Goal: Task Accomplishment & Management: Use online tool/utility

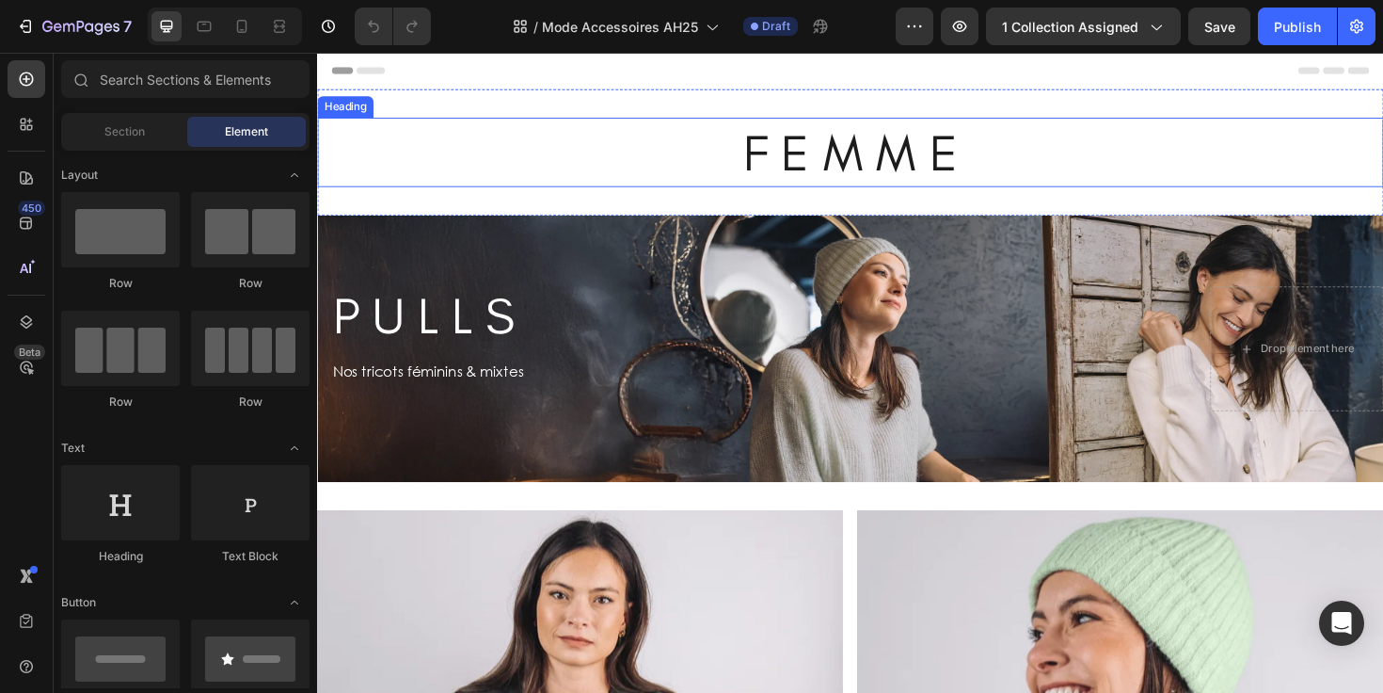
click at [872, 145] on h2 "F E M M E" at bounding box center [881, 157] width 1129 height 73
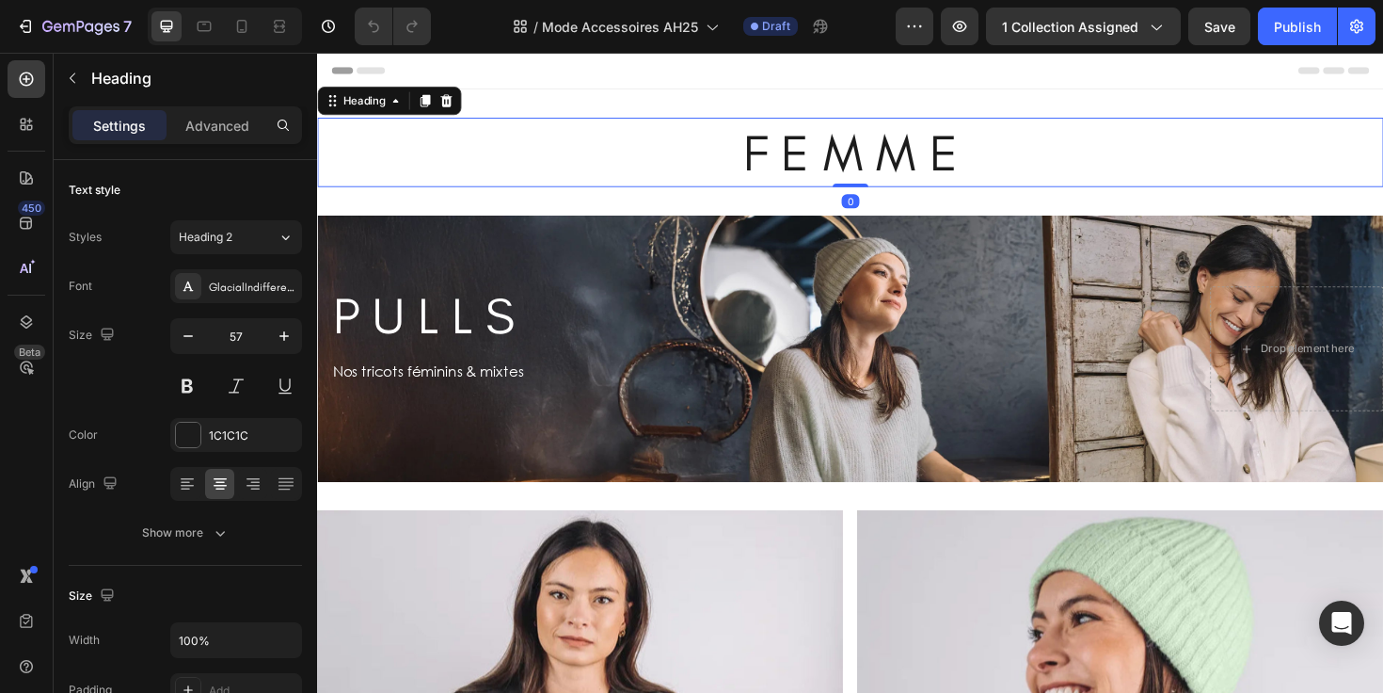
click at [872, 144] on h2 "F E M M E" at bounding box center [881, 157] width 1129 height 73
click at [872, 144] on p "F E M M E" at bounding box center [881, 158] width 1125 height 70
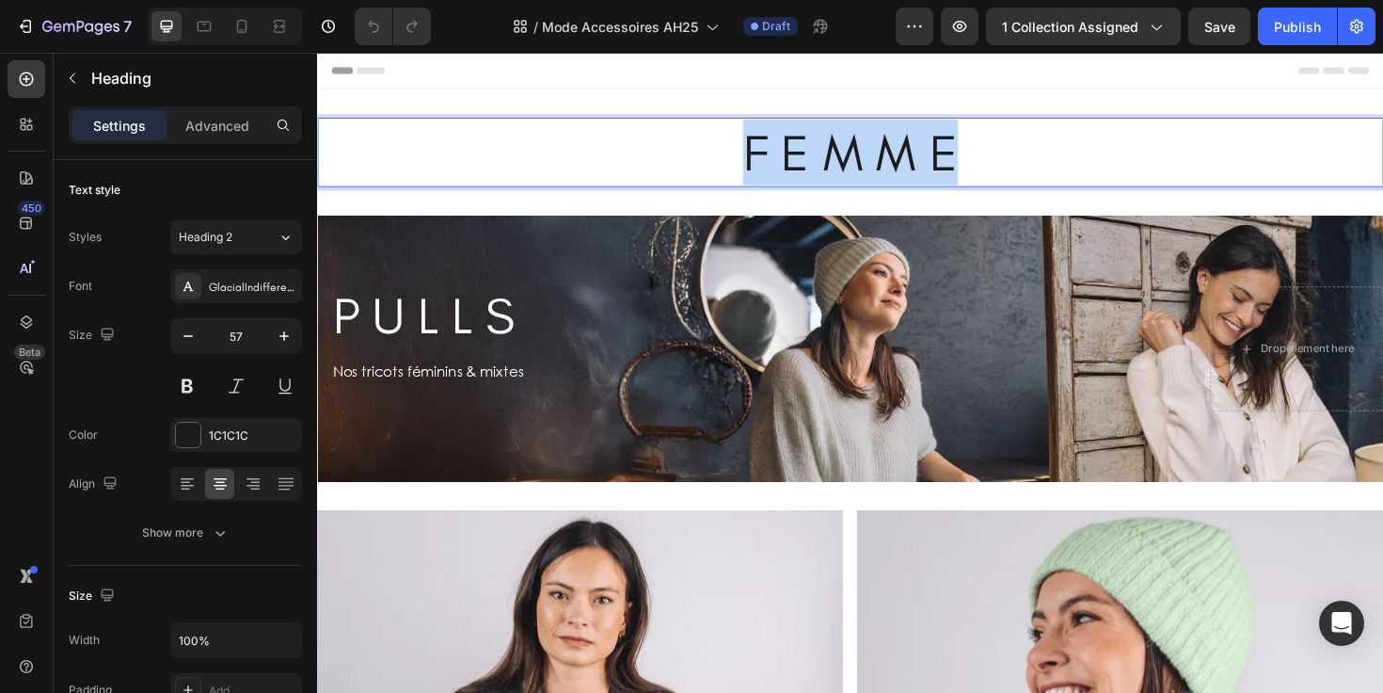
click at [872, 144] on p "F E M M E" at bounding box center [881, 158] width 1125 height 70
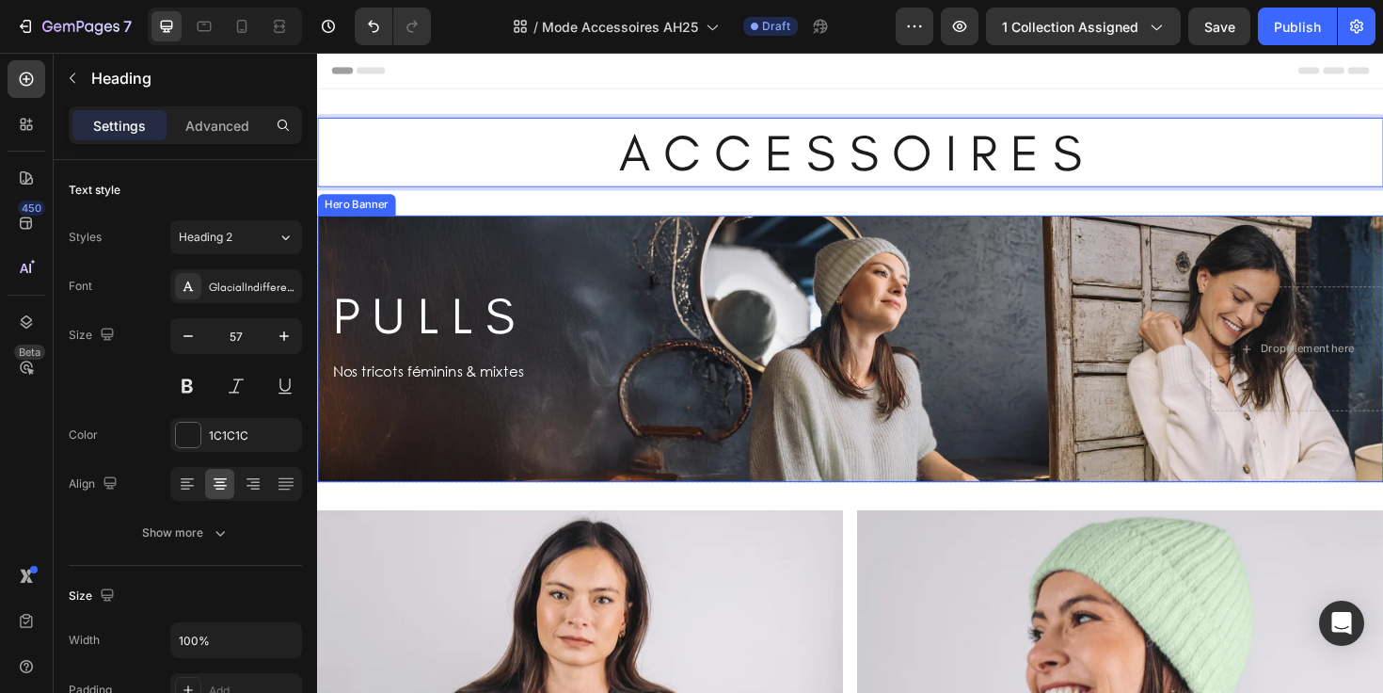
click at [727, 273] on div "P U L L S Heading Row Nos tricots féminins & mixtes Text Block Row Drop element…" at bounding box center [881, 366] width 1129 height 192
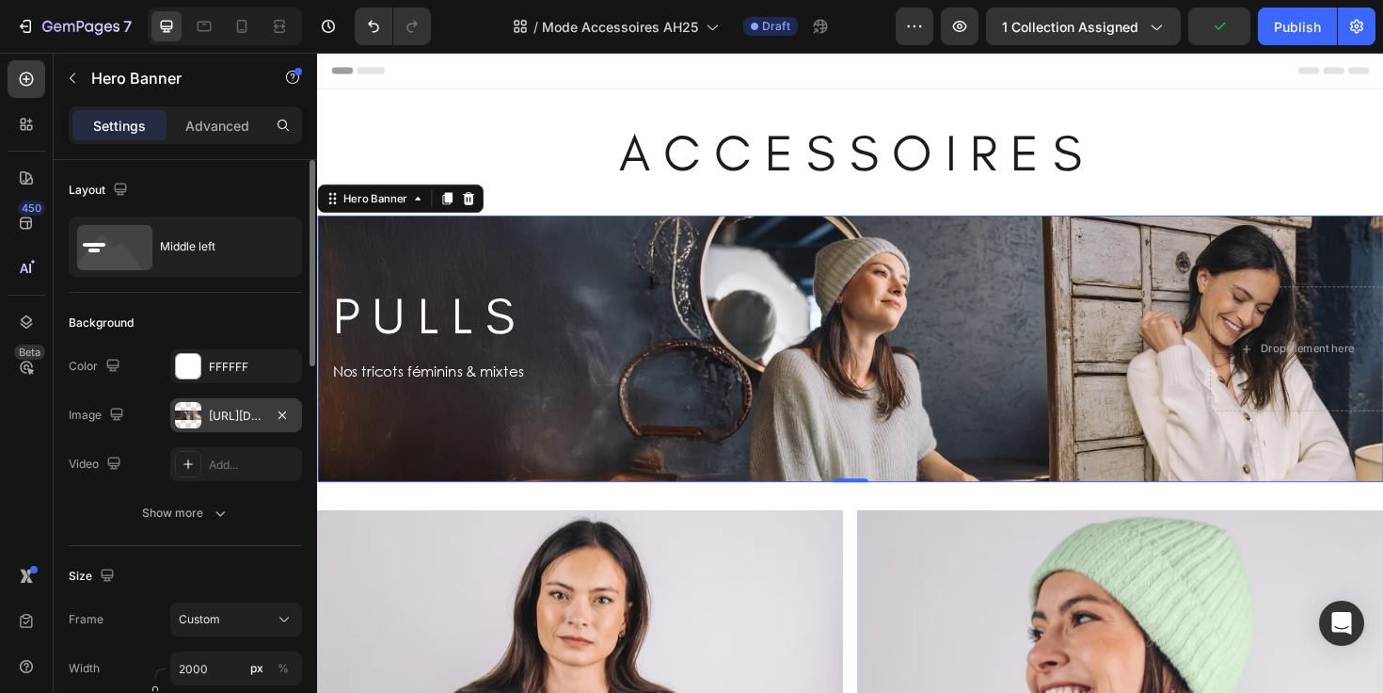
click at [243, 417] on div "https://cdn.shopify.com/s/files/1/0678/9555/8432/files/gempages_556549879929767…" at bounding box center [236, 415] width 55 height 17
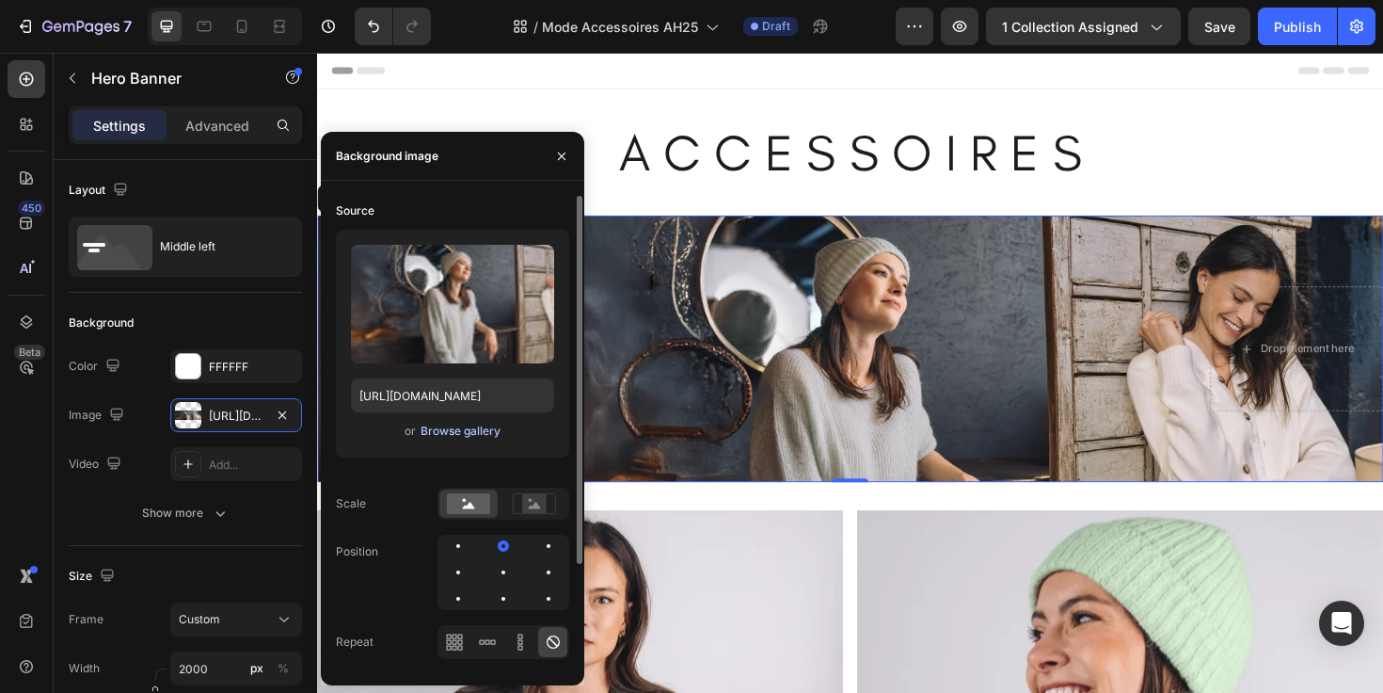
click at [445, 434] on div "Browse gallery" at bounding box center [461, 430] width 80 height 17
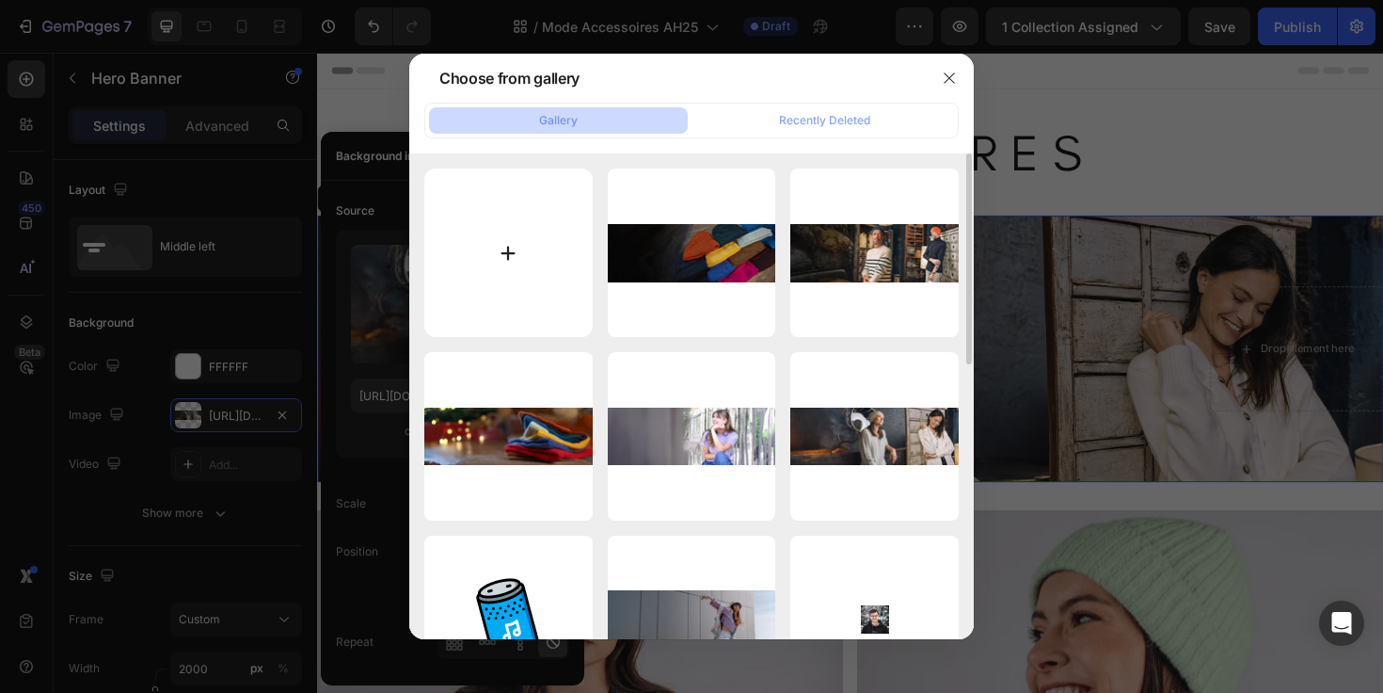
type input "C:\fakepath\Bonnets accessoires.webp"
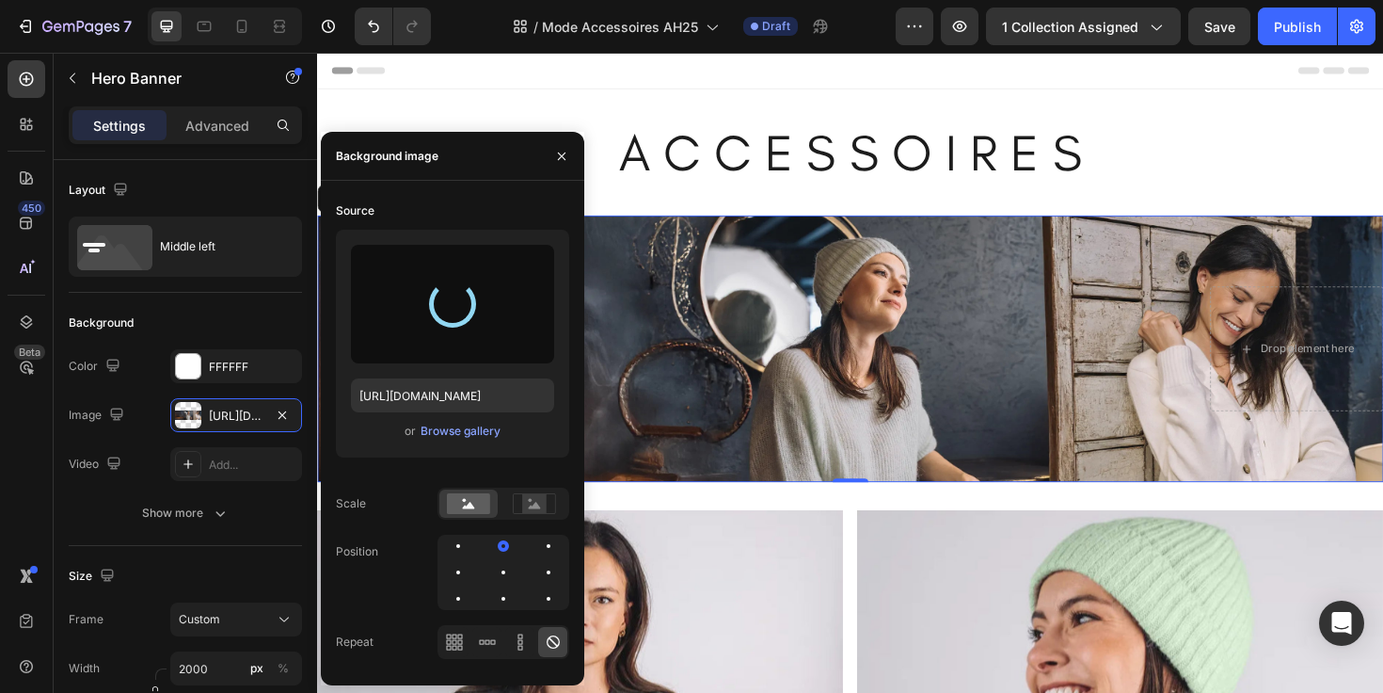
type input "https://cdn.shopify.com/s/files/1/0678/9555/8432/files/gempages_556549879929767…"
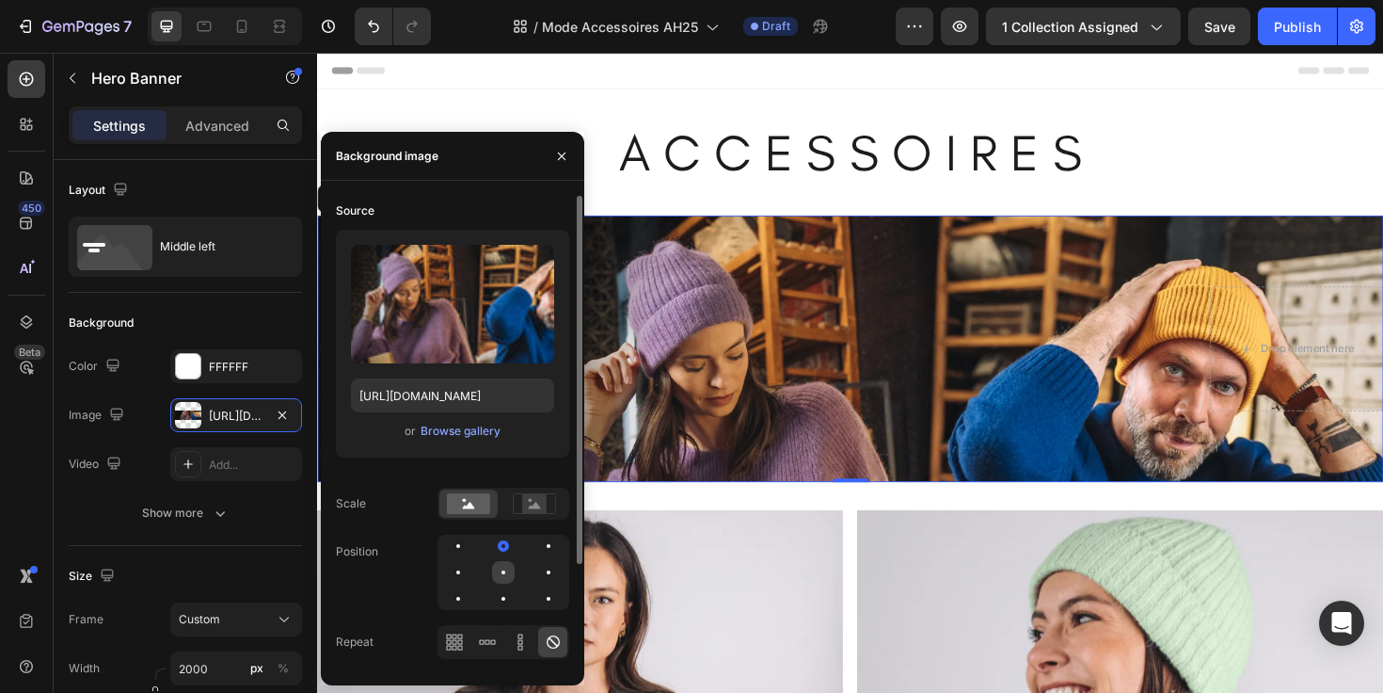
click at [537, 568] on div at bounding box center [548, 572] width 23 height 23
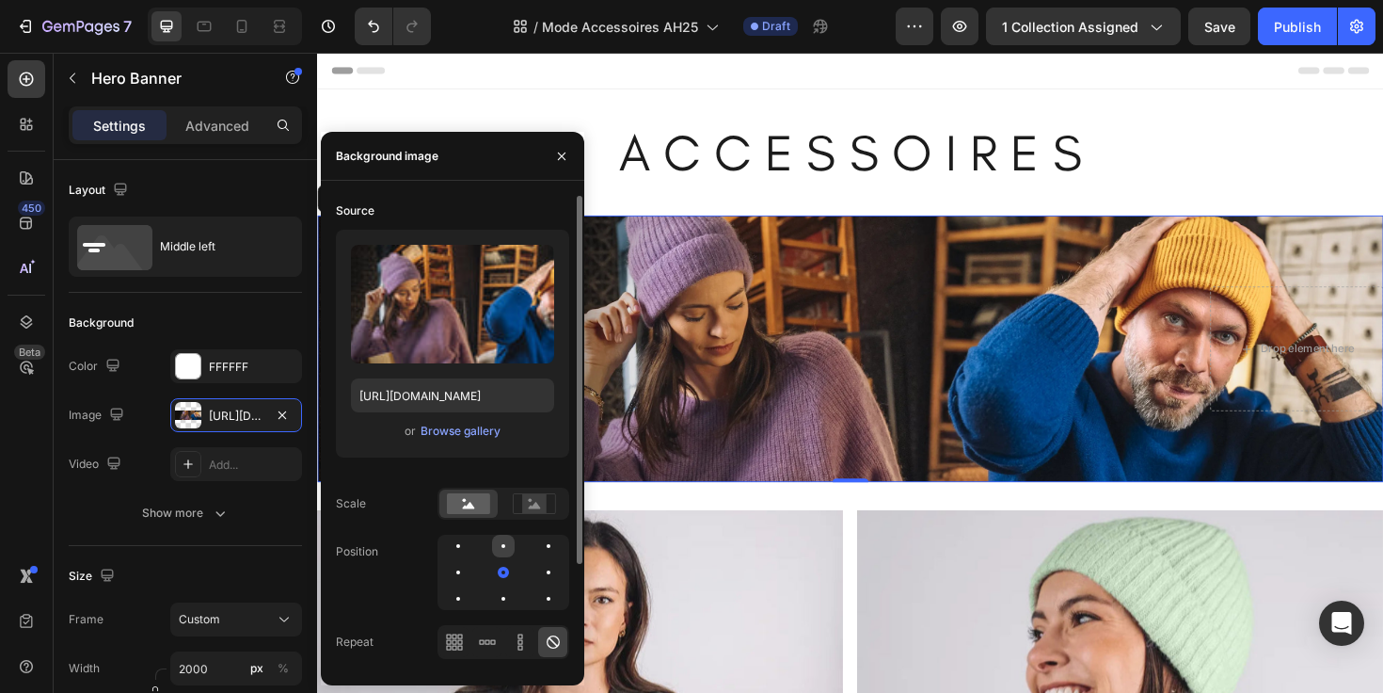
click at [537, 545] on div at bounding box center [548, 545] width 23 height 23
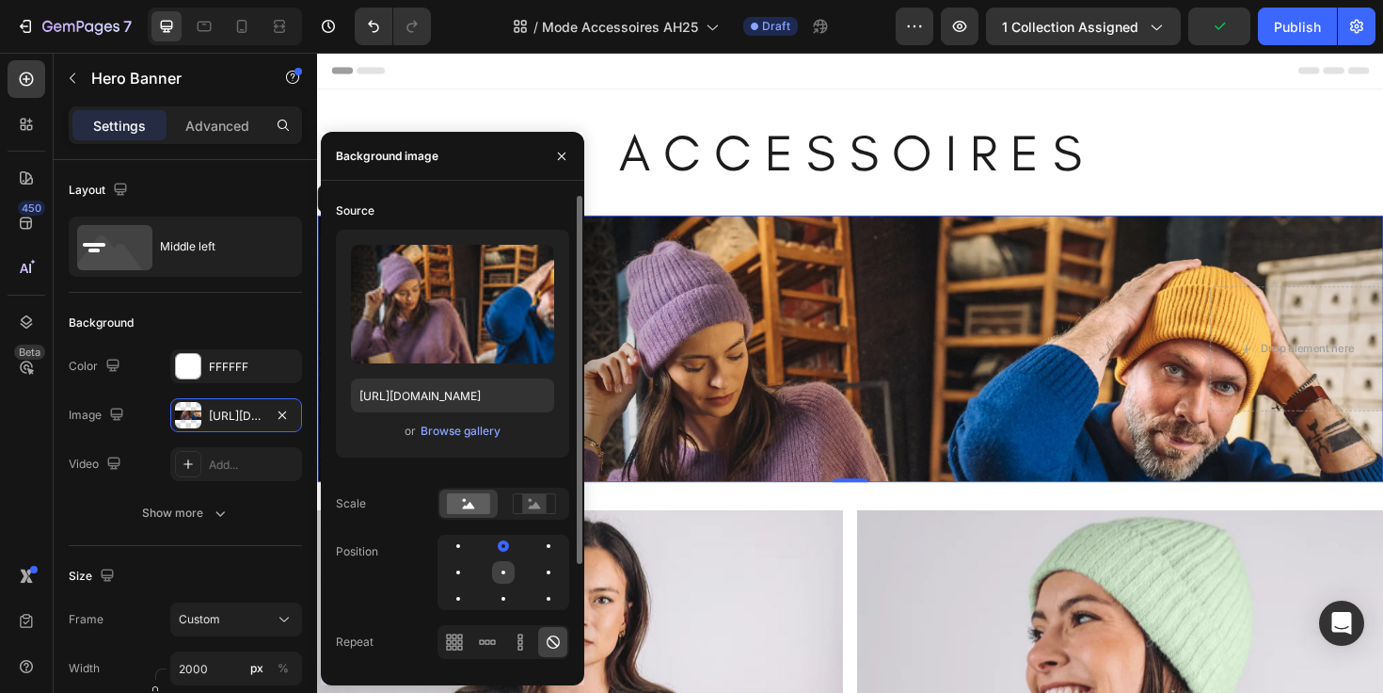
click at [537, 561] on div at bounding box center [548, 572] width 23 height 23
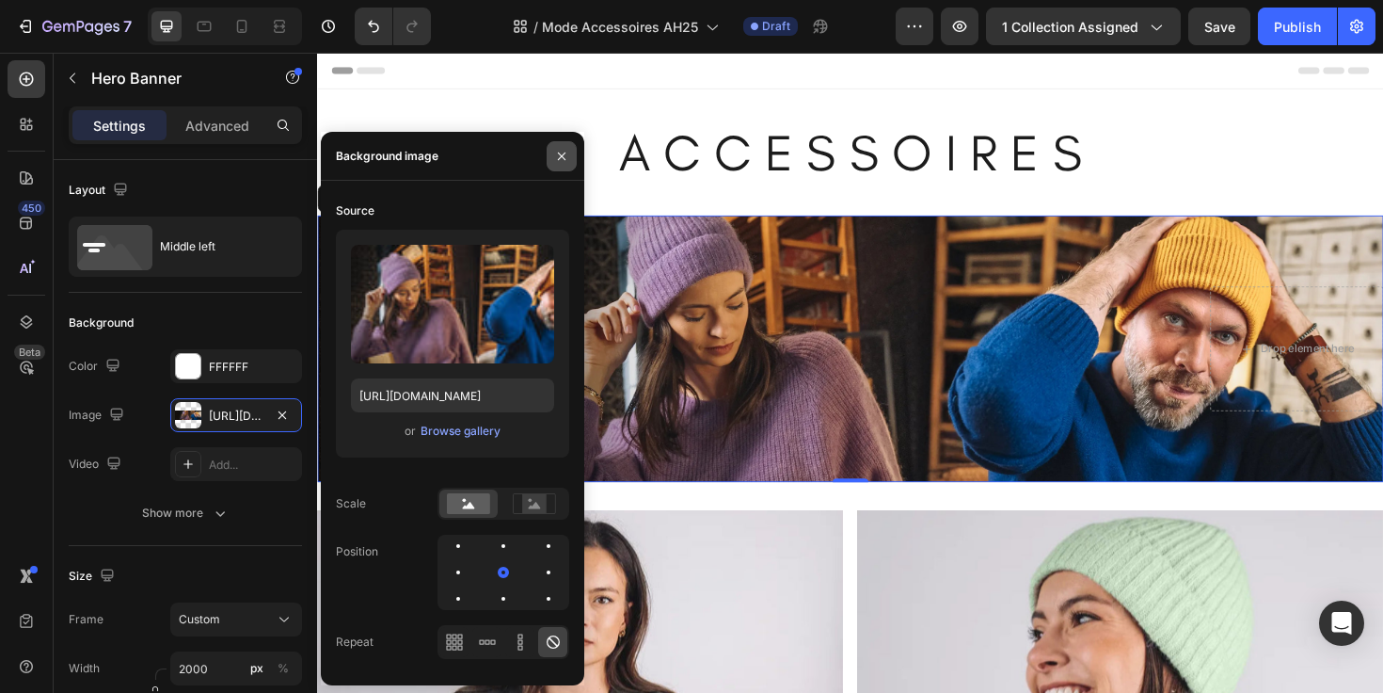
click at [557, 158] on icon "button" at bounding box center [561, 156] width 15 height 15
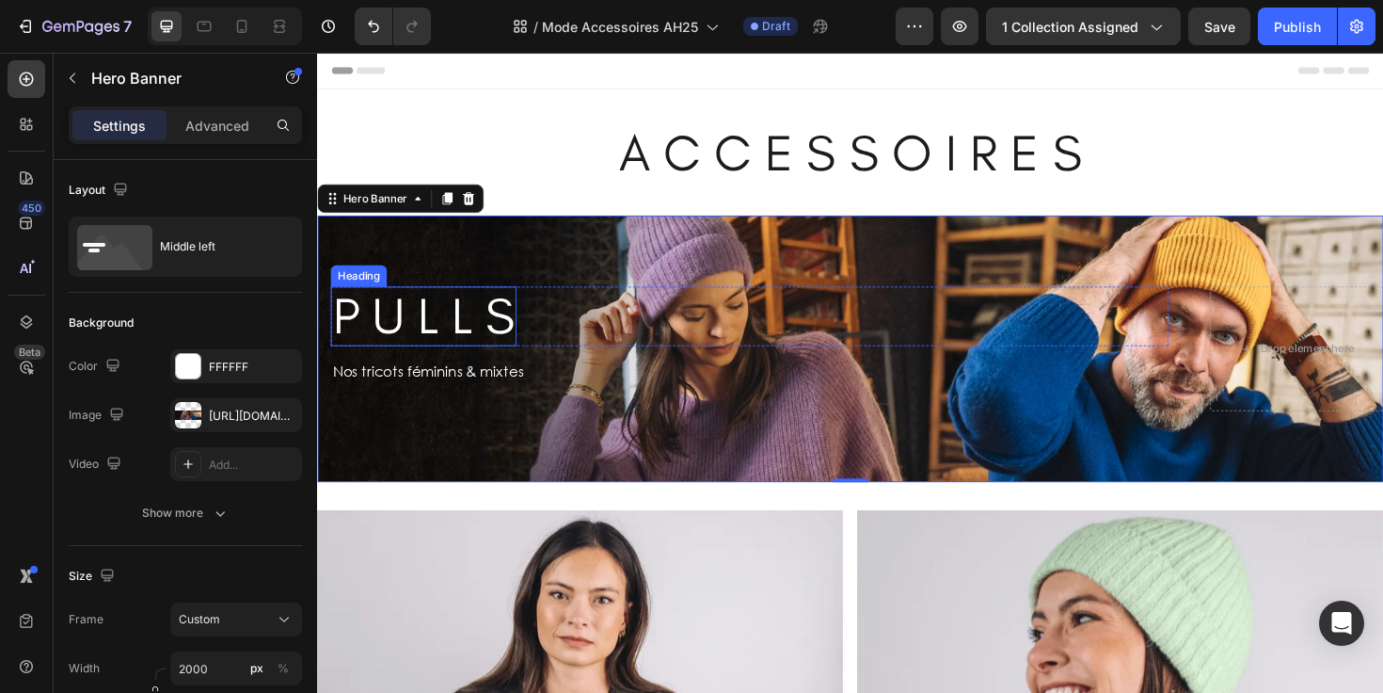
click at [502, 319] on h2 "P U L L S" at bounding box center [429, 331] width 197 height 63
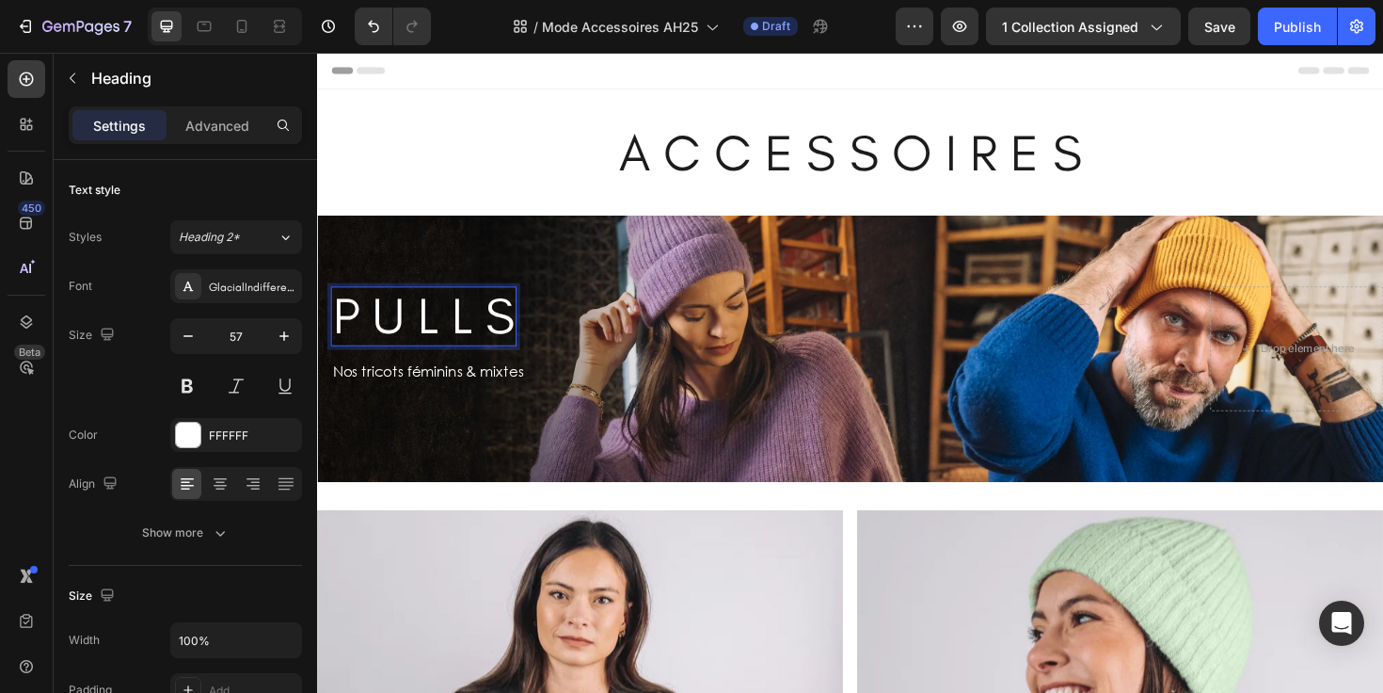
click at [502, 319] on h2 "P U L L S" at bounding box center [429, 331] width 197 height 63
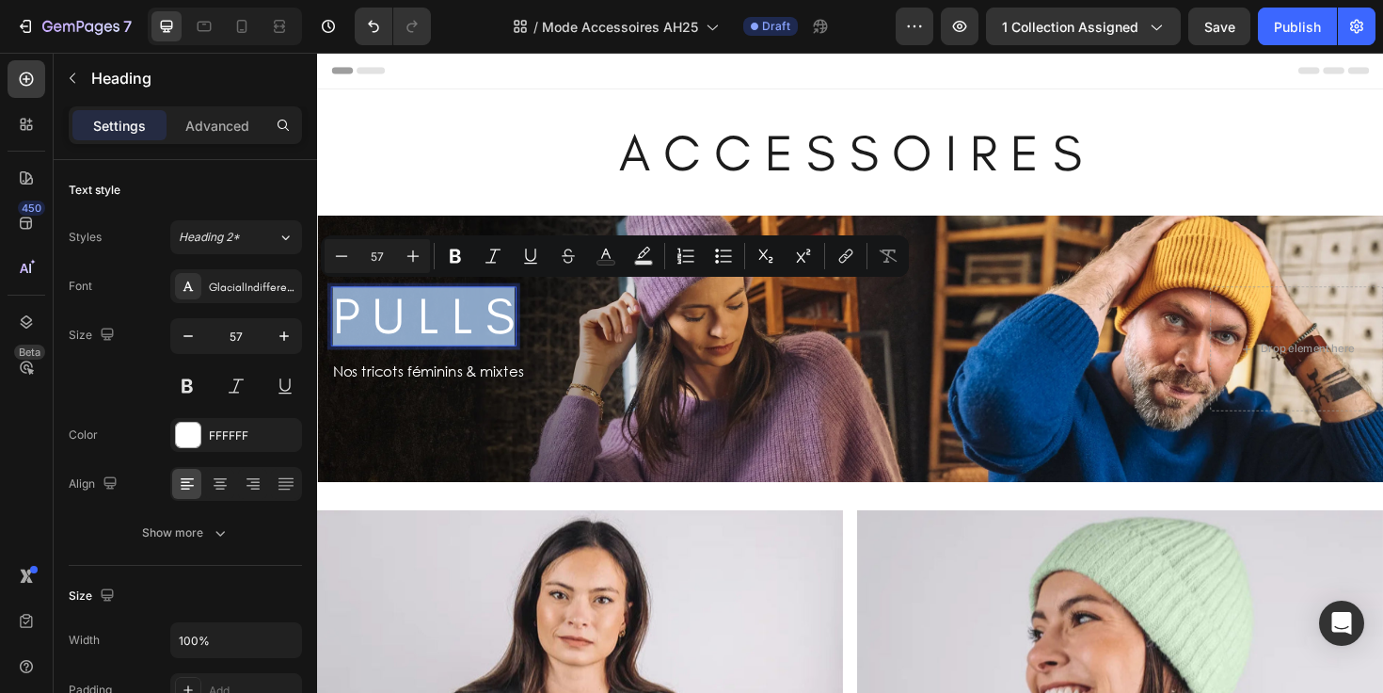
click at [502, 319] on p "P U L L S" at bounding box center [429, 331] width 193 height 59
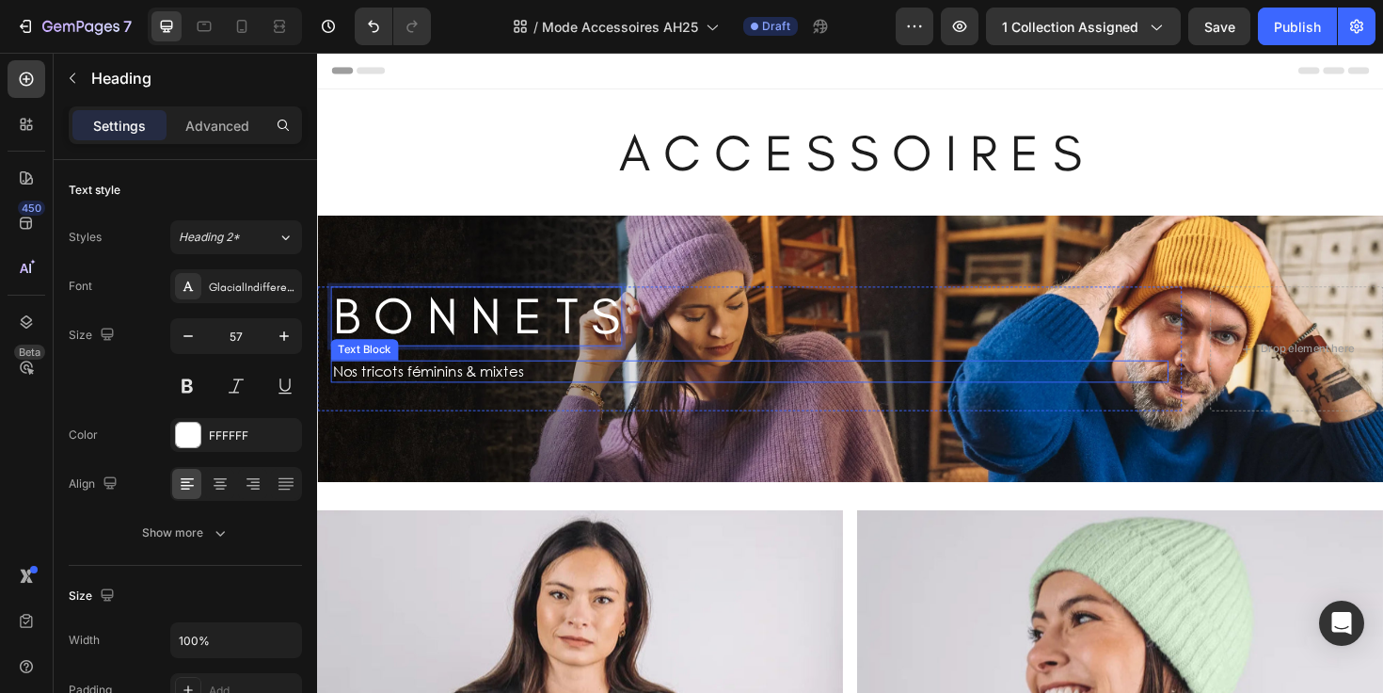
click at [444, 394] on p "Nos tricots féminins & mixtes" at bounding box center [500, 390] width 335 height 20
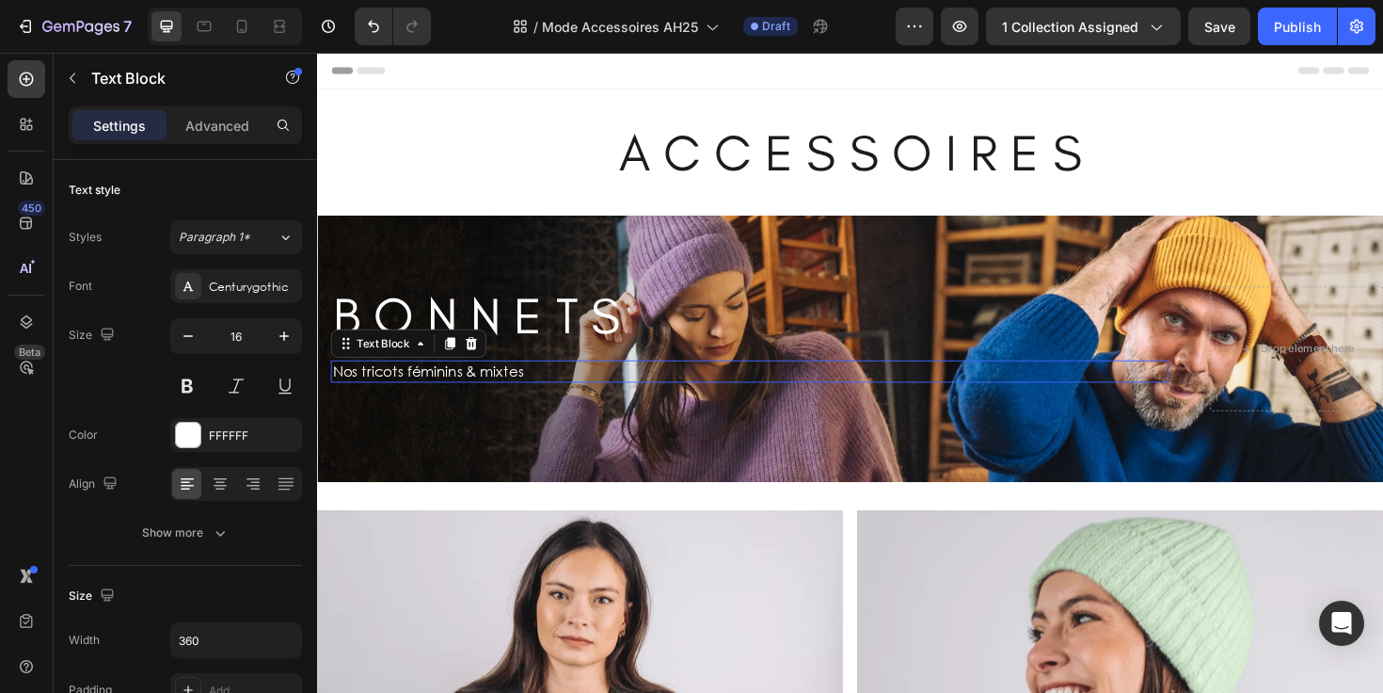
click at [444, 394] on p "Nos tricots féminins & mixtes" at bounding box center [500, 390] width 335 height 20
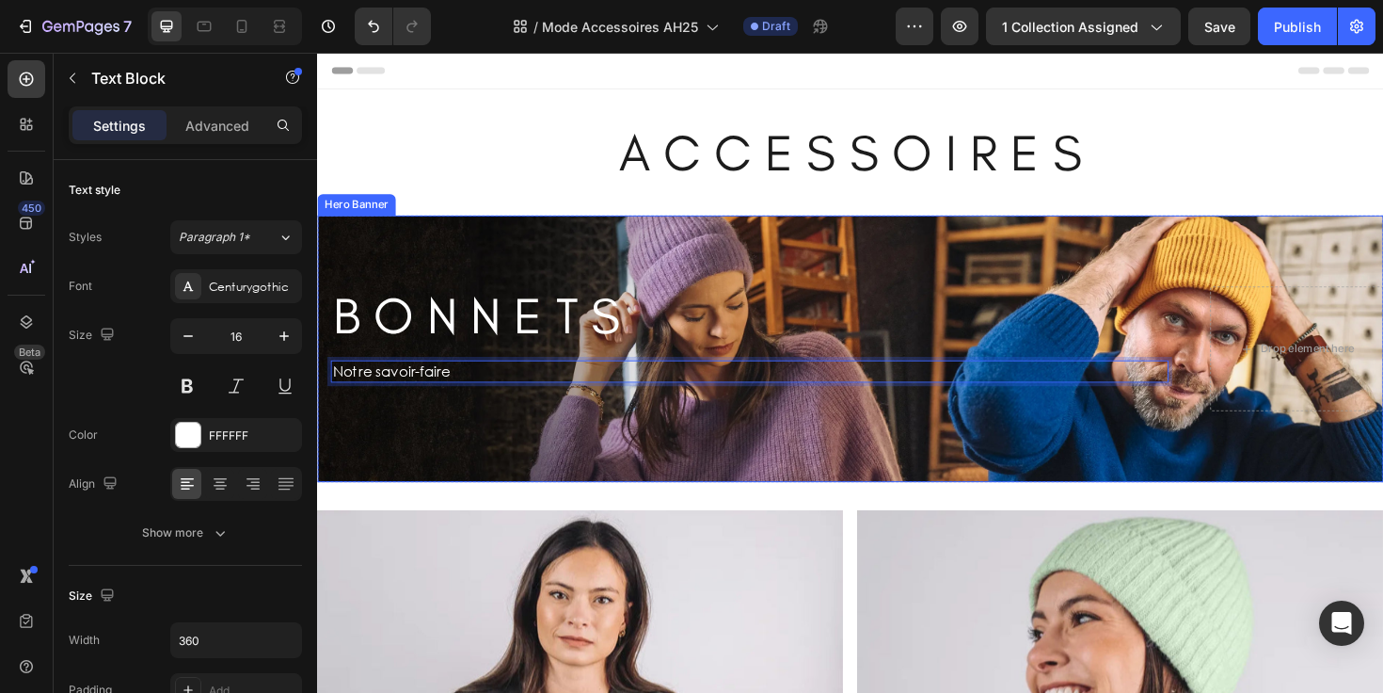
click at [449, 472] on div "Background Image" at bounding box center [881, 366] width 1129 height 282
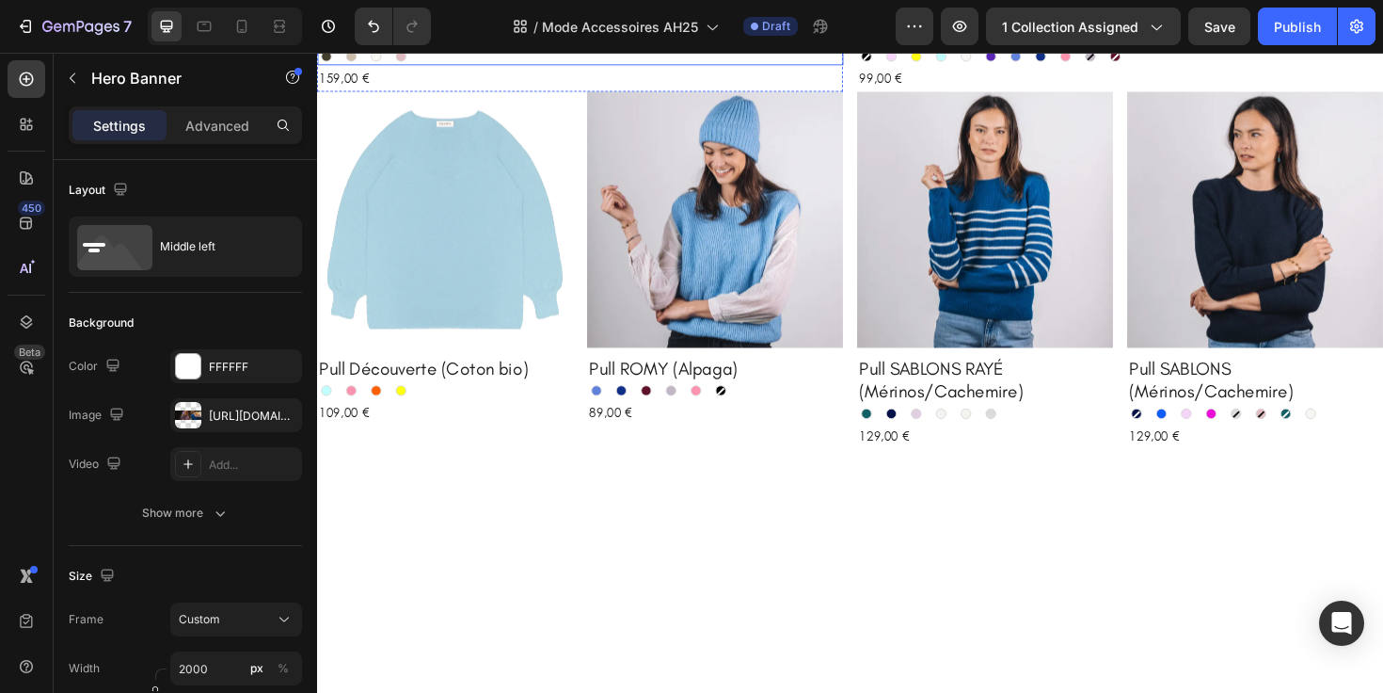
scroll to position [1278, 0]
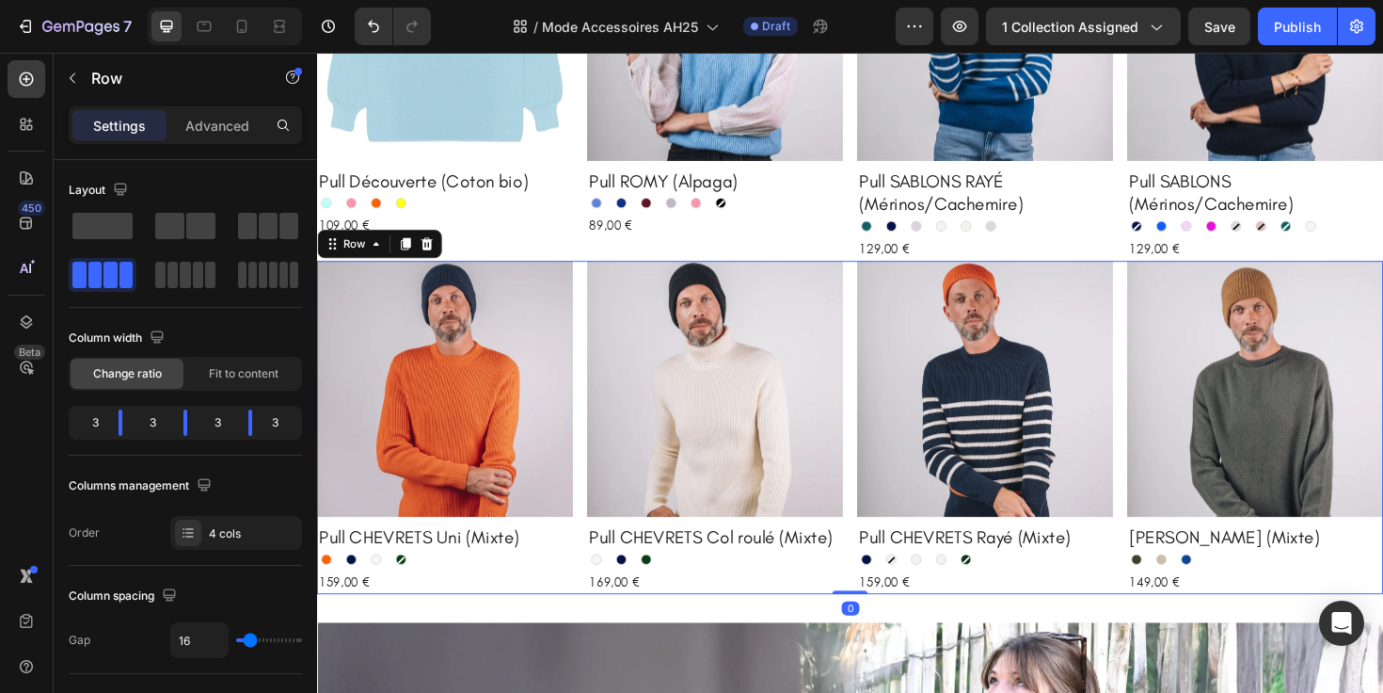
click at [876, 371] on div "Product Images Pull CHEVRETS Uni (Mixte) Product Title Orange Orange Marine Mar…" at bounding box center [881, 449] width 1129 height 353
click at [437, 248] on icon at bounding box center [433, 254] width 12 height 13
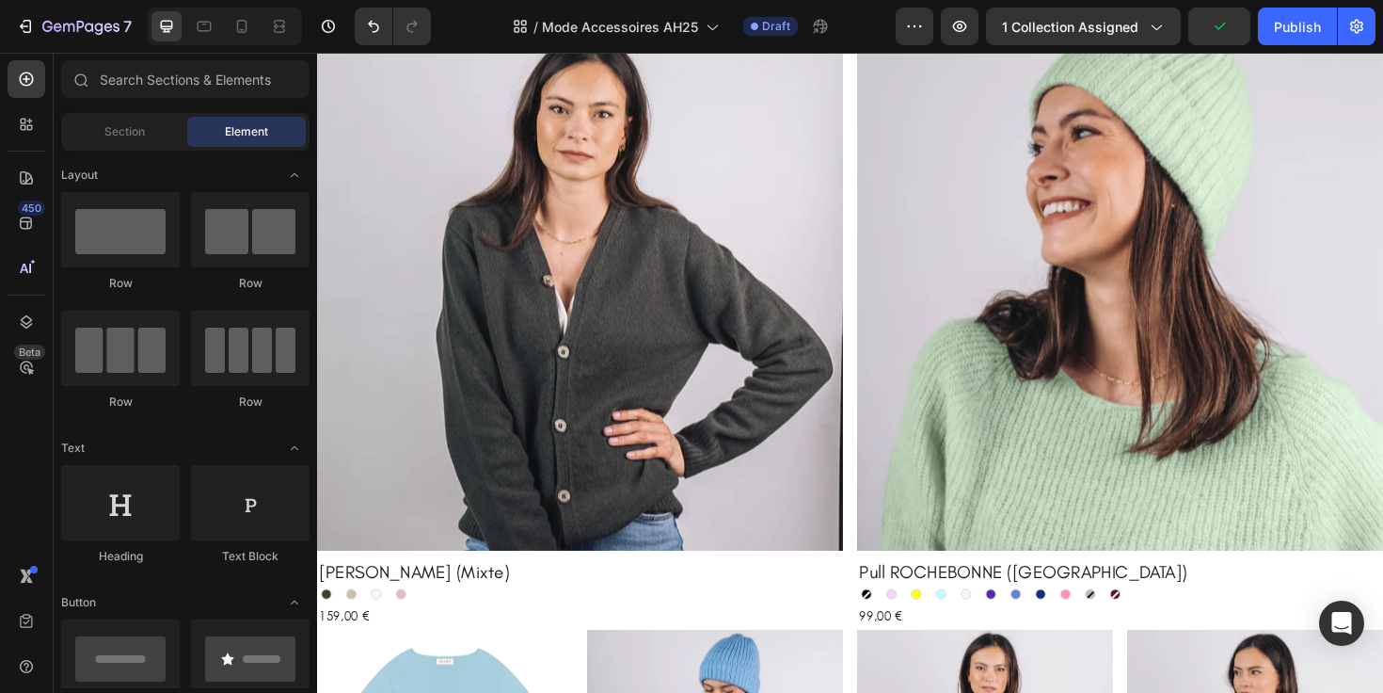
scroll to position [498, 0]
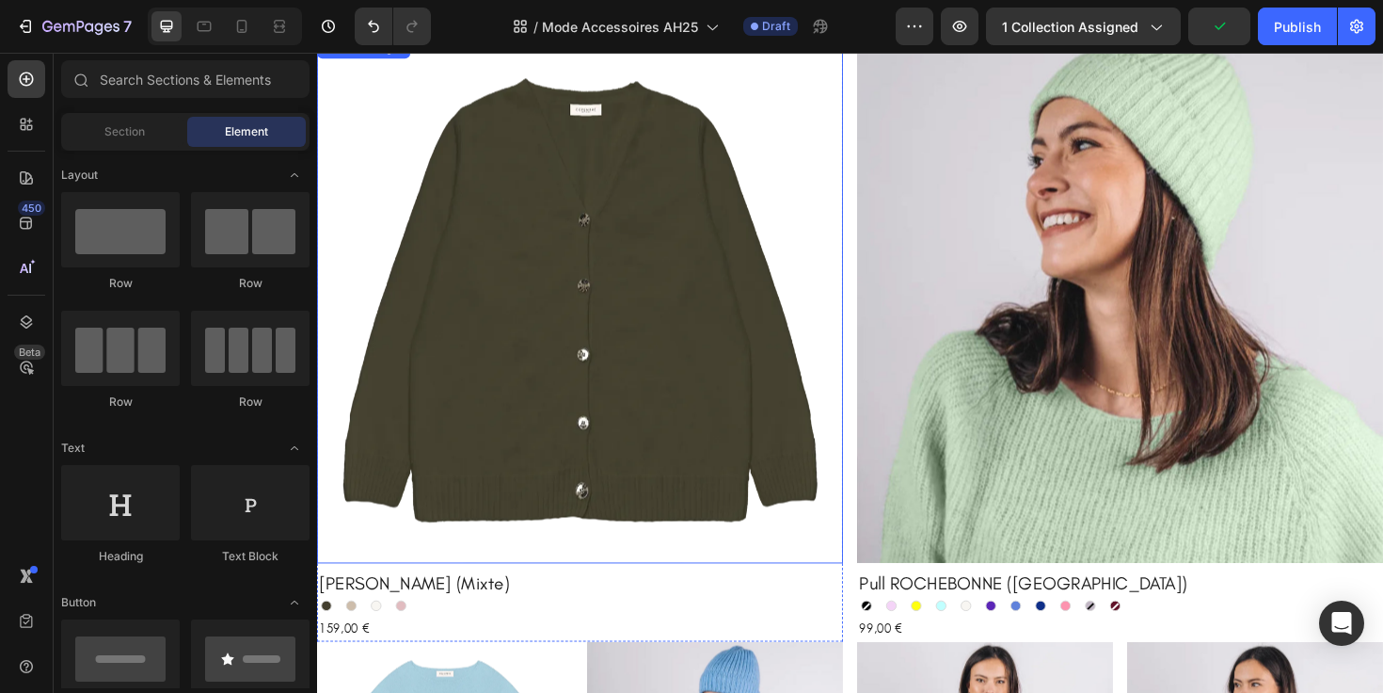
click at [531, 219] on img at bounding box center [595, 314] width 557 height 557
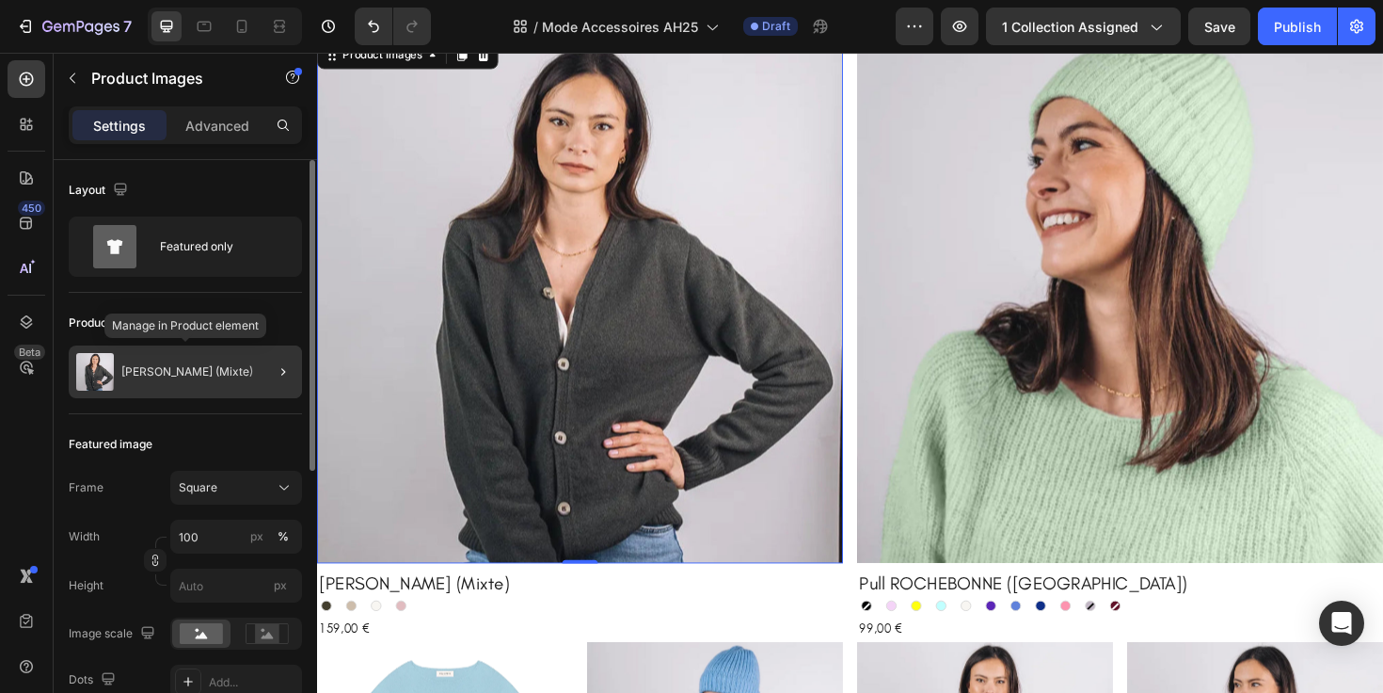
click at [237, 383] on div "[PERSON_NAME] (Mixte)" at bounding box center [185, 371] width 233 height 53
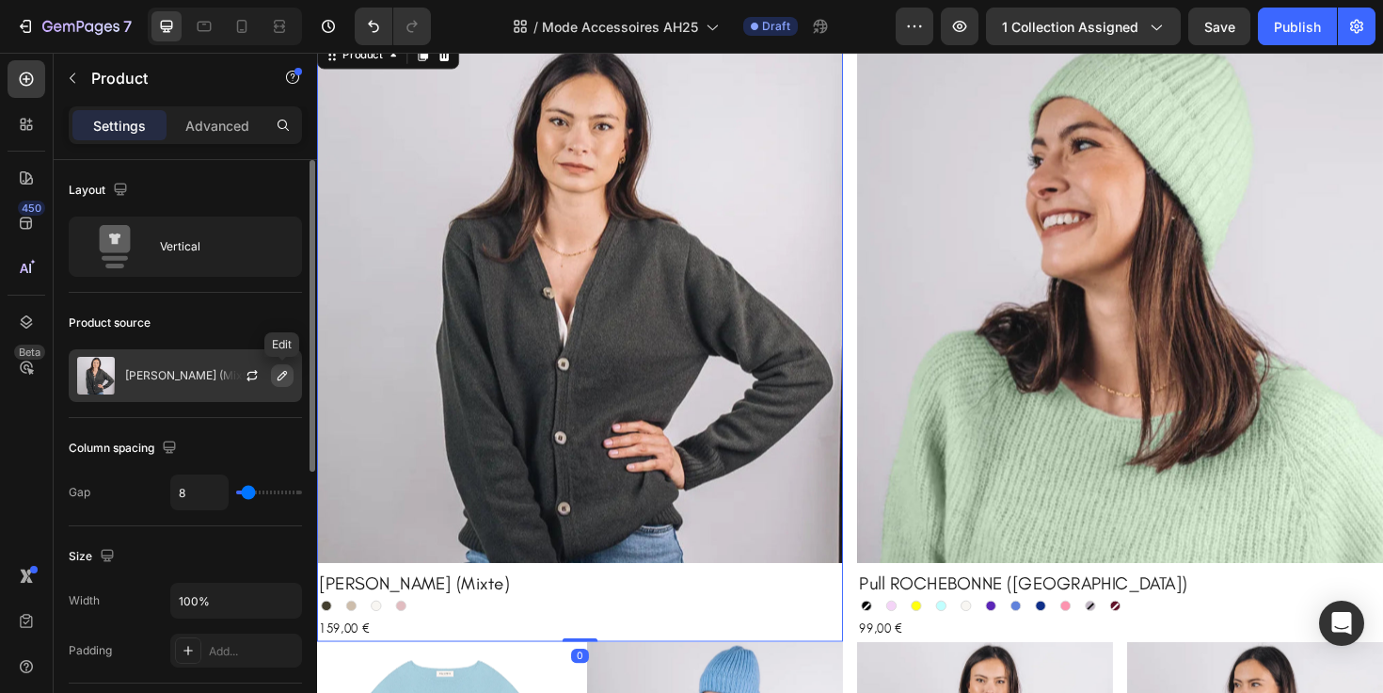
click at [279, 370] on icon "button" at bounding box center [282, 375] width 15 height 15
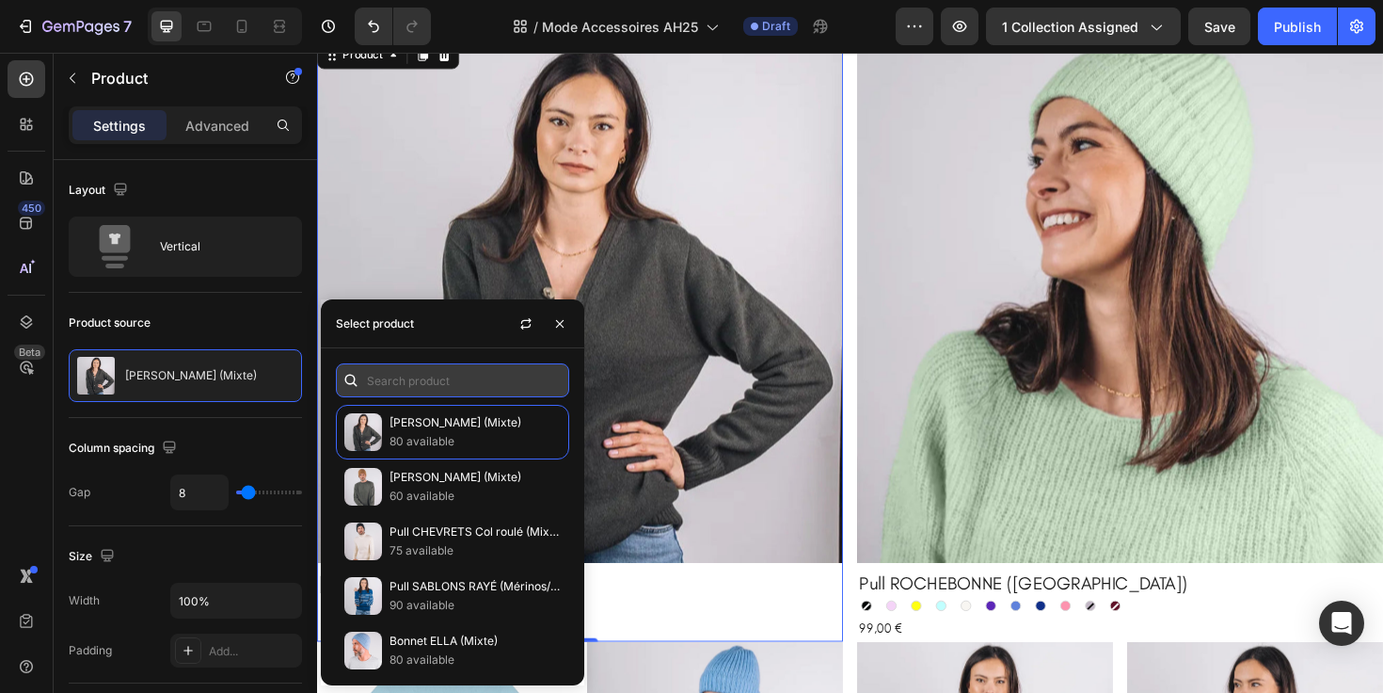
click at [415, 384] on input "text" at bounding box center [452, 380] width 233 height 34
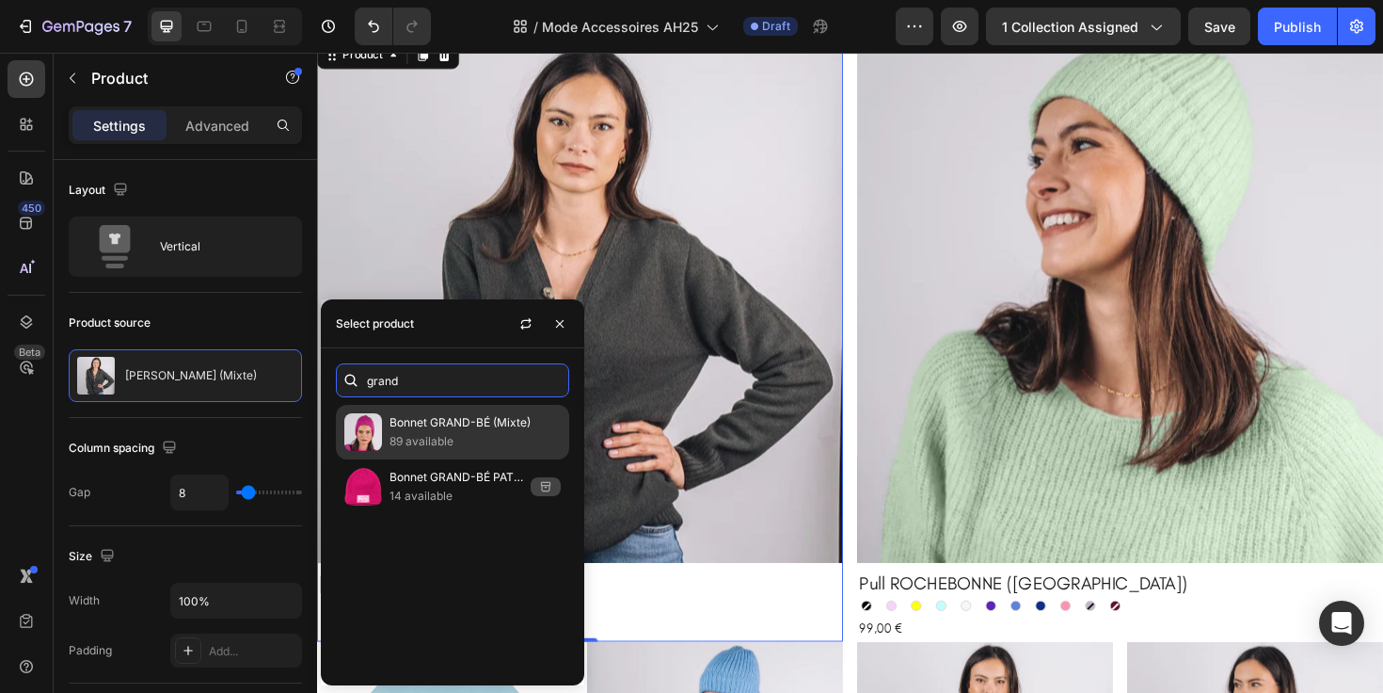
type input "grand"
click at [465, 444] on p "89 available" at bounding box center [475, 441] width 171 height 19
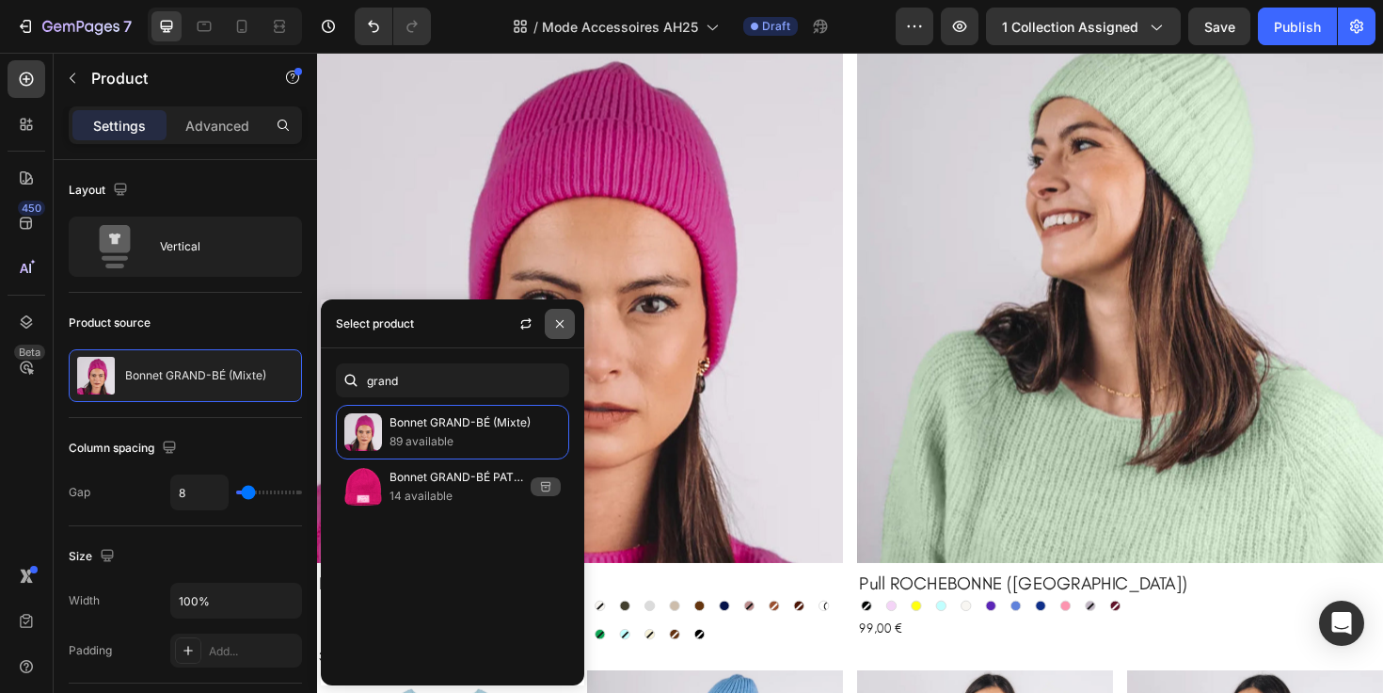
click at [569, 326] on button "button" at bounding box center [560, 324] width 30 height 30
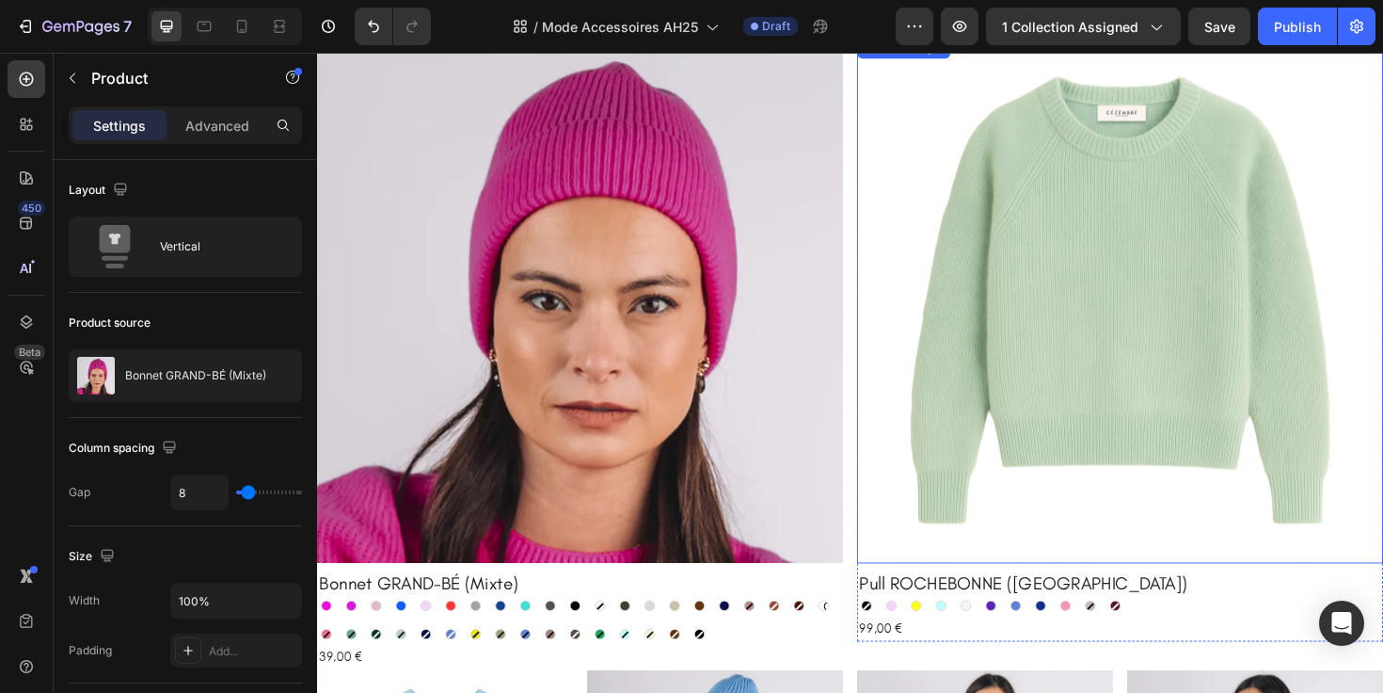
click at [1025, 394] on img at bounding box center [1167, 314] width 557 height 557
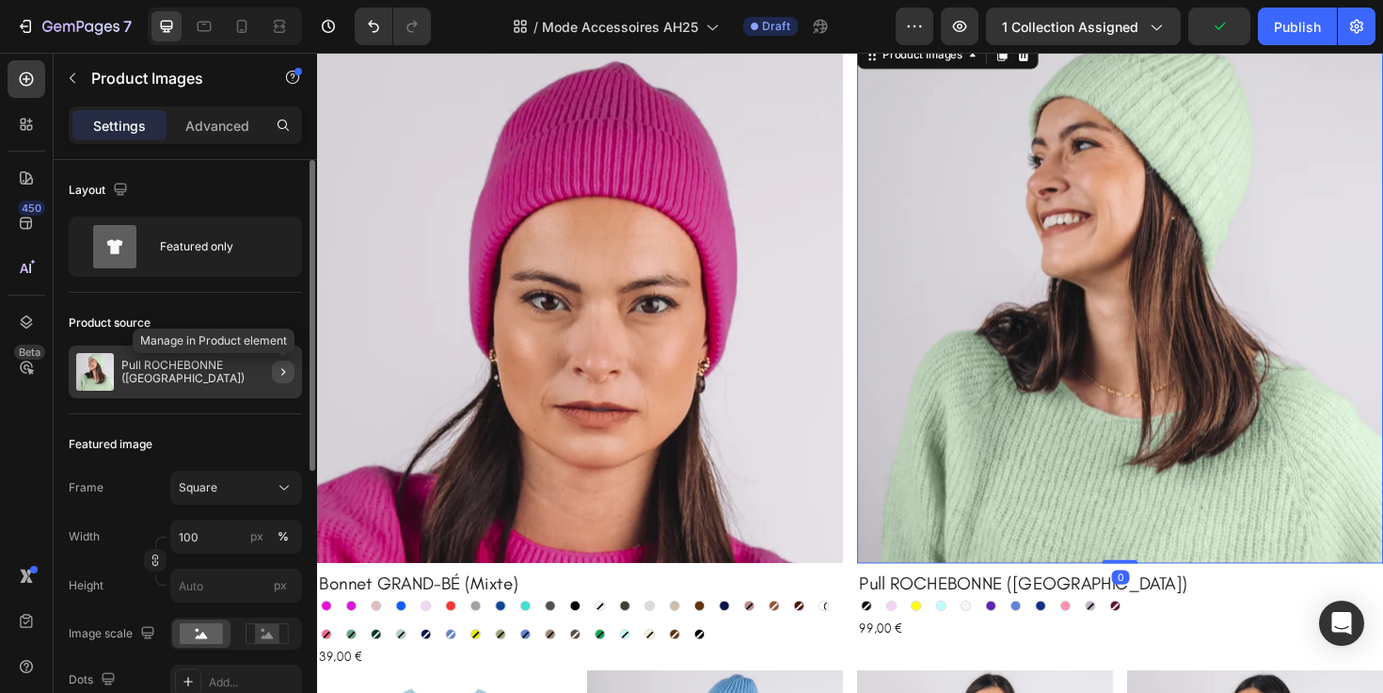
click at [278, 372] on icon "button" at bounding box center [283, 371] width 15 height 15
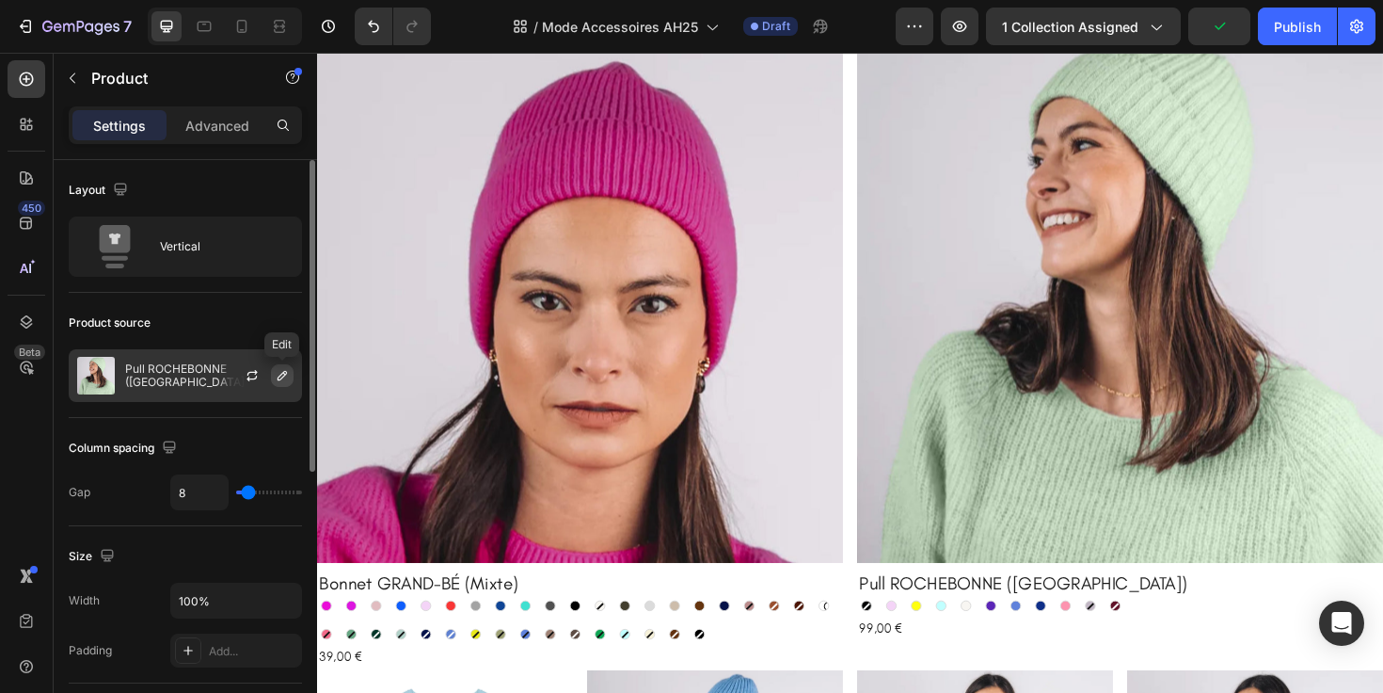
click at [282, 382] on icon "button" at bounding box center [282, 375] width 15 height 15
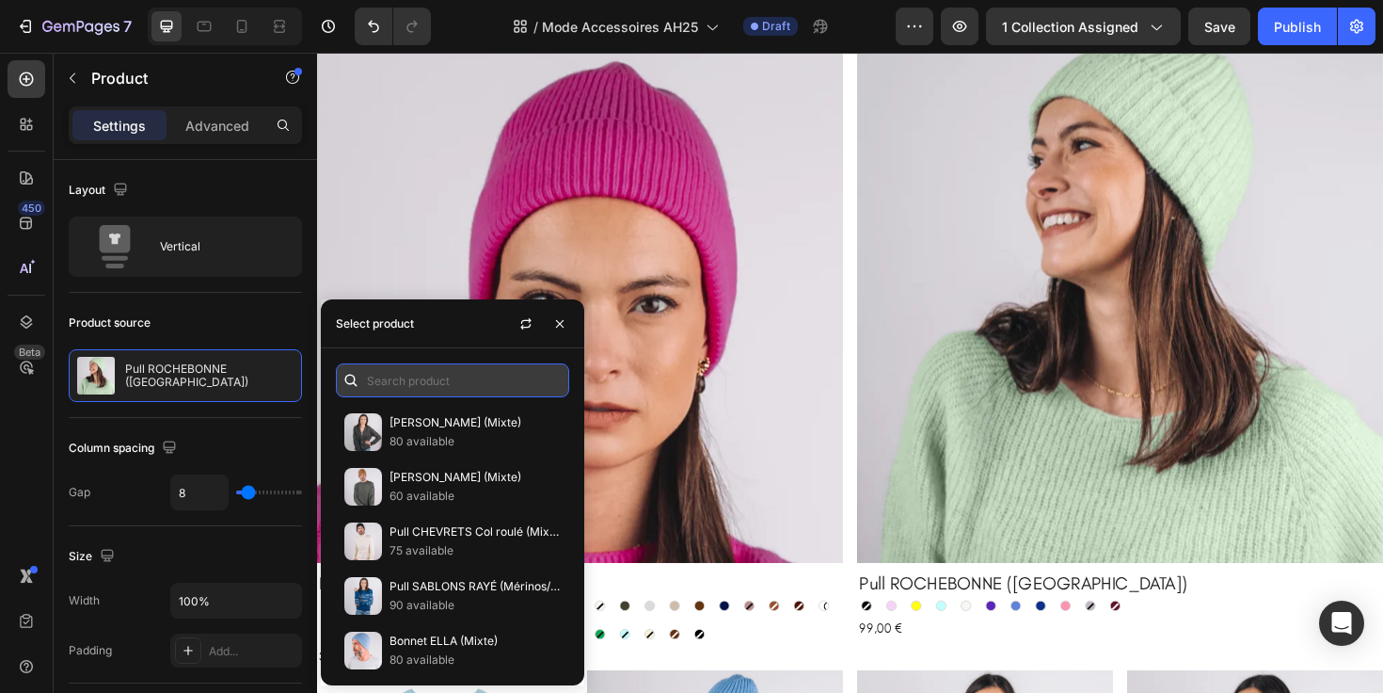
click at [432, 375] on input "text" at bounding box center [452, 380] width 233 height 34
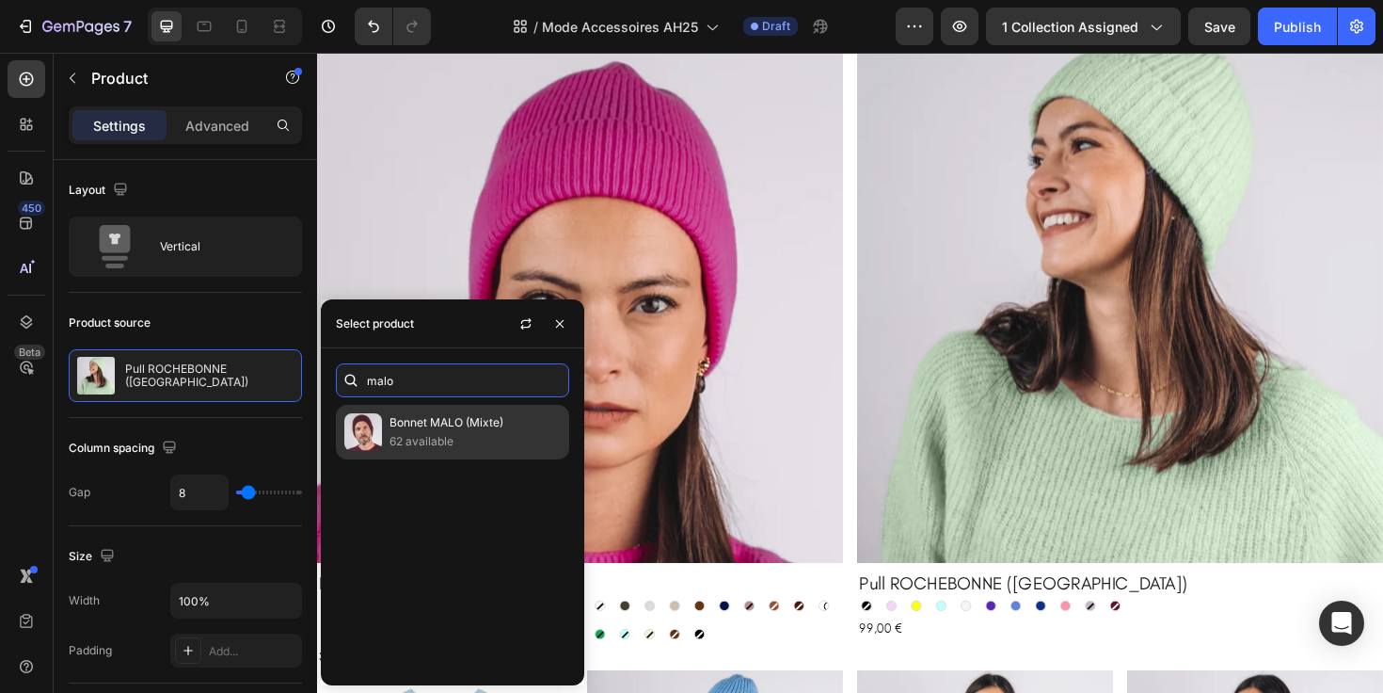
type input "malo"
click at [460, 439] on p "62 available" at bounding box center [475, 441] width 171 height 19
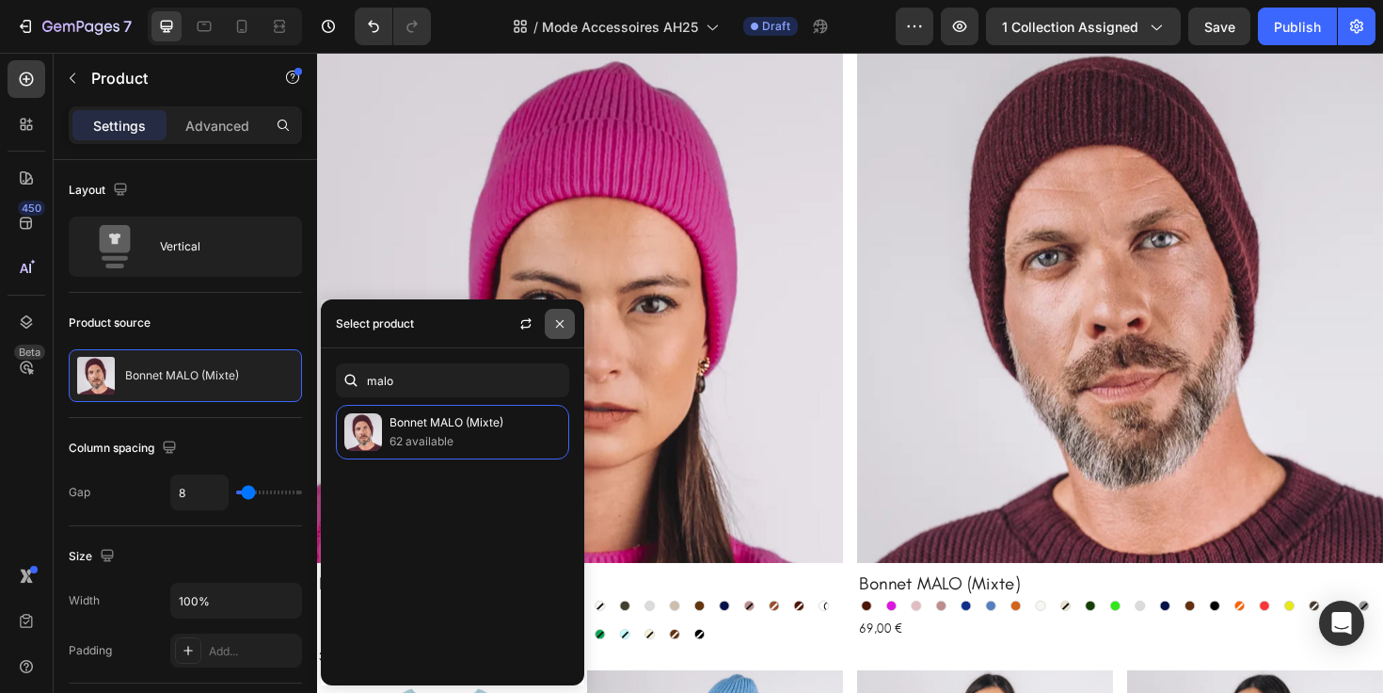
click at [563, 316] on icon "button" at bounding box center [559, 323] width 15 height 15
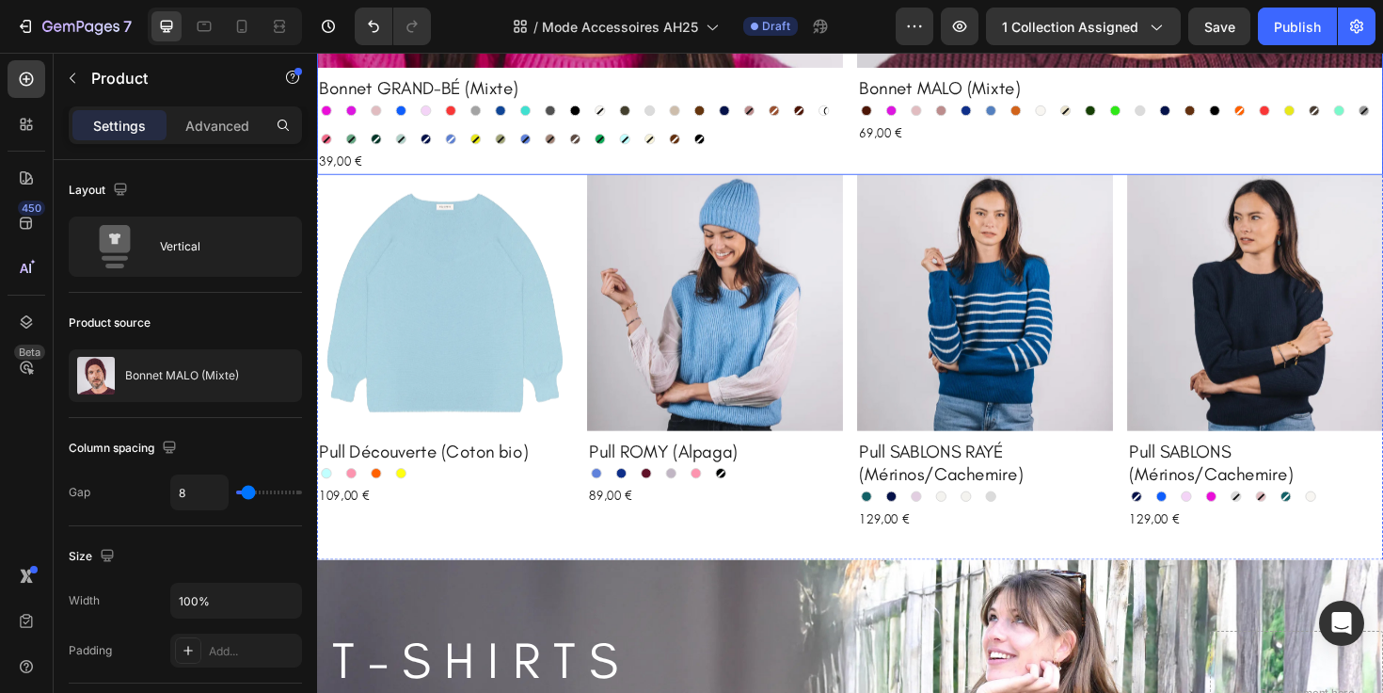
scroll to position [1103, 0]
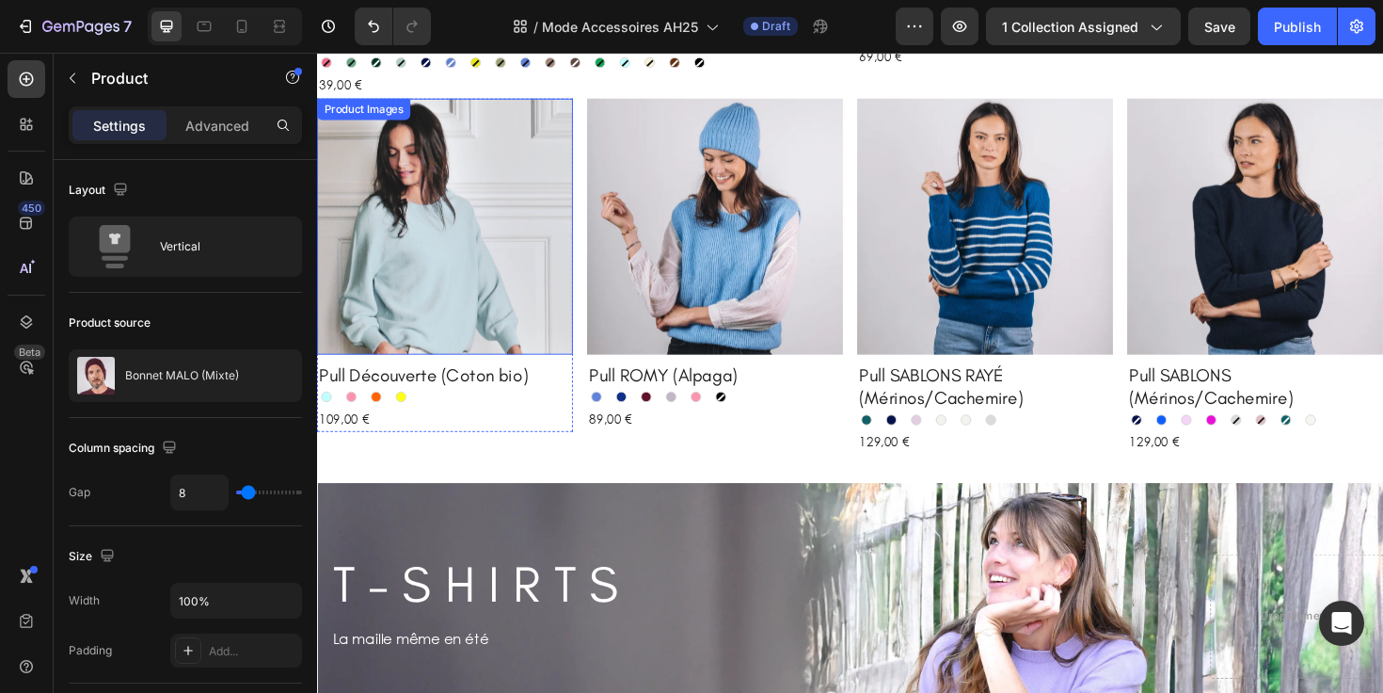
click at [467, 267] on img at bounding box center [452, 236] width 271 height 271
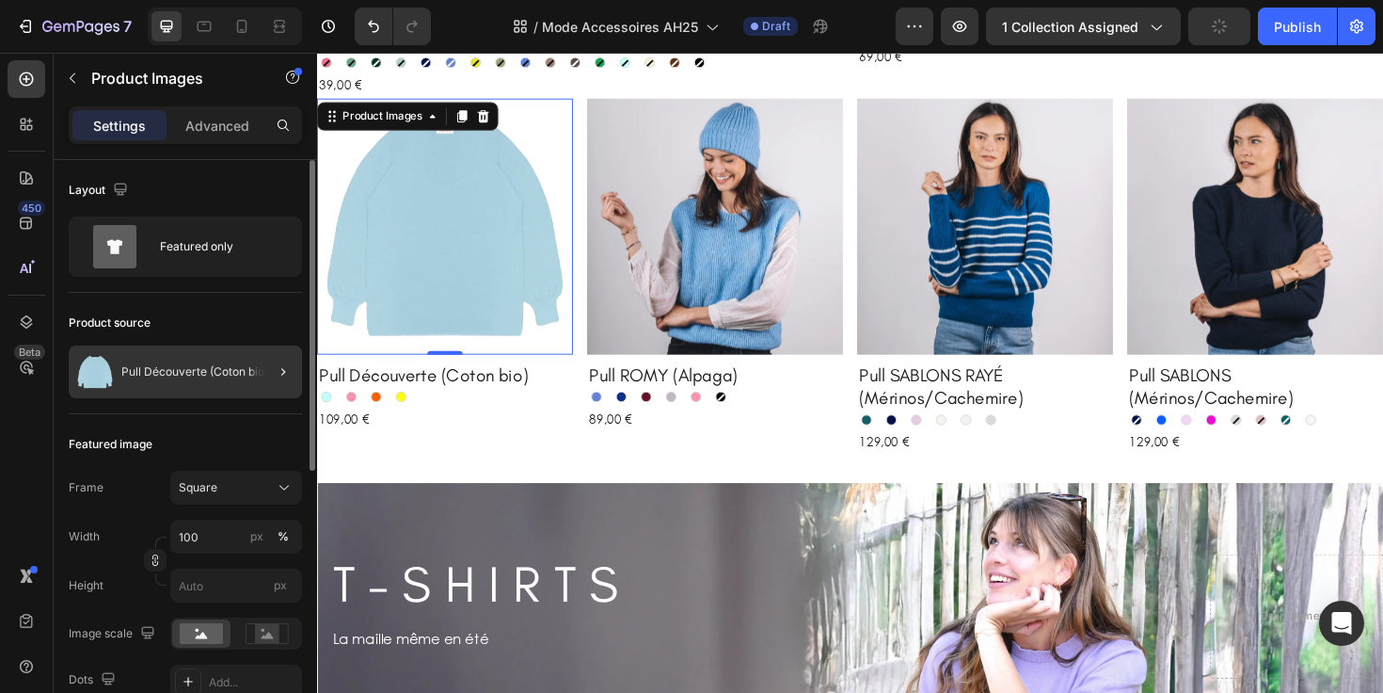
click at [263, 371] on div at bounding box center [275, 371] width 53 height 53
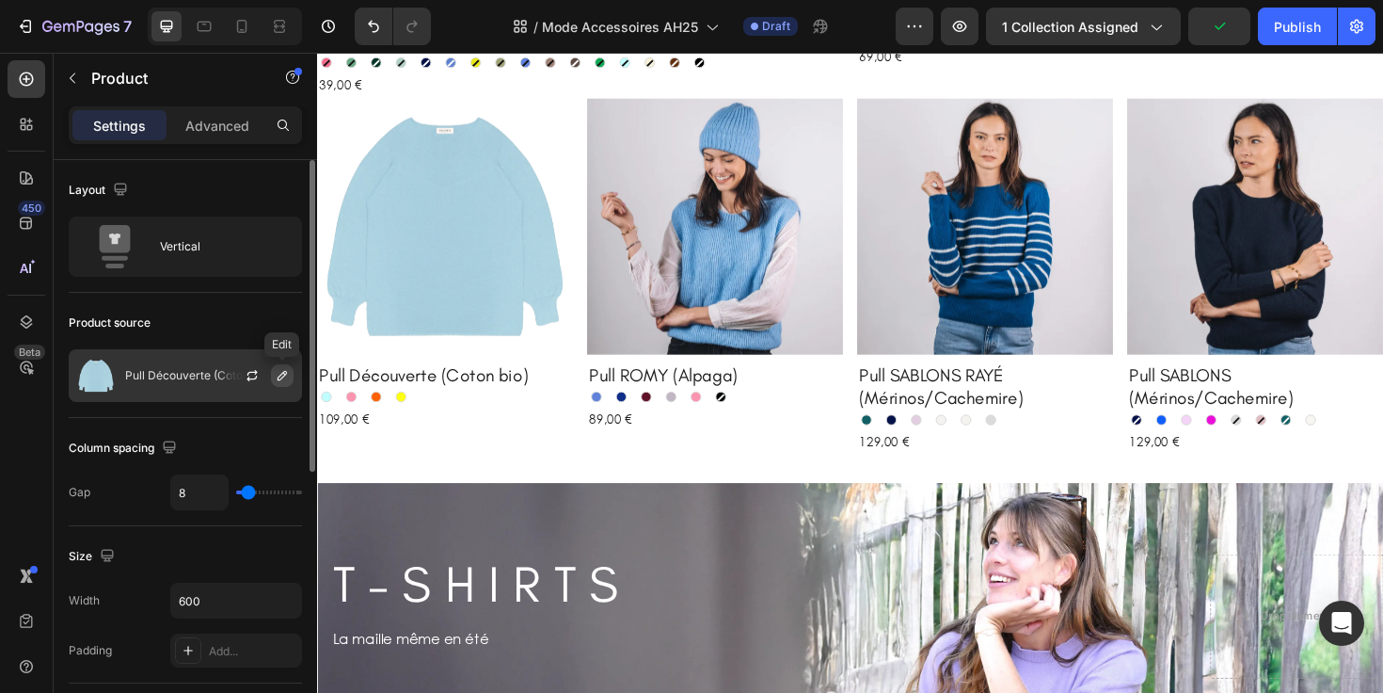
click at [282, 375] on icon "button" at bounding box center [282, 375] width 15 height 15
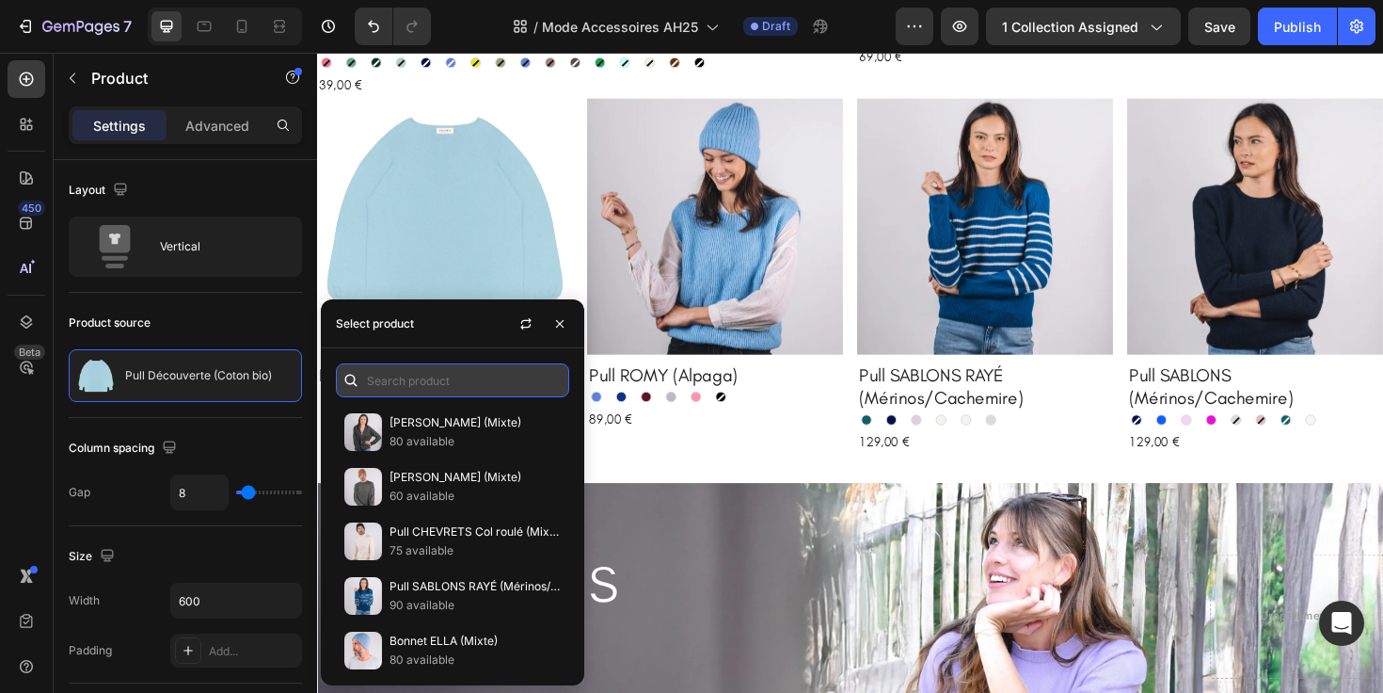
click at [393, 385] on input "text" at bounding box center [452, 380] width 233 height 34
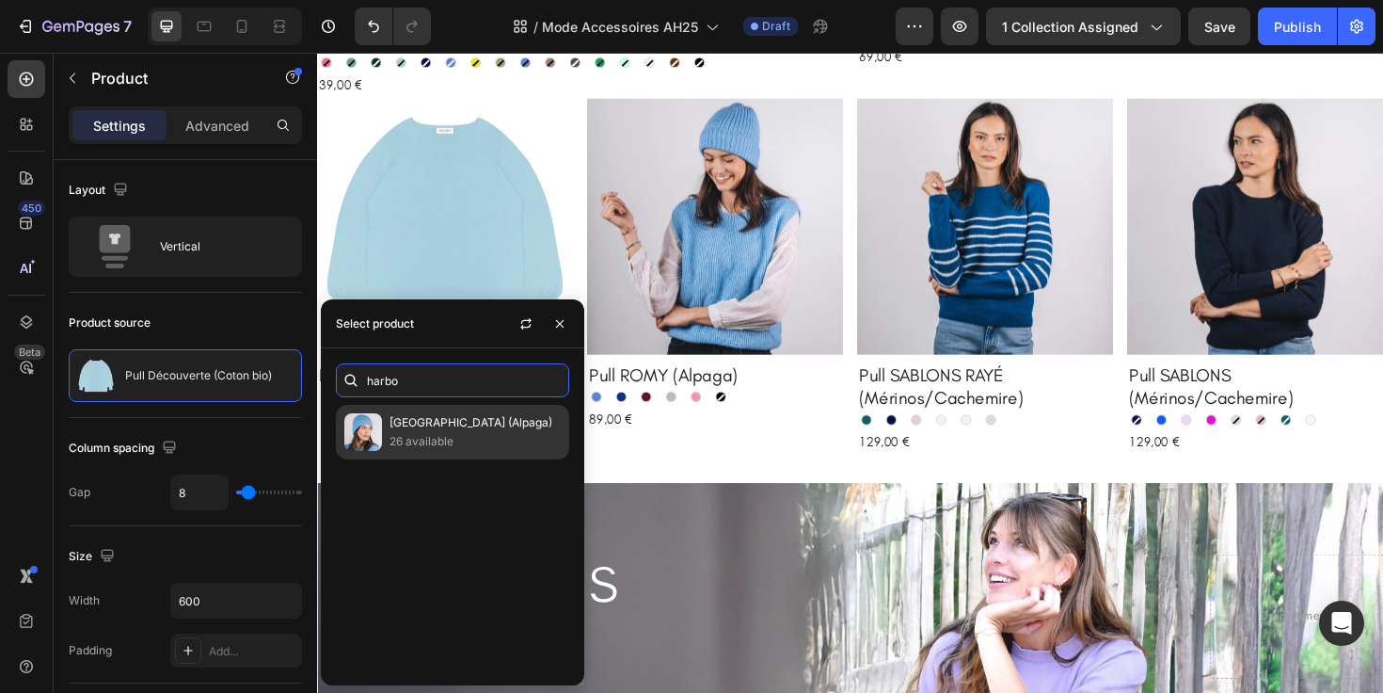
type input "harbo"
click at [427, 440] on p "26 available" at bounding box center [475, 441] width 171 height 19
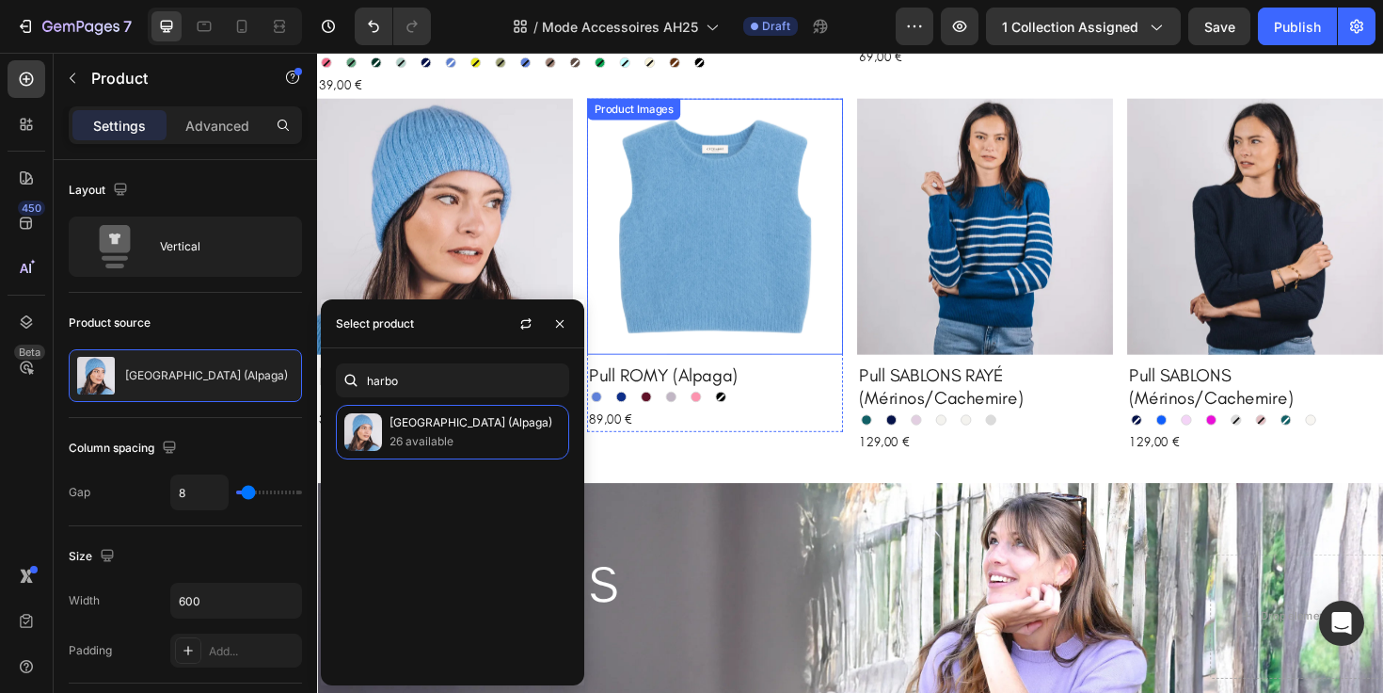
click at [677, 264] on img at bounding box center [738, 236] width 271 height 271
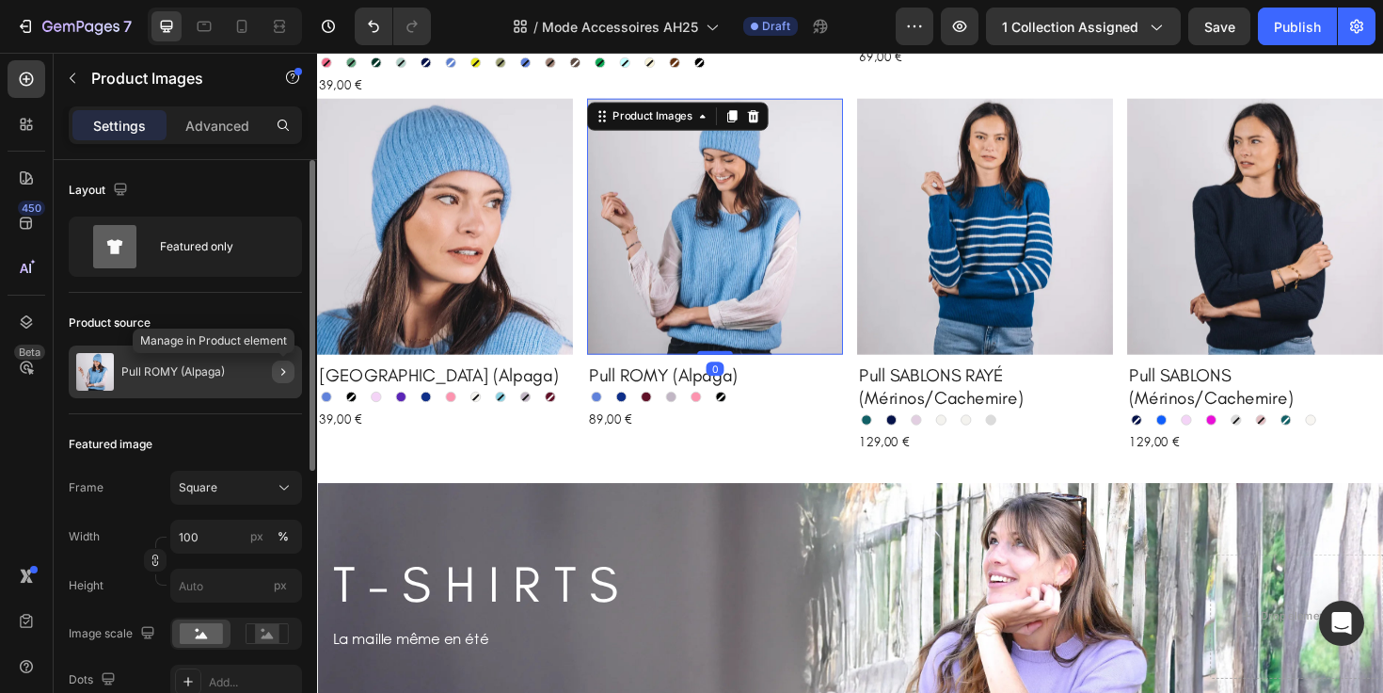
click at [281, 369] on icon "button" at bounding box center [283, 371] width 15 height 15
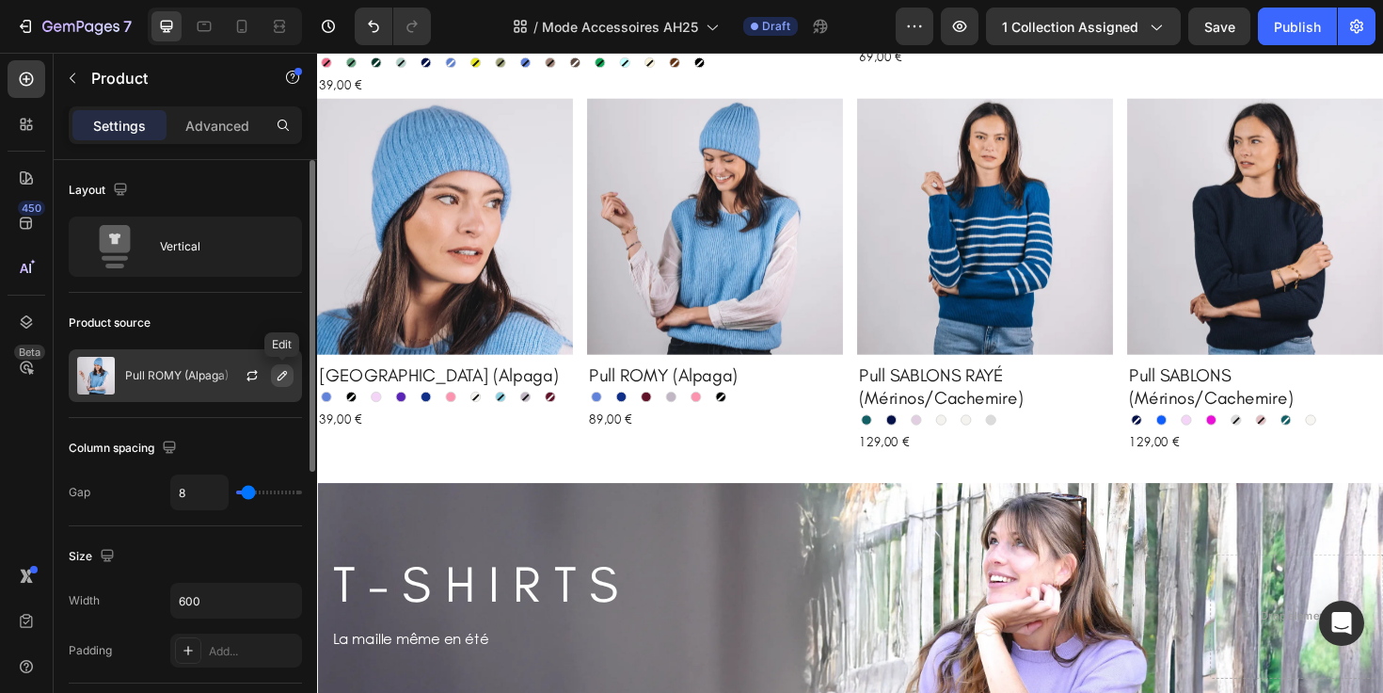
click at [279, 381] on icon "button" at bounding box center [282, 375] width 15 height 15
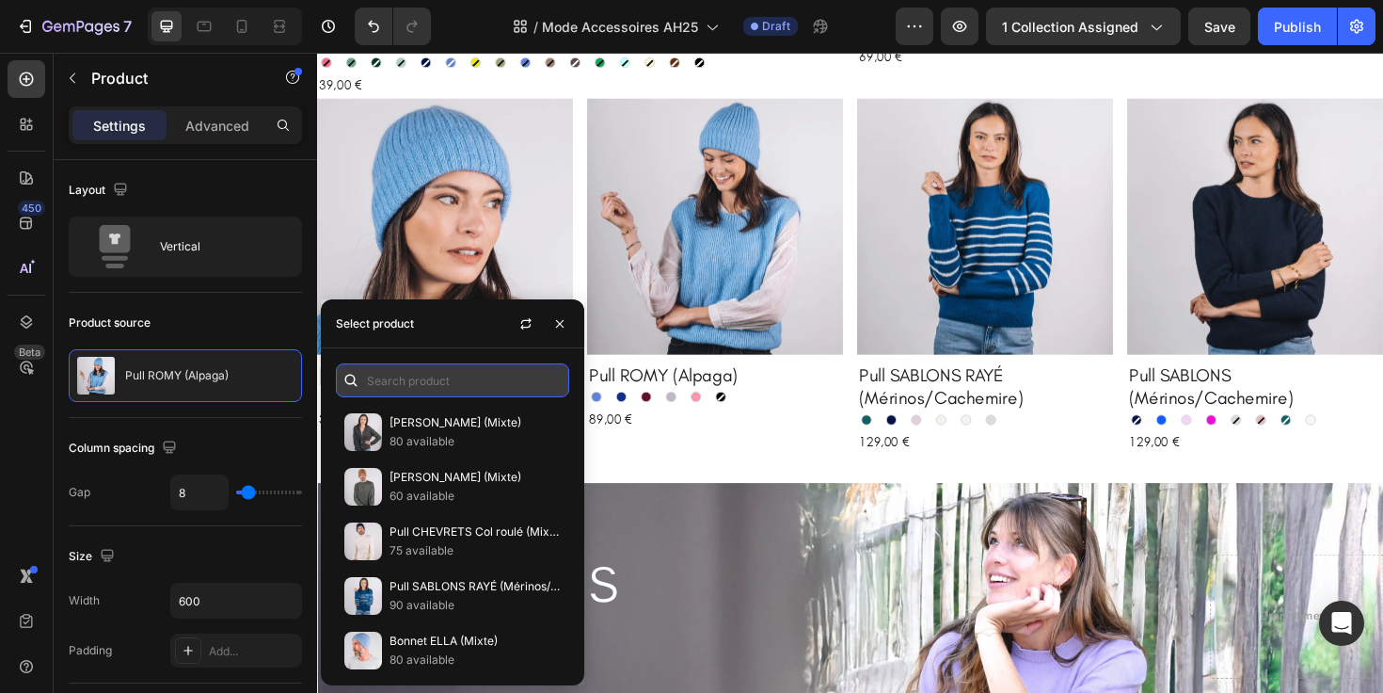
click at [382, 379] on input "text" at bounding box center [452, 380] width 233 height 34
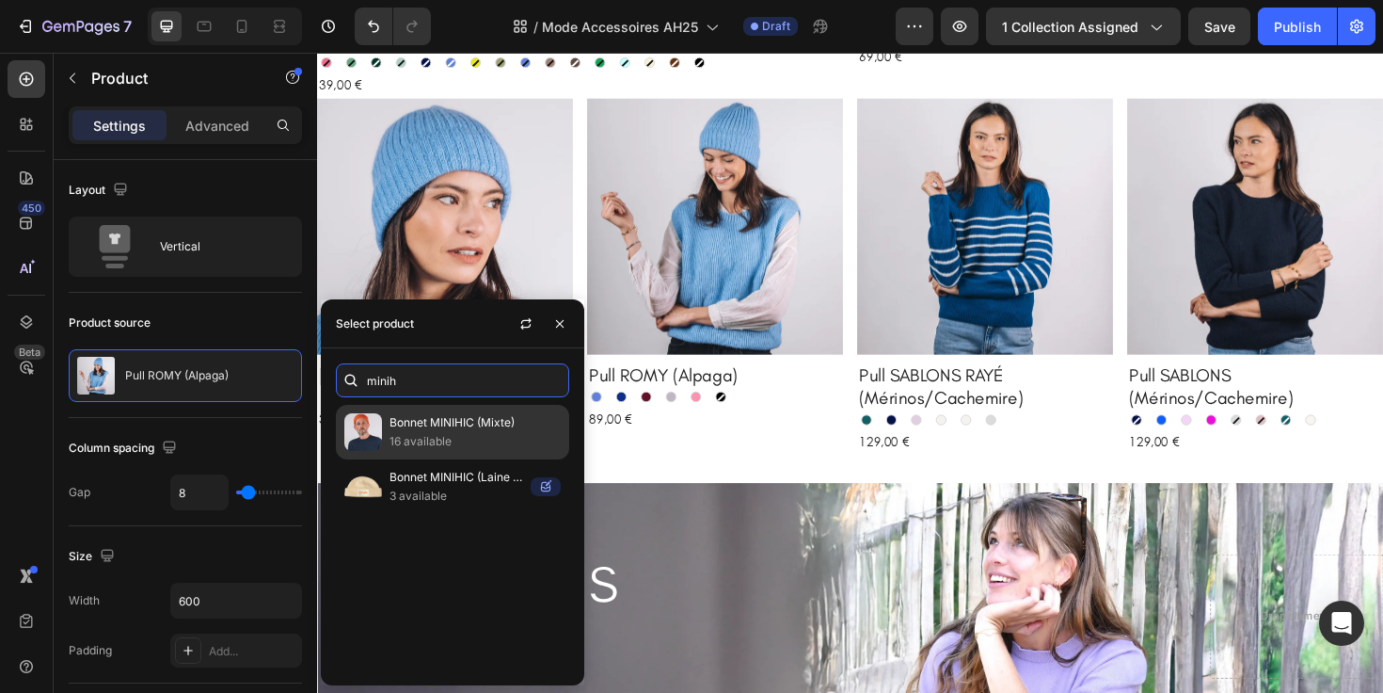
type input "minih"
click at [443, 421] on p "Bonnet MINIHIC (Mixte)" at bounding box center [475, 422] width 171 height 19
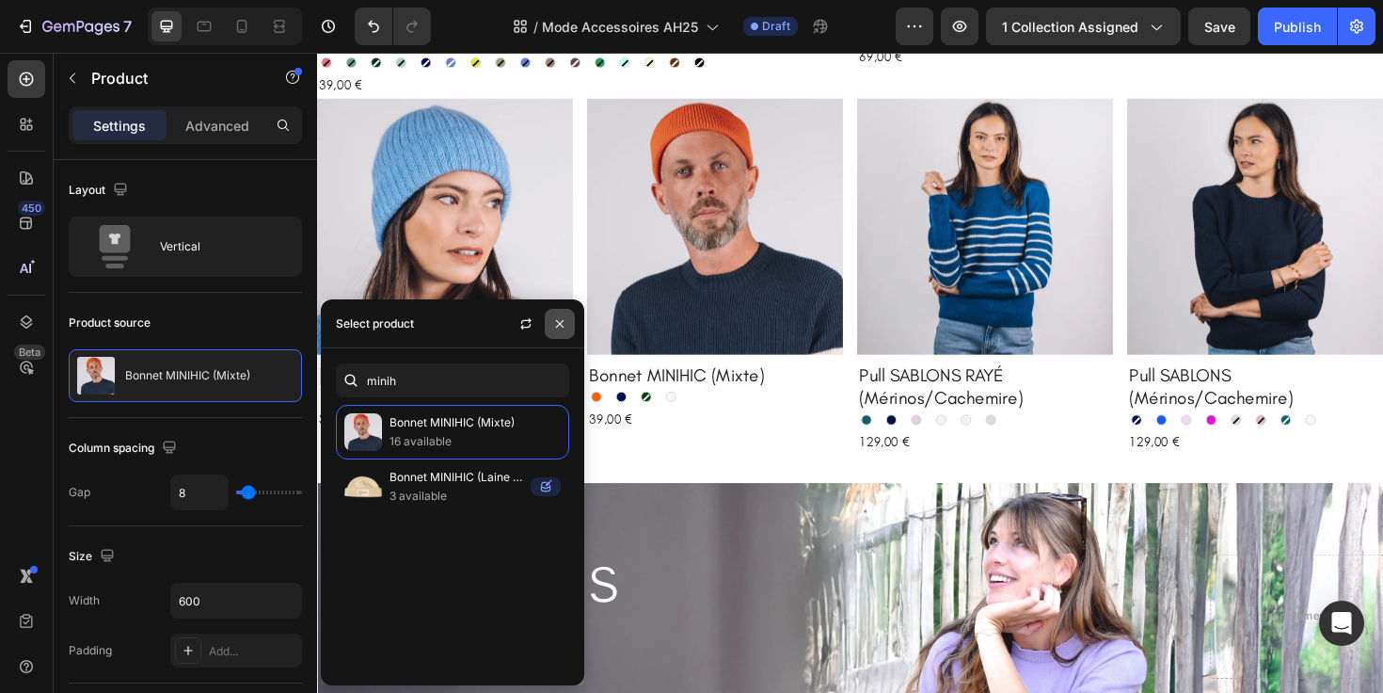
click at [565, 327] on icon "button" at bounding box center [559, 323] width 15 height 15
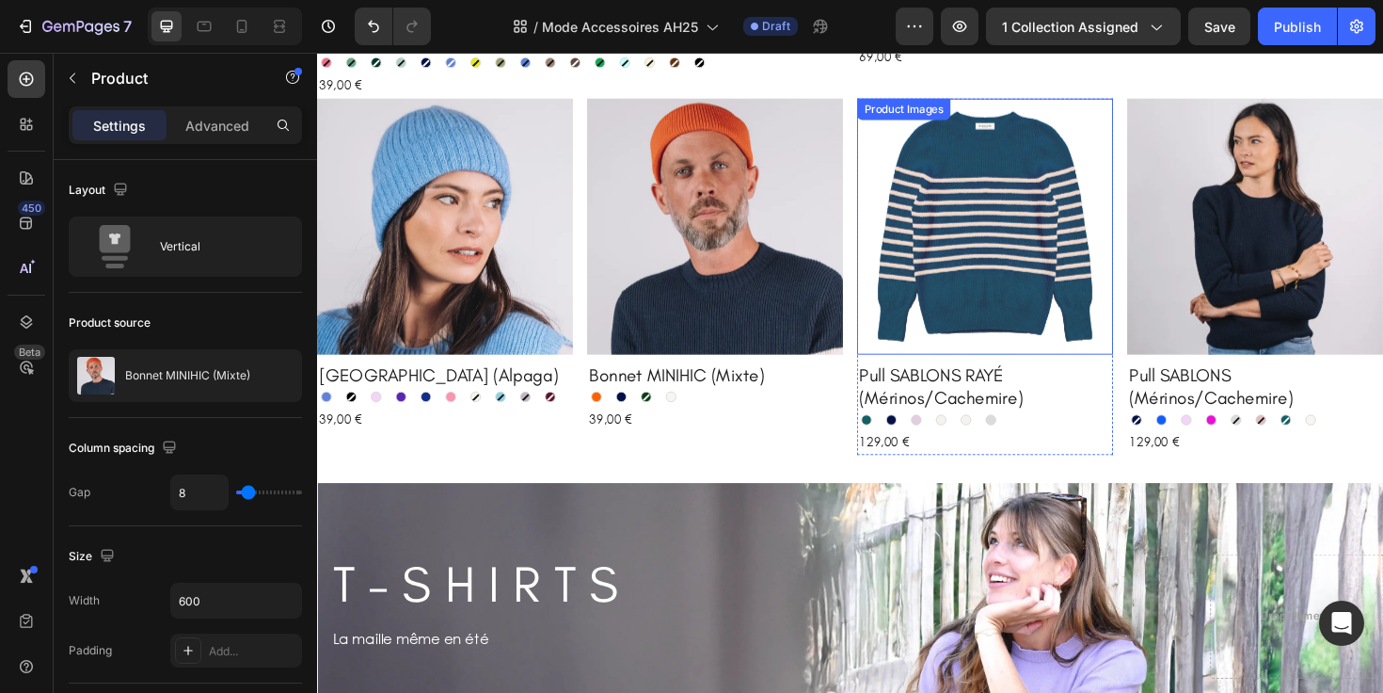
click at [976, 318] on img at bounding box center [1024, 236] width 271 height 271
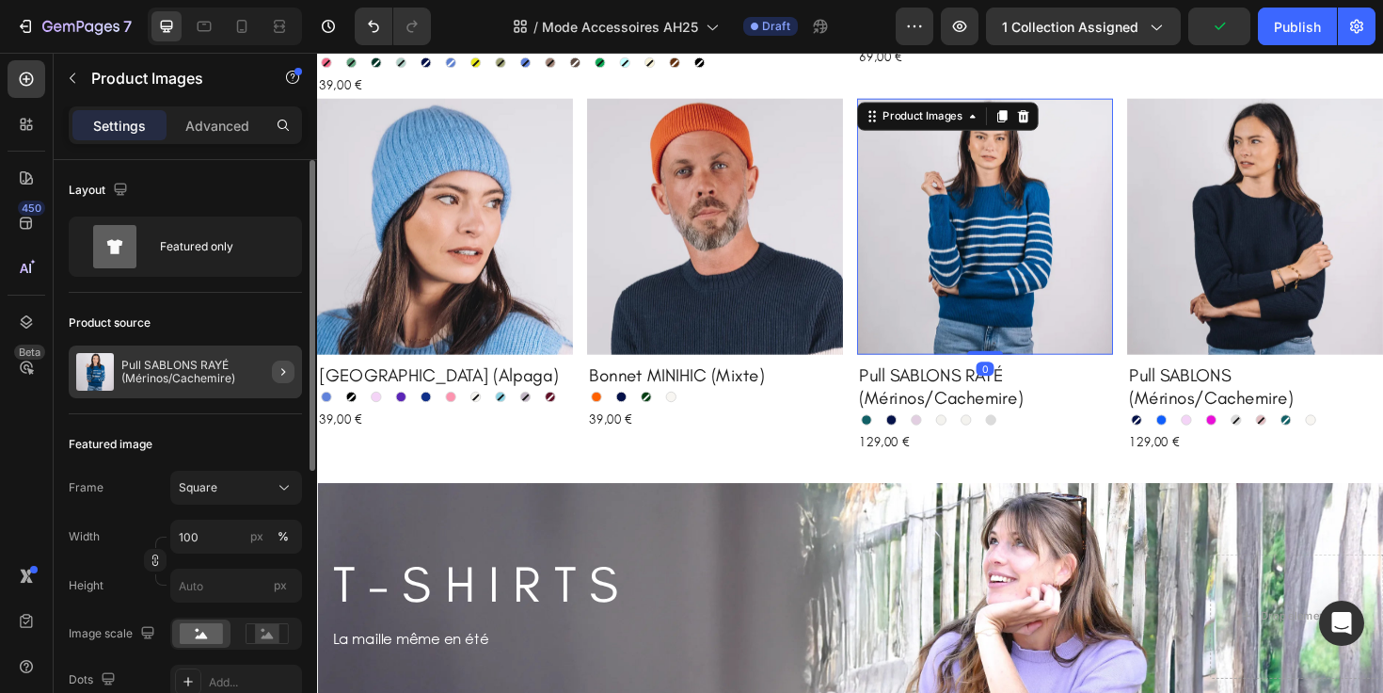
click at [276, 374] on icon "button" at bounding box center [283, 371] width 15 height 15
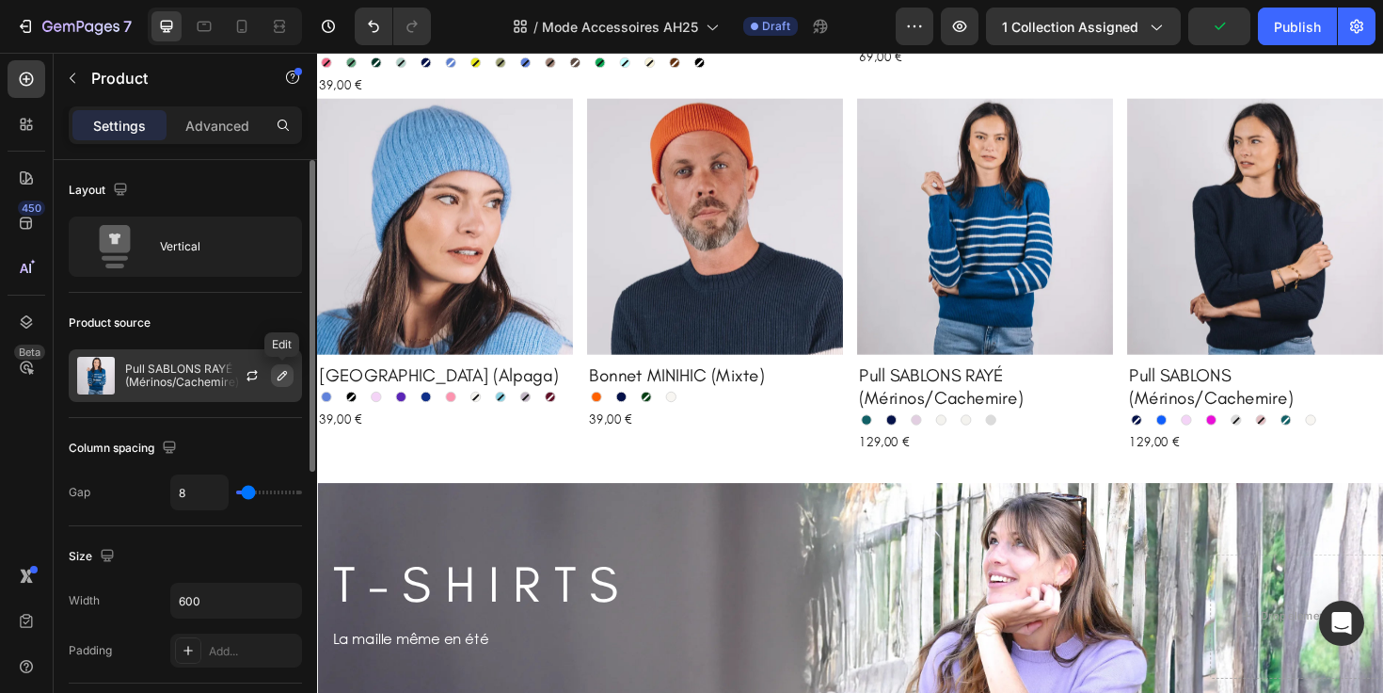
click at [281, 379] on icon "button" at bounding box center [282, 375] width 15 height 15
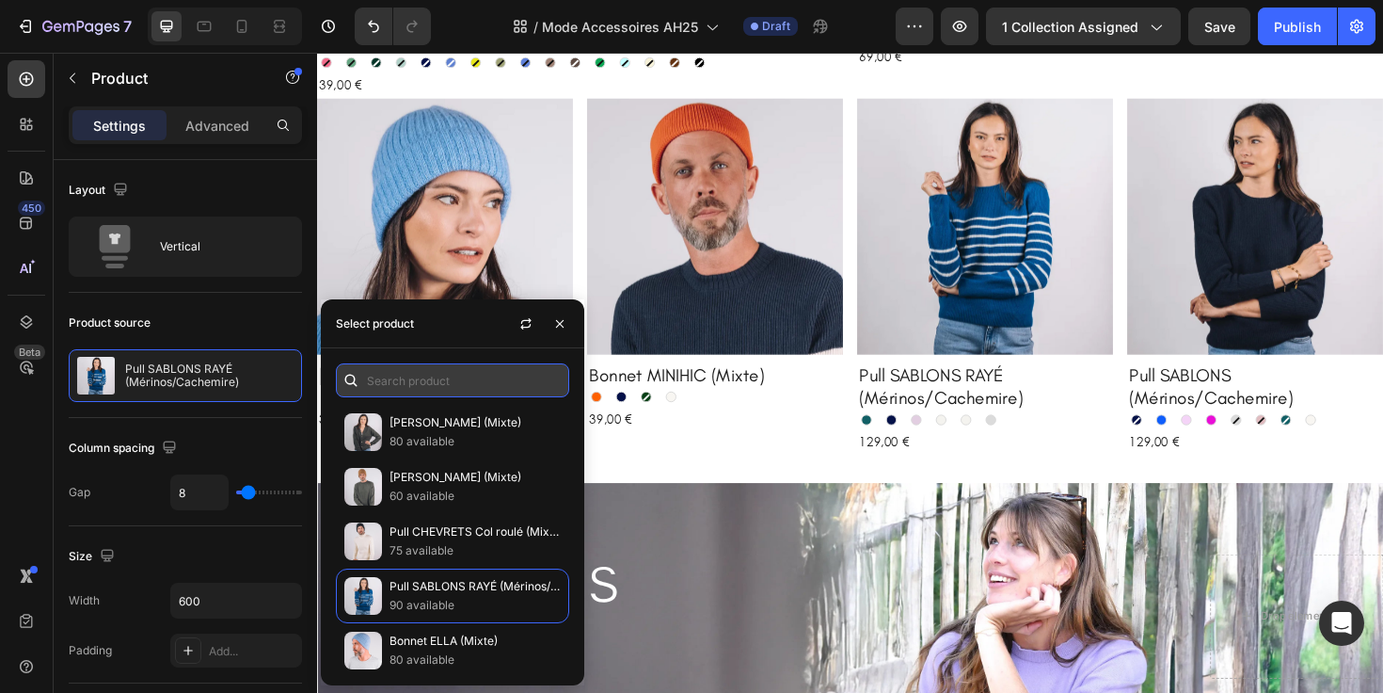
click at [404, 390] on input "text" at bounding box center [452, 380] width 233 height 34
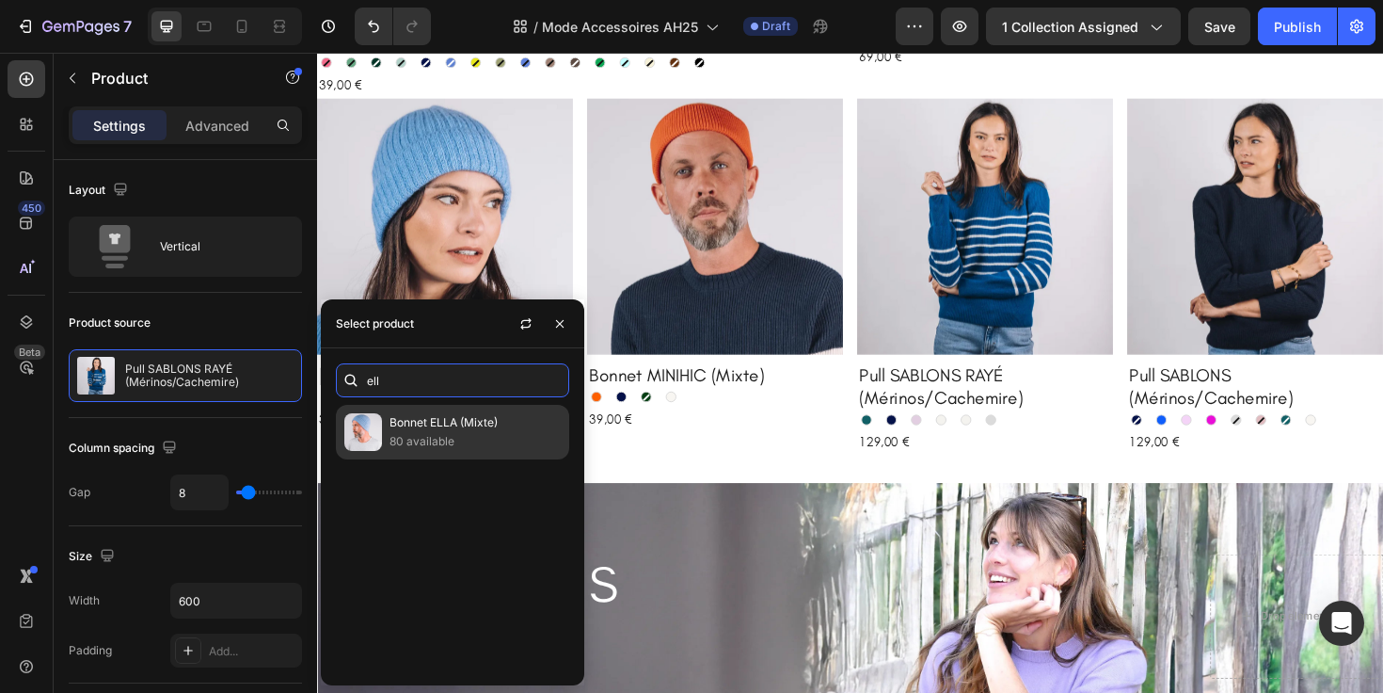
type input "ell"
click at [440, 441] on p "80 available" at bounding box center [475, 441] width 171 height 19
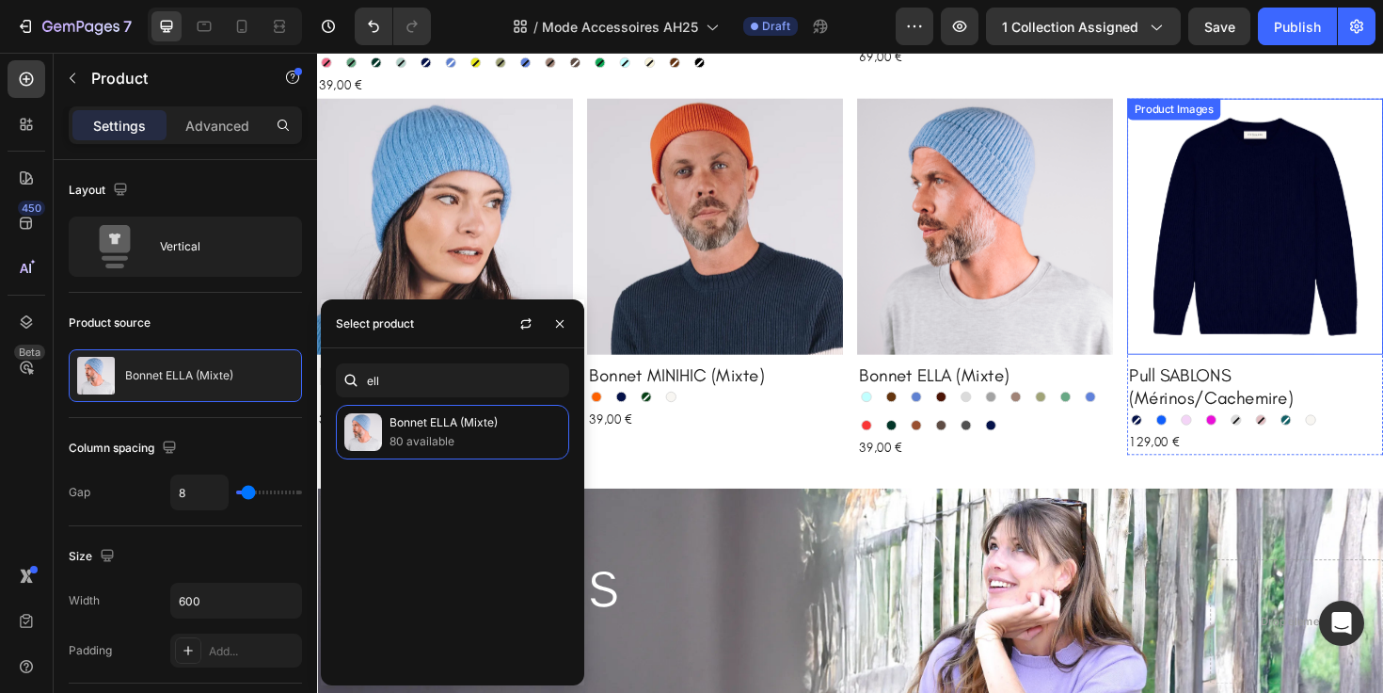
click at [1259, 208] on img at bounding box center [1310, 236] width 271 height 271
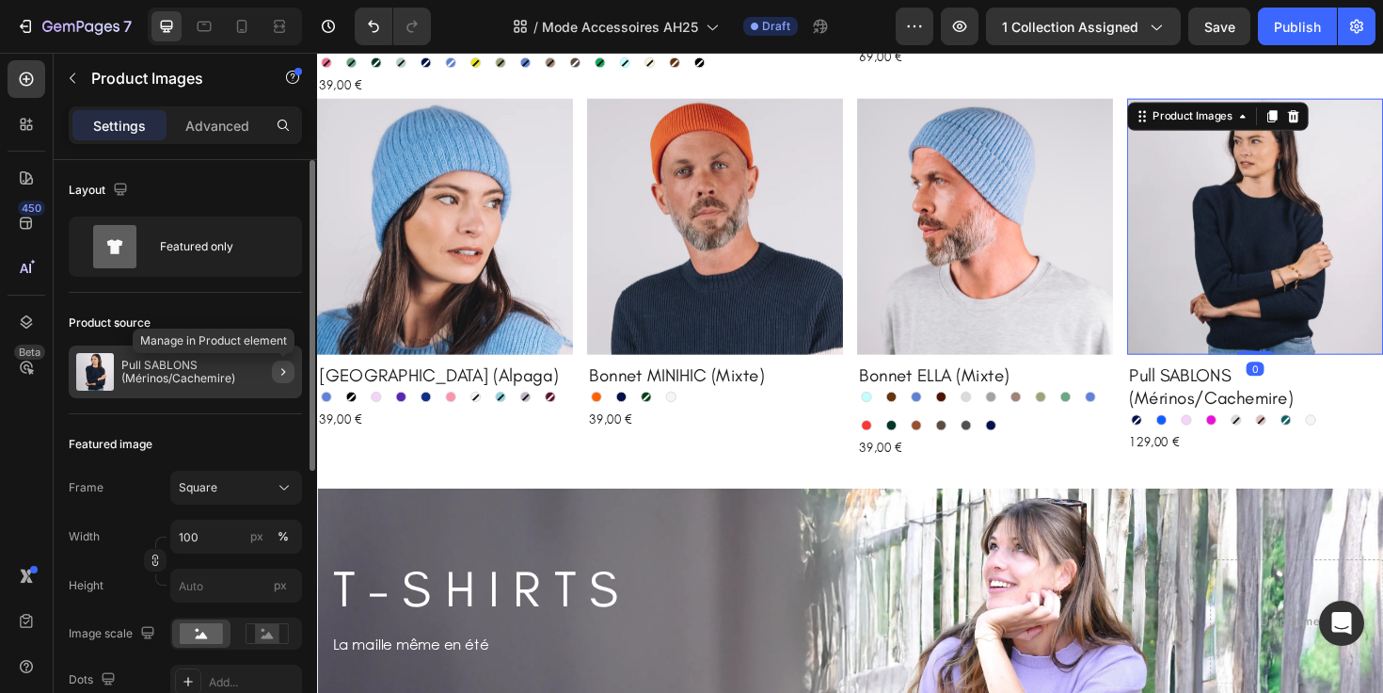
click at [283, 372] on icon "button" at bounding box center [283, 371] width 15 height 15
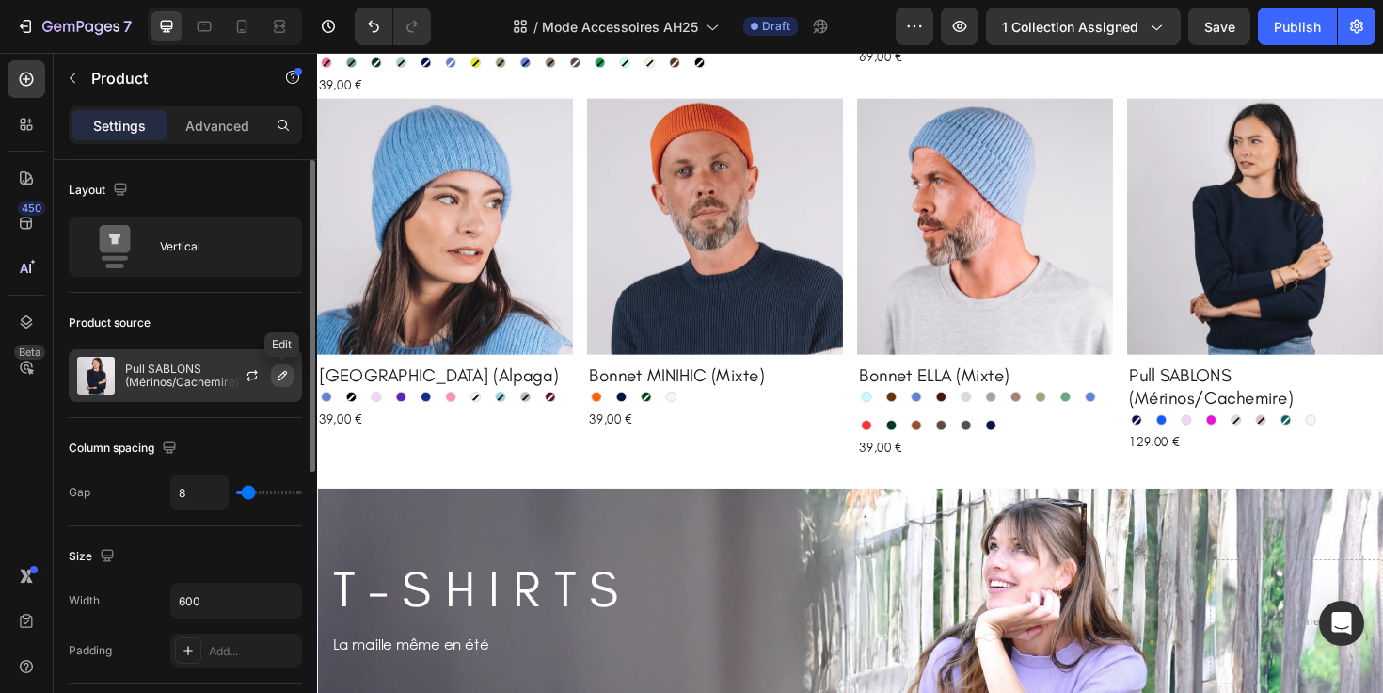
click at [282, 378] on icon "button" at bounding box center [282, 375] width 15 height 15
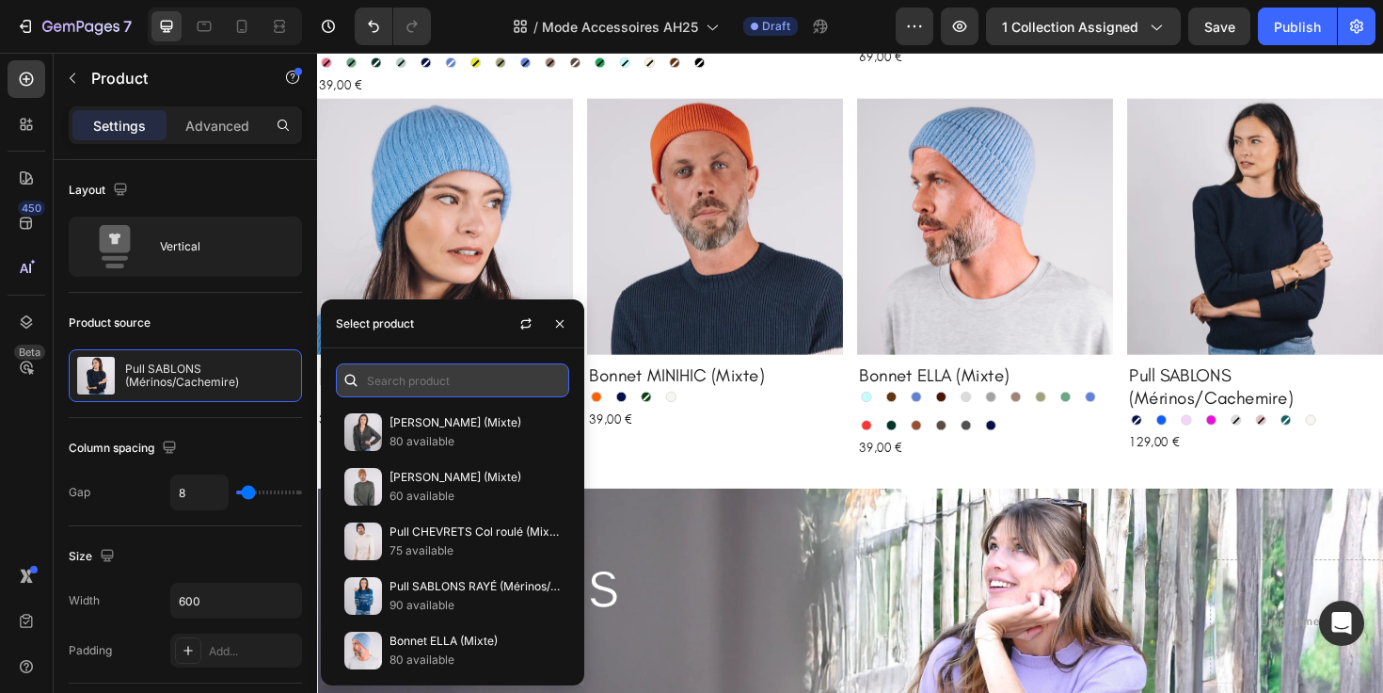
click at [413, 390] on input "text" at bounding box center [452, 380] width 233 height 34
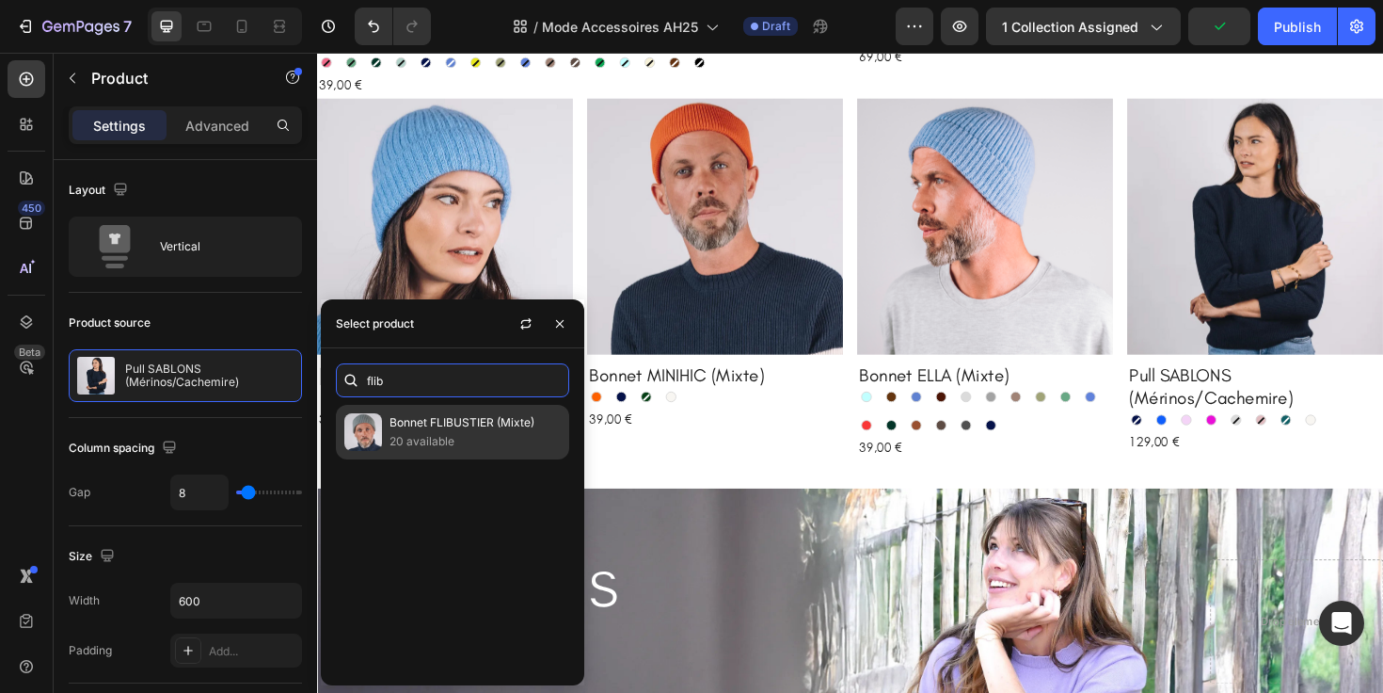
type input "flib"
click at [422, 436] on p "20 available" at bounding box center [475, 441] width 171 height 19
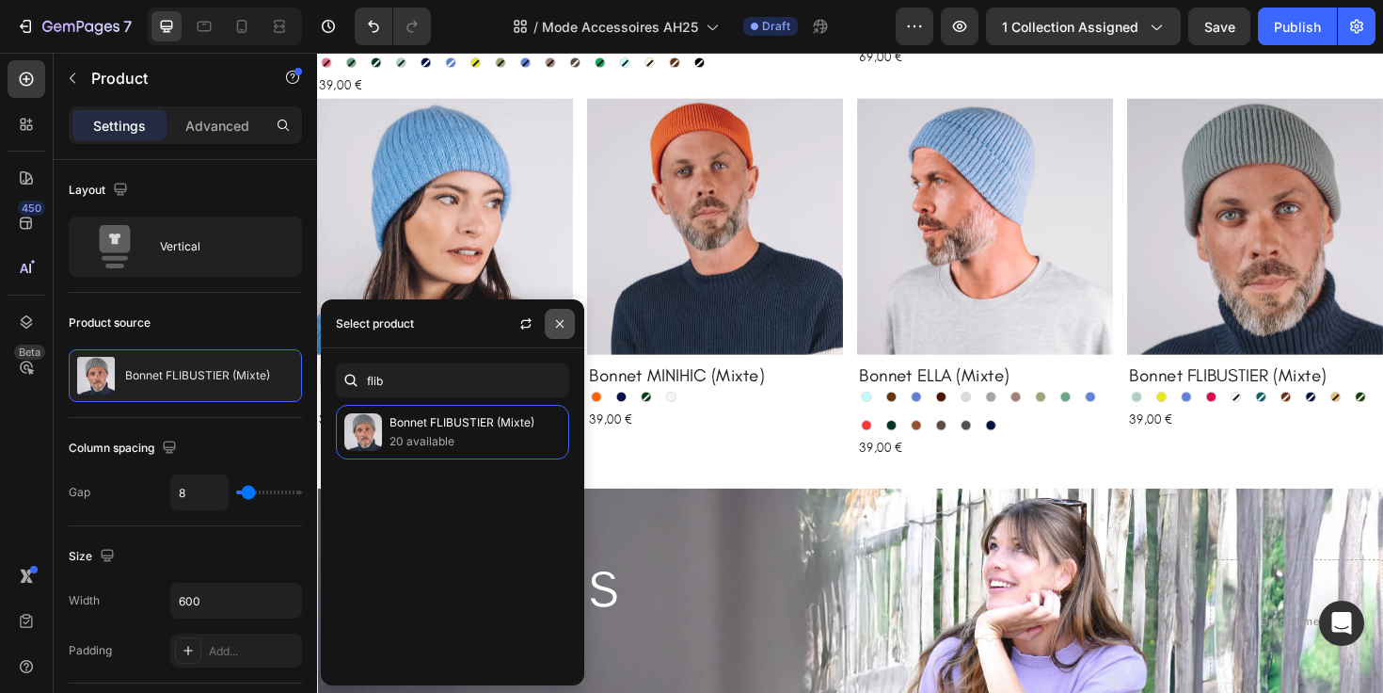
click at [559, 326] on icon "button" at bounding box center [559, 323] width 15 height 15
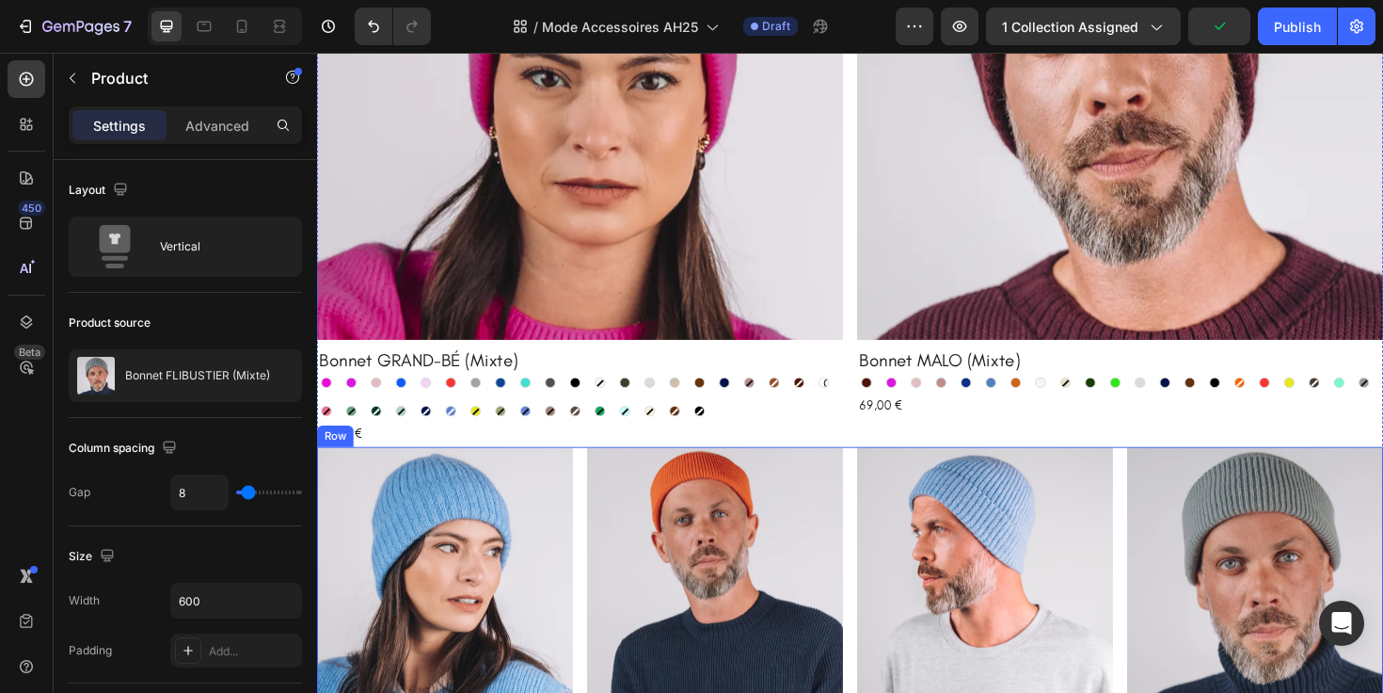
scroll to position [740, 0]
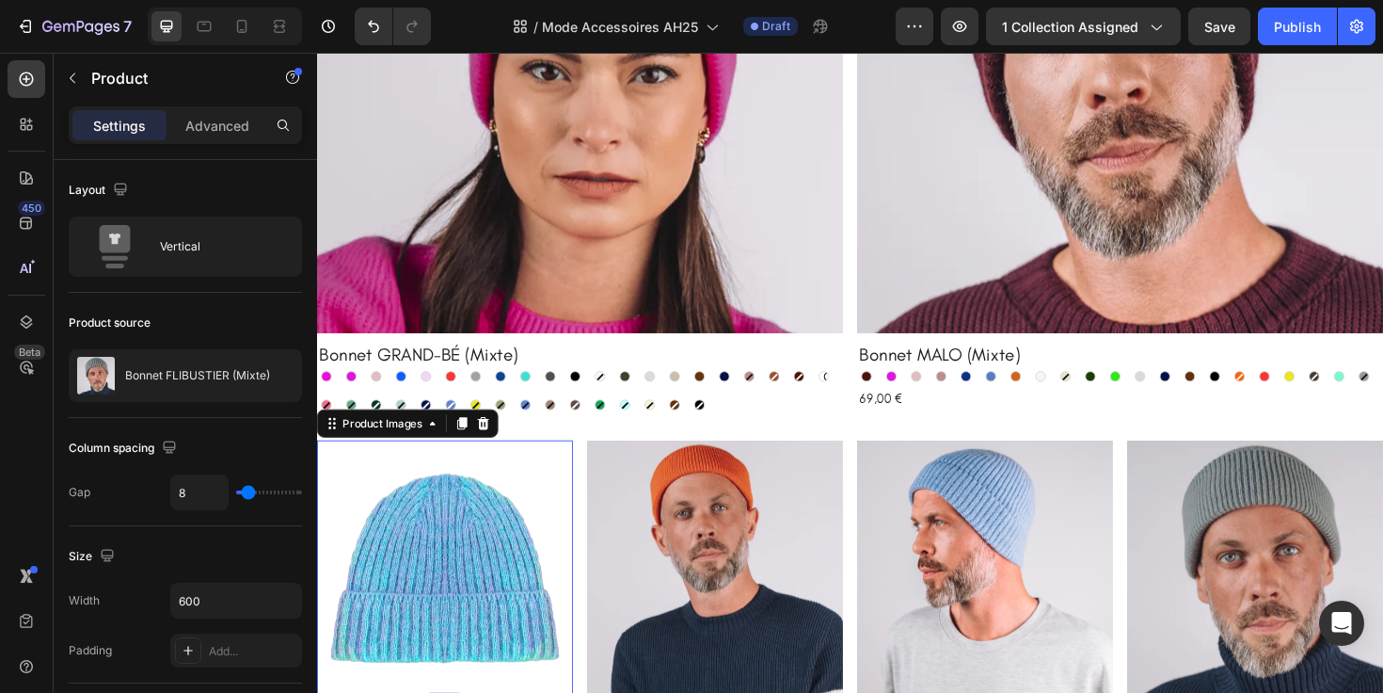
click at [486, 584] on img at bounding box center [452, 598] width 271 height 271
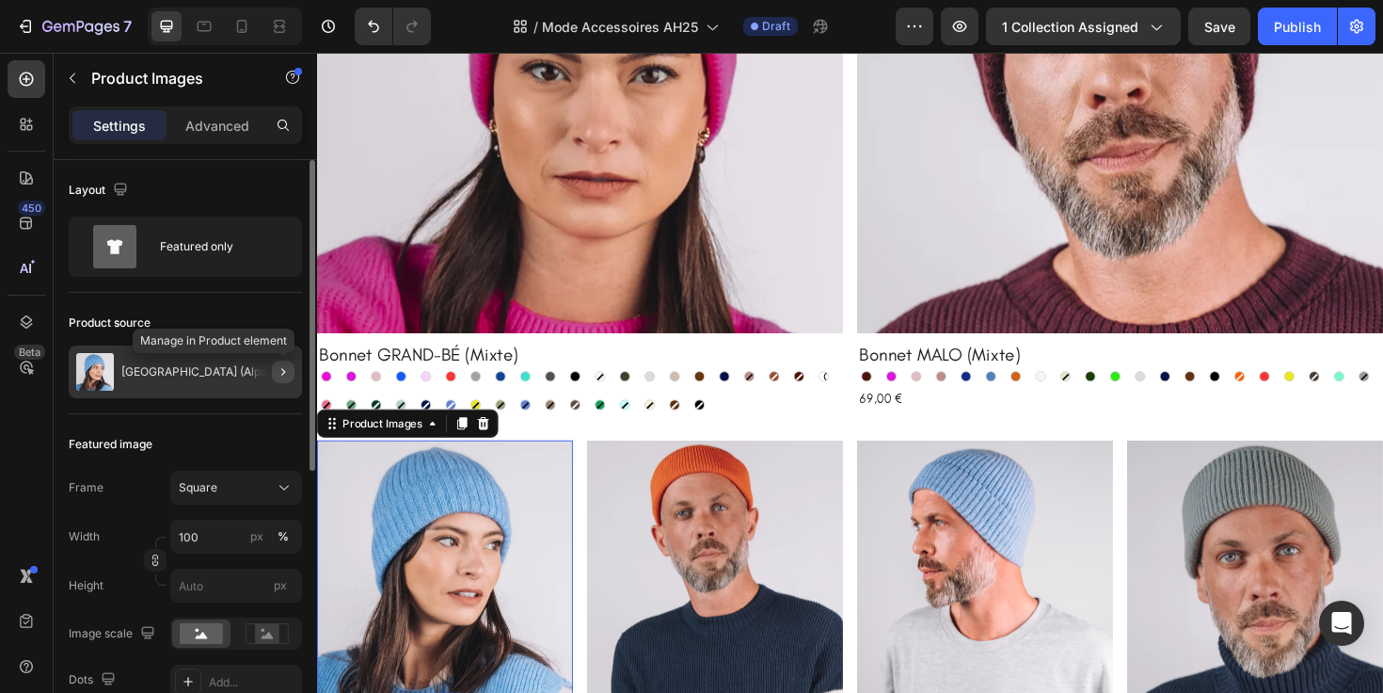
click at [289, 380] on button "button" at bounding box center [283, 371] width 23 height 23
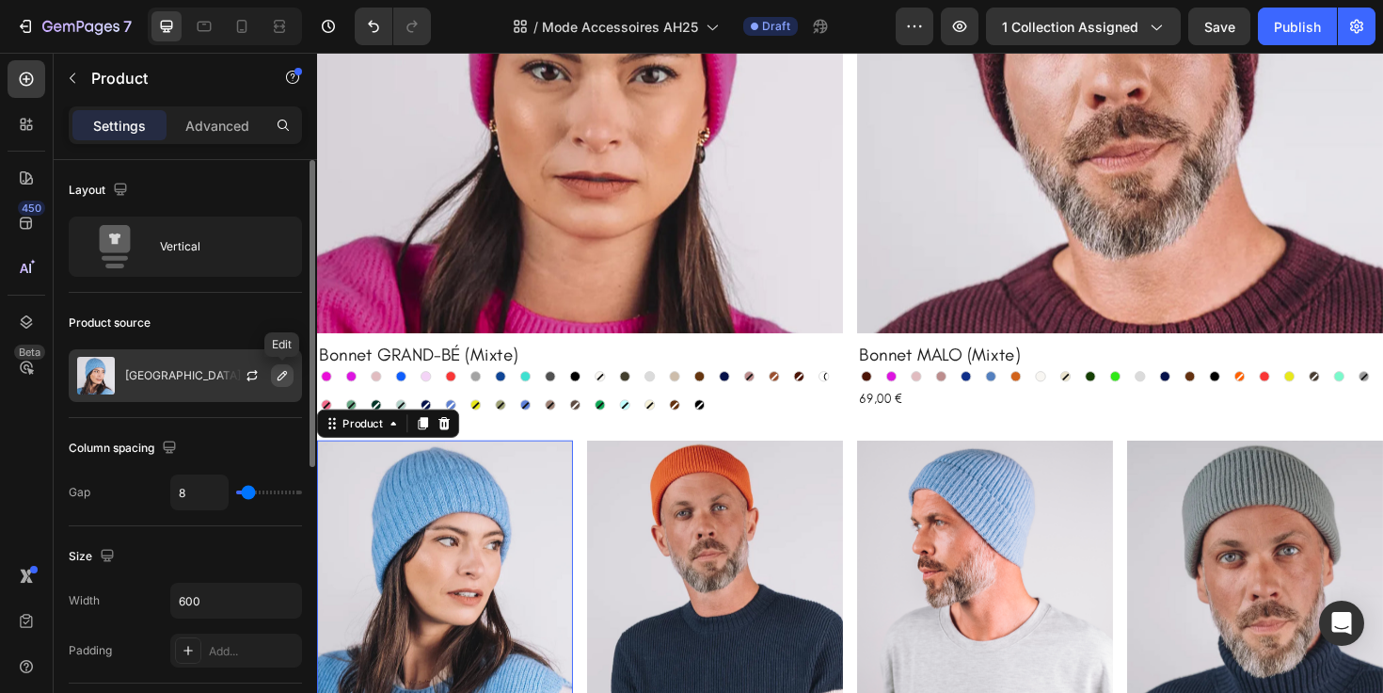
click at [285, 383] on button "button" at bounding box center [282, 375] width 23 height 23
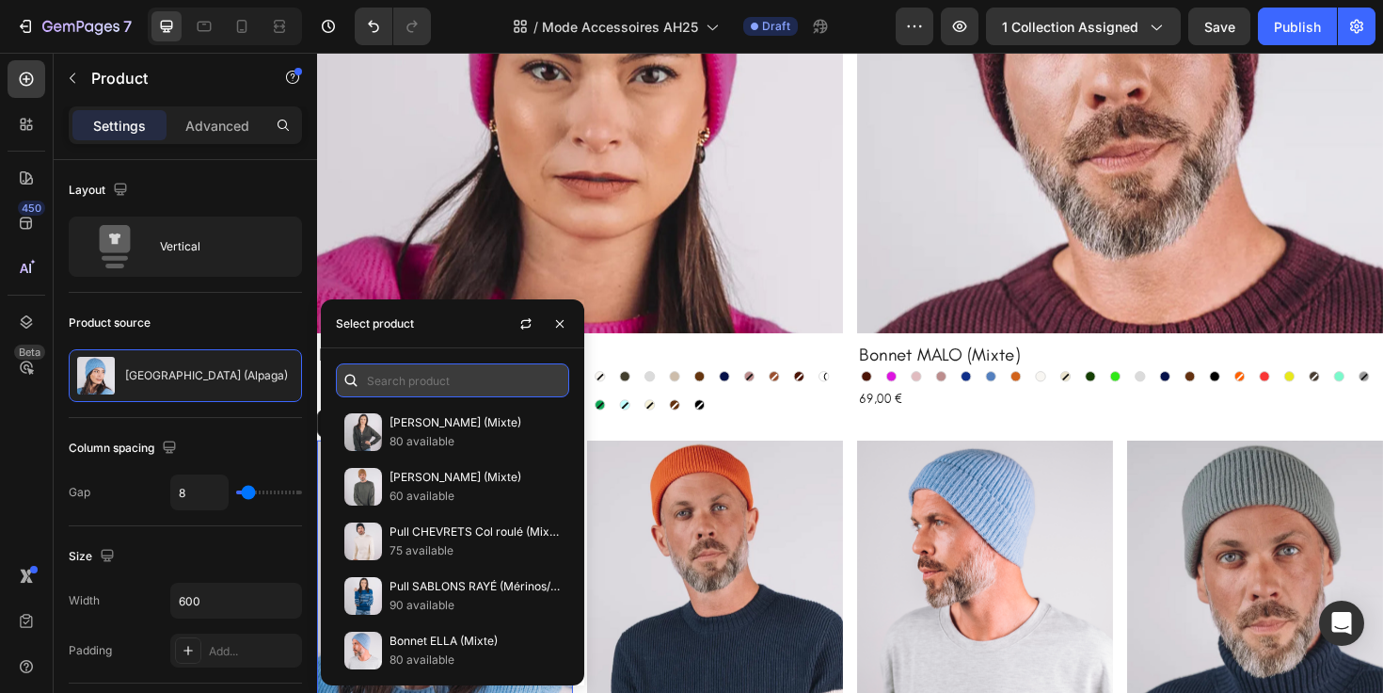
click at [399, 368] on input "text" at bounding box center [452, 380] width 233 height 34
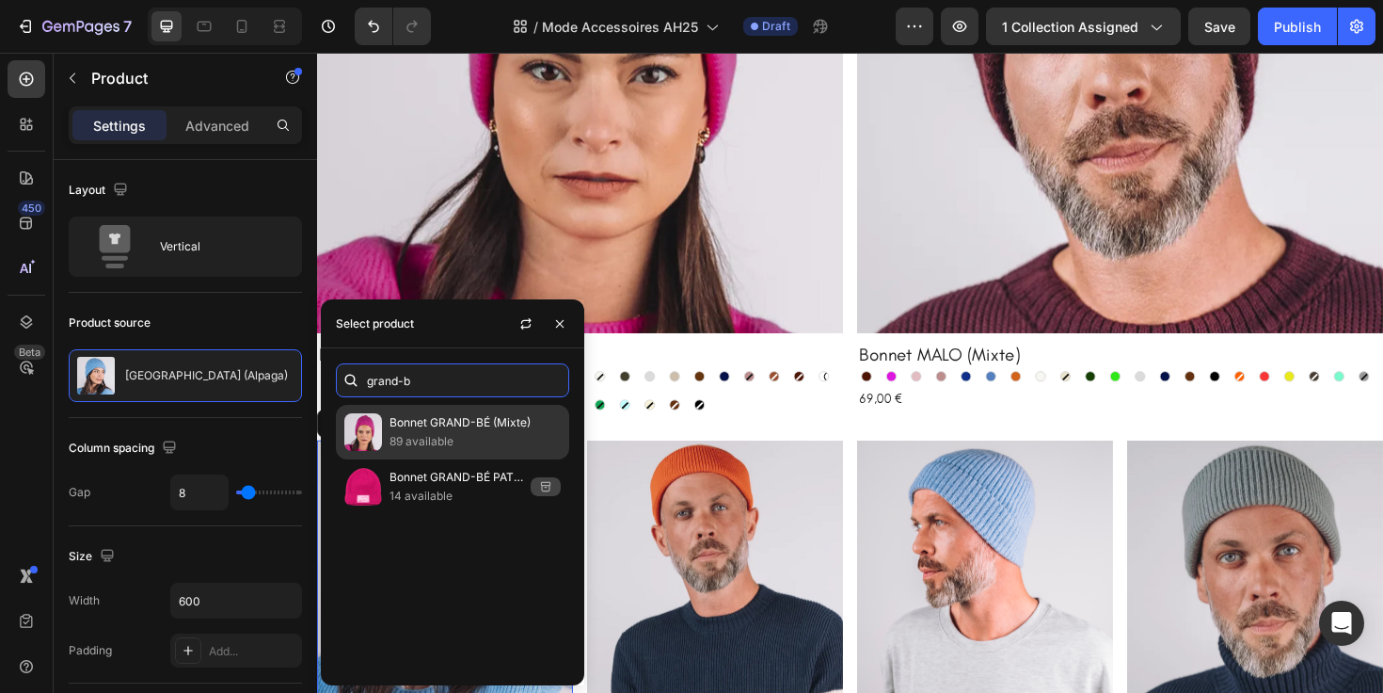
type input "grand-b"
click at [437, 426] on p "Bonnet GRAND-BÉ (Mixte)" at bounding box center [475, 422] width 171 height 19
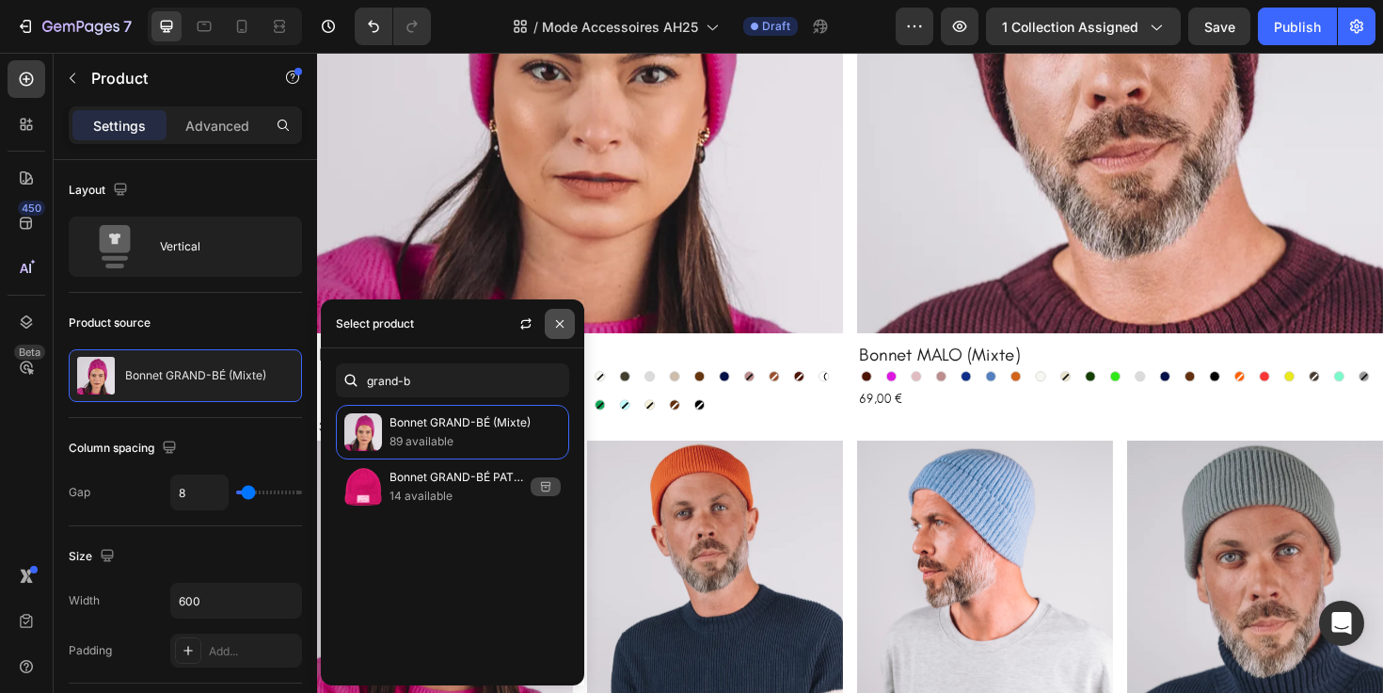
click at [564, 325] on icon "button" at bounding box center [559, 323] width 15 height 15
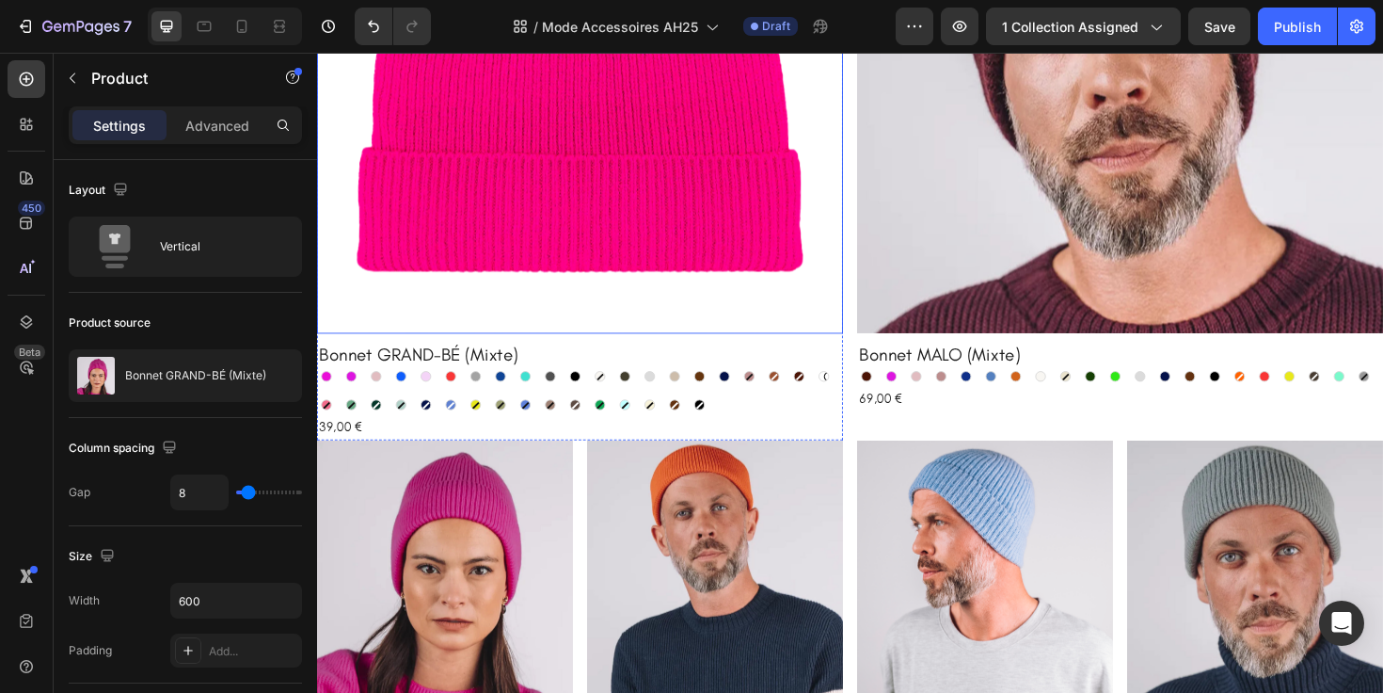
click at [576, 185] on img at bounding box center [595, 71] width 557 height 557
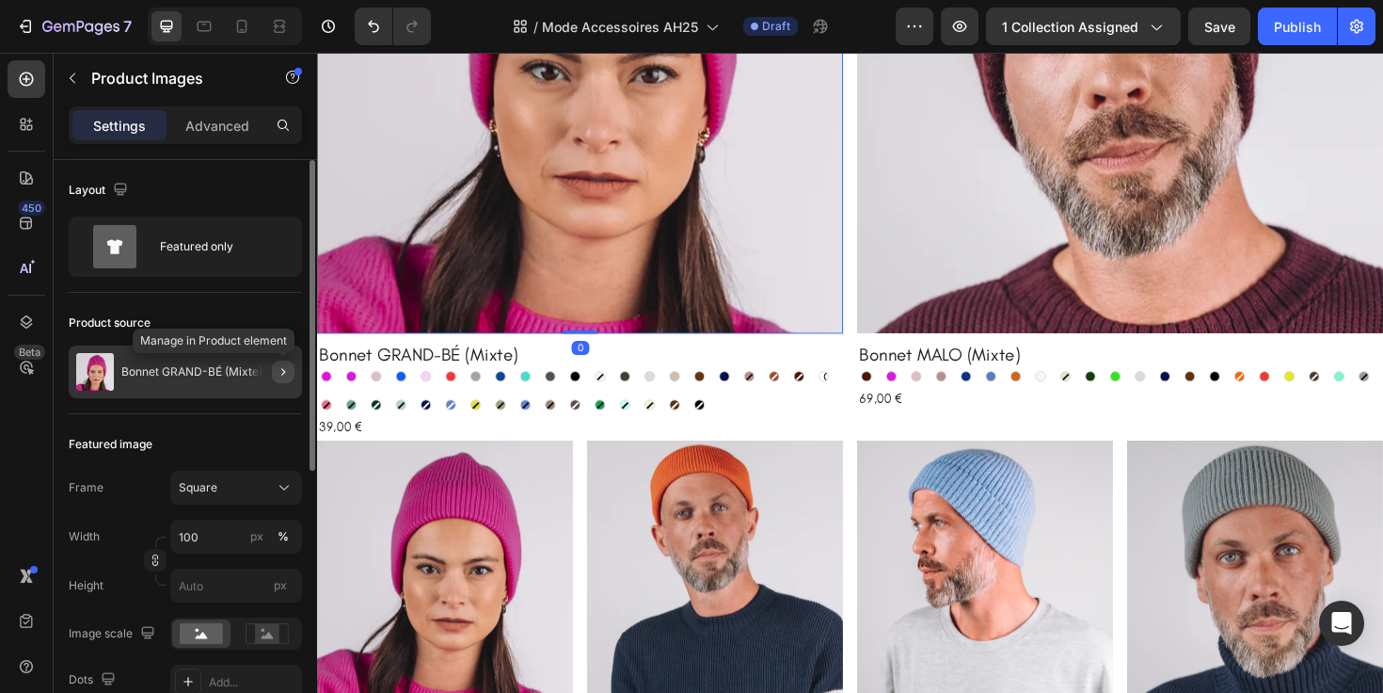
click at [283, 367] on icon "button" at bounding box center [283, 371] width 15 height 15
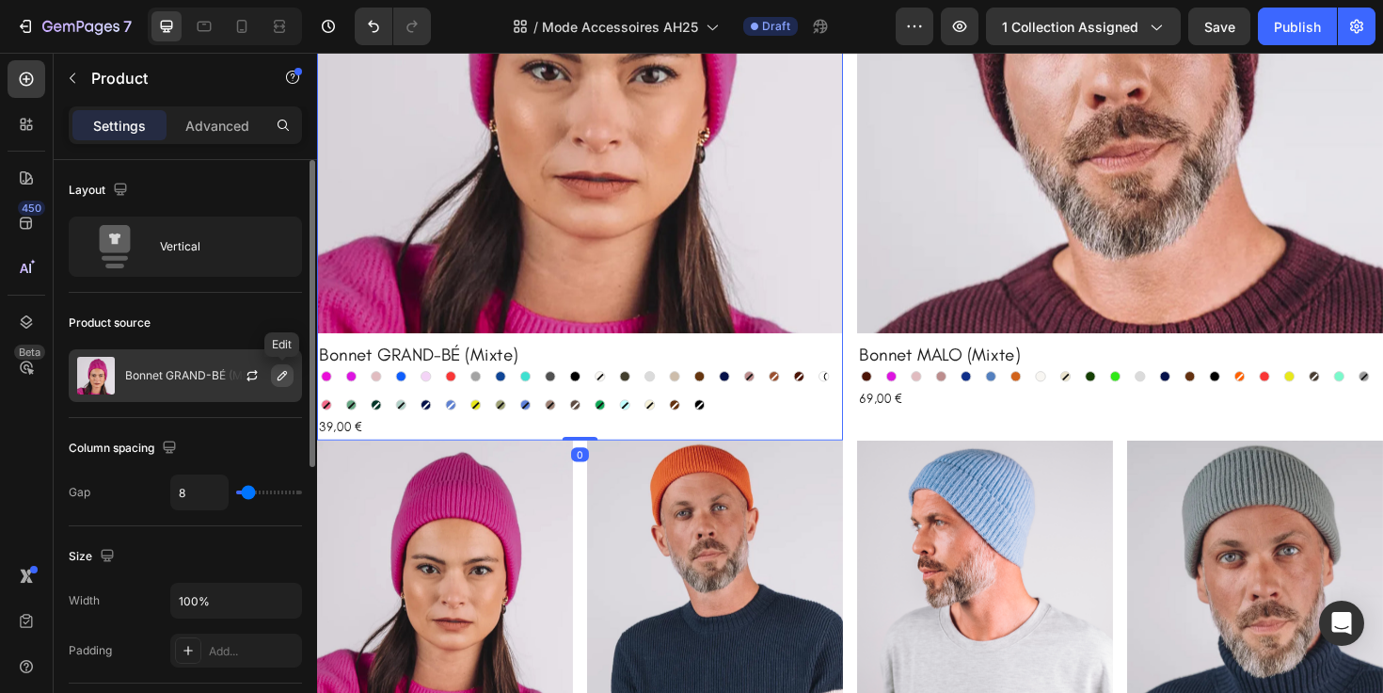
click at [280, 374] on icon "button" at bounding box center [282, 375] width 9 height 9
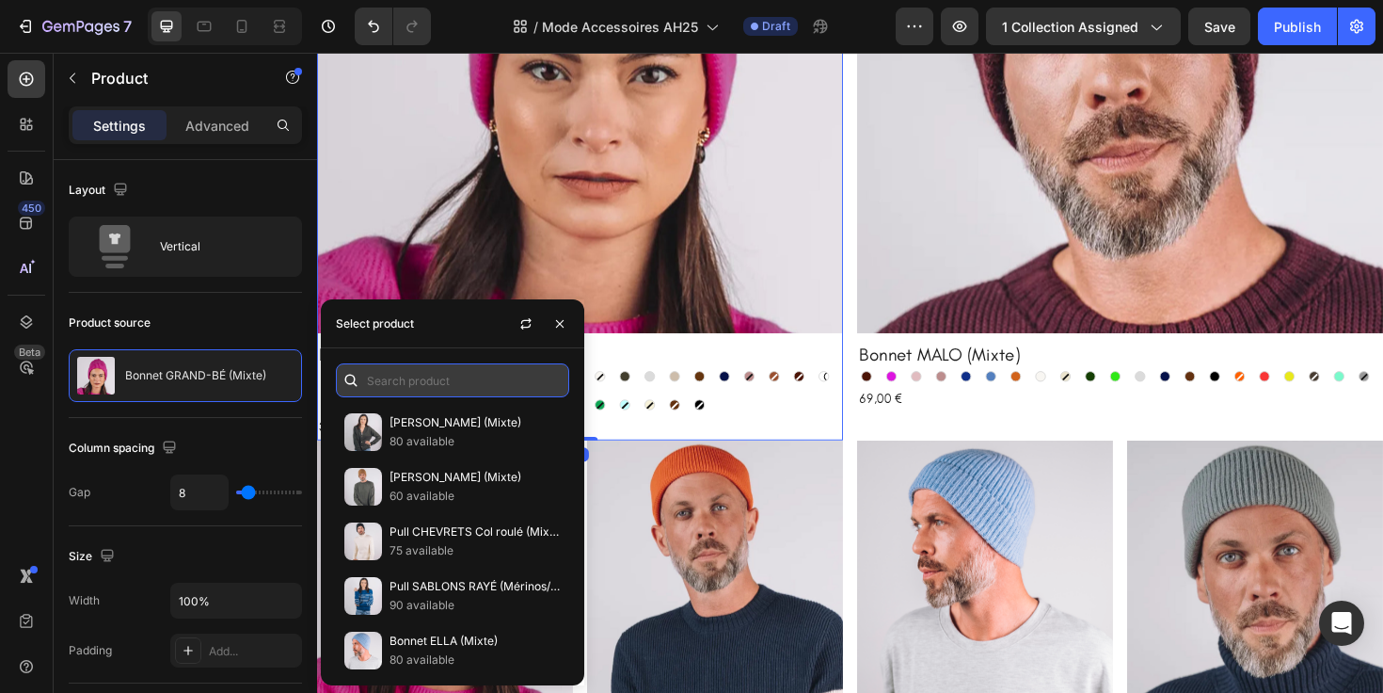
click at [424, 379] on input "text" at bounding box center [452, 380] width 233 height 34
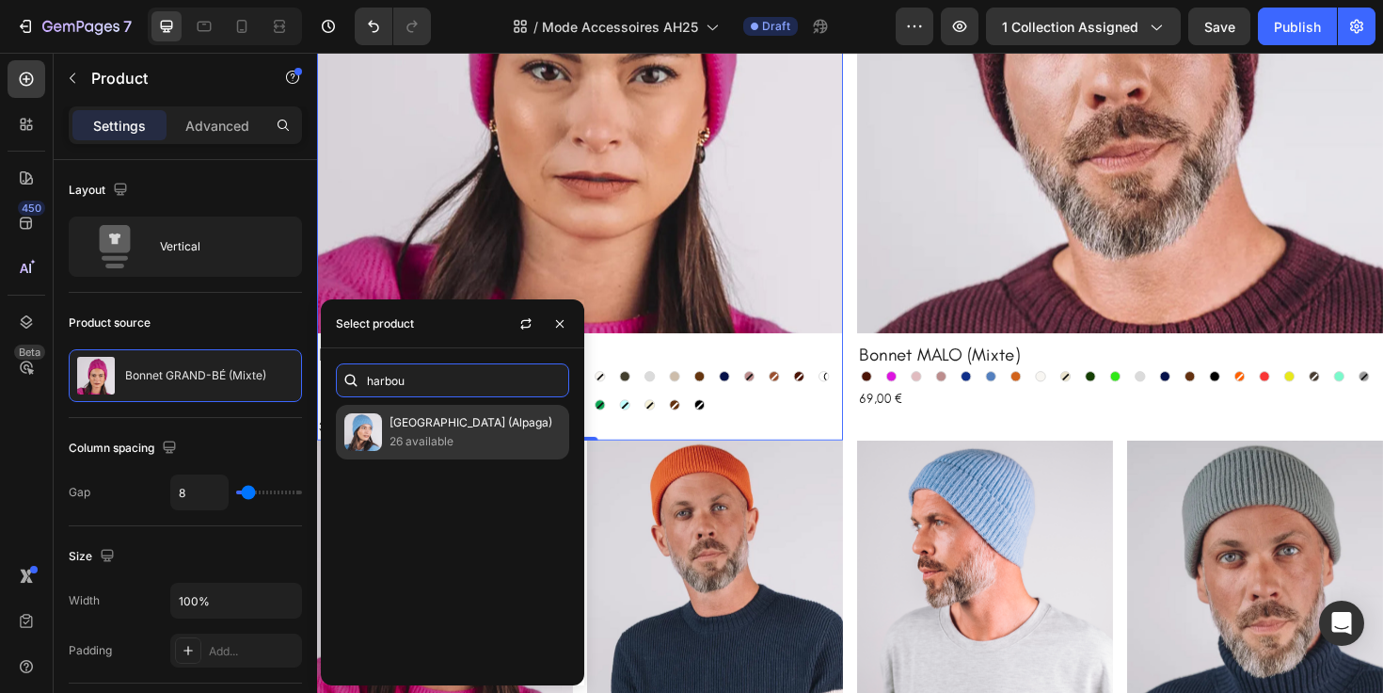
type input "harbou"
click at [455, 436] on p "26 available" at bounding box center [475, 441] width 171 height 19
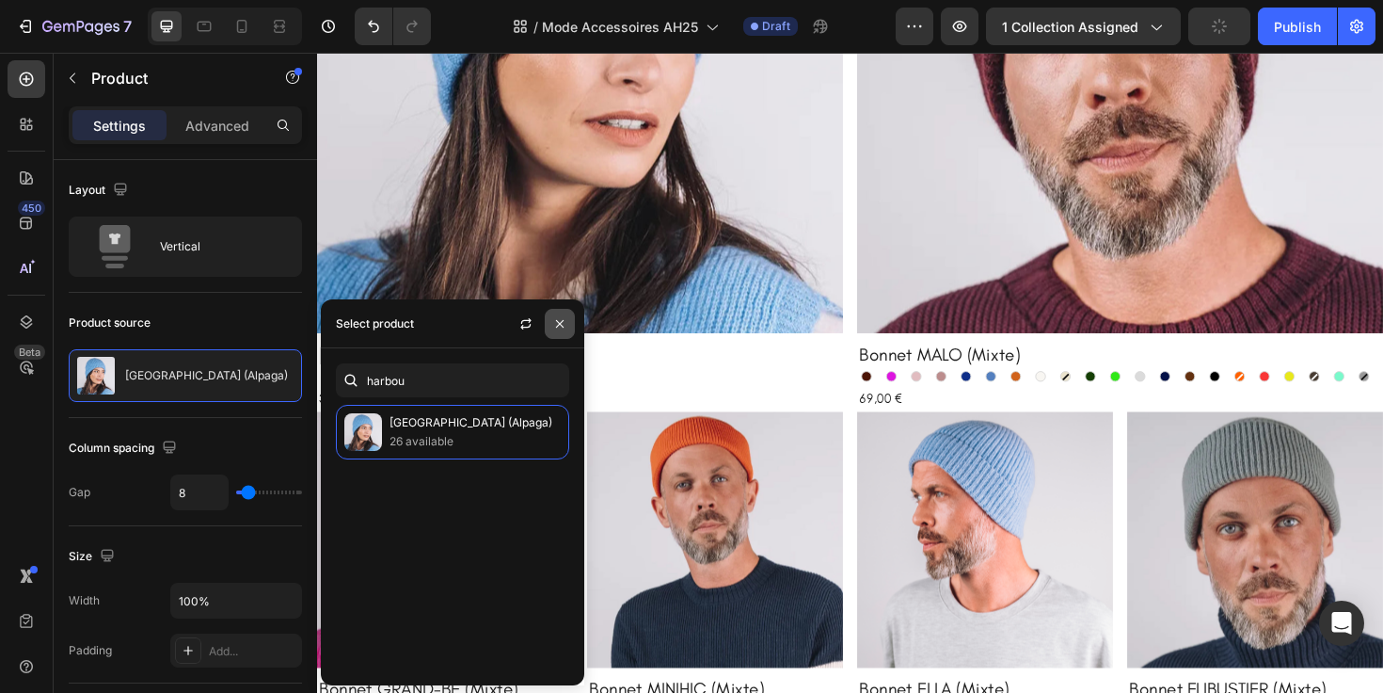
click at [561, 327] on icon "button" at bounding box center [559, 323] width 15 height 15
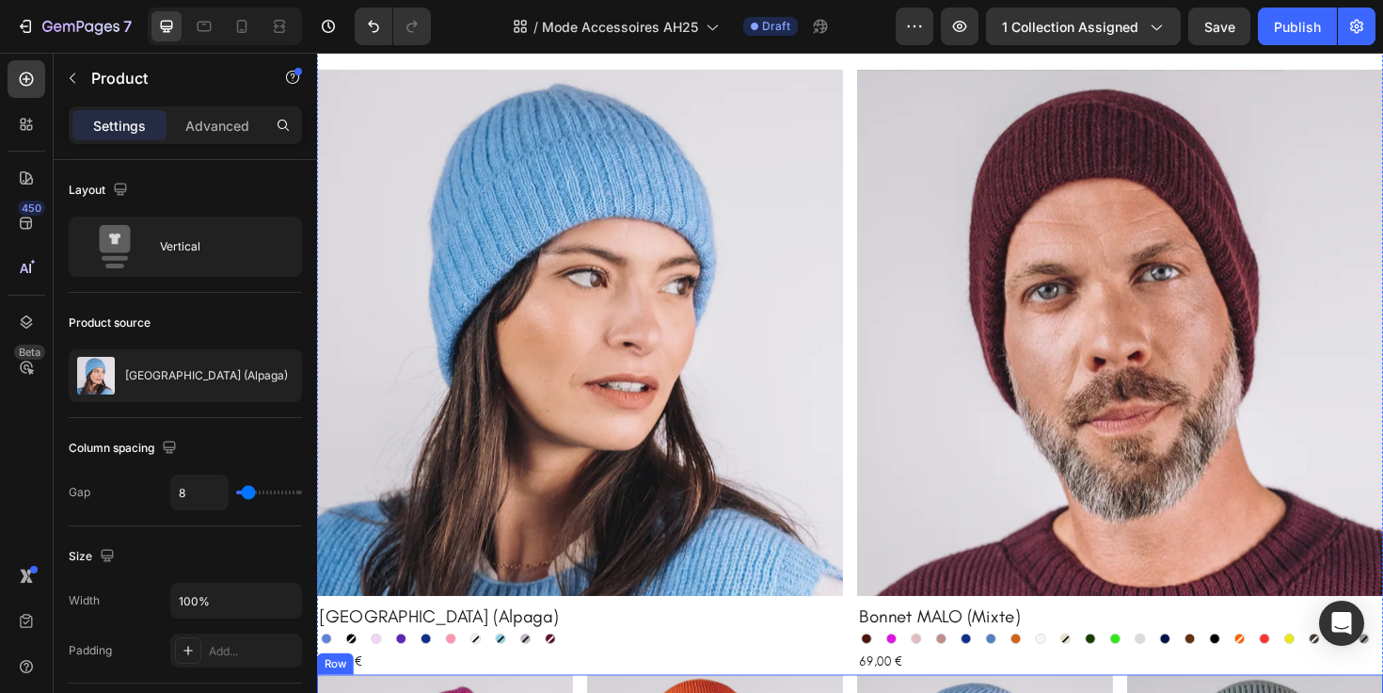
scroll to position [455, 0]
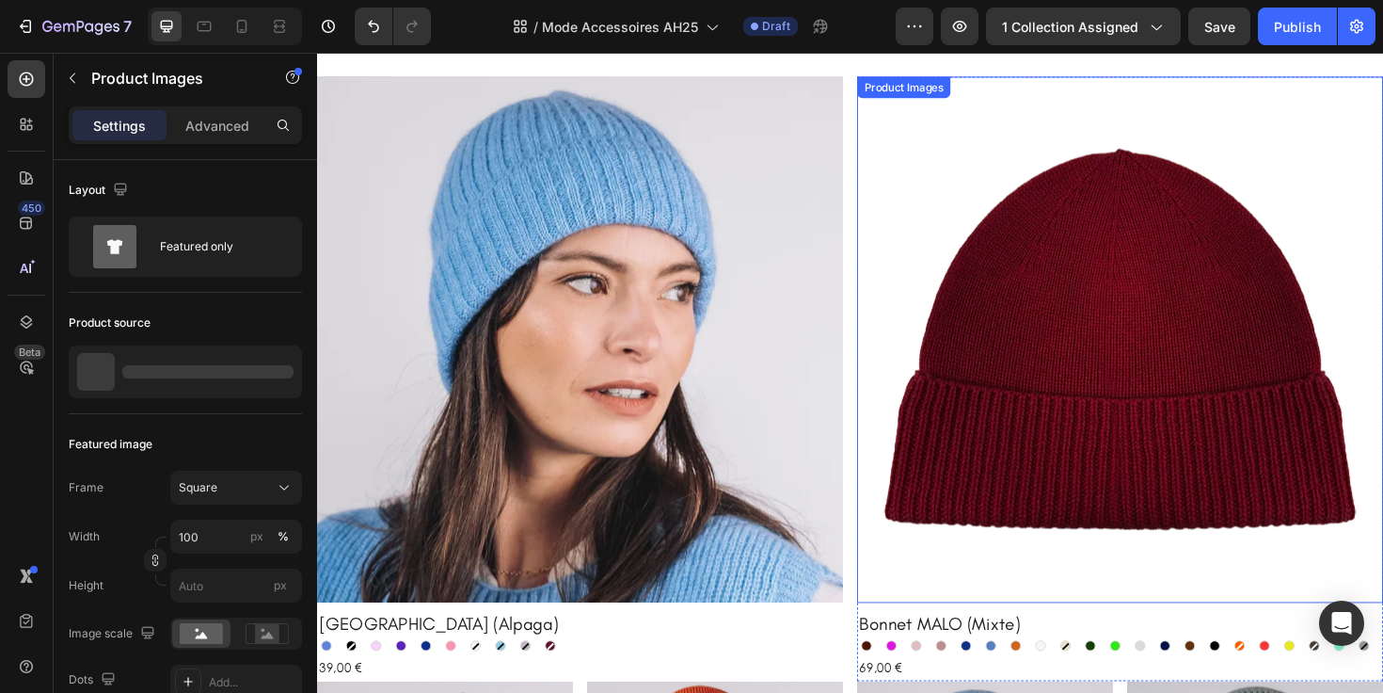
click at [1112, 306] on img at bounding box center [1167, 356] width 557 height 557
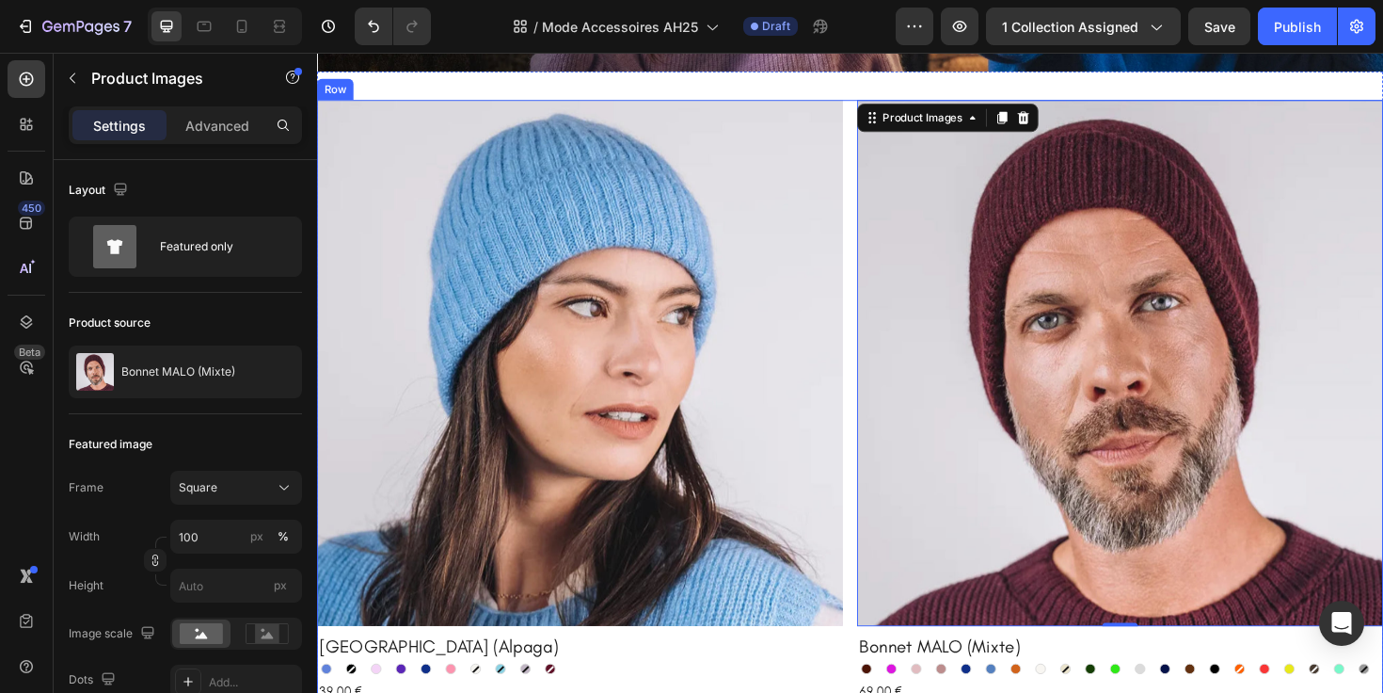
scroll to position [423, 0]
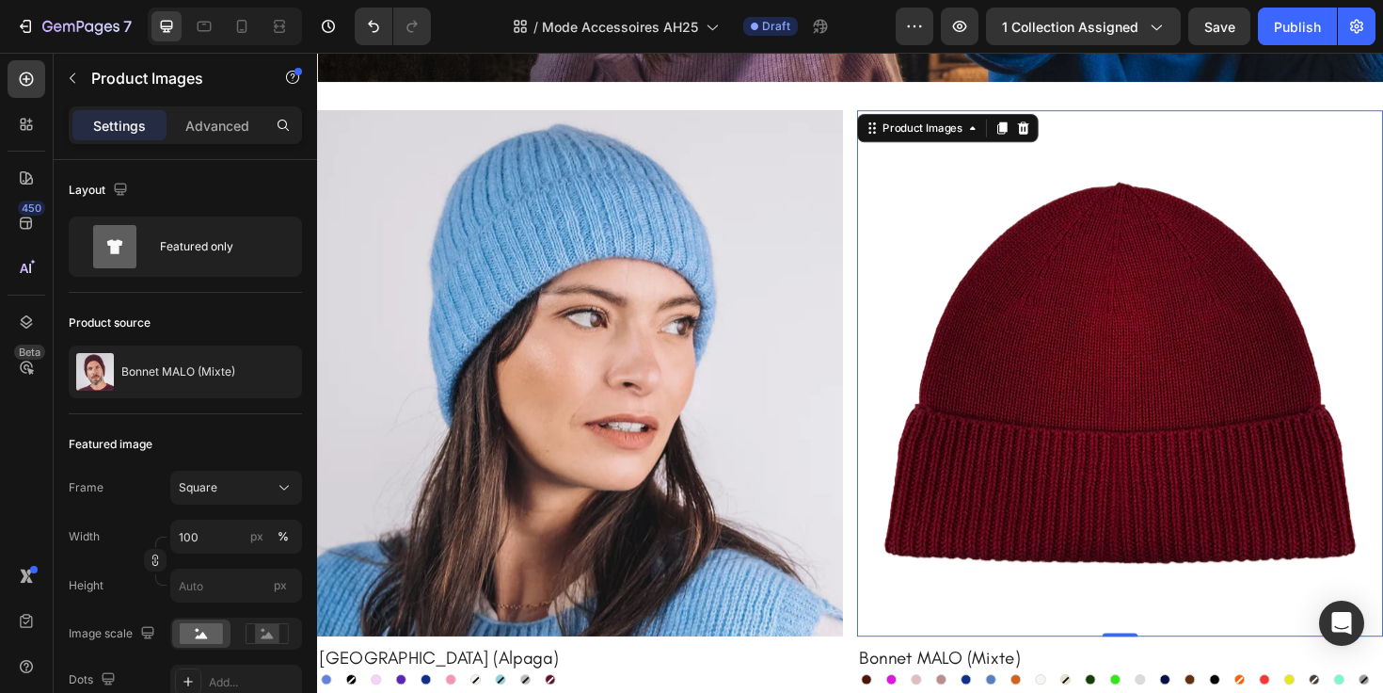
click at [1014, 351] on img at bounding box center [1167, 392] width 557 height 557
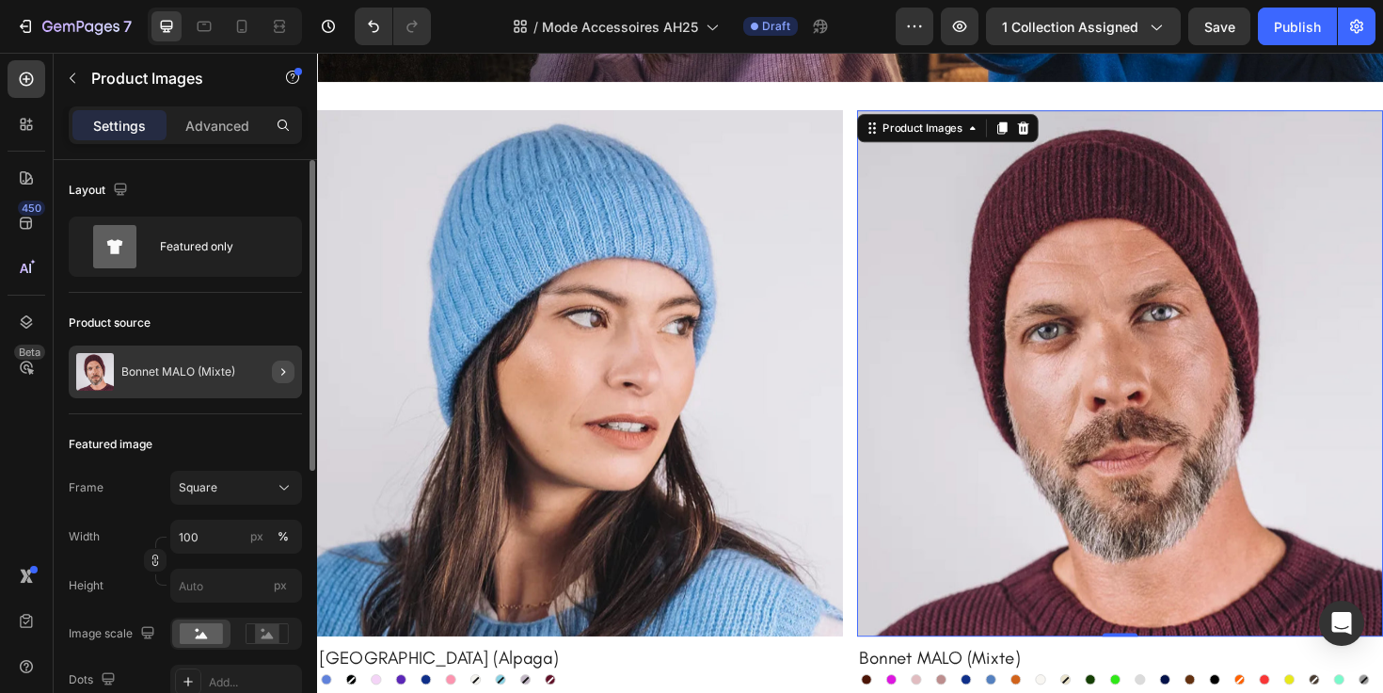
click at [278, 377] on icon "button" at bounding box center [283, 371] width 15 height 15
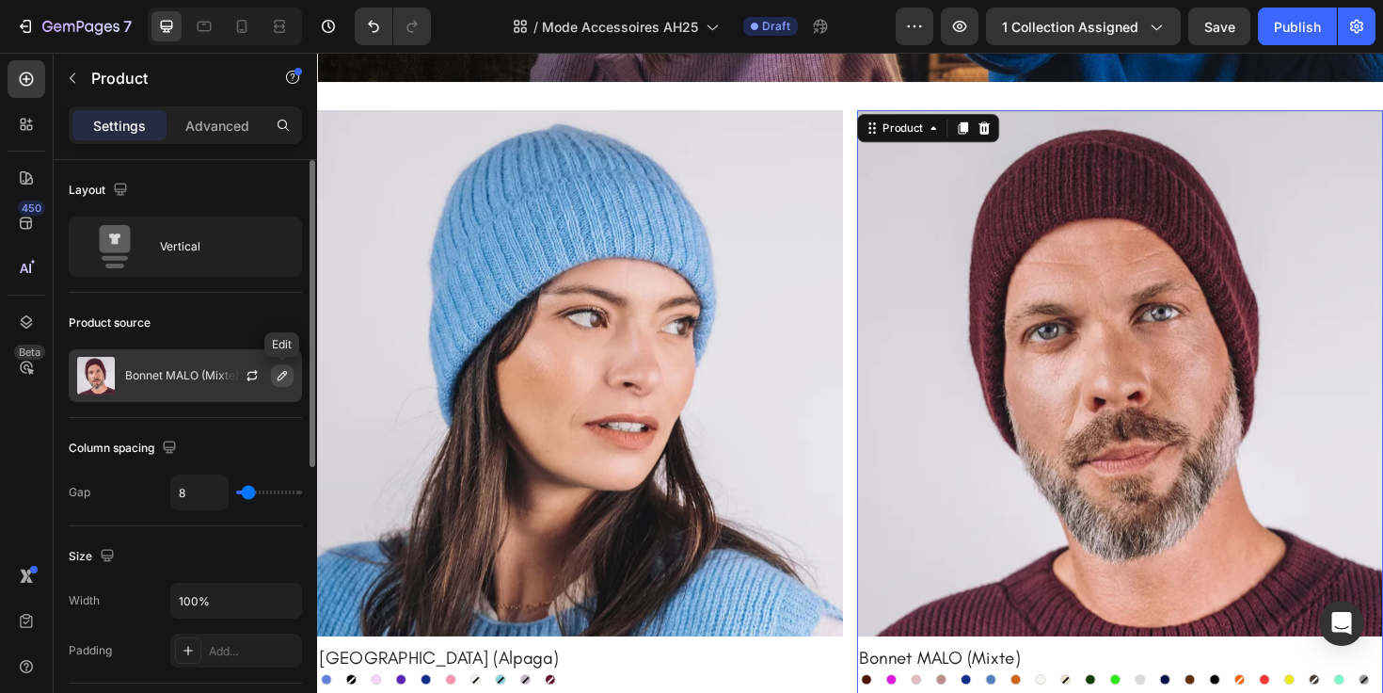
click at [283, 377] on icon "button" at bounding box center [282, 375] width 15 height 15
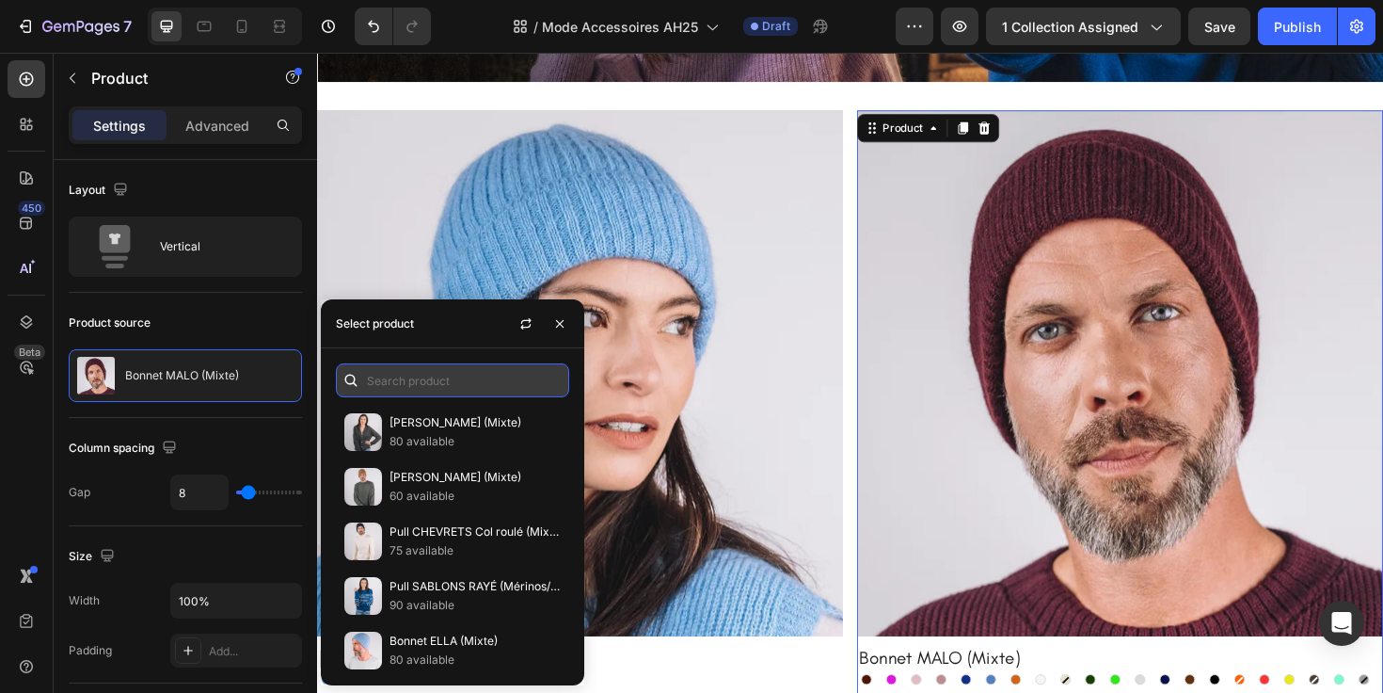
click at [402, 386] on input "text" at bounding box center [452, 380] width 233 height 34
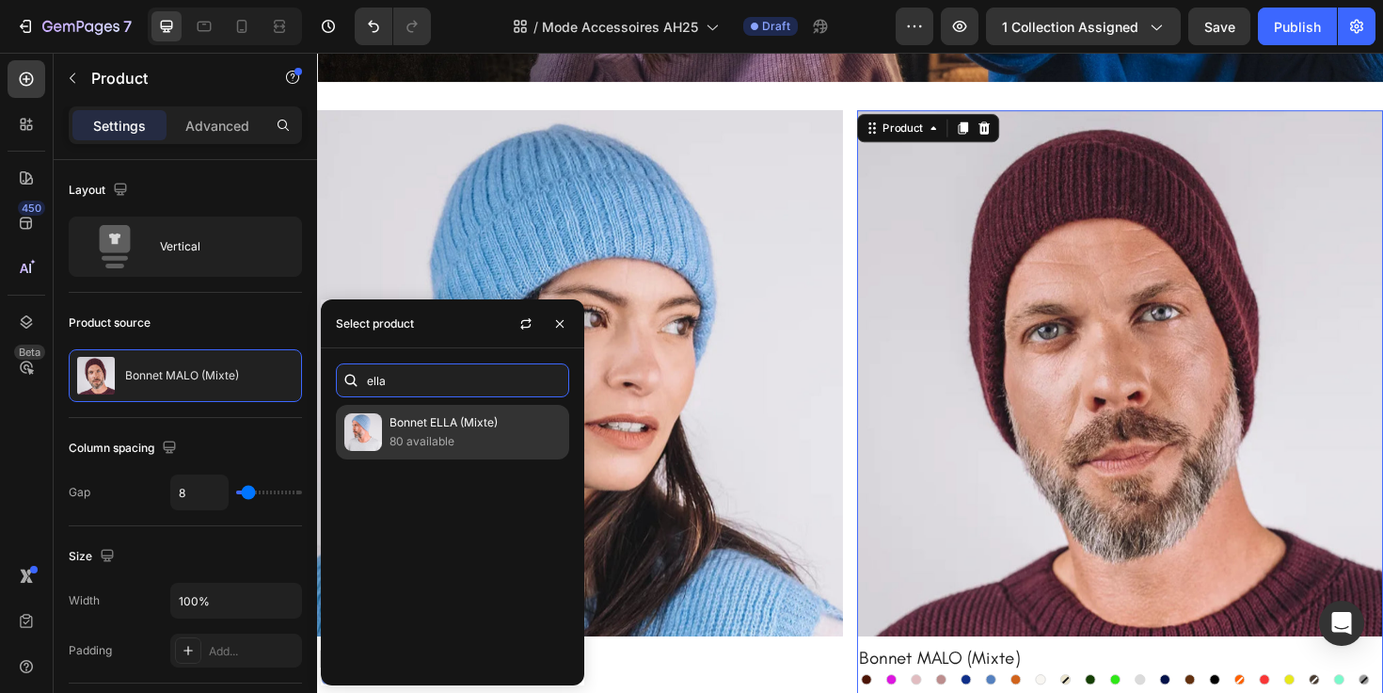
type input "ella"
click at [465, 438] on p "80 available" at bounding box center [475, 441] width 171 height 19
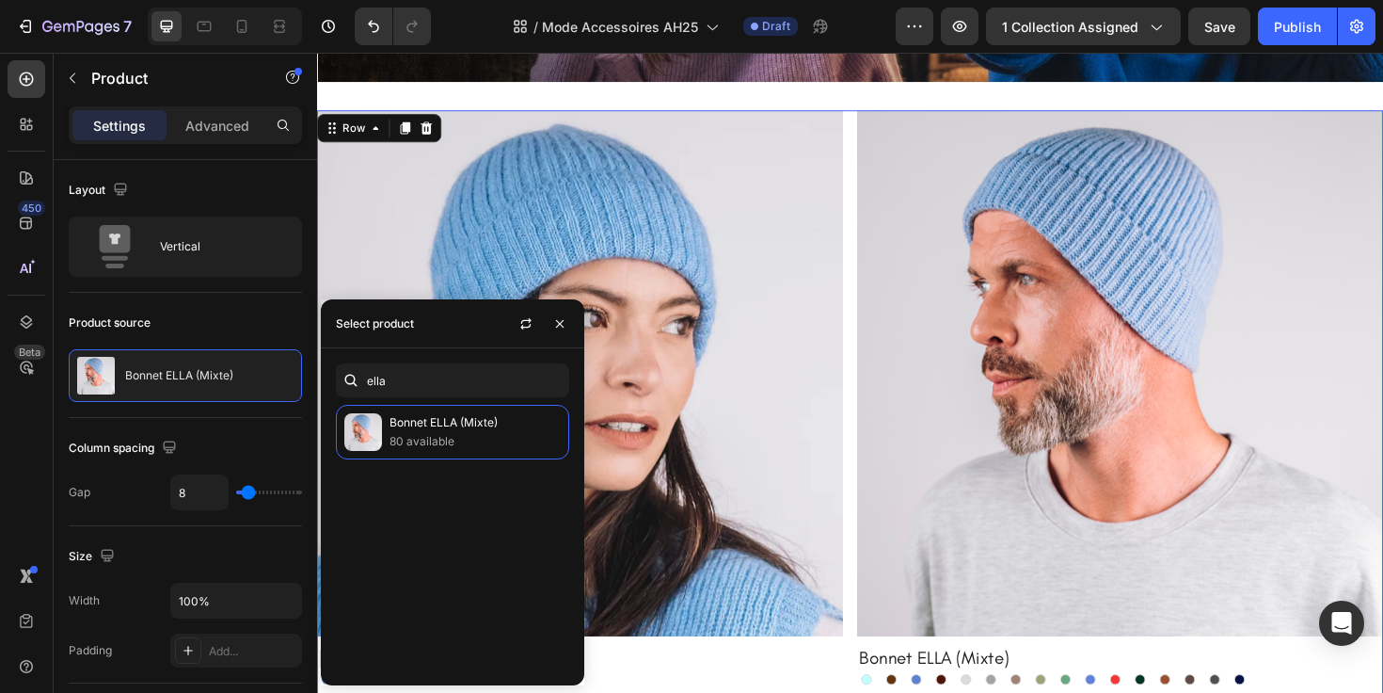
click at [873, 339] on div "Product Images Bonnet HARBOUR (Alpaga) Product Title Azur Azur Jade Jade Lila L…" at bounding box center [881, 433] width 1129 height 639
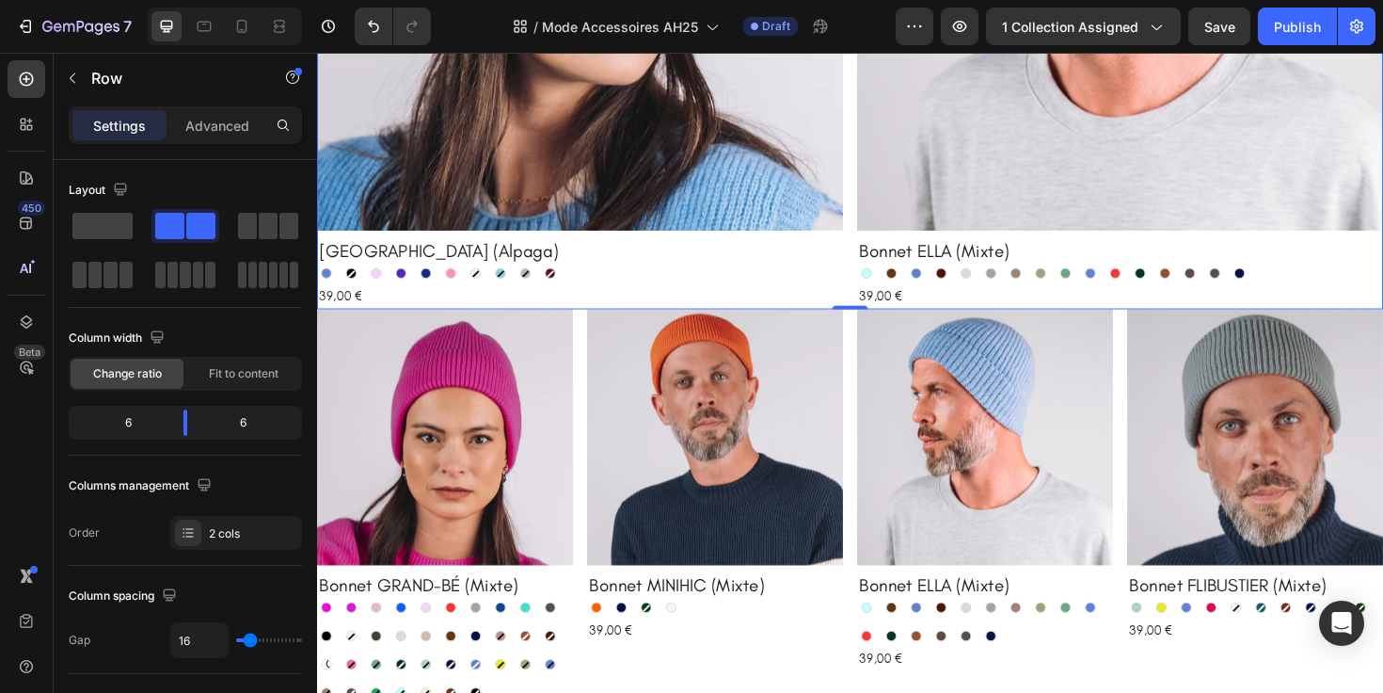
scroll to position [930, 0]
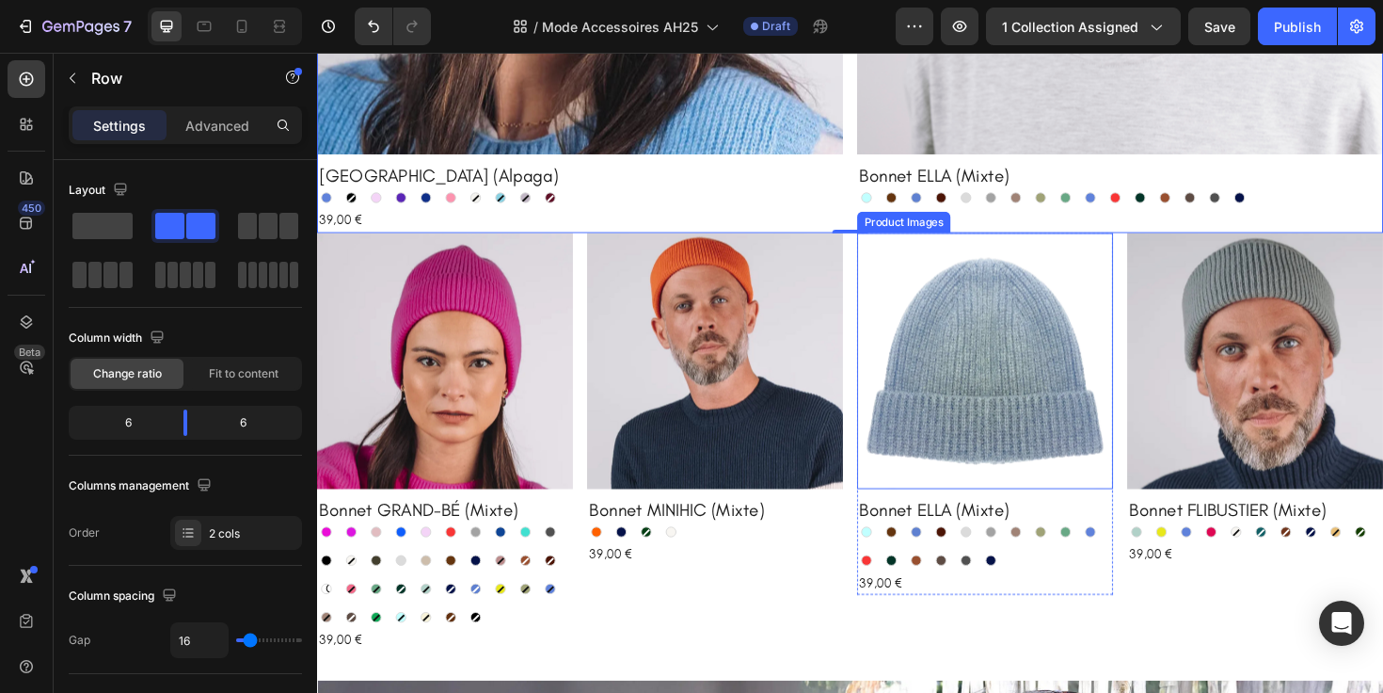
click at [931, 385] on img at bounding box center [1024, 379] width 271 height 271
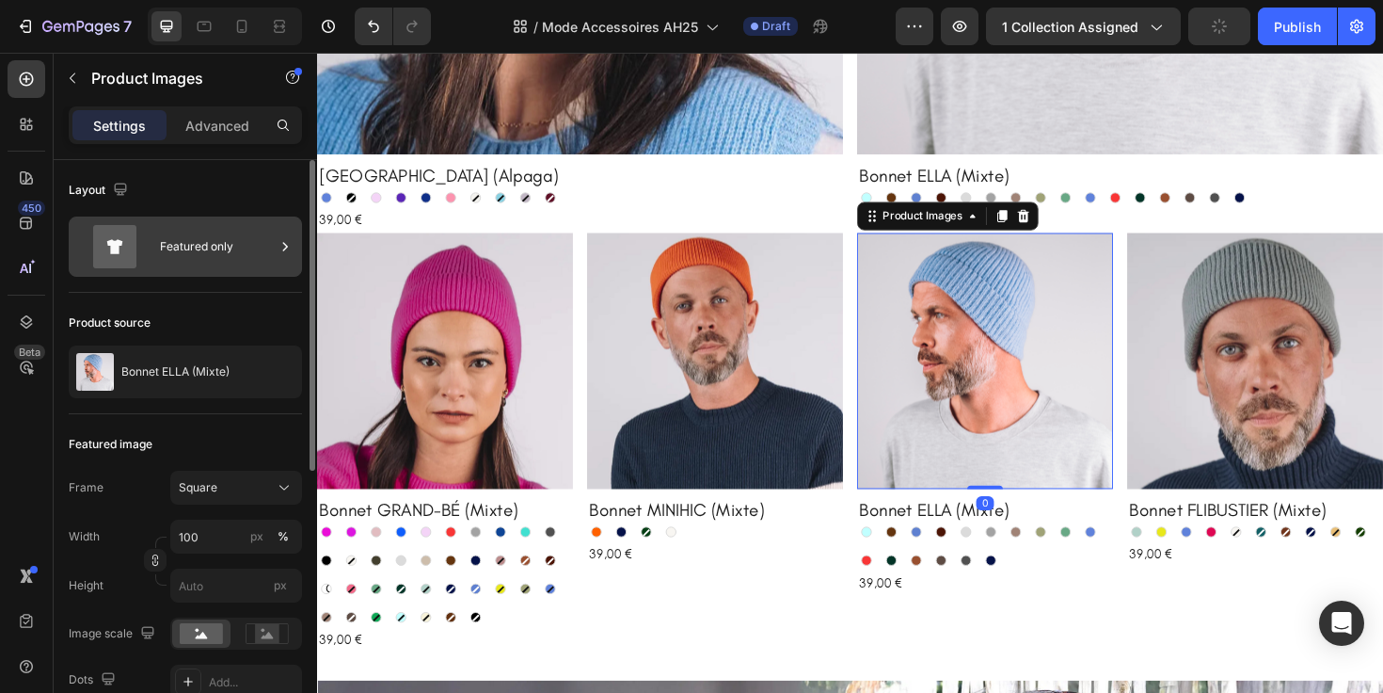
click at [283, 249] on icon at bounding box center [285, 246] width 5 height 8
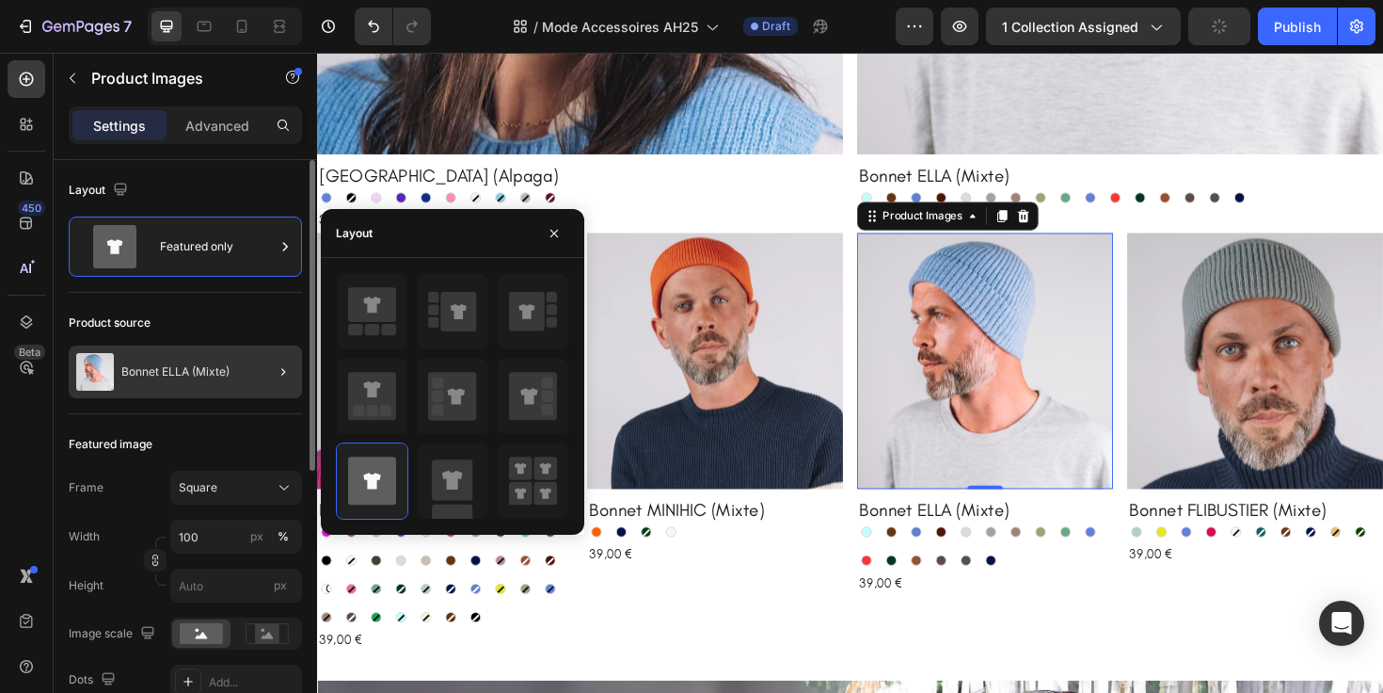
click at [231, 355] on div "Bonnet ELLA (Mixte)" at bounding box center [185, 371] width 233 height 53
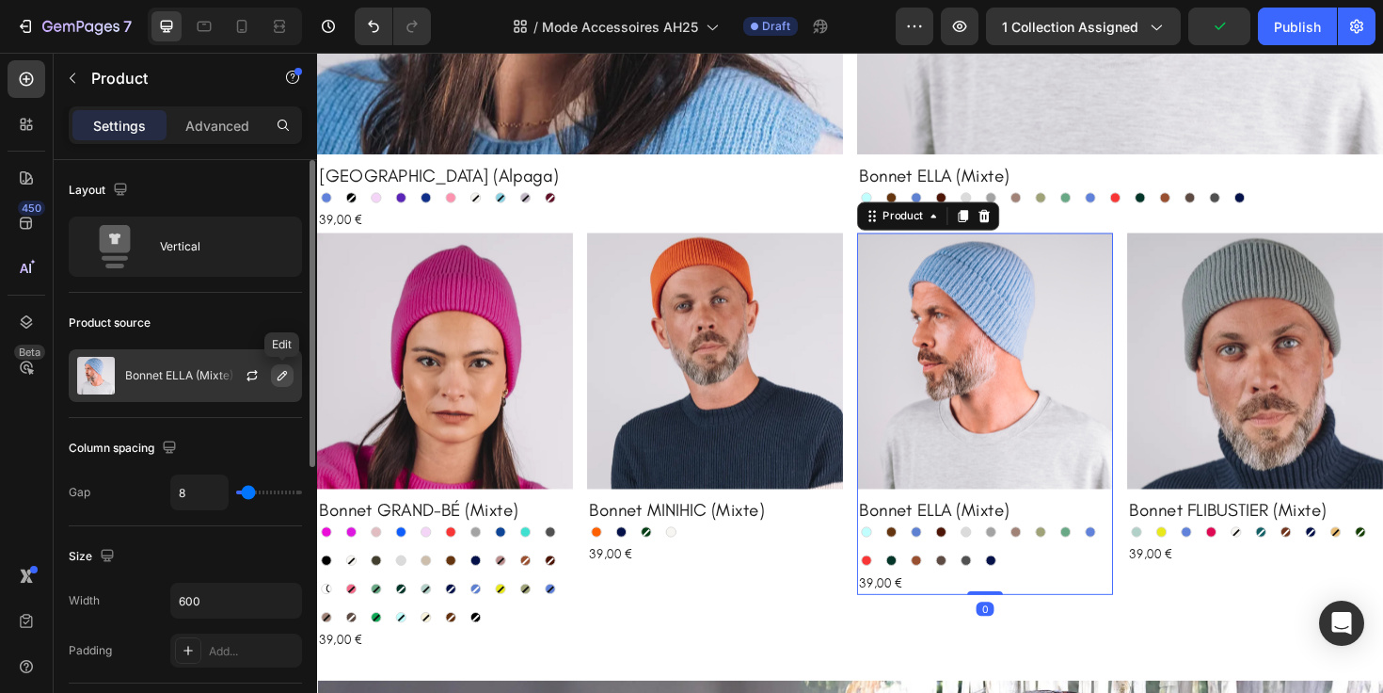
click at [292, 377] on button "button" at bounding box center [282, 375] width 23 height 23
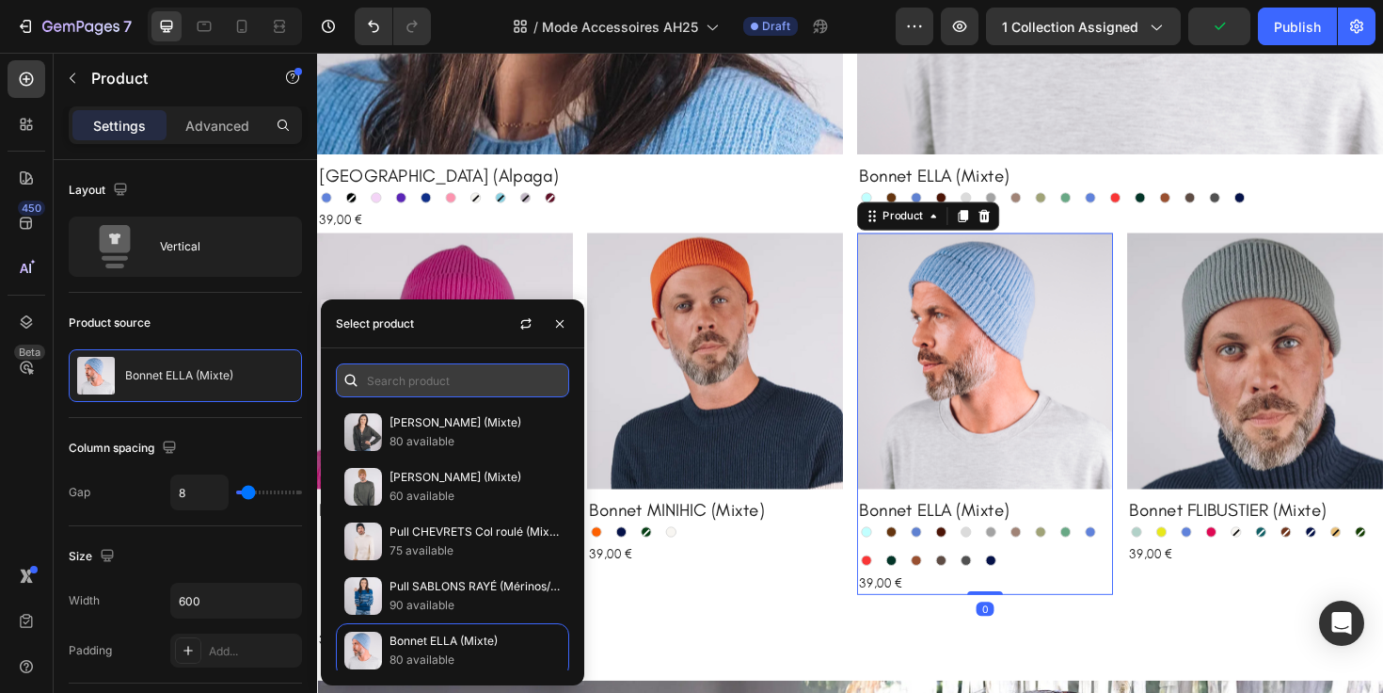
click at [387, 378] on input "text" at bounding box center [452, 380] width 233 height 34
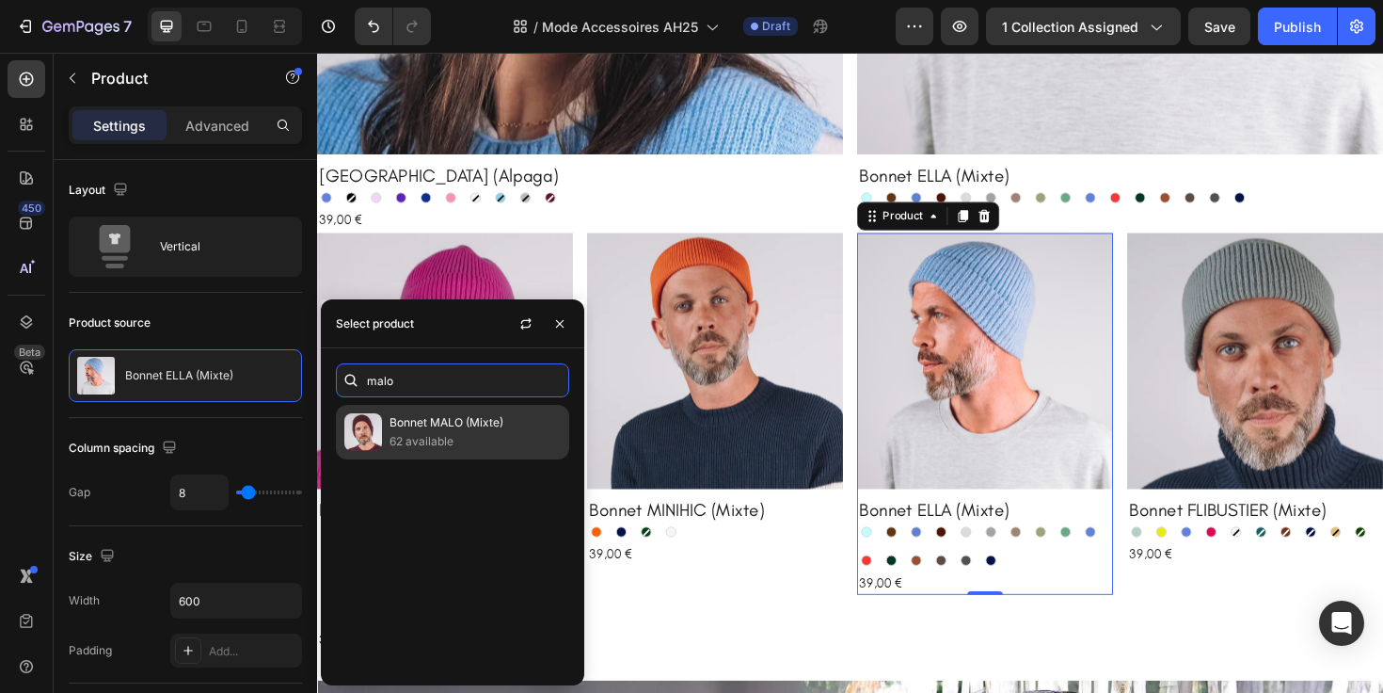
type input "malo"
click at [413, 438] on p "62 available" at bounding box center [475, 441] width 171 height 19
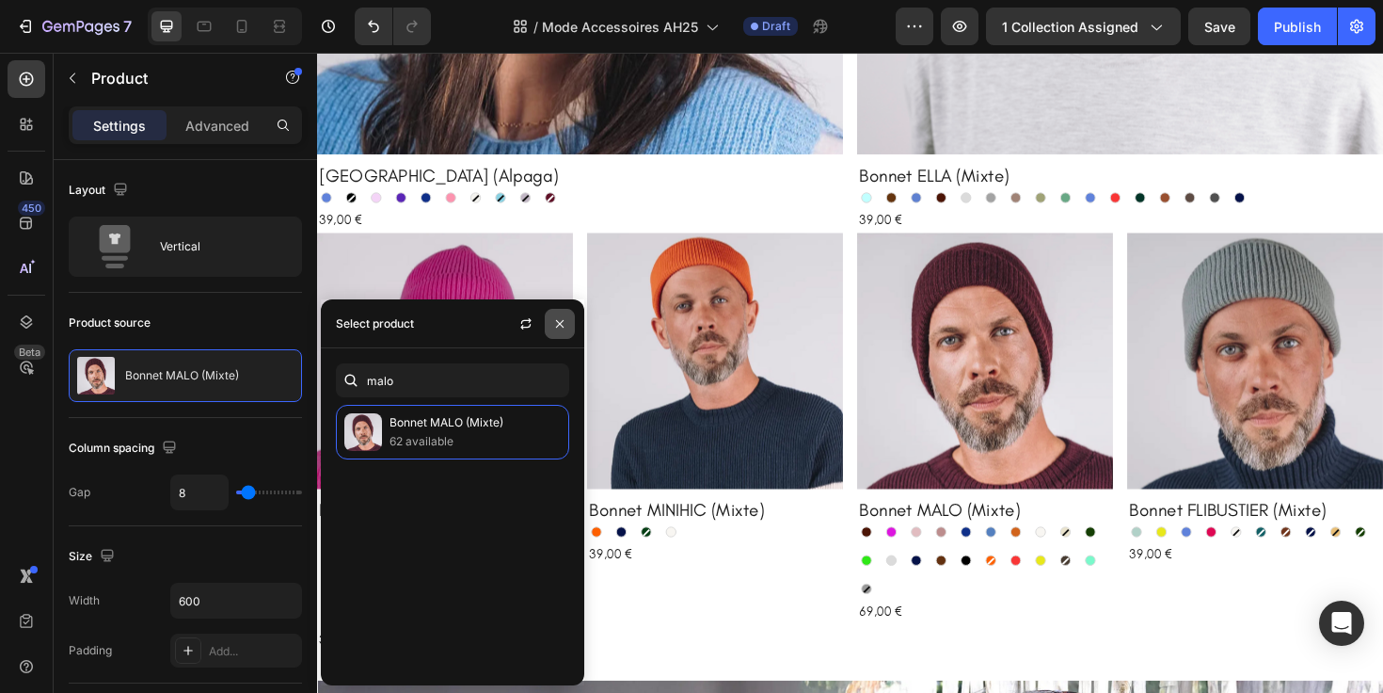
click at [565, 322] on icon "button" at bounding box center [559, 323] width 15 height 15
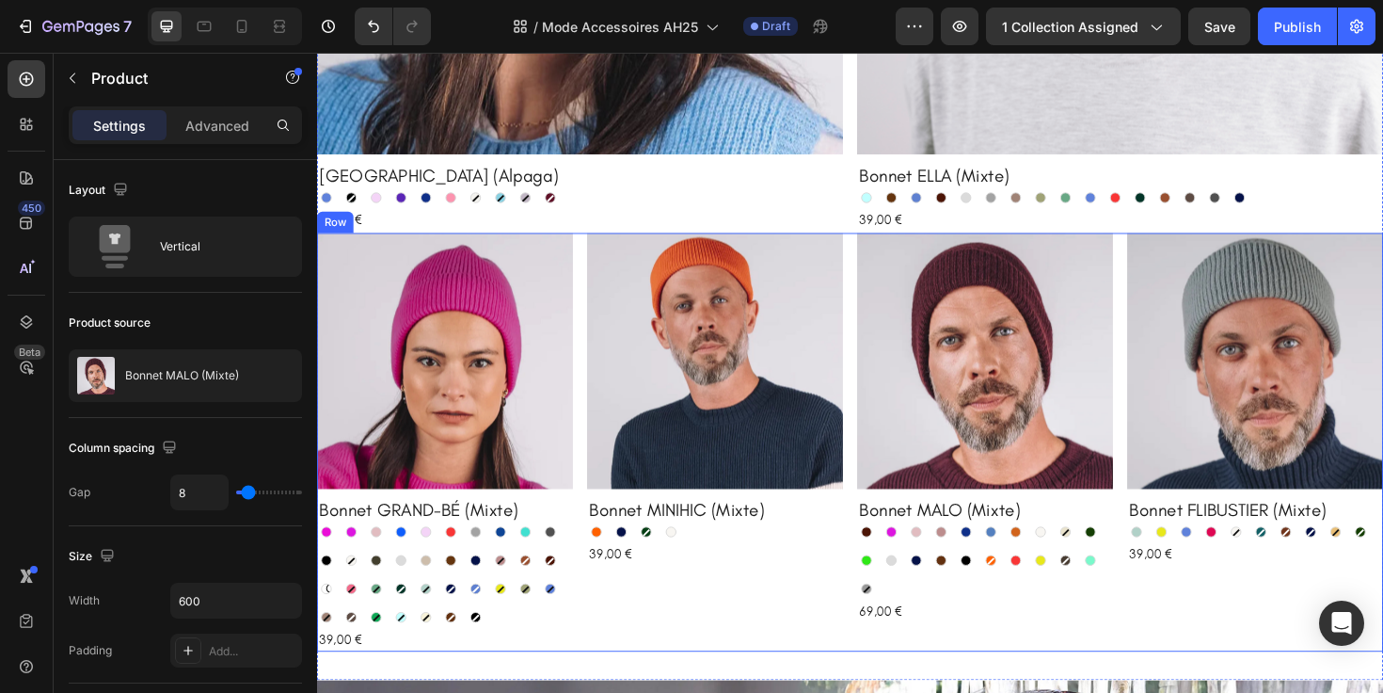
click at [843, 619] on div "Product Images Bonnet MINIHIC (Mixte) Product Title Orange Orange Marine Marine…" at bounding box center [738, 465] width 271 height 443
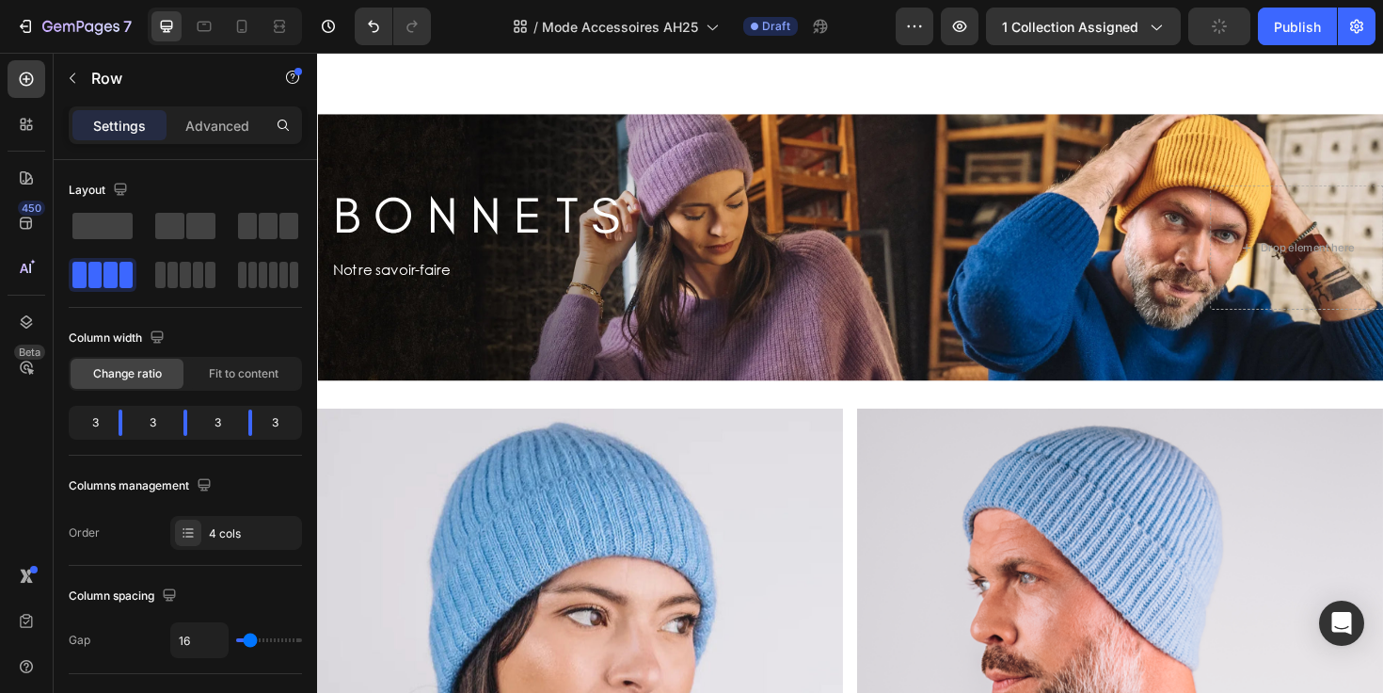
scroll to position [0, 0]
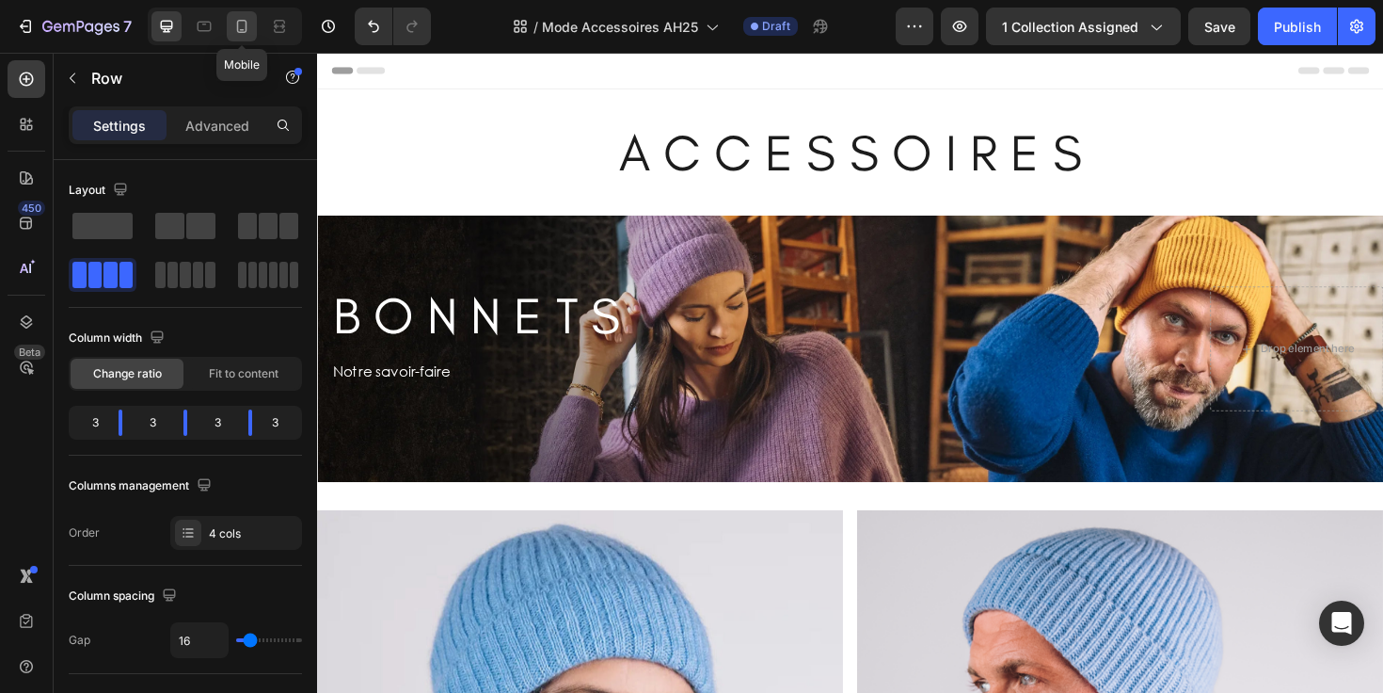
click at [247, 23] on icon at bounding box center [242, 26] width 10 height 13
type input "370"
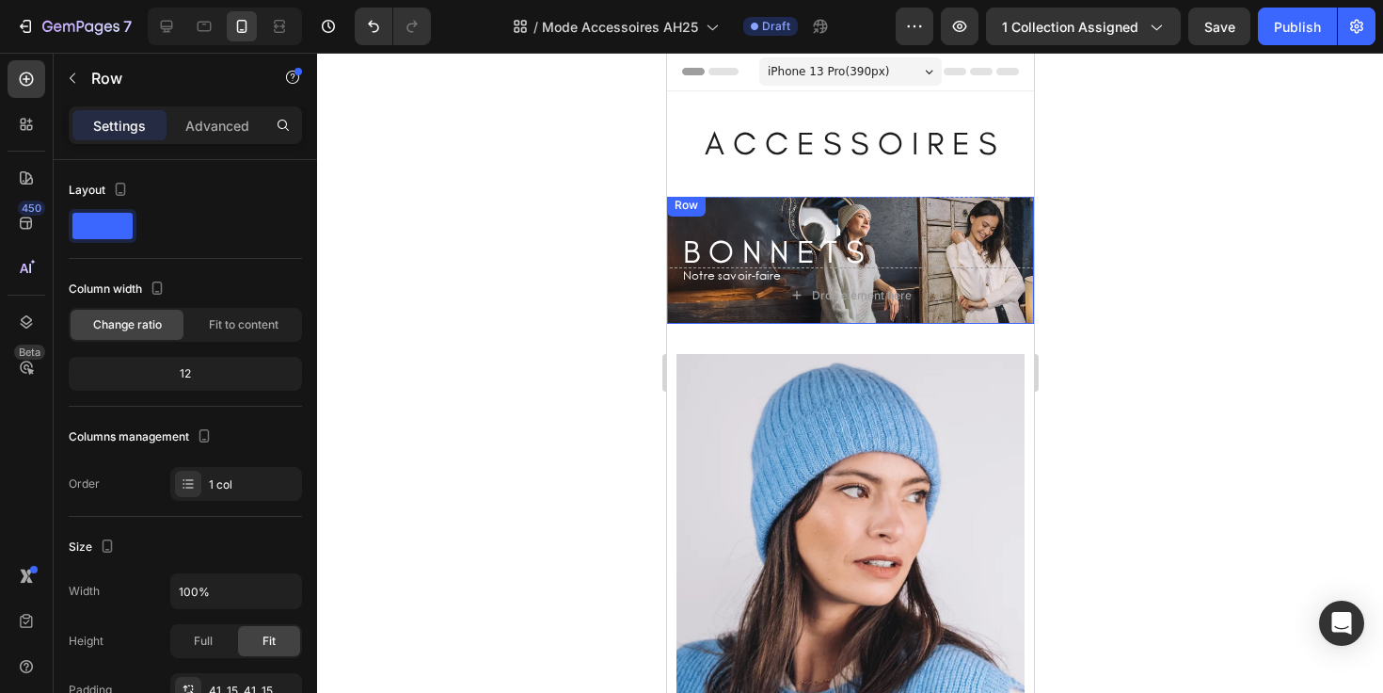
click at [686, 206] on div "Row" at bounding box center [685, 205] width 31 height 17
click at [841, 217] on div "B O N N E T S Heading Row Notre savoir-faire Text Block Row Hero Banner Section…" at bounding box center [849, 259] width 367 height 130
click at [942, 212] on div "B O N N E T S Heading Row Notre savoir-faire Text Block Row Hero Banner Section…" at bounding box center [849, 259] width 367 height 130
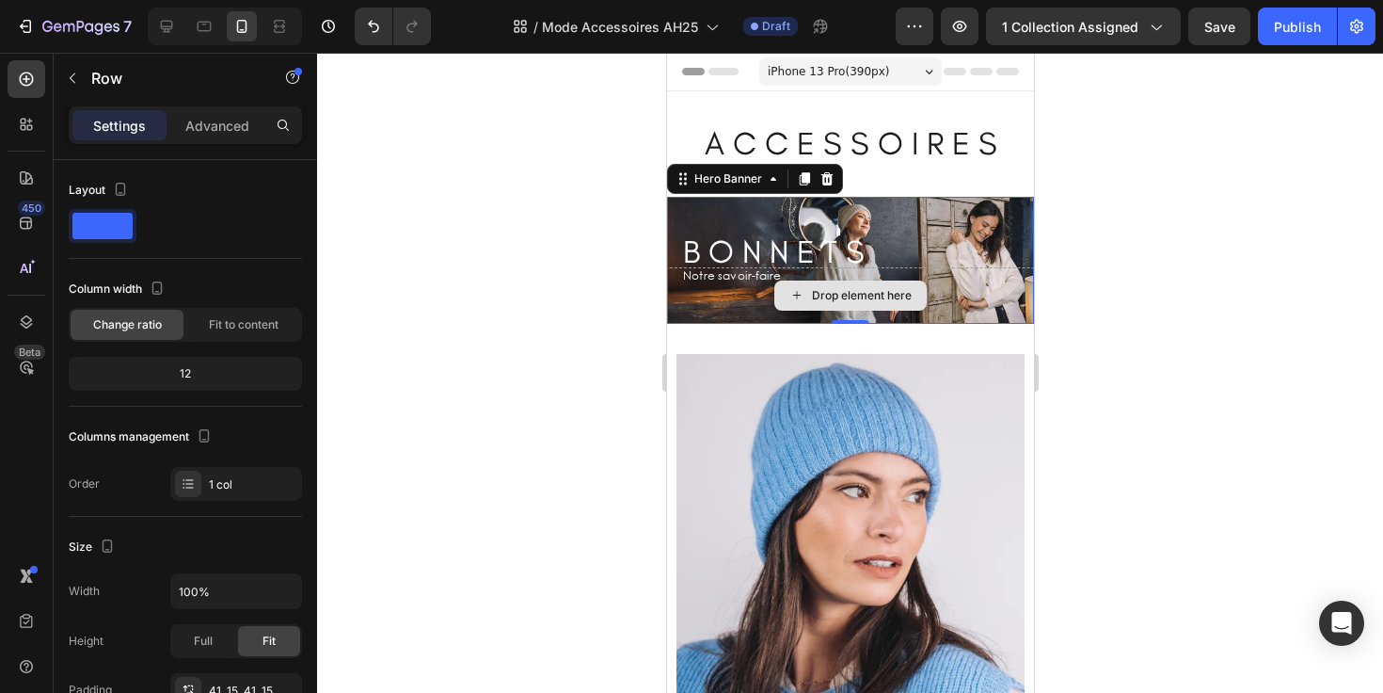
click at [946, 305] on div "Drop element here" at bounding box center [849, 295] width 367 height 56
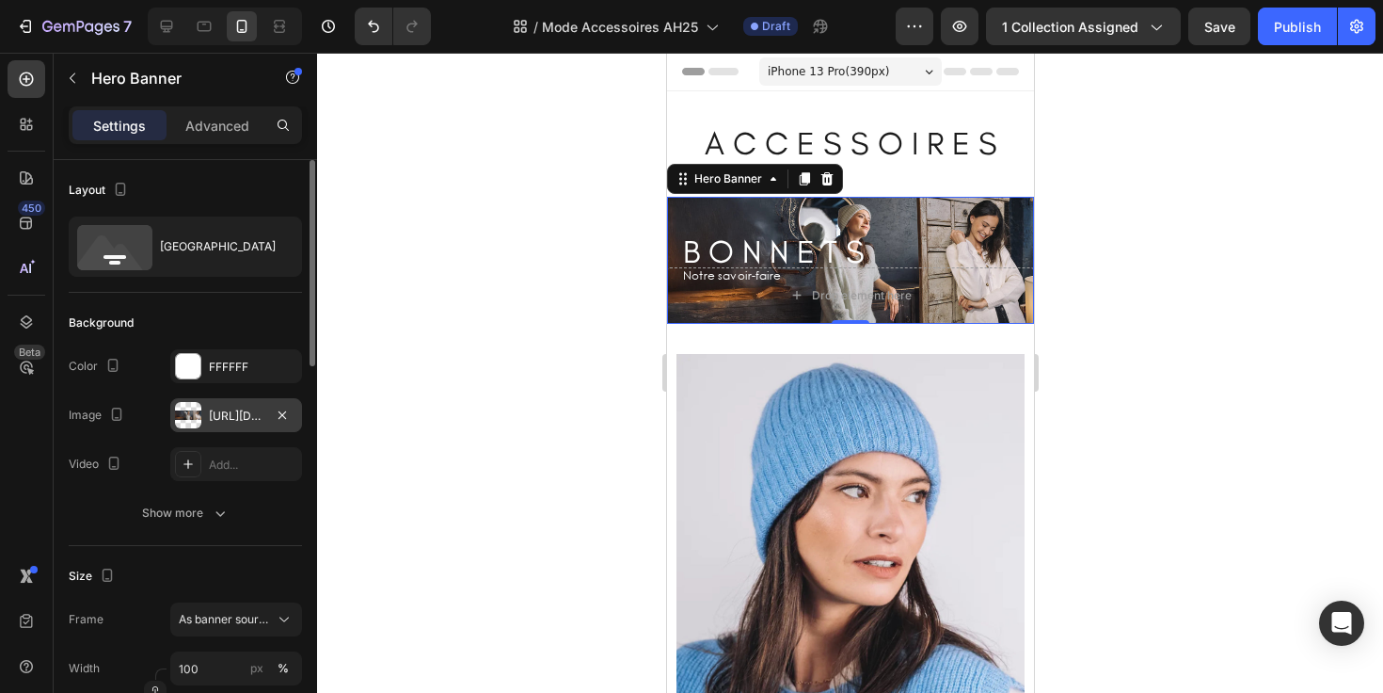
click at [232, 411] on div "https://cdn.shopify.com/s/files/1/0678/9555/8432/files/gempages_556549879929767…" at bounding box center [236, 415] width 55 height 17
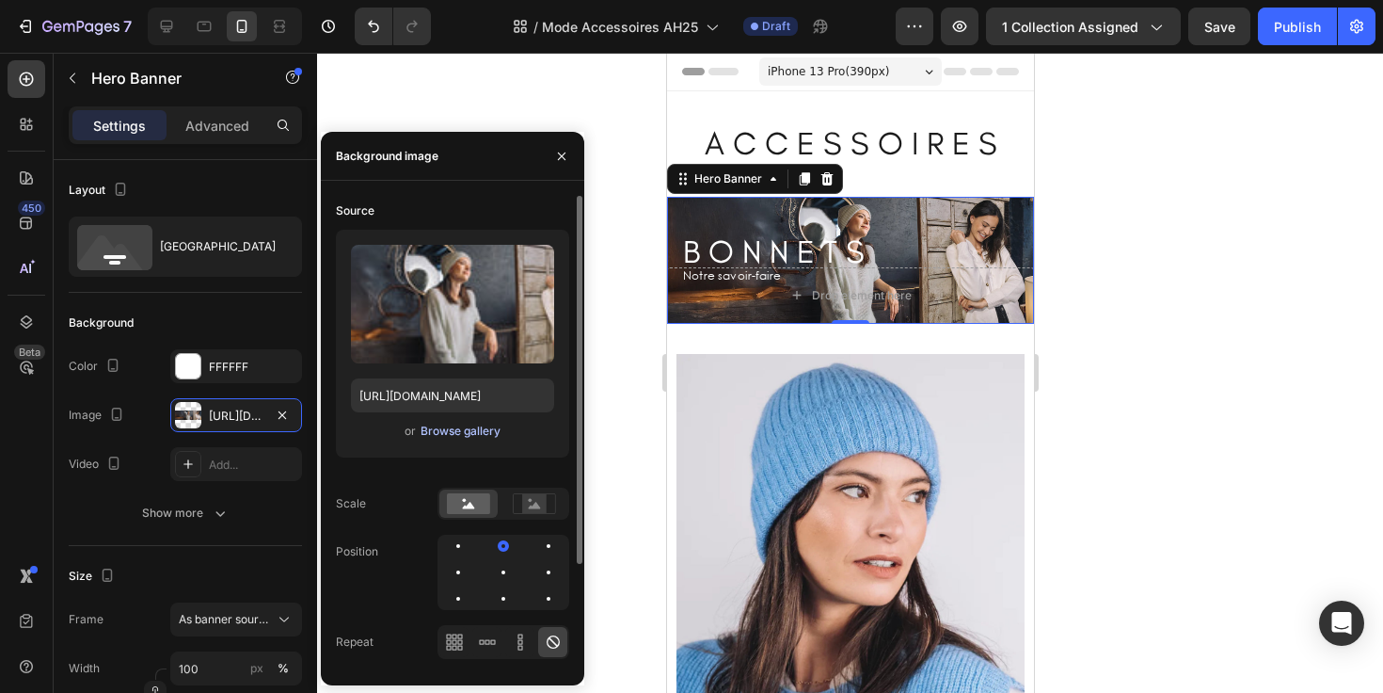
click at [450, 434] on div "Browse gallery" at bounding box center [461, 430] width 80 height 17
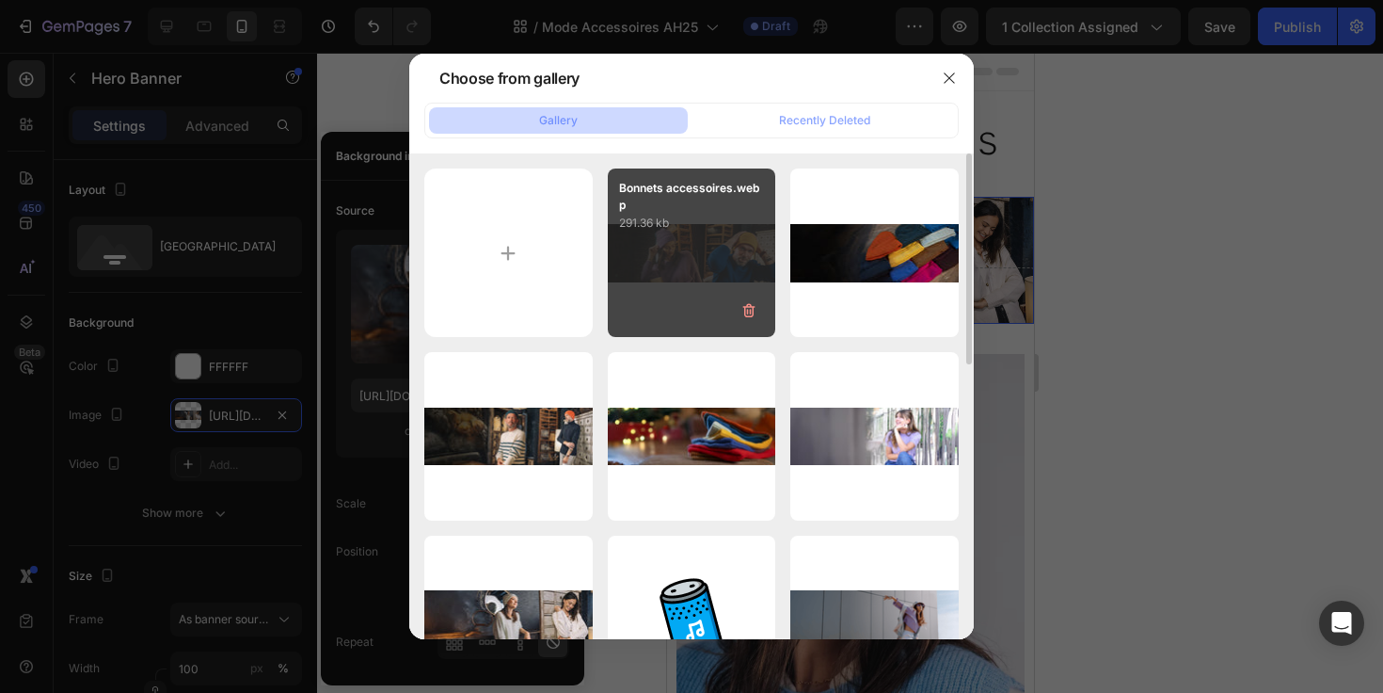
click at [671, 263] on div "Bonnets accessoires.webp 291.36 kb" at bounding box center [692, 252] width 168 height 168
type input "https://cdn.shopify.com/s/files/1/0678/9555/8432/files/gempages_556549879929767…"
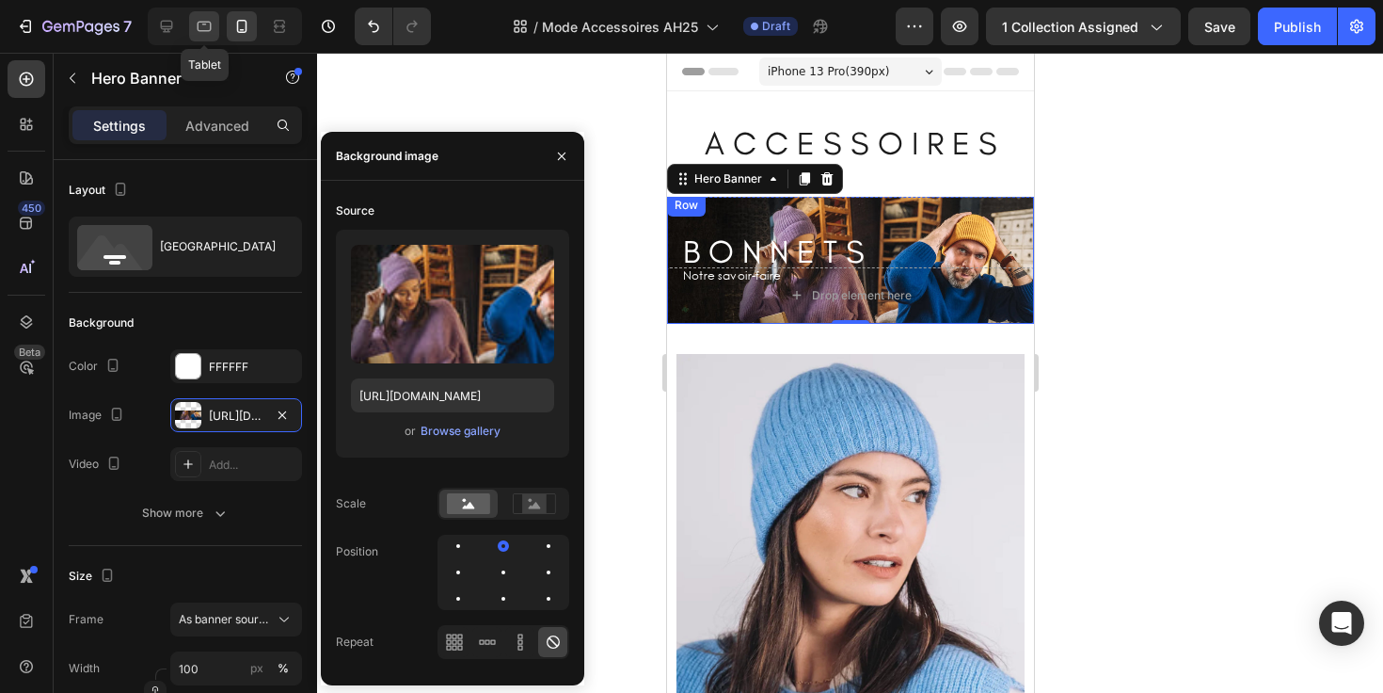
click at [204, 24] on icon at bounding box center [205, 27] width 14 height 10
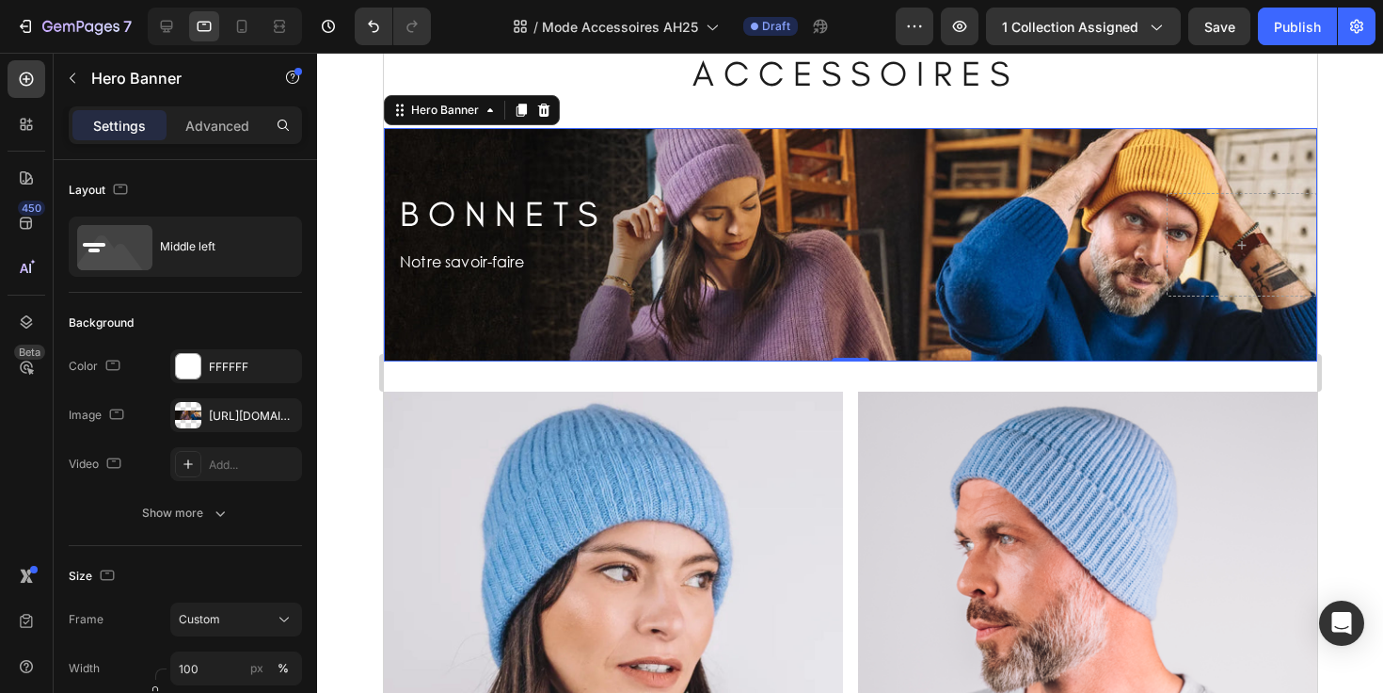
scroll to position [82, 0]
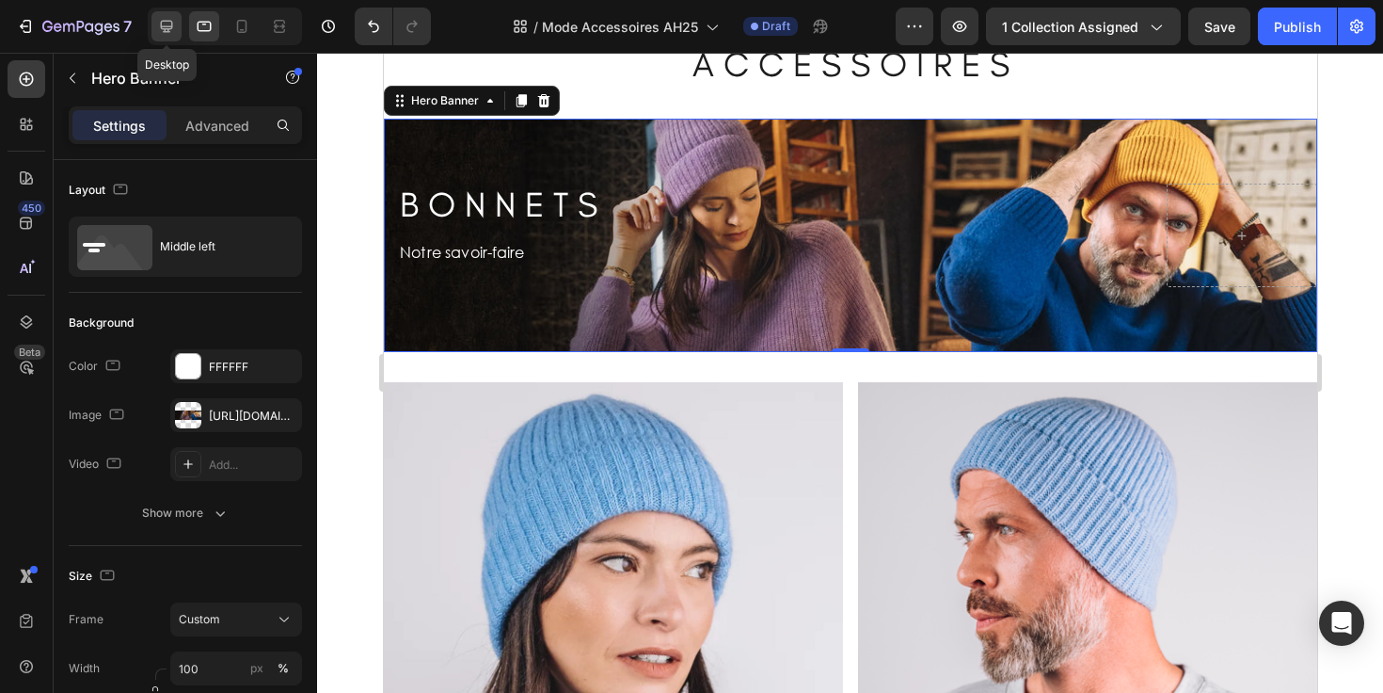
click at [171, 19] on icon at bounding box center [166, 26] width 19 height 19
type input "2000"
type input "500"
type input "1230"
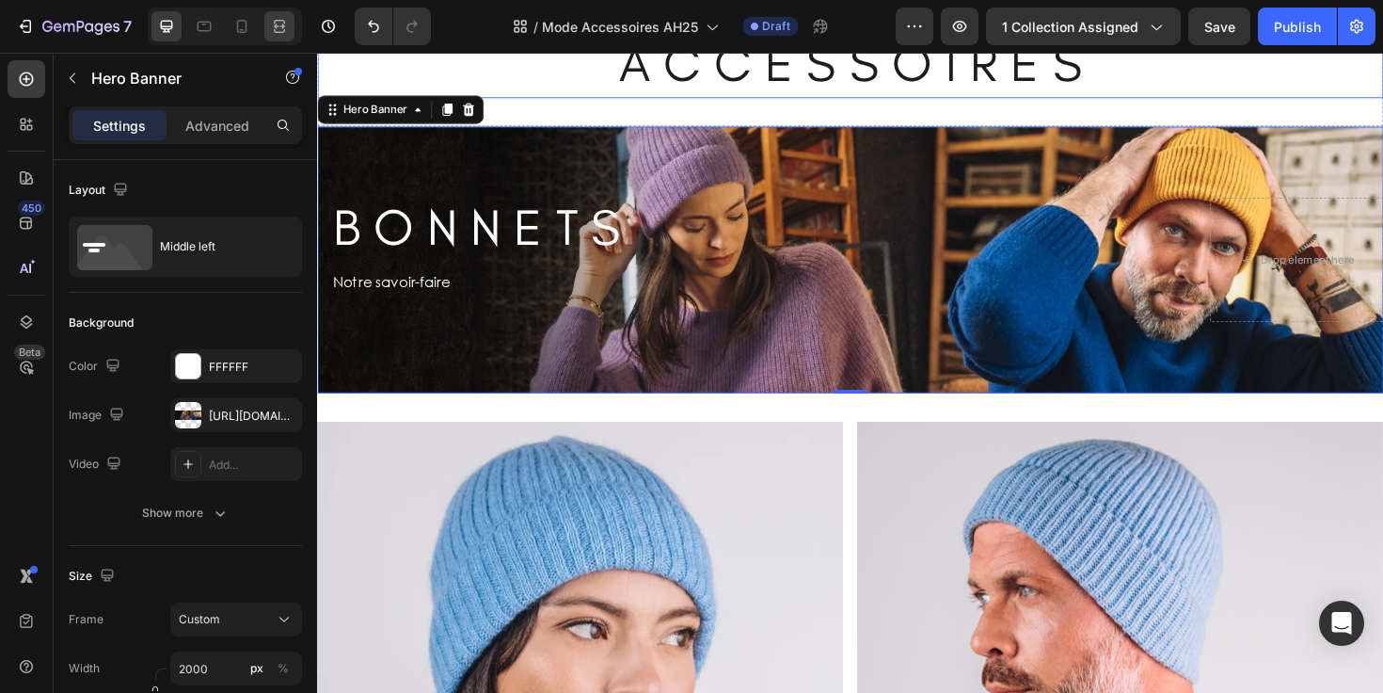
scroll to position [106, 0]
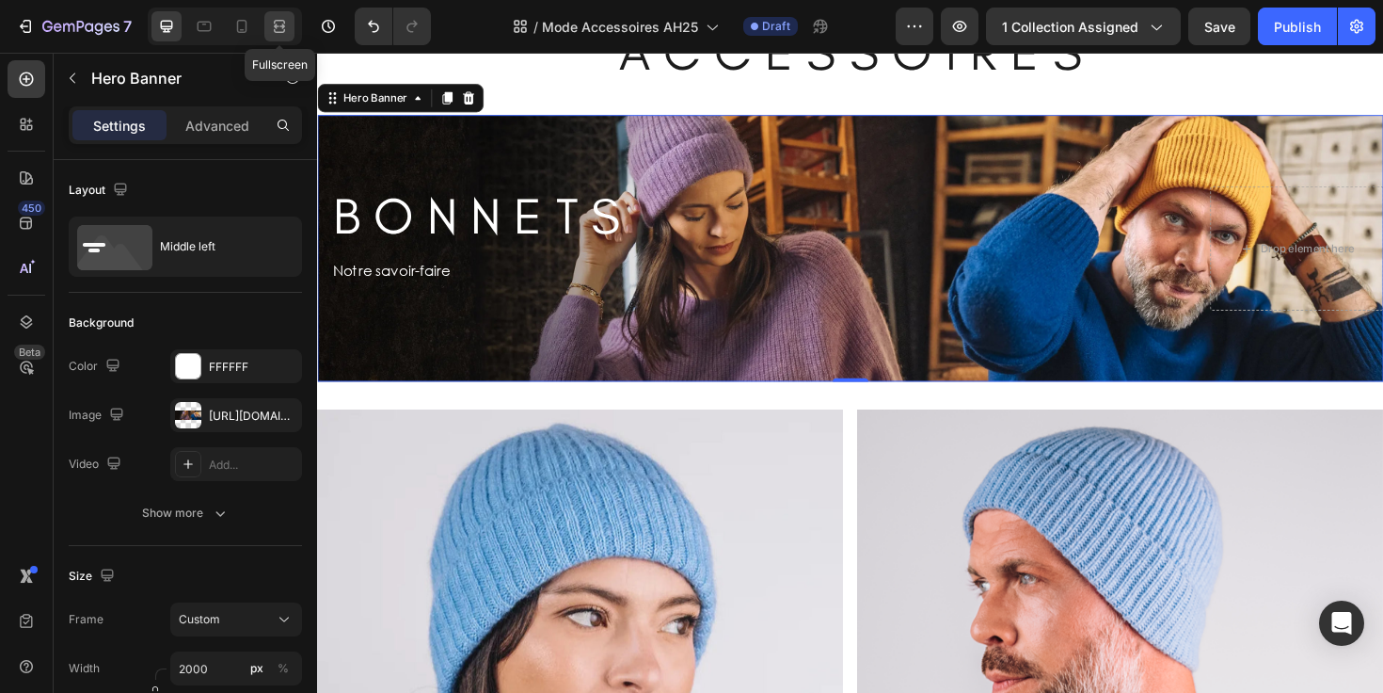
click at [273, 20] on icon at bounding box center [279, 26] width 19 height 19
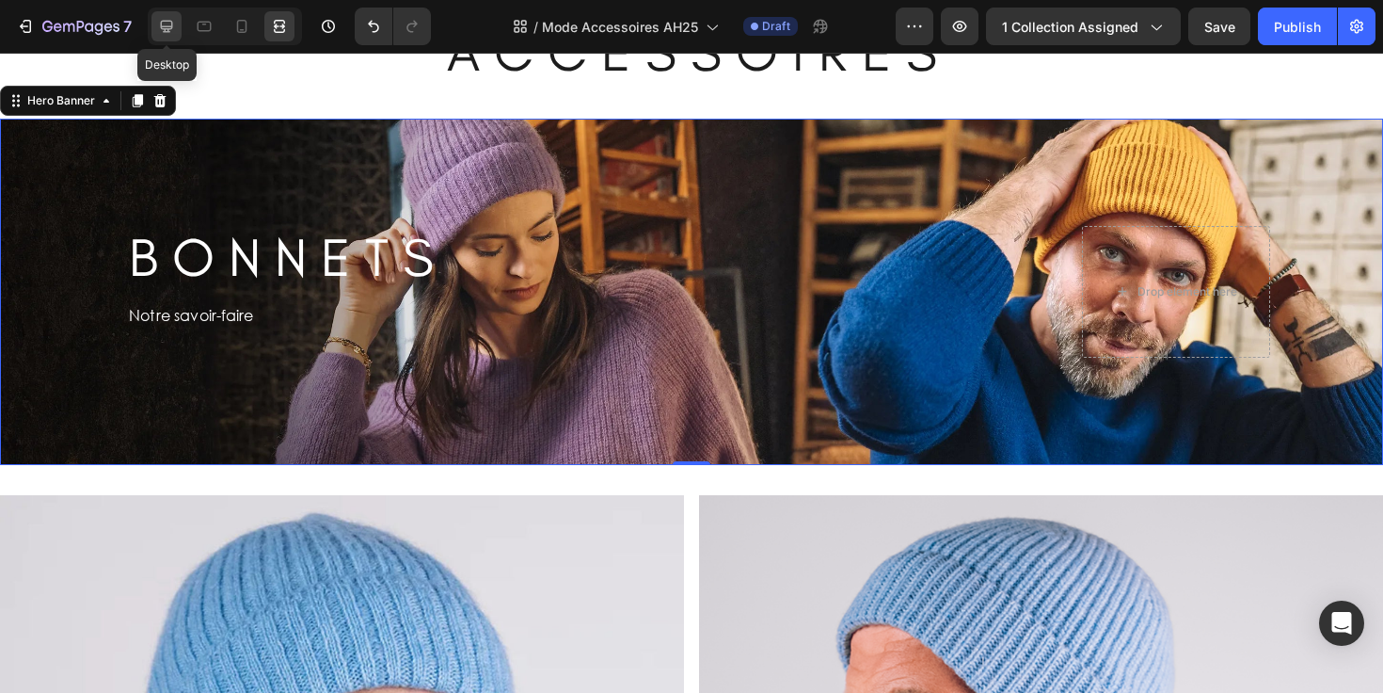
click at [167, 33] on icon at bounding box center [166, 26] width 19 height 19
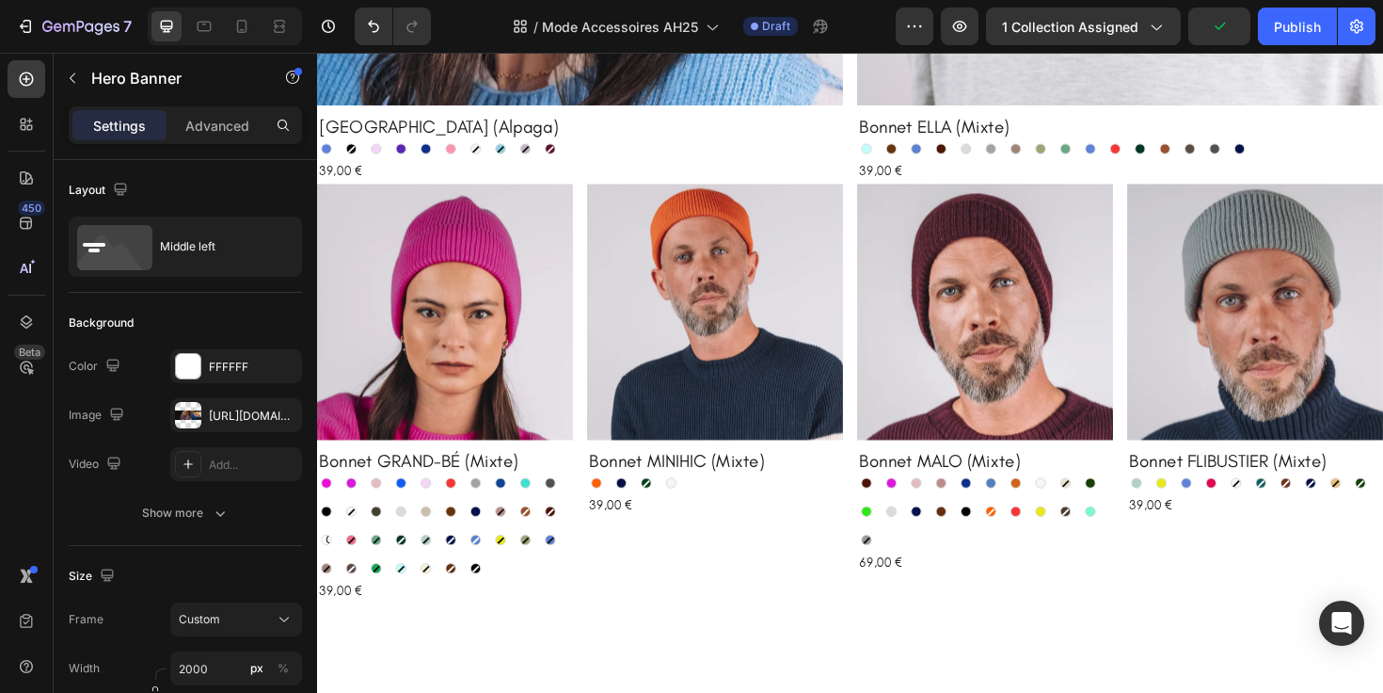
scroll to position [737, 0]
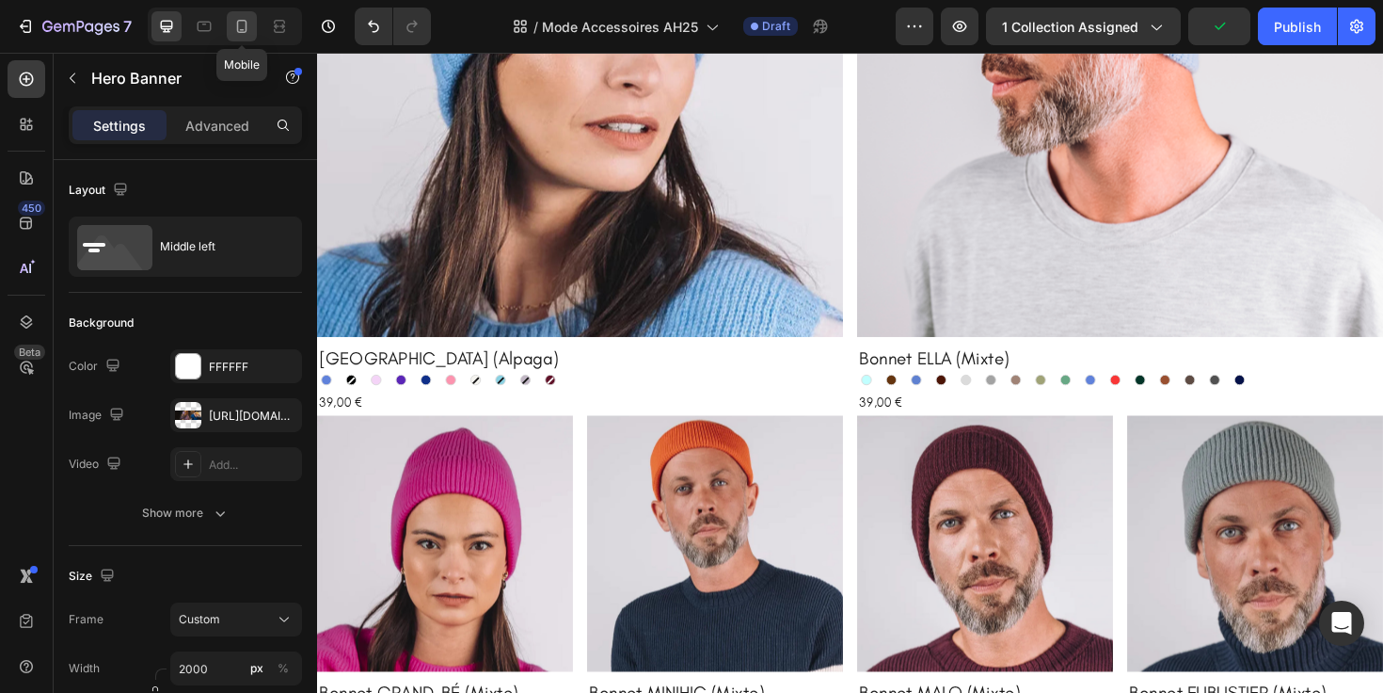
click at [236, 30] on icon at bounding box center [241, 26] width 19 height 19
type input "100"
type input "100%"
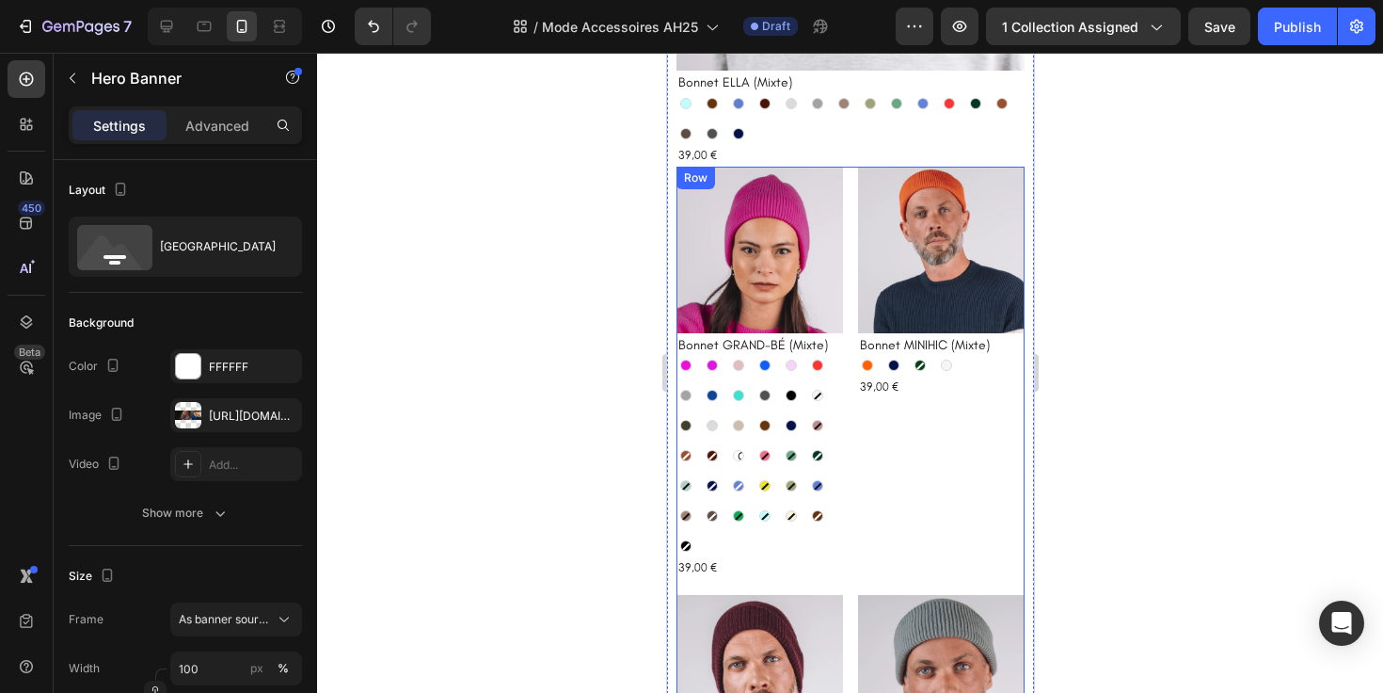
scroll to position [1051, 0]
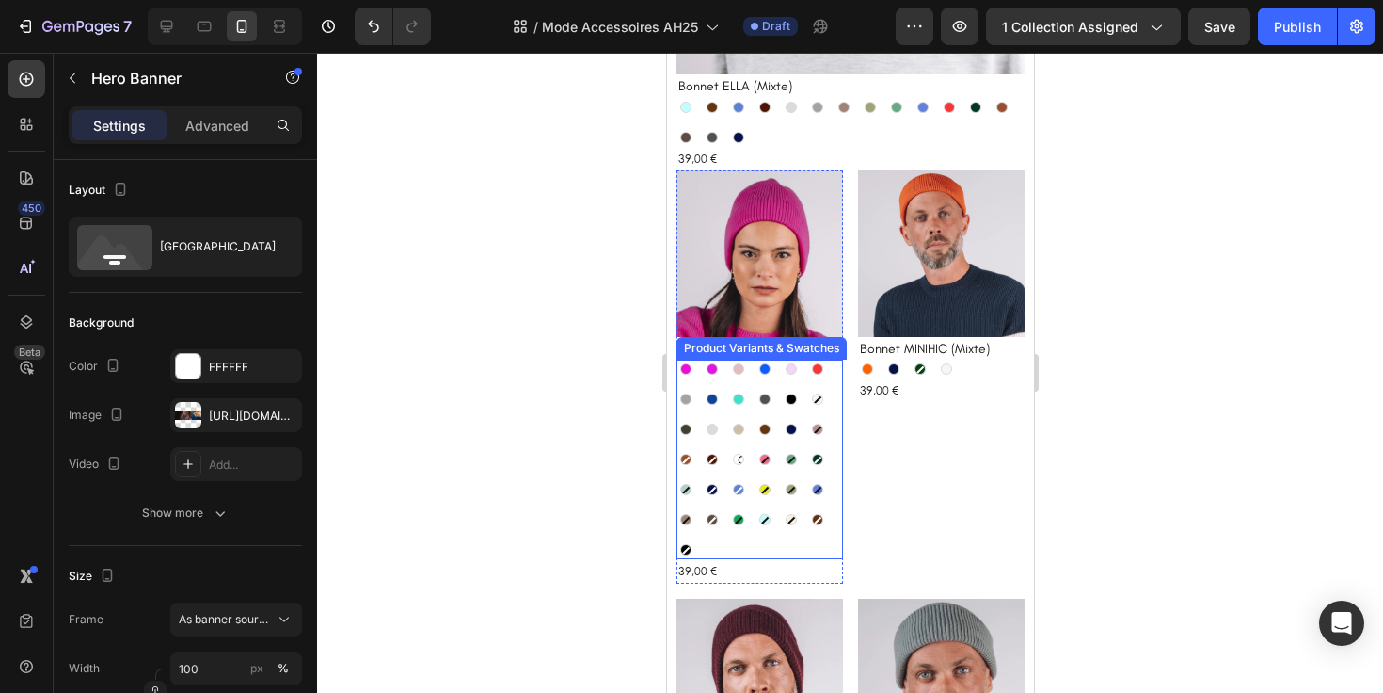
click at [804, 387] on div "Rose néon Rose néon Fuchsia Fuchsia Rose pale Rose pale Bleu électrique Bleu él…" at bounding box center [759, 458] width 167 height 199
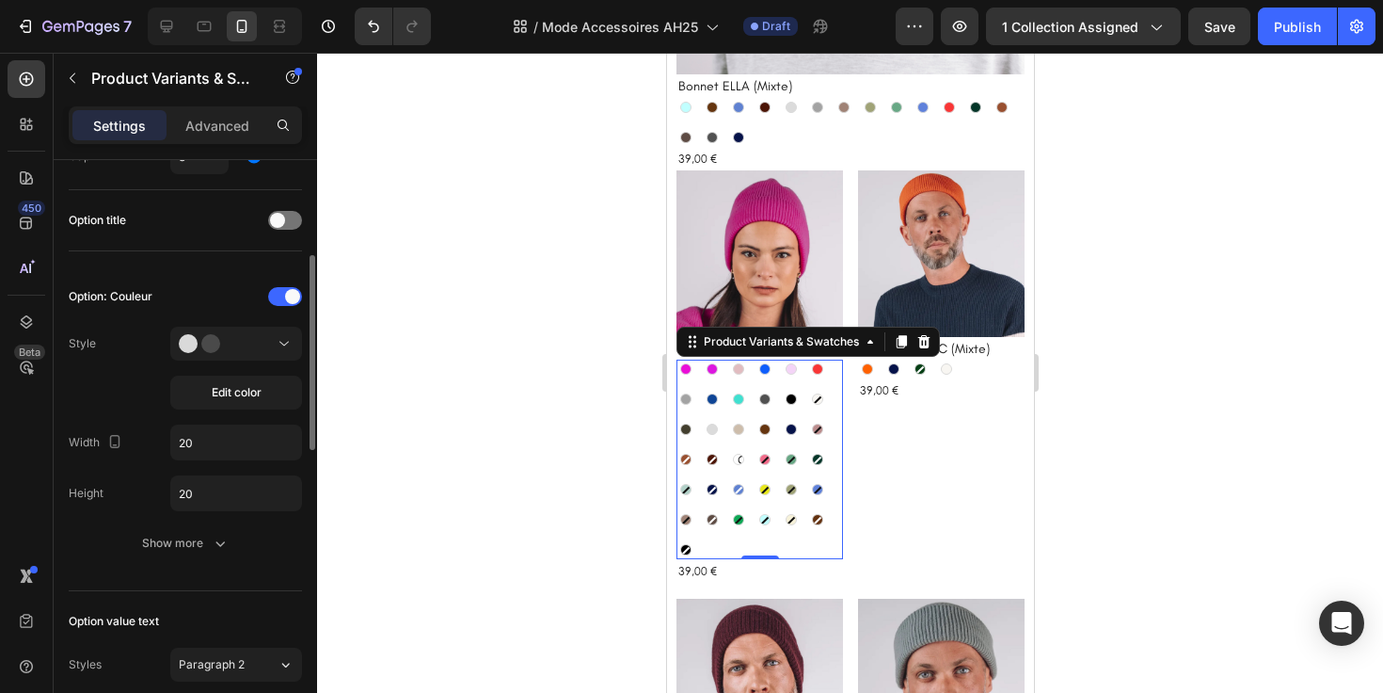
scroll to position [402, 0]
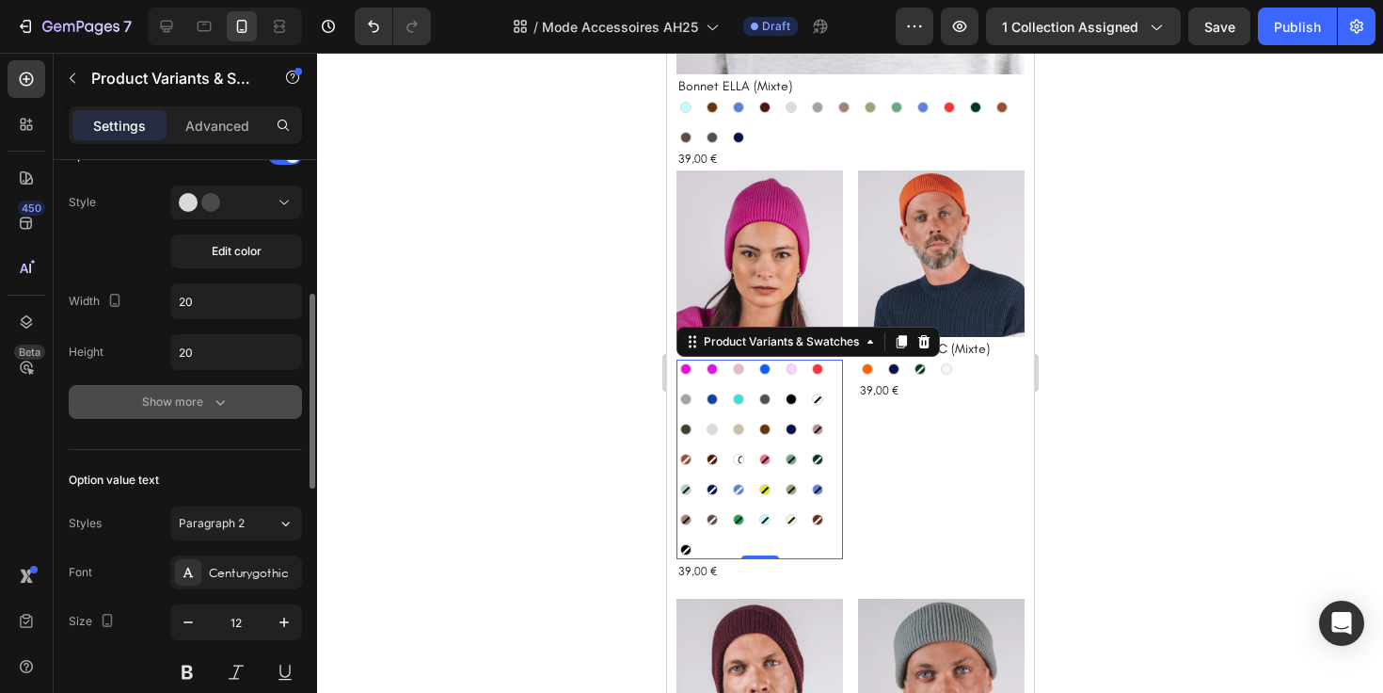
click at [199, 397] on div "Show more" at bounding box center [186, 401] width 88 height 19
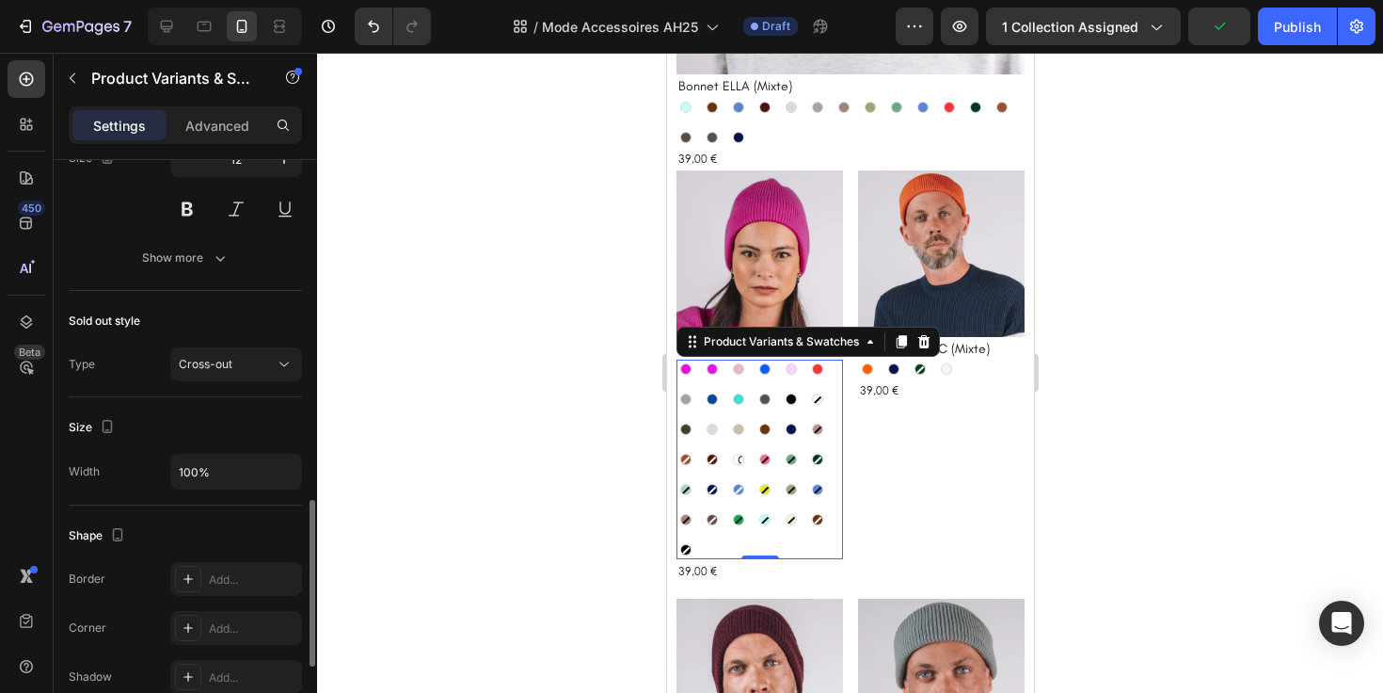
scroll to position [1179, 0]
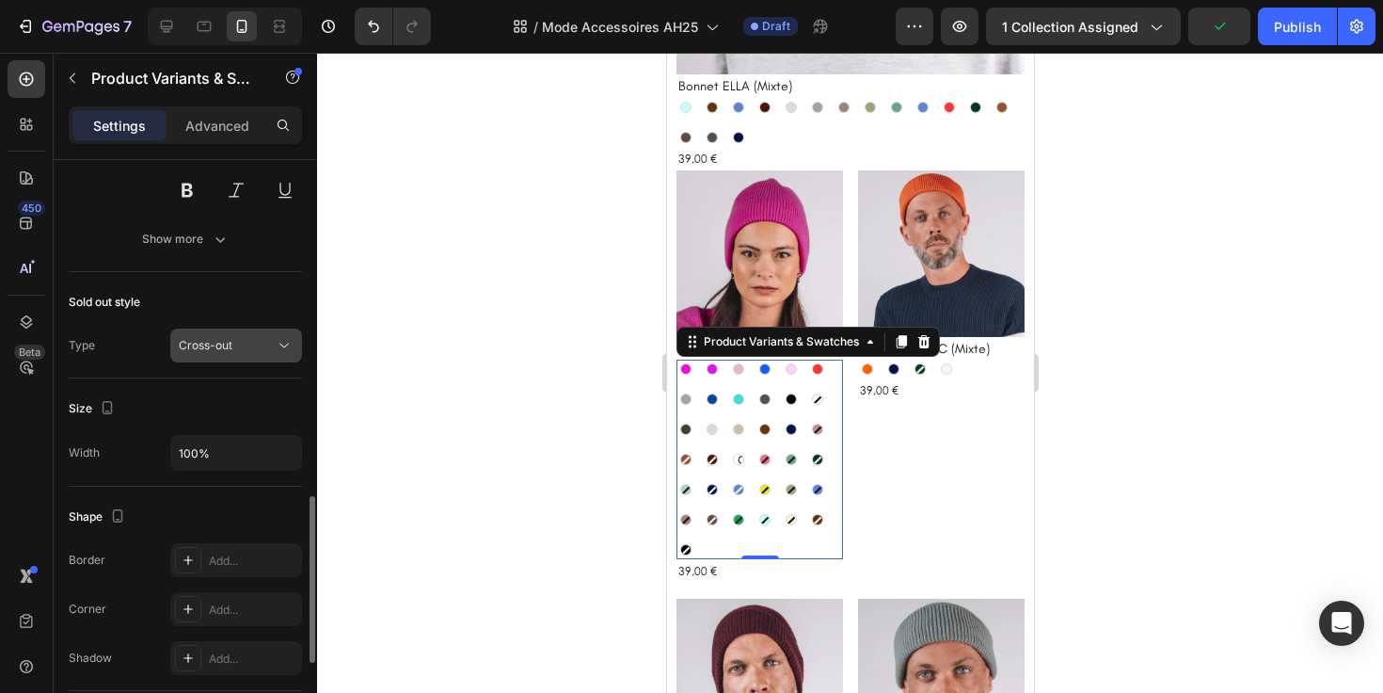
click at [233, 349] on div "Cross-out" at bounding box center [227, 345] width 96 height 17
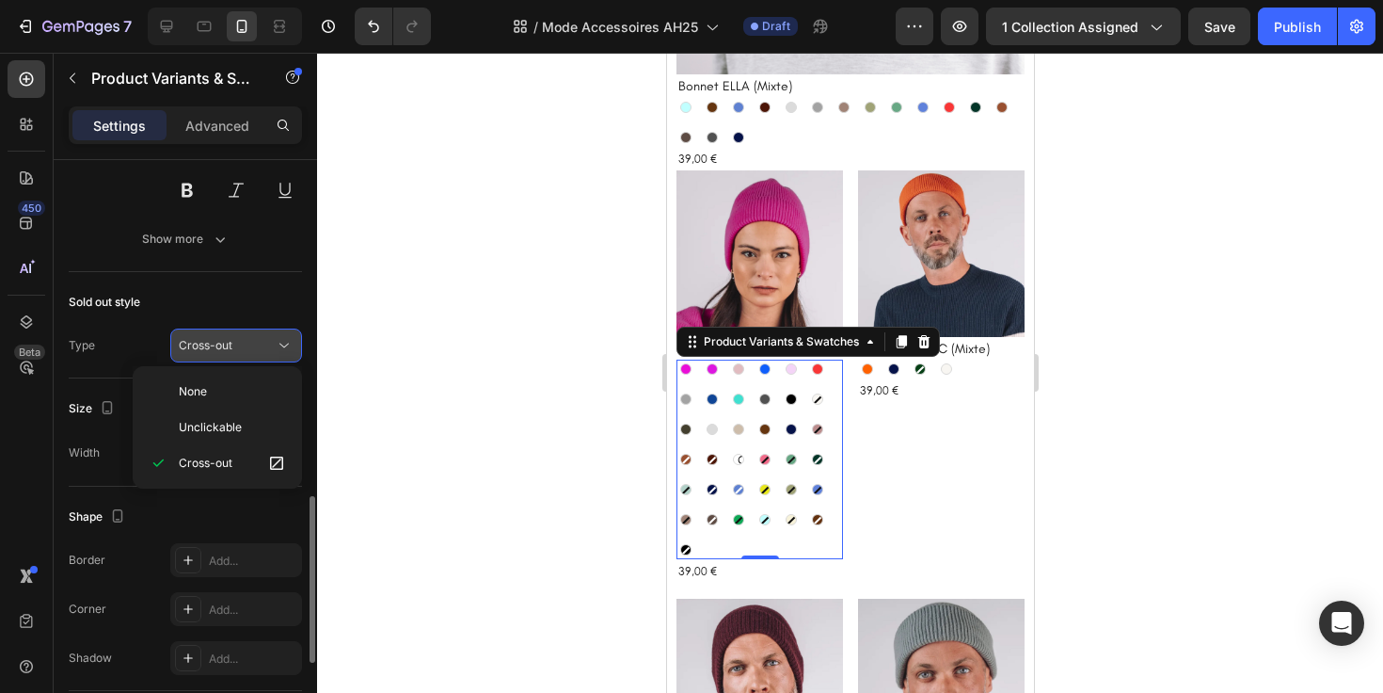
click at [233, 349] on div "Cross-out" at bounding box center [227, 345] width 96 height 17
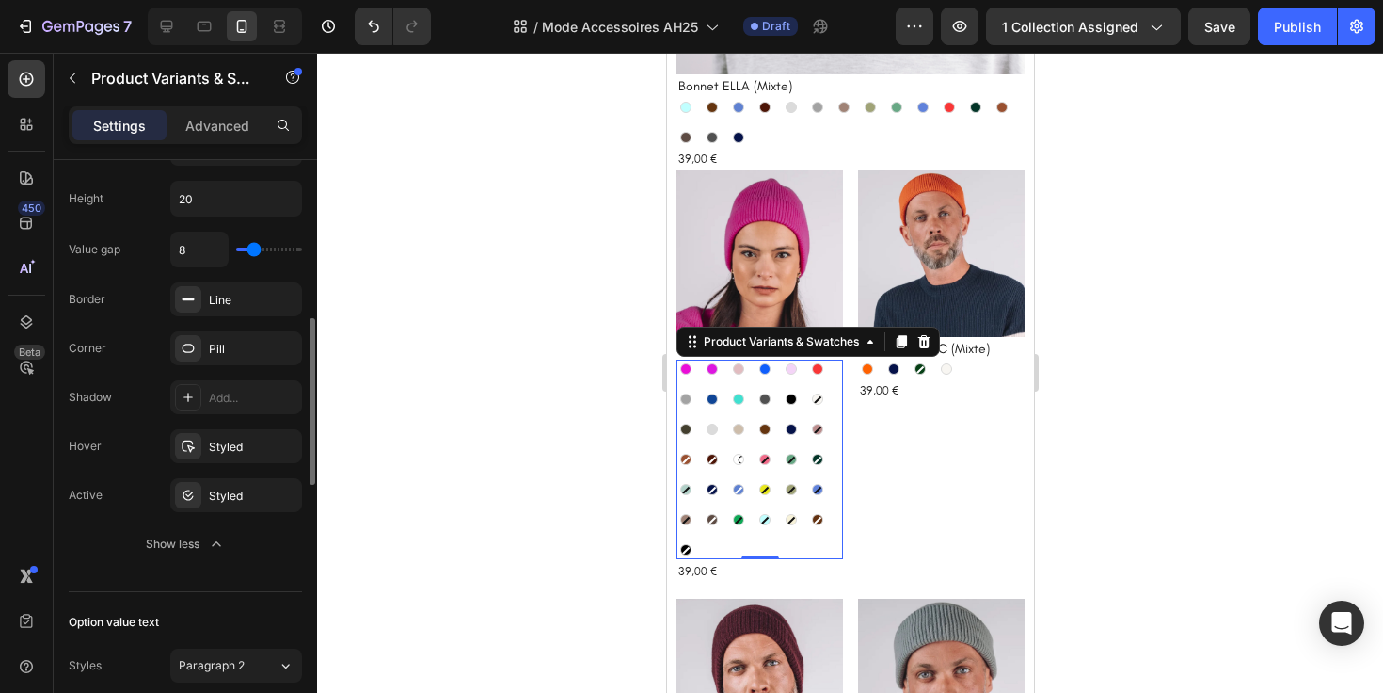
scroll to position [560, 0]
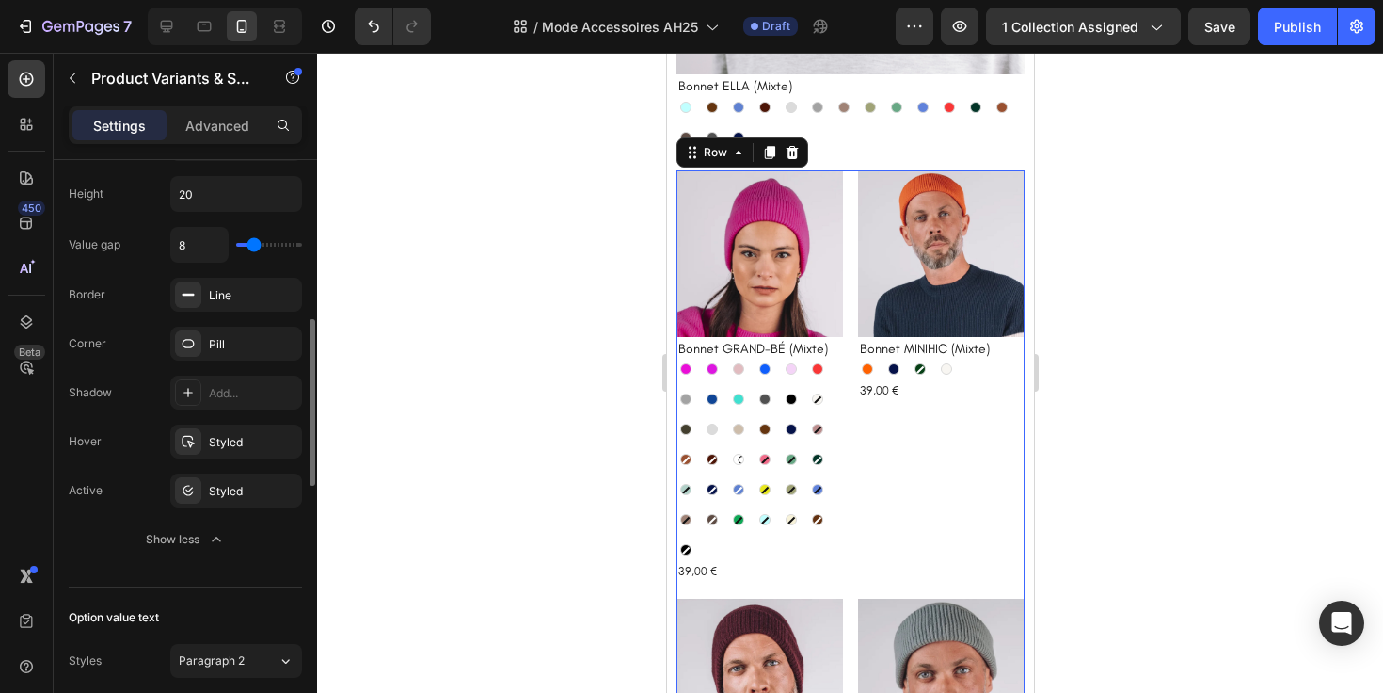
click at [882, 487] on div "Product Images Bonnet MINIHIC (Mixte) Product Title Orange Orange Marine Marine…" at bounding box center [940, 376] width 167 height 413
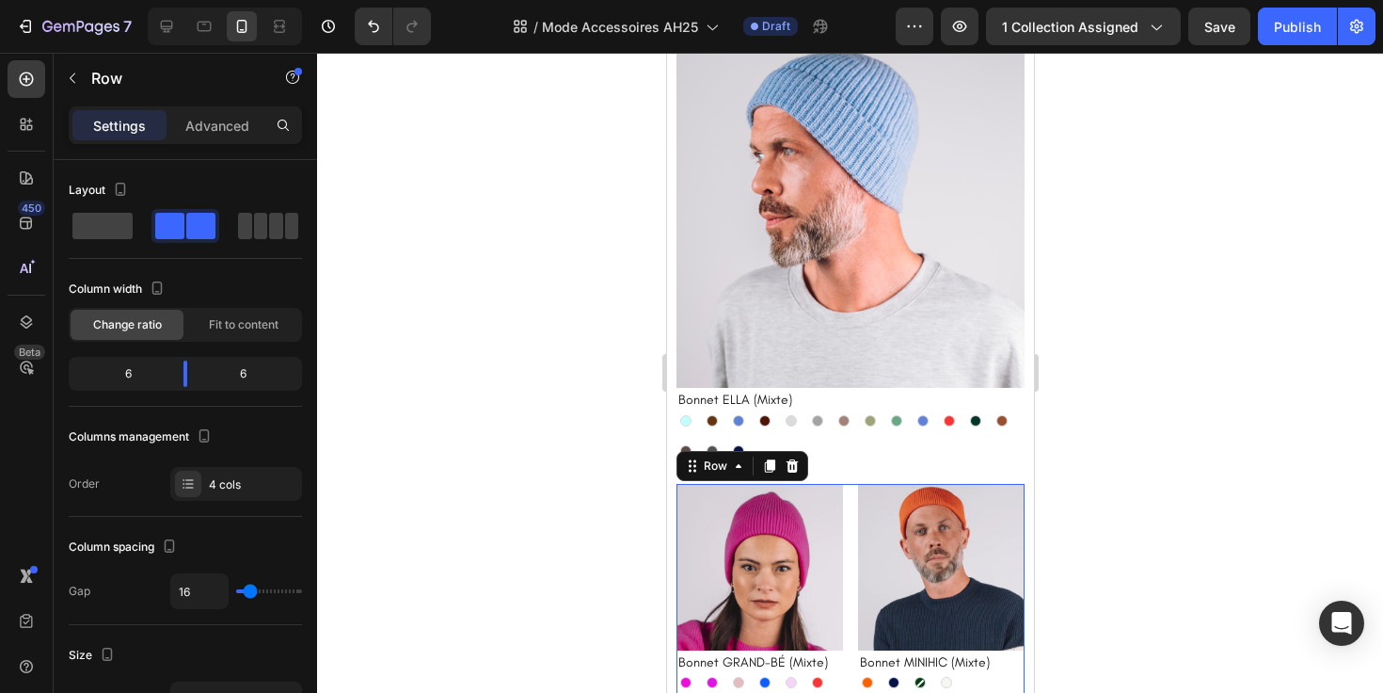
scroll to position [747, 0]
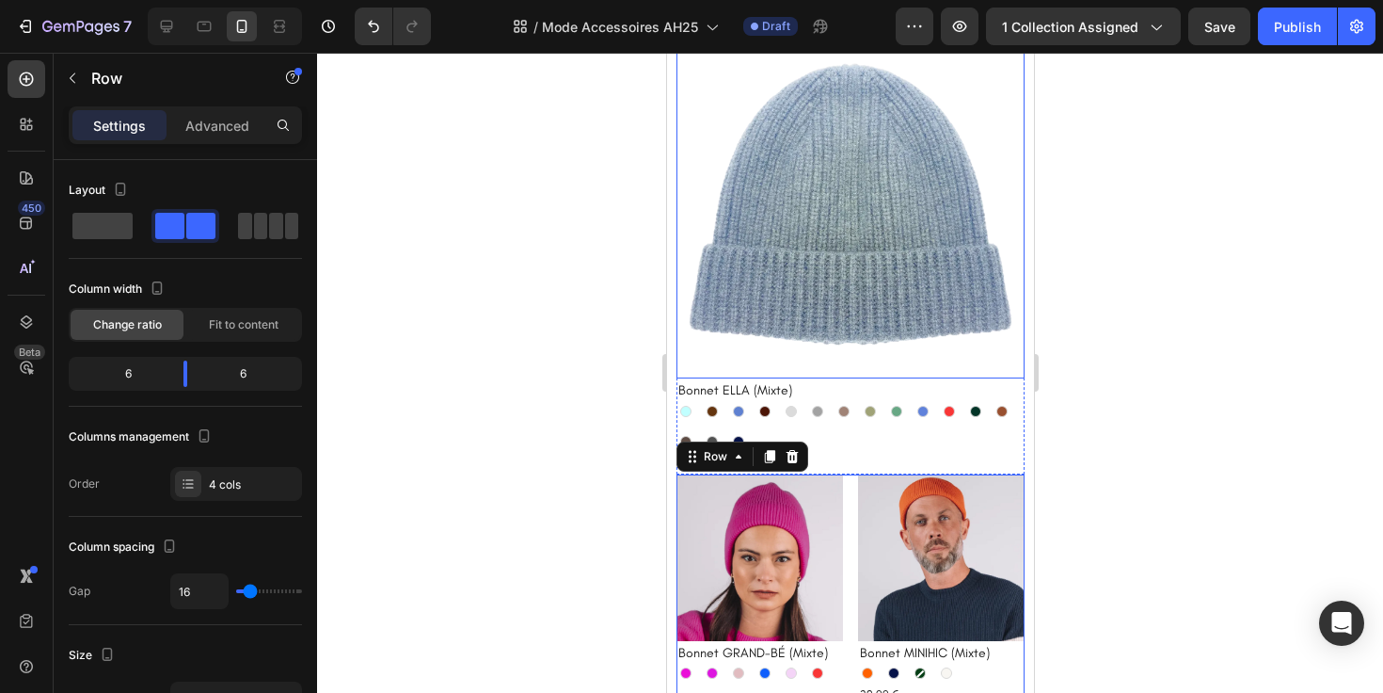
click at [945, 289] on img at bounding box center [850, 204] width 348 height 348
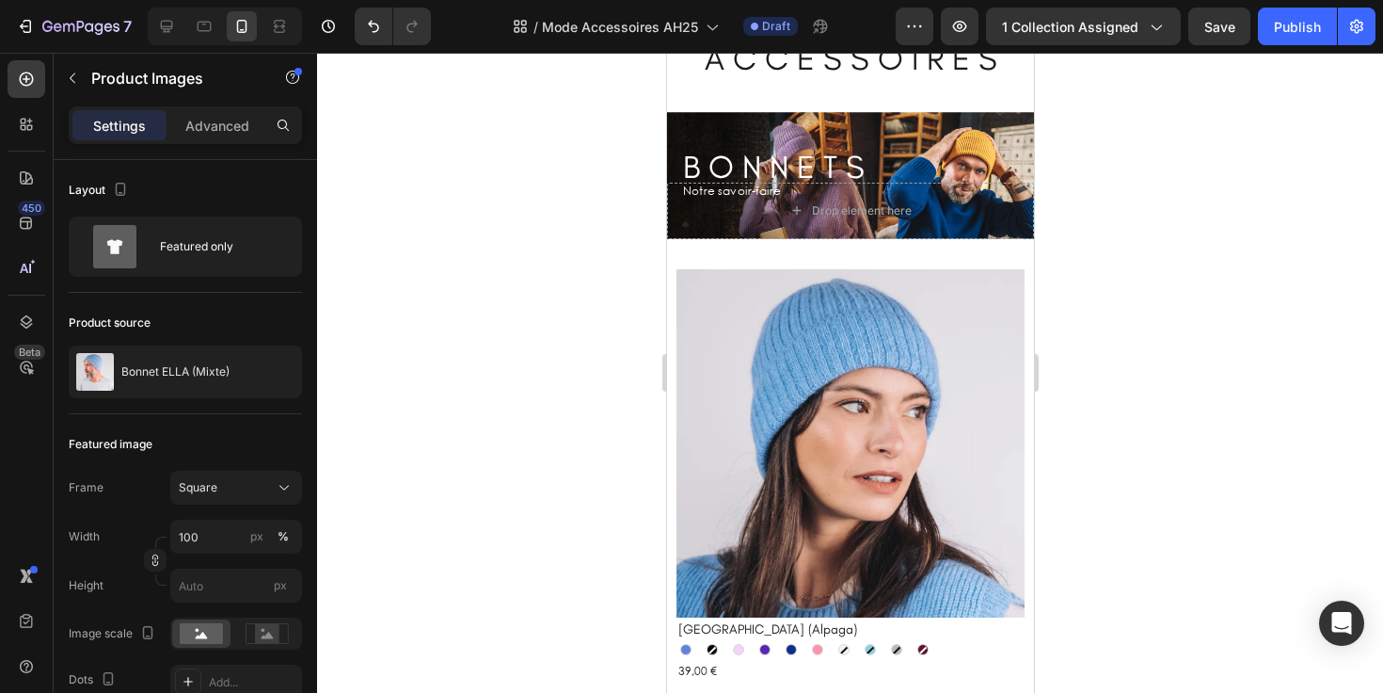
scroll to position [0, 0]
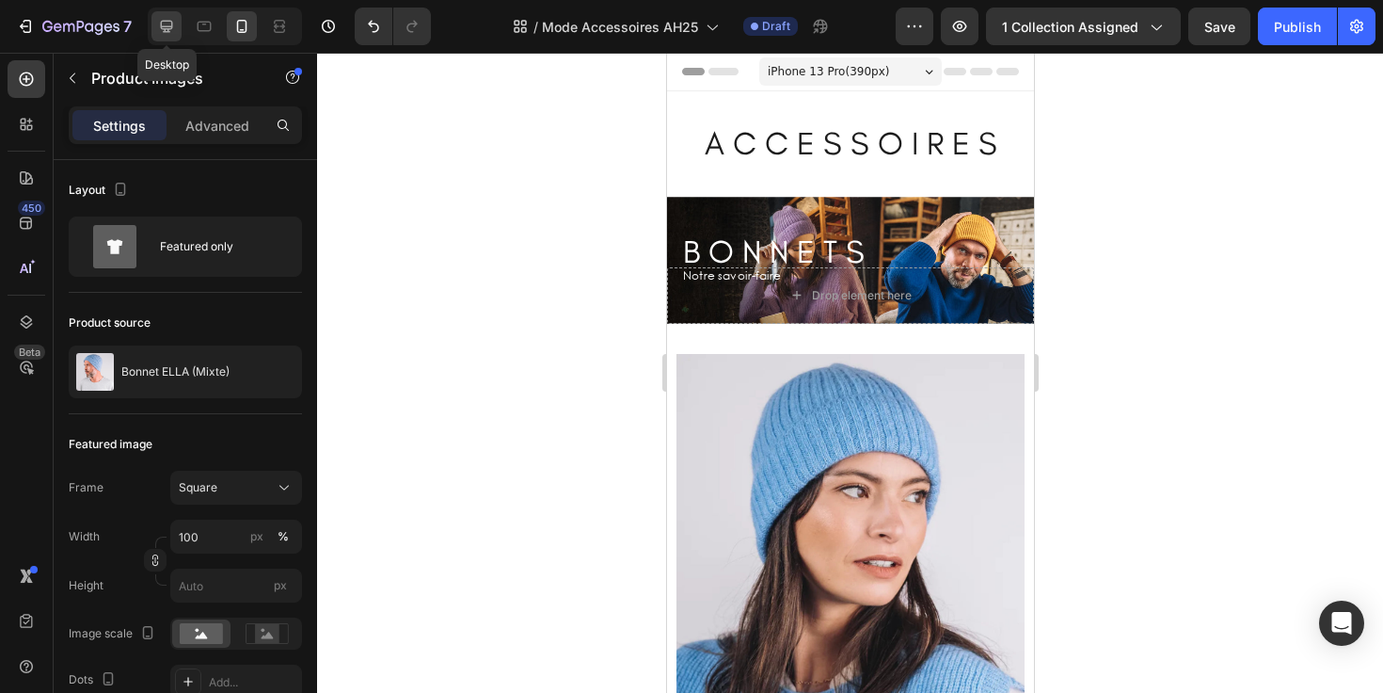
click at [160, 35] on icon at bounding box center [166, 26] width 19 height 19
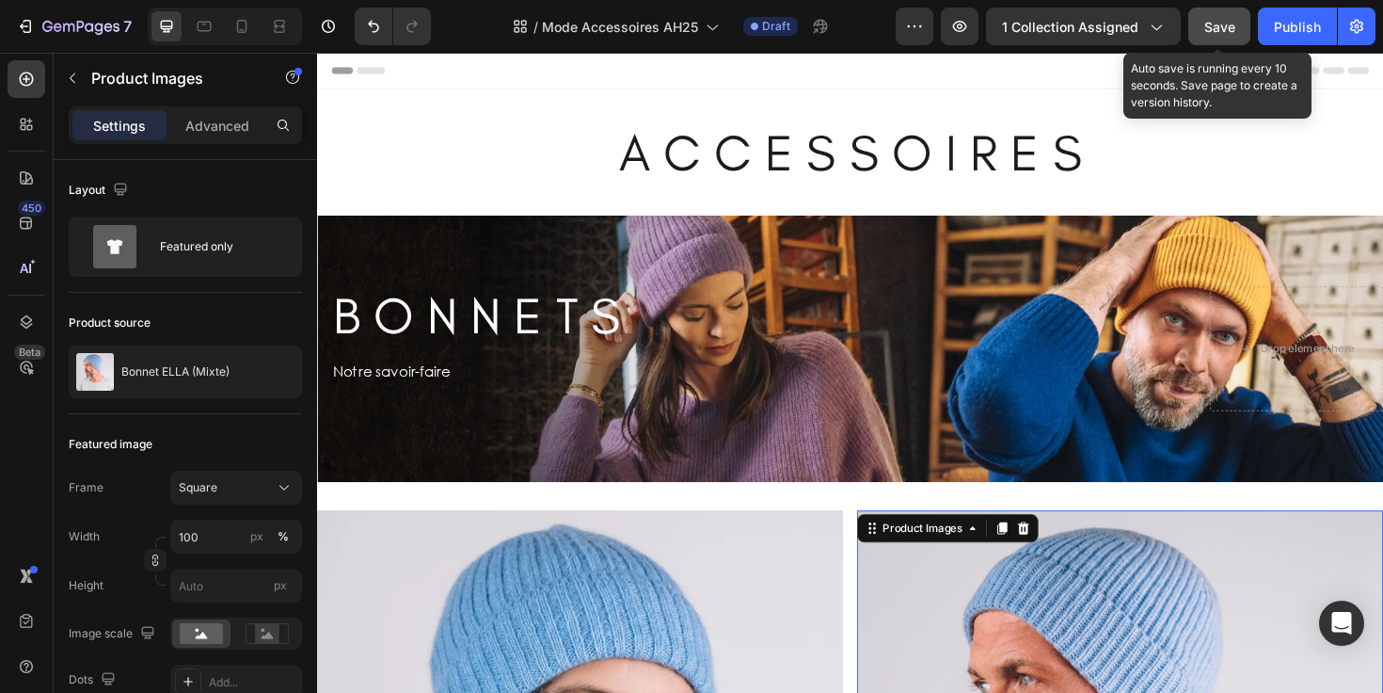
click at [1225, 24] on span "Save" at bounding box center [1219, 27] width 31 height 16
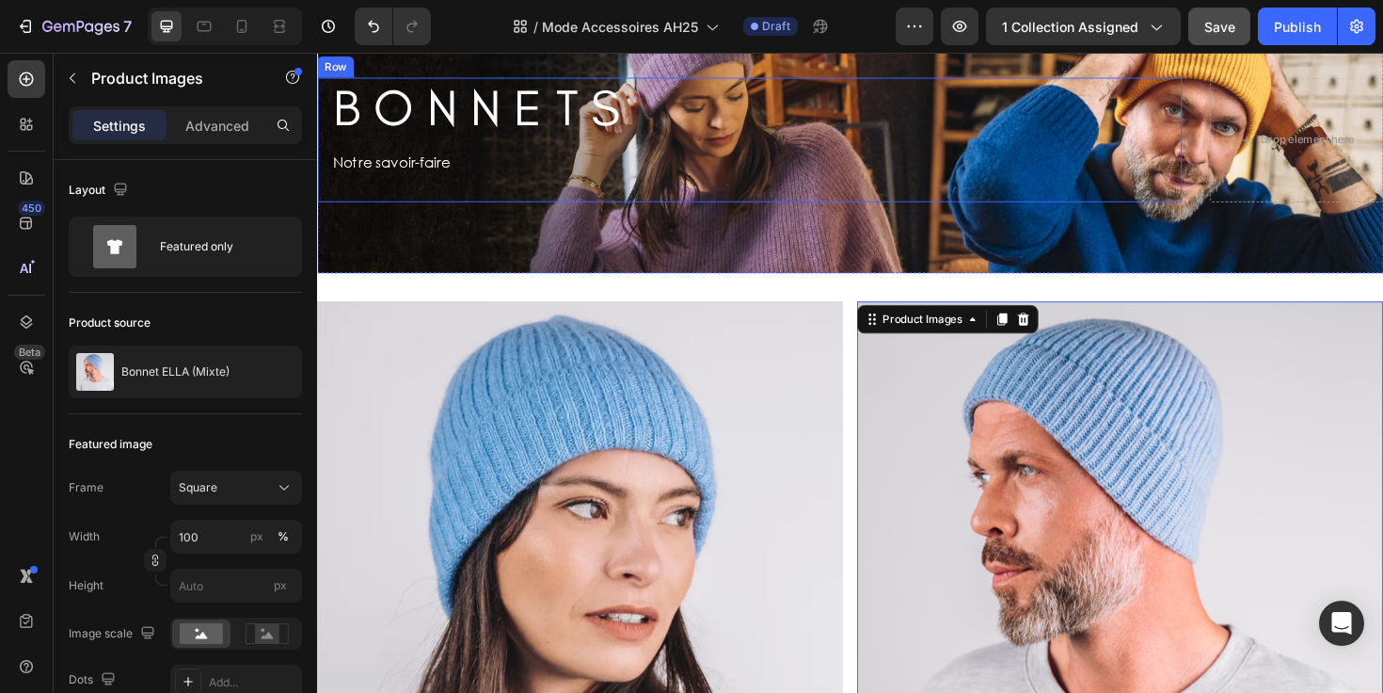
scroll to position [209, 0]
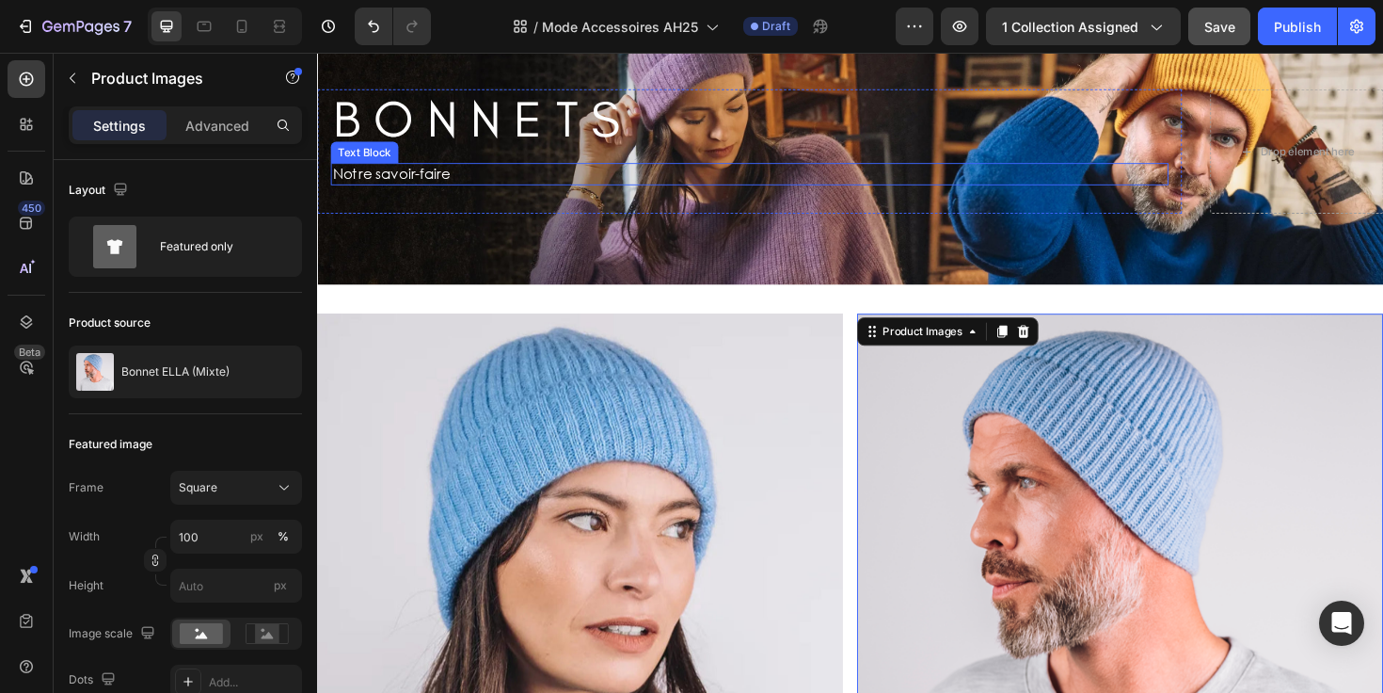
click at [396, 183] on p "Notre savoir-faire" at bounding box center [500, 181] width 335 height 20
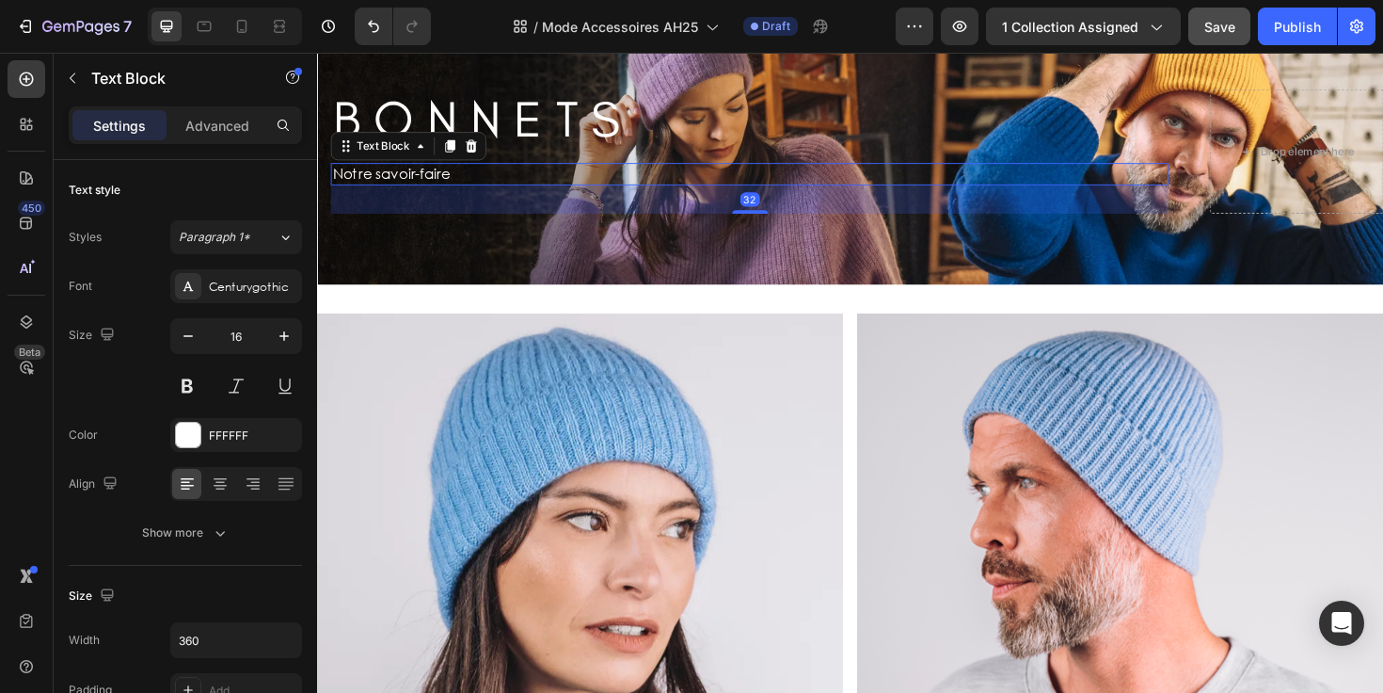
click at [396, 183] on p "Notre savoir-faire" at bounding box center [500, 181] width 335 height 20
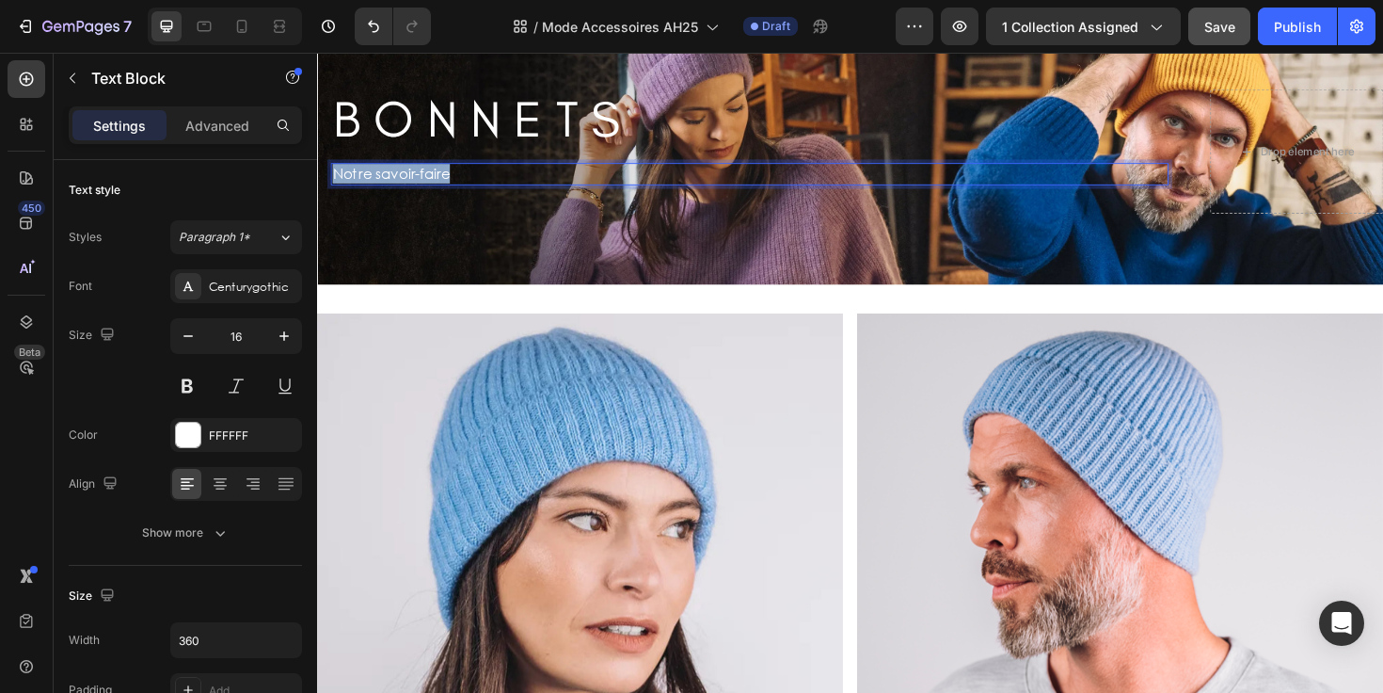
click at [396, 183] on p "Notre savoir-faire" at bounding box center [500, 181] width 335 height 20
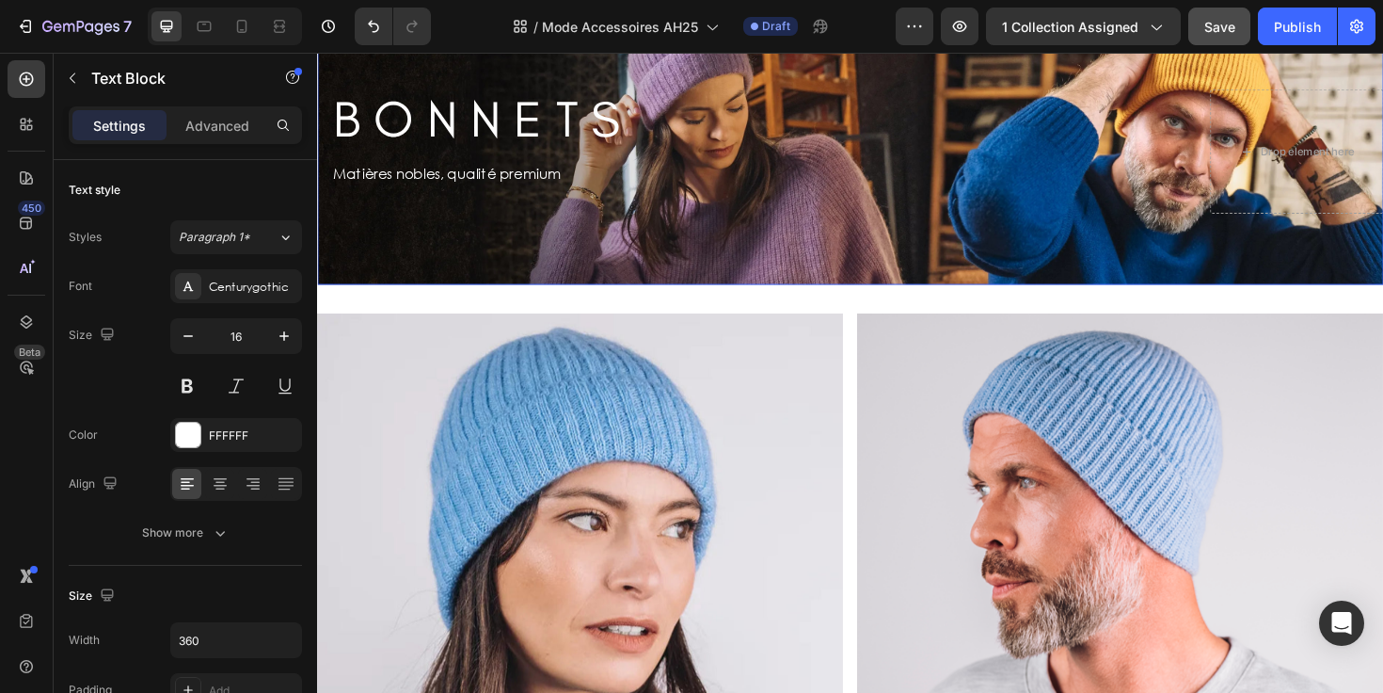
click at [517, 281] on div "Background Image" at bounding box center [881, 157] width 1129 height 282
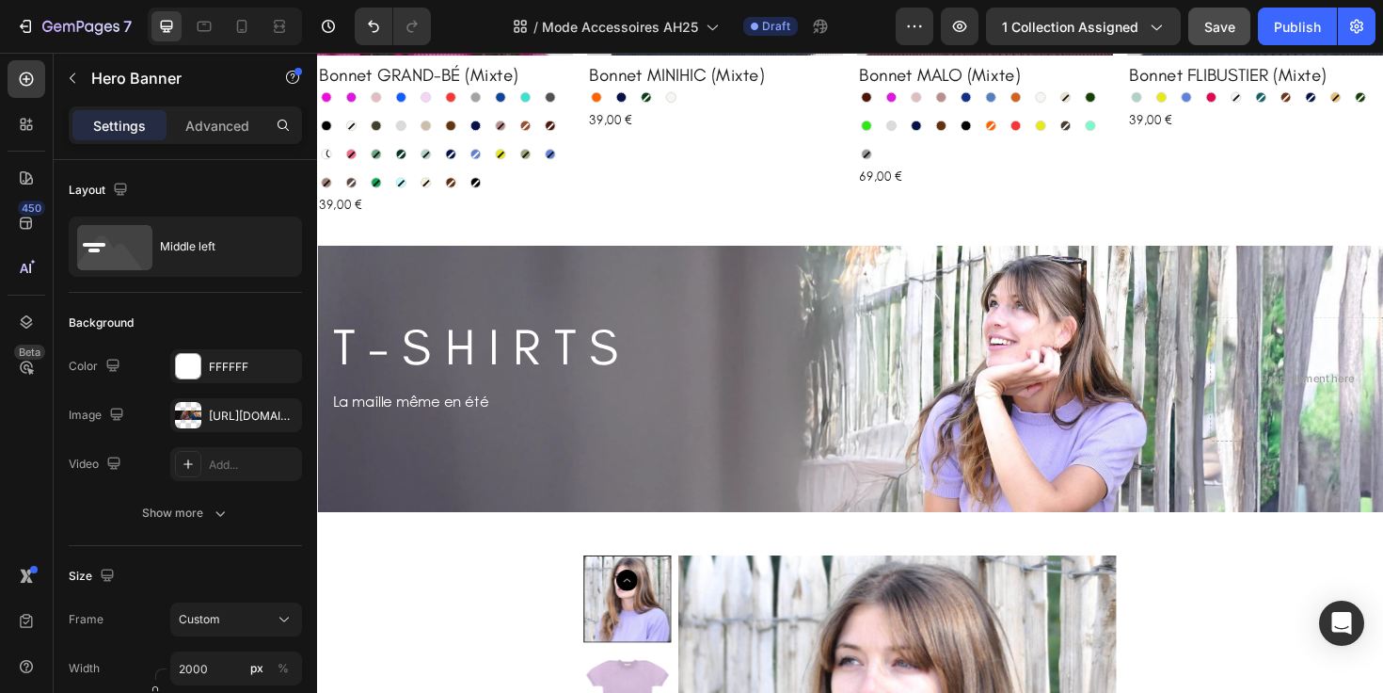
scroll to position [1537, 0]
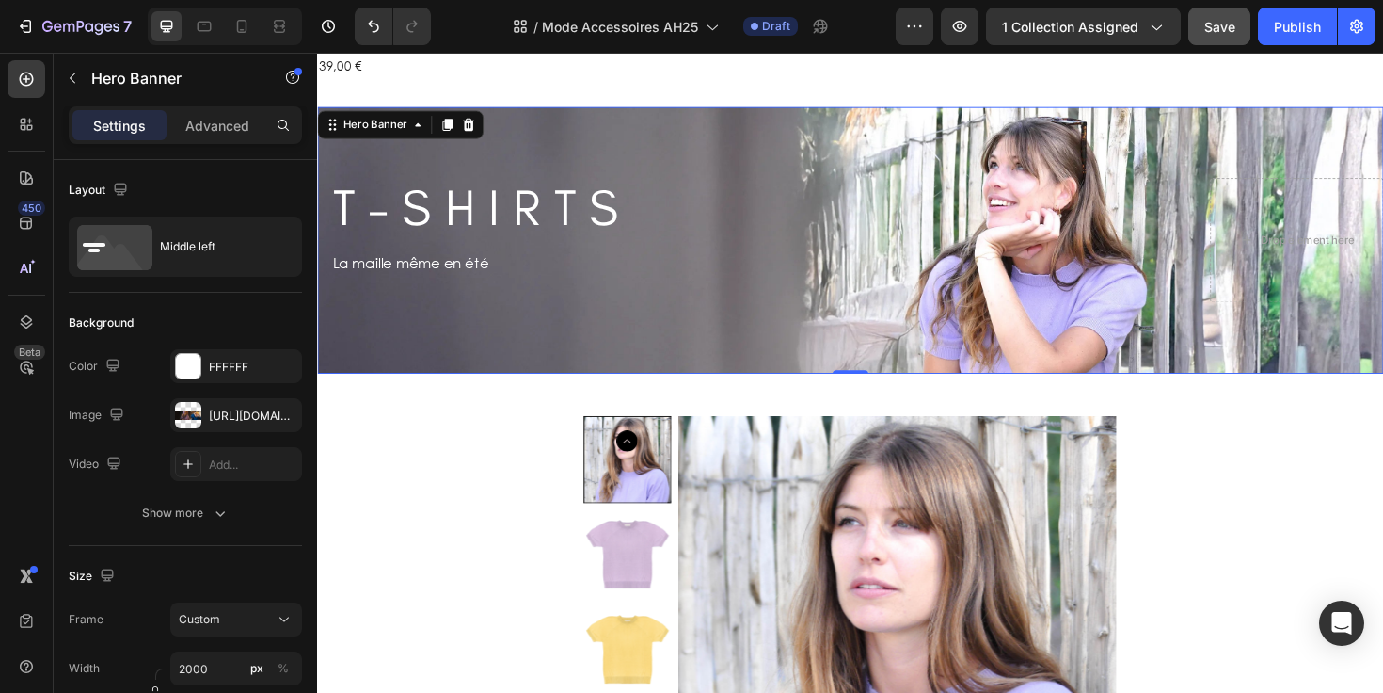
click at [630, 343] on div "Background Image" at bounding box center [881, 251] width 1129 height 282
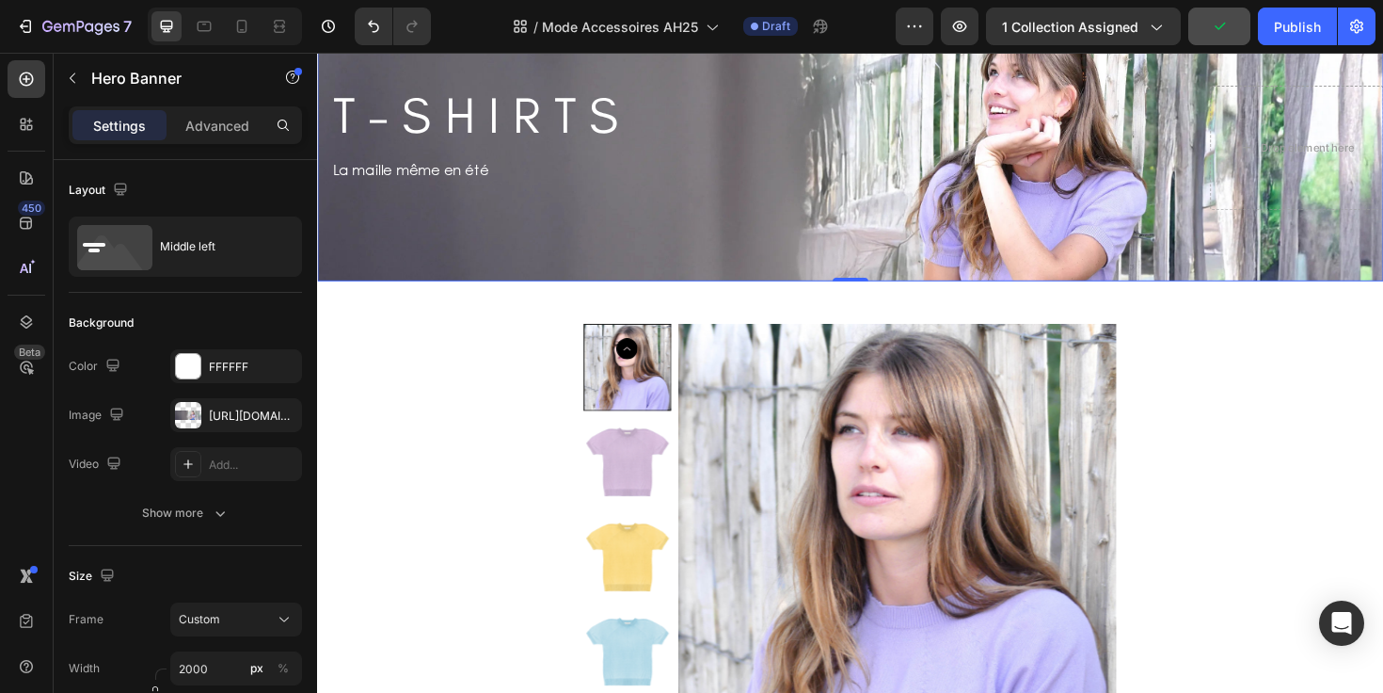
scroll to position [1658, 0]
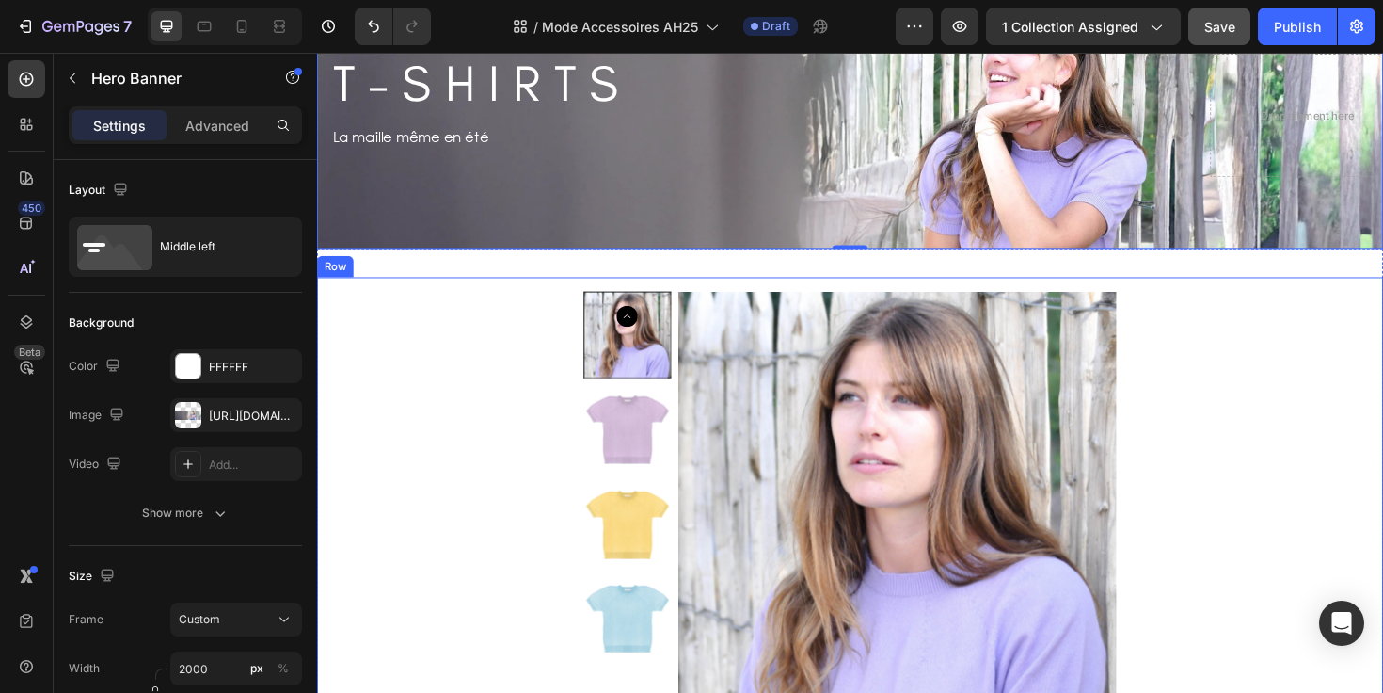
click at [442, 390] on div "Product Images T-shirt Dinard (Coton Bio) Product Title Parme Parme Jaune Jaune…" at bounding box center [881, 579] width 1099 height 546
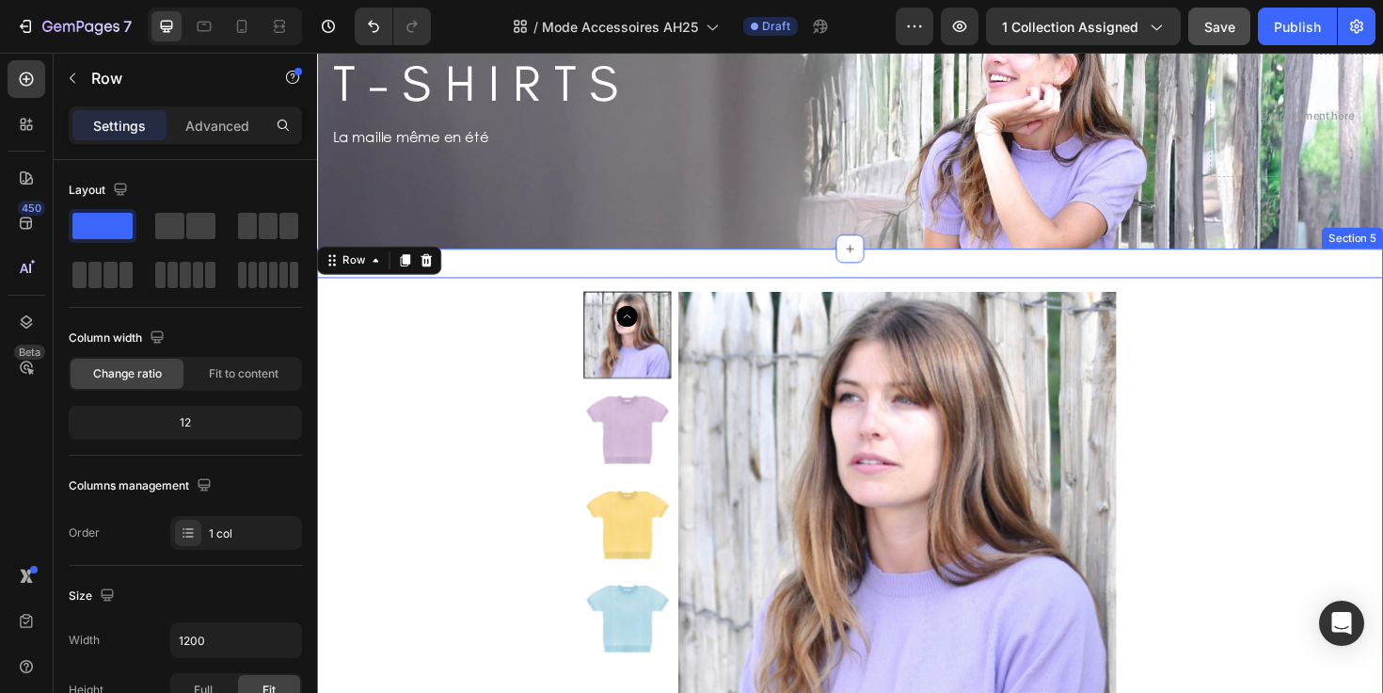
click at [495, 277] on div "Product Images T-shirt Dinard (Coton Bio) Product Title Parme Parme Jaune Jaune…" at bounding box center [881, 579] width 1129 height 636
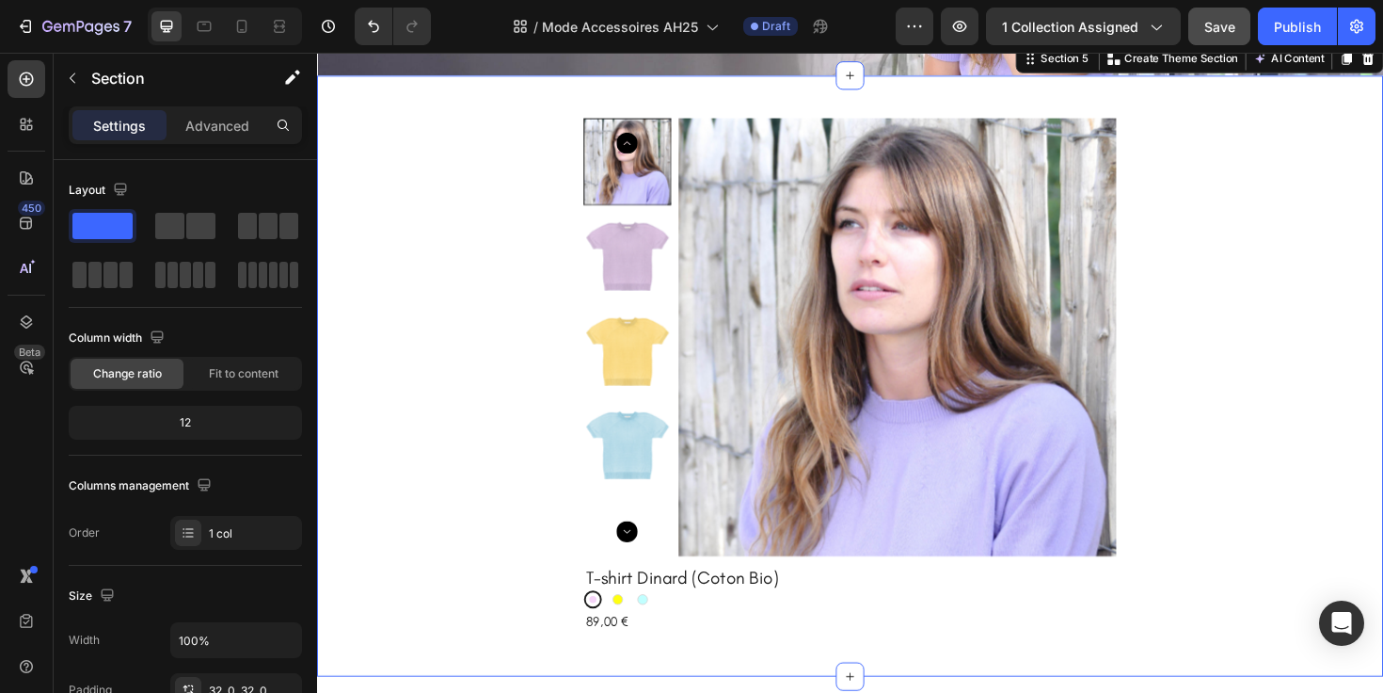
scroll to position [2004, 0]
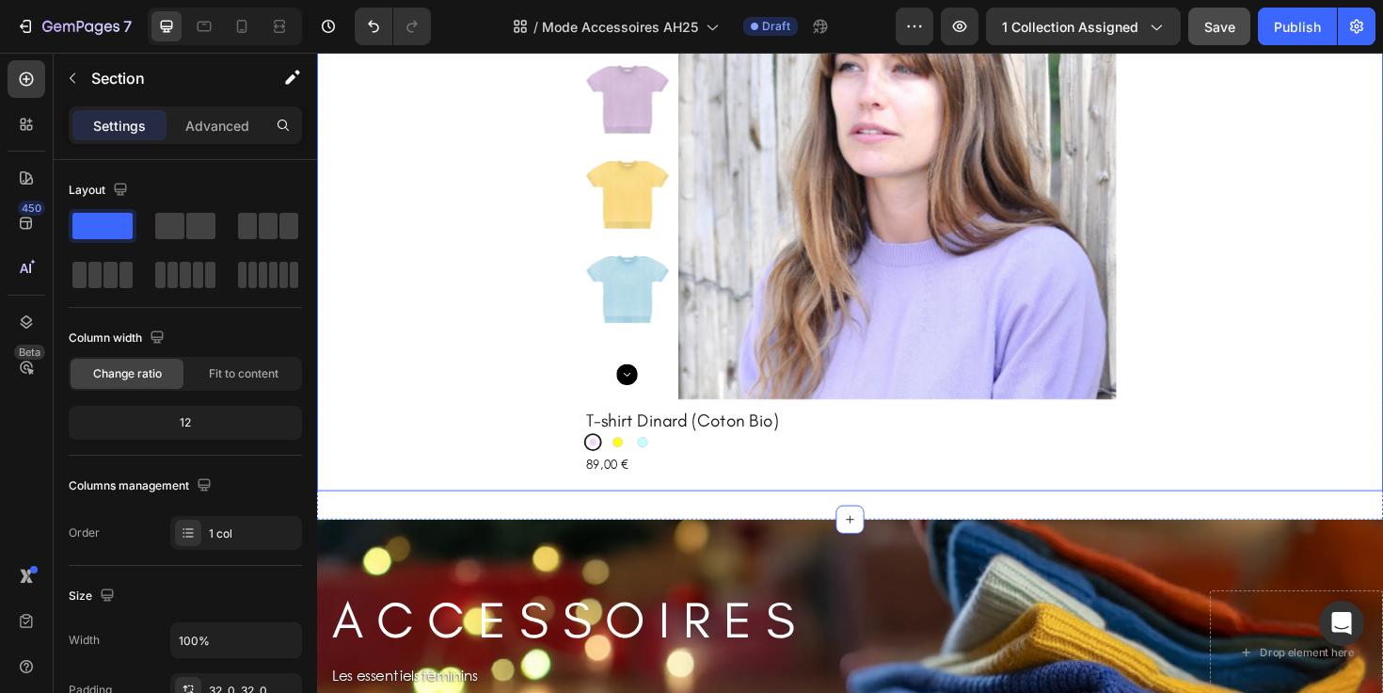
click at [392, 428] on div "Product Images T-shirt Dinard (Coton Bio) Product Title Parme Parme Jaune Jaune…" at bounding box center [881, 229] width 1099 height 546
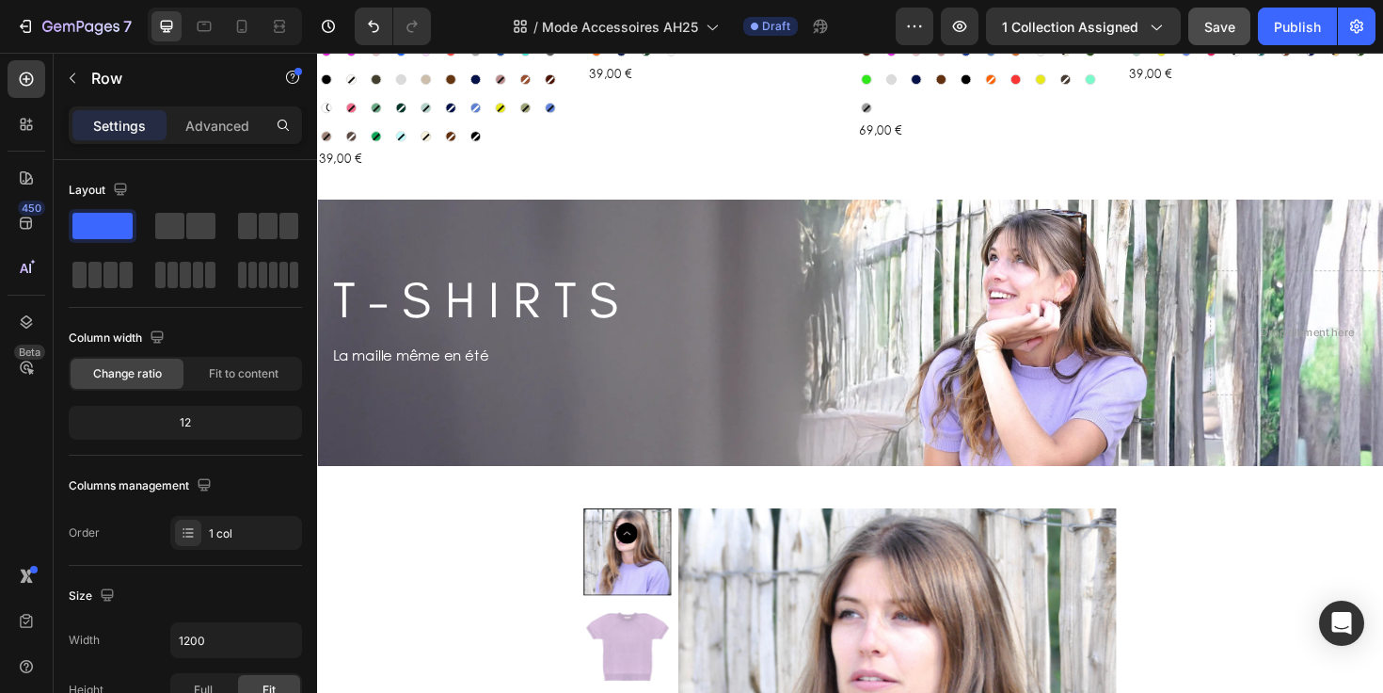
scroll to position [1496, 0]
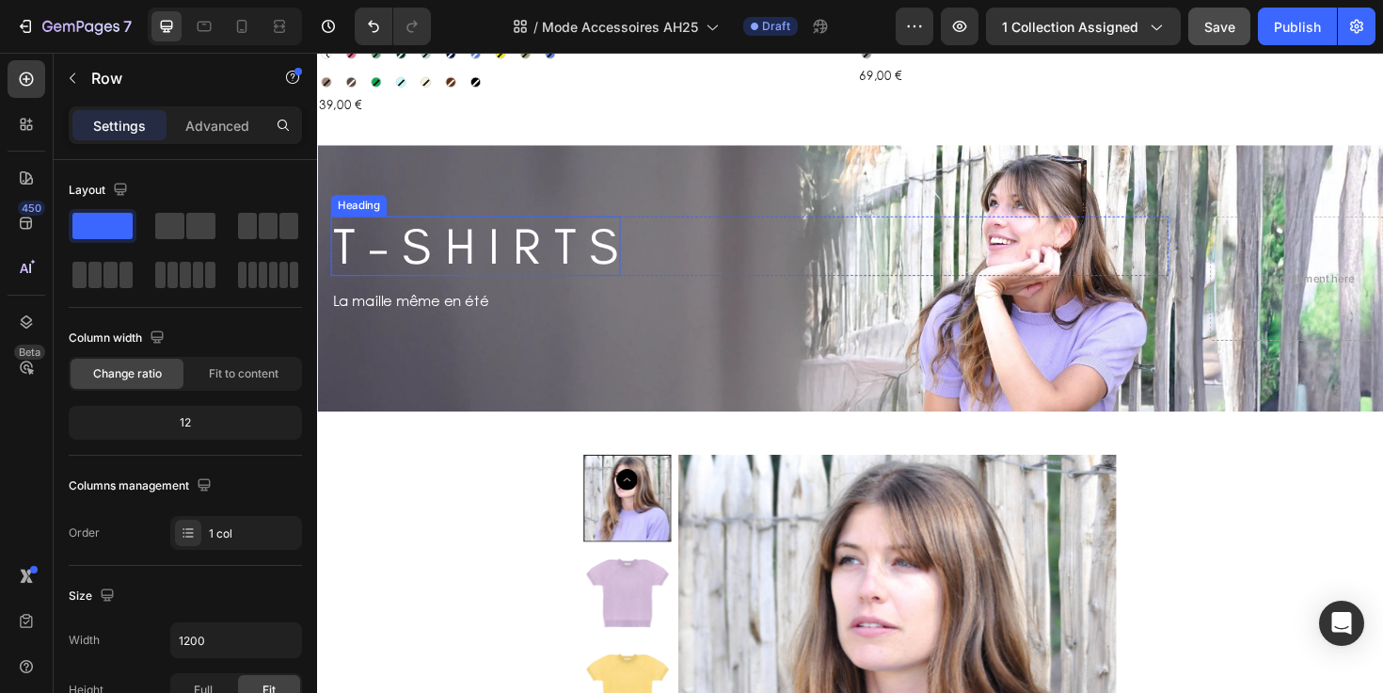
click at [562, 238] on h2 "T - S H I R T S" at bounding box center [484, 257] width 307 height 63
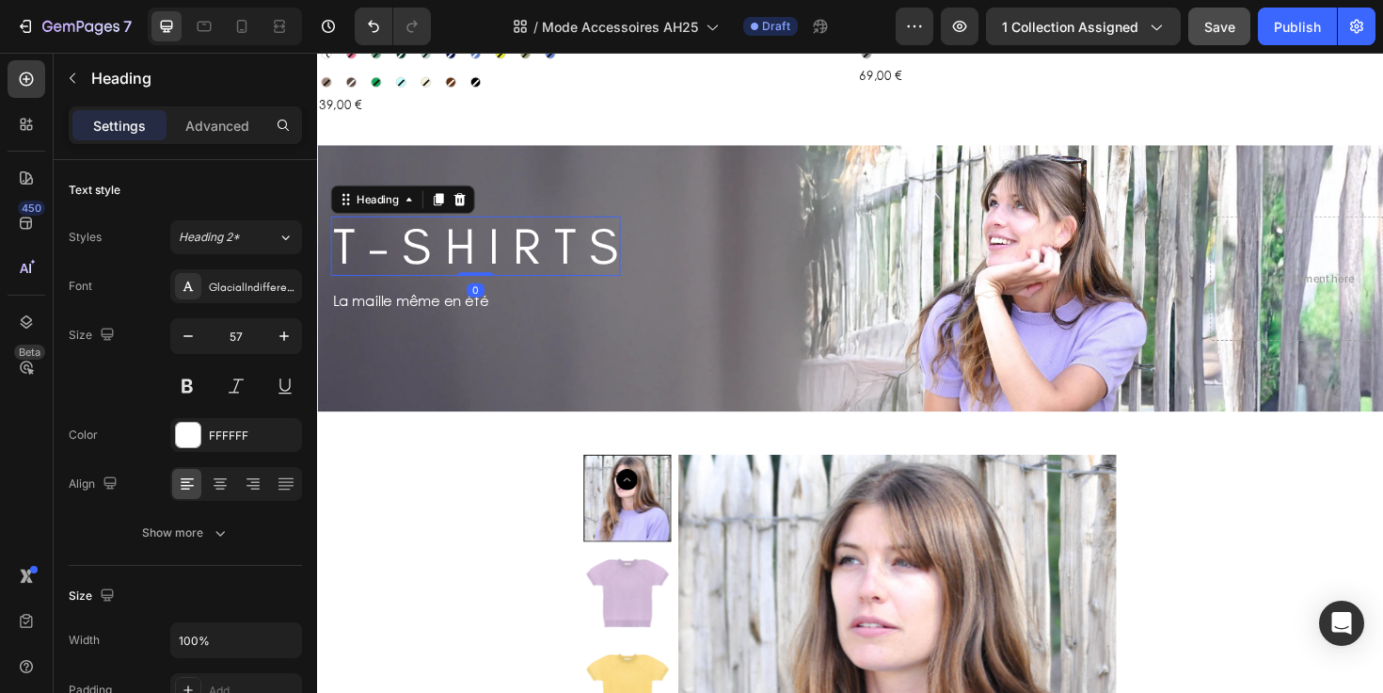
click at [562, 238] on h2 "T - S H I R T S" at bounding box center [484, 257] width 307 height 63
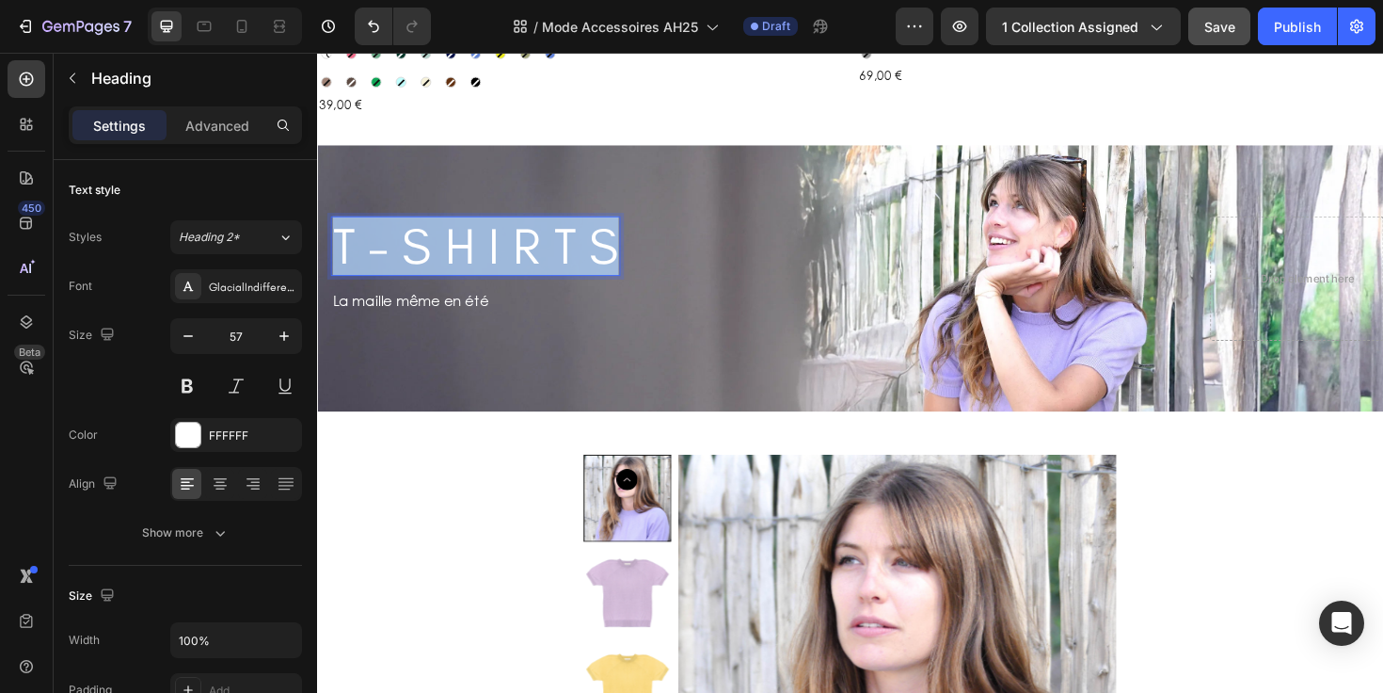
click at [562, 238] on p "T - S H I R T S" at bounding box center [484, 257] width 303 height 59
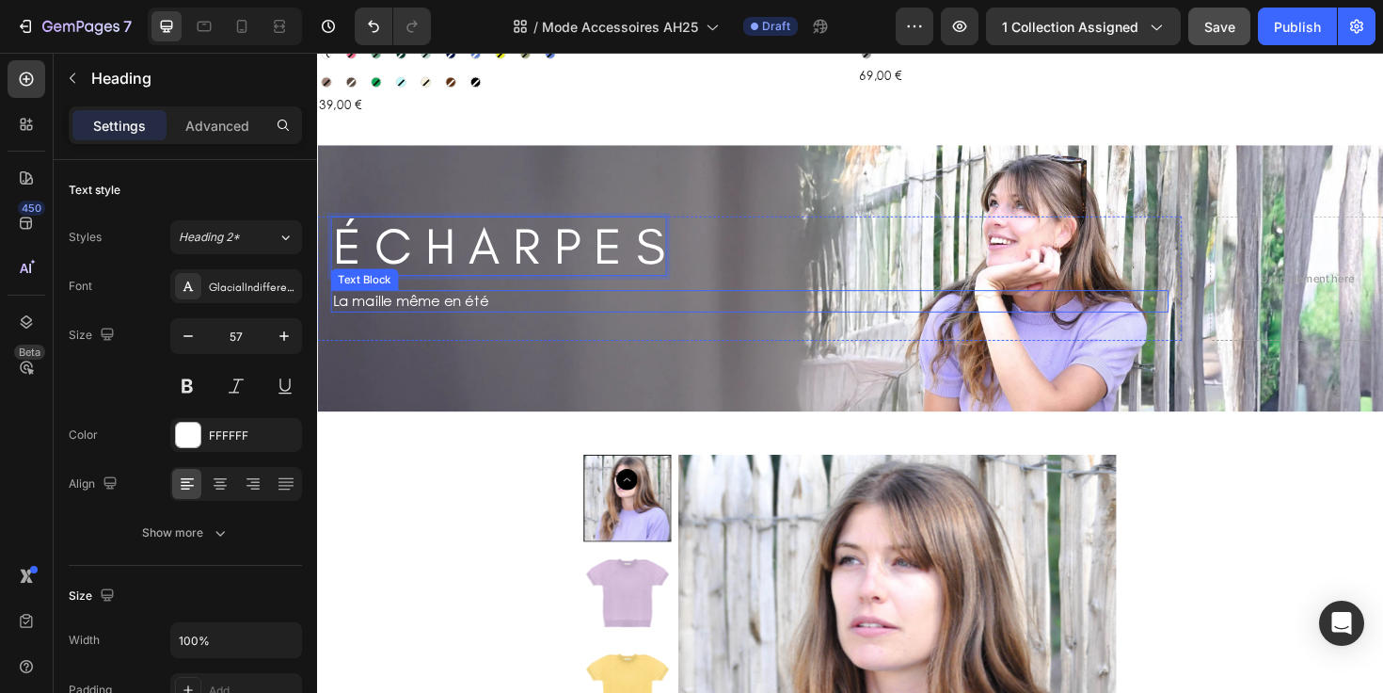
click at [498, 306] on p "La maille même en été" at bounding box center [500, 316] width 335 height 20
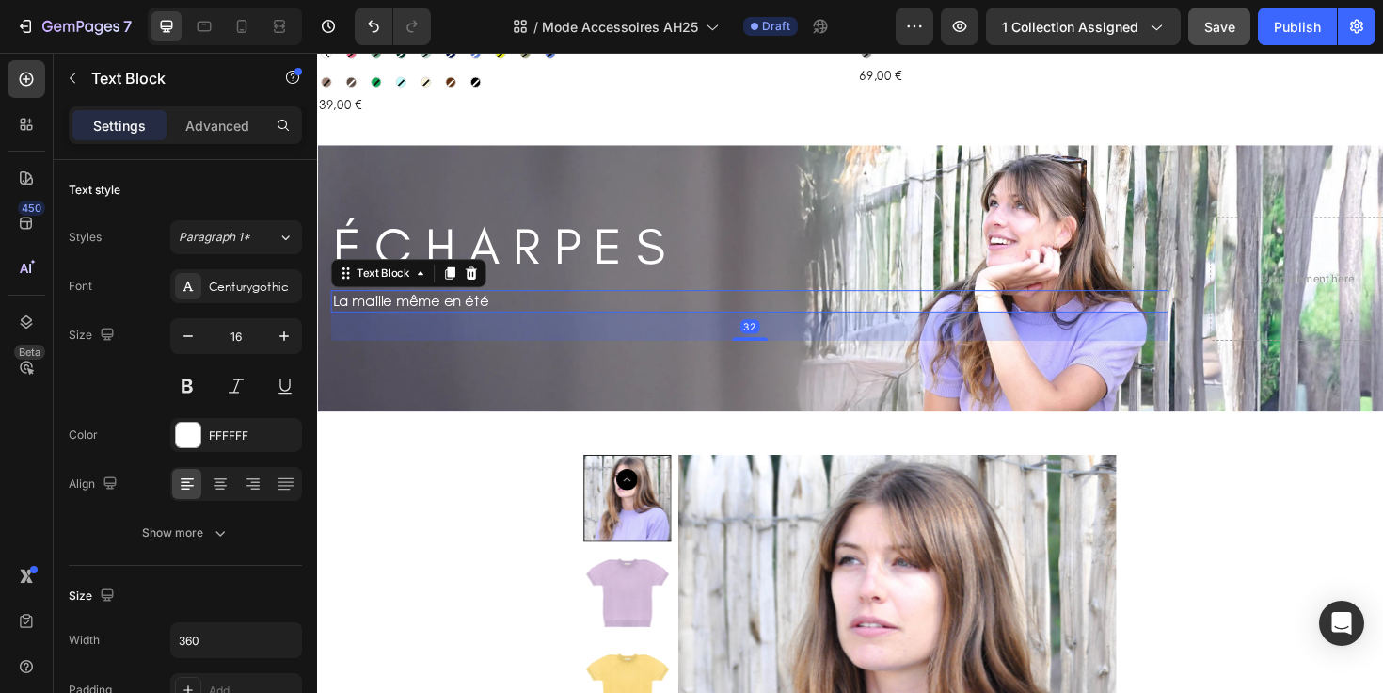
click at [498, 306] on p "La maille même en été" at bounding box center [500, 316] width 335 height 20
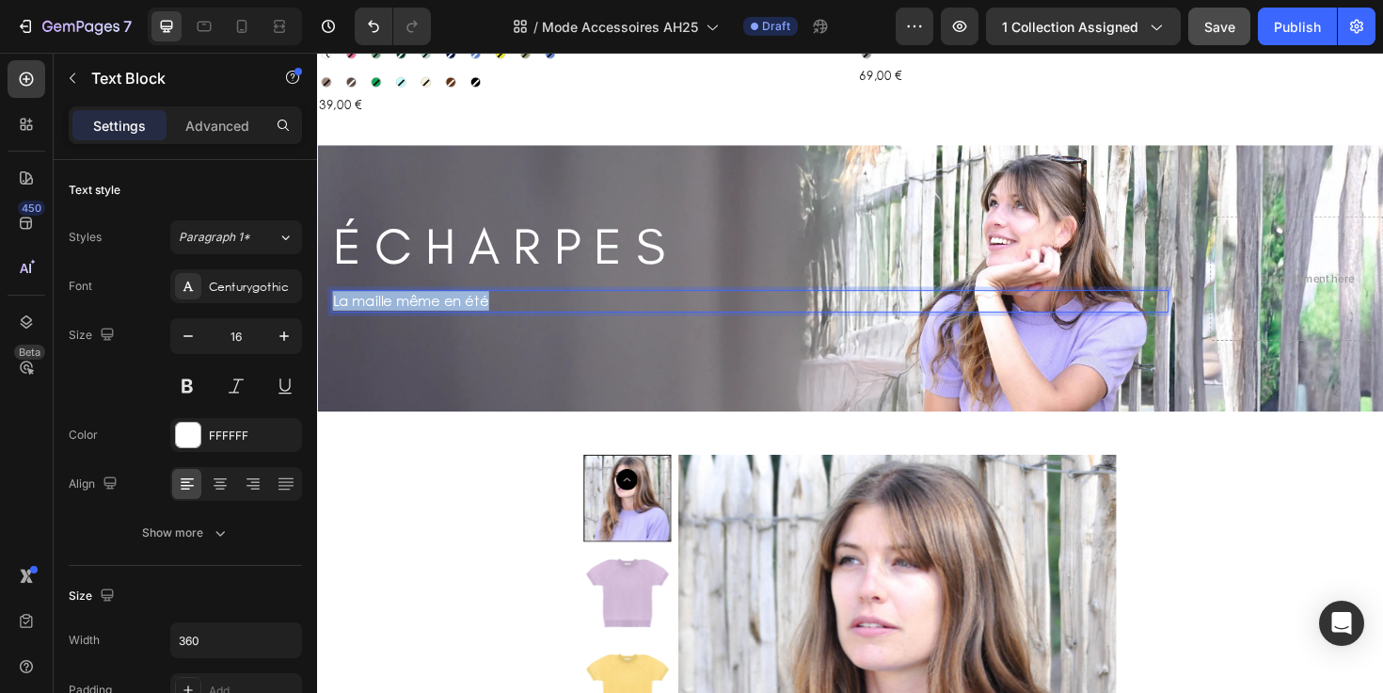
click at [498, 306] on p "La maille même en été" at bounding box center [500, 316] width 335 height 20
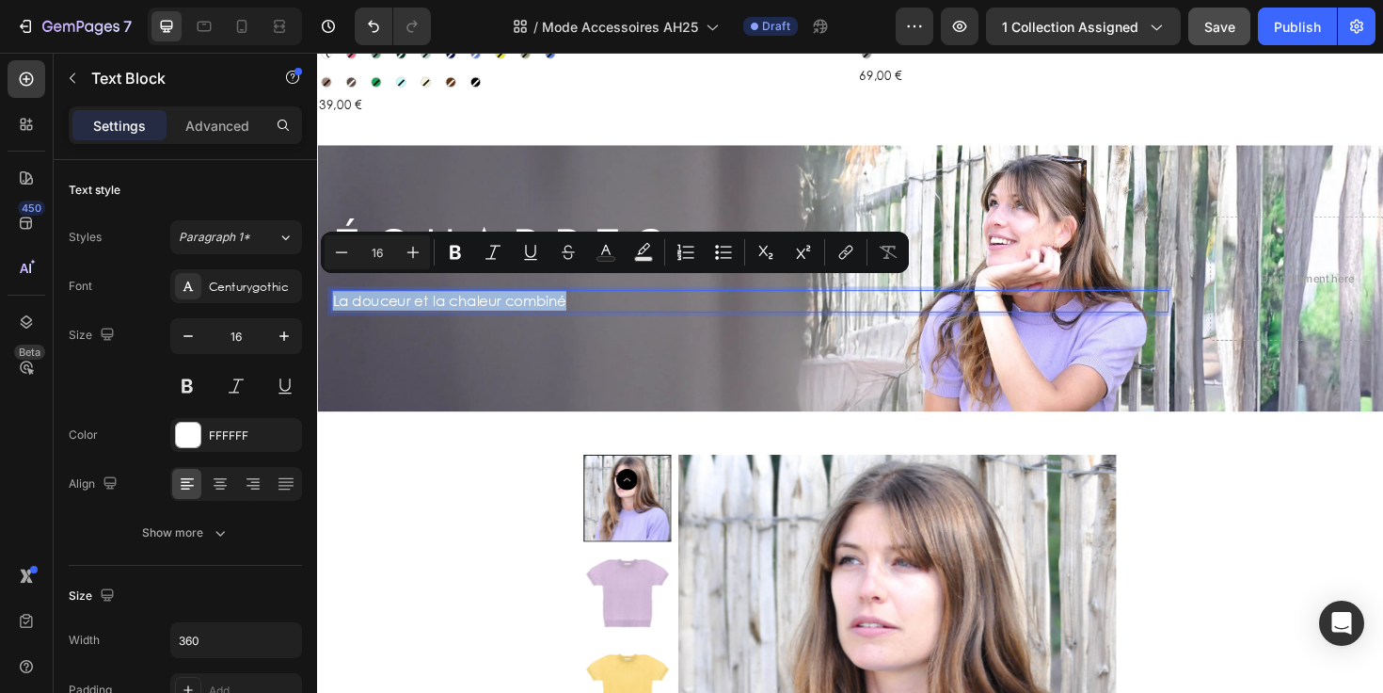
click at [603, 308] on p "La douceur et la chaleur combiné" at bounding box center [500, 316] width 335 height 20
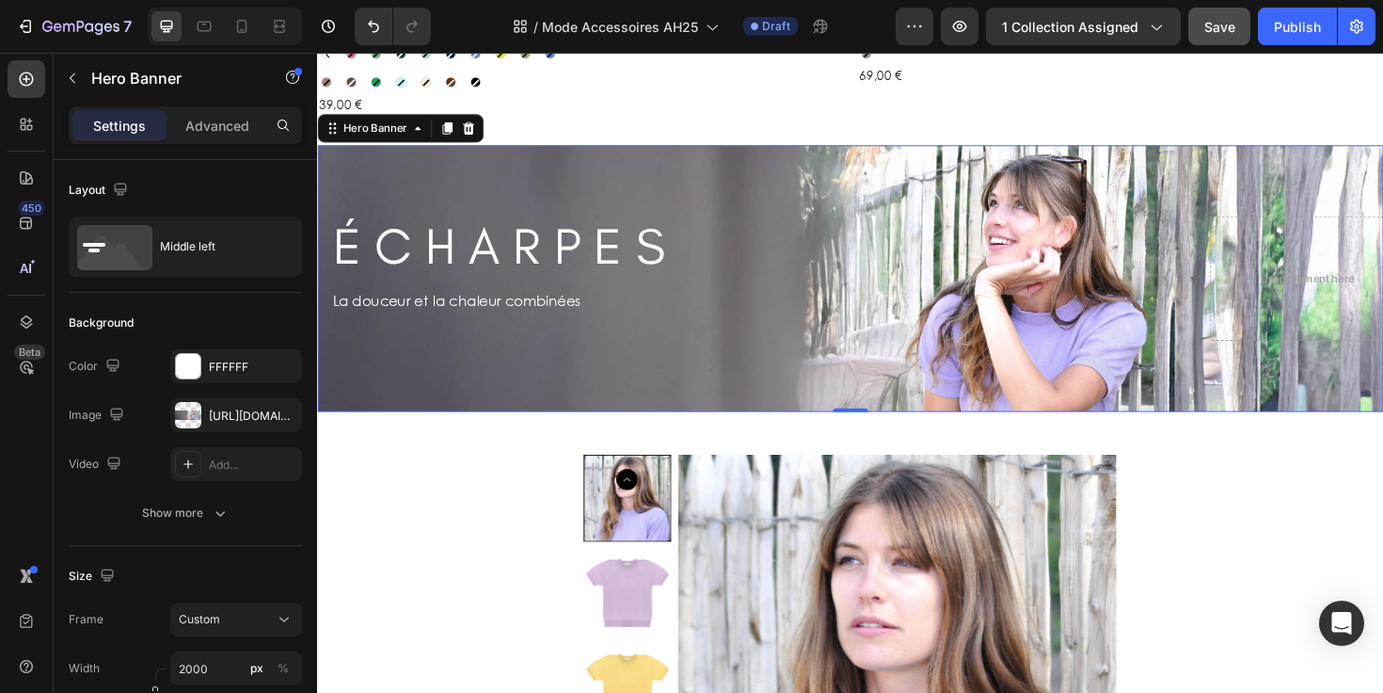
click at [626, 370] on div "É C H A R P E S Heading Row La douceur et la chaleur combinées Text Block Row D…" at bounding box center [881, 292] width 1129 height 192
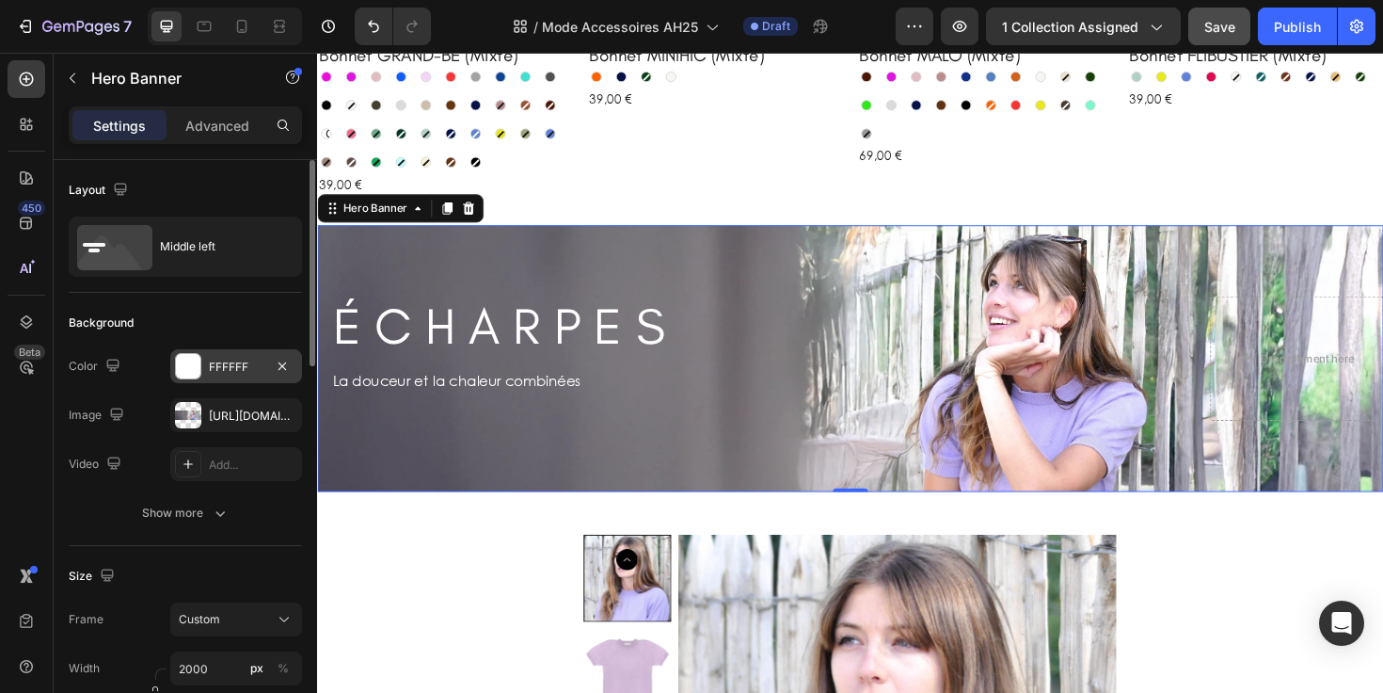
scroll to position [1413, 0]
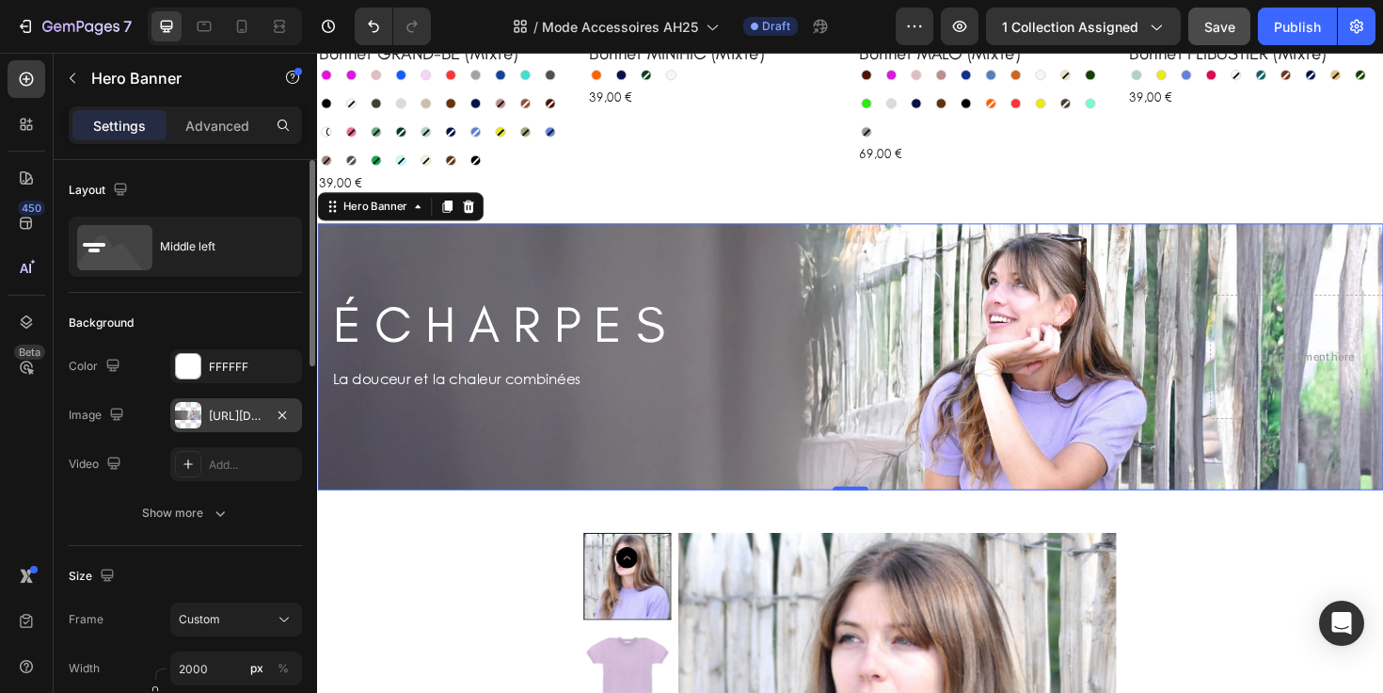
click at [242, 414] on div "https://cdn.shopify.com/s/files/1/0678/9555/8432/files/gempages_556549879929767…" at bounding box center [236, 415] width 55 height 17
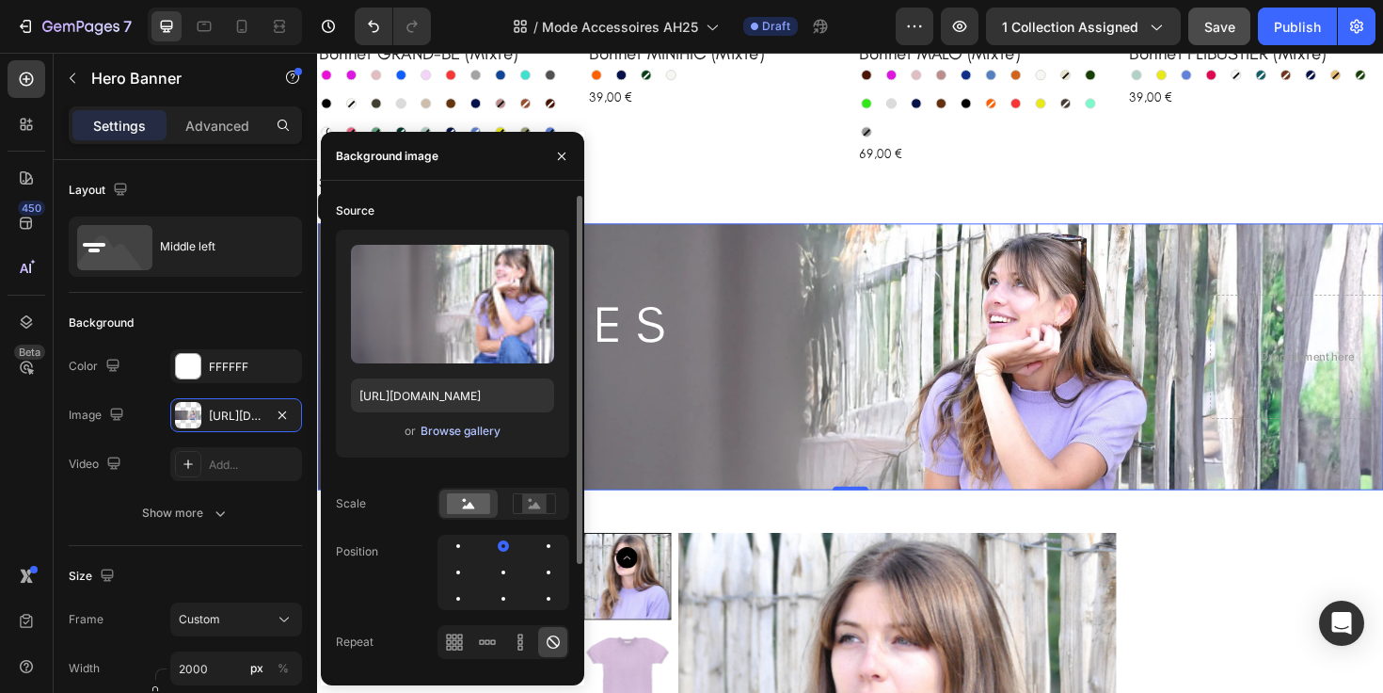
click at [451, 432] on div "Browse gallery" at bounding box center [461, 430] width 80 height 17
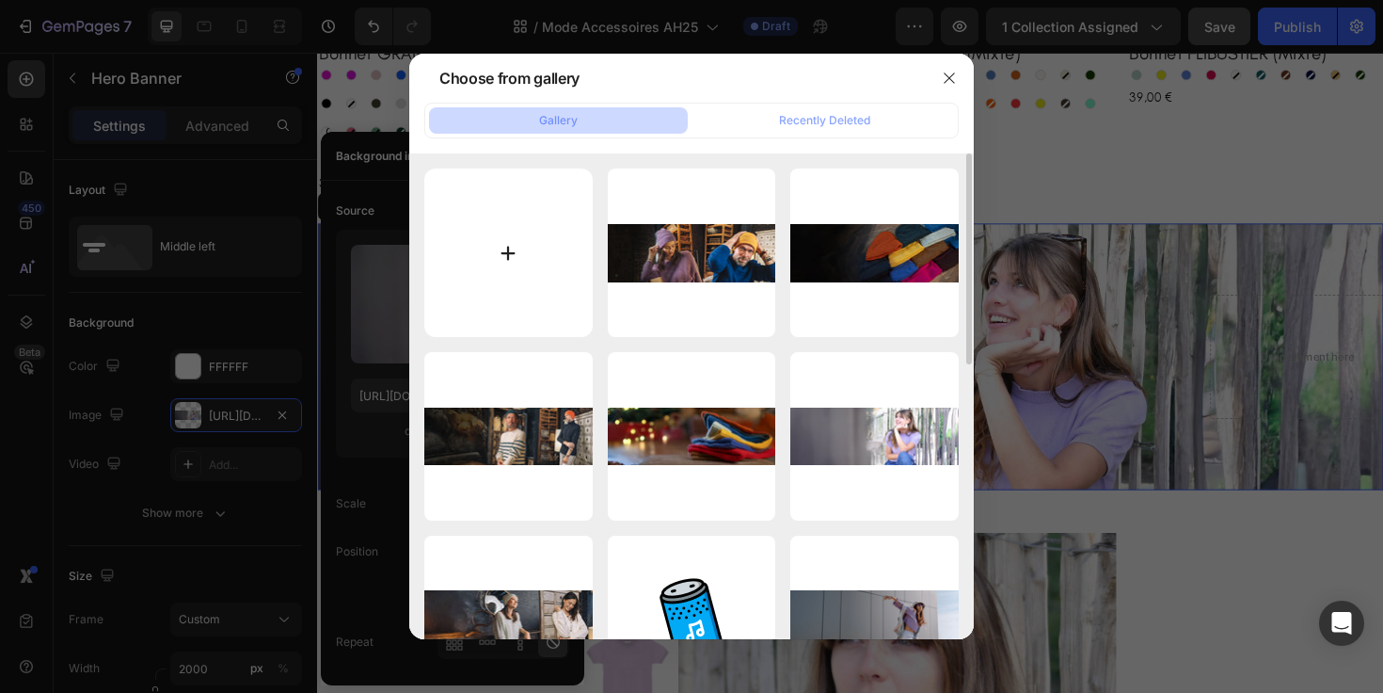
type input "C:\fakepath\echarpe.webp"
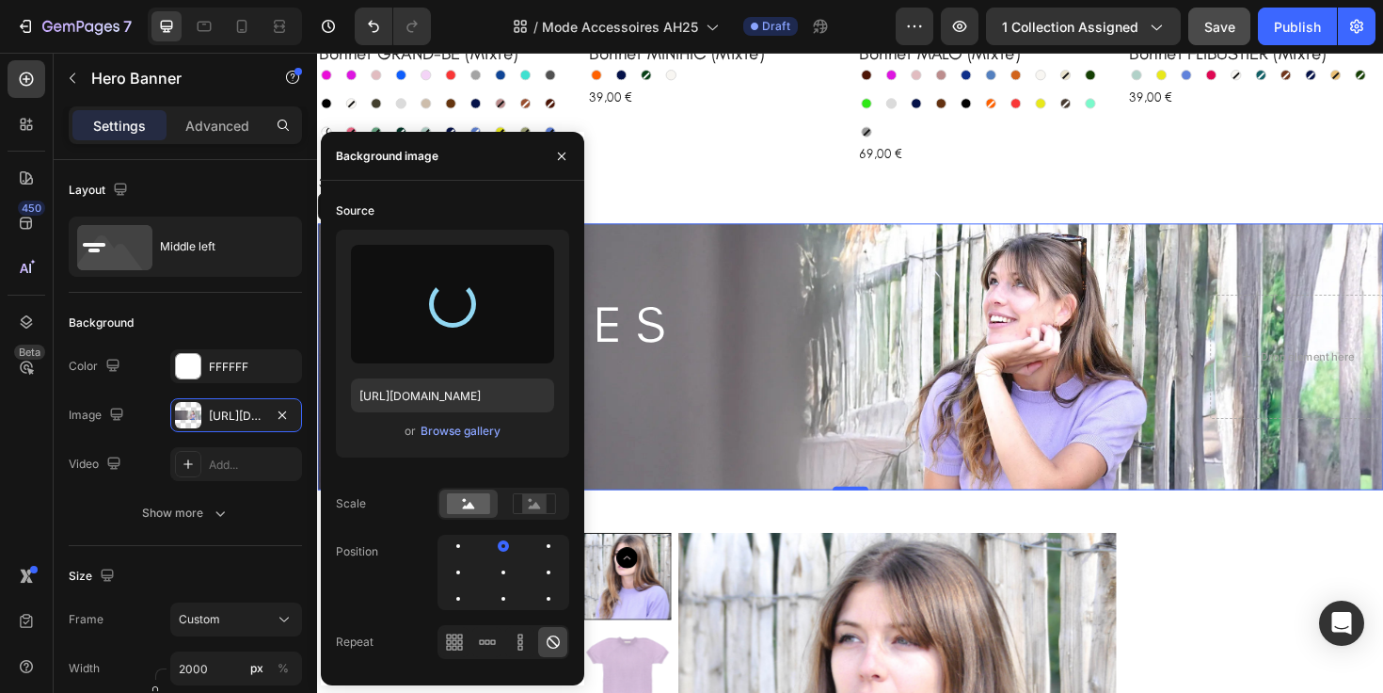
type input "https://cdn.shopify.com/s/files/1/0678/9555/8432/files/gempages_556549879929767…"
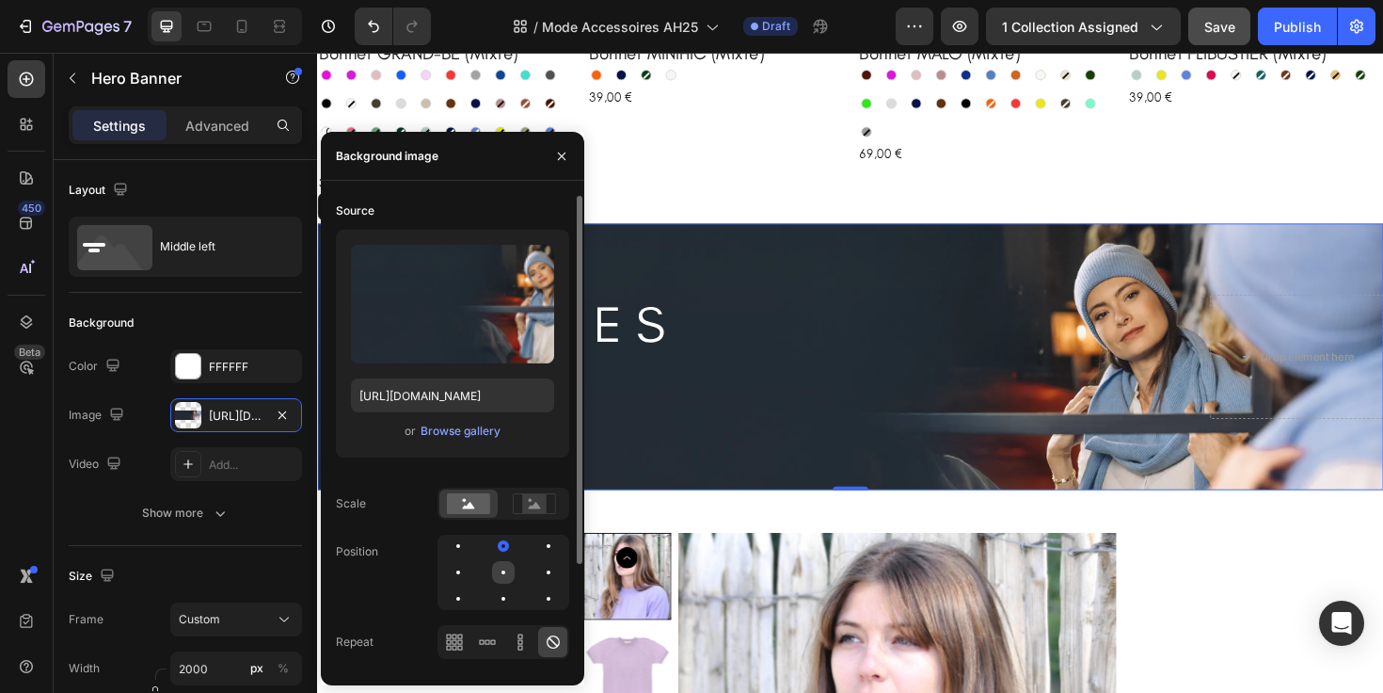
click at [537, 573] on div at bounding box center [548, 572] width 23 height 23
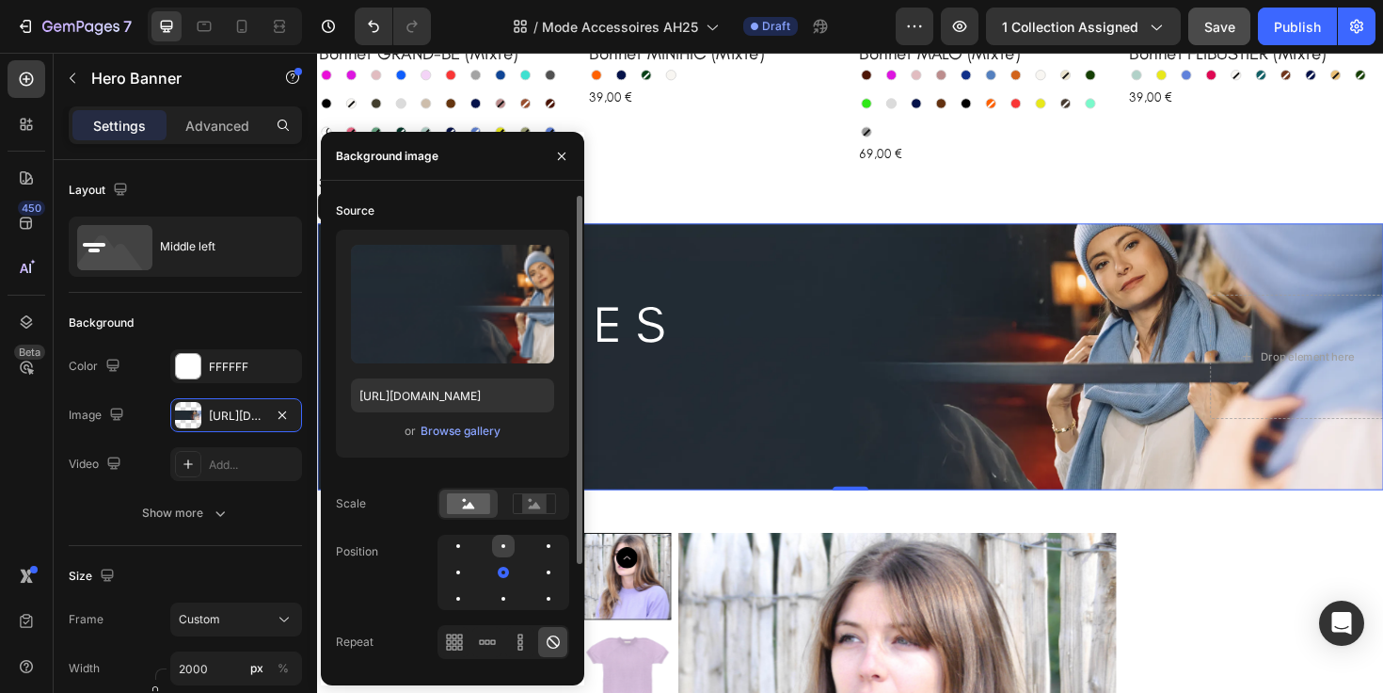
click at [537, 544] on div at bounding box center [548, 545] width 23 height 23
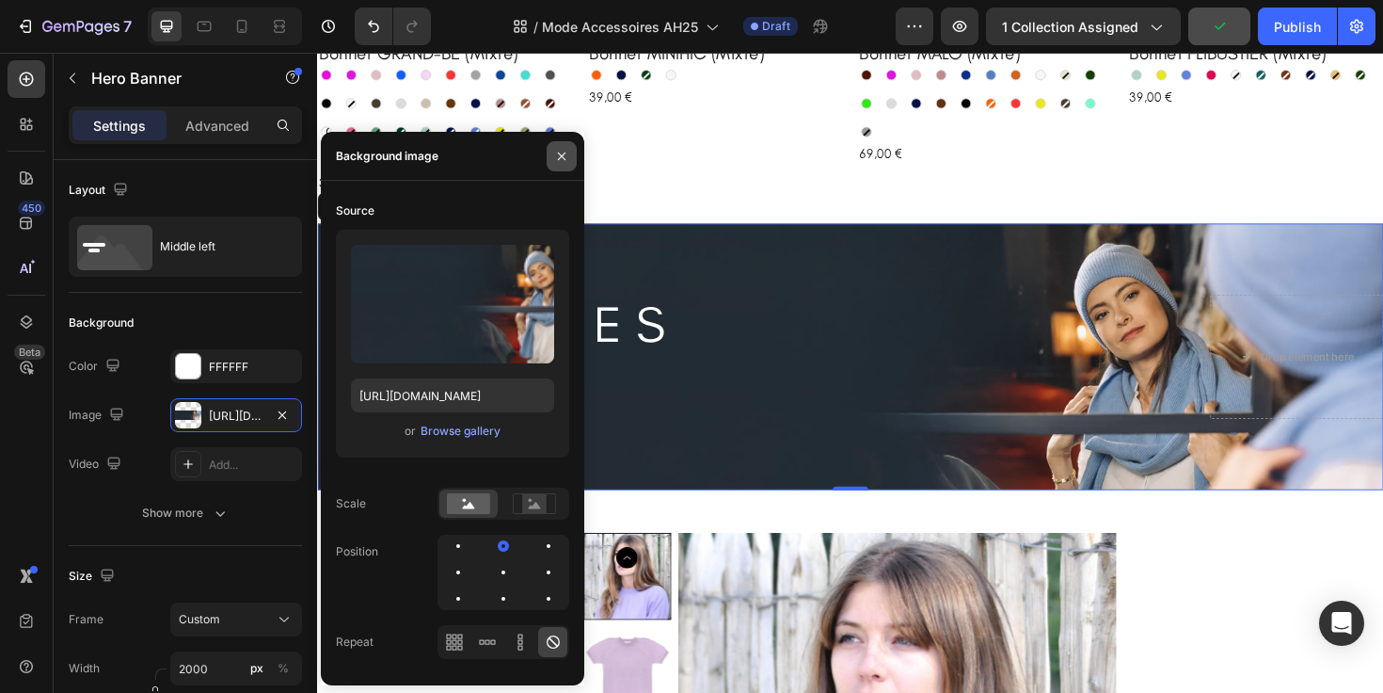
click at [550, 152] on button "button" at bounding box center [562, 156] width 30 height 30
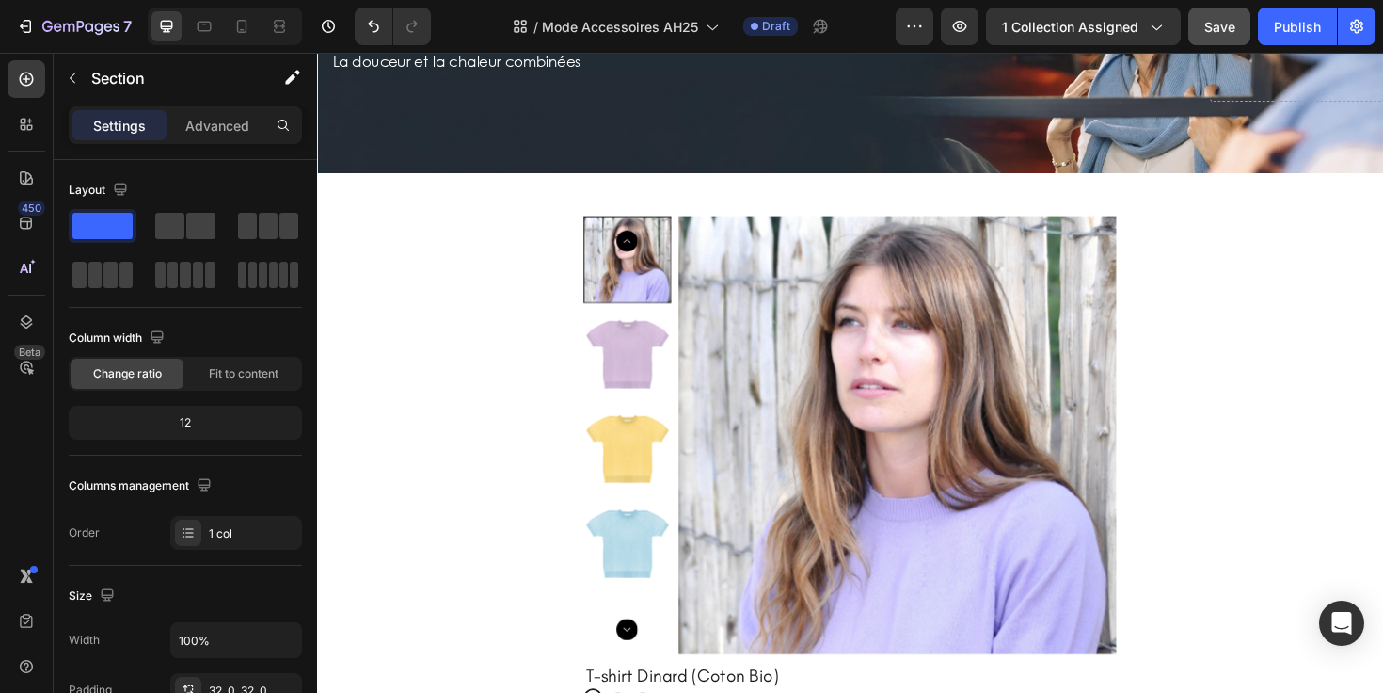
scroll to position [1760, 0]
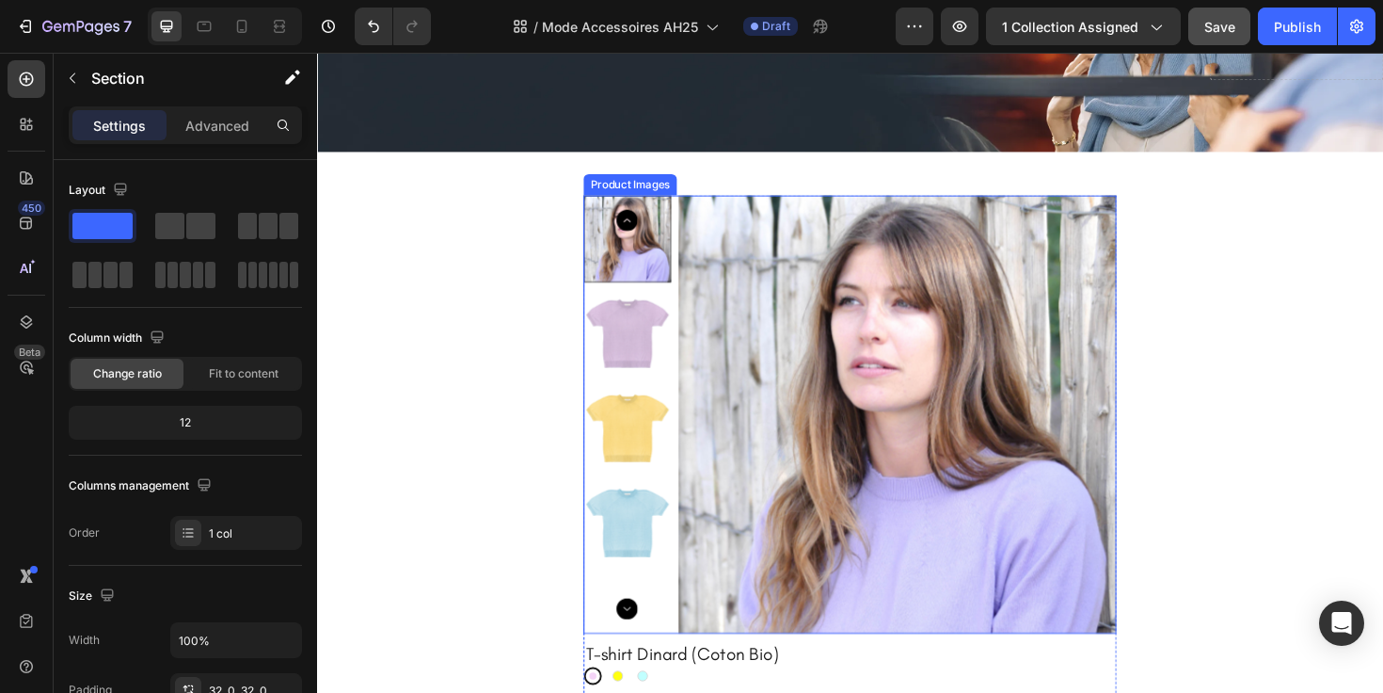
click at [832, 381] on img at bounding box center [932, 435] width 464 height 464
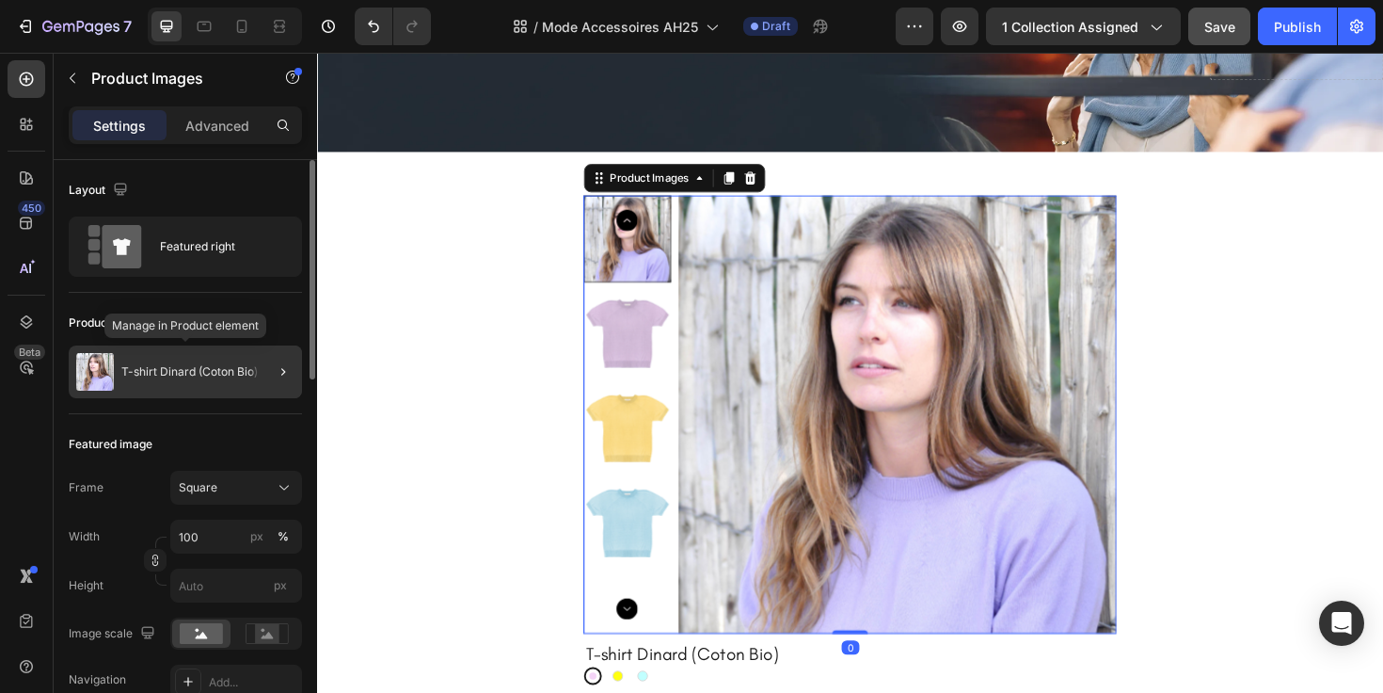
click at [231, 375] on p "T-shirt Dinard (Coton Bio)" at bounding box center [189, 371] width 136 height 13
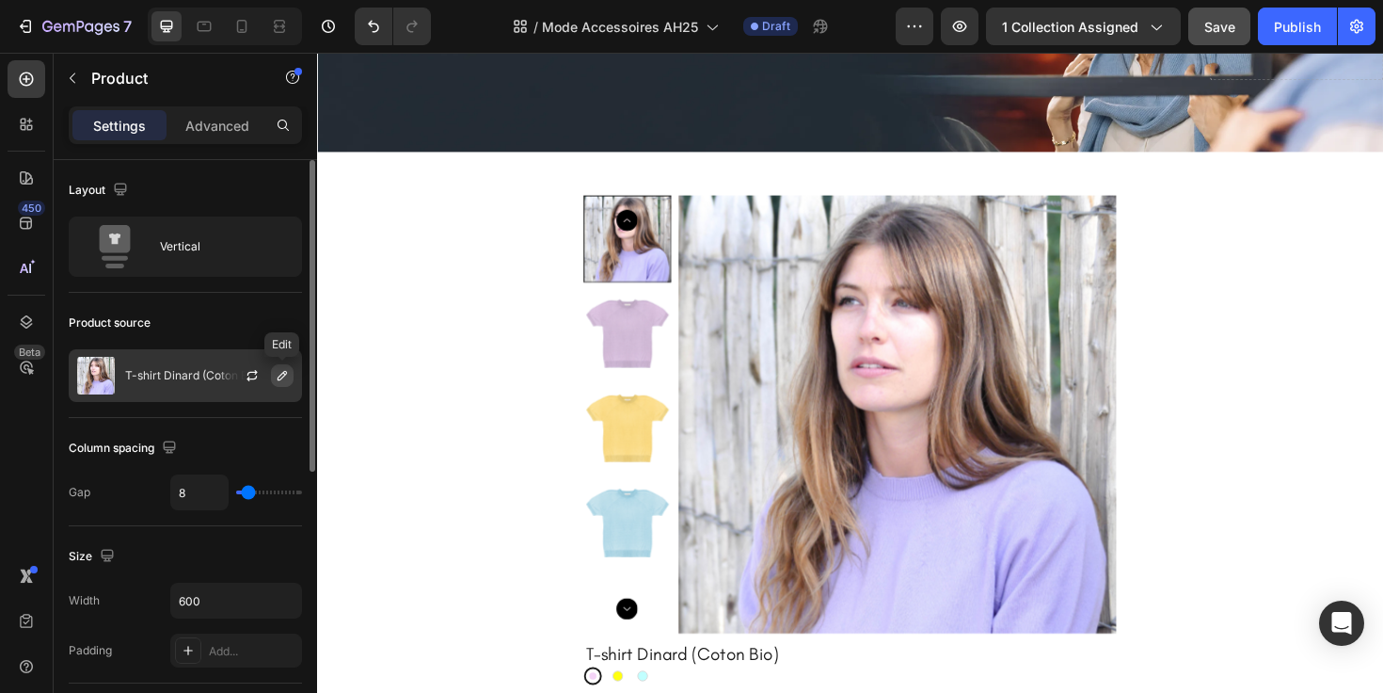
click at [281, 381] on icon "button" at bounding box center [282, 375] width 15 height 15
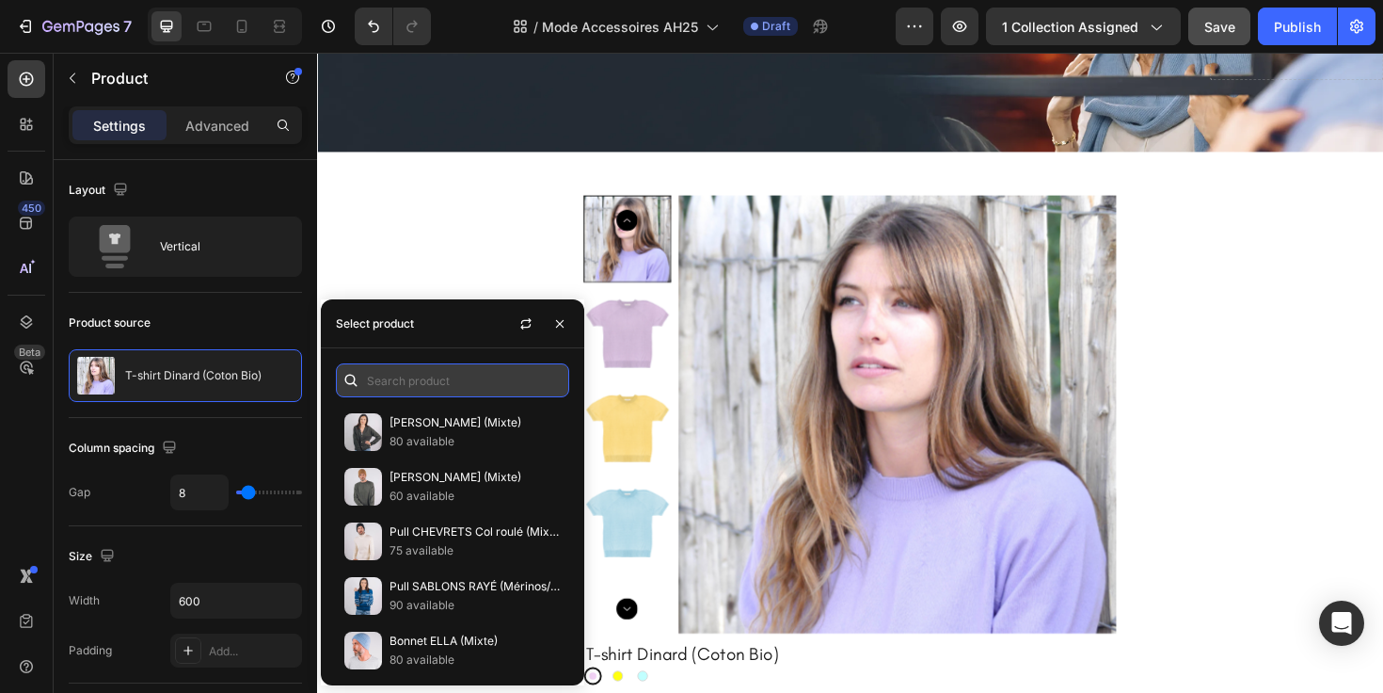
click at [404, 380] on input "text" at bounding box center [452, 380] width 233 height 34
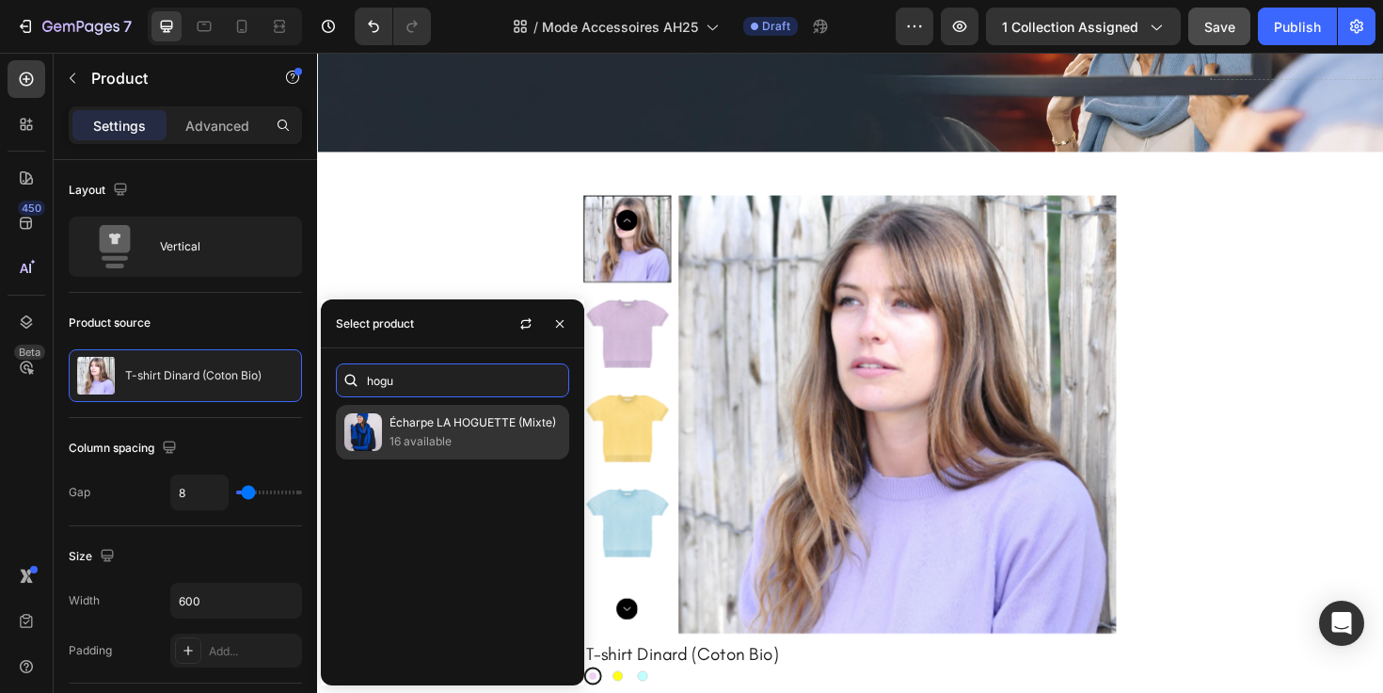
type input "hogu"
click at [423, 435] on p "16 available" at bounding box center [475, 441] width 171 height 19
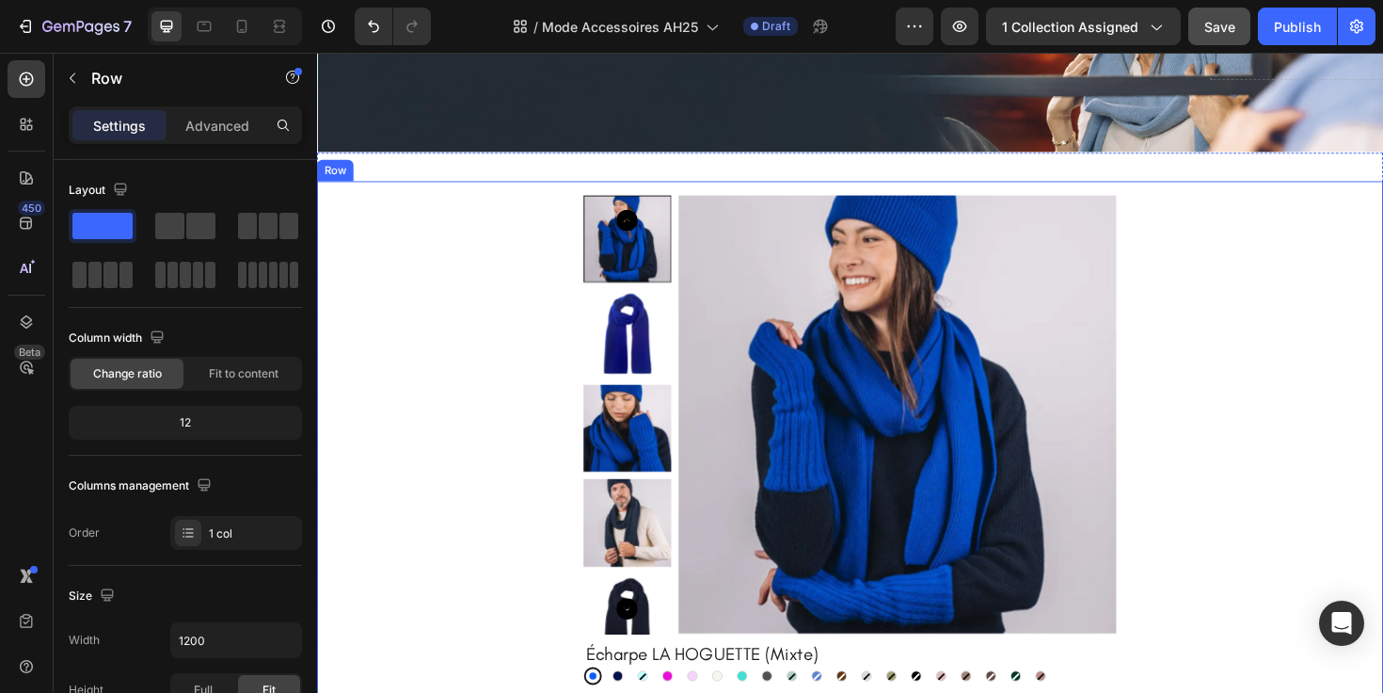
click at [1208, 353] on div "Product Images Écharpe LA HOGUETTE (Mixte) Product Title Bleu électrique Bleu é…" at bounding box center [881, 476] width 1099 height 546
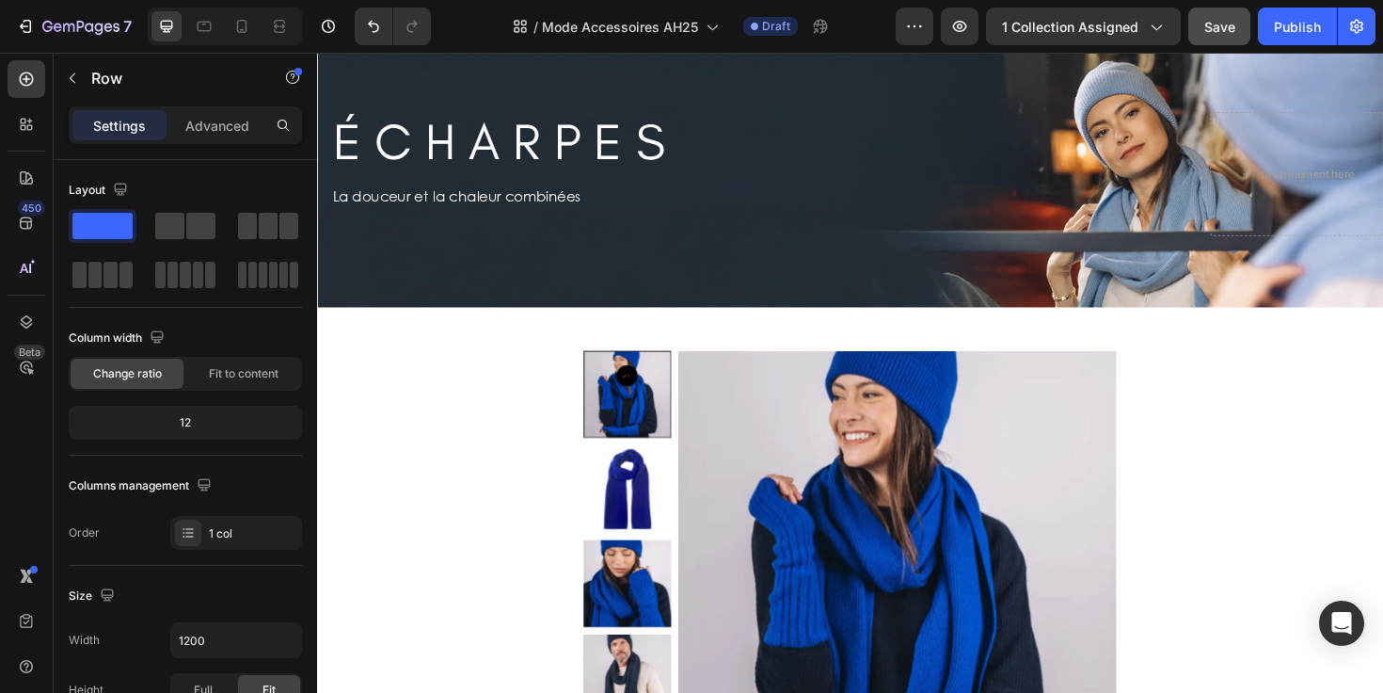
scroll to position [1608, 0]
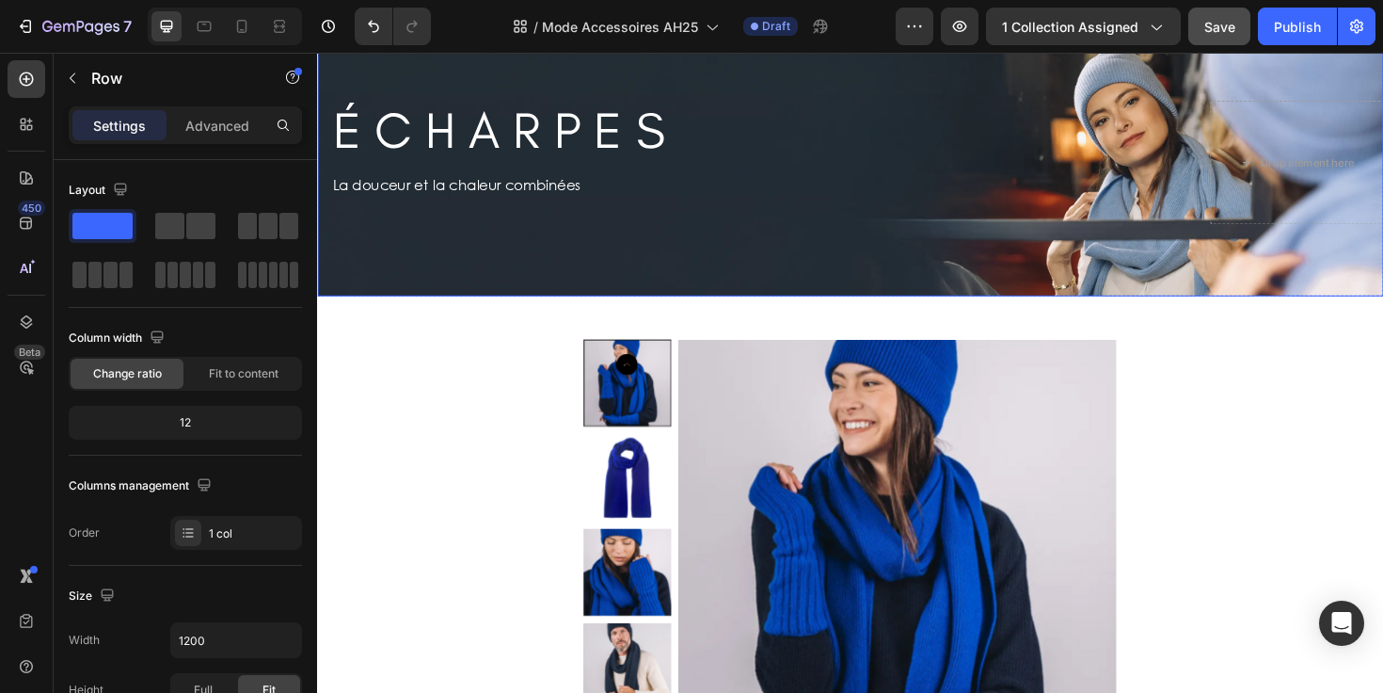
click at [703, 279] on div "Background Image" at bounding box center [881, 169] width 1129 height 282
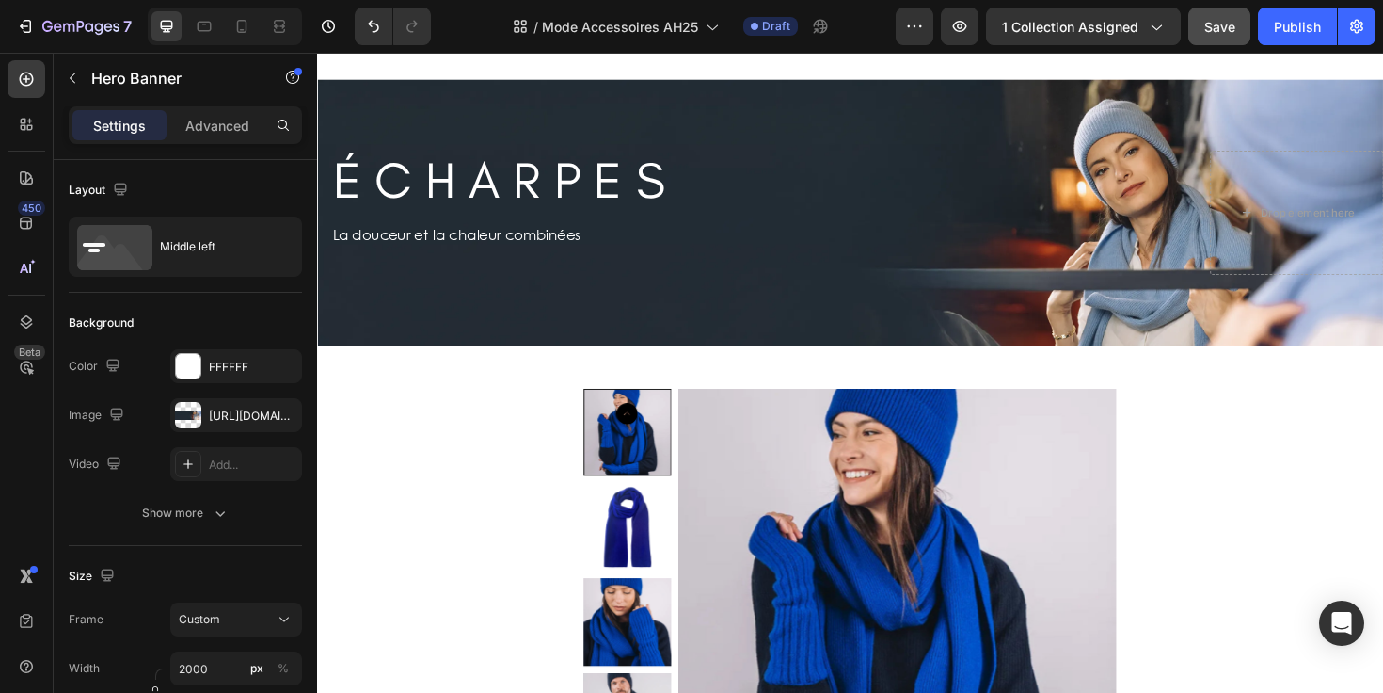
scroll to position [1572, 0]
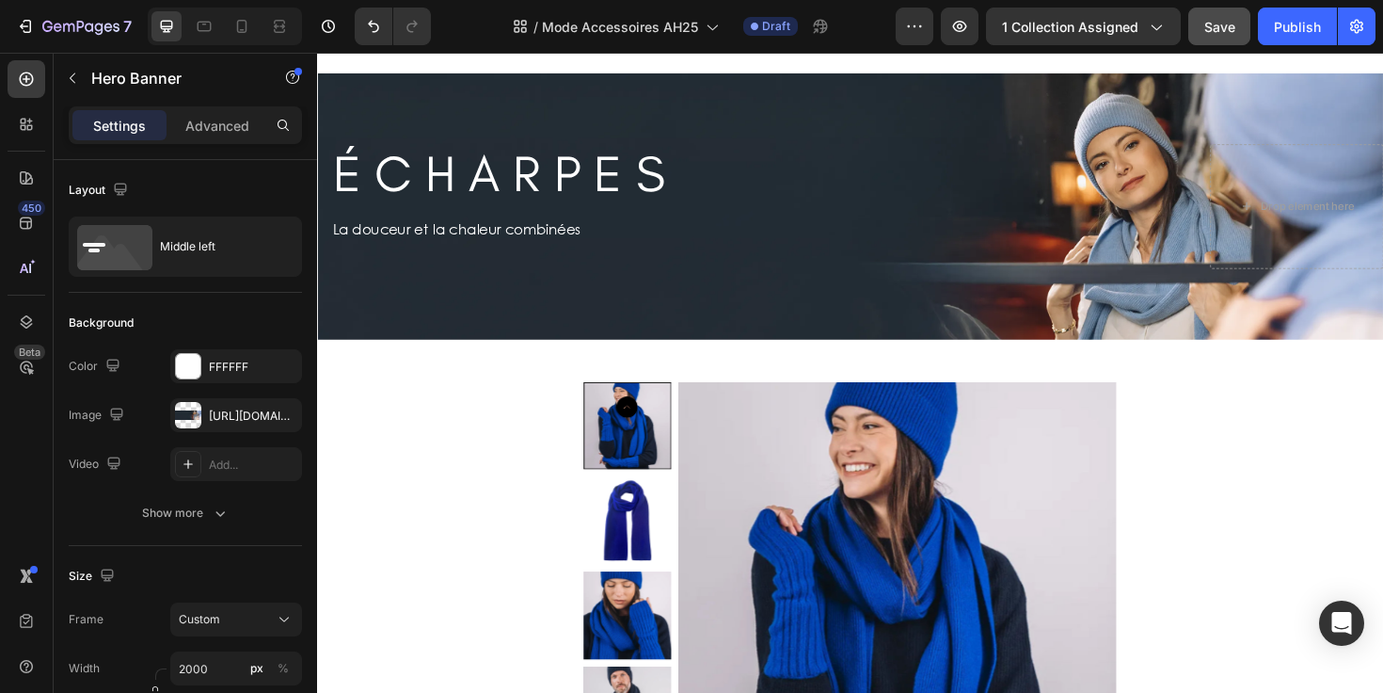
click at [583, 303] on div "Background Image" at bounding box center [881, 215] width 1129 height 282
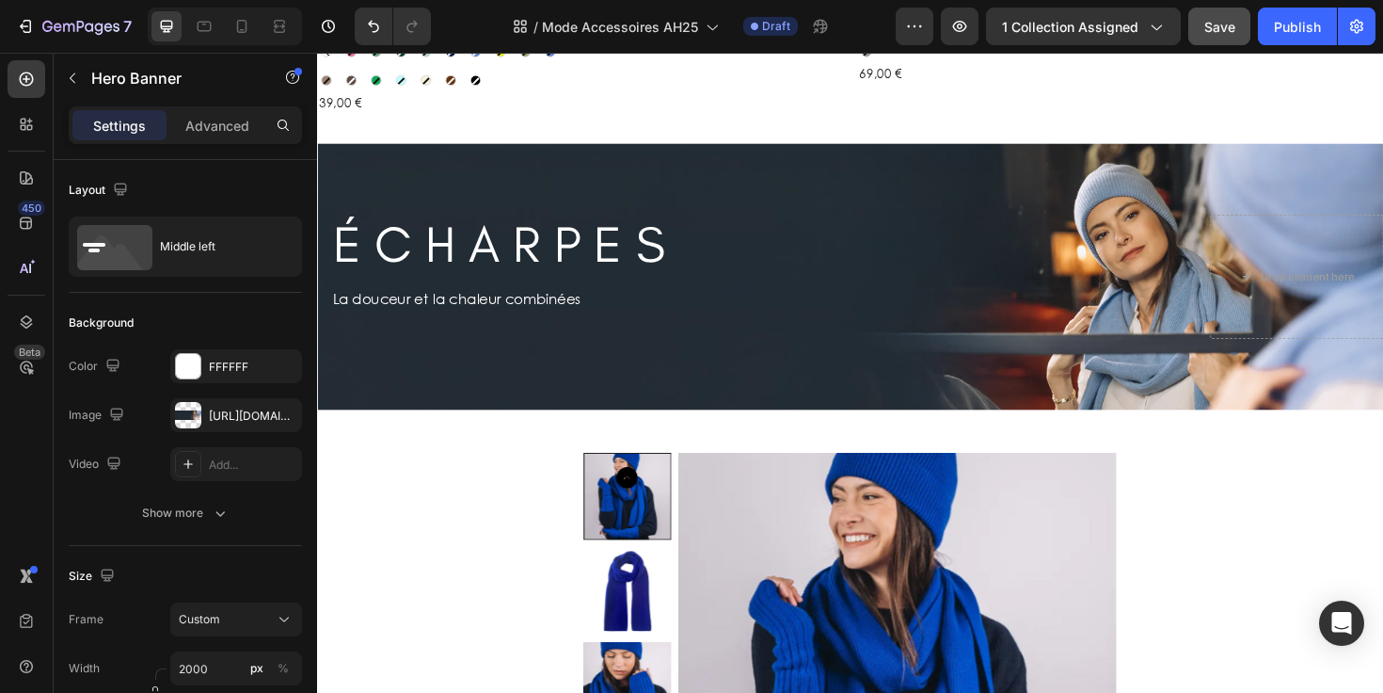
scroll to position [1495, 0]
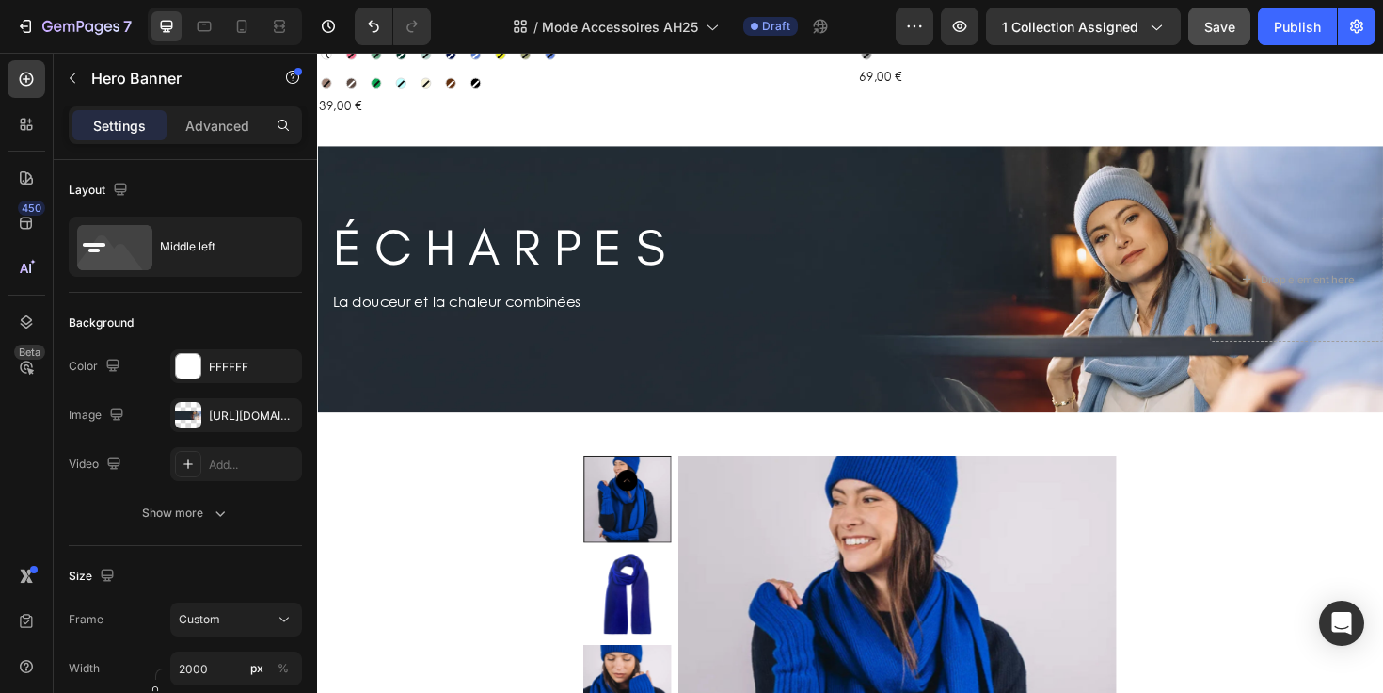
click at [583, 158] on div "Background Image" at bounding box center [881, 292] width 1129 height 282
click at [644, 151] on div "Background Image" at bounding box center [881, 292] width 1129 height 282
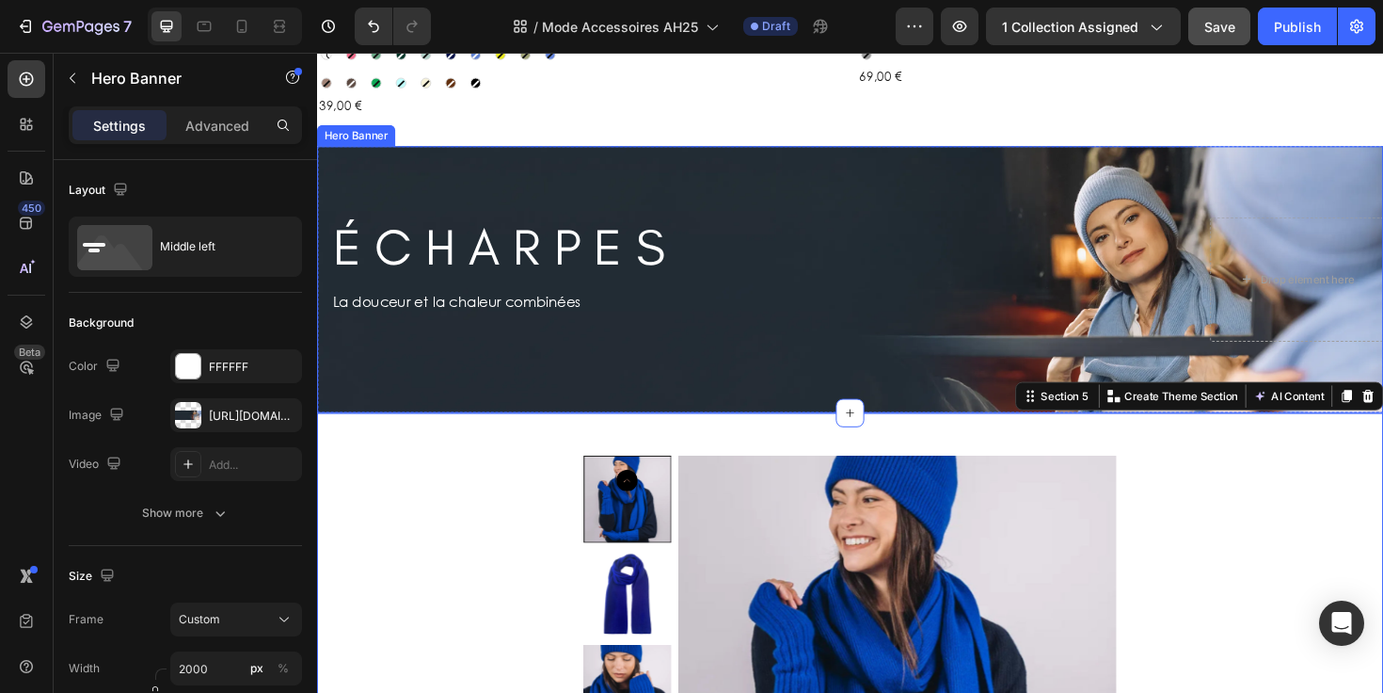
click at [496, 351] on div "É C H A R P E S Heading Row La douceur et la chaleur combinées Text Block Row D…" at bounding box center [881, 293] width 1129 height 192
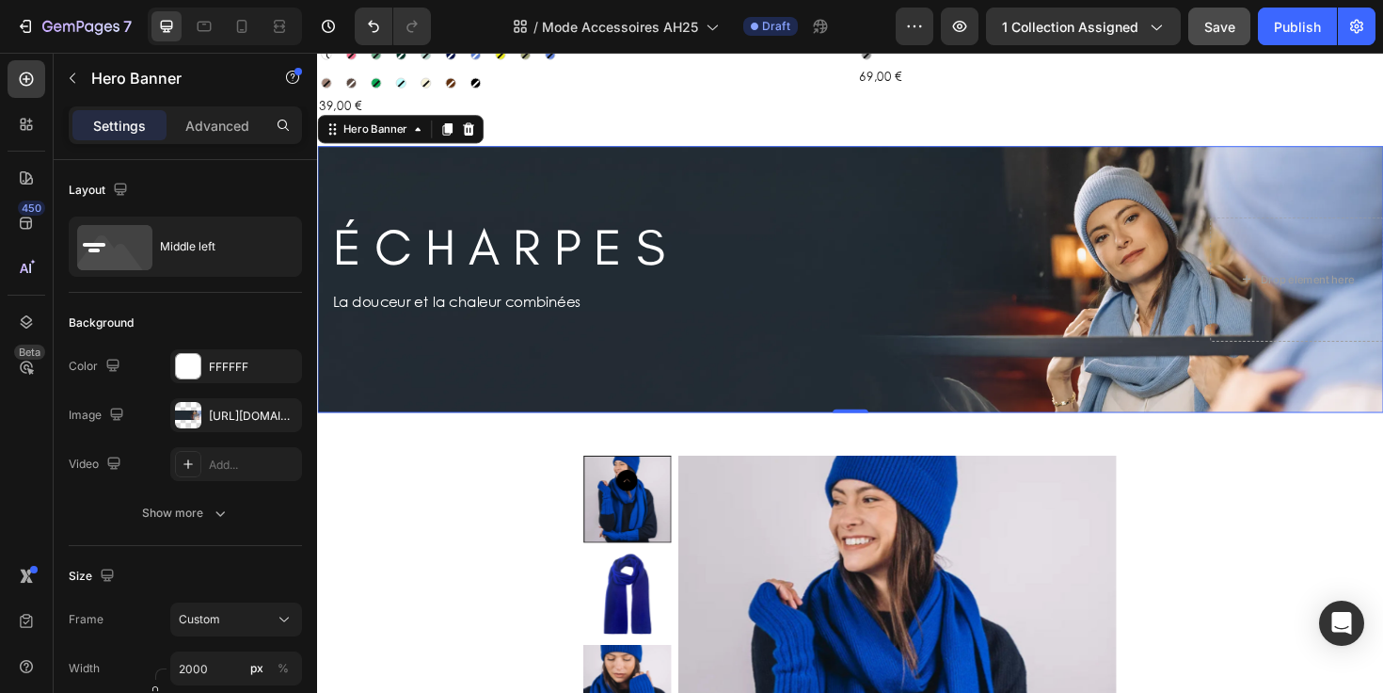
drag, startPoint x: 414, startPoint y: 413, endPoint x: 588, endPoint y: 441, distance: 176.3
click at [414, 413] on div "Background Image" at bounding box center [881, 292] width 1129 height 282
click at [31, 319] on icon at bounding box center [27, 321] width 12 height 13
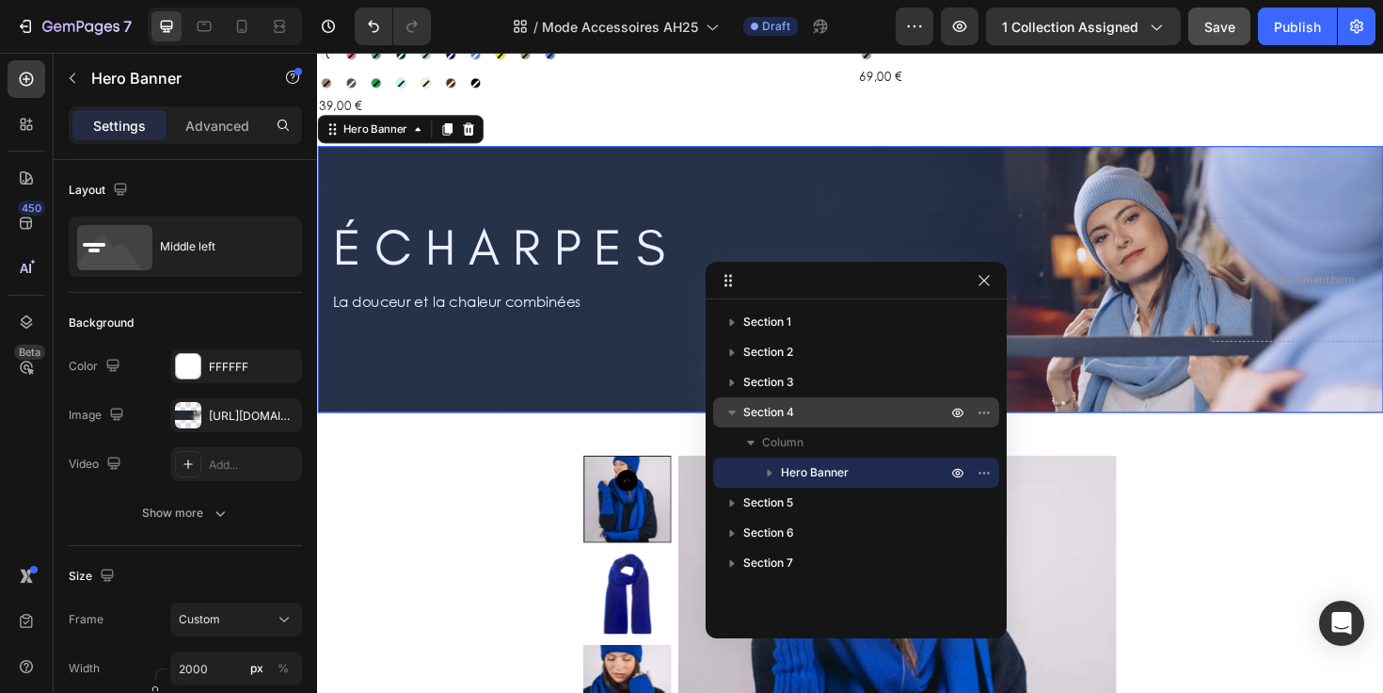
click at [775, 411] on span "Section 4" at bounding box center [768, 412] width 51 height 19
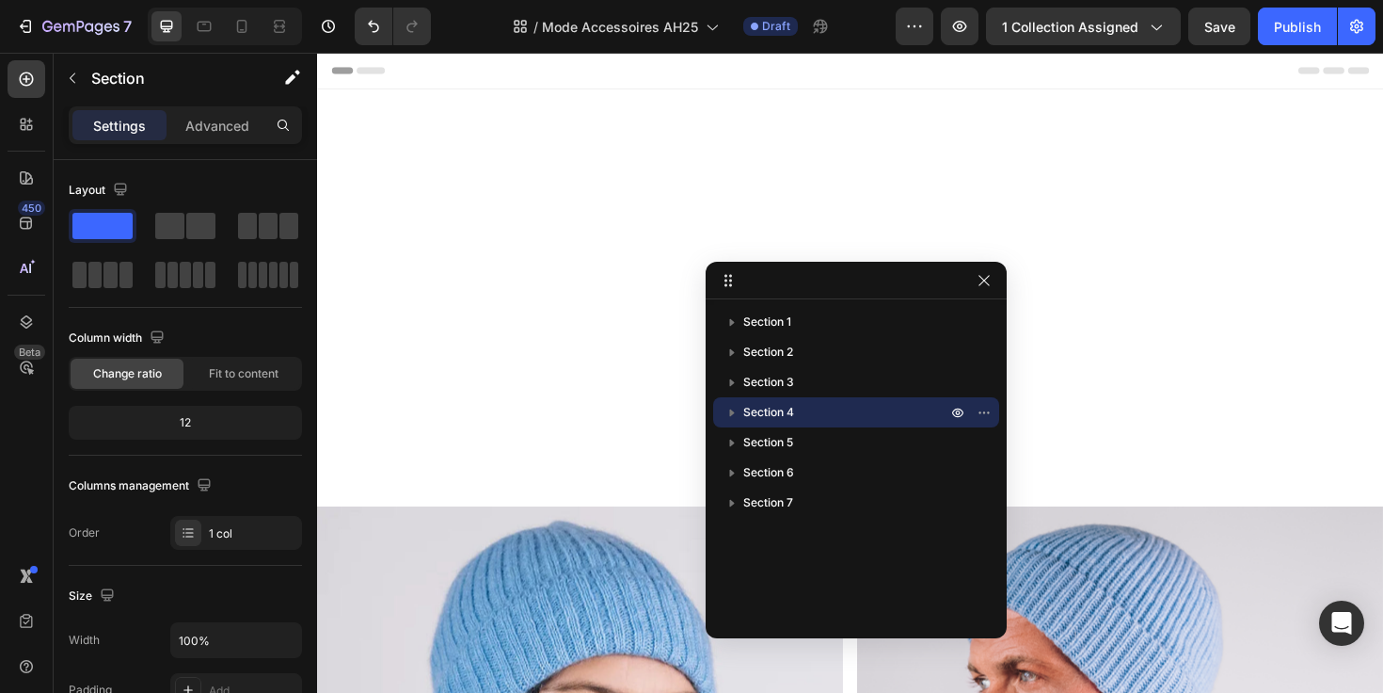
scroll to position [1495, 0]
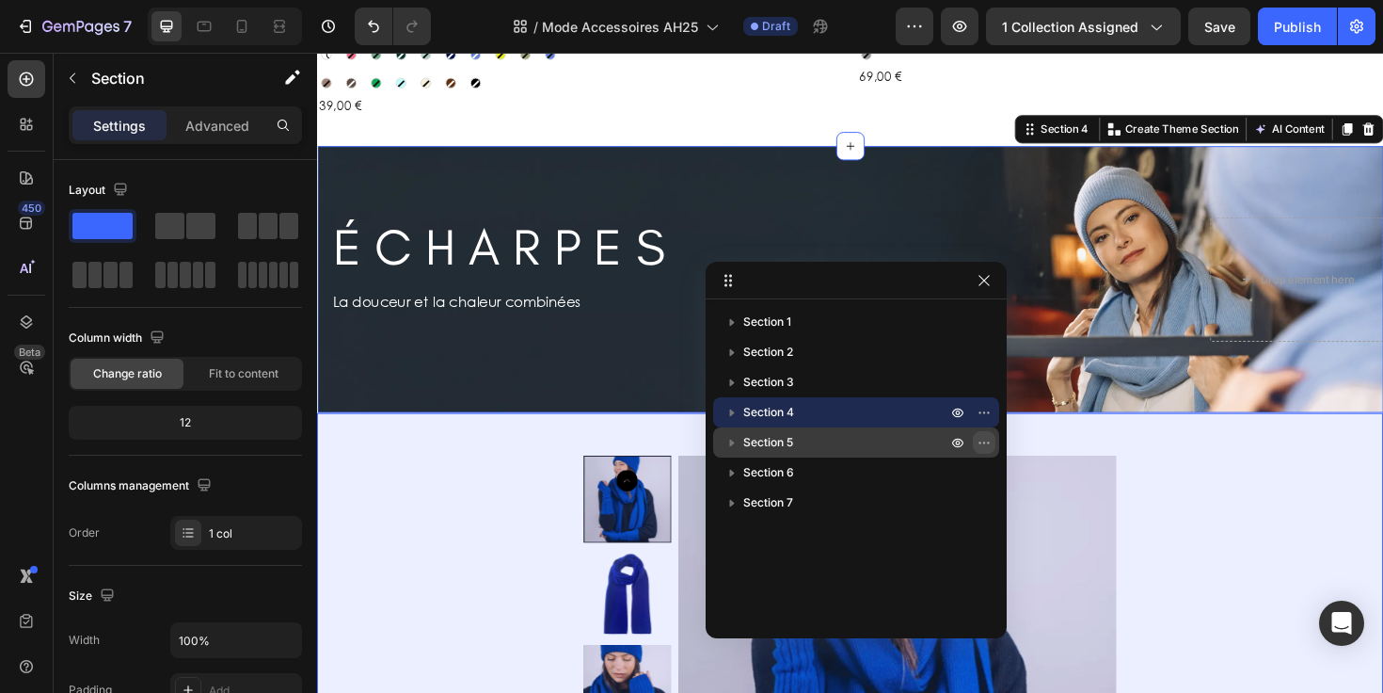
click at [985, 444] on icon "button" at bounding box center [984, 442] width 15 height 15
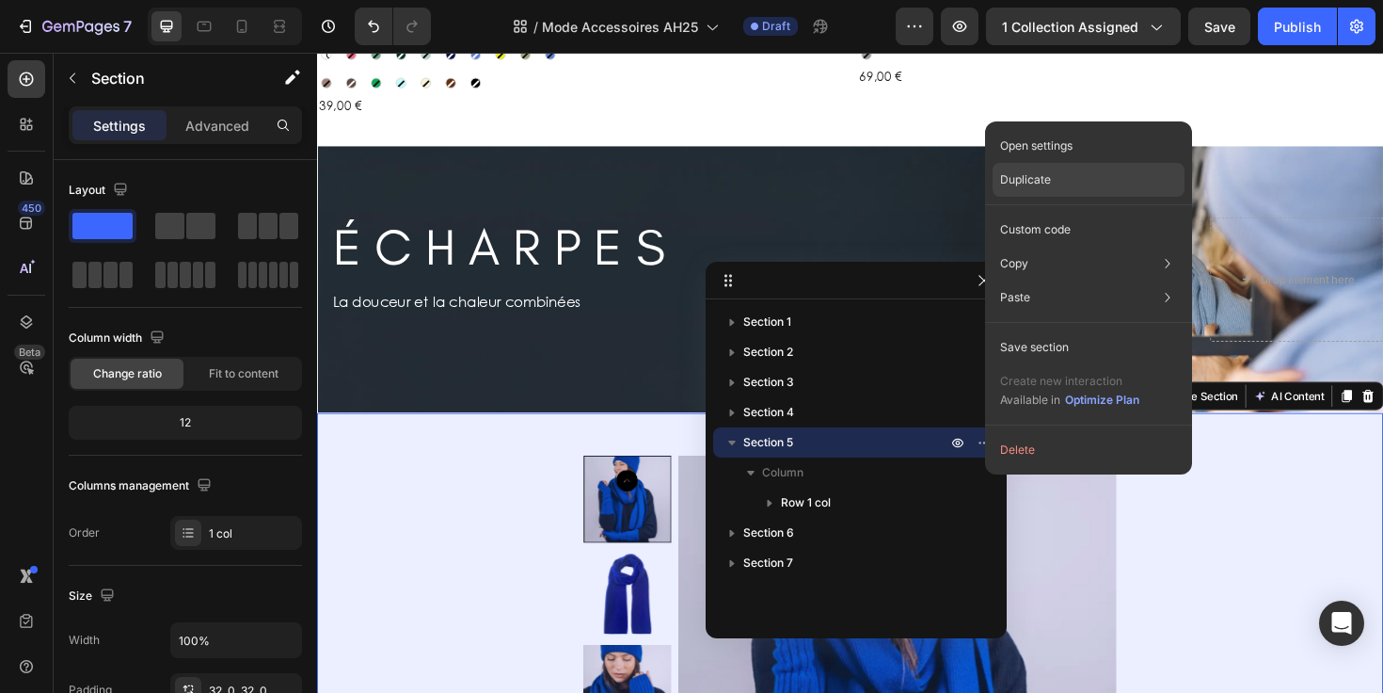
click at [1039, 213] on div "Duplicate" at bounding box center [1089, 230] width 192 height 34
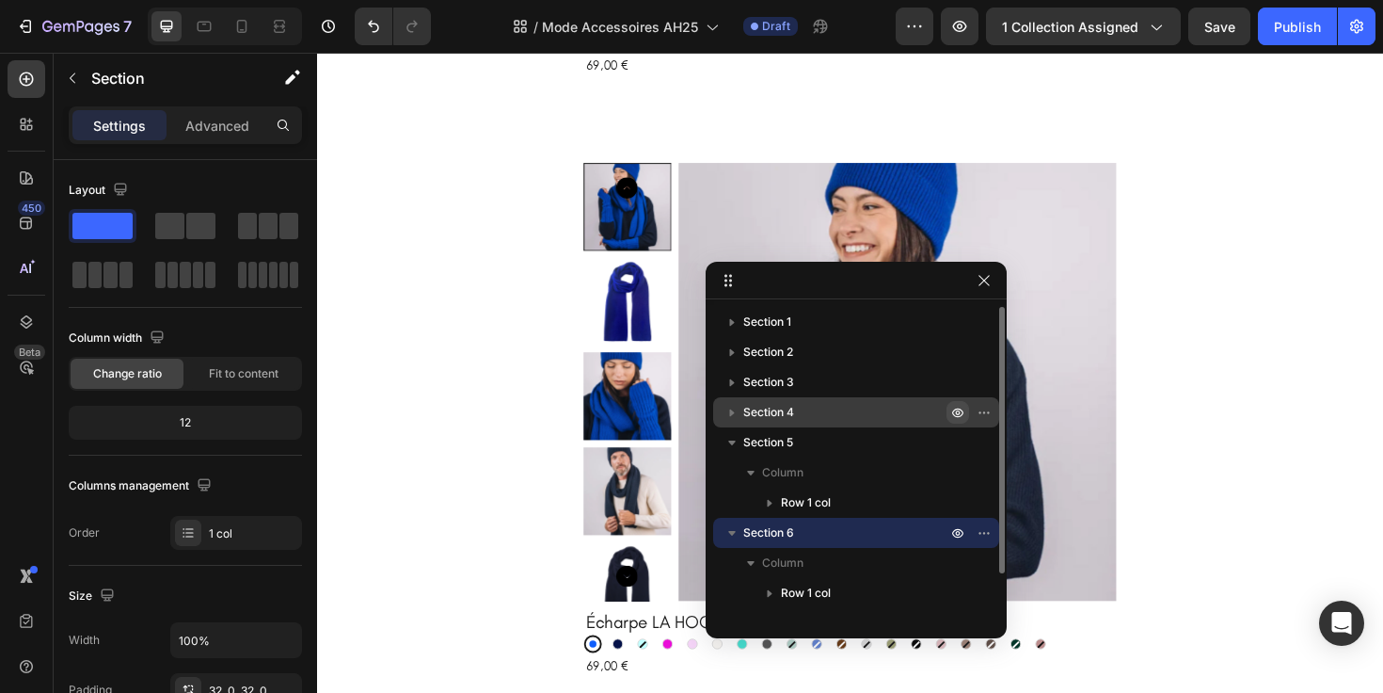
scroll to position [2432, 0]
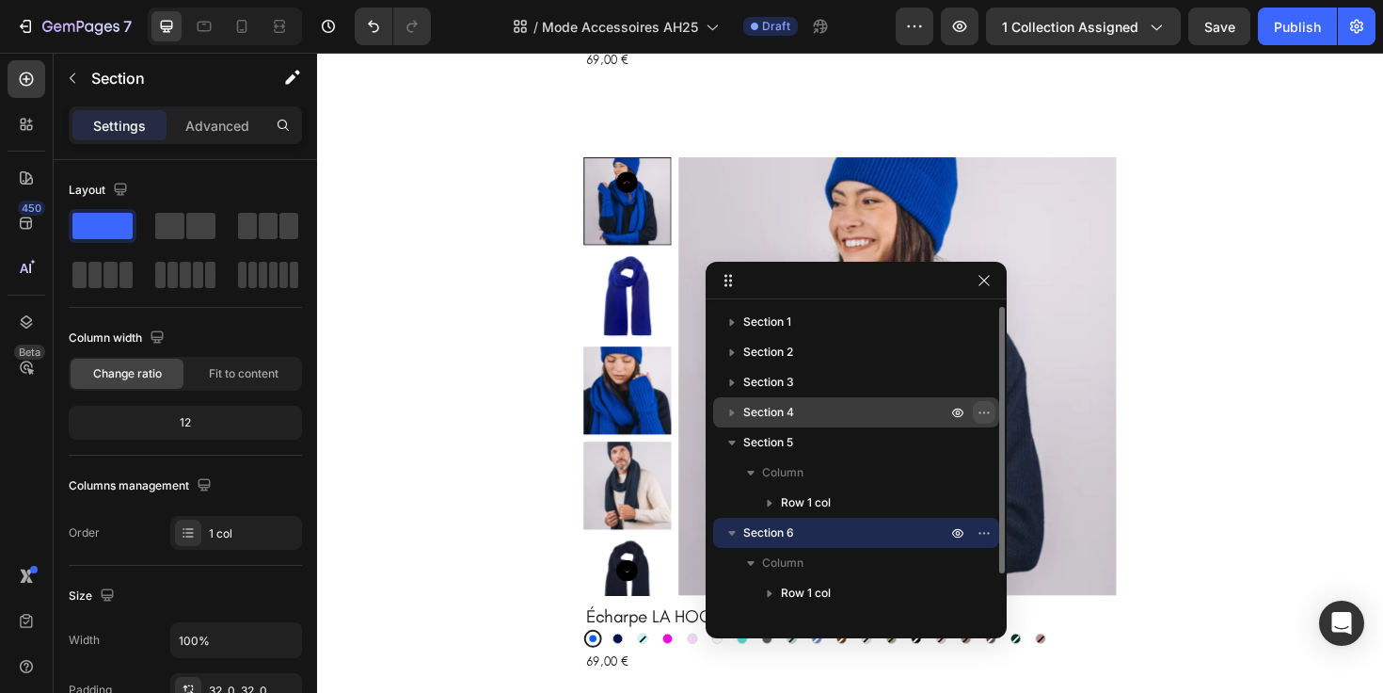
click at [985, 416] on icon "button" at bounding box center [984, 412] width 15 height 15
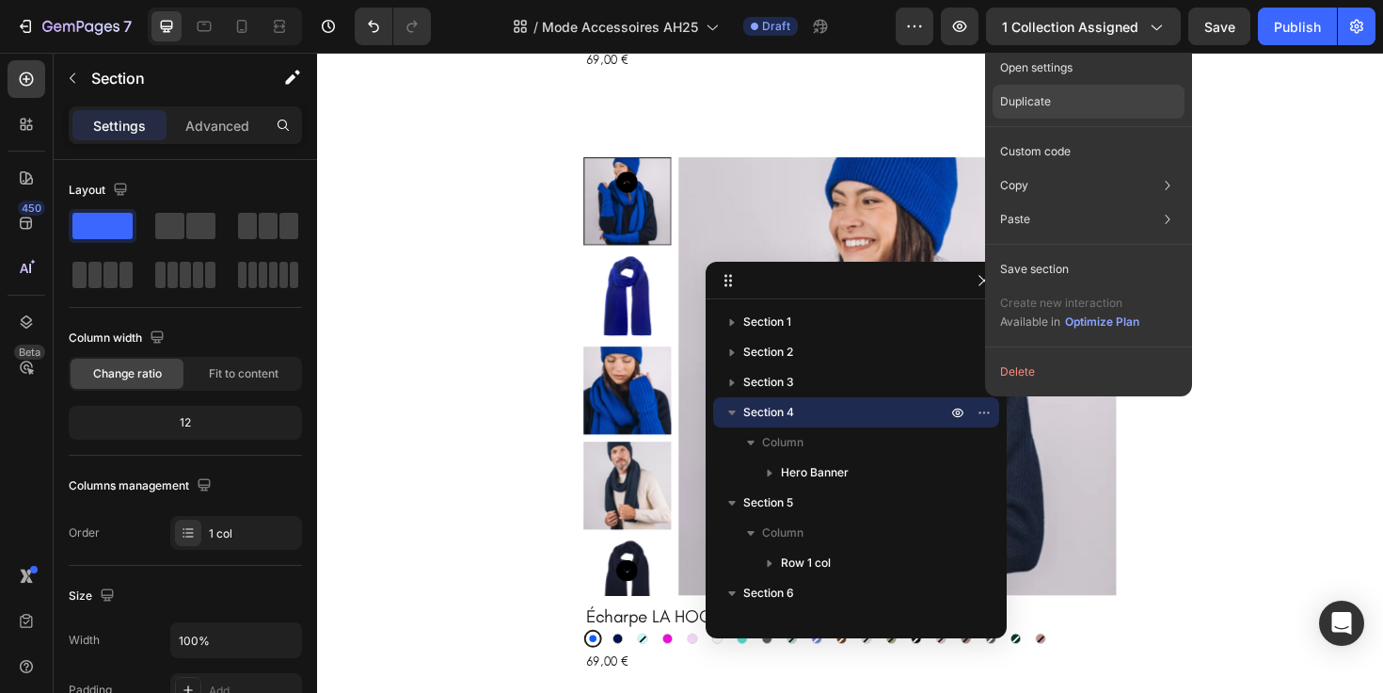
click at [1057, 135] on div "Duplicate" at bounding box center [1089, 152] width 192 height 34
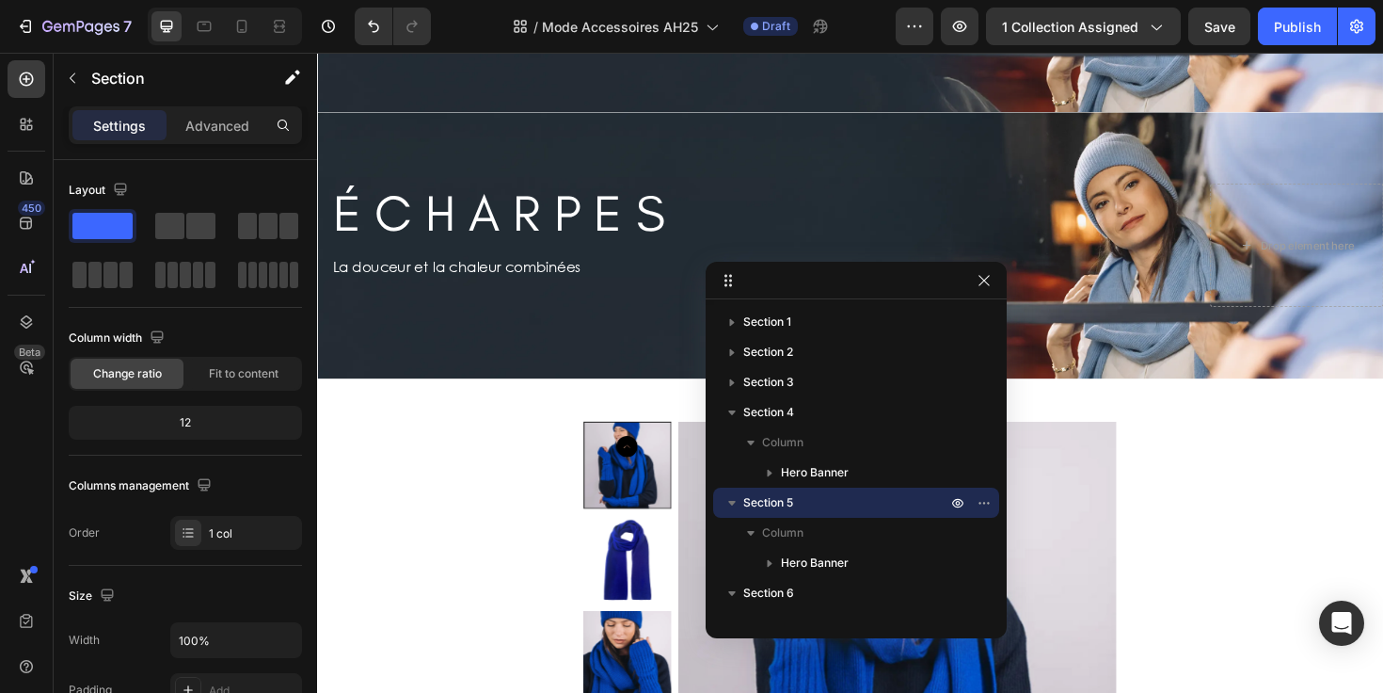
scroll to position [1796, 0]
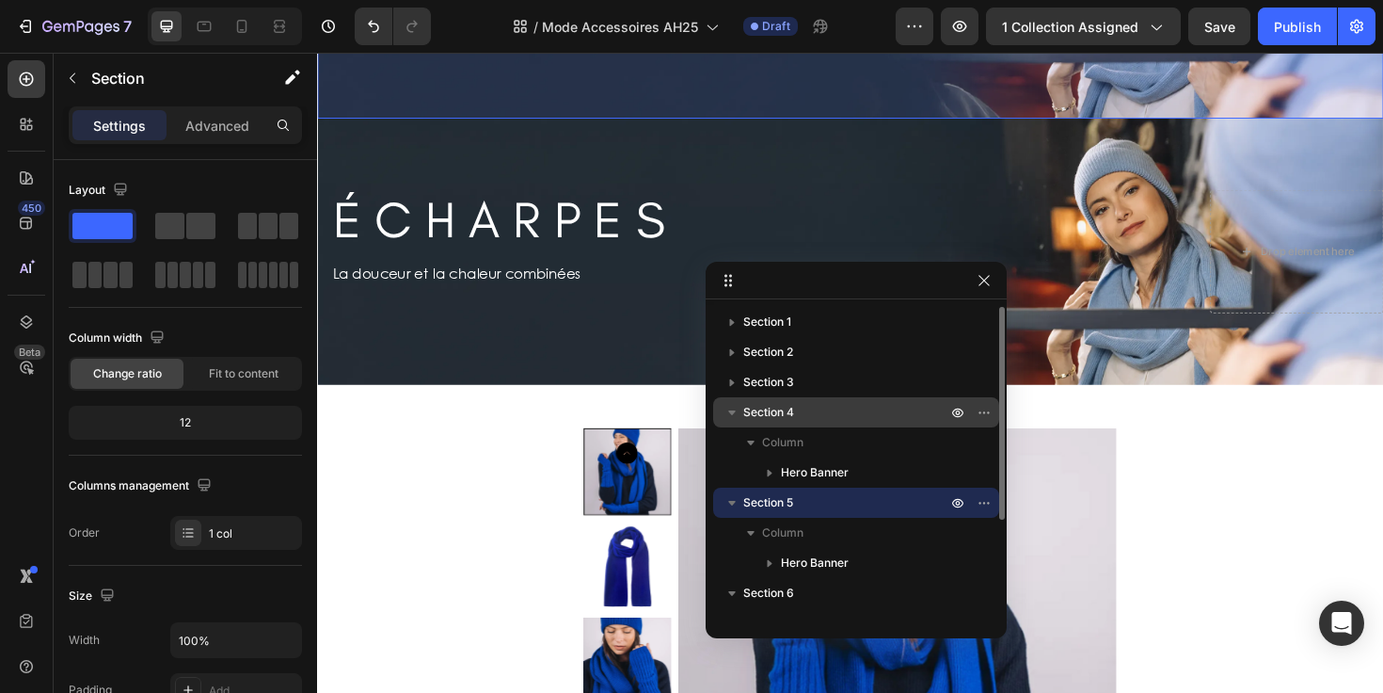
click at [731, 408] on icon "button" at bounding box center [732, 412] width 19 height 19
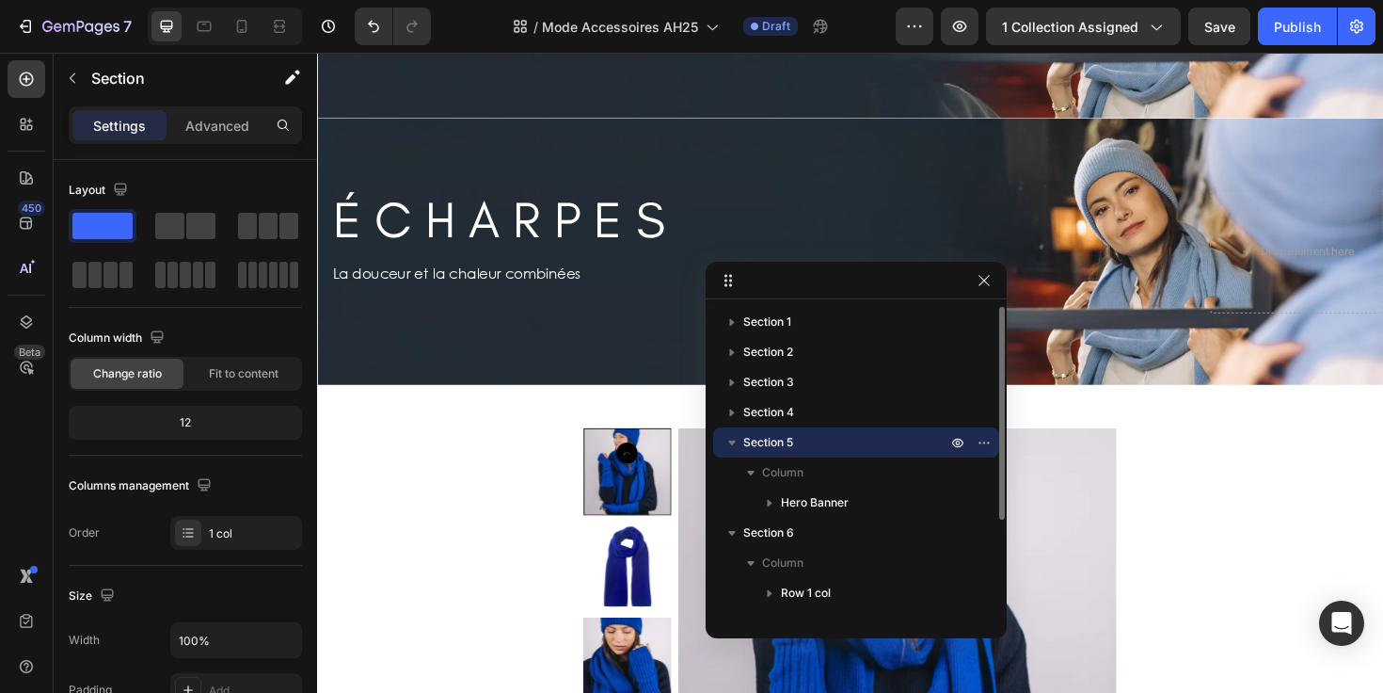
click at [781, 442] on span "Section 5" at bounding box center [768, 442] width 50 height 19
click at [984, 278] on icon "button" at bounding box center [984, 280] width 15 height 15
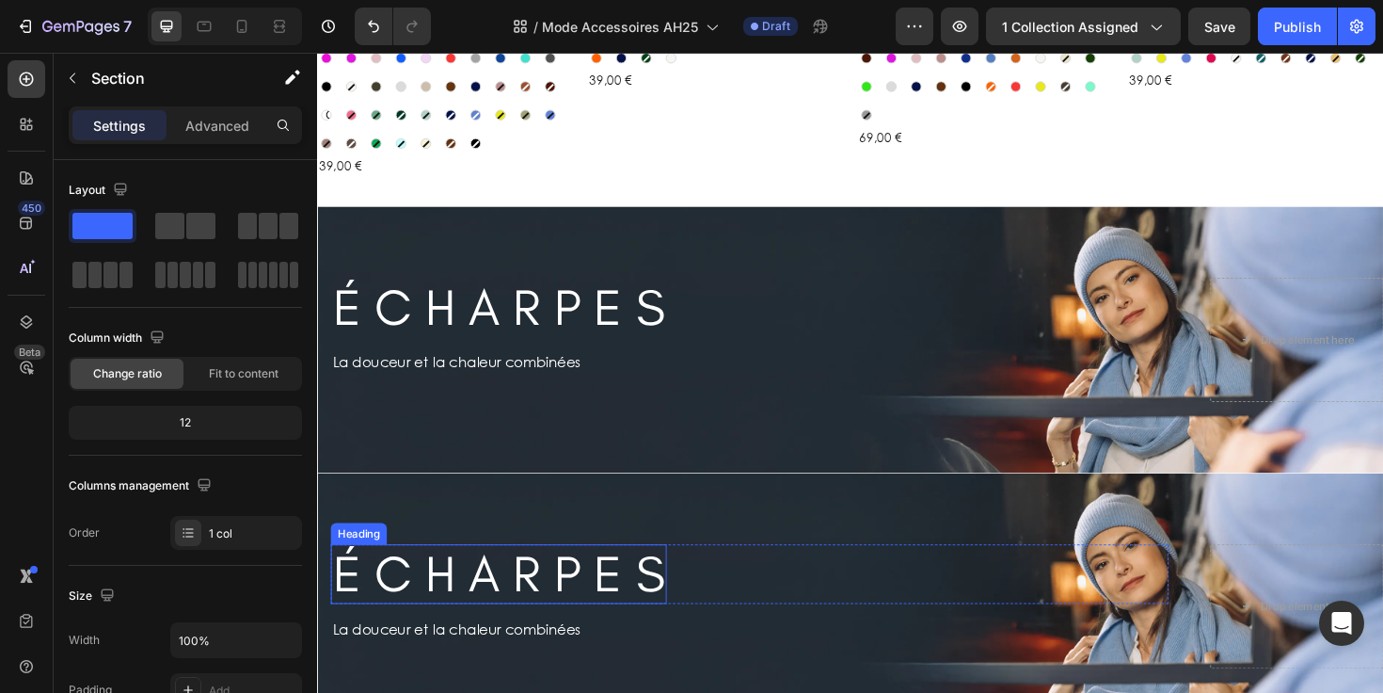
scroll to position [1489, 0]
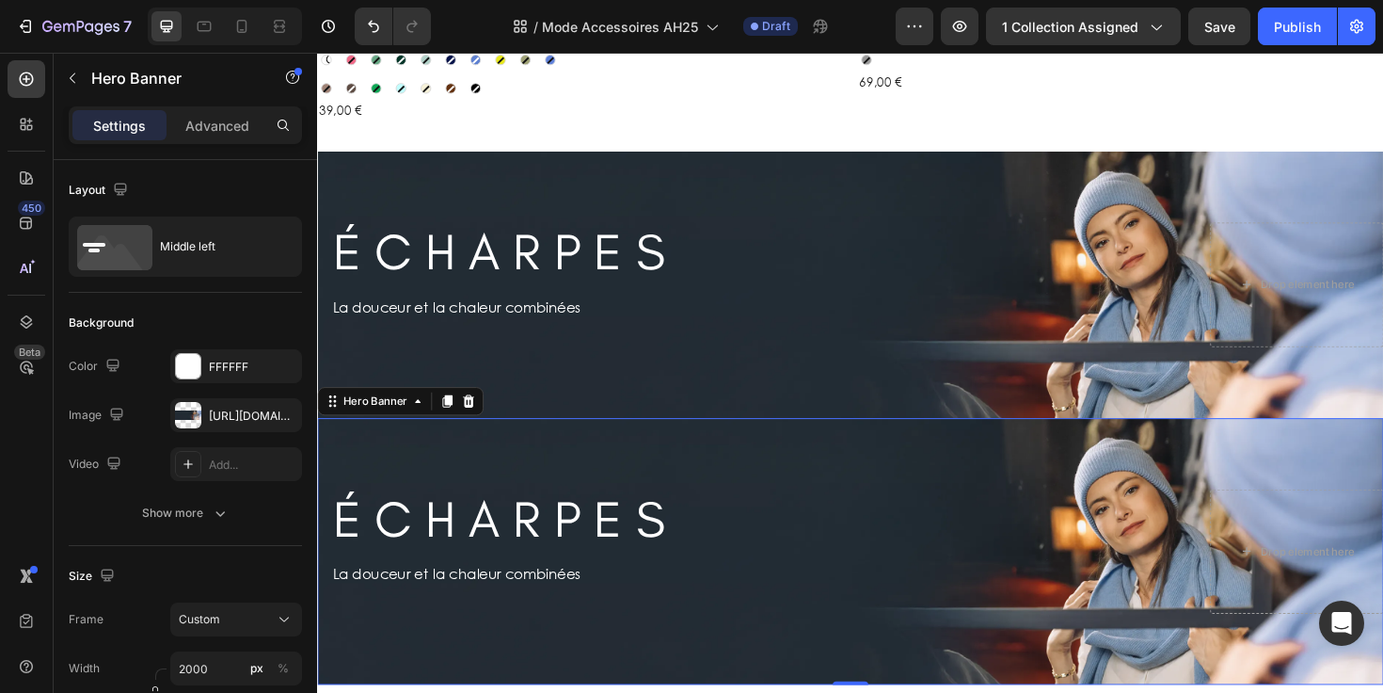
click at [337, 440] on div "Background Image" at bounding box center [881, 580] width 1129 height 282
click at [25, 316] on icon at bounding box center [27, 321] width 12 height 13
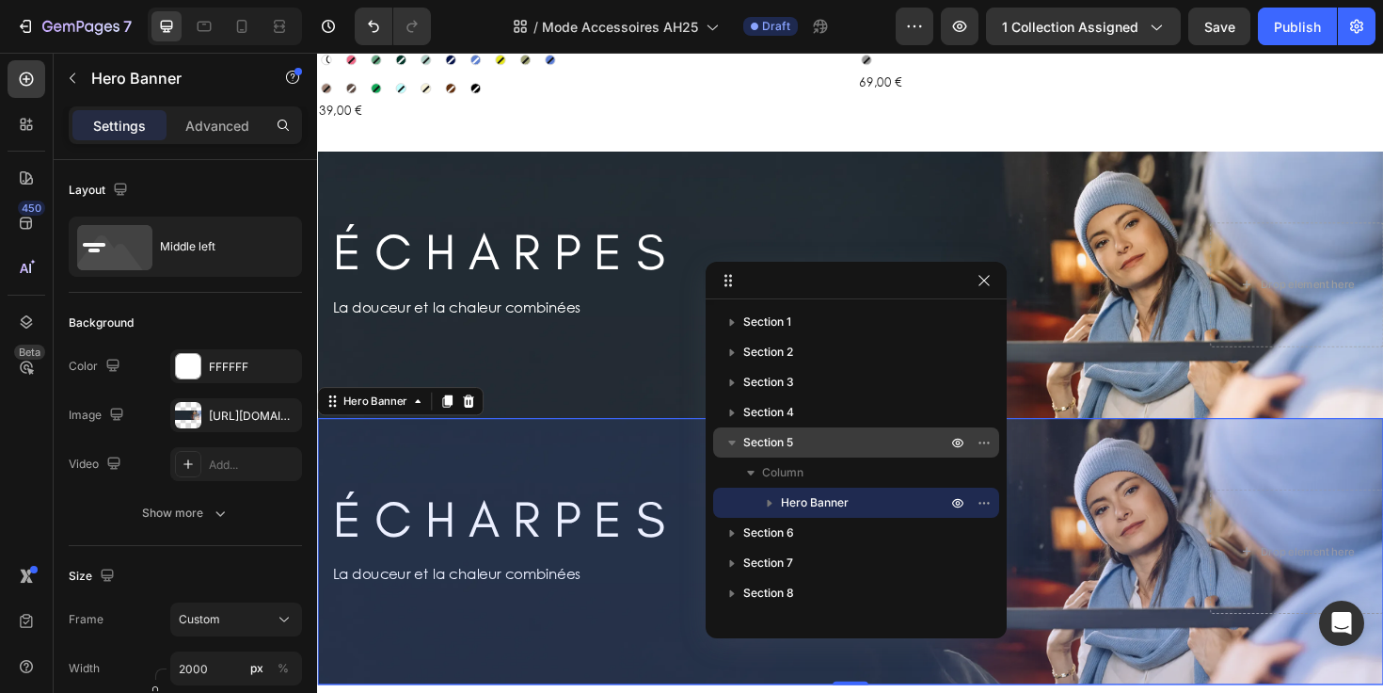
click at [776, 443] on span "Section 5" at bounding box center [768, 442] width 50 height 19
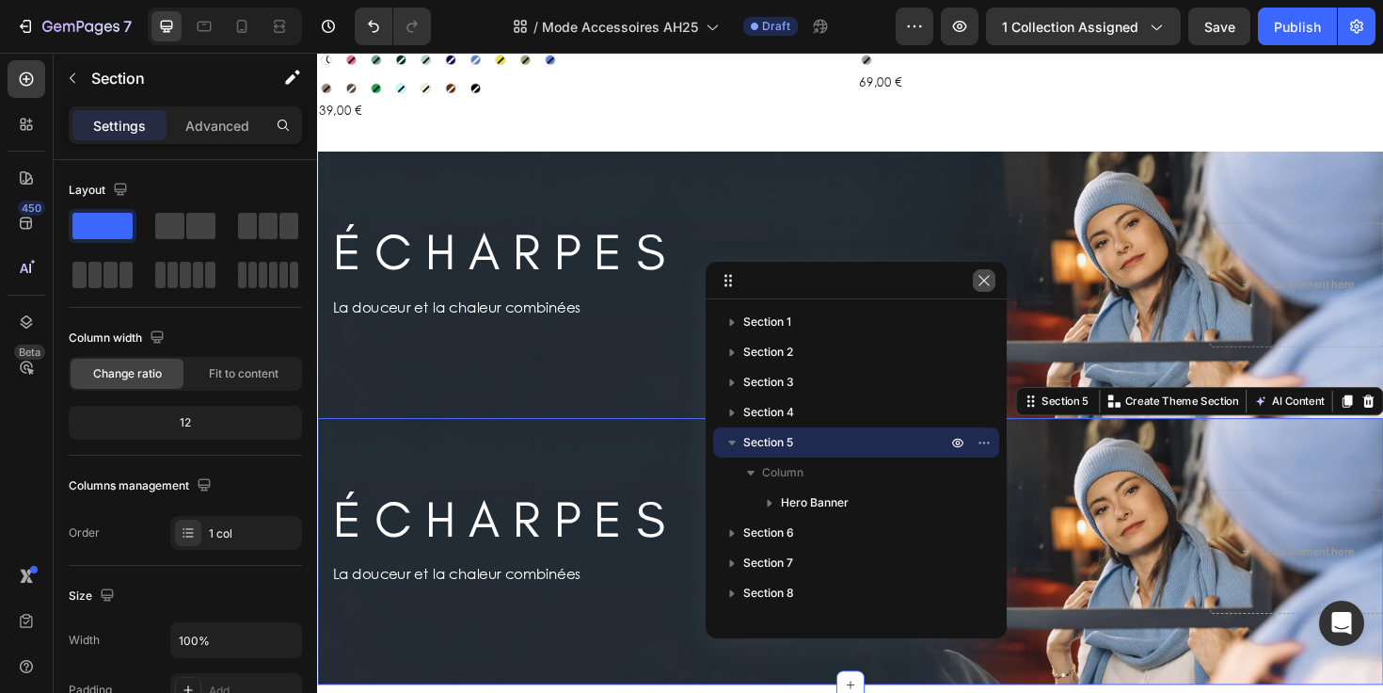
click at [983, 280] on icon "button" at bounding box center [984, 280] width 10 height 10
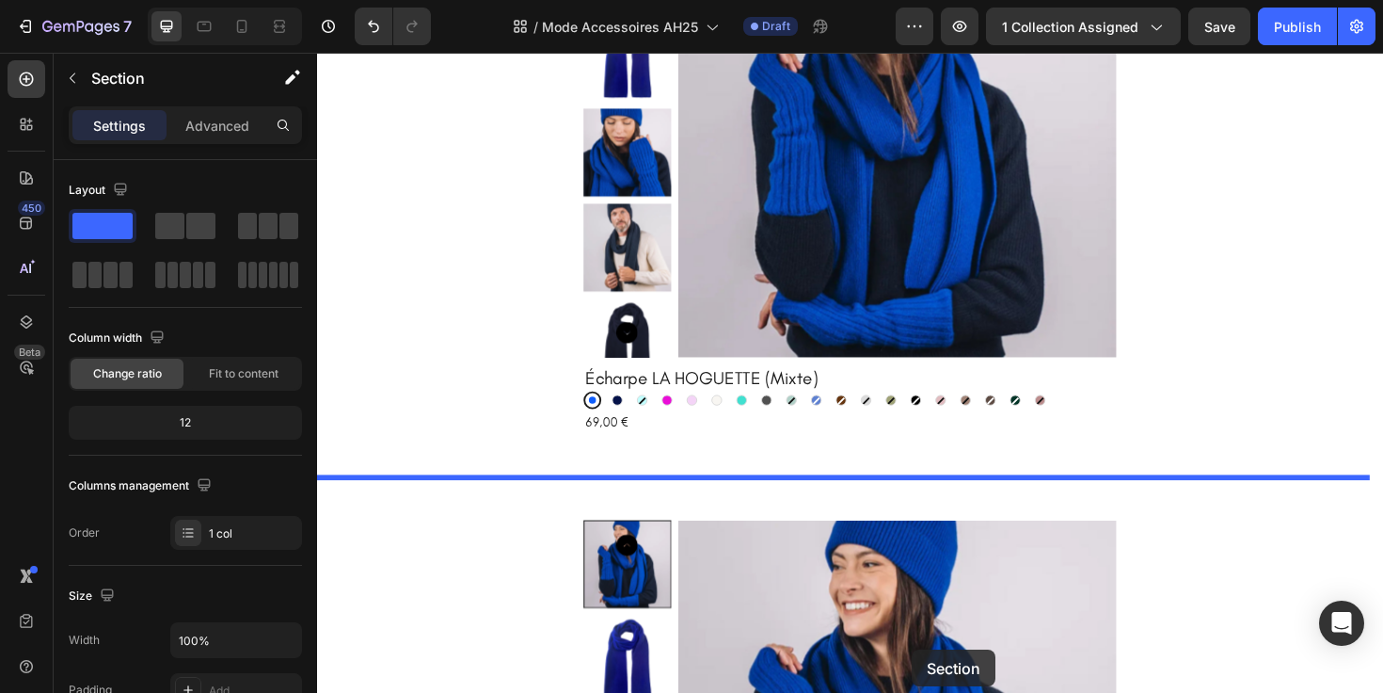
scroll to position [2492, 0]
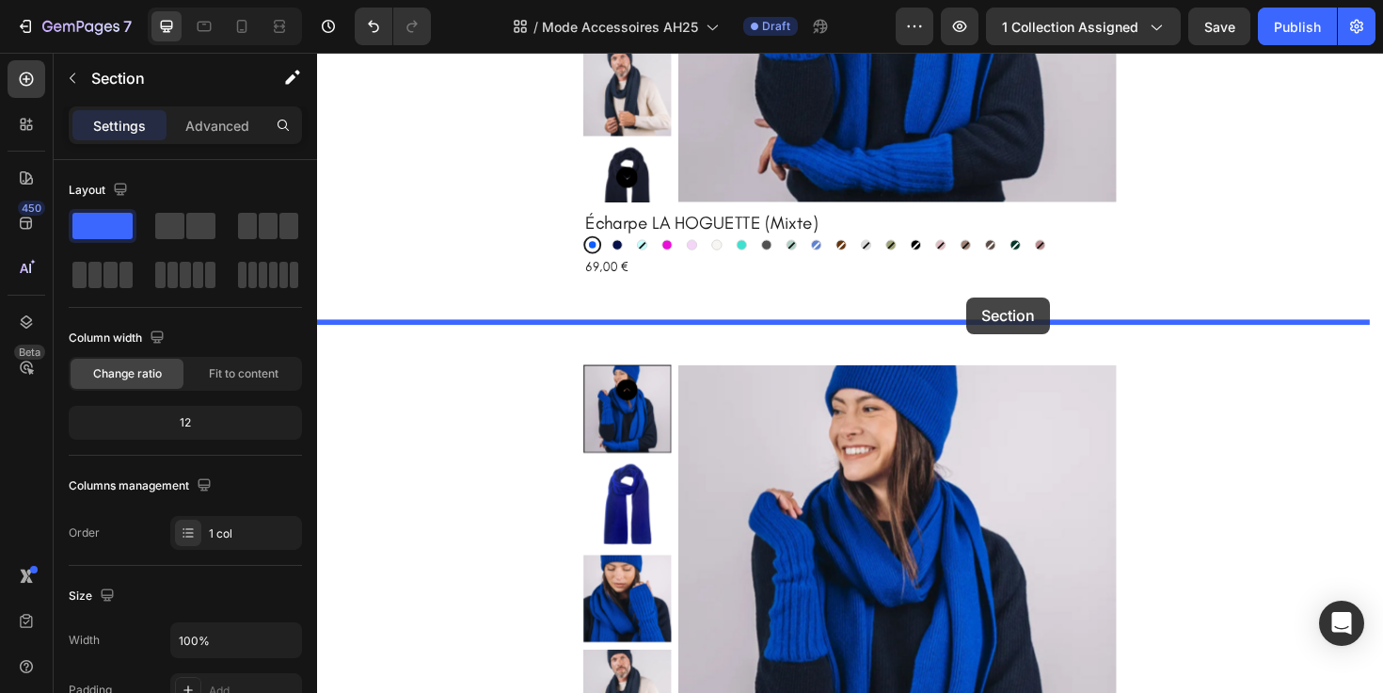
drag, startPoint x: 1059, startPoint y: 154, endPoint x: 1005, endPoint y: 311, distance: 166.3
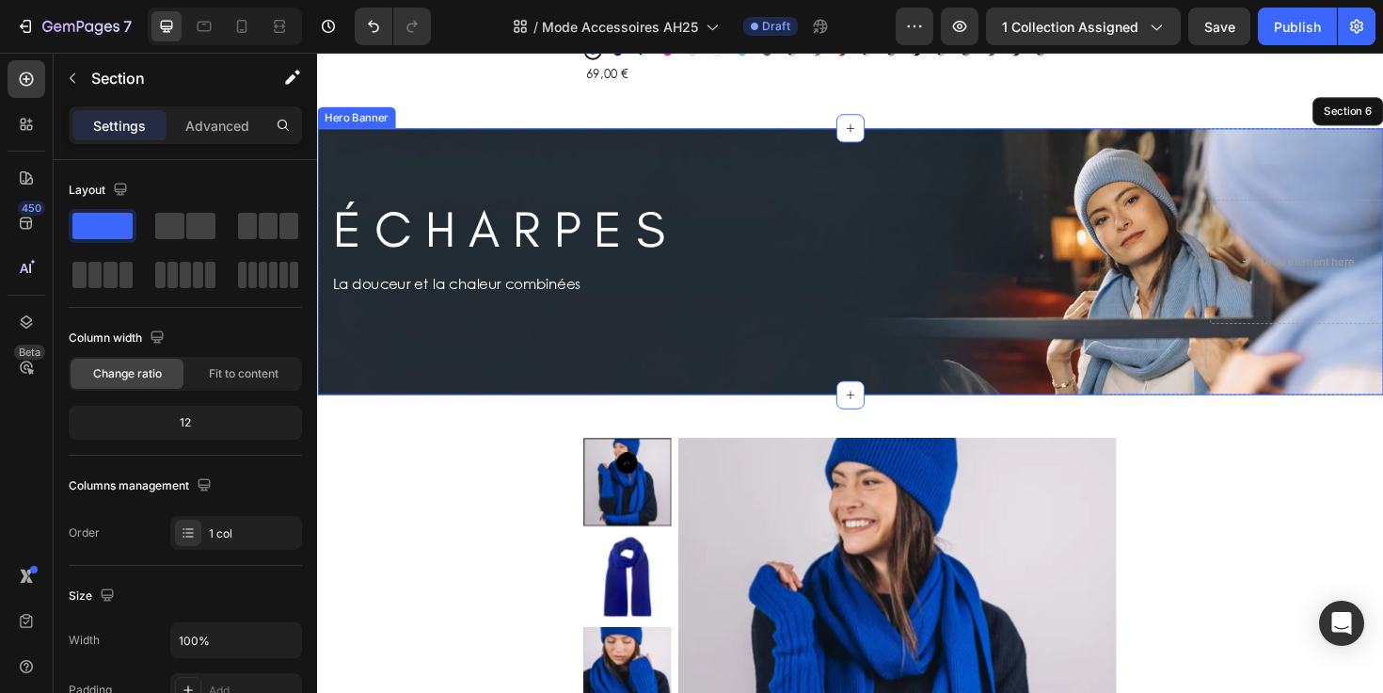
scroll to position [2455, 0]
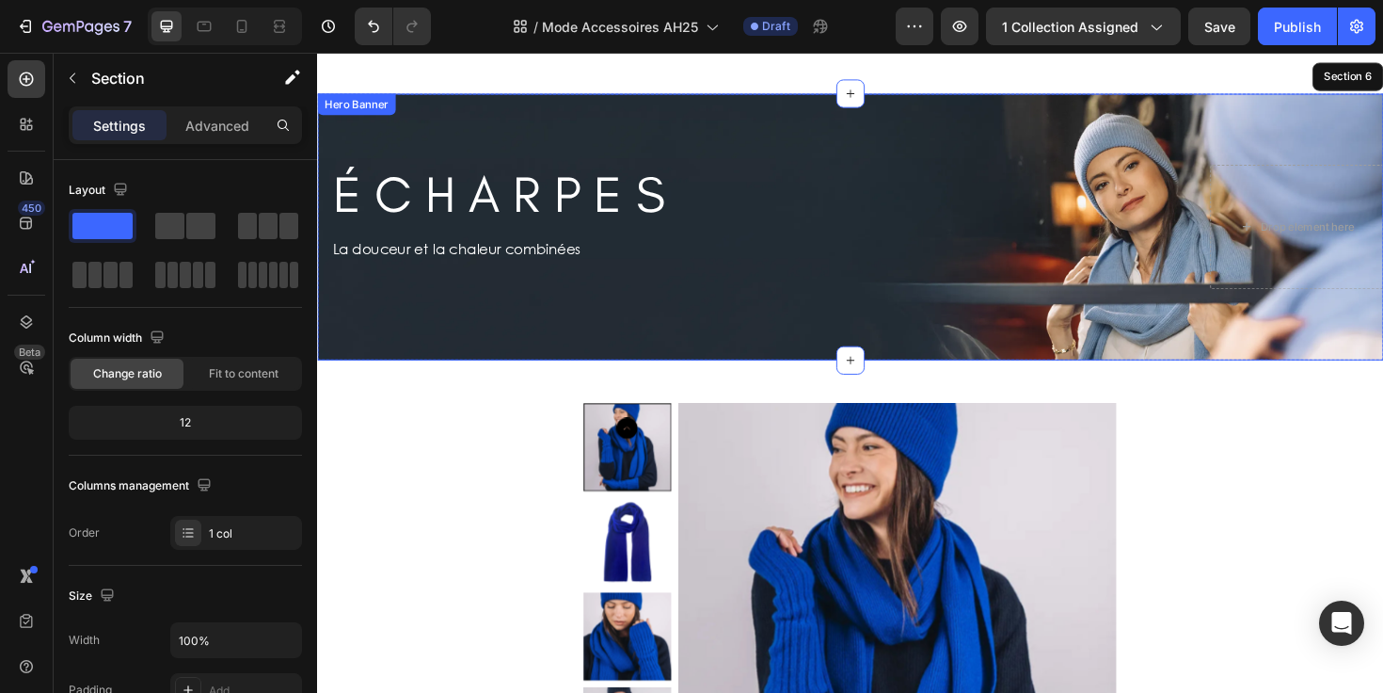
click at [787, 126] on div "Background Image" at bounding box center [881, 237] width 1129 height 282
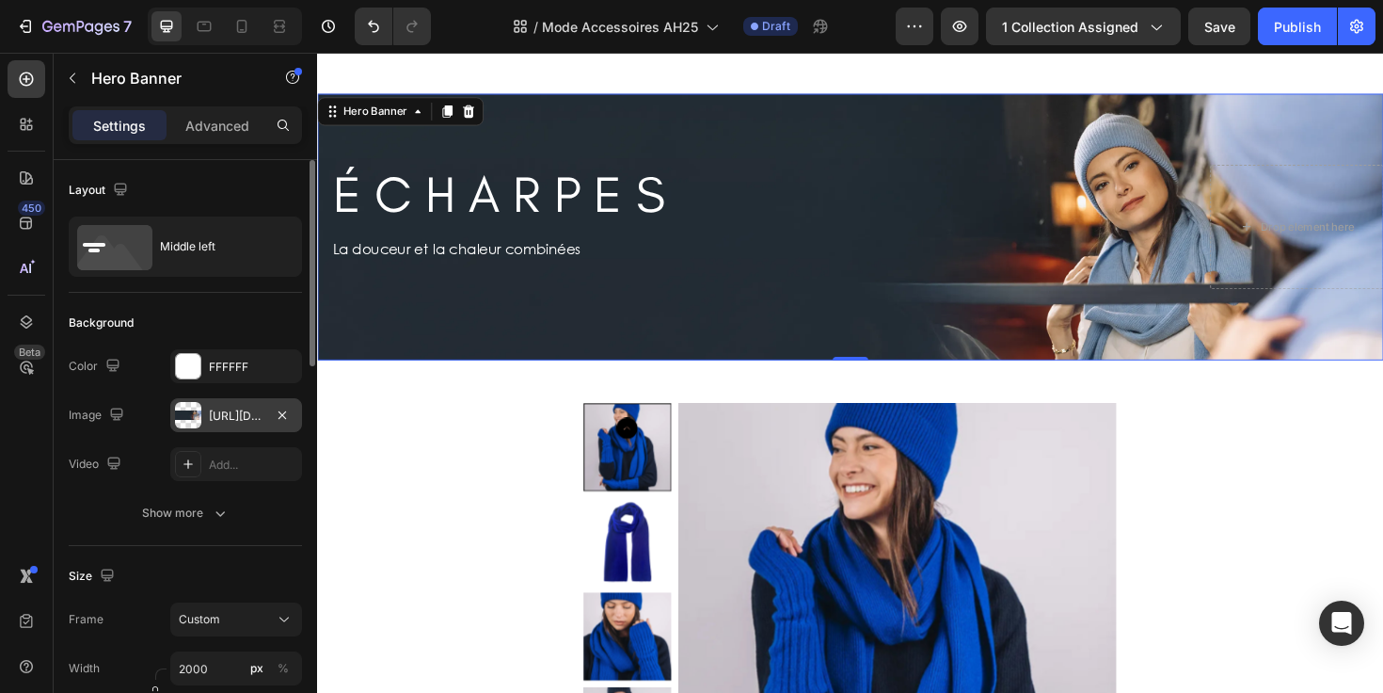
click at [225, 415] on div "[URL][DOMAIN_NAME]" at bounding box center [236, 415] width 55 height 17
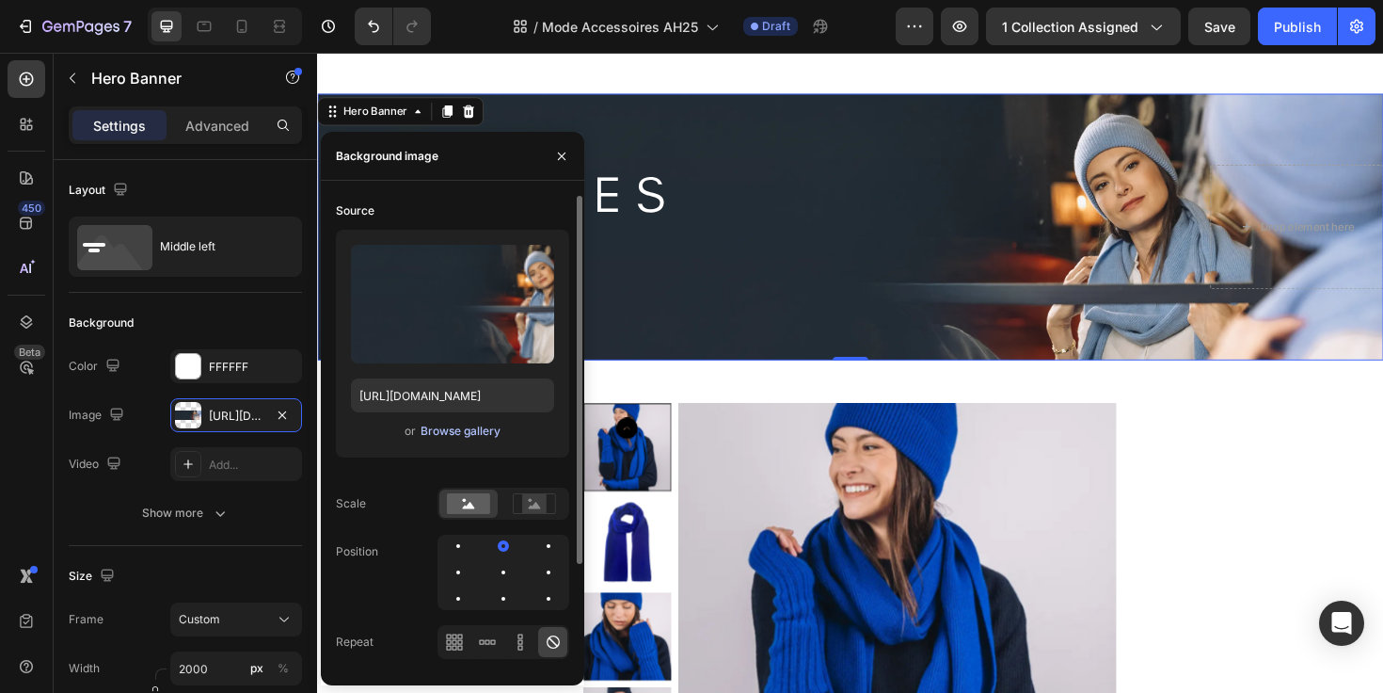
click at [455, 432] on div "Browse gallery" at bounding box center [461, 430] width 80 height 17
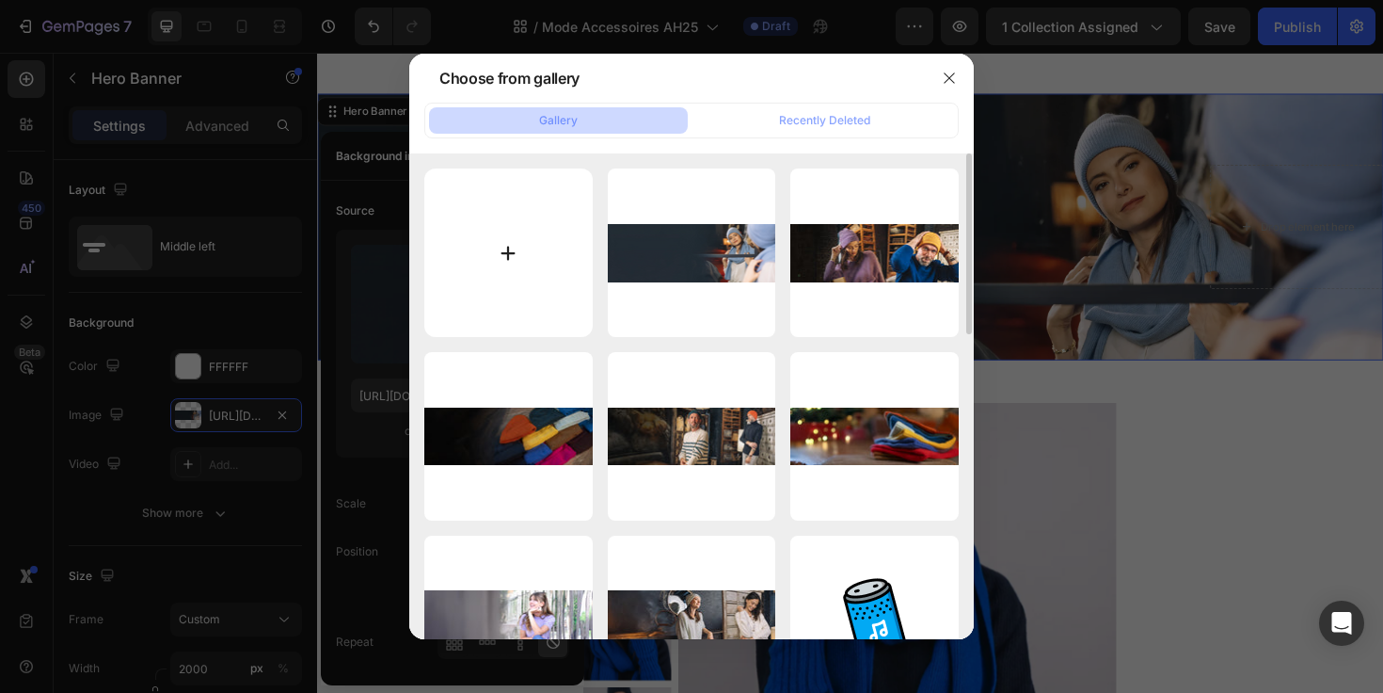
type input "C:\fakepath\Bandana.webp"
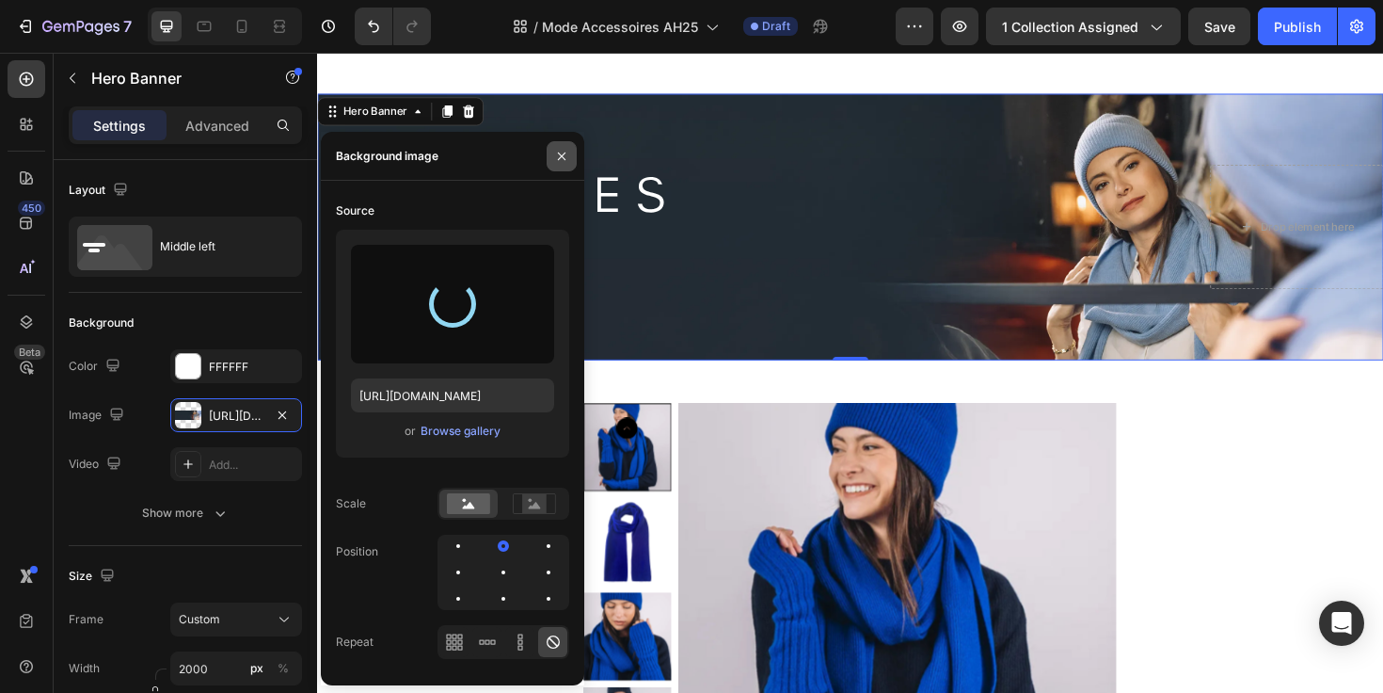
type input "[URL][DOMAIN_NAME]"
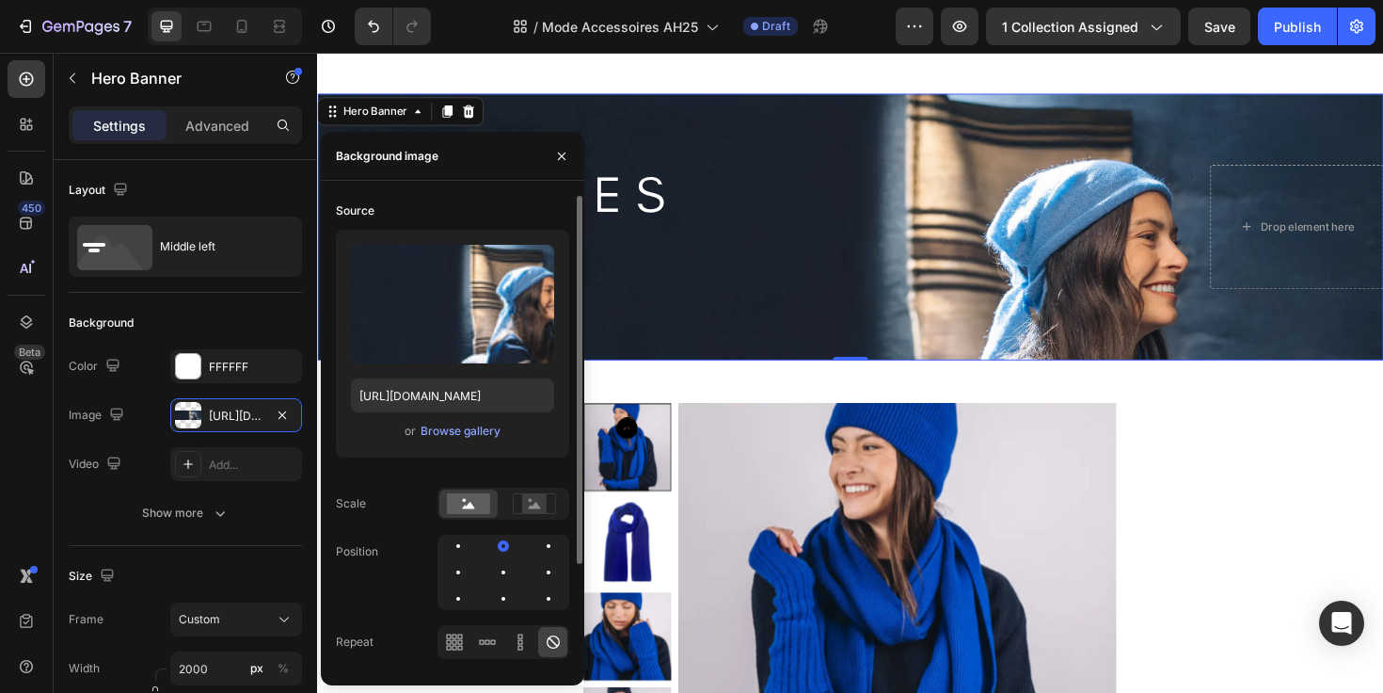
click at [513, 580] on div at bounding box center [504, 571] width 132 height 75
click at [537, 574] on div at bounding box center [548, 572] width 23 height 23
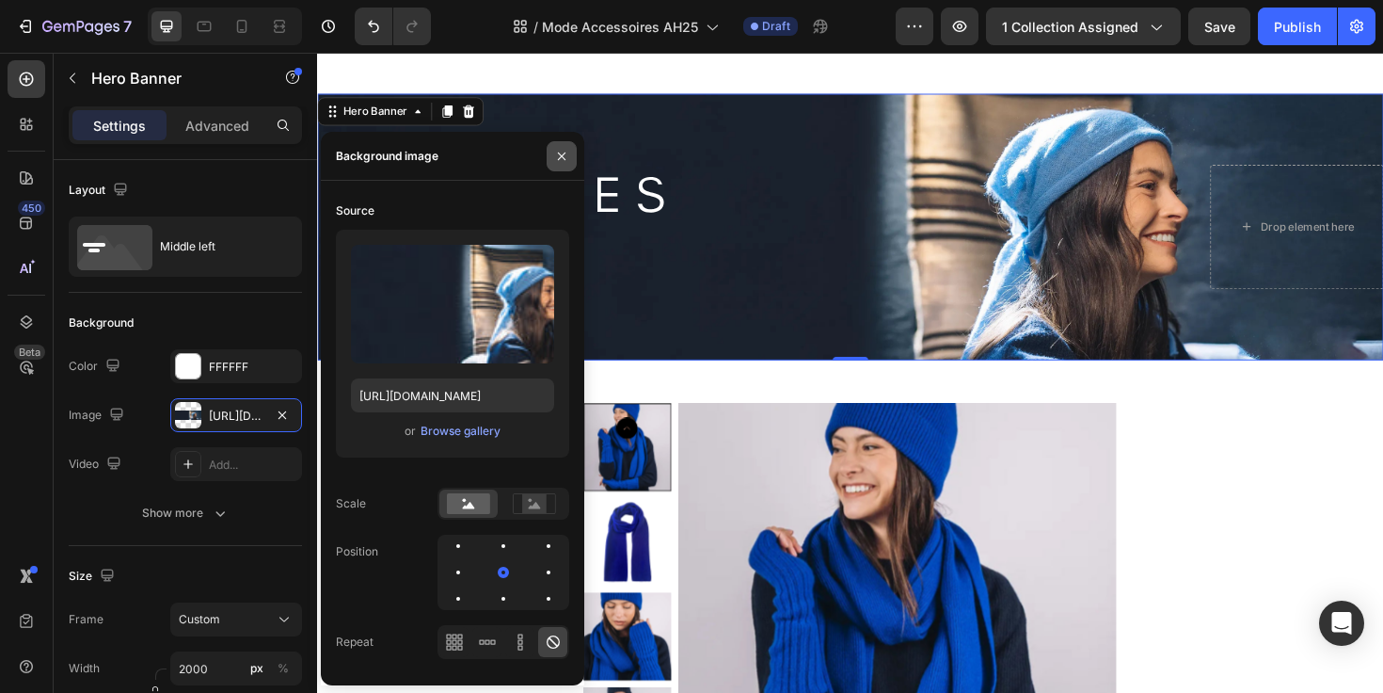
click at [567, 150] on icon "button" at bounding box center [561, 156] width 15 height 15
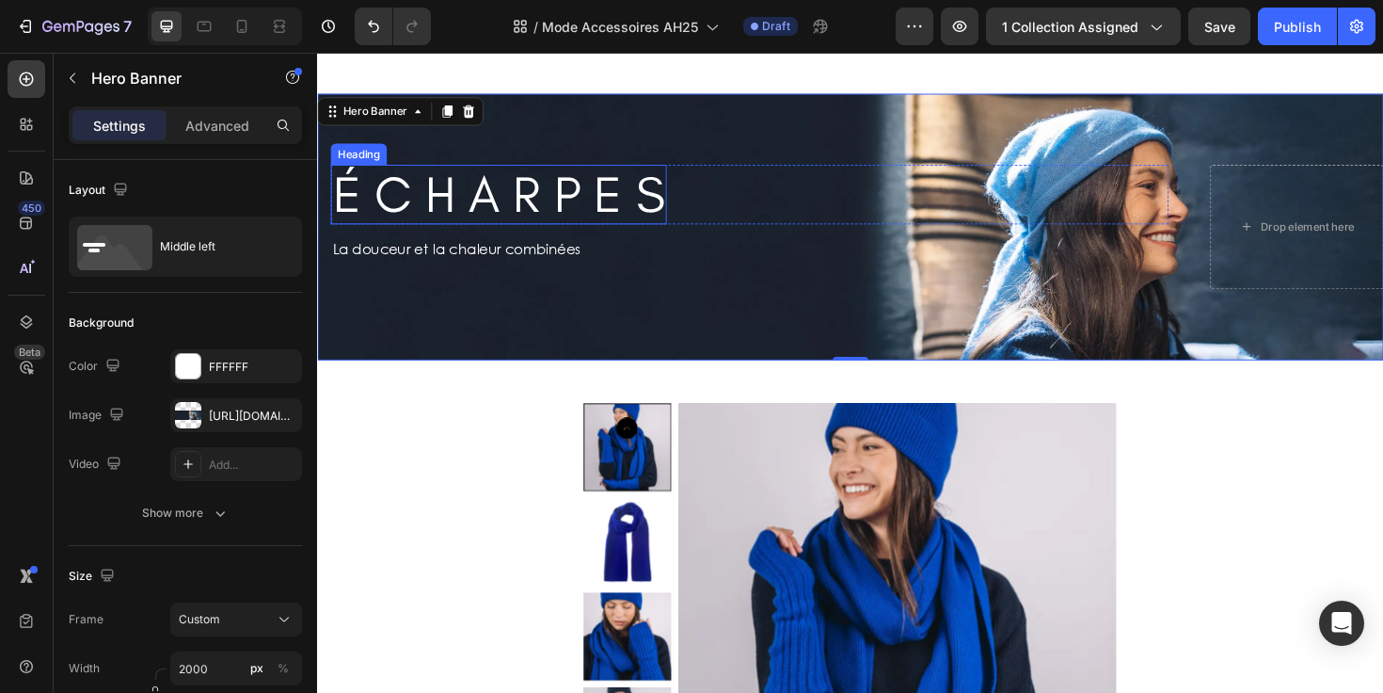
click at [592, 210] on h2 "É C H A R P E S" at bounding box center [509, 202] width 356 height 63
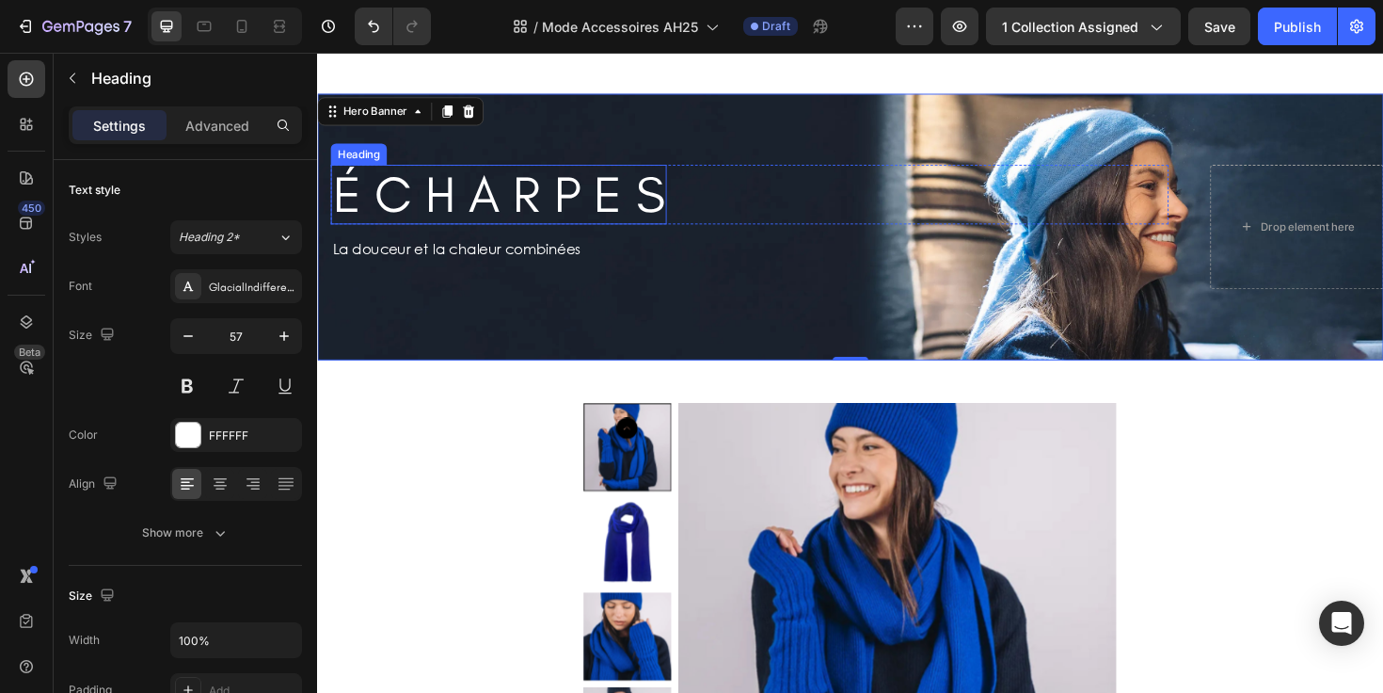
click at [592, 210] on h2 "É C H A R P E S" at bounding box center [509, 202] width 356 height 63
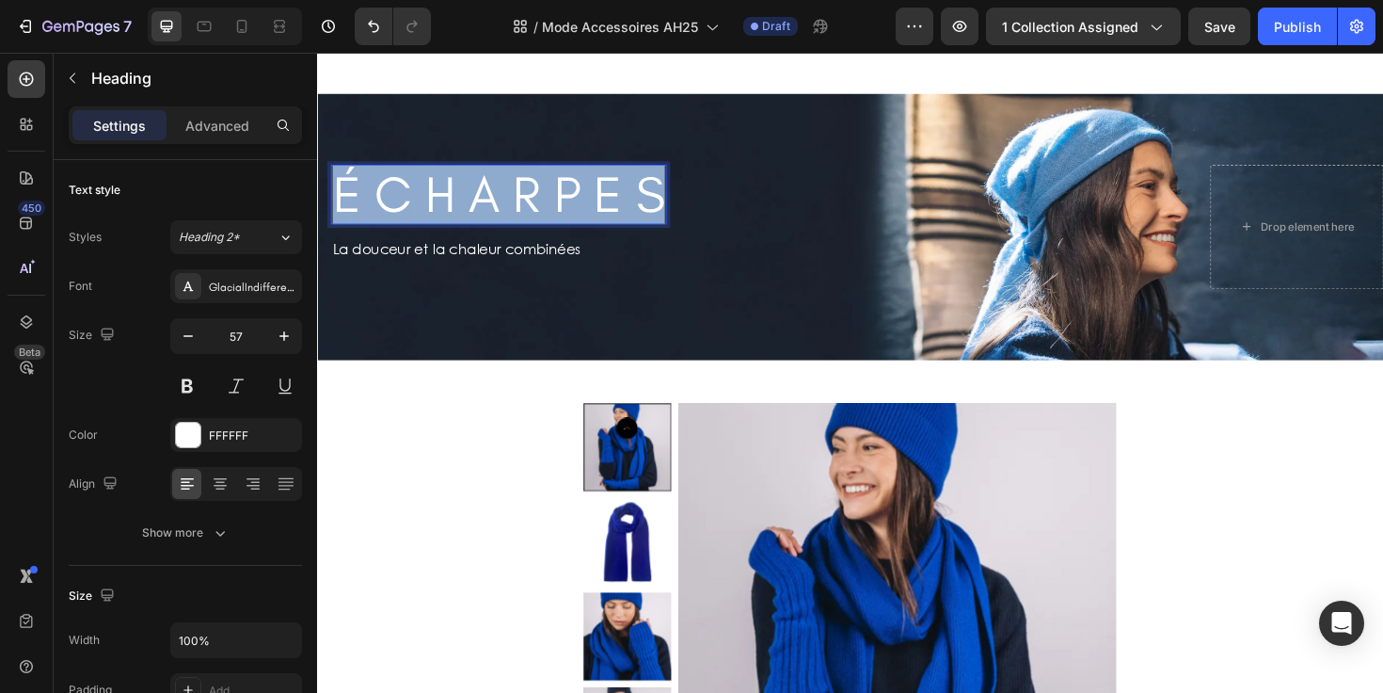
click at [592, 210] on p "É C H A R P E S" at bounding box center [509, 202] width 352 height 59
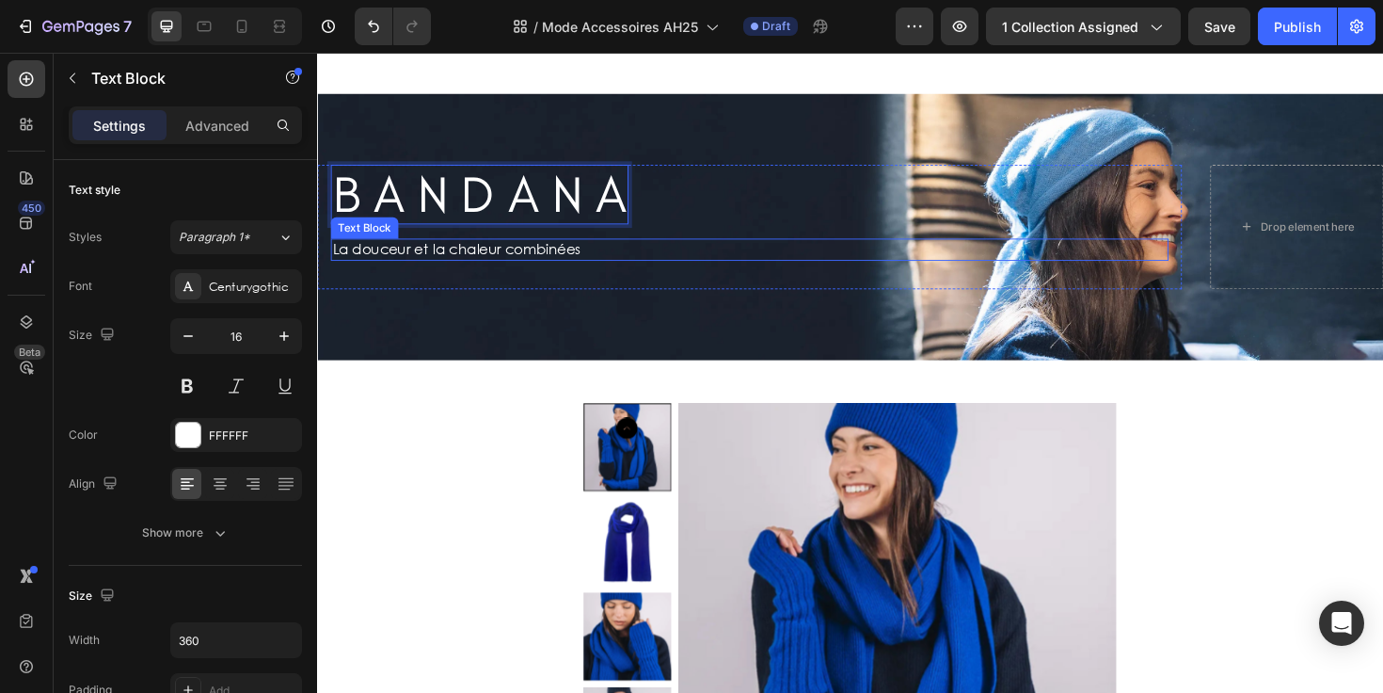
click at [589, 258] on p "La douceur et la chaleur combinées" at bounding box center [500, 261] width 335 height 20
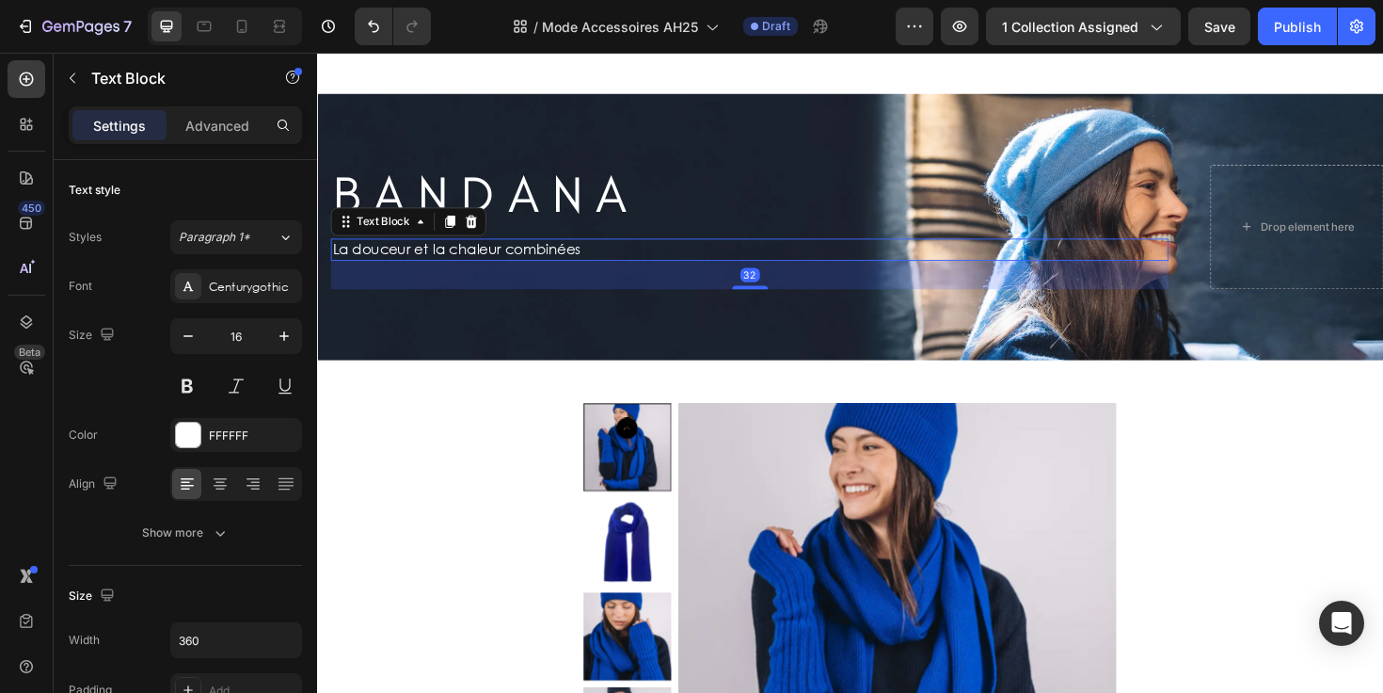
click at [589, 258] on p "La douceur et la chaleur combinées" at bounding box center [500, 261] width 335 height 20
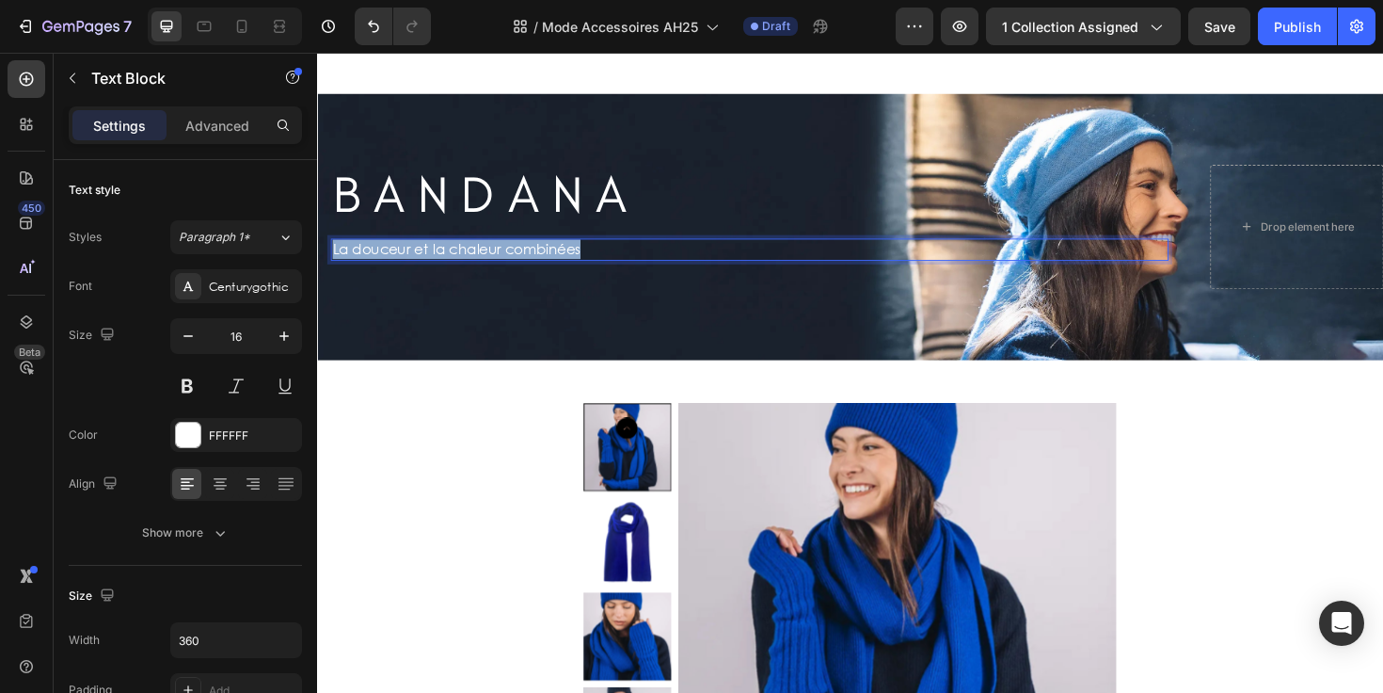
click at [589, 258] on p "La douceur et la chaleur combinées" at bounding box center [500, 261] width 335 height 20
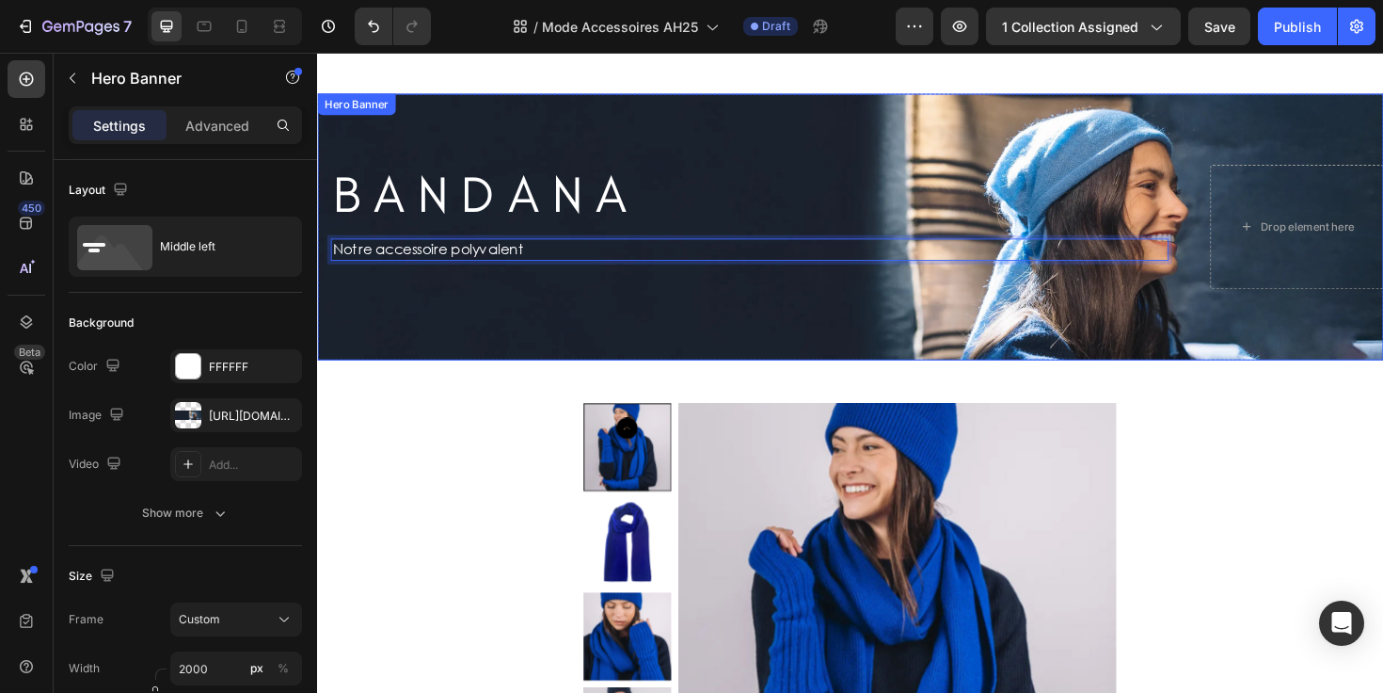
click at [517, 313] on div "B A N D A N A Heading Row Notre accessoire polyvalent Text Block 32 Row Drop el…" at bounding box center [881, 237] width 1129 height 192
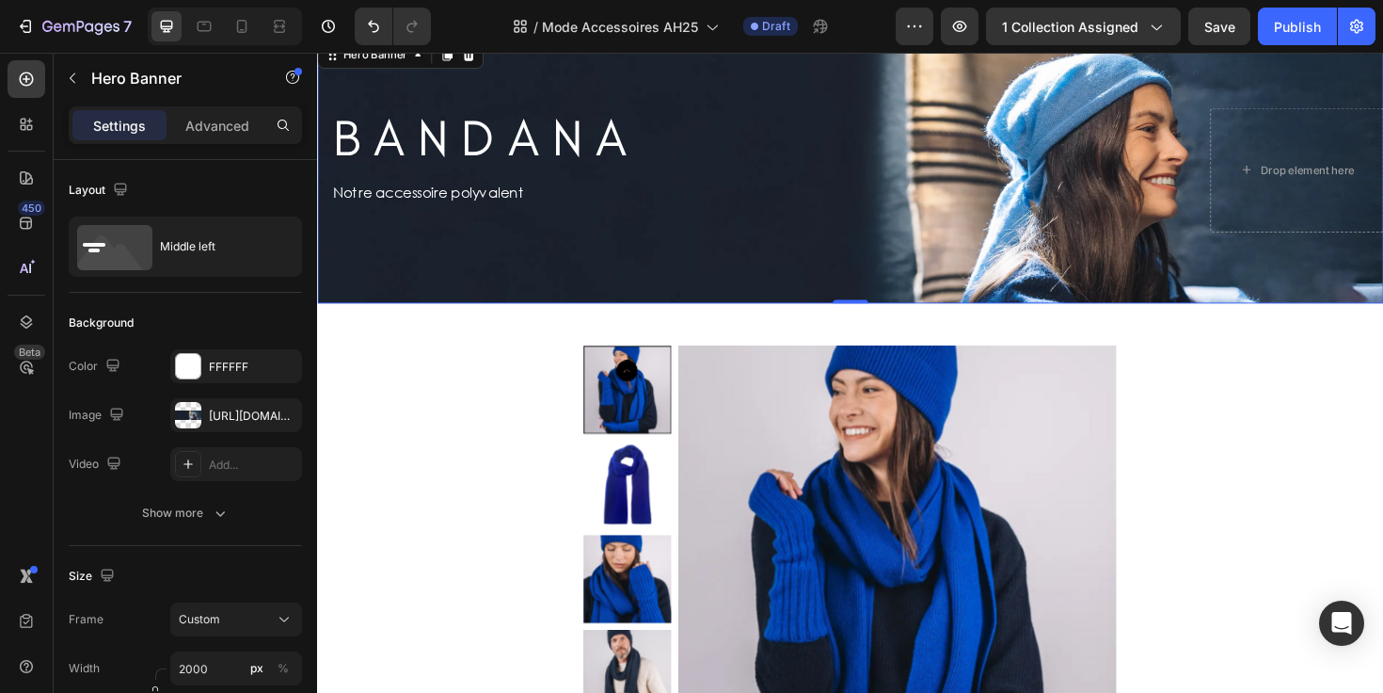
scroll to position [2595, 0]
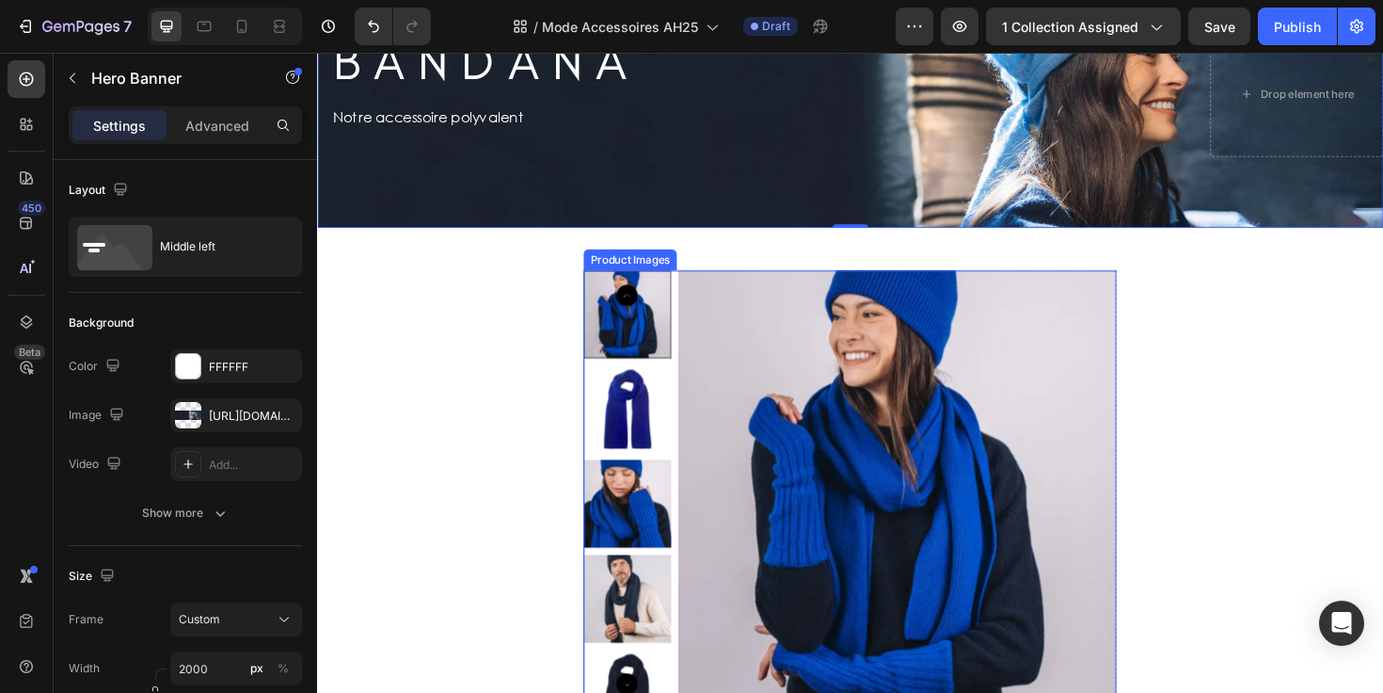
click at [747, 411] on img at bounding box center [932, 515] width 464 height 464
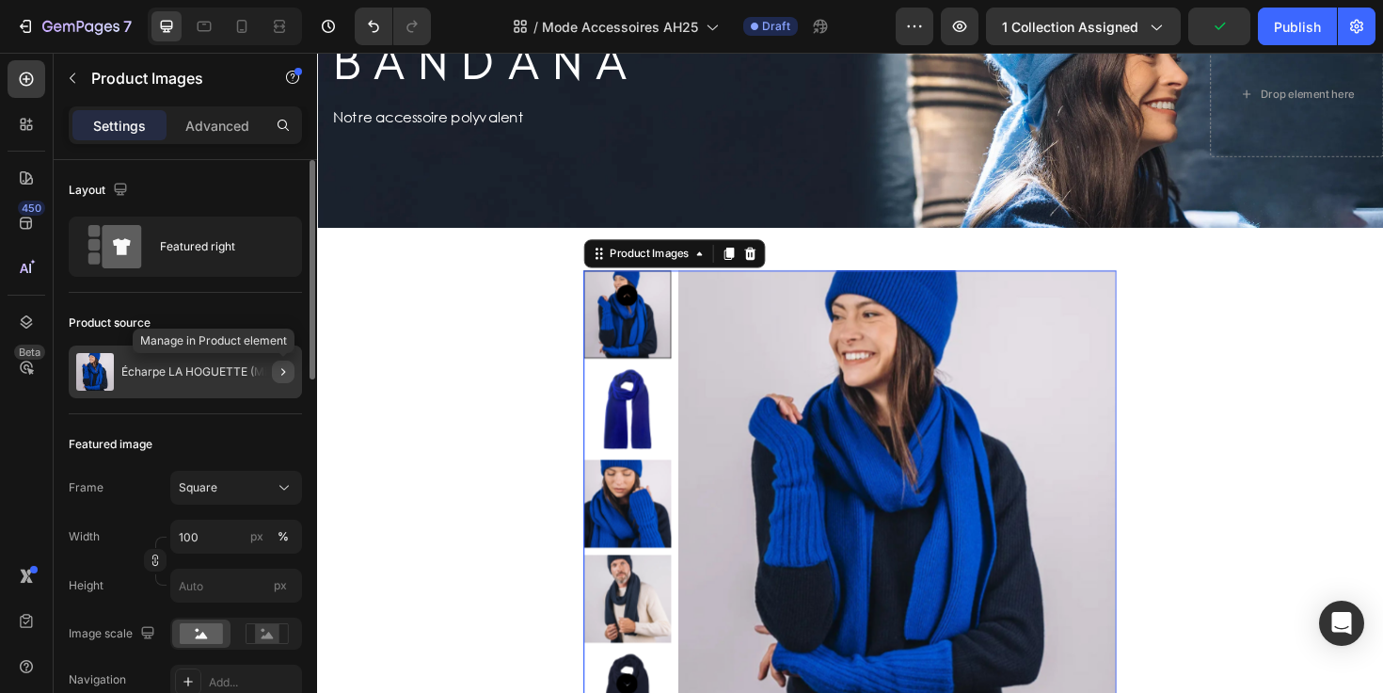
click at [286, 374] on icon "button" at bounding box center [283, 371] width 15 height 15
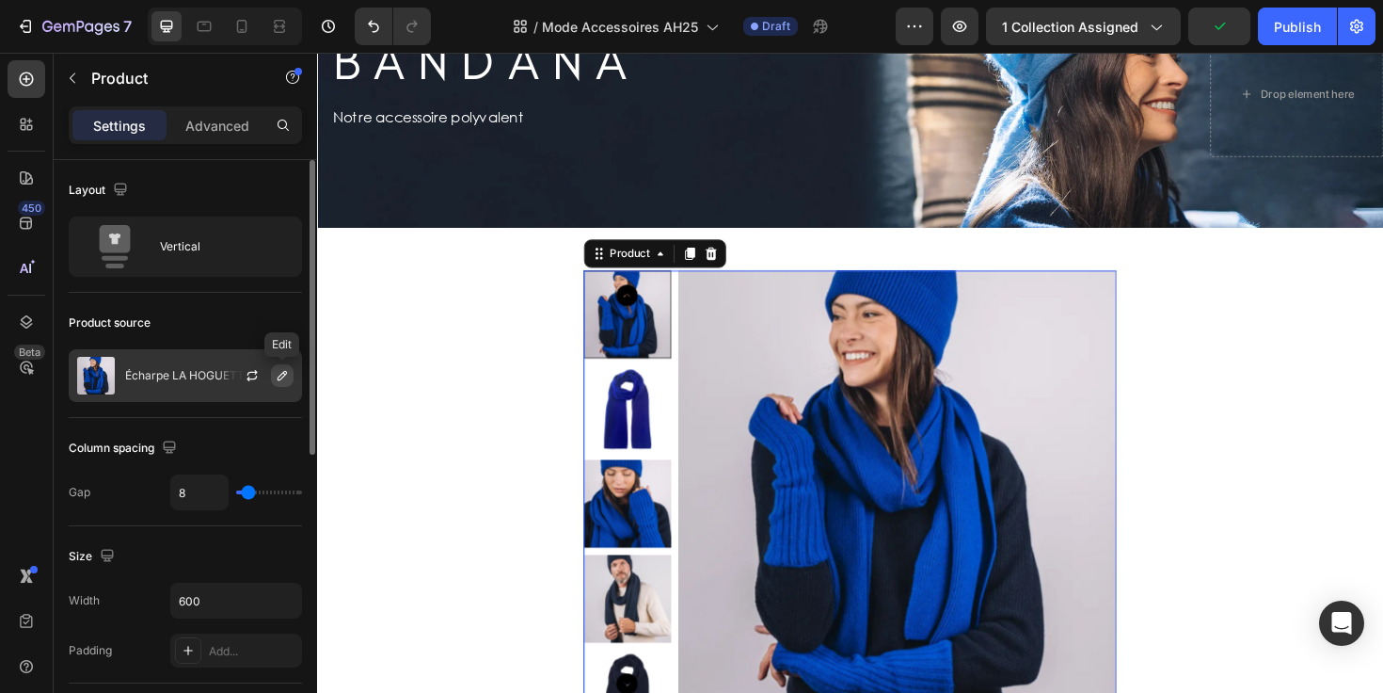
click at [281, 374] on icon "button" at bounding box center [282, 375] width 9 height 9
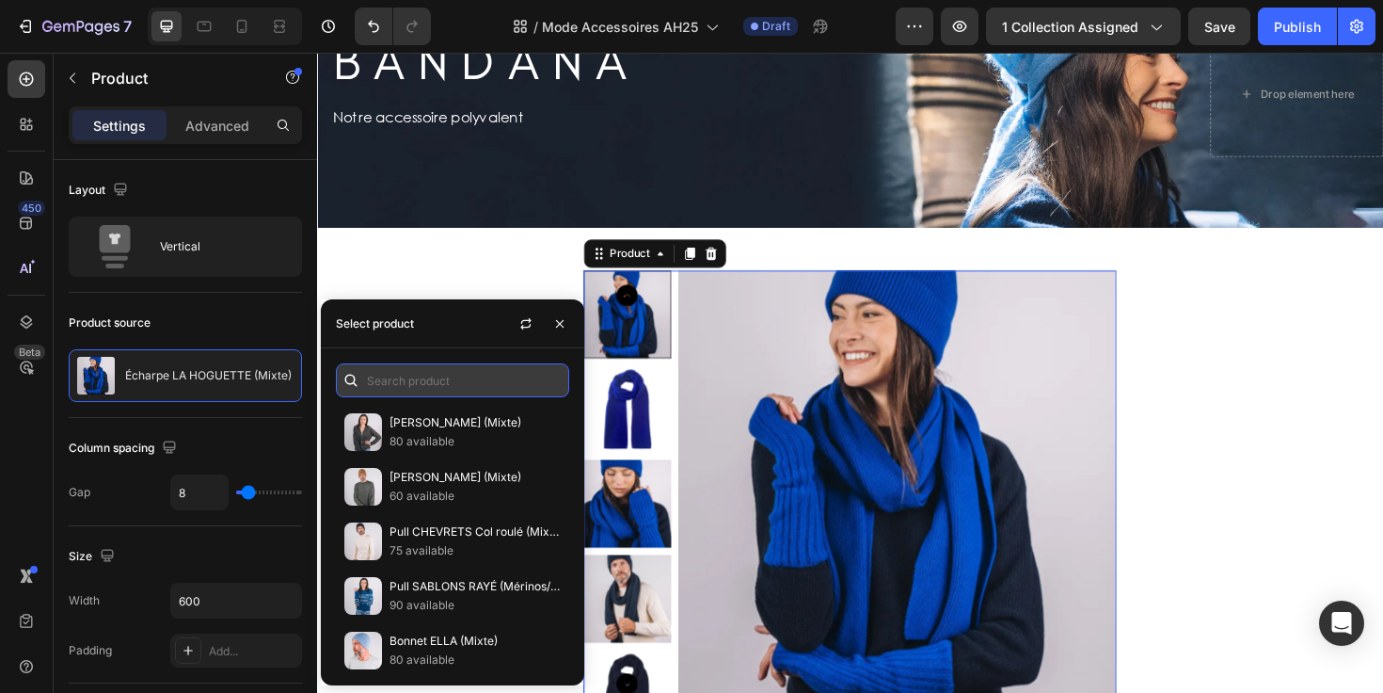
click at [410, 384] on input "text" at bounding box center [452, 380] width 233 height 34
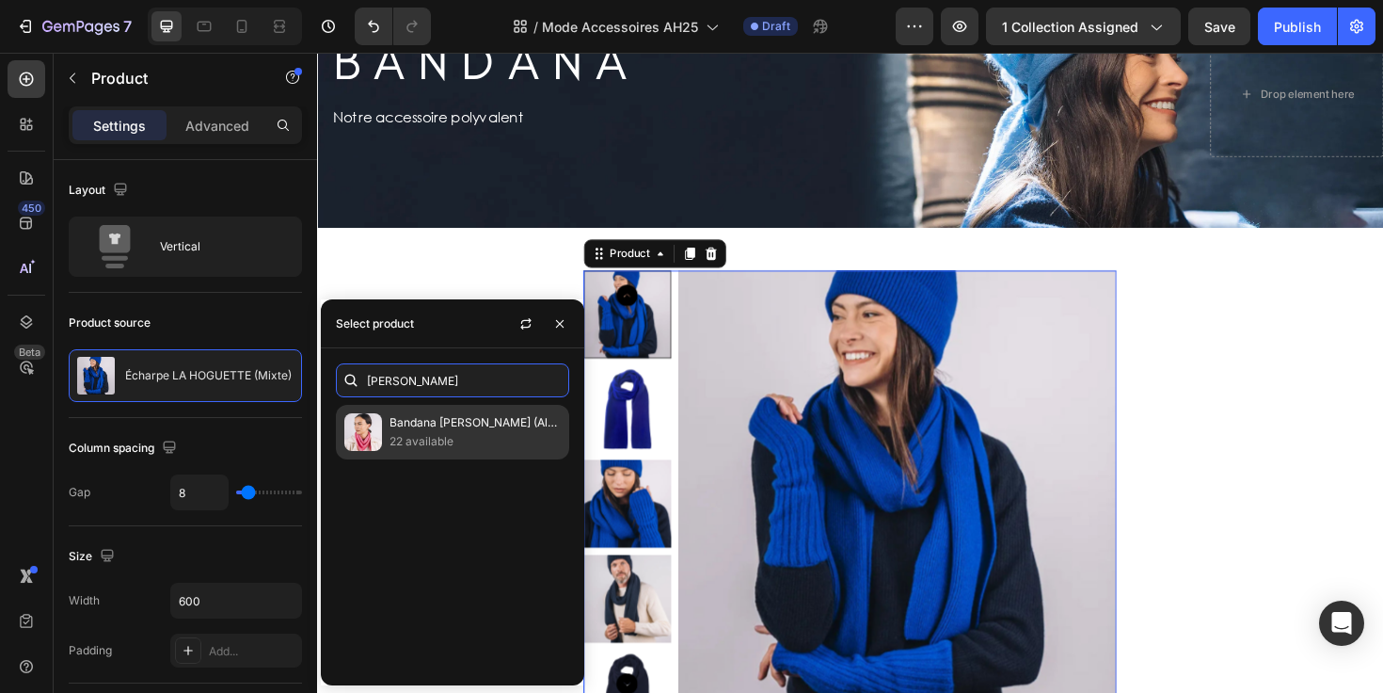
type input "colett"
click at [427, 429] on p "Bandana [PERSON_NAME] (Alpaga)" at bounding box center [475, 422] width 171 height 19
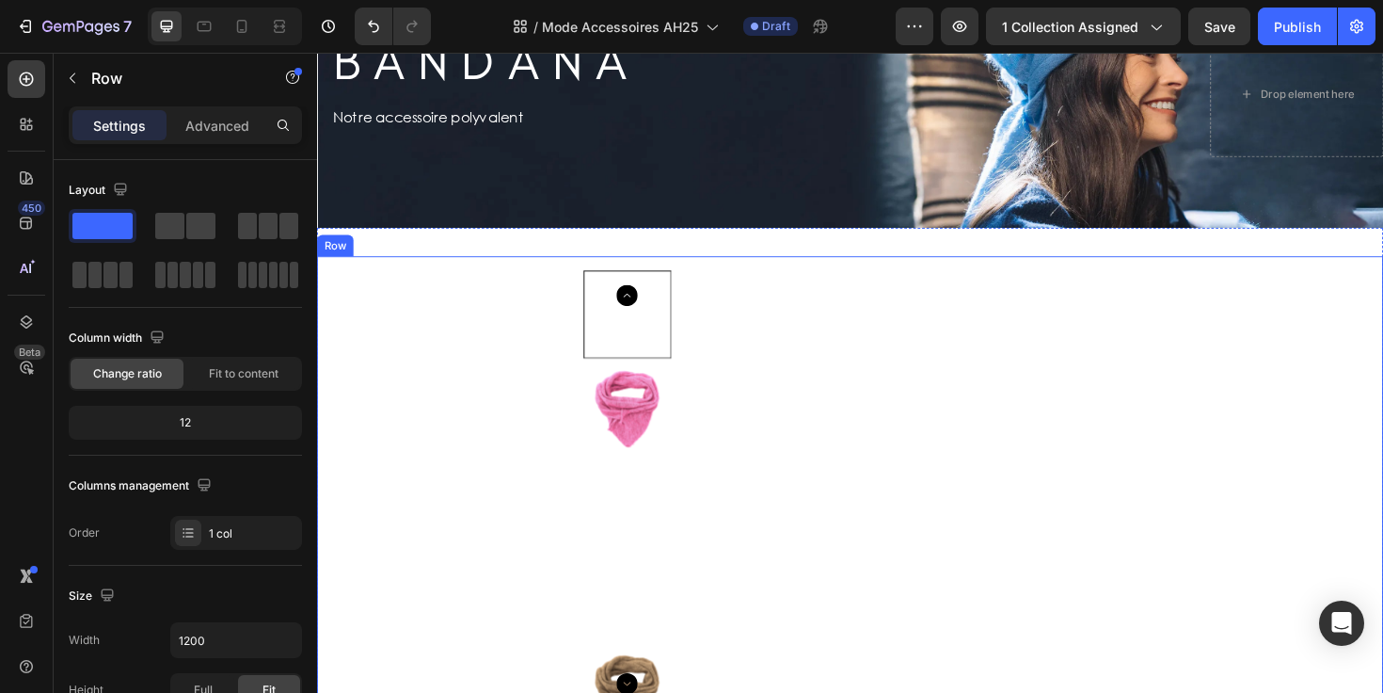
click at [1311, 386] on div "Product Images Bandana COLETTE (Alpaga) Product Title Rose Rose Camel Camel Écr…" at bounding box center [881, 556] width 1099 height 546
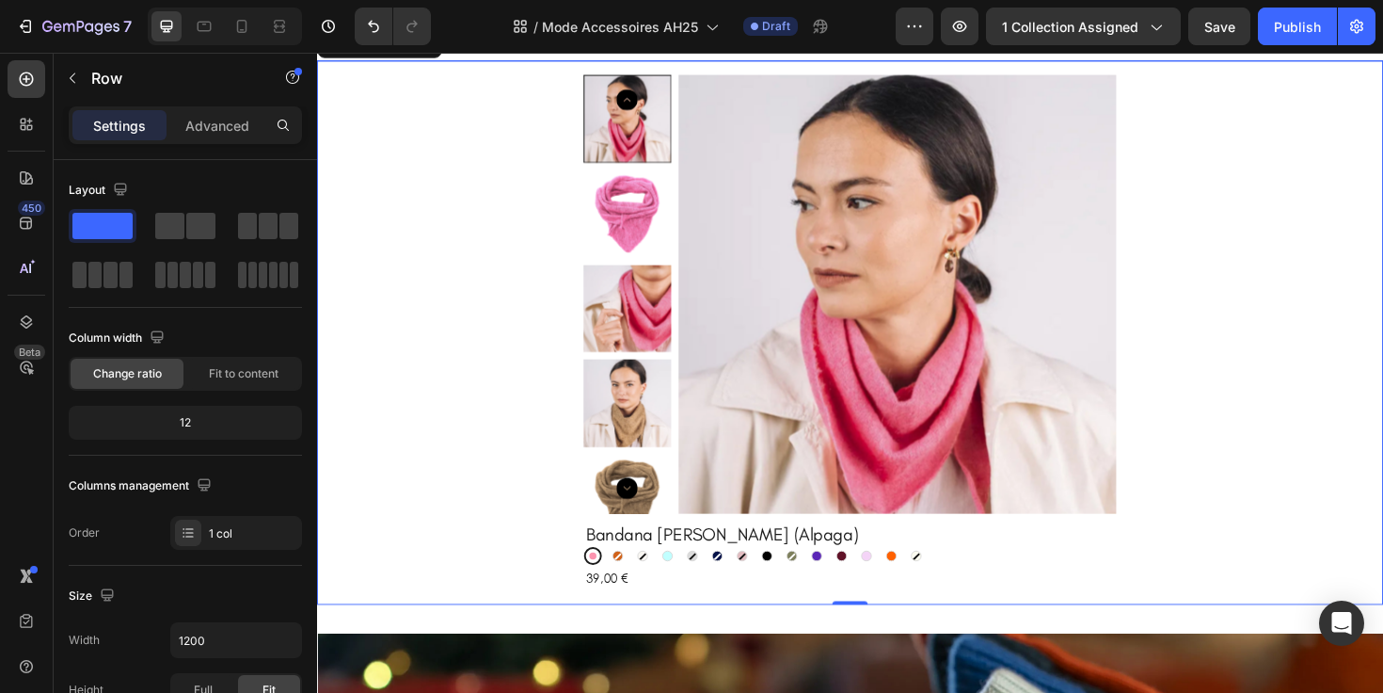
scroll to position [2754, 0]
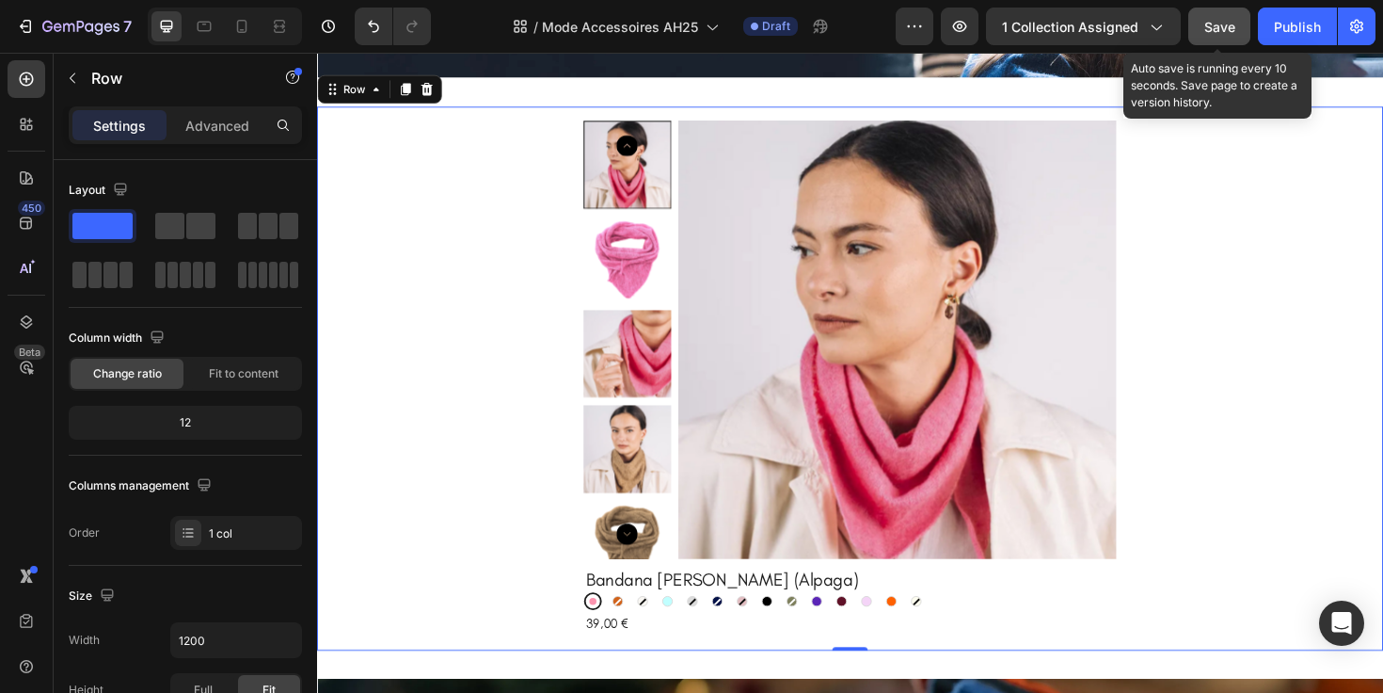
click at [1234, 36] on div "Save" at bounding box center [1219, 27] width 31 height 20
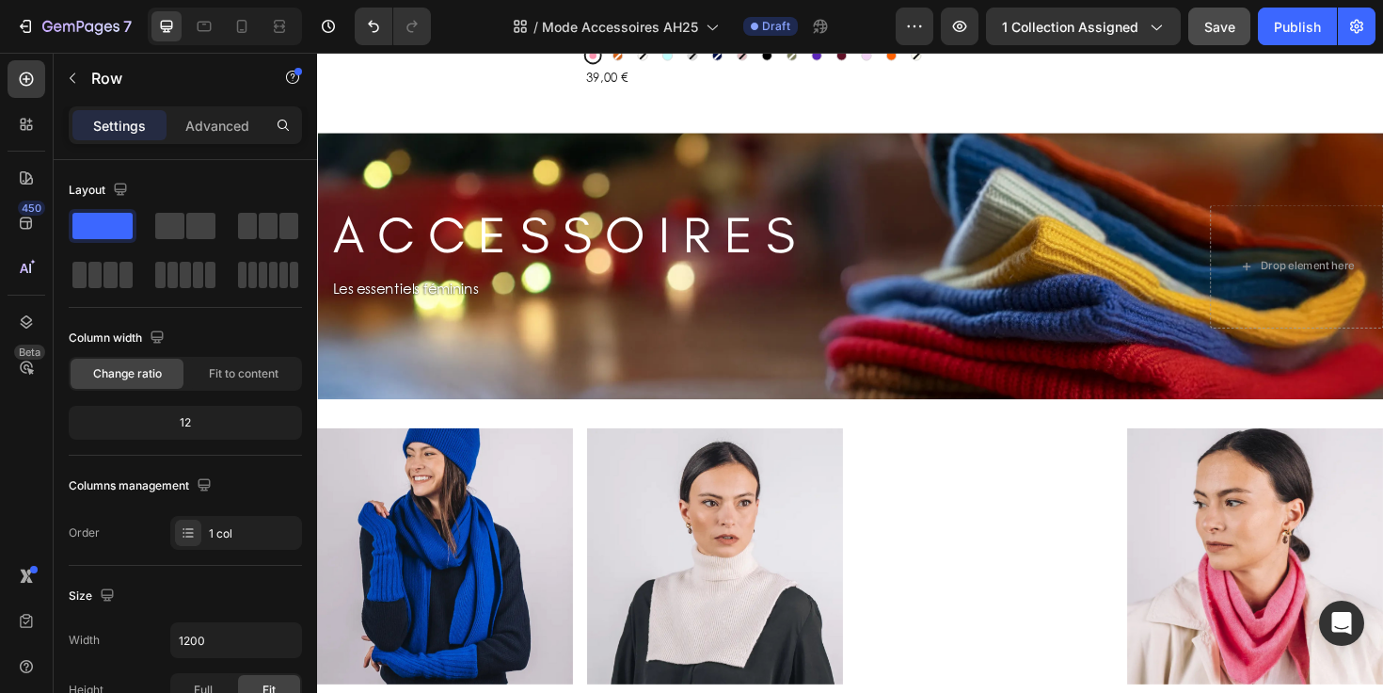
scroll to position [2963, 0]
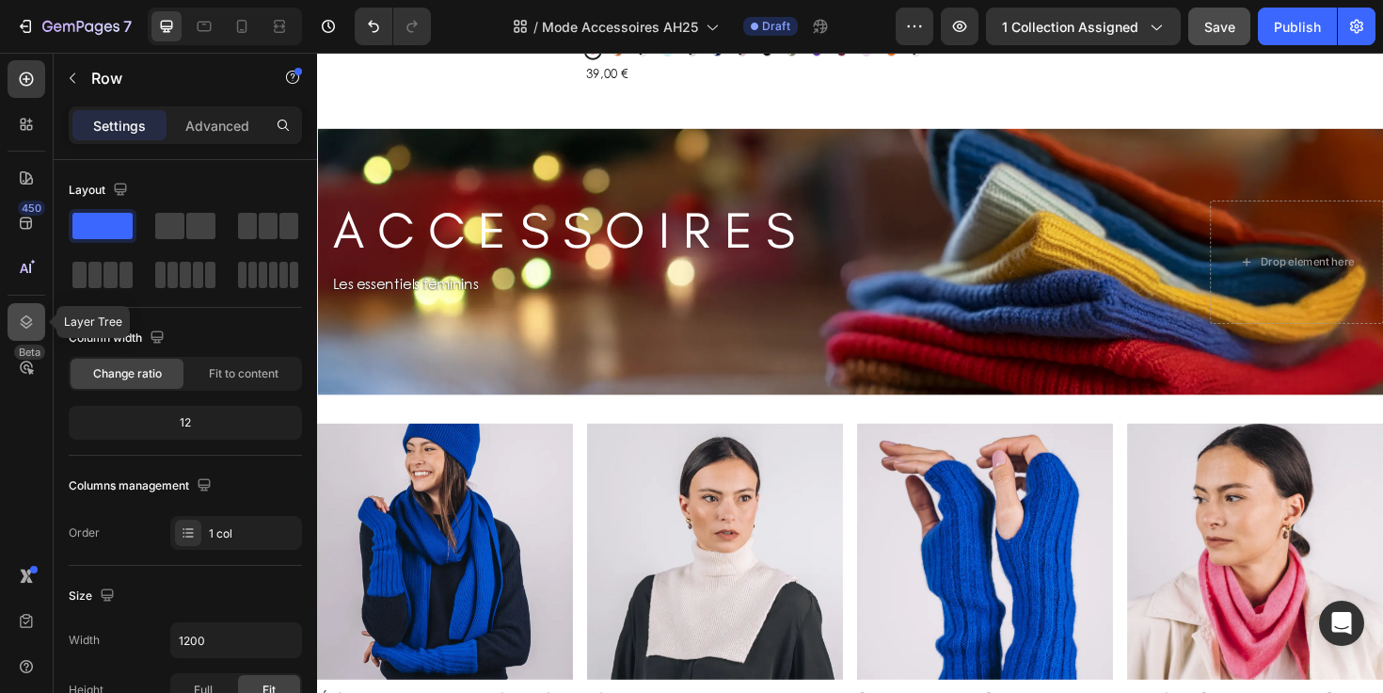
click at [19, 317] on icon at bounding box center [26, 321] width 19 height 19
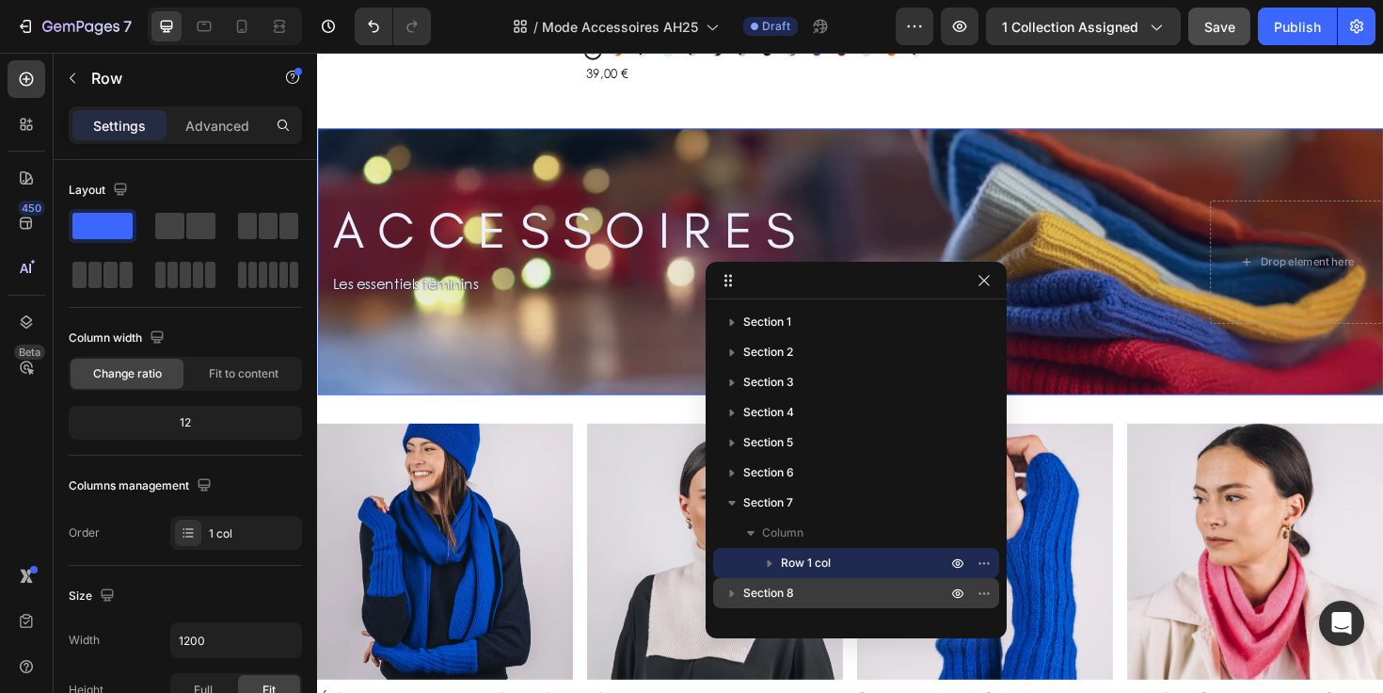
click at [822, 597] on p "Section 8" at bounding box center [846, 592] width 207 height 19
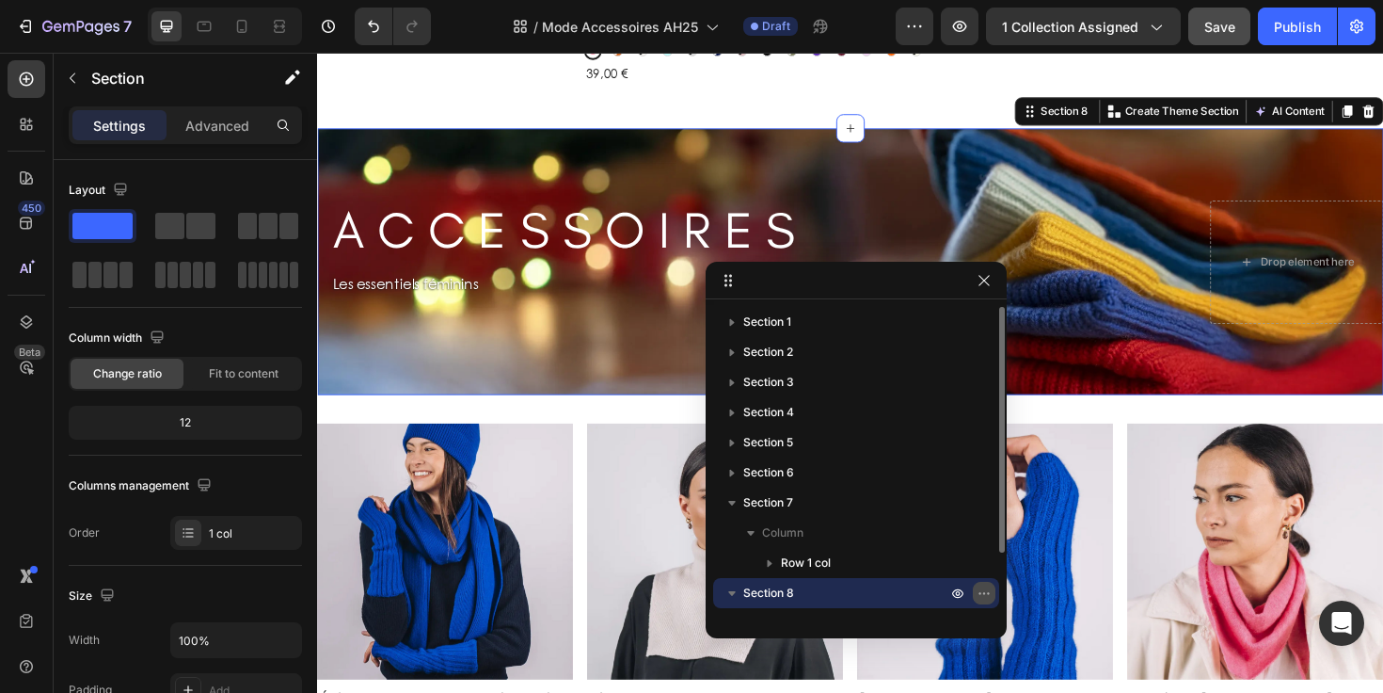
click at [988, 590] on icon "button" at bounding box center [984, 592] width 15 height 15
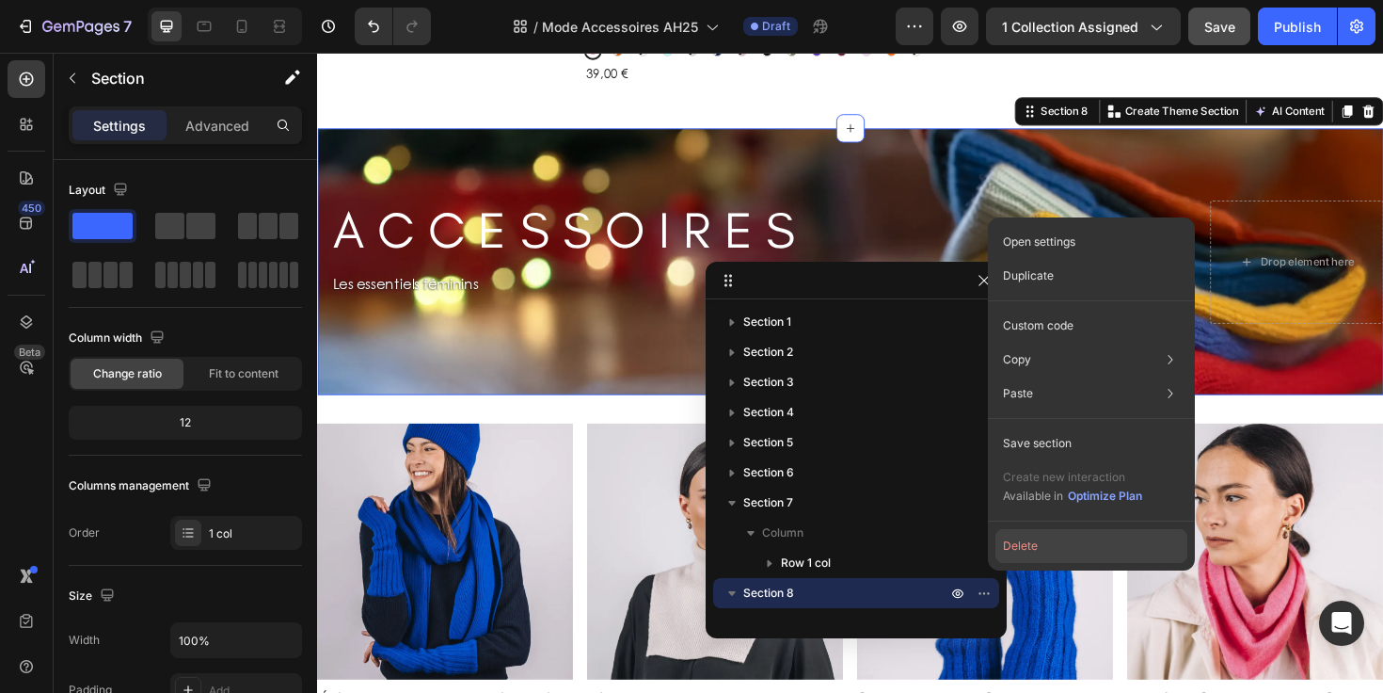
click at [1019, 540] on button "Delete" at bounding box center [1091, 546] width 192 height 34
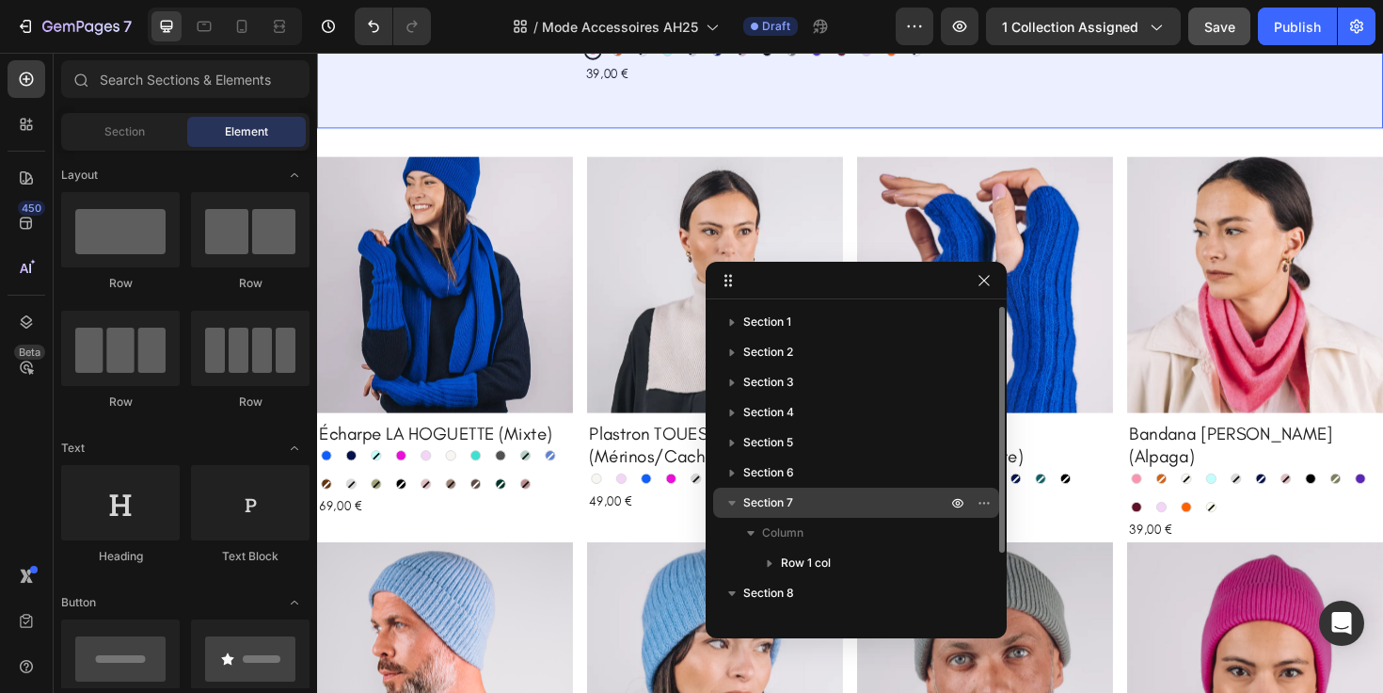
scroll to position [81, 0]
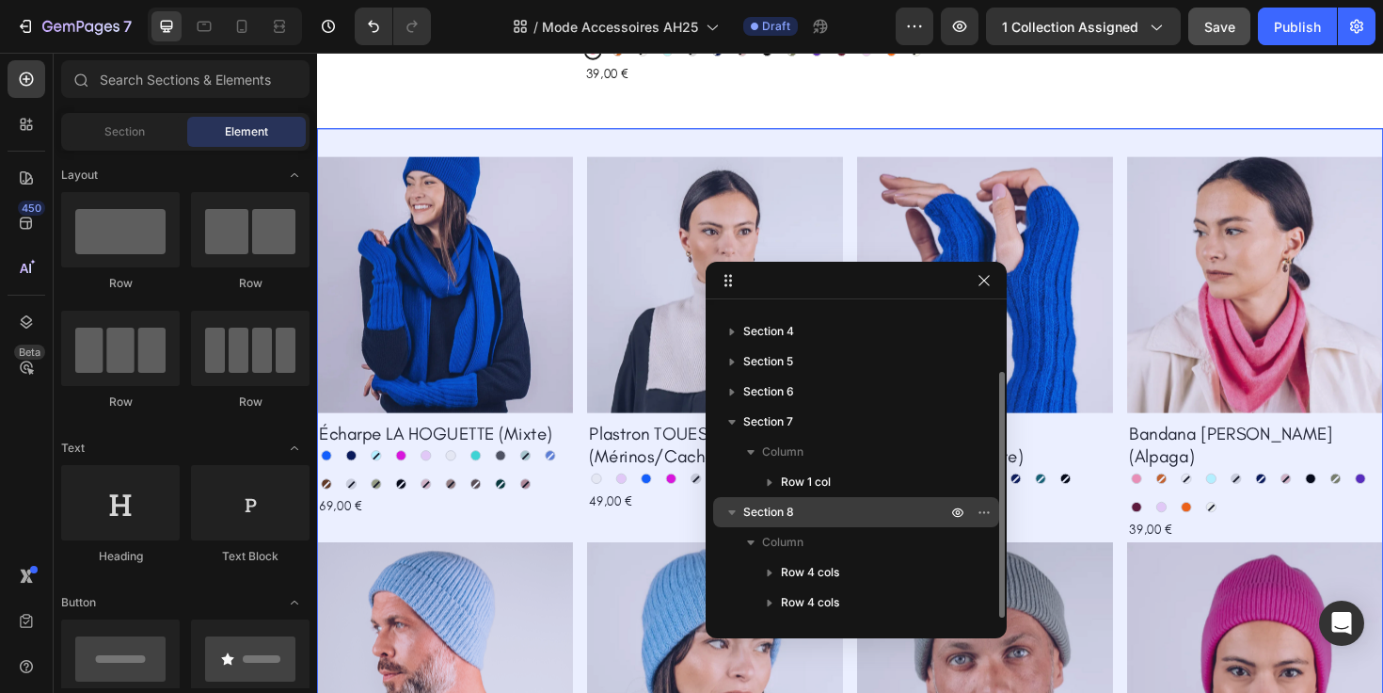
click at [860, 518] on p "Section 8" at bounding box center [846, 511] width 207 height 19
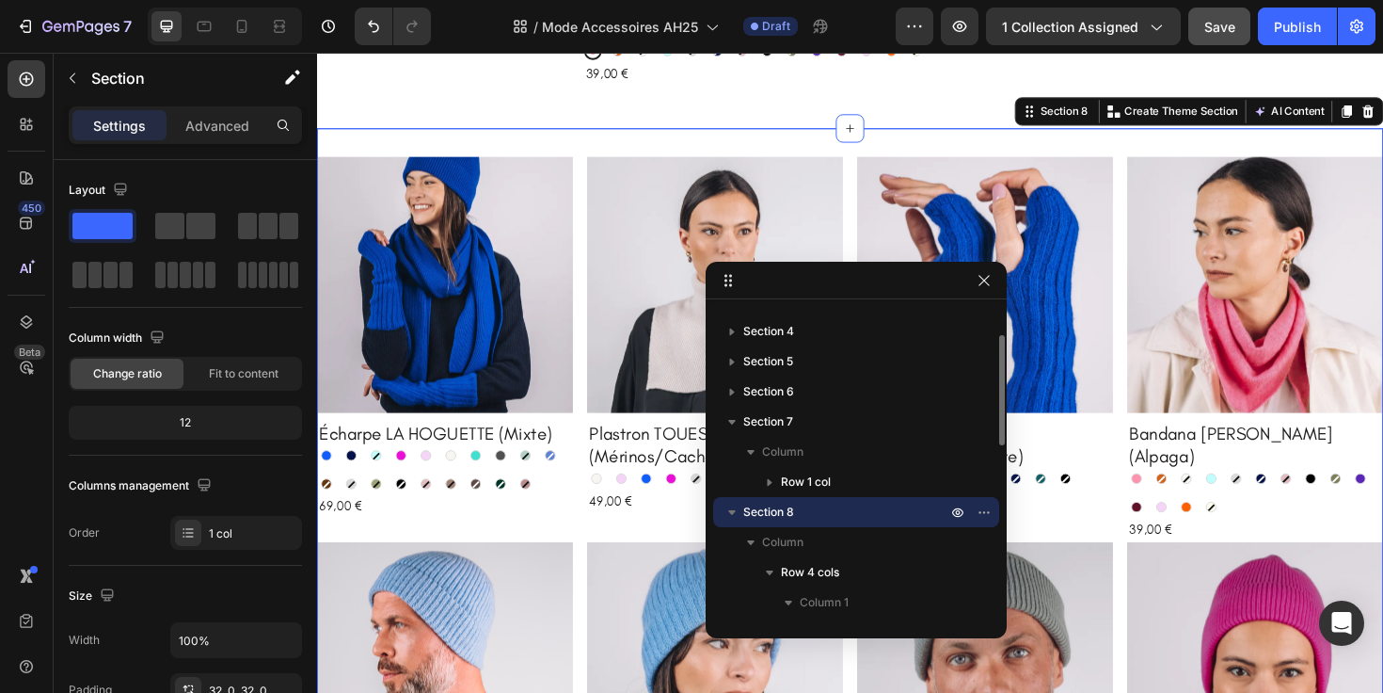
scroll to position [2977, 0]
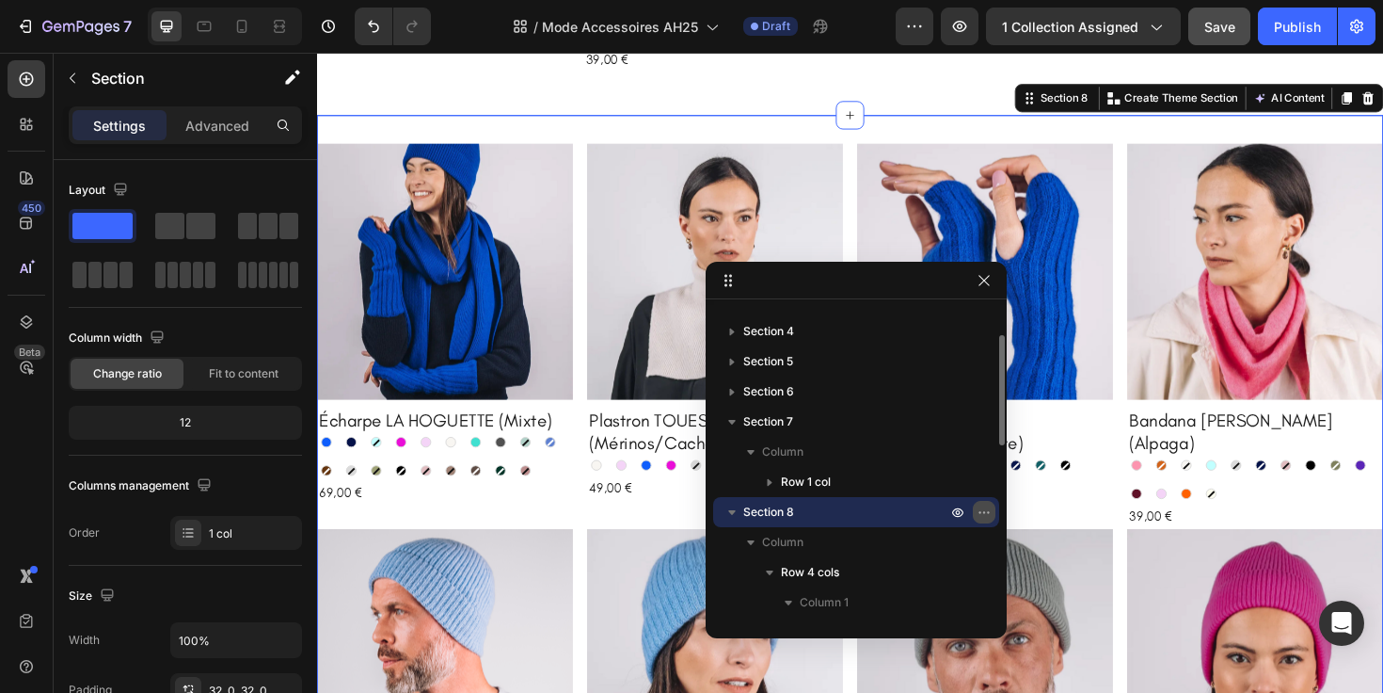
click at [989, 510] on icon "button" at bounding box center [984, 511] width 15 height 15
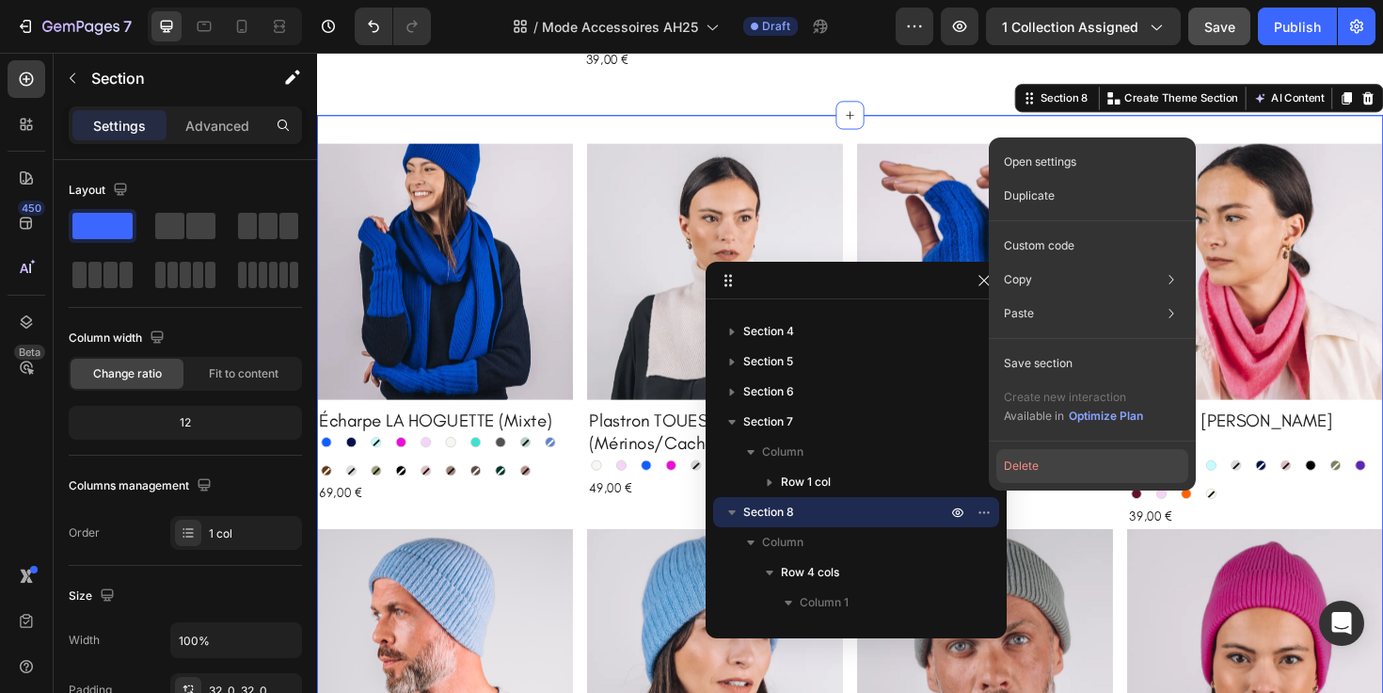
click at [1038, 469] on button "Delete" at bounding box center [1092, 466] width 192 height 34
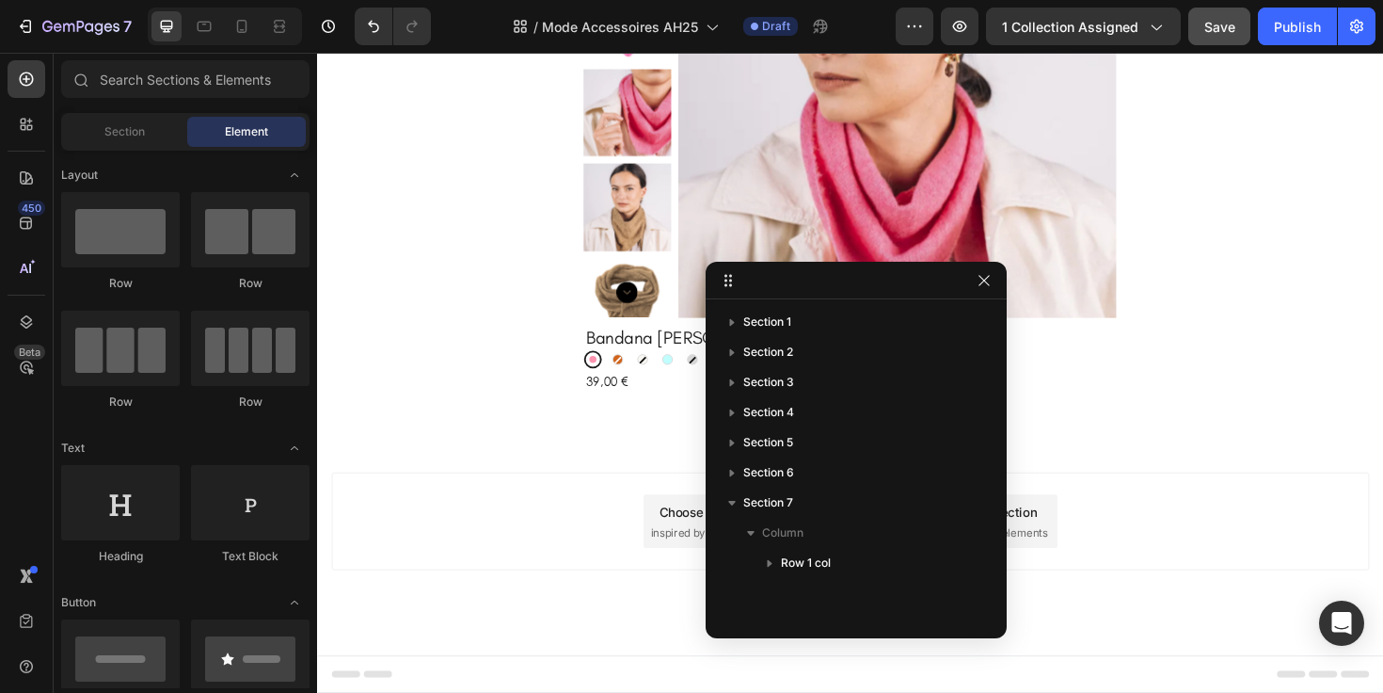
scroll to position [2636, 0]
click at [991, 275] on icon "button" at bounding box center [984, 280] width 15 height 15
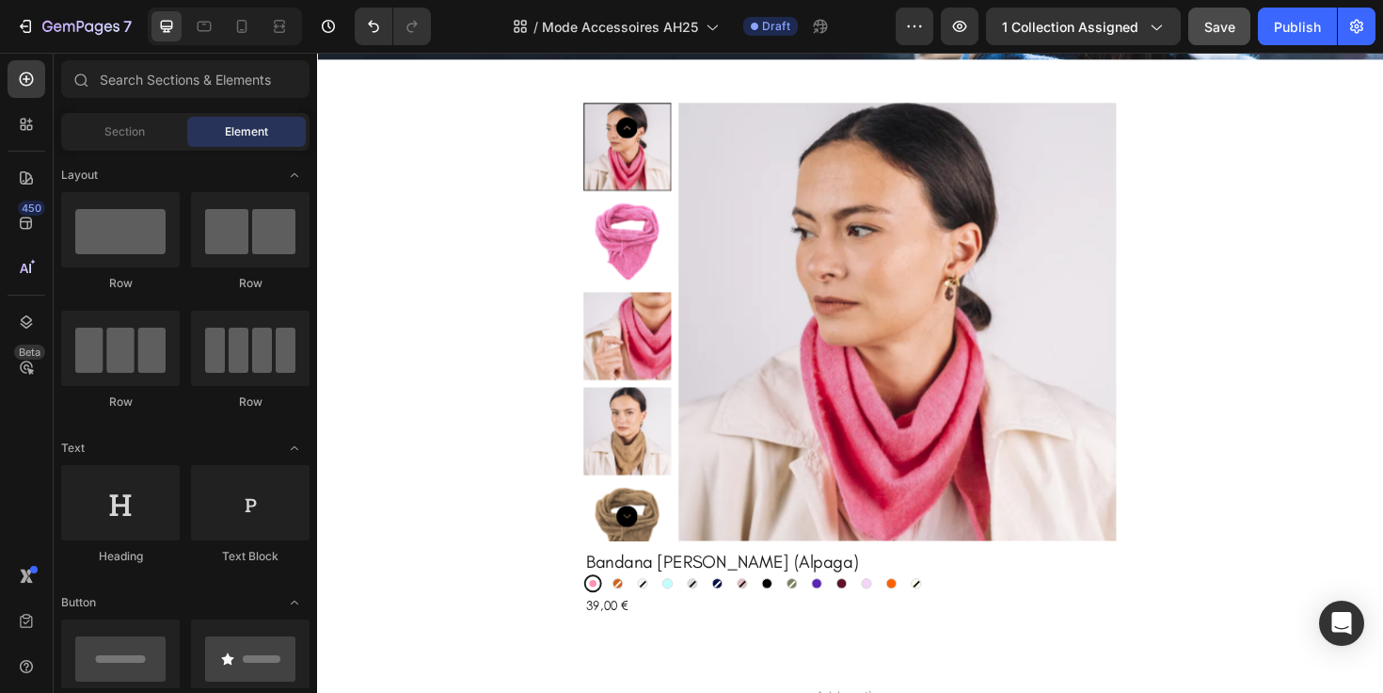
scroll to position [2687, 0]
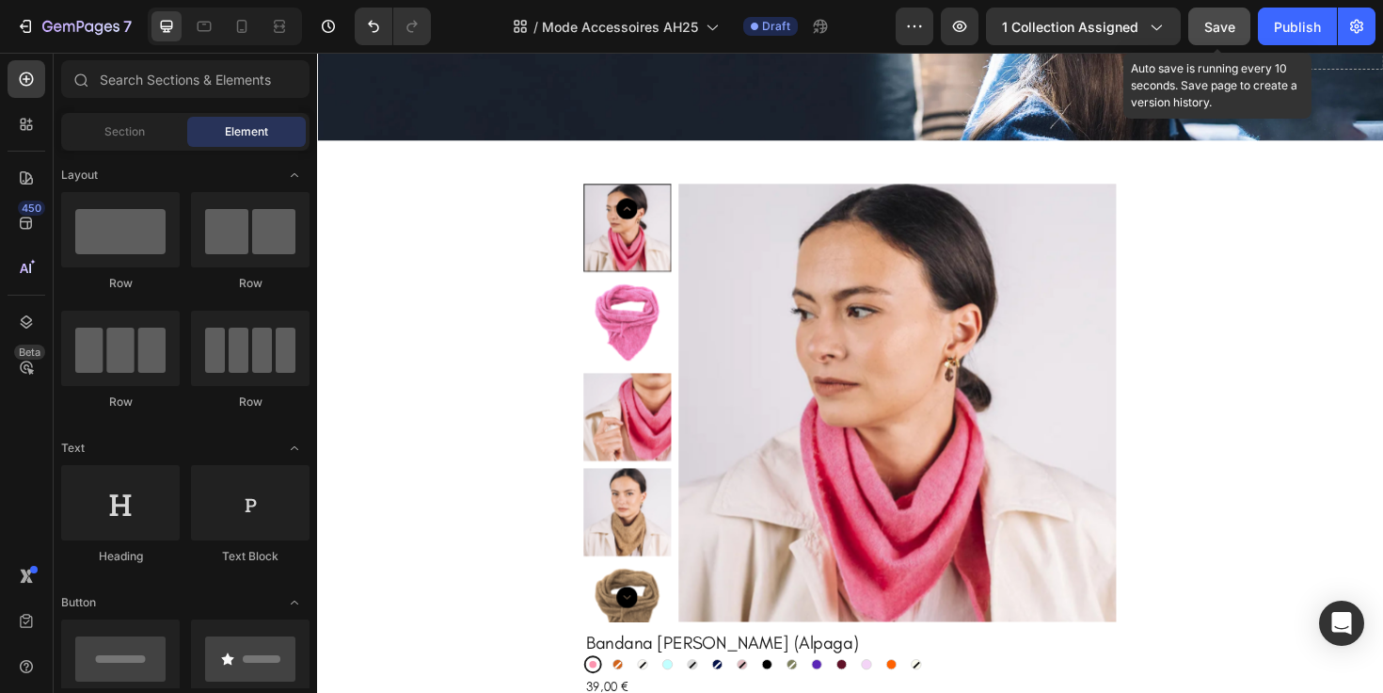
click at [1227, 20] on span "Save" at bounding box center [1219, 27] width 31 height 16
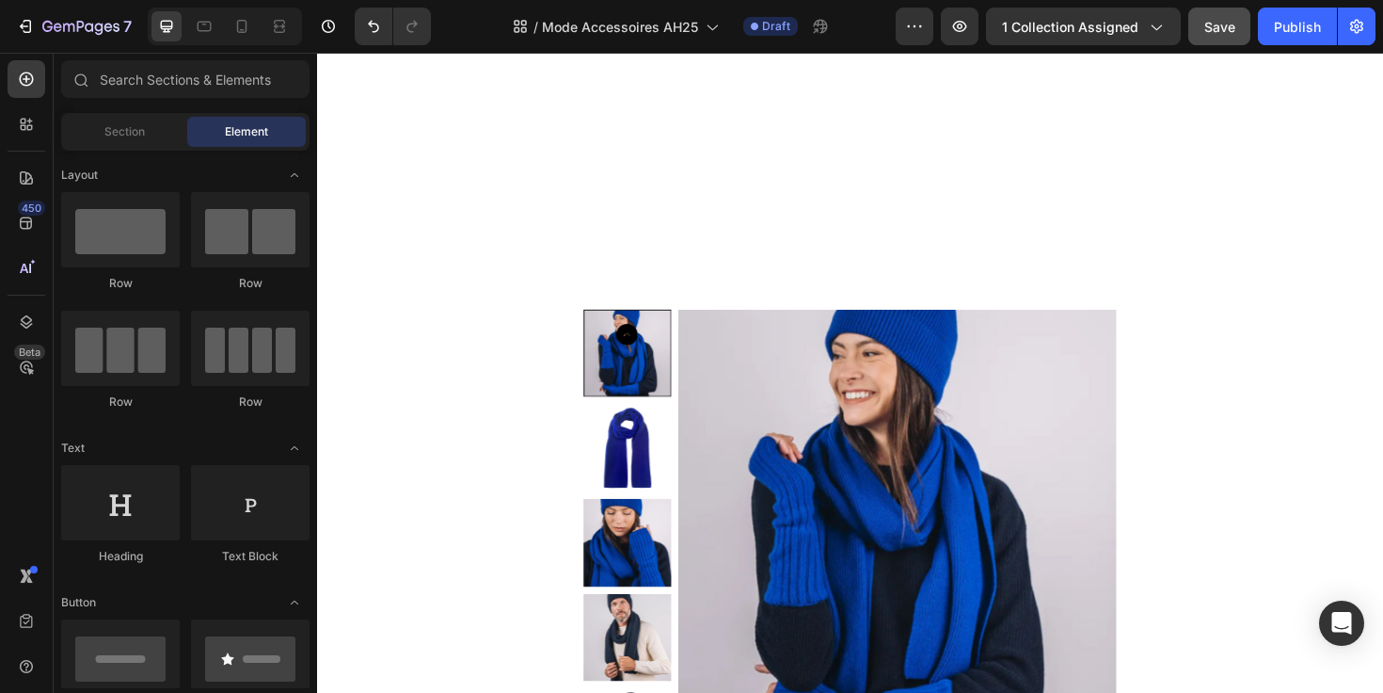
scroll to position [3006, 0]
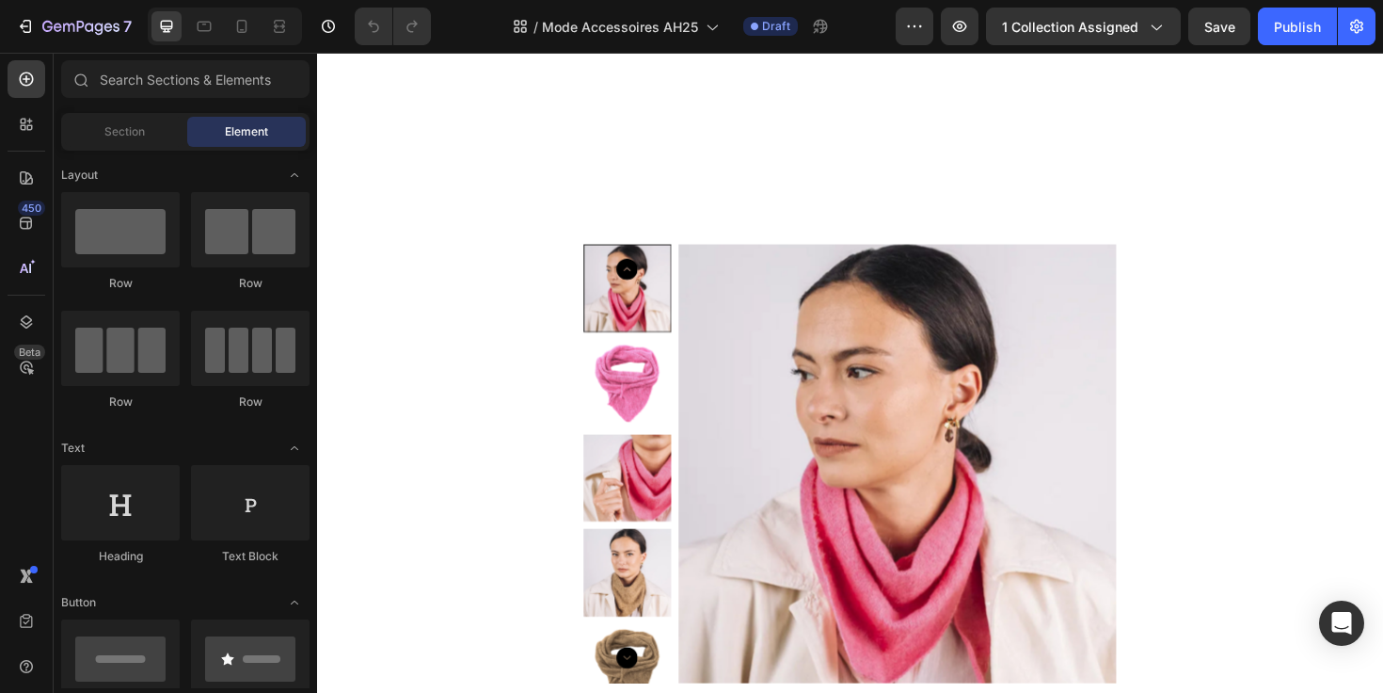
scroll to position [3006, 0]
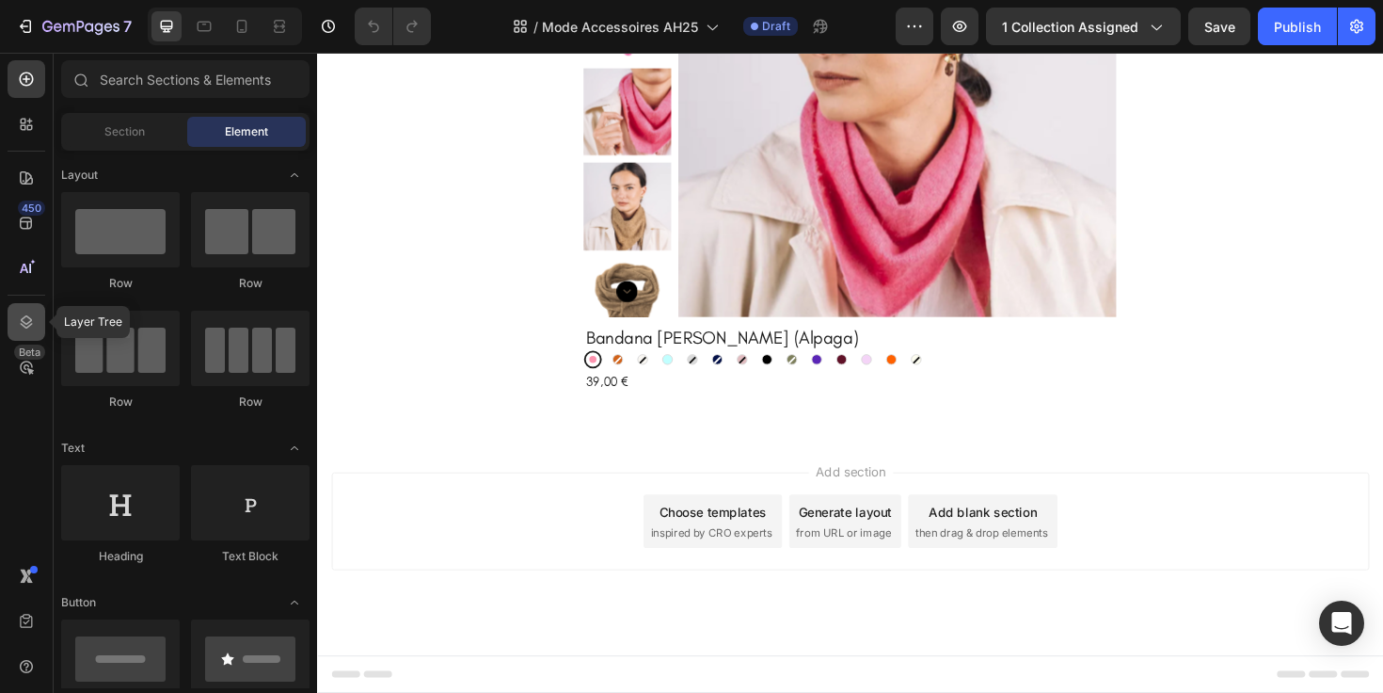
click at [29, 322] on icon at bounding box center [27, 321] width 12 height 13
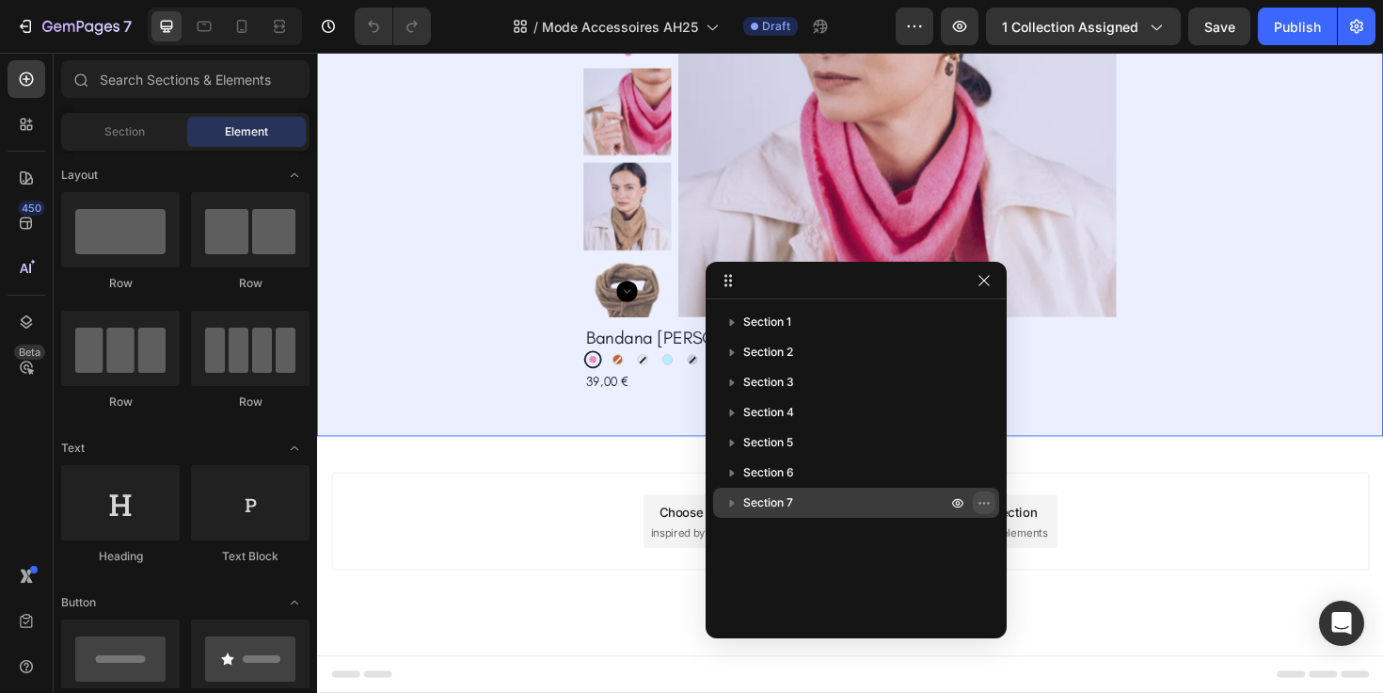
click at [983, 506] on icon "button" at bounding box center [984, 502] width 15 height 15
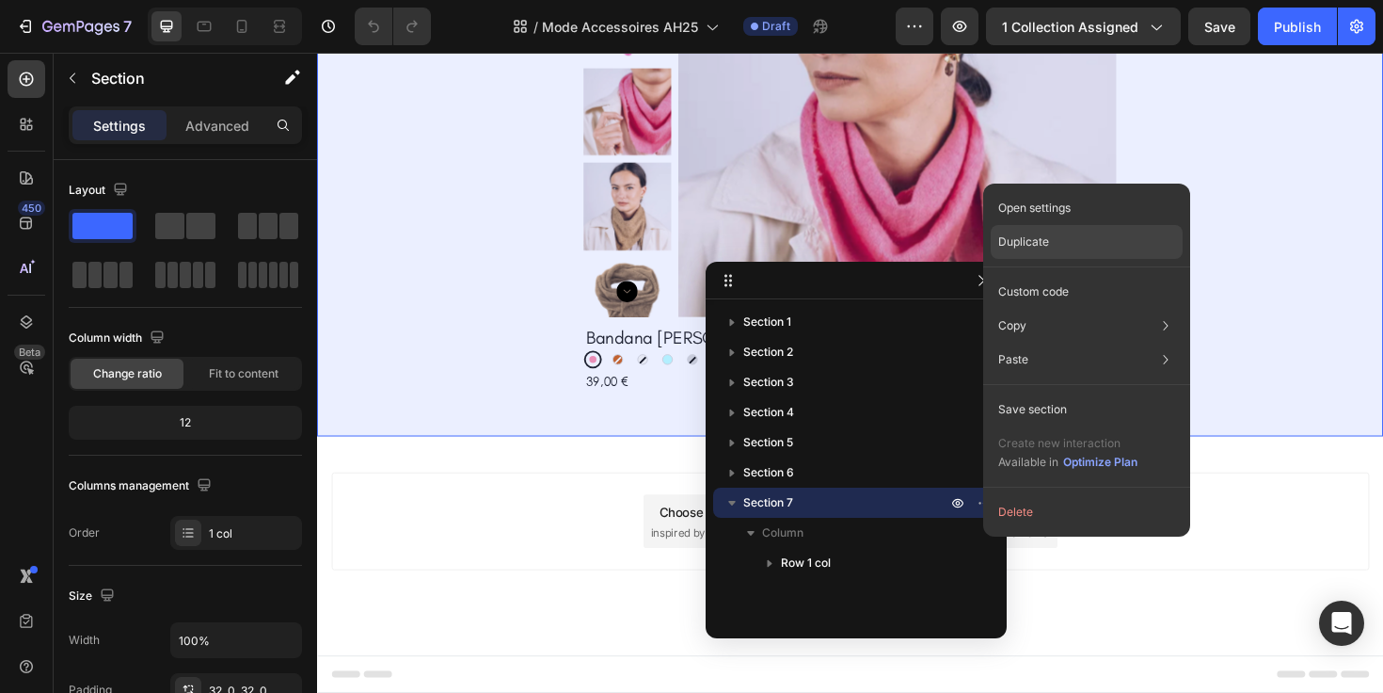
click at [1044, 243] on p "Duplicate" at bounding box center [1023, 241] width 51 height 17
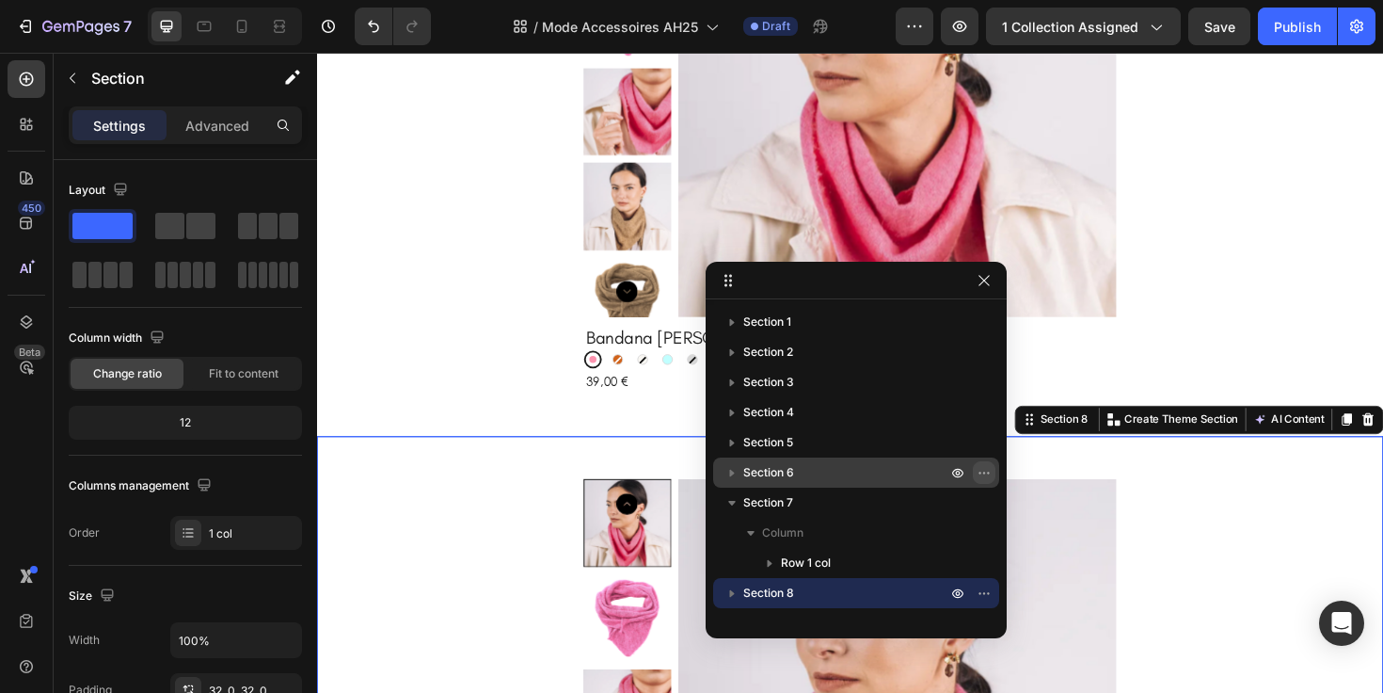
click at [982, 471] on icon "button" at bounding box center [984, 472] width 15 height 15
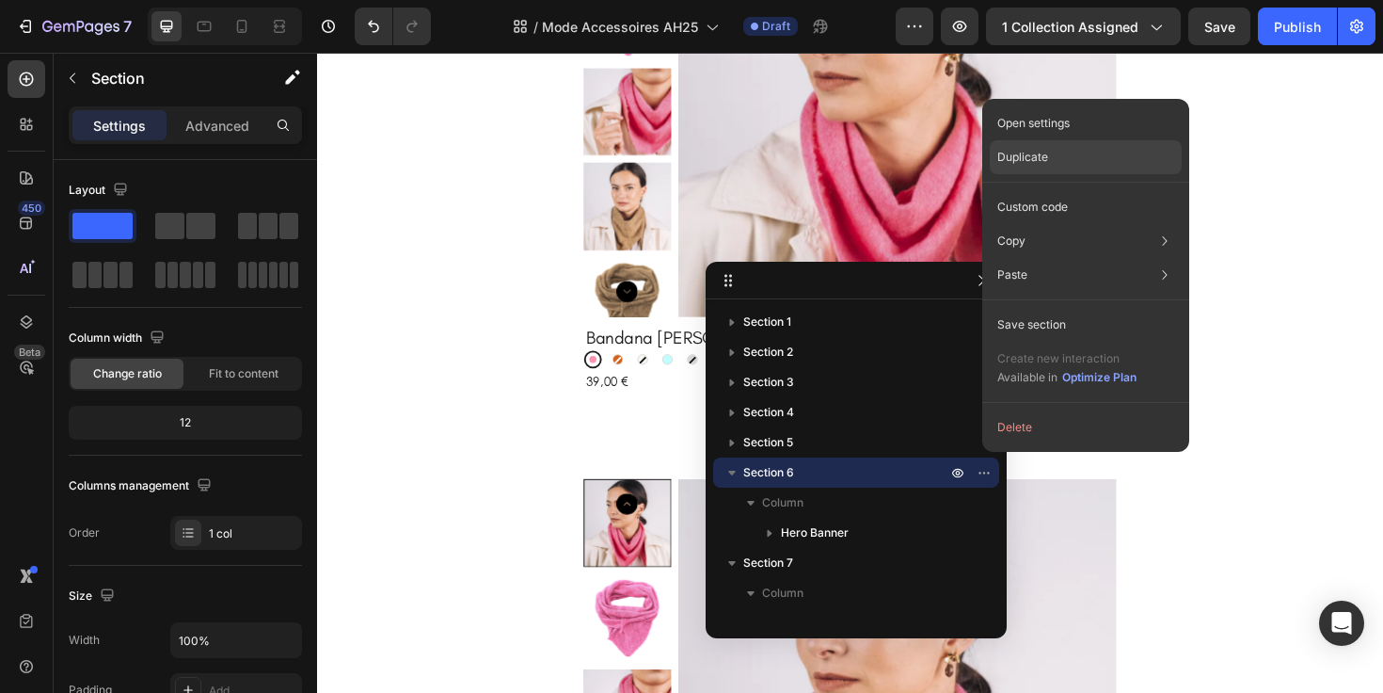
click at [1070, 190] on div "Duplicate" at bounding box center [1086, 207] width 192 height 34
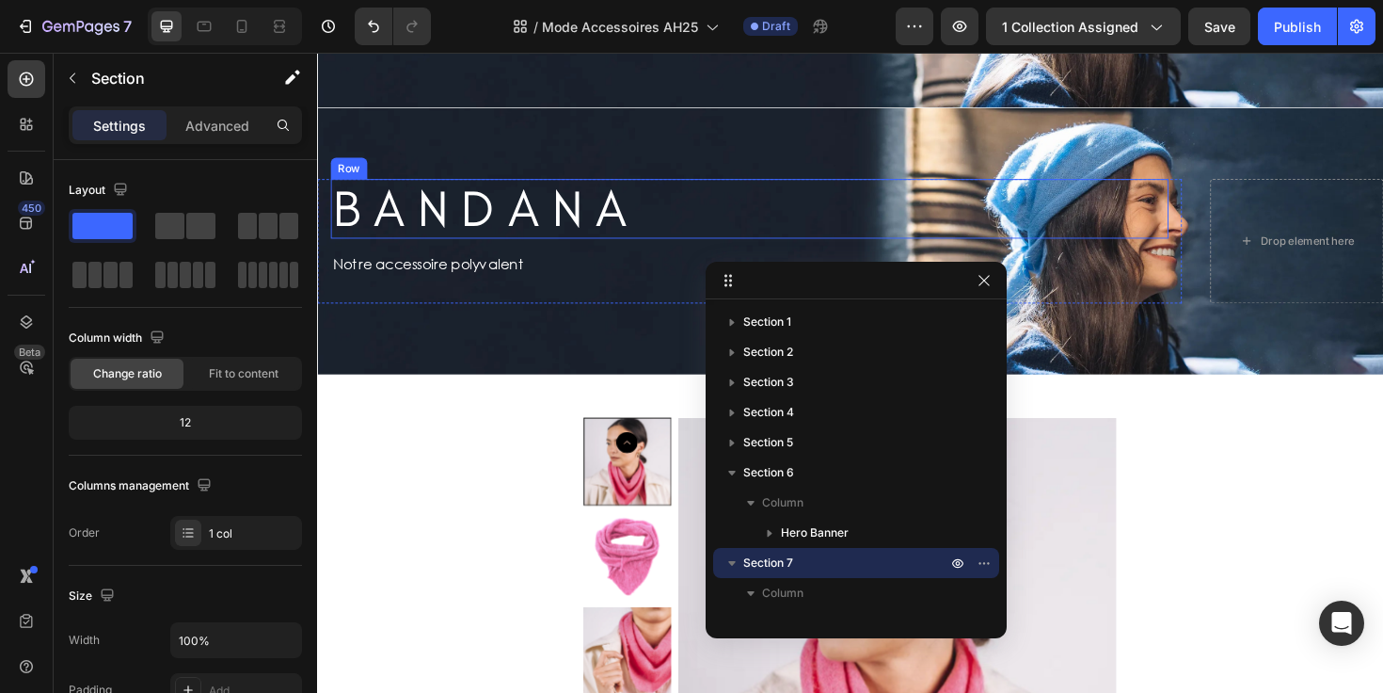
scroll to position [2711, 0]
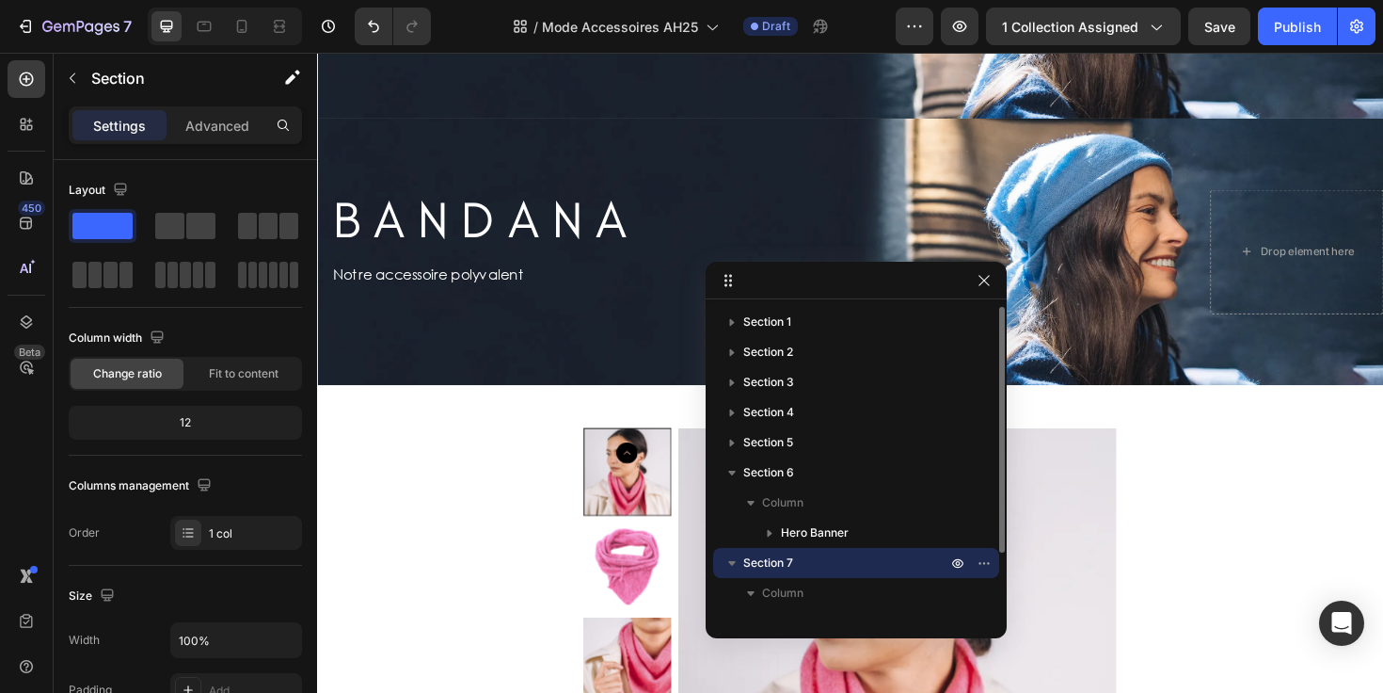
click at [789, 561] on span "Section 7" at bounding box center [768, 562] width 50 height 19
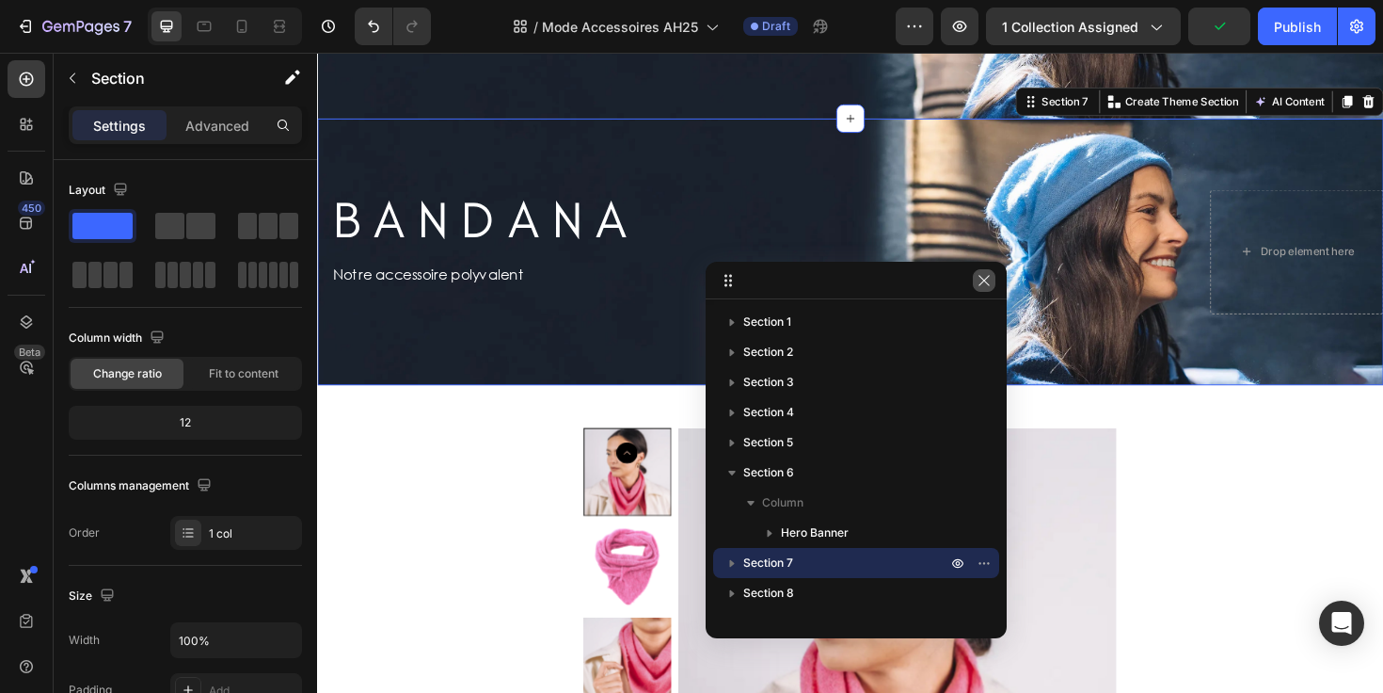
click at [984, 279] on icon "button" at bounding box center [984, 280] width 10 height 10
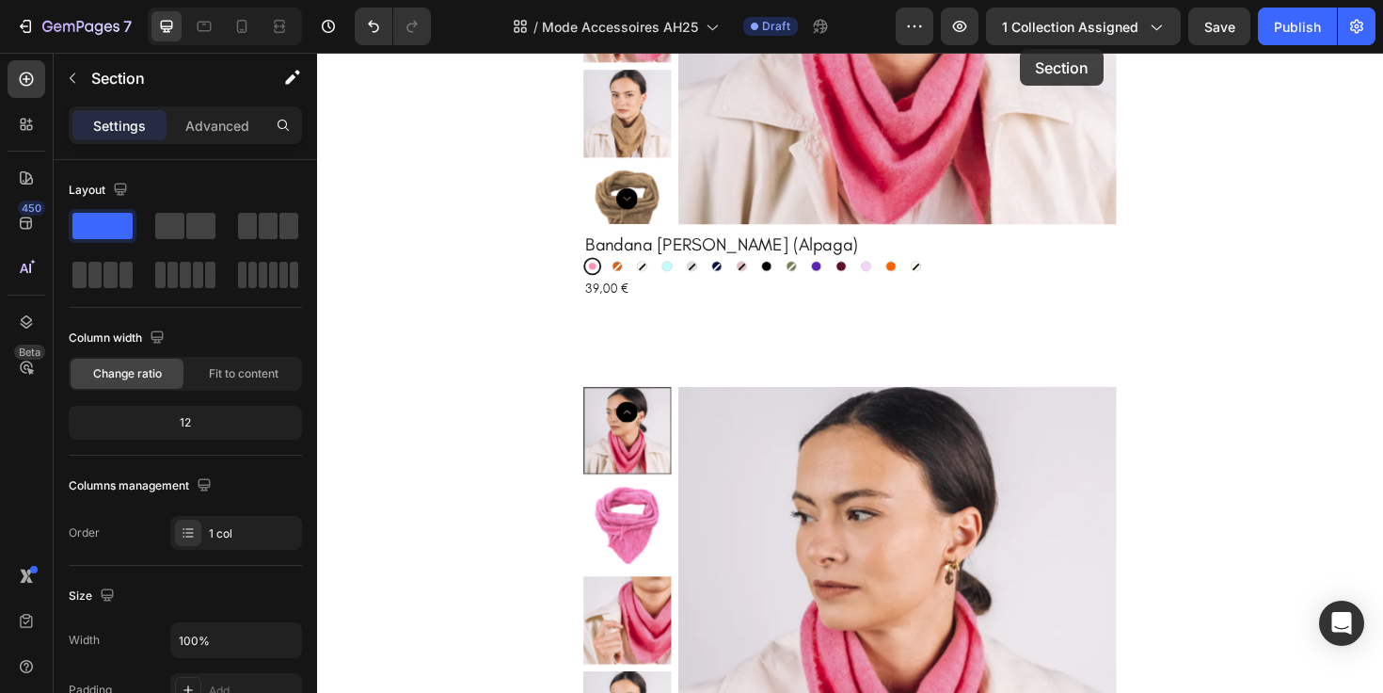
scroll to position [3189, 0]
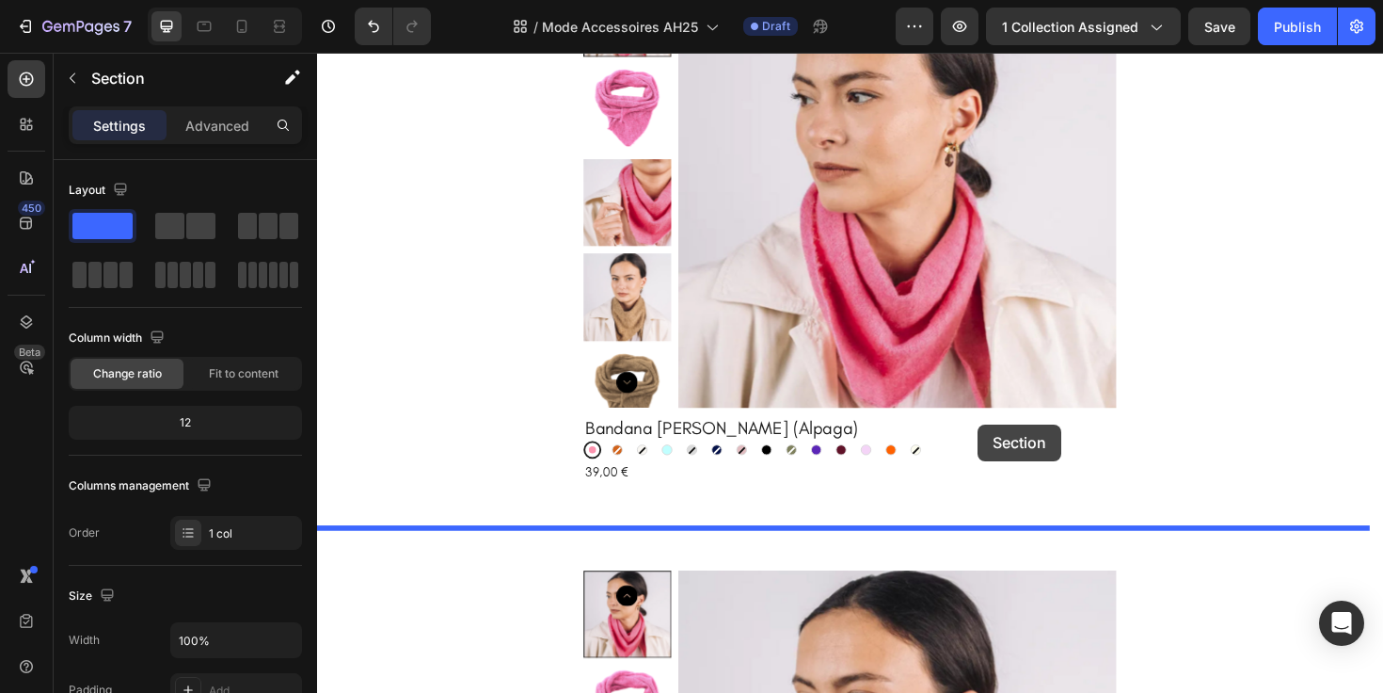
drag, startPoint x: 1059, startPoint y: 99, endPoint x: 1016, endPoint y: 446, distance: 349.8
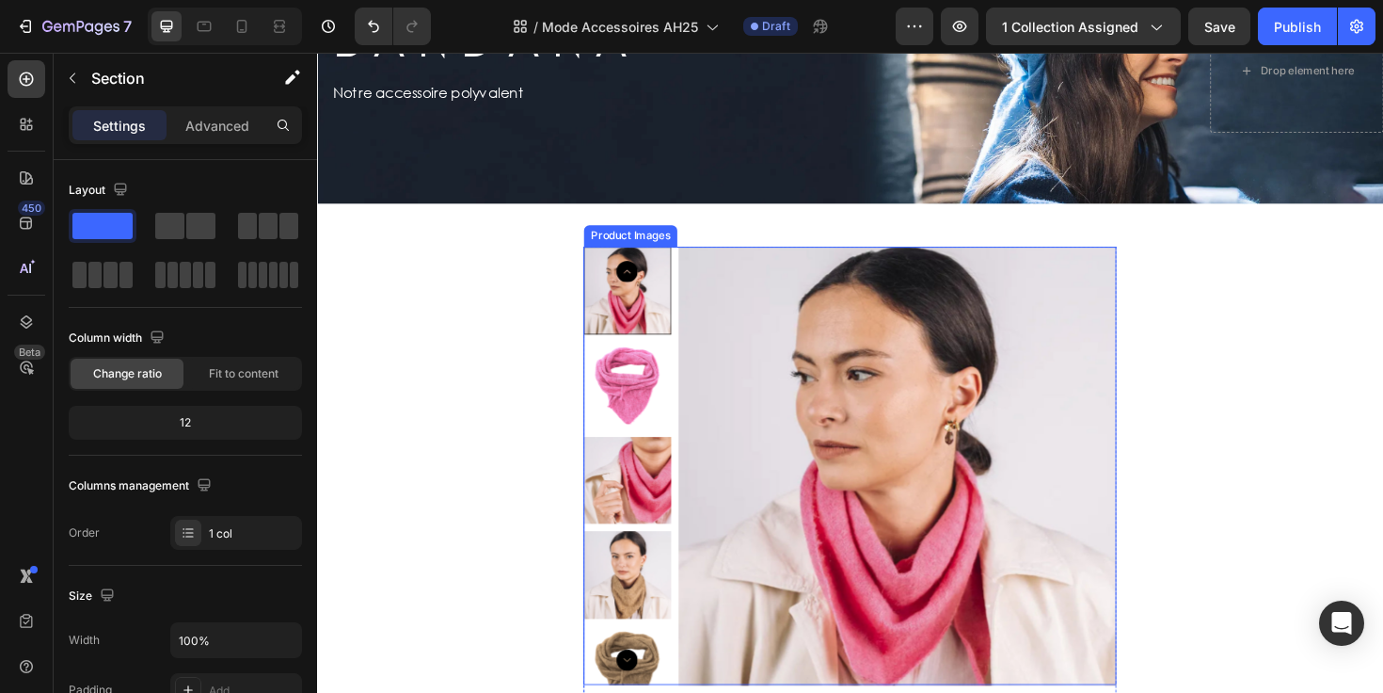
scroll to position [3431, 0]
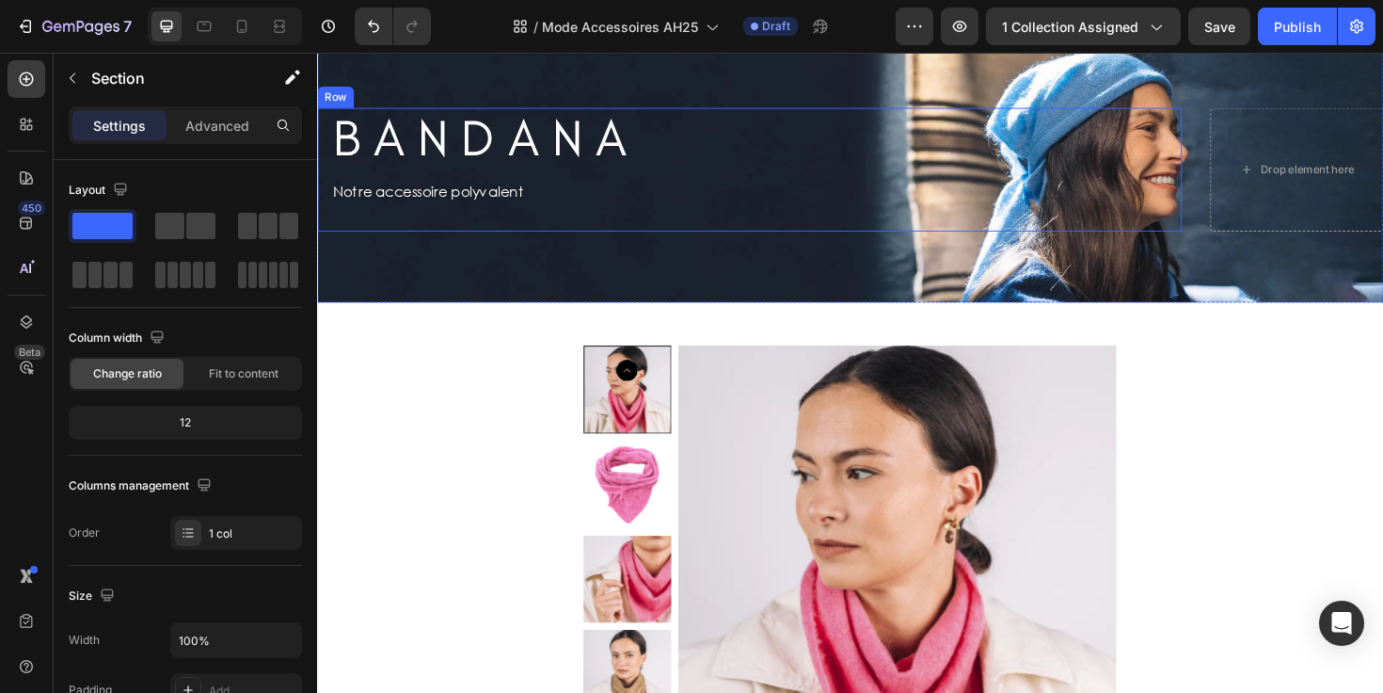
click at [788, 174] on div "B A N D A N A Heading Row Notre accessoire polyvalent Text Block" at bounding box center [774, 177] width 887 height 132
click at [628, 281] on div "Background Image" at bounding box center [881, 176] width 1129 height 282
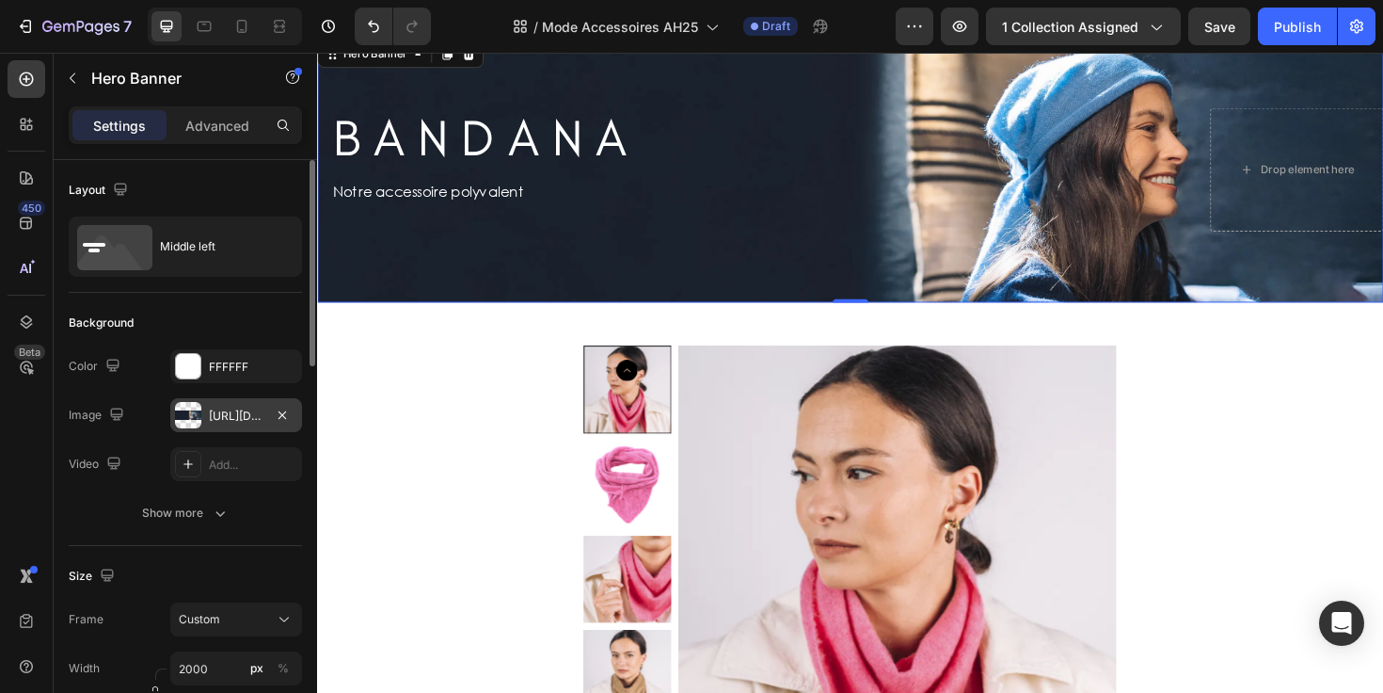
click at [236, 409] on div "[URL][DOMAIN_NAME]" at bounding box center [236, 415] width 55 height 17
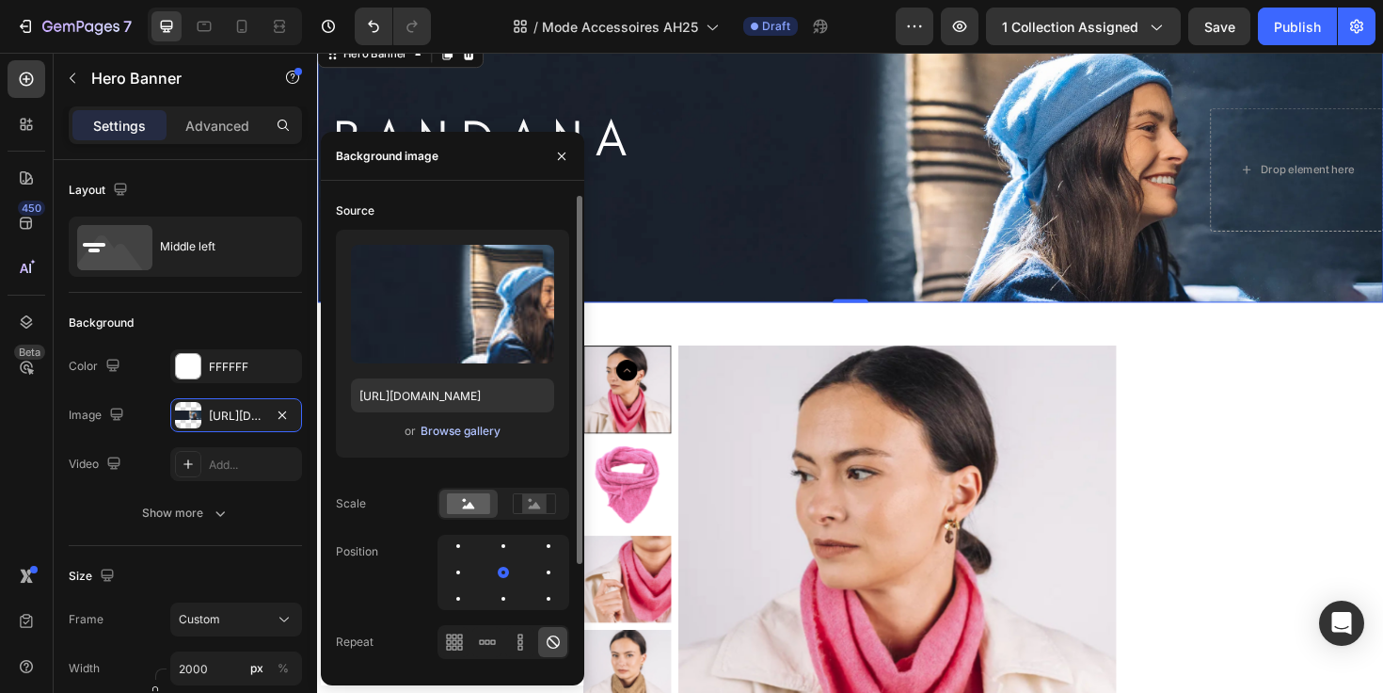
click at [464, 431] on div "Browse gallery" at bounding box center [461, 430] width 80 height 17
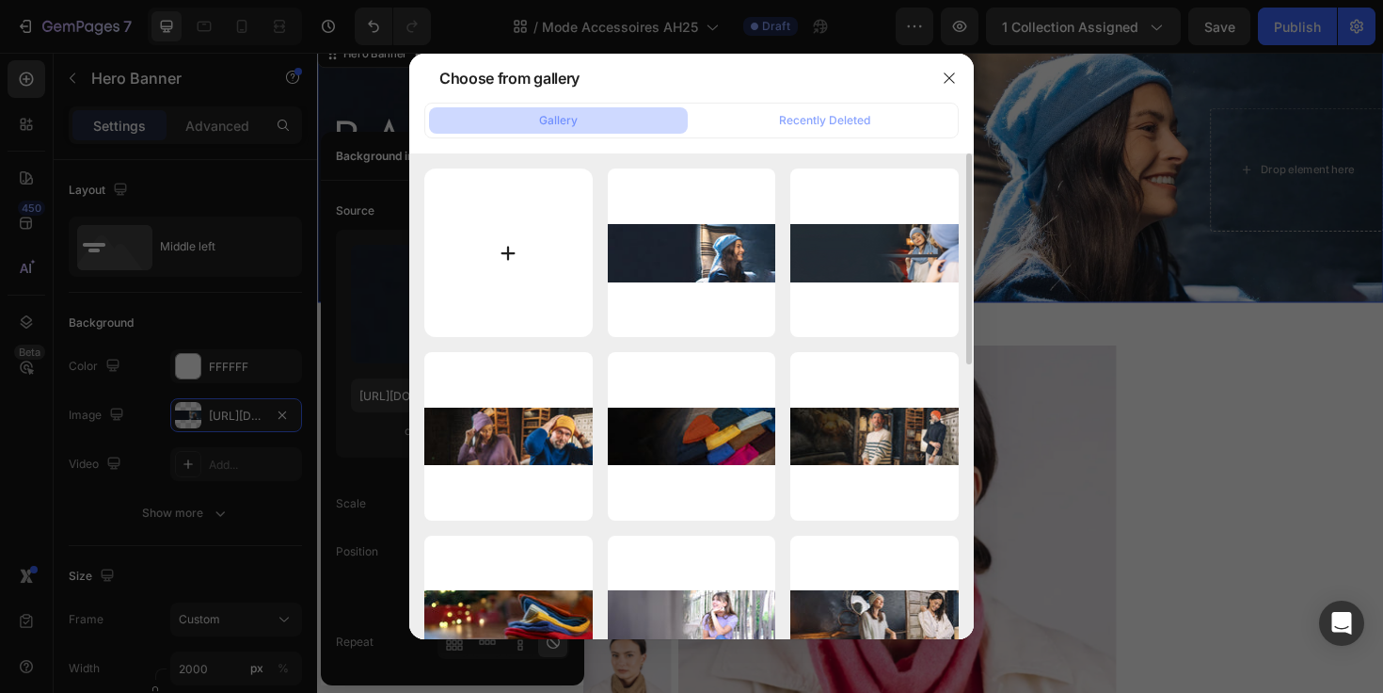
type input "C:\fakepath\Mitaines accessoires.webp"
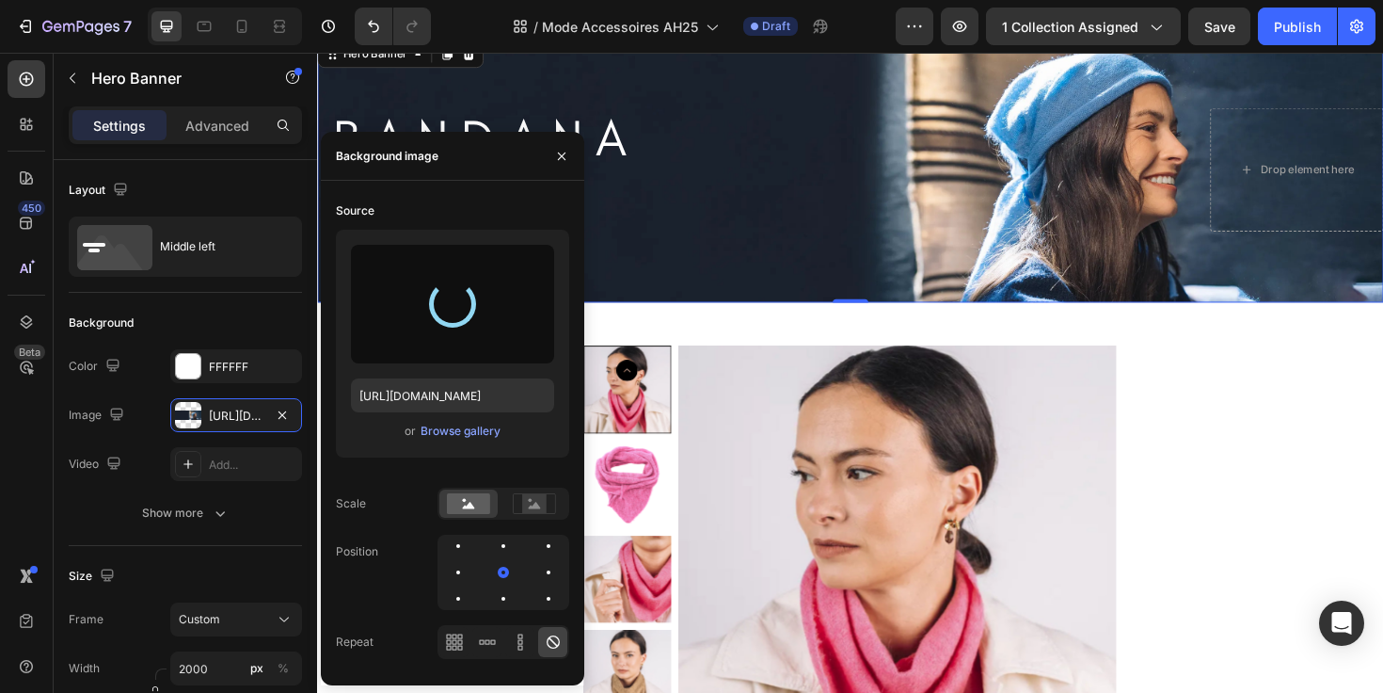
type input "[URL][DOMAIN_NAME]"
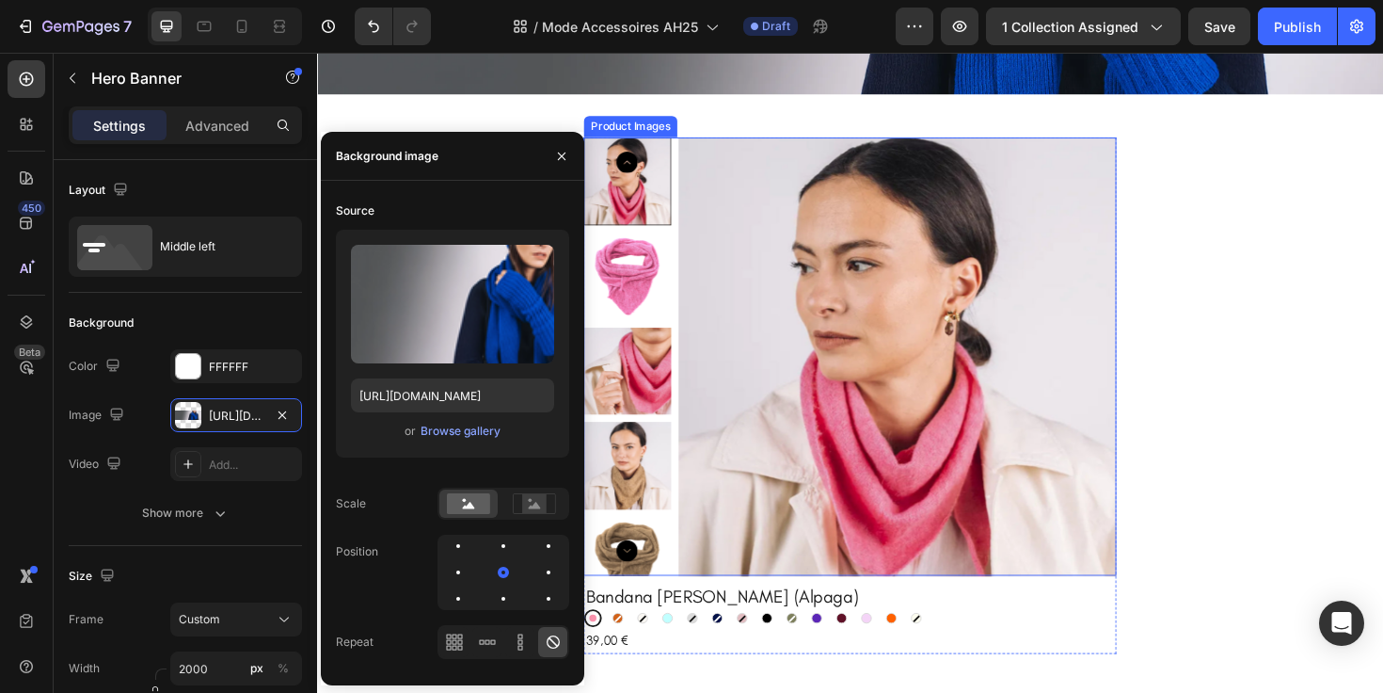
scroll to position [3285, 0]
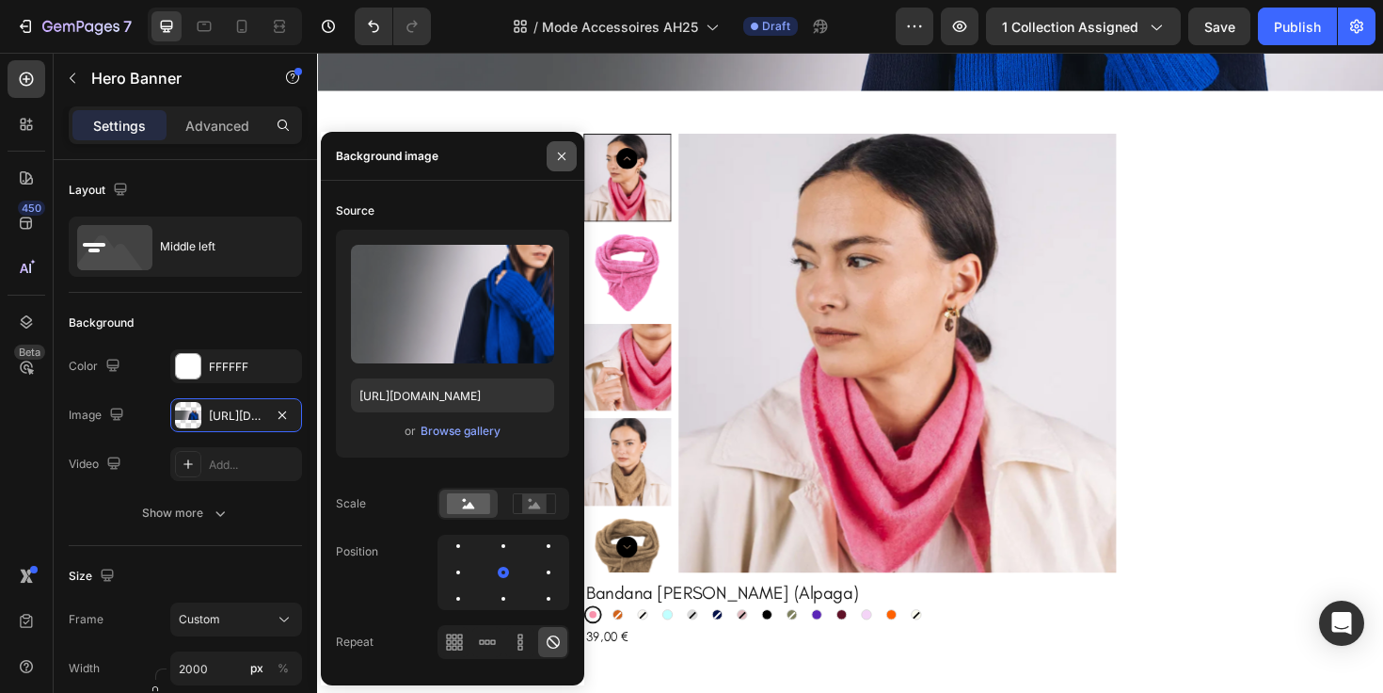
click at [558, 149] on icon "button" at bounding box center [561, 156] width 15 height 15
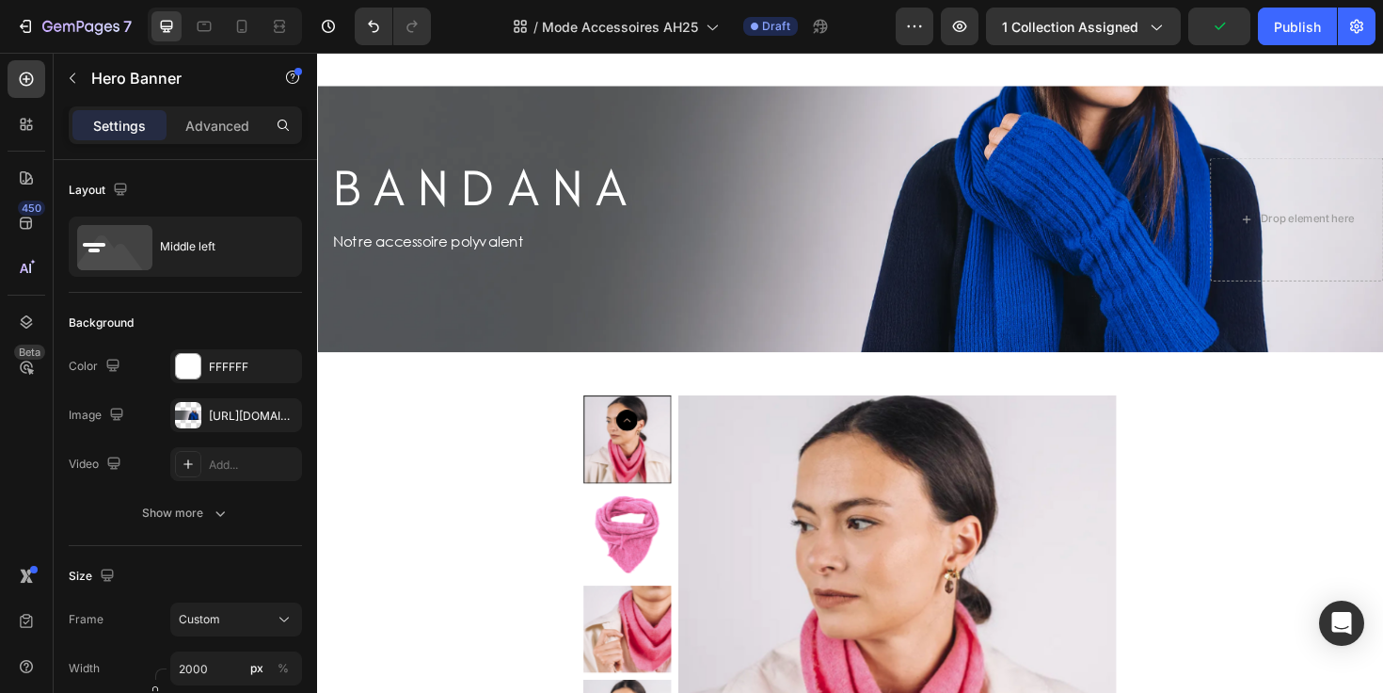
scroll to position [3430, 0]
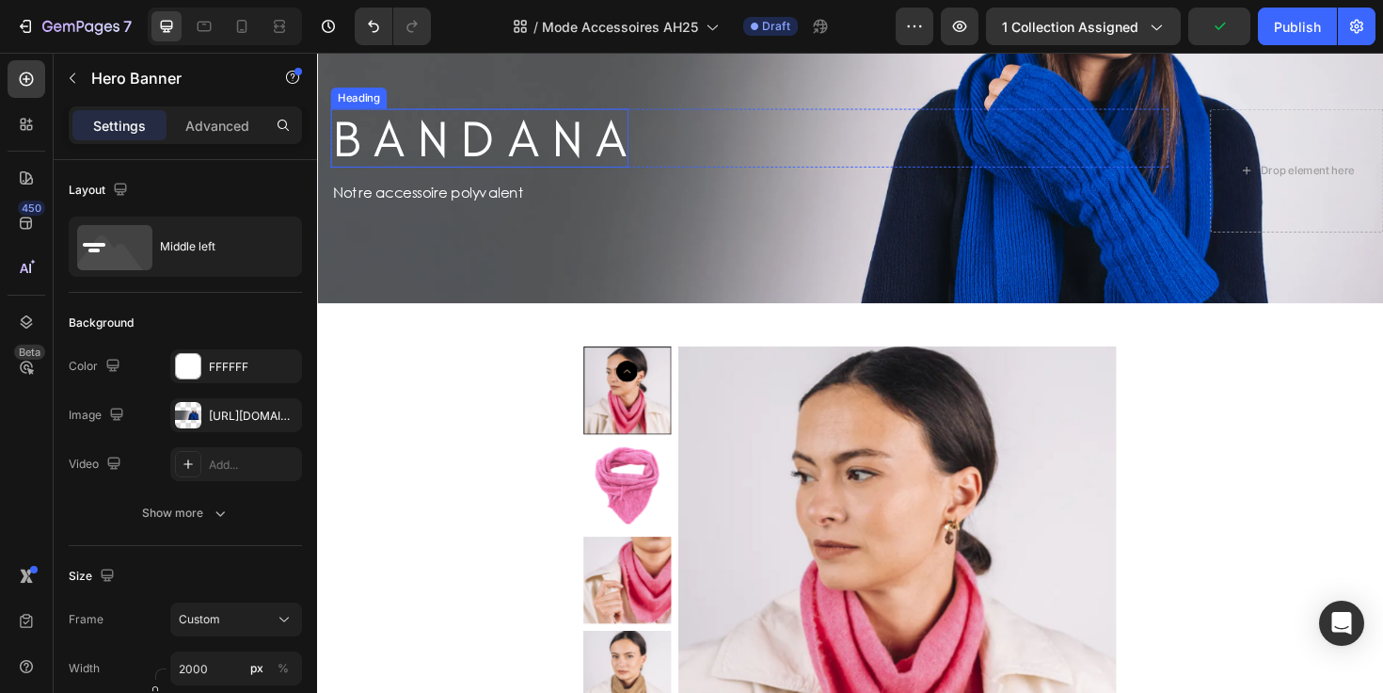
click at [450, 149] on h2 "B A N D A N A" at bounding box center [488, 143] width 315 height 63
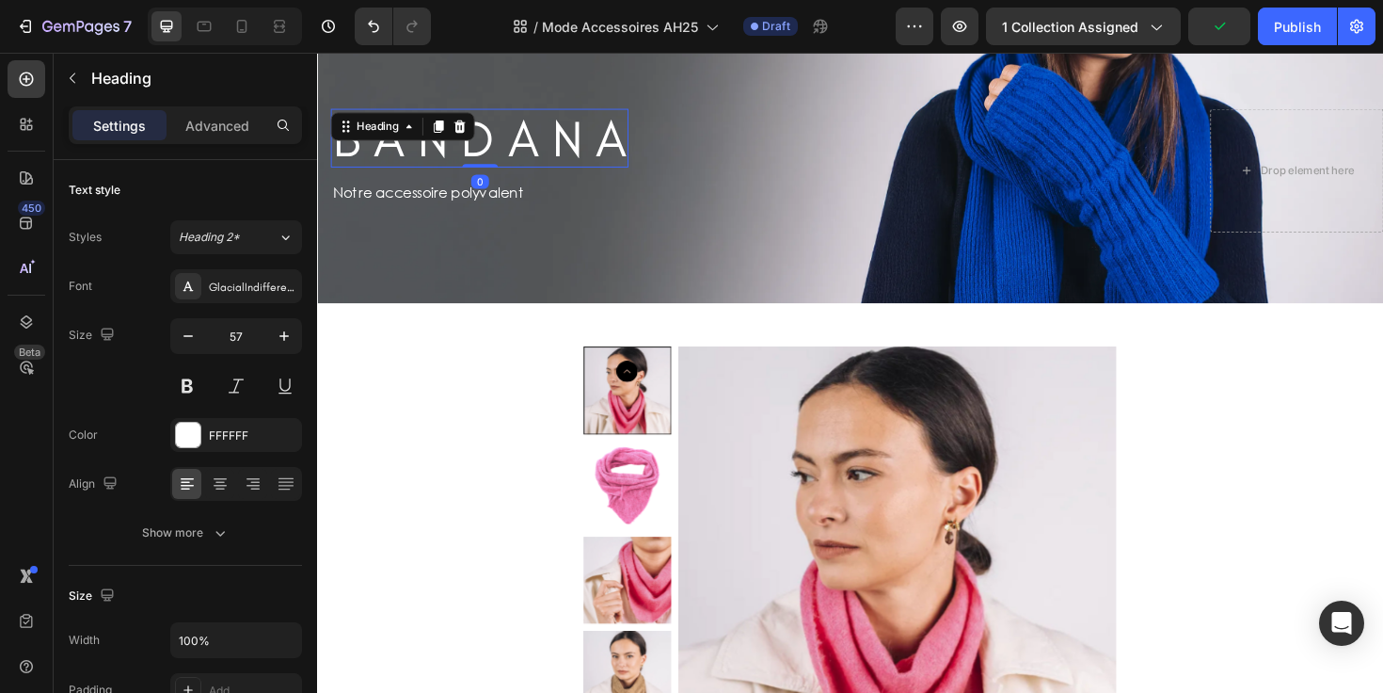
click at [486, 147] on h2 "B A N D A N A" at bounding box center [488, 143] width 315 height 63
click at [486, 147] on p "B A N D A N A" at bounding box center [488, 143] width 311 height 59
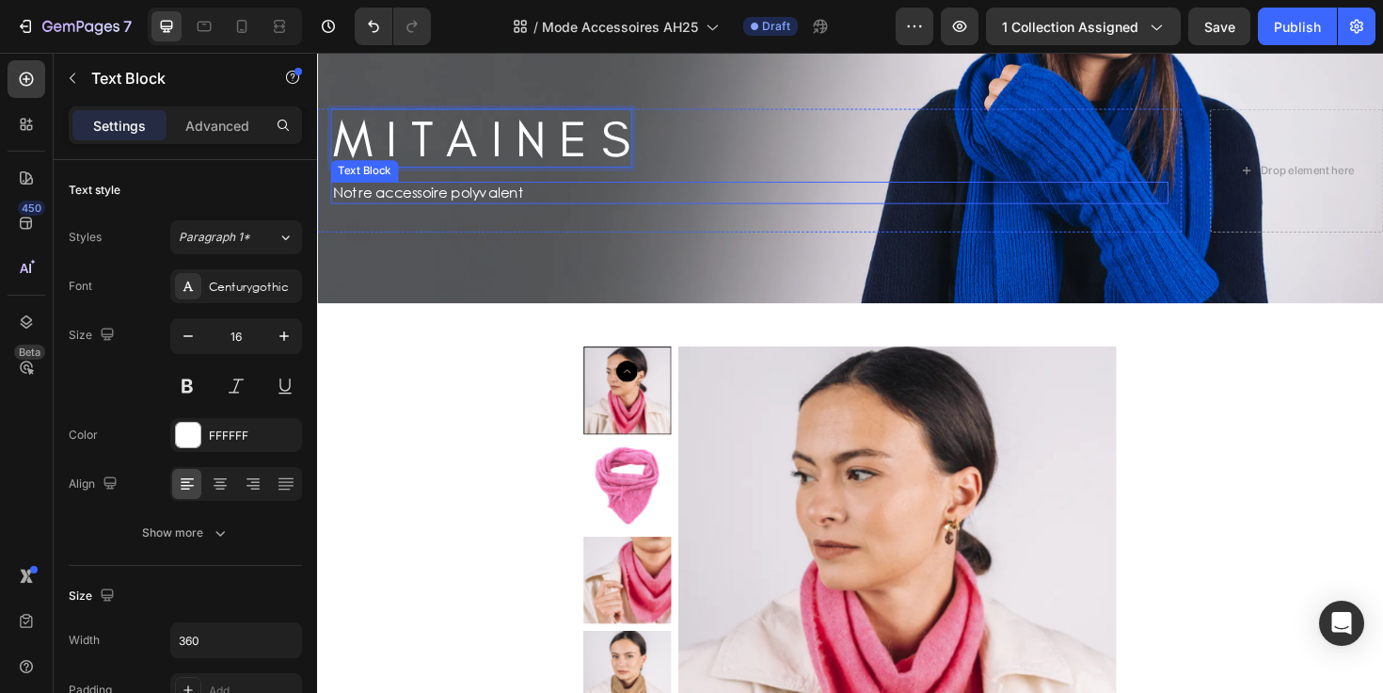
click at [486, 199] on p "Notre accessoire polyvalent" at bounding box center [500, 201] width 335 height 20
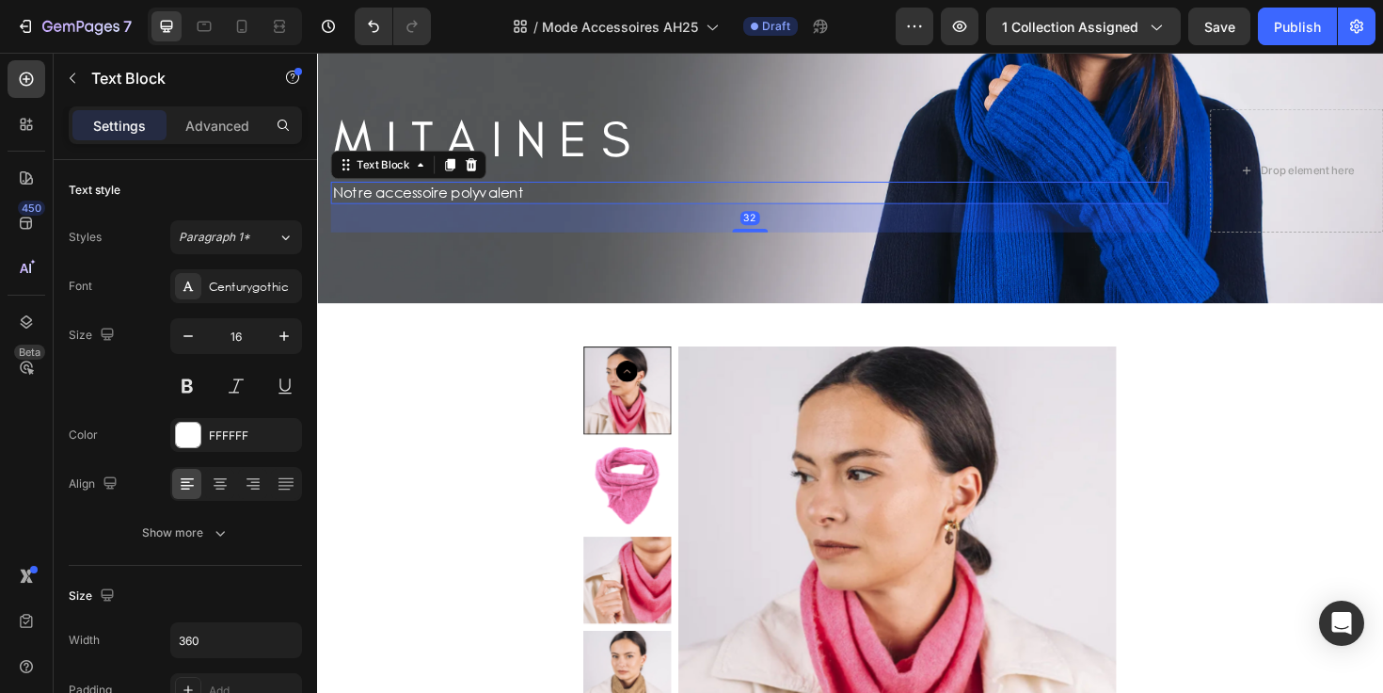
click at [486, 199] on p "Notre accessoire polyvalent" at bounding box center [500, 201] width 335 height 20
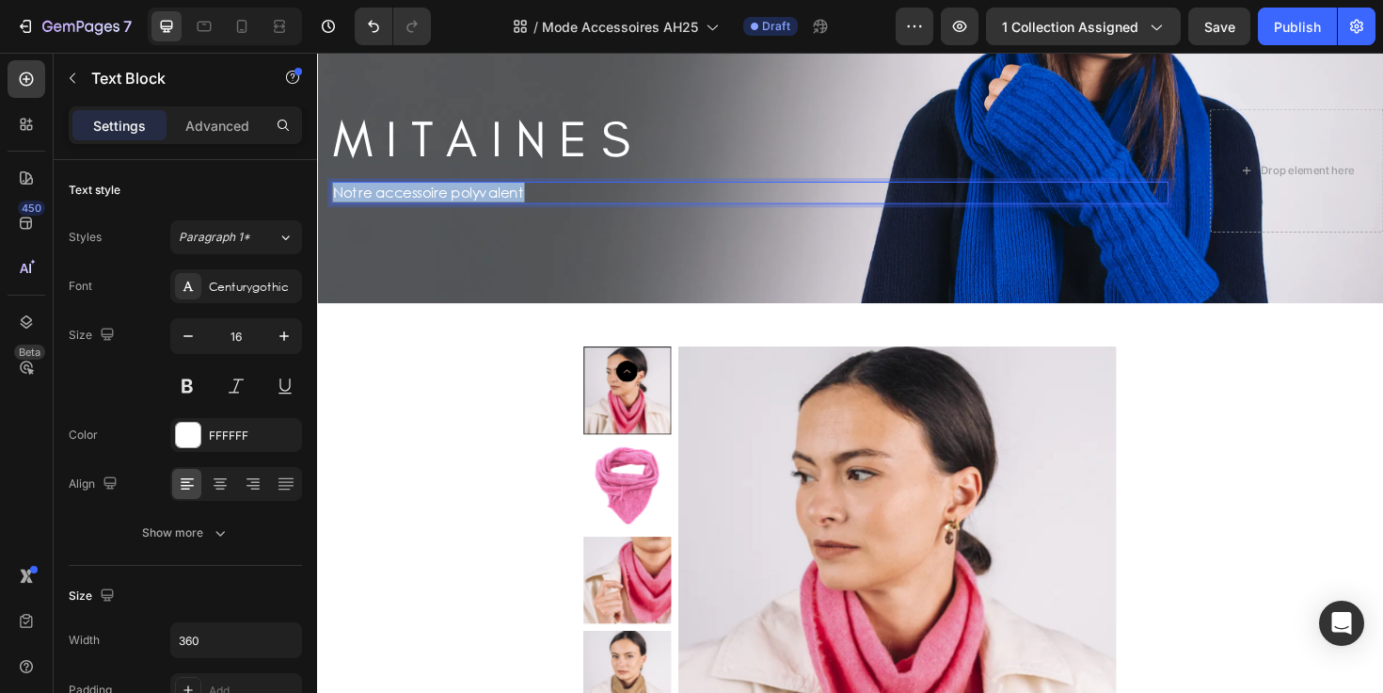
click at [486, 199] on p "Notre accessoire polyvalent" at bounding box center [500, 201] width 335 height 20
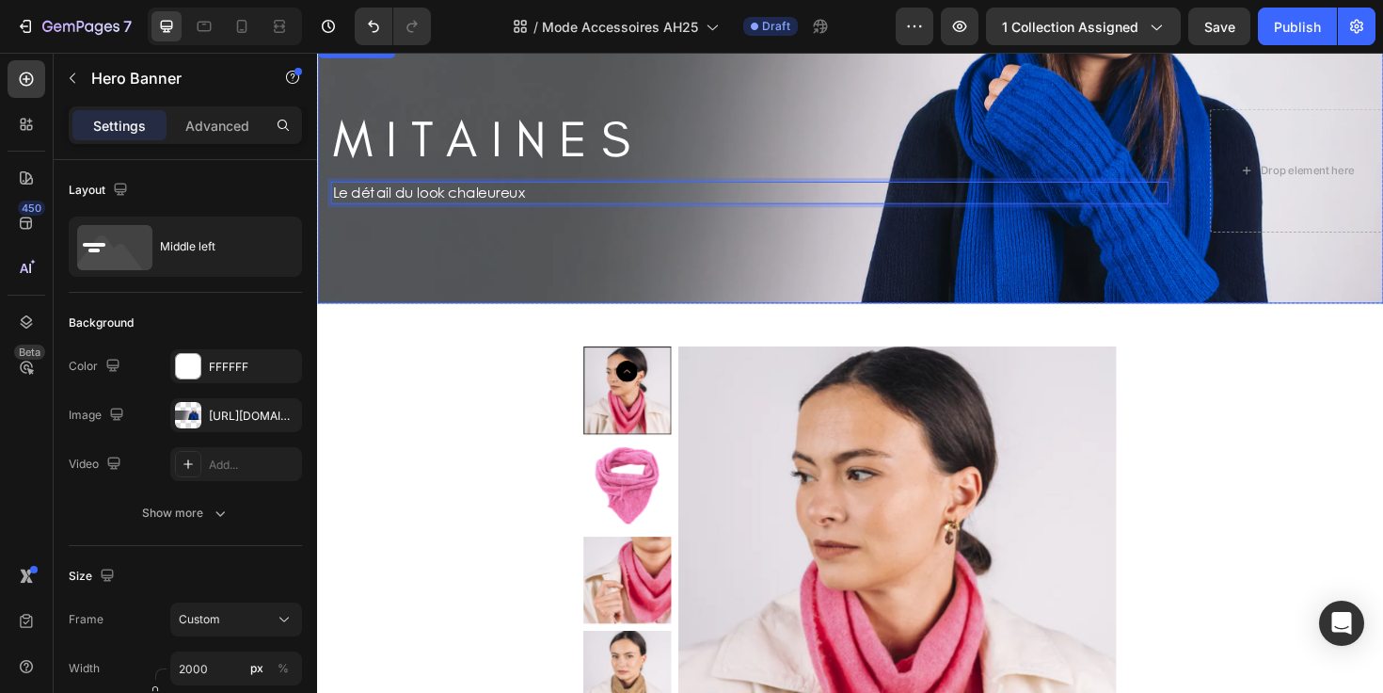
click at [471, 286] on div "Background Image" at bounding box center [881, 177] width 1129 height 282
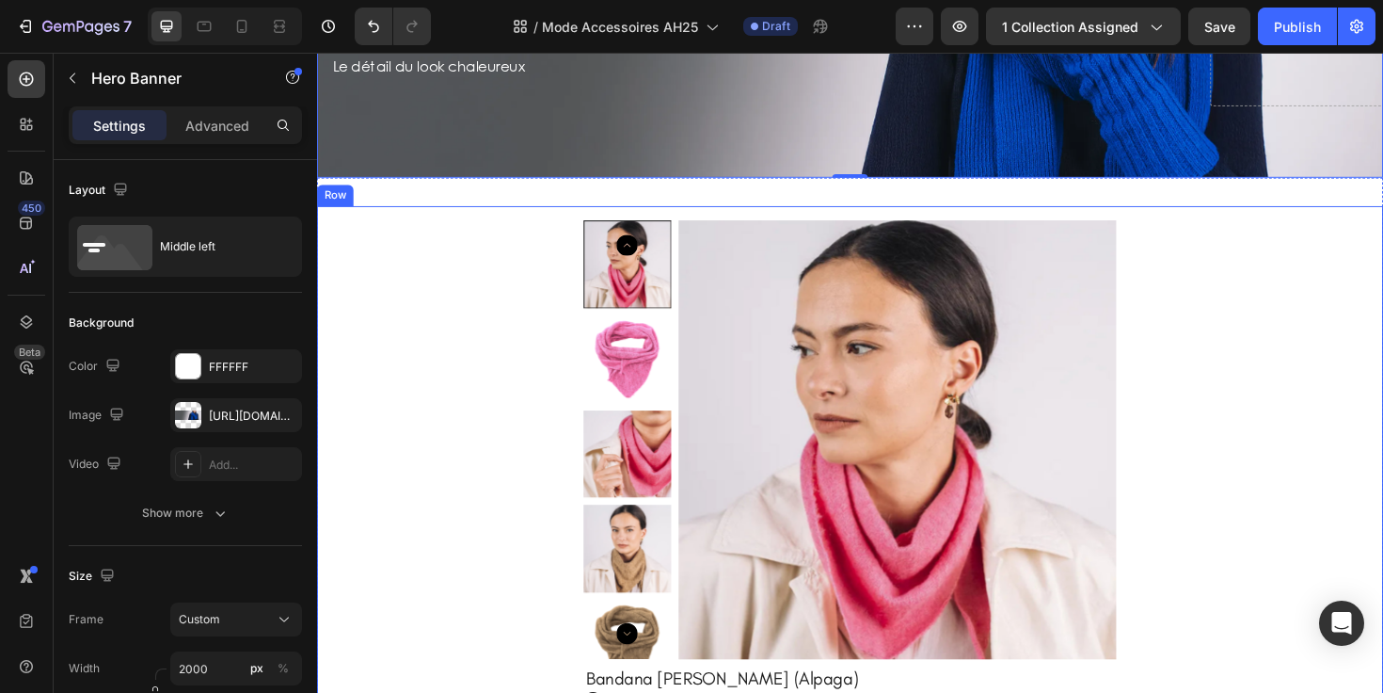
scroll to position [3589, 0]
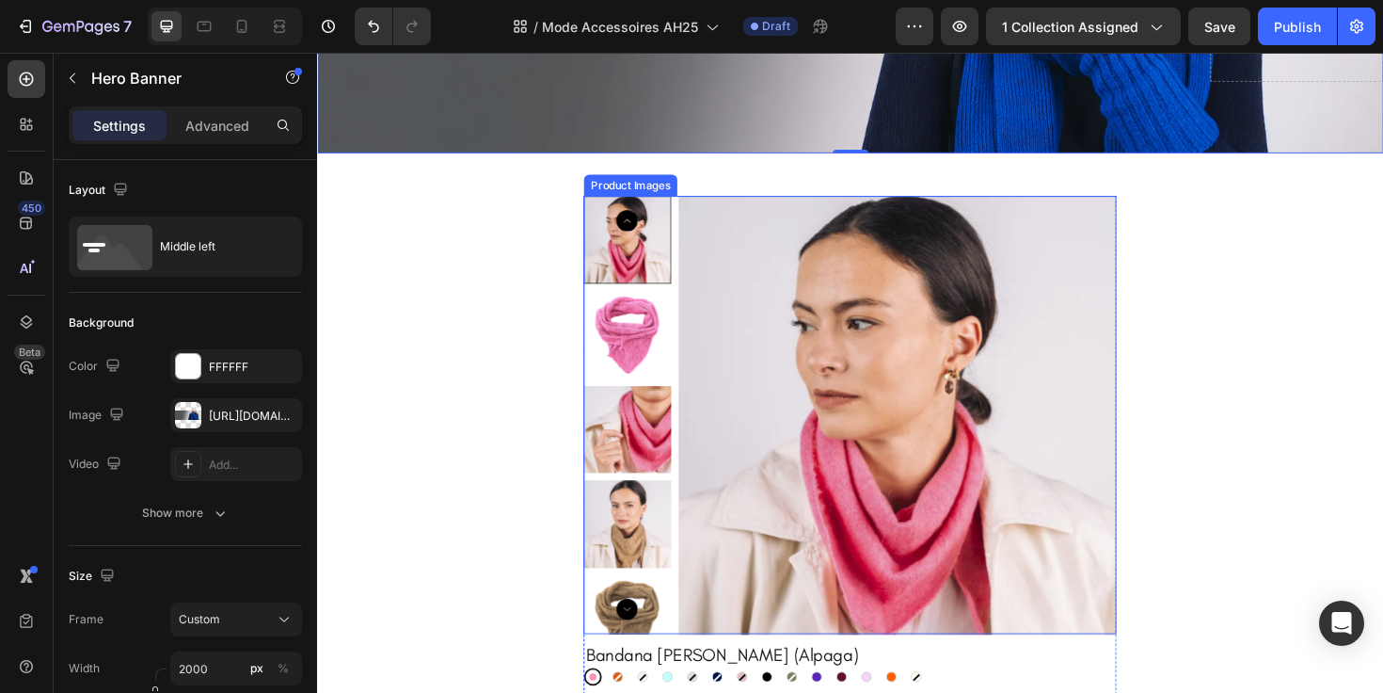
click at [820, 342] on img at bounding box center [932, 436] width 464 height 464
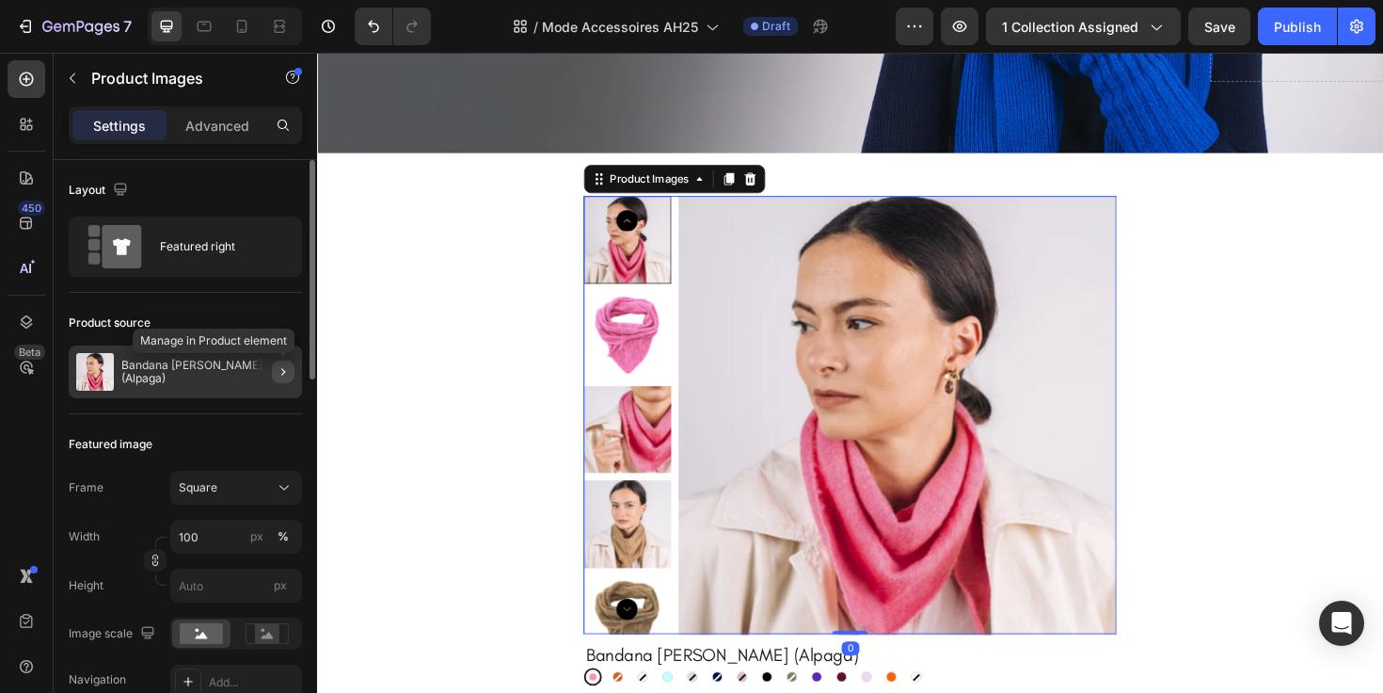
click at [278, 377] on icon "button" at bounding box center [283, 371] width 15 height 15
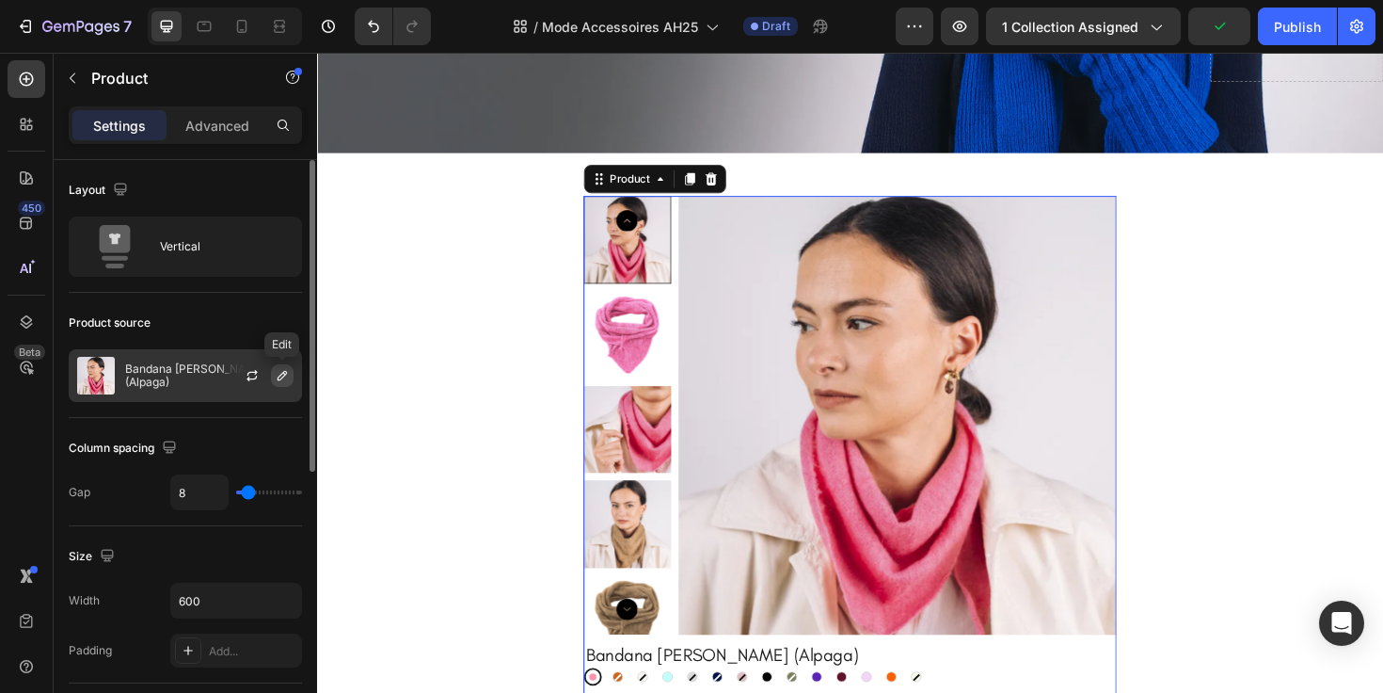
click at [281, 379] on icon "button" at bounding box center [282, 375] width 15 height 15
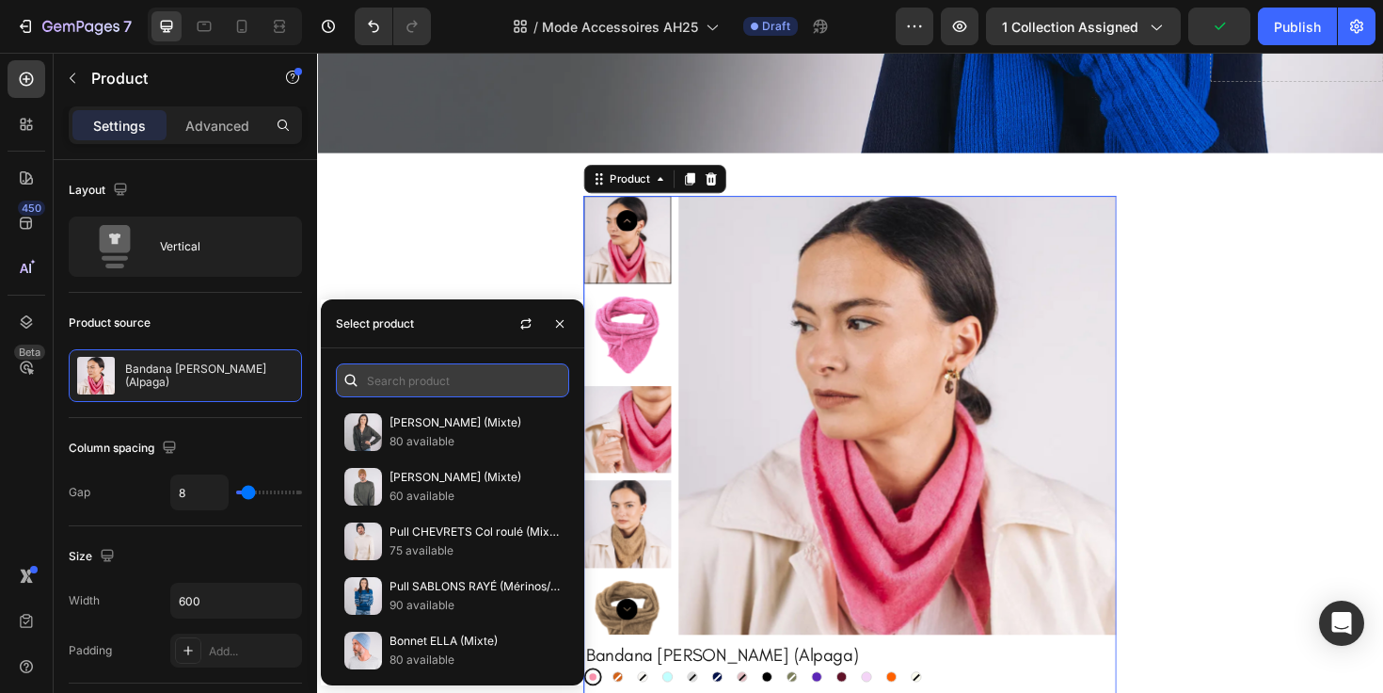
click at [415, 376] on input "text" at bounding box center [452, 380] width 233 height 34
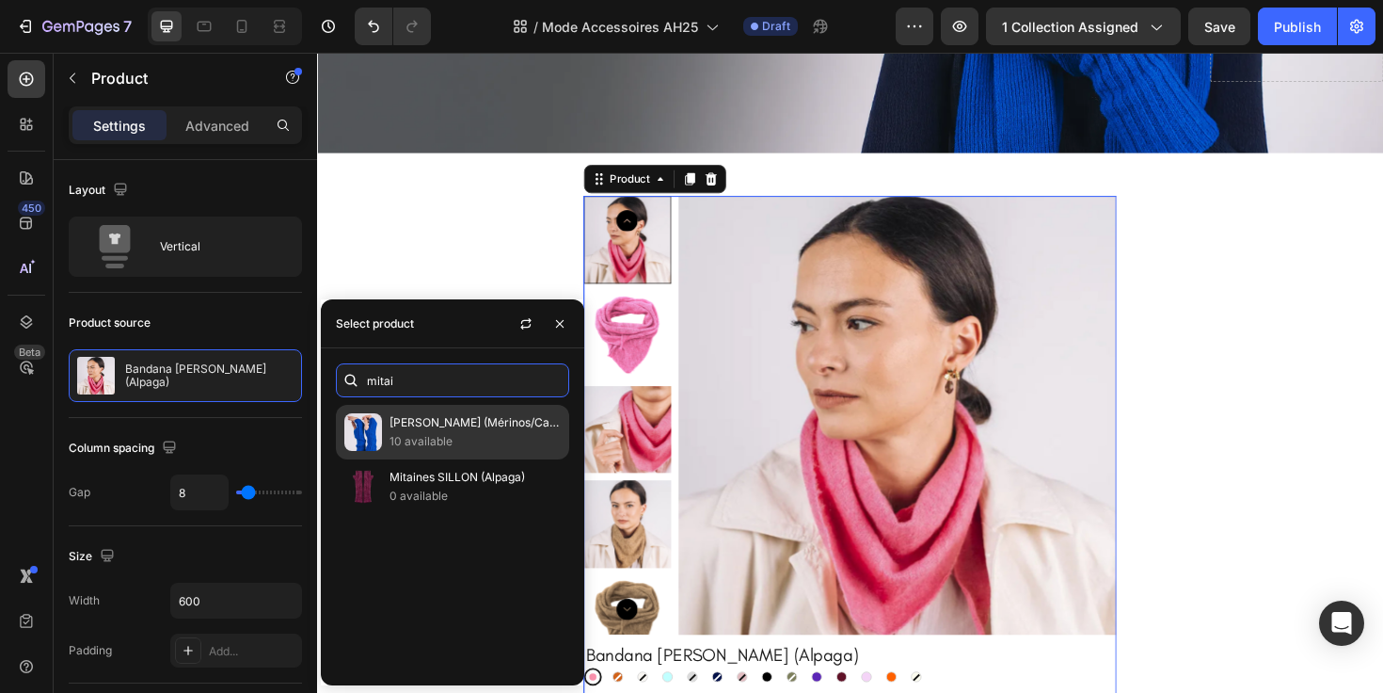
type input "mitai"
click at [439, 423] on p "[PERSON_NAME] (Mérinos/Cachemire)" at bounding box center [475, 422] width 171 height 19
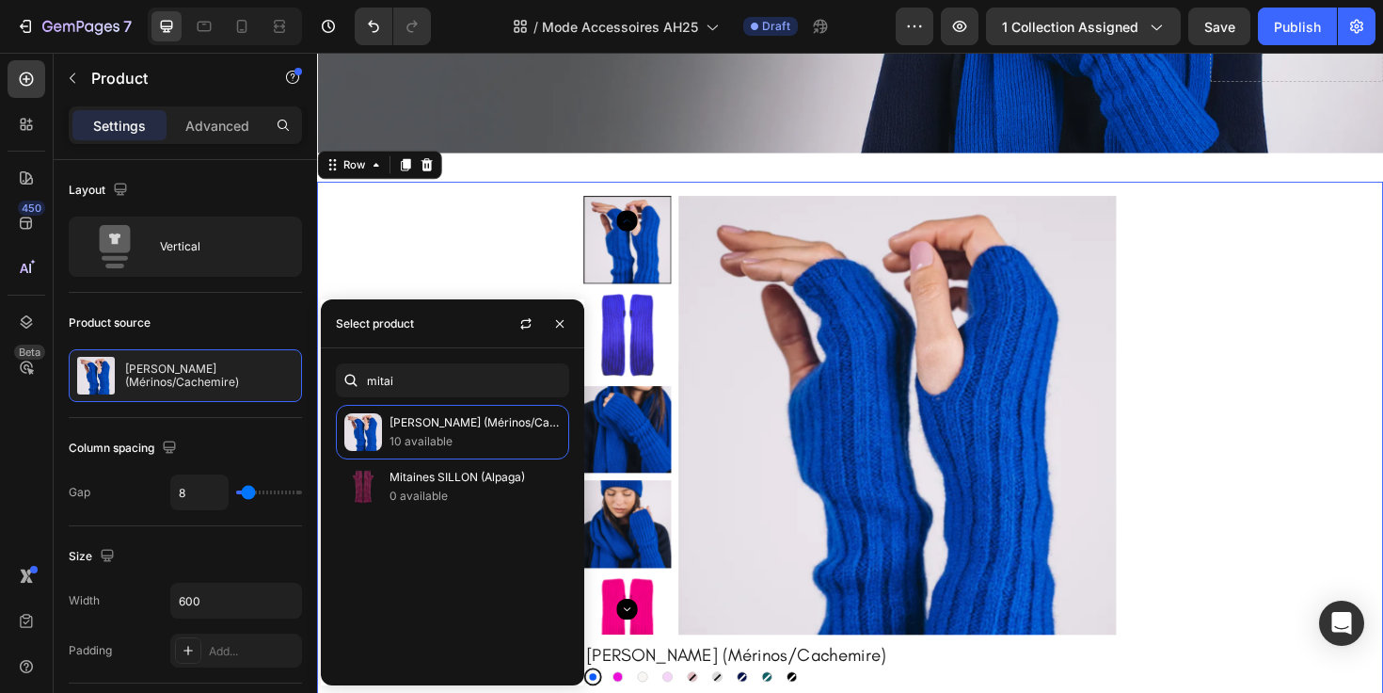
click at [1254, 409] on div "Product Images Mitaines SILLON (Mérinos/Cachemire) Product Title Bleu électriqu…" at bounding box center [881, 477] width 1099 height 546
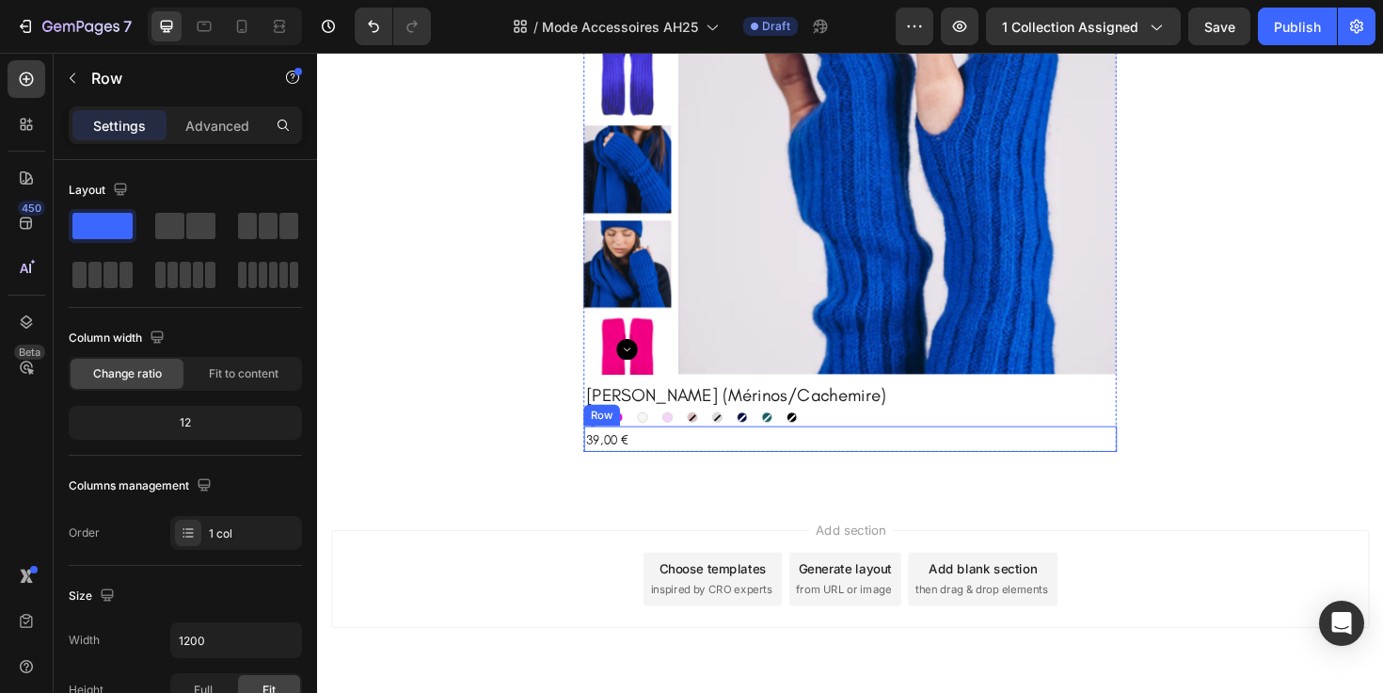
scroll to position [3702, 0]
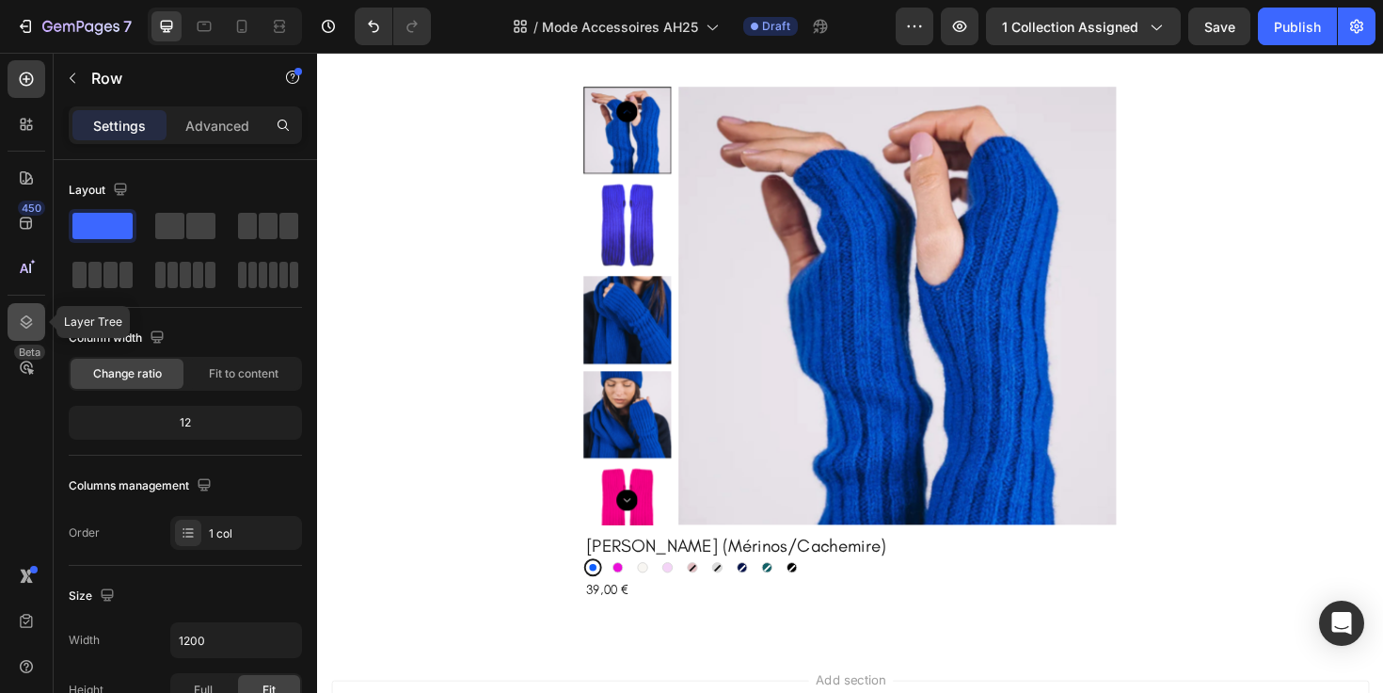
click at [32, 309] on div at bounding box center [27, 322] width 38 height 38
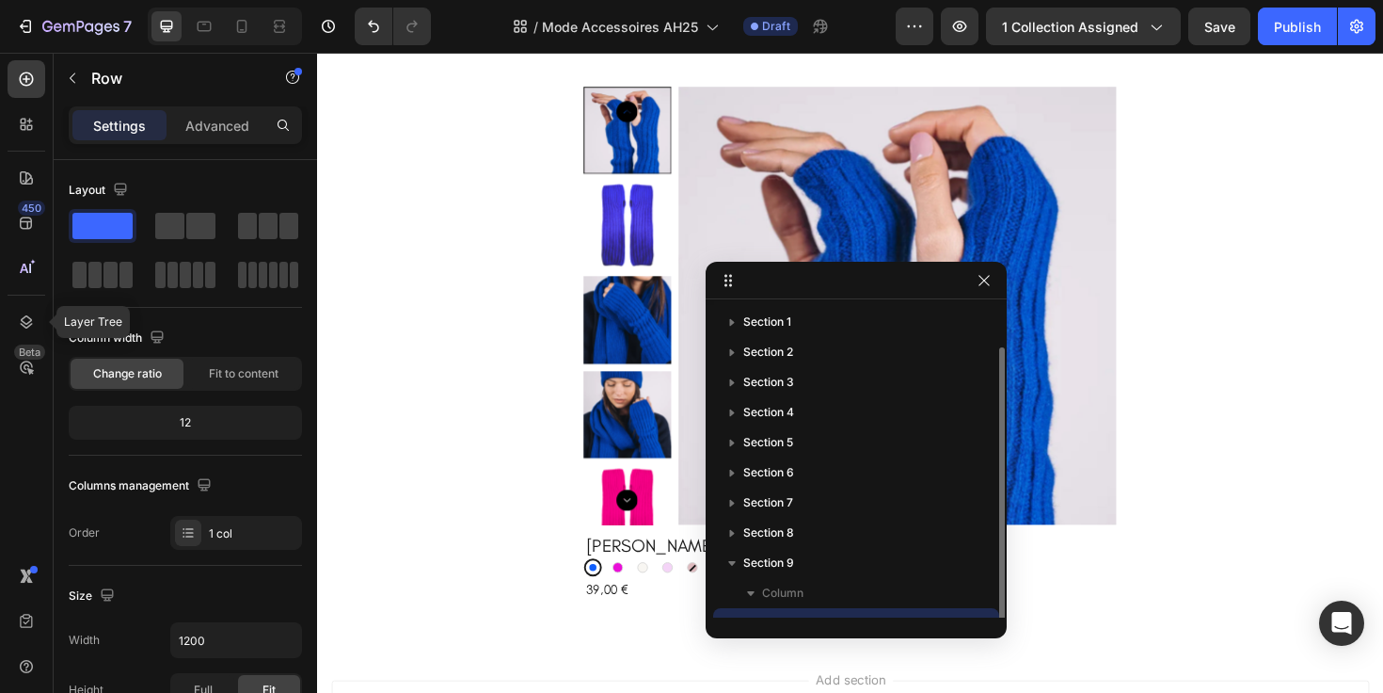
scroll to position [21, 0]
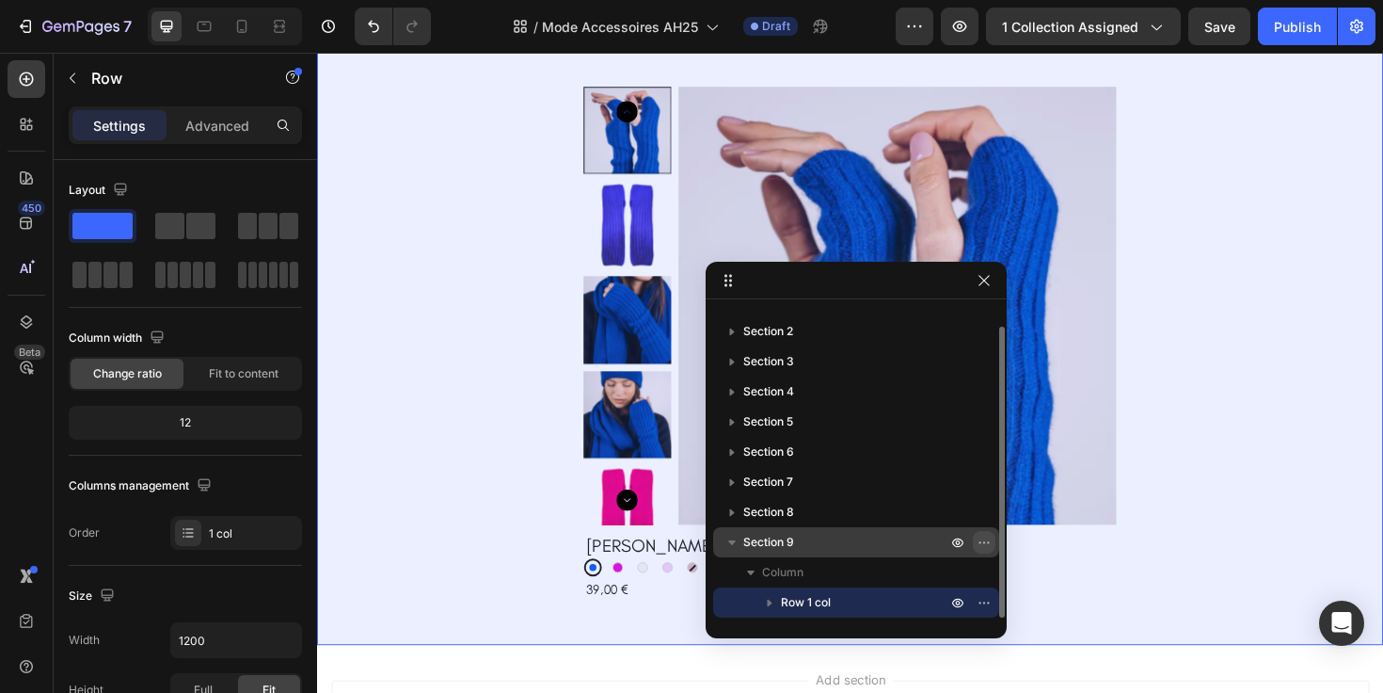
click at [987, 542] on icon "button" at bounding box center [988, 542] width 2 height 2
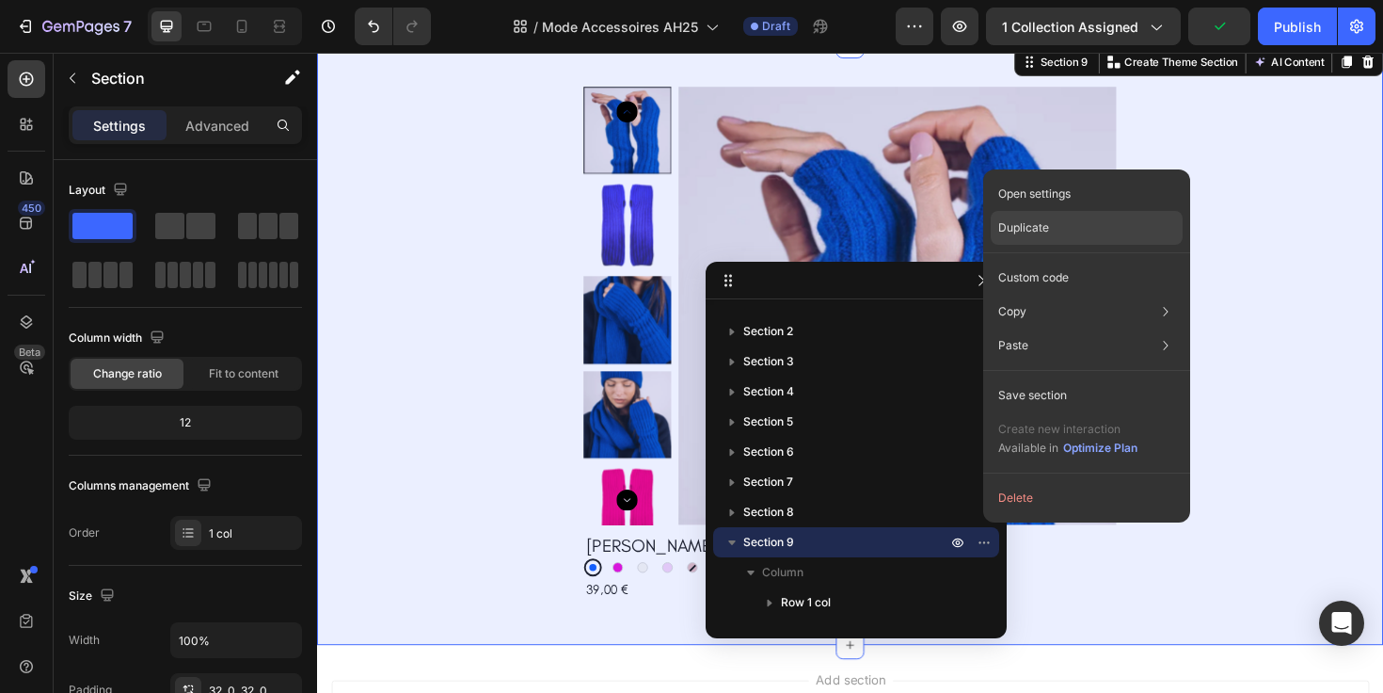
click at [1049, 261] on div "Duplicate" at bounding box center [1087, 278] width 192 height 34
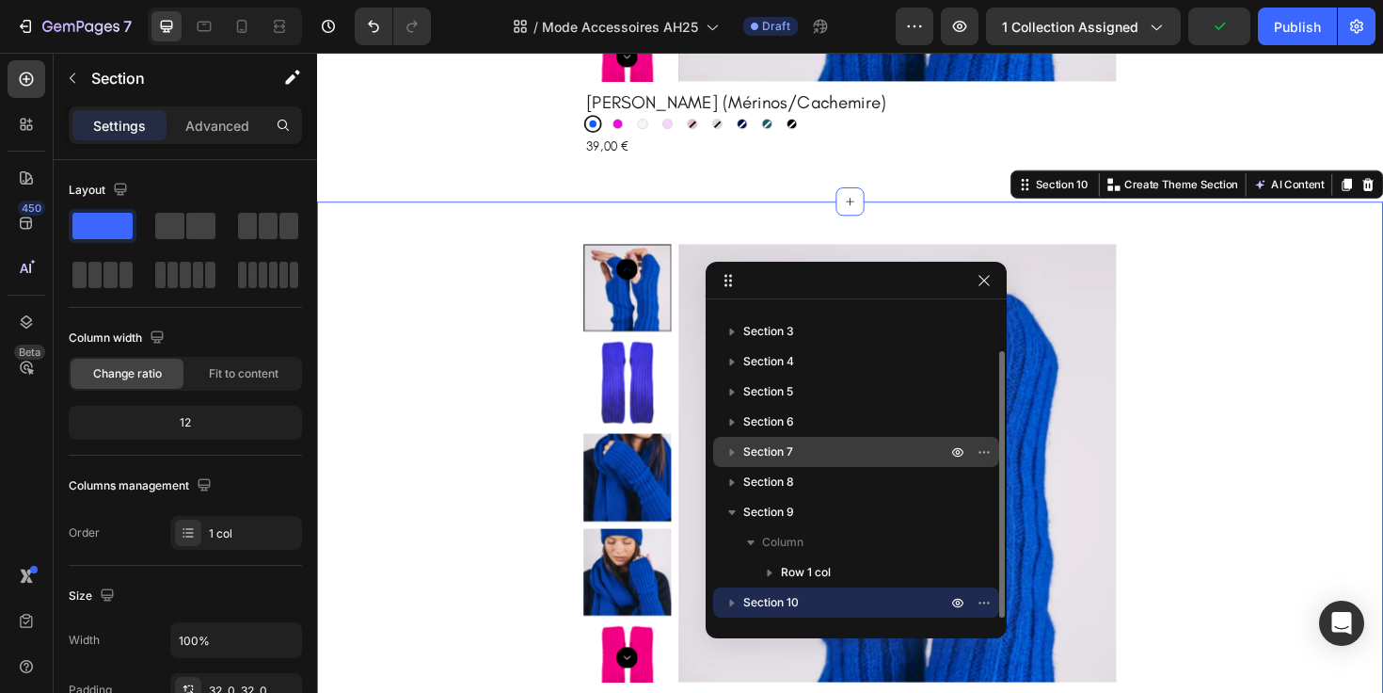
scroll to position [4188, 0]
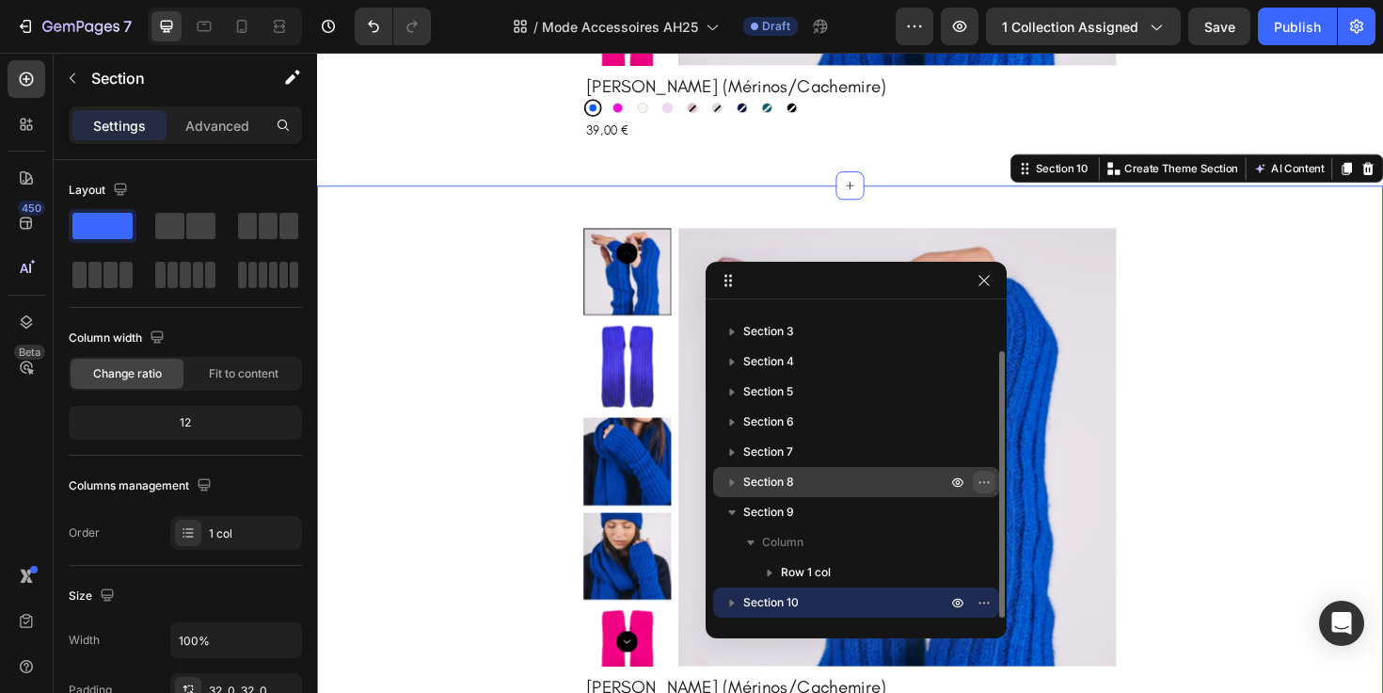
click at [985, 482] on icon "button" at bounding box center [984, 481] width 15 height 15
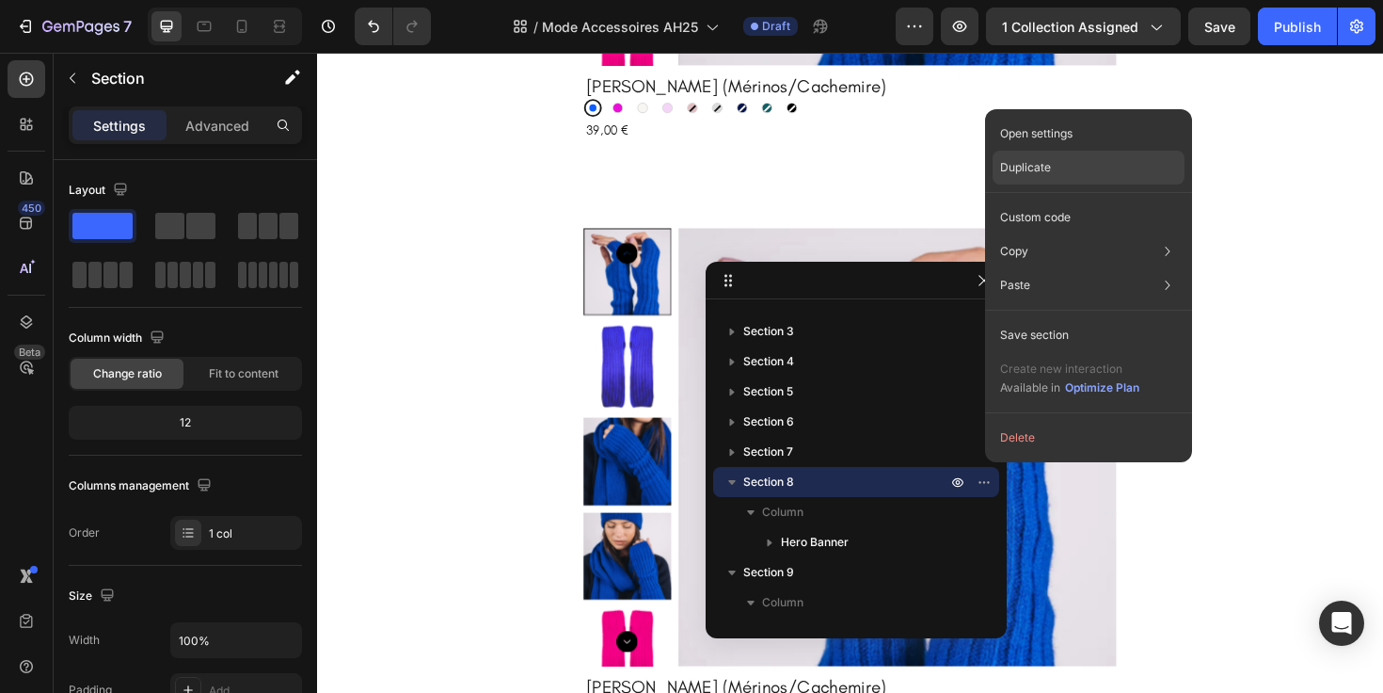
click at [1075, 200] on div "Duplicate" at bounding box center [1089, 217] width 192 height 34
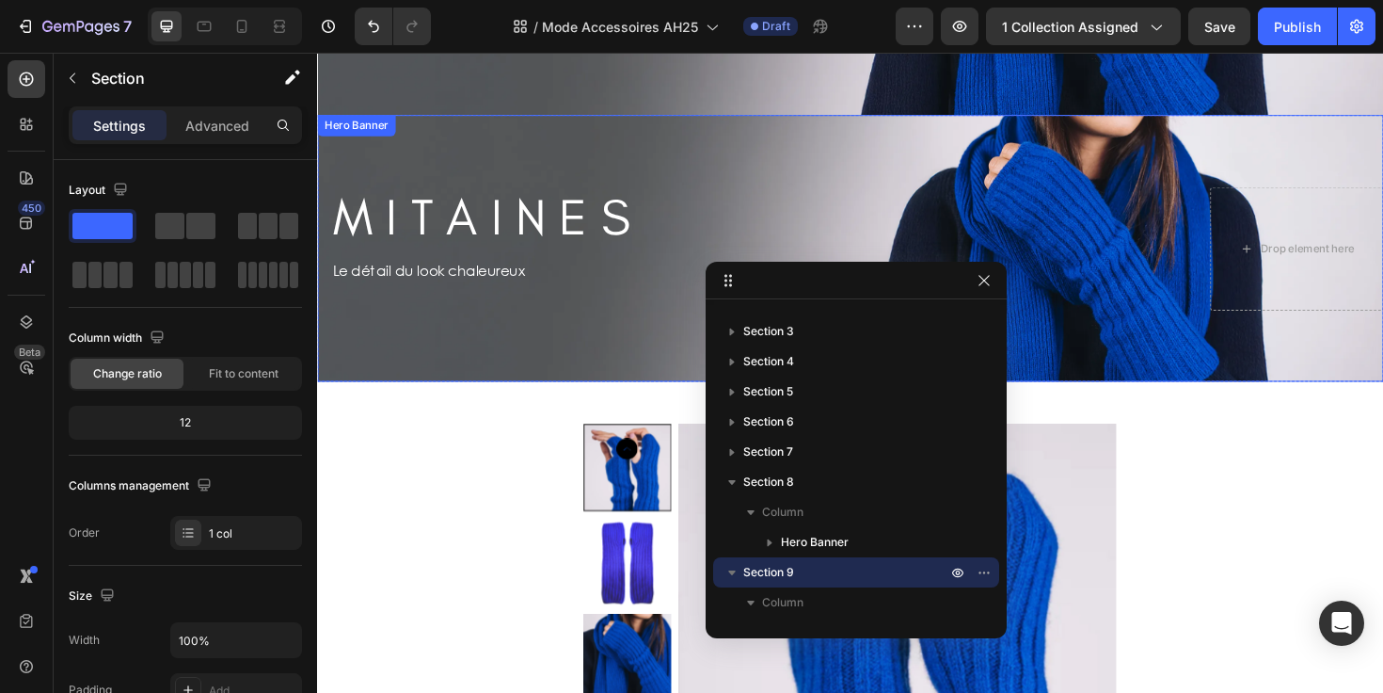
scroll to position [3625, 0]
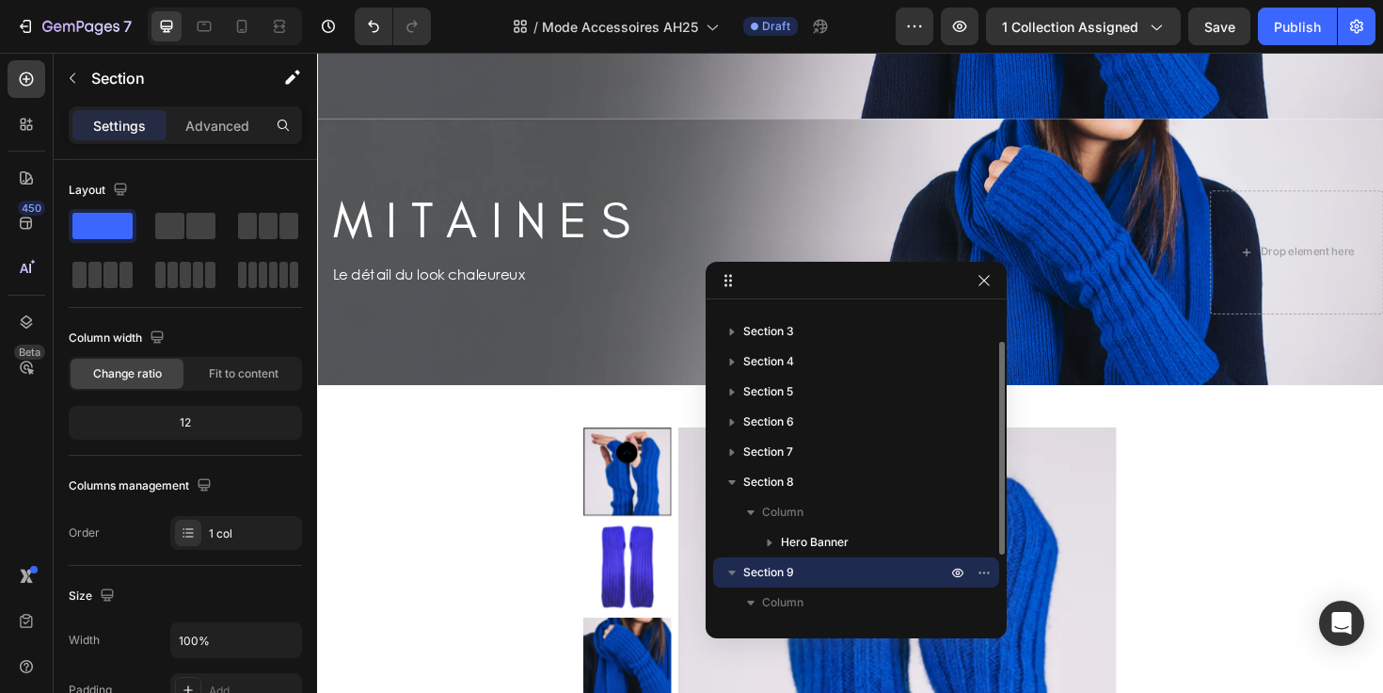
click at [818, 572] on p "Section 9" at bounding box center [846, 572] width 207 height 19
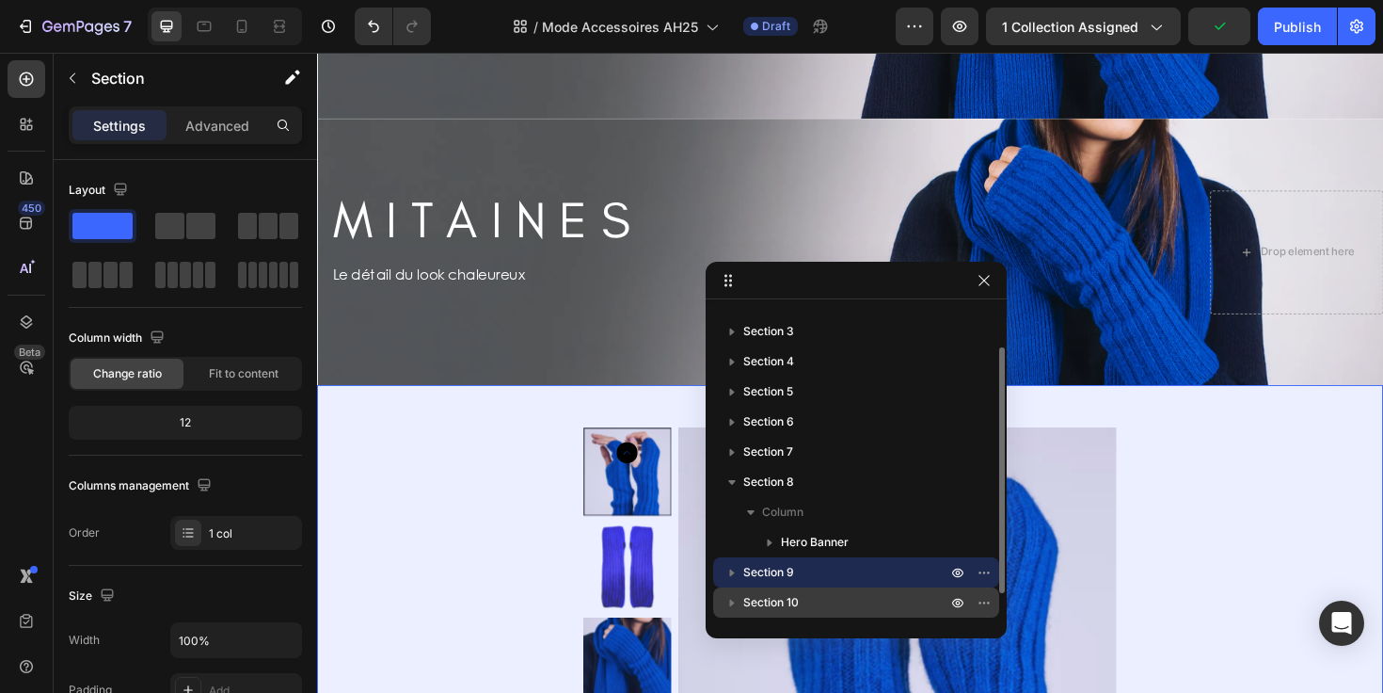
click at [788, 607] on span "Section 10" at bounding box center [771, 602] width 56 height 19
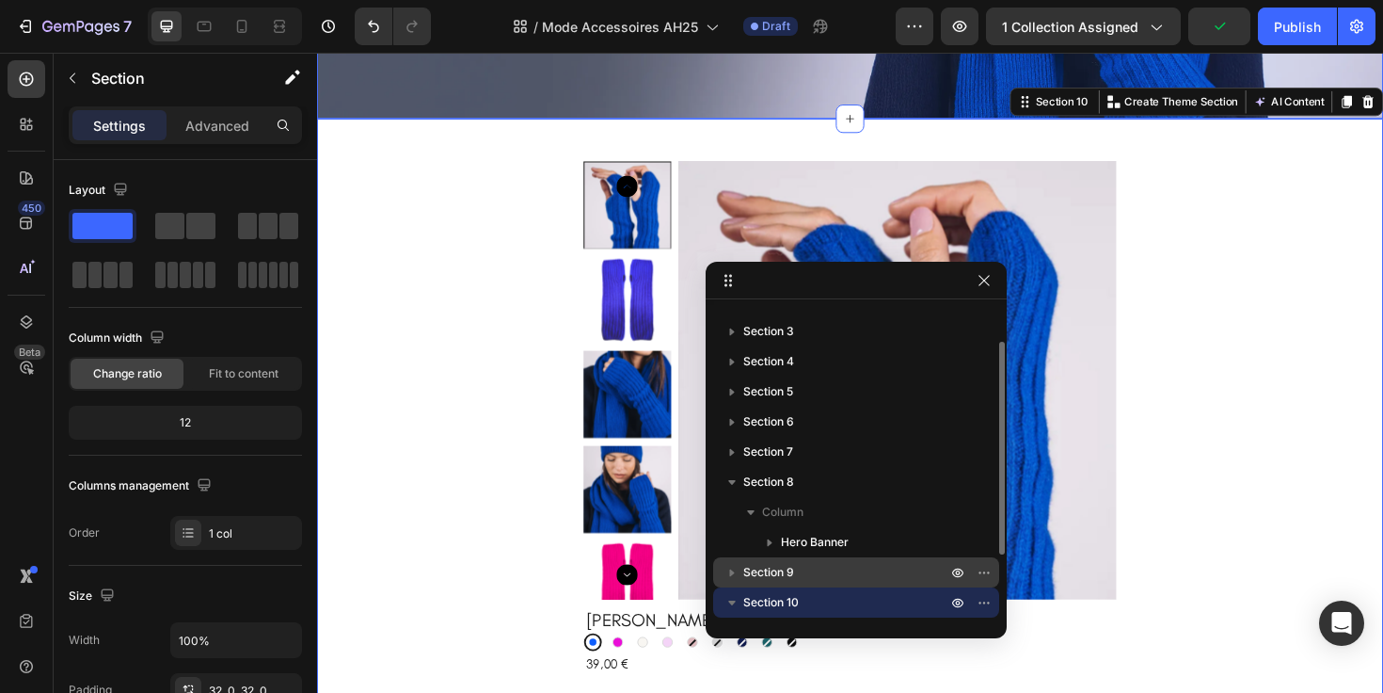
click at [796, 575] on p "Section 9" at bounding box center [846, 572] width 207 height 19
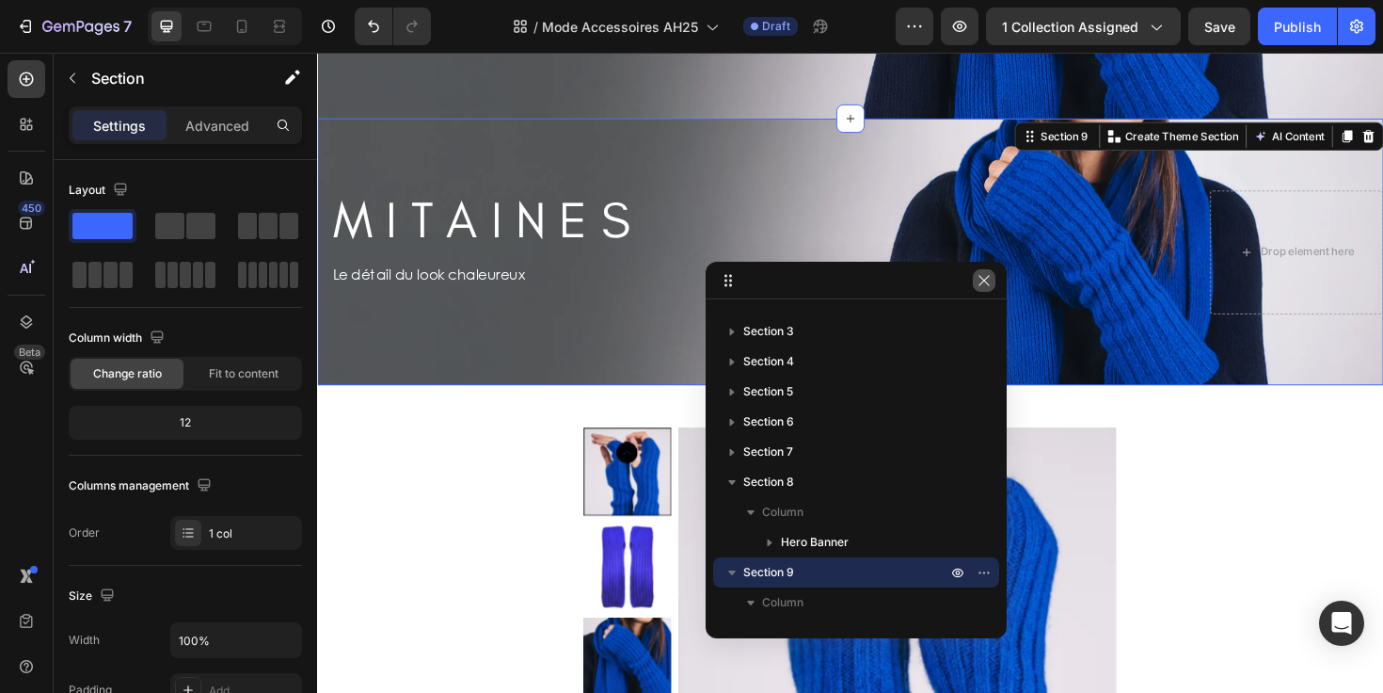
click at [979, 278] on icon "button" at bounding box center [984, 280] width 15 height 15
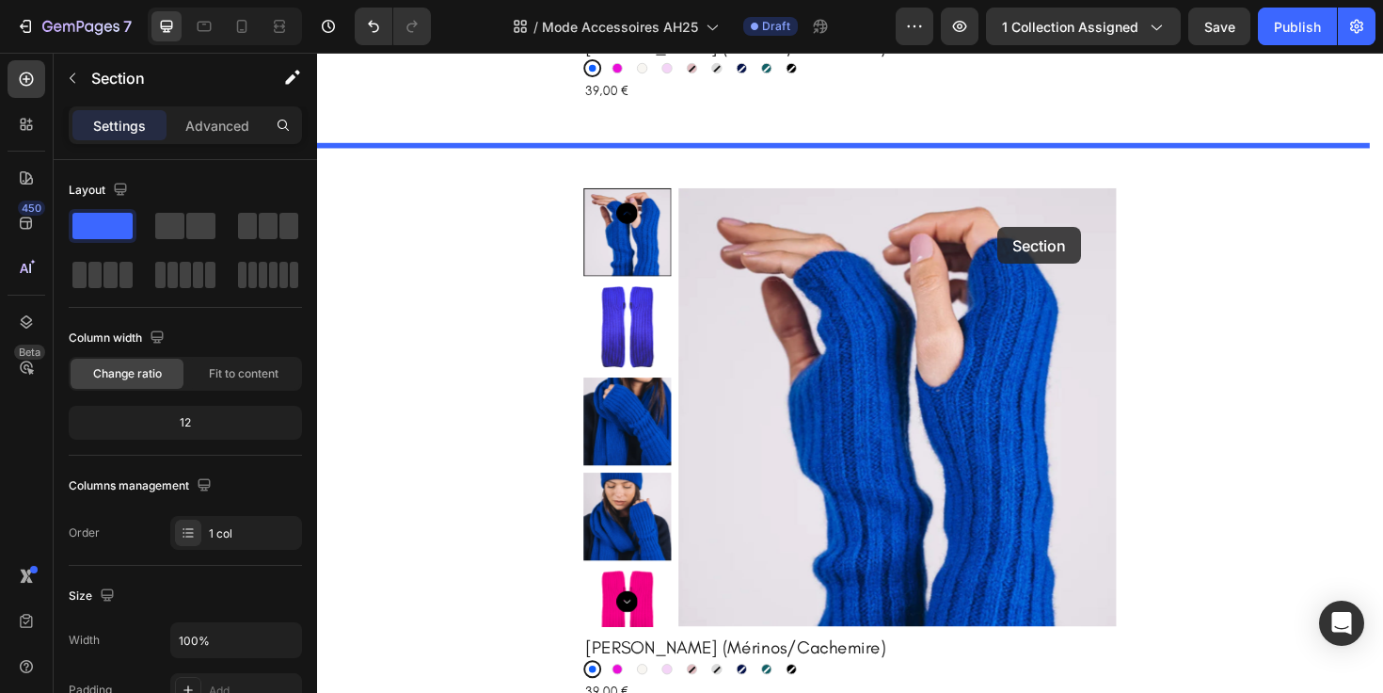
drag, startPoint x: 1058, startPoint y: 139, endPoint x: 1038, endPoint y: 237, distance: 99.8
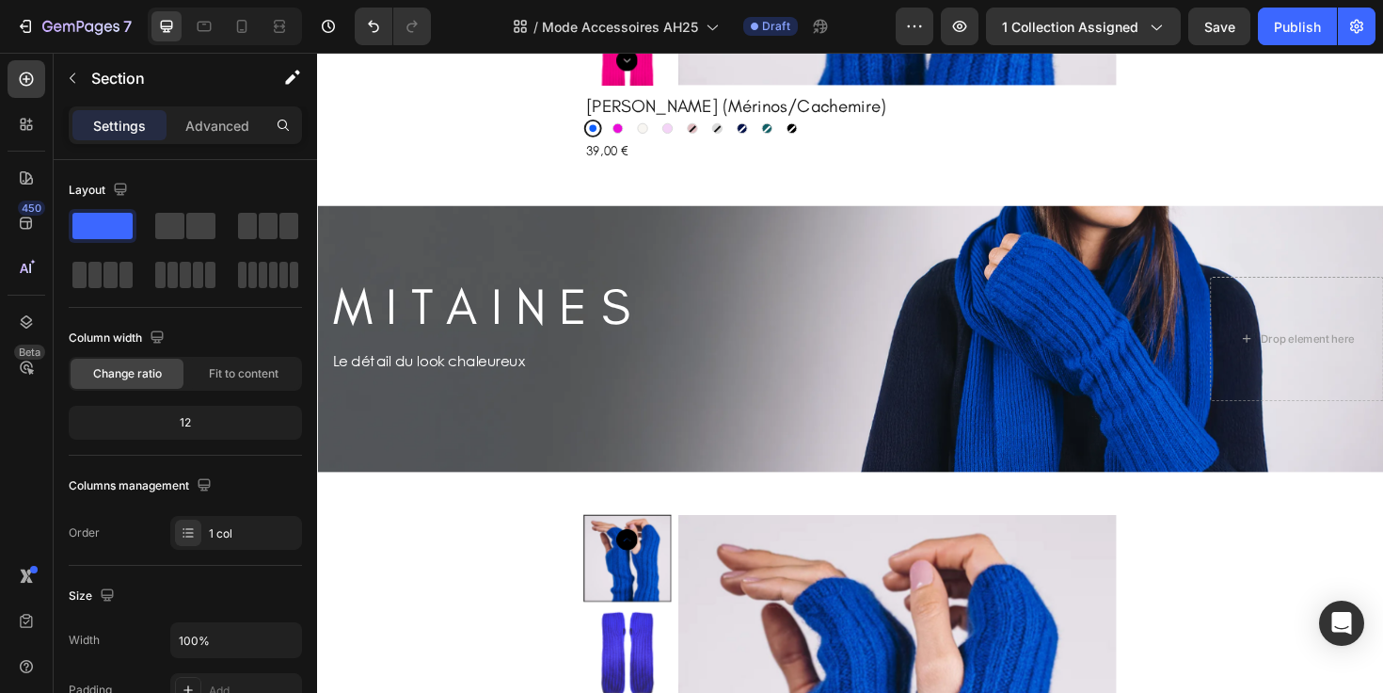
scroll to position [4372, 0]
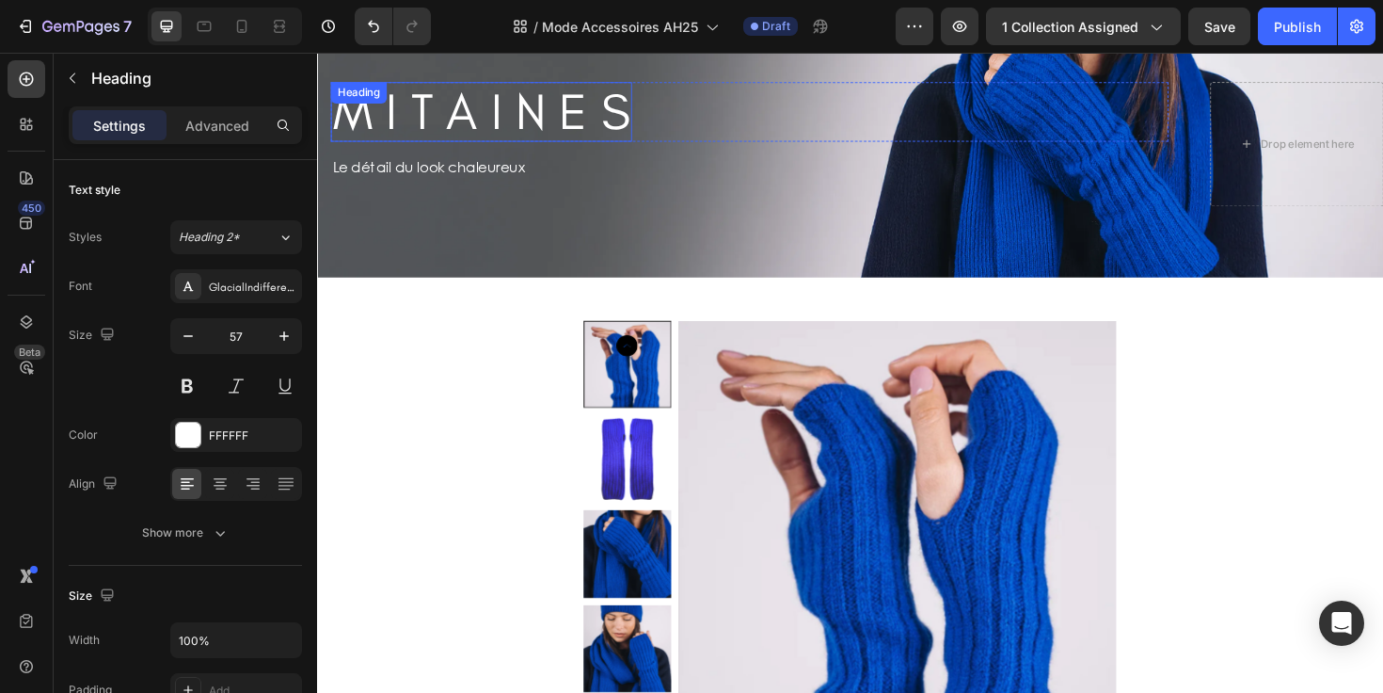
click at [609, 88] on h2 "M I T A I N E S" at bounding box center [490, 115] width 319 height 63
click at [607, 109] on h2 "M I T A I N E S" at bounding box center [490, 115] width 319 height 63
click at [607, 109] on p "M I T A I N E S" at bounding box center [490, 115] width 315 height 59
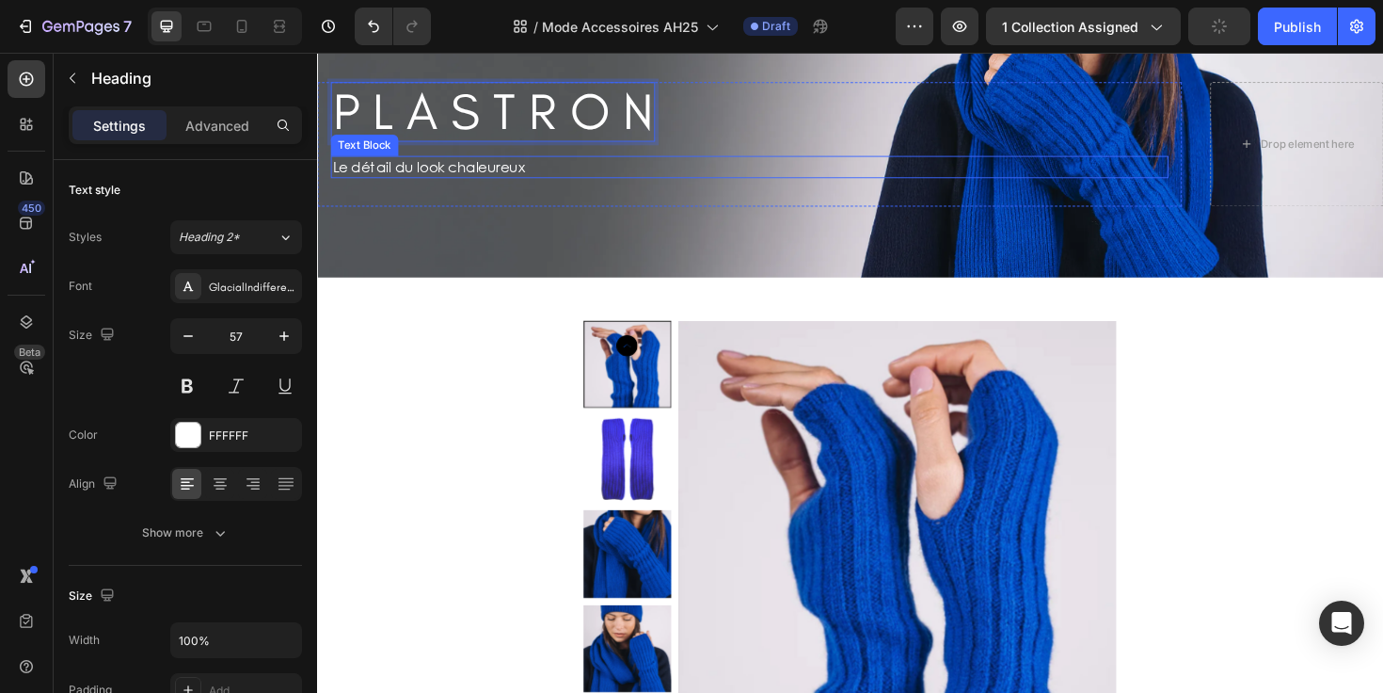
click at [470, 175] on p "Le détail du look chaleureux" at bounding box center [500, 174] width 335 height 20
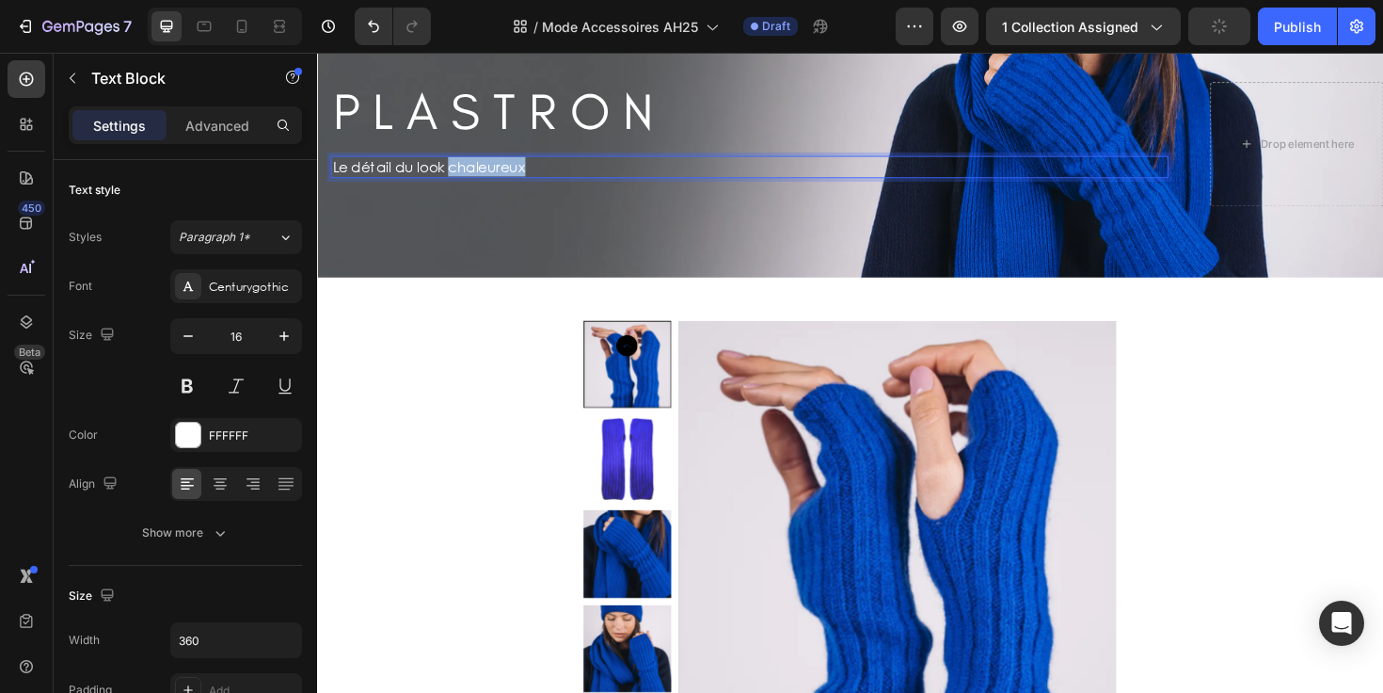
click at [470, 175] on p "Le détail du look chaleureux" at bounding box center [500, 174] width 335 height 20
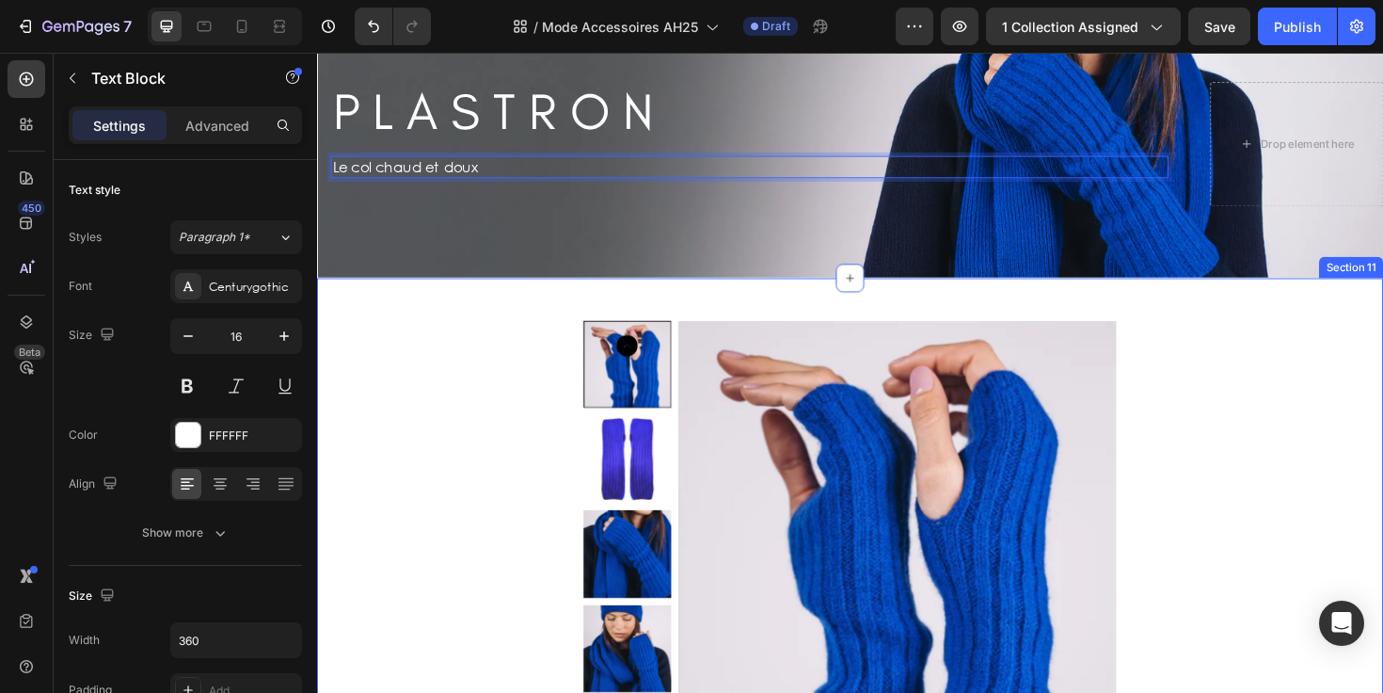
click at [418, 311] on div "Product Images Mitaines SILLON (Mérinos/Cachemire) Product Title Bleu électriqu…" at bounding box center [881, 609] width 1129 height 636
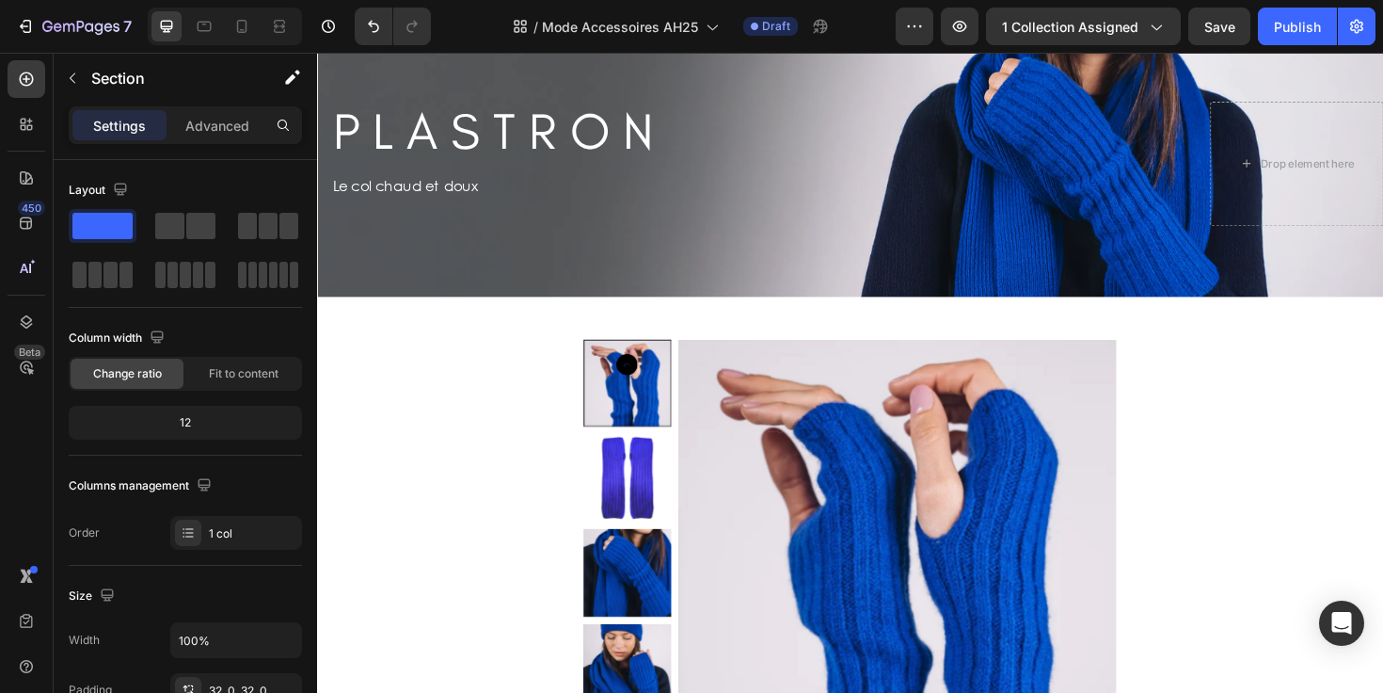
scroll to position [4357, 0]
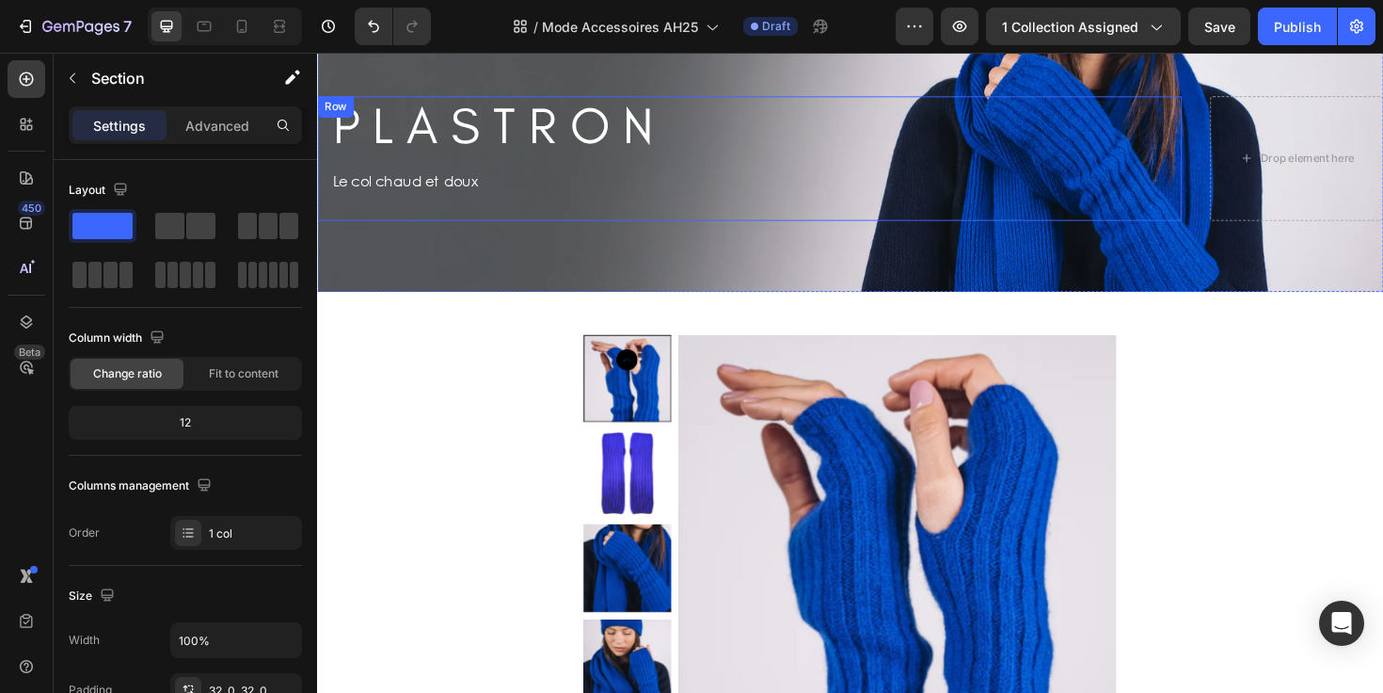
click at [746, 208] on div "P L A S T R O N Heading Row Le col chaud et doux Text Block" at bounding box center [774, 165] width 887 height 132
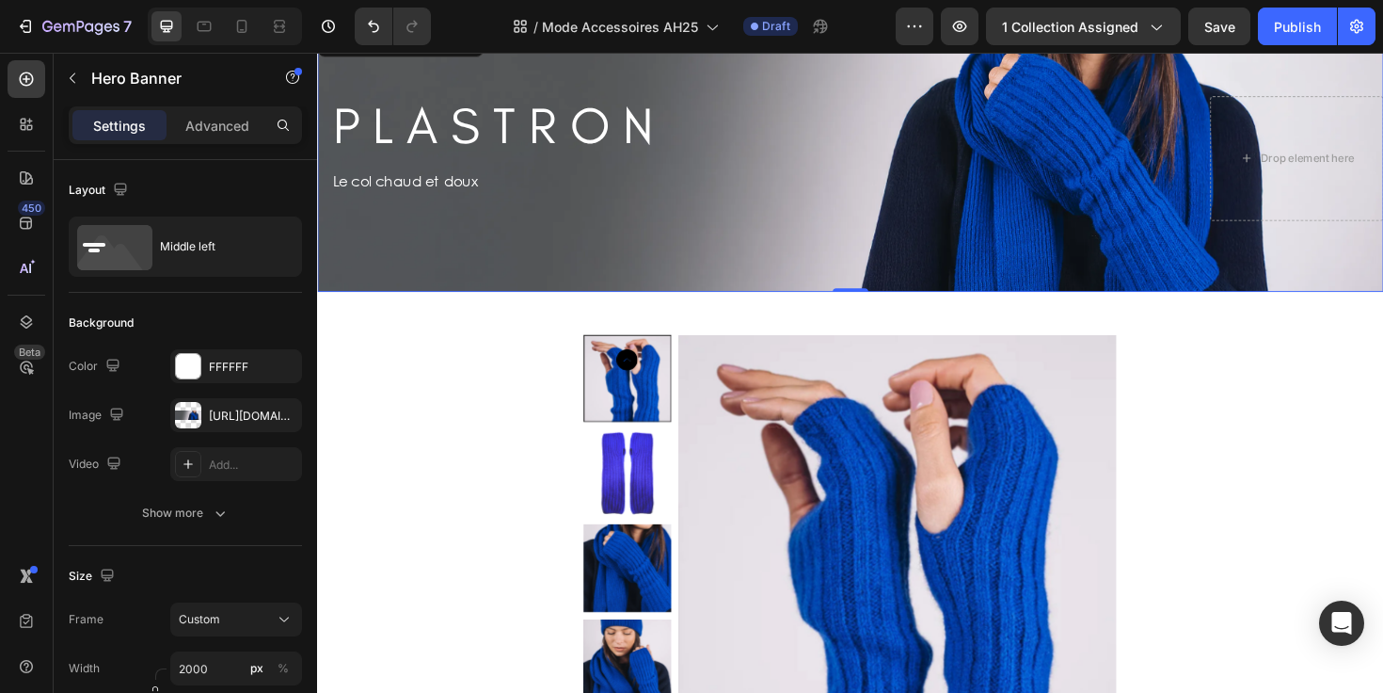
click at [659, 269] on div "Background Image" at bounding box center [881, 165] width 1129 height 282
click at [231, 411] on div "[URL][DOMAIN_NAME]" at bounding box center [236, 415] width 55 height 17
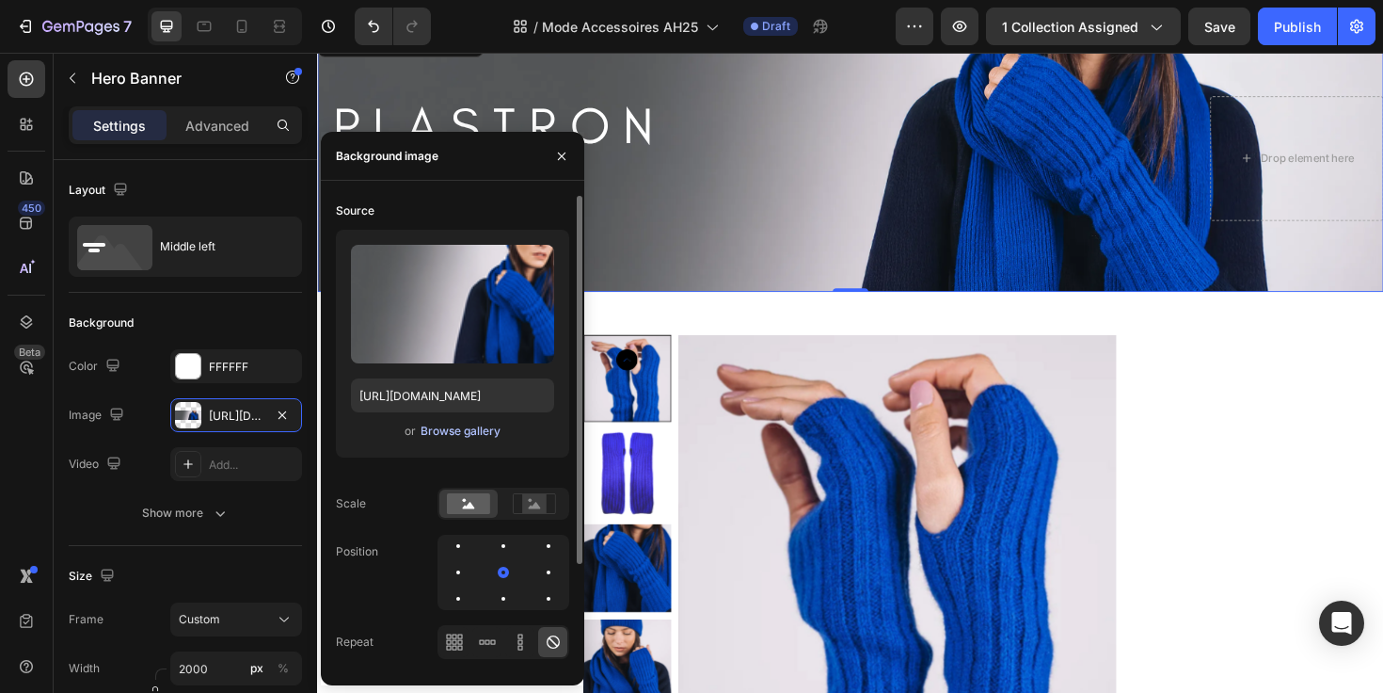
click at [448, 433] on div "Browse gallery" at bounding box center [461, 430] width 80 height 17
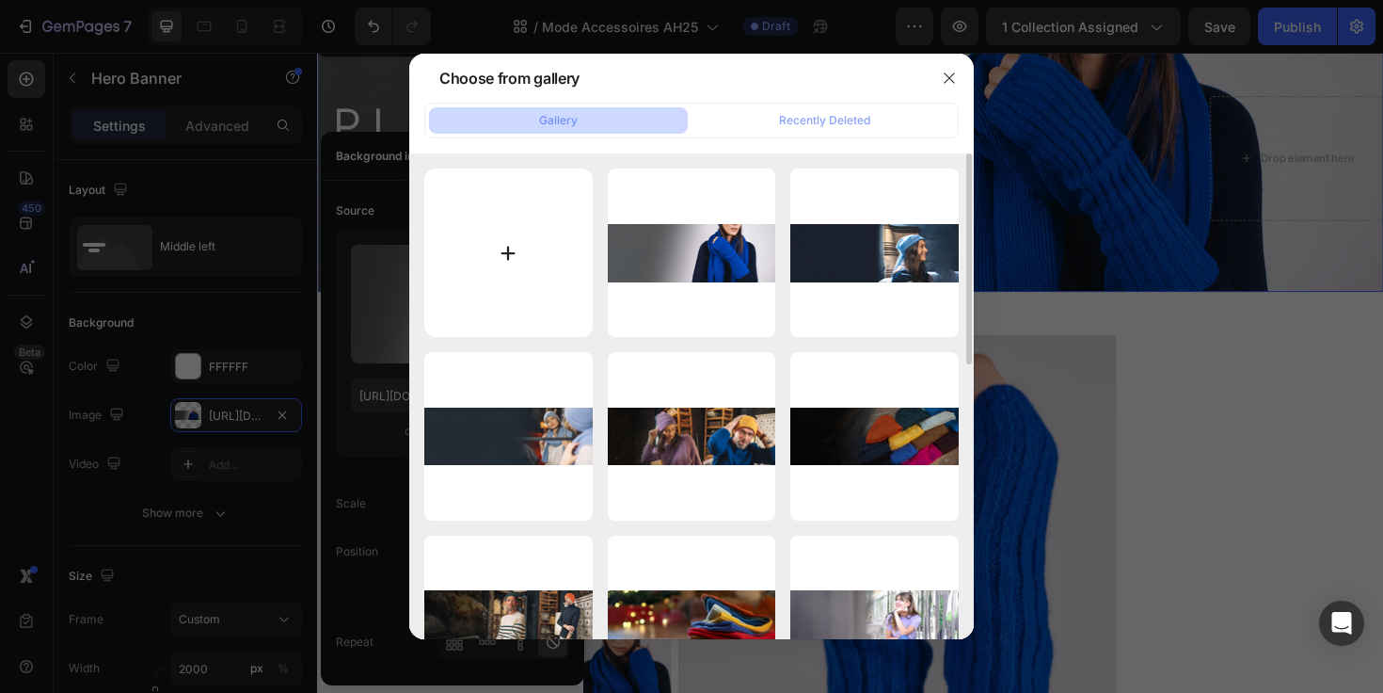
type input "C:\fakepath\Plastron accessoires.webp"
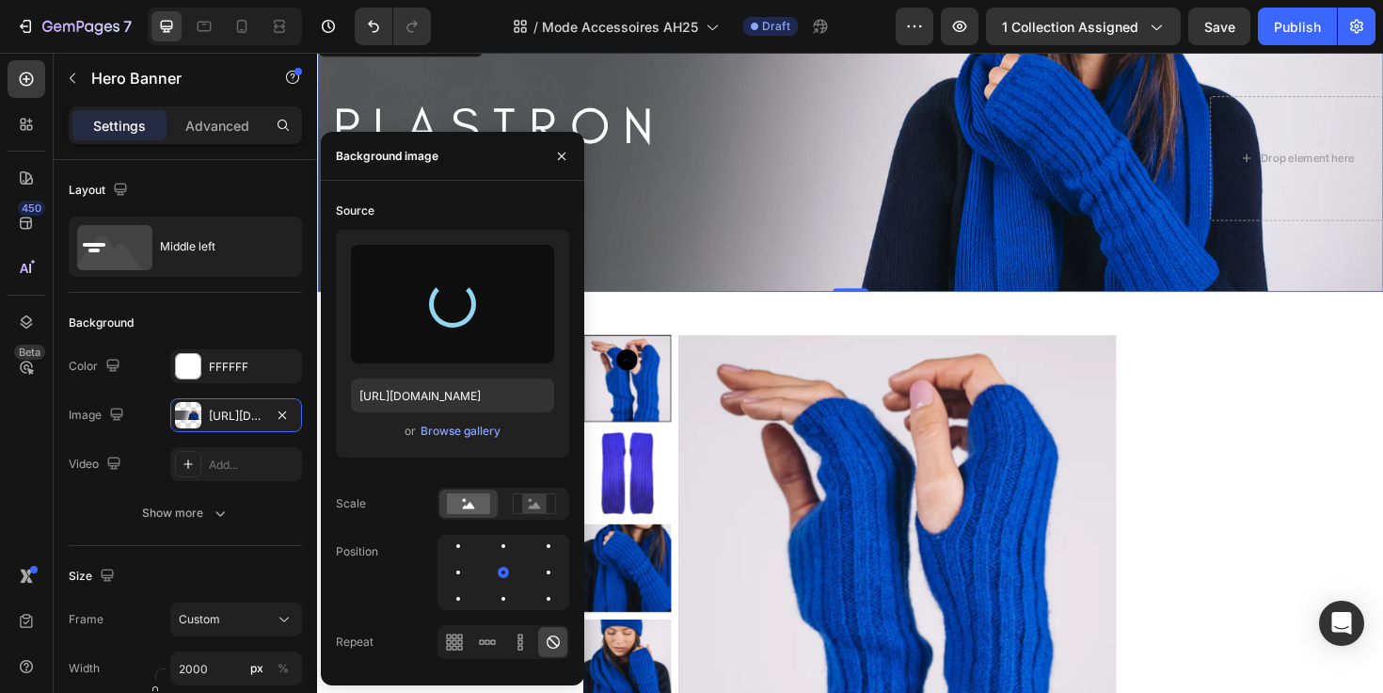
type input "[URL][DOMAIN_NAME]"
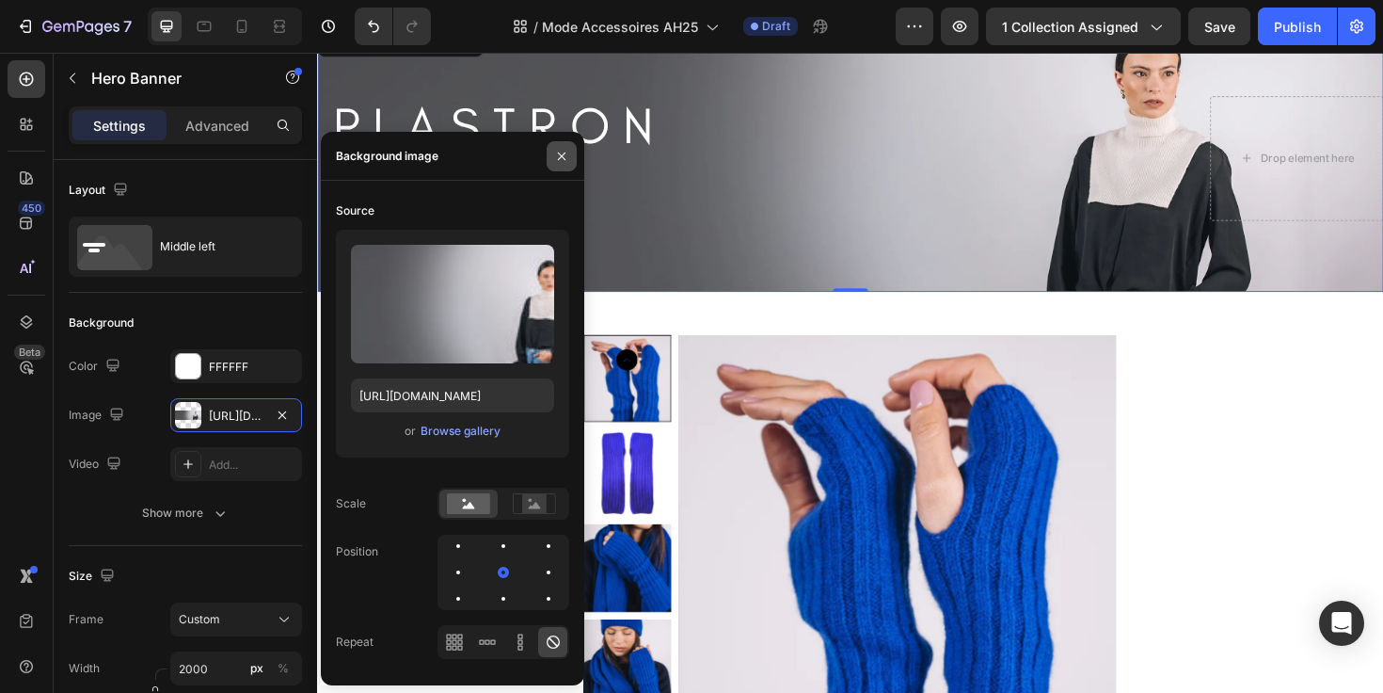
click at [563, 155] on icon "button" at bounding box center [561, 156] width 15 height 15
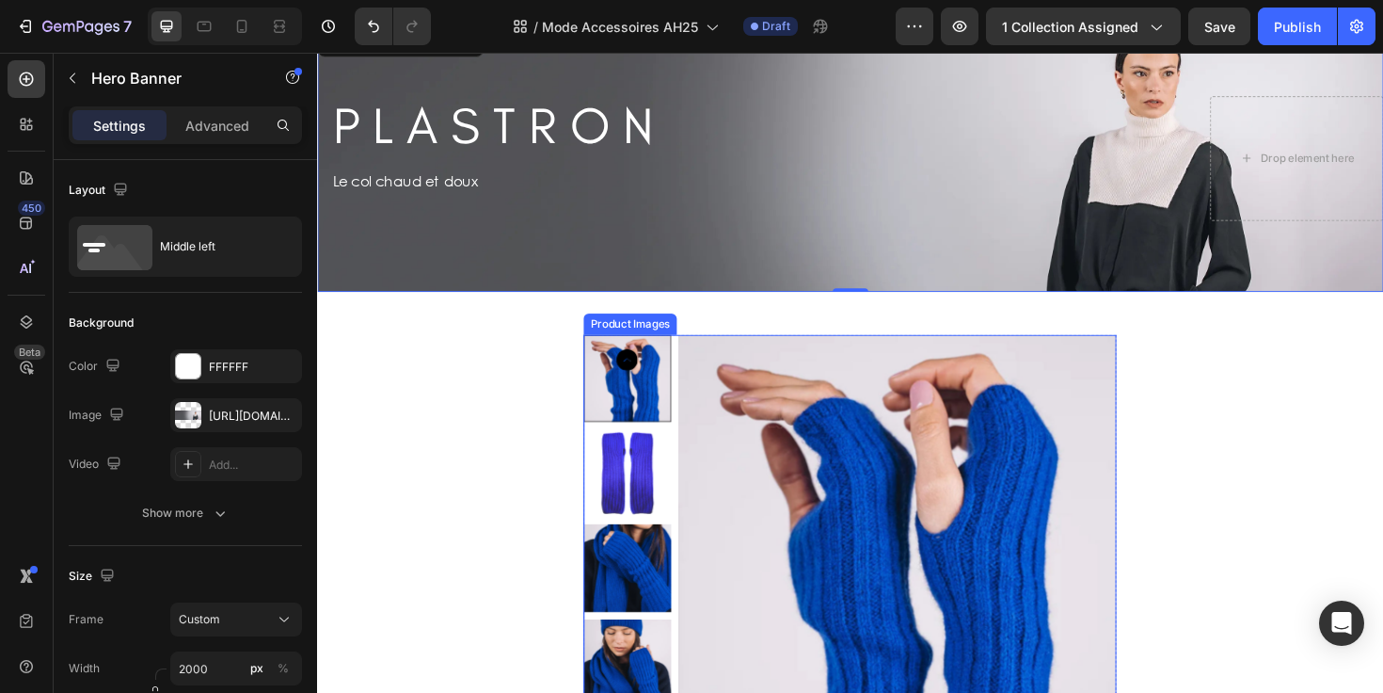
click at [799, 413] on img at bounding box center [932, 583] width 464 height 464
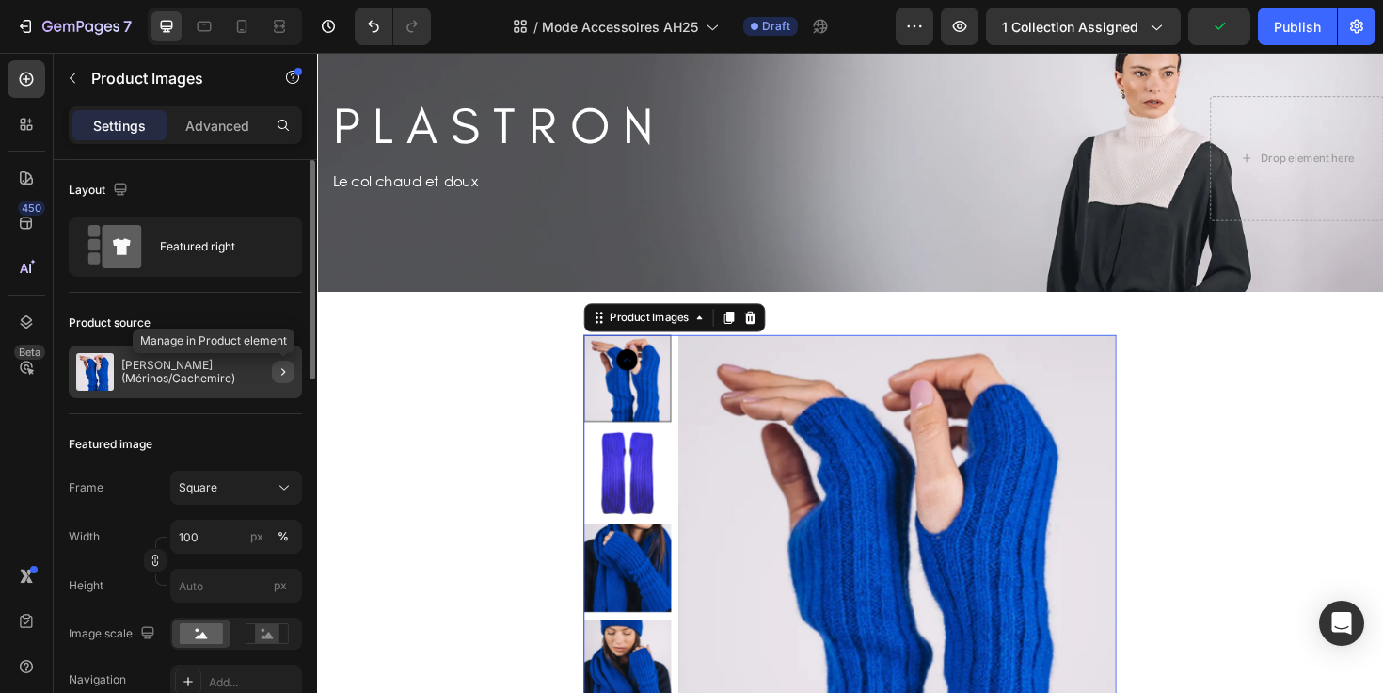
click at [289, 376] on icon "button" at bounding box center [283, 371] width 15 height 15
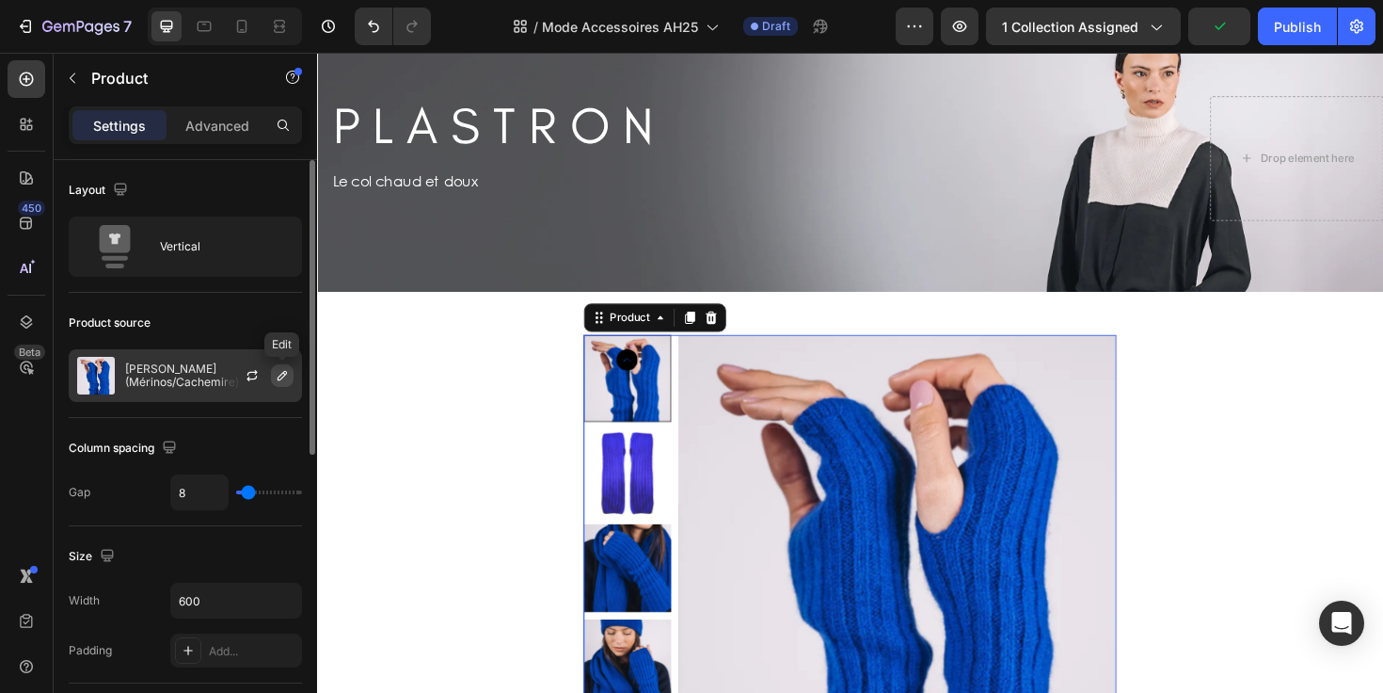
click at [288, 379] on icon "button" at bounding box center [282, 375] width 15 height 15
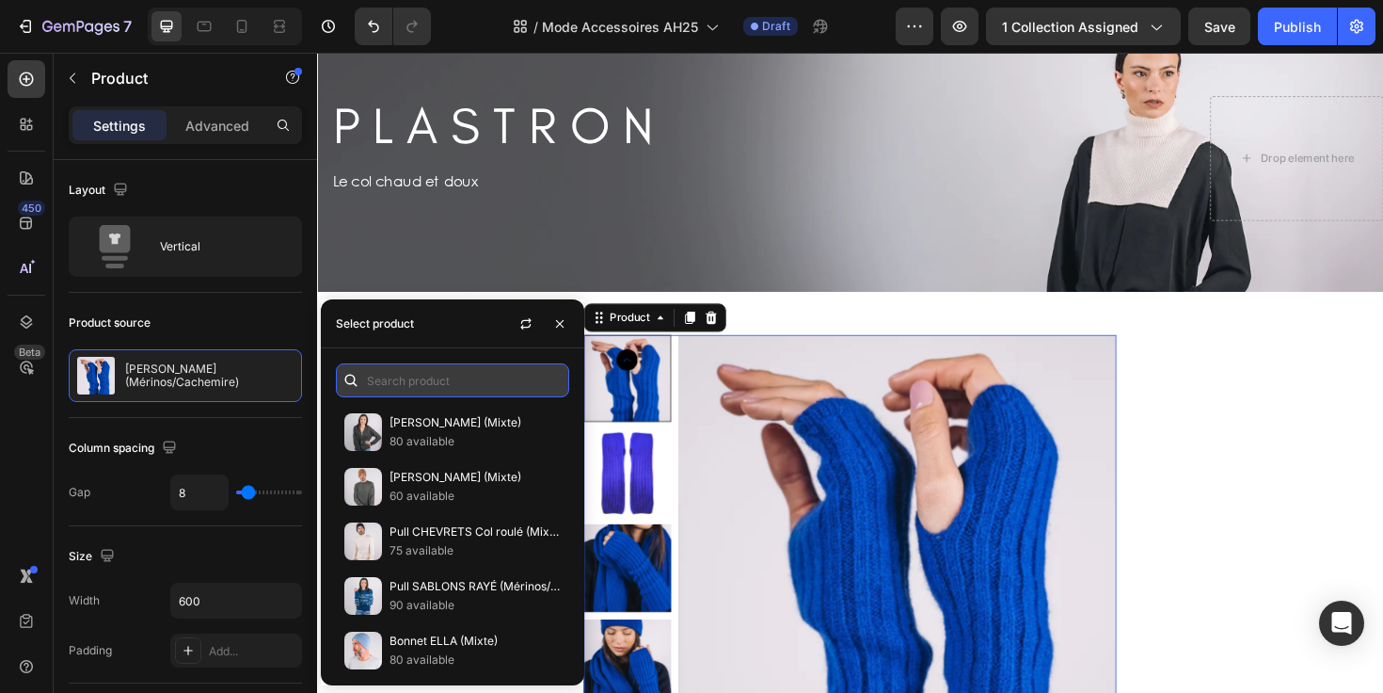
click at [406, 382] on input "text" at bounding box center [452, 380] width 233 height 34
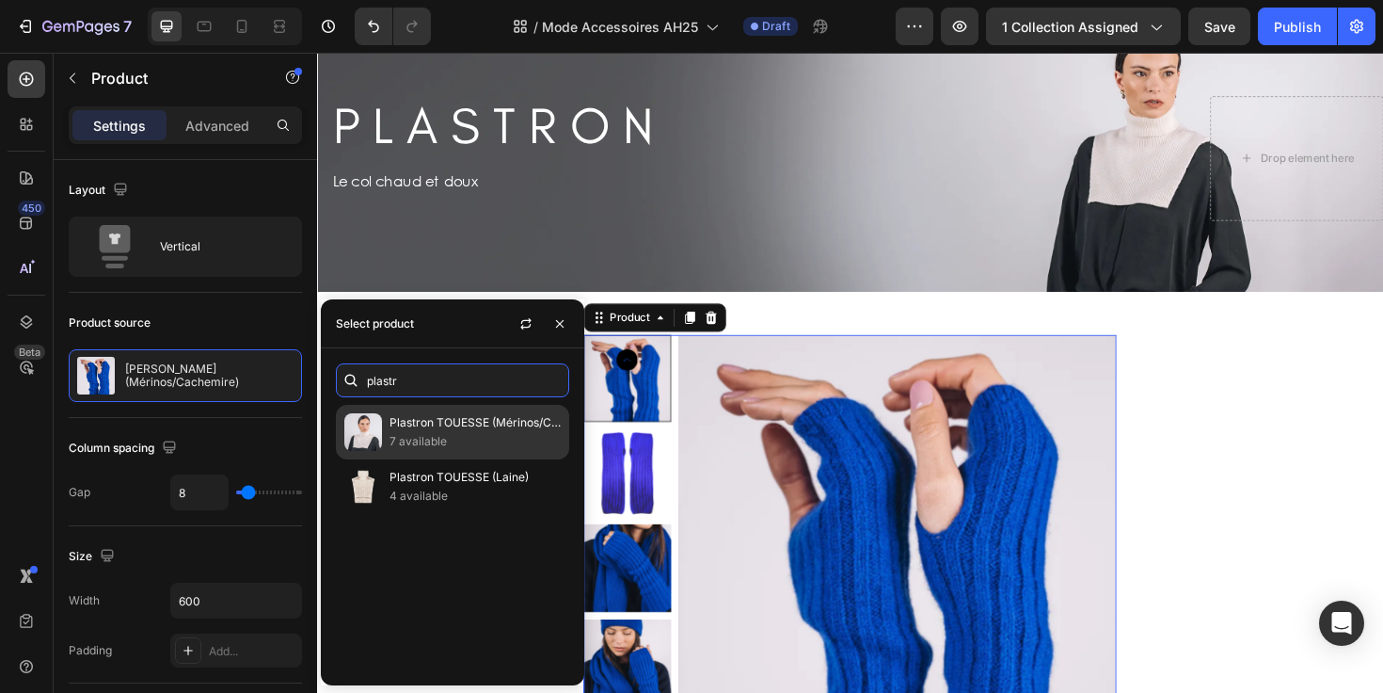
type input "plastr"
click at [434, 418] on p "Plastron TOUESSE (Mérinos/Cachemire)" at bounding box center [475, 422] width 171 height 19
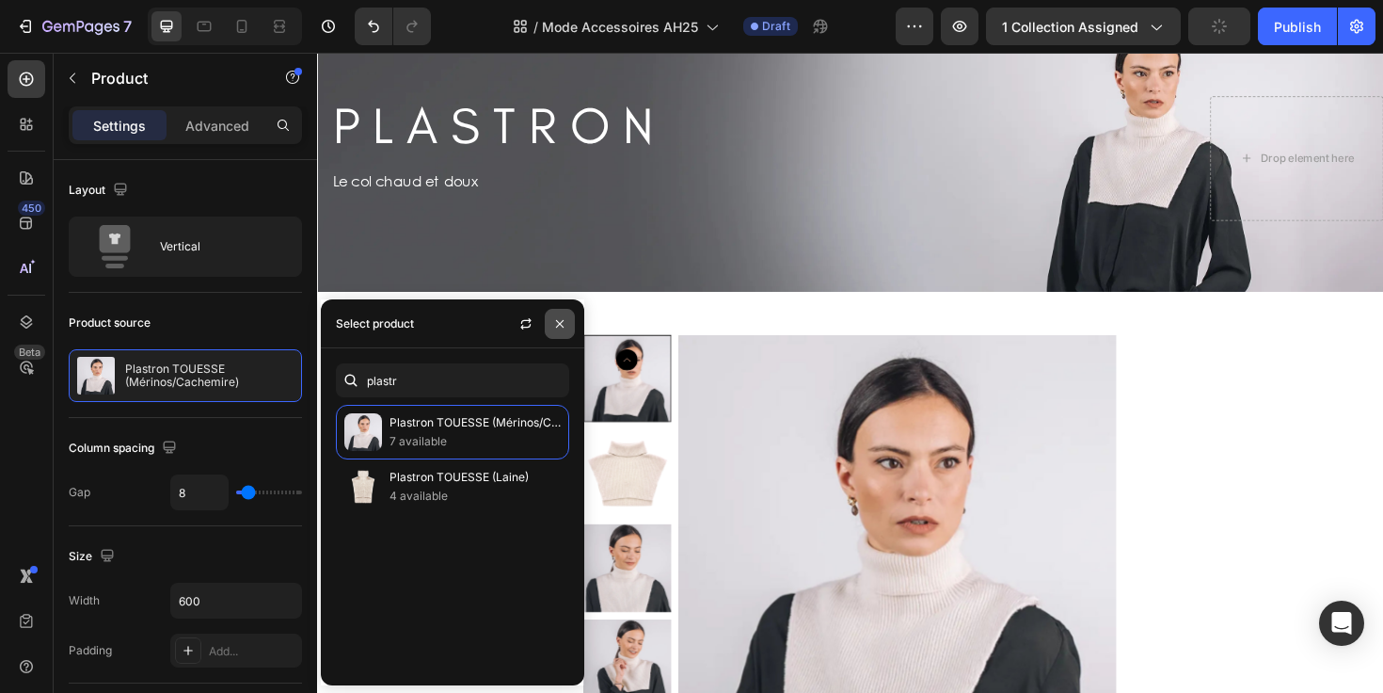
click at [565, 323] on icon "button" at bounding box center [559, 323] width 15 height 15
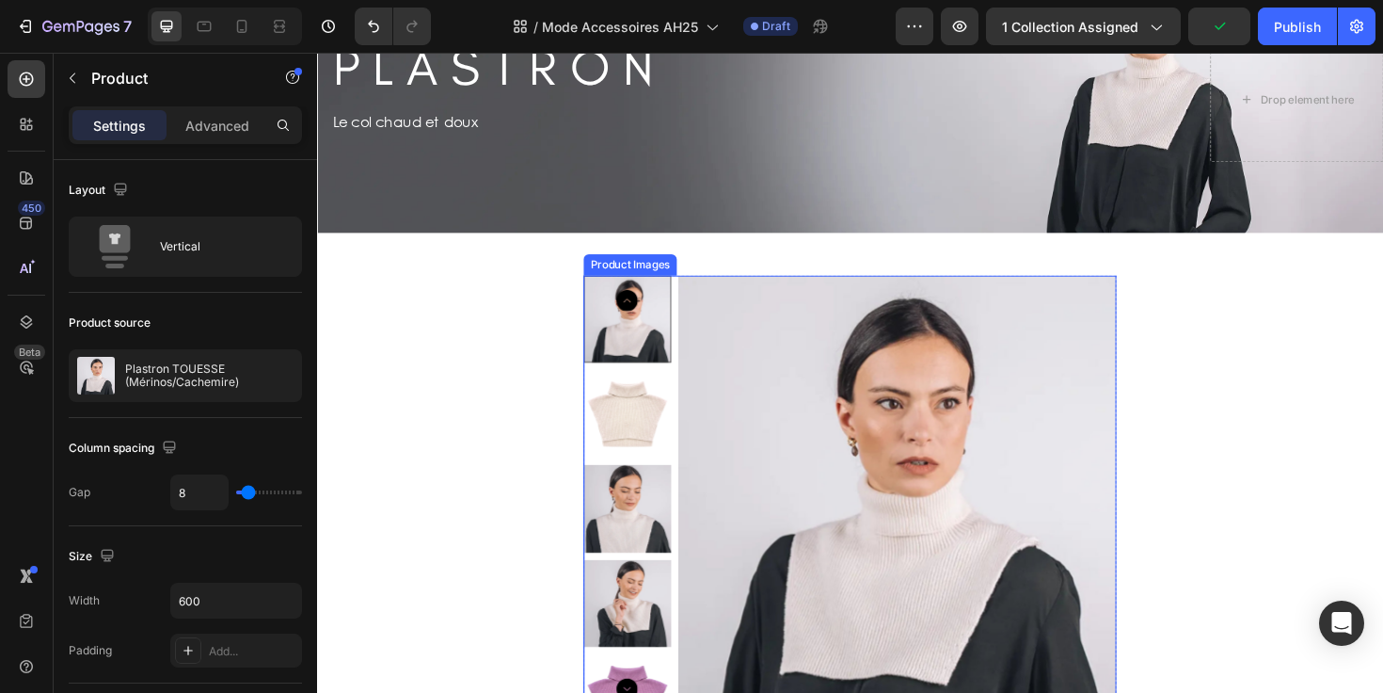
scroll to position [4531, 0]
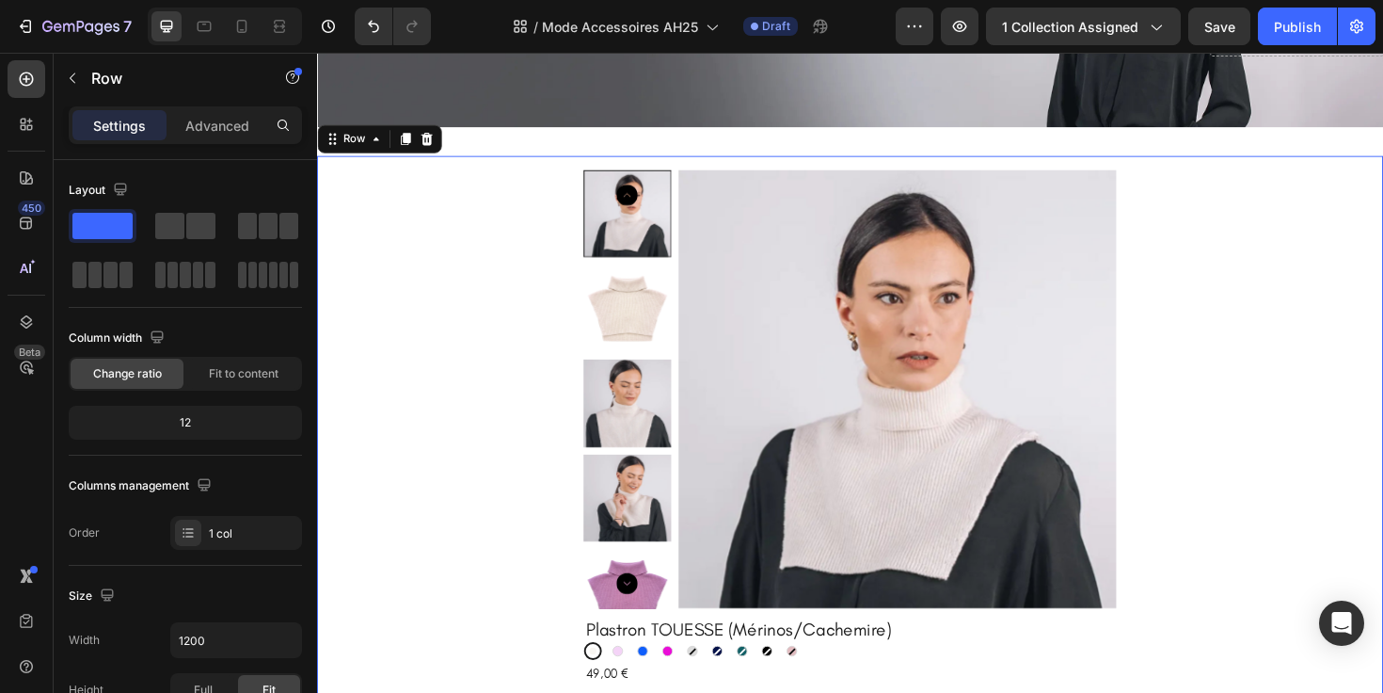
click at [508, 420] on div "Product Images Plastron TOUESSE (Mérinos/Cachemire) Product Title Écru Écru [PE…" at bounding box center [881, 450] width 1099 height 546
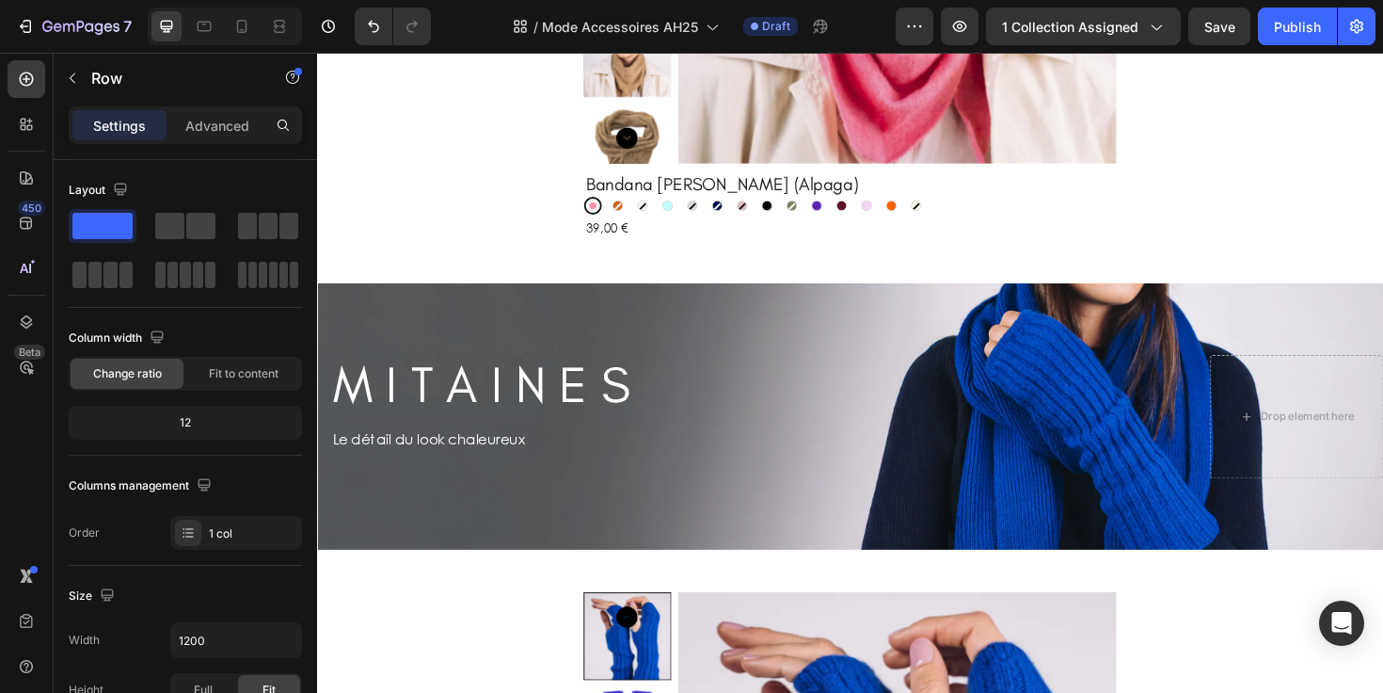
scroll to position [2868, 0]
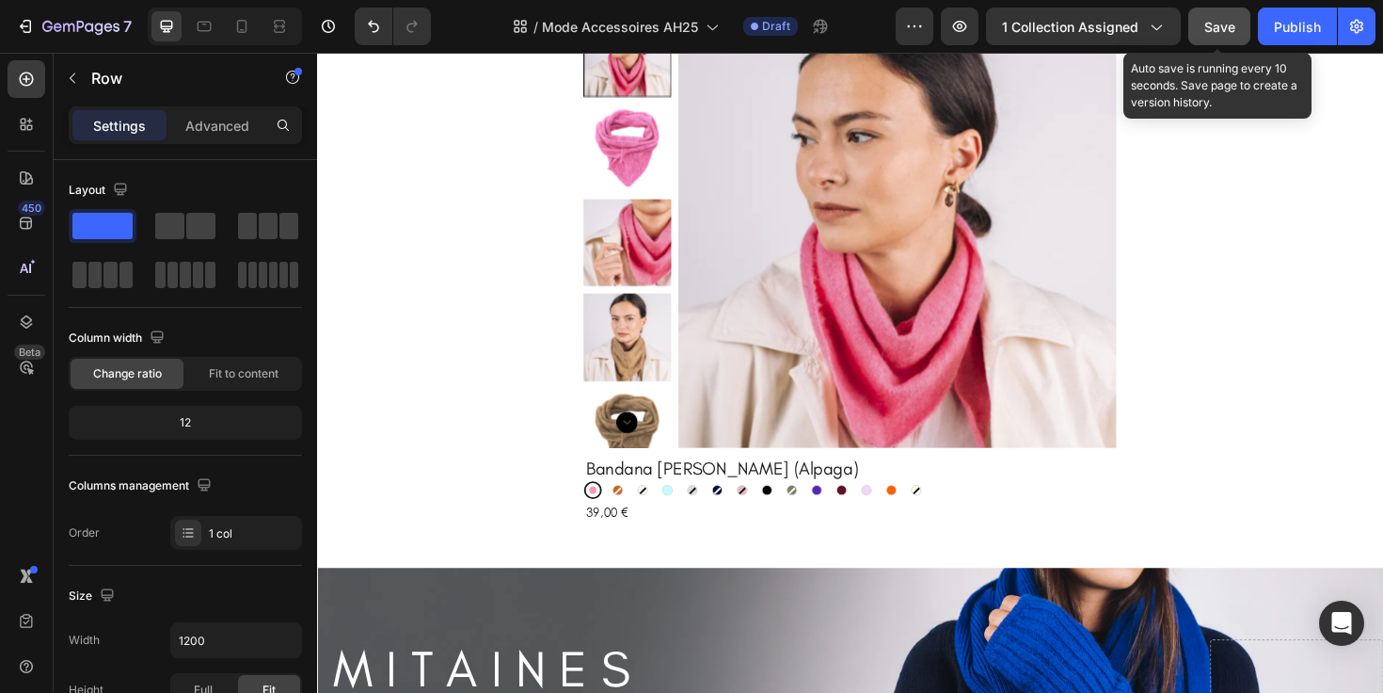
click at [1229, 22] on span "Save" at bounding box center [1219, 27] width 31 height 16
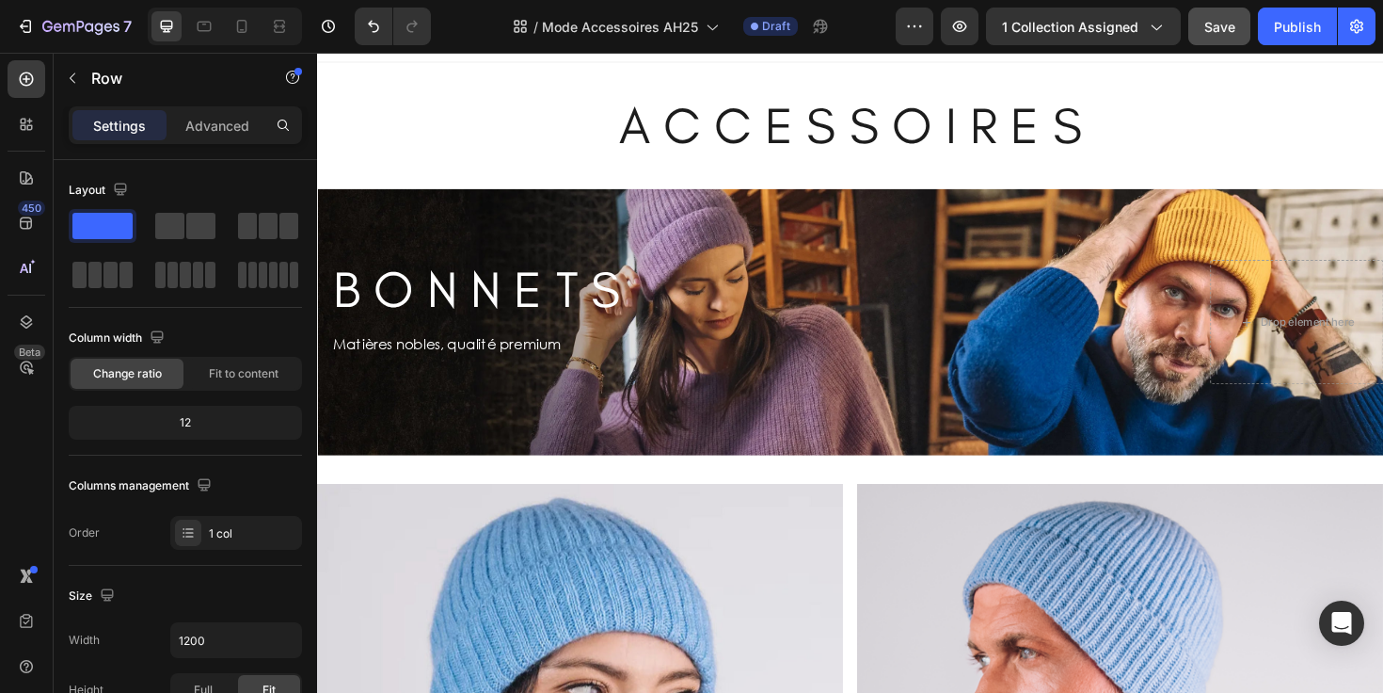
scroll to position [0, 0]
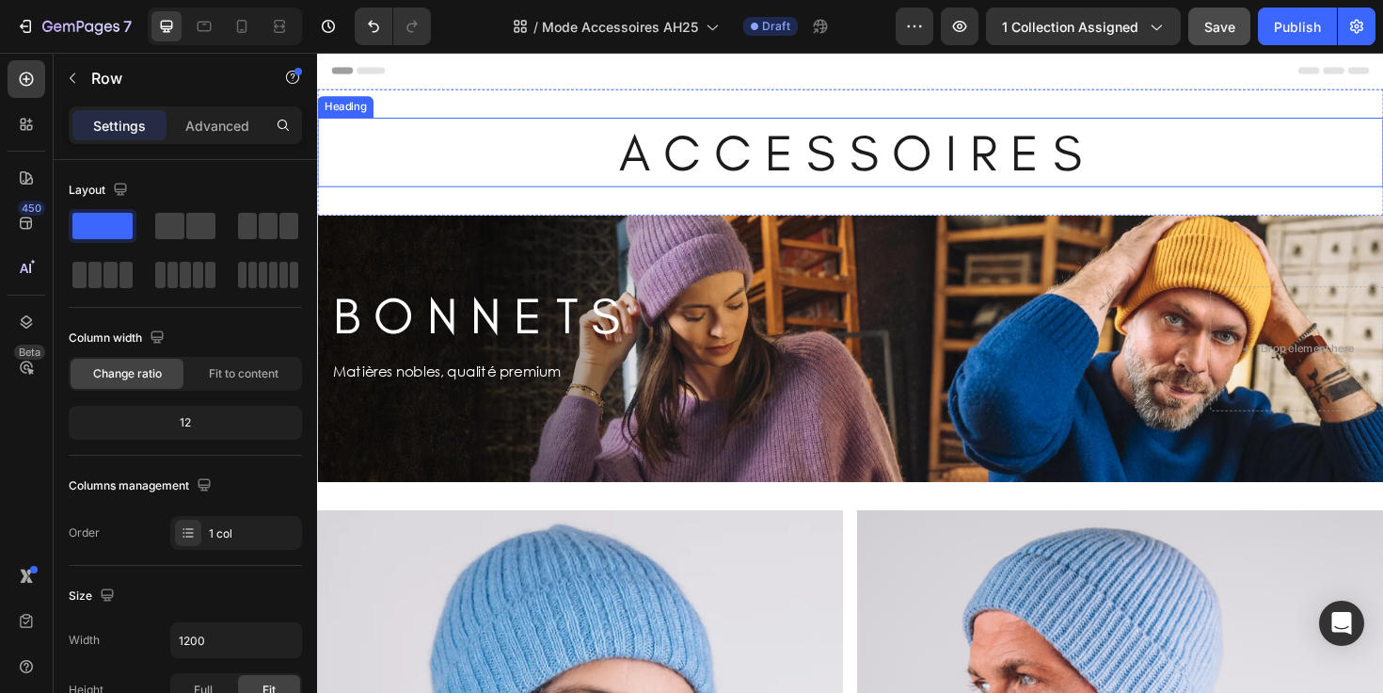
click at [1160, 138] on h2 "A C C E S S O I R E S" at bounding box center [881, 157] width 1129 height 73
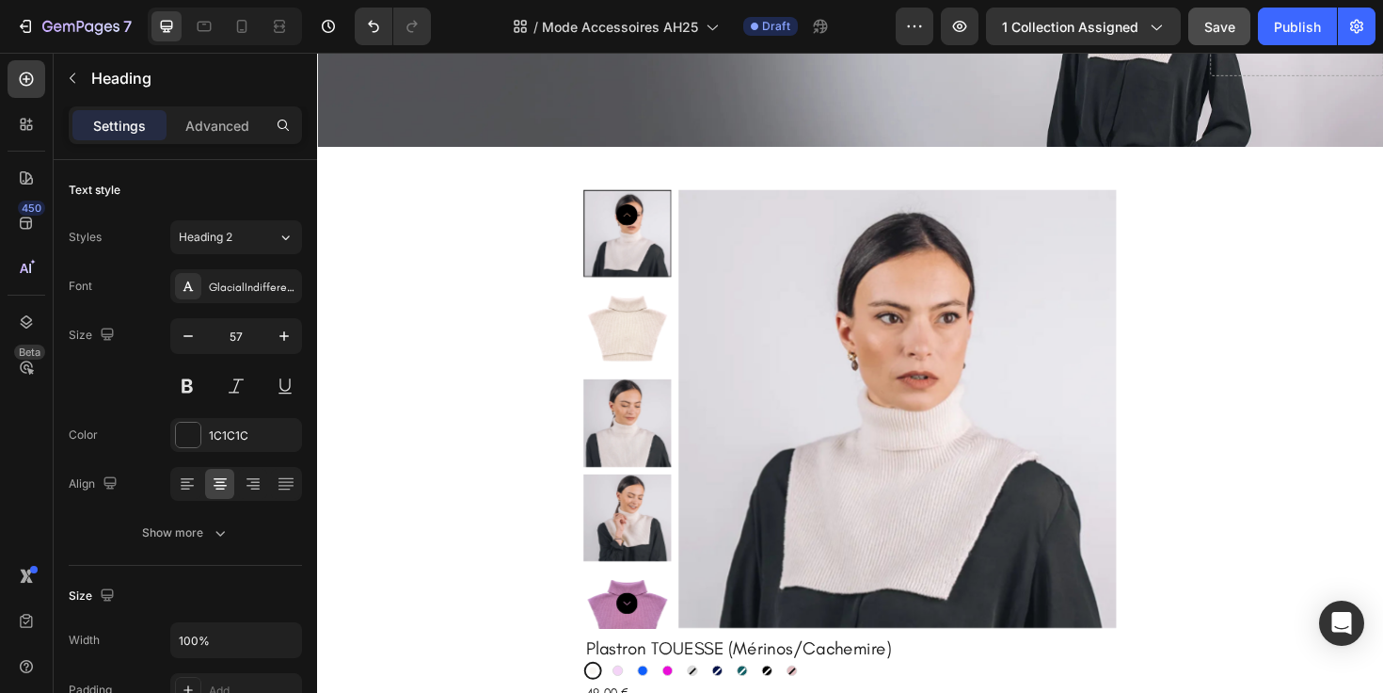
scroll to position [4545, 0]
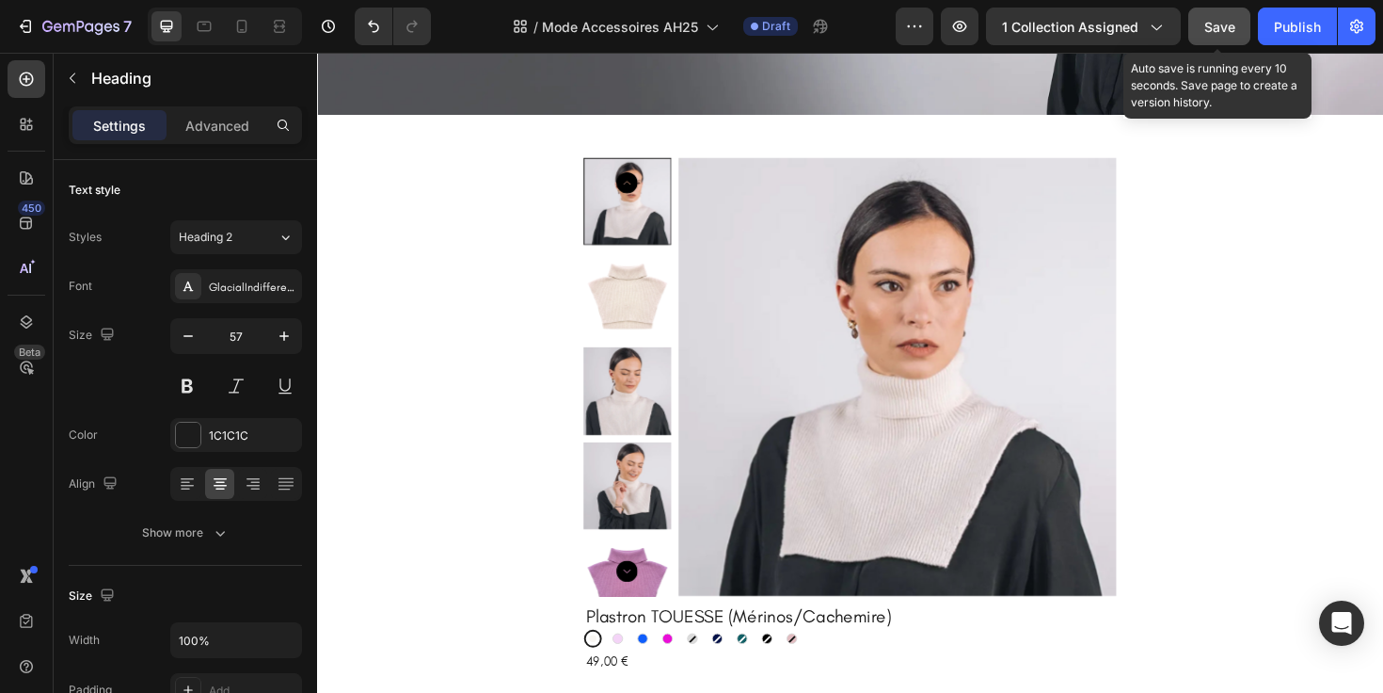
click at [1219, 33] on span "Save" at bounding box center [1219, 27] width 31 height 16
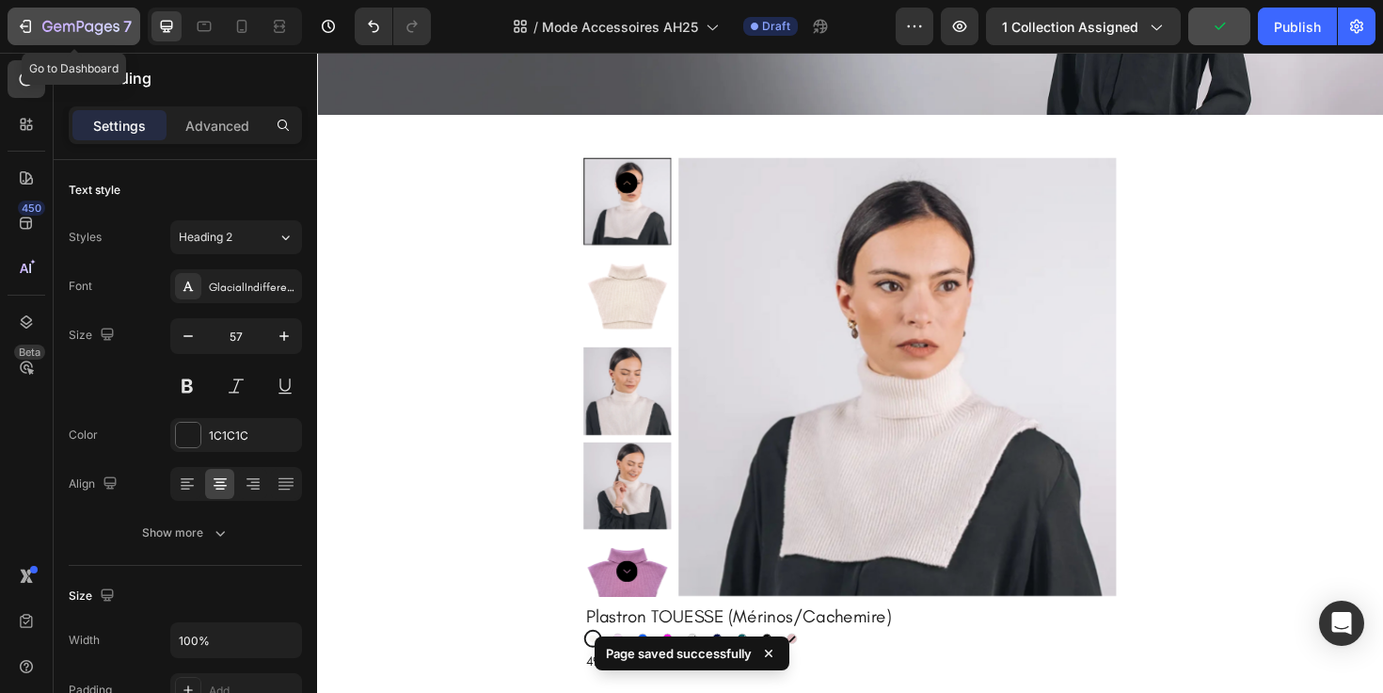
click at [26, 23] on icon "button" at bounding box center [25, 26] width 19 height 19
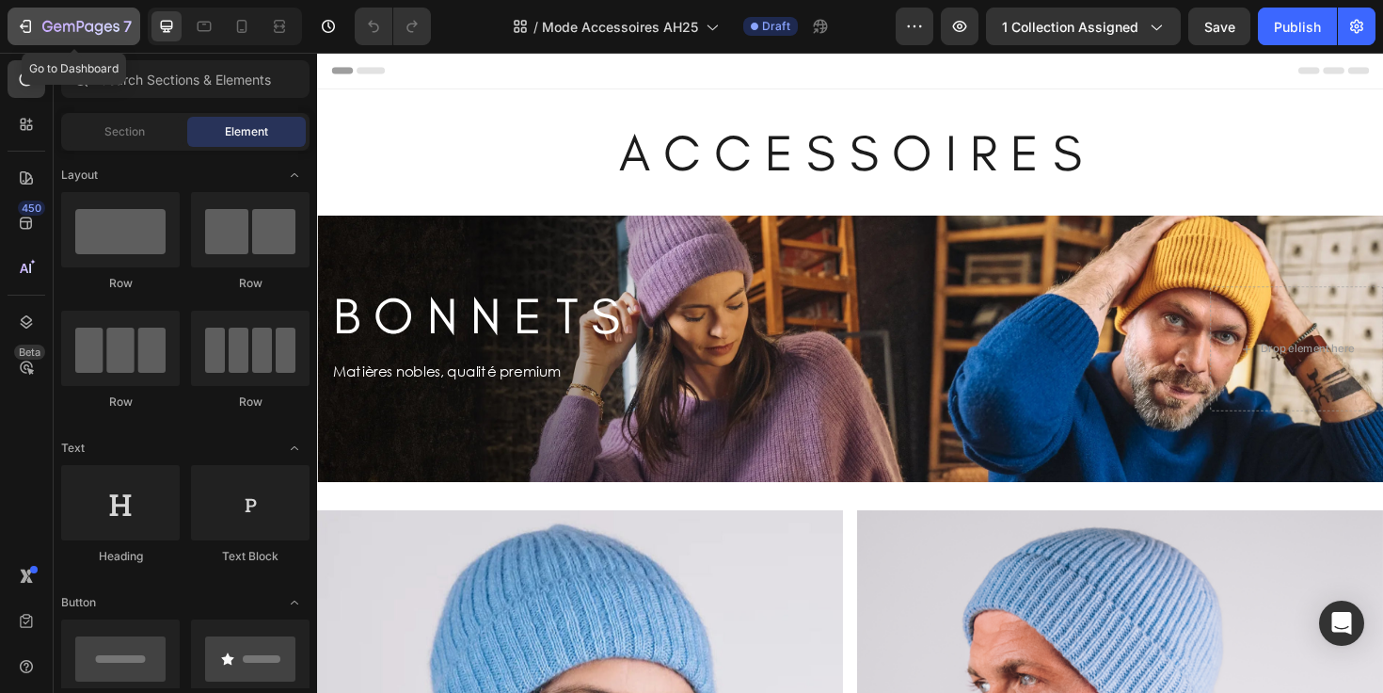
click at [60, 31] on icon "button" at bounding box center [80, 28] width 77 height 16
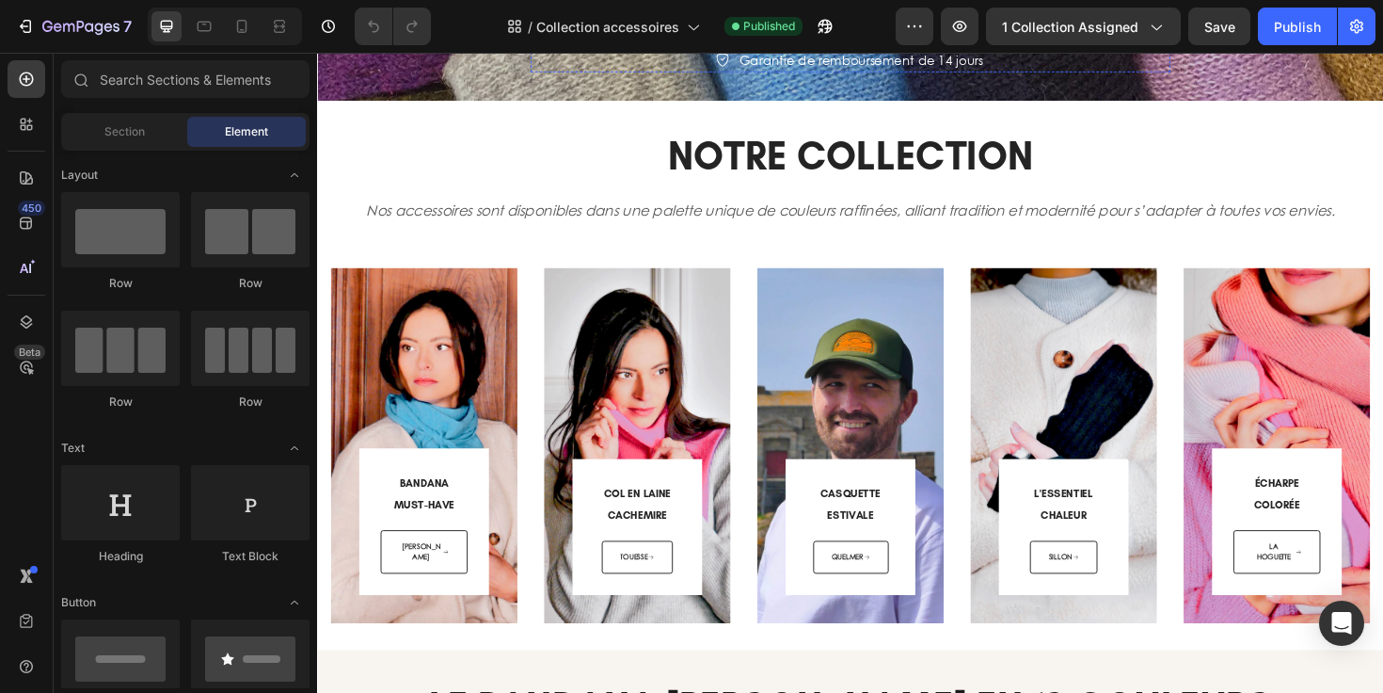
scroll to position [402, 0]
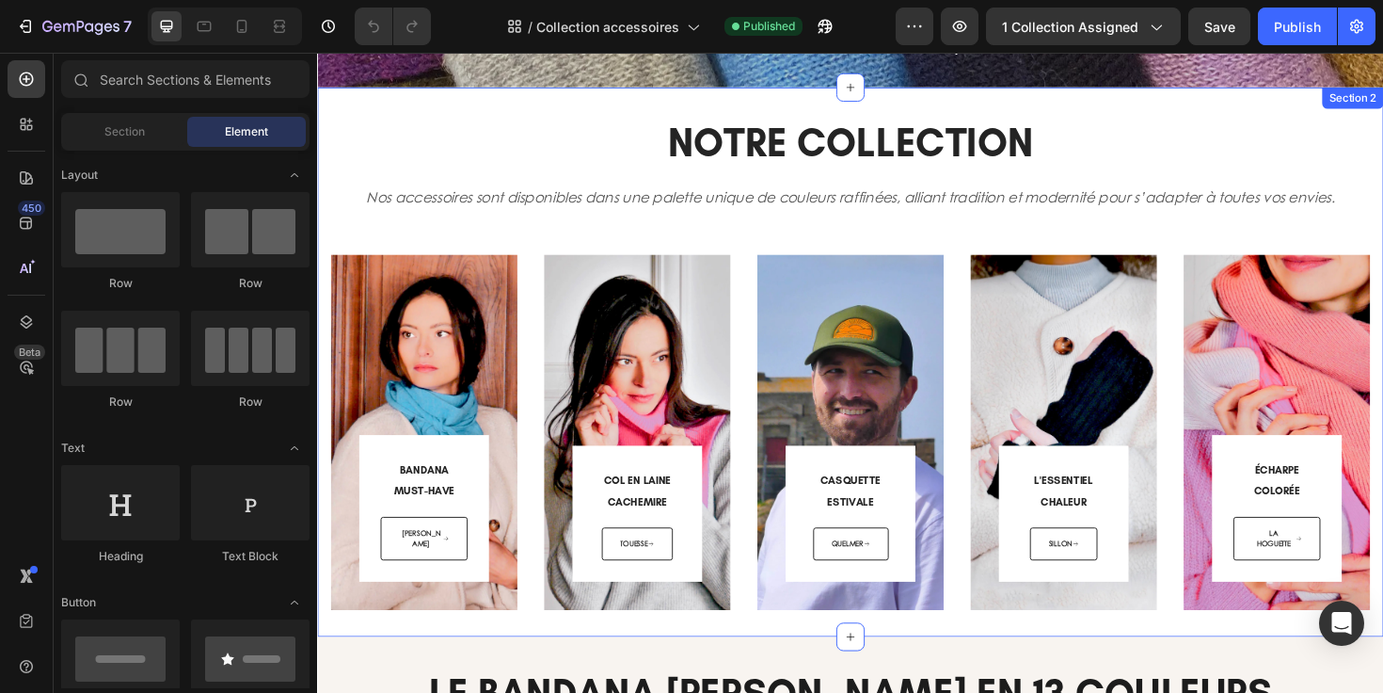
click at [768, 263] on div "NOTRE COLLECTION Heading Nos accessoires sont disponibles dans une palette uniq…" at bounding box center [881, 380] width 1101 height 525
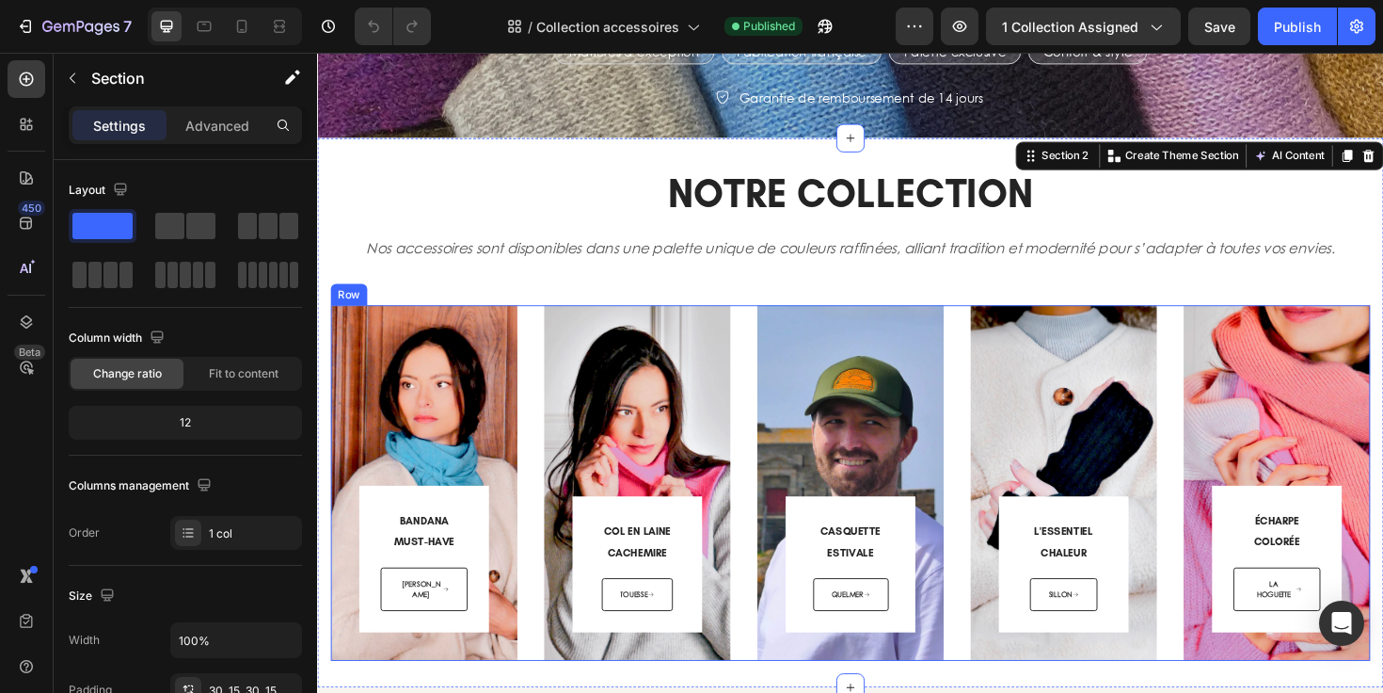
scroll to position [323, 0]
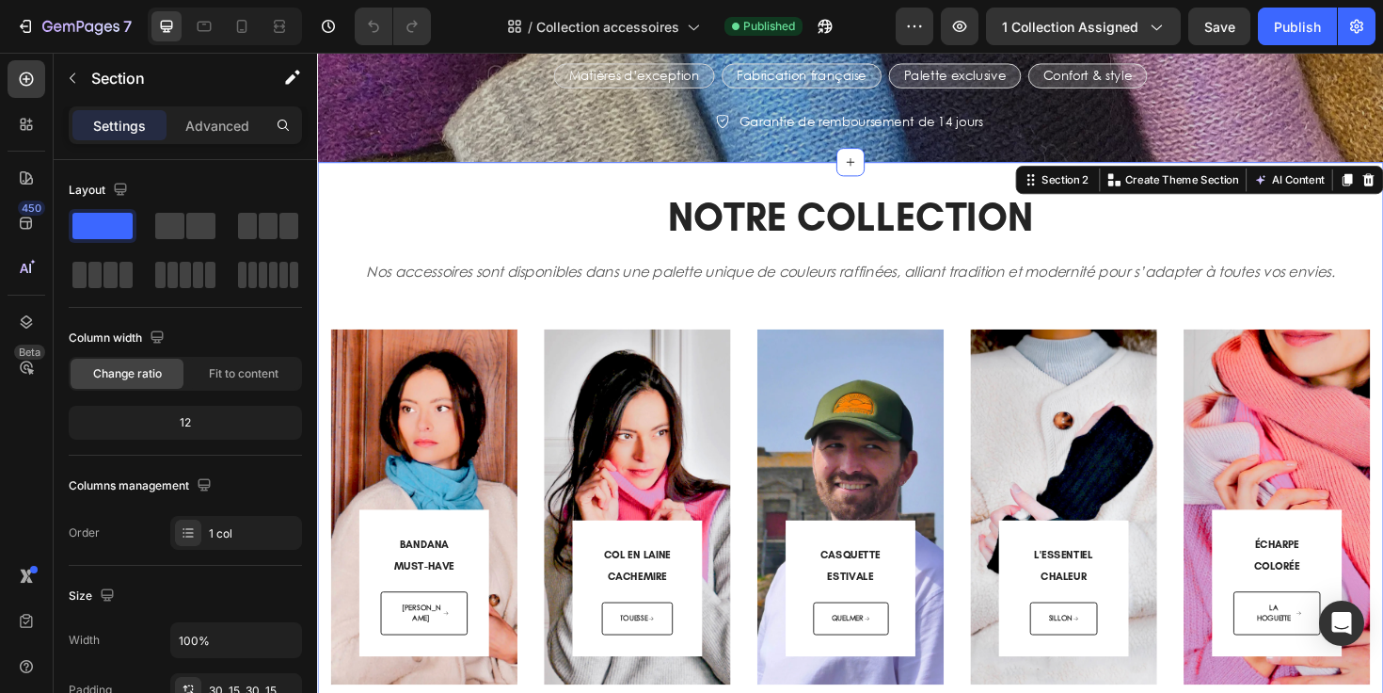
click at [756, 184] on div "NOTRE COLLECTION Heading Nos accessoires sont disponibles dans une palette uniq…" at bounding box center [881, 458] width 1129 height 581
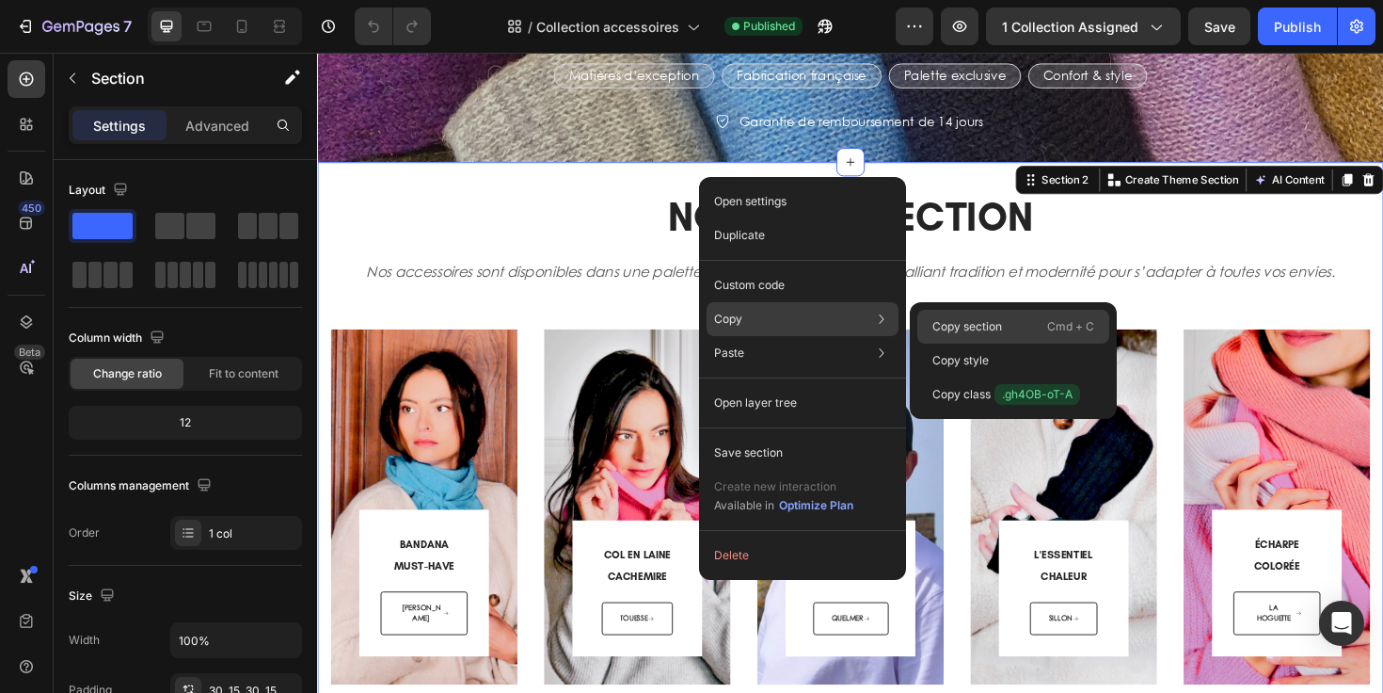
click at [931, 343] on div "Copy section Cmd + C" at bounding box center [1013, 360] width 192 height 34
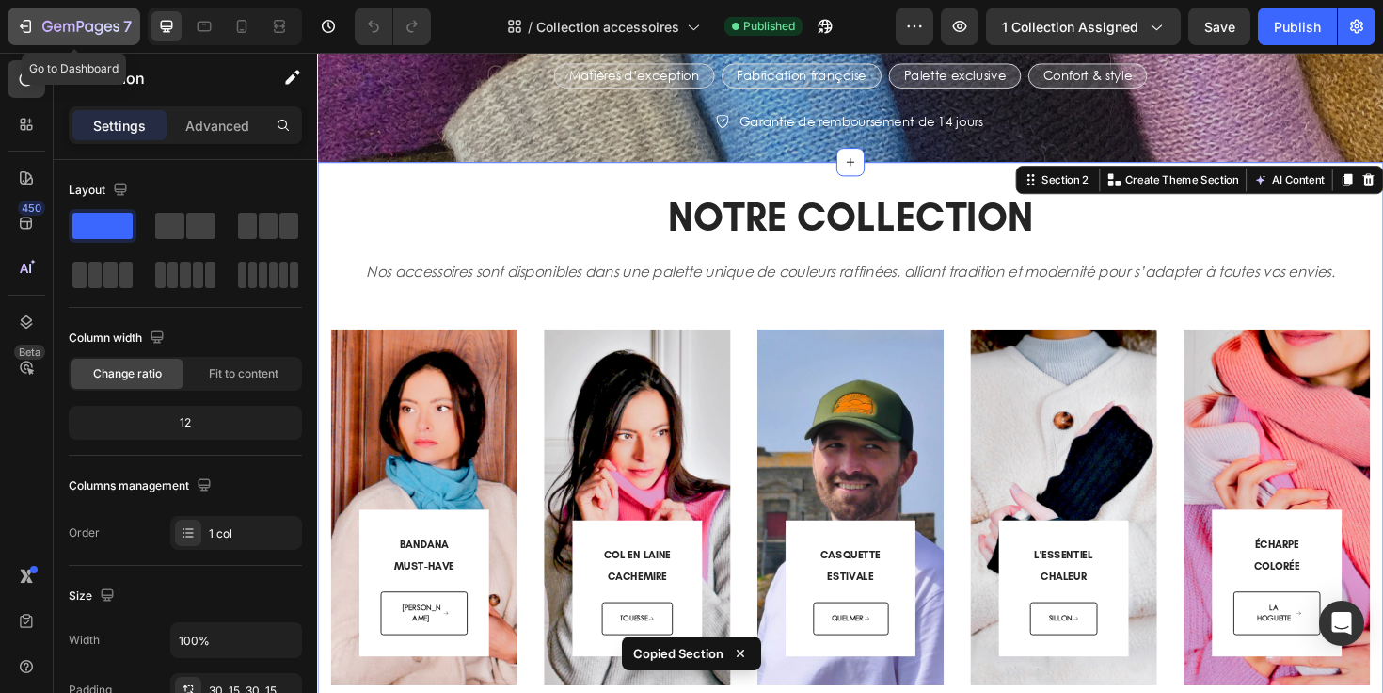
click at [18, 34] on icon "button" at bounding box center [25, 26] width 19 height 19
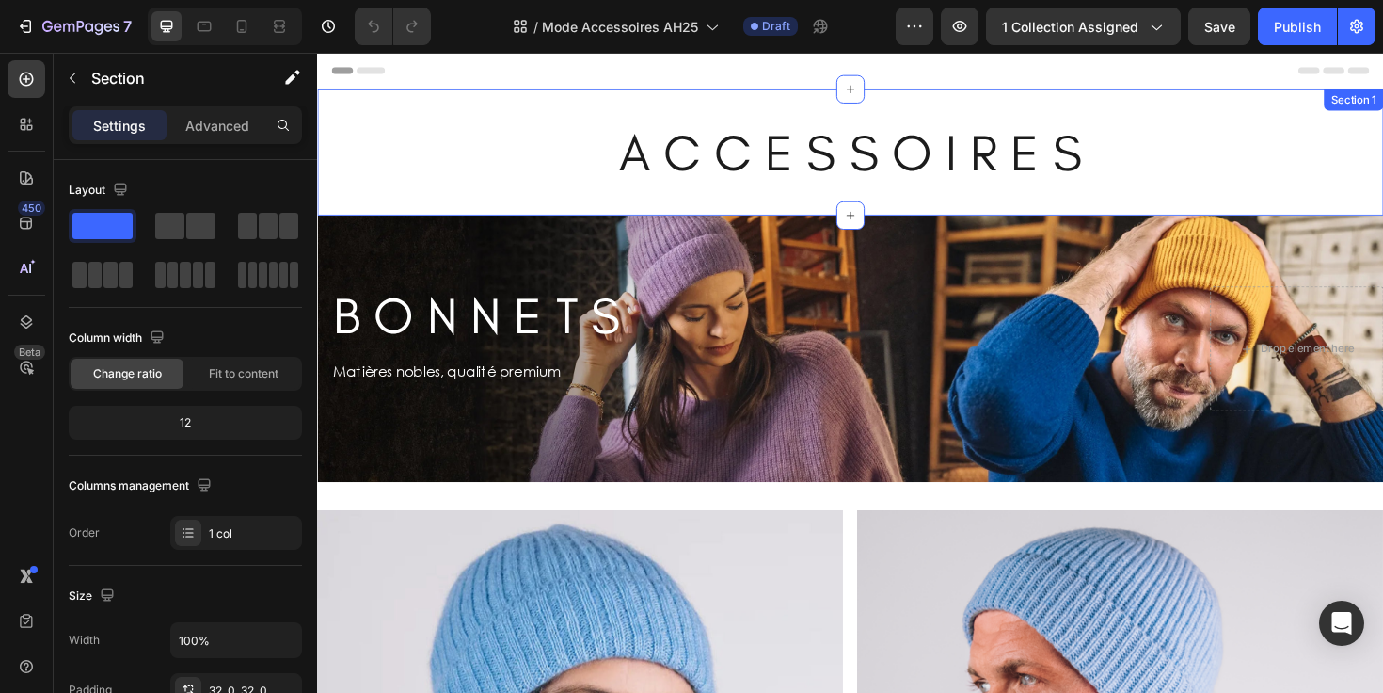
click at [458, 111] on div "A C C E S S O I R E S Heading Section 1" at bounding box center [881, 158] width 1129 height 134
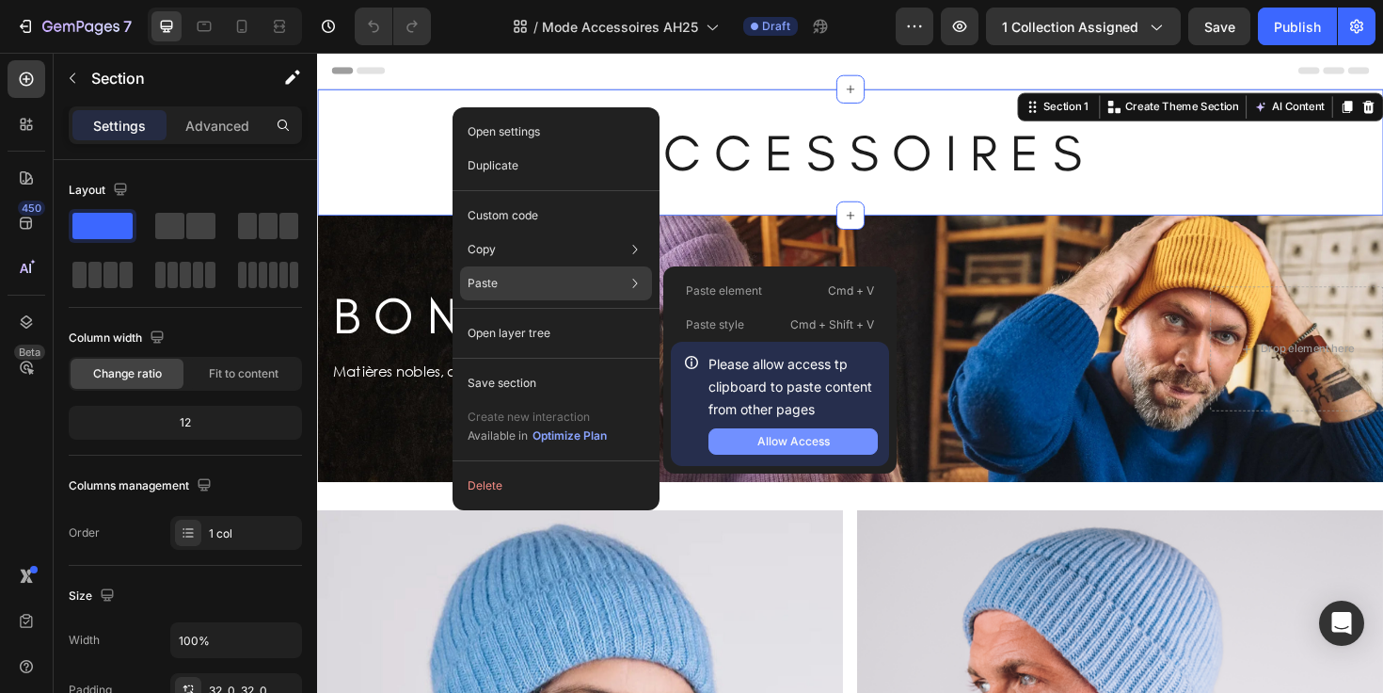
click at [796, 439] on div "Allow Access" at bounding box center [793, 441] width 72 height 17
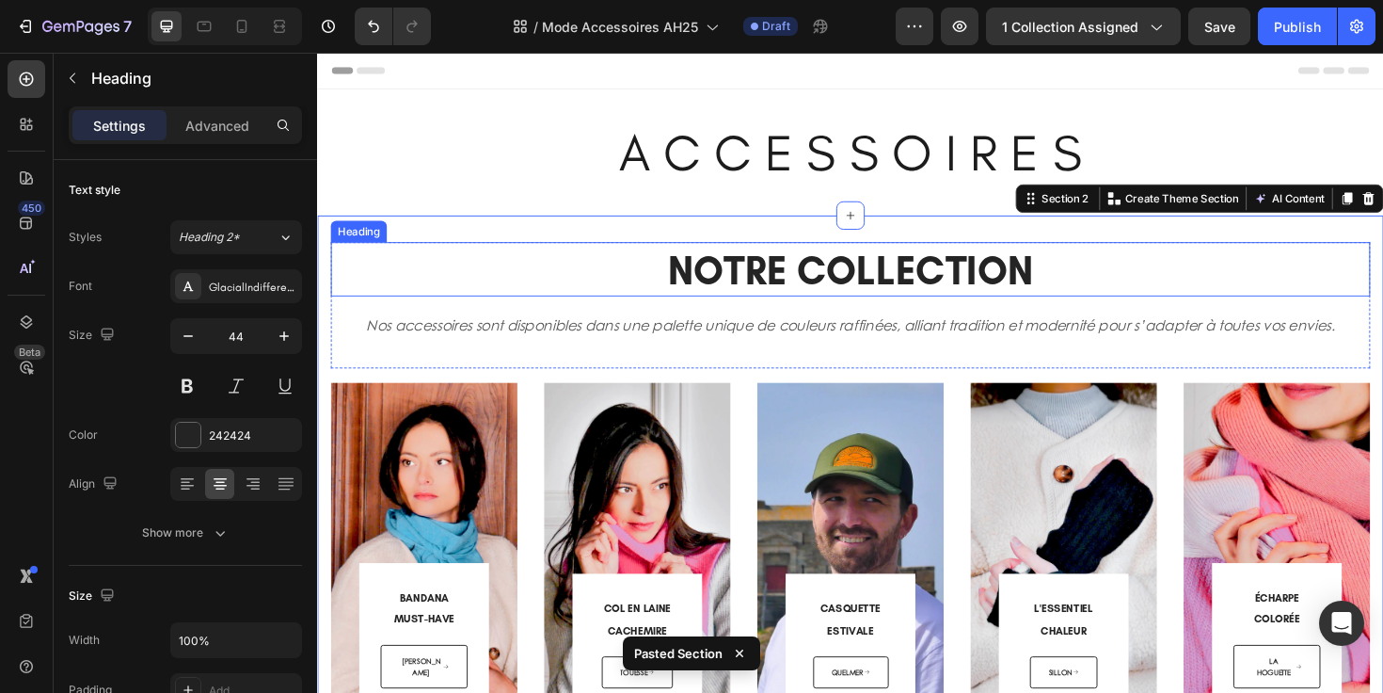
click at [708, 284] on h2 "NOTRE COLLECTION" at bounding box center [881, 281] width 1101 height 57
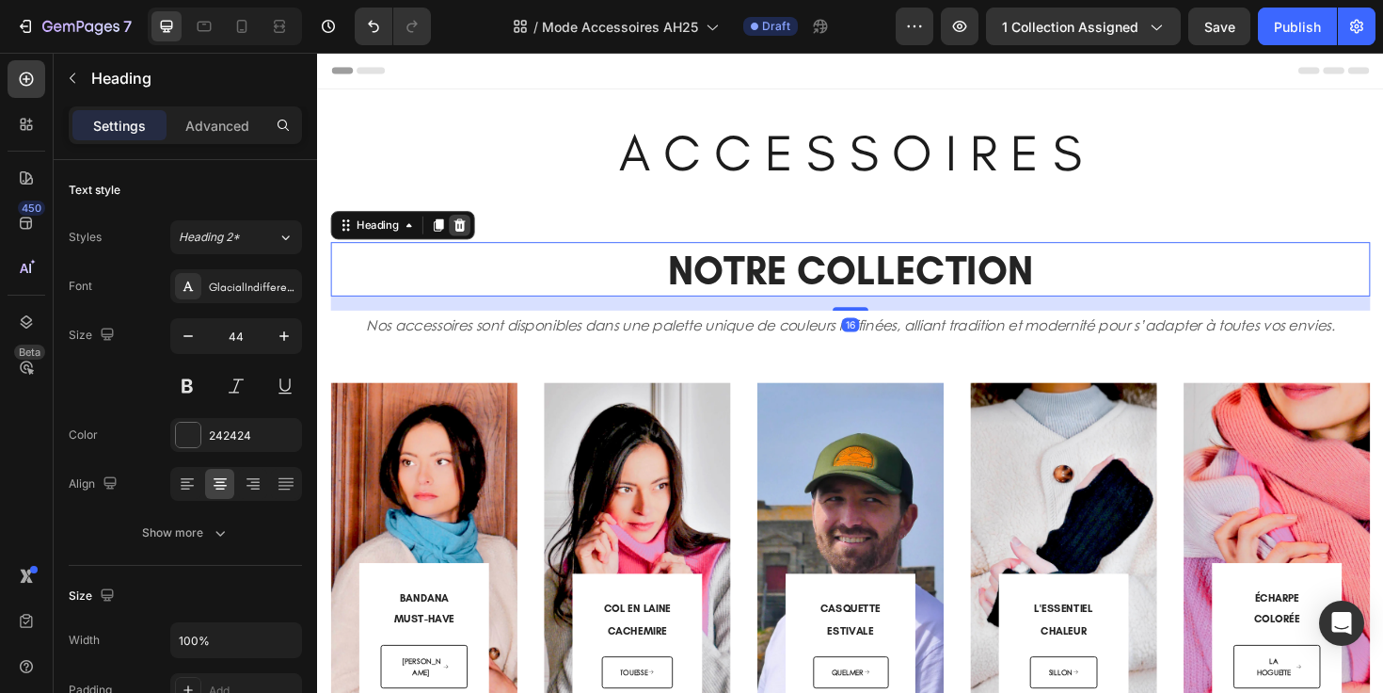
click at [472, 241] on icon at bounding box center [468, 235] width 12 height 13
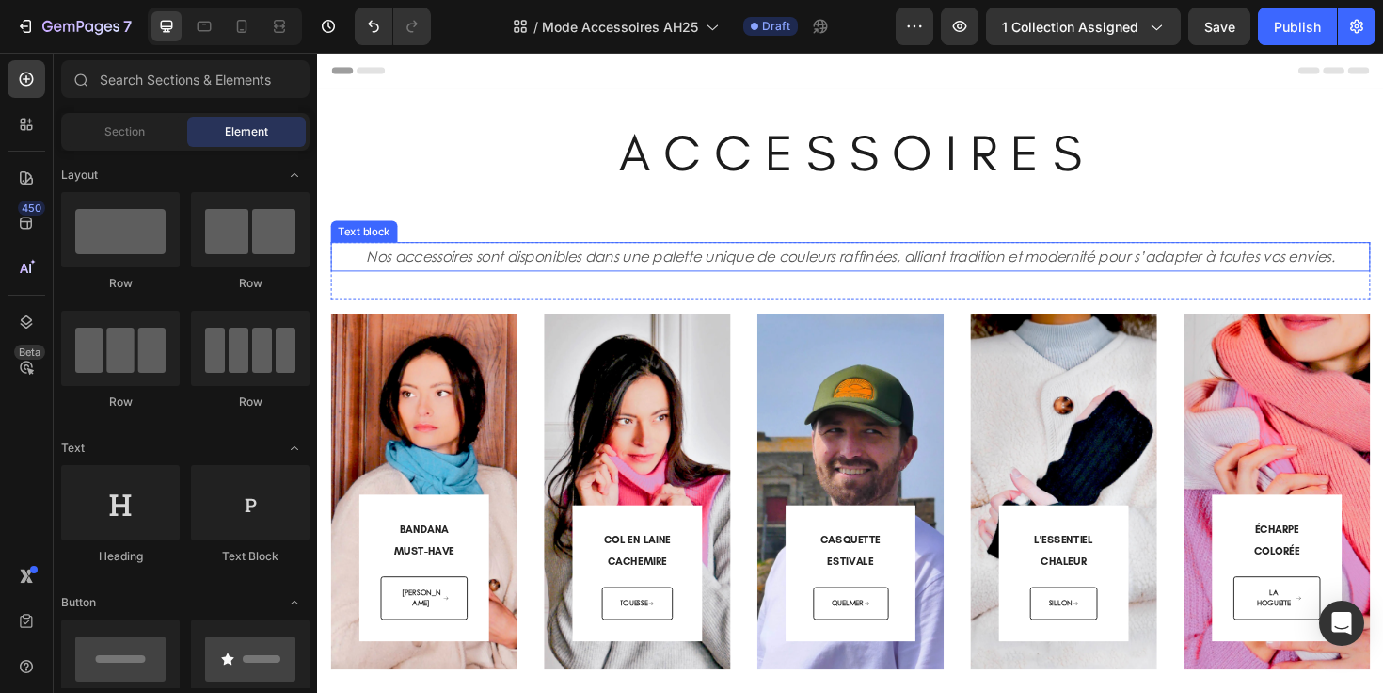
click at [640, 271] on icon "Nos accessoires sont disponibles dans une palette unique de couleurs raffinées,…" at bounding box center [882, 268] width 1026 height 20
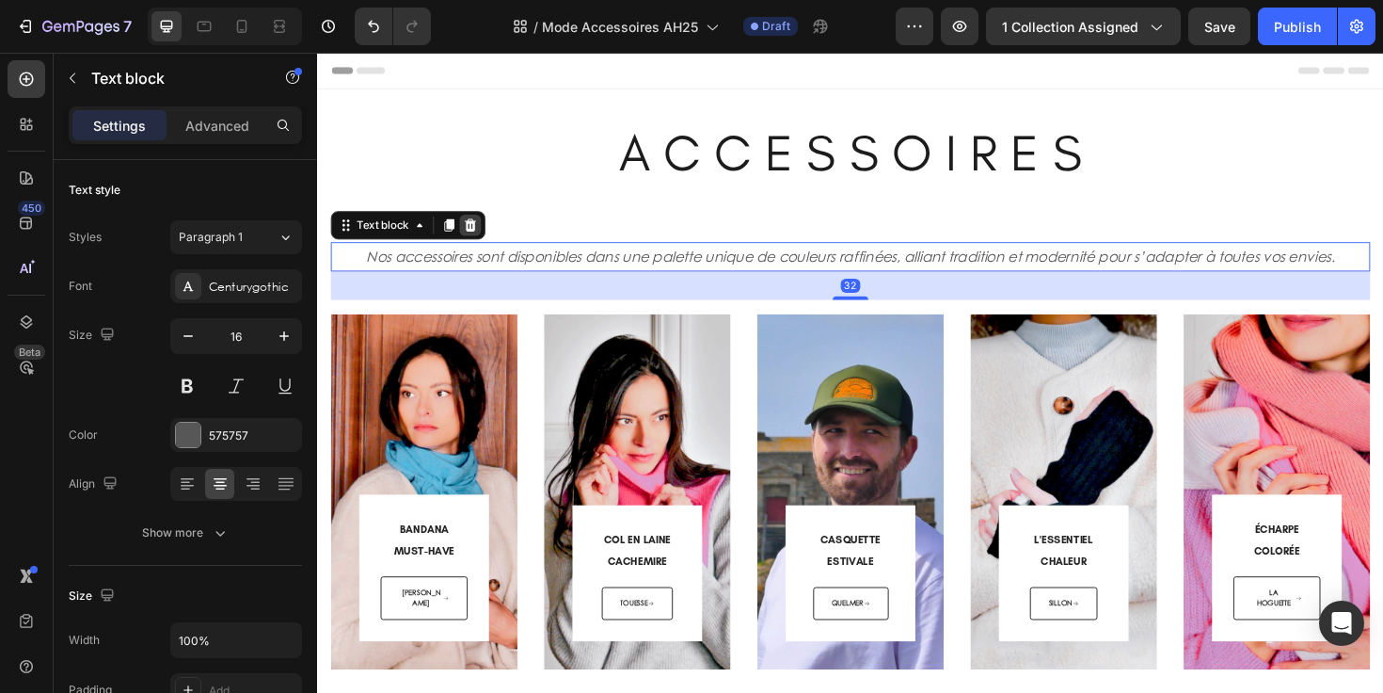
click at [480, 238] on icon at bounding box center [478, 235] width 15 height 15
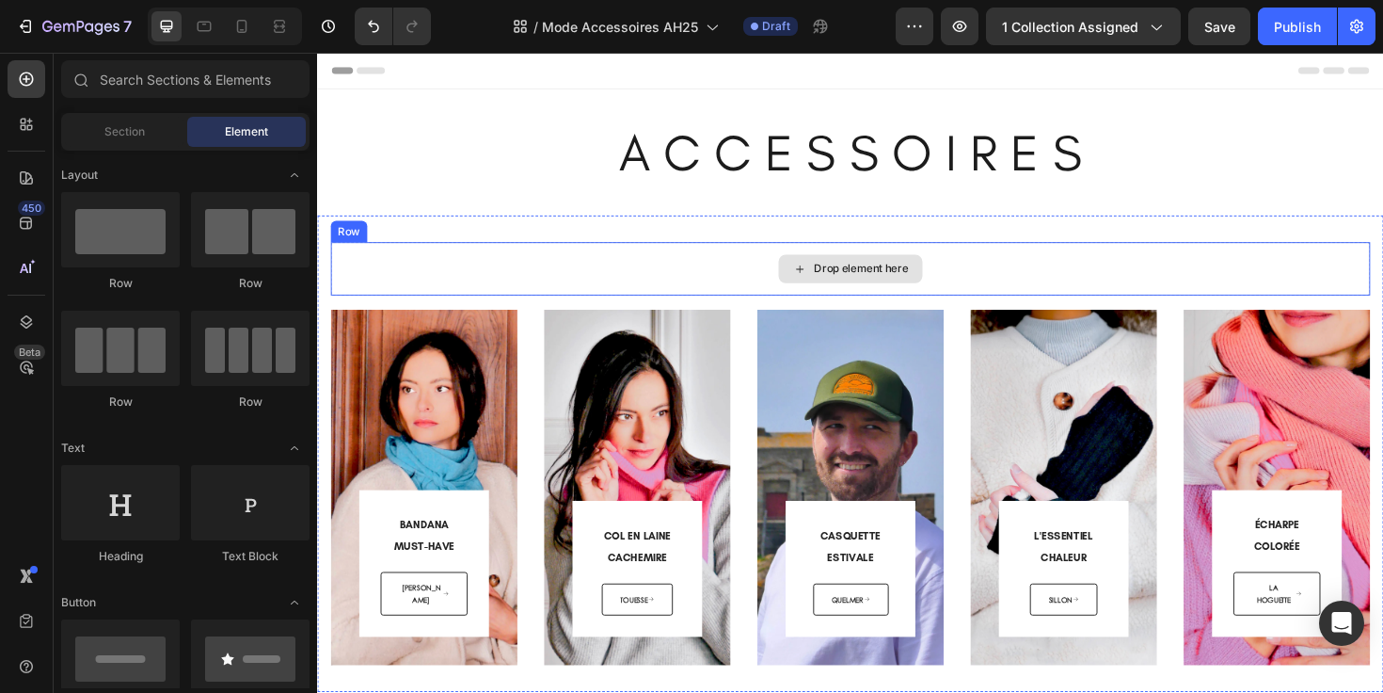
click at [582, 266] on div "Drop element here" at bounding box center [881, 281] width 1101 height 56
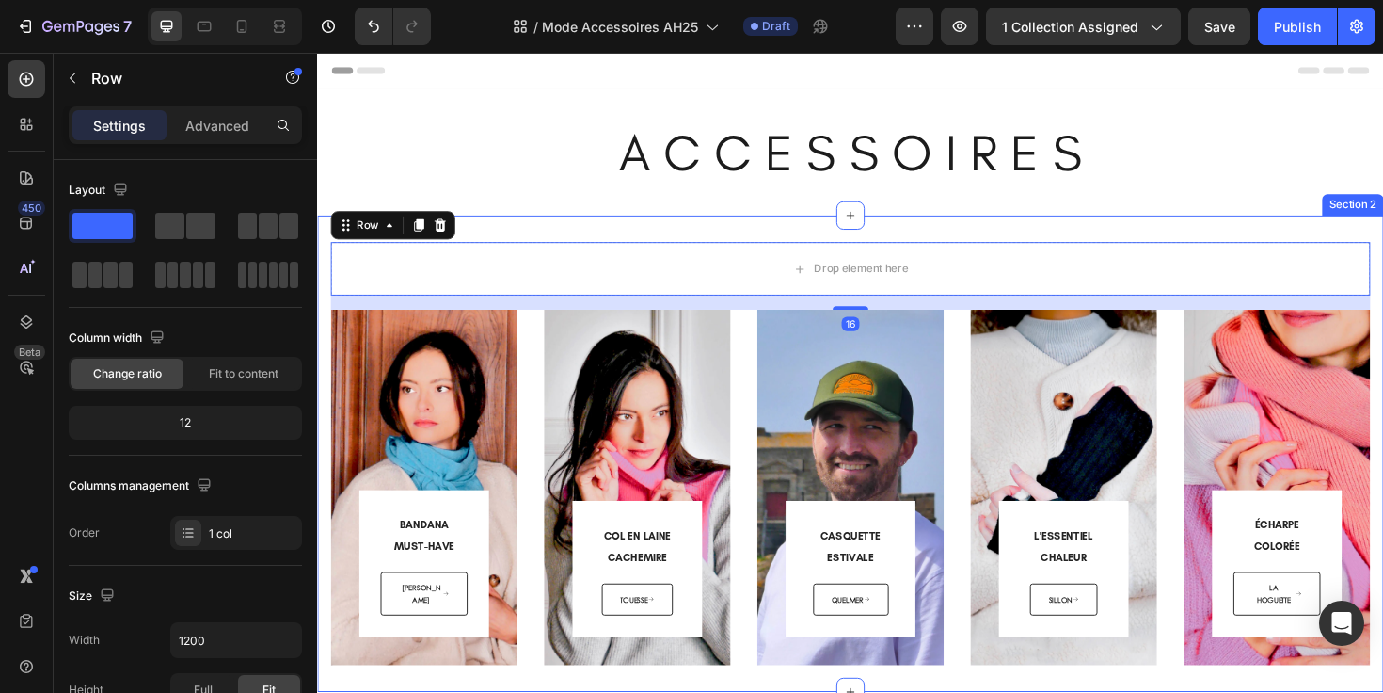
click at [550, 237] on div "Drop element here Row 16 BANDANA MUST-HAVE Heading [PERSON_NAME] Button Row Row…" at bounding box center [881, 477] width 1129 height 504
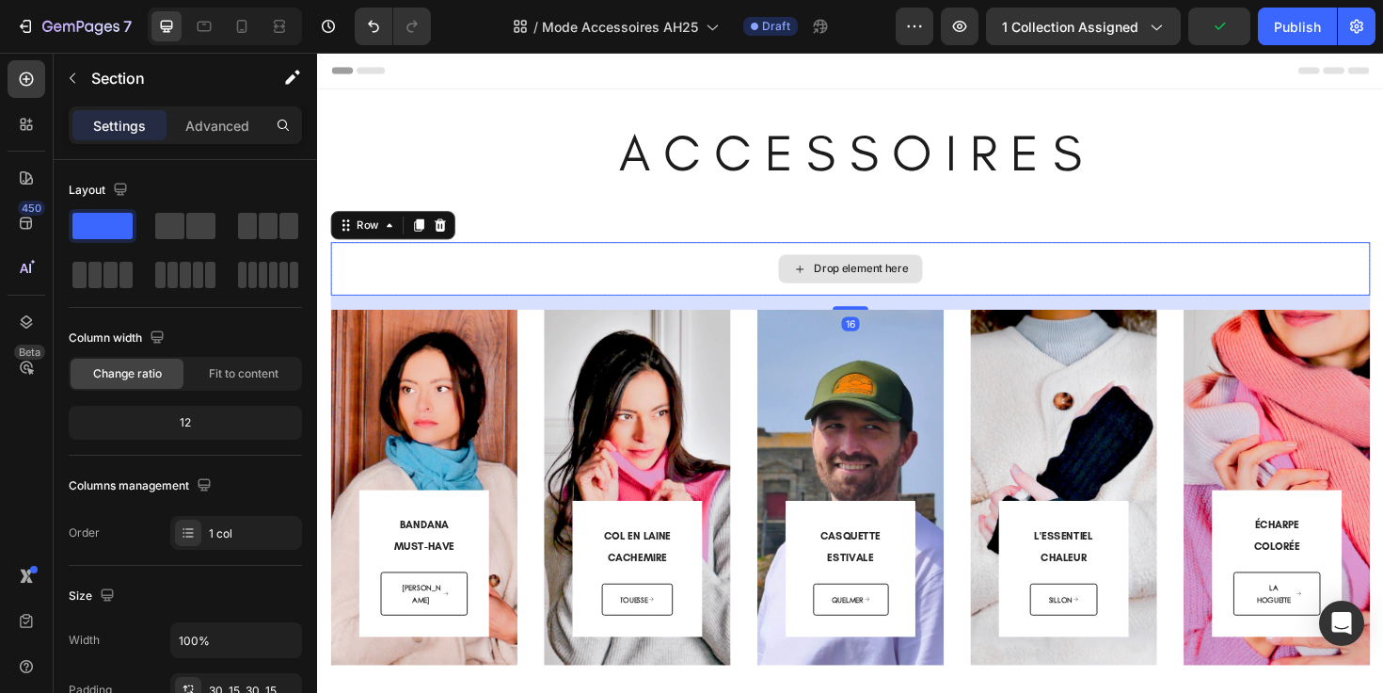
click at [554, 257] on div "Drop element here" at bounding box center [881, 281] width 1101 height 56
click at [454, 240] on icon at bounding box center [446, 235] width 15 height 15
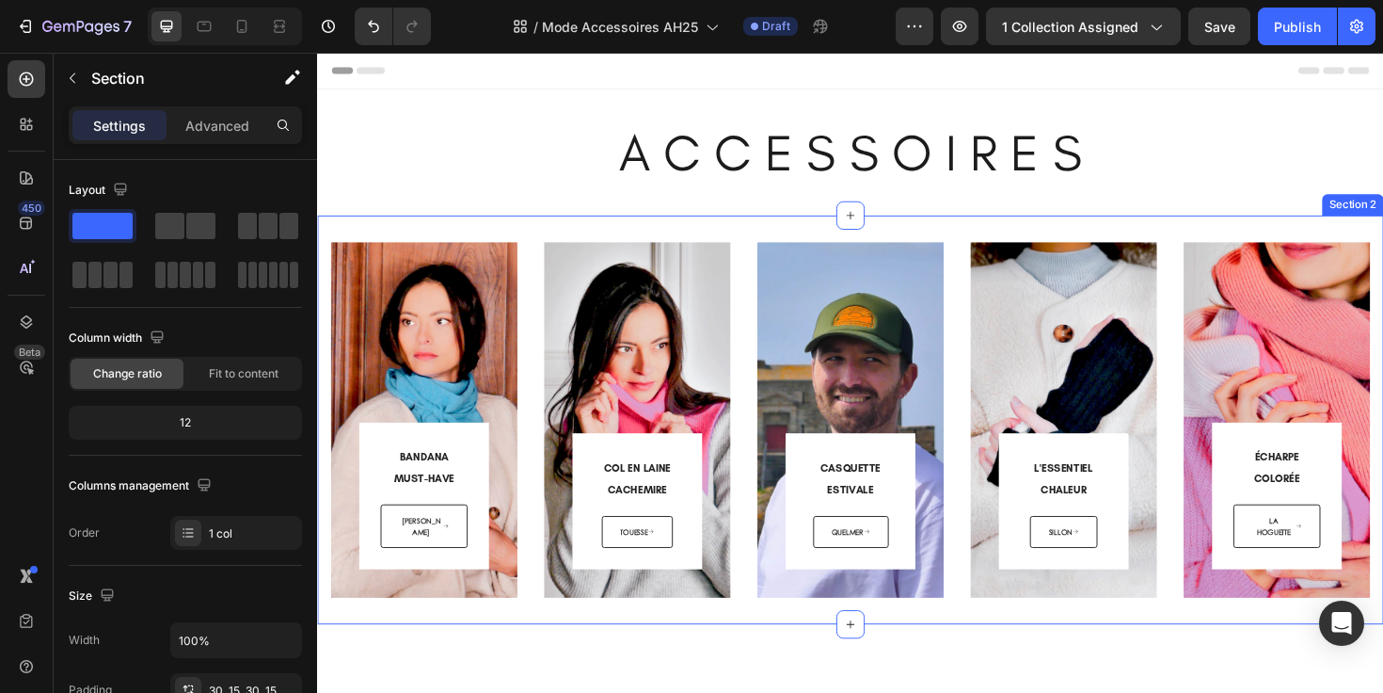
click at [548, 241] on div "BANDANA MUST-HAVE Heading [PERSON_NAME] Button Row Row Hero Banner COL EN LAINE…" at bounding box center [881, 441] width 1129 height 433
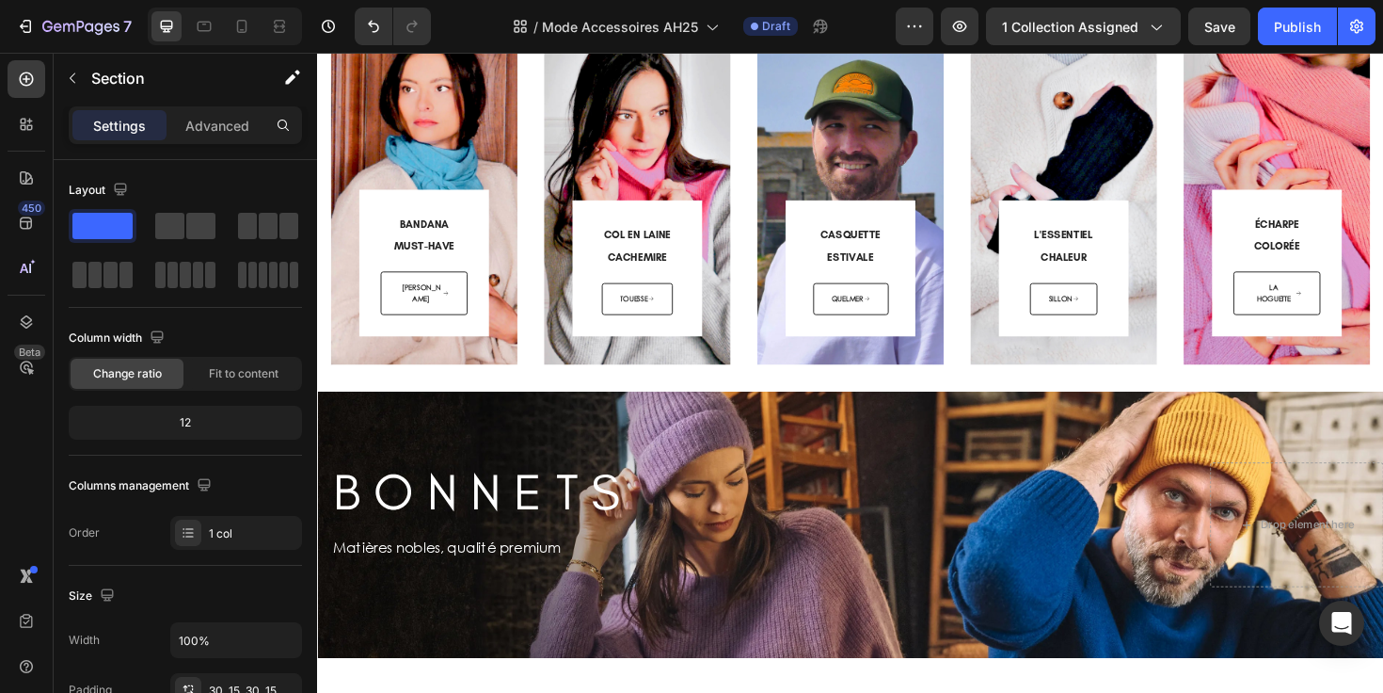
scroll to position [184, 0]
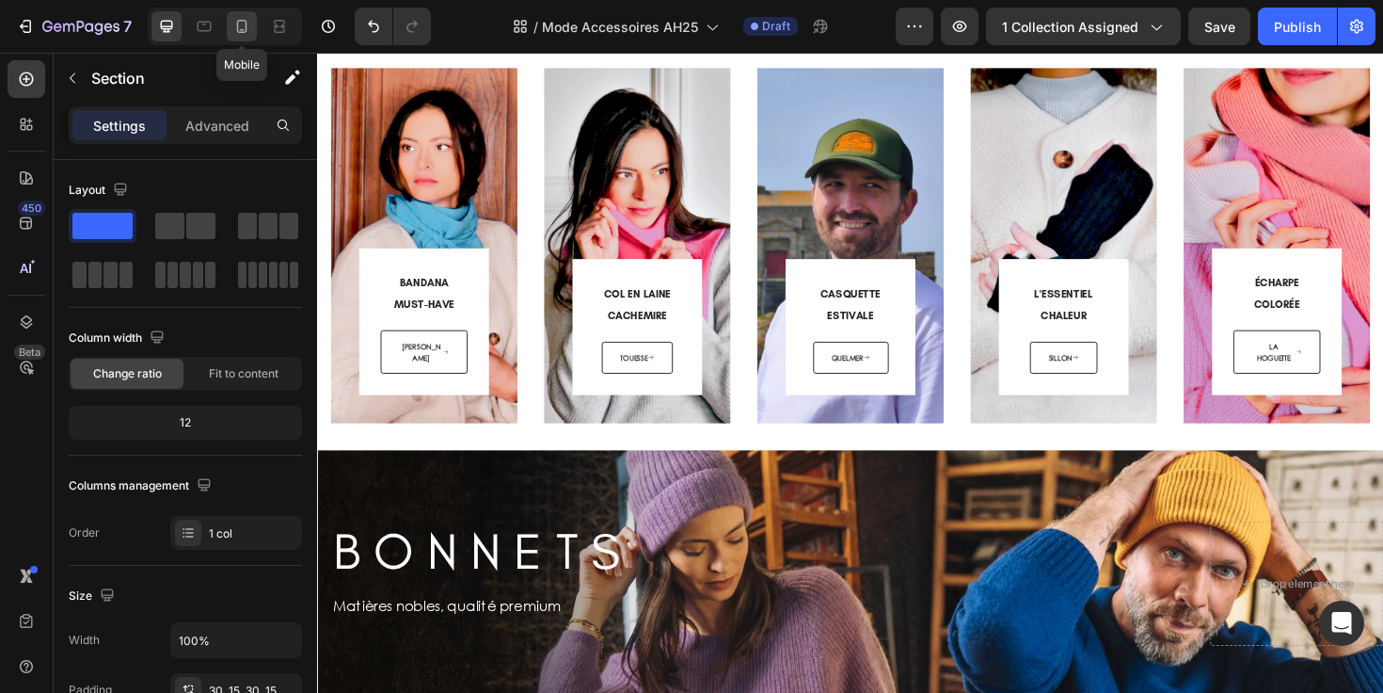
click at [238, 27] on icon at bounding box center [242, 26] width 10 height 13
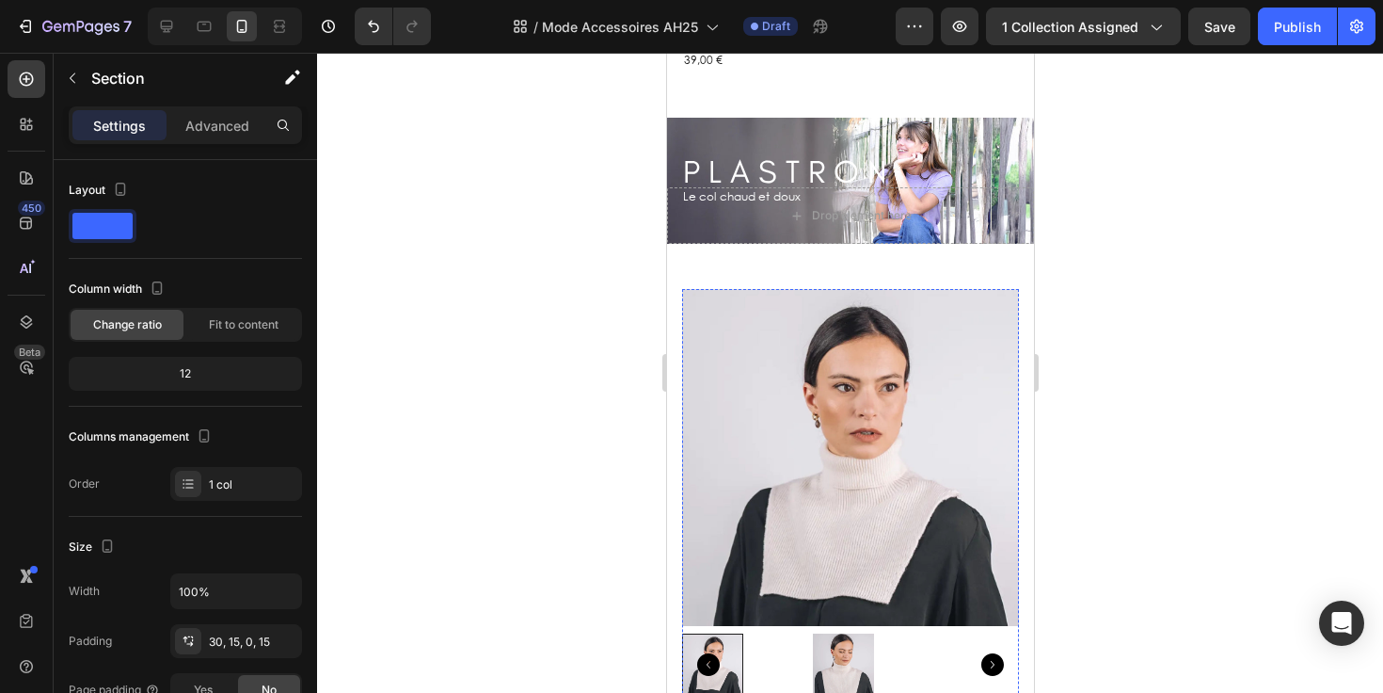
scroll to position [6371, 0]
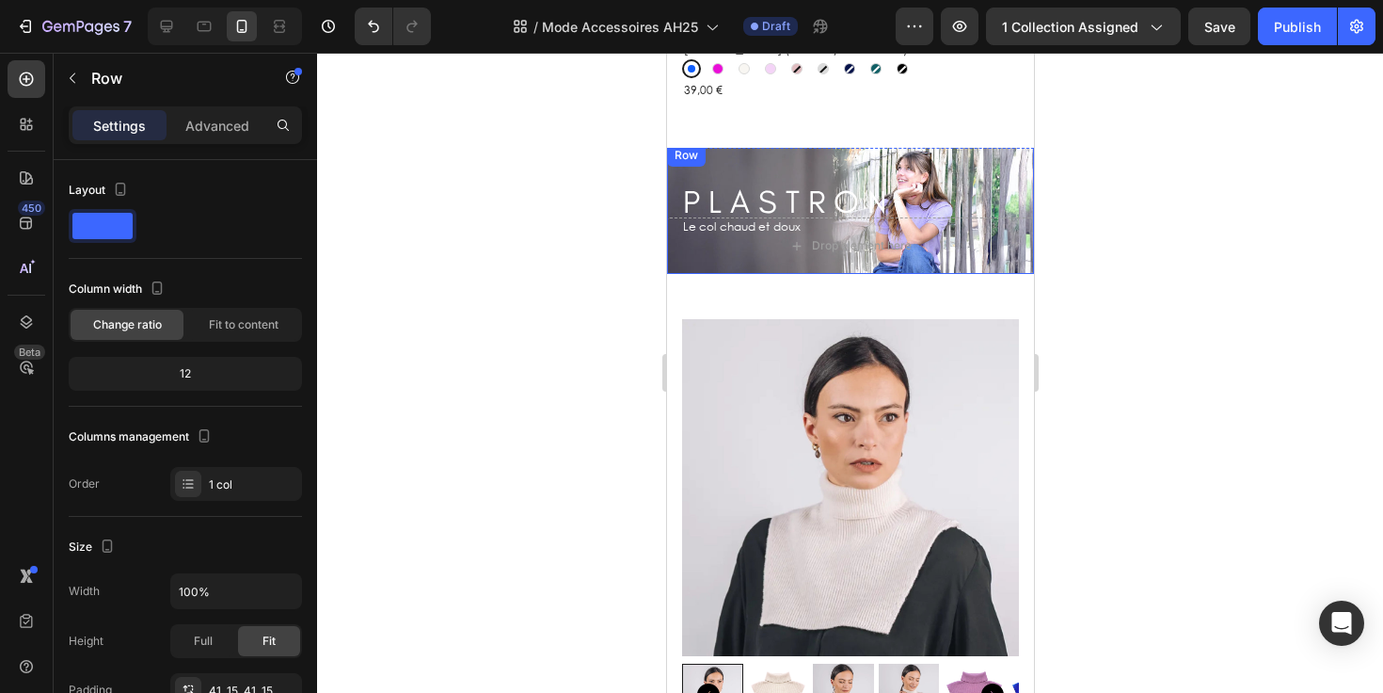
click at [784, 144] on div "P L A S T R O N Heading Row Le col chaud et doux Text Block Row" at bounding box center [849, 209] width 367 height 130
click at [975, 183] on div "P L A S T R O N Heading Row -65" at bounding box center [849, 202] width 339 height 39
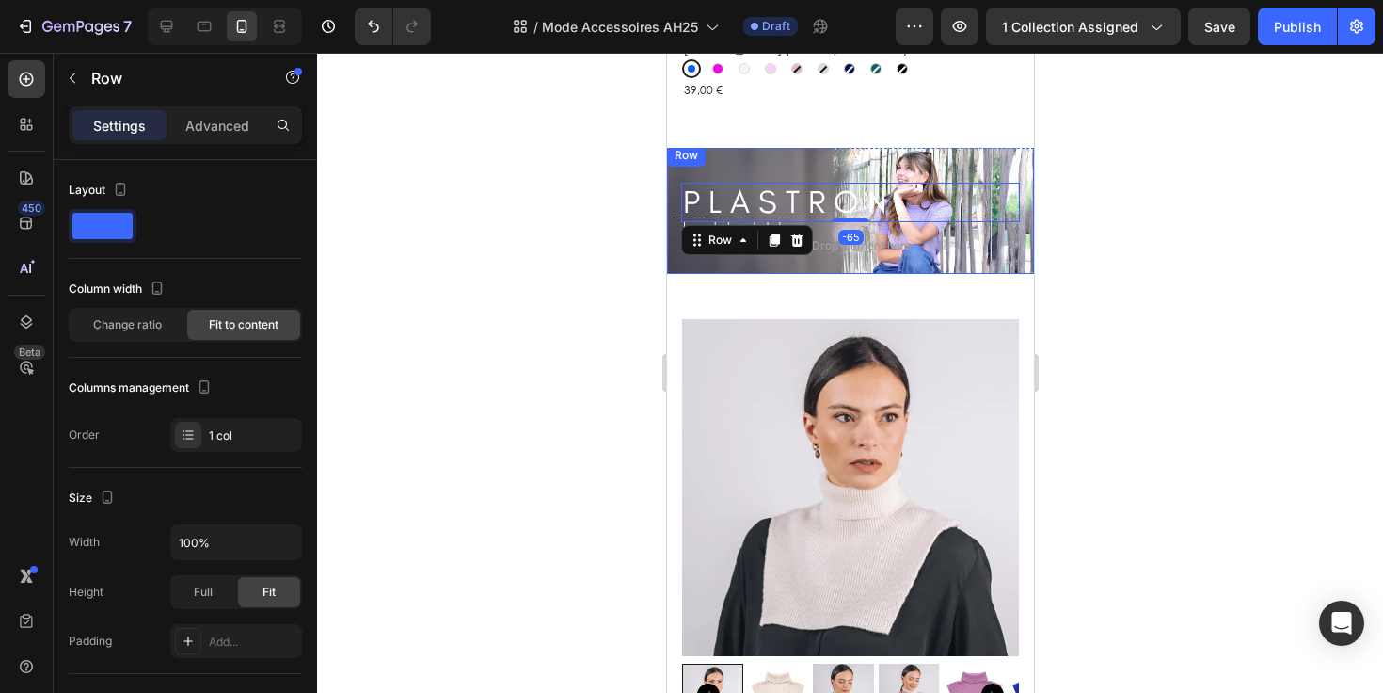
click at [985, 158] on div "P L A S T R O N Heading Row -65 Le col chaud et doux Text Block Row" at bounding box center [849, 209] width 367 height 130
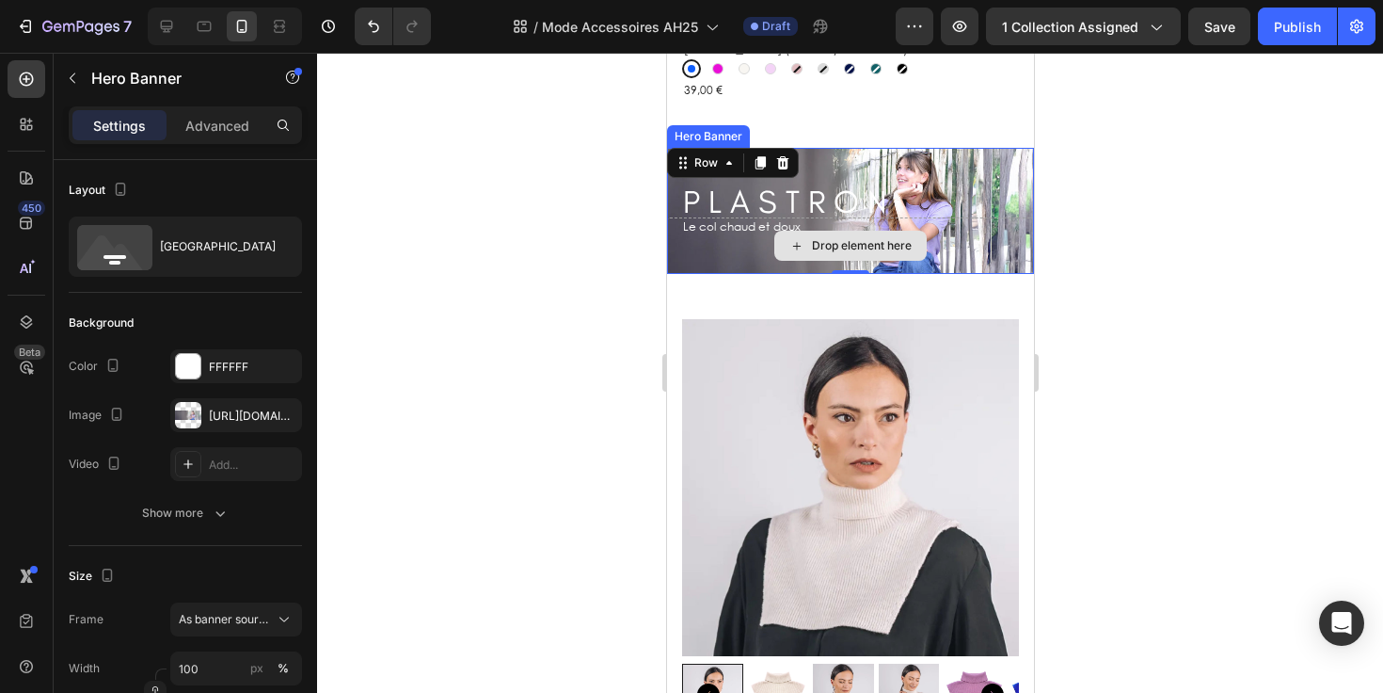
click at [721, 241] on div "Drop element here" at bounding box center [849, 245] width 367 height 56
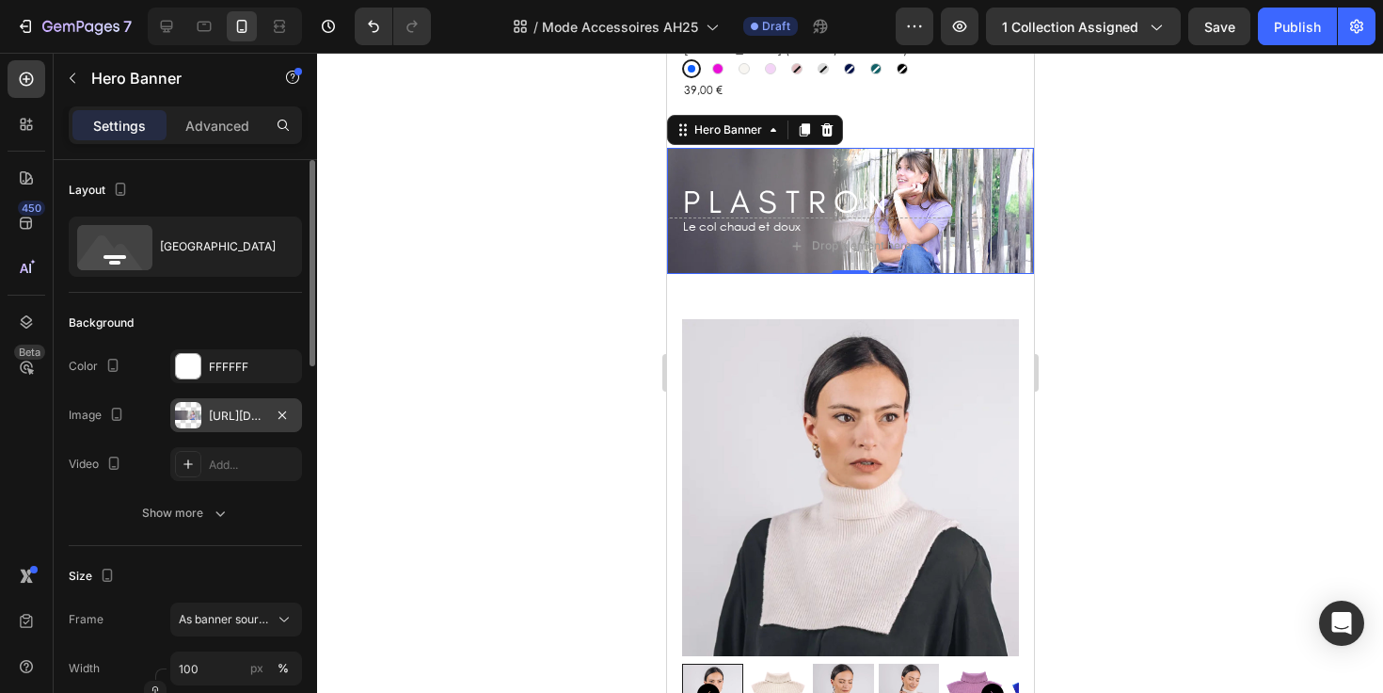
click at [240, 416] on div "[URL][DOMAIN_NAME]" at bounding box center [236, 415] width 55 height 17
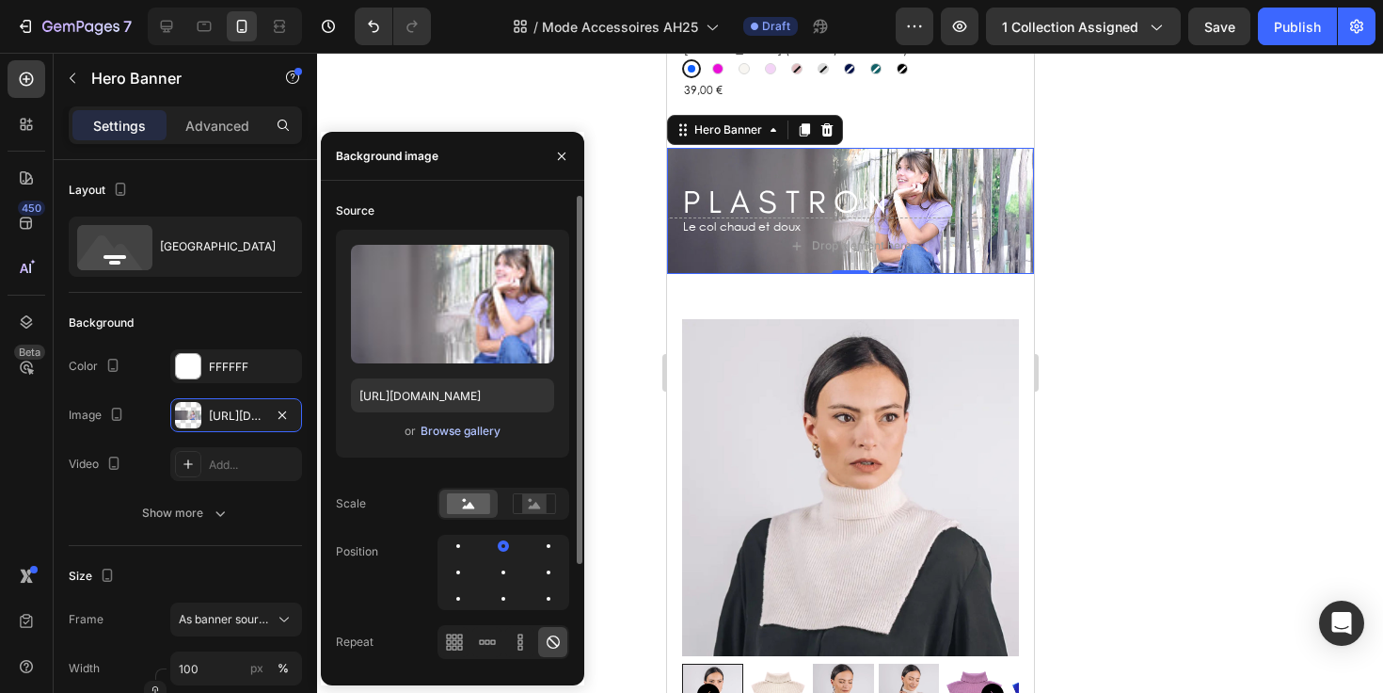
click at [454, 434] on div "Browse gallery" at bounding box center [461, 430] width 80 height 17
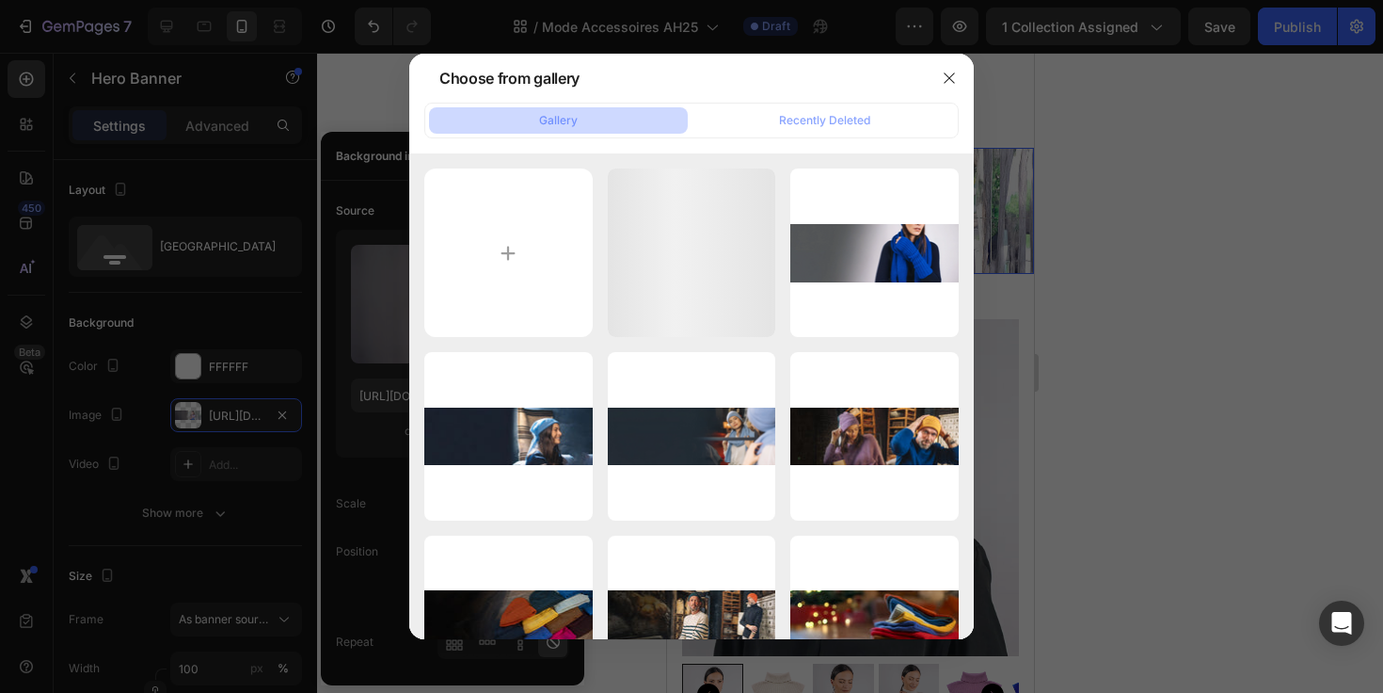
click at [0, 0] on div "Bandana.webp 114.72 kb" at bounding box center [0, 0] width 0 height 0
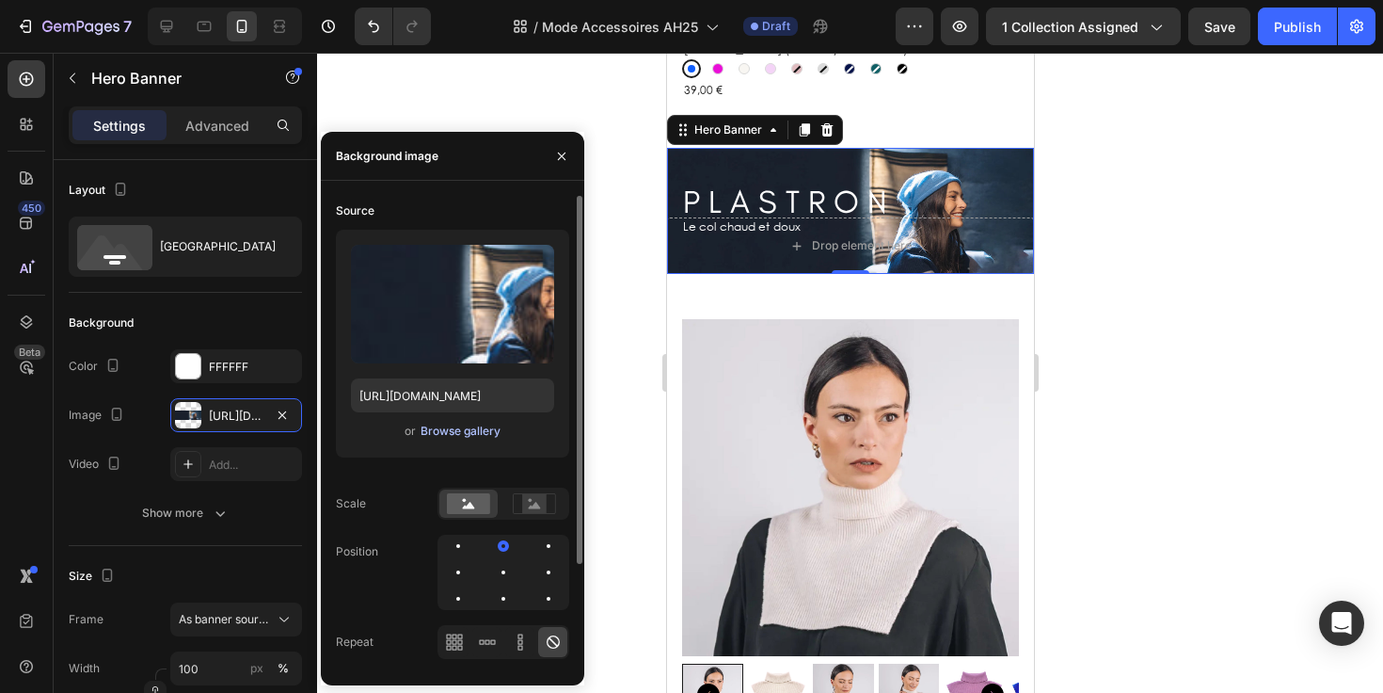
click at [455, 434] on div "Browse gallery" at bounding box center [461, 430] width 80 height 17
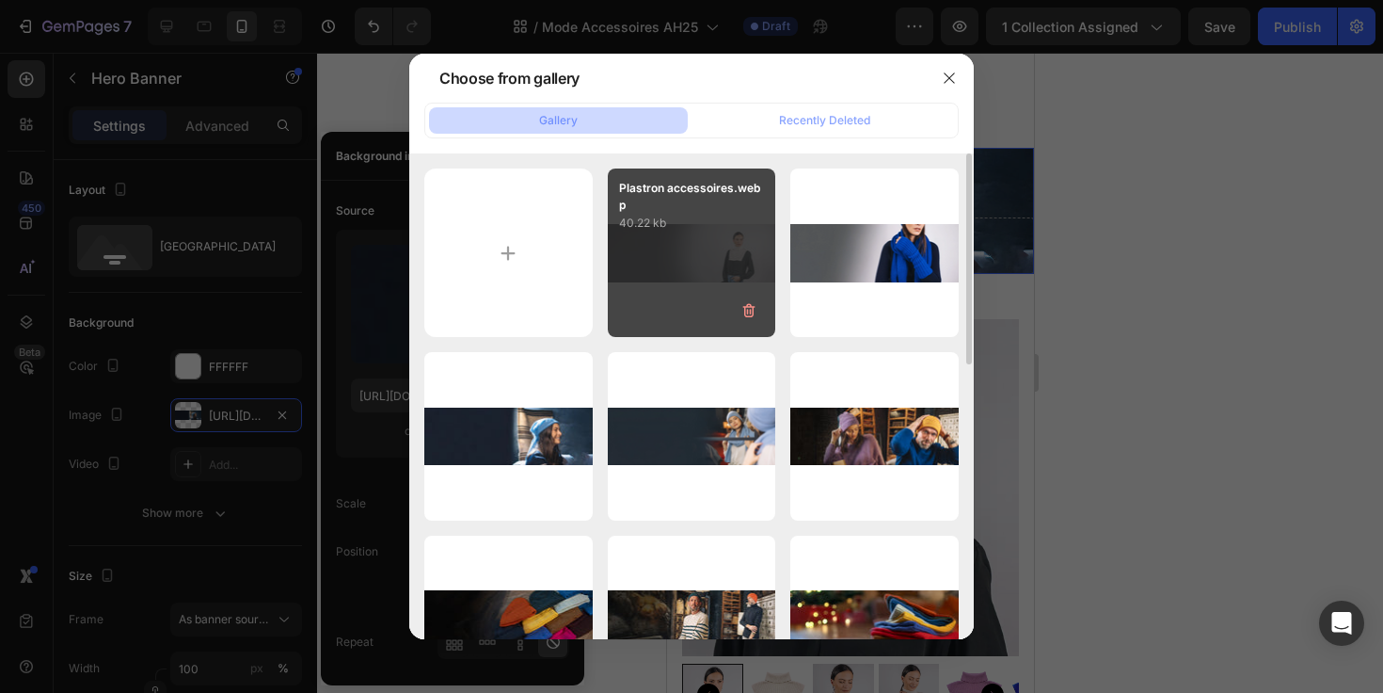
click at [673, 272] on div "Plastron accessoires.webp 40.22 kb" at bounding box center [692, 252] width 168 height 168
type input "[URL][DOMAIN_NAME]"
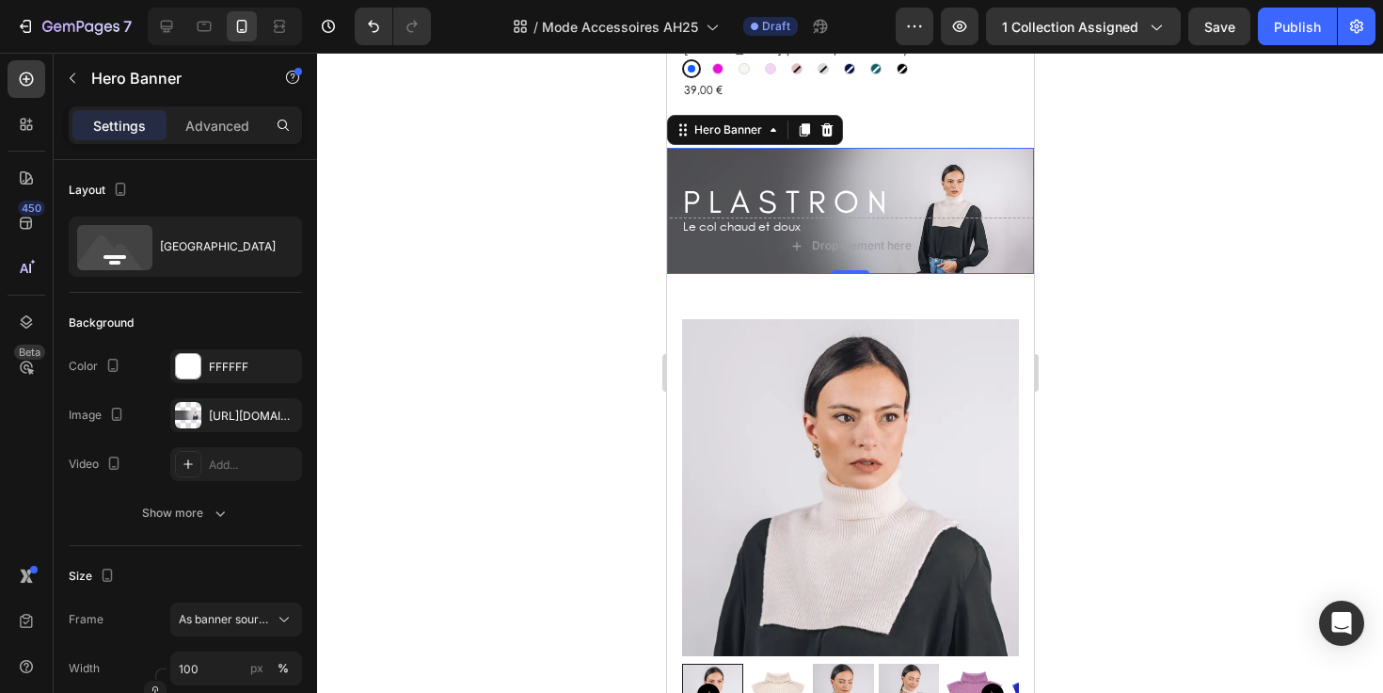
click at [1097, 225] on div at bounding box center [850, 373] width 1066 height 640
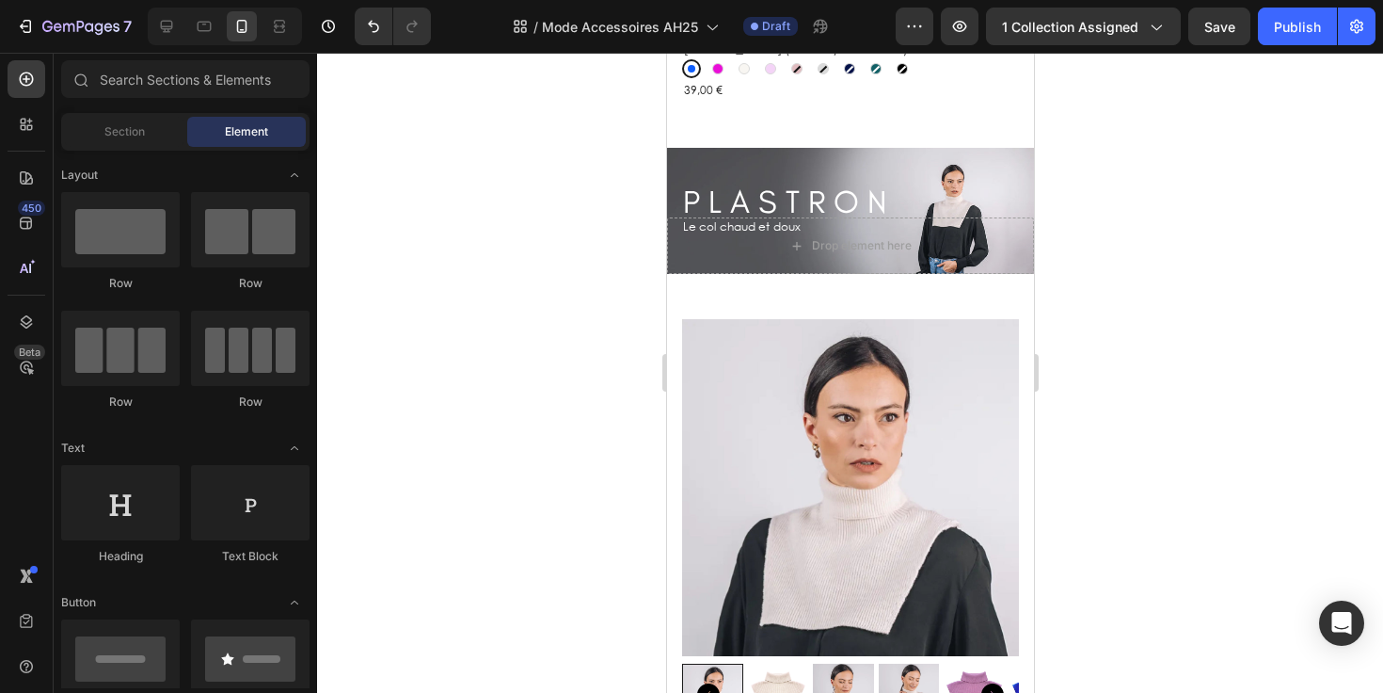
click at [1067, 273] on div at bounding box center [850, 373] width 1066 height 640
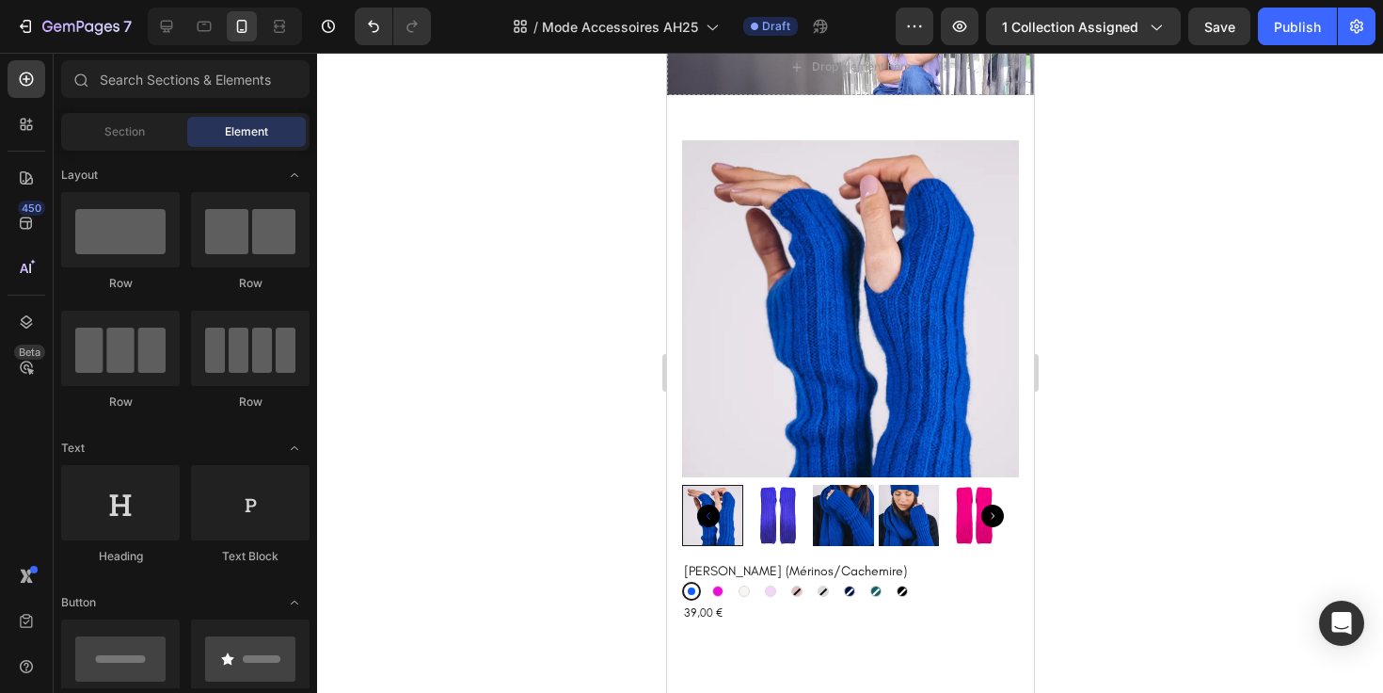
scroll to position [5692, 0]
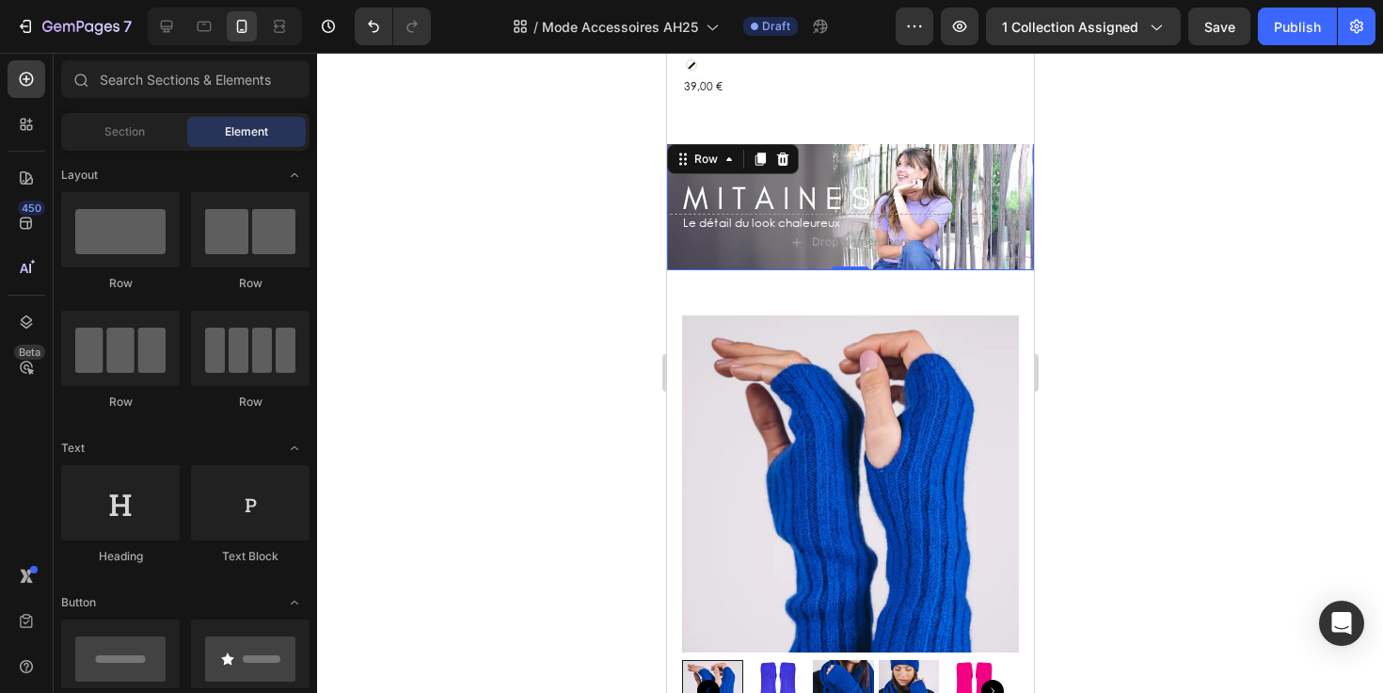
click at [933, 146] on div "M I T A I N E S Heading Row Le détail du look chaleureux Text Block Row -60" at bounding box center [849, 205] width 367 height 130
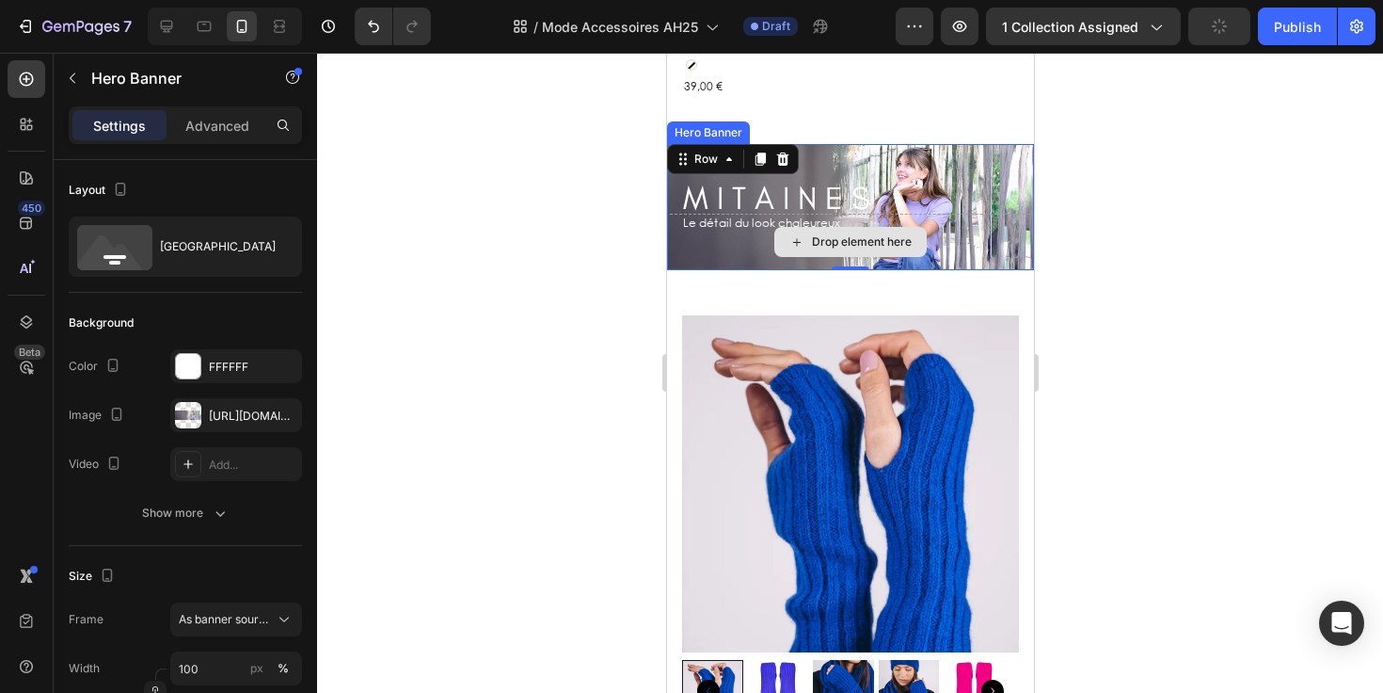
click at [961, 236] on div "Drop element here" at bounding box center [849, 242] width 367 height 56
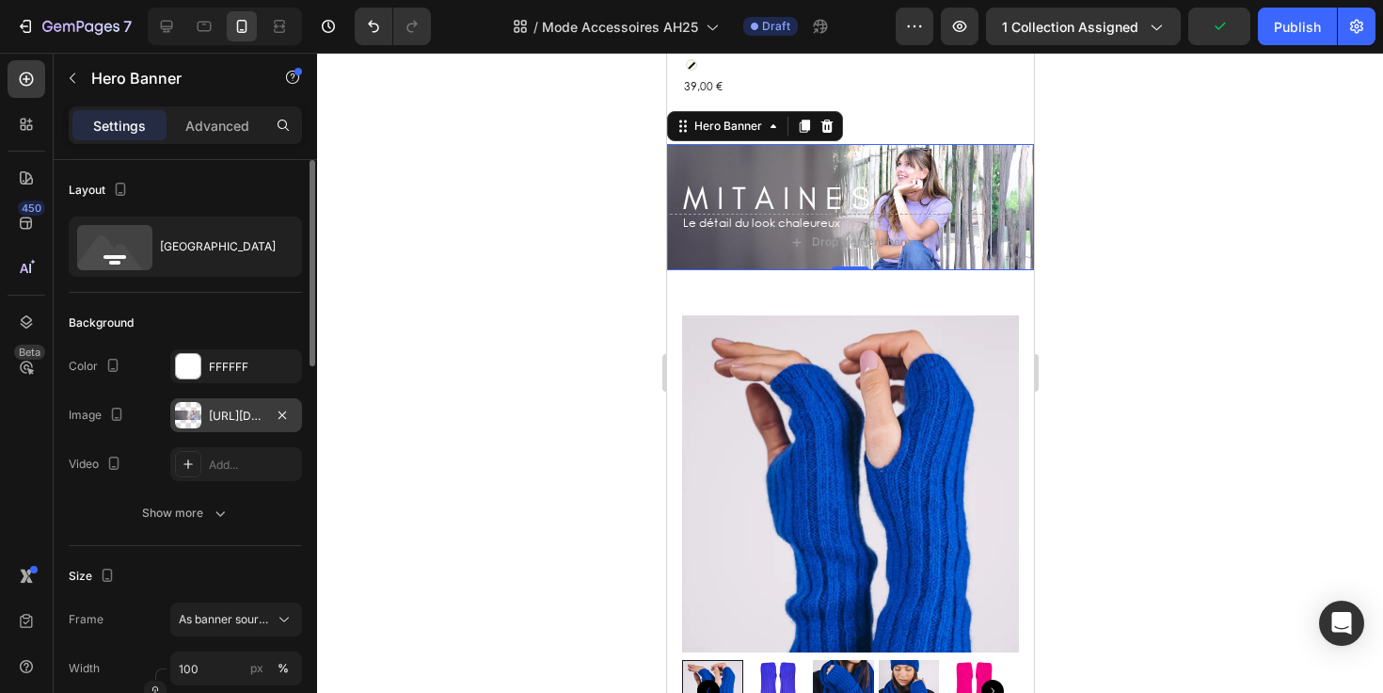
click at [218, 414] on div "[URL][DOMAIN_NAME]" at bounding box center [236, 415] width 55 height 17
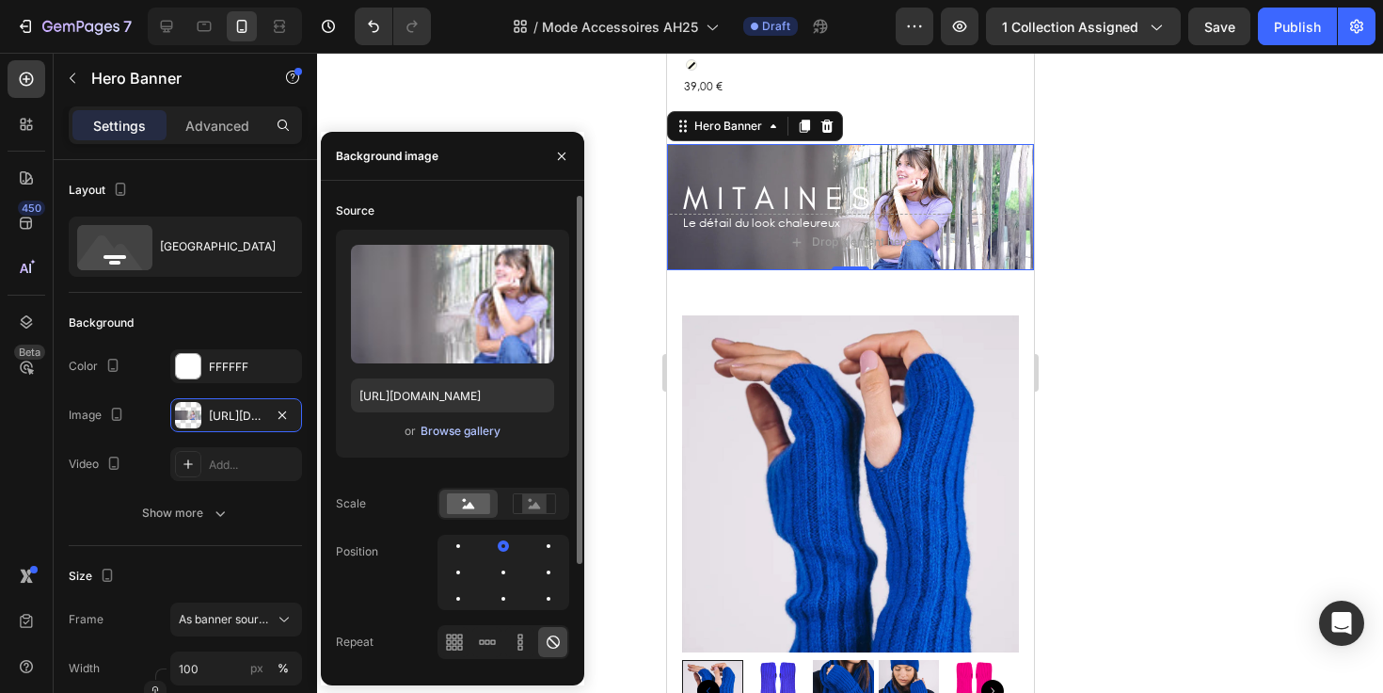
click at [440, 428] on div "Browse gallery" at bounding box center [461, 430] width 80 height 17
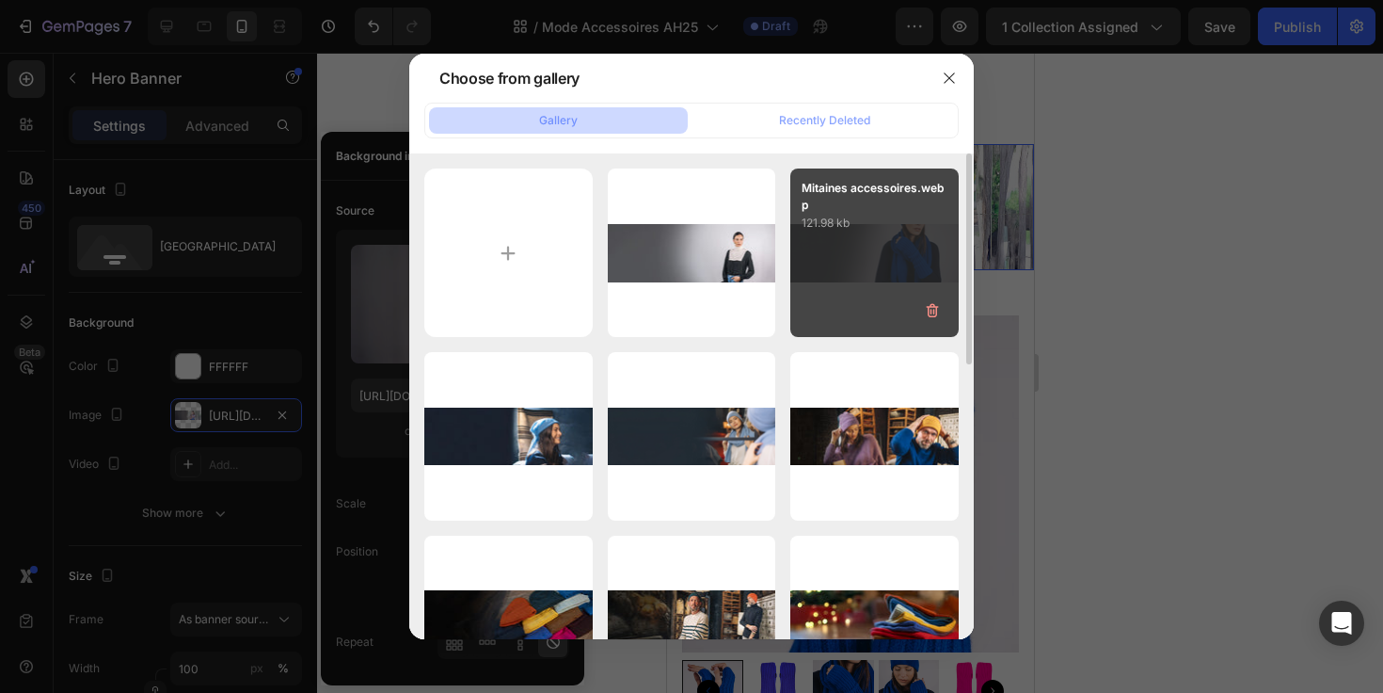
click at [830, 279] on div "Mitaines accessoires.webp 121.98 kb" at bounding box center [874, 252] width 168 height 168
type input "[URL][DOMAIN_NAME]"
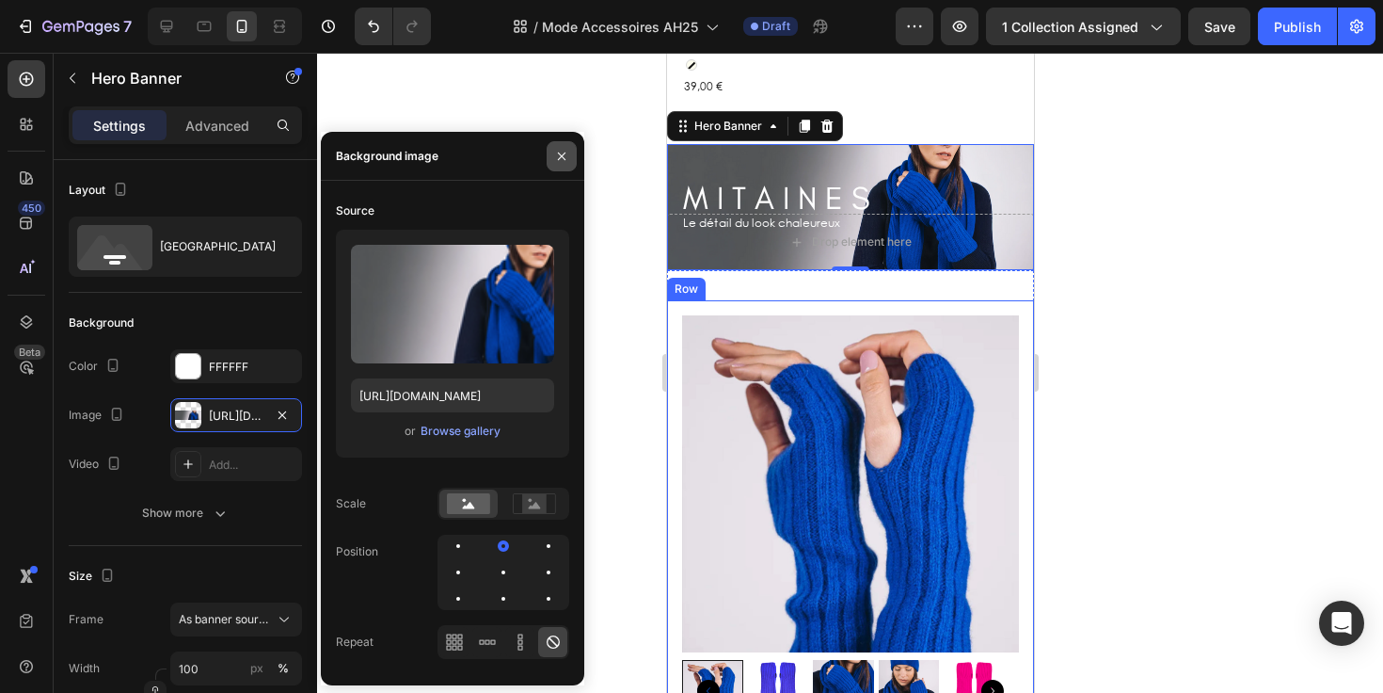
click at [558, 162] on icon "button" at bounding box center [561, 156] width 15 height 15
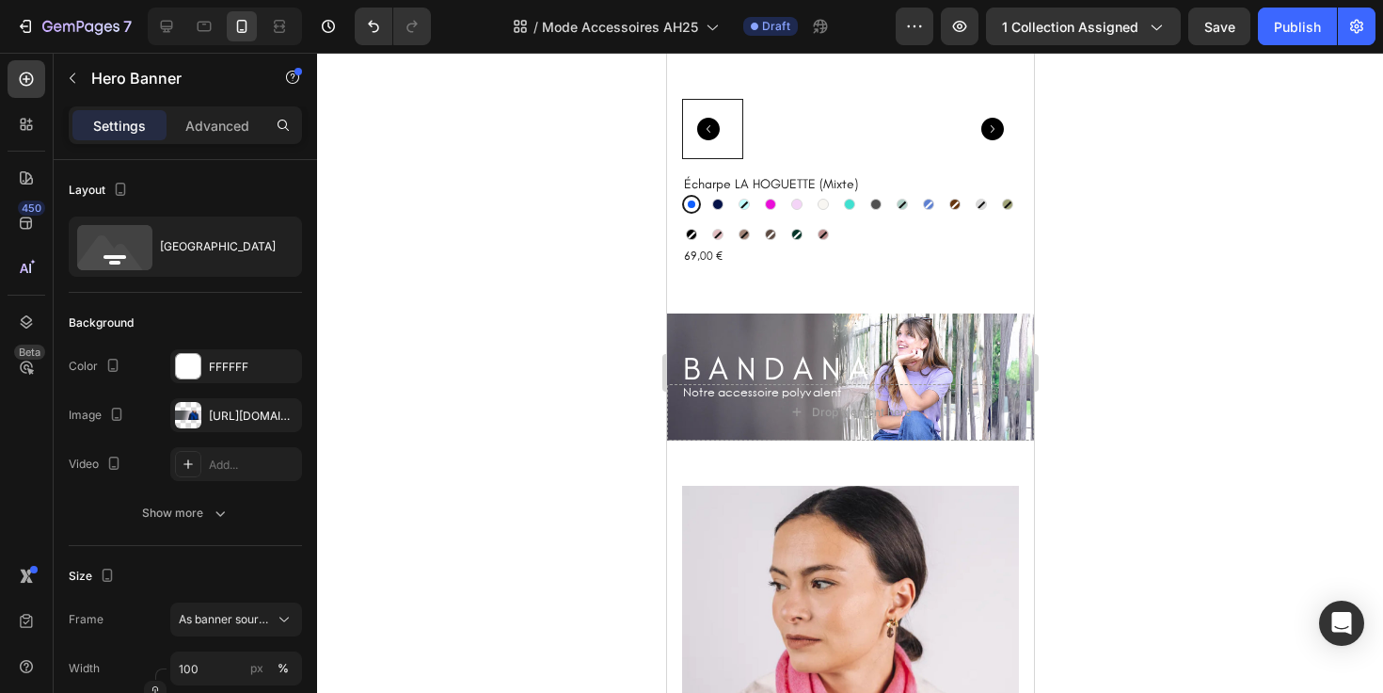
scroll to position [4771, 0]
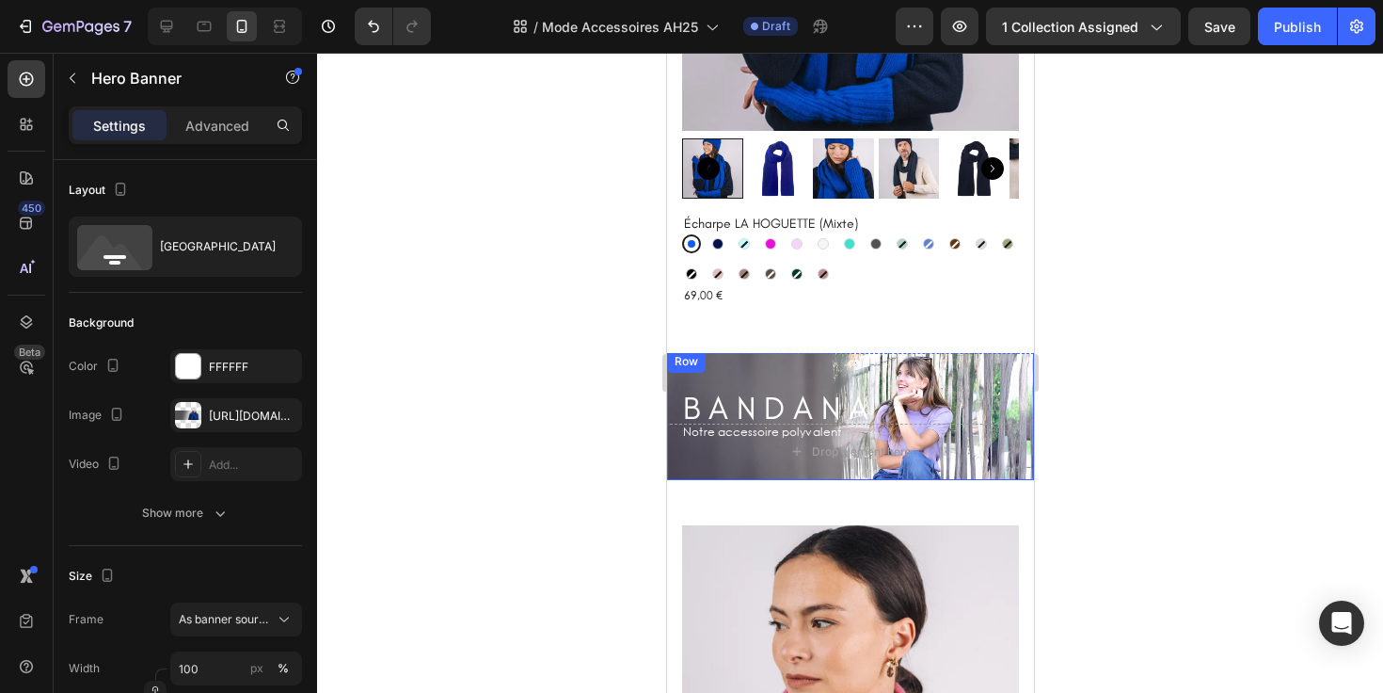
click at [819, 350] on div "B A N D A N A Heading Row Notre accessoire polyvalent Text Block Row" at bounding box center [849, 415] width 367 height 130
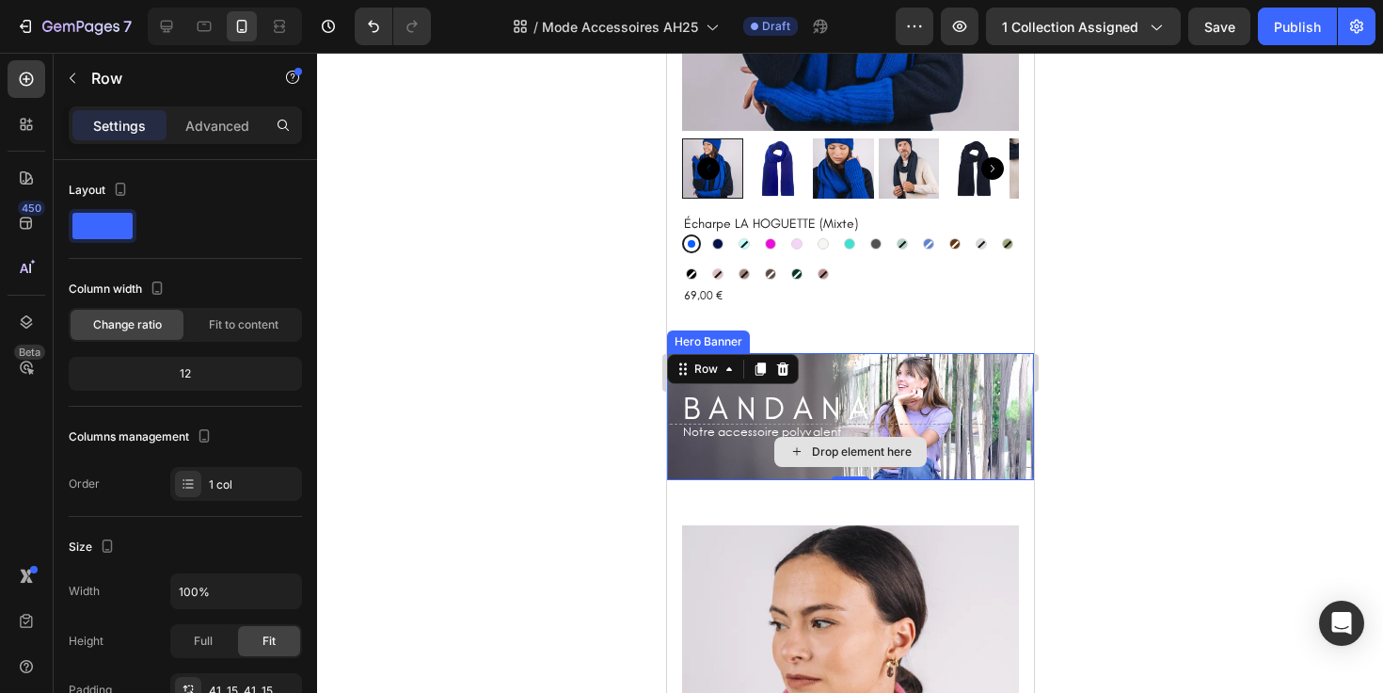
click at [689, 449] on div "Drop element here" at bounding box center [849, 451] width 367 height 56
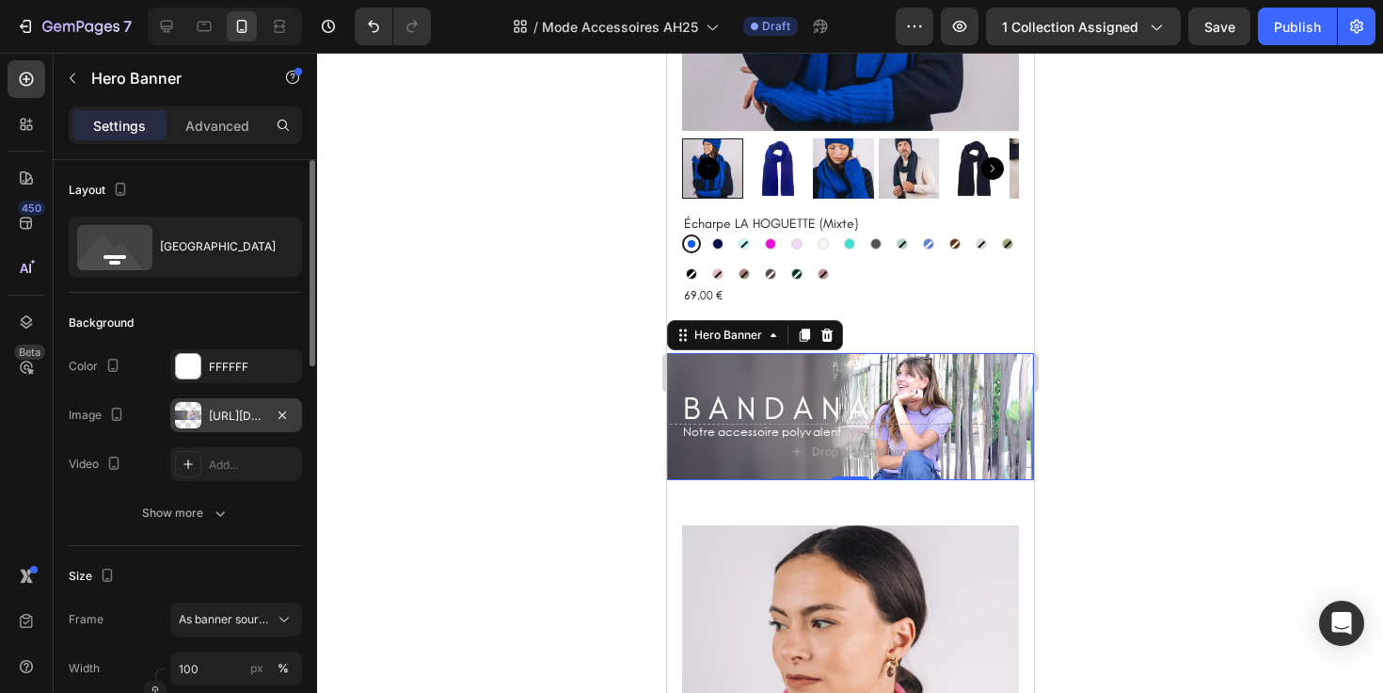
click at [252, 418] on div "[URL][DOMAIN_NAME]" at bounding box center [236, 415] width 55 height 17
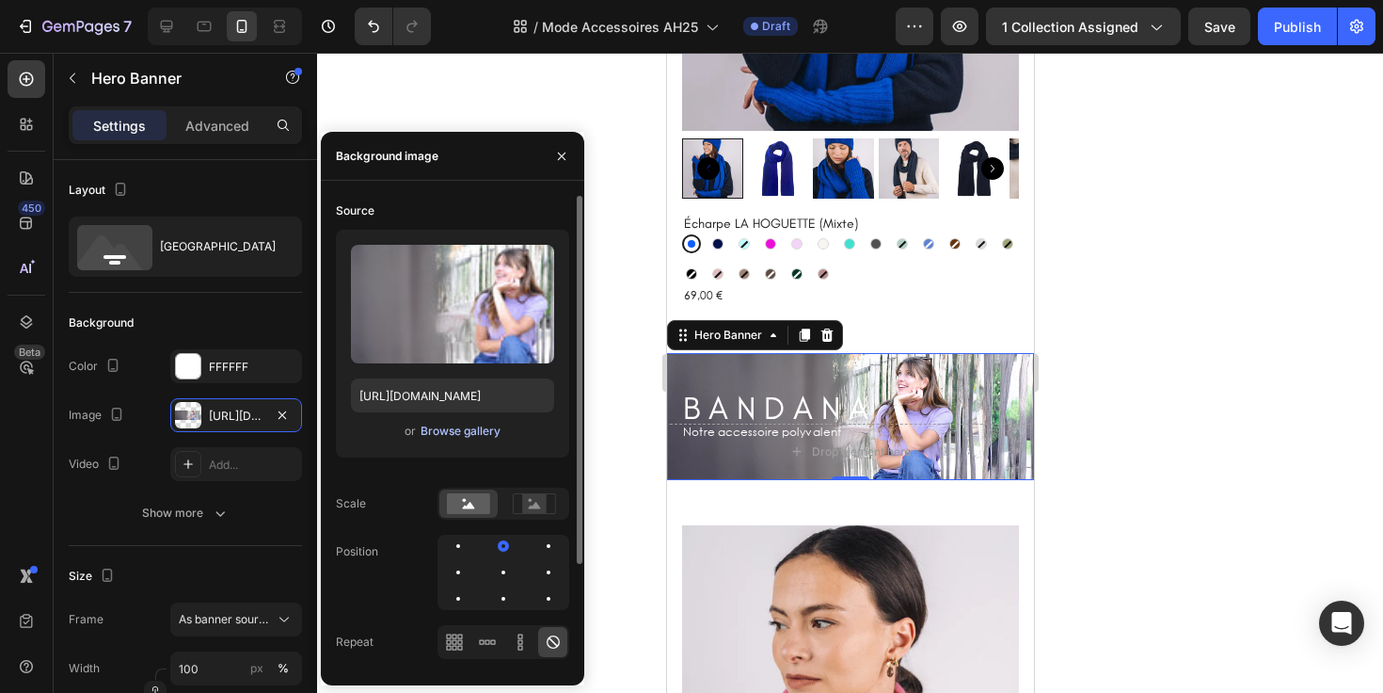
click at [466, 429] on div "Browse gallery" at bounding box center [461, 430] width 80 height 17
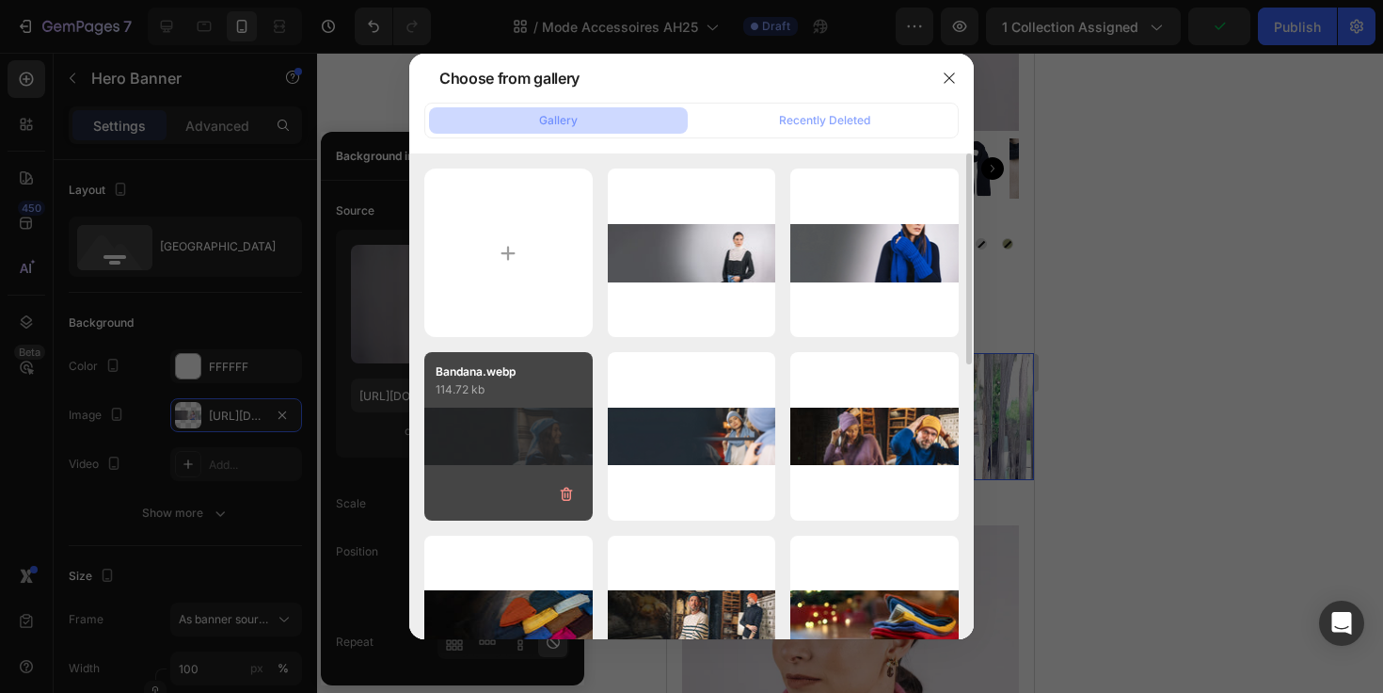
click at [541, 434] on div "Bandana.webp 114.72 kb" at bounding box center [508, 436] width 168 height 168
type input "[URL][DOMAIN_NAME]"
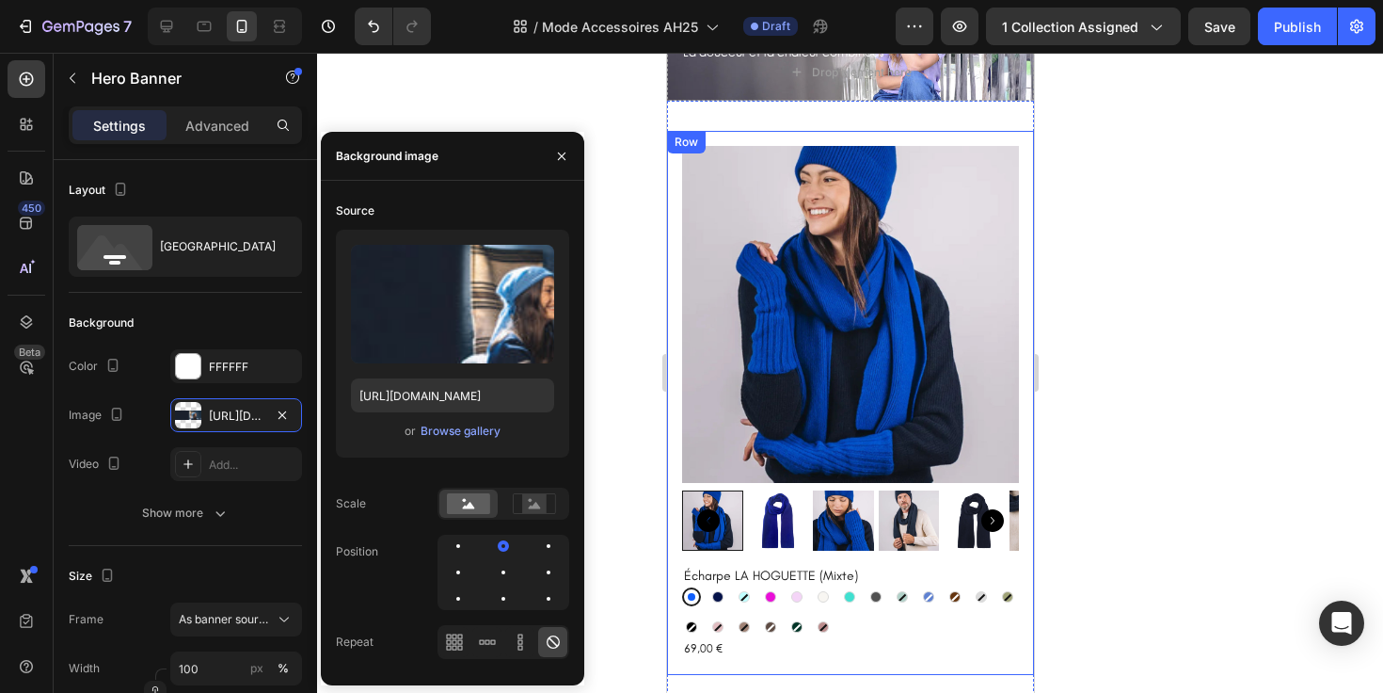
scroll to position [3930, 0]
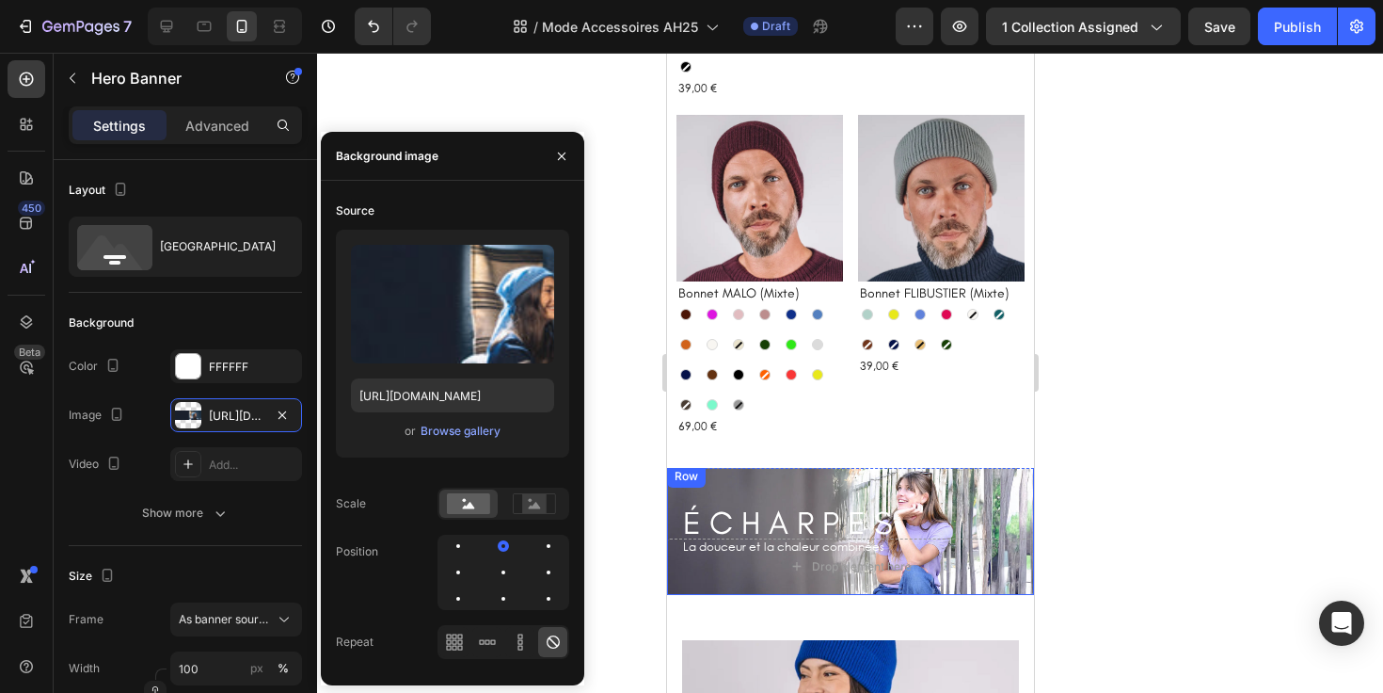
click at [908, 481] on div "É C H A R P E S Heading Row La douceur et la chaleur combinées Text Block Row" at bounding box center [849, 530] width 367 height 130
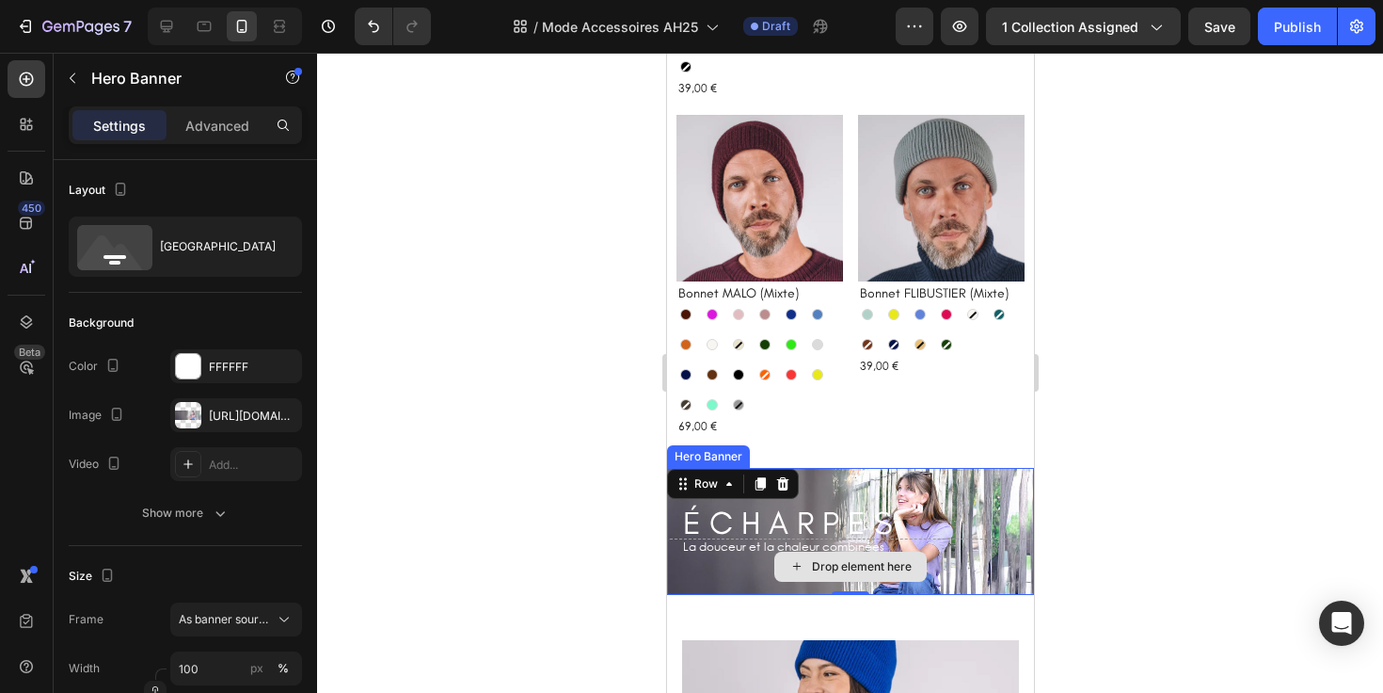
click at [691, 574] on div "Drop element here" at bounding box center [849, 566] width 367 height 56
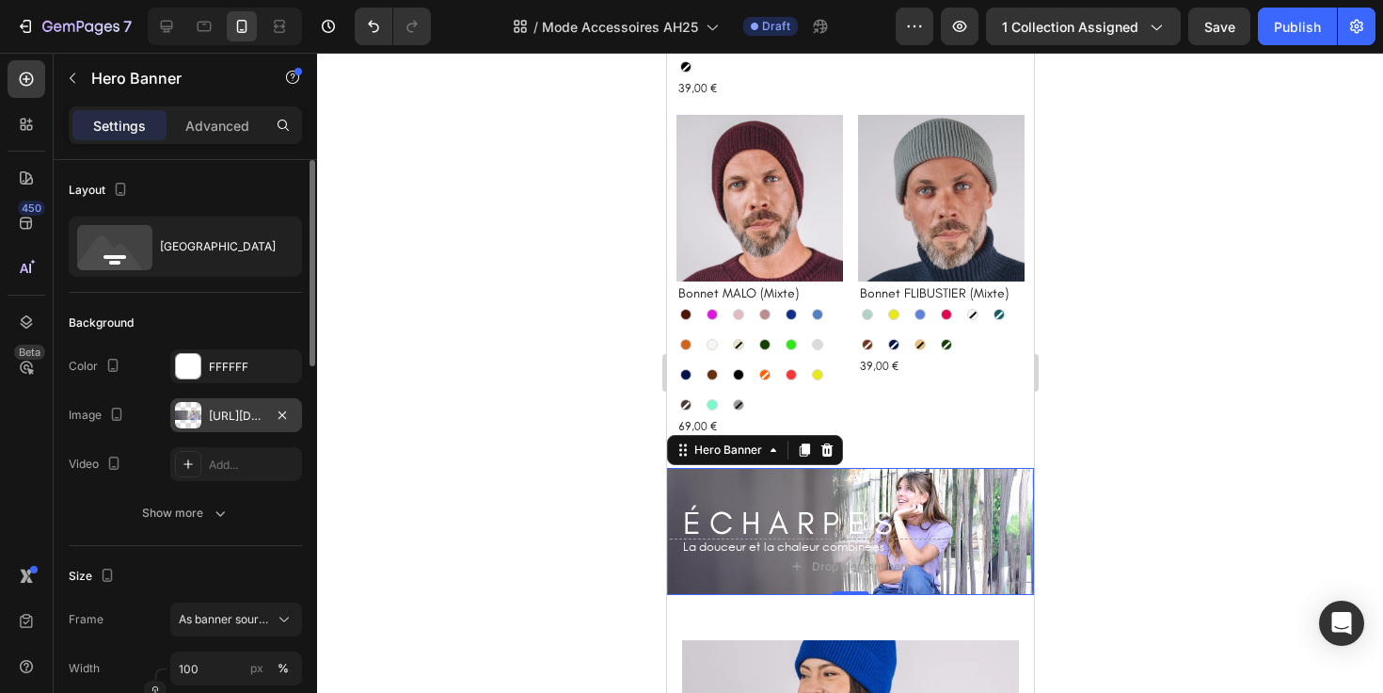
click at [234, 422] on div "[URL][DOMAIN_NAME]" at bounding box center [236, 415] width 55 height 17
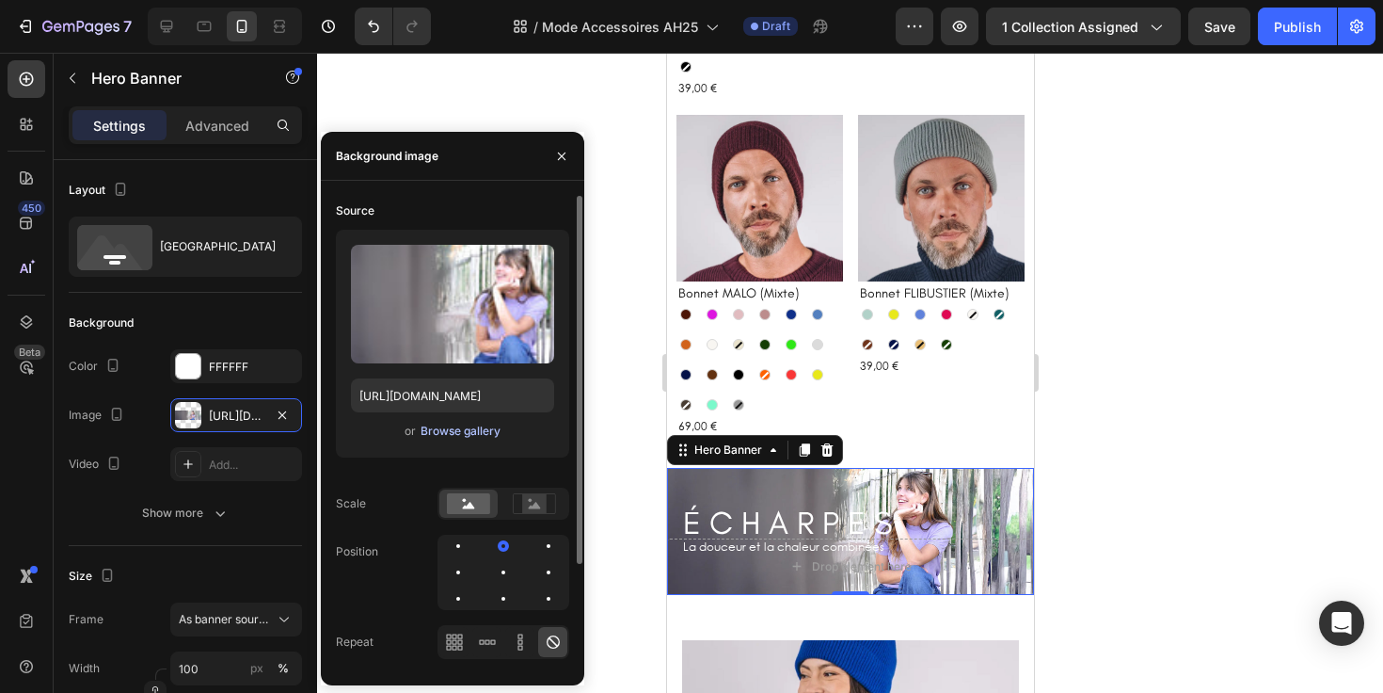
click at [460, 427] on div "Browse gallery" at bounding box center [461, 430] width 80 height 17
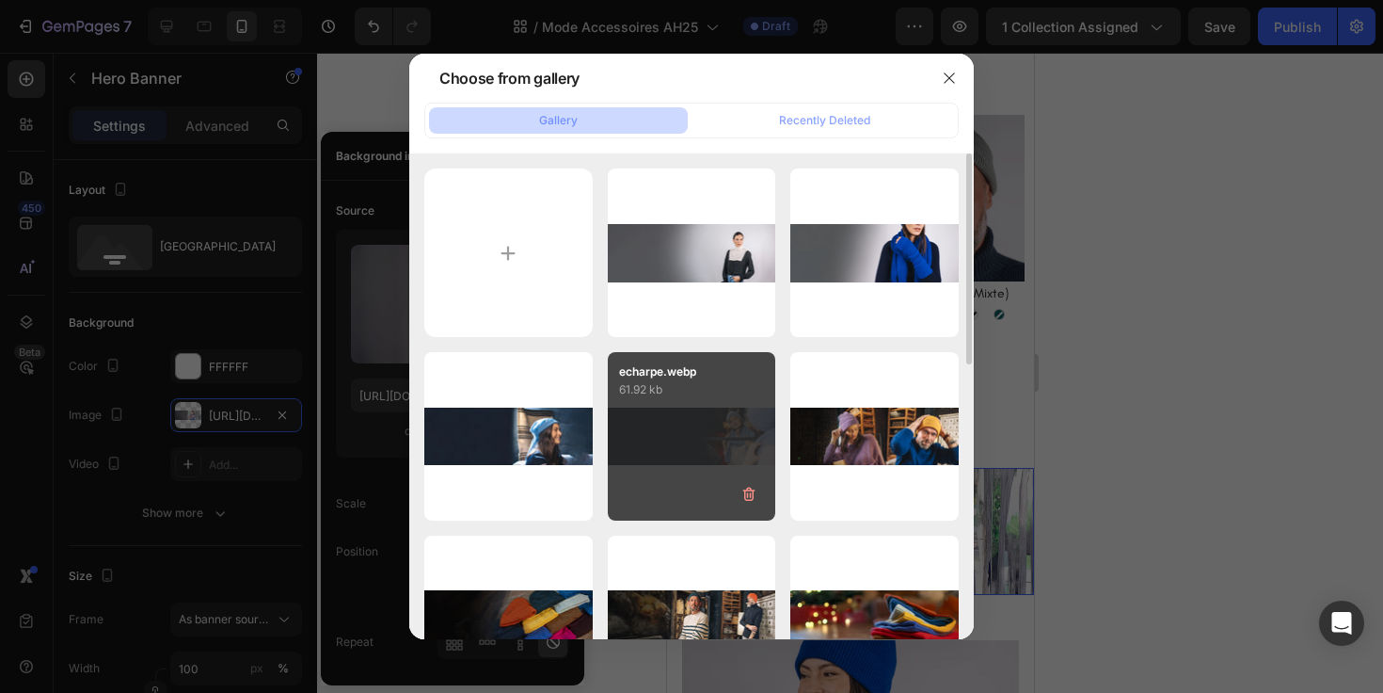
click at [730, 406] on div "echarpe.webp 61.92 kb" at bounding box center [692, 436] width 168 height 168
type input "[URL][DOMAIN_NAME]"
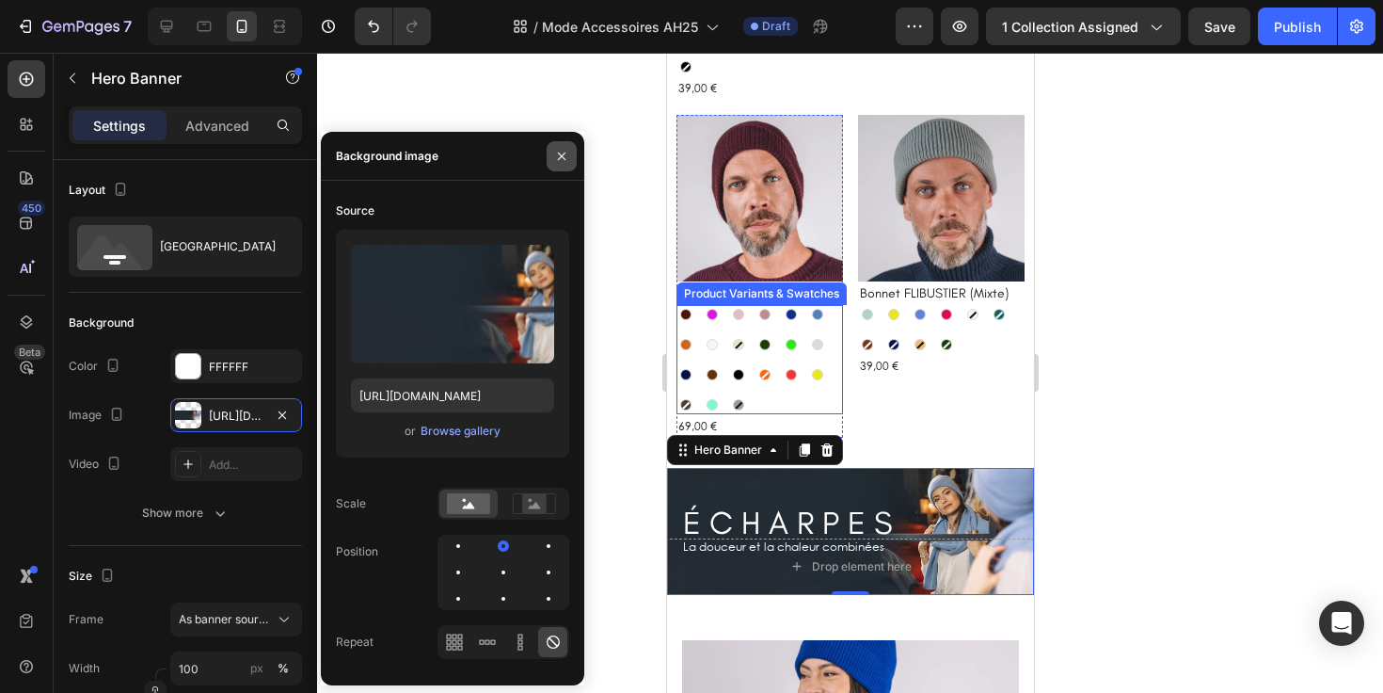
click at [562, 150] on icon "button" at bounding box center [561, 156] width 15 height 15
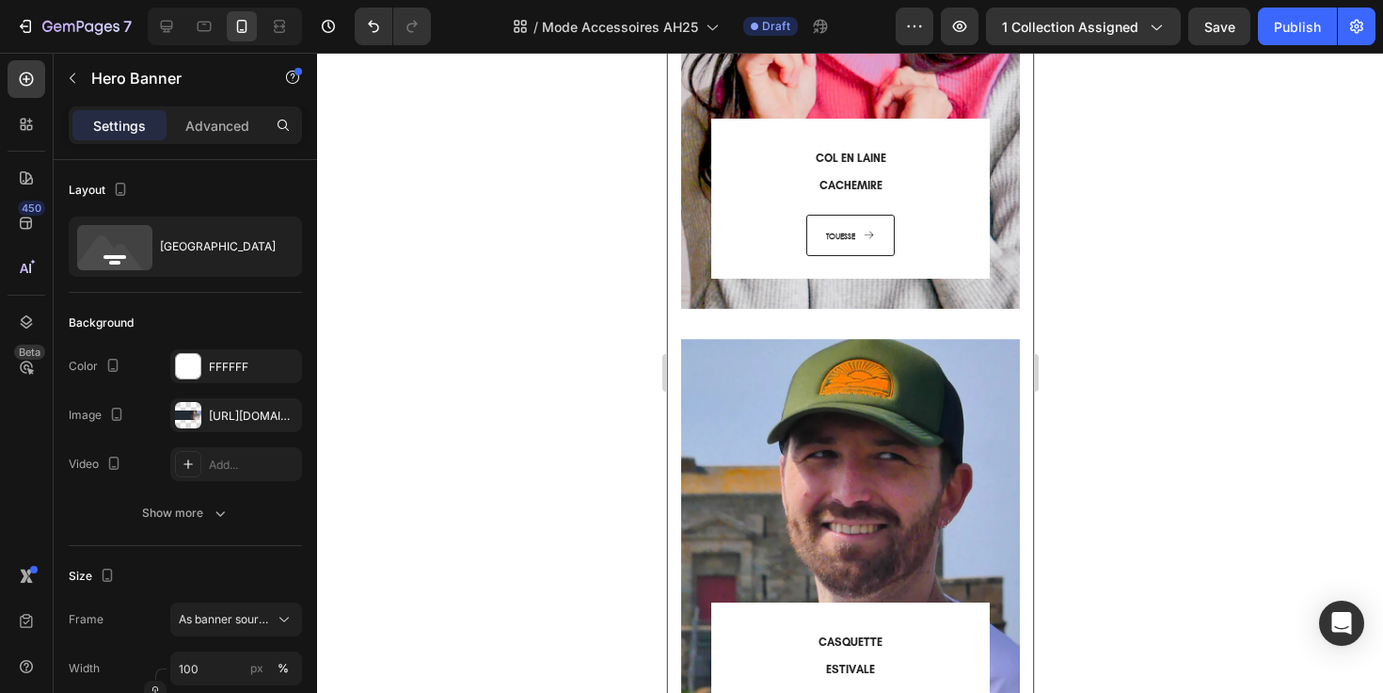
scroll to position [0, 0]
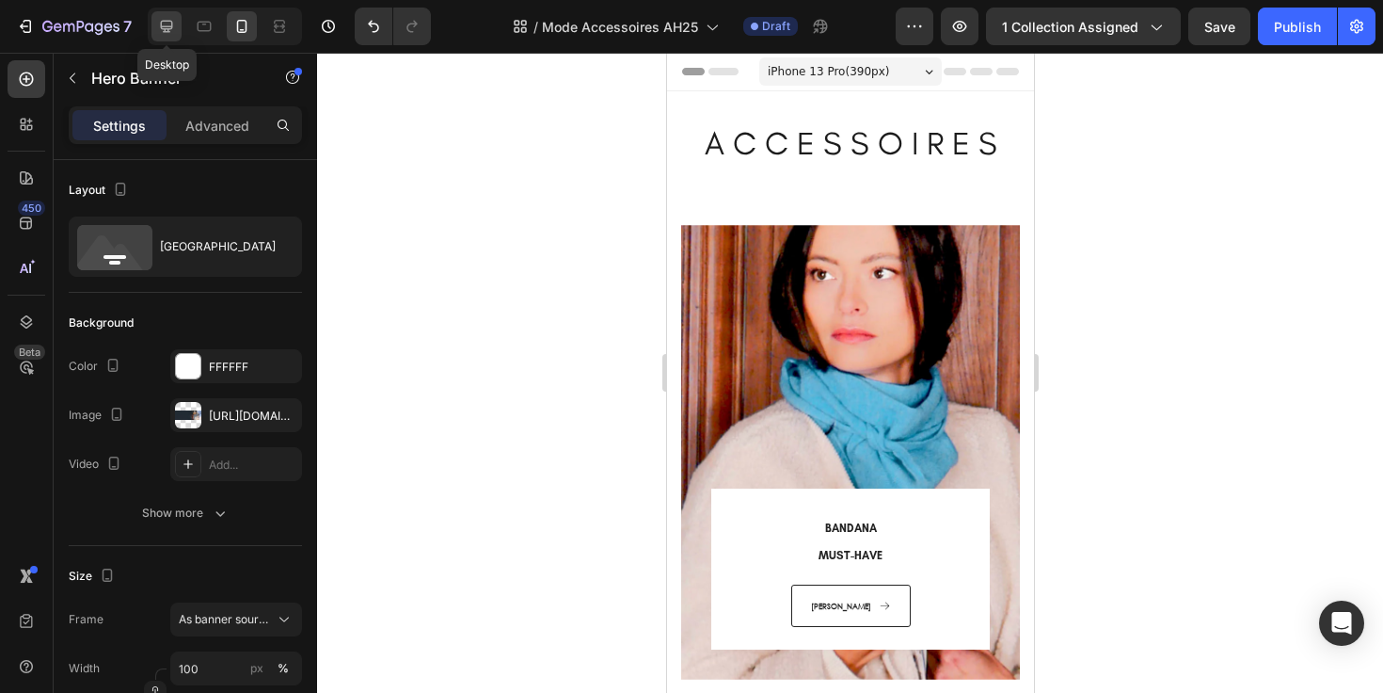
click at [174, 27] on icon at bounding box center [166, 26] width 19 height 19
type input "2000"
type input "500"
type input "1230"
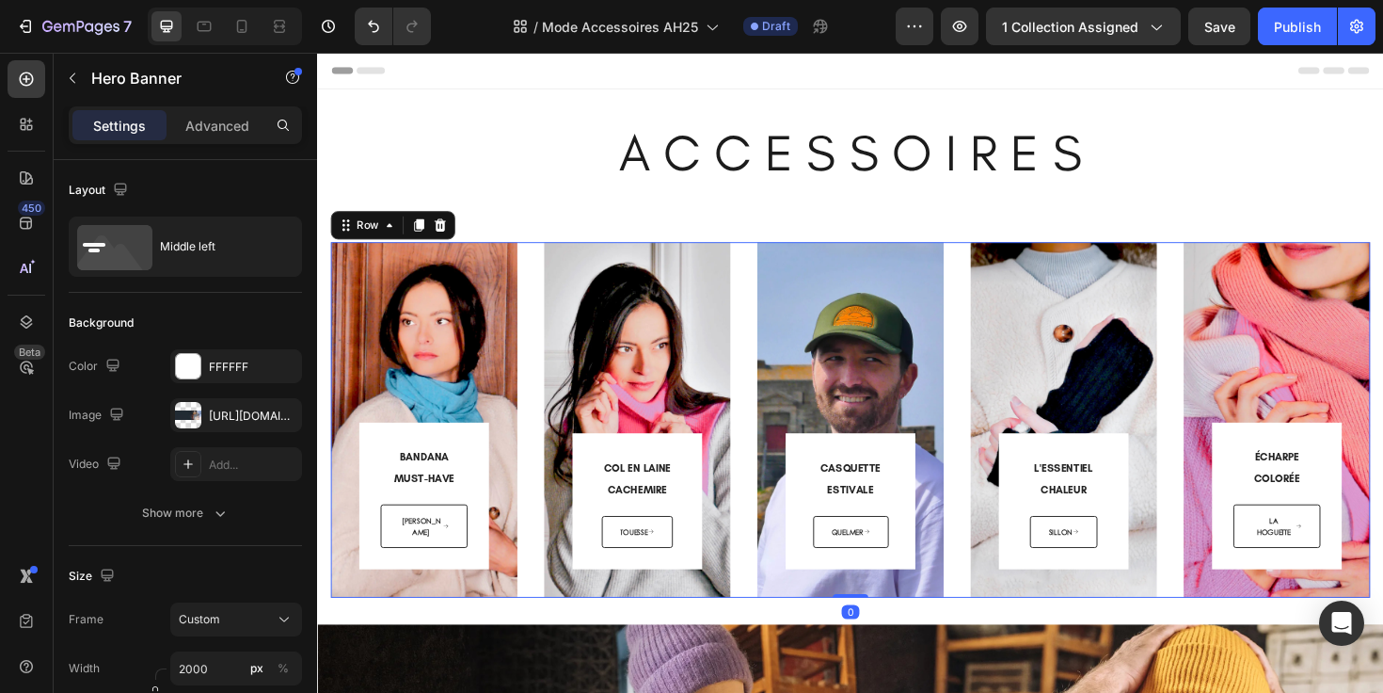
click at [543, 273] on div "BANDANA MUST-HAVE Heading [PERSON_NAME] Button Row Row Hero Banner COL EN LAINE…" at bounding box center [881, 441] width 1101 height 376
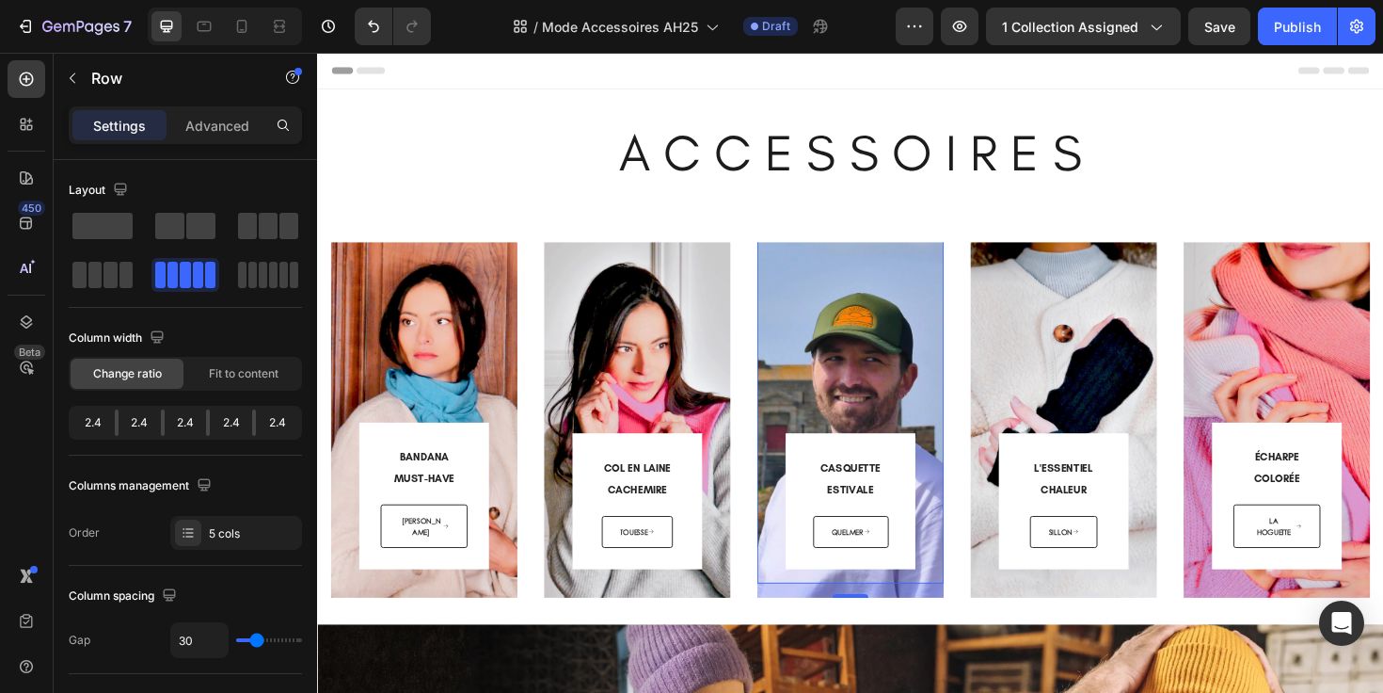
click at [783, 338] on div "CASQUETTE ESTIVALE Heading QUELMER Button Row Row 16" at bounding box center [882, 396] width 198 height 437
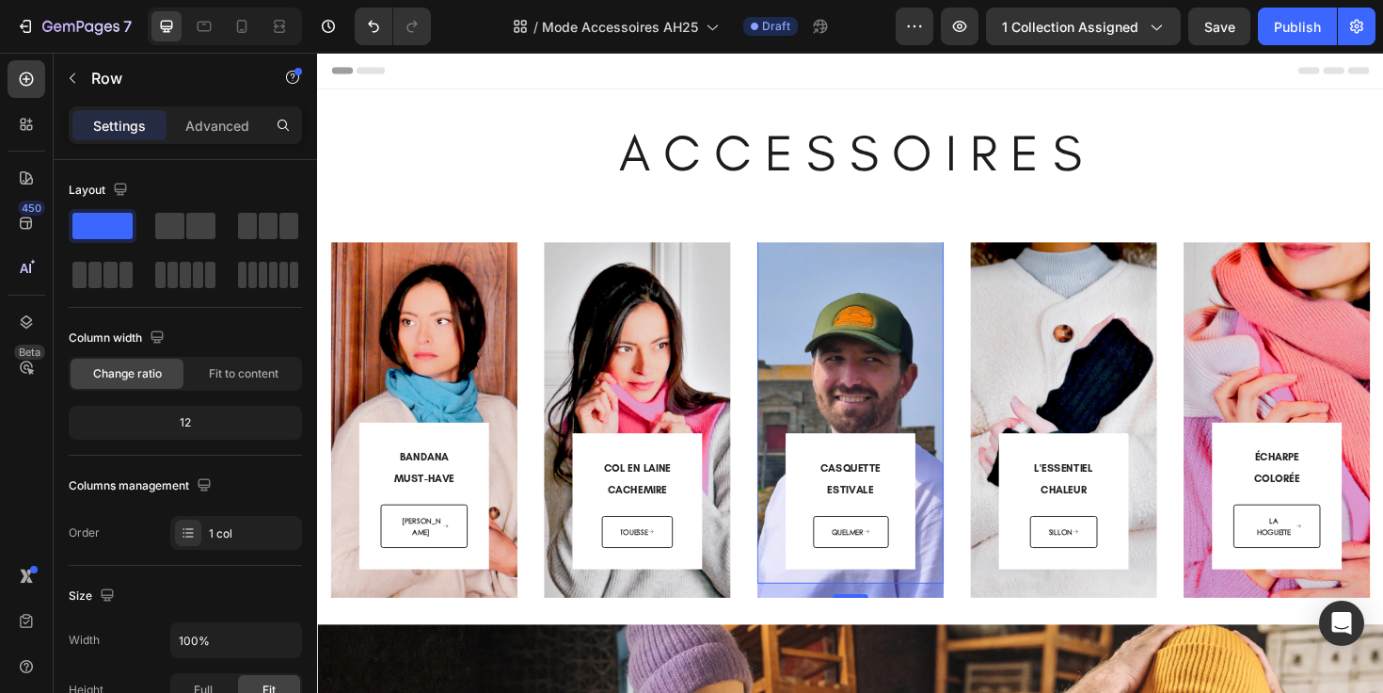
click at [852, 620] on div "16" at bounding box center [882, 621] width 198 height 15
click at [947, 620] on div "16" at bounding box center [882, 621] width 198 height 15
click at [916, 406] on div "CASQUETTE ESTIVALE Heading QUELMER Button Row Row 16" at bounding box center [882, 396] width 198 height 437
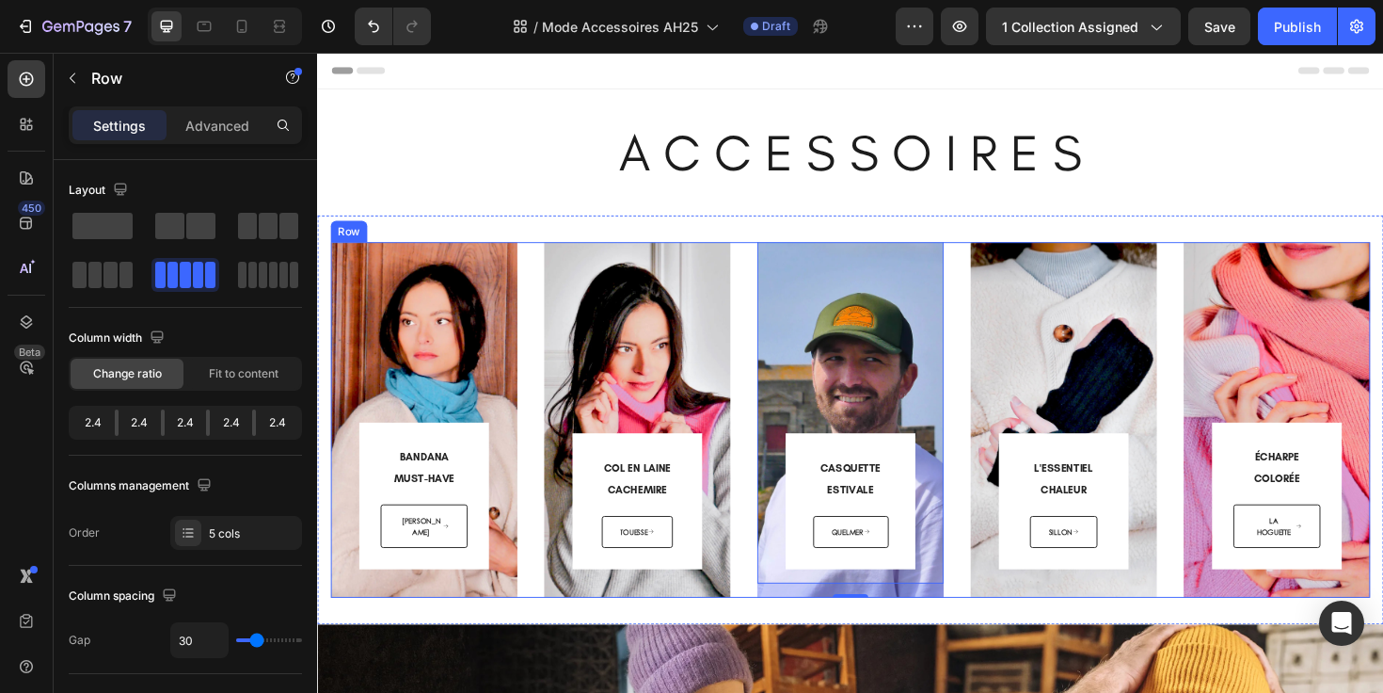
click at [764, 339] on div "BANDANA MUST-HAVE Heading [PERSON_NAME] Button Row Row Hero Banner COL EN LAINE…" at bounding box center [881, 441] width 1101 height 376
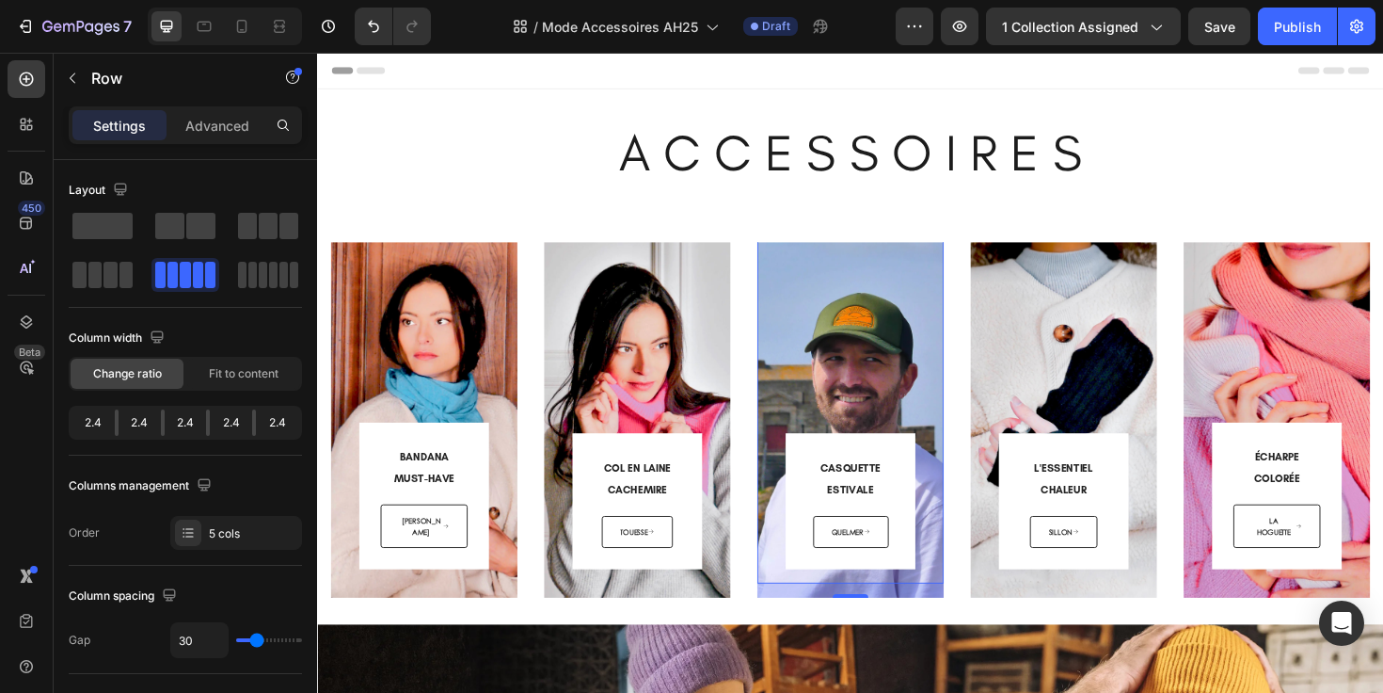
click at [809, 343] on div "CASQUETTE ESTIVALE Heading QUELMER Button Row Row 16" at bounding box center [882, 396] width 198 height 437
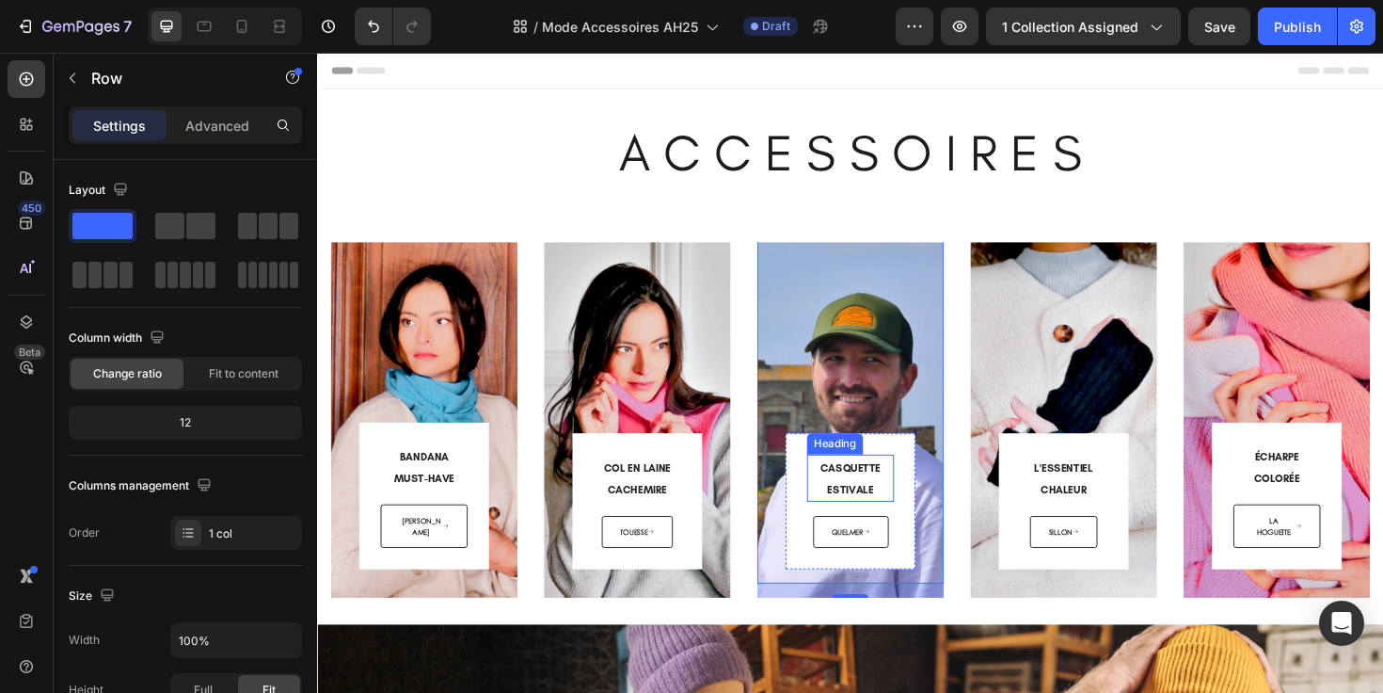
click at [839, 501] on h3 "CASQUETTE ESTIVALE" at bounding box center [882, 502] width 92 height 49
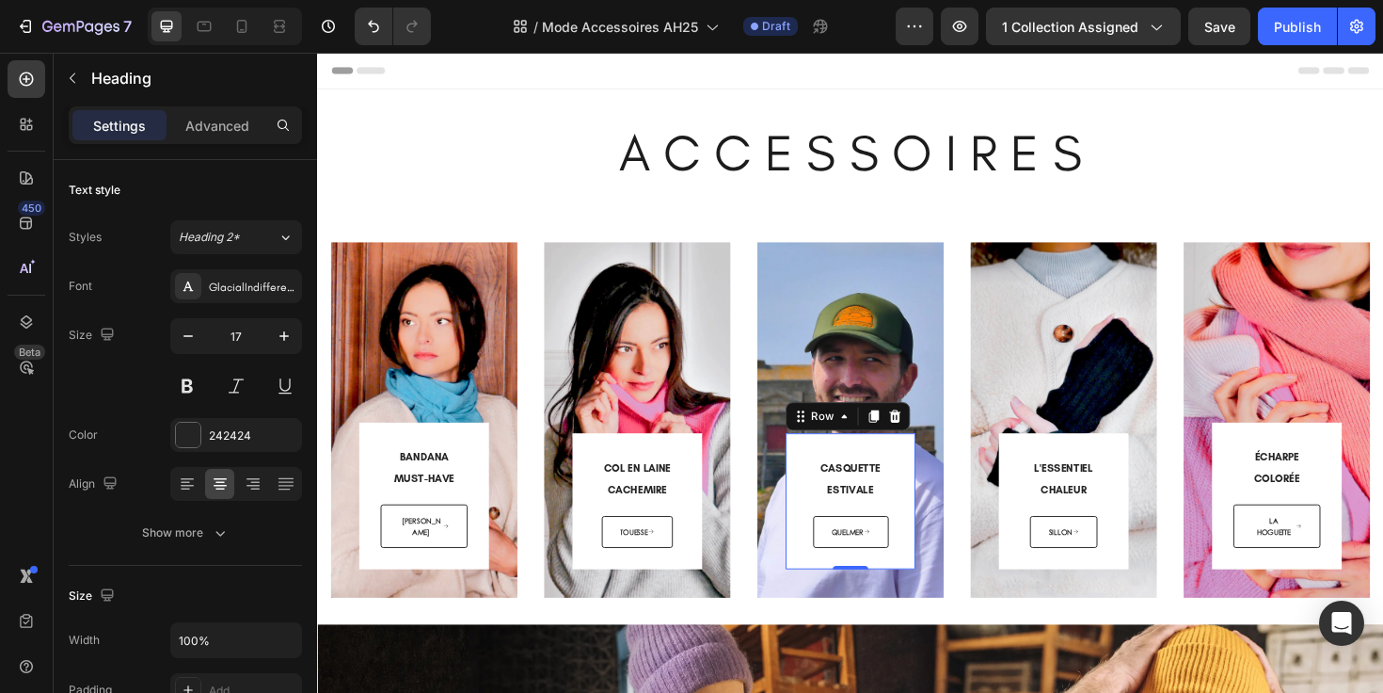
click at [823, 488] on div "CASQUETTE ESTIVALE Heading QUELMER Button Row 0" at bounding box center [881, 527] width 137 height 144
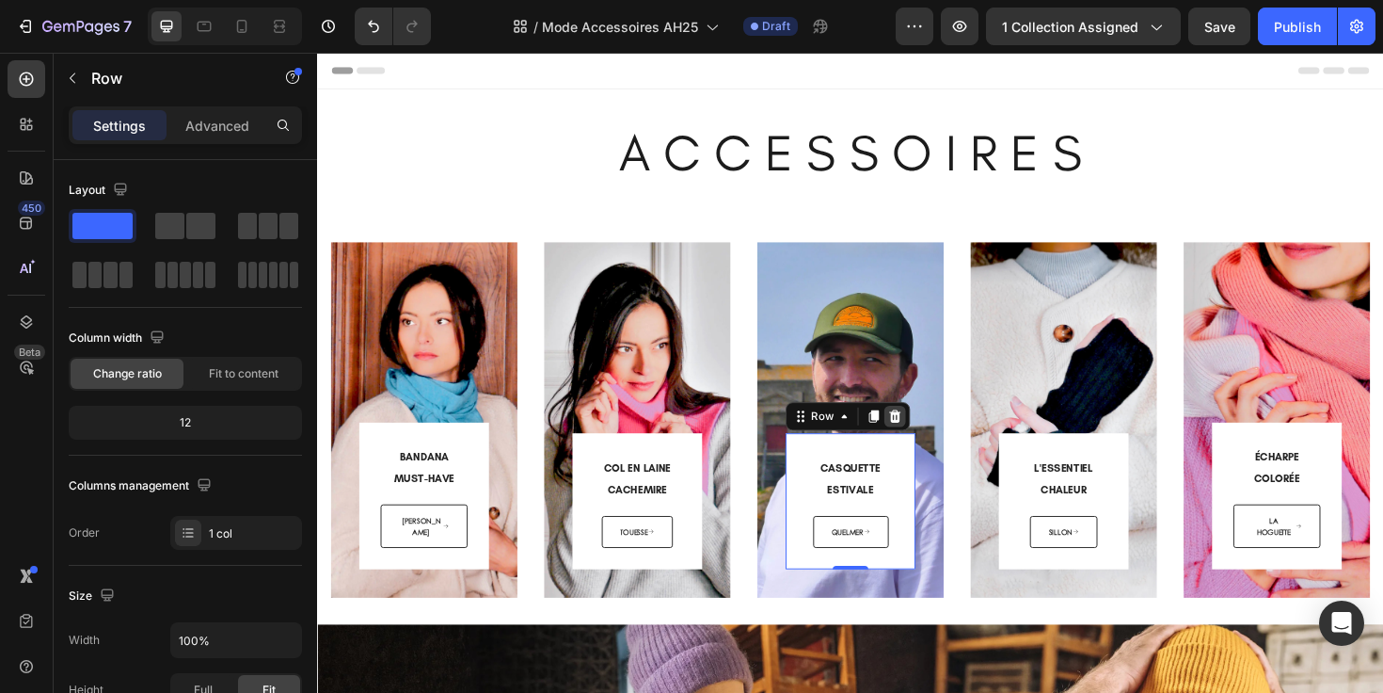
click at [923, 435] on icon at bounding box center [929, 437] width 12 height 13
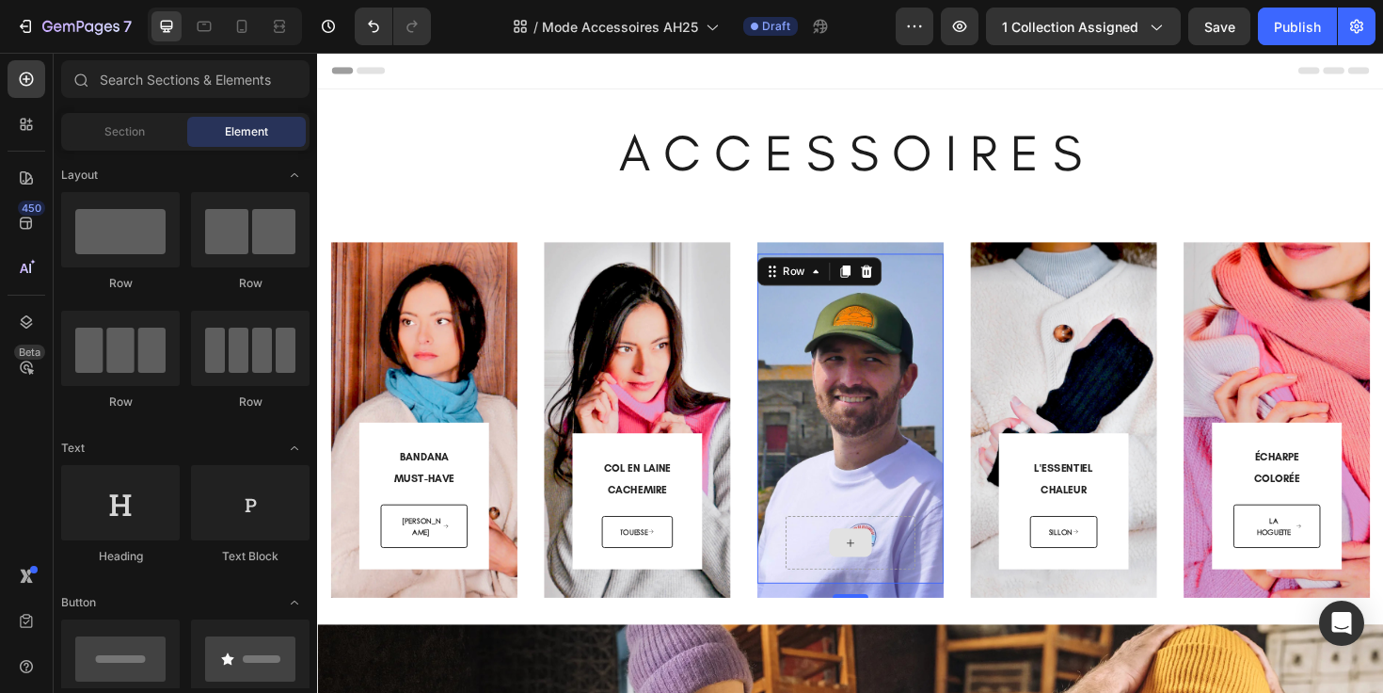
click at [910, 554] on div at bounding box center [881, 571] width 137 height 56
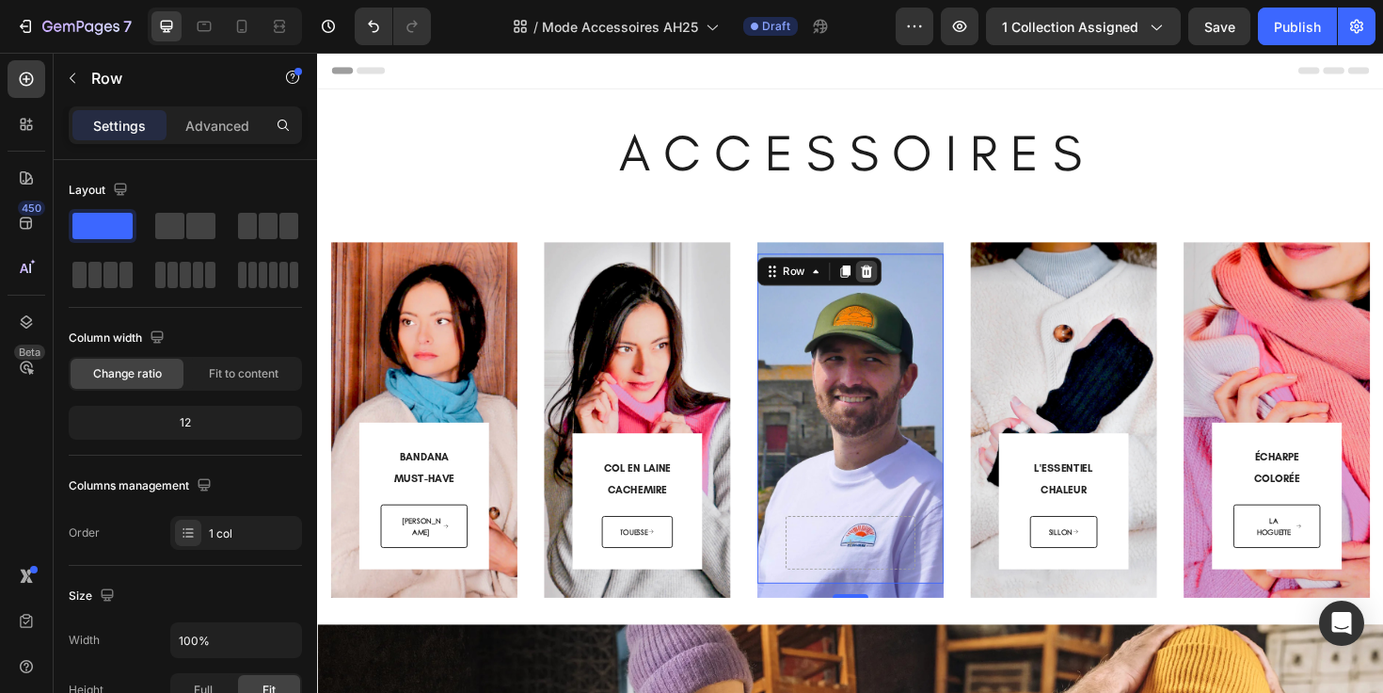
click at [893, 280] on icon at bounding box center [899, 284] width 12 height 13
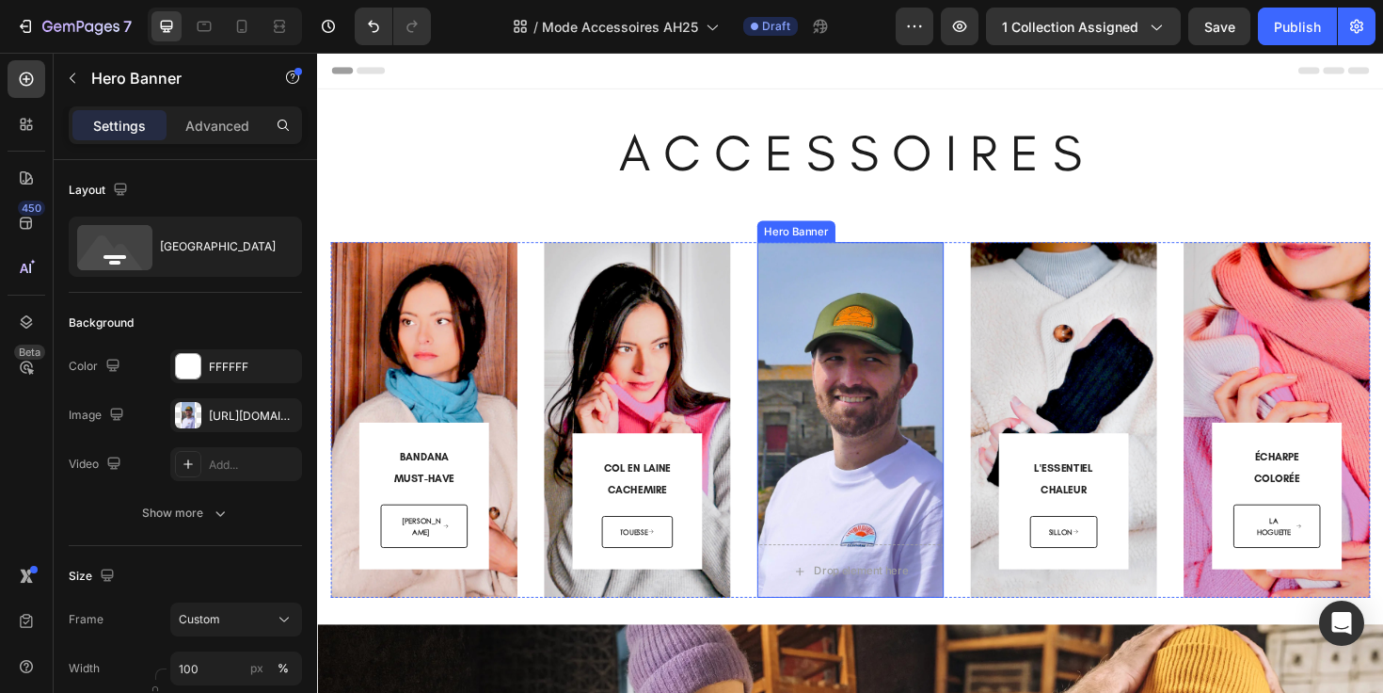
click at [889, 333] on div "Overlay" at bounding box center [882, 441] width 198 height 376
click at [935, 238] on icon at bounding box center [942, 235] width 15 height 15
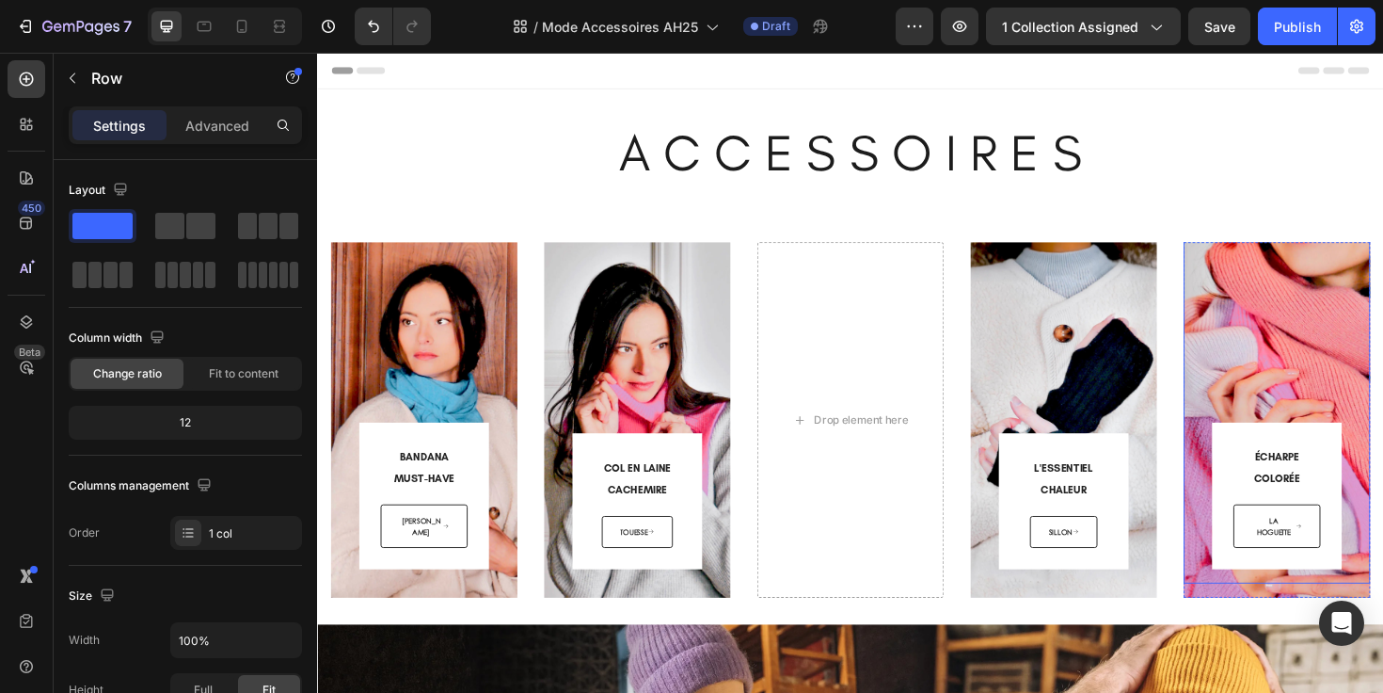
click at [1250, 311] on div "ÉCHARPE COLORÉE Heading LA HOGUETTE Button Row Row" at bounding box center [1333, 391] width 198 height 448
click at [1247, 625] on div "16" at bounding box center [1333, 621] width 198 height 15
click at [1256, 614] on div "16" at bounding box center [1333, 621] width 198 height 15
click at [1234, 623] on div "16" at bounding box center [1333, 621] width 198 height 15
click at [1382, 594] on div "ÉCHARPE COLORÉE Heading LA HOGUETTE Button Row Row 16" at bounding box center [1333, 391] width 198 height 448
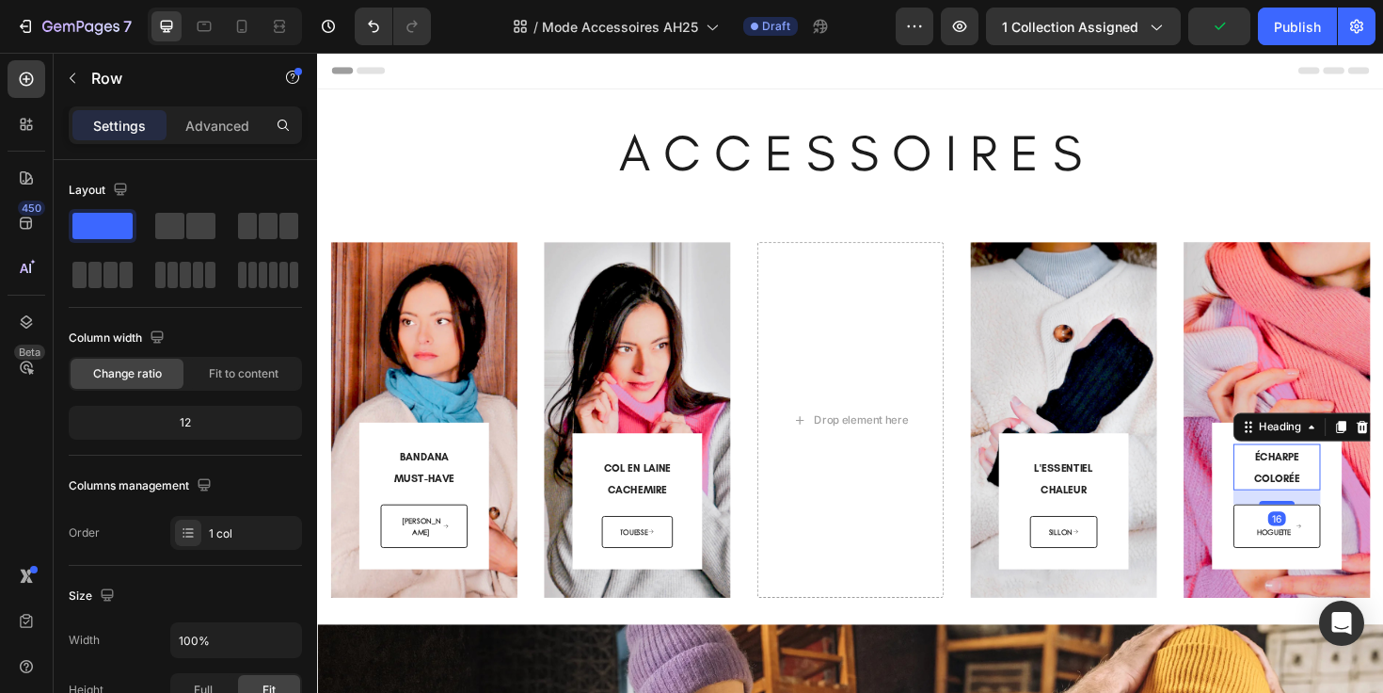
click at [1351, 502] on h2 "ÉCHARPE COLORÉE" at bounding box center [1333, 491] width 92 height 49
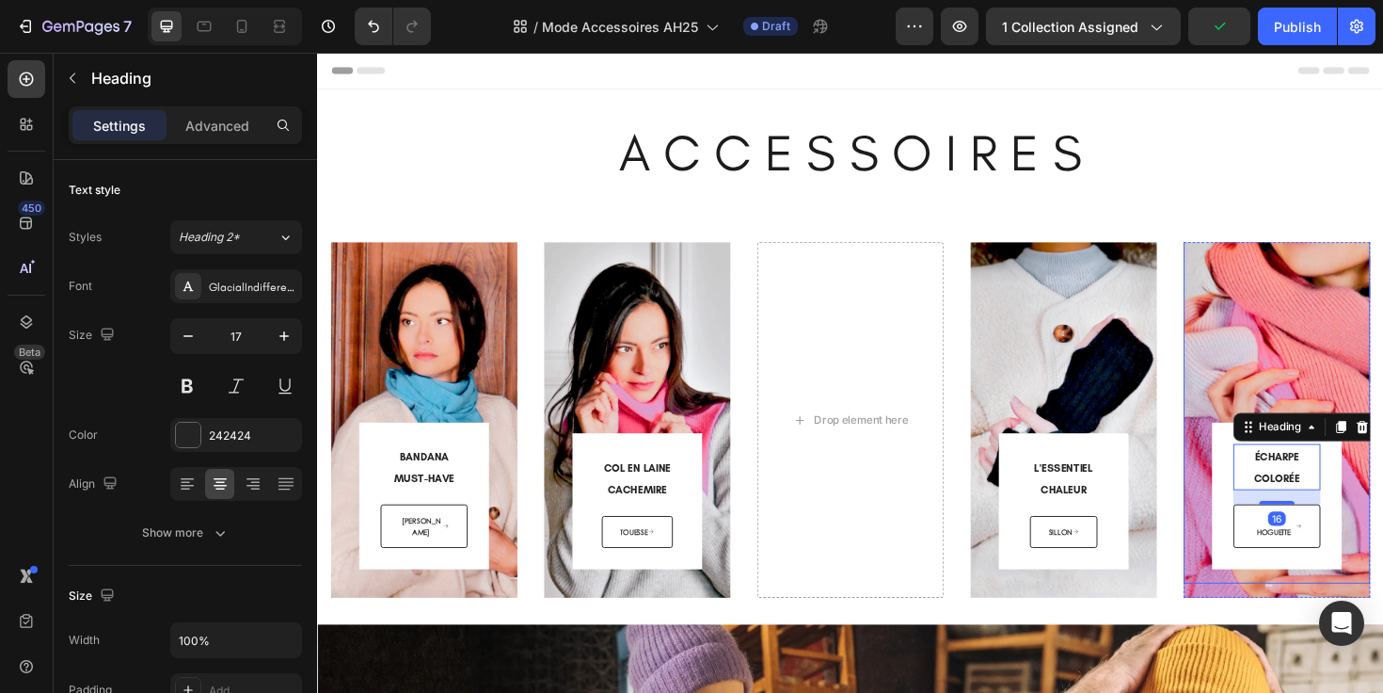
click at [1382, 294] on div "ÉCHARPE COLORÉE Heading 16 LA HOGUETTE Button Row Row" at bounding box center [1333, 391] width 198 height 448
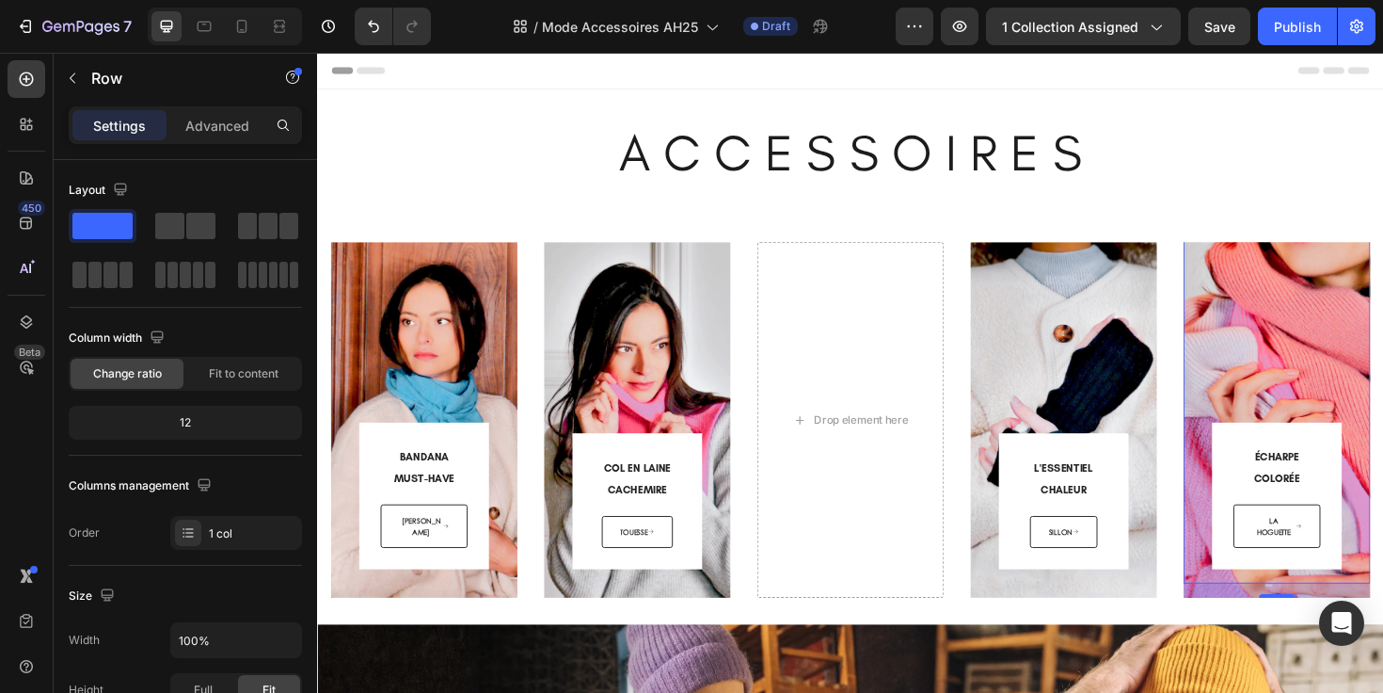
click at [1382, 295] on div "ÉCHARPE COLORÉE Heading LA HOGUETTE Button Row Row 16" at bounding box center [1333, 391] width 198 height 448
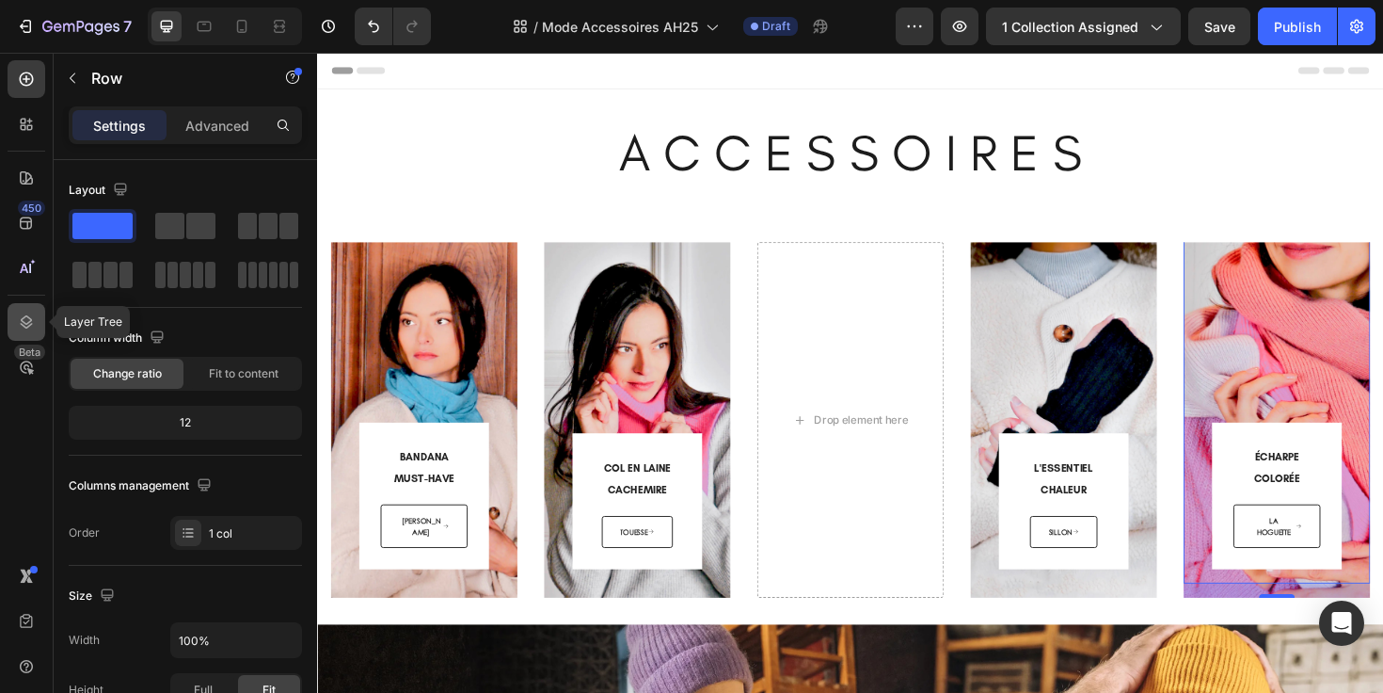
click at [28, 318] on icon at bounding box center [26, 321] width 19 height 19
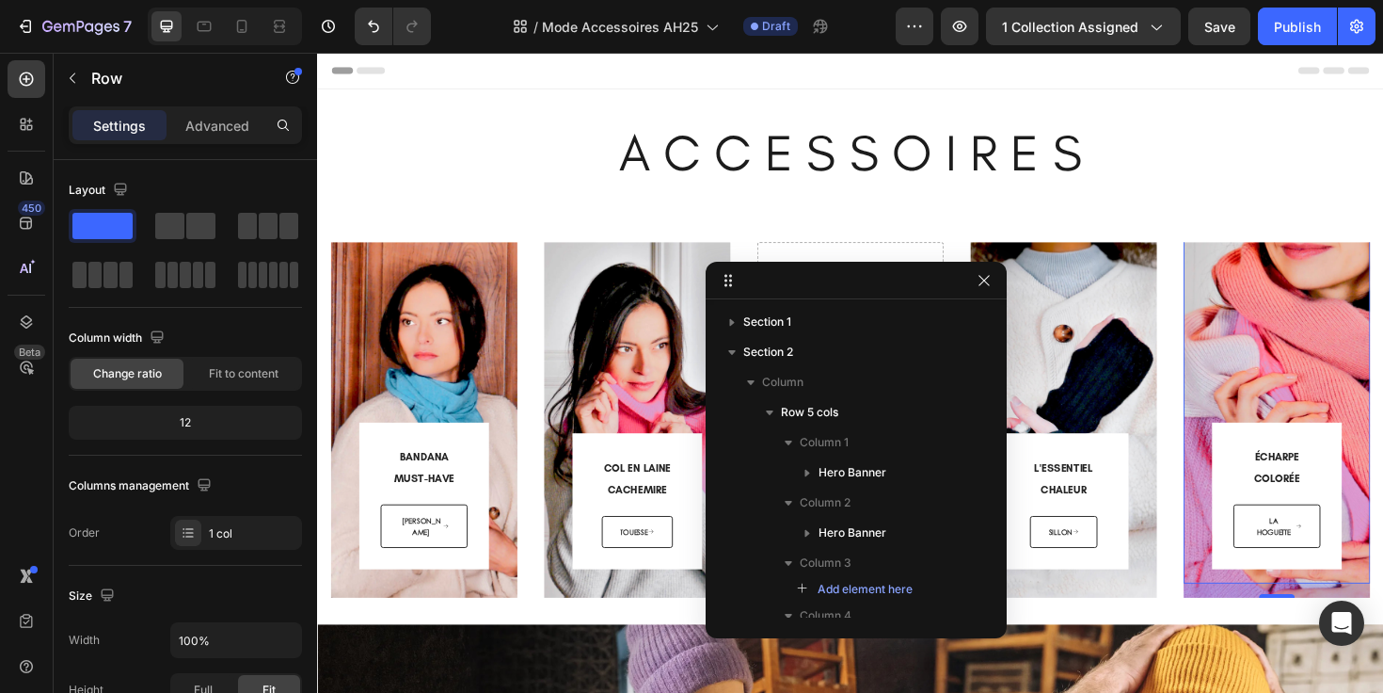
scroll to position [318, 0]
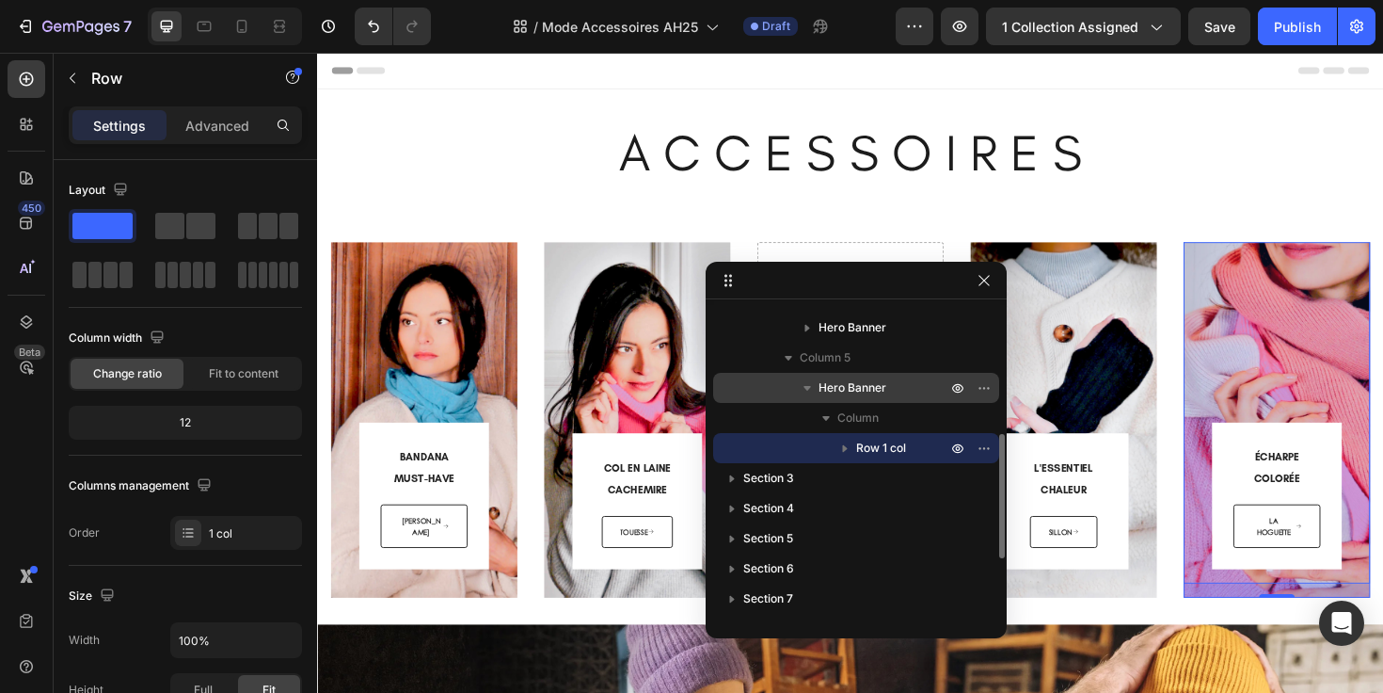
click at [859, 390] on span "Hero Banner" at bounding box center [853, 387] width 68 height 19
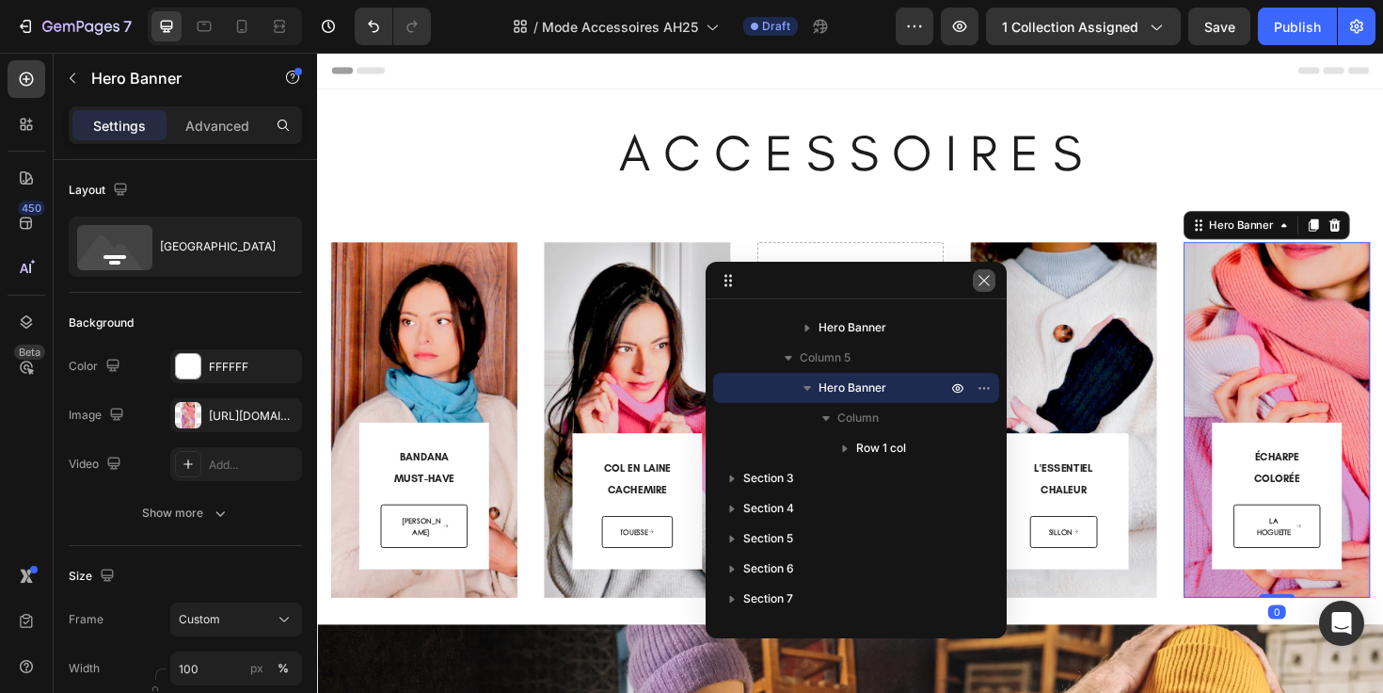
click at [982, 282] on icon "button" at bounding box center [984, 280] width 15 height 15
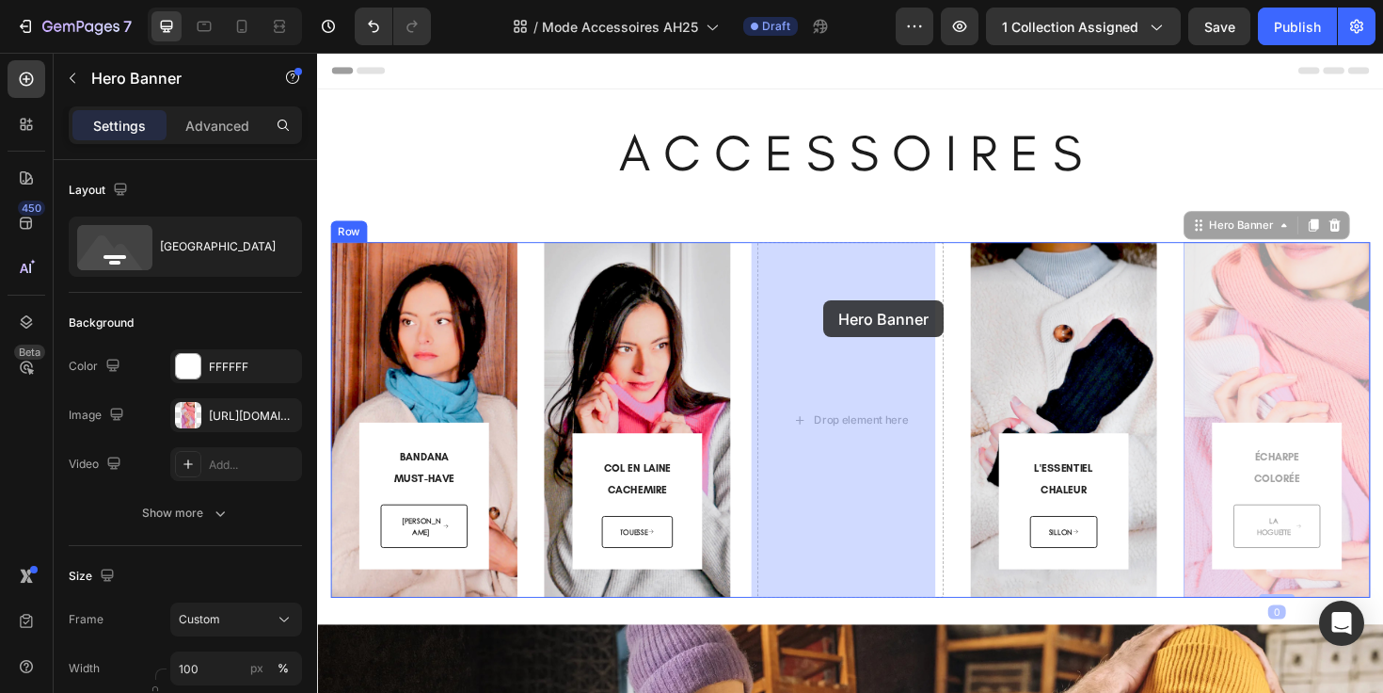
drag, startPoint x: 1244, startPoint y: 235, endPoint x: 853, endPoint y: 315, distance: 398.6
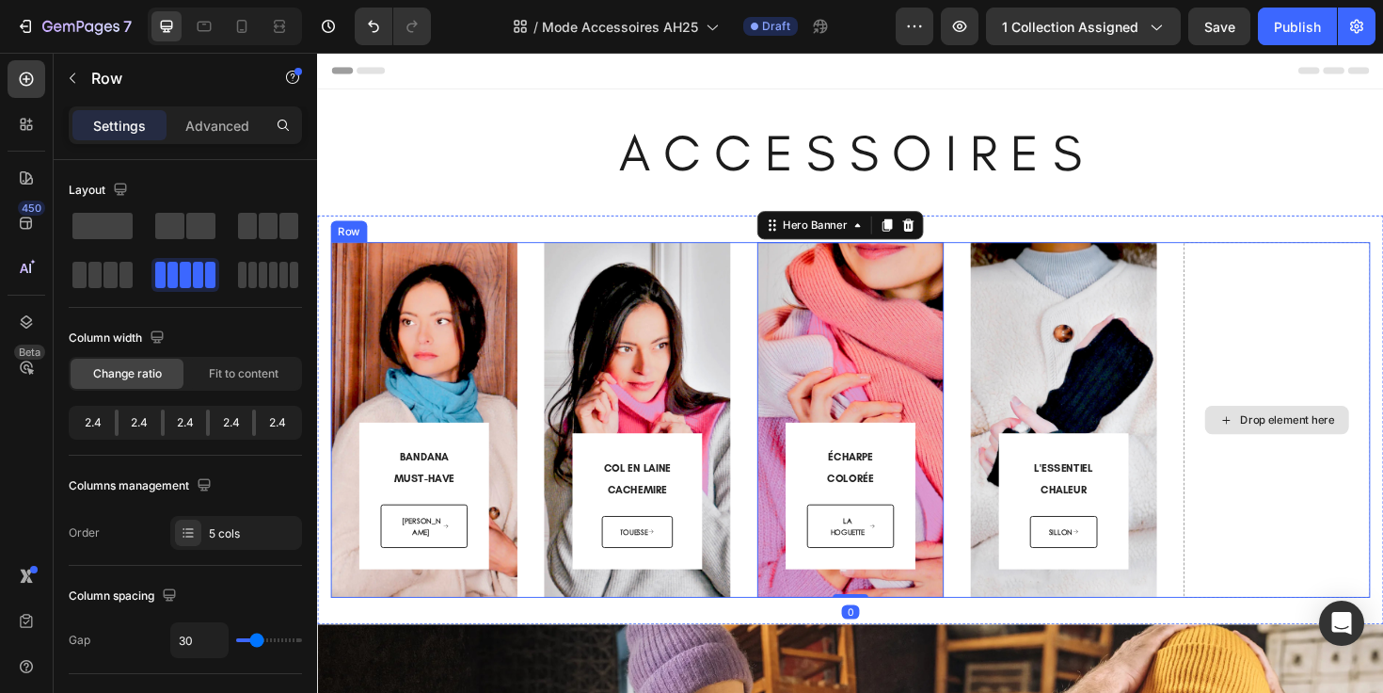
click at [1274, 323] on div "Drop element here" at bounding box center [1333, 441] width 198 height 376
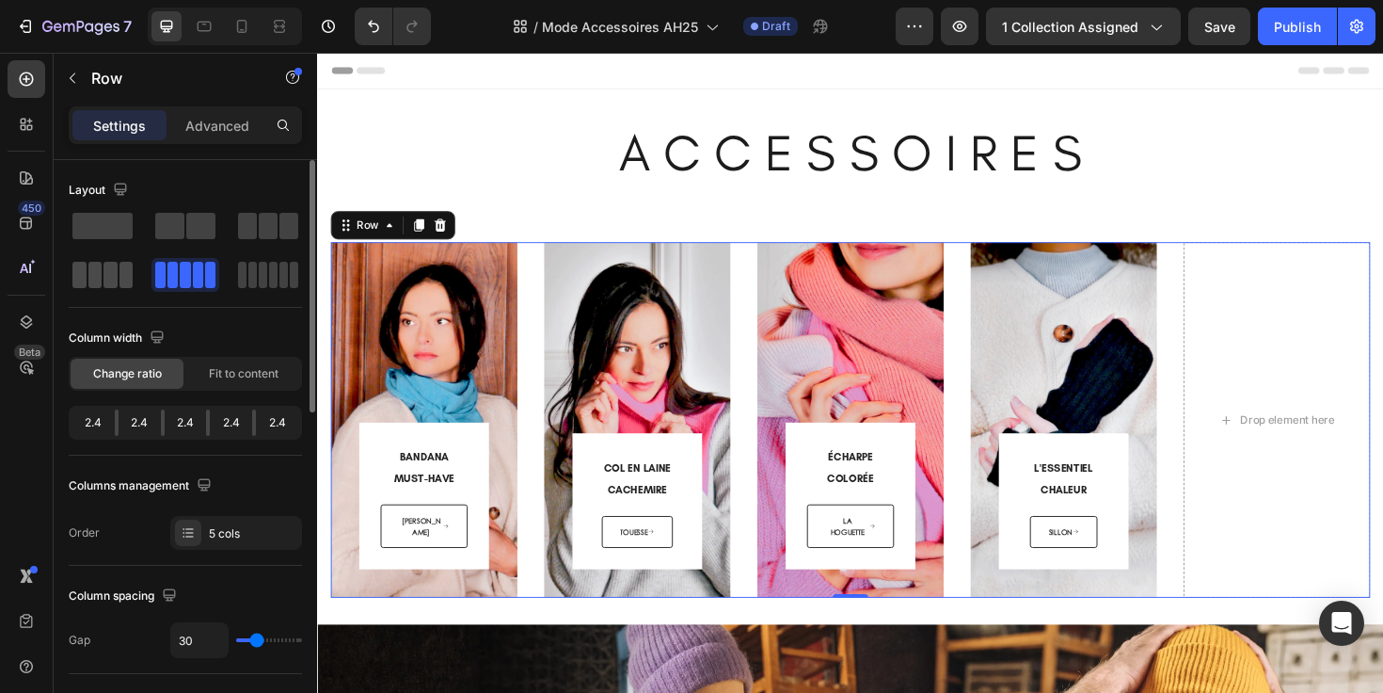
click at [98, 270] on span at bounding box center [95, 275] width 14 height 26
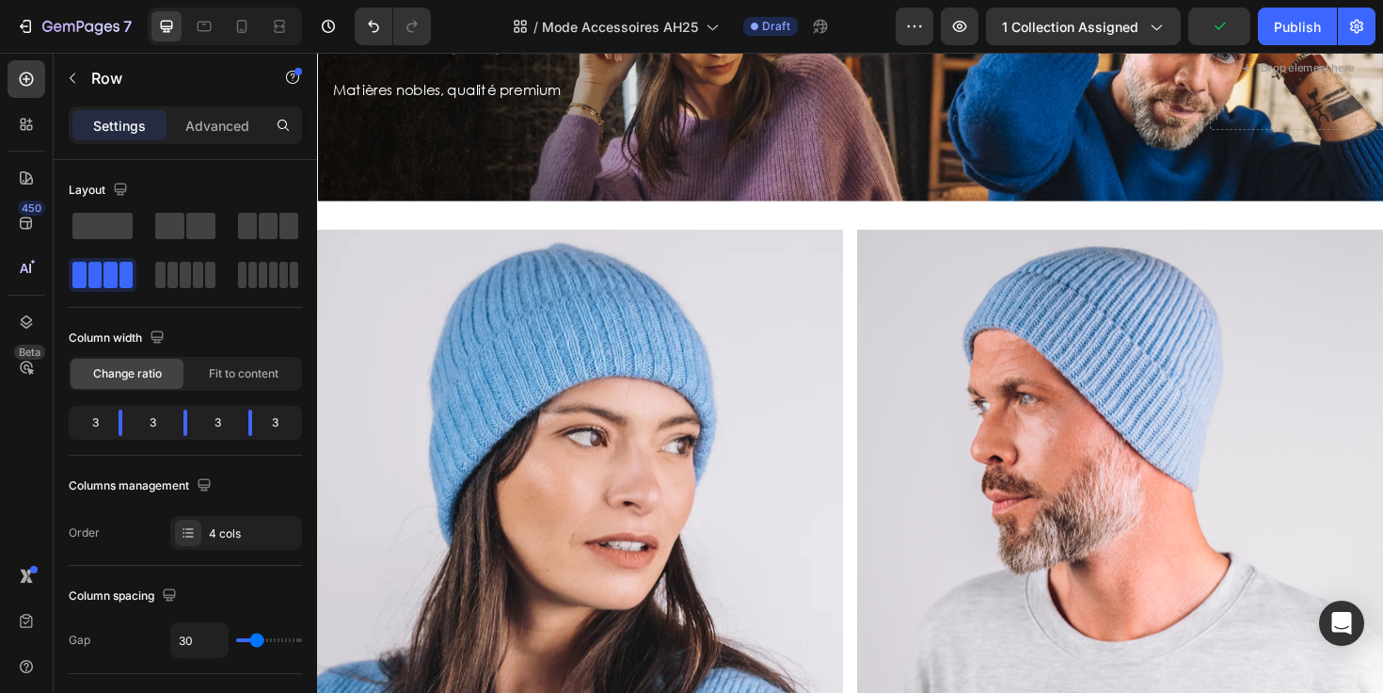
scroll to position [0, 0]
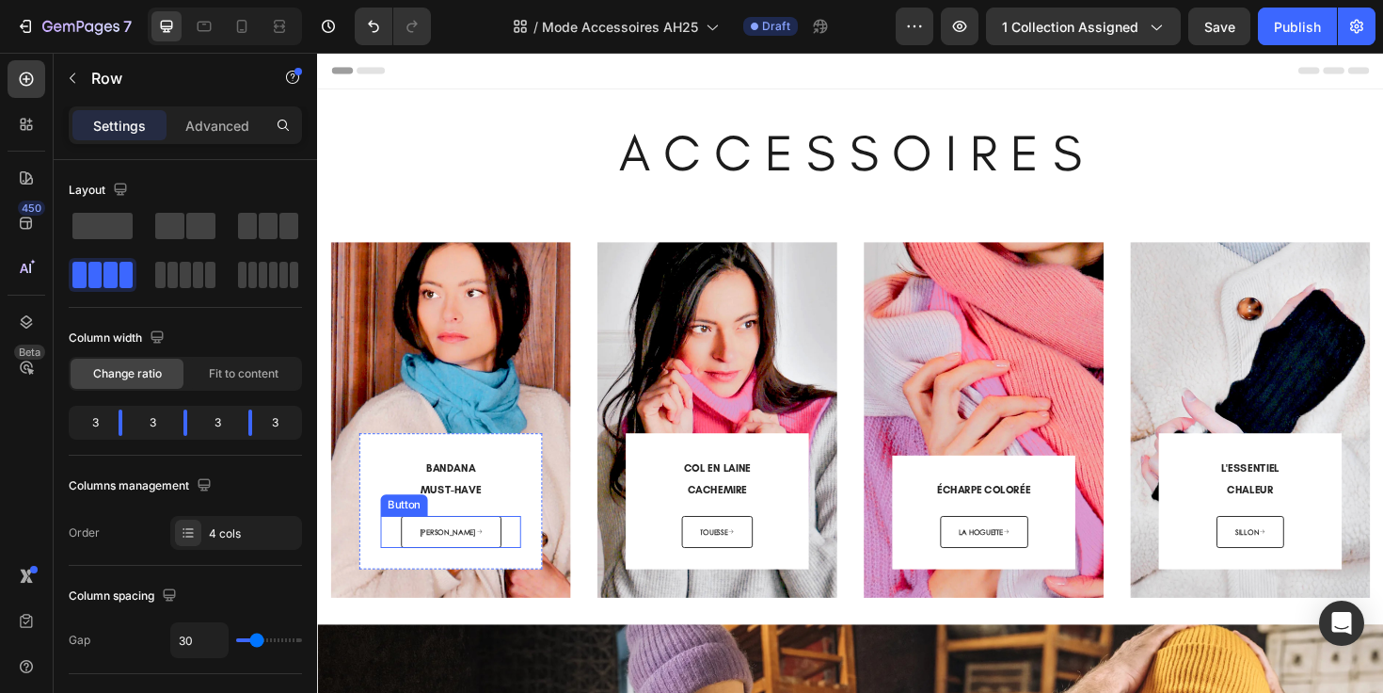
click at [502, 557] on div "[PERSON_NAME] Button" at bounding box center [458, 560] width 149 height 35
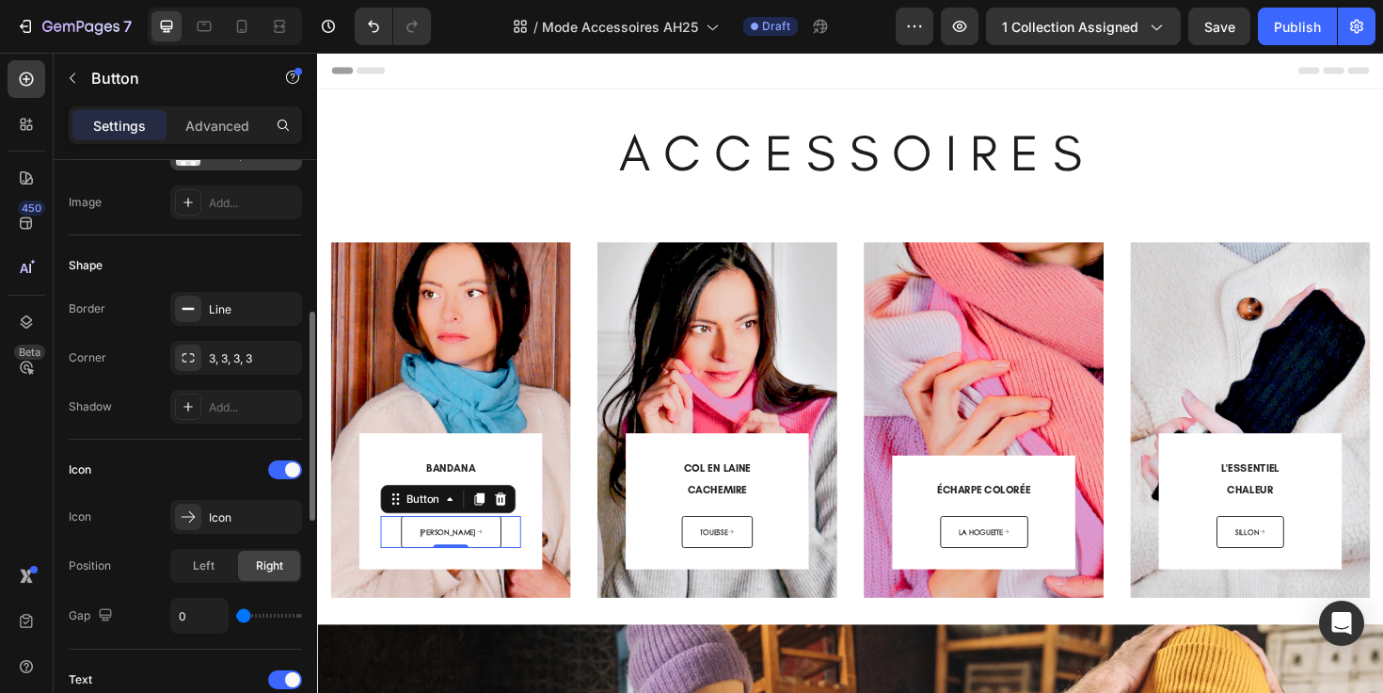
scroll to position [325, 0]
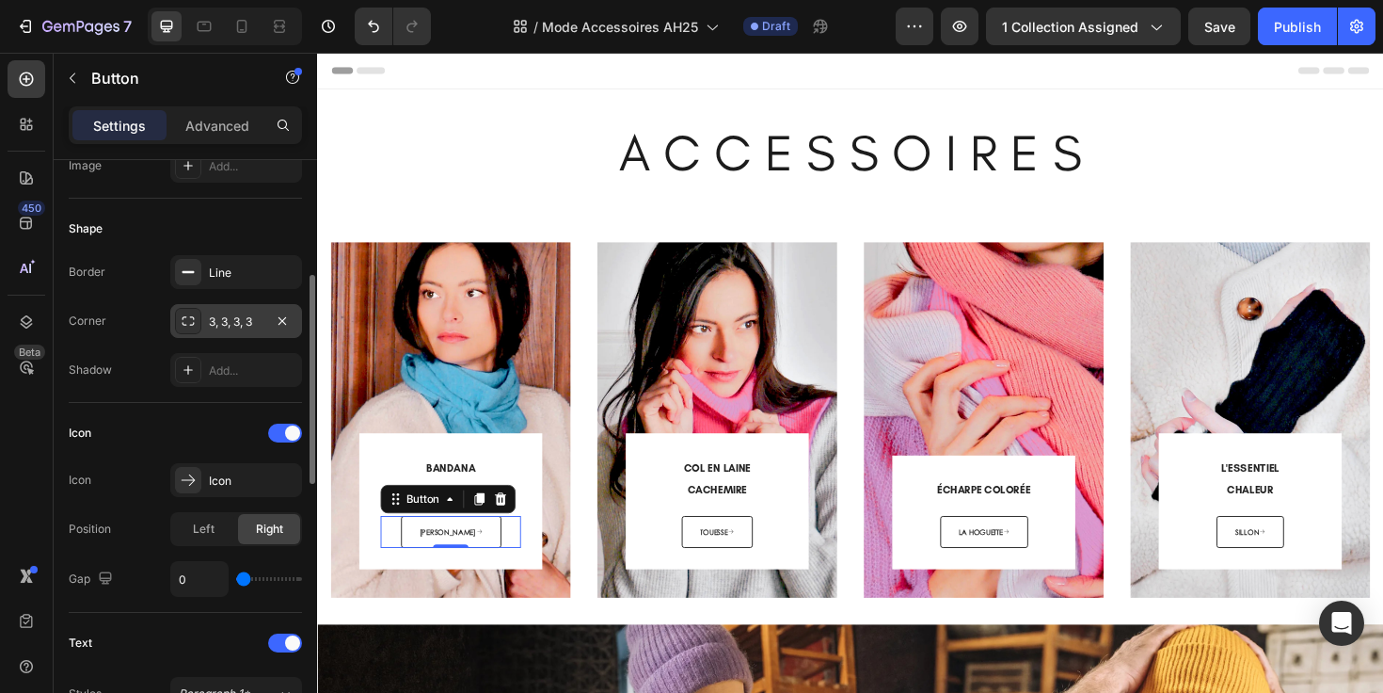
click at [188, 323] on icon at bounding box center [188, 320] width 15 height 15
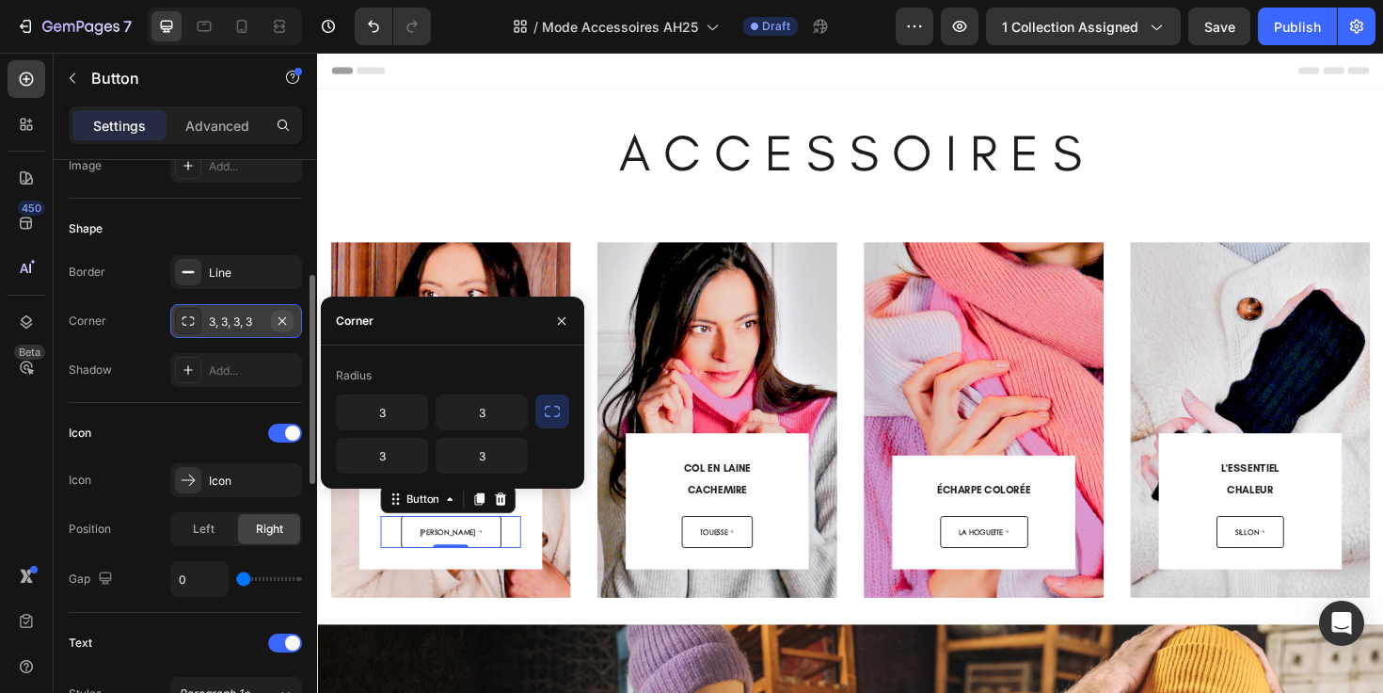
click at [285, 320] on icon "button" at bounding box center [282, 320] width 15 height 15
type input "0"
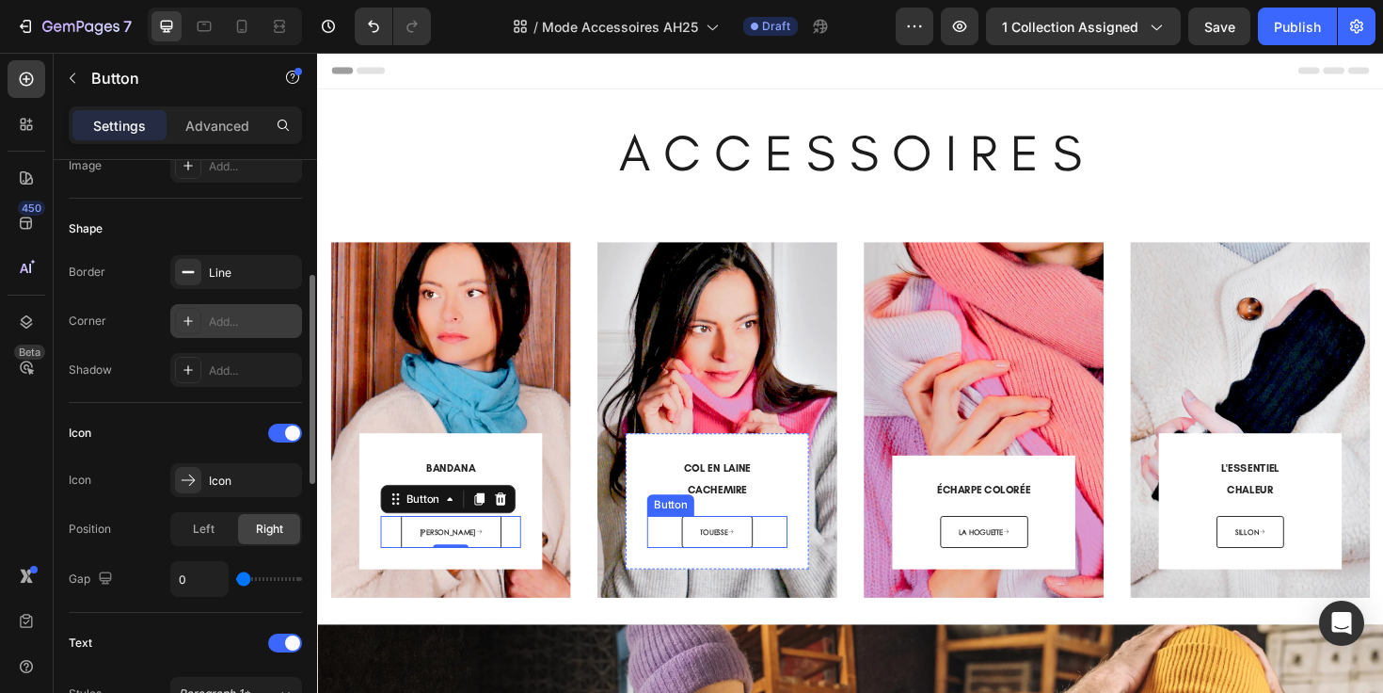
click at [689, 559] on div "TOUESSE Button" at bounding box center [740, 560] width 149 height 35
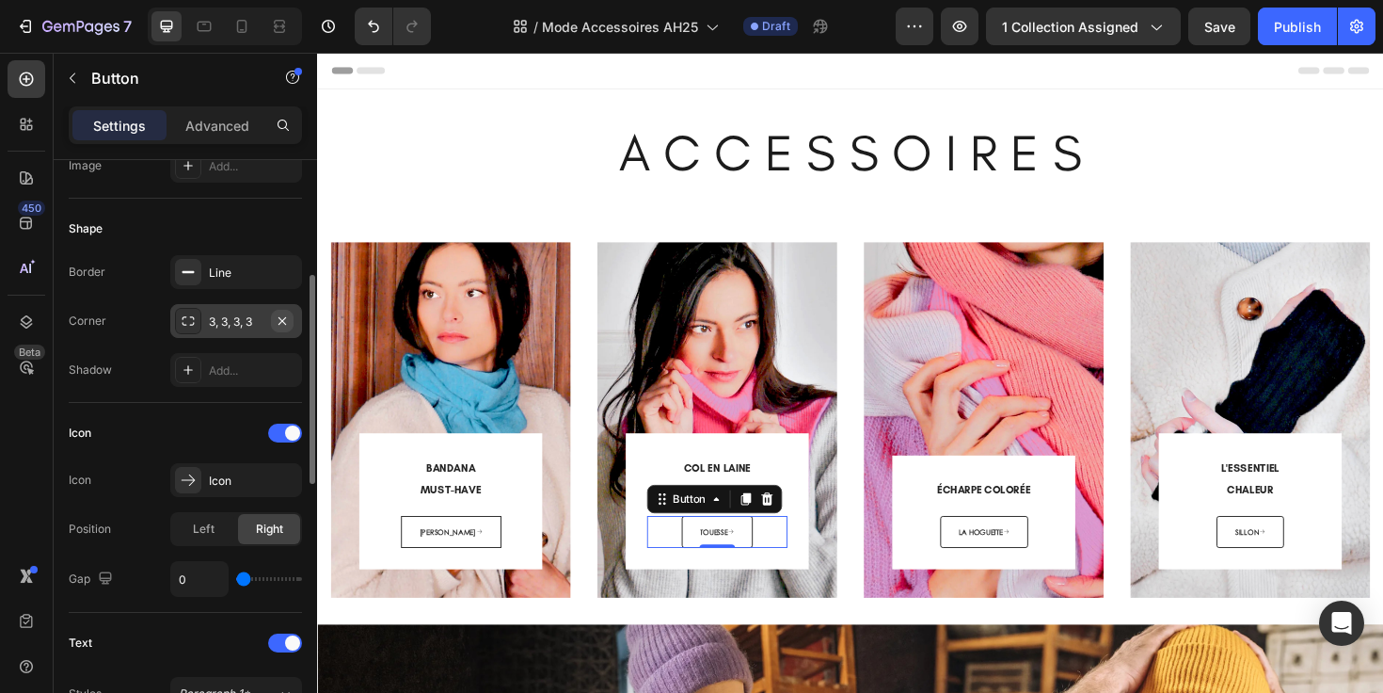
click at [285, 320] on icon "button" at bounding box center [282, 320] width 15 height 15
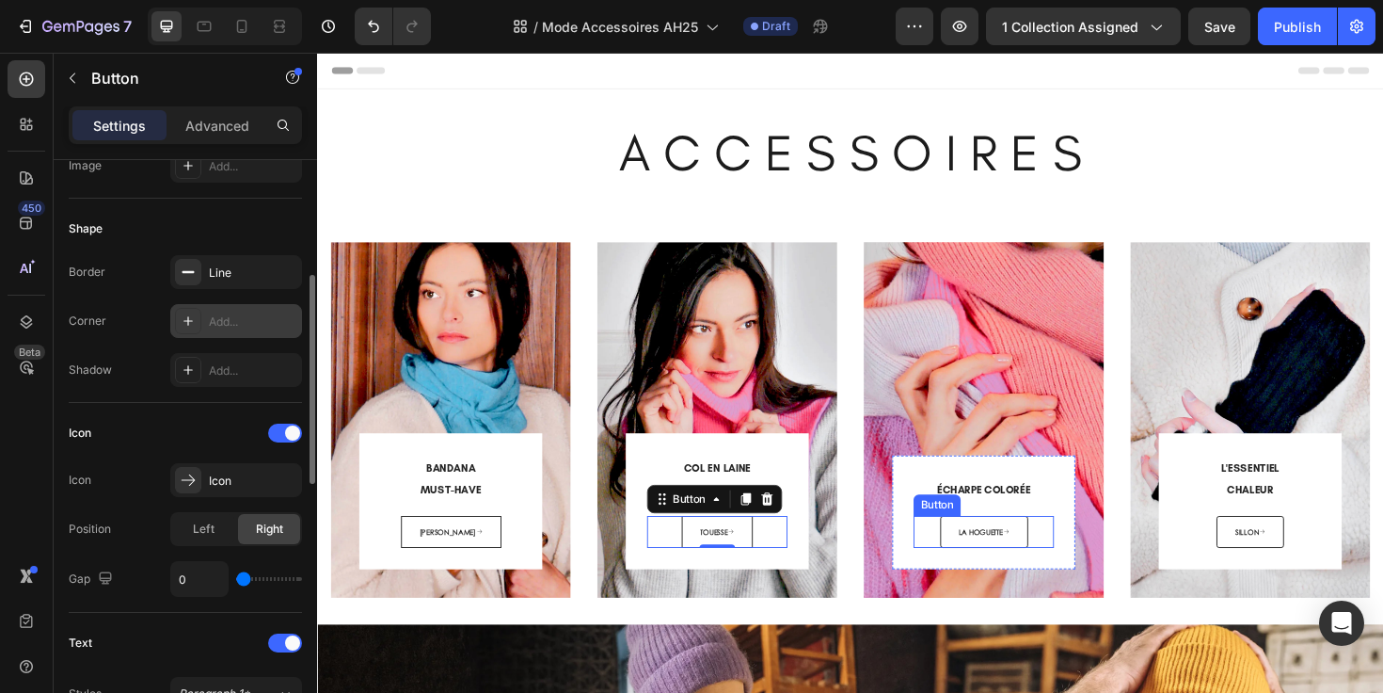
click at [956, 559] on div "LA HOGUETTE Button" at bounding box center [1022, 560] width 149 height 35
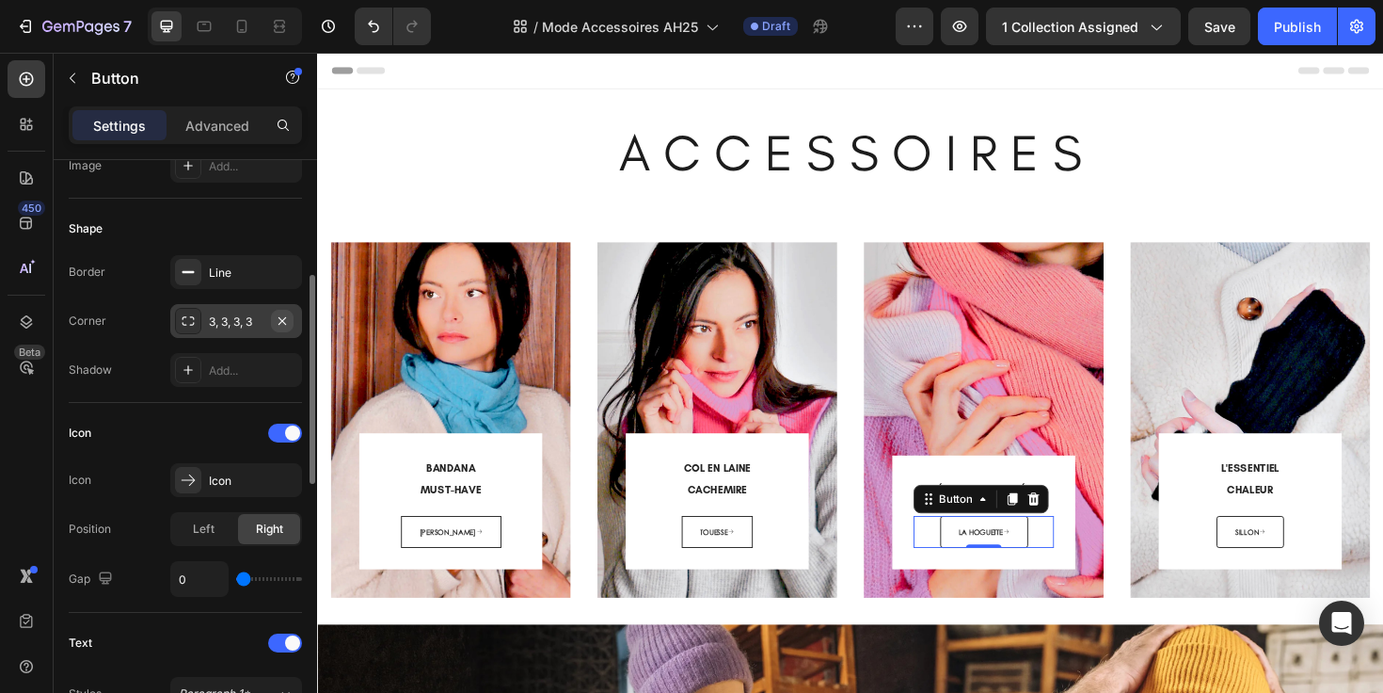
click at [281, 319] on icon "button" at bounding box center [283, 320] width 8 height 8
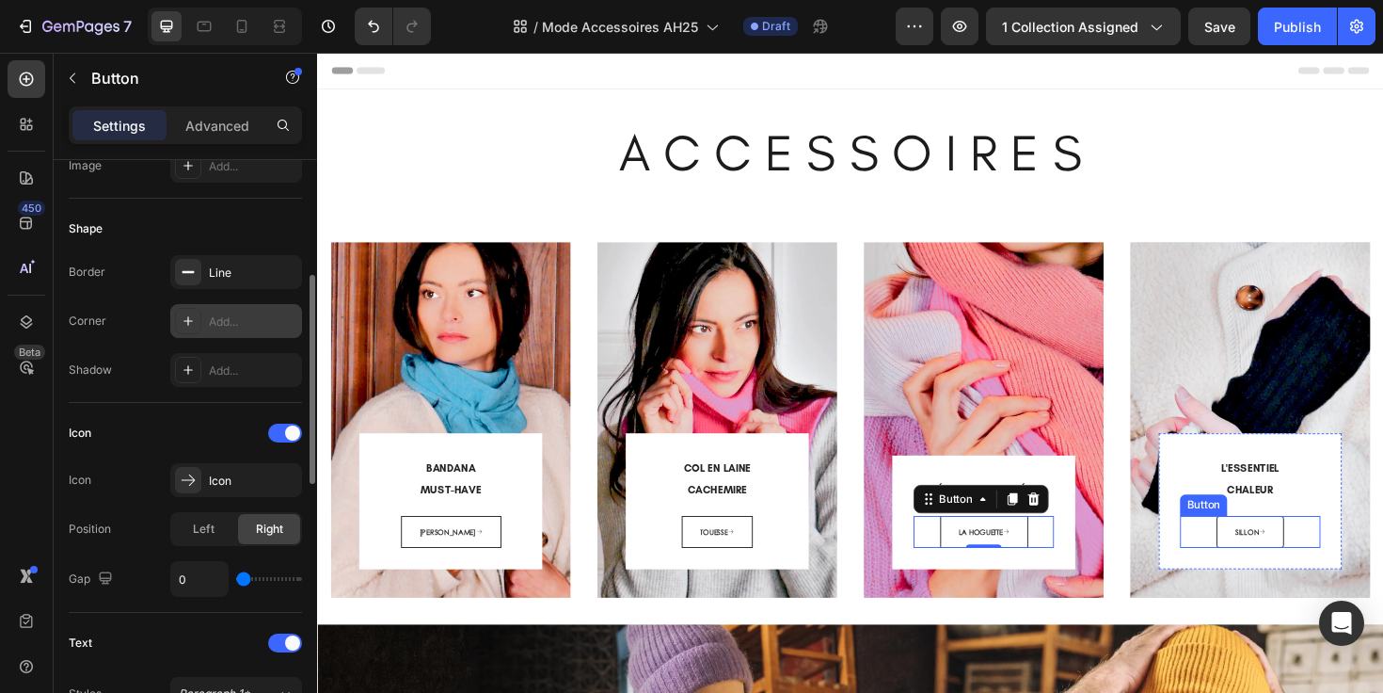
click at [1248, 565] on div "SILLON Button" at bounding box center [1305, 560] width 149 height 35
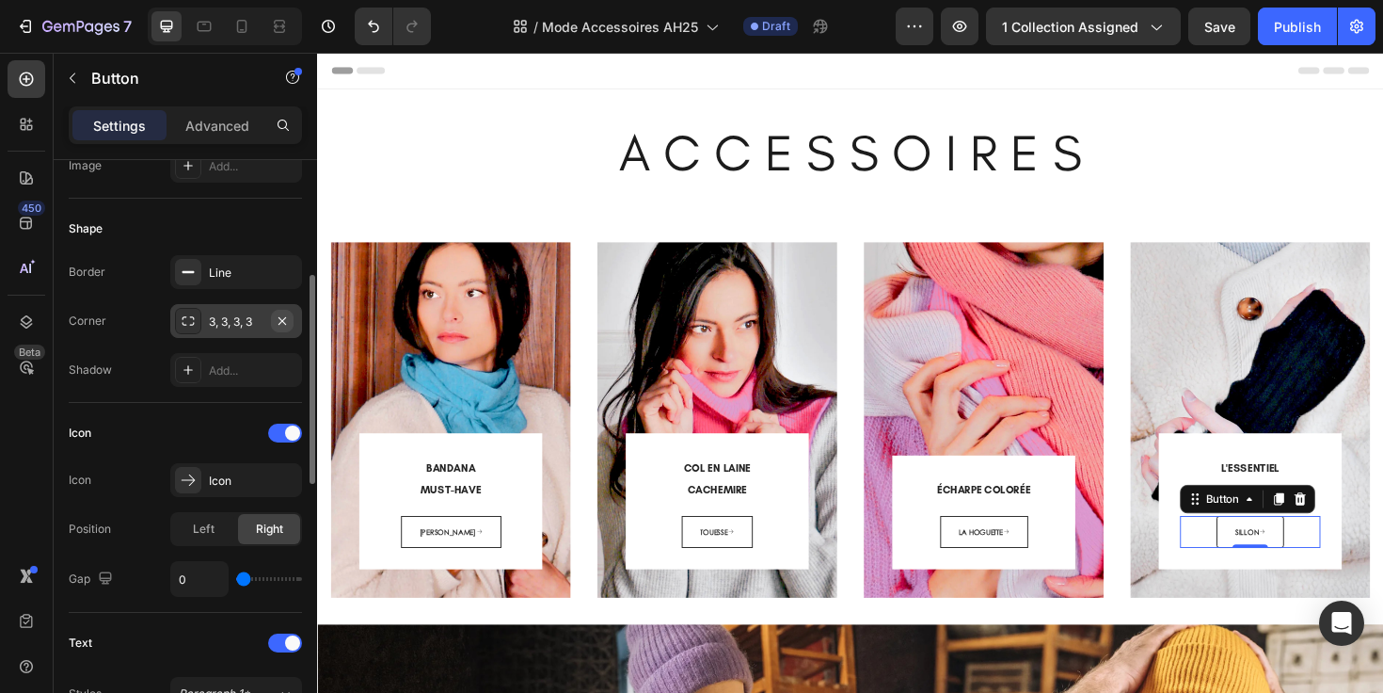
click at [284, 326] on icon "button" at bounding box center [282, 320] width 15 height 15
click at [551, 215] on div "A C C E S S O I R E S Heading Section 1" at bounding box center [881, 158] width 1129 height 134
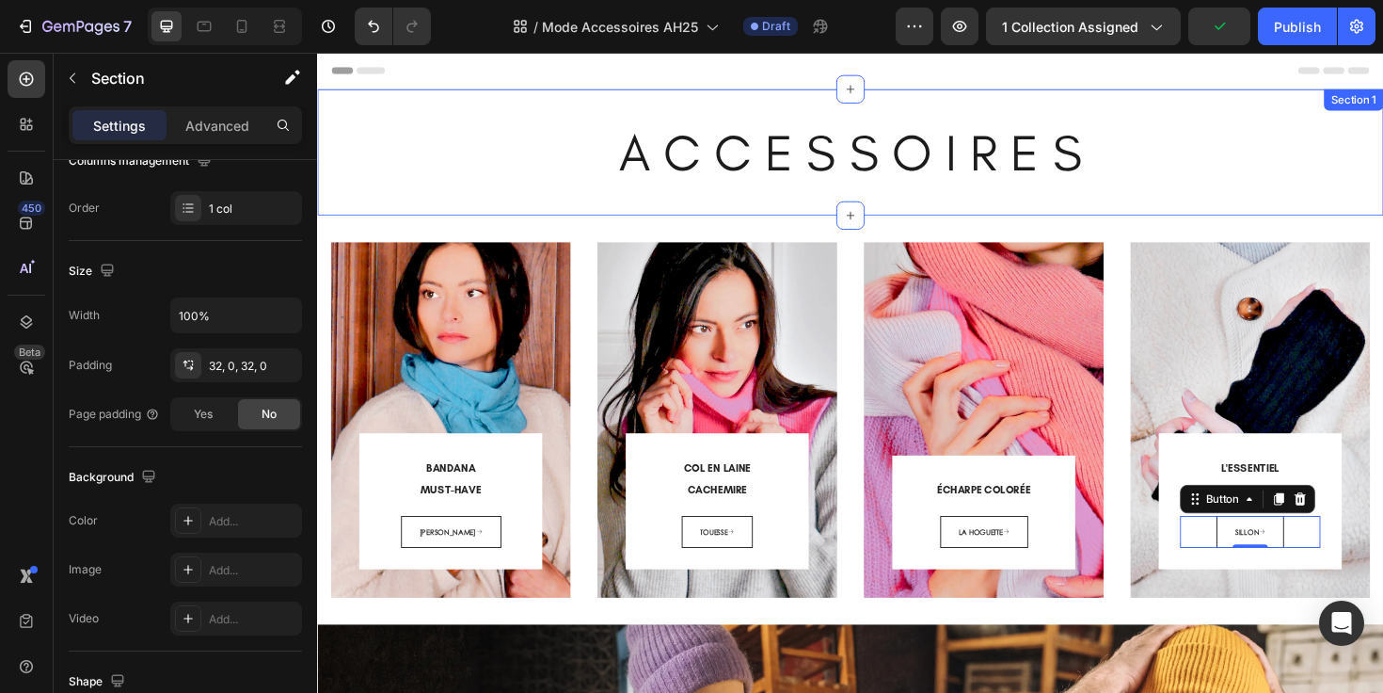
scroll to position [0, 0]
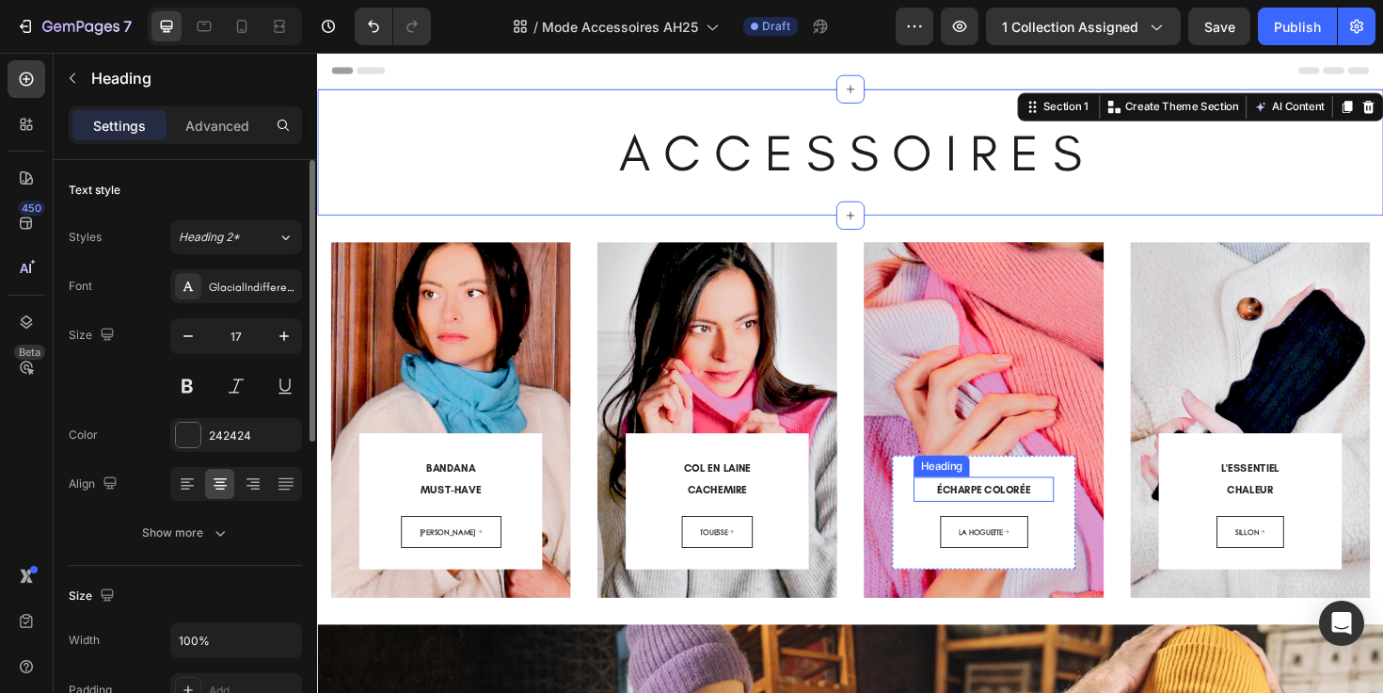
click at [1021, 512] on span "ÉCHARPE COLORÉE" at bounding box center [1023, 515] width 99 height 13
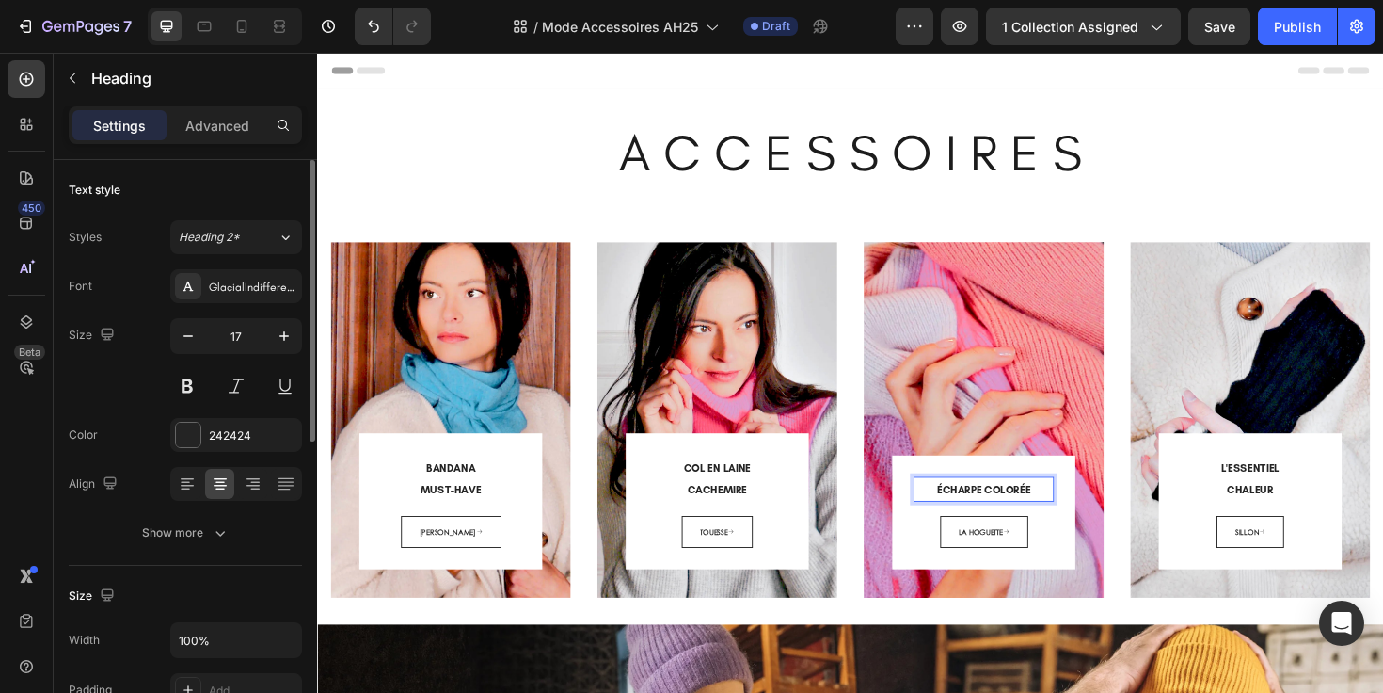
click at [1013, 514] on span "ÉCHARPE COLORÉE" at bounding box center [1023, 515] width 99 height 13
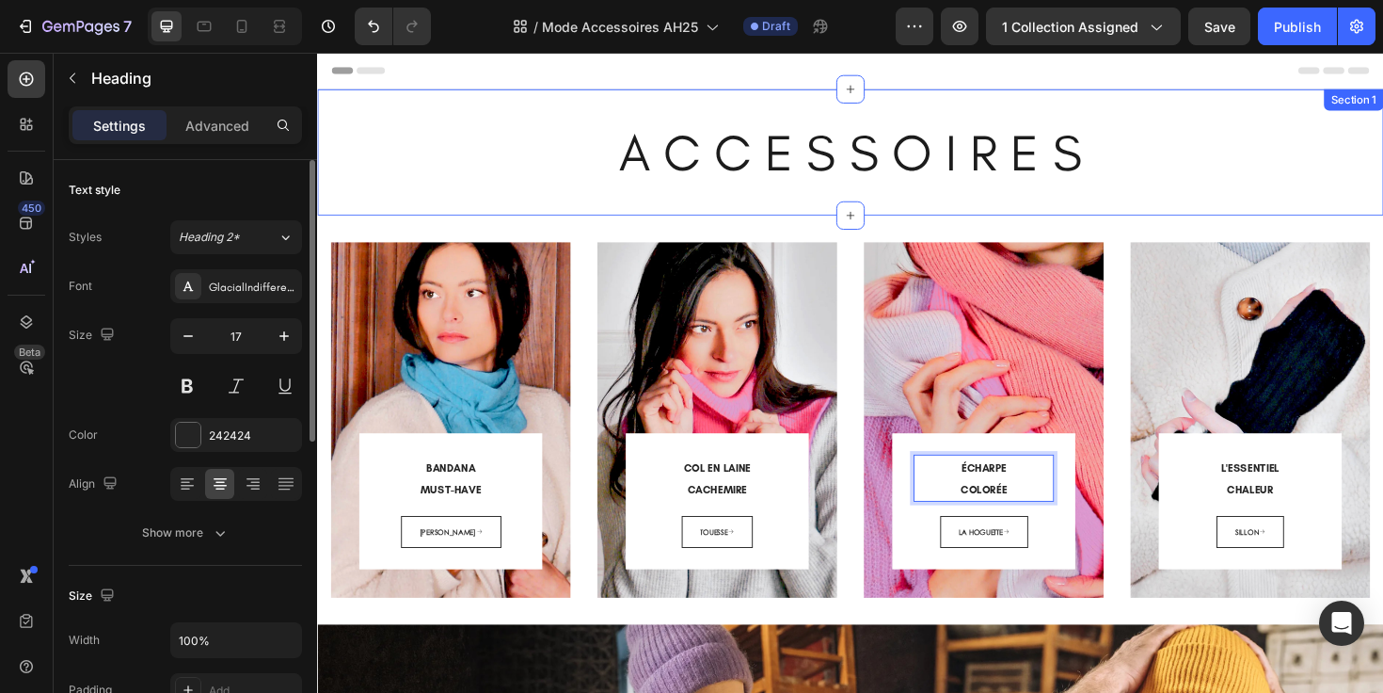
click at [1259, 213] on div "A C C E S S O I R E S Heading Section 1" at bounding box center [881, 158] width 1129 height 134
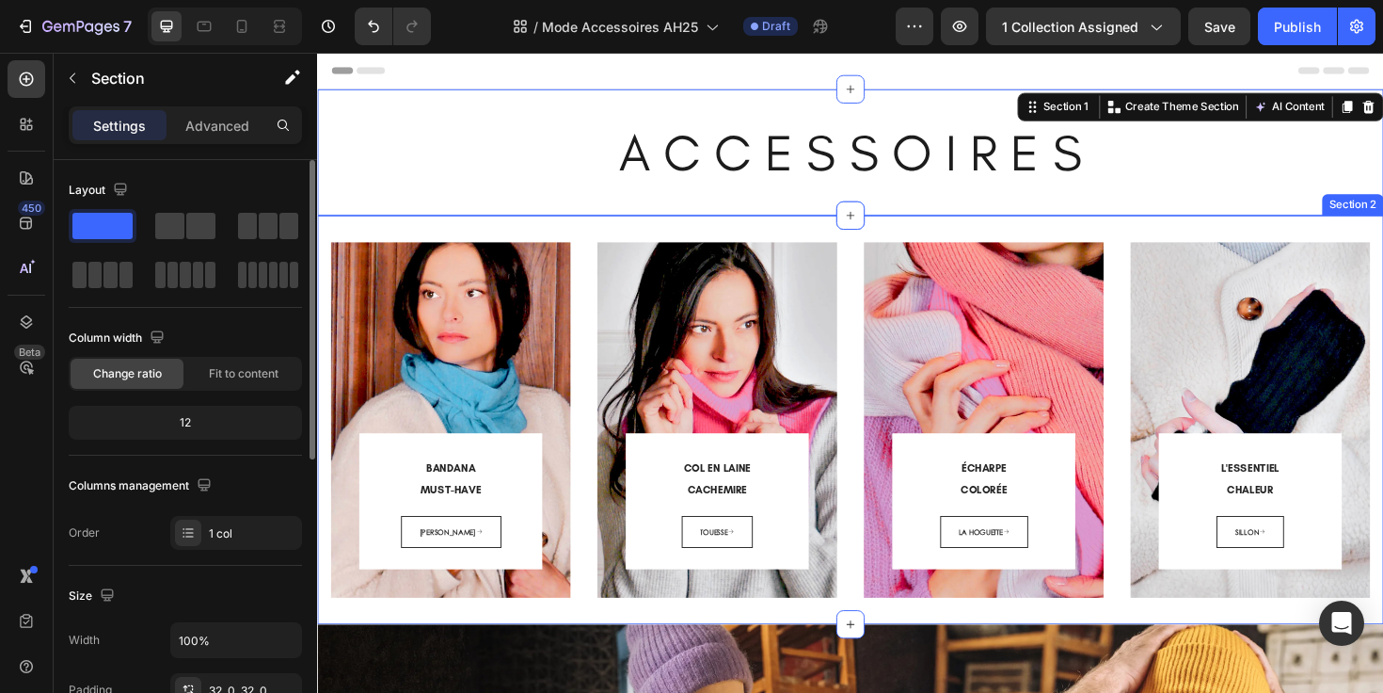
click at [1240, 232] on div "BANDANA MUST-HAVE Heading COLETTE Button Row Row Hero Banner COL EN LAINE CACHE…" at bounding box center [881, 441] width 1129 height 433
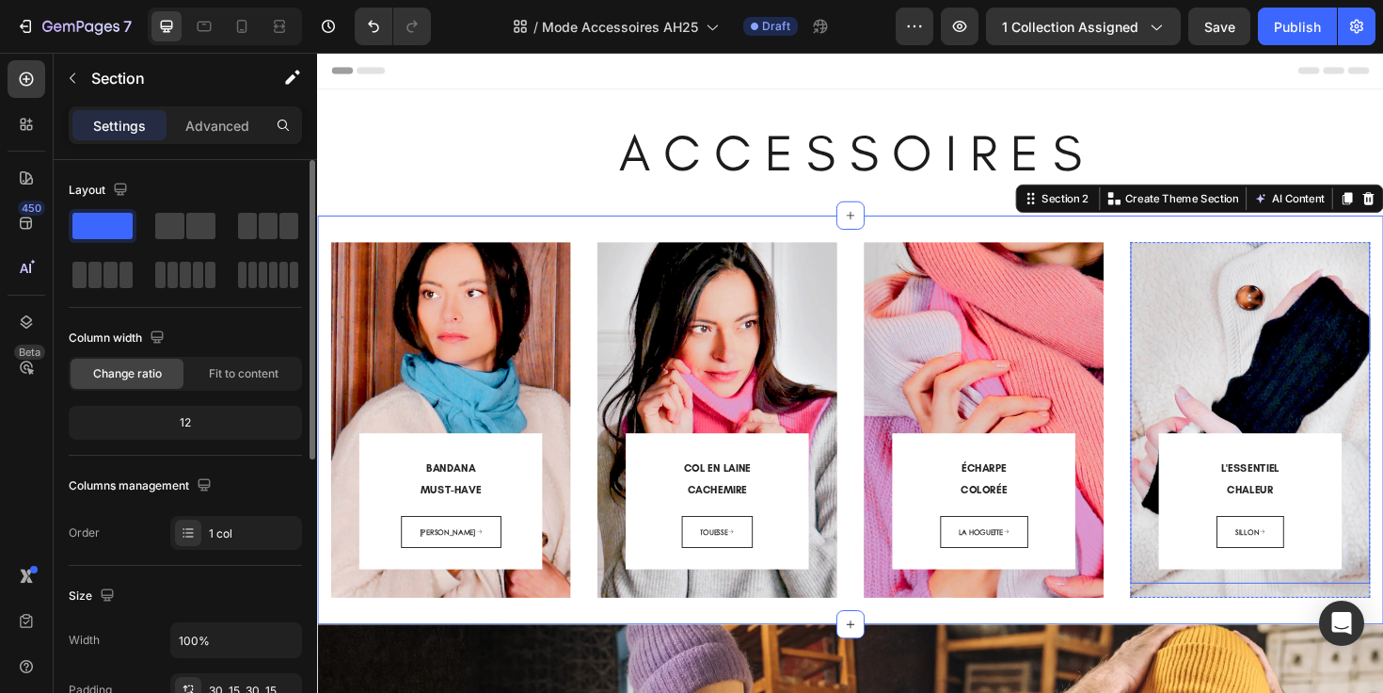
click at [1280, 320] on div "L'ESSENTIEL CHALEUR Heading SILLON Button Row Row" at bounding box center [1305, 396] width 254 height 437
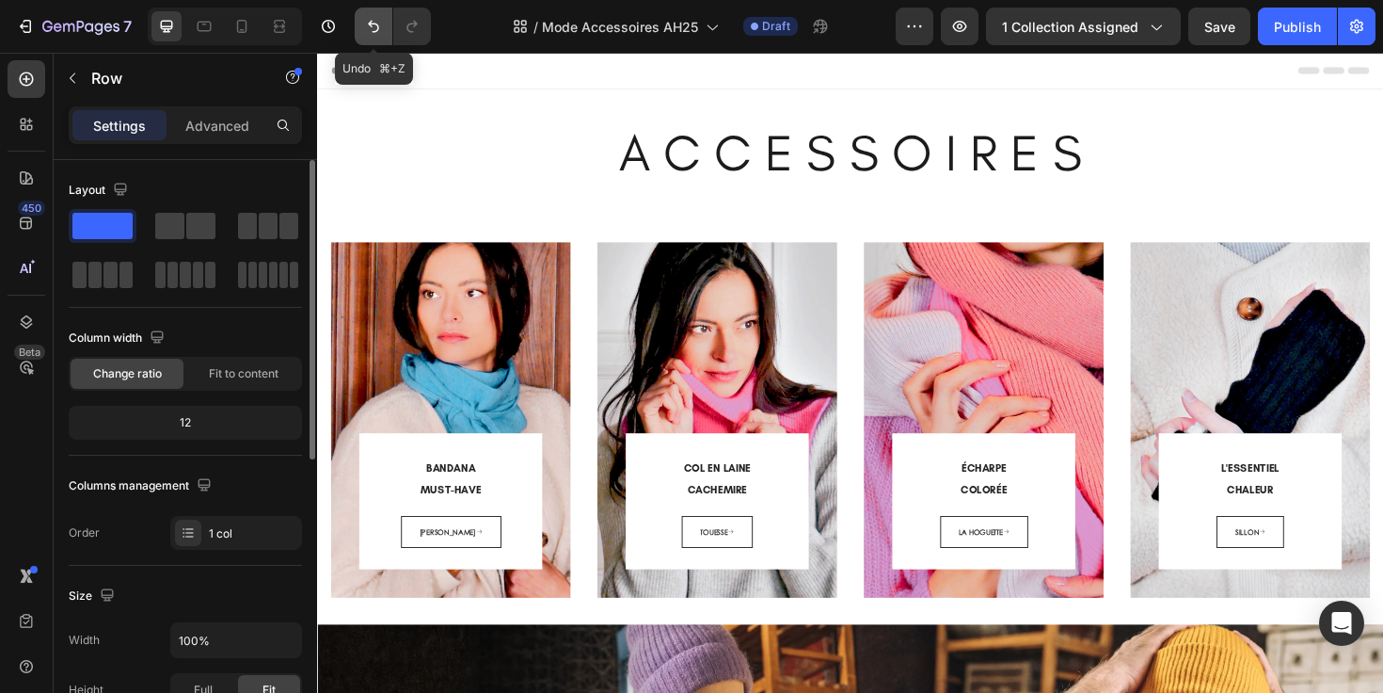
click at [369, 24] on icon "Undo/Redo" at bounding box center [373, 27] width 11 height 12
click at [384, 24] on button "Undo/Redo" at bounding box center [374, 27] width 38 height 38
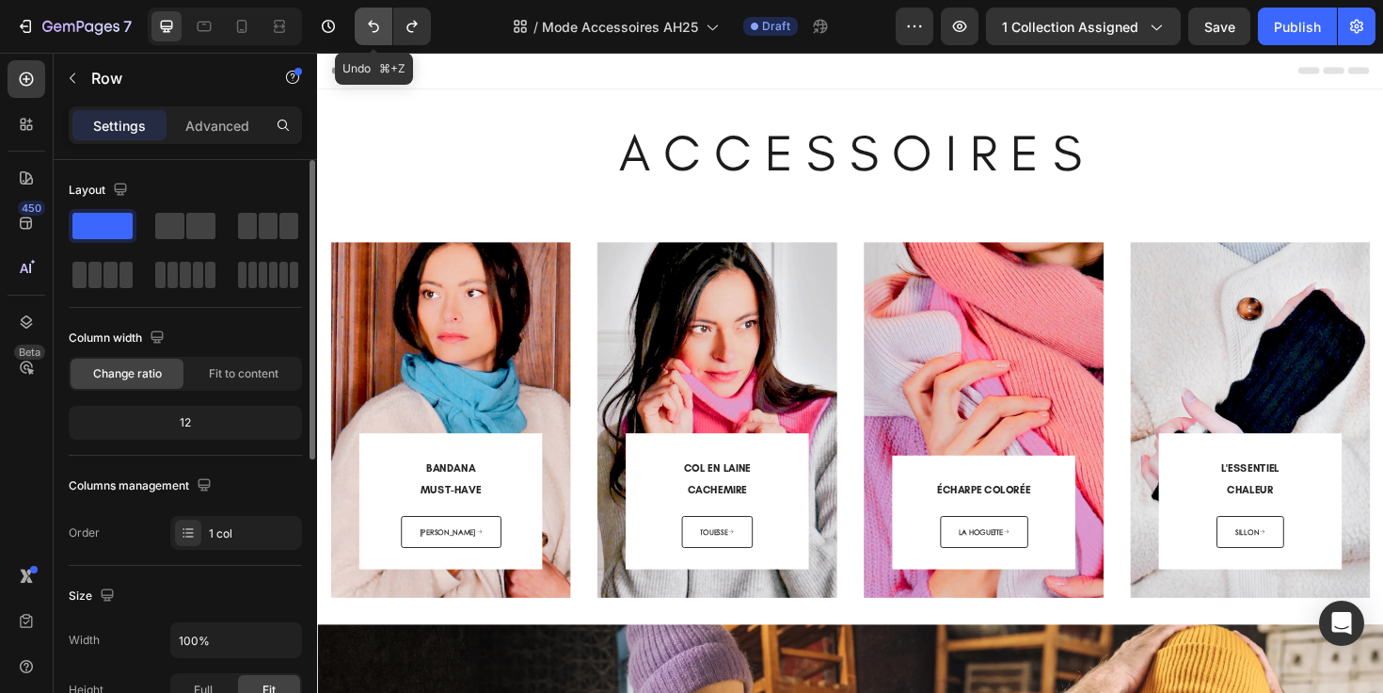
click at [380, 24] on icon "Undo/Redo" at bounding box center [373, 26] width 19 height 19
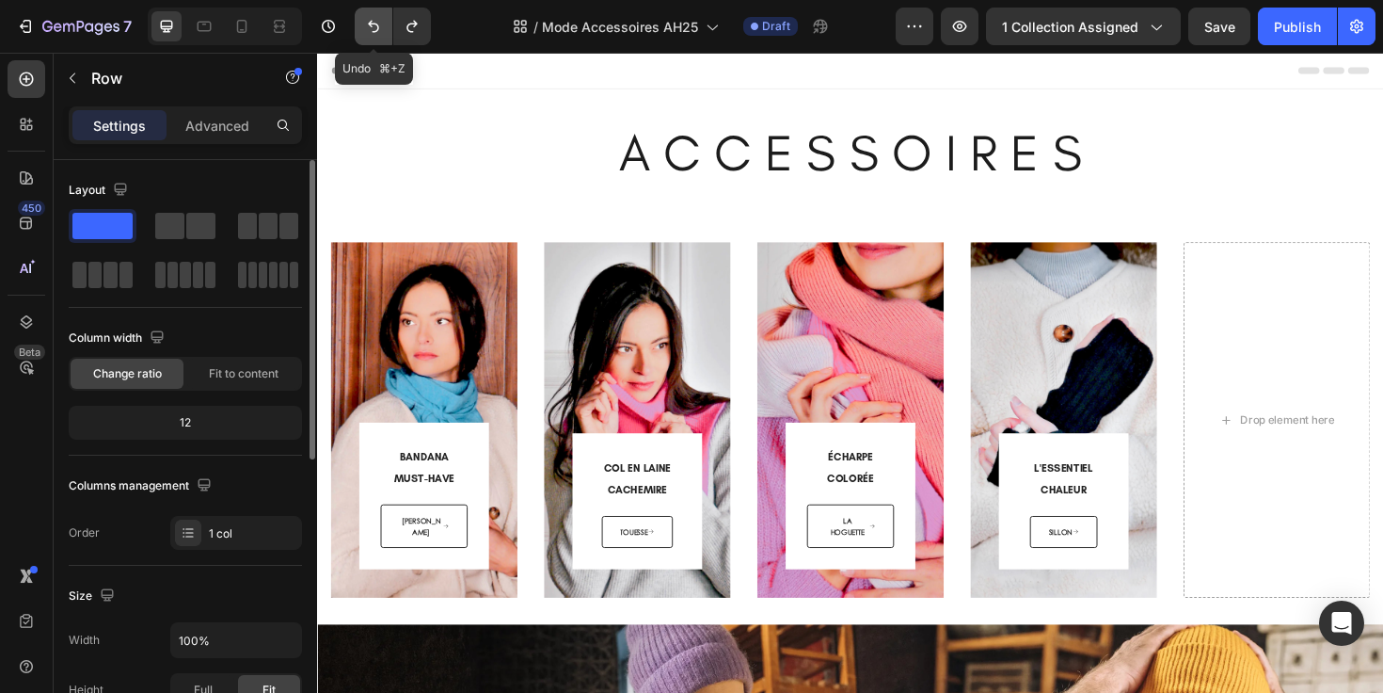
click at [380, 24] on icon "Undo/Redo" at bounding box center [373, 26] width 19 height 19
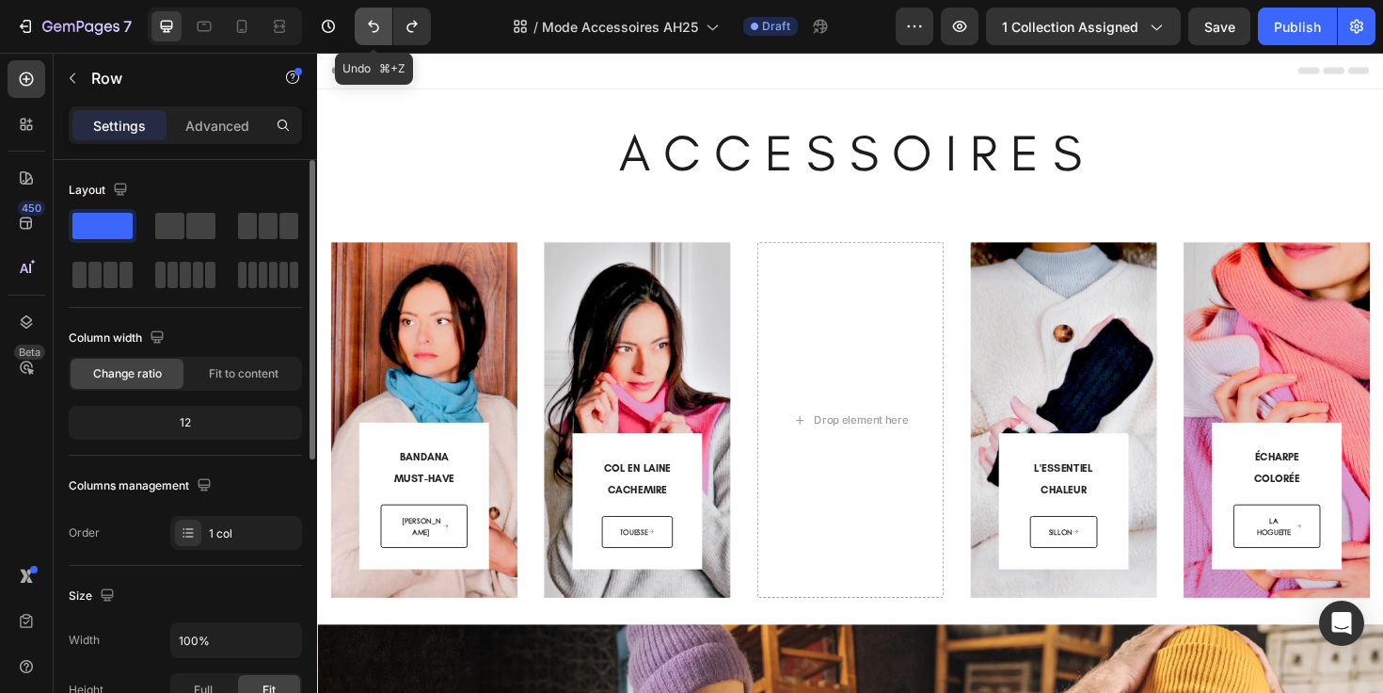
click at [380, 24] on icon "Undo/Redo" at bounding box center [373, 26] width 19 height 19
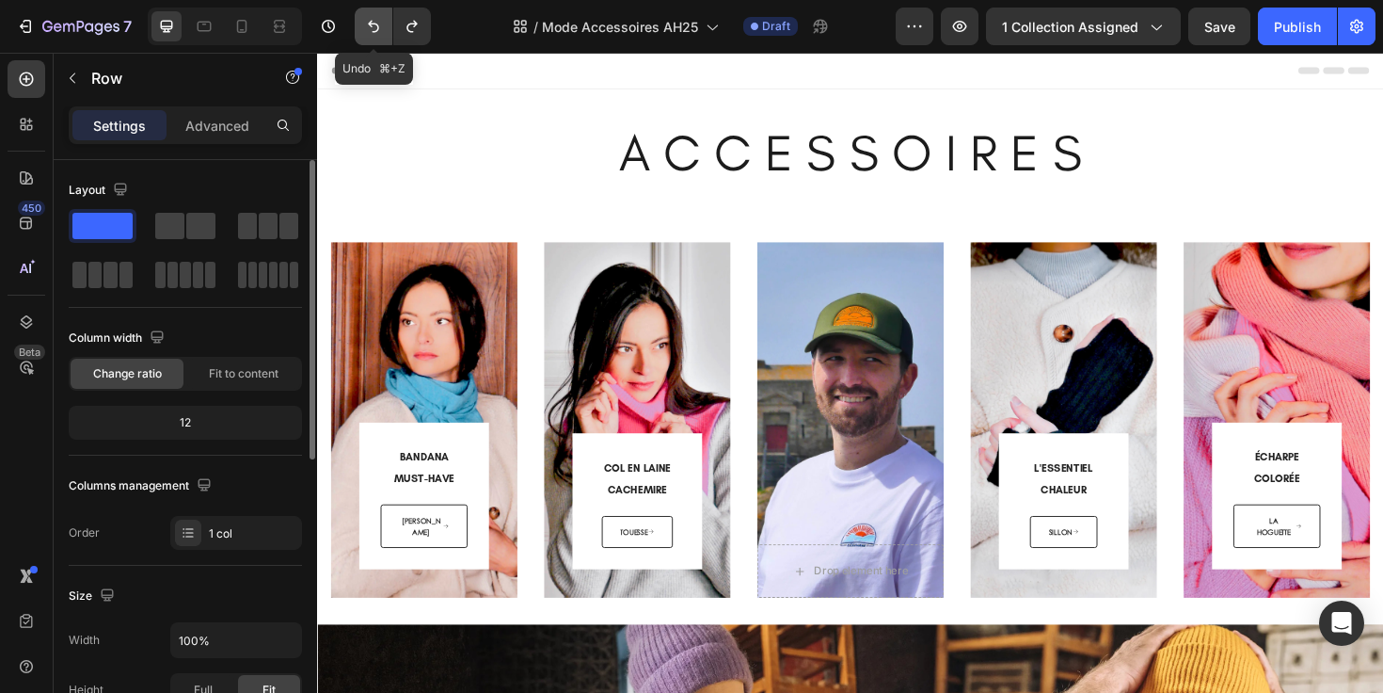
click at [380, 24] on icon "Undo/Redo" at bounding box center [373, 26] width 19 height 19
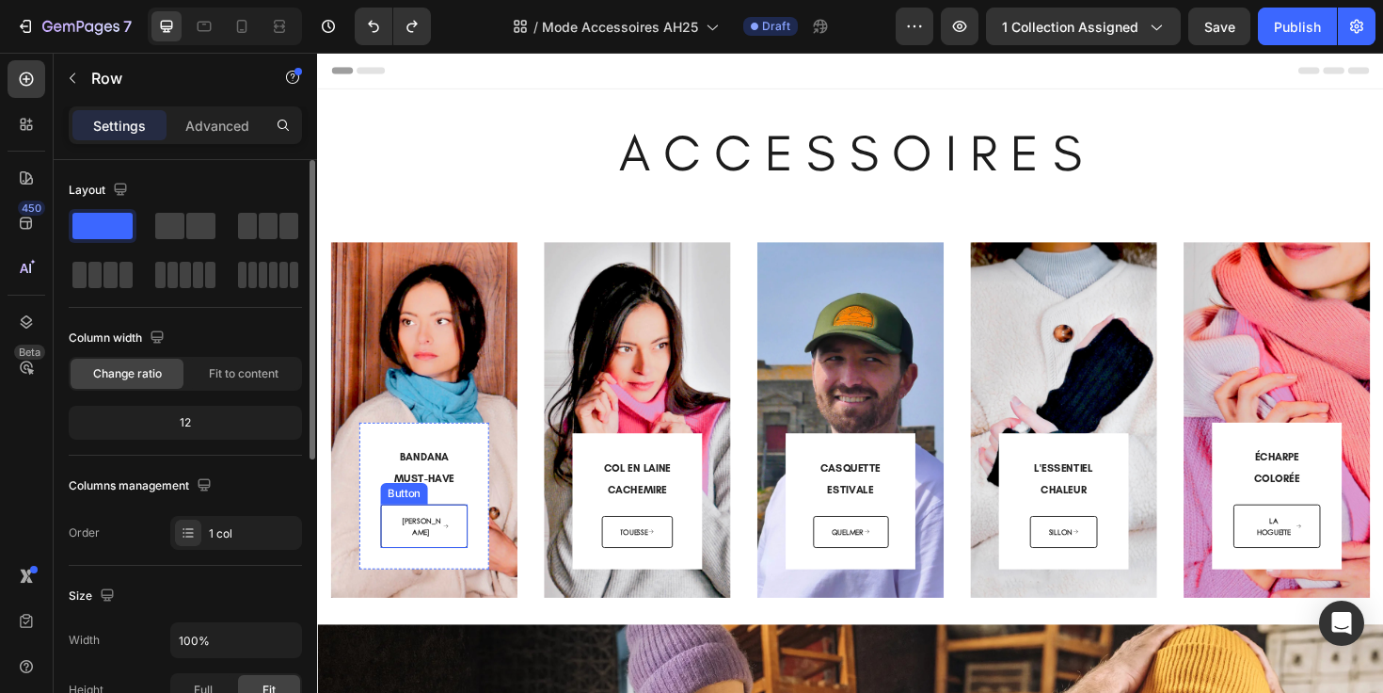
click at [471, 561] on div "[PERSON_NAME] Button" at bounding box center [430, 554] width 92 height 46
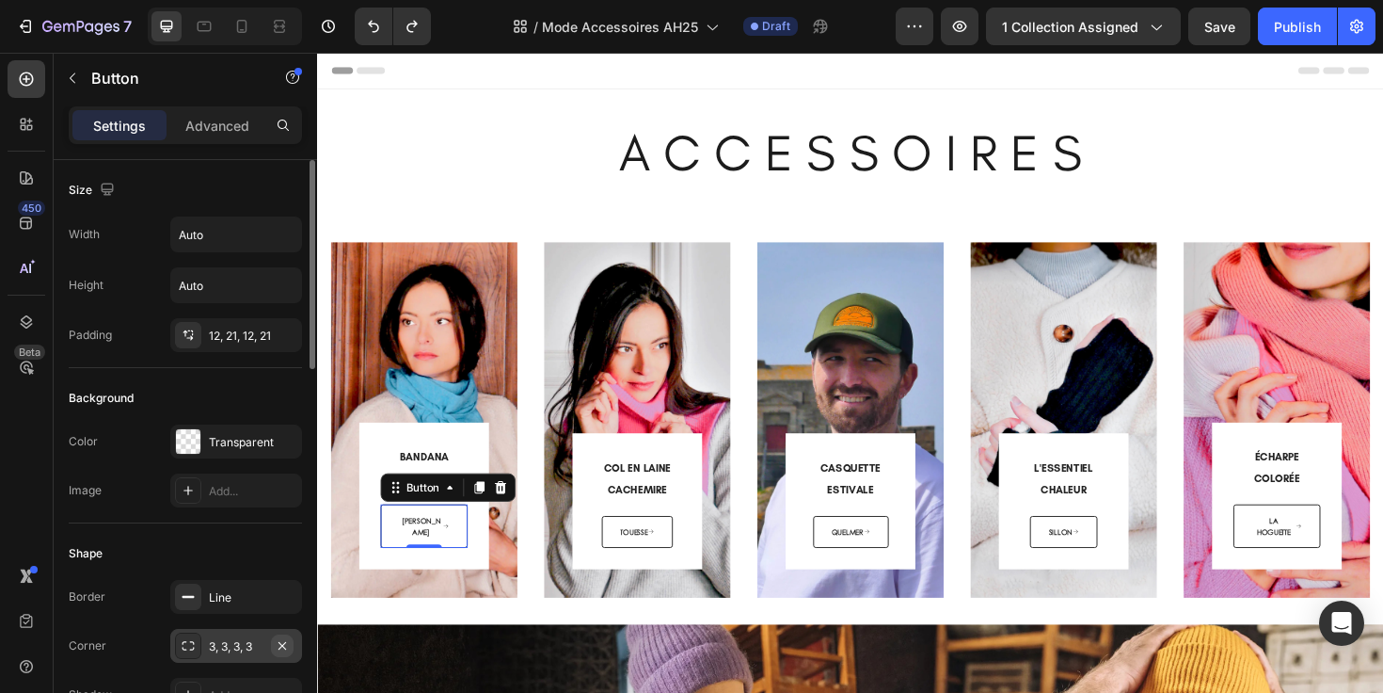
click at [284, 640] on icon "button" at bounding box center [282, 645] width 15 height 15
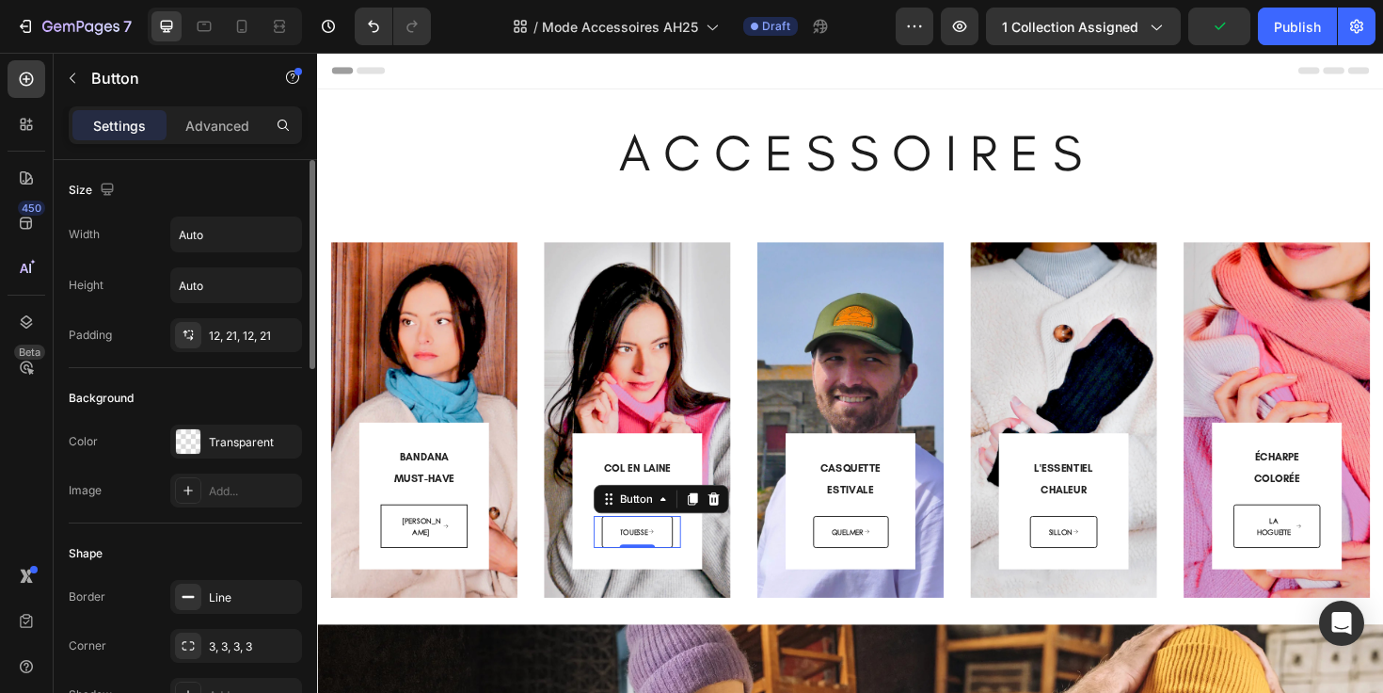
click at [610, 562] on div "TOUESSE Button 0" at bounding box center [656, 560] width 92 height 35
click at [285, 645] on icon "button" at bounding box center [282, 645] width 15 height 15
click at [836, 556] on div "QUELMER Button" at bounding box center [882, 560] width 92 height 35
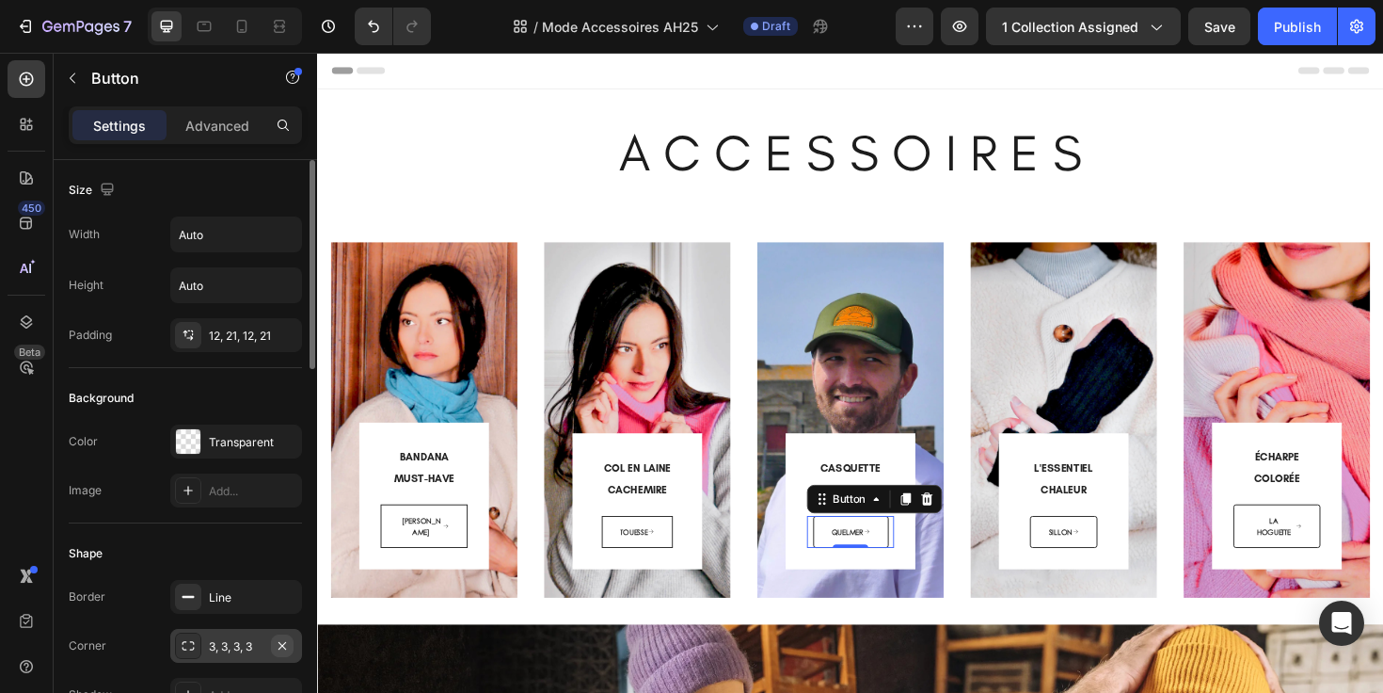
click at [289, 642] on icon "button" at bounding box center [282, 645] width 15 height 15
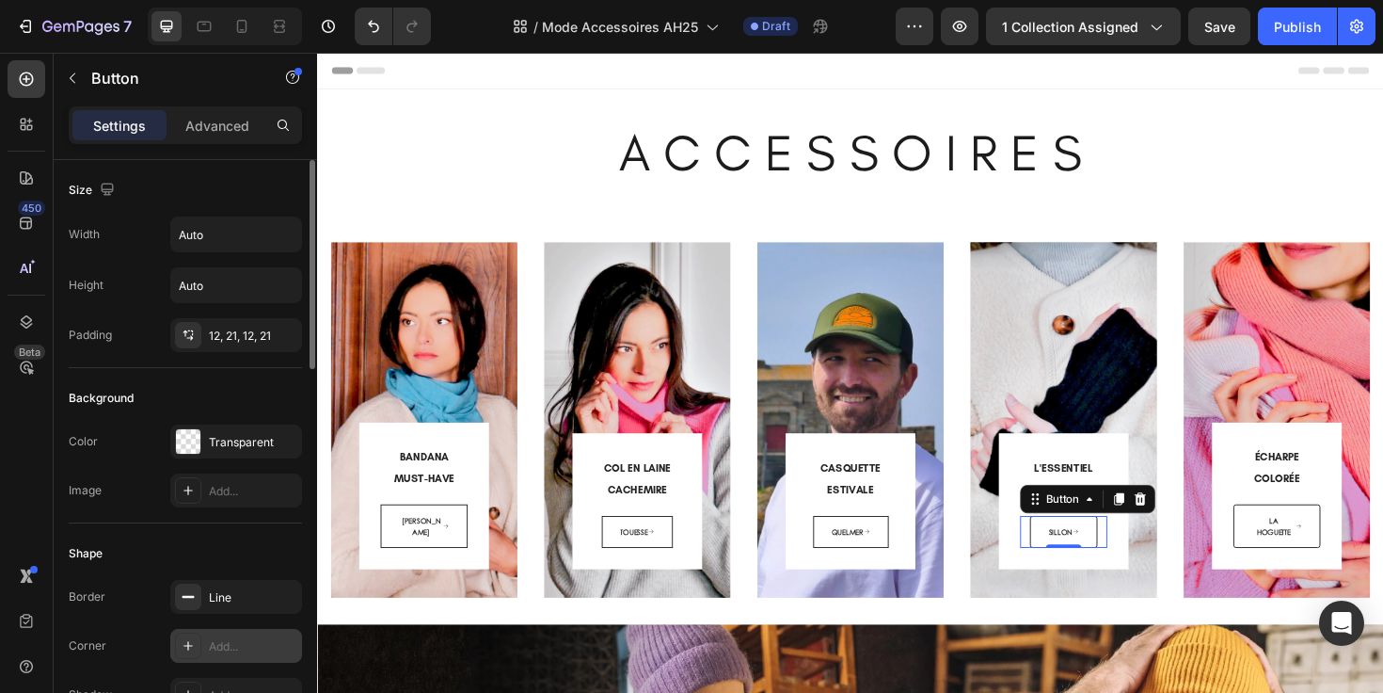
click at [1061, 561] on div "SILLON Button 0" at bounding box center [1107, 560] width 92 height 35
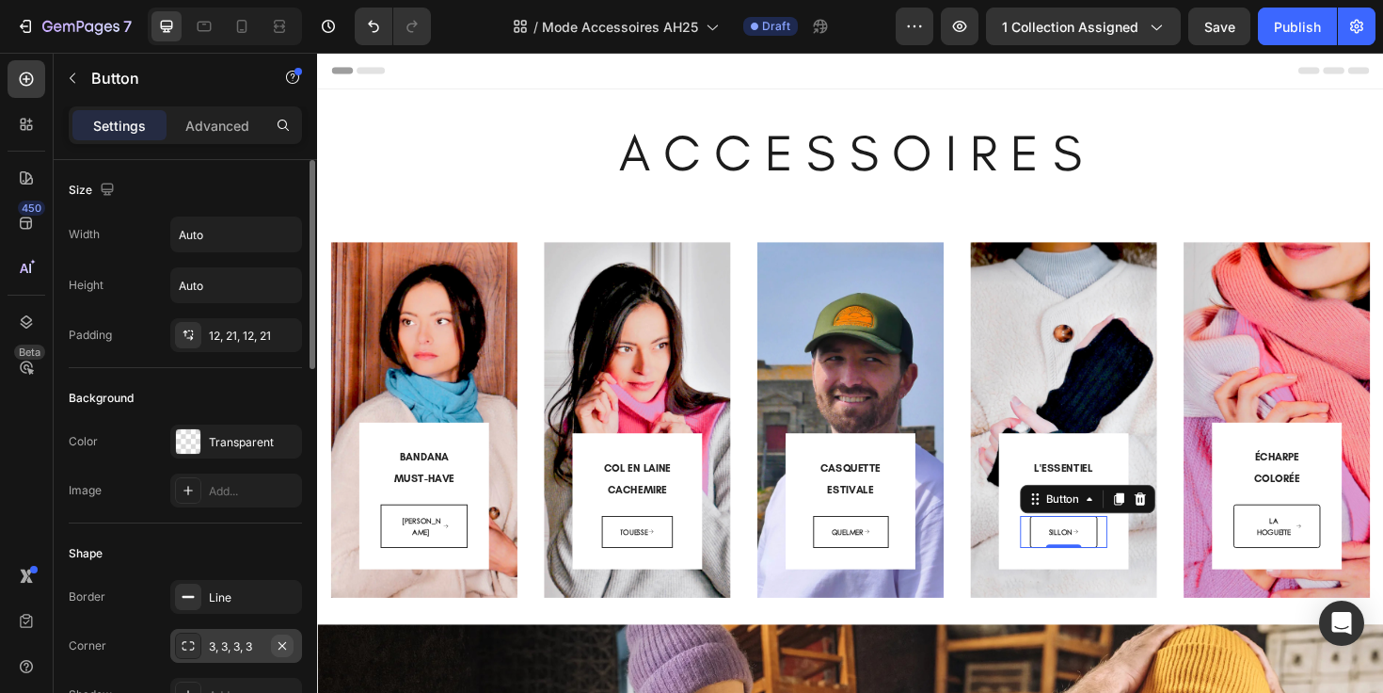
click at [283, 648] on icon "button" at bounding box center [282, 645] width 15 height 15
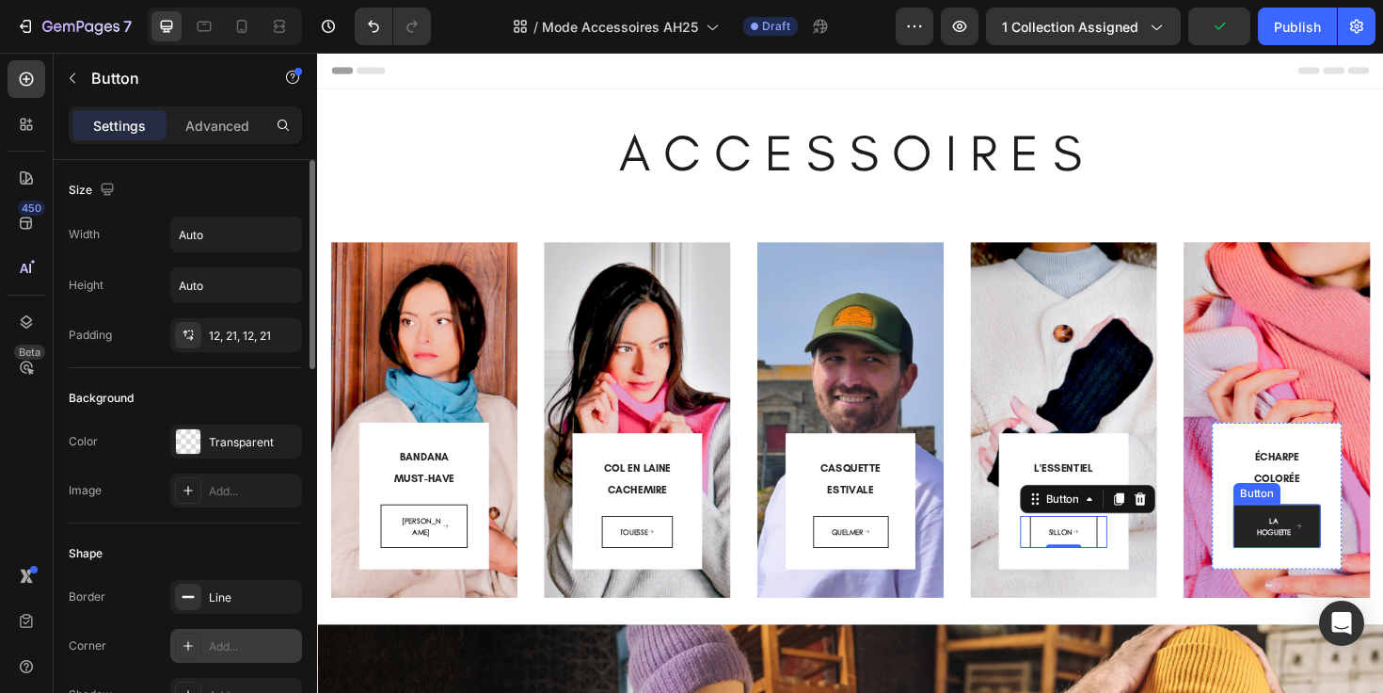
click at [1287, 556] on link "LA HOGUETTE" at bounding box center [1333, 554] width 92 height 46
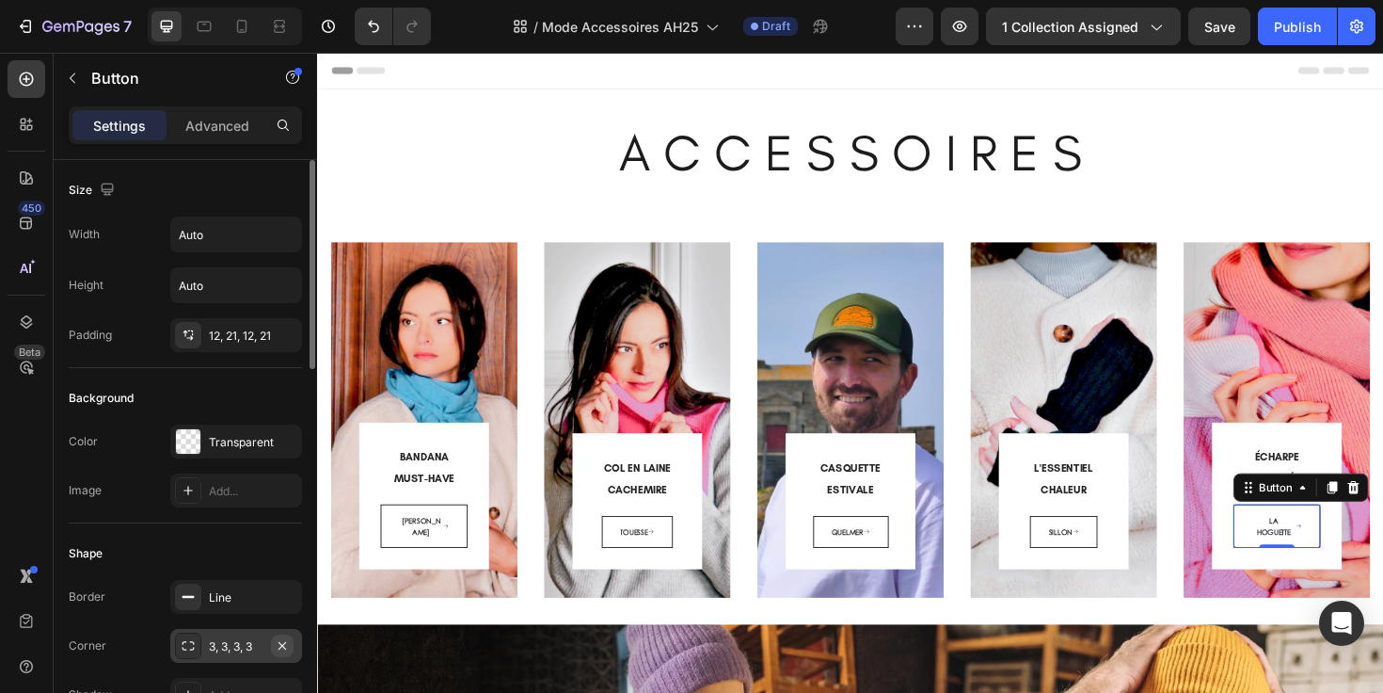
click at [283, 647] on icon "button" at bounding box center [283, 645] width 8 height 8
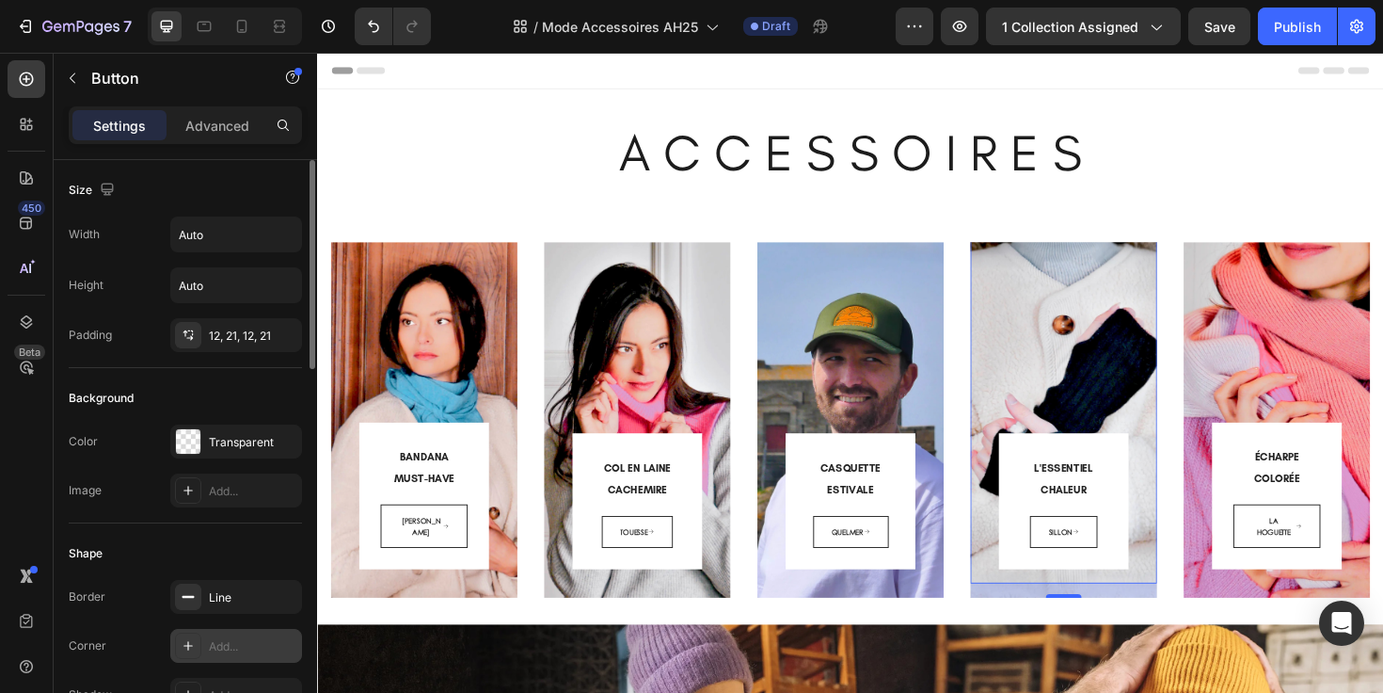
click at [1166, 535] on div "L'ESSENTIEL CHALEUR Heading SILLON Button Row Row 16" at bounding box center [1108, 396] width 198 height 437
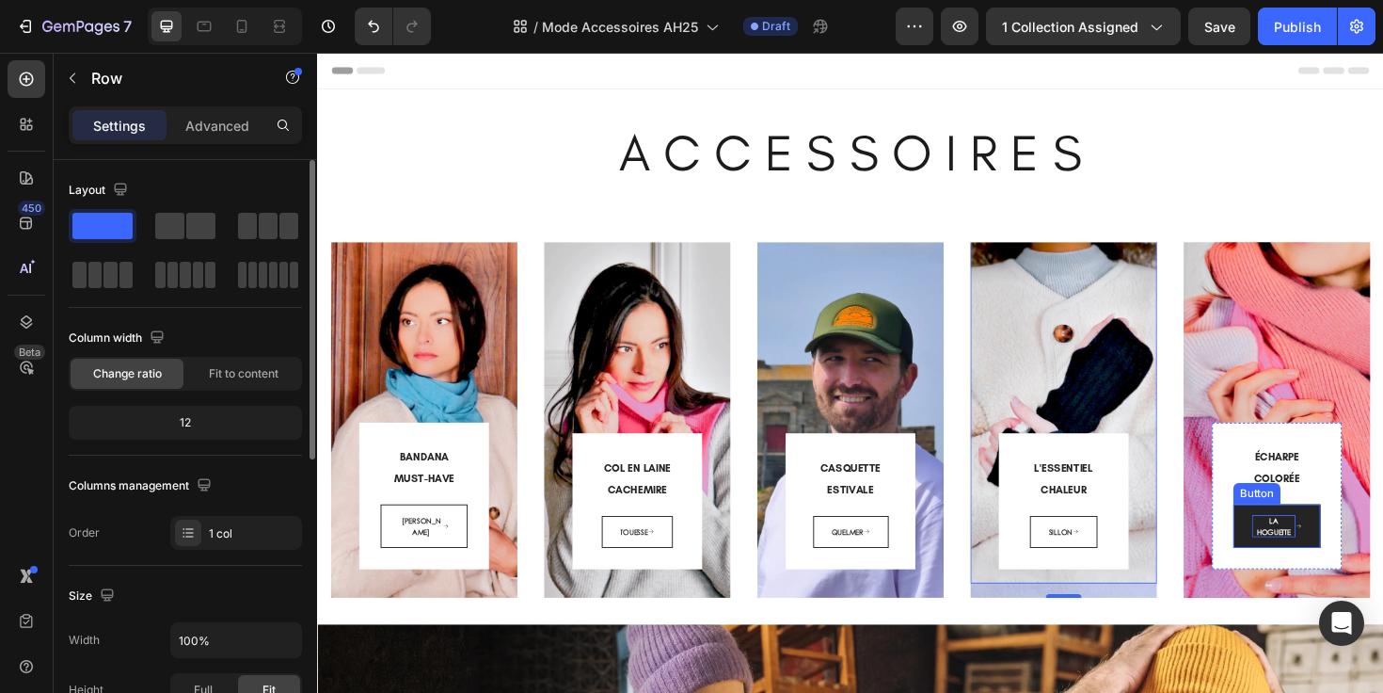
click at [1319, 553] on span "LA HOGUETTE" at bounding box center [1331, 553] width 36 height 24
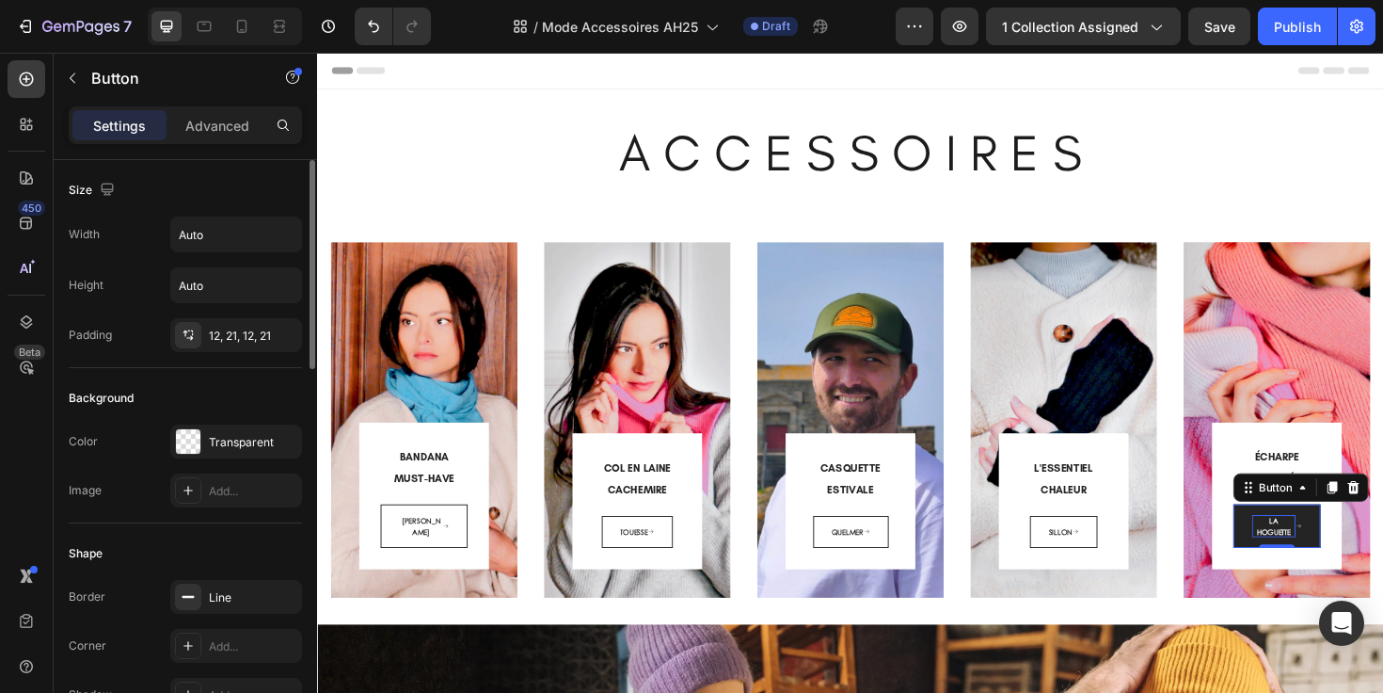
click at [1319, 553] on span "LA HOGUETTE" at bounding box center [1331, 553] width 36 height 24
click at [1321, 551] on span "LA HOGUETTE" at bounding box center [1331, 553] width 36 height 24
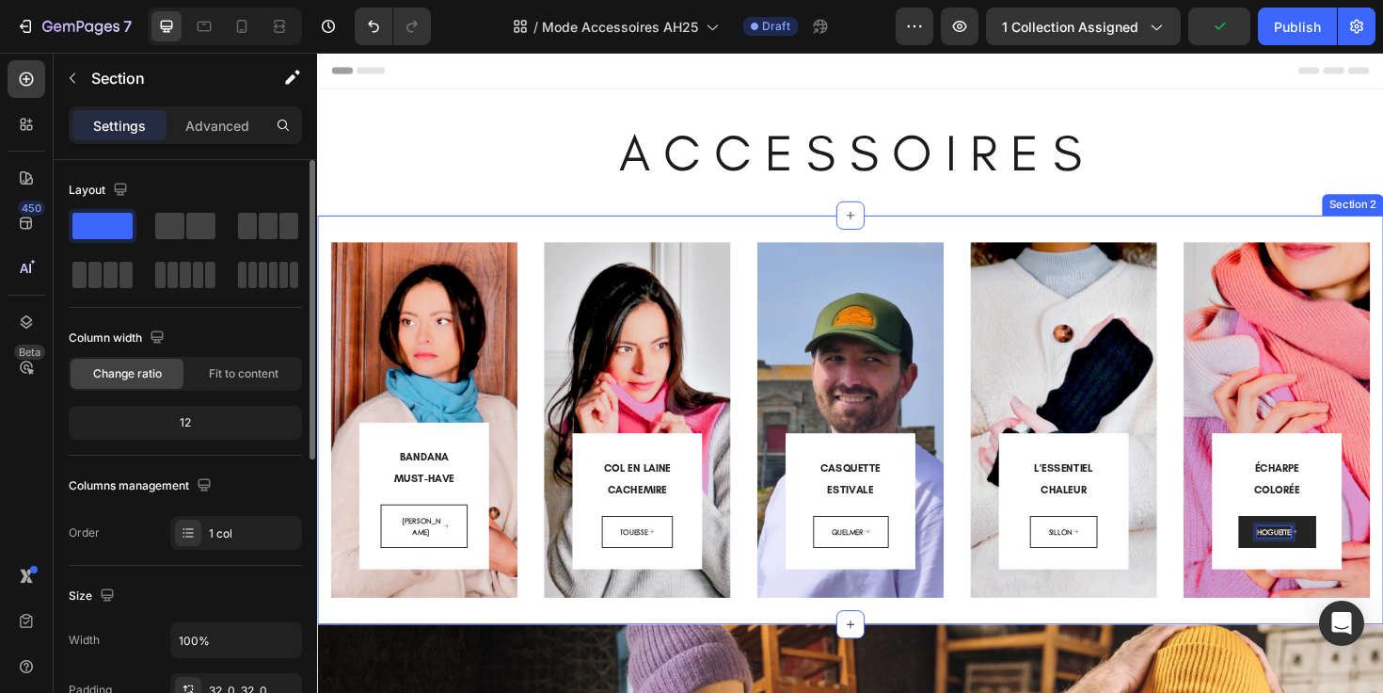
click at [1332, 222] on div "A C C E S S O I R E S Heading Section 1" at bounding box center [881, 158] width 1129 height 134
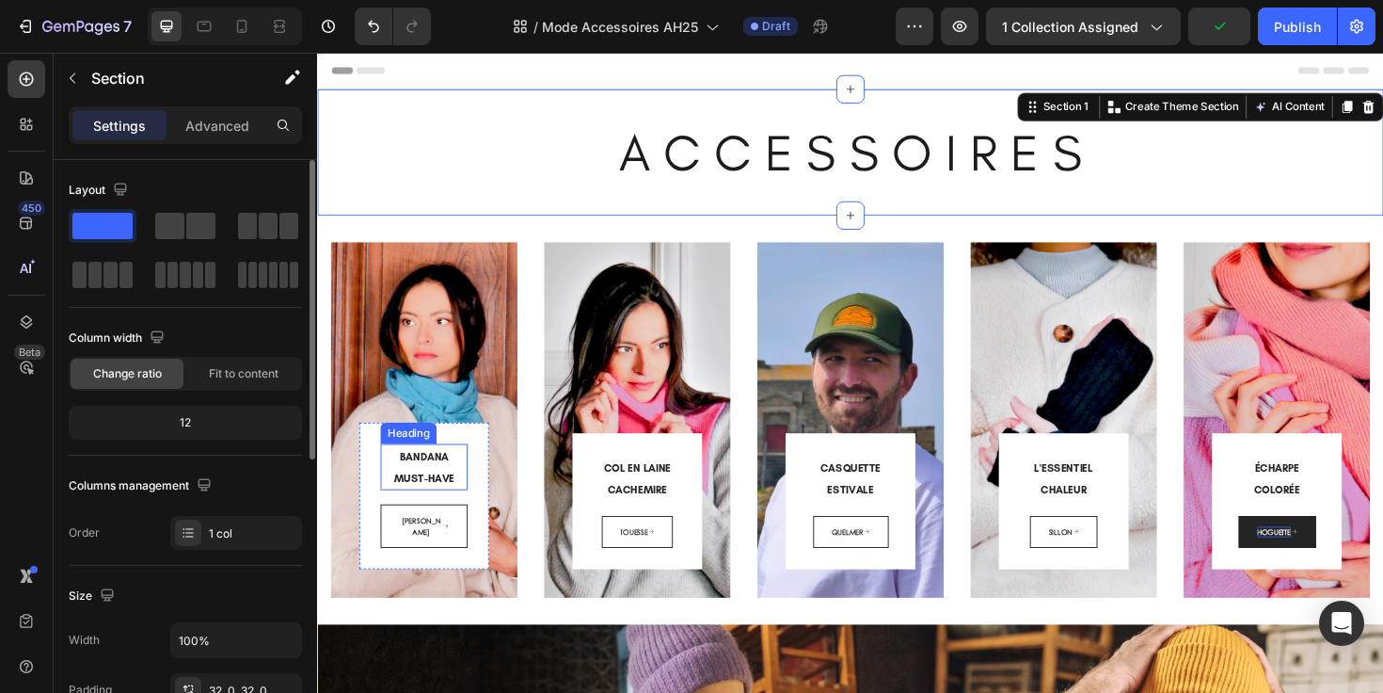
click at [450, 509] on h3 "BANDANA MUST-HAVE" at bounding box center [430, 491] width 92 height 49
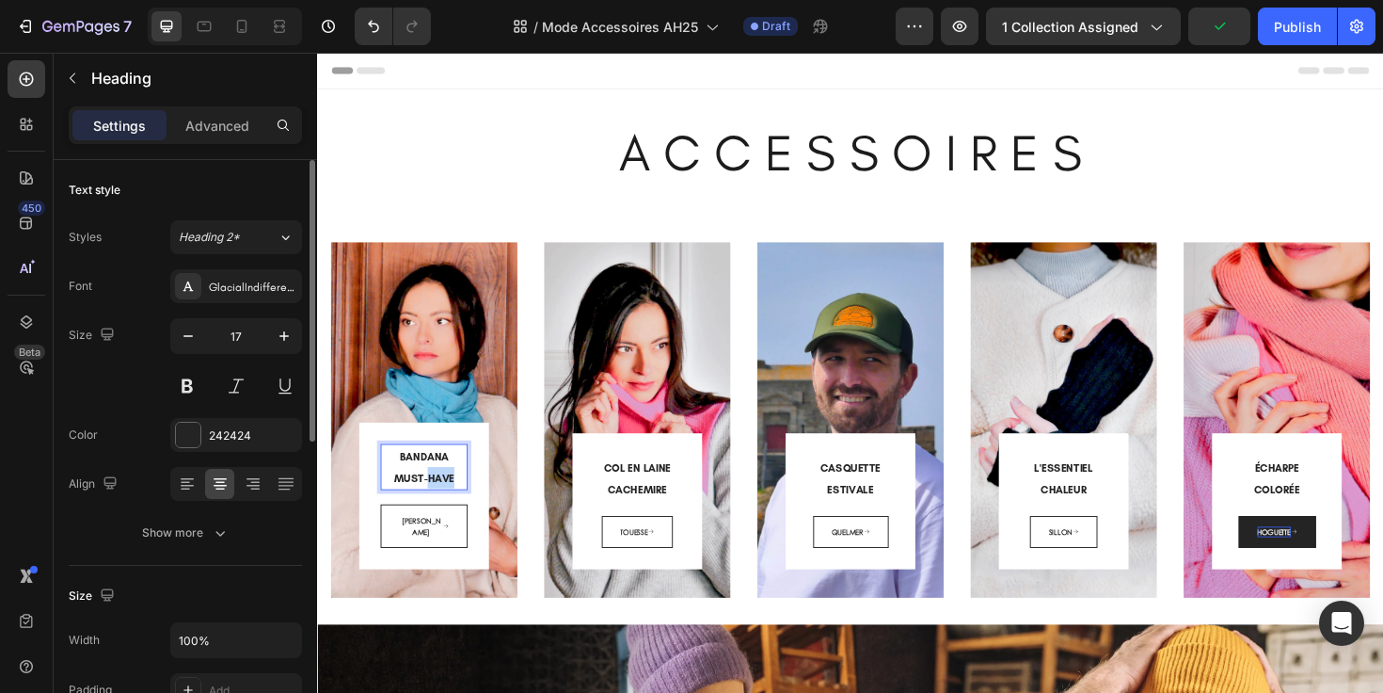
click at [450, 509] on h3 "BANDANA MUST-HAVE" at bounding box center [430, 491] width 92 height 49
click at [450, 509] on p "BANDANA MUST-HAVE" at bounding box center [430, 491] width 88 height 45
click at [647, 513] on span "CACHEMIRE" at bounding box center [656, 515] width 63 height 13
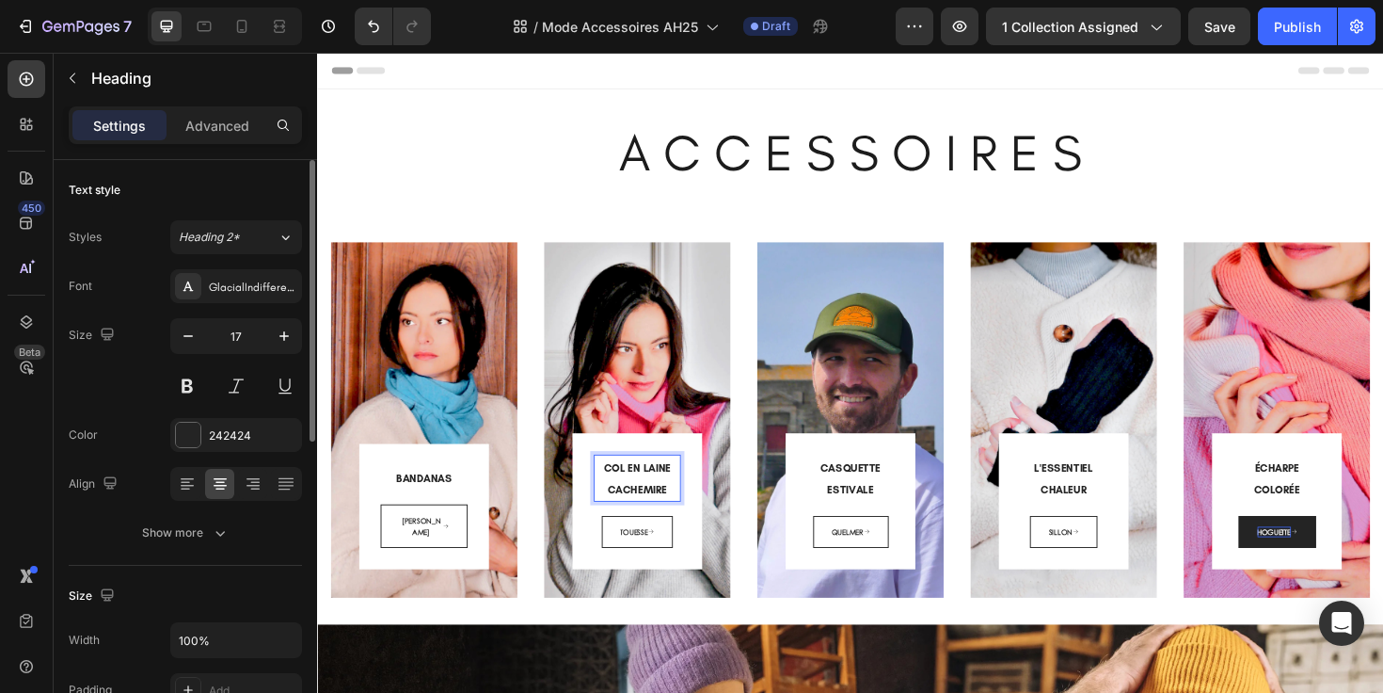
click at [647, 513] on span "CACHEMIRE" at bounding box center [656, 515] width 63 height 13
click at [873, 508] on h3 "CASQUETTE ESTIVALE" at bounding box center [882, 502] width 92 height 49
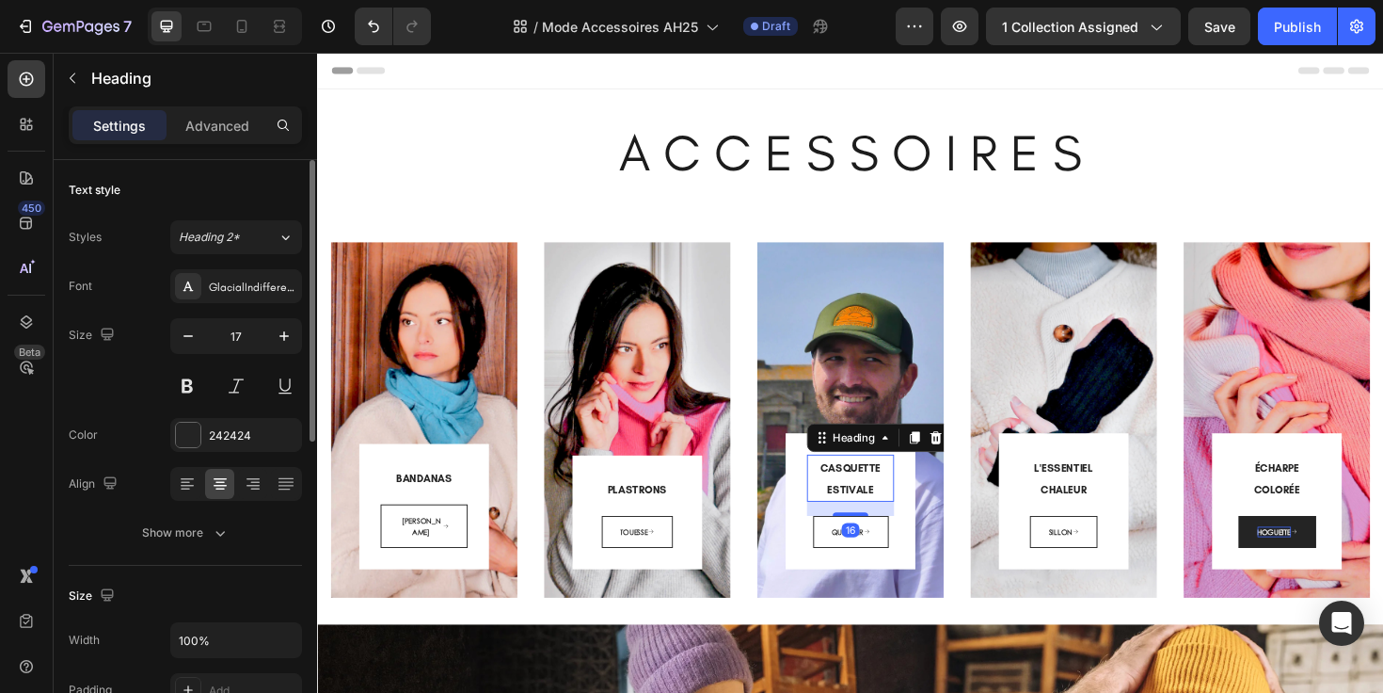
click at [873, 508] on h3 "CASQUETTE ESTIVALE" at bounding box center [882, 502] width 92 height 49
click at [873, 508] on p "CASQUETTE ESTIVALE" at bounding box center [881, 502] width 88 height 45
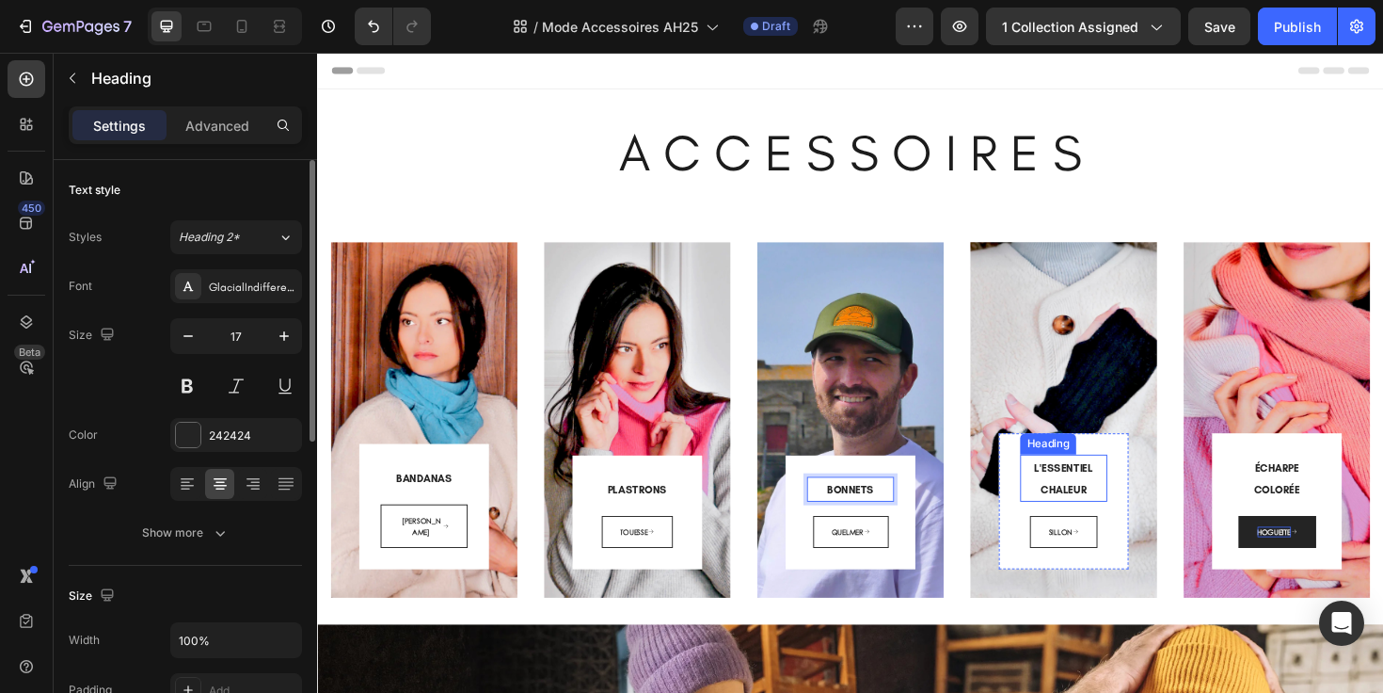
click at [1104, 499] on span "L'ESSENTIEL" at bounding box center [1107, 492] width 62 height 13
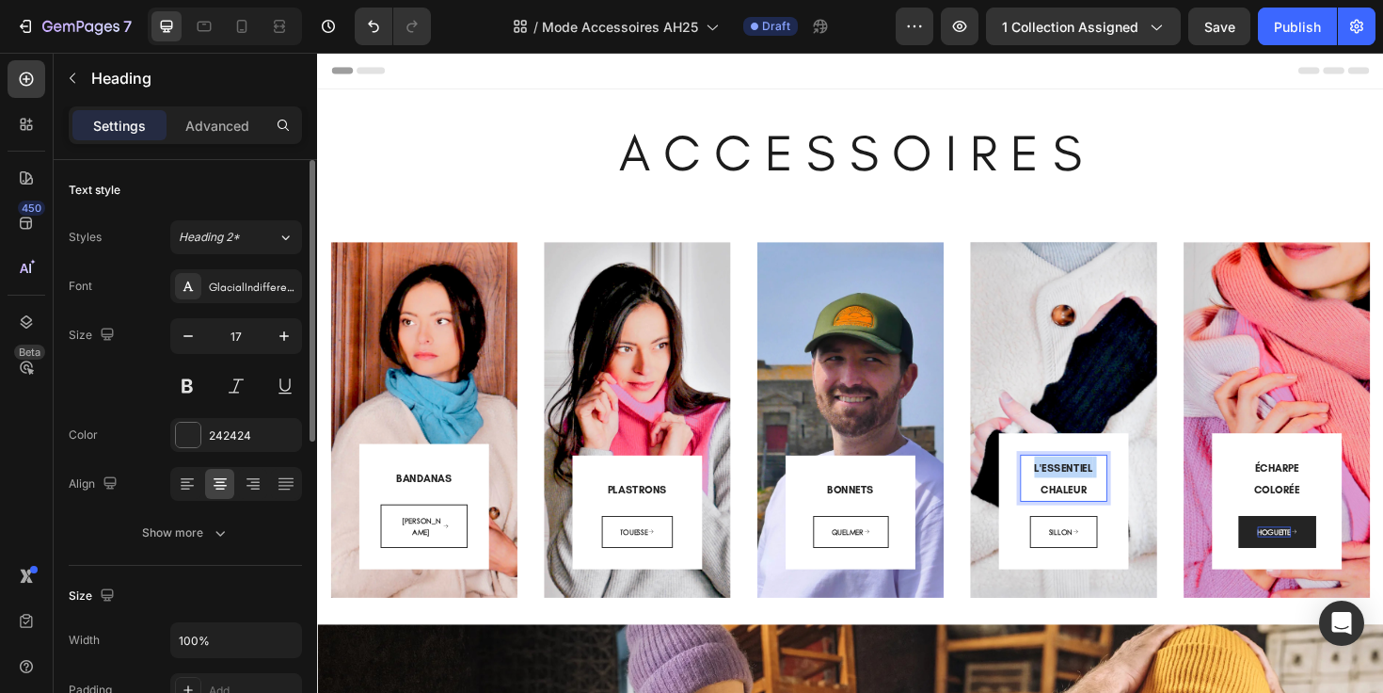
click at [1104, 499] on span "L'ESSENTIEL" at bounding box center [1107, 492] width 62 height 13
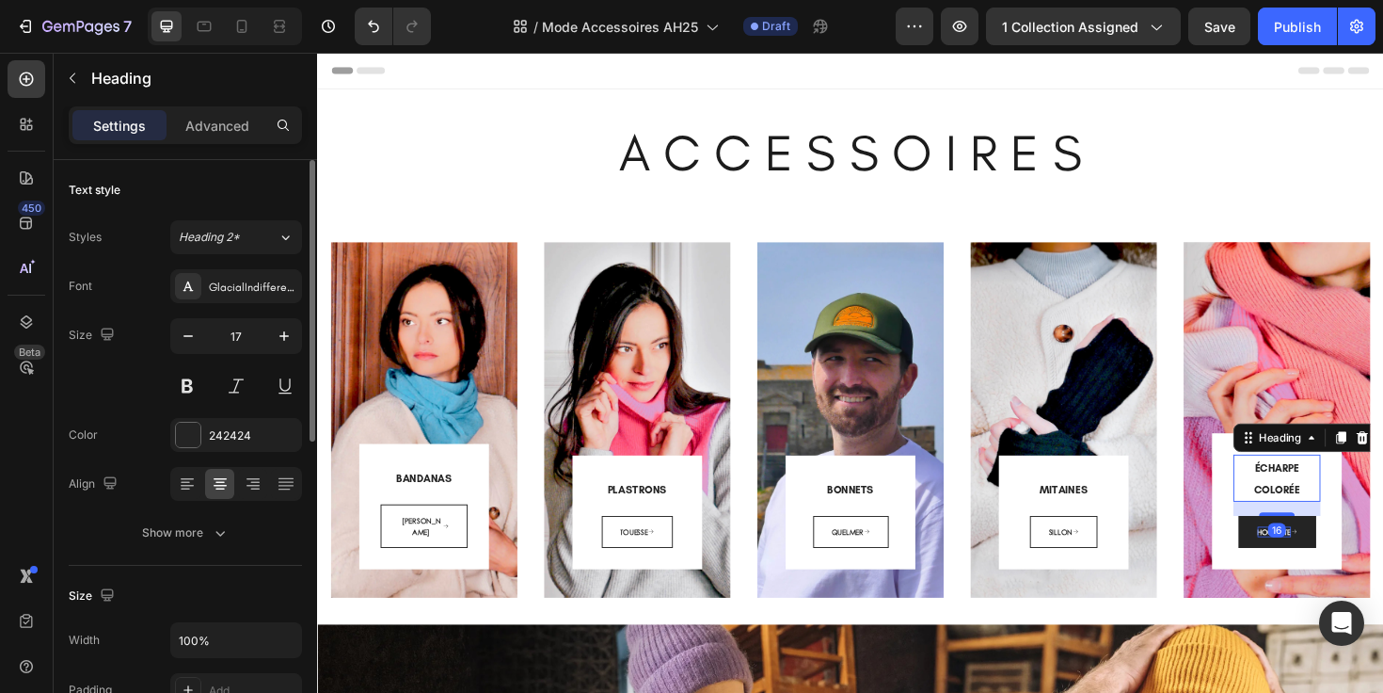
click at [1326, 498] on span "ÉCHARPE COLORÉE" at bounding box center [1333, 504] width 49 height 36
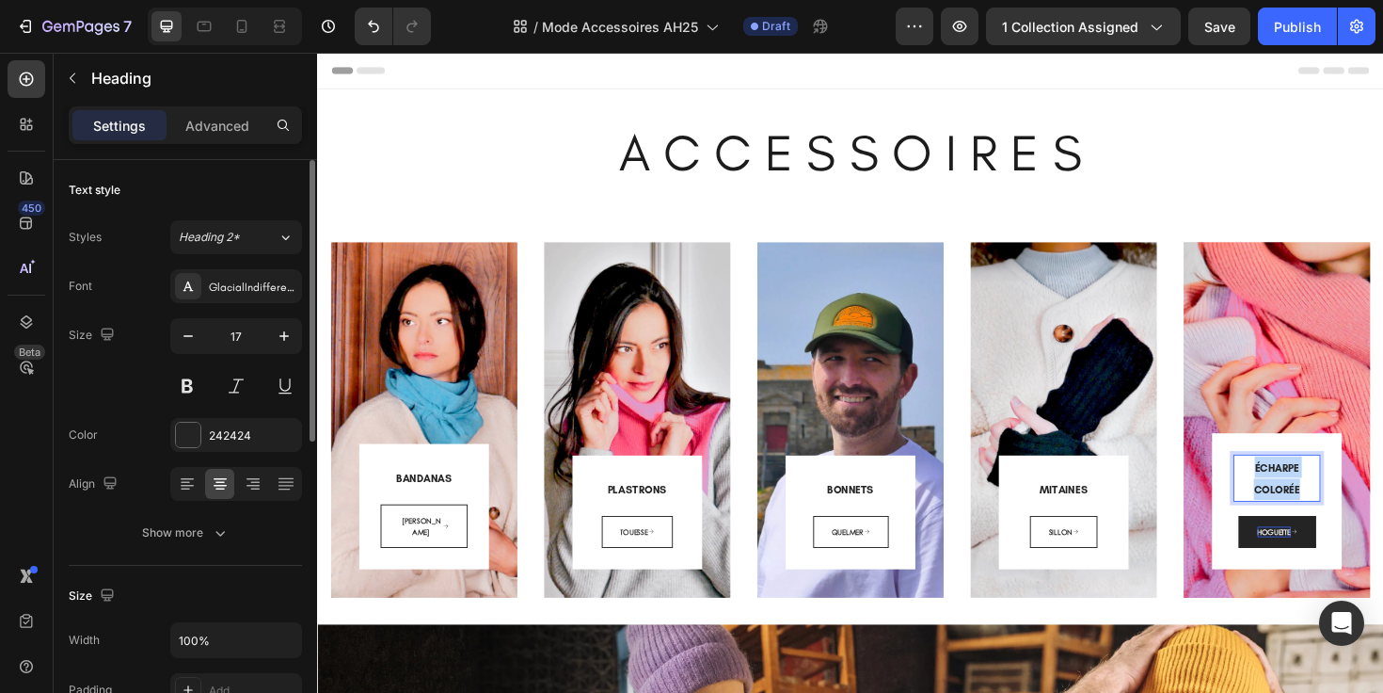
click at [1326, 498] on span "ÉCHARPE COLORÉE" at bounding box center [1333, 504] width 49 height 36
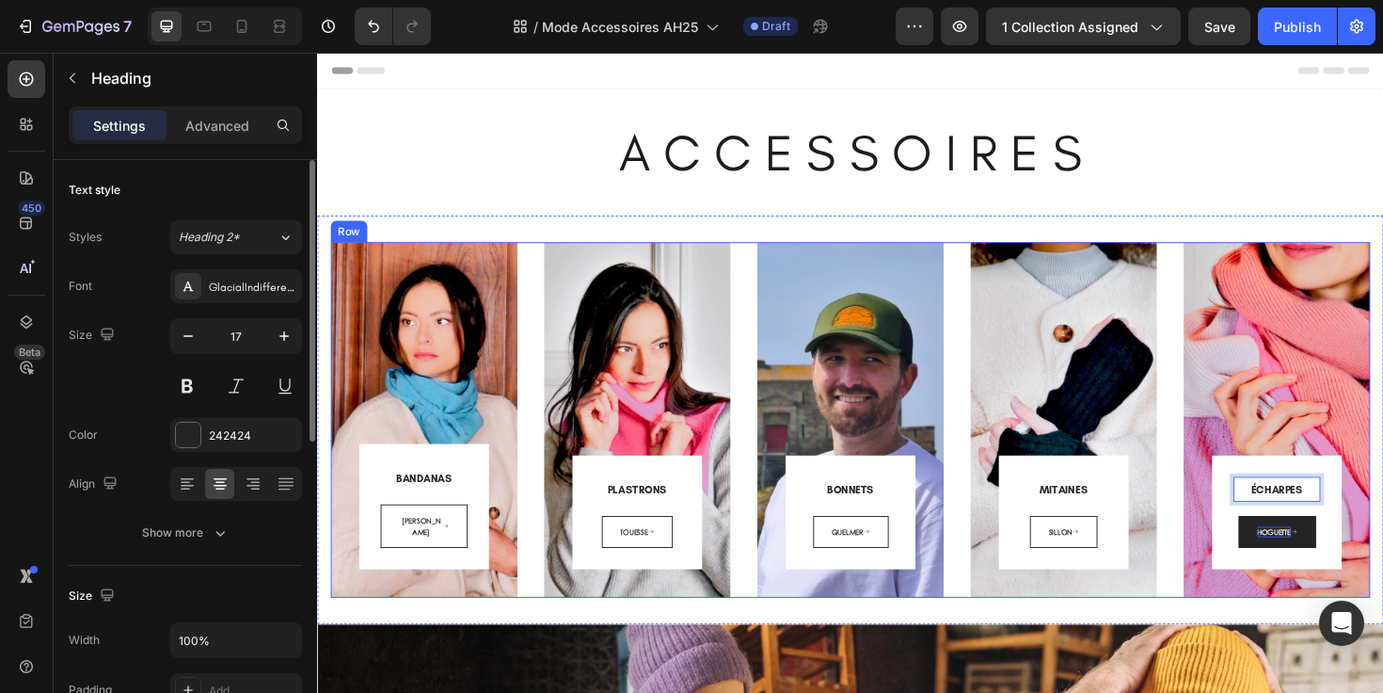
click at [1213, 476] on div "⁠⁠⁠⁠⁠⁠⁠ BANDANAS Heading COLETTE Button Row Row Hero Banner ⁠⁠⁠⁠⁠⁠⁠ PLASTRONS H…" at bounding box center [881, 441] width 1101 height 376
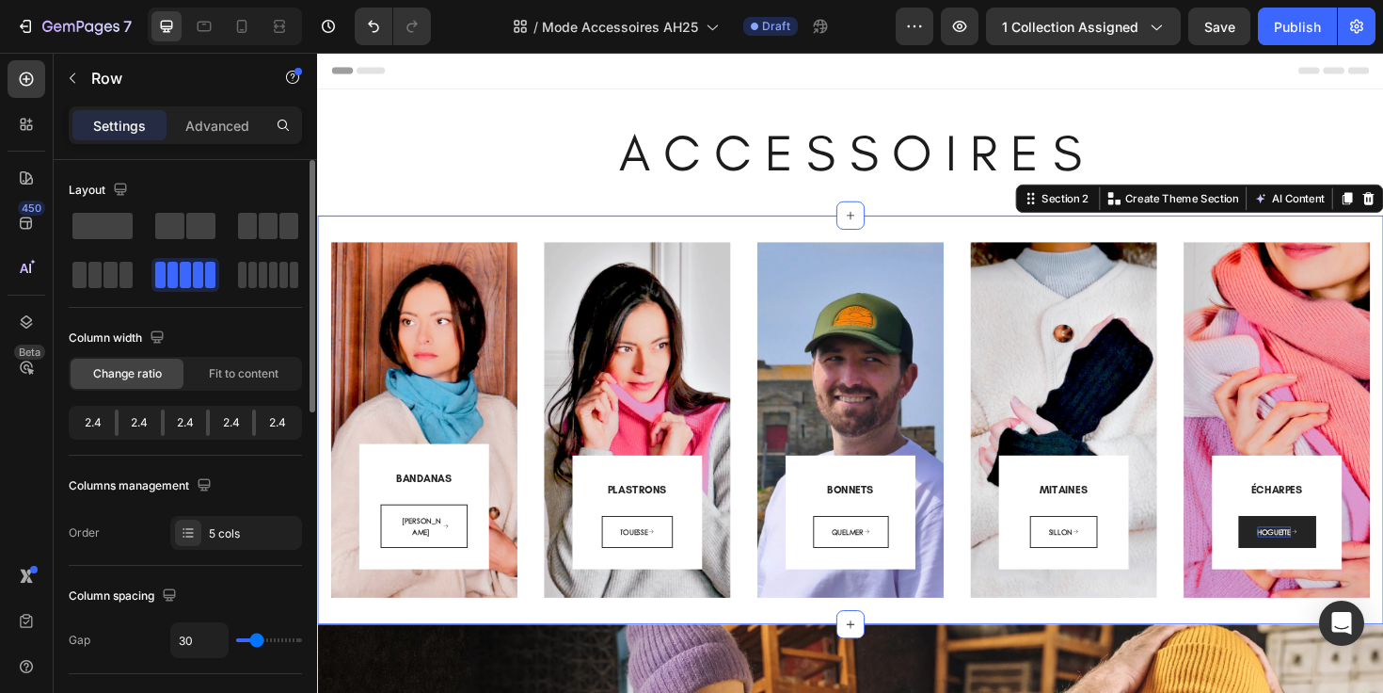
click at [980, 237] on div "⁠⁠⁠⁠⁠⁠⁠ BANDANAS Heading COLETTE Button Row Row Hero Banner ⁠⁠⁠⁠⁠⁠⁠ PLASTRONS H…" at bounding box center [881, 441] width 1129 height 433
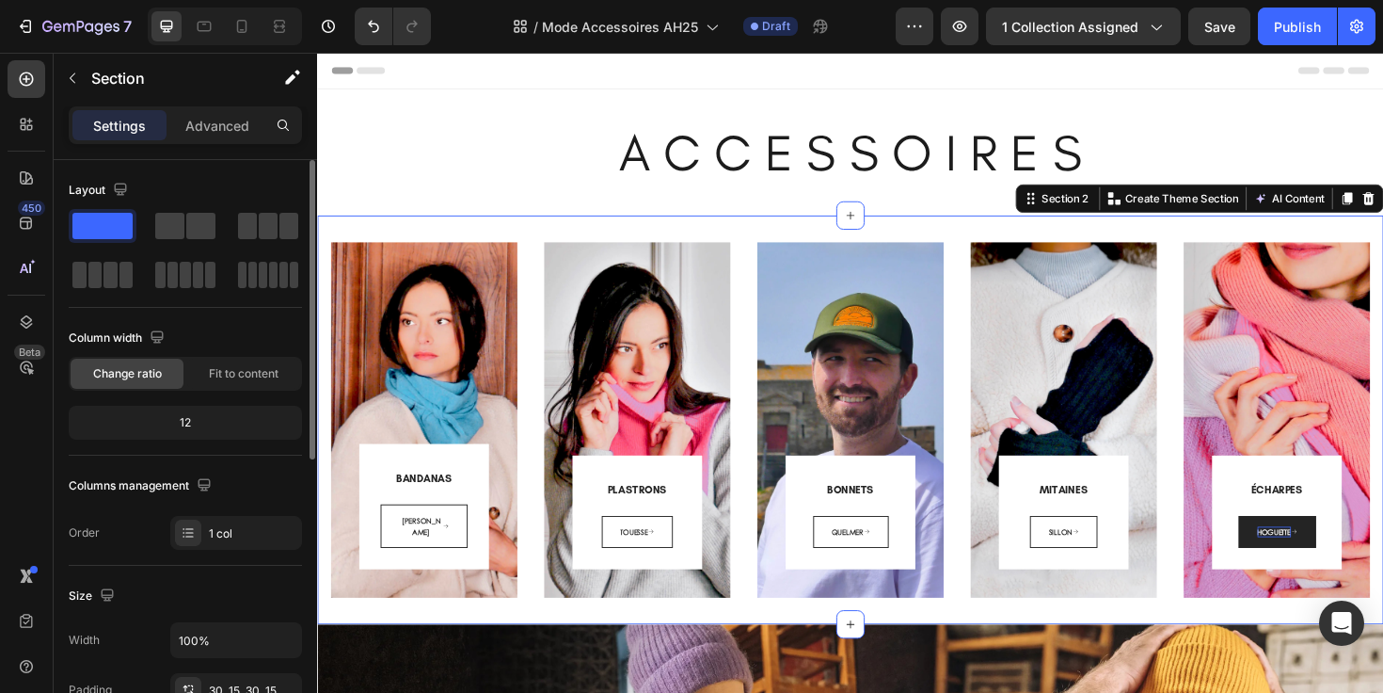
click at [1190, 70] on div "Header" at bounding box center [881, 72] width 1099 height 38
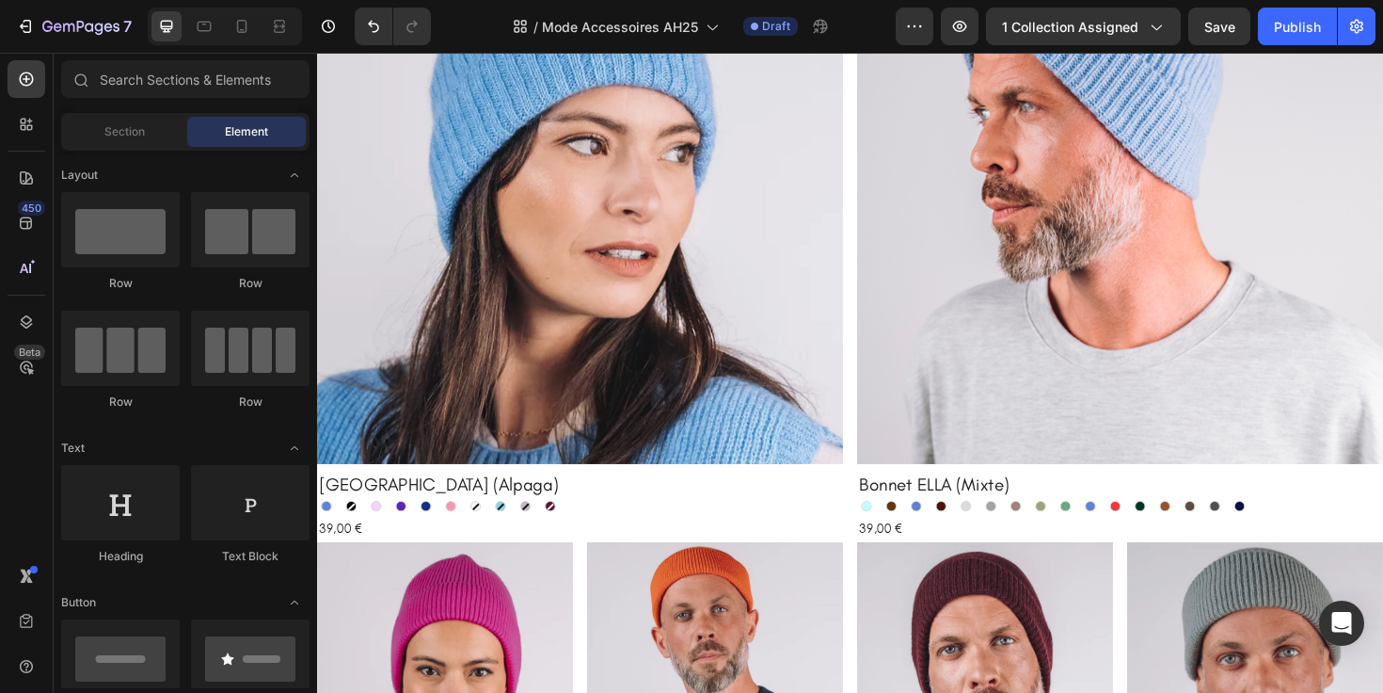
scroll to position [1541, 0]
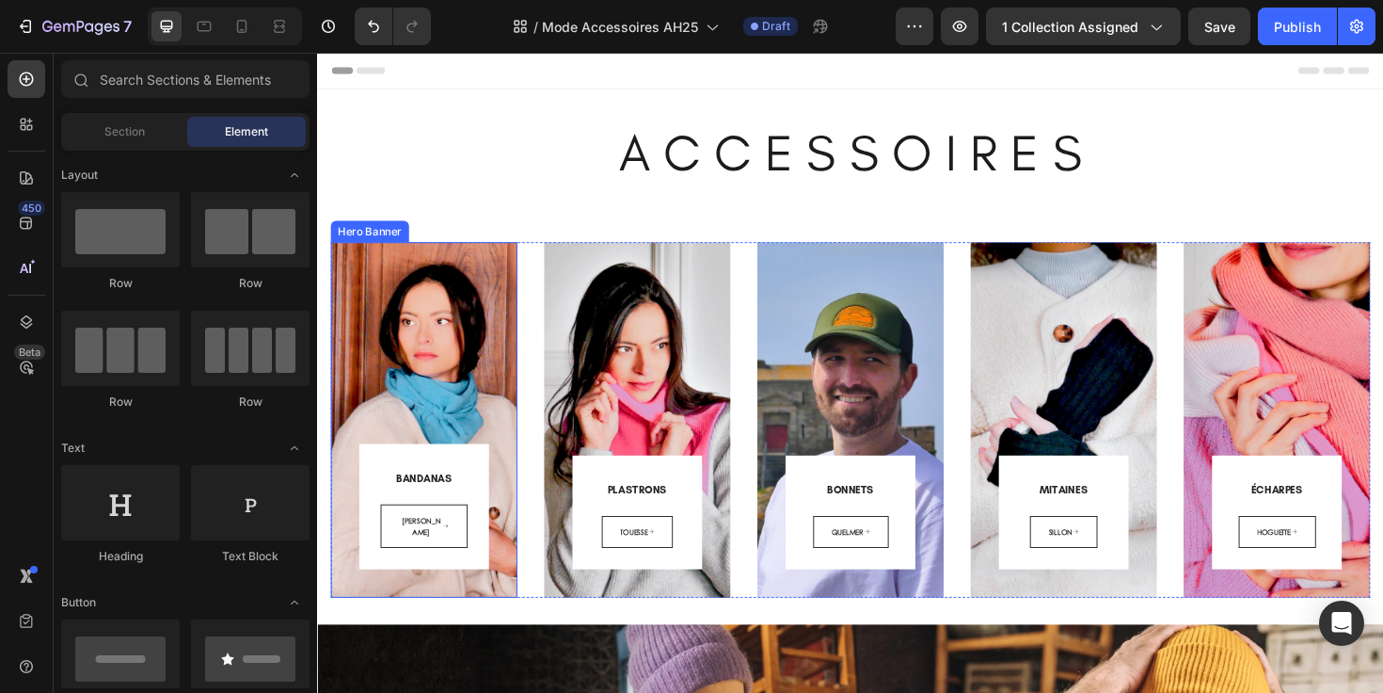
click at [490, 621] on div "BANDANAS Heading [PERSON_NAME] Button Row Row" at bounding box center [430, 409] width 198 height 440
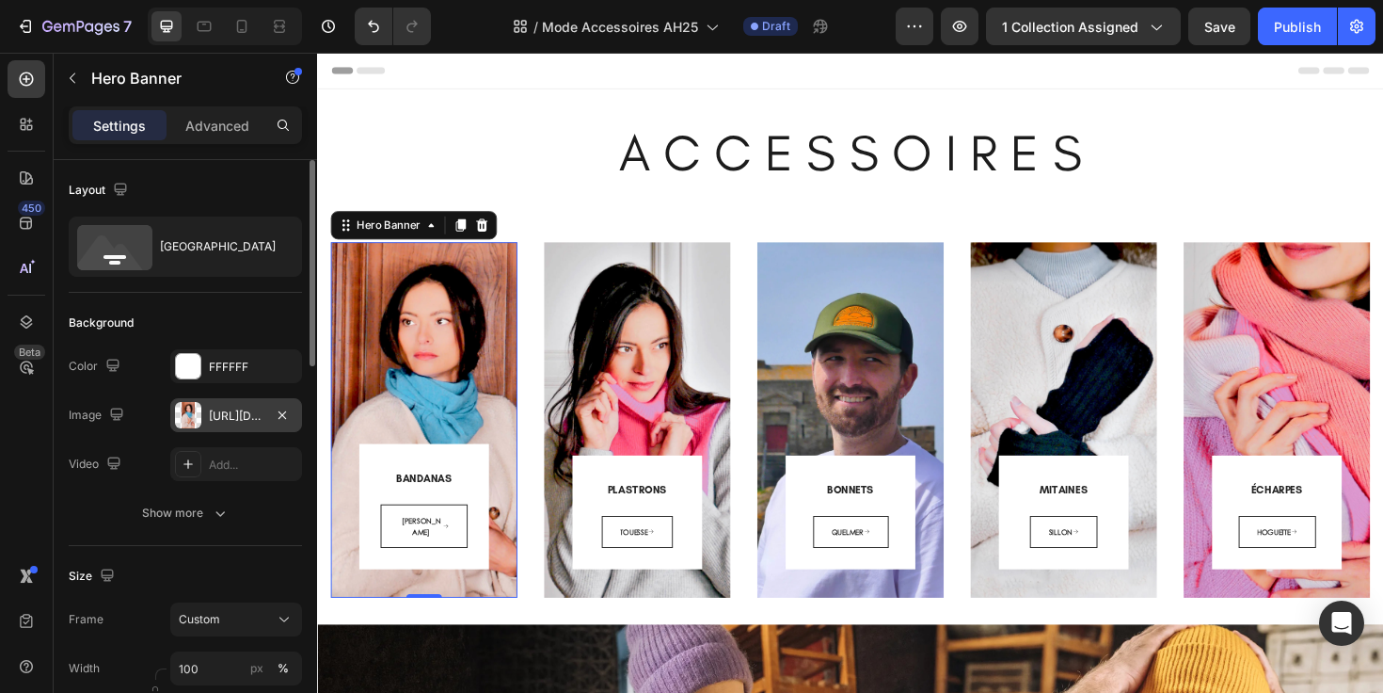
click at [240, 419] on div "[URL][DOMAIN_NAME]" at bounding box center [236, 415] width 55 height 17
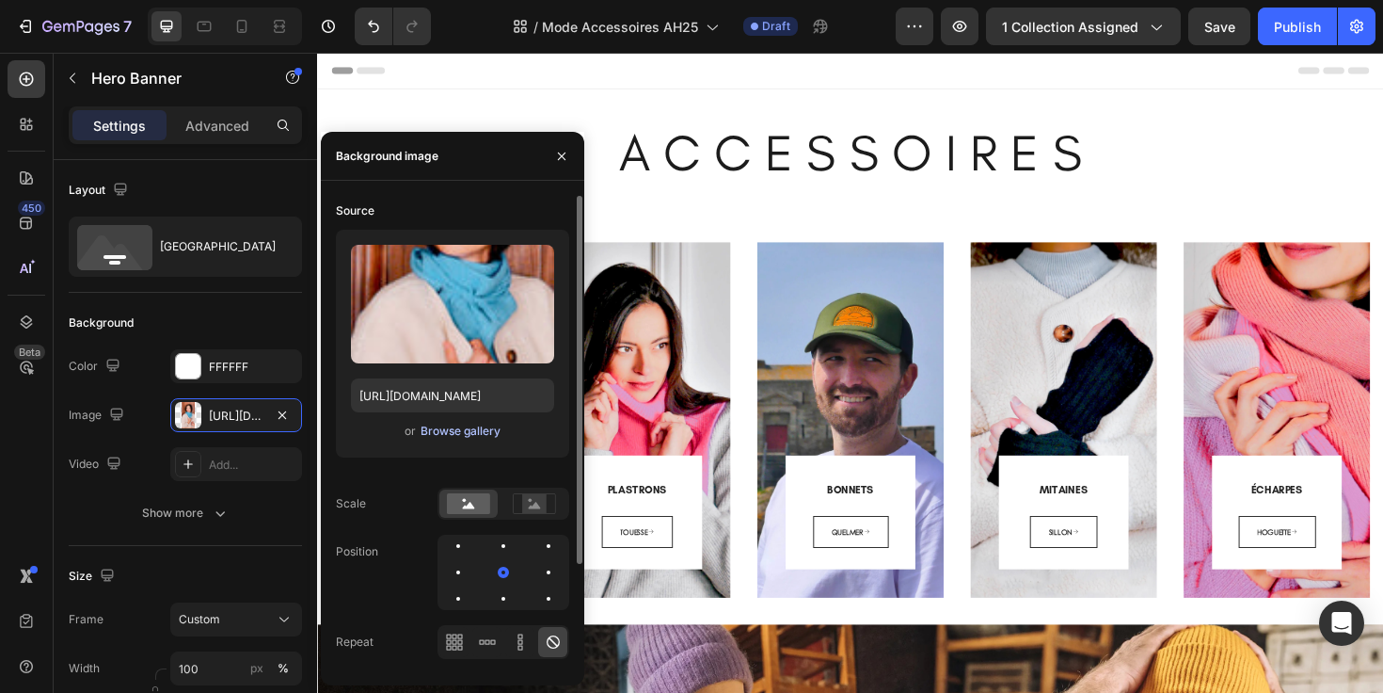
click at [489, 432] on div "Browse gallery" at bounding box center [461, 430] width 80 height 17
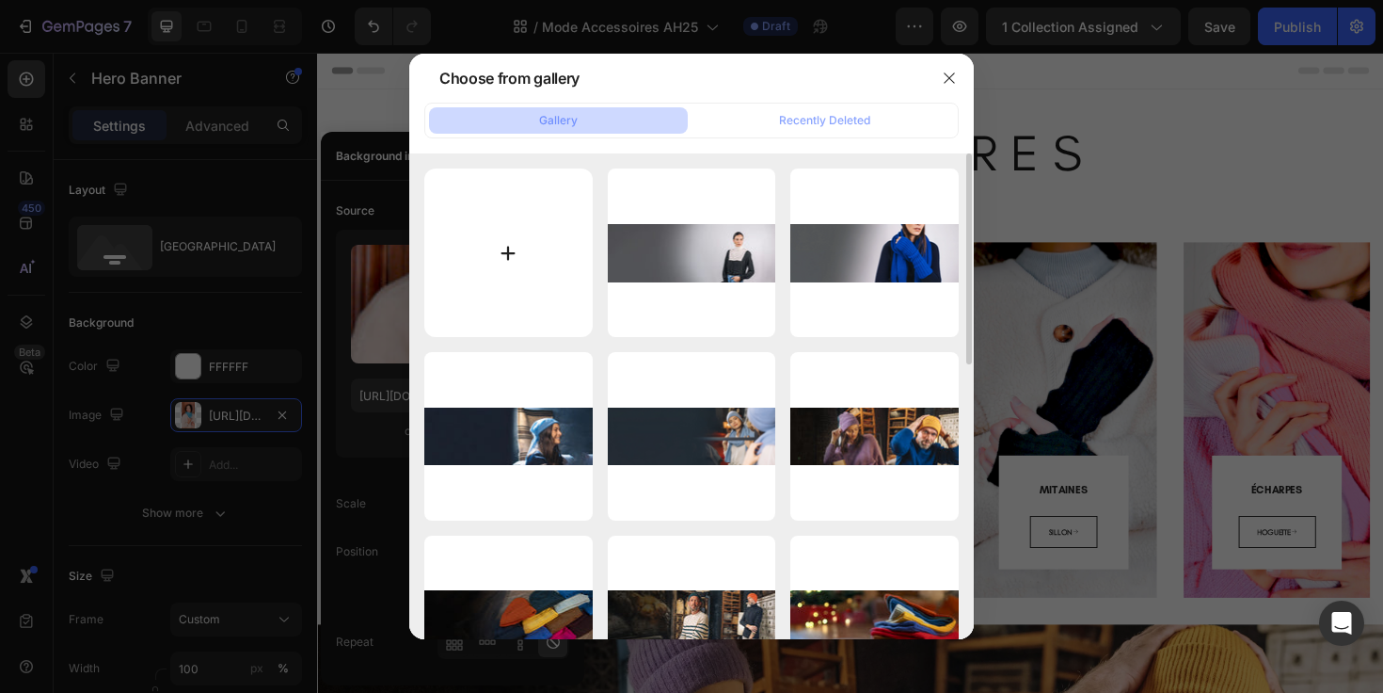
type input "C:\fakepath\A - bandana.webp"
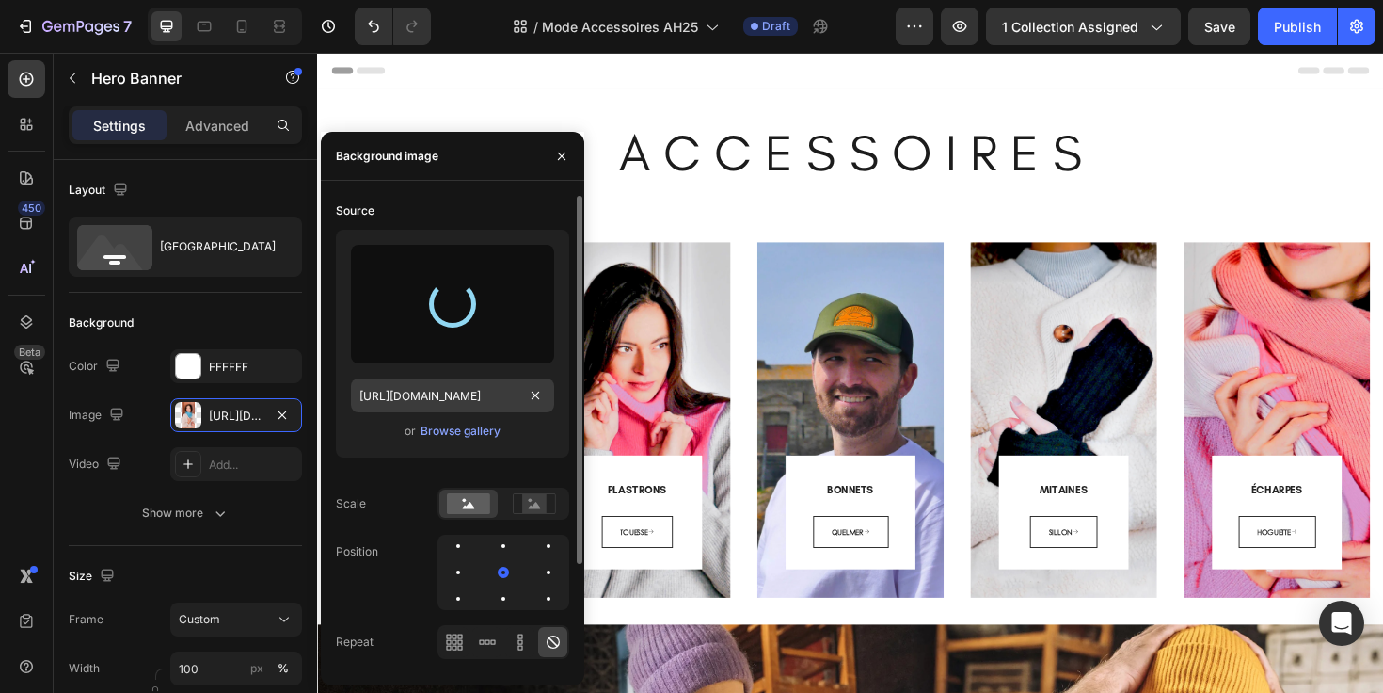
type input "[URL][DOMAIN_NAME]"
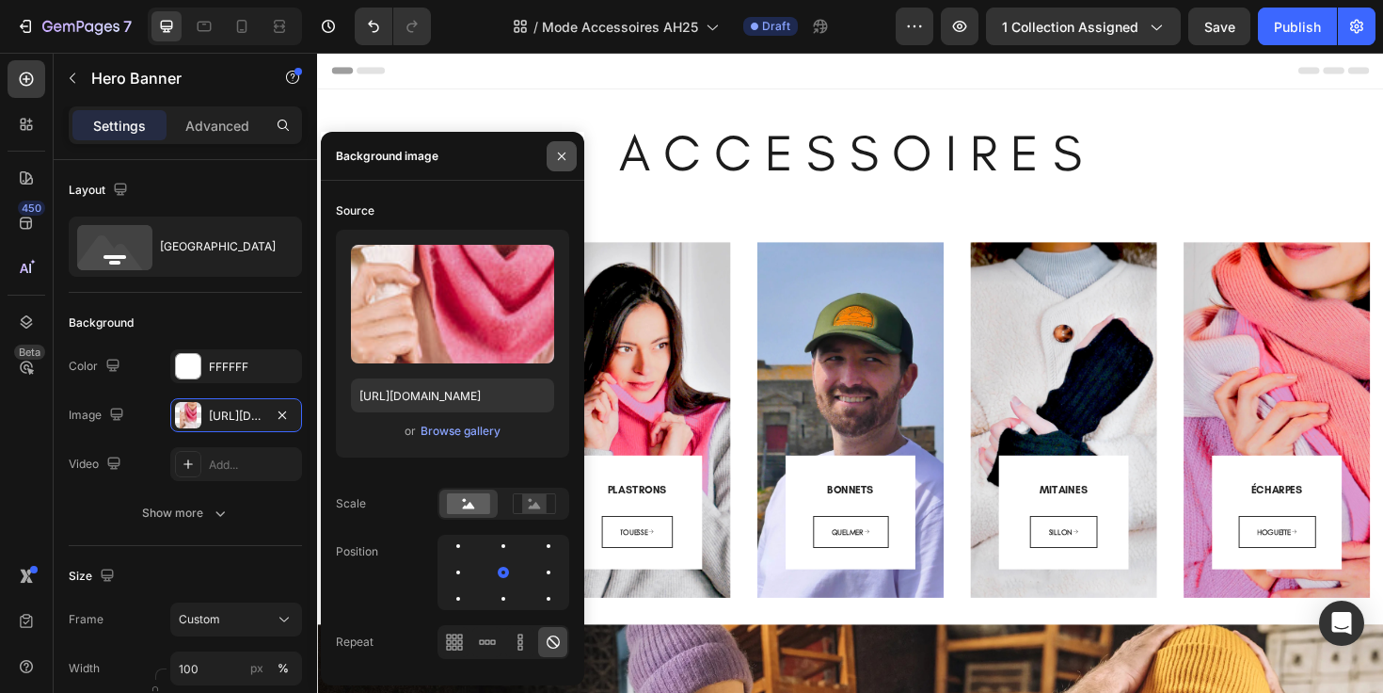
click at [561, 161] on icon "button" at bounding box center [561, 156] width 15 height 15
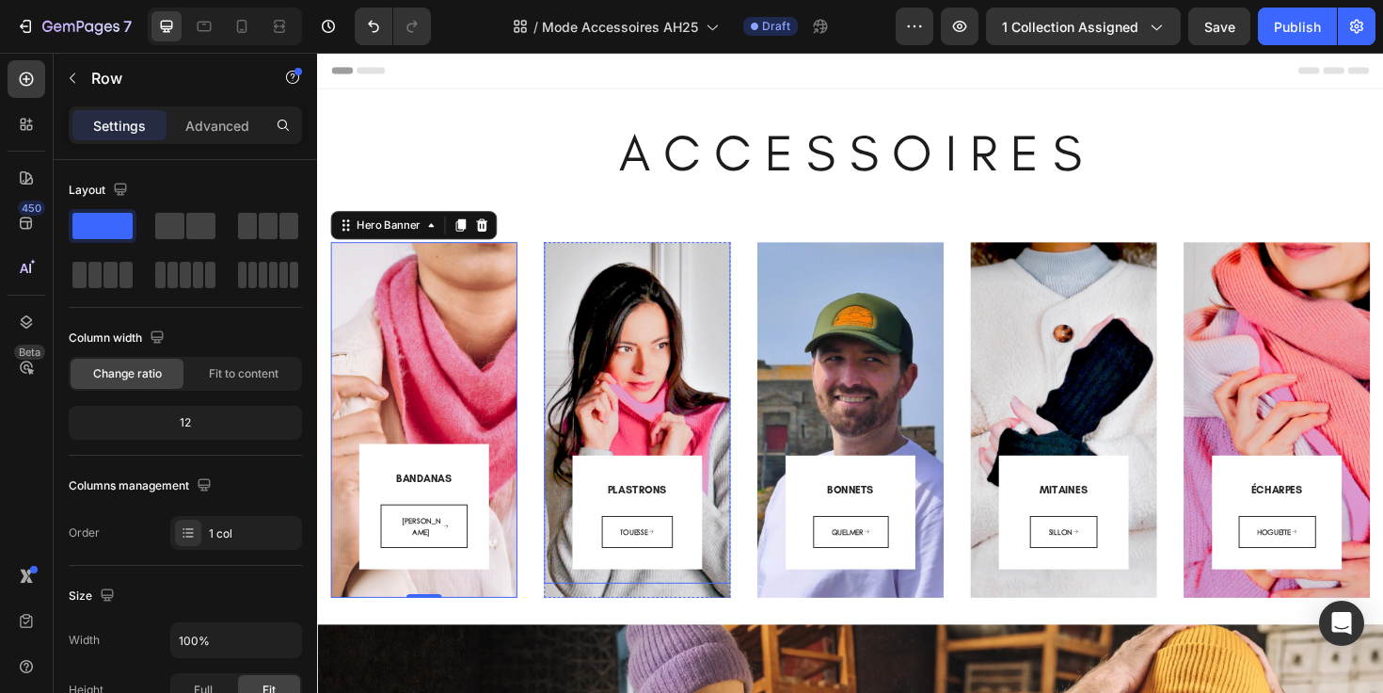
click at [600, 279] on div "PLASTRONS Heading TOUESSE Button Row Row" at bounding box center [656, 408] width 198 height 414
click at [563, 619] on div "16" at bounding box center [656, 621] width 198 height 15
click at [567, 619] on div "16" at bounding box center [656, 621] width 198 height 15
click at [505, 617] on div "BANDANAS Heading [PERSON_NAME] Button Row Row" at bounding box center [430, 409] width 198 height 440
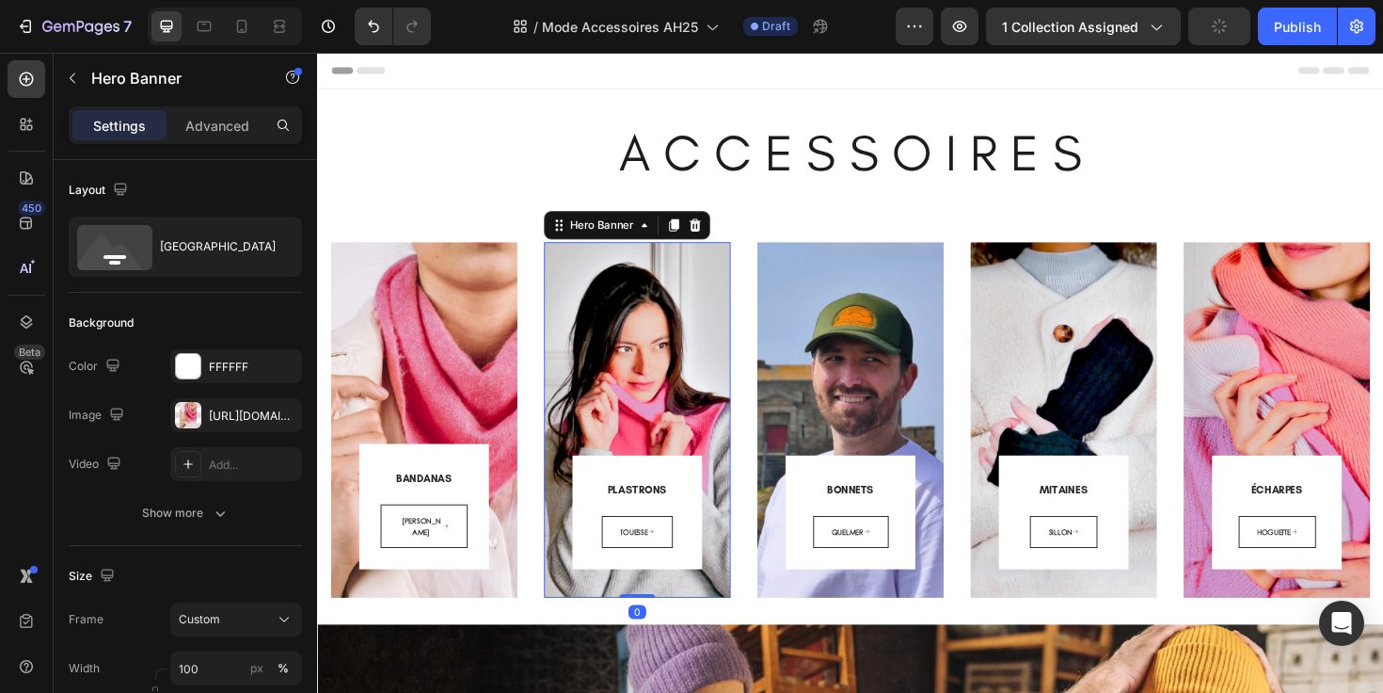
click at [563, 621] on div "PLASTRONS Heading TOUESSE Button Row Row" at bounding box center [656, 415] width 198 height 429
click at [248, 415] on div "[URL][DOMAIN_NAME]" at bounding box center [236, 415] width 55 height 17
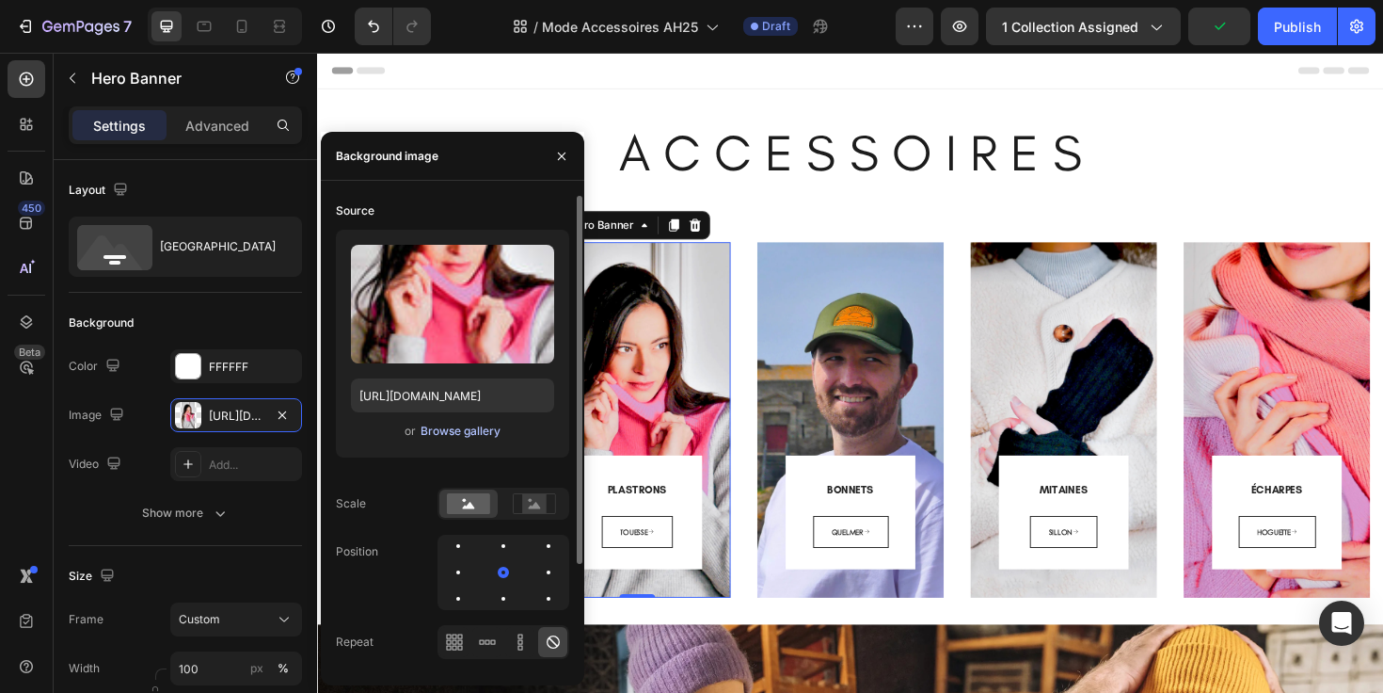
click at [426, 430] on div "Browse gallery" at bounding box center [461, 430] width 80 height 17
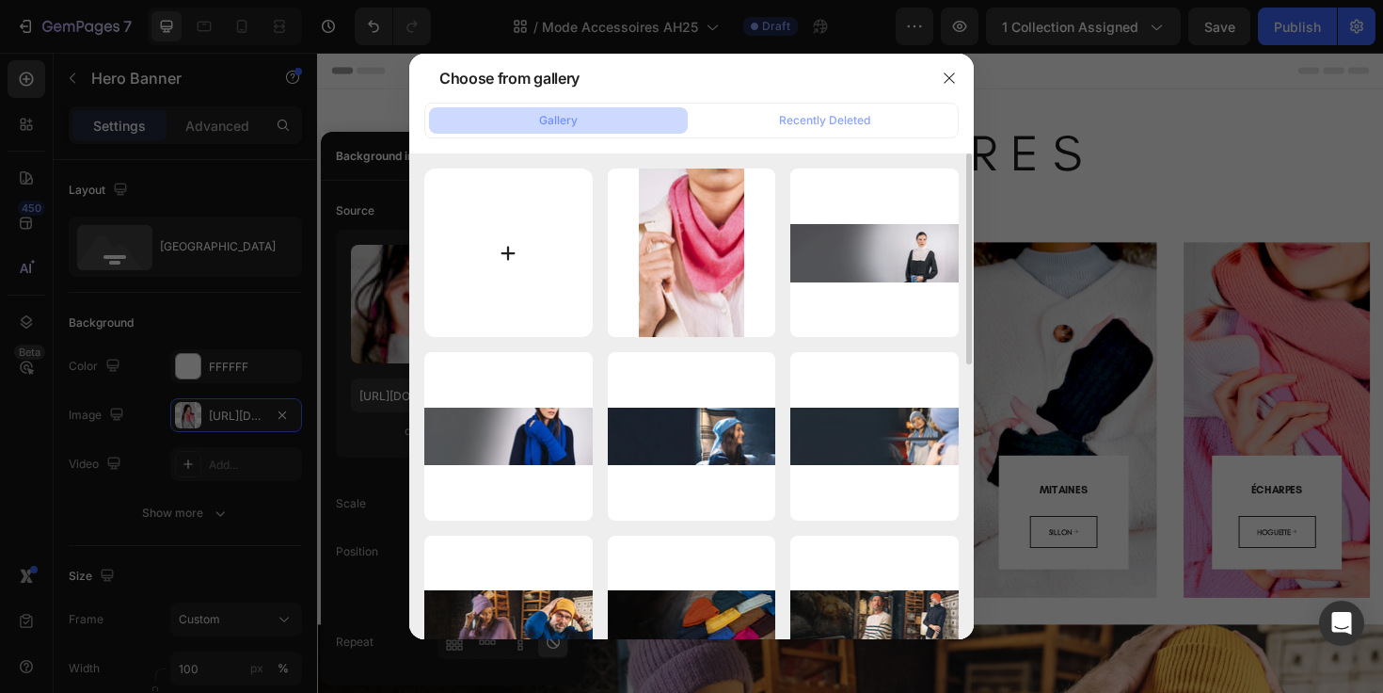
type input "C:\fakepath\A - plastron.webp"
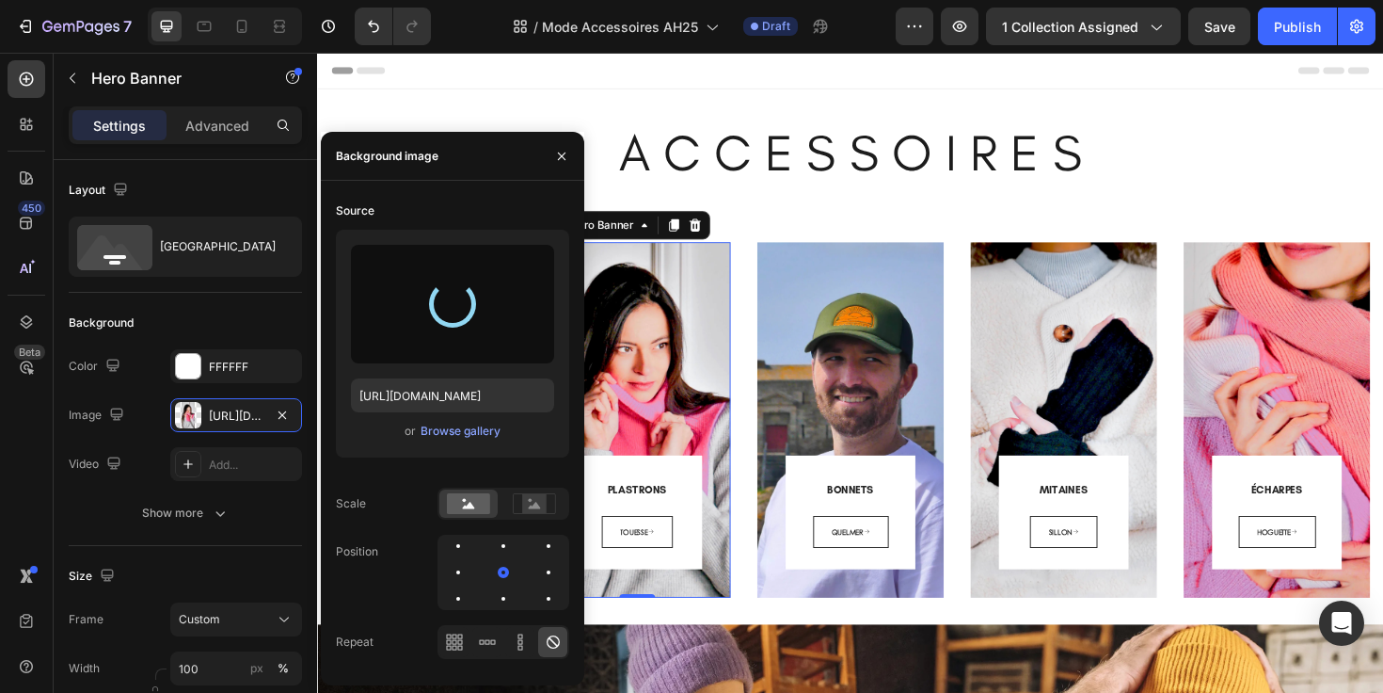
type input "[URL][DOMAIN_NAME]"
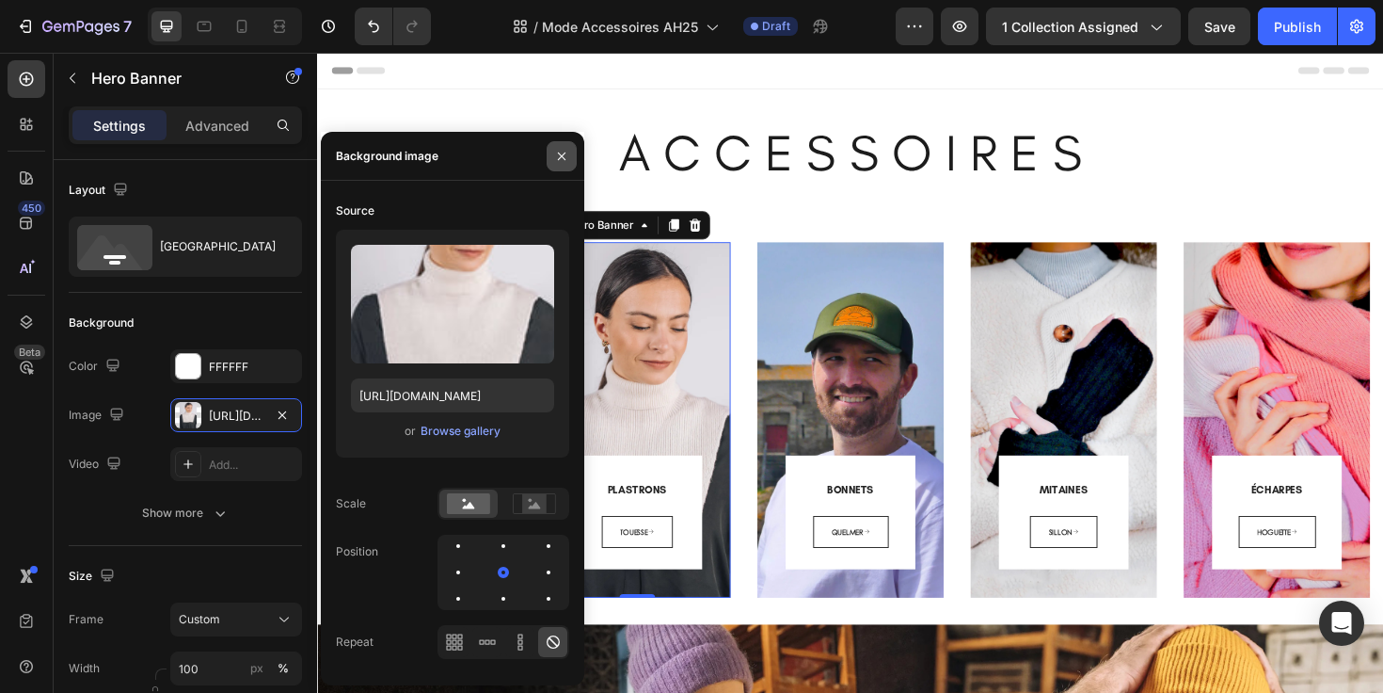
click at [557, 156] on icon "button" at bounding box center [561, 156] width 15 height 15
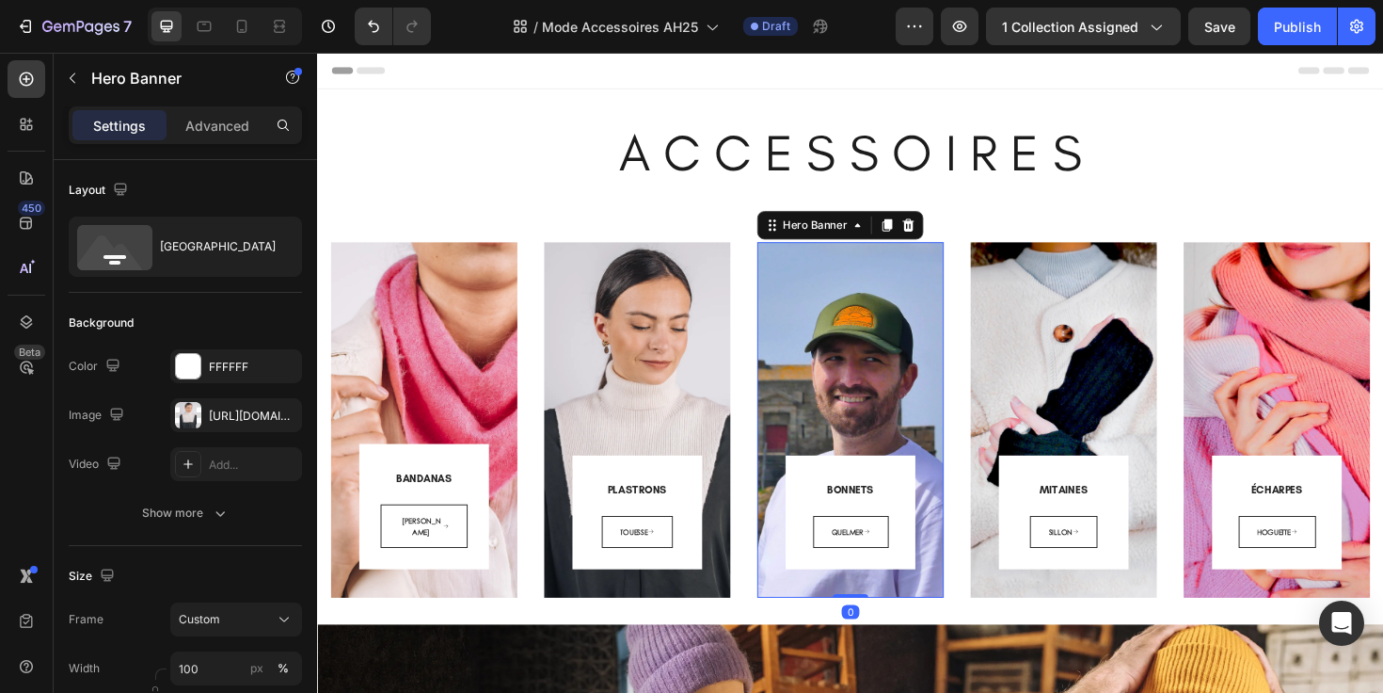
click at [844, 619] on div "BONNETS Heading QUELMER Button Row Row" at bounding box center [882, 415] width 198 height 429
click at [226, 416] on div "[URL][DOMAIN_NAME]" at bounding box center [236, 415] width 55 height 17
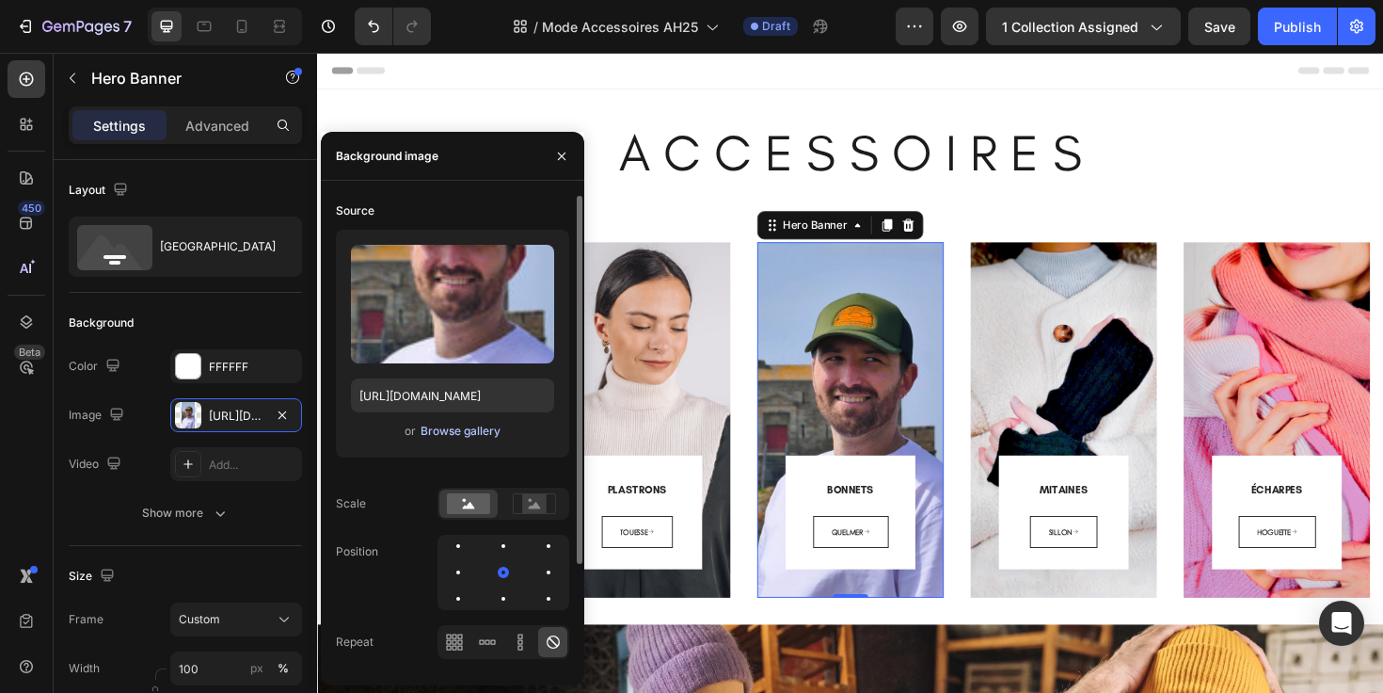
click at [438, 432] on div "Browse gallery" at bounding box center [461, 430] width 80 height 17
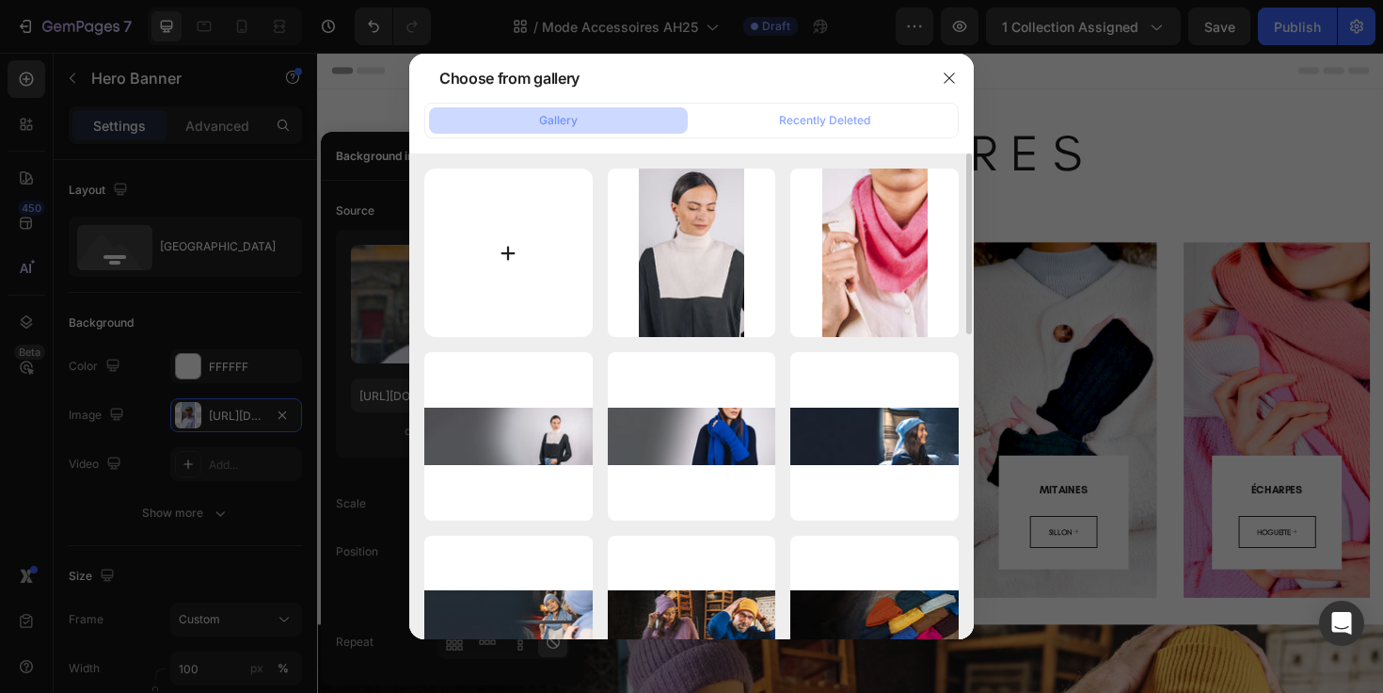
type input "C:\fakepath\A - bonnets.webp"
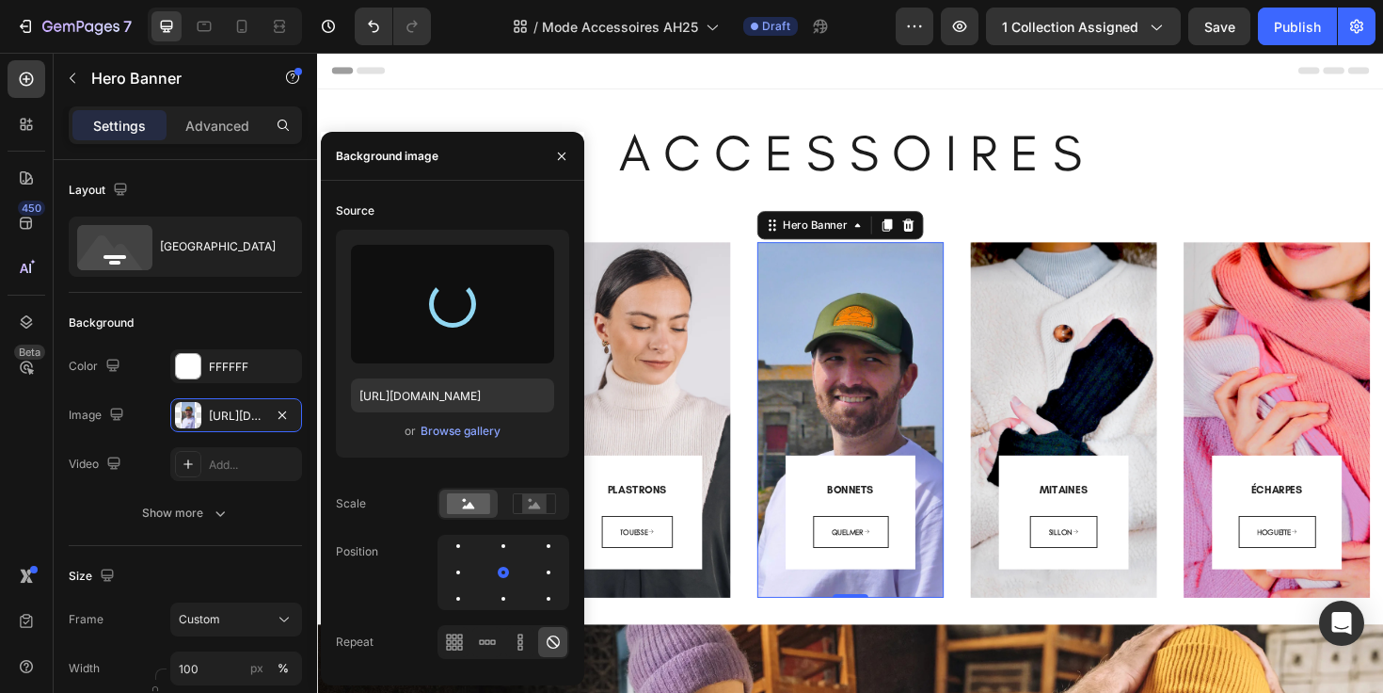
type input "[URL][DOMAIN_NAME]"
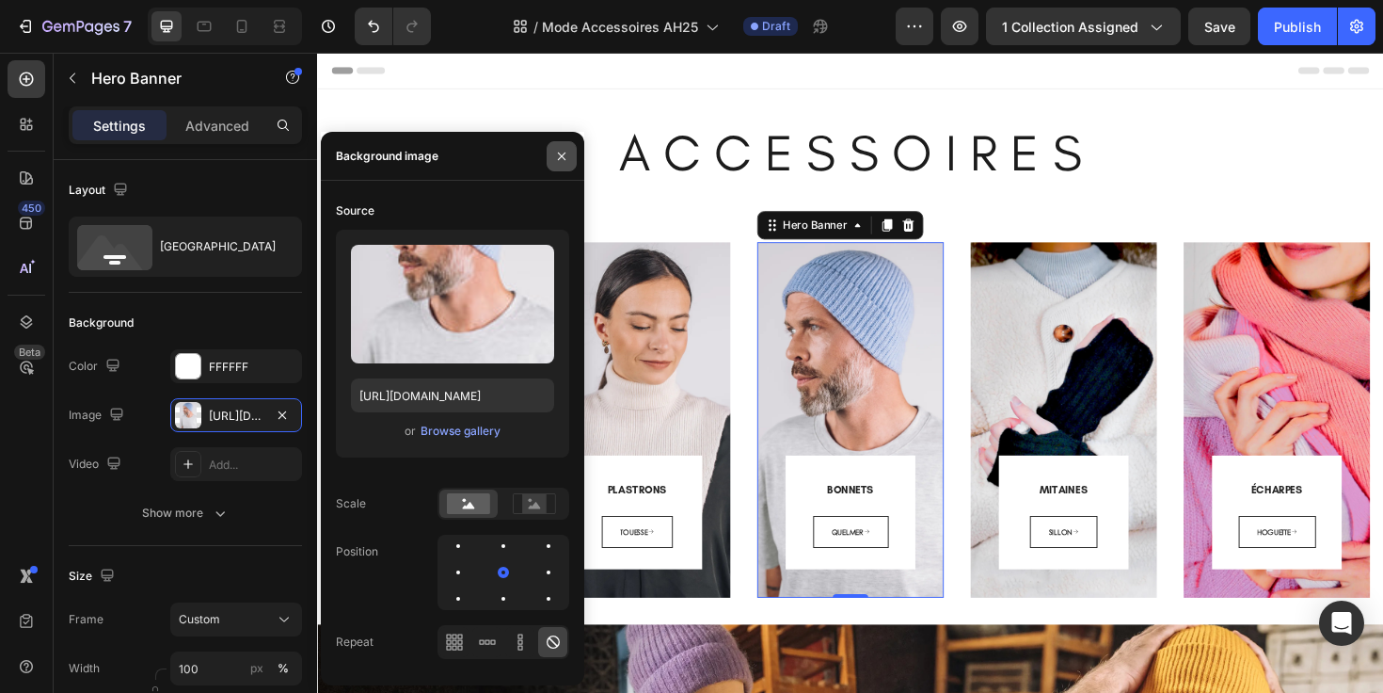
click at [568, 149] on icon "button" at bounding box center [561, 156] width 15 height 15
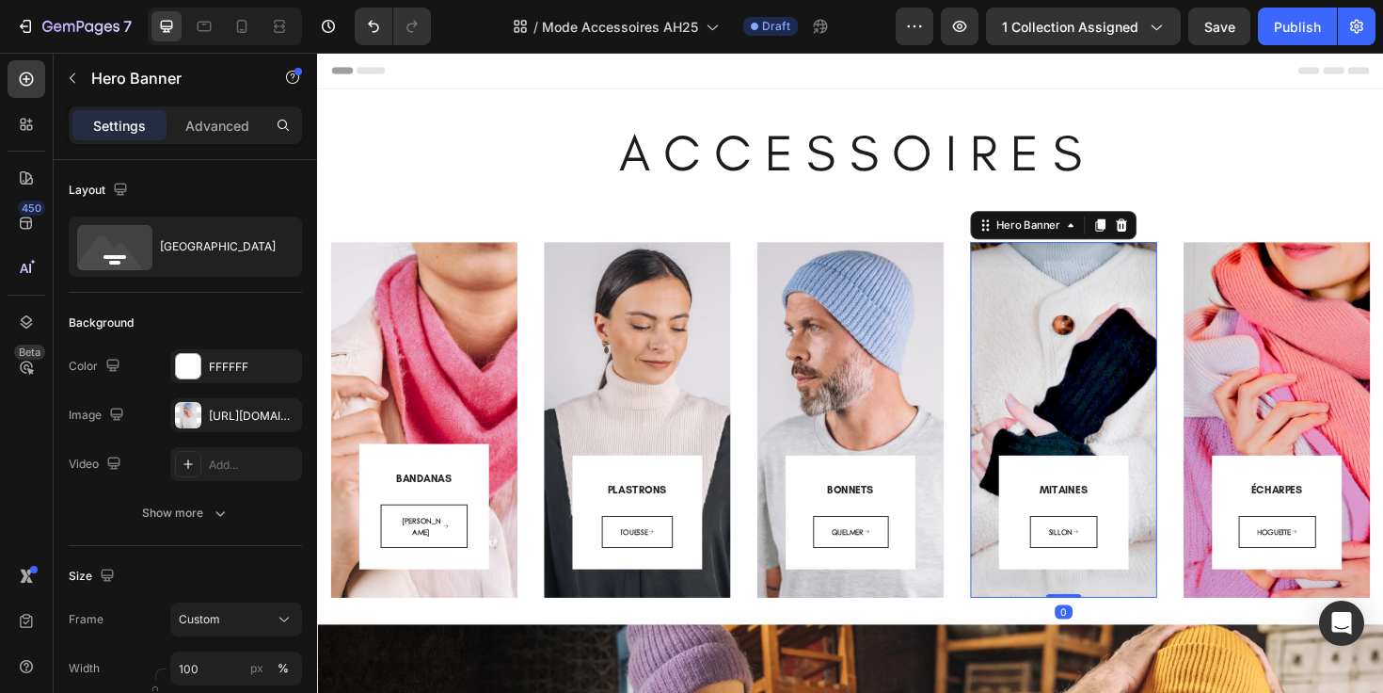
click at [1032, 618] on div "MITAINES Heading SILLON Button Row Row" at bounding box center [1108, 415] width 198 height 429
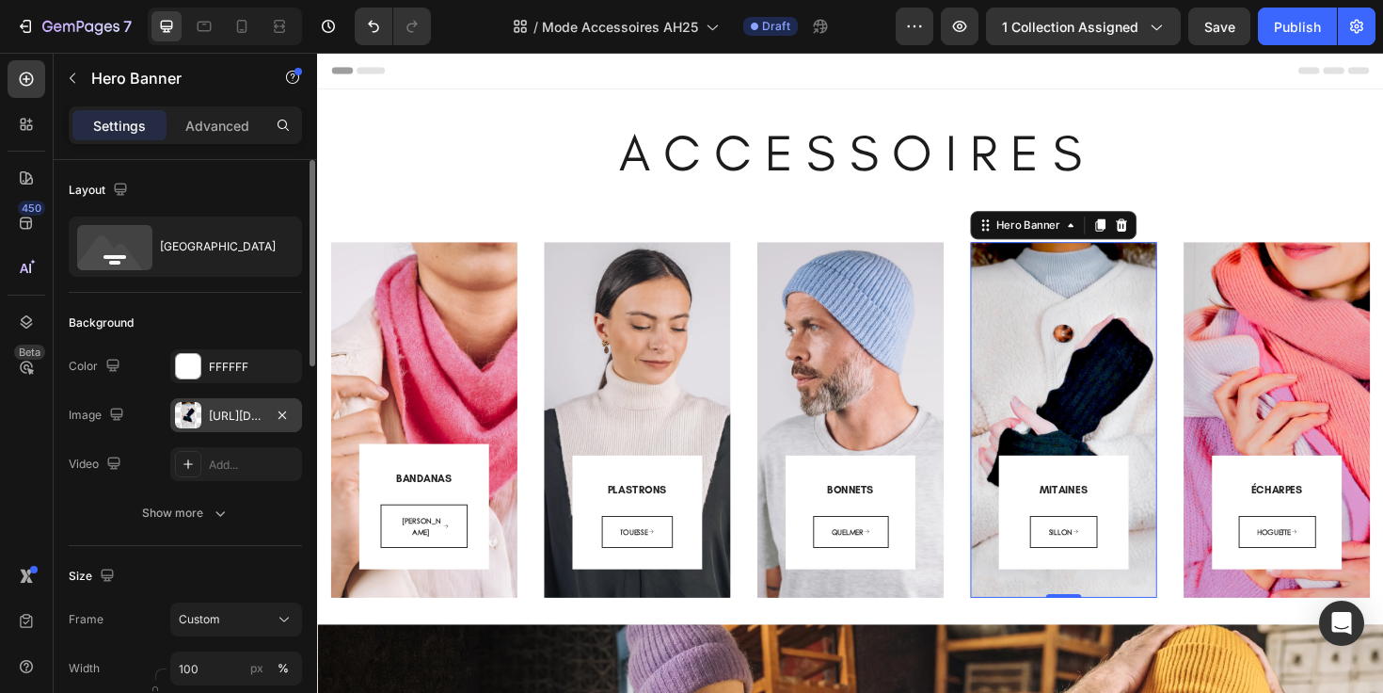
click at [217, 420] on div "[URL][DOMAIN_NAME]" at bounding box center [236, 415] width 55 height 17
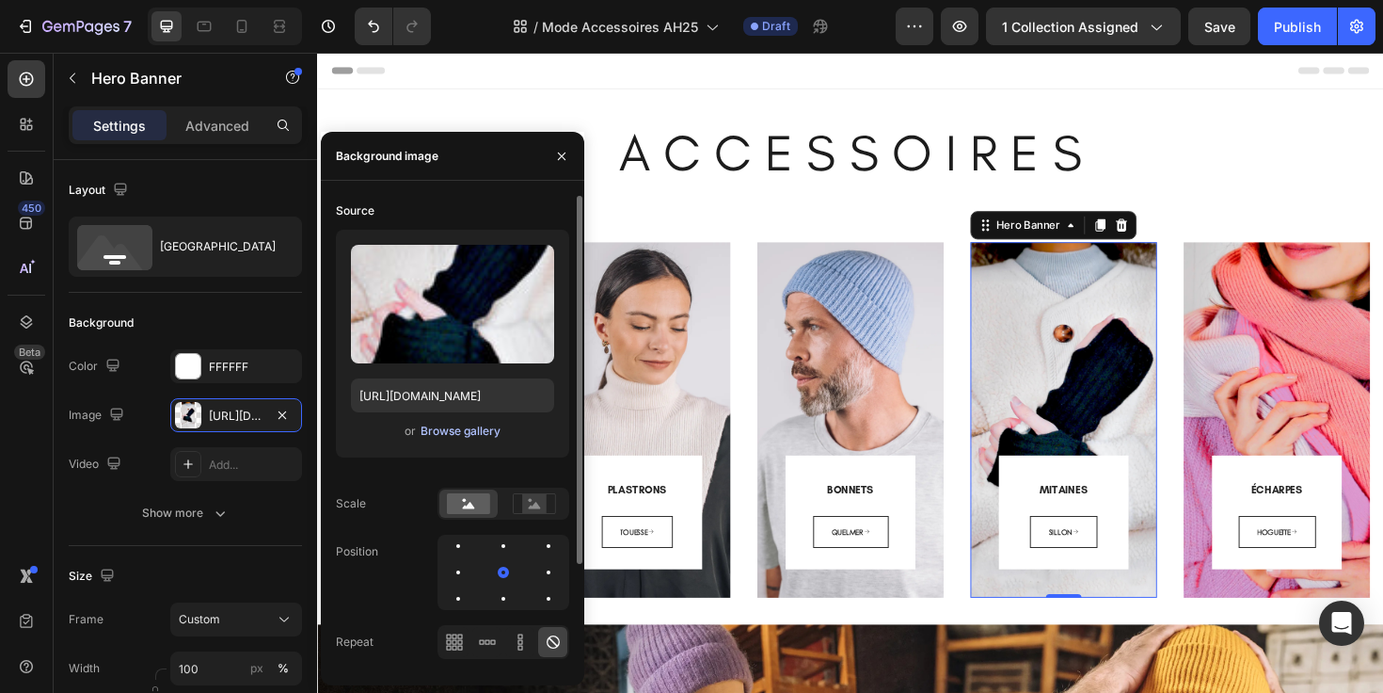
click at [458, 428] on div "Browse gallery" at bounding box center [461, 430] width 80 height 17
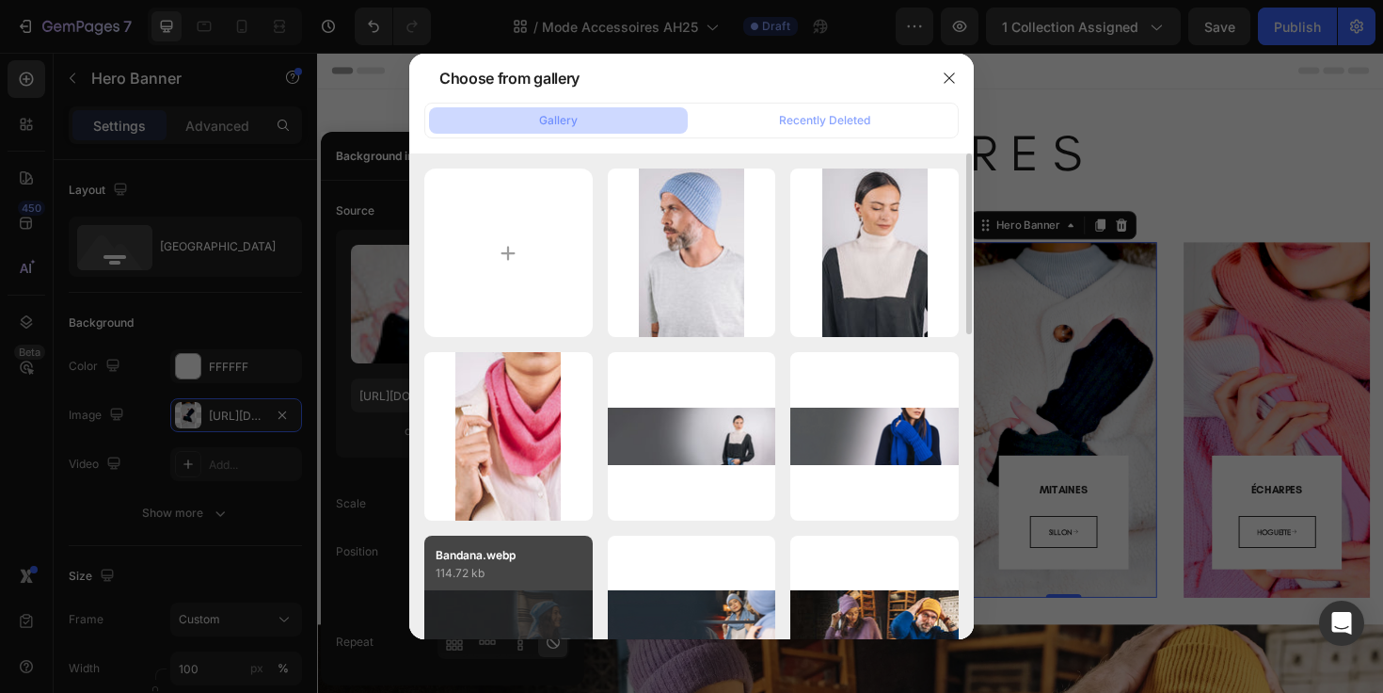
type input "C:\fakepath\A - mitaines.webp"
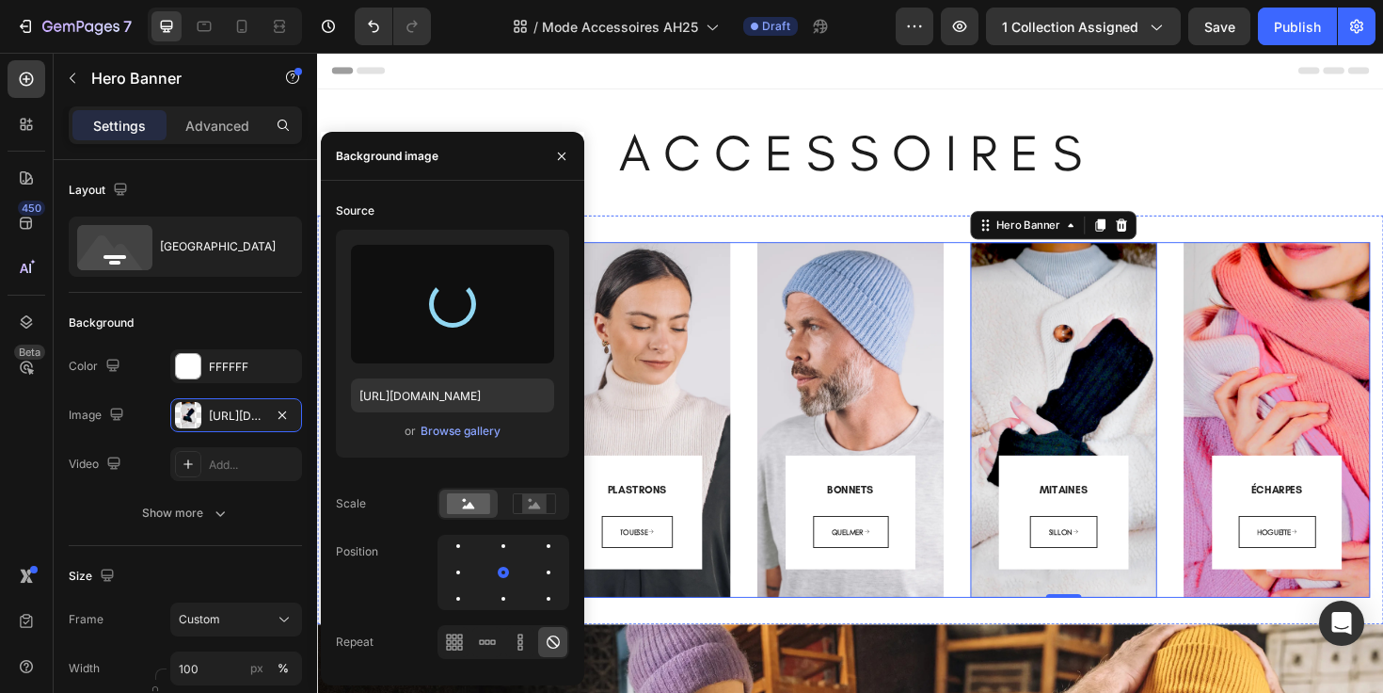
type input "[URL][DOMAIN_NAME]"
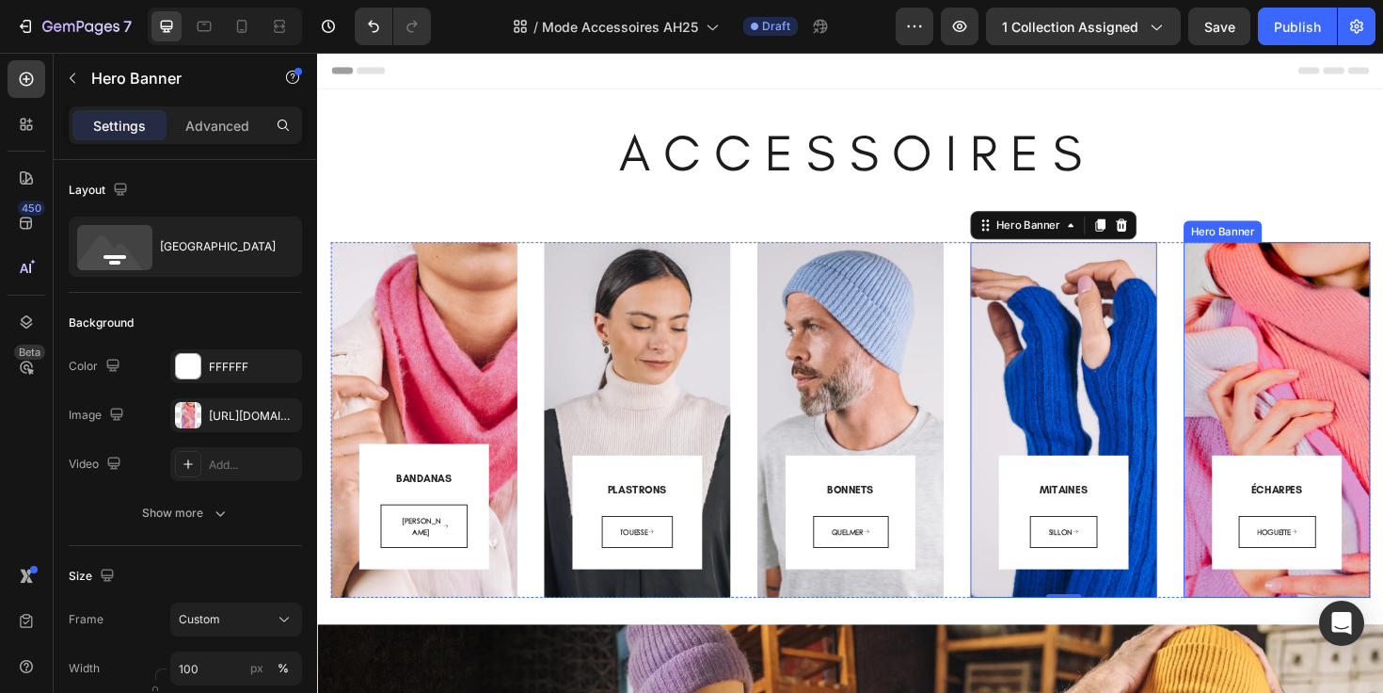
click at [1246, 623] on div "ÉCHARPES Heading HOGUETTE Button Row Row" at bounding box center [1333, 415] width 198 height 429
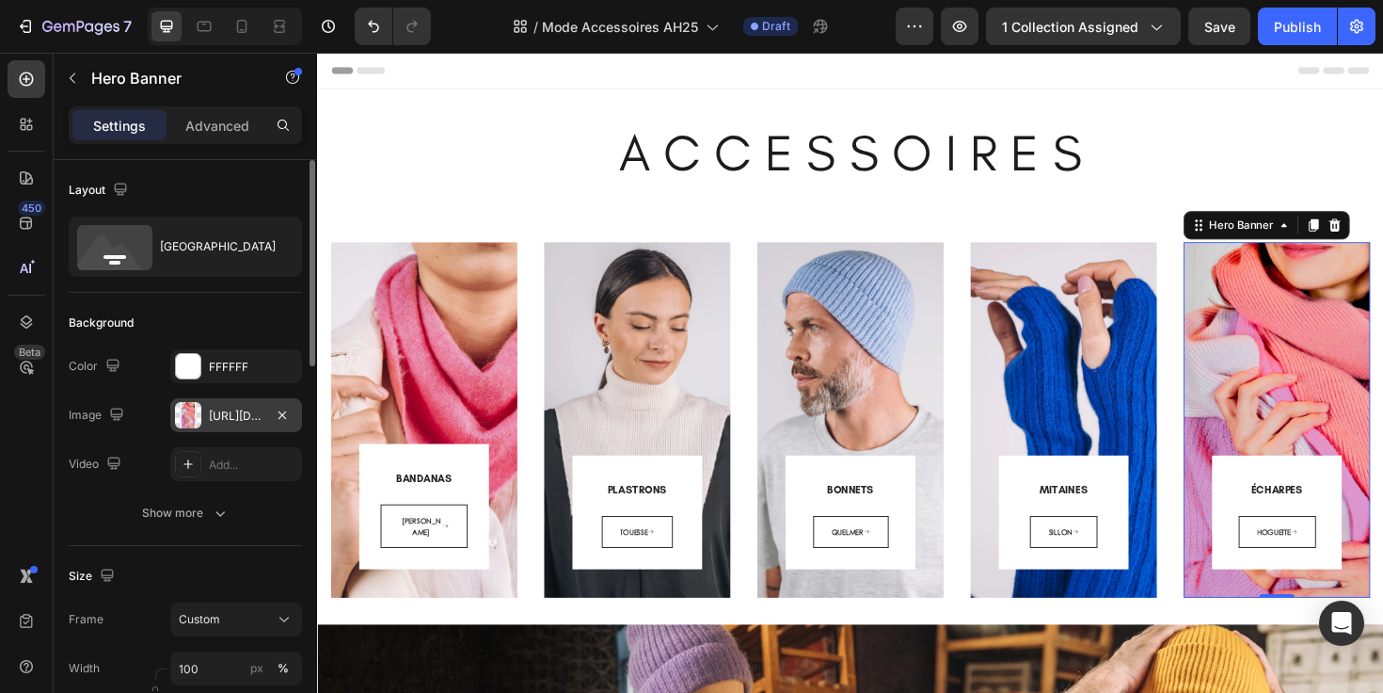
click at [222, 415] on div "[URL][DOMAIN_NAME]" at bounding box center [236, 415] width 55 height 17
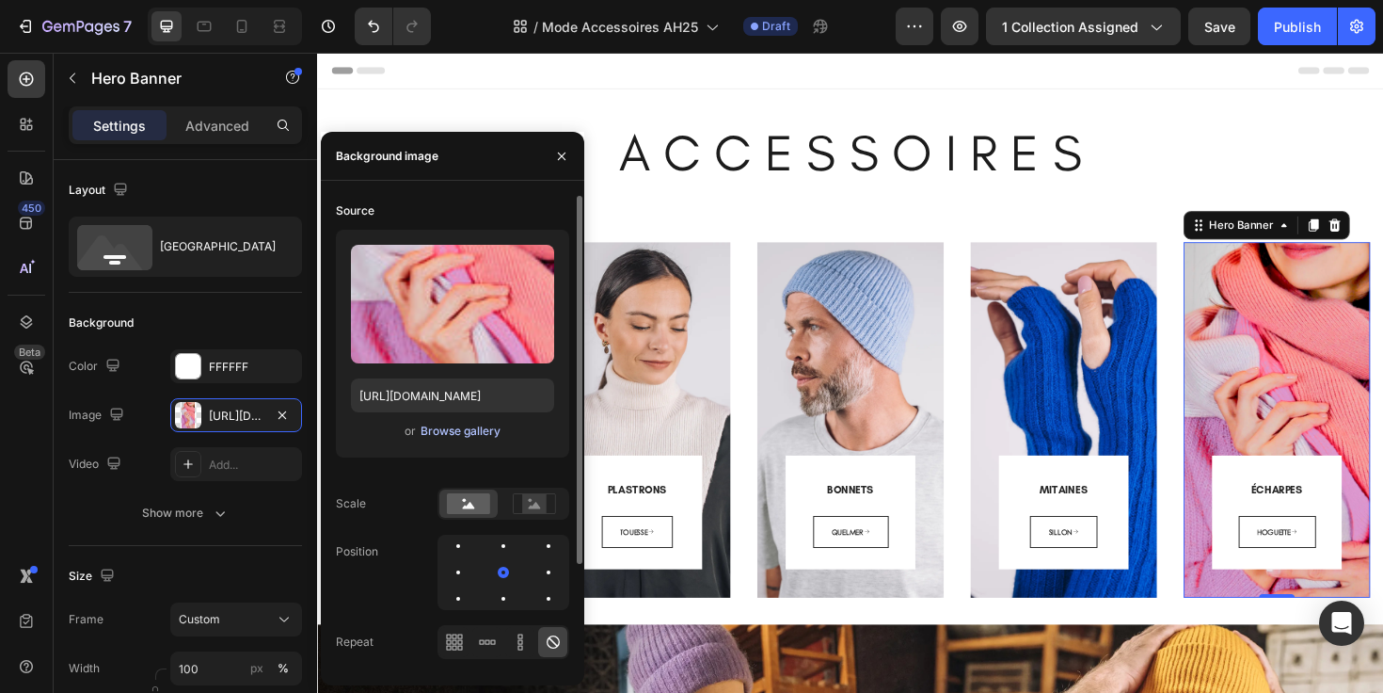
click at [446, 433] on div "Browse gallery" at bounding box center [461, 430] width 80 height 17
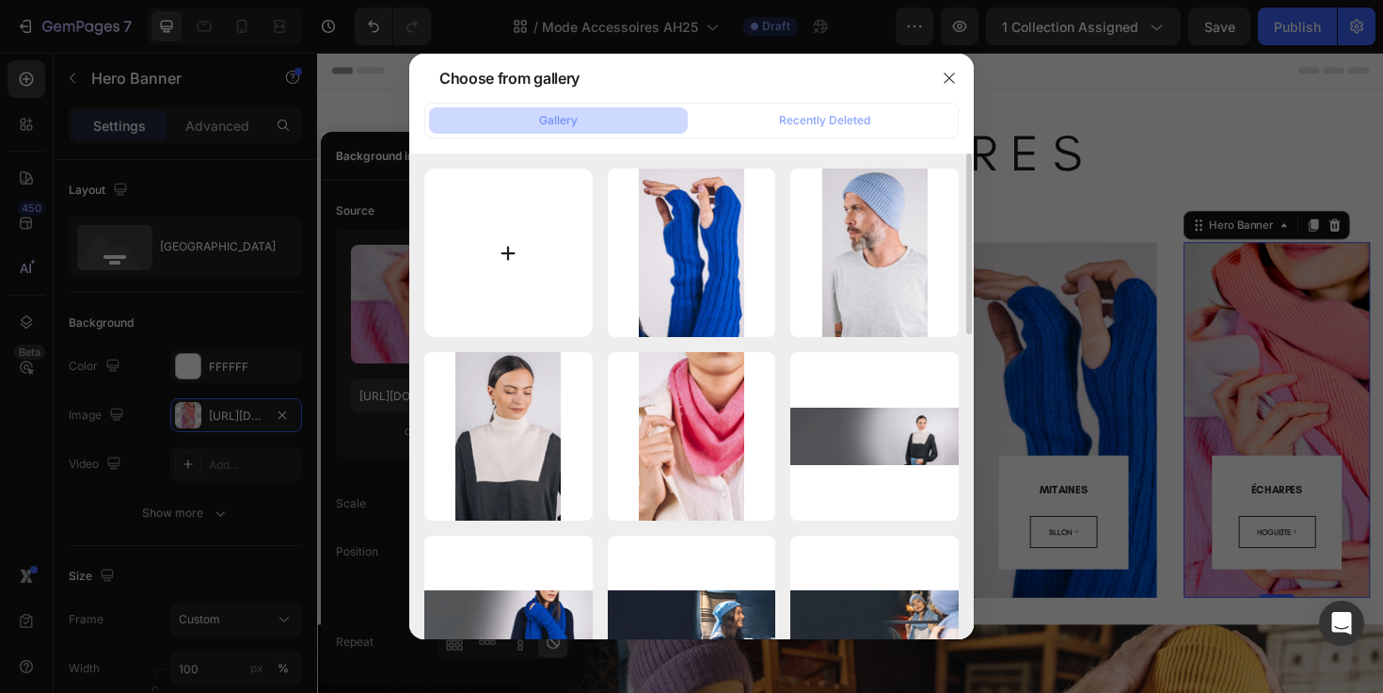
type input "C:\fakepath\A - écharpes.webp"
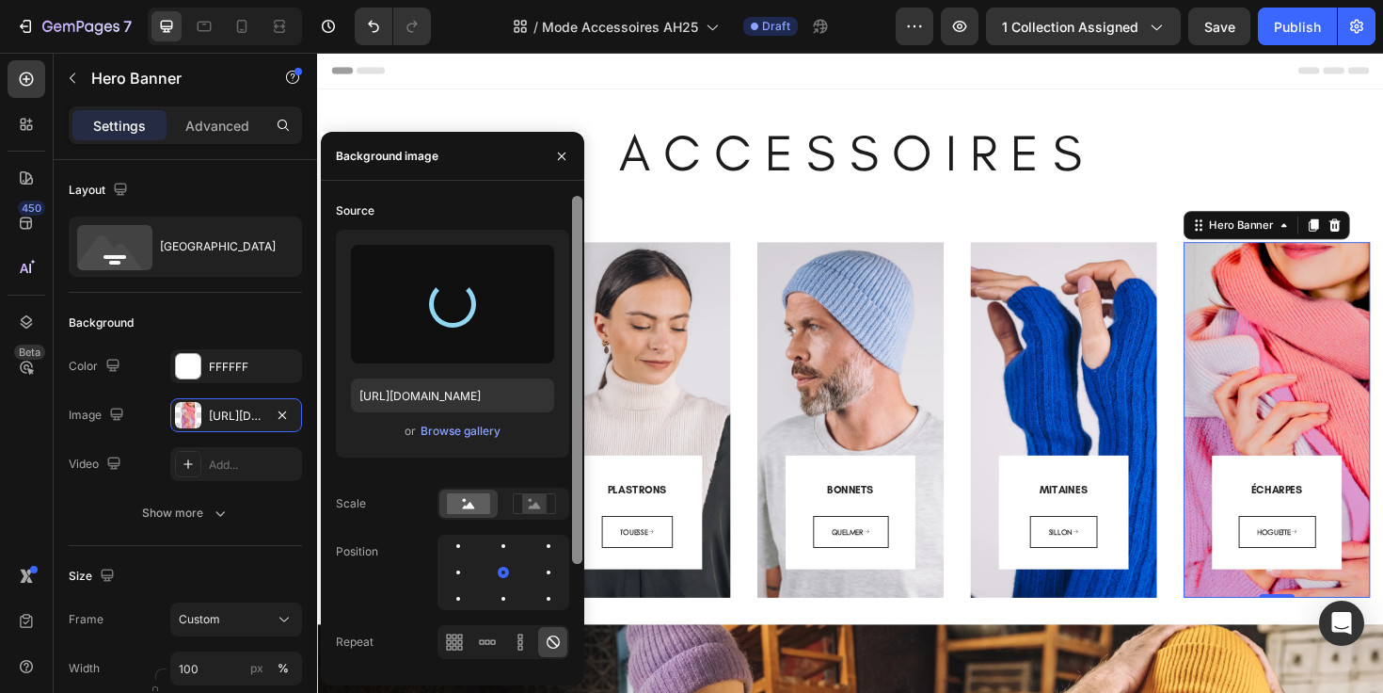
type input "https://cdn.shopify.com/s/files/1/0678/9555/8432/files/gempages_556549879929767…"
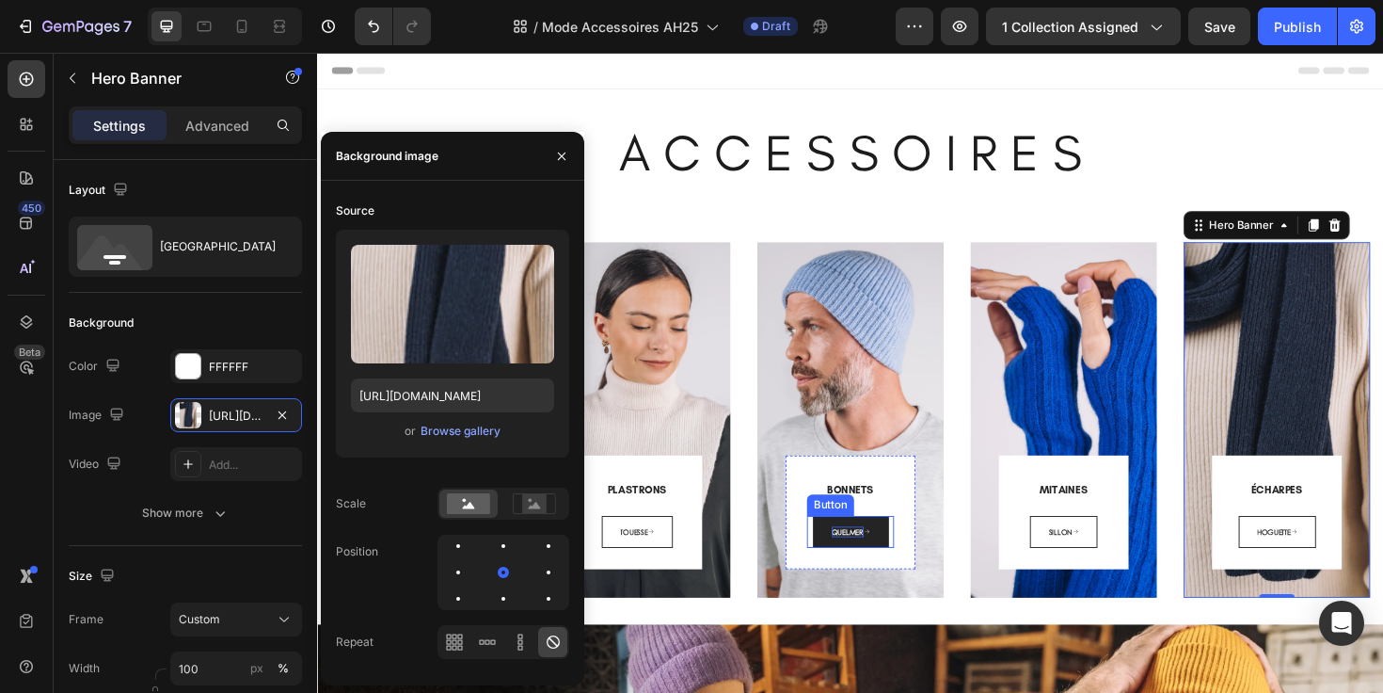
click at [873, 558] on span "QUELMER" at bounding box center [879, 558] width 34 height 11
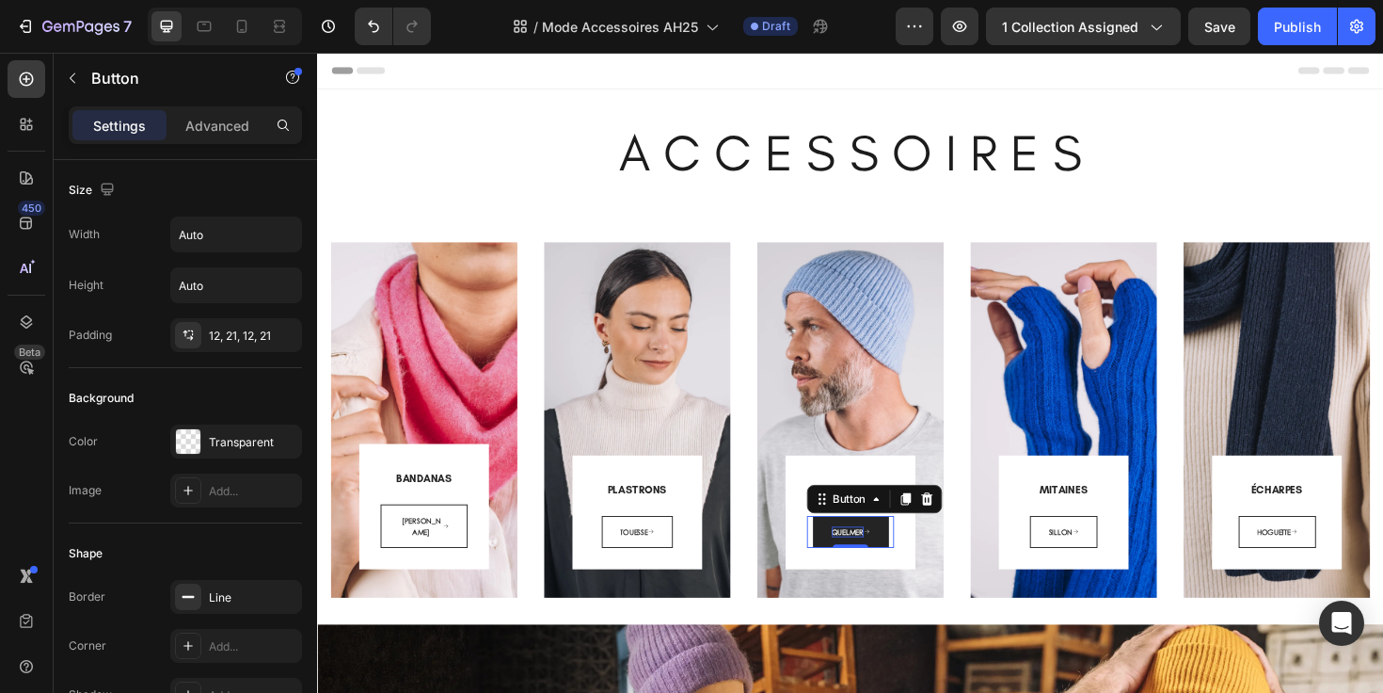
click at [873, 558] on span "QUELMER" at bounding box center [879, 558] width 34 height 11
click at [951, 534] on div "BONNETS Heading BONNETS Button 0 Row Row" at bounding box center [882, 408] width 198 height 414
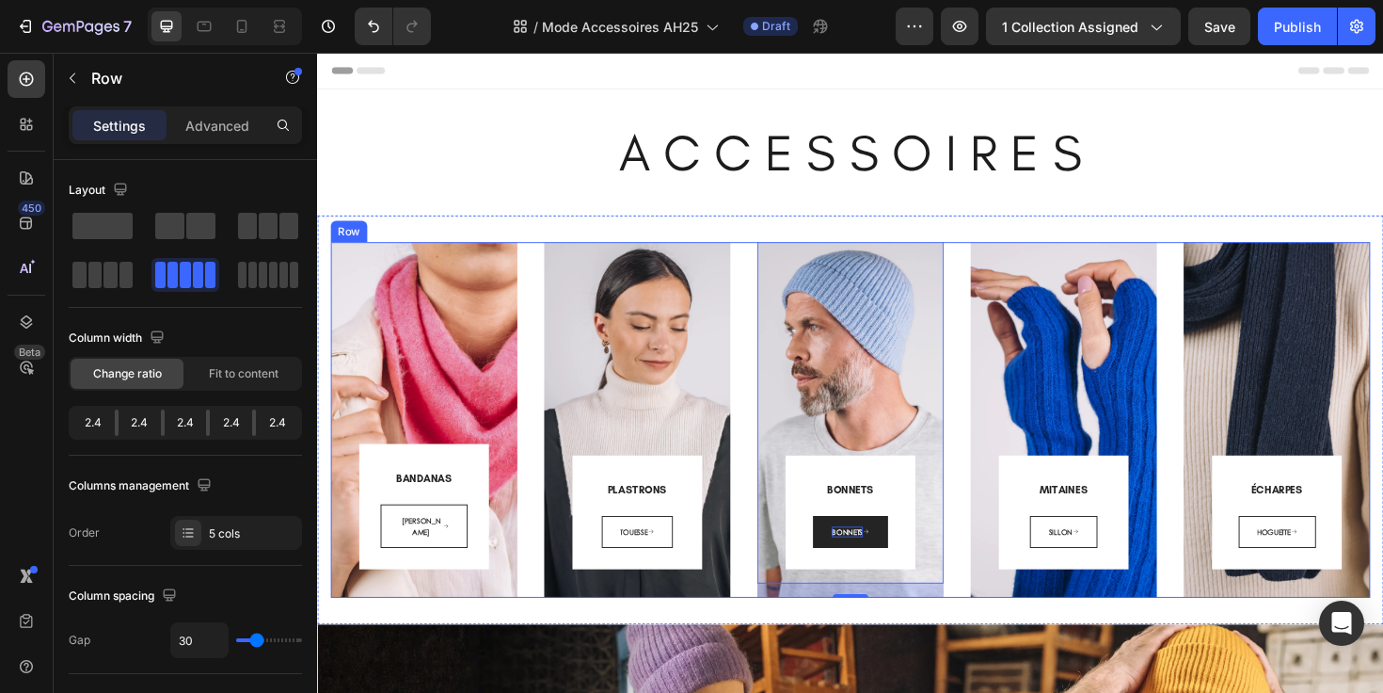
click at [980, 390] on div "BANDANAS Heading COLETTE Button Row Row Hero Banner PLASTRONS Heading TOUESSE B…" at bounding box center [881, 441] width 1101 height 376
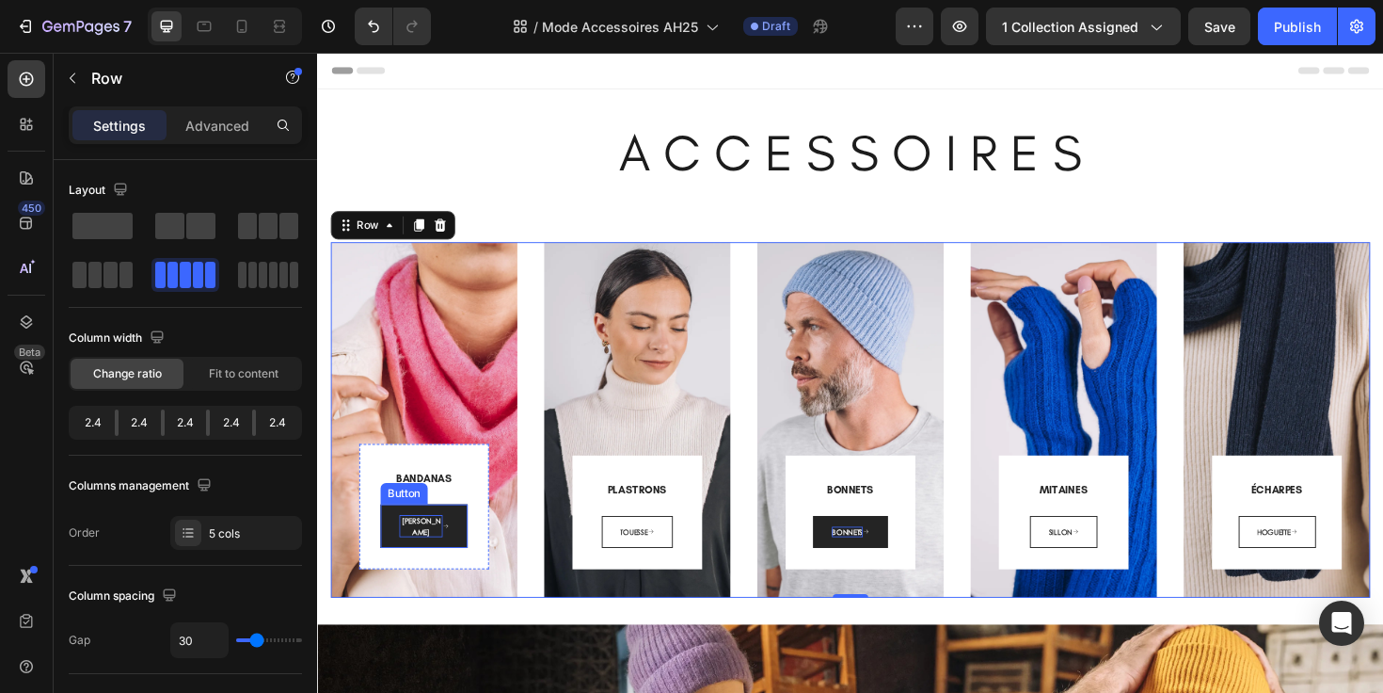
click at [435, 561] on span "[PERSON_NAME]" at bounding box center [426, 553] width 41 height 24
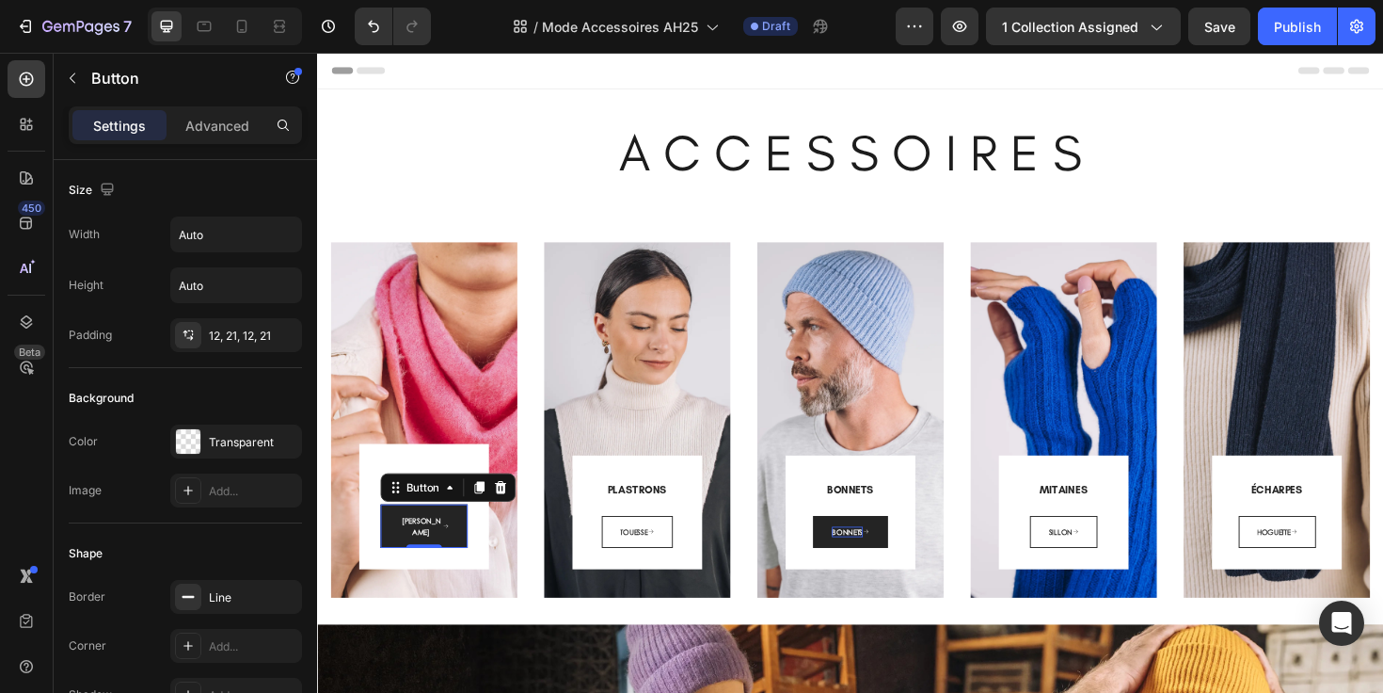
click at [464, 561] on link "[PERSON_NAME]" at bounding box center [430, 554] width 92 height 46
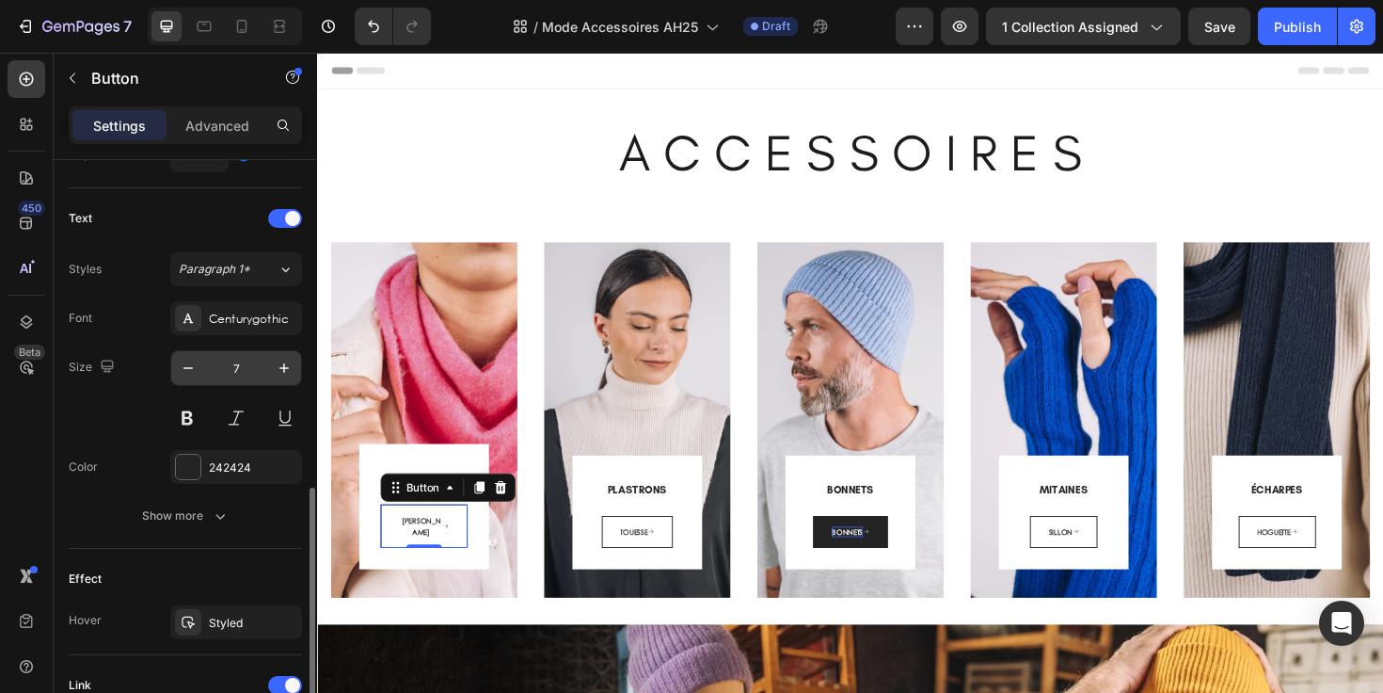
scroll to position [814, 0]
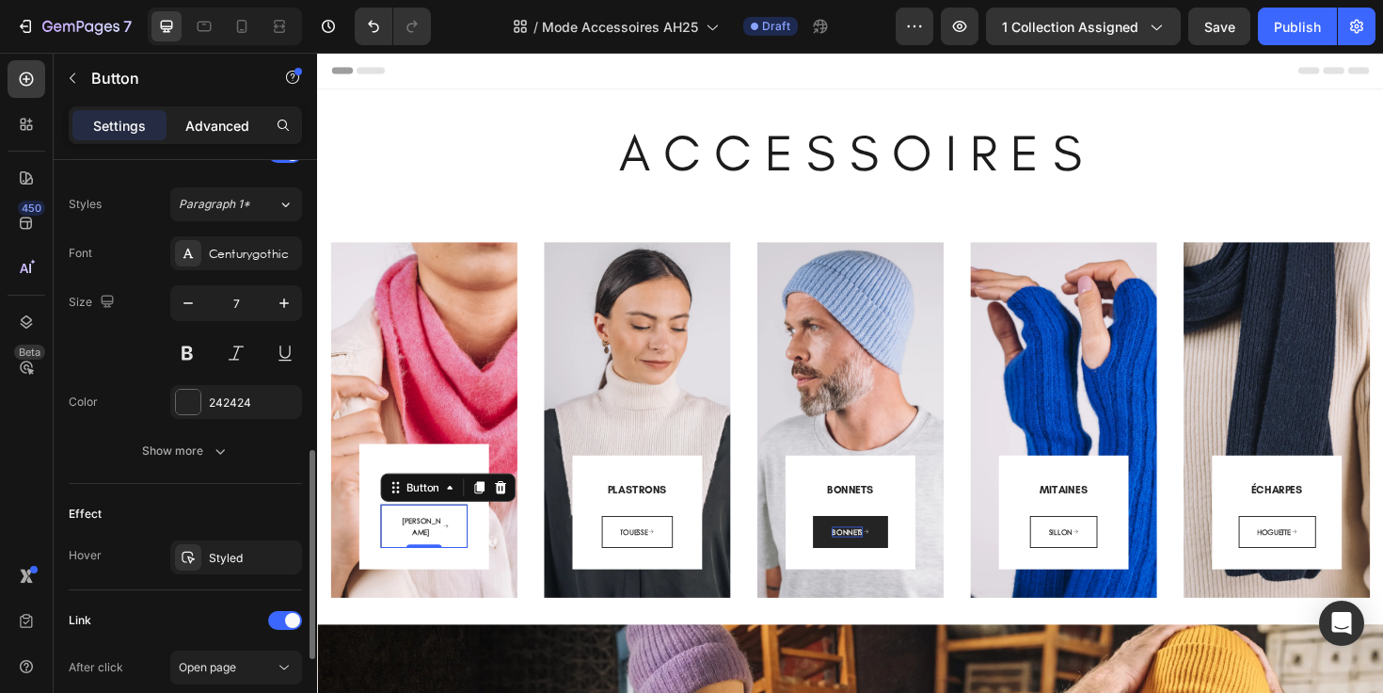
click at [198, 130] on p "Advanced" at bounding box center [217, 126] width 64 height 20
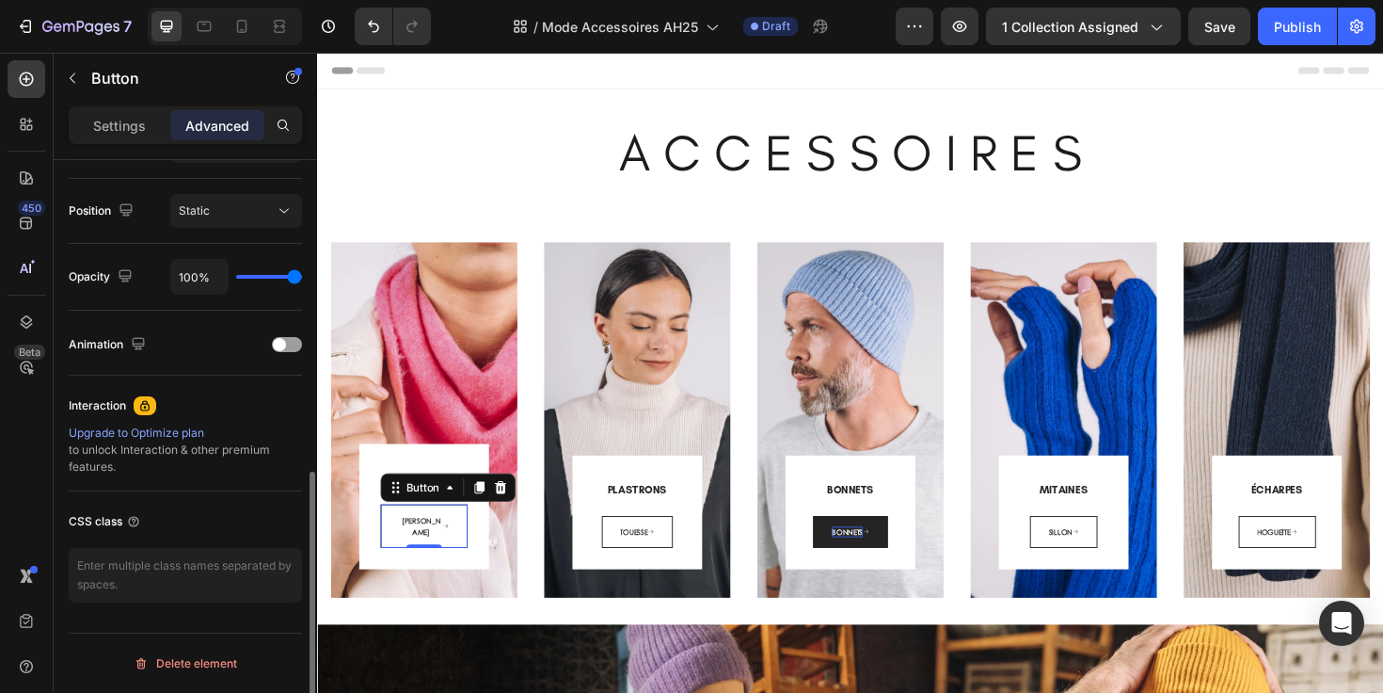
scroll to position [0, 0]
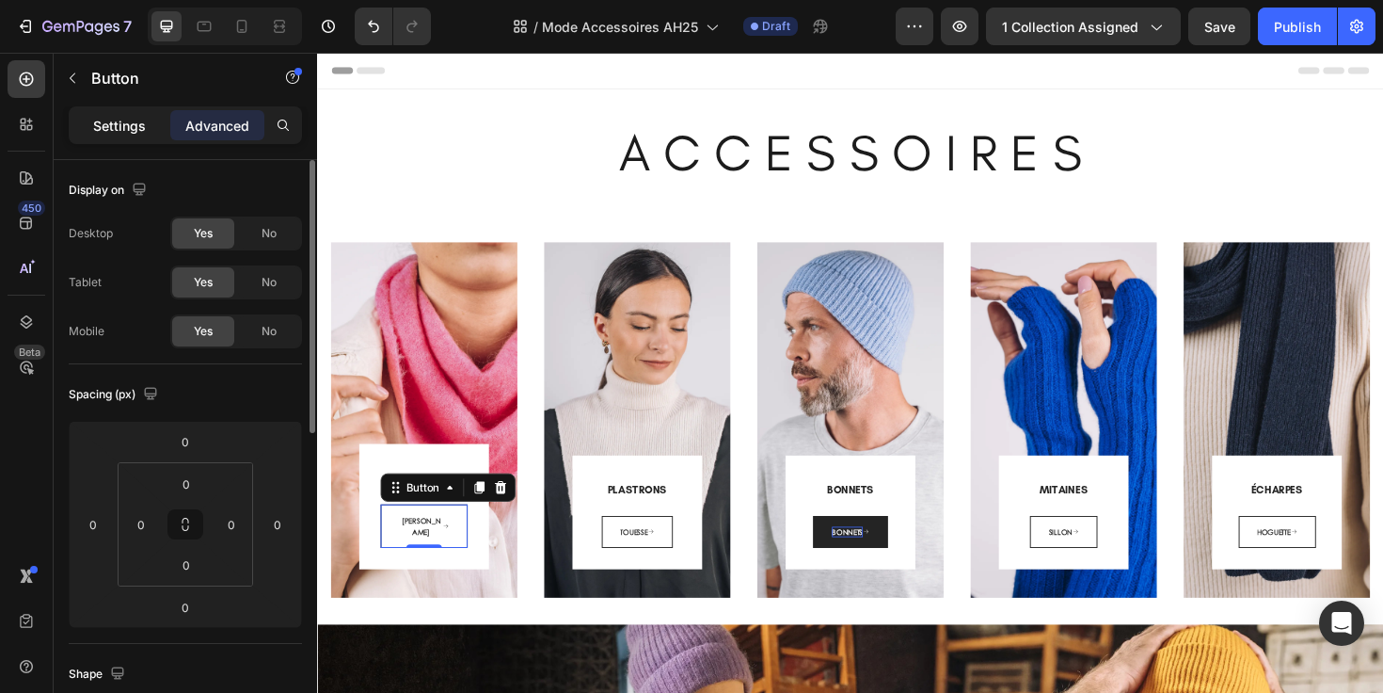
click at [119, 124] on p "Settings" at bounding box center [119, 126] width 53 height 20
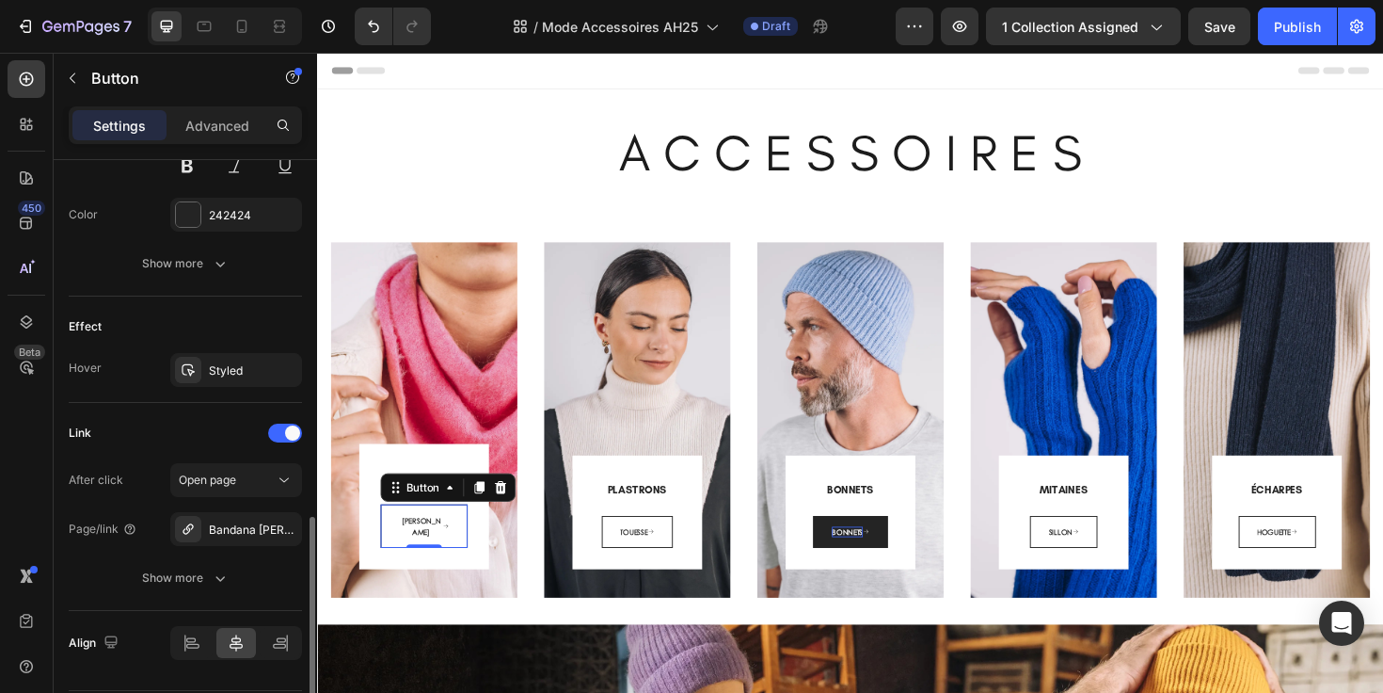
scroll to position [1000, 0]
click at [228, 532] on div "Bandana [PERSON_NAME] (Alpaga)" at bounding box center [236, 530] width 55 height 17
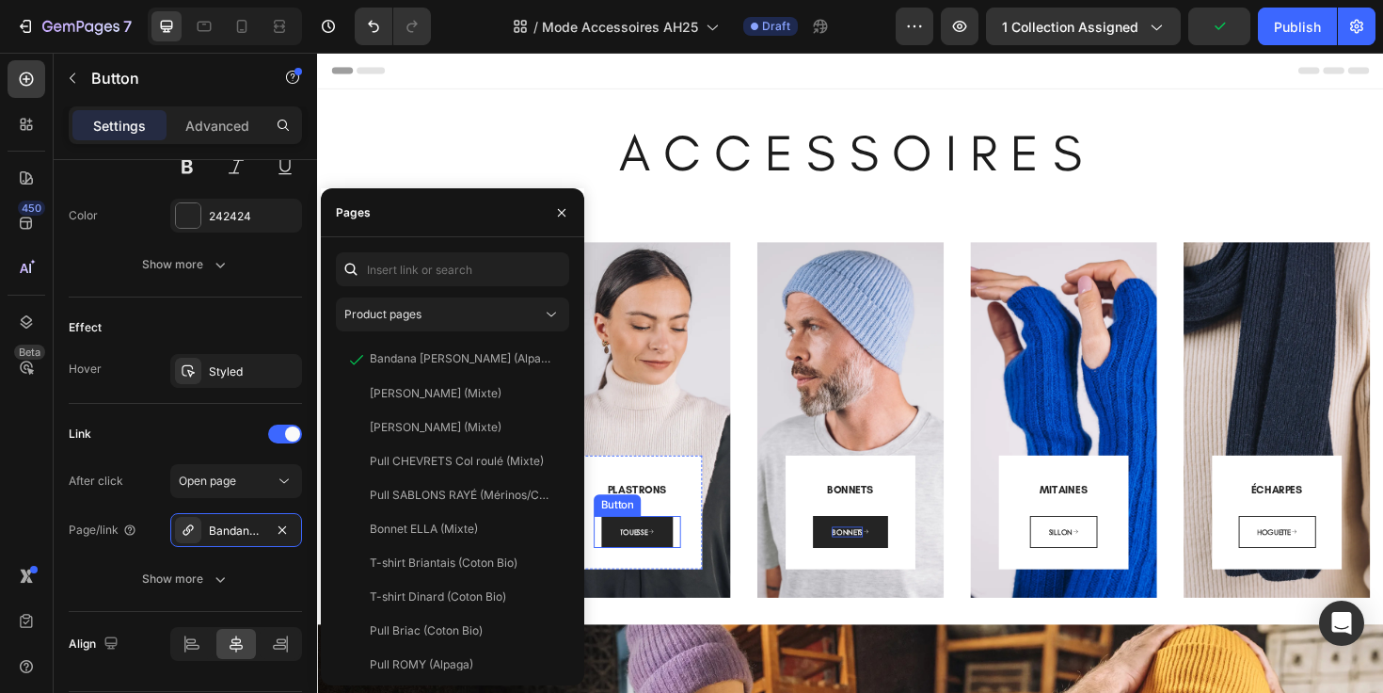
click at [680, 564] on link "TOUESSE" at bounding box center [655, 560] width 75 height 35
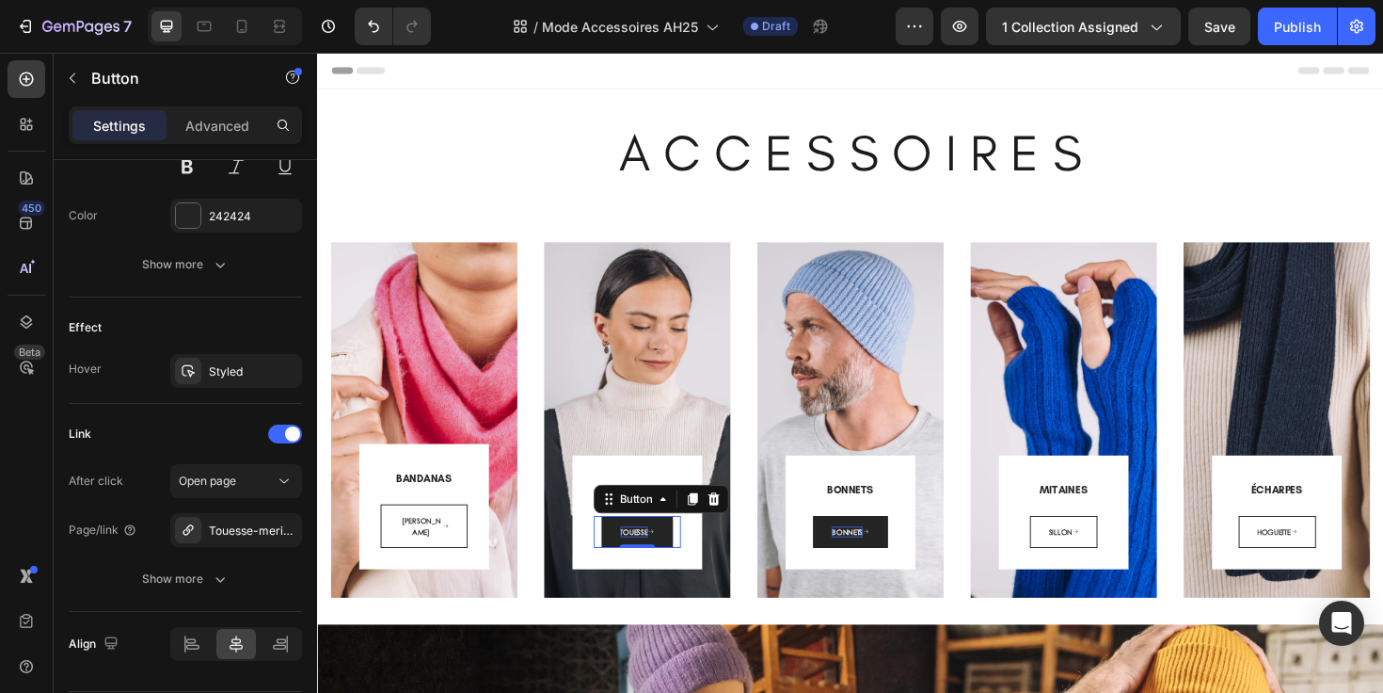
click at [645, 563] on span "TOUESSE" at bounding box center [652, 558] width 29 height 11
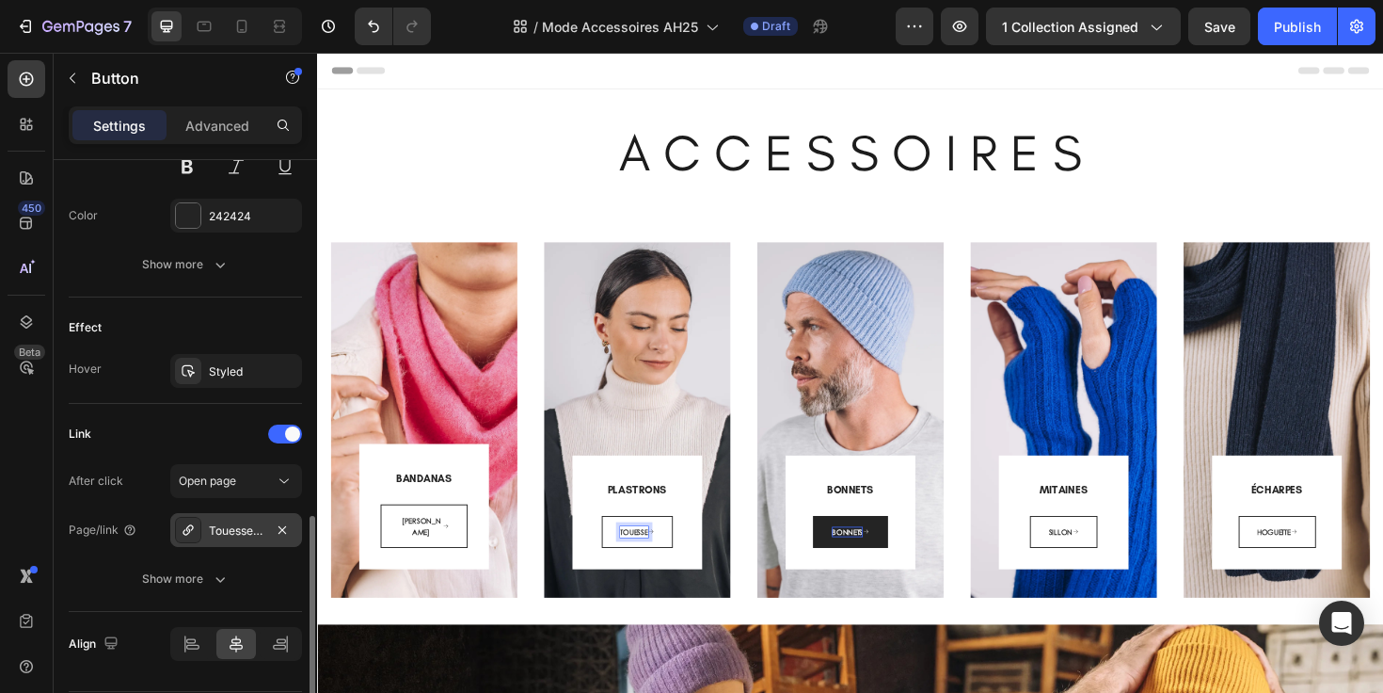
click at [240, 538] on div "Touesse-merinos-cachemire-4" at bounding box center [236, 530] width 132 height 34
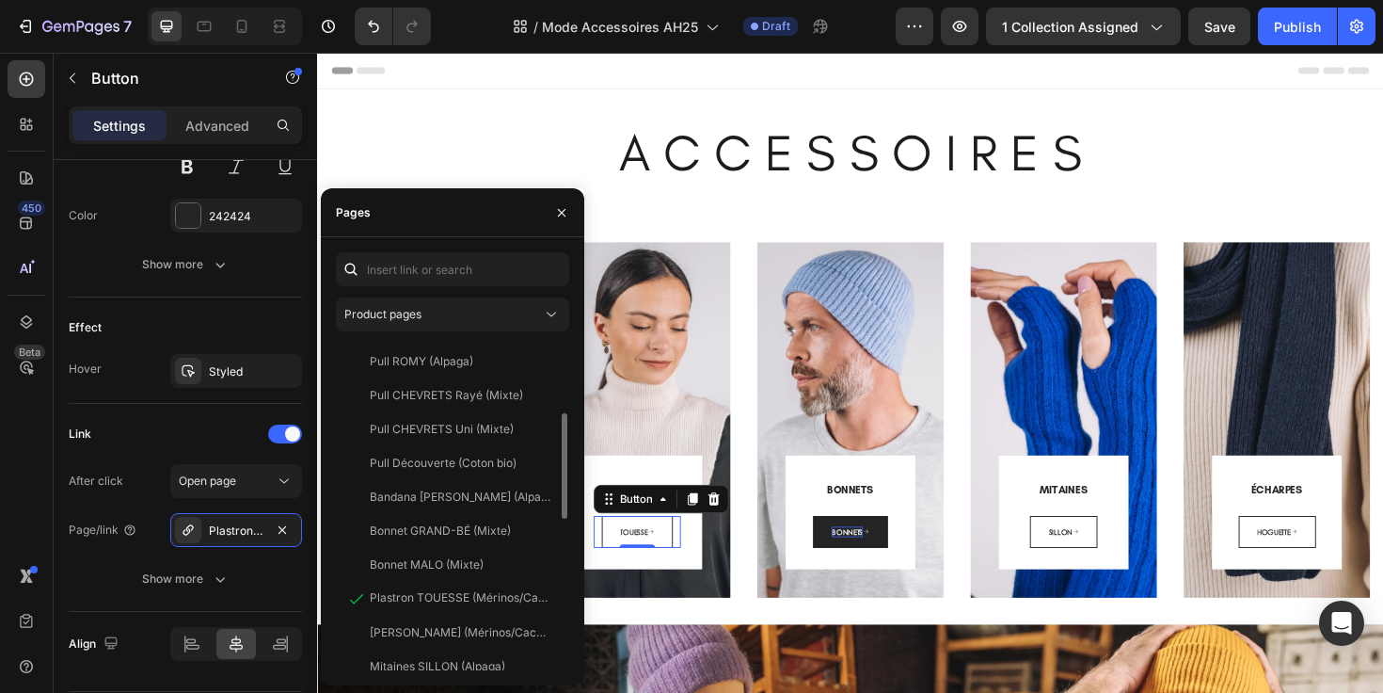
scroll to position [278, 0]
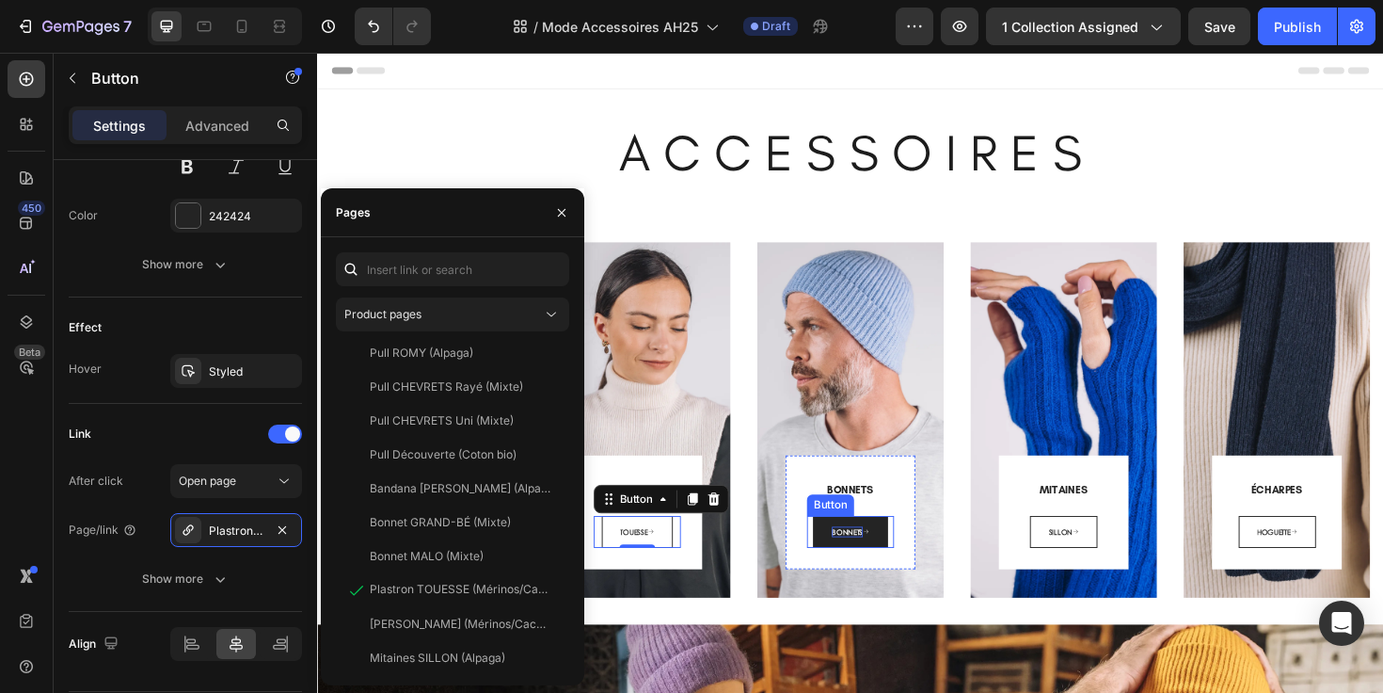
click at [897, 566] on link "BONNETS" at bounding box center [881, 560] width 79 height 35
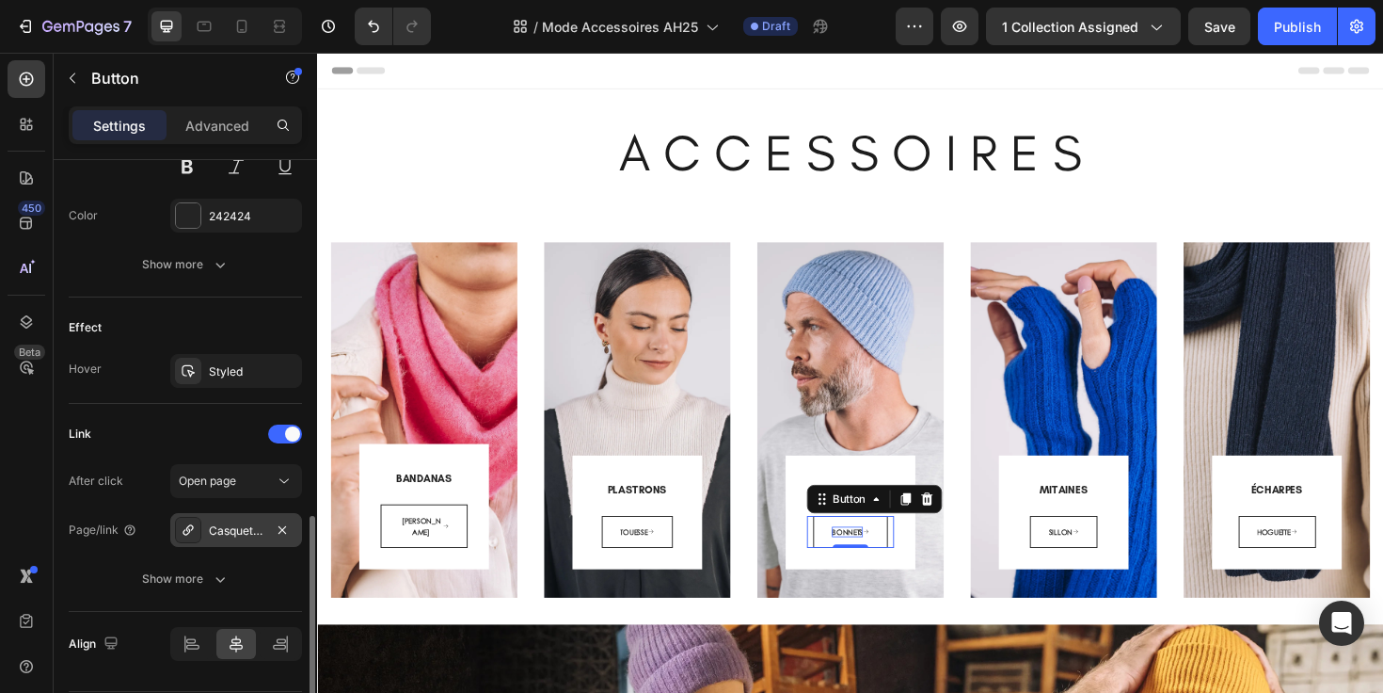
click at [237, 530] on div "Casquette QUELMER" at bounding box center [236, 530] width 55 height 17
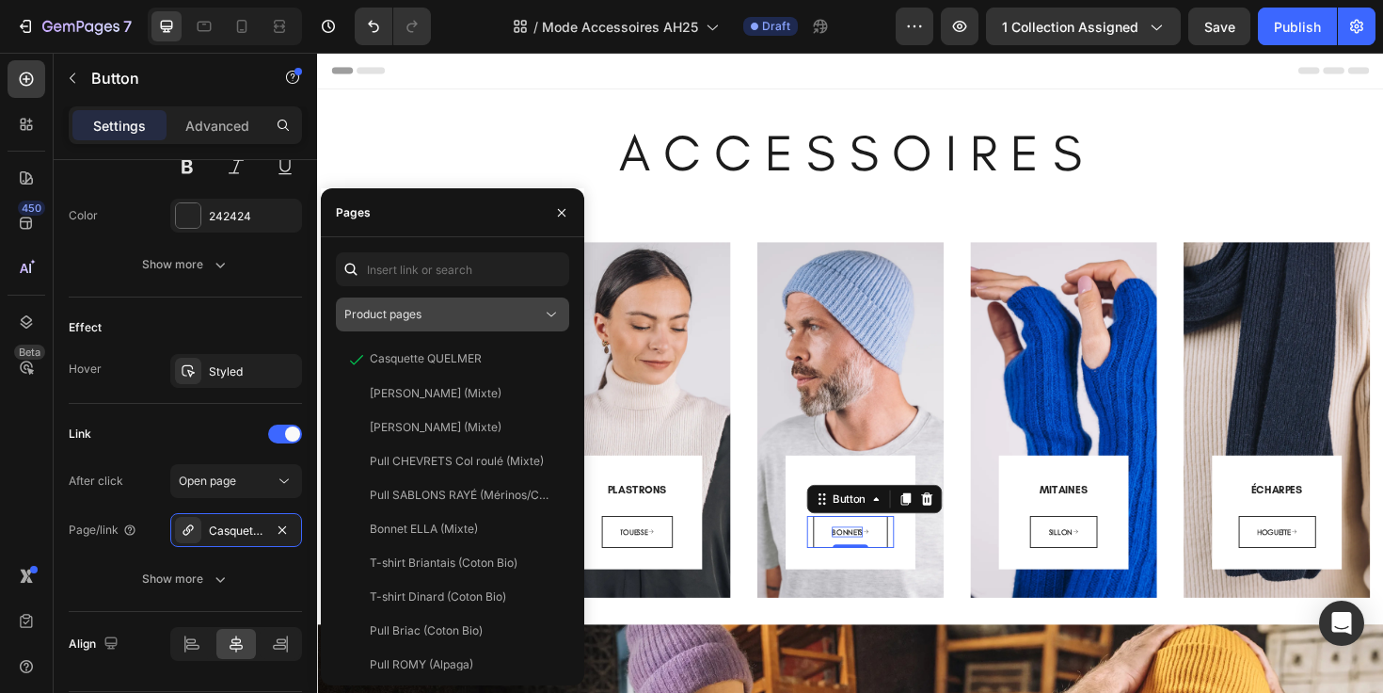
click at [529, 318] on div "Product pages" at bounding box center [443, 314] width 198 height 17
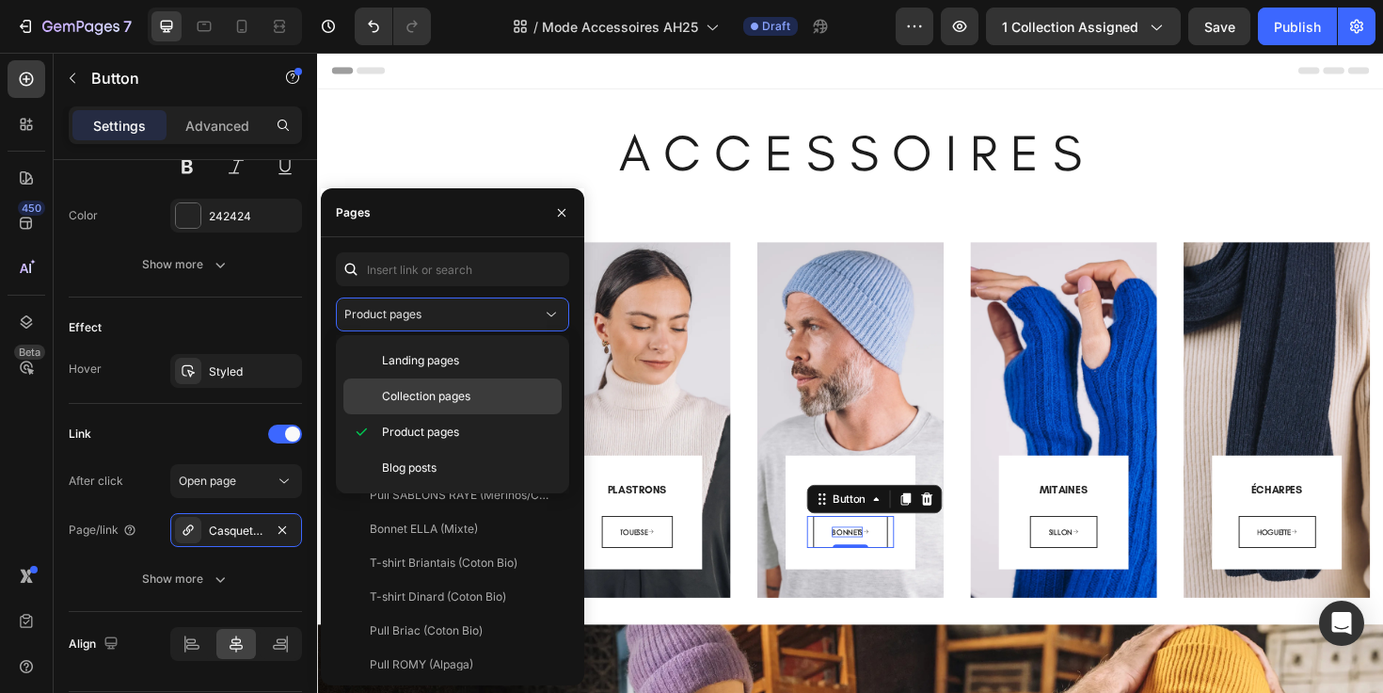
click at [494, 398] on p "Collection pages" at bounding box center [467, 396] width 171 height 17
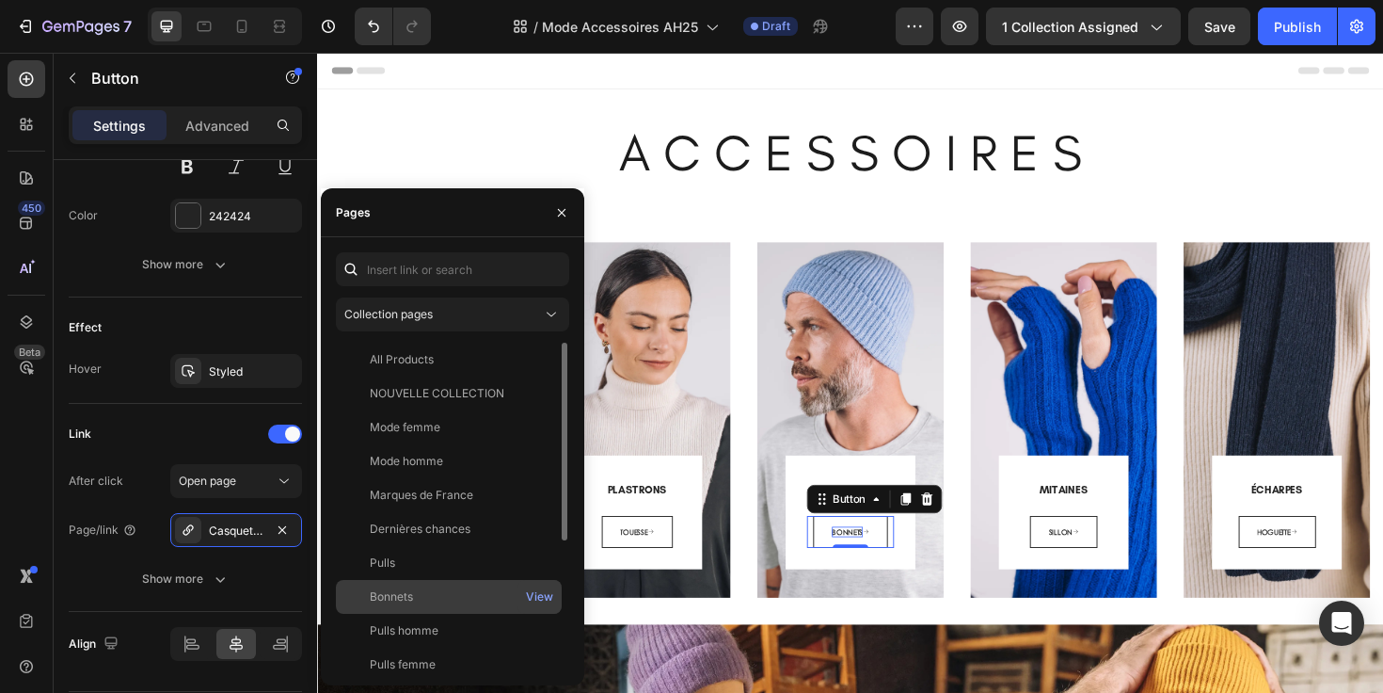
click at [414, 602] on div "Bonnets" at bounding box center [448, 596] width 211 height 17
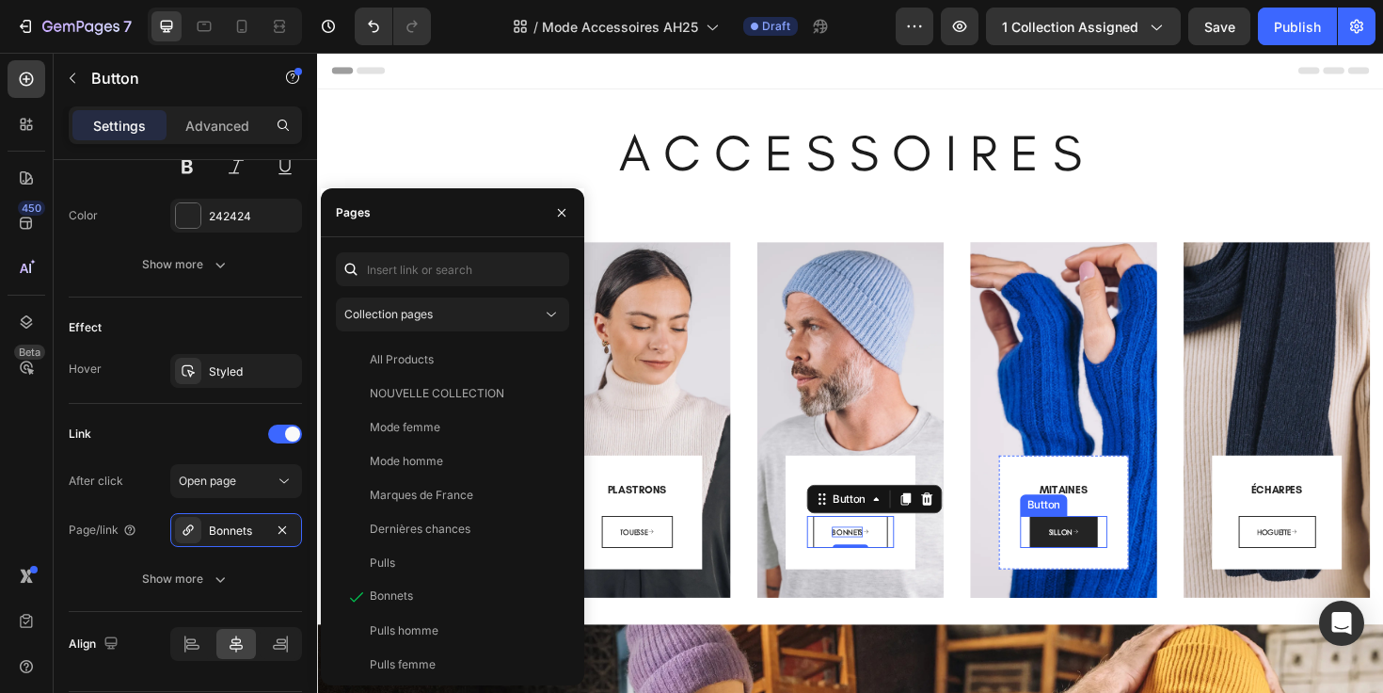
click at [1126, 549] on link "SILLON" at bounding box center [1108, 560] width 72 height 35
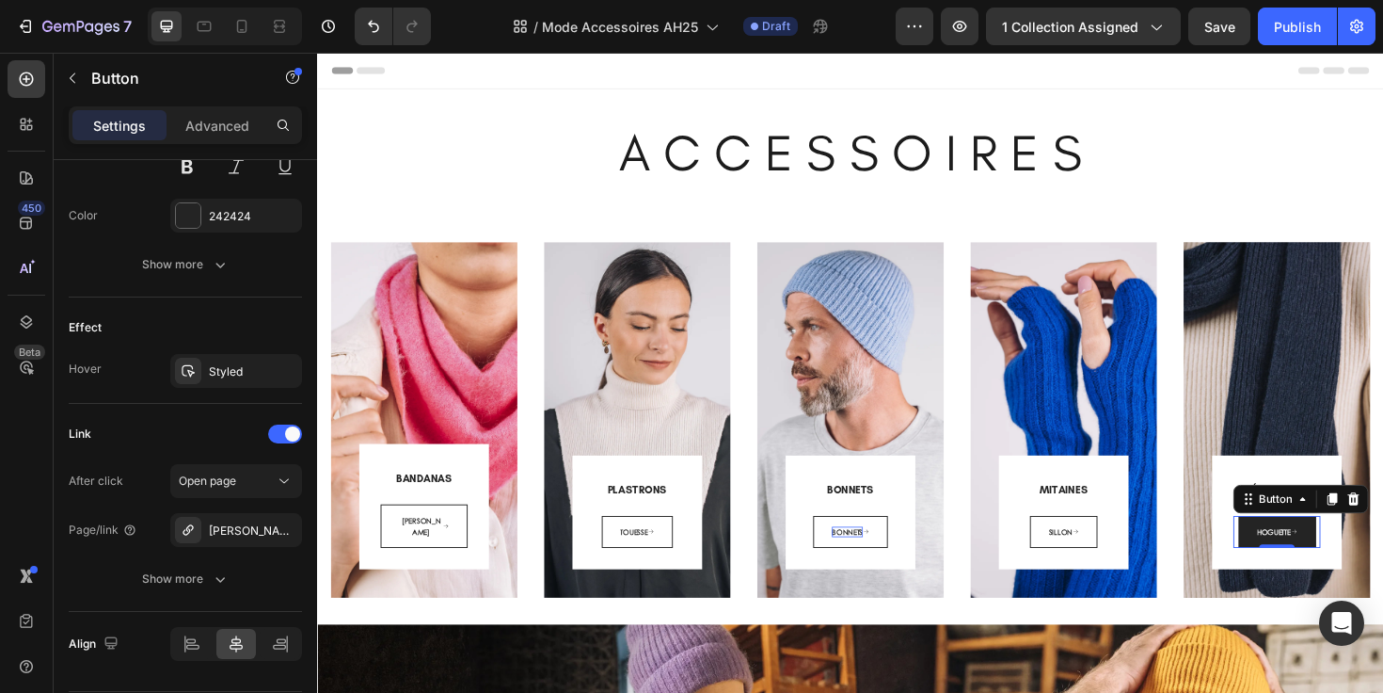
click at [1293, 553] on link "HOGUETTE" at bounding box center [1334, 560] width 82 height 35
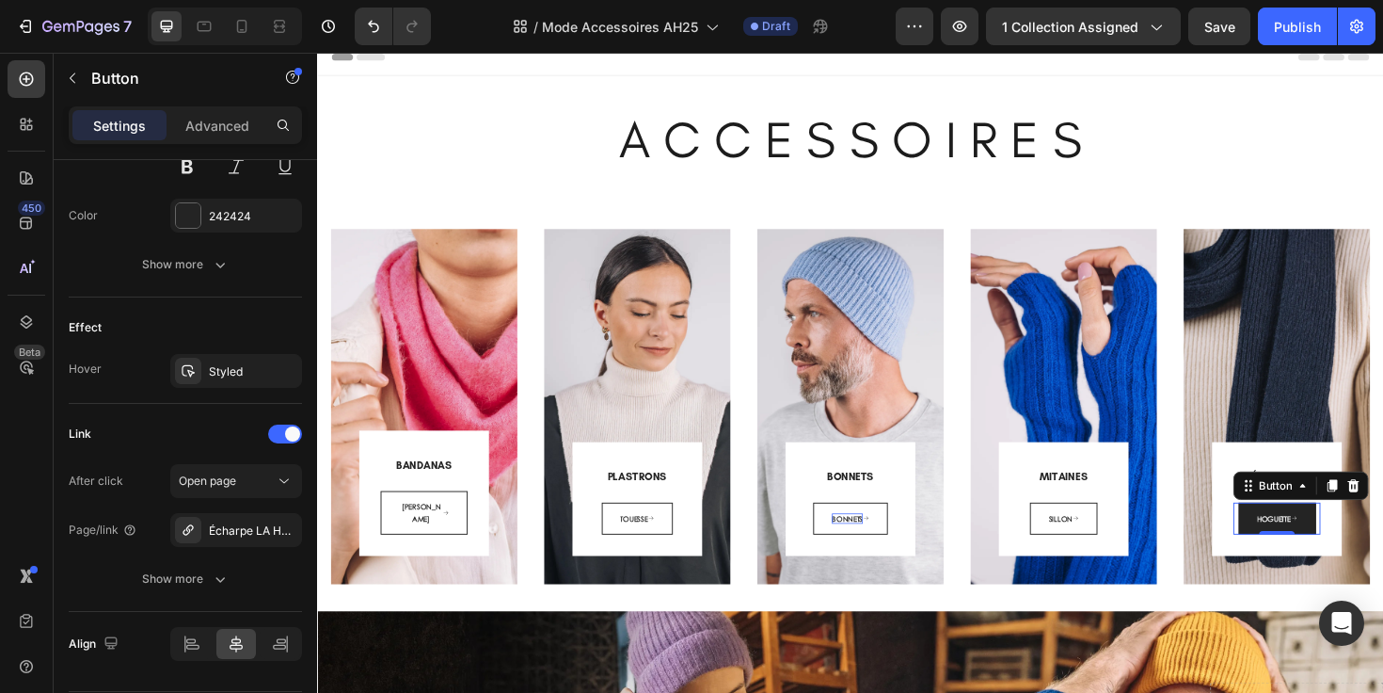
scroll to position [16, 0]
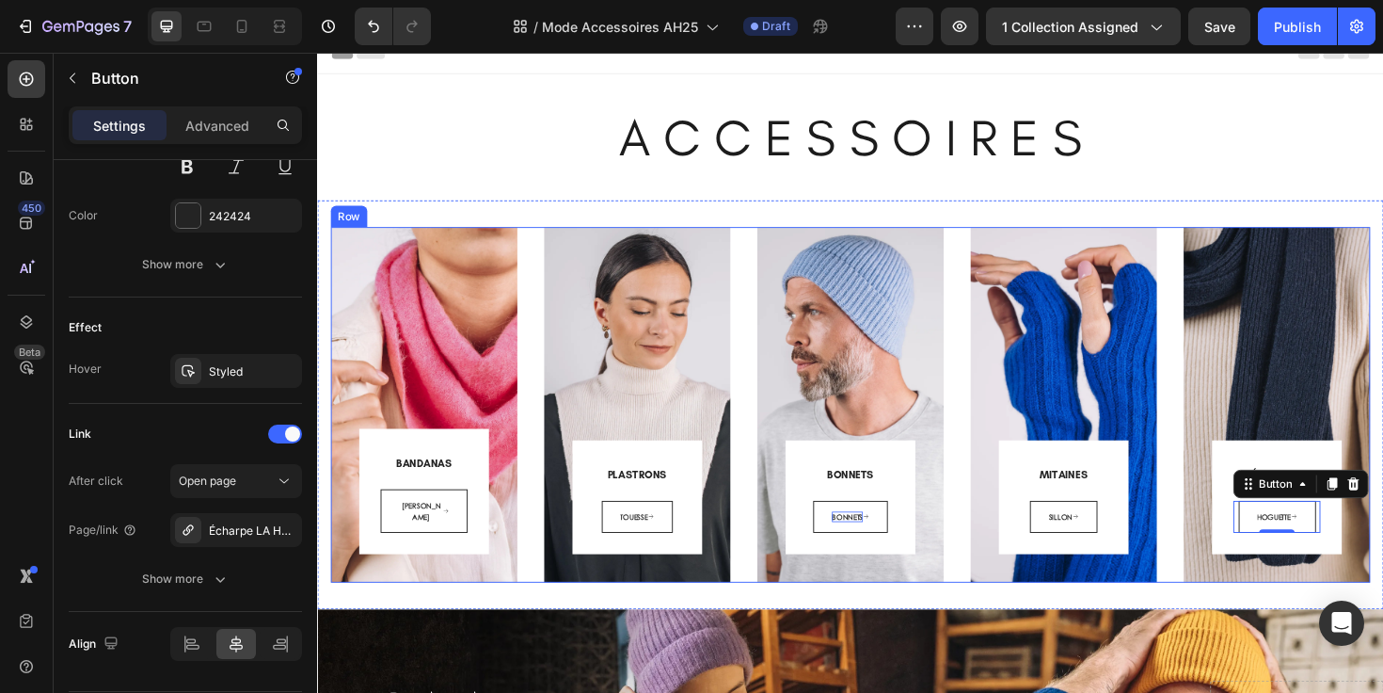
click at [1205, 321] on div "BANDANAS Heading COLETTE Button Row Row Hero Banner PLASTRONS Heading TOUESSE B…" at bounding box center [881, 425] width 1101 height 376
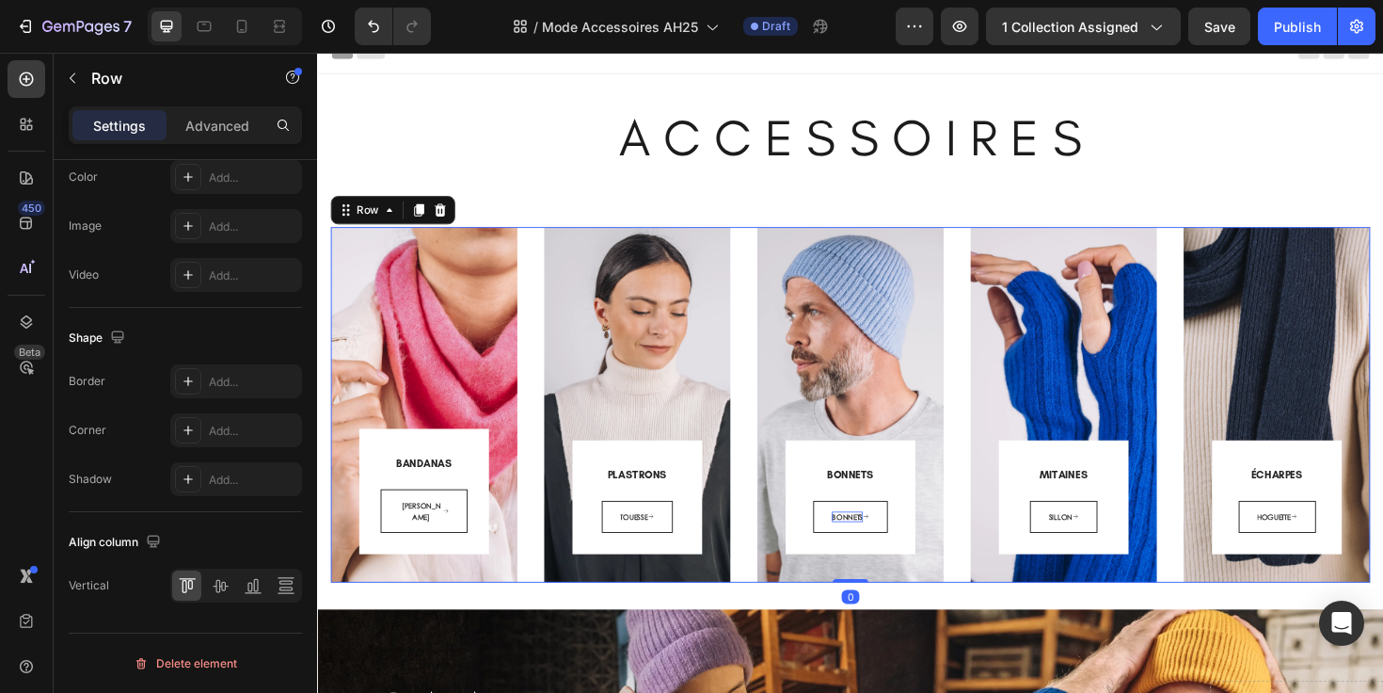
scroll to position [0, 0]
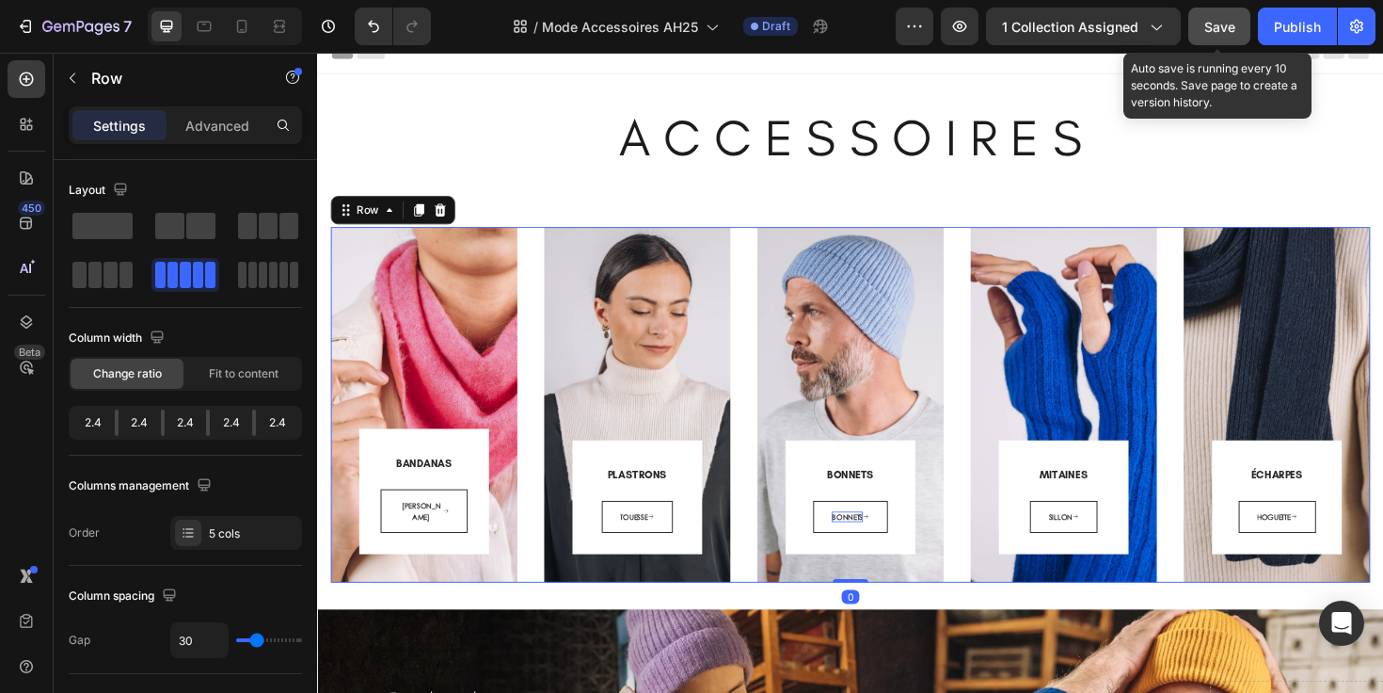
click at [1231, 31] on span "Save" at bounding box center [1219, 27] width 31 height 16
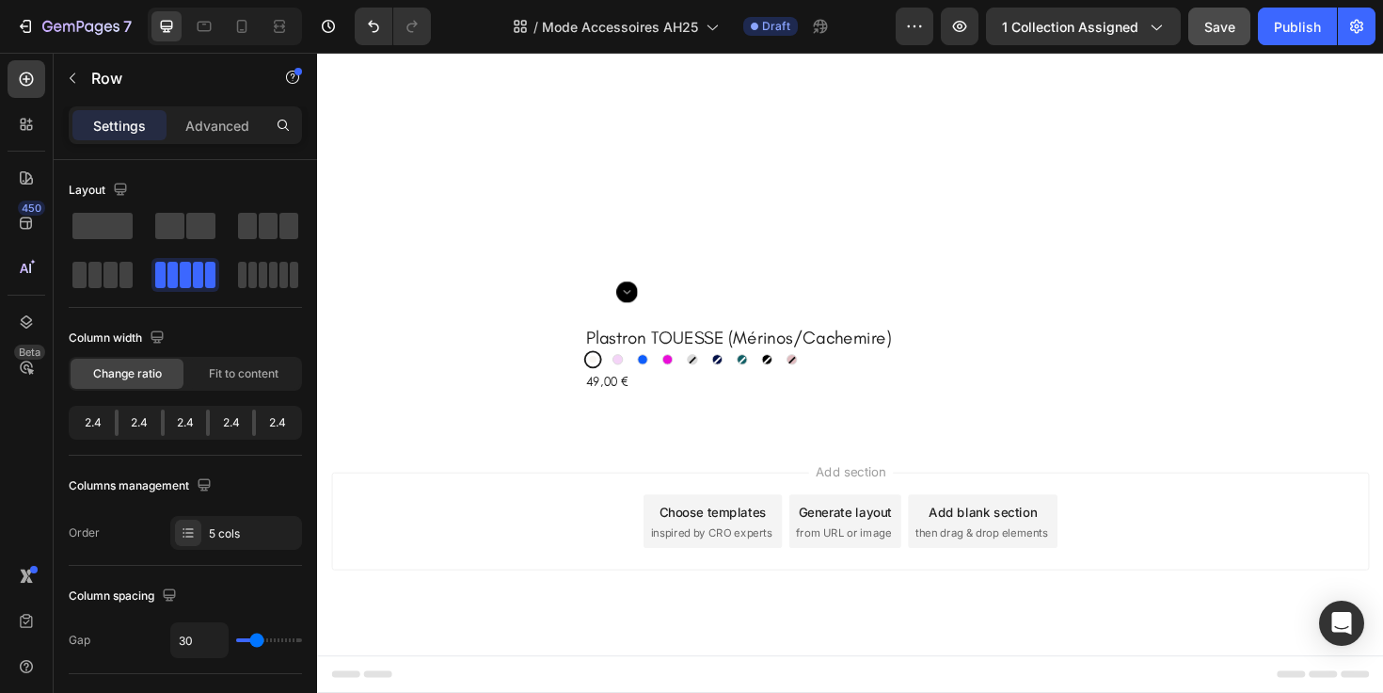
scroll to position [4522, 0]
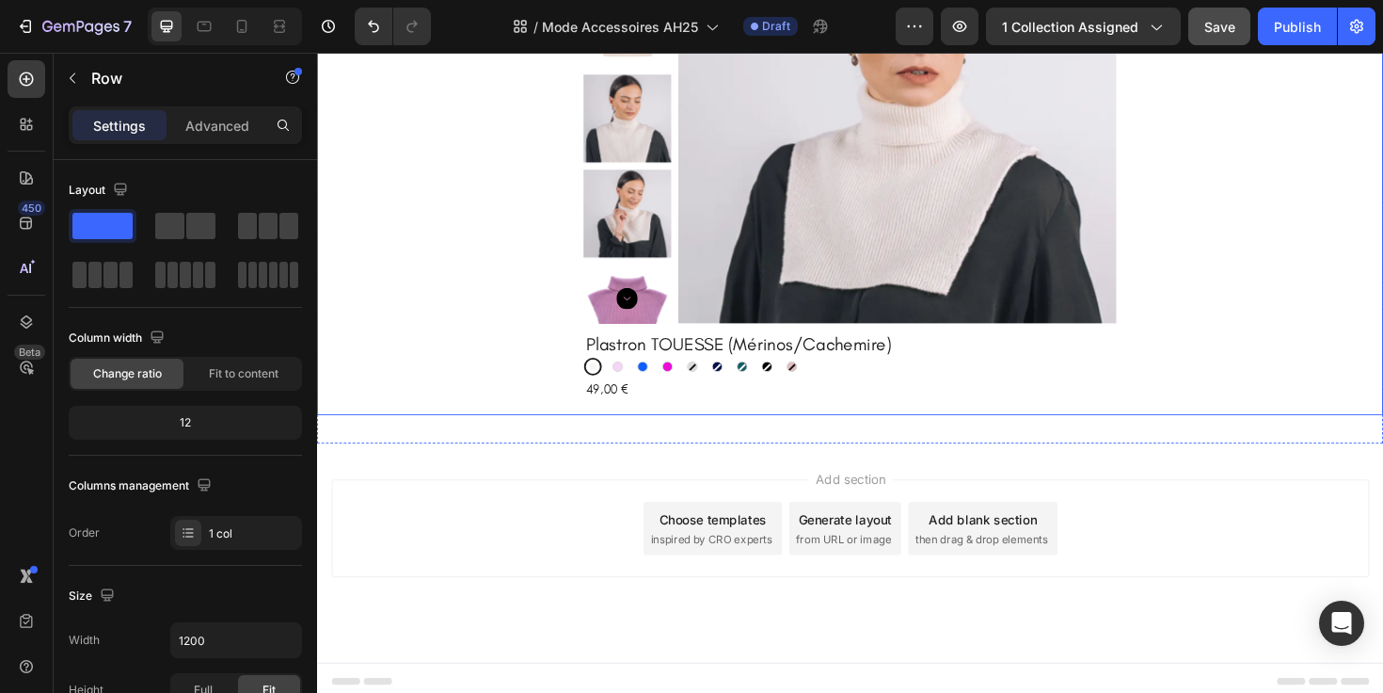
click at [389, 421] on div "Product Images Plastron TOUESSE (Mérinos/Cachemire) Product Title Écru Écru Lil…" at bounding box center [881, 149] width 1099 height 546
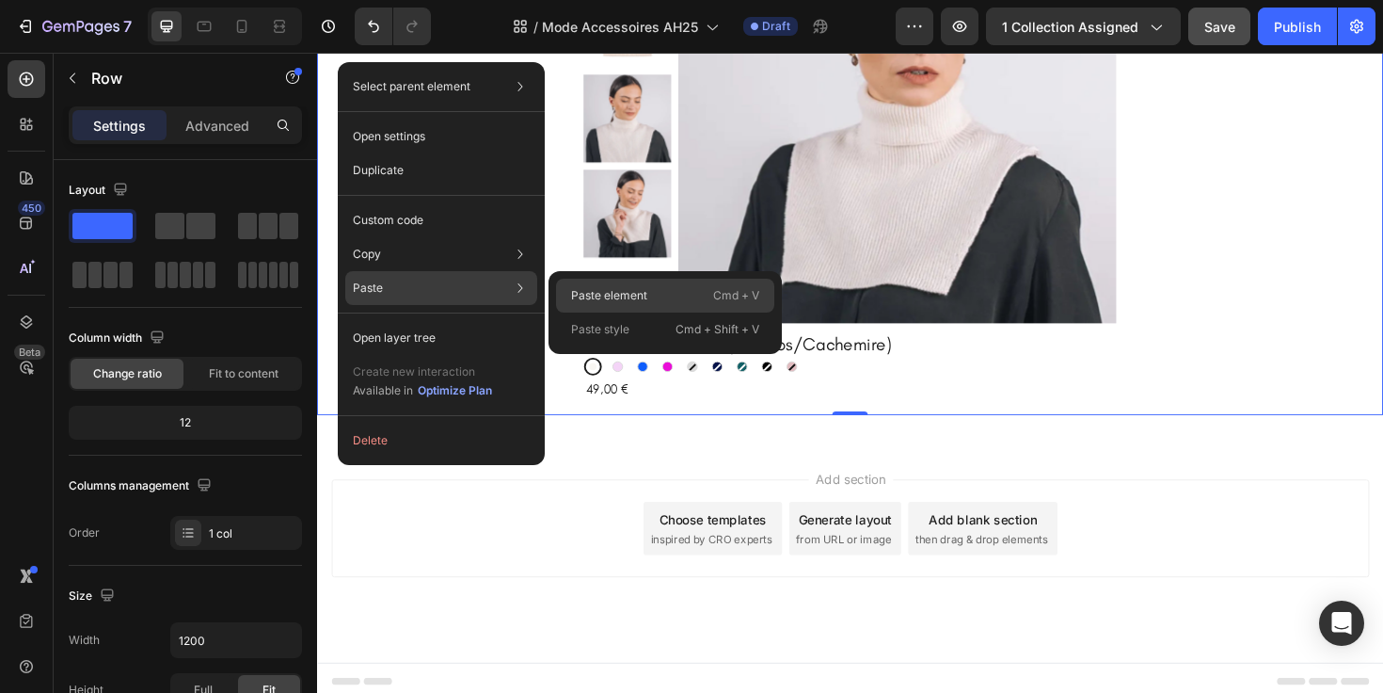
click at [605, 289] on p "Paste element" at bounding box center [609, 295] width 76 height 17
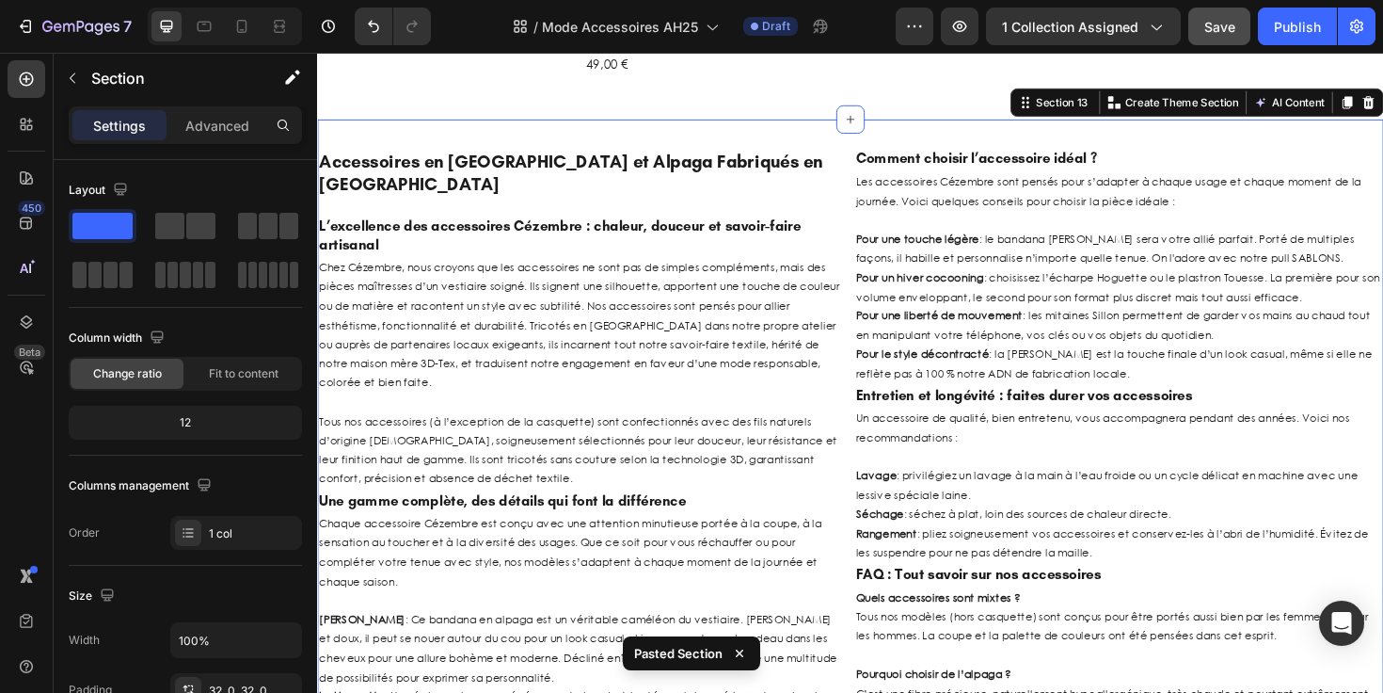
scroll to position [4870, 0]
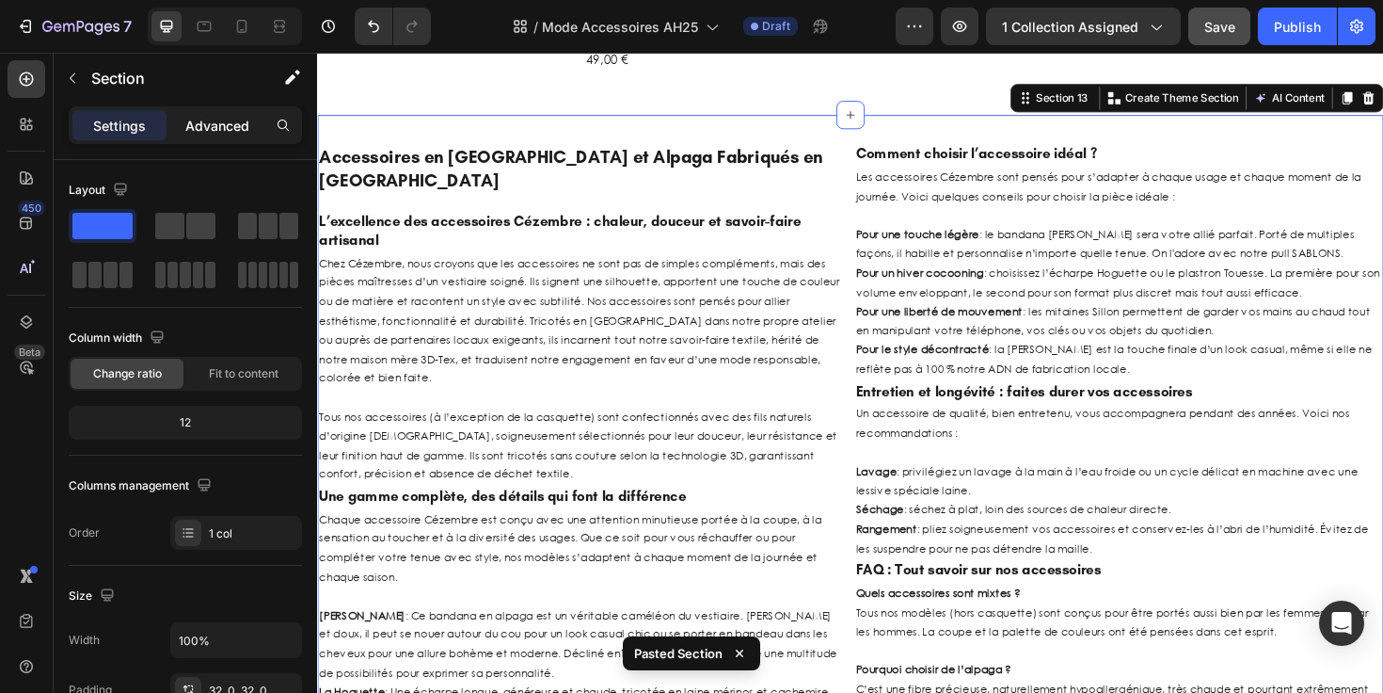
click at [208, 135] on div "Advanced" at bounding box center [217, 125] width 94 height 30
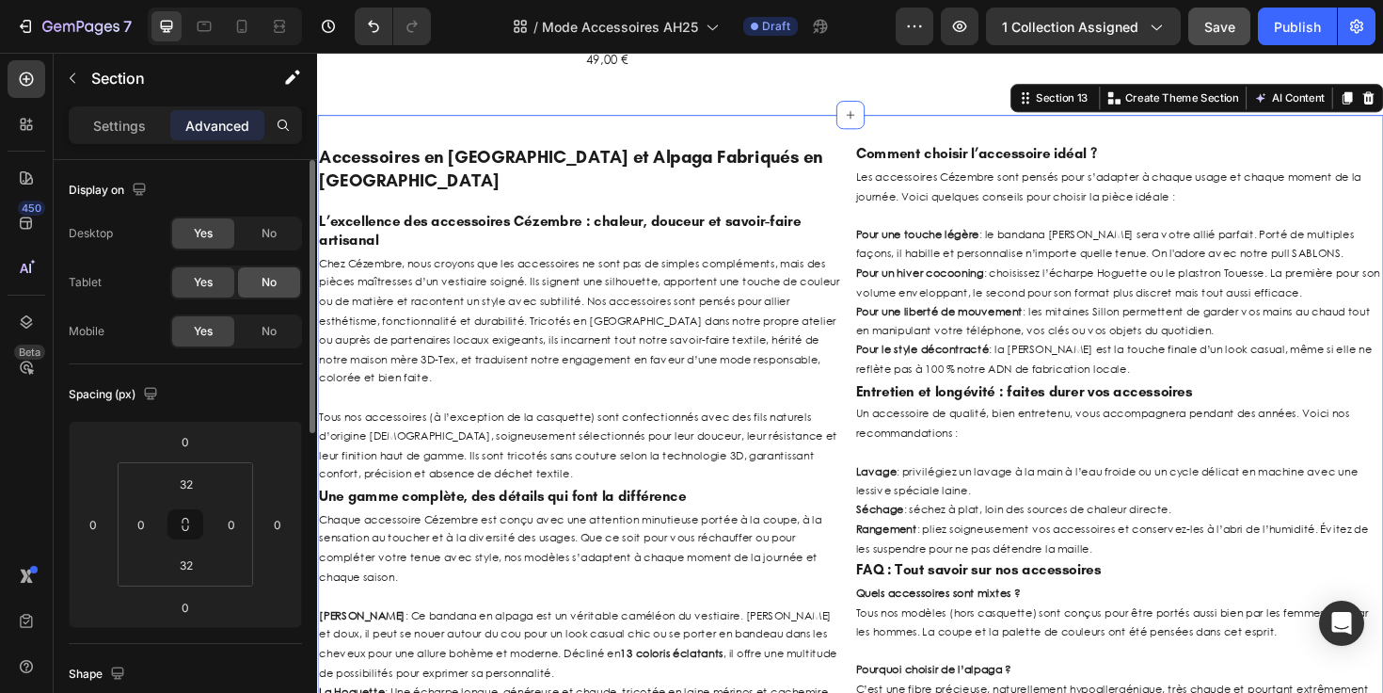
click at [247, 283] on div "No" at bounding box center [269, 282] width 62 height 30
click at [253, 330] on div "No" at bounding box center [269, 331] width 62 height 30
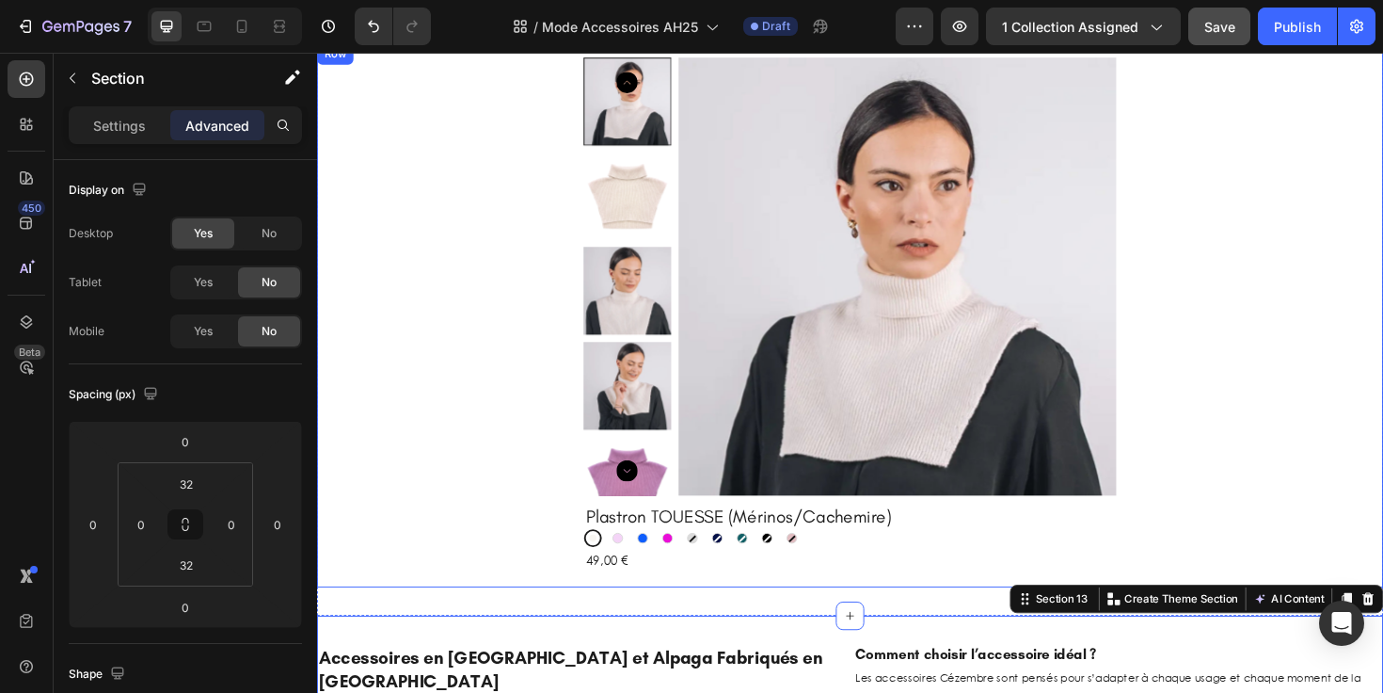
click at [435, 367] on div "Product Images Plastron TOUESSE (Mérinos/Cachemire) Product Title Écru Écru Lil…" at bounding box center [881, 330] width 1099 height 546
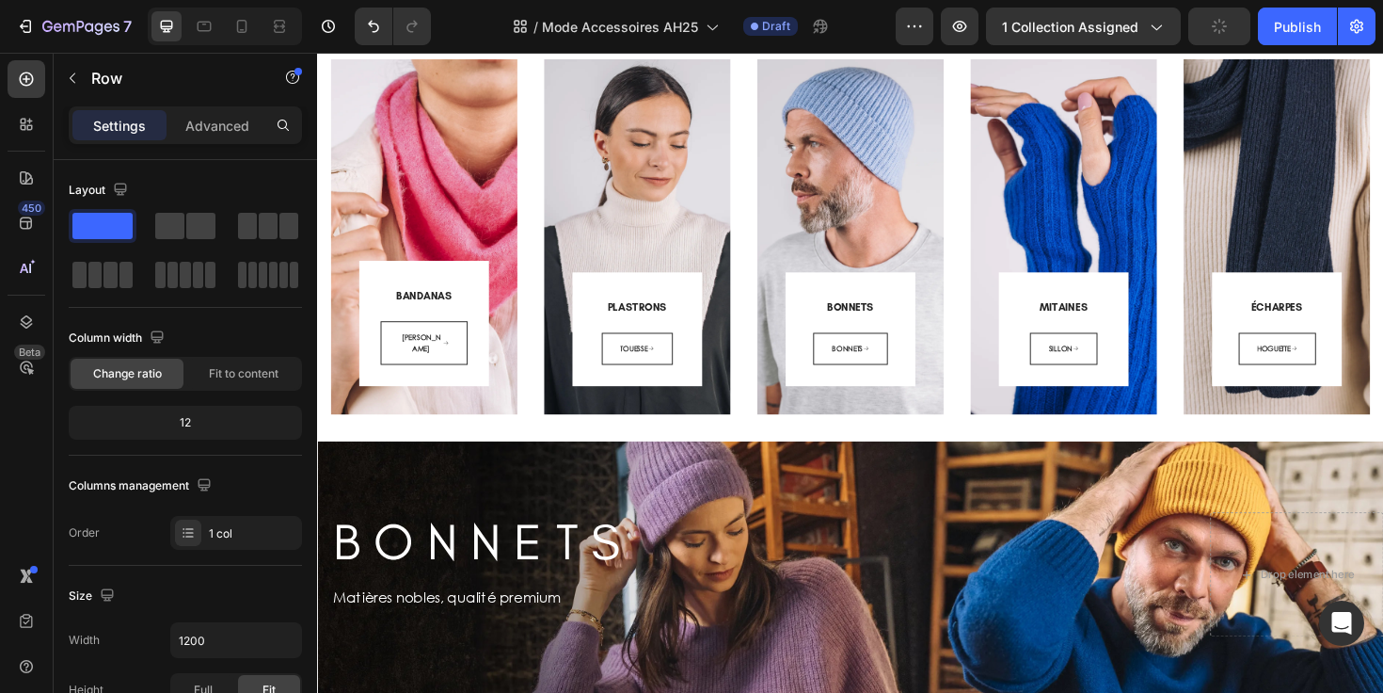
scroll to position [0, 0]
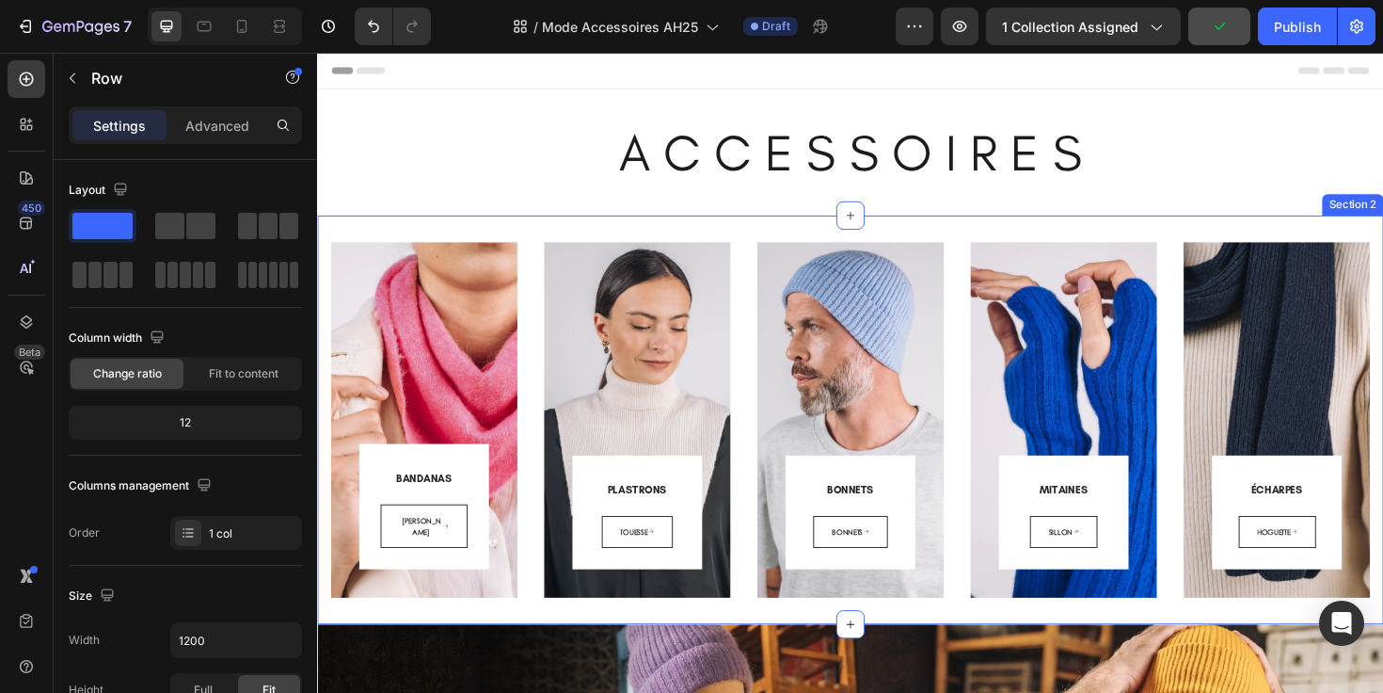
click at [526, 238] on div "BANDANAS Heading COLETTE Button Row Row Hero Banner PLASTRONS Heading TOUESSE B…" at bounding box center [881, 441] width 1129 height 433
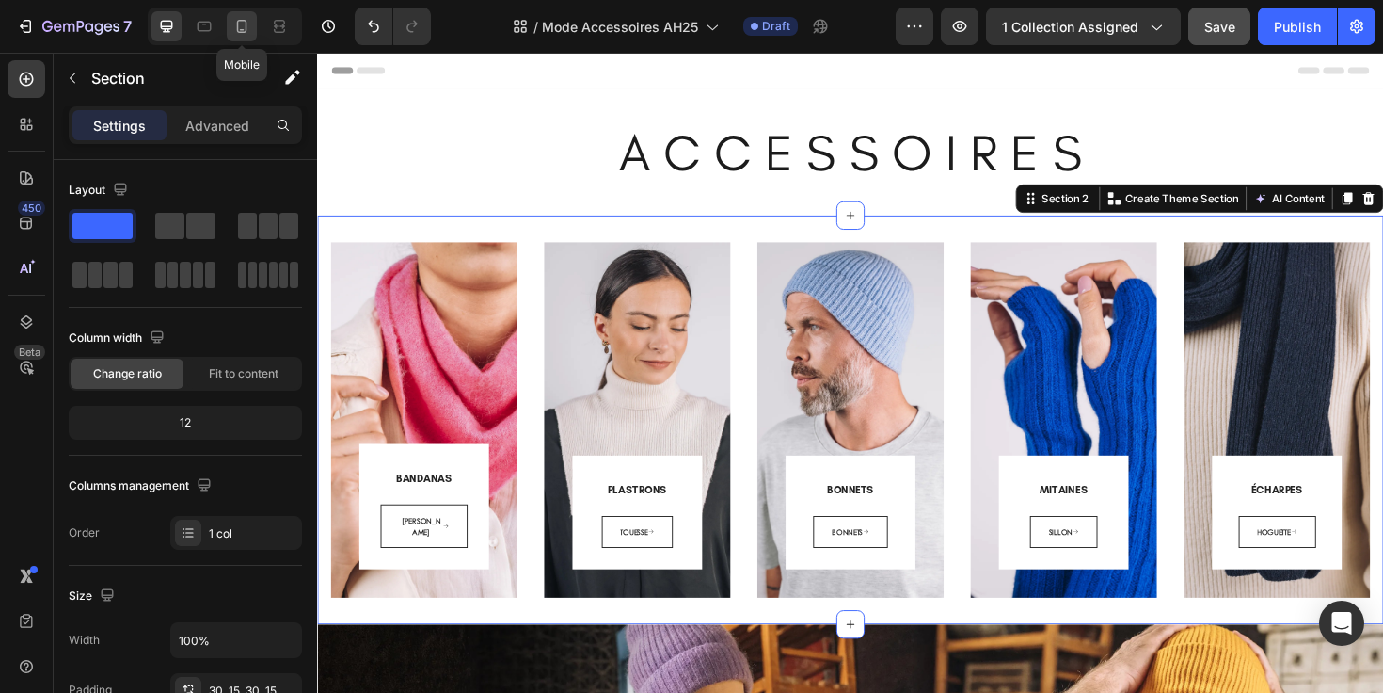
click at [244, 34] on icon at bounding box center [241, 26] width 19 height 19
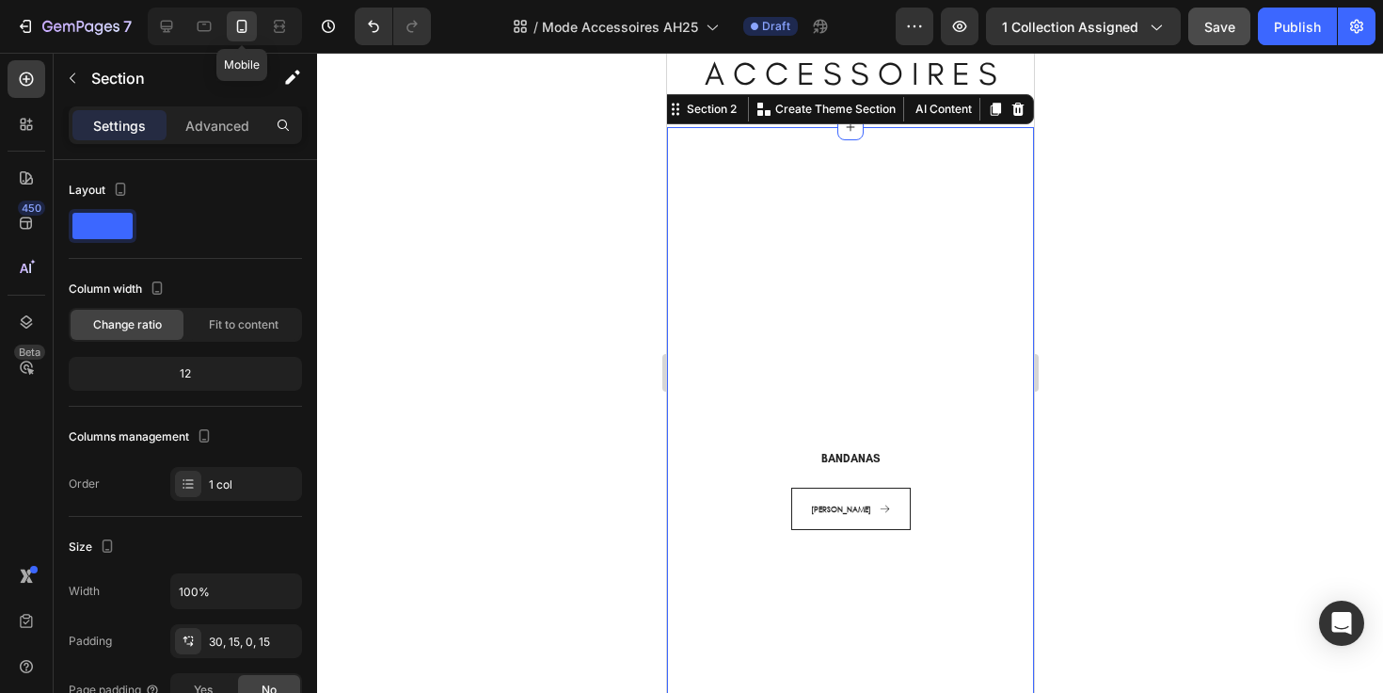
scroll to position [78, 0]
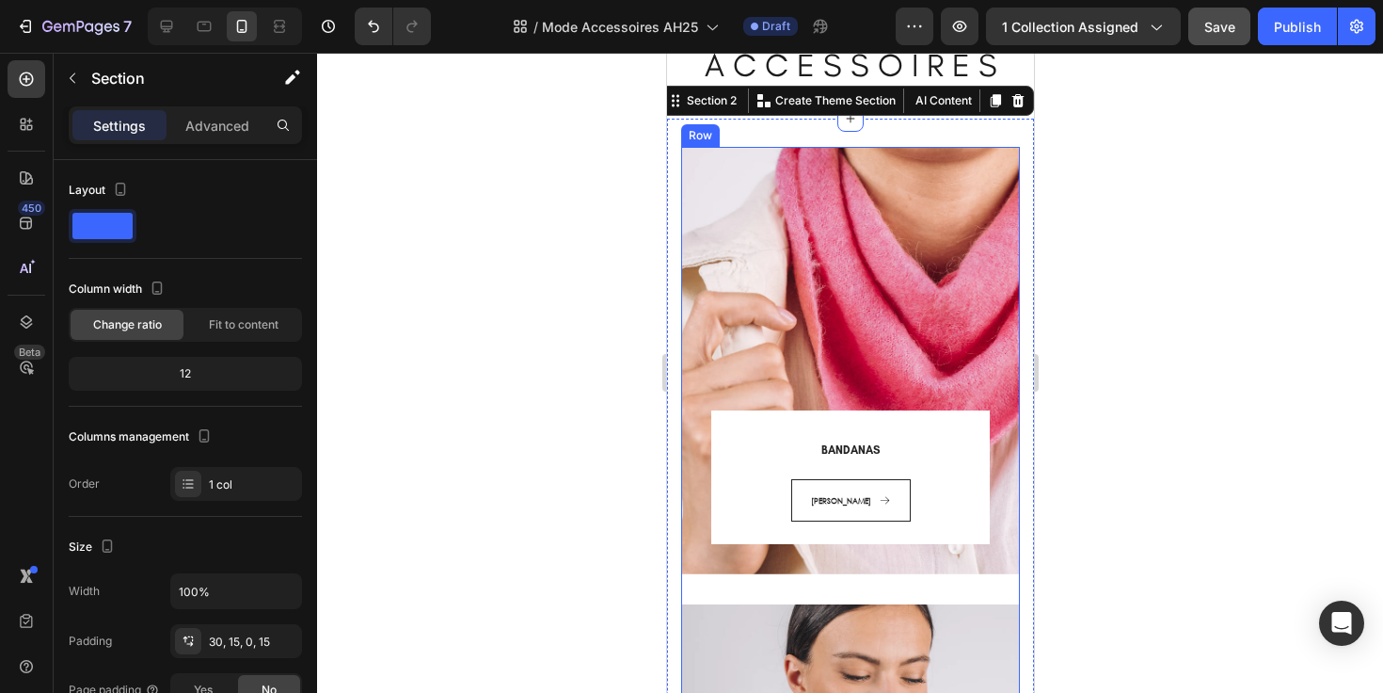
click at [729, 583] on div "BANDANAS Heading COLETTE Button Row Row Hero Banner" at bounding box center [849, 375] width 339 height 457
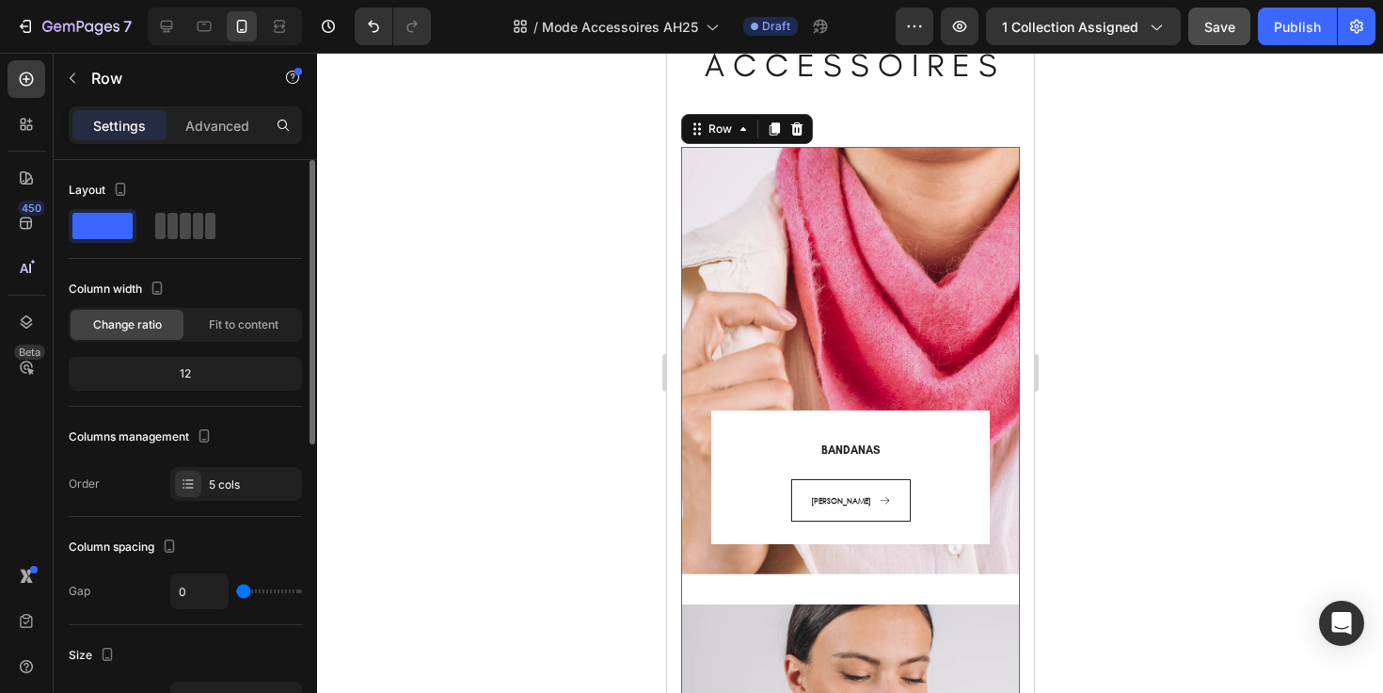
click at [180, 225] on span at bounding box center [185, 226] width 10 height 26
type input "30"
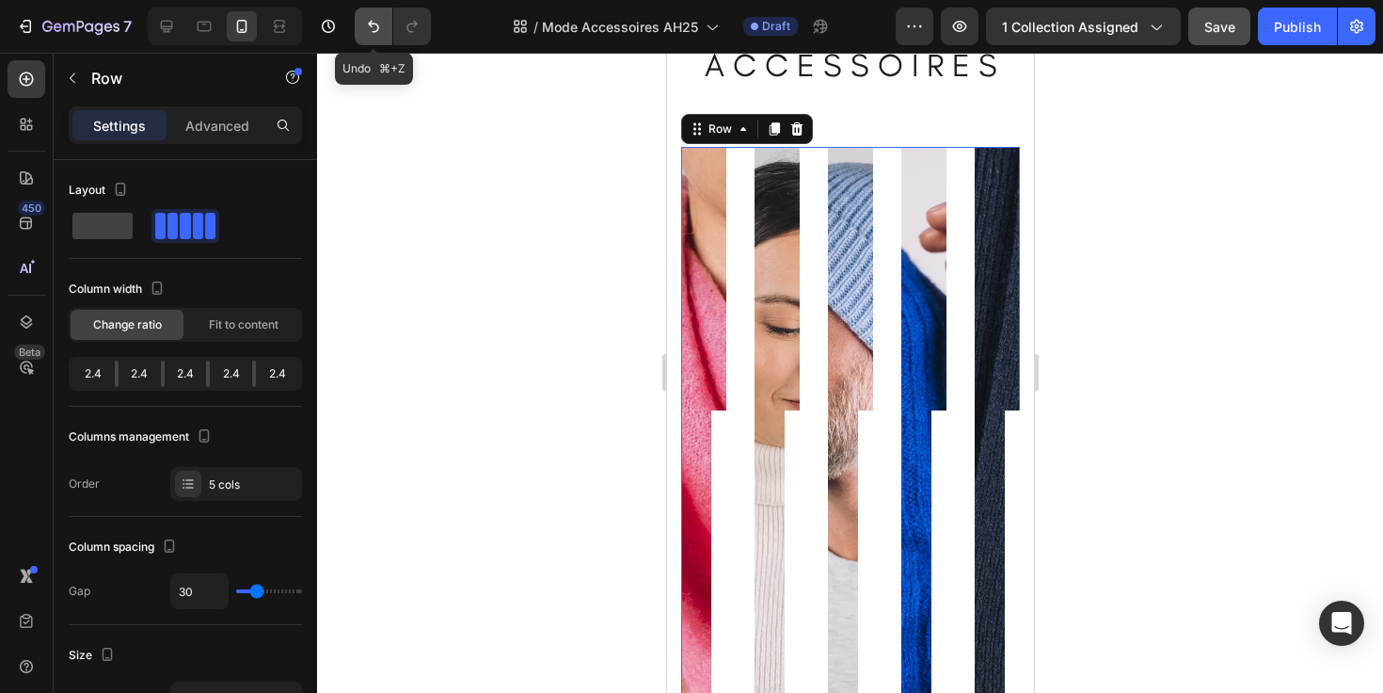
click at [363, 27] on button "Undo/Redo" at bounding box center [374, 27] width 38 height 38
type input "0"
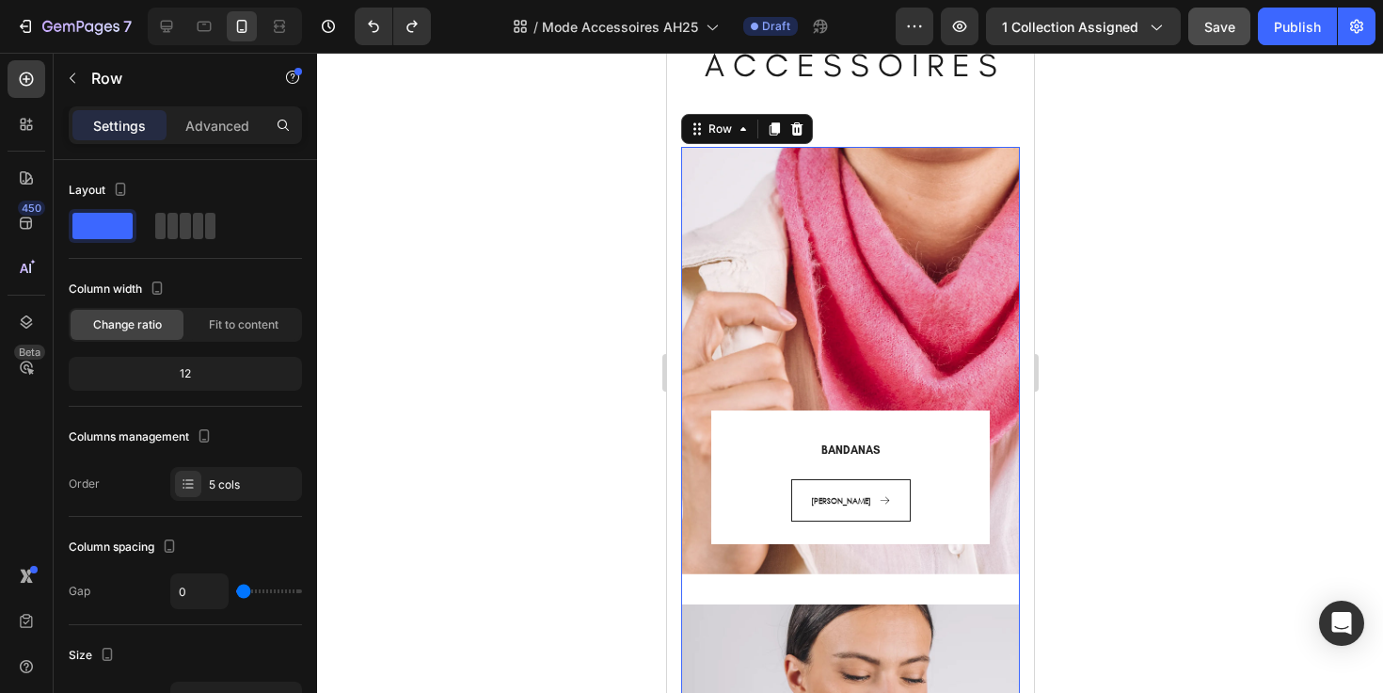
click at [811, 584] on div "BANDANAS Heading COLETTE Button Row Row Hero Banner" at bounding box center [849, 375] width 339 height 457
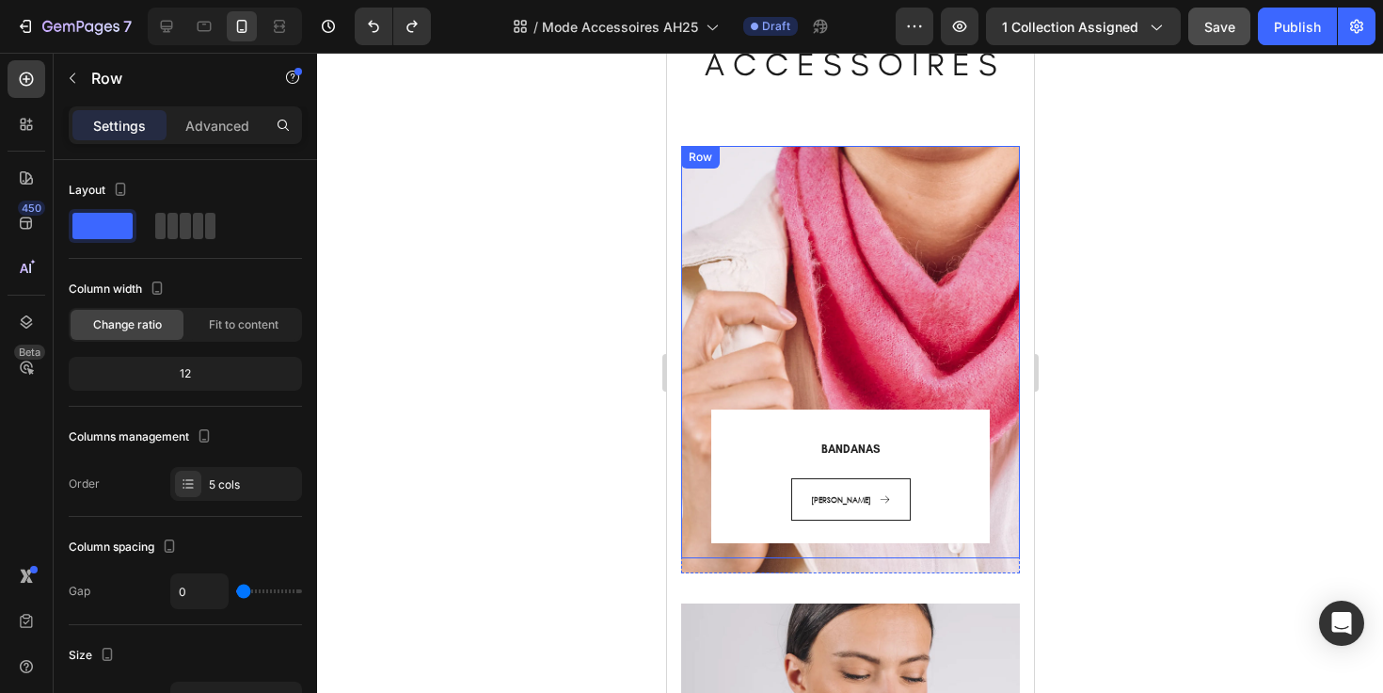
scroll to position [107, 0]
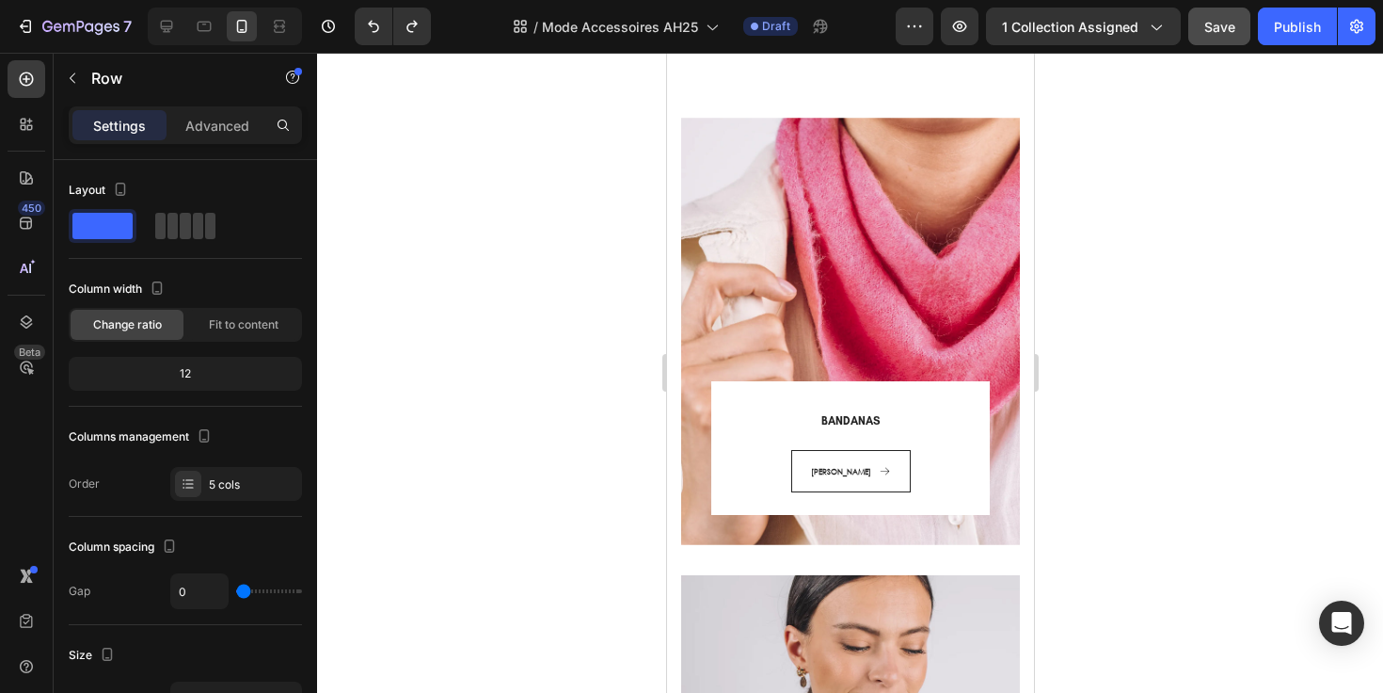
click at [777, 562] on div "BANDANAS Heading COLETTE Button Row Row Hero Banner" at bounding box center [849, 346] width 339 height 457
click at [794, 550] on div "BANDANAS Heading COLETTE Button Row Row Hero Banner" at bounding box center [849, 346] width 339 height 457
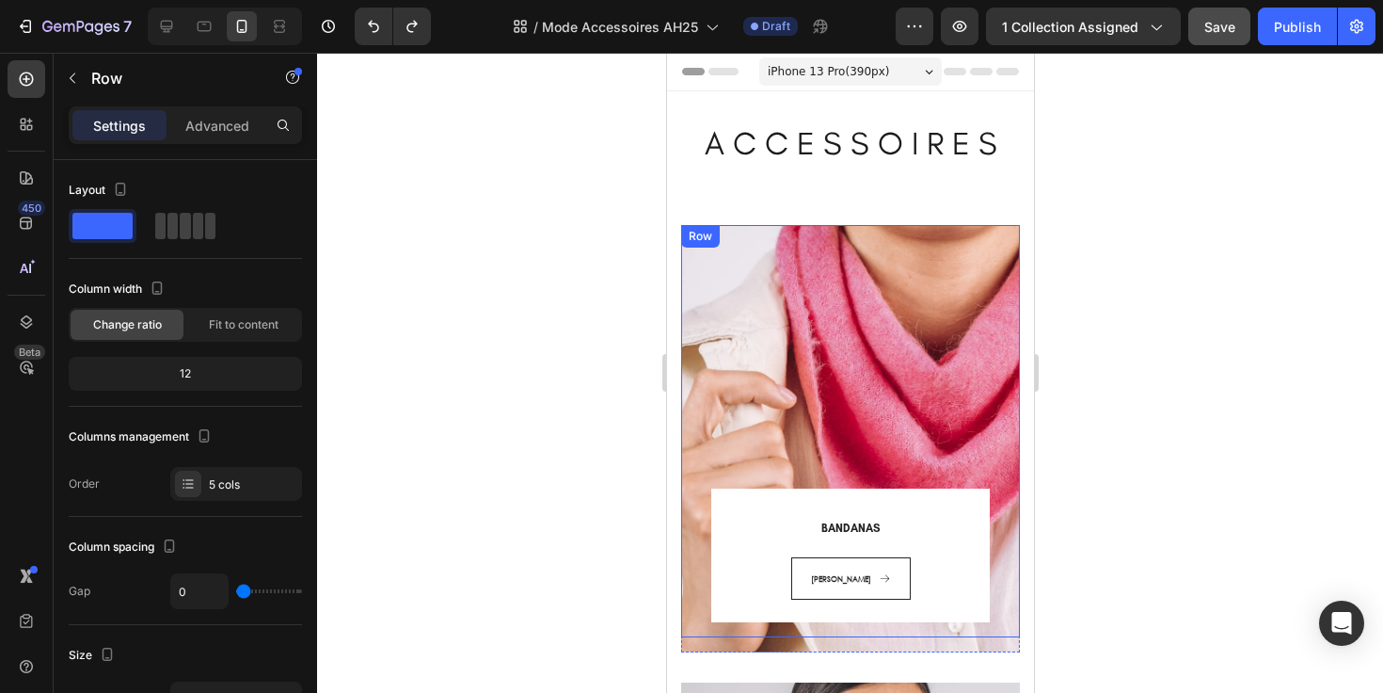
click at [778, 242] on div "BANDANAS Heading COLETTE Button Row Row" at bounding box center [849, 431] width 339 height 412
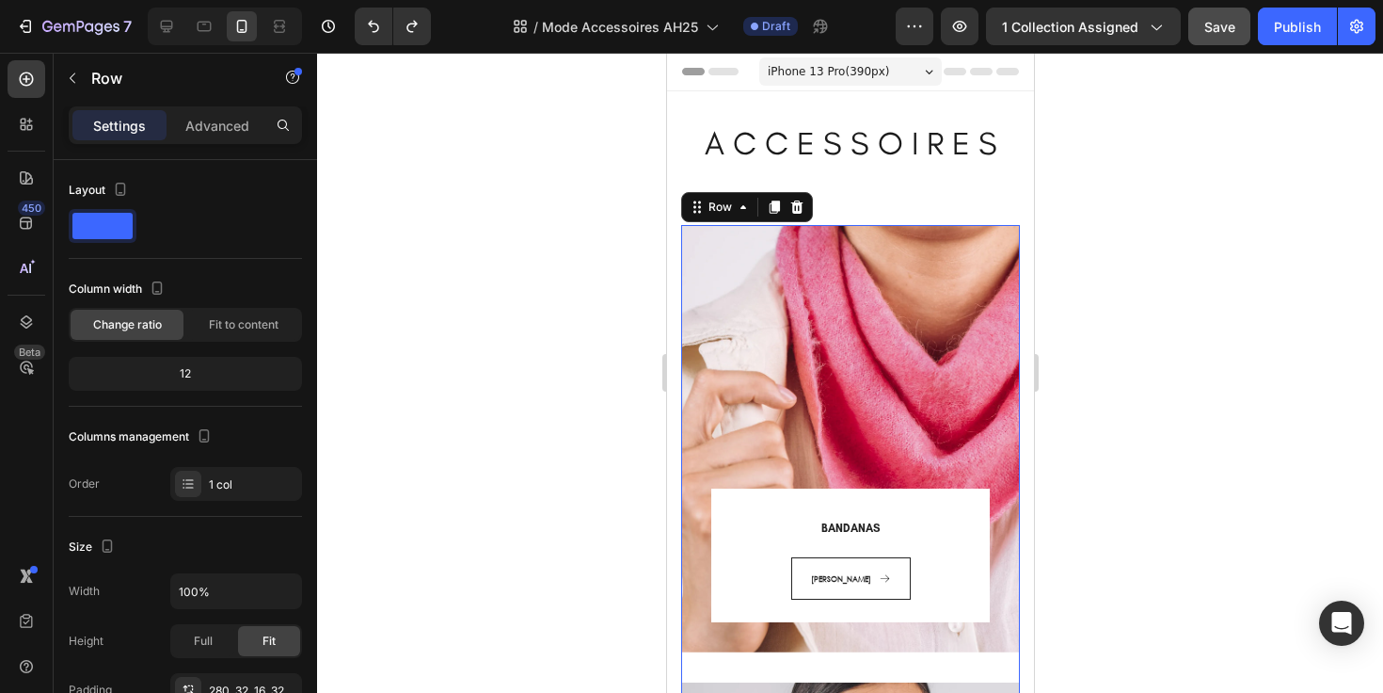
click at [728, 668] on div "BANDANAS Heading COLETTE Button Row Row Hero Banner" at bounding box center [849, 453] width 339 height 457
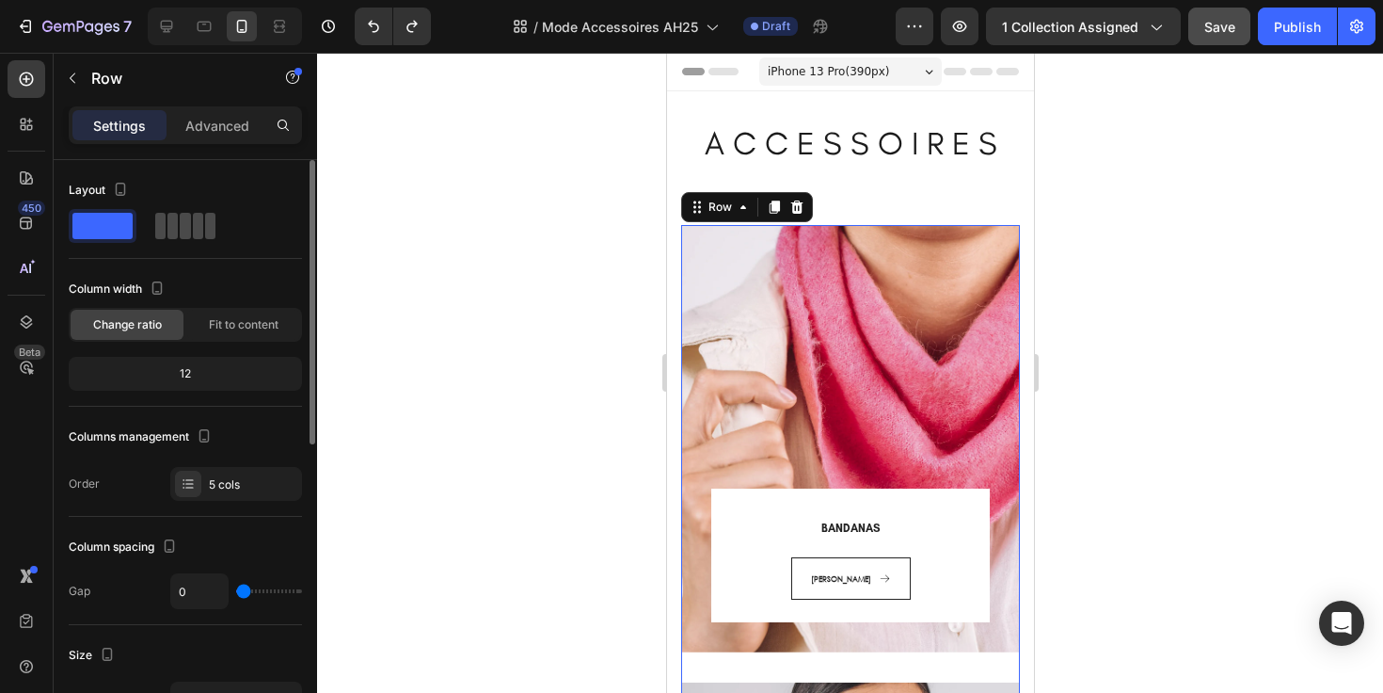
click at [178, 222] on div at bounding box center [185, 226] width 60 height 26
type input "30"
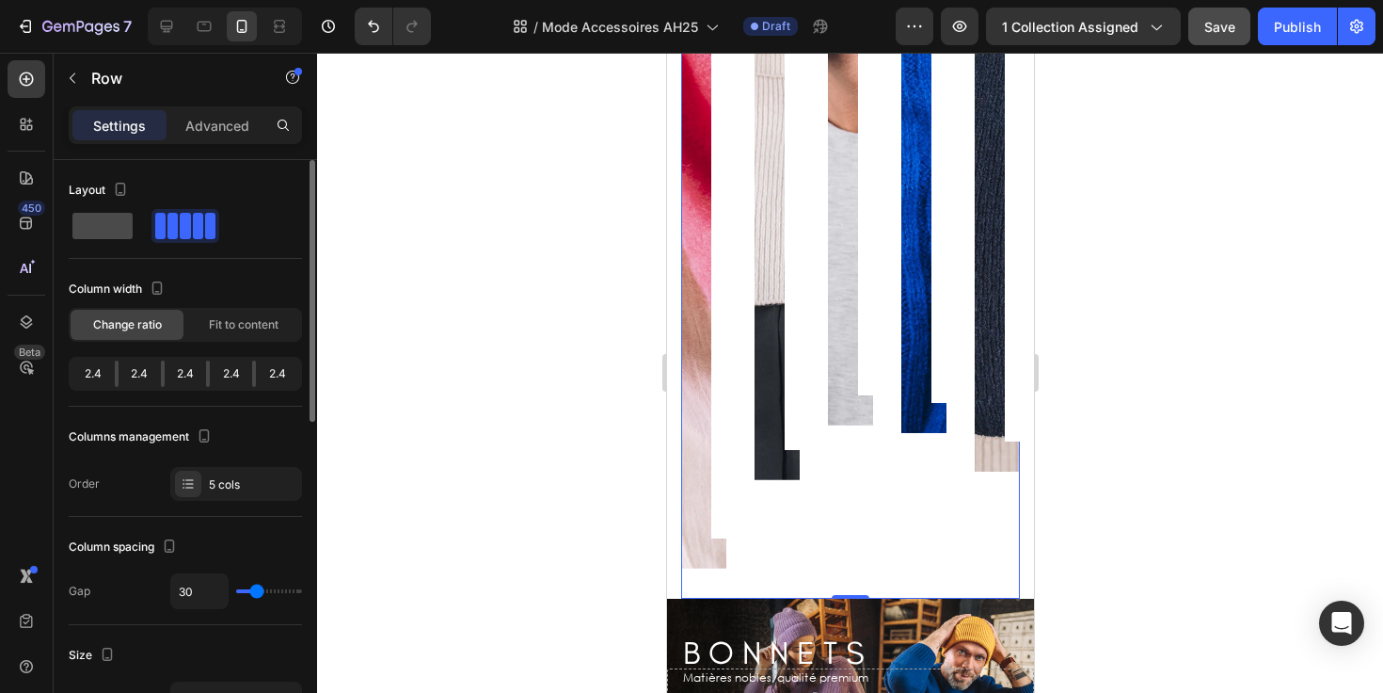
click at [104, 230] on span at bounding box center [102, 226] width 60 height 26
type input "0"
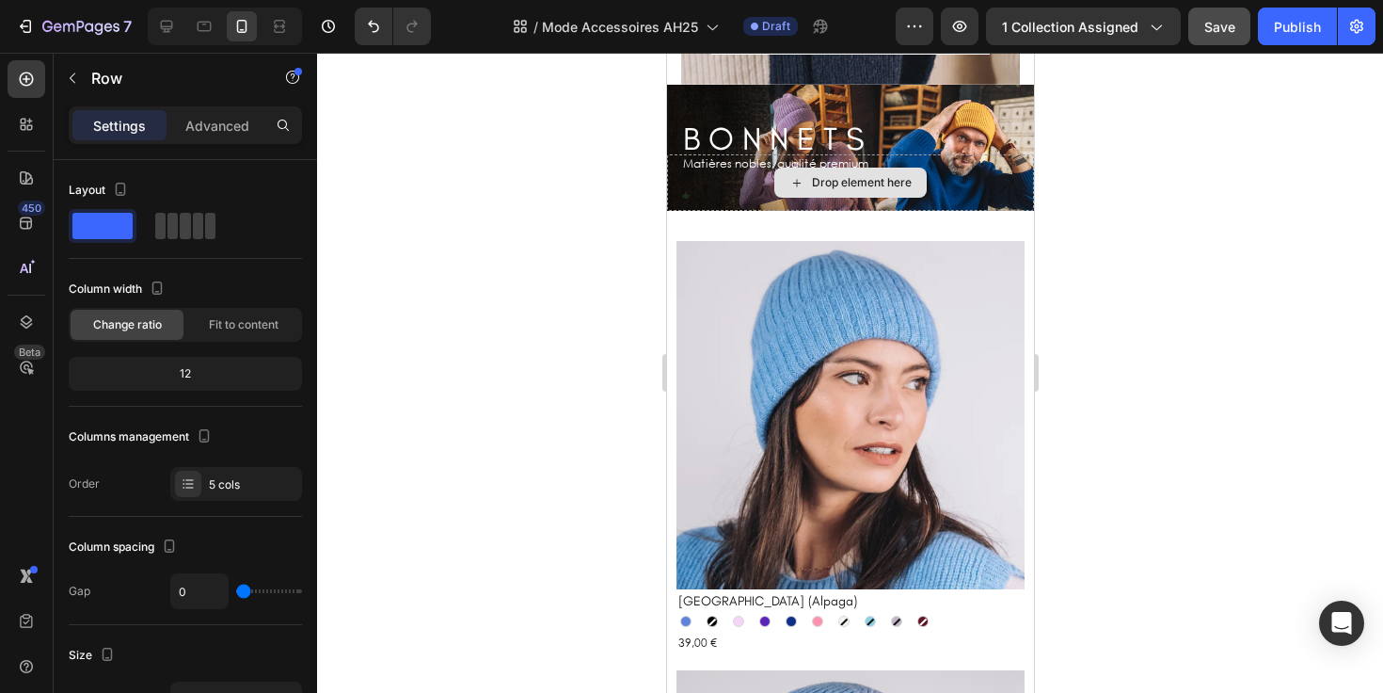
scroll to position [2271, 0]
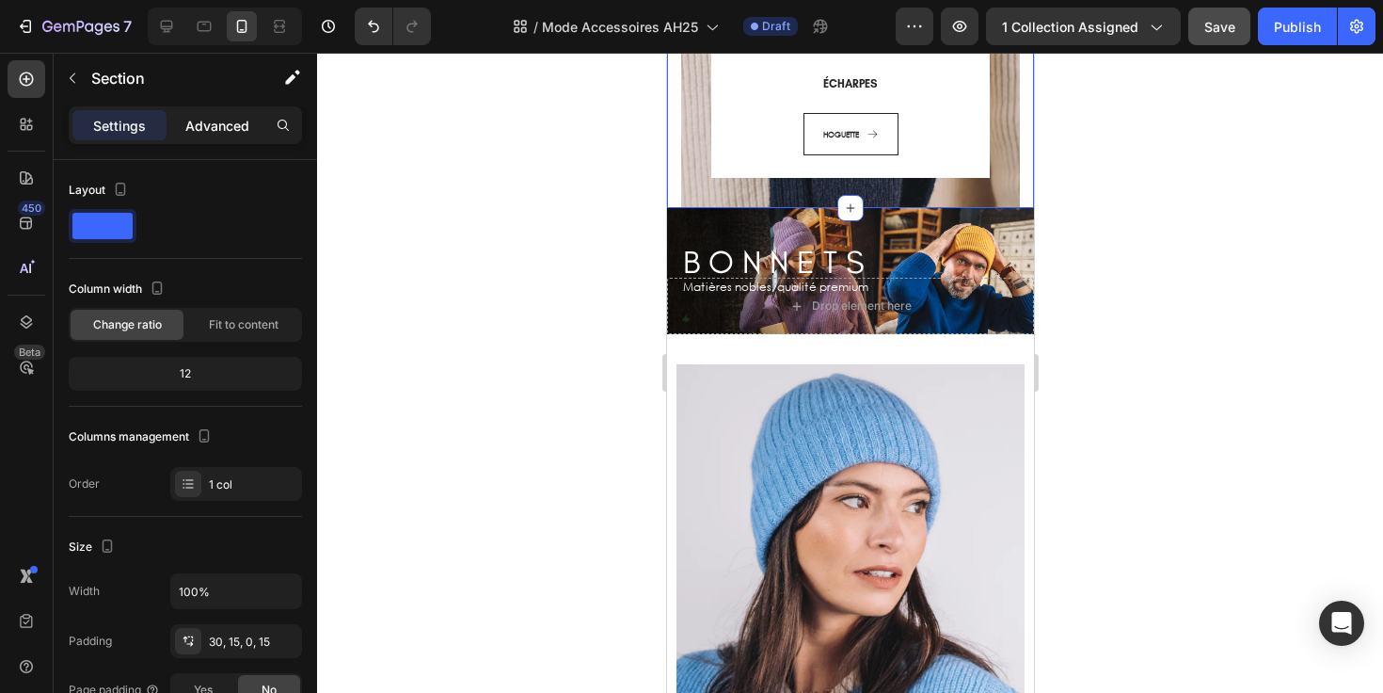
click at [241, 114] on div "Advanced" at bounding box center [217, 125] width 94 height 30
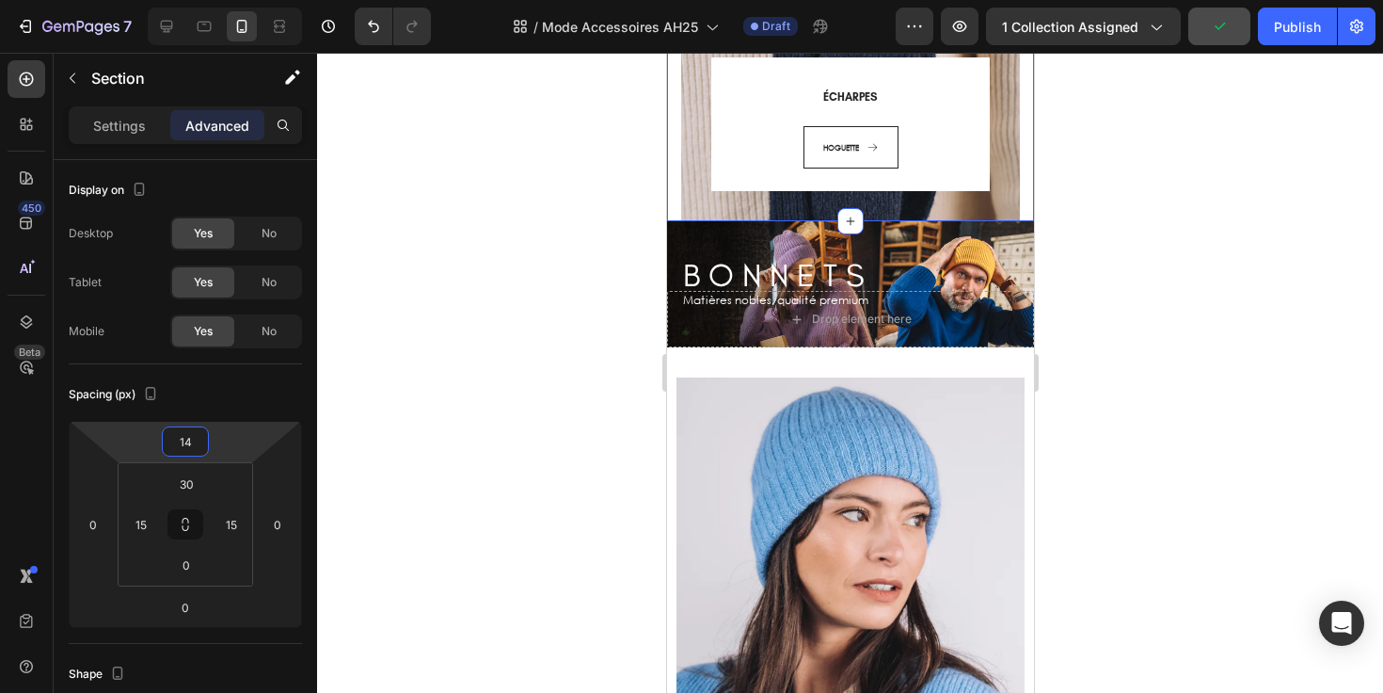
type input "16"
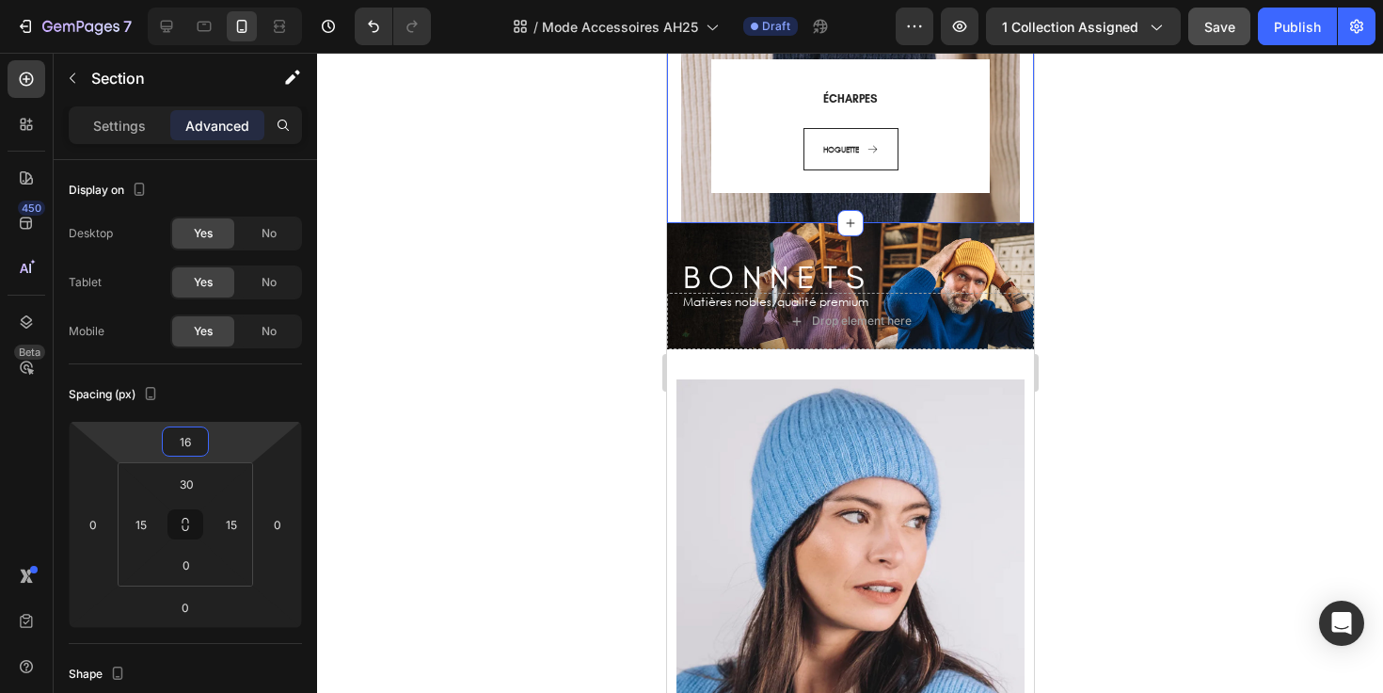
click at [234, 0] on html "7 Version history / Mode Accessoires AH25 Draft Preview 1 collection assigned S…" at bounding box center [691, 0] width 1383 height 0
click at [380, 18] on icon "Undo/Redo" at bounding box center [373, 26] width 19 height 19
click at [620, 232] on div at bounding box center [850, 373] width 1066 height 640
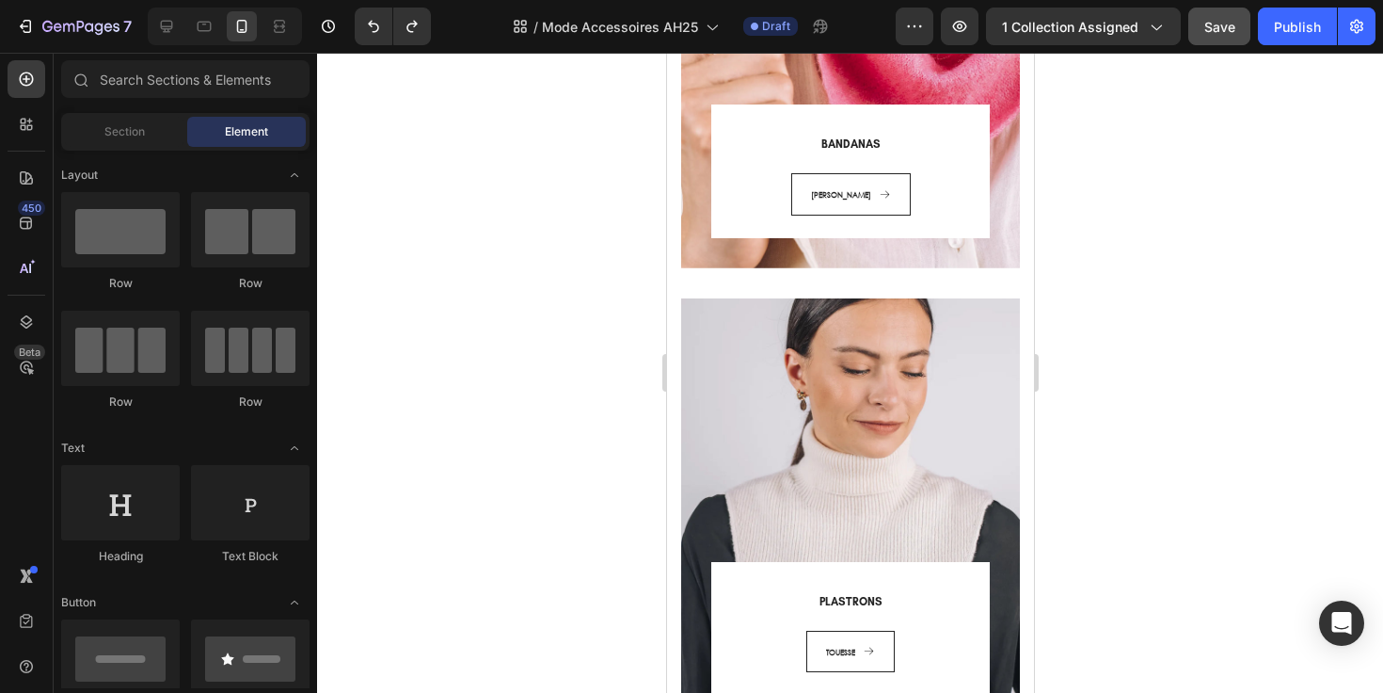
scroll to position [0, 0]
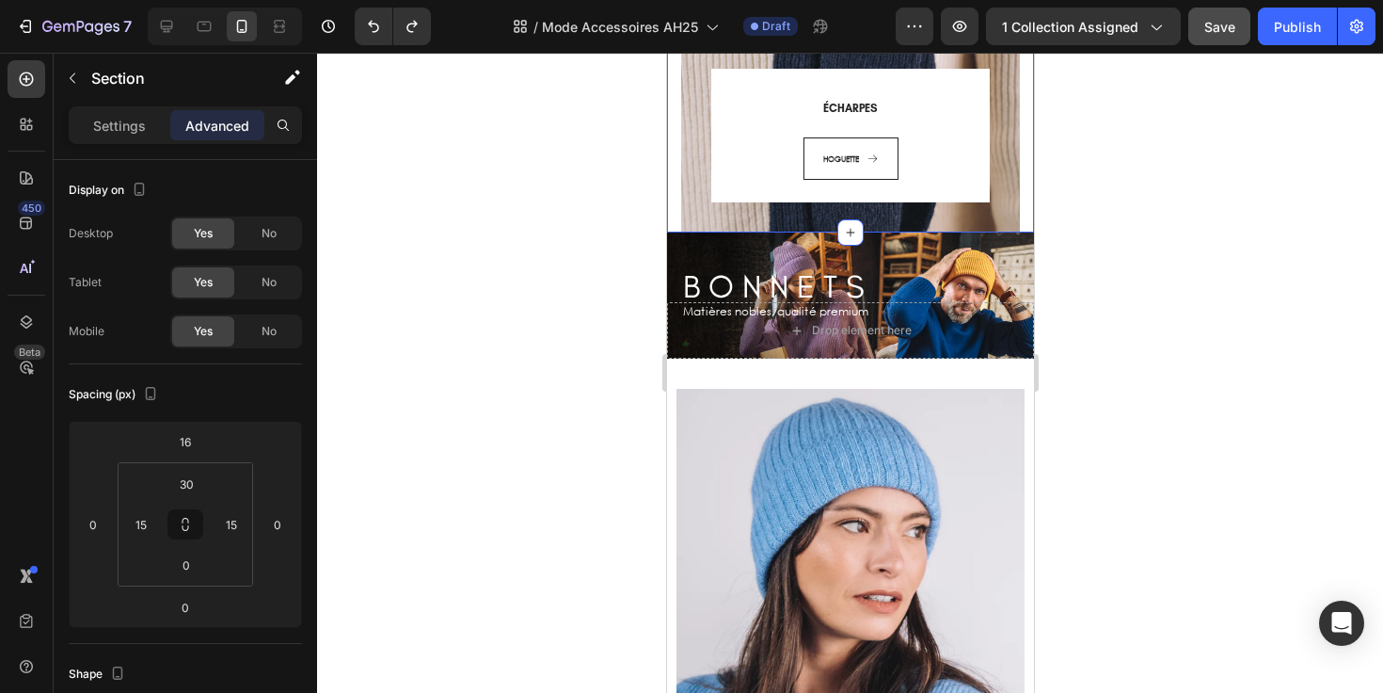
scroll to position [2272, 0]
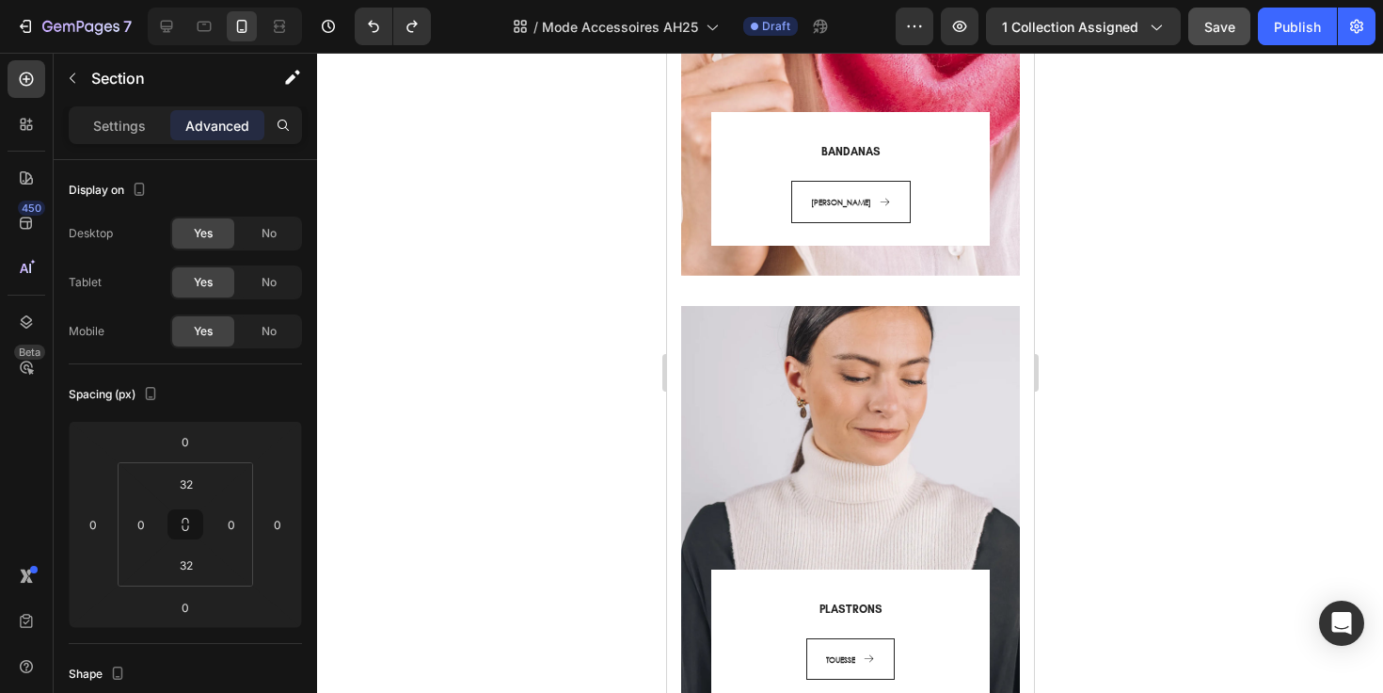
scroll to position [50, 0]
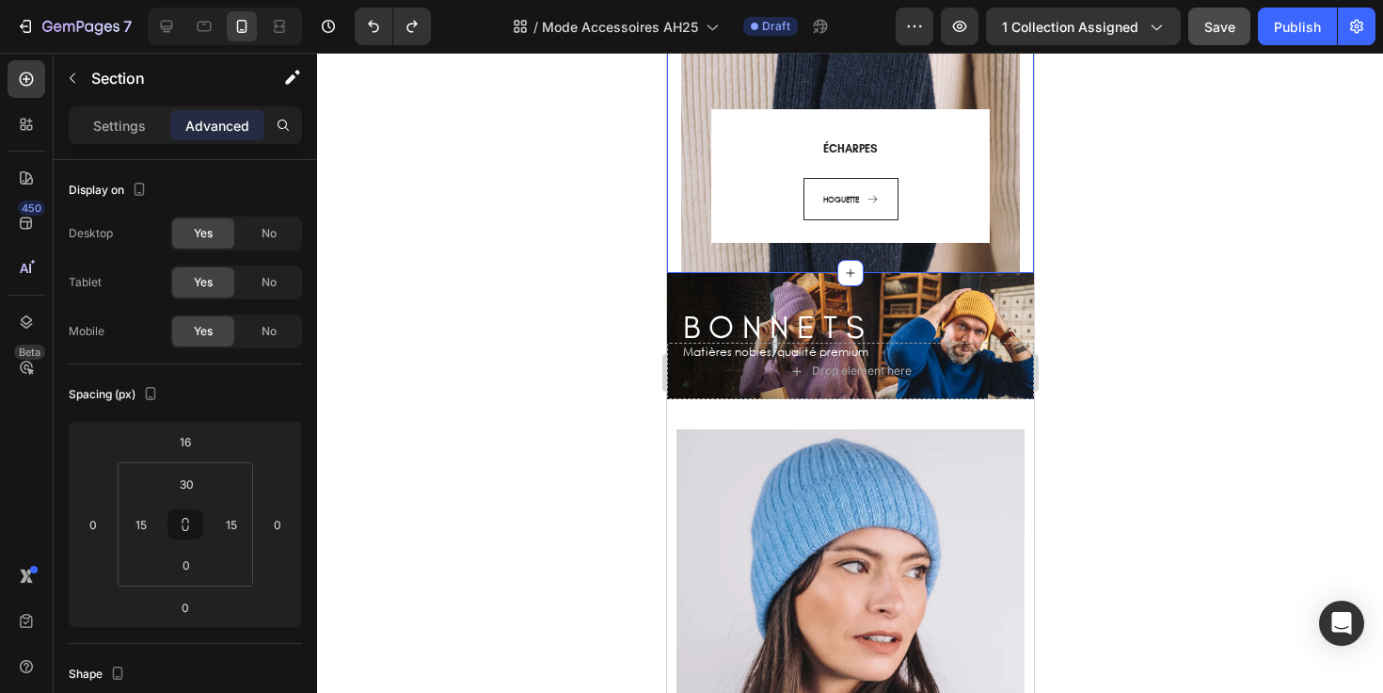
scroll to position [2228, 0]
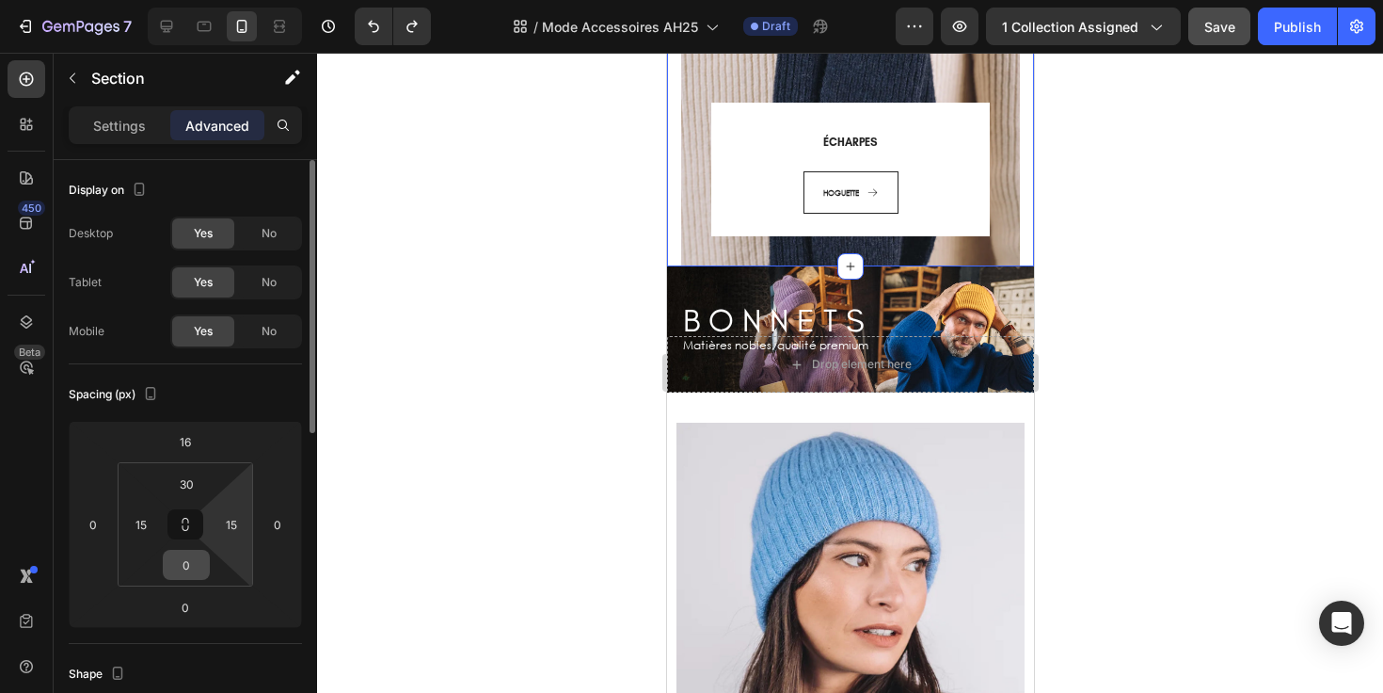
click at [200, 569] on div "0" at bounding box center [186, 564] width 47 height 30
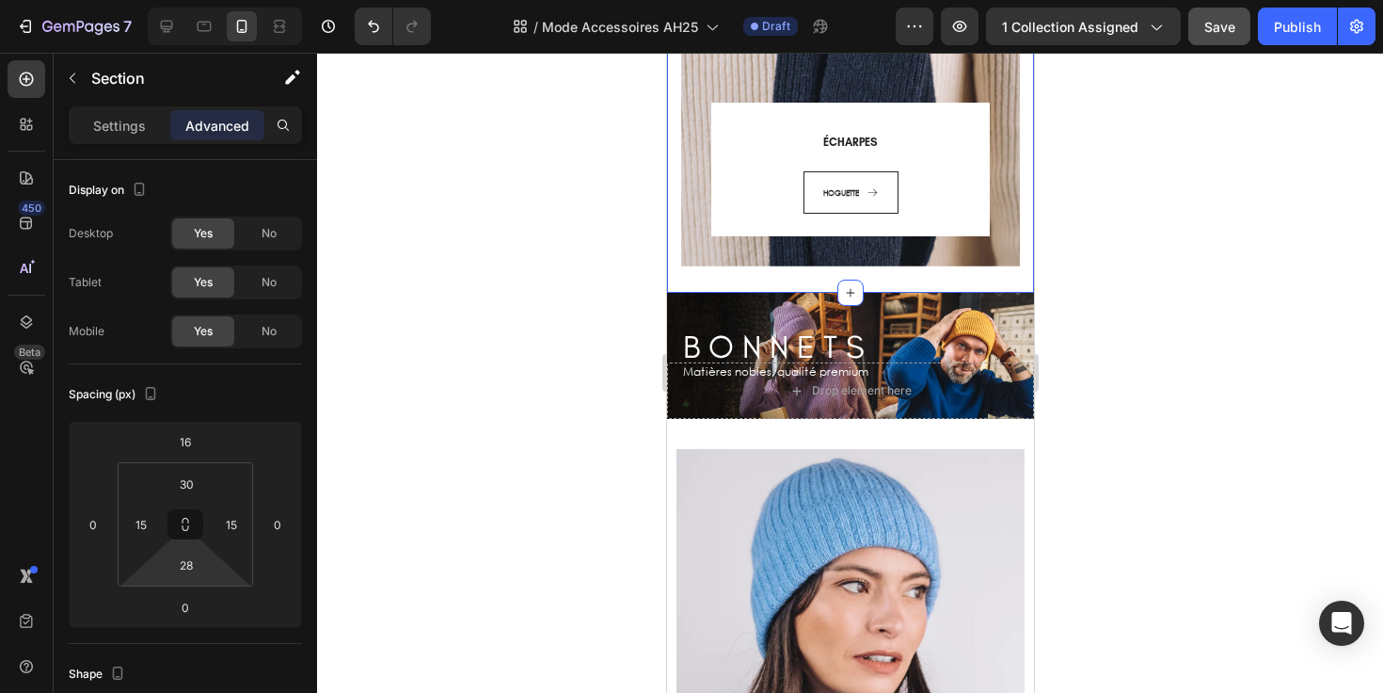
type input "30"
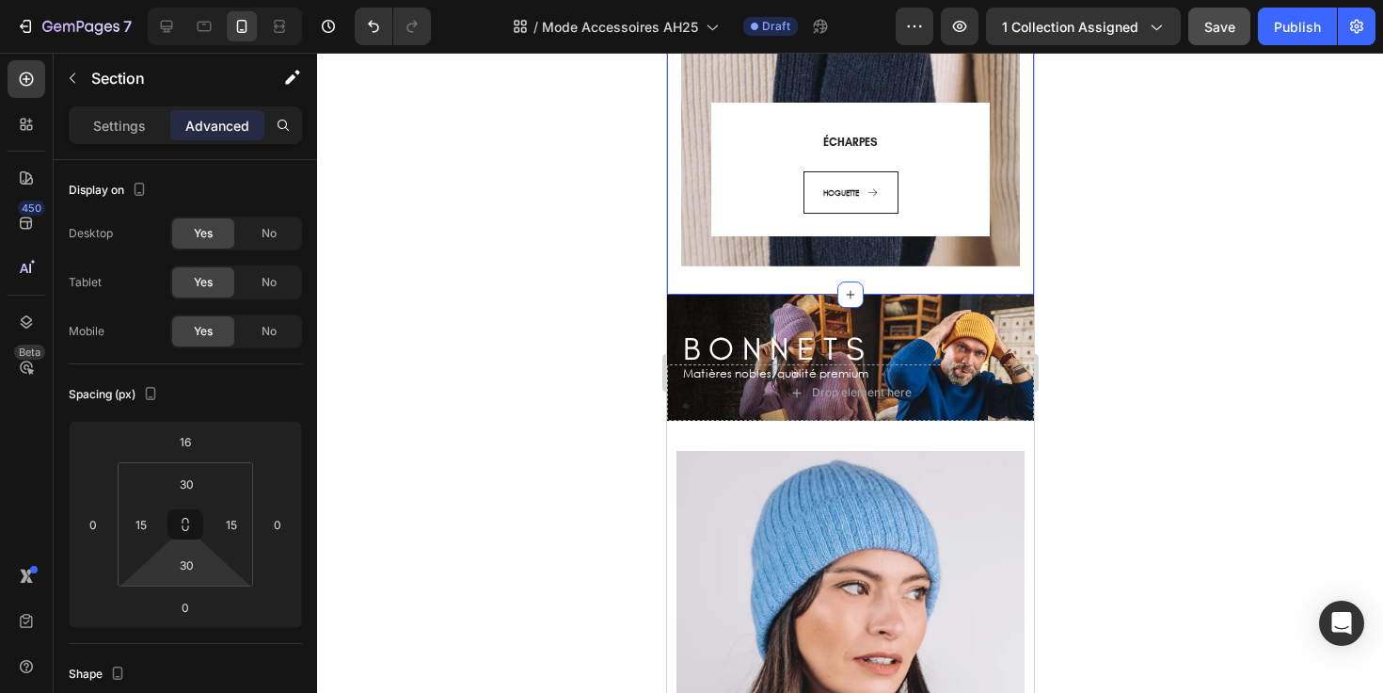
click at [223, 0] on html "7 Version history / Mode Accessoires AH25 Draft Preview 1 collection assigned S…" at bounding box center [691, 0] width 1383 height 0
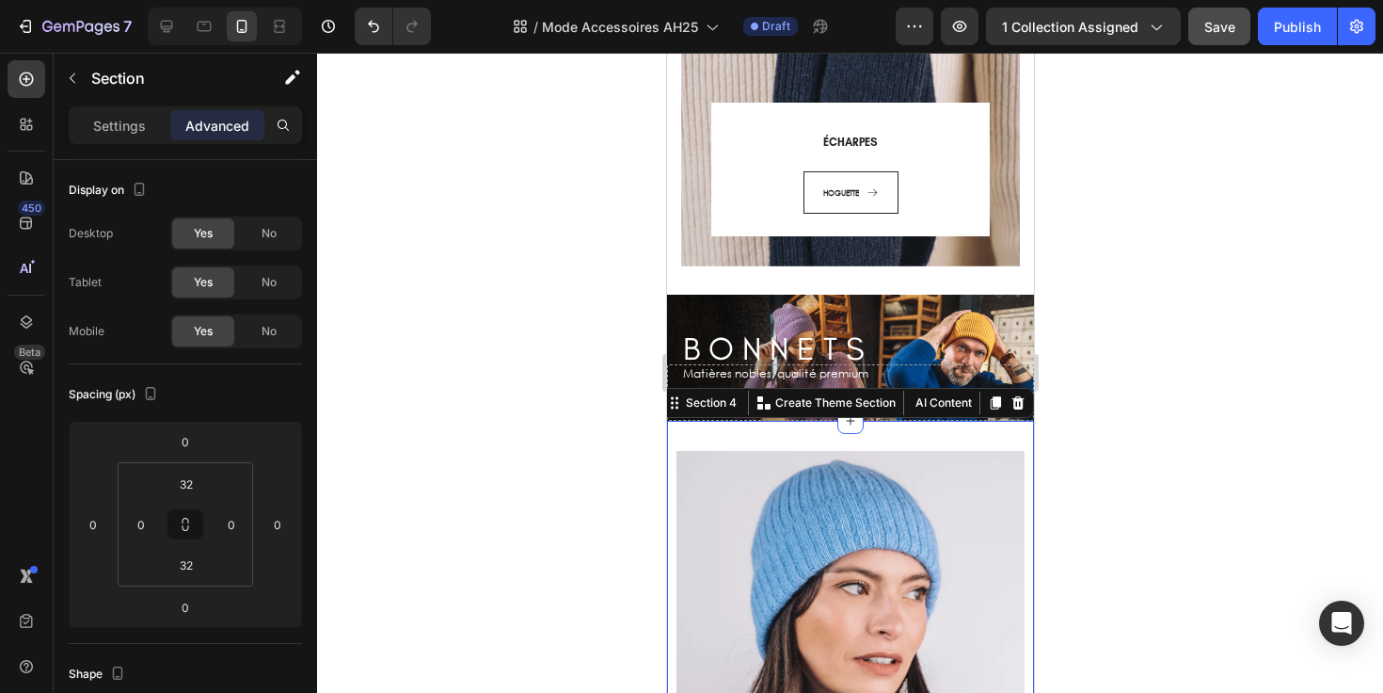
click at [631, 468] on div at bounding box center [850, 373] width 1066 height 640
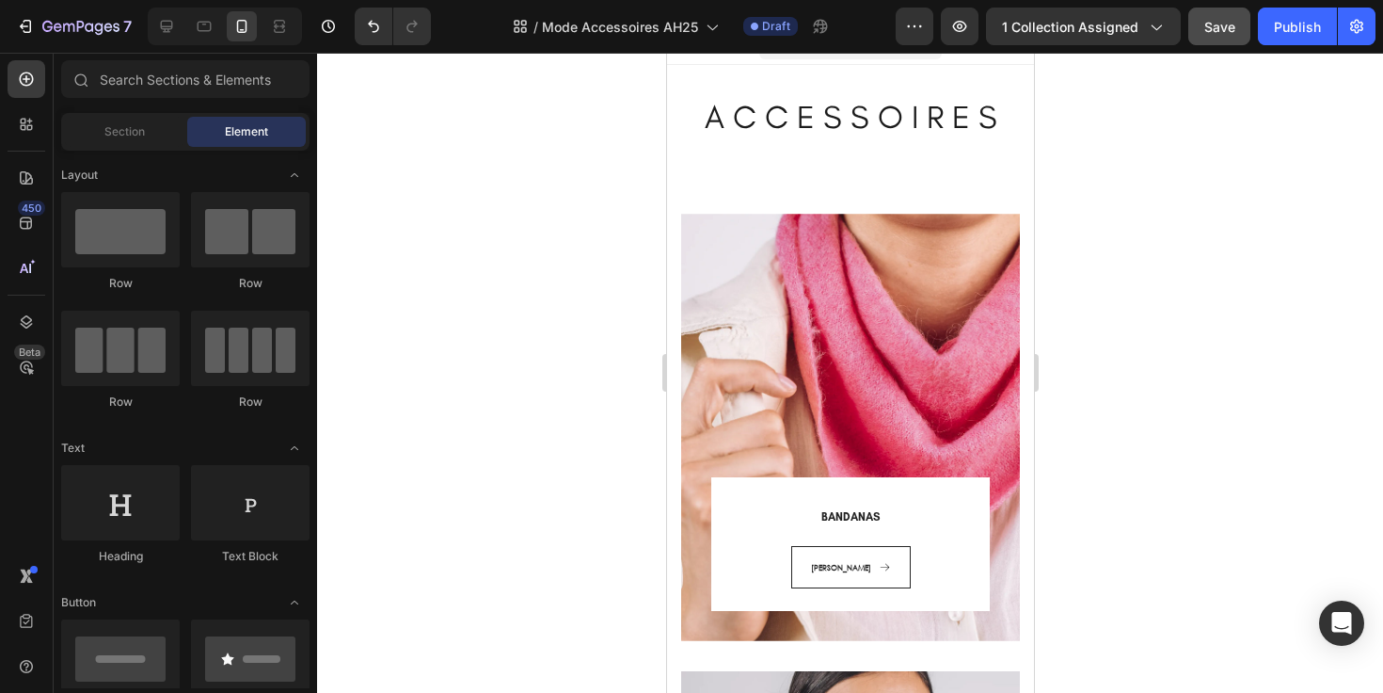
scroll to position [0, 0]
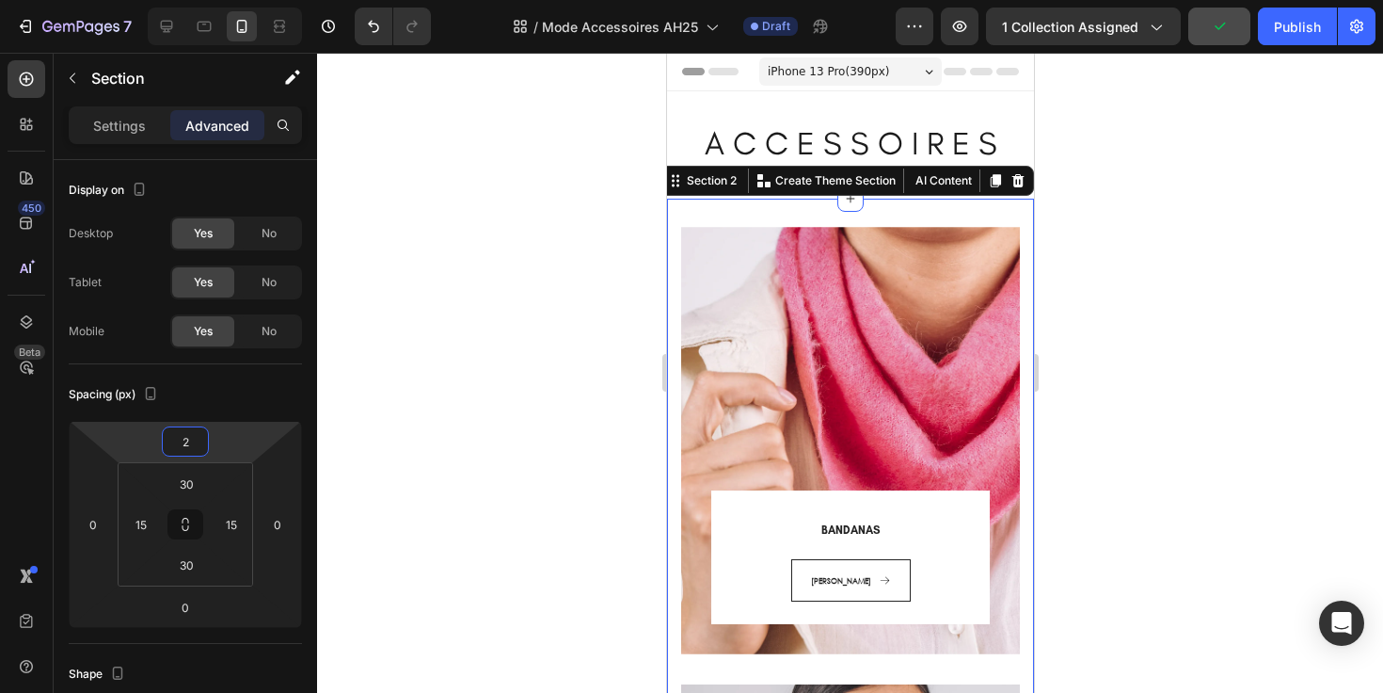
type input "0"
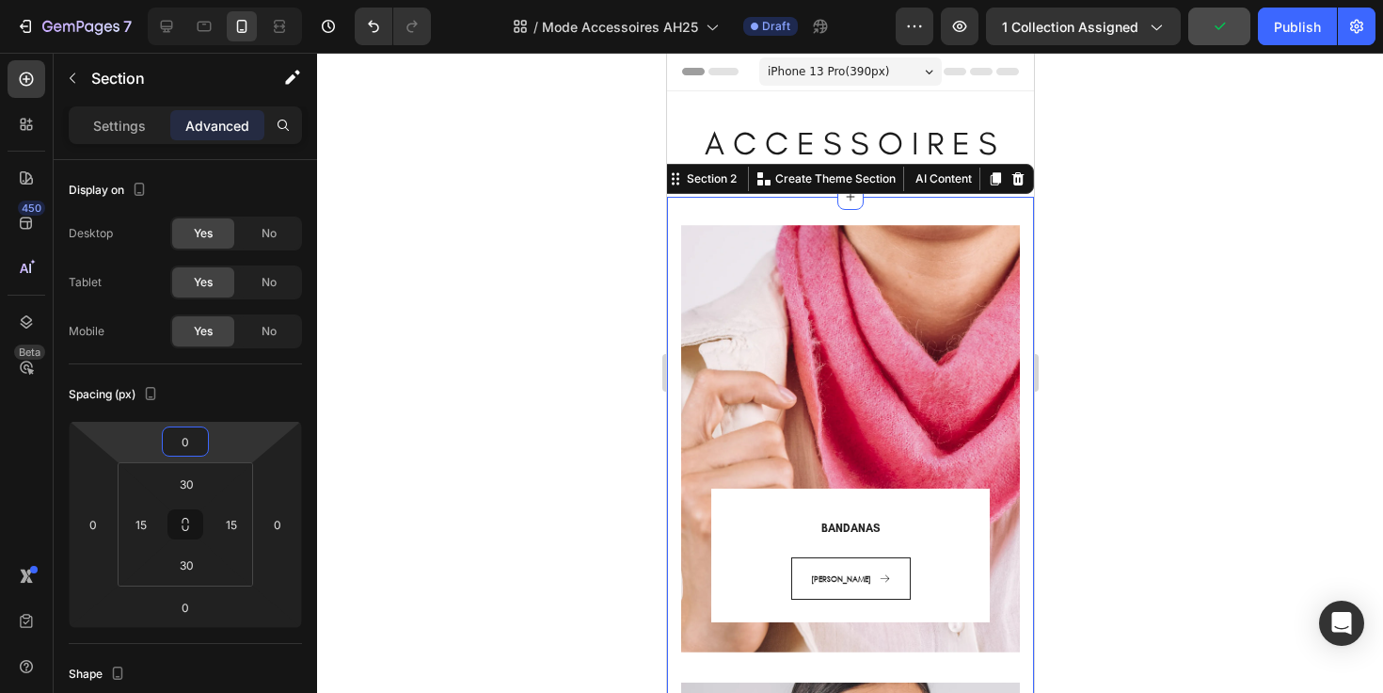
click at [221, 0] on html "7 Version history / Mode Accessoires AH25 Draft Preview 1 collection assigned P…" at bounding box center [691, 0] width 1383 height 0
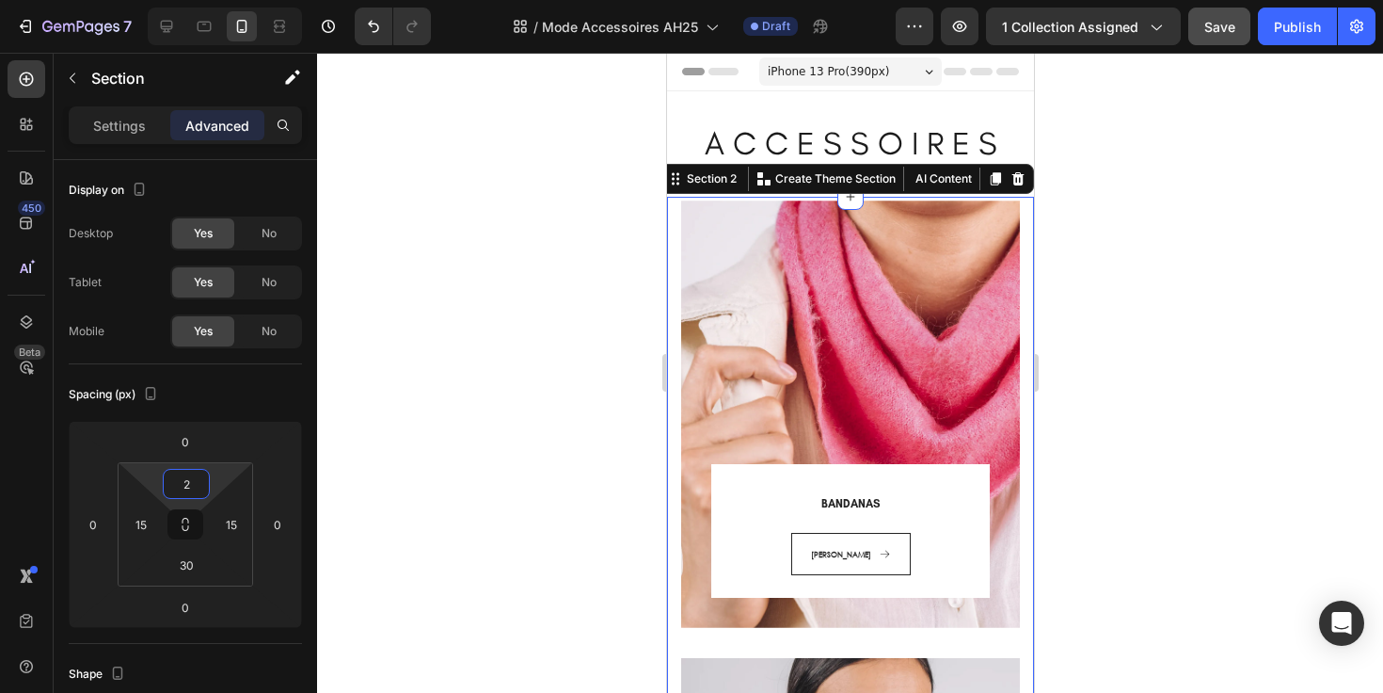
type input "0"
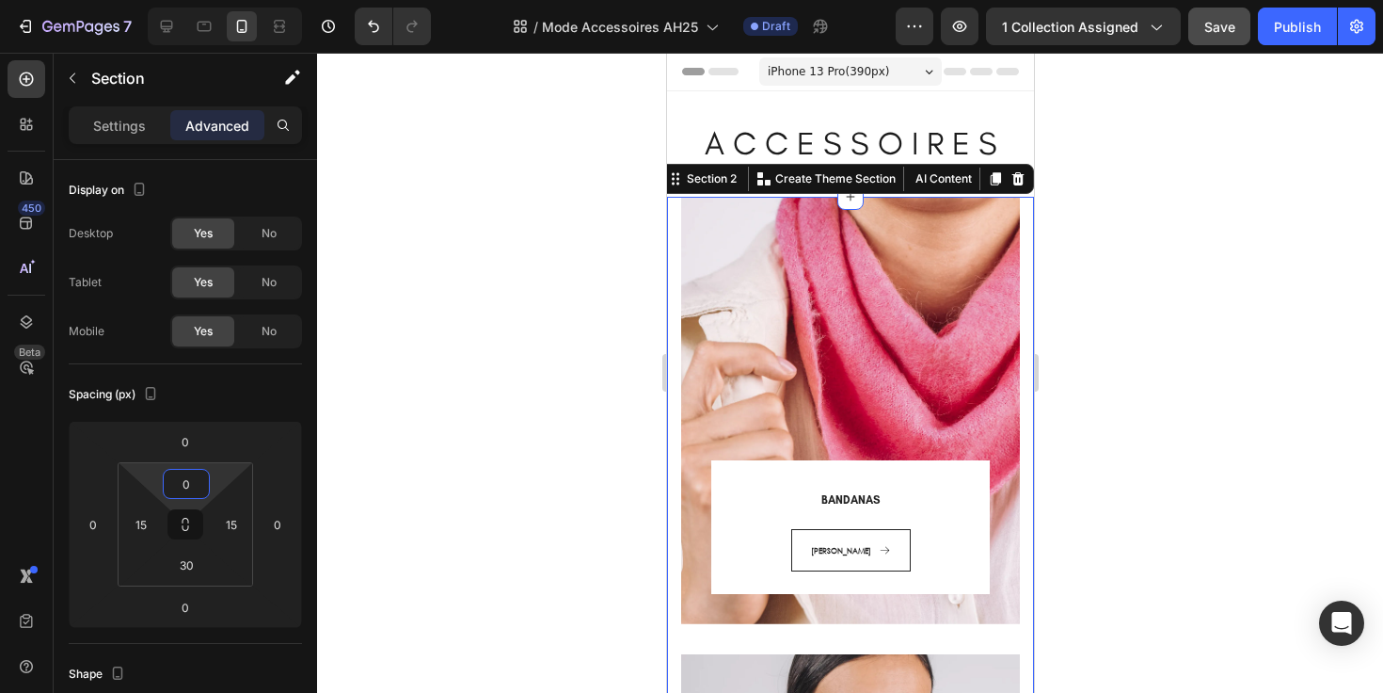
drag, startPoint x: 219, startPoint y: 474, endPoint x: 223, endPoint y: 498, distance: 23.8
click at [223, 0] on html "7 Version history / Mode Accessoires AH25 Draft Preview 1 collection assigned S…" at bounding box center [691, 0] width 1383 height 0
click at [542, 297] on div at bounding box center [850, 373] width 1066 height 640
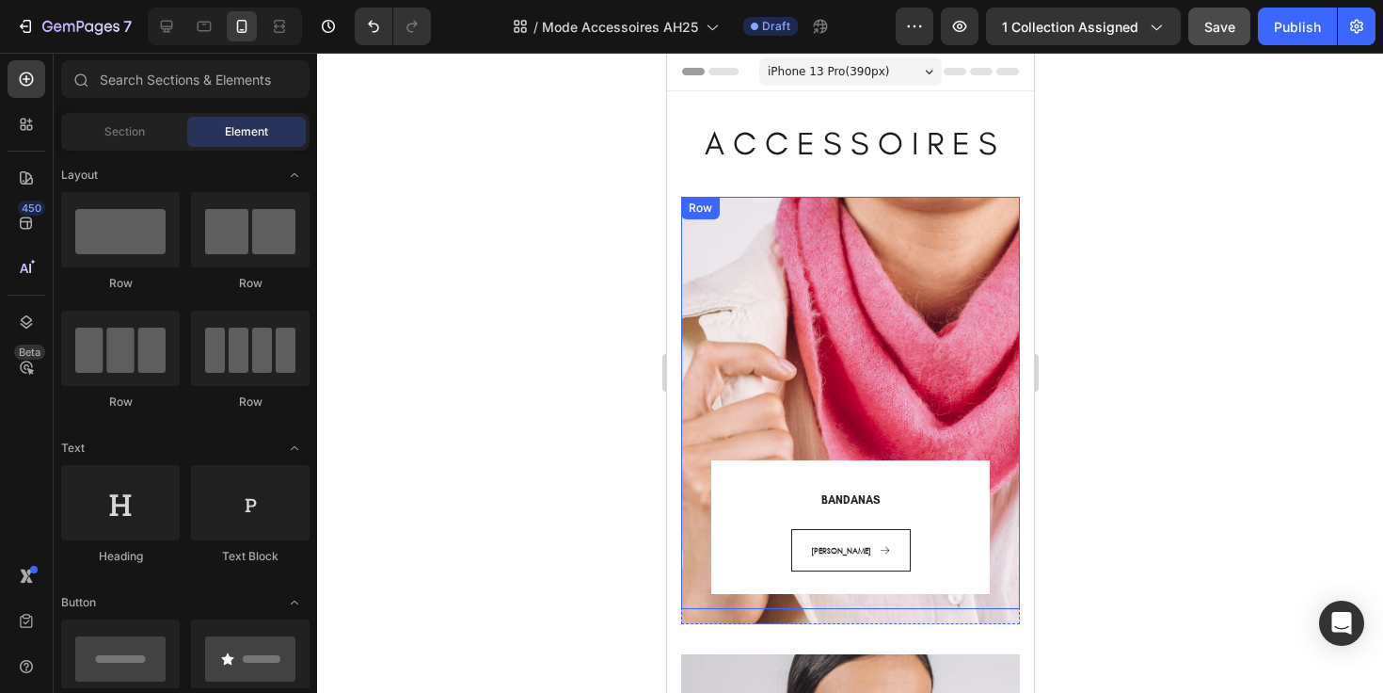
click at [732, 286] on div "BANDANAS Heading COLETTE Button Row Row" at bounding box center [849, 403] width 339 height 412
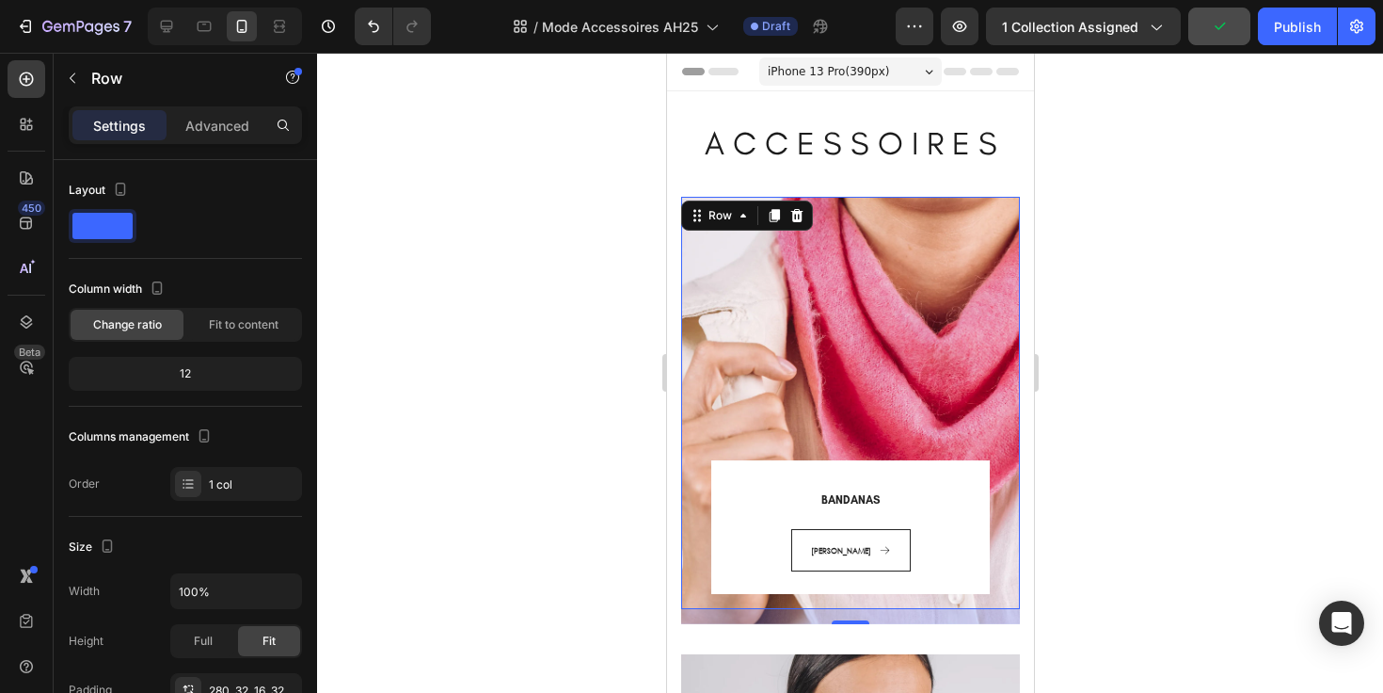
click at [777, 617] on div "16" at bounding box center [849, 616] width 339 height 15
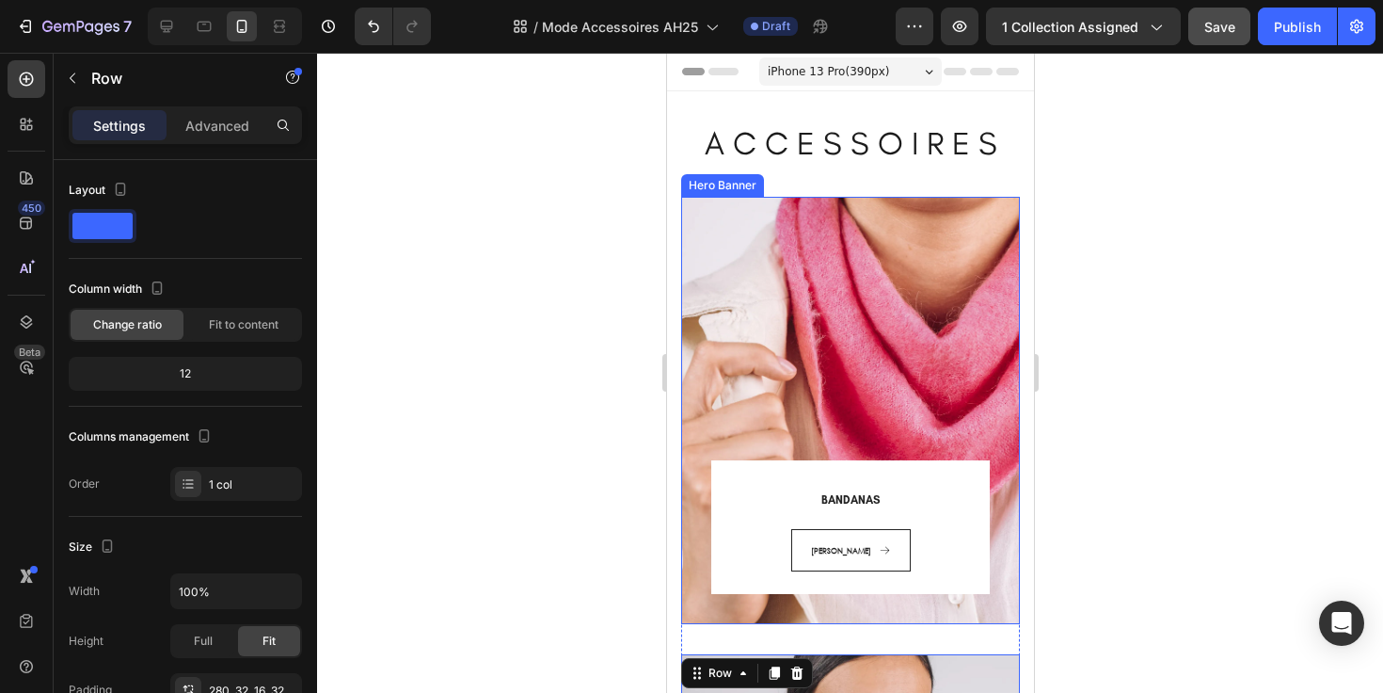
click at [744, 615] on div "BANDANAS Heading COLETTE Button Row Row" at bounding box center [849, 410] width 339 height 427
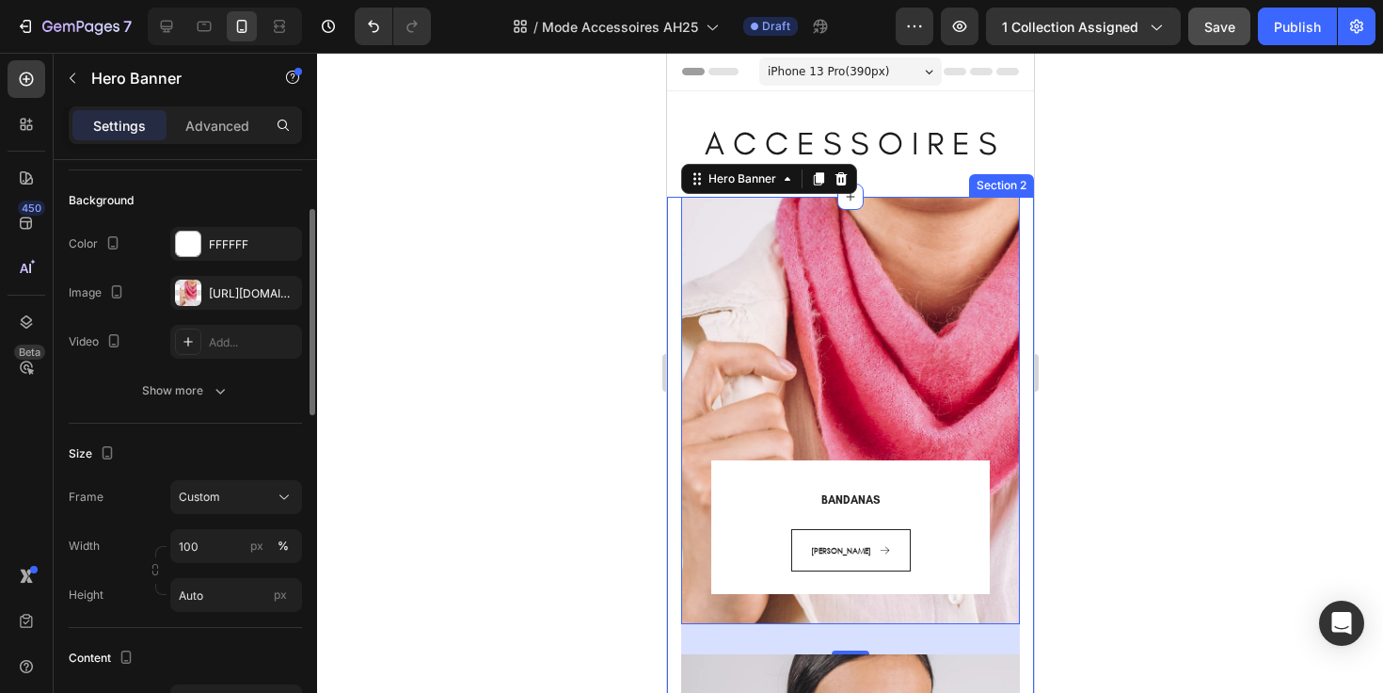
scroll to position [166, 0]
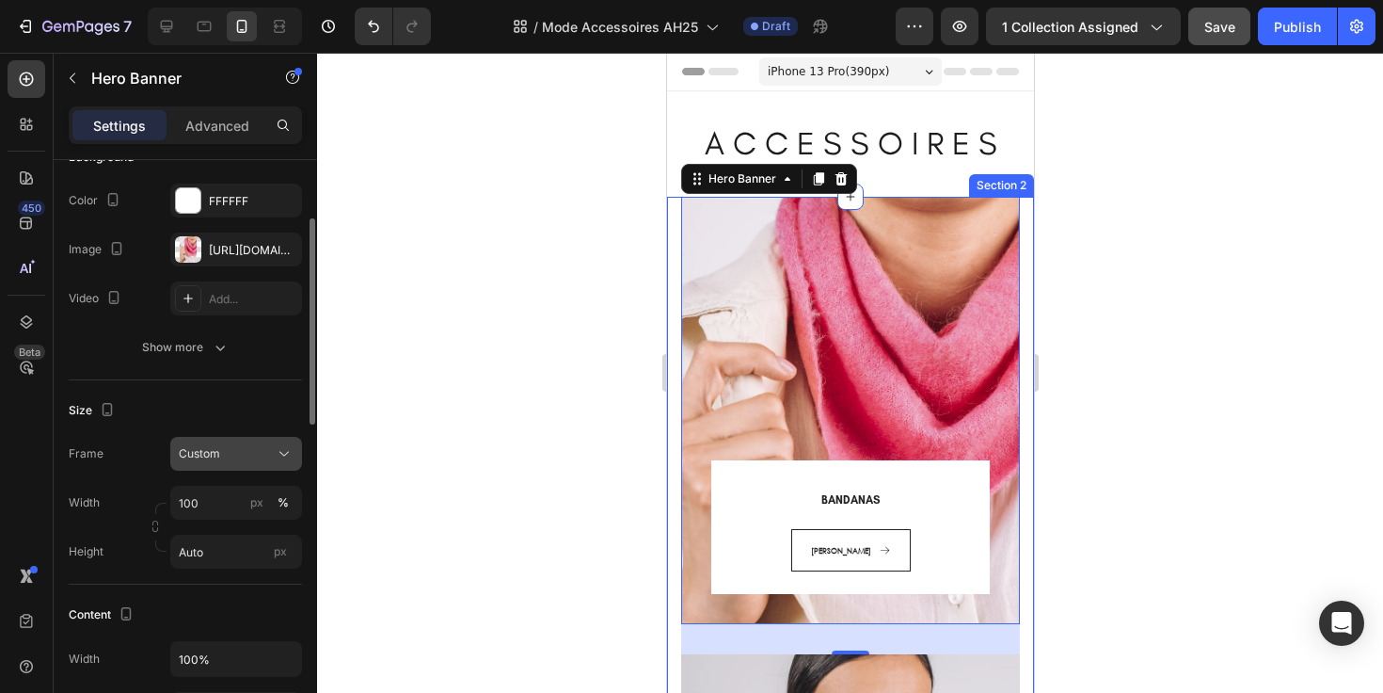
click at [223, 454] on div "Custom" at bounding box center [225, 453] width 92 height 17
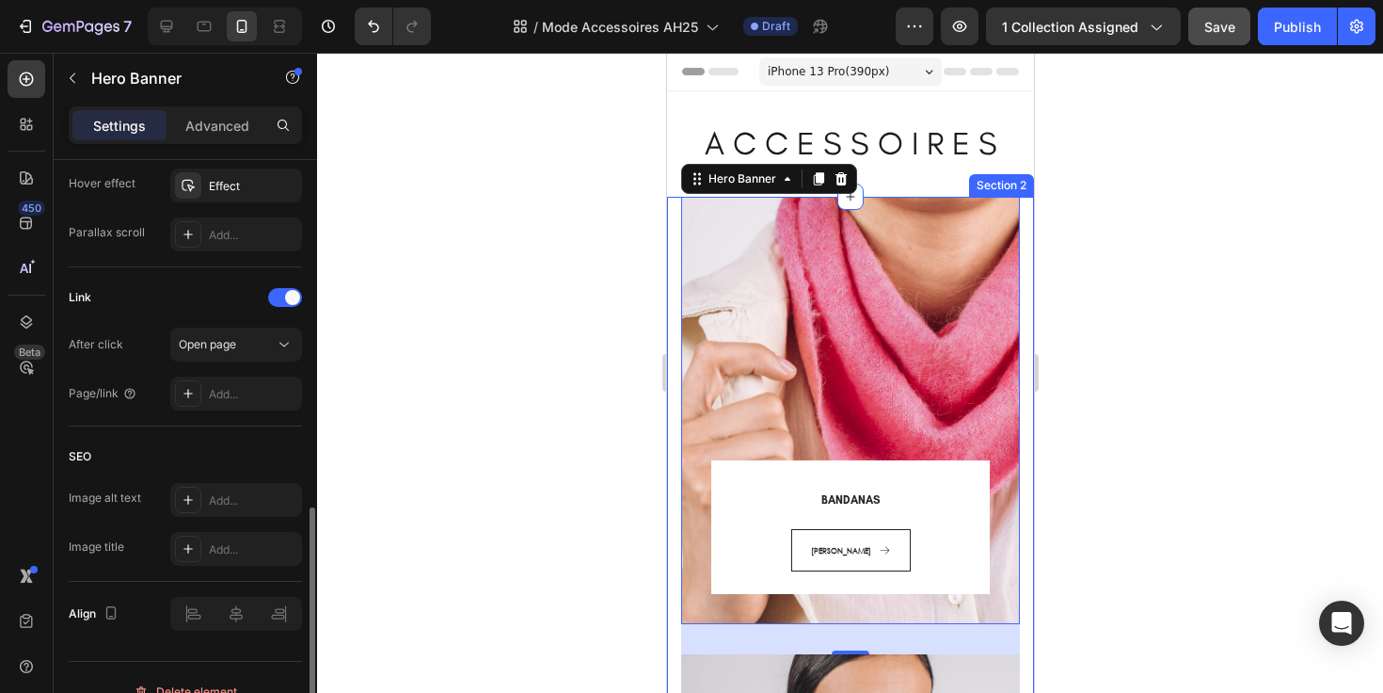
scroll to position [1076, 0]
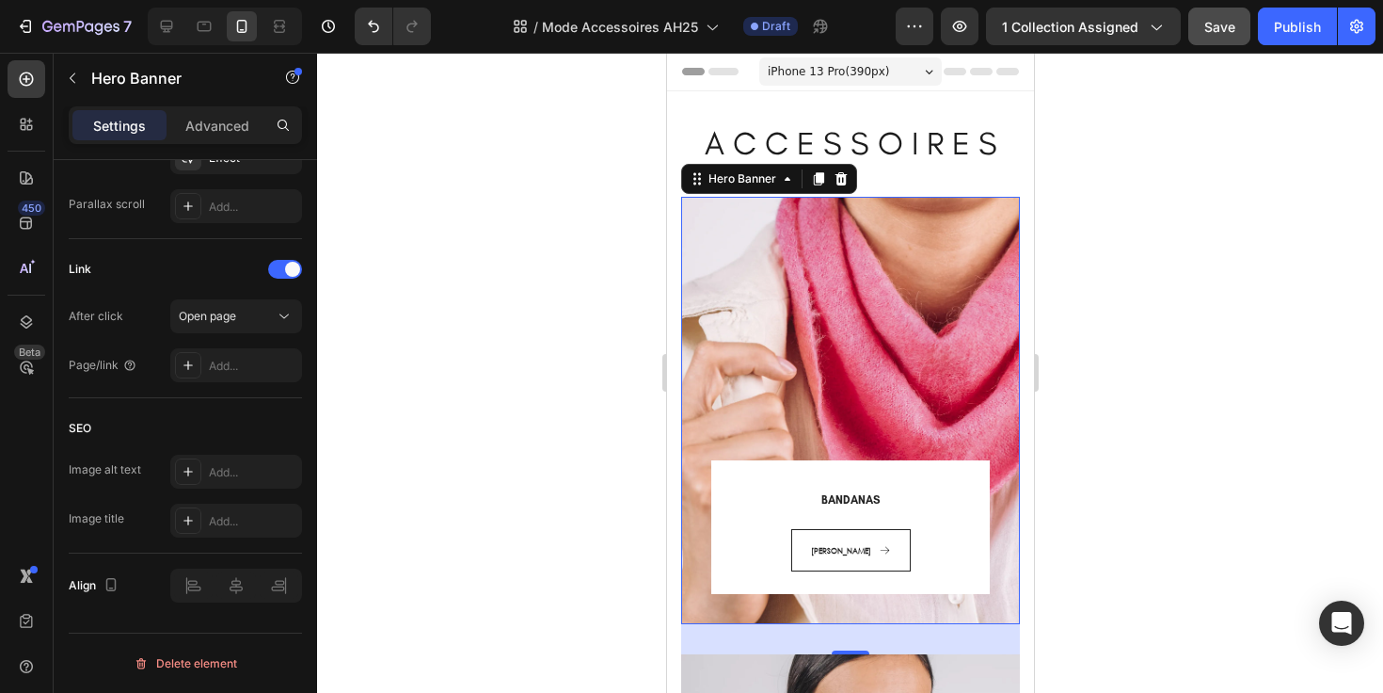
click at [695, 645] on div "32" at bounding box center [849, 639] width 339 height 30
click at [695, 639] on div "32" at bounding box center [849, 639] width 339 height 30
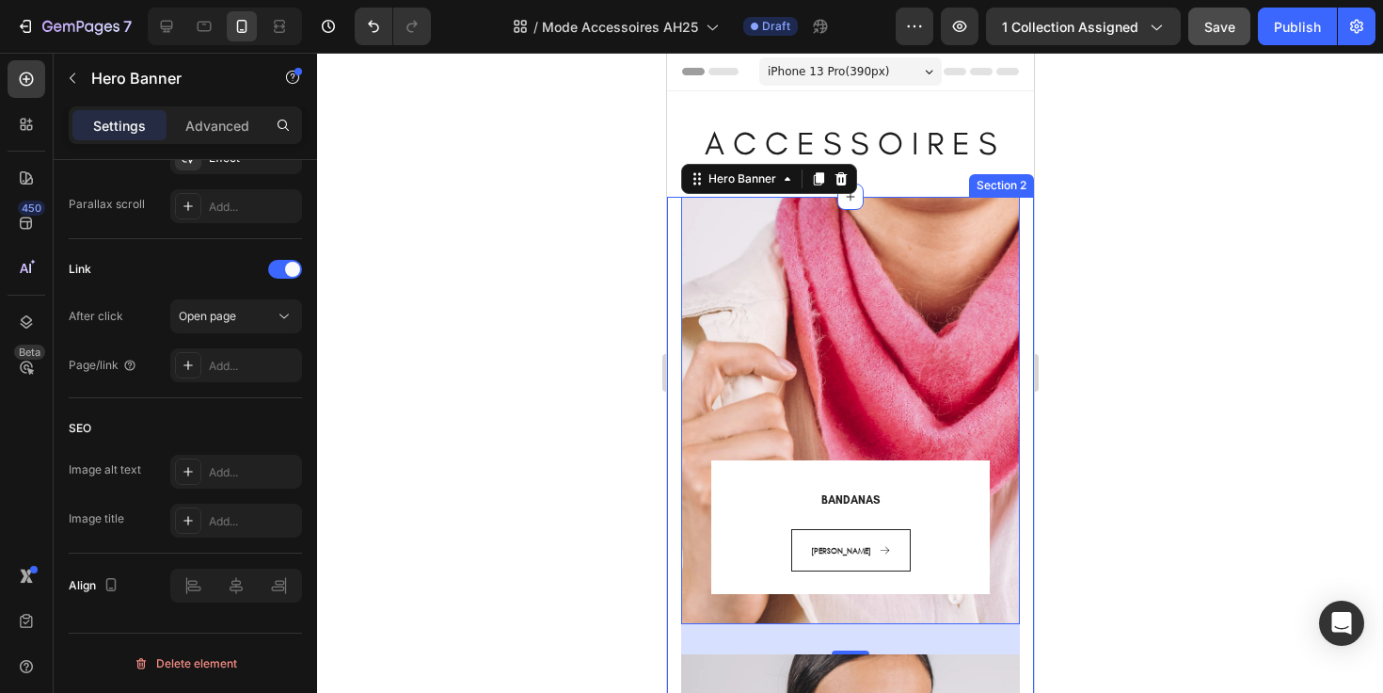
click at [582, 604] on div at bounding box center [850, 373] width 1066 height 640
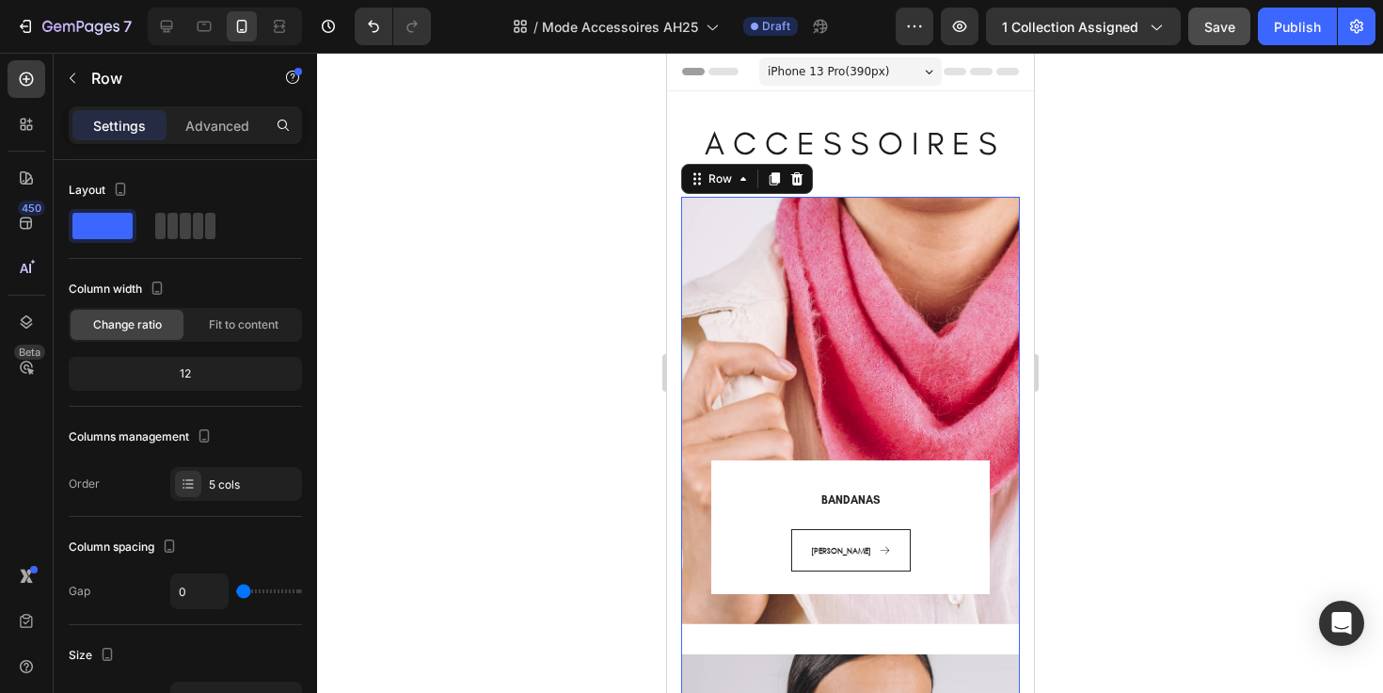
click at [704, 637] on div "BANDANAS Heading COLETTE Button Row Row Hero Banner" at bounding box center [849, 425] width 339 height 457
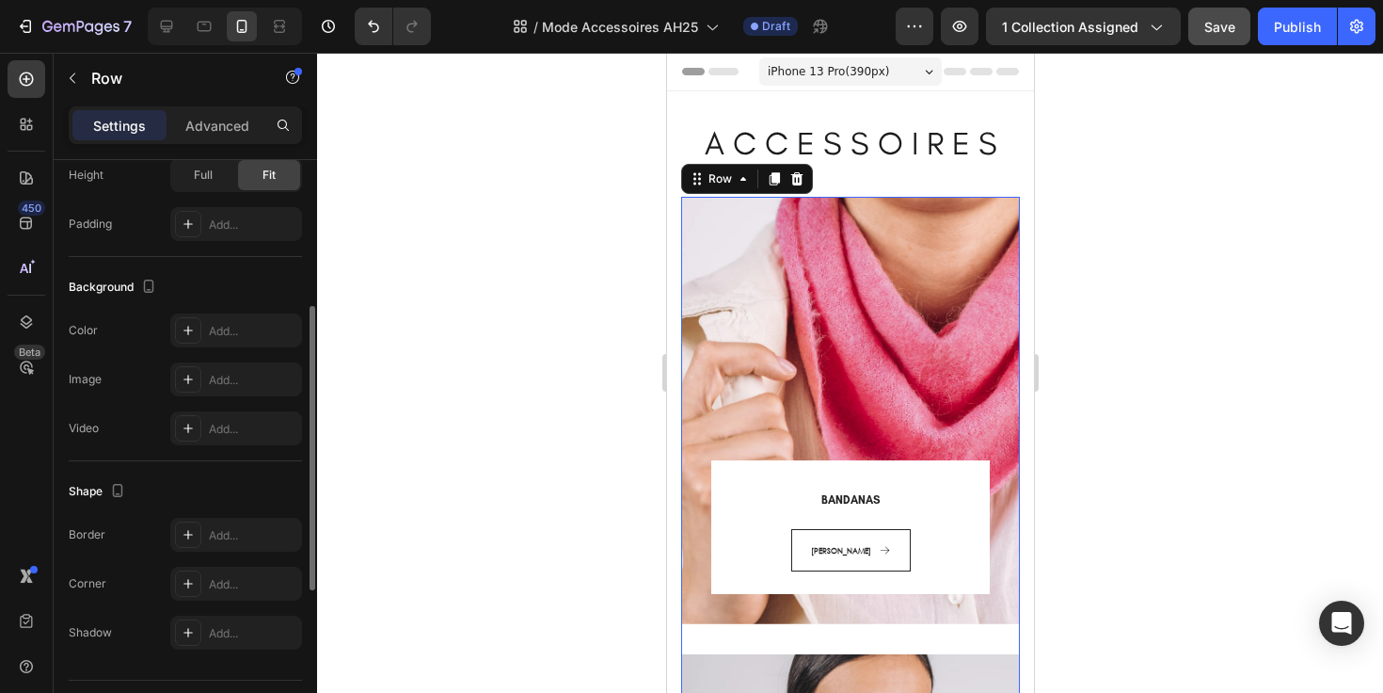
scroll to position [621, 0]
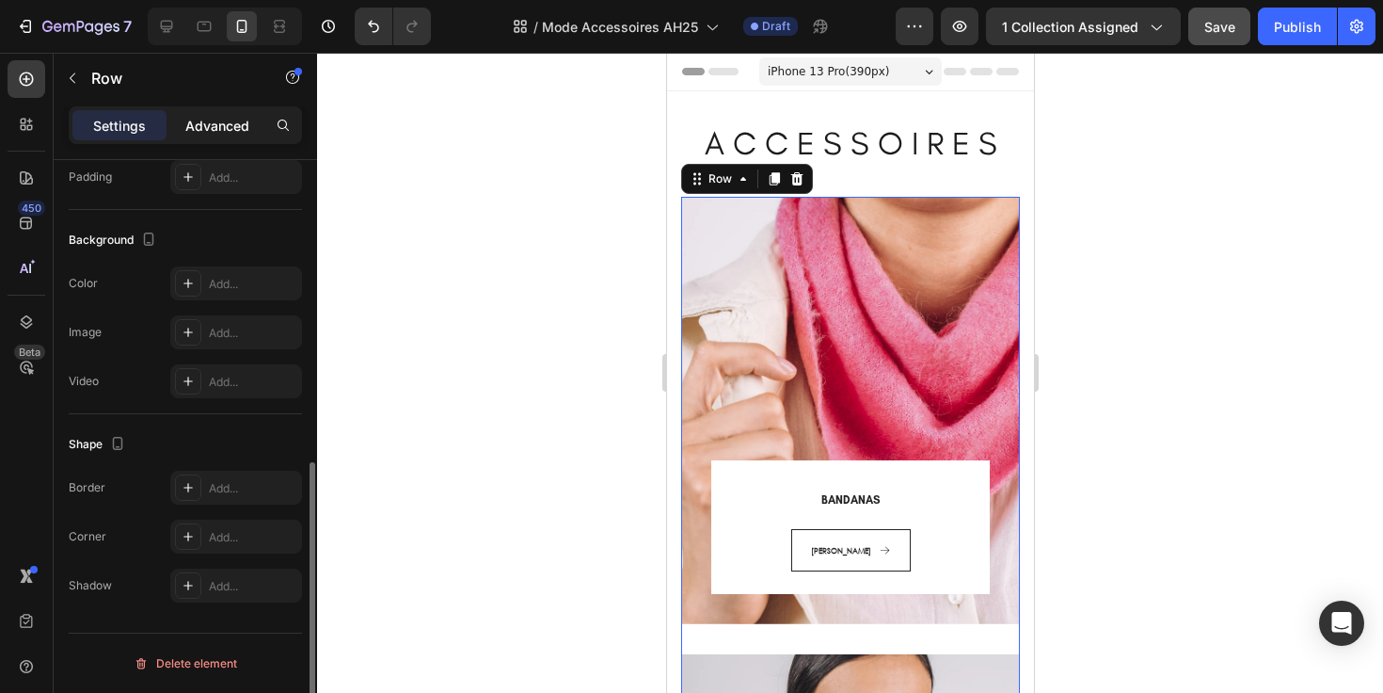
click at [203, 112] on div "Advanced" at bounding box center [217, 125] width 94 height 30
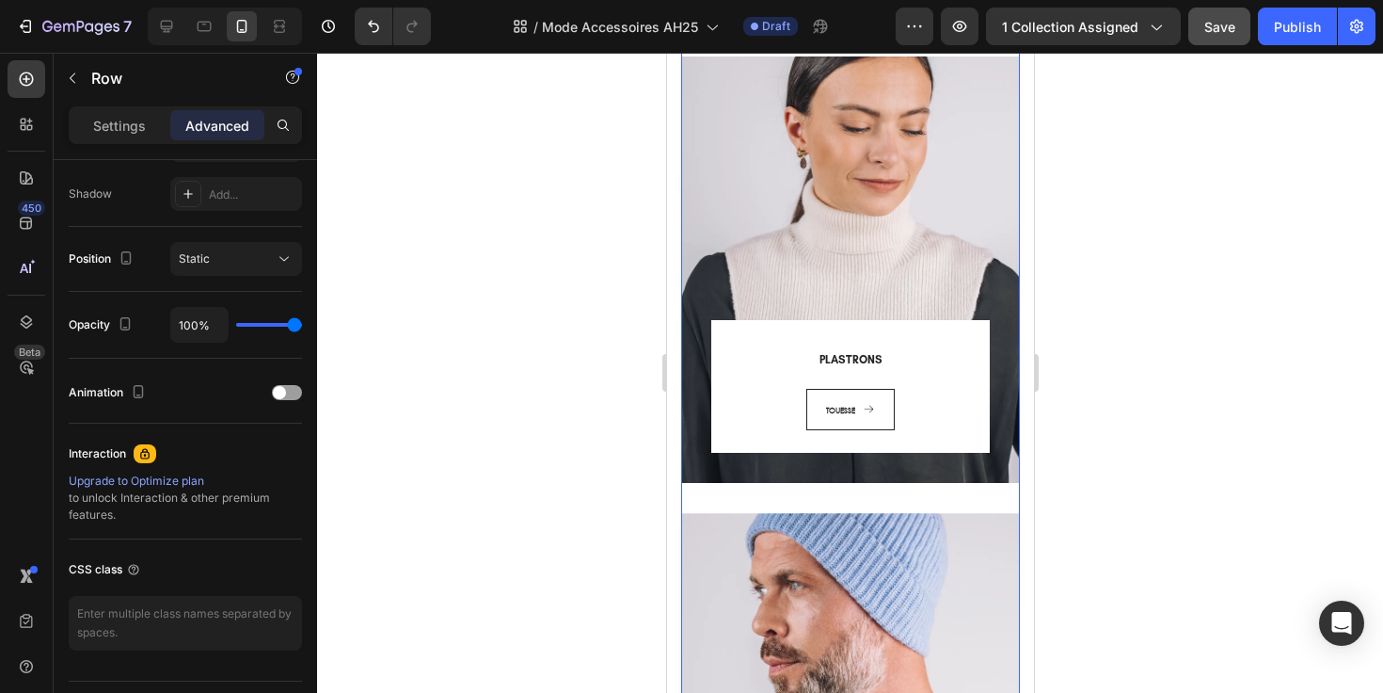
scroll to position [609, 0]
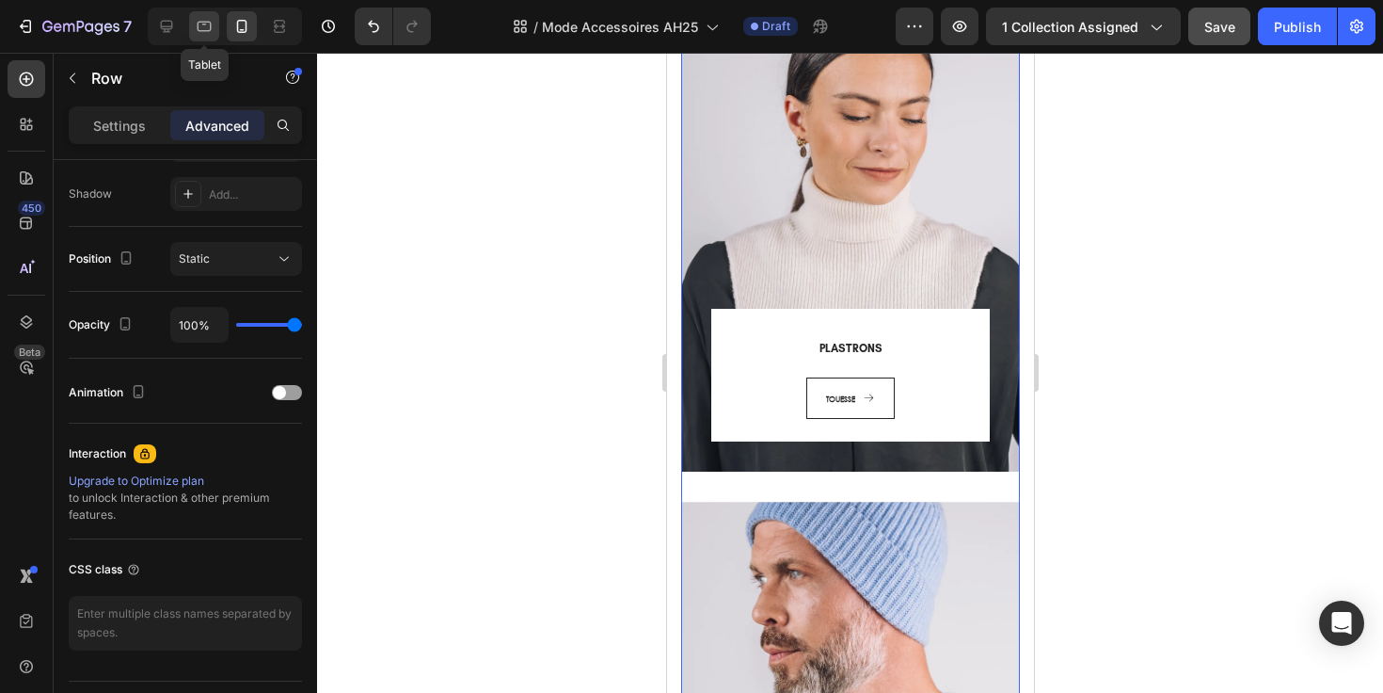
click at [209, 25] on icon at bounding box center [204, 26] width 19 height 19
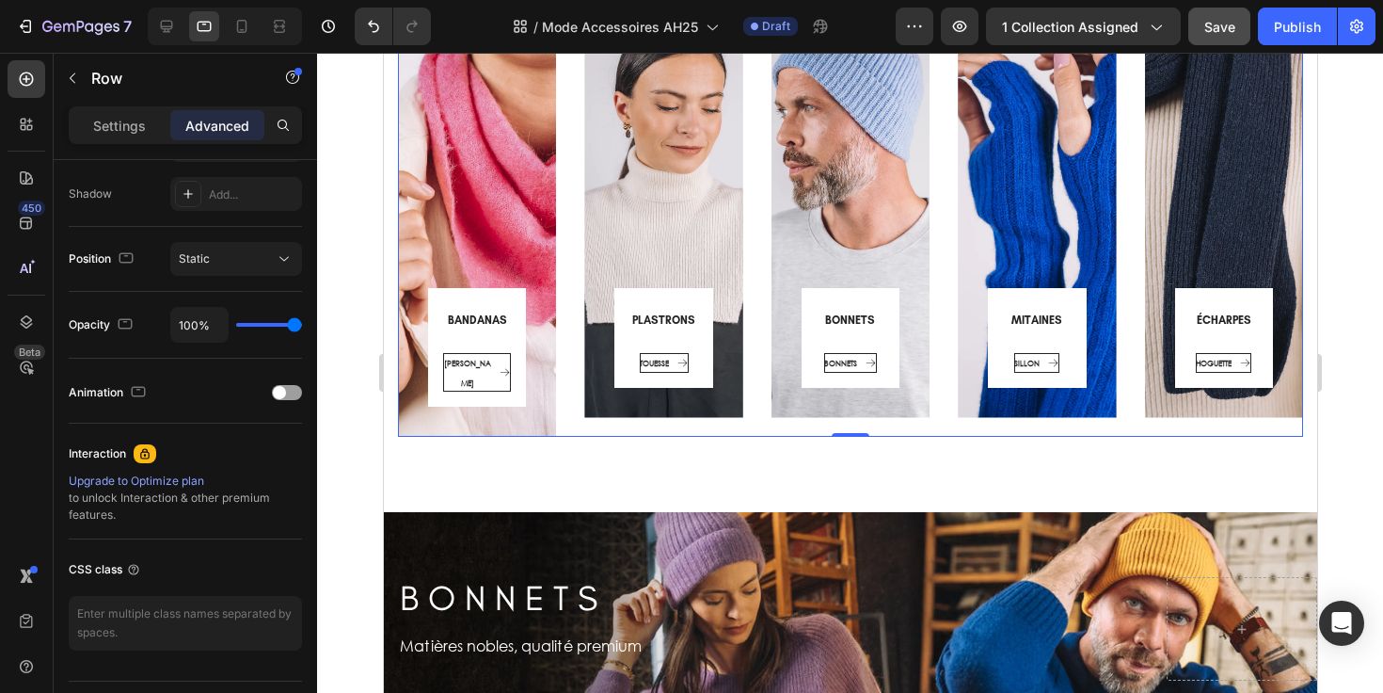
scroll to position [273, 0]
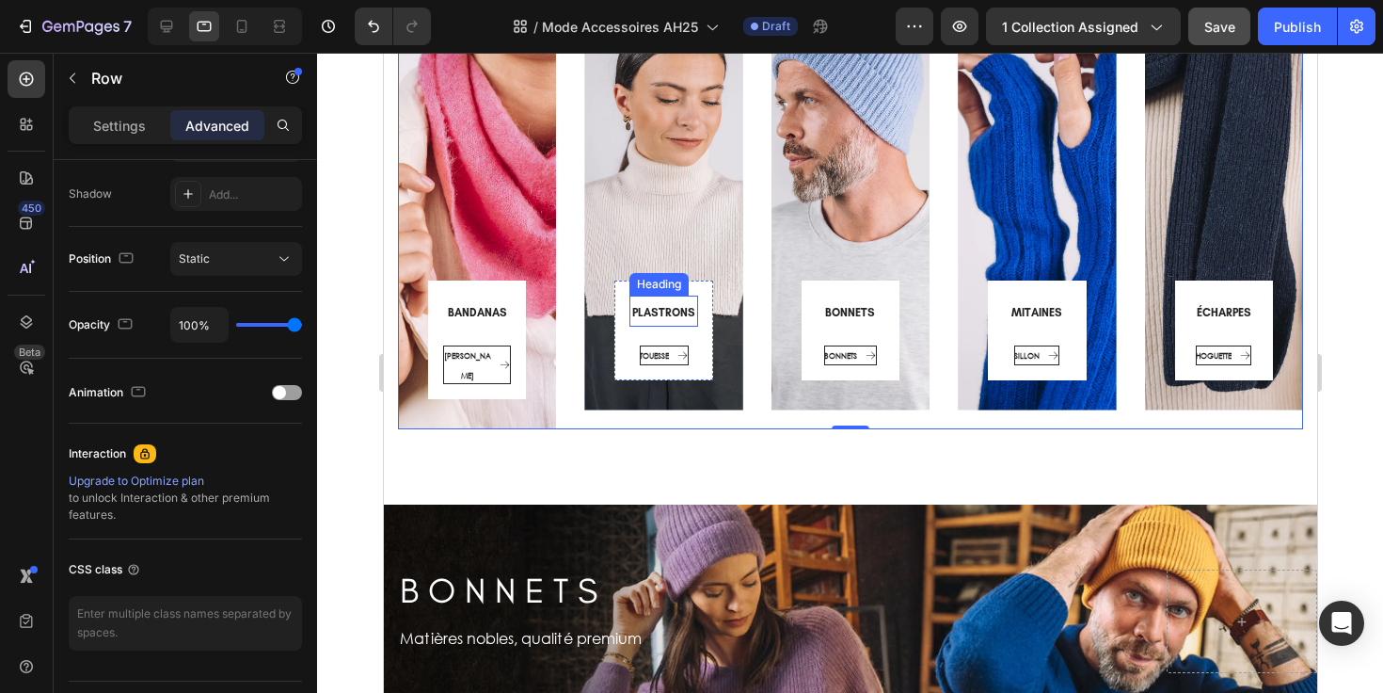
click at [667, 319] on h3 "PLASTRONS" at bounding box center [663, 310] width 68 height 31
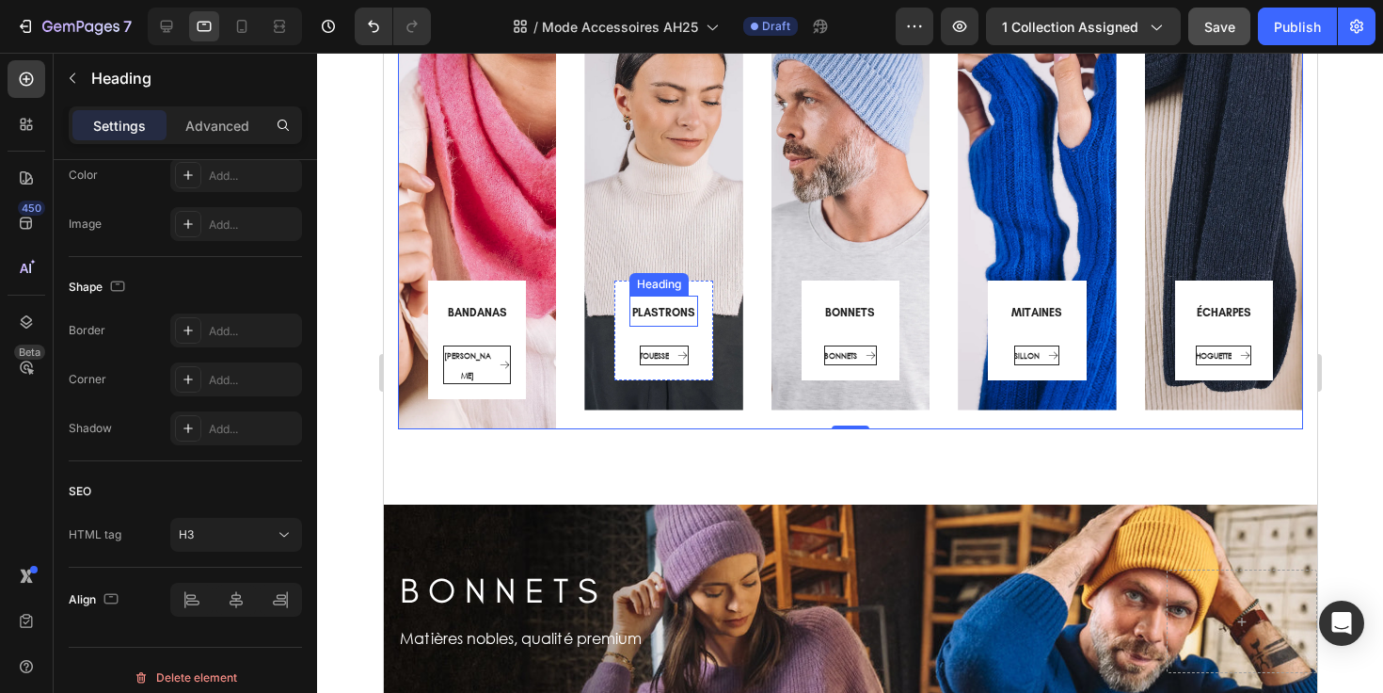
scroll to position [0, 0]
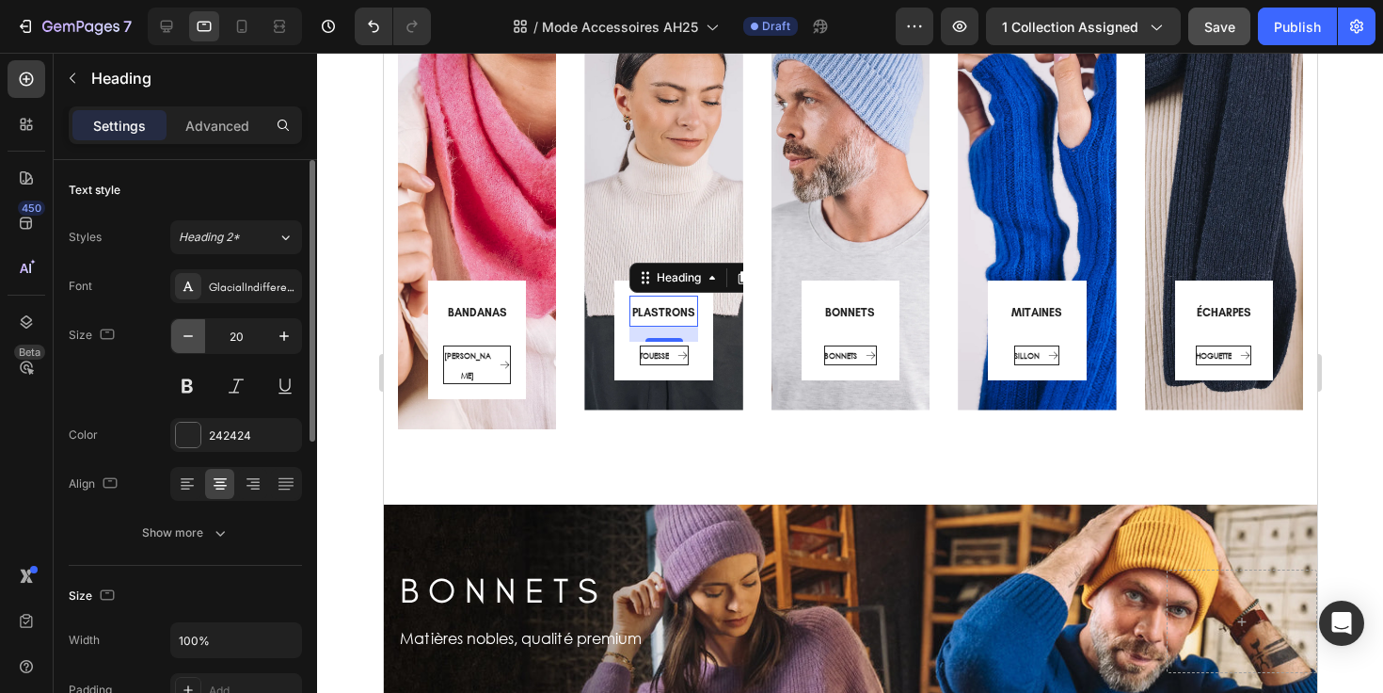
click at [195, 340] on icon "button" at bounding box center [188, 335] width 19 height 19
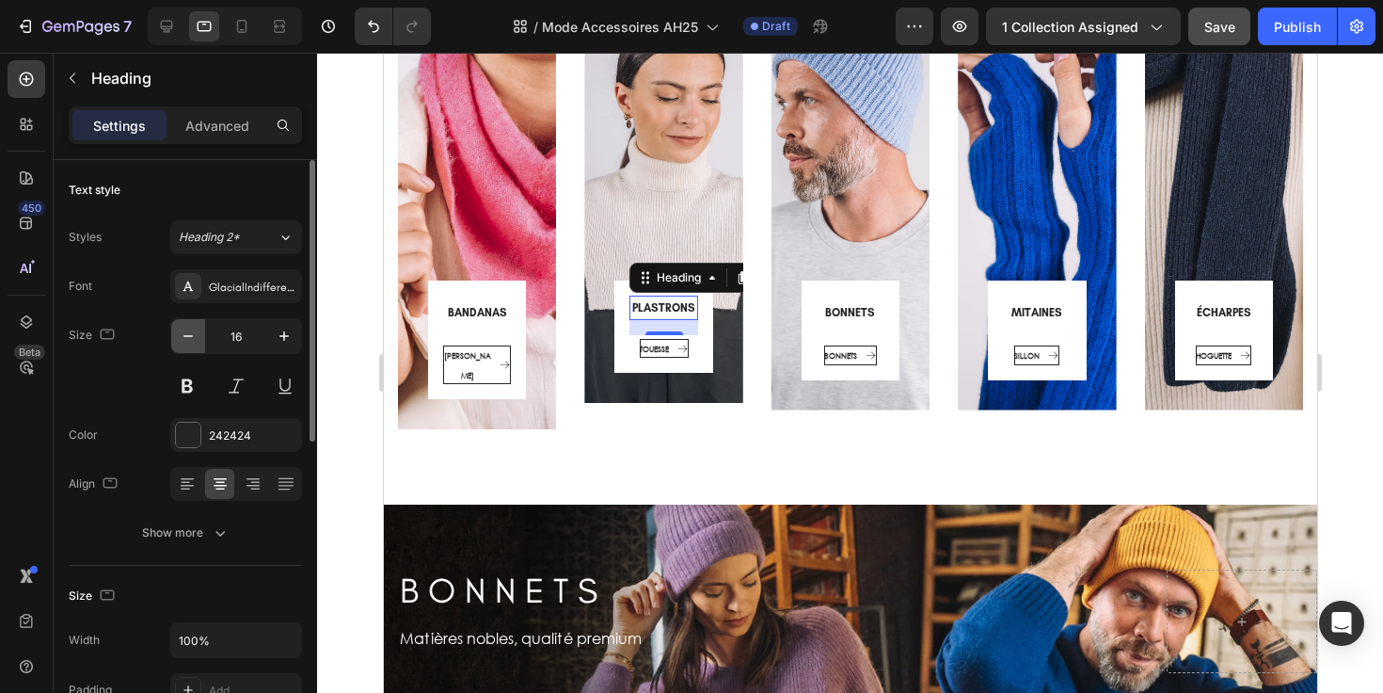
click at [195, 340] on icon "button" at bounding box center [188, 335] width 19 height 19
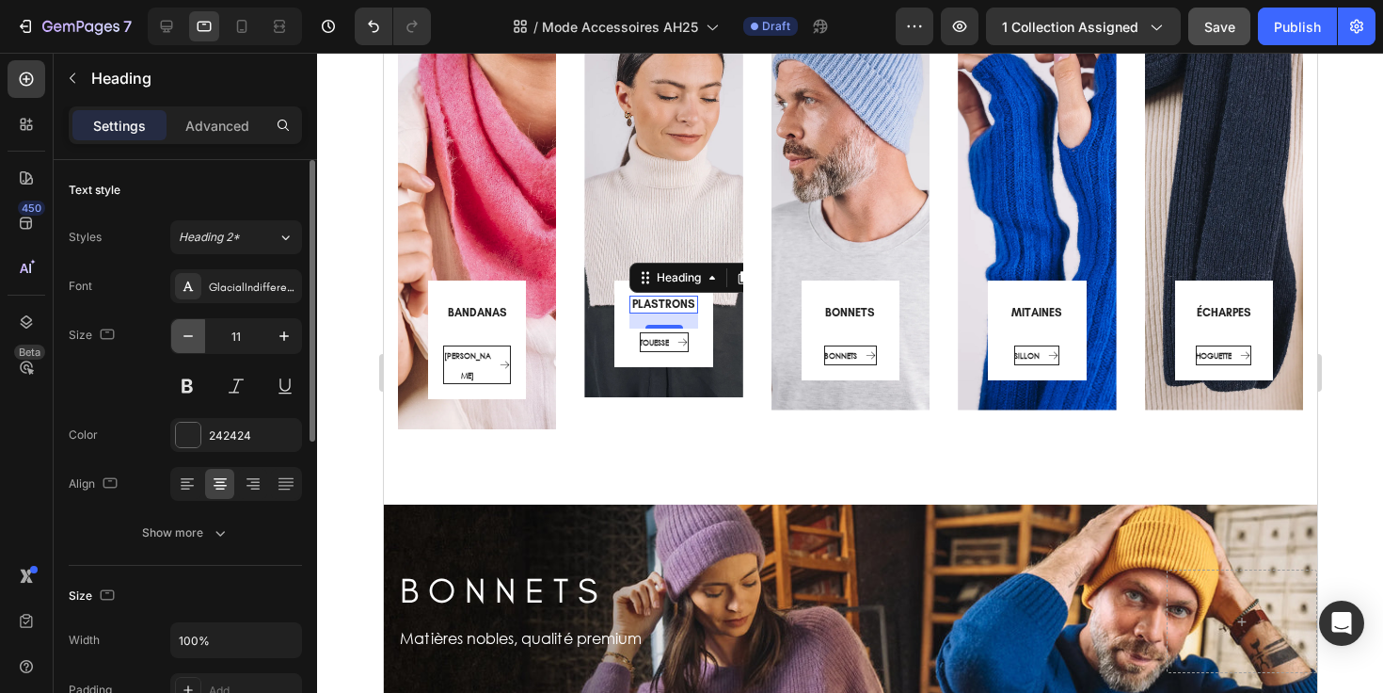
click at [195, 340] on icon "button" at bounding box center [188, 335] width 19 height 19
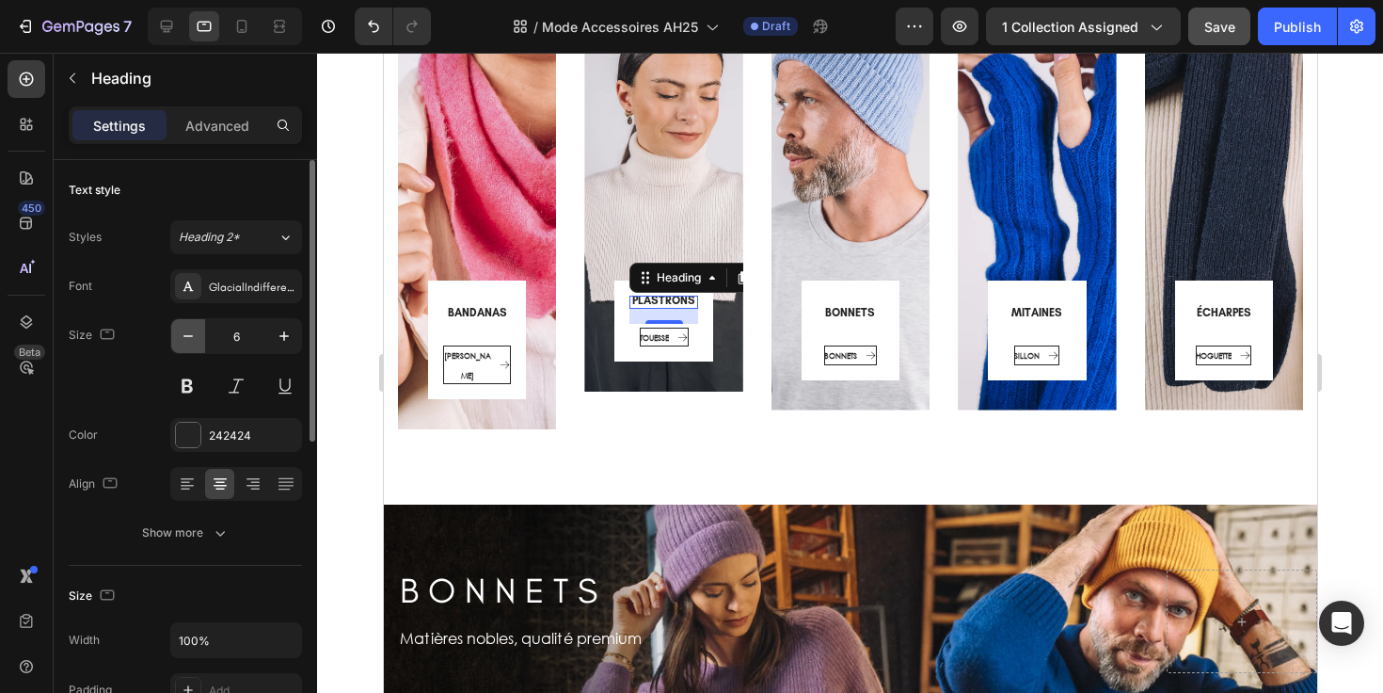
click at [195, 340] on icon "button" at bounding box center [188, 335] width 19 height 19
type input "4"
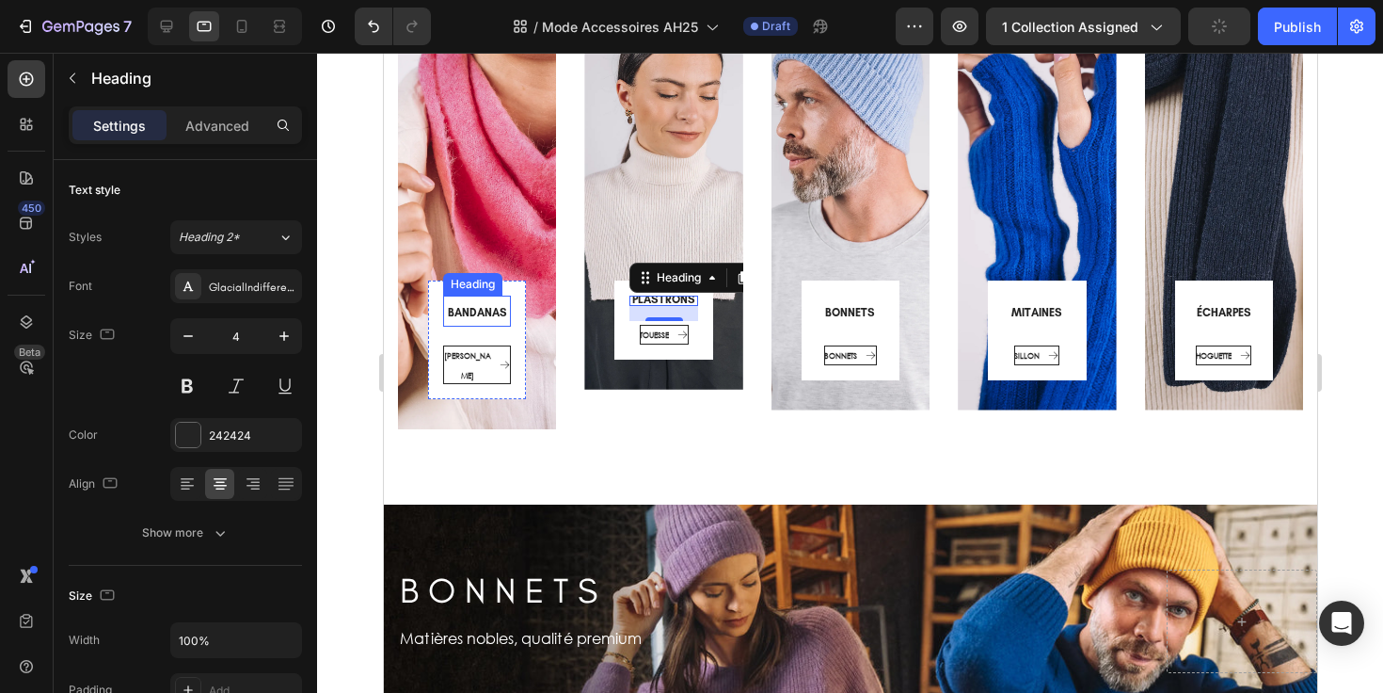
click at [483, 313] on span "BANDANAS" at bounding box center [476, 312] width 59 height 13
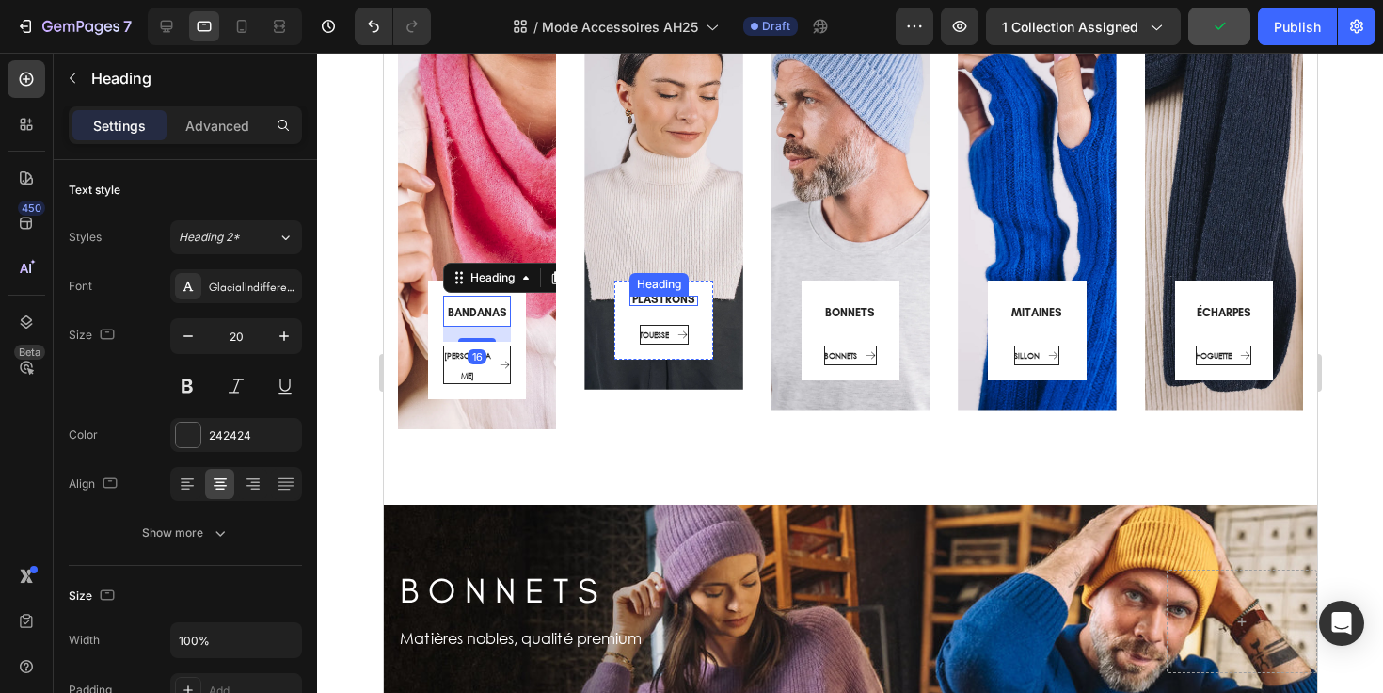
click at [666, 304] on span "PLASTRONS" at bounding box center [662, 299] width 63 height 13
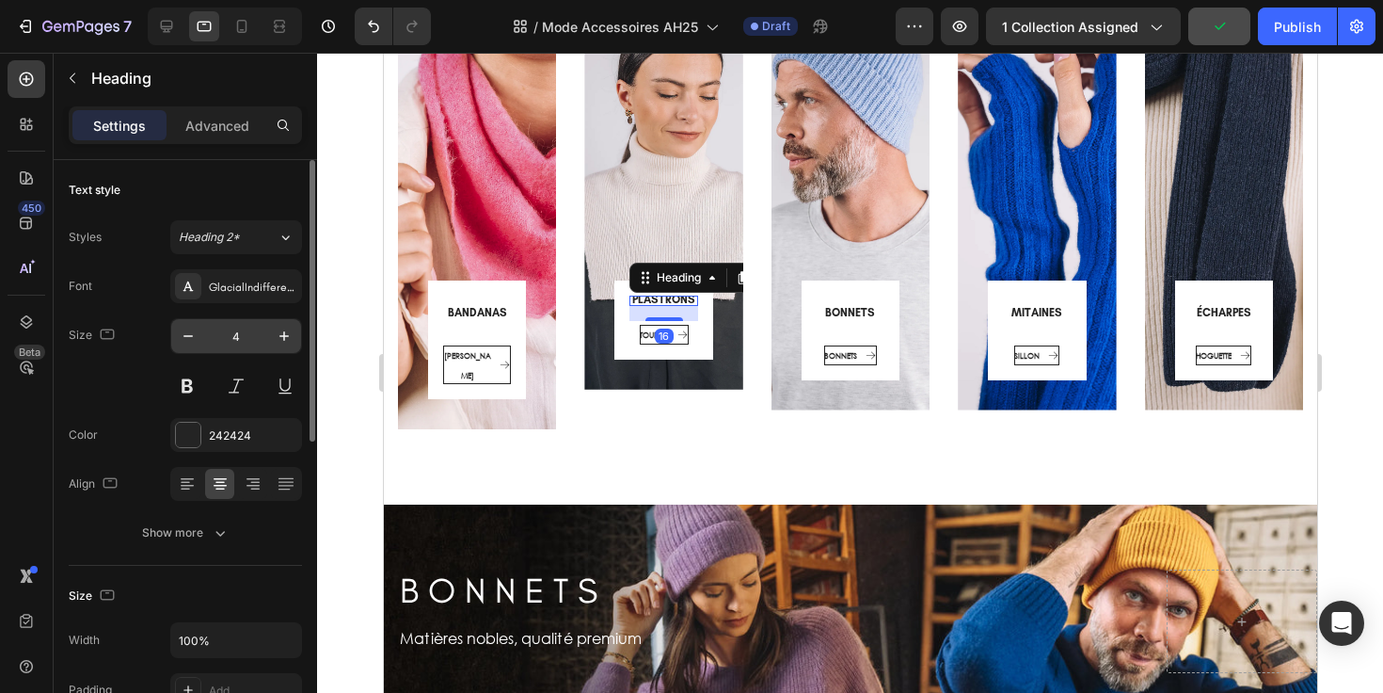
click at [232, 335] on input "4" at bounding box center [236, 336] width 62 height 34
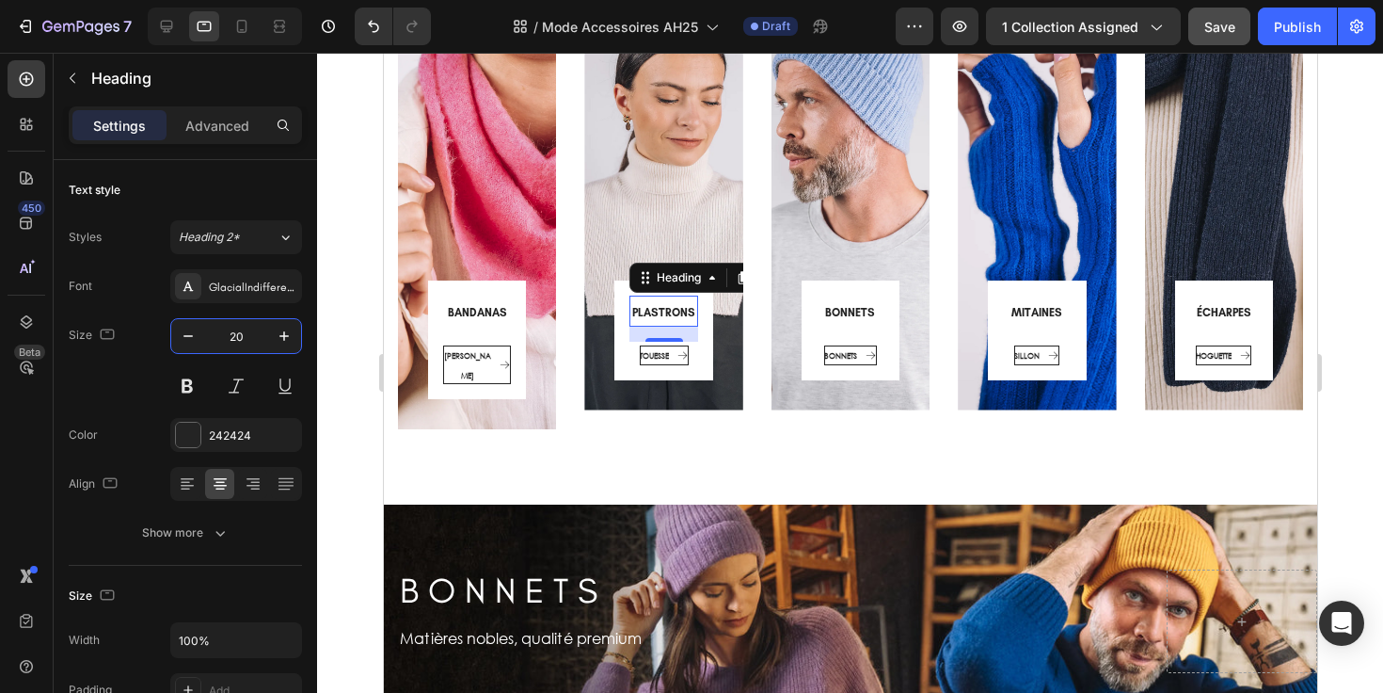
type input "20"
click at [665, 326] on h3 "PLASTRONS" at bounding box center [663, 310] width 68 height 31
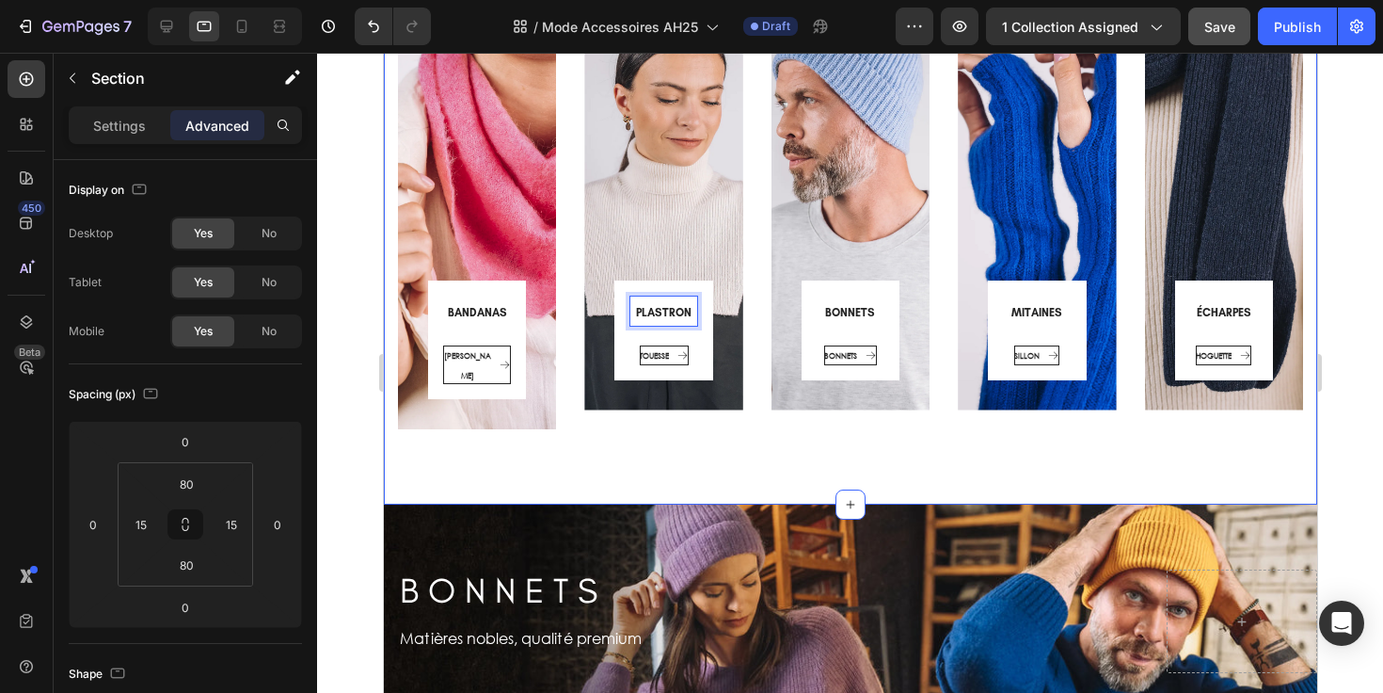
click at [762, 419] on div "BANDANAS Heading COLETTE Button Row Row Hero Banner PLASTRON Heading 16 TOUESSE…" at bounding box center [849, 216] width 933 height 577
click at [872, 358] on div "BONNETS Button" at bounding box center [850, 354] width 68 height 24
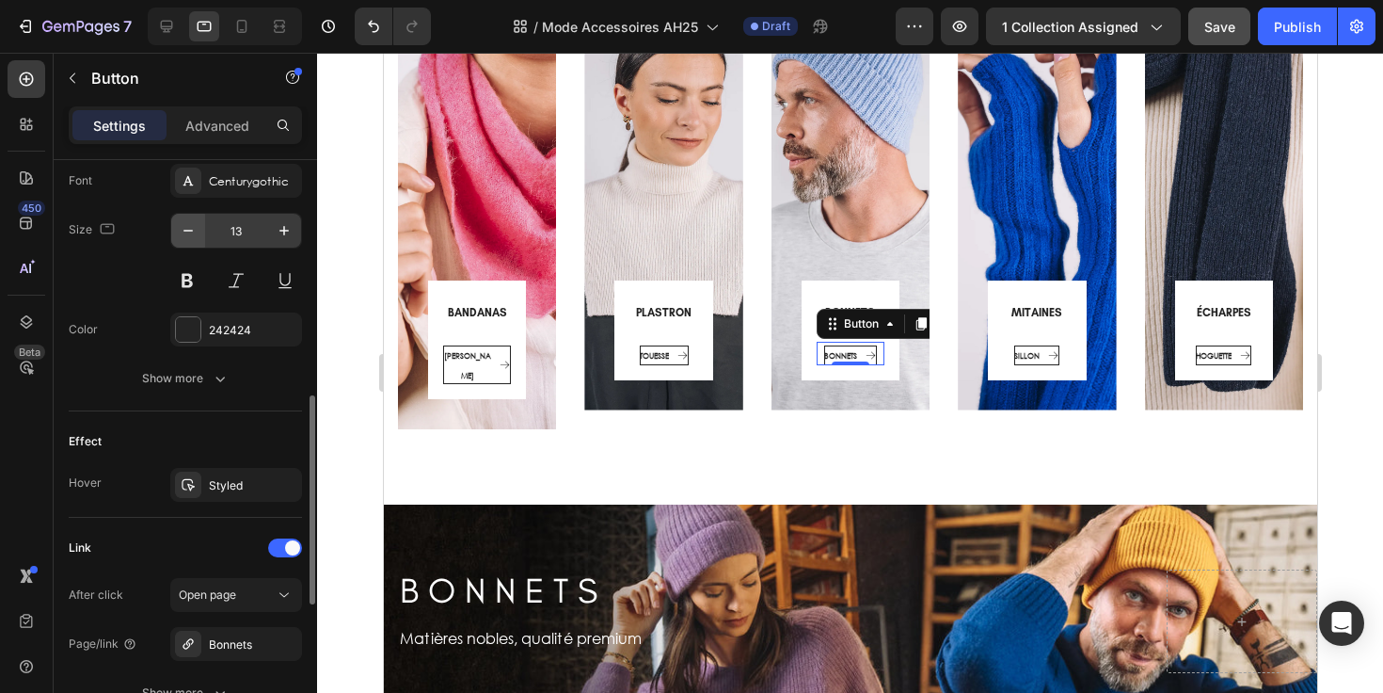
scroll to position [996, 0]
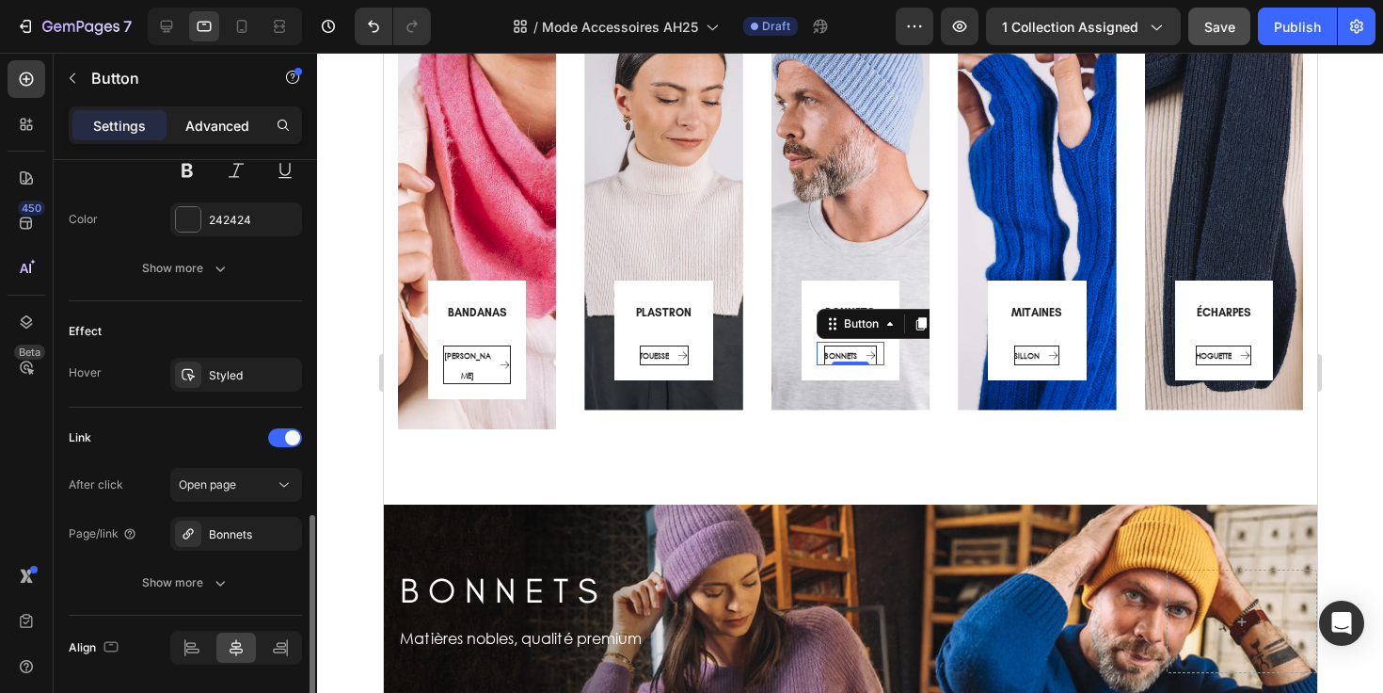
click at [208, 122] on p "Advanced" at bounding box center [217, 126] width 64 height 20
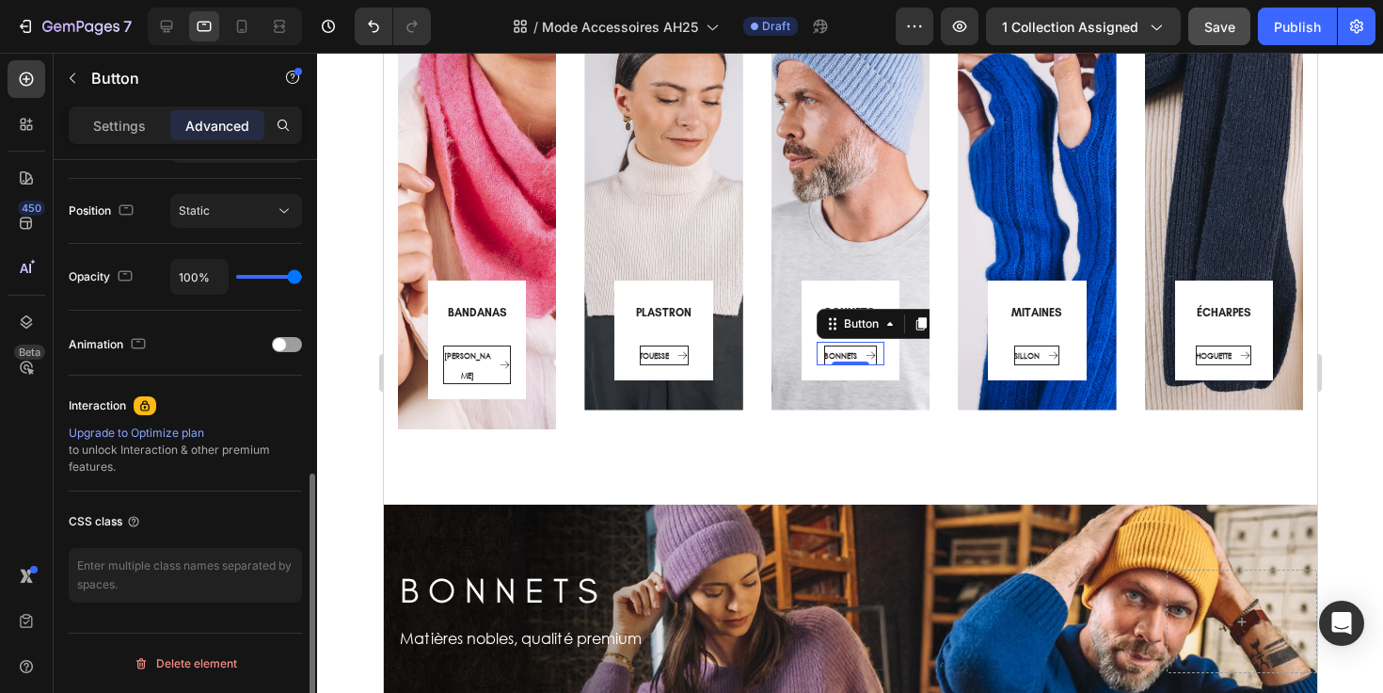
scroll to position [669, 0]
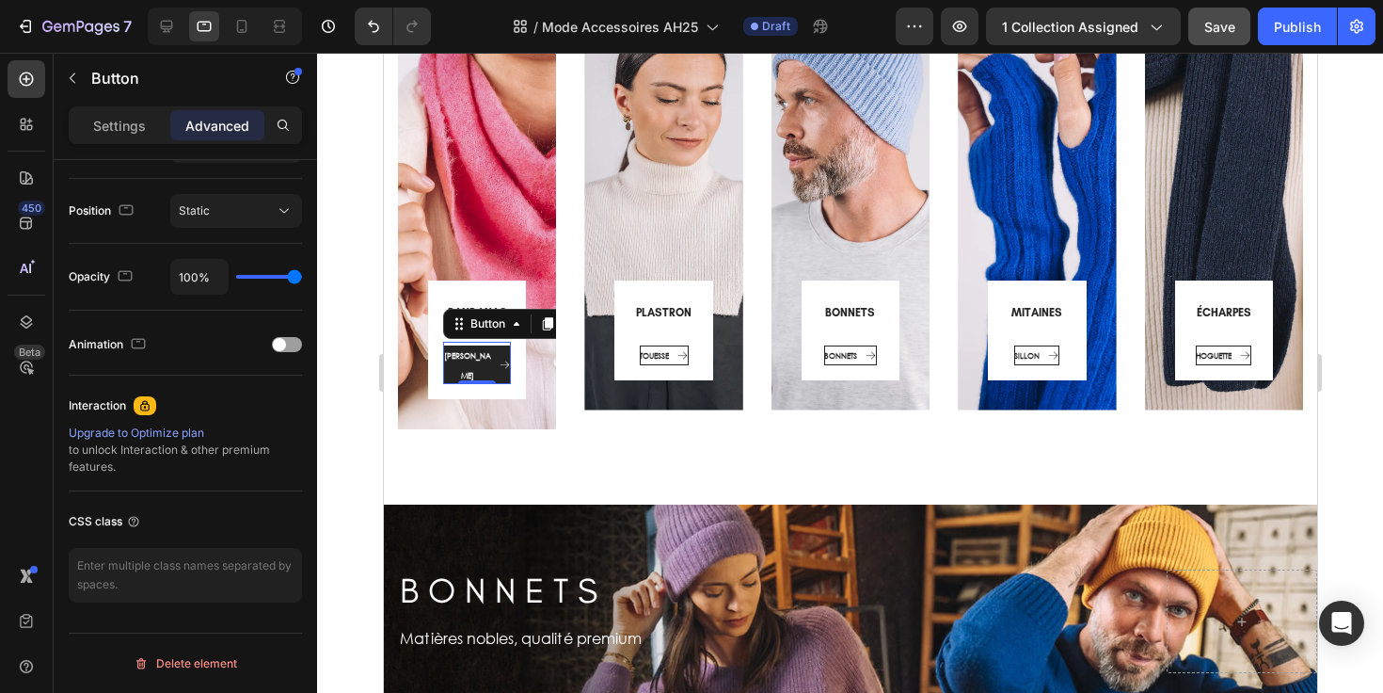
click at [485, 360] on div "COLETTE" at bounding box center [476, 364] width 68 height 39
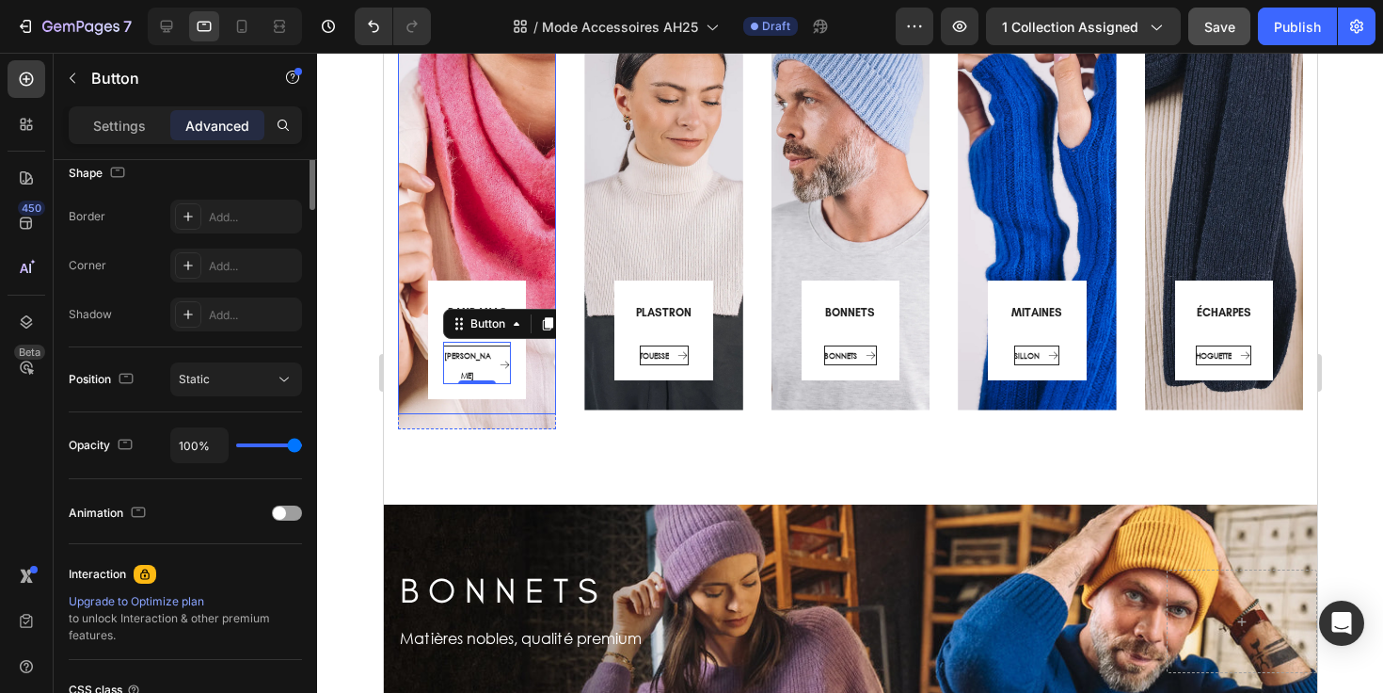
scroll to position [0, 0]
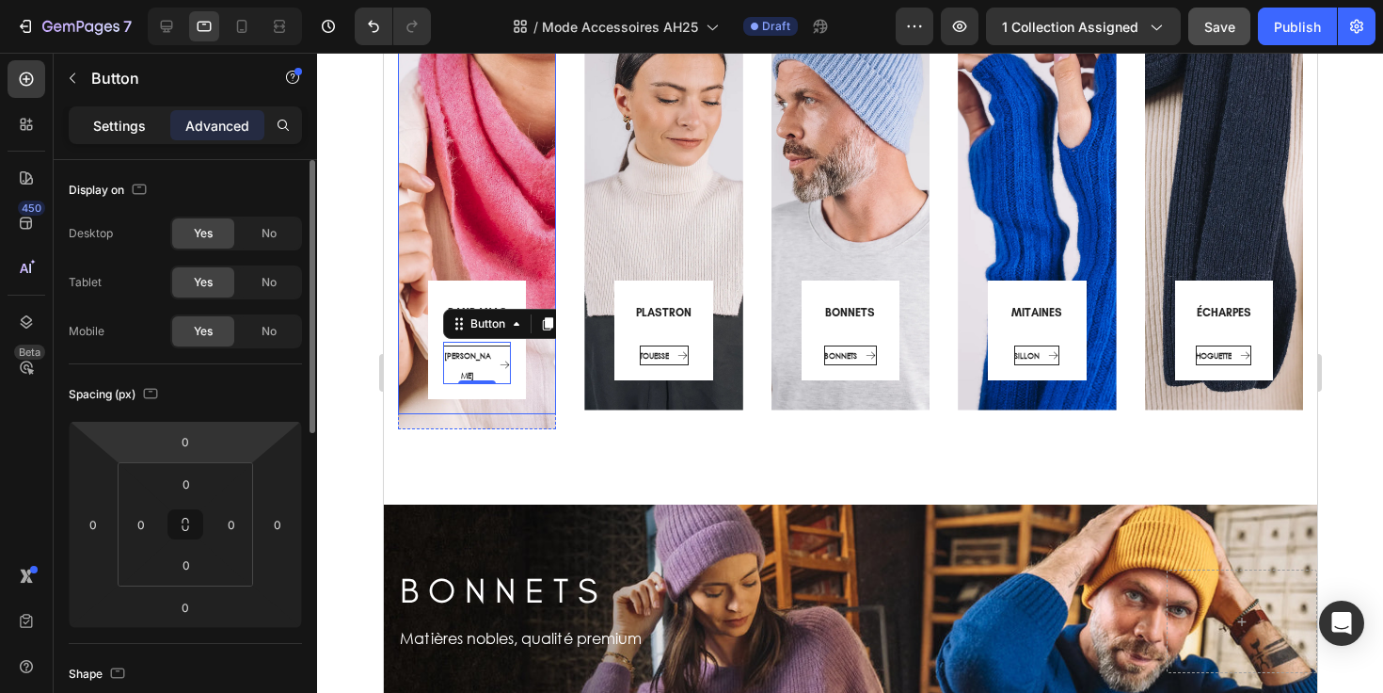
click at [133, 132] on p "Settings" at bounding box center [119, 126] width 53 height 20
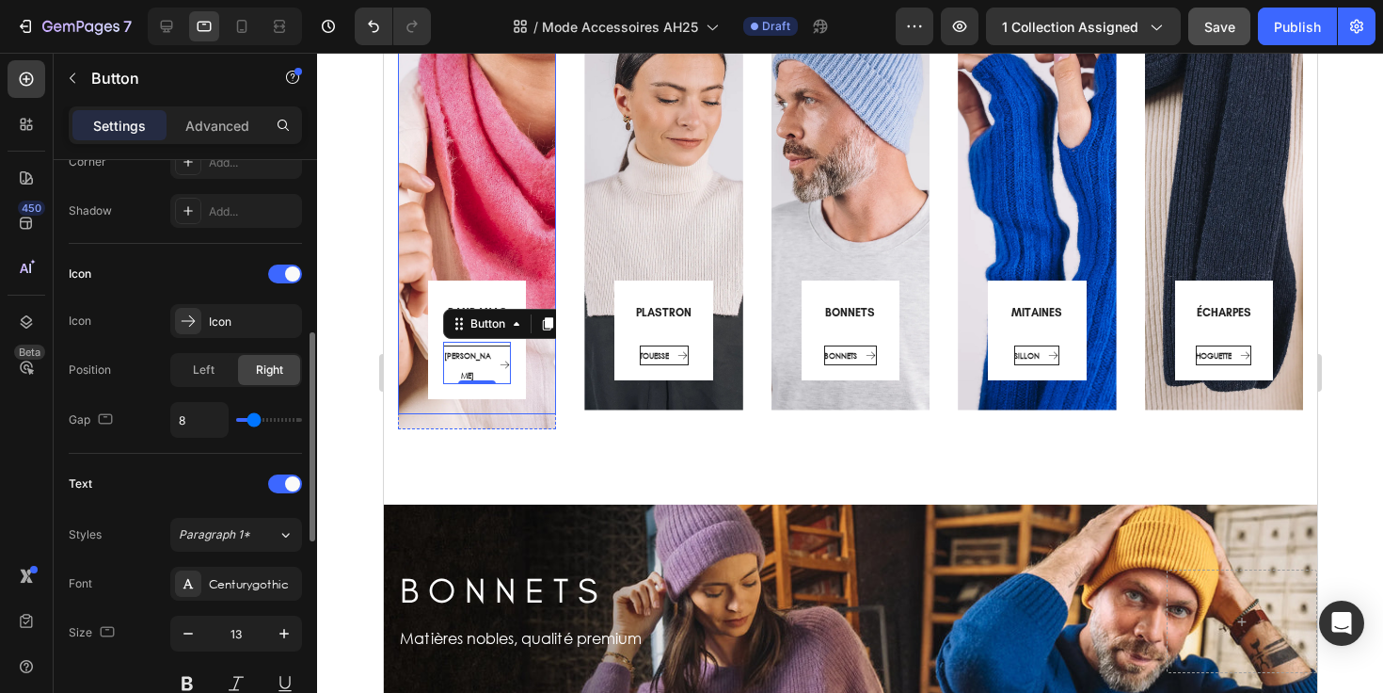
scroll to position [485, 0]
type input "9"
type input "8"
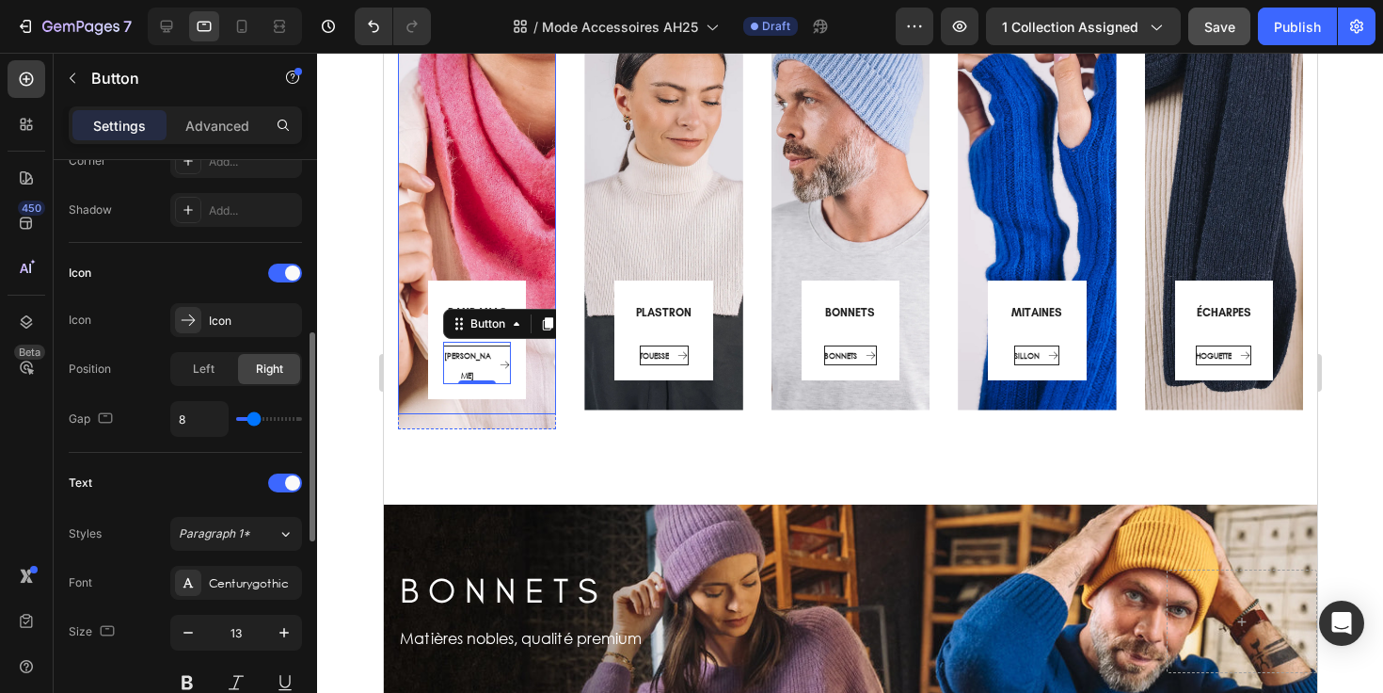
type input "7"
type input "5"
type input "4"
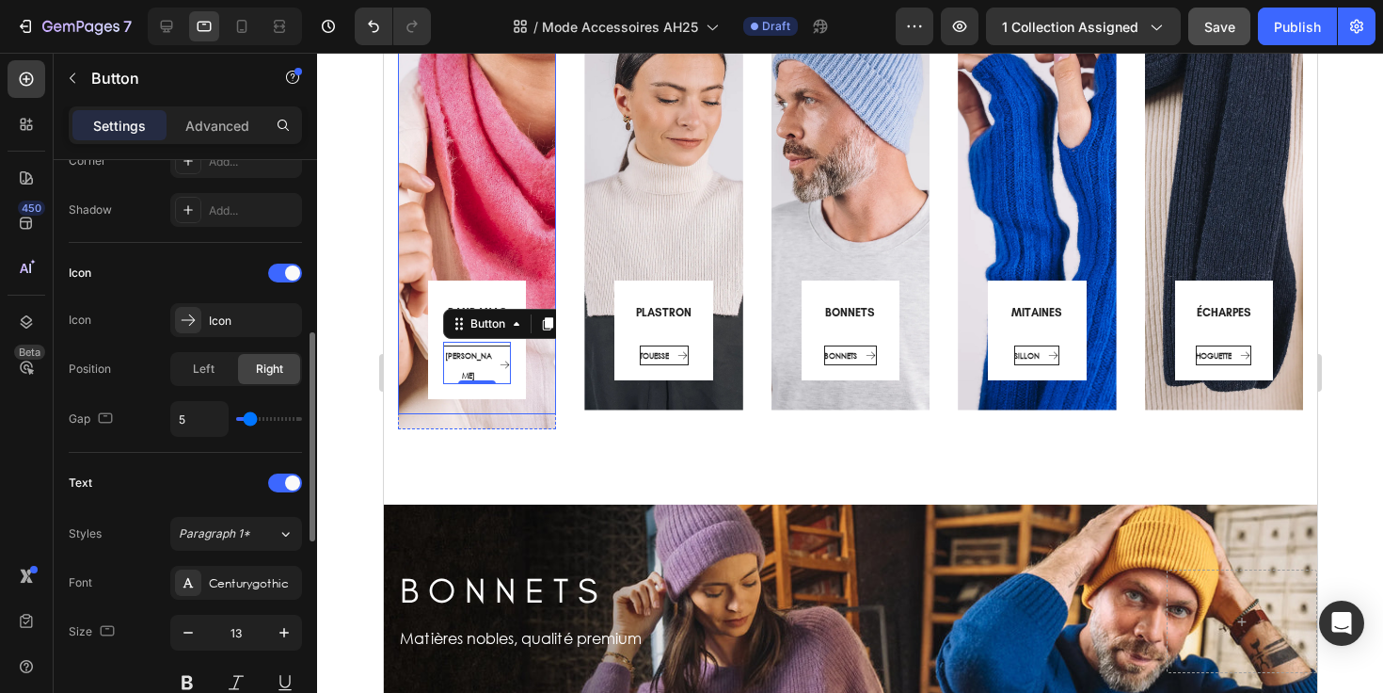
type input "4"
type input "3"
type input "2"
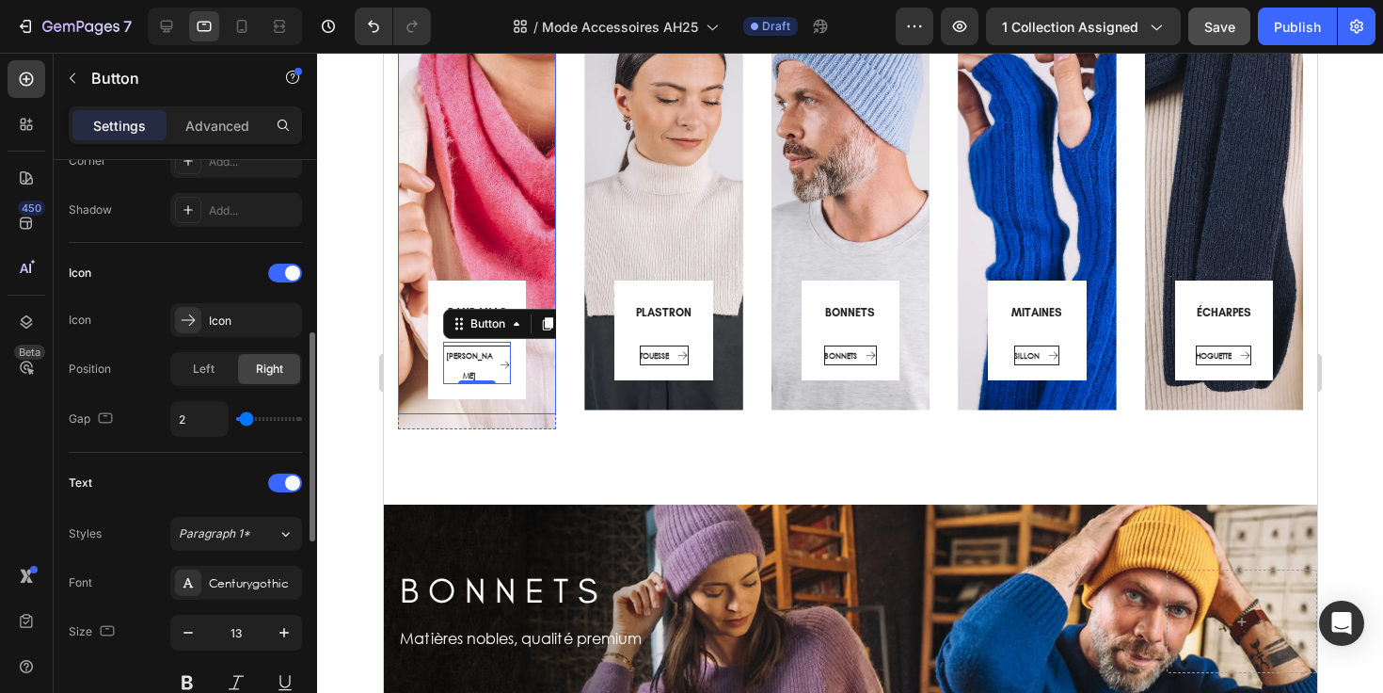
type input "1"
type input "0"
drag, startPoint x: 256, startPoint y: 421, endPoint x: 242, endPoint y: 420, distance: 14.1
type input "0"
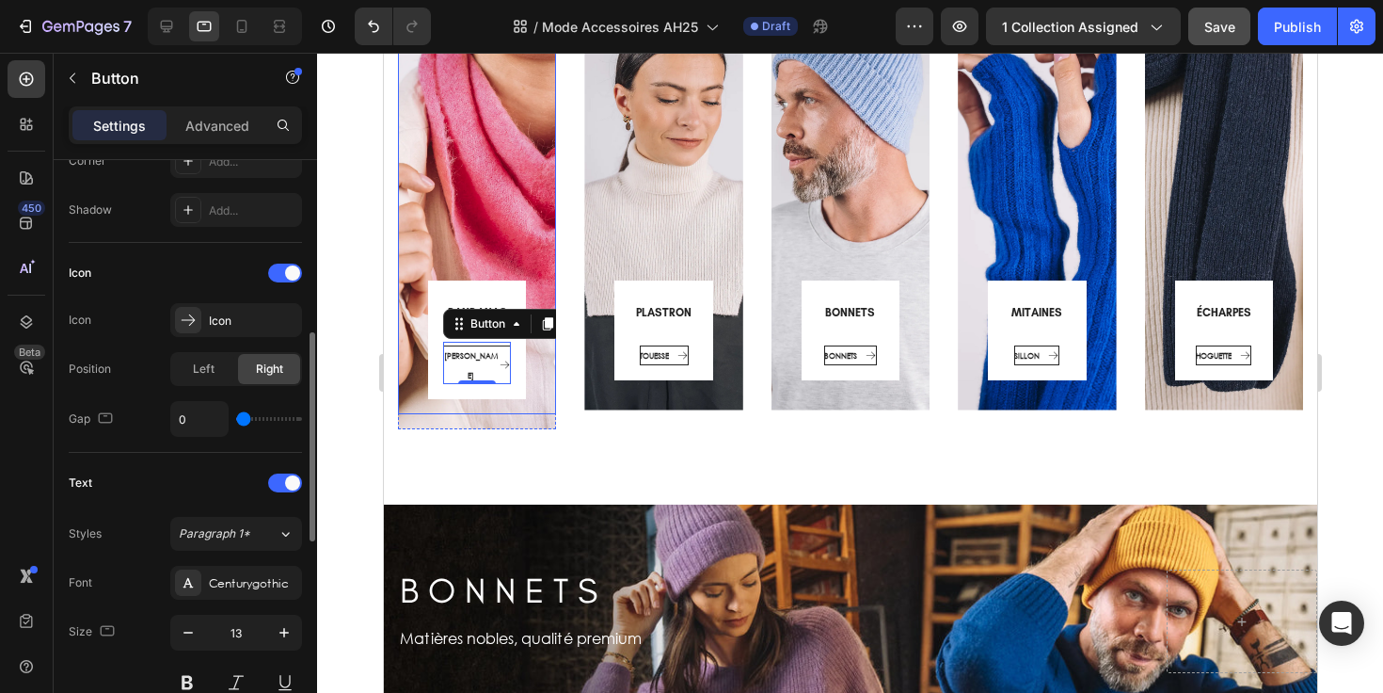
click at [242, 420] on input "range" at bounding box center [269, 419] width 66 height 4
click at [377, 21] on icon "Undo/Redo" at bounding box center [373, 26] width 19 height 19
type input "8"
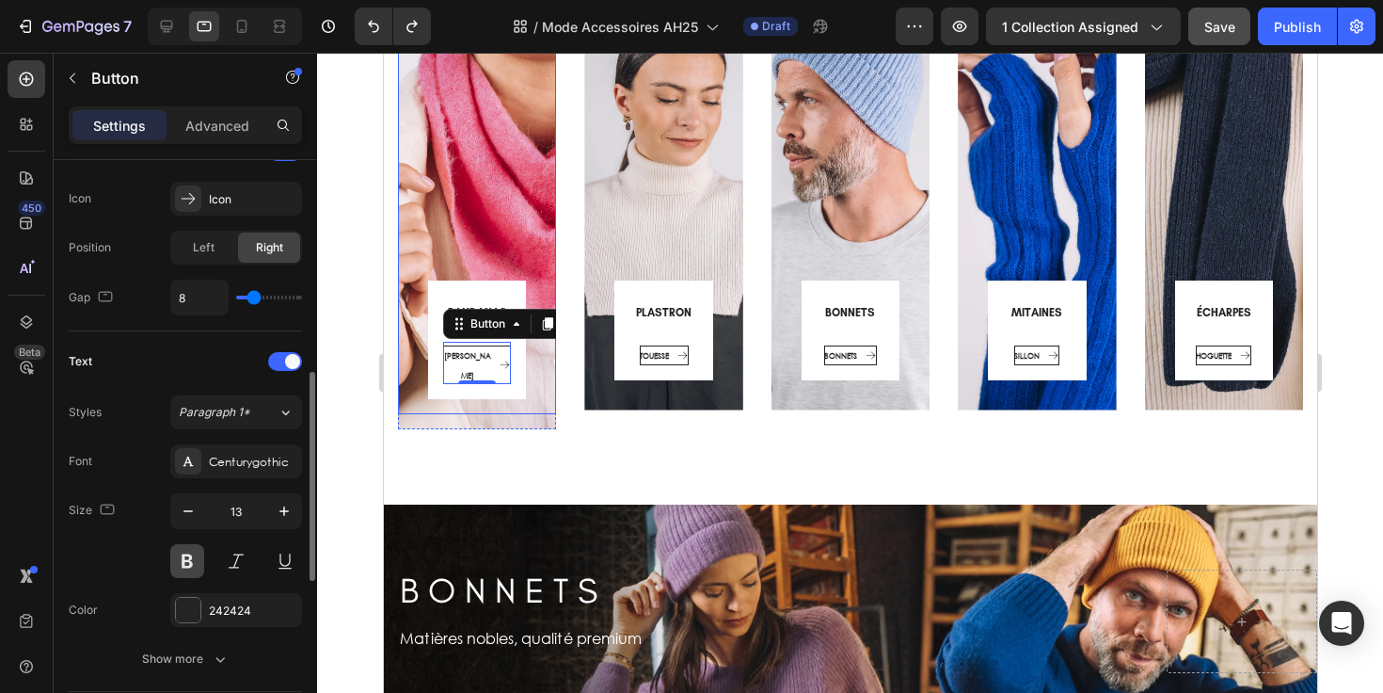
scroll to position [606, 0]
click at [183, 510] on icon "button" at bounding box center [187, 511] width 9 height 2
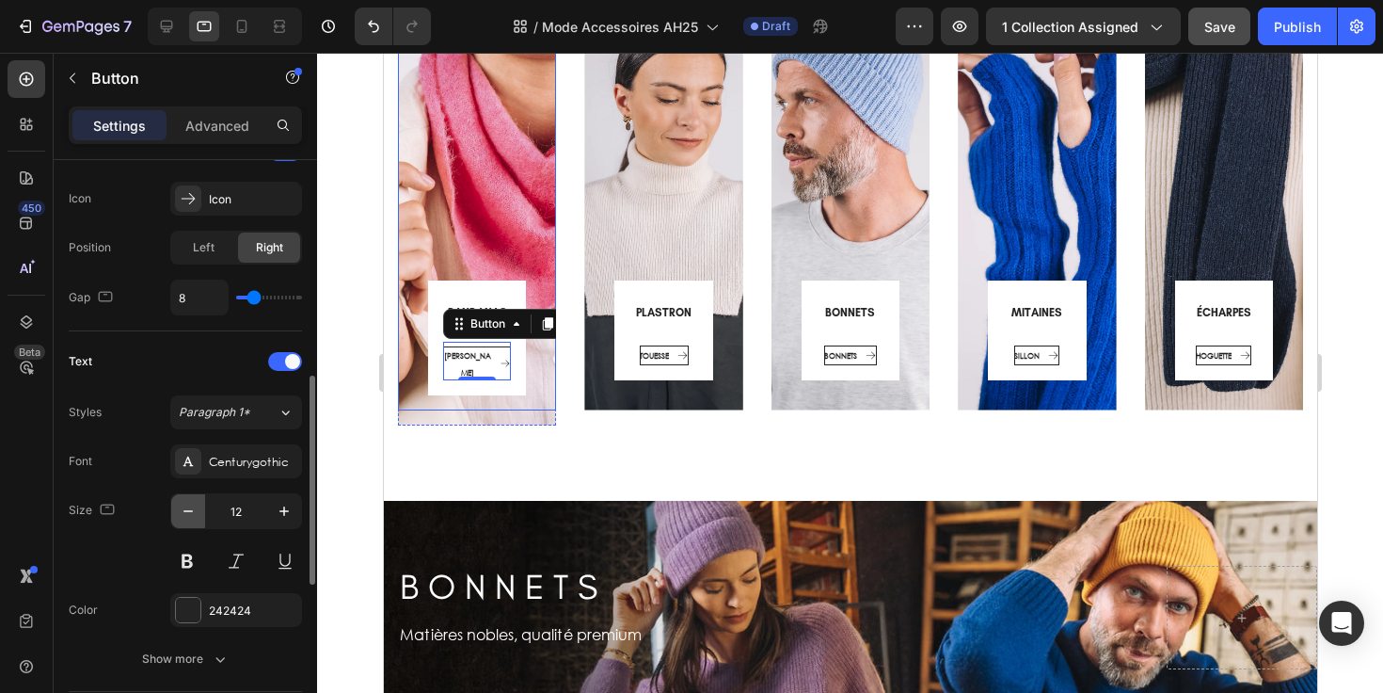
click at [183, 511] on icon "button" at bounding box center [187, 511] width 9 height 2
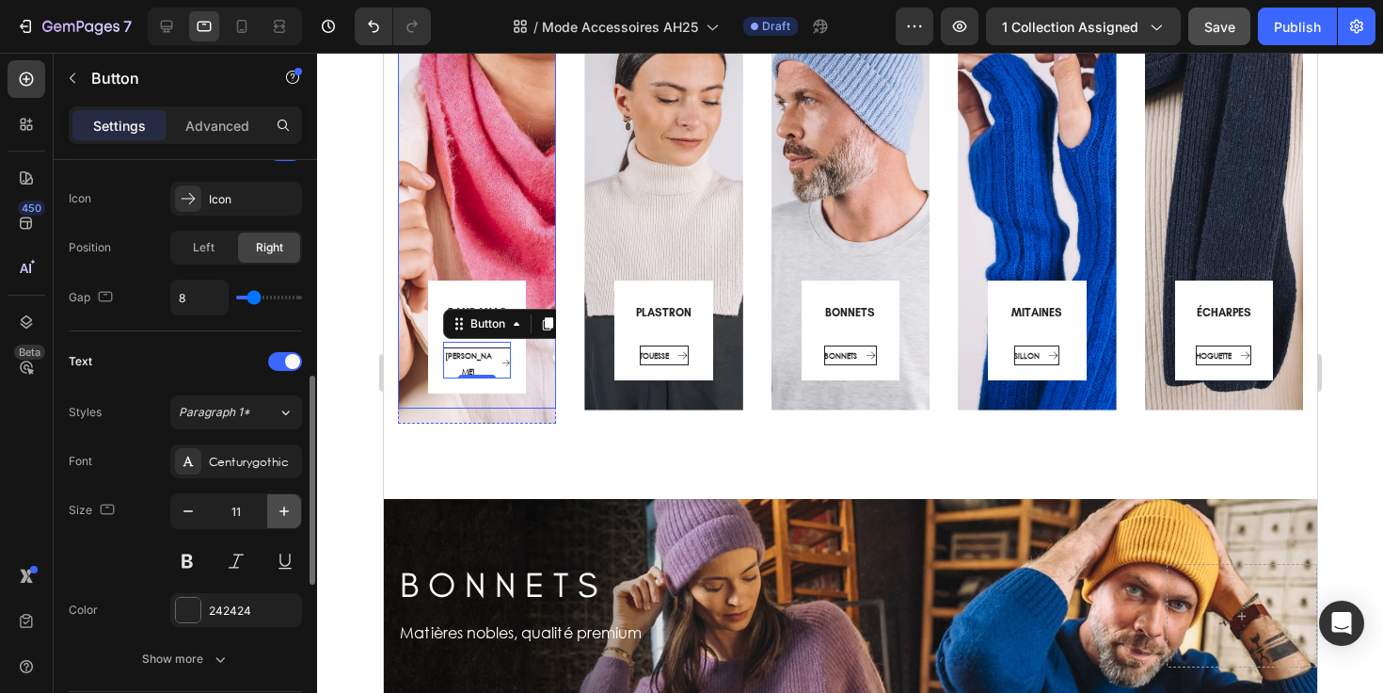
click at [280, 509] on icon "button" at bounding box center [284, 511] width 19 height 19
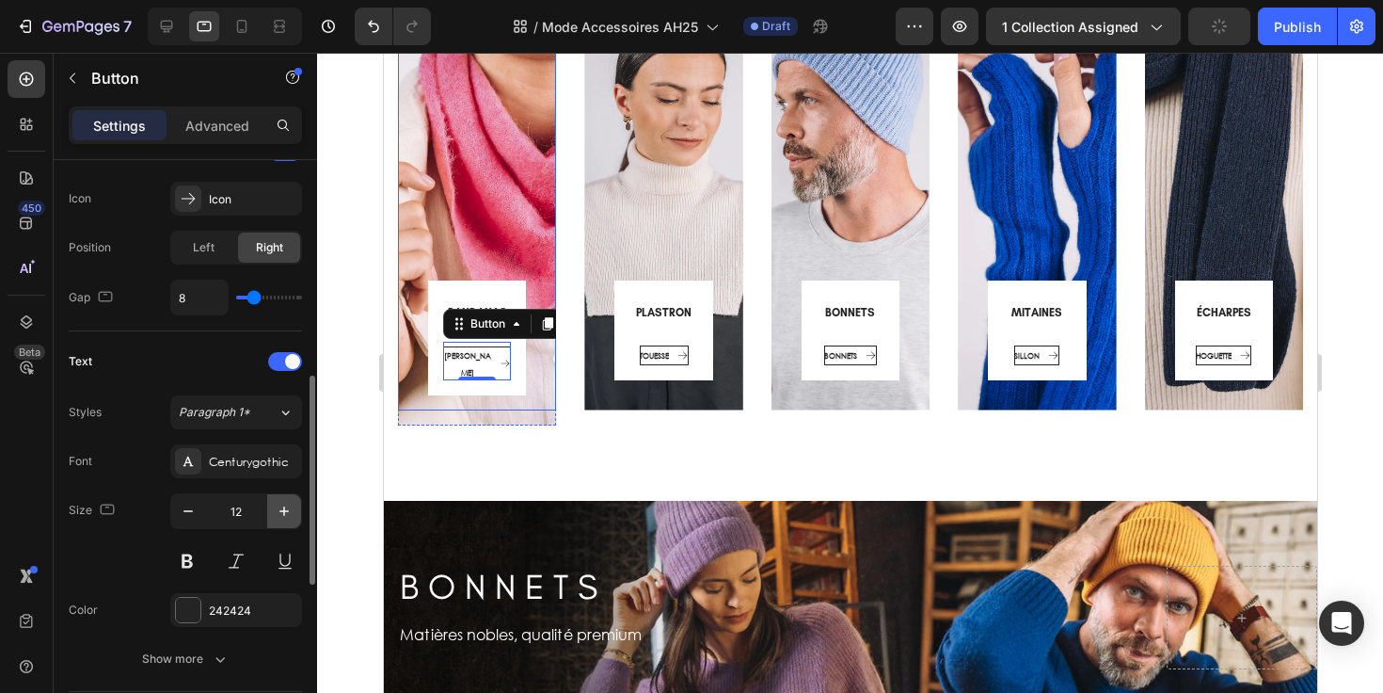
click at [280, 509] on icon "button" at bounding box center [284, 511] width 19 height 19
type input "13"
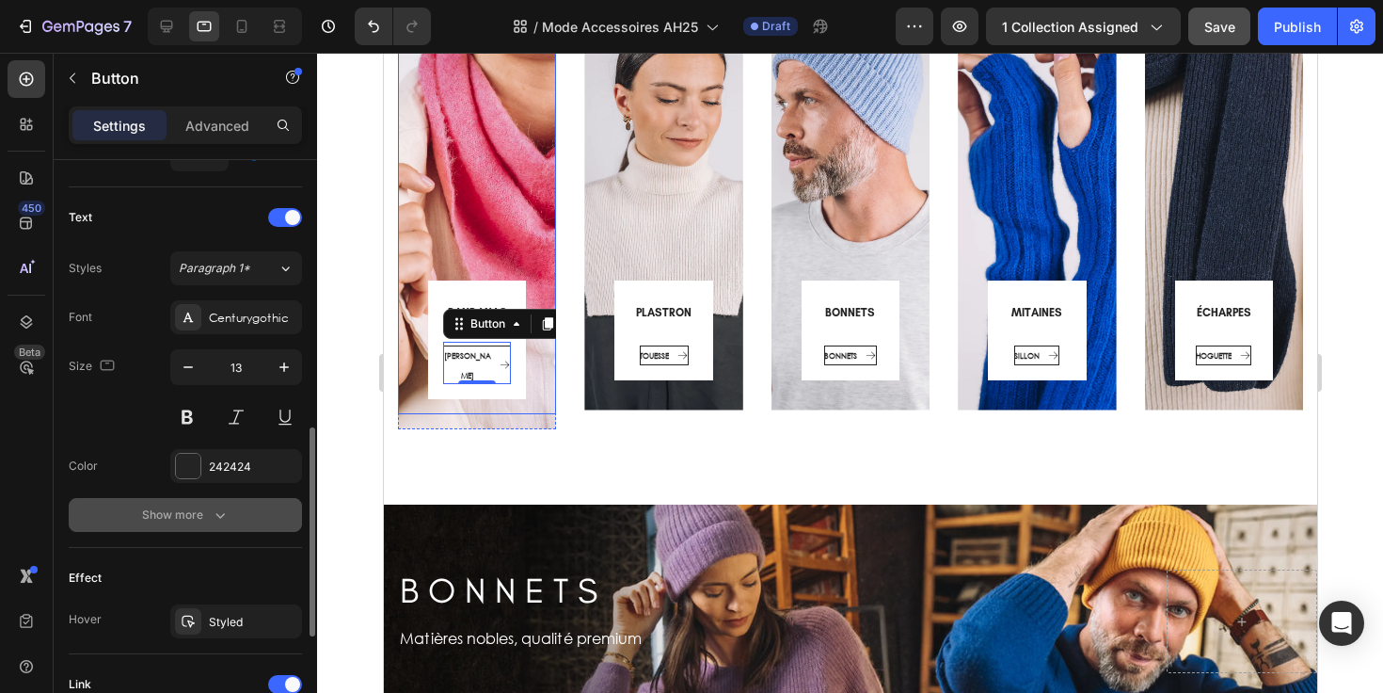
click at [229, 520] on icon "button" at bounding box center [220, 514] width 19 height 19
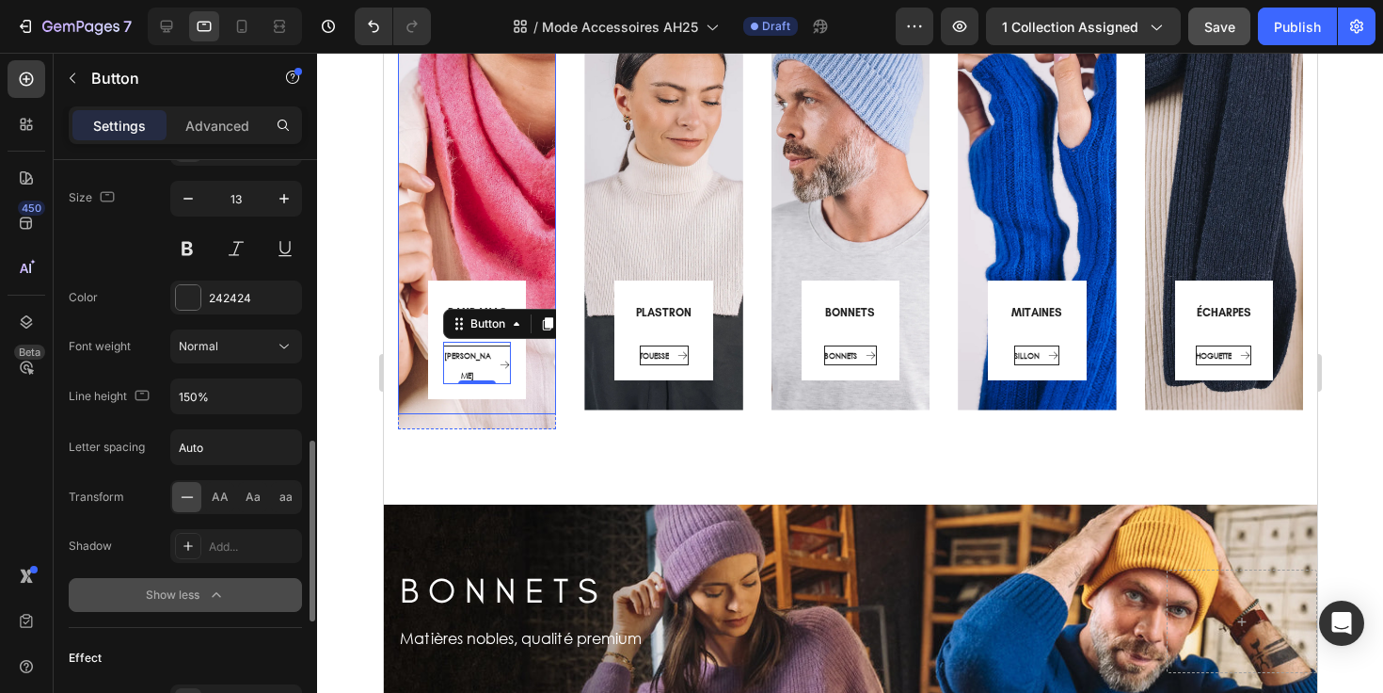
scroll to position [921, 0]
click at [283, 398] on icon "button" at bounding box center [284, 393] width 19 height 19
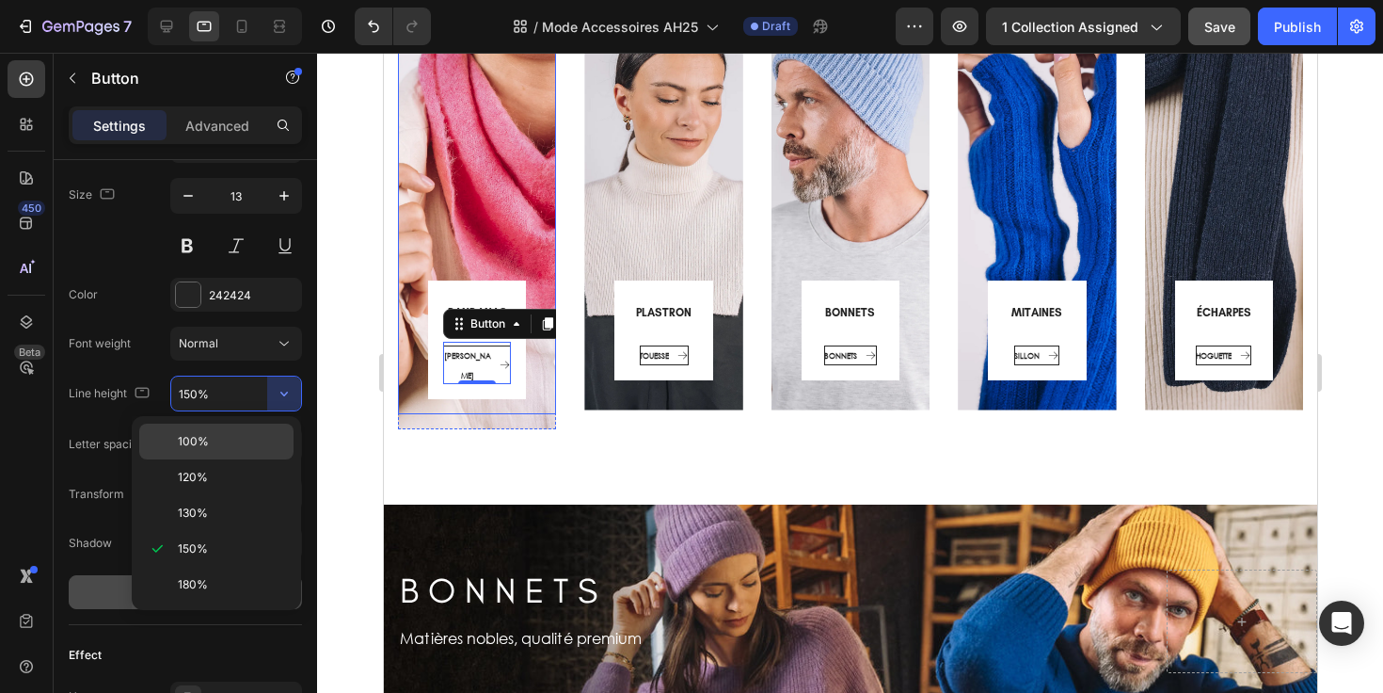
click at [243, 448] on p "100%" at bounding box center [231, 441] width 107 height 17
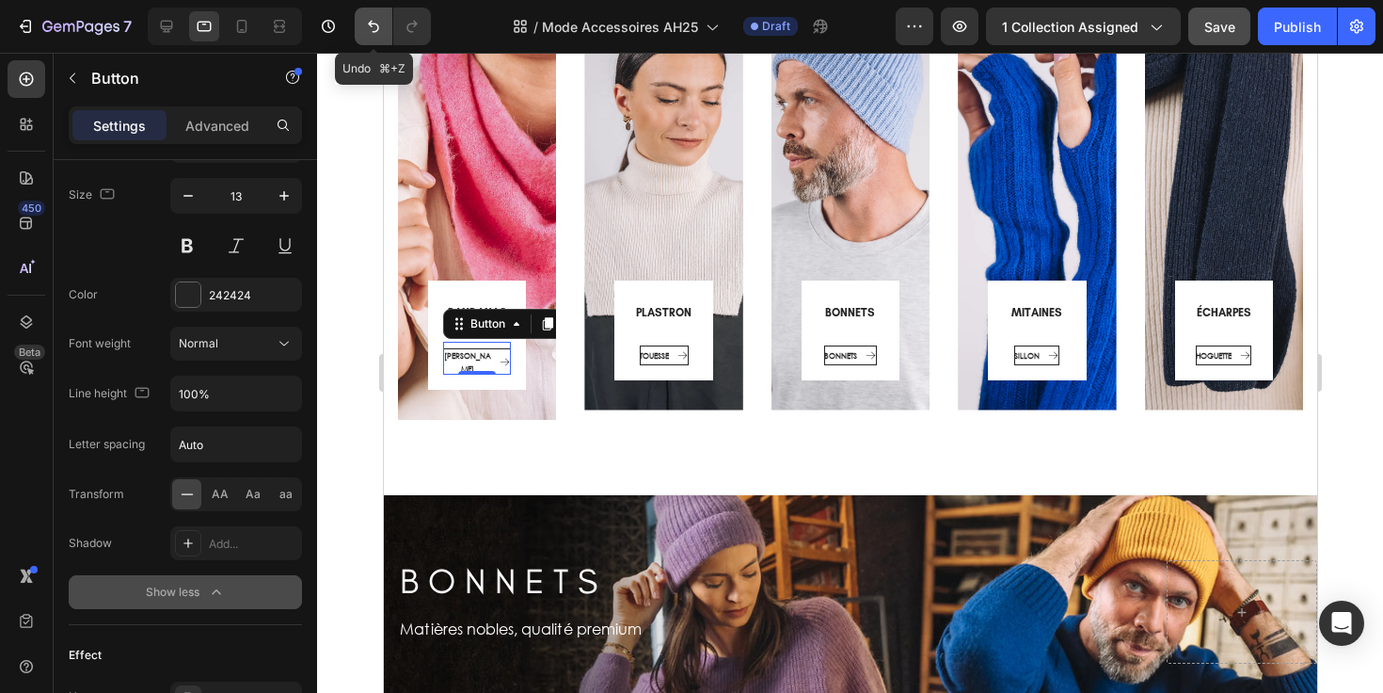
click at [377, 26] on icon "Undo/Redo" at bounding box center [373, 27] width 11 height 12
type input "150%"
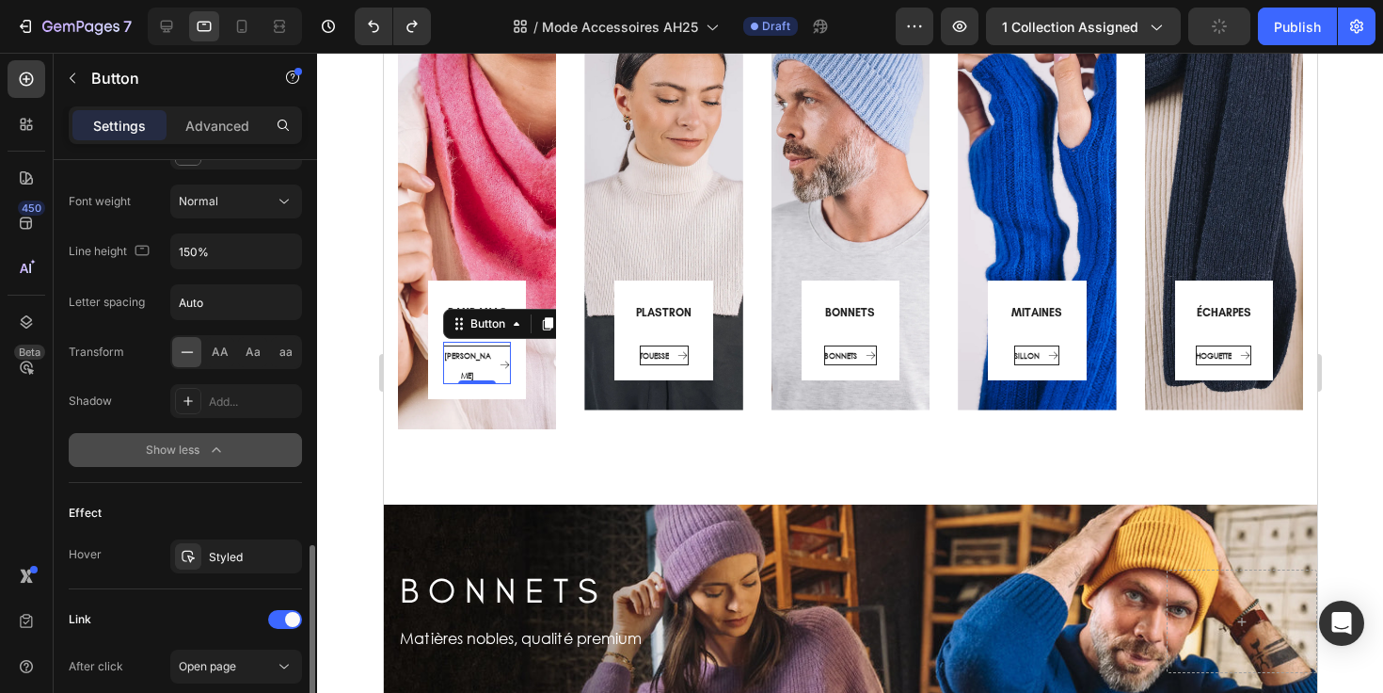
scroll to position [1307, 0]
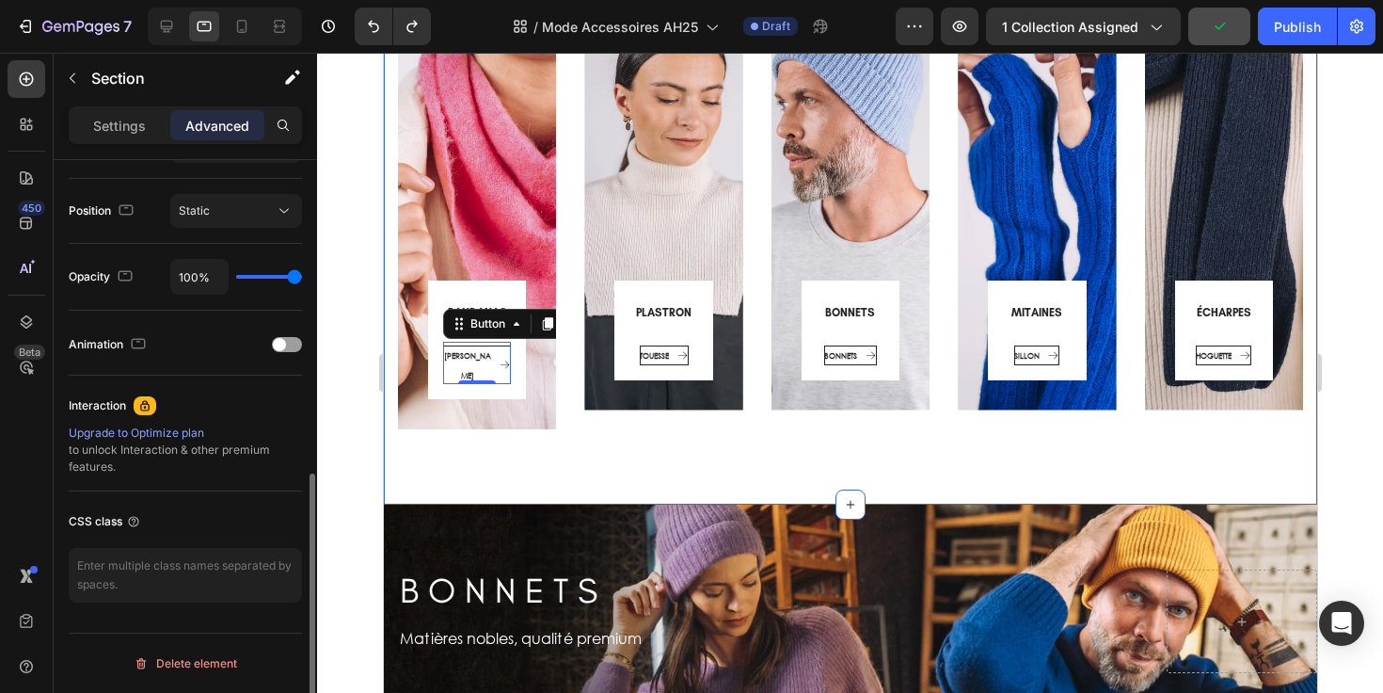
click at [565, 422] on div "BANDANAS Heading COLETTE Button 0 Row Row Hero Banner ⁠⁠⁠⁠⁠⁠⁠ PLASTRON Heading …" at bounding box center [849, 216] width 933 height 577
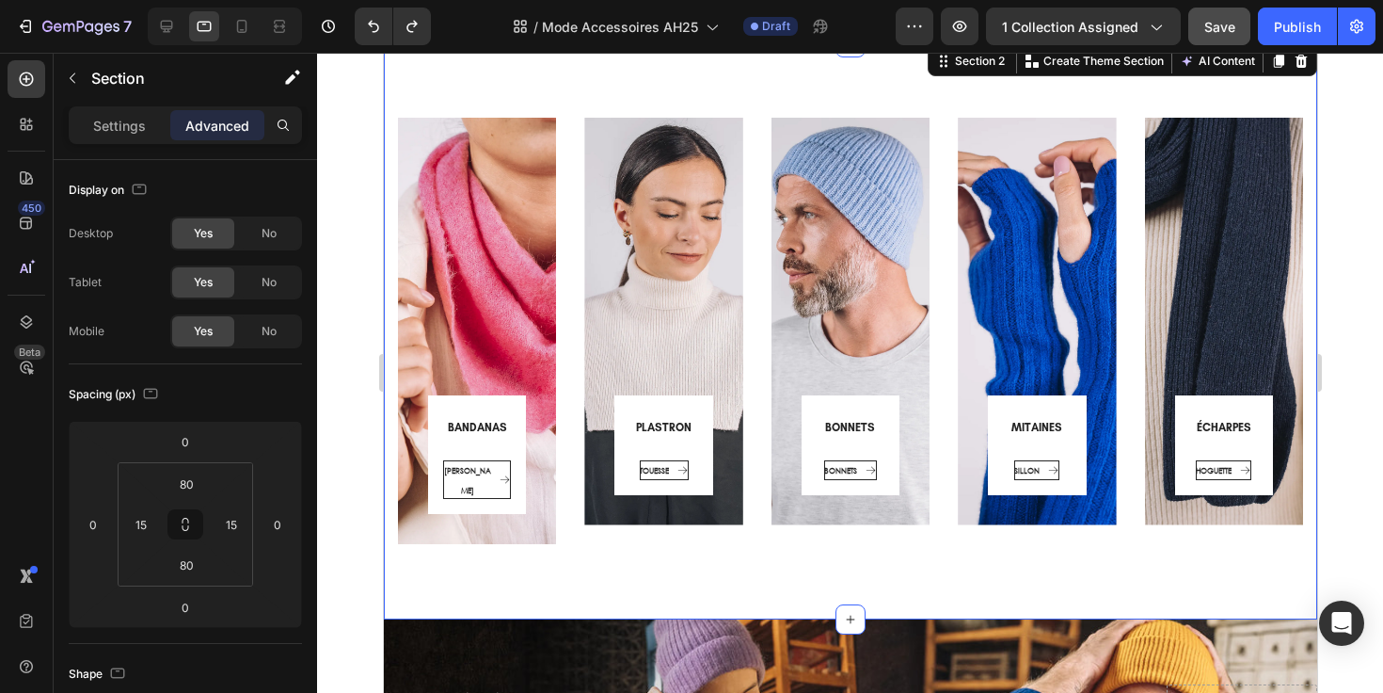
scroll to position [164, 0]
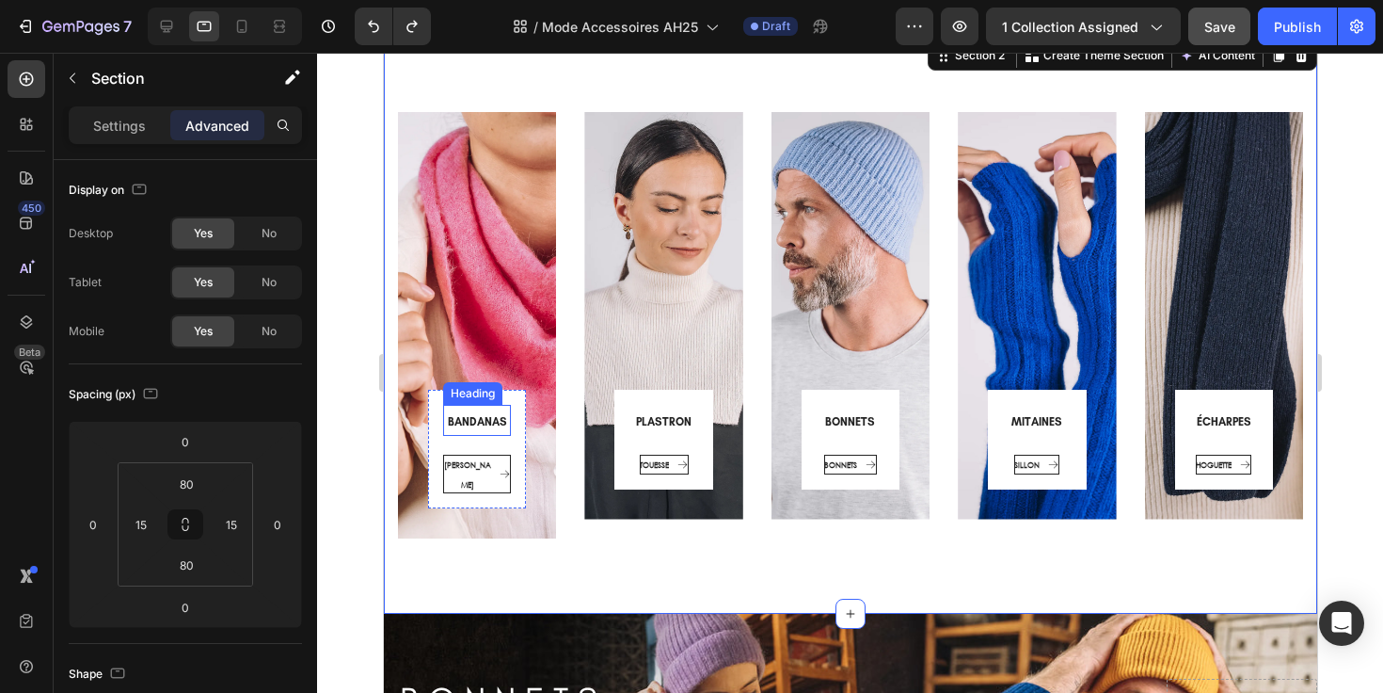
click at [500, 422] on span "BANDANAS" at bounding box center [476, 421] width 59 height 13
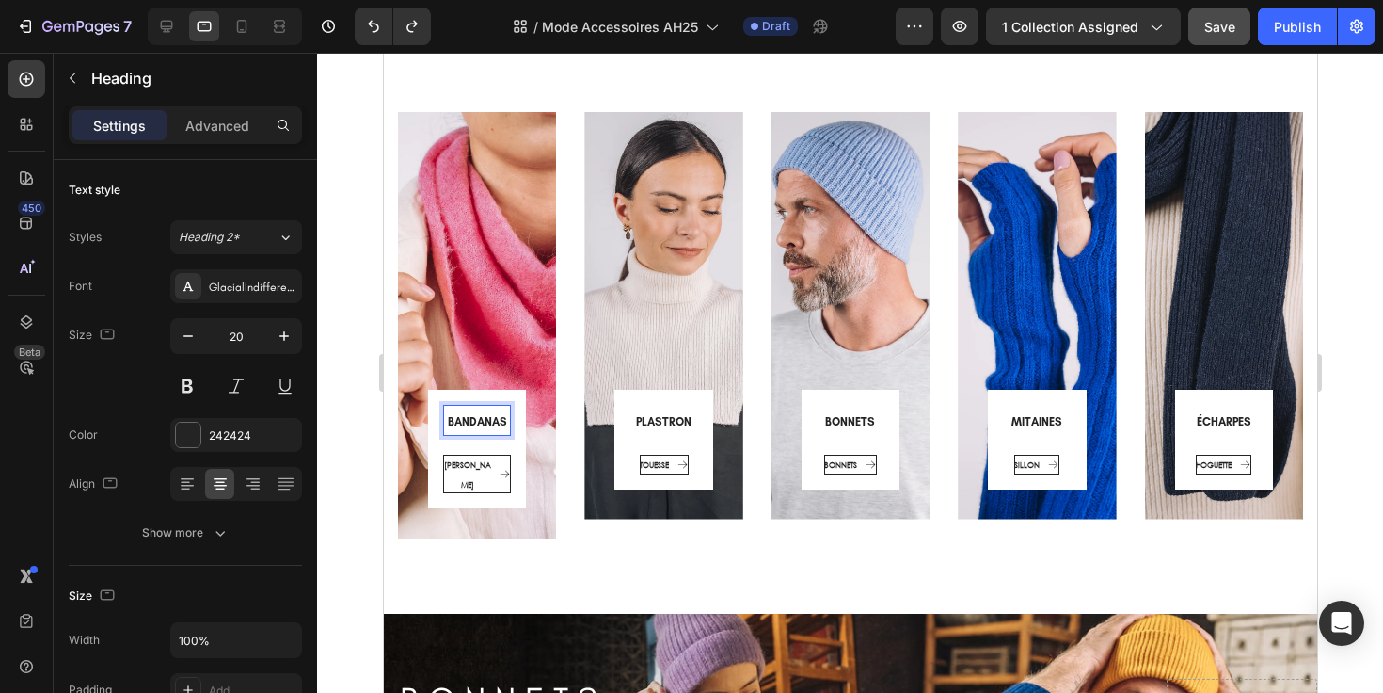
click at [501, 422] on span "BANDANAS" at bounding box center [476, 421] width 59 height 13
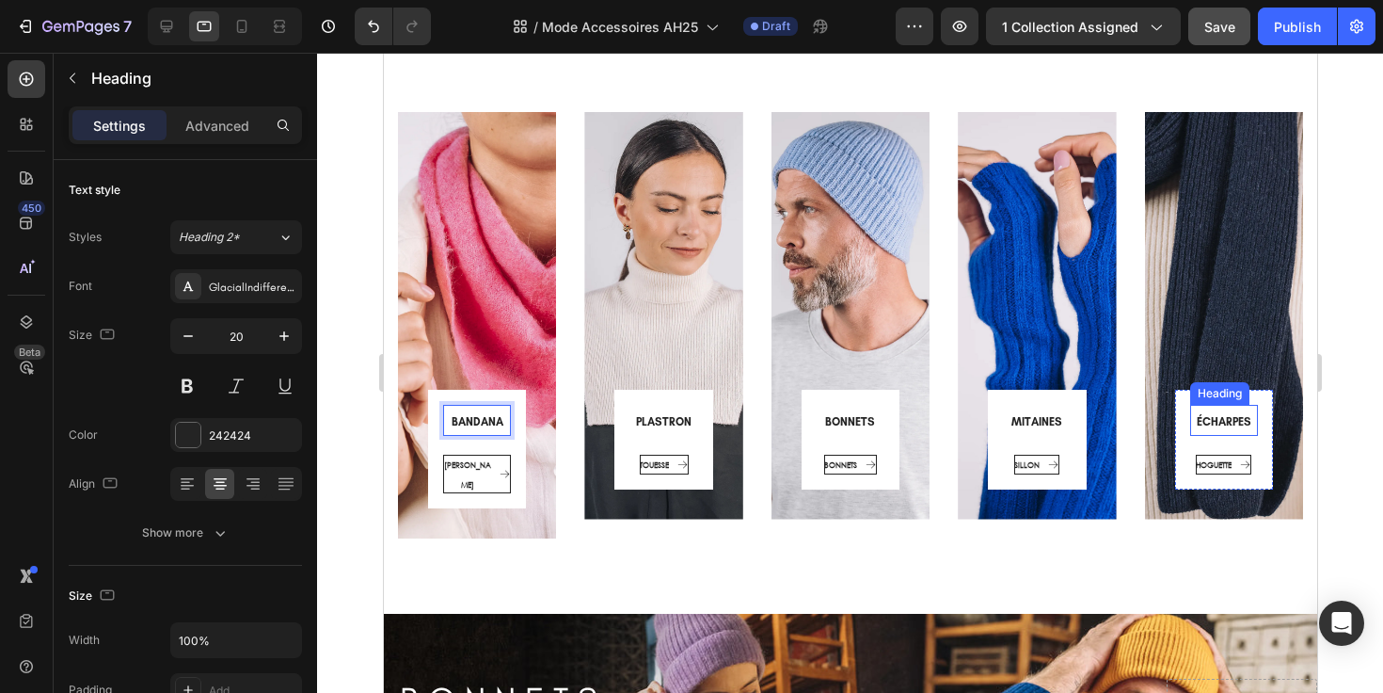
click at [1223, 422] on span "ÉCHARPES" at bounding box center [1223, 421] width 55 height 13
click at [1239, 422] on h2 "ÉCHARPES" at bounding box center [1223, 420] width 68 height 31
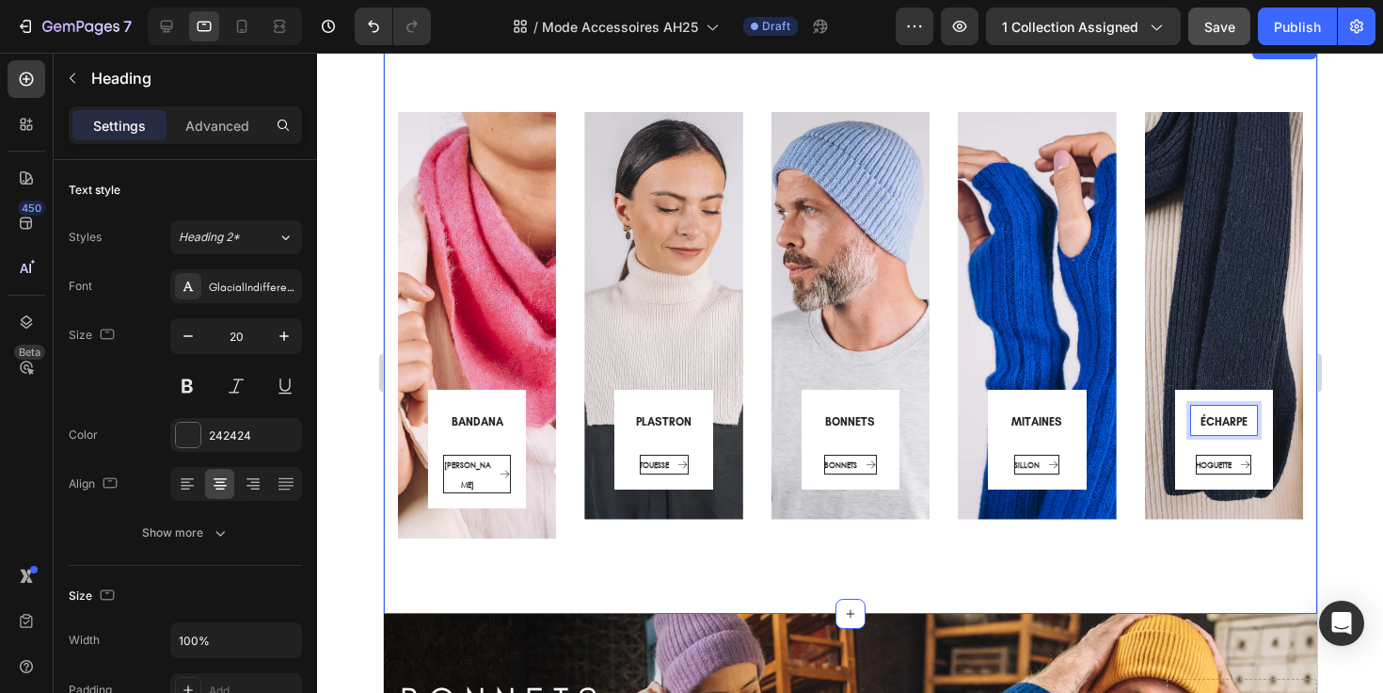
click at [1092, 526] on div "⁠⁠⁠⁠⁠⁠⁠ BANDANA Heading COLETTE Button Row Row Hero Banner ⁠⁠⁠⁠⁠⁠⁠ PLASTRON Hea…" at bounding box center [849, 325] width 933 height 577
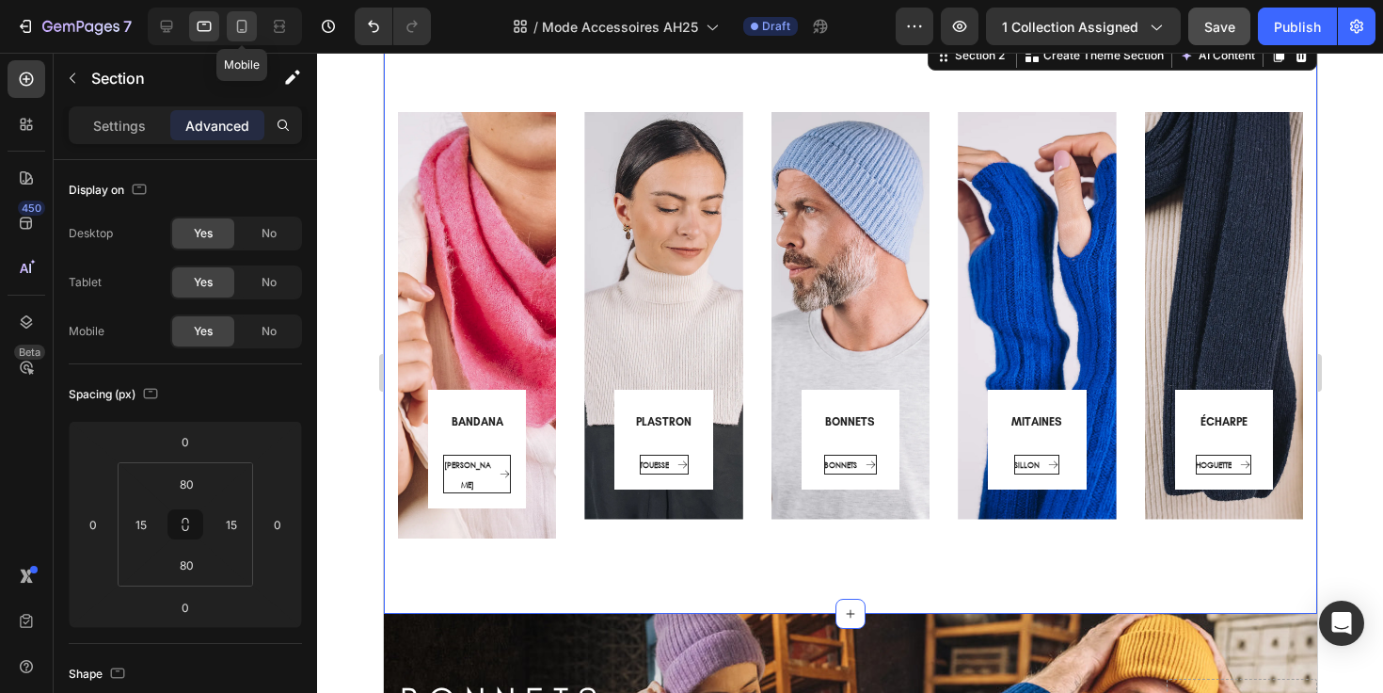
click at [236, 31] on icon at bounding box center [241, 26] width 19 height 19
type input "0"
type input "30"
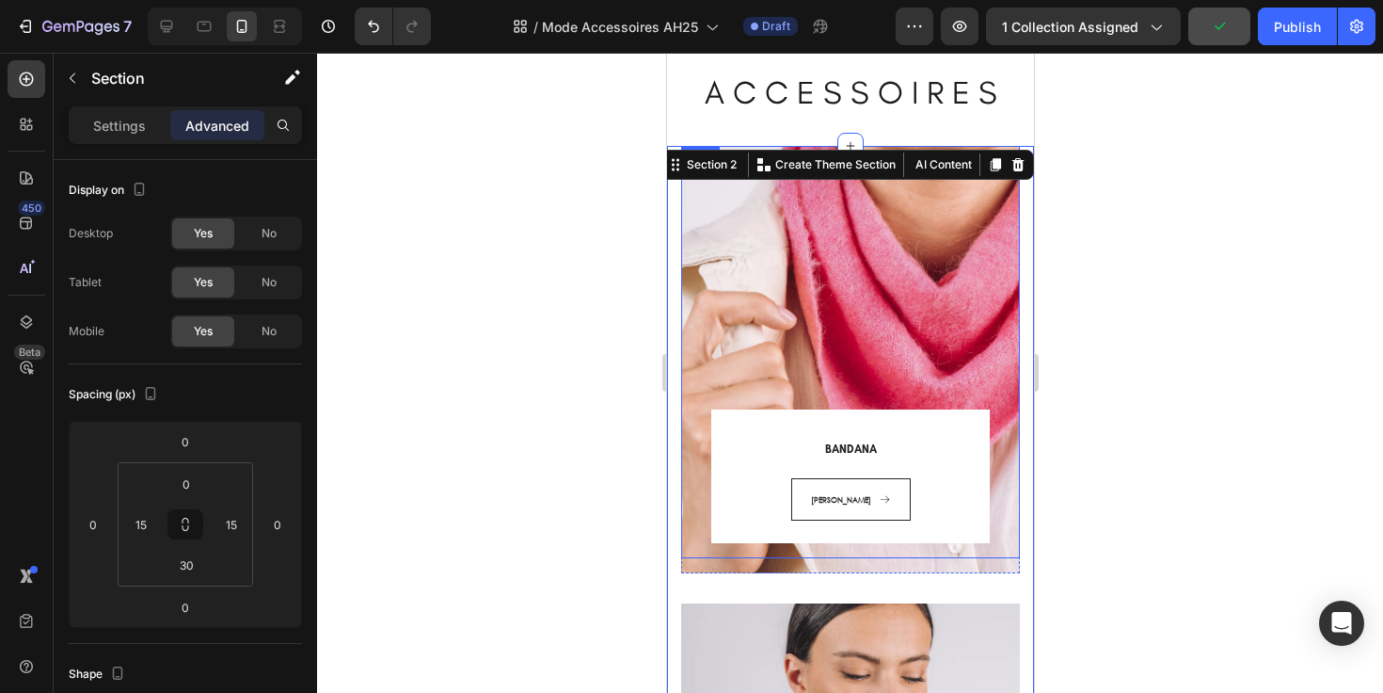
scroll to position [58, 0]
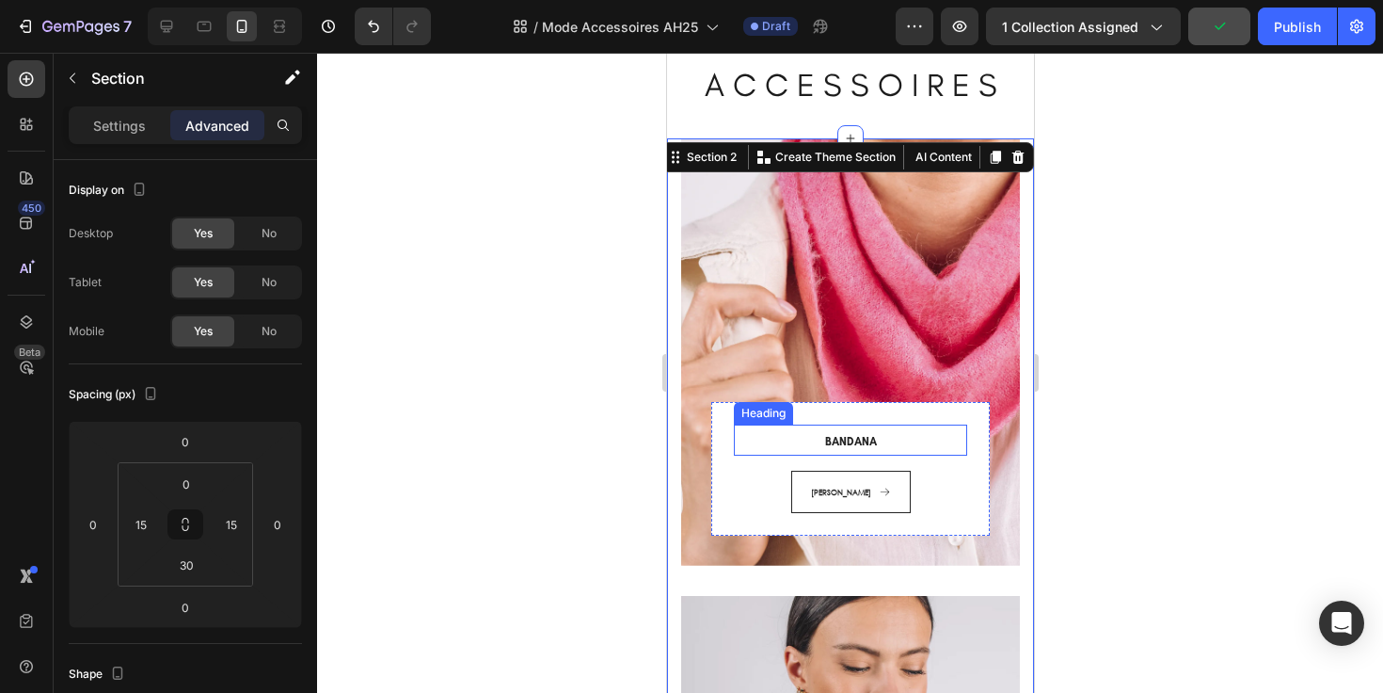
click at [738, 443] on p "⁠⁠⁠⁠⁠⁠⁠ BANDANA" at bounding box center [850, 439] width 230 height 27
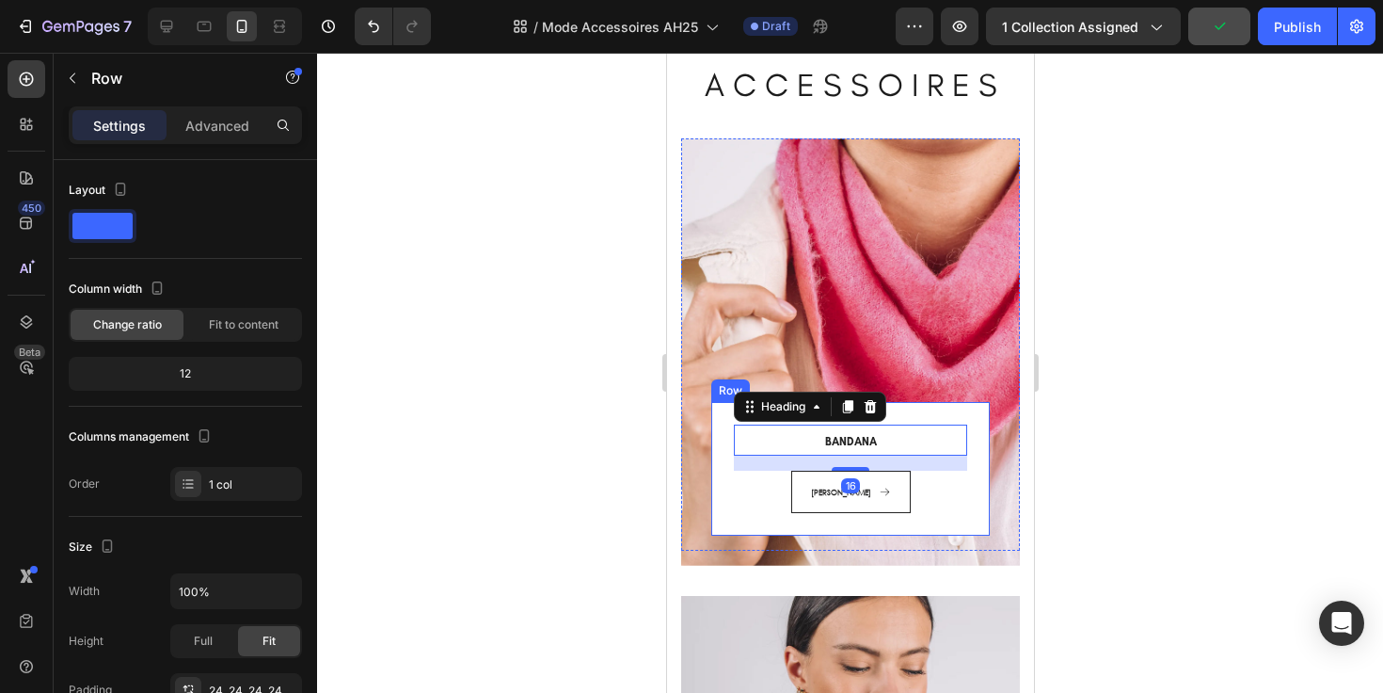
click at [724, 482] on div "⁠⁠⁠⁠⁠⁠⁠ BANDANA Heading 16 COLETTE Button Row" at bounding box center [849, 469] width 279 height 134
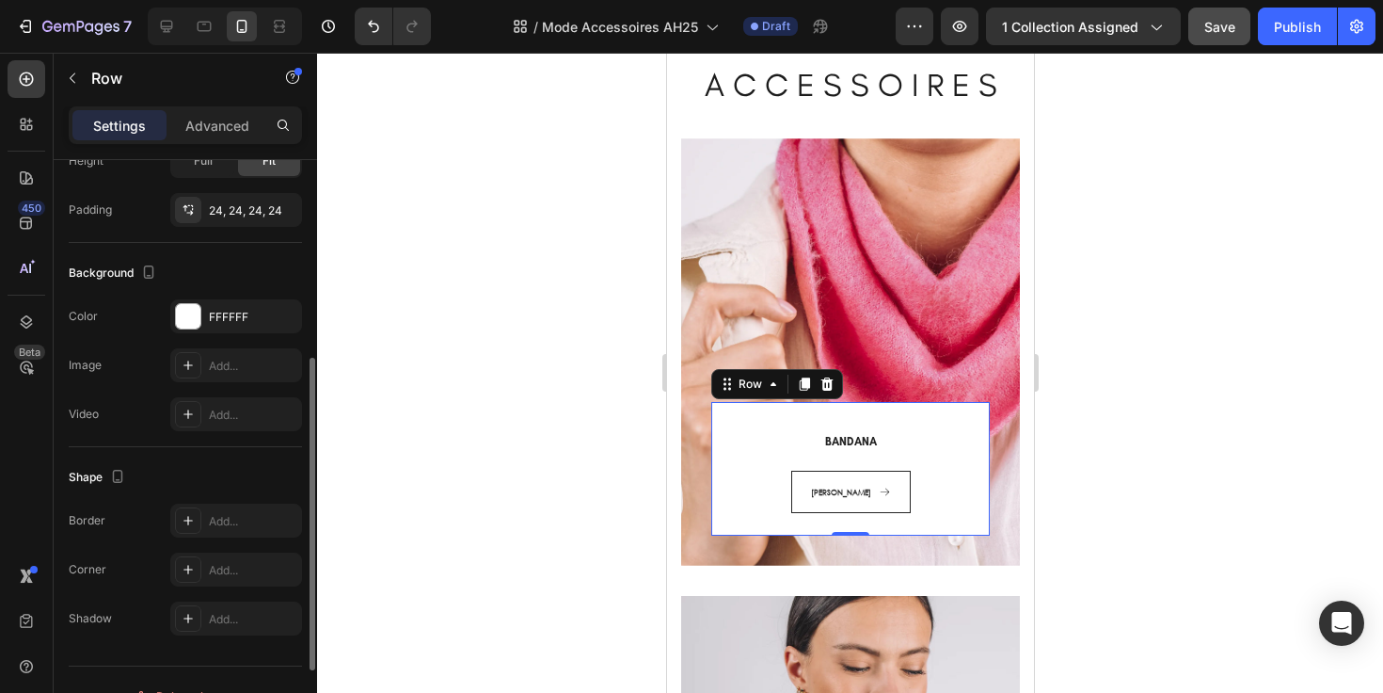
scroll to position [513, 0]
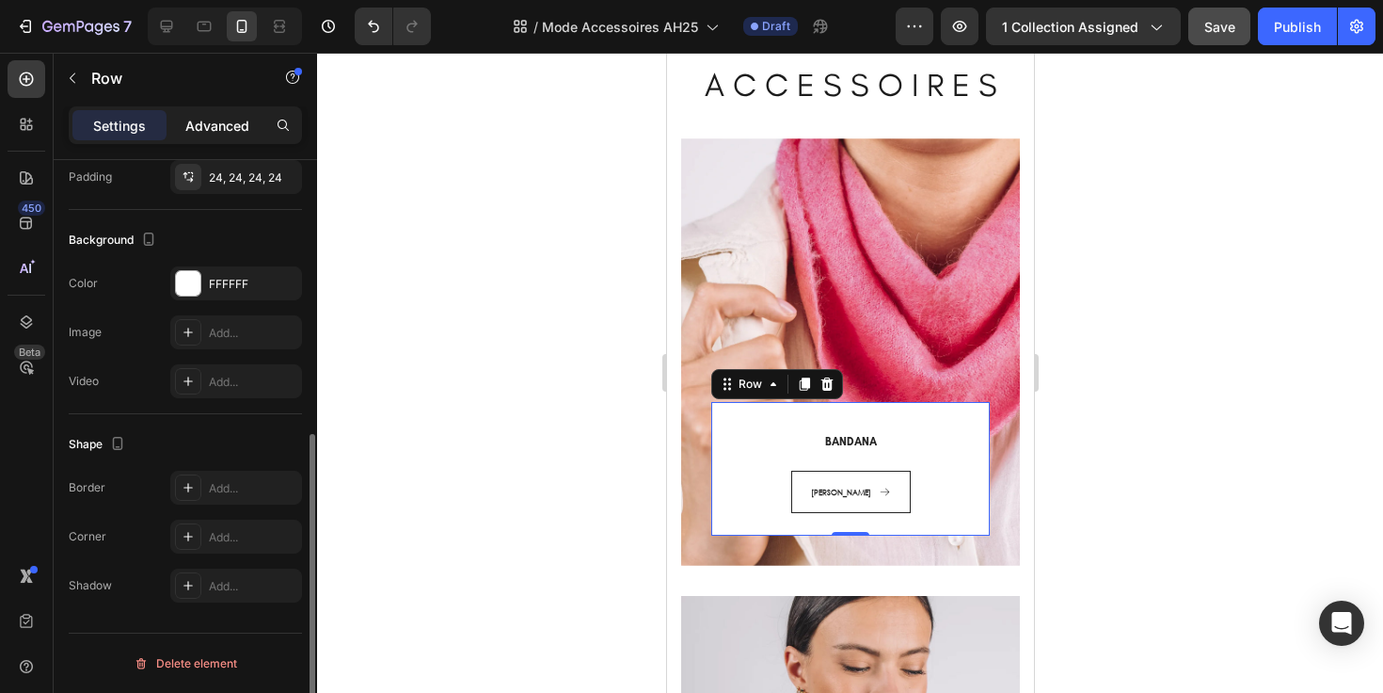
click at [221, 120] on p "Advanced" at bounding box center [217, 126] width 64 height 20
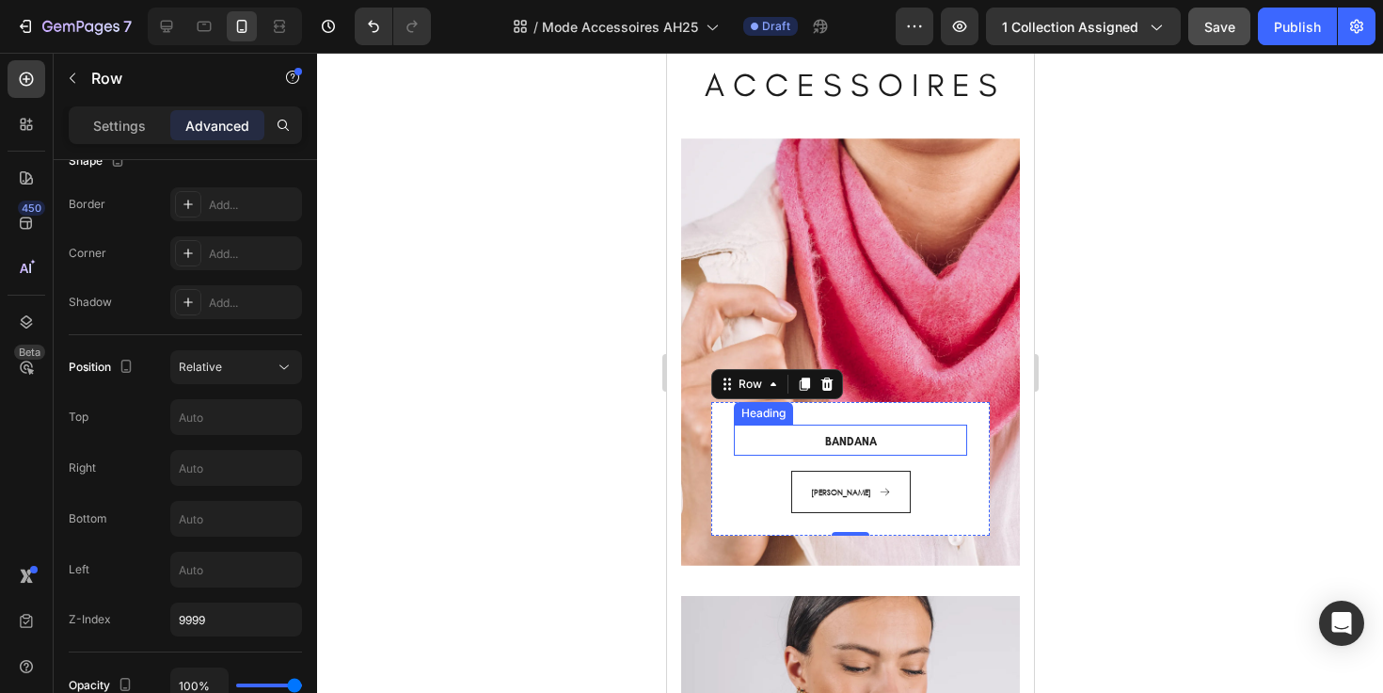
click at [738, 444] on p "⁠⁠⁠⁠⁠⁠⁠ BANDANA" at bounding box center [850, 439] width 230 height 27
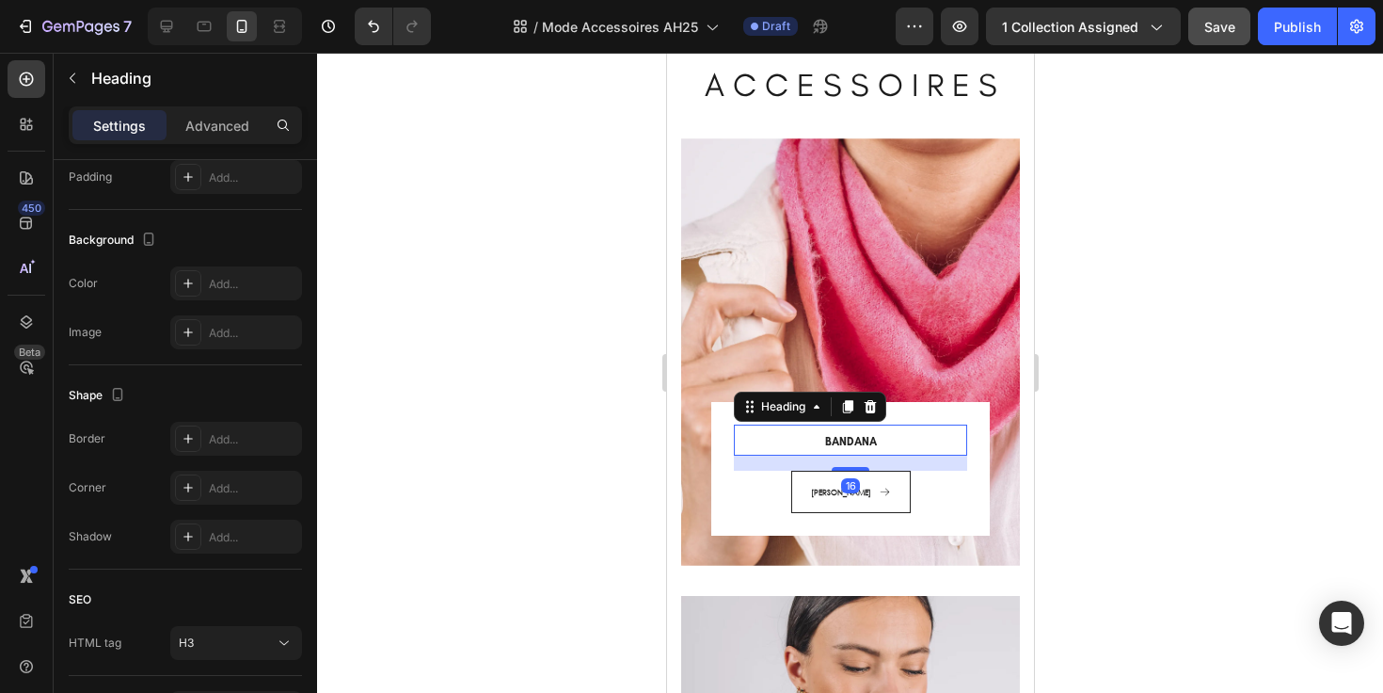
scroll to position [0, 0]
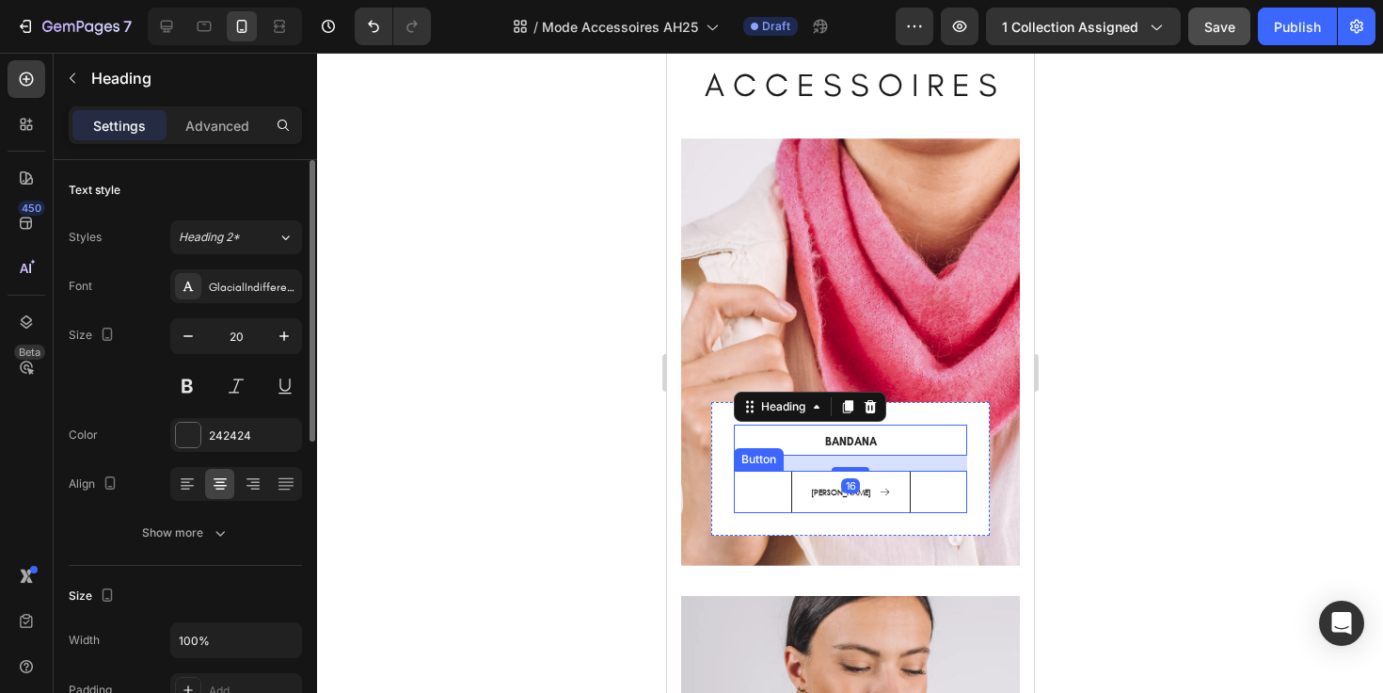
click at [740, 498] on div "COLETTE Button" at bounding box center [849, 491] width 233 height 42
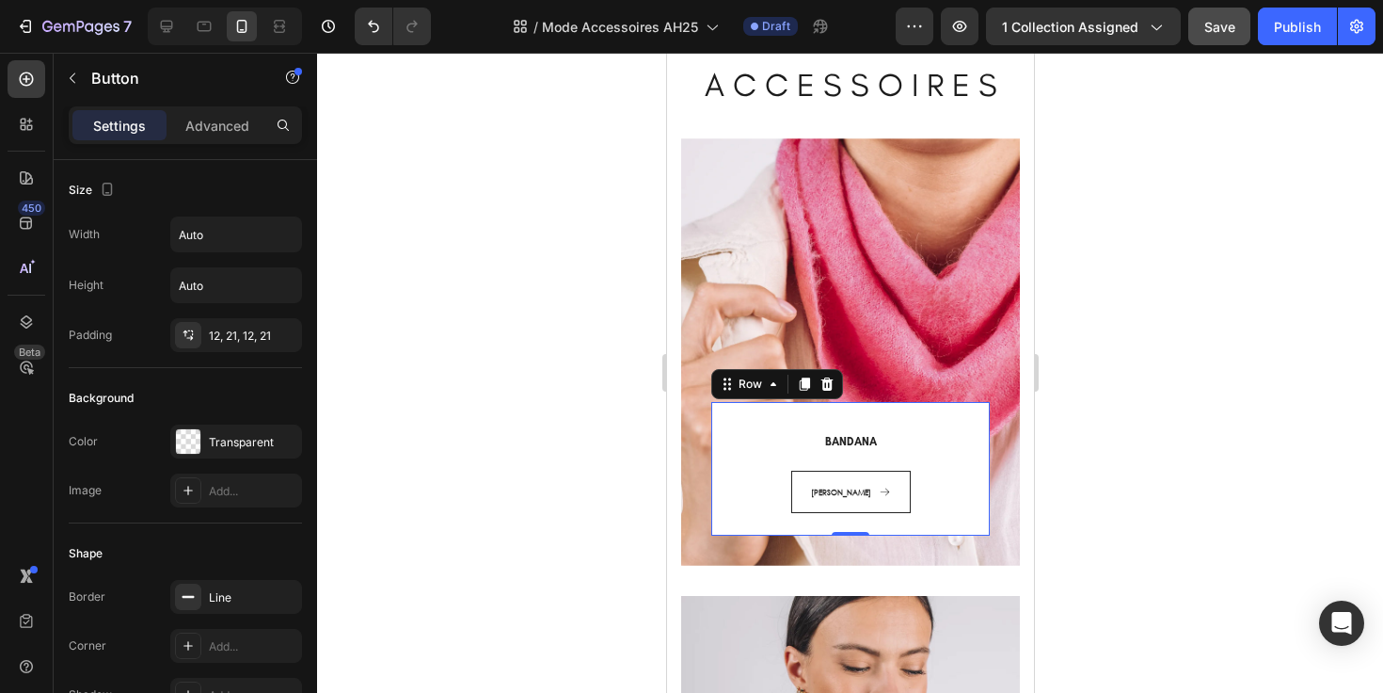
click at [752, 526] on div "⁠⁠⁠⁠⁠⁠⁠ BANDANA Heading COLETTE Button Row 0" at bounding box center [849, 469] width 279 height 134
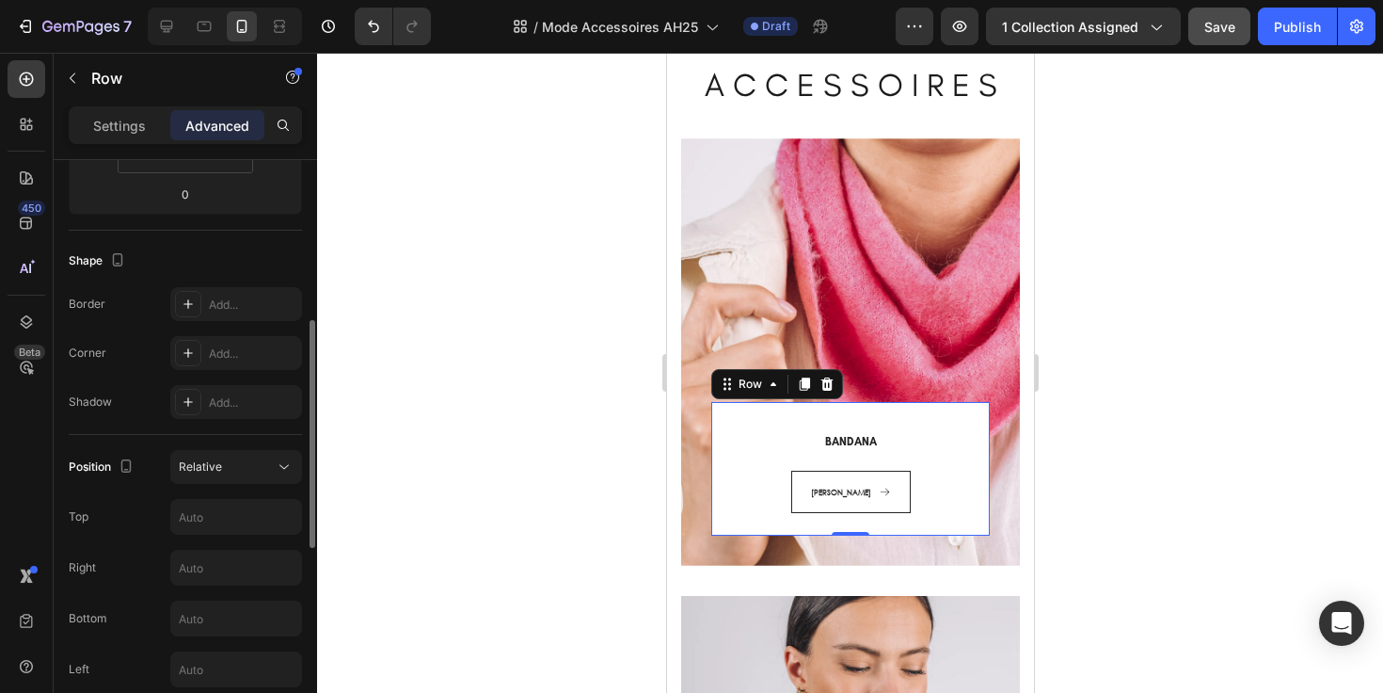
scroll to position [207, 0]
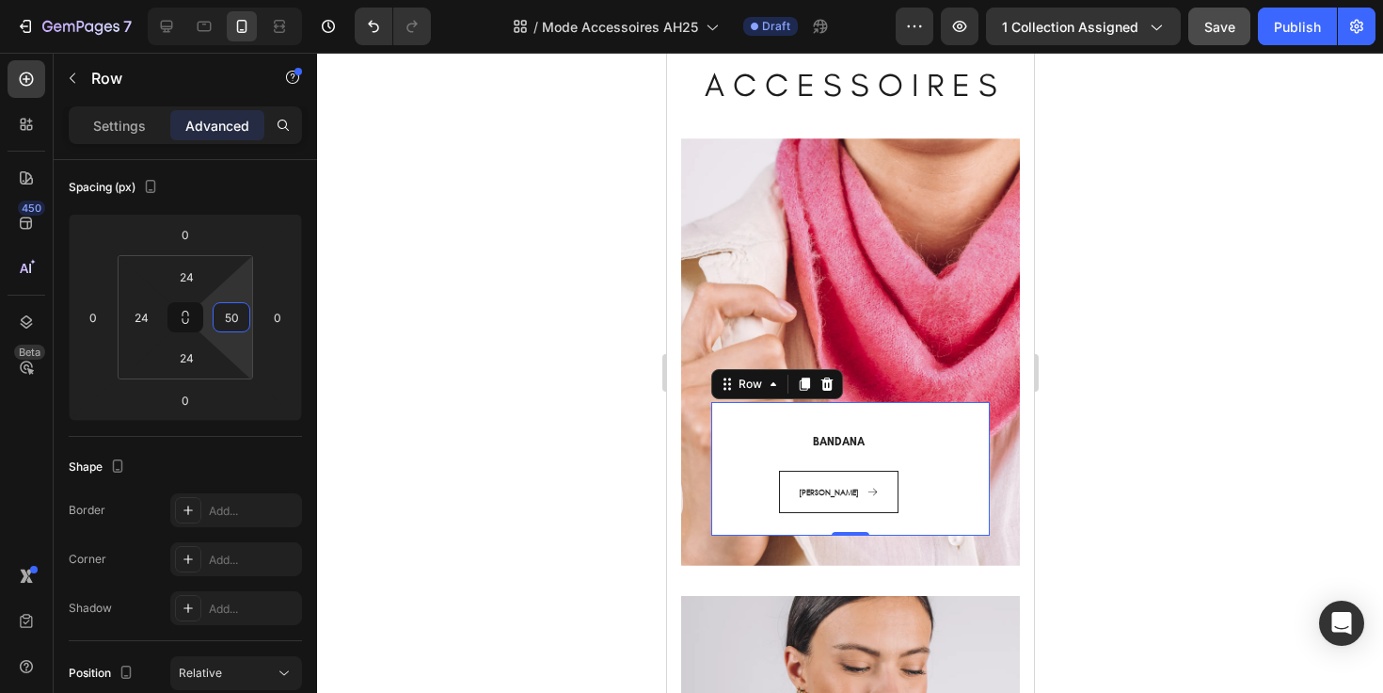
drag, startPoint x: 239, startPoint y: 341, endPoint x: 247, endPoint y: 328, distance: 14.4
click at [247, 0] on html "7 Version history / Mode Accessoires AH25 Draft Preview 1 collection assigned S…" at bounding box center [691, 0] width 1383 height 0
click at [373, 26] on icon "Undo/Redo" at bounding box center [373, 26] width 19 height 19
type input "24"
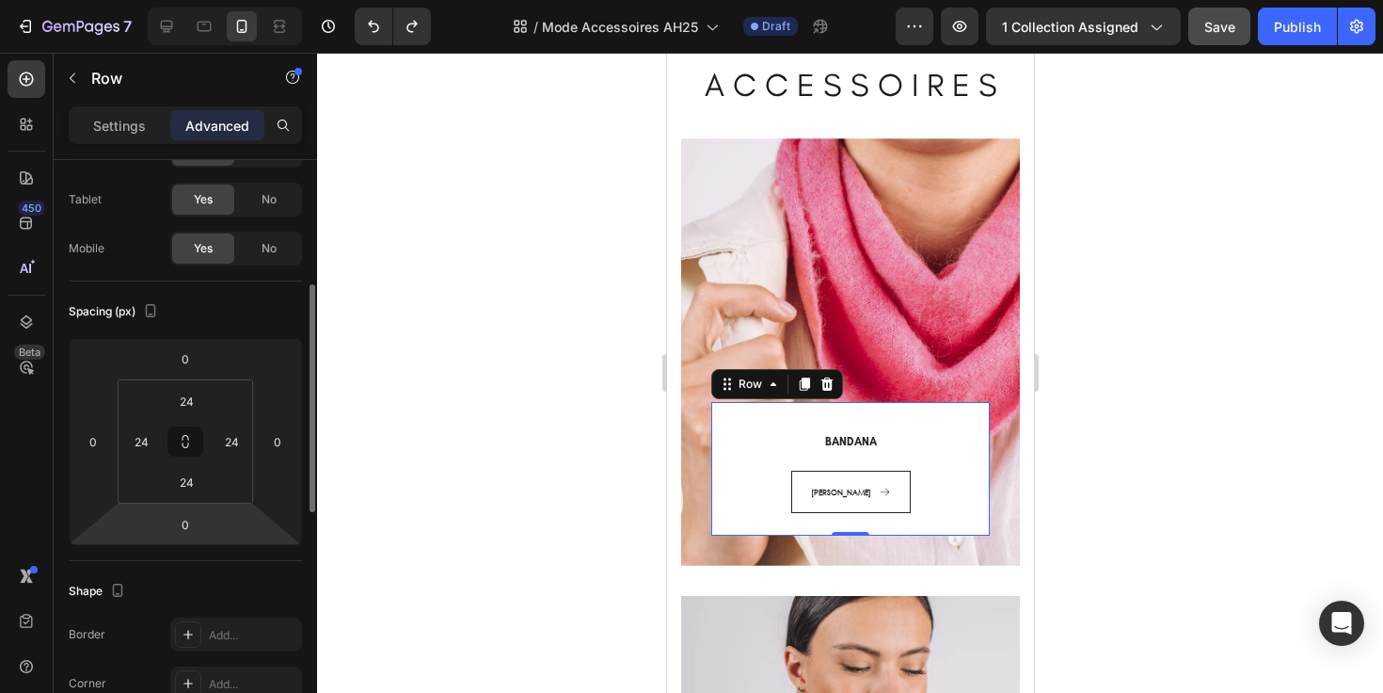
scroll to position [0, 0]
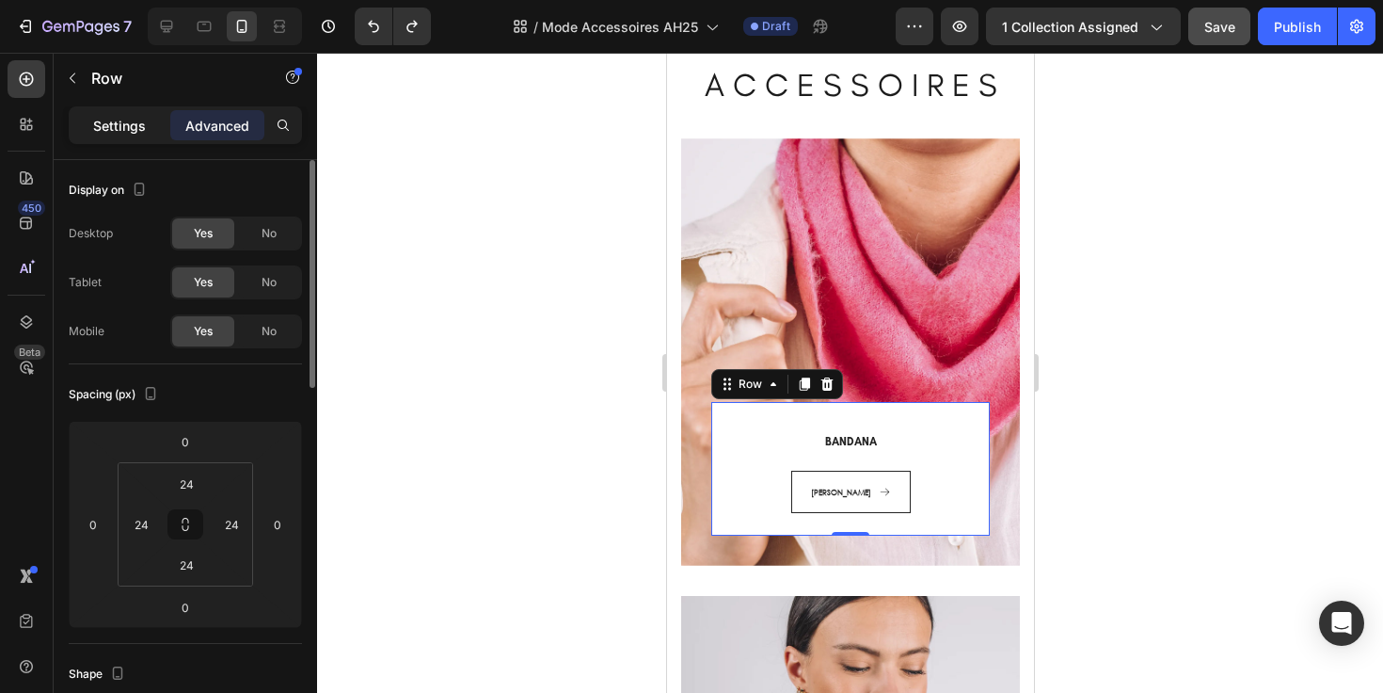
click at [146, 139] on div "Settings" at bounding box center [119, 125] width 94 height 30
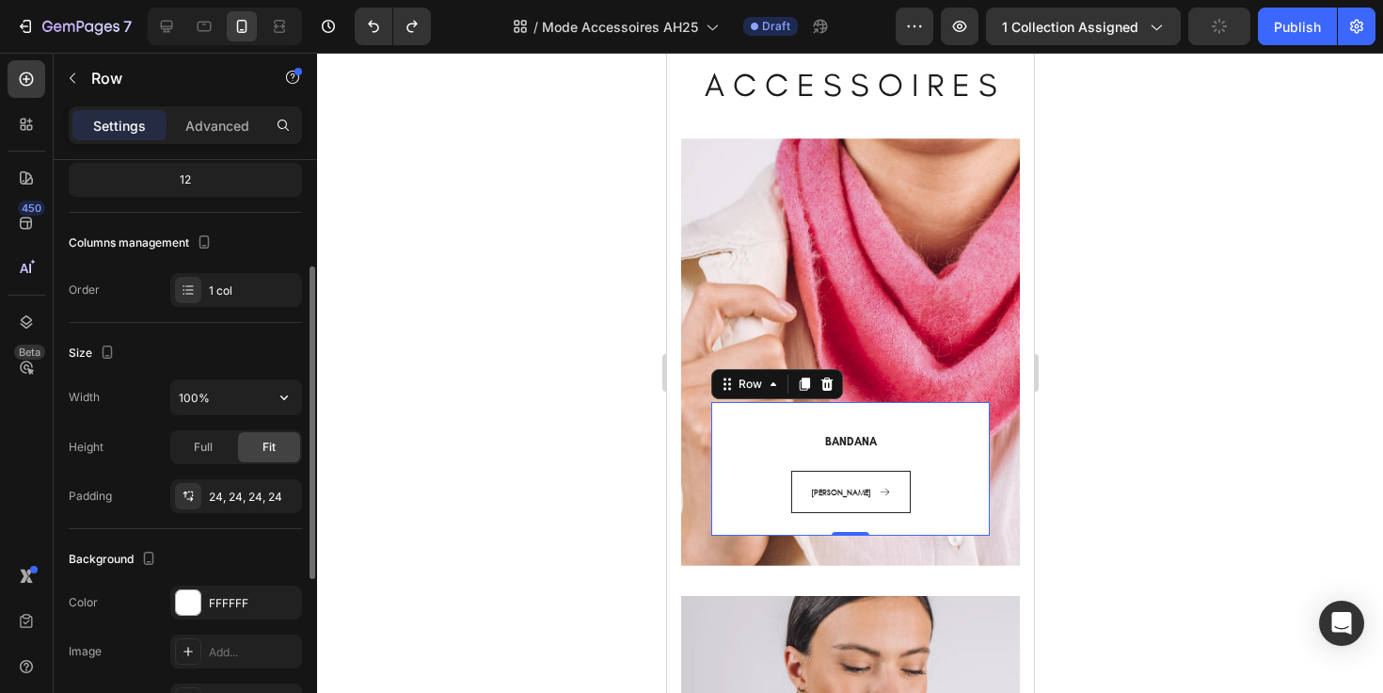
scroll to position [233, 0]
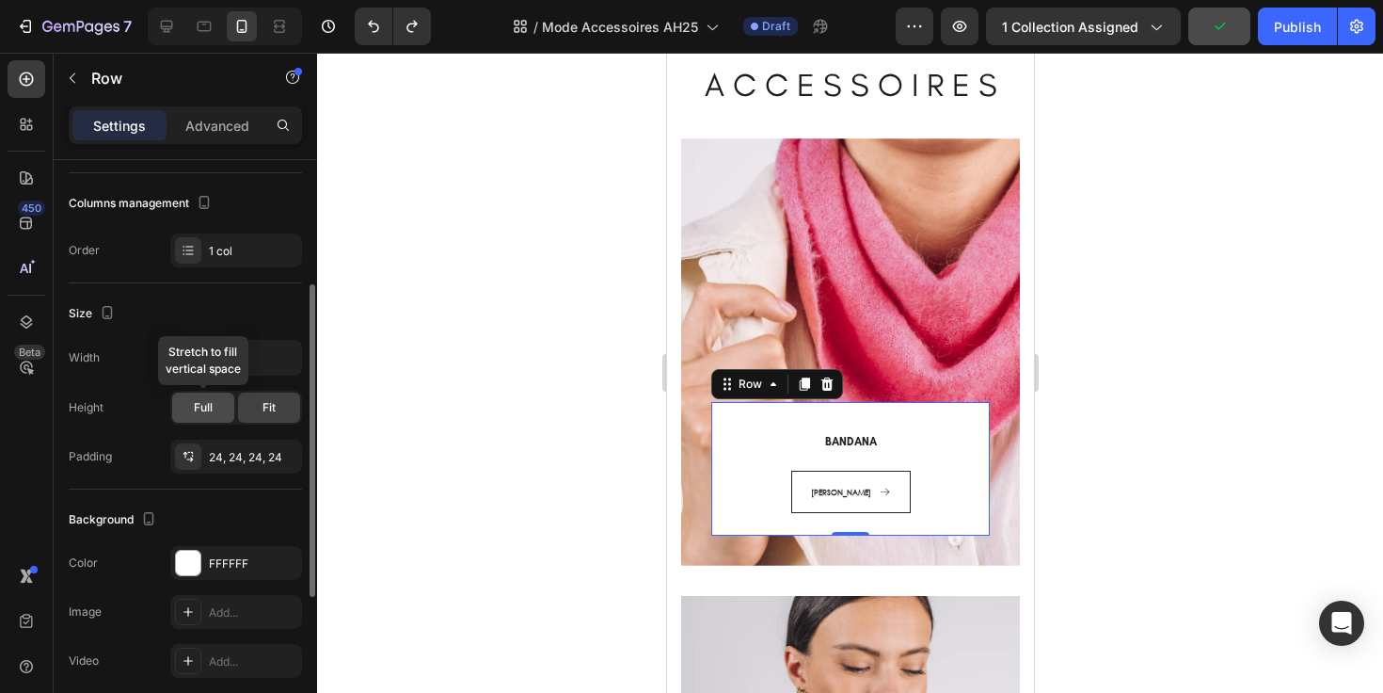
click at [218, 404] on div "Full" at bounding box center [203, 407] width 62 height 30
click at [256, 412] on div "Fit" at bounding box center [269, 407] width 62 height 30
click at [244, 449] on div "24, 24, 24, 24" at bounding box center [236, 457] width 55 height 17
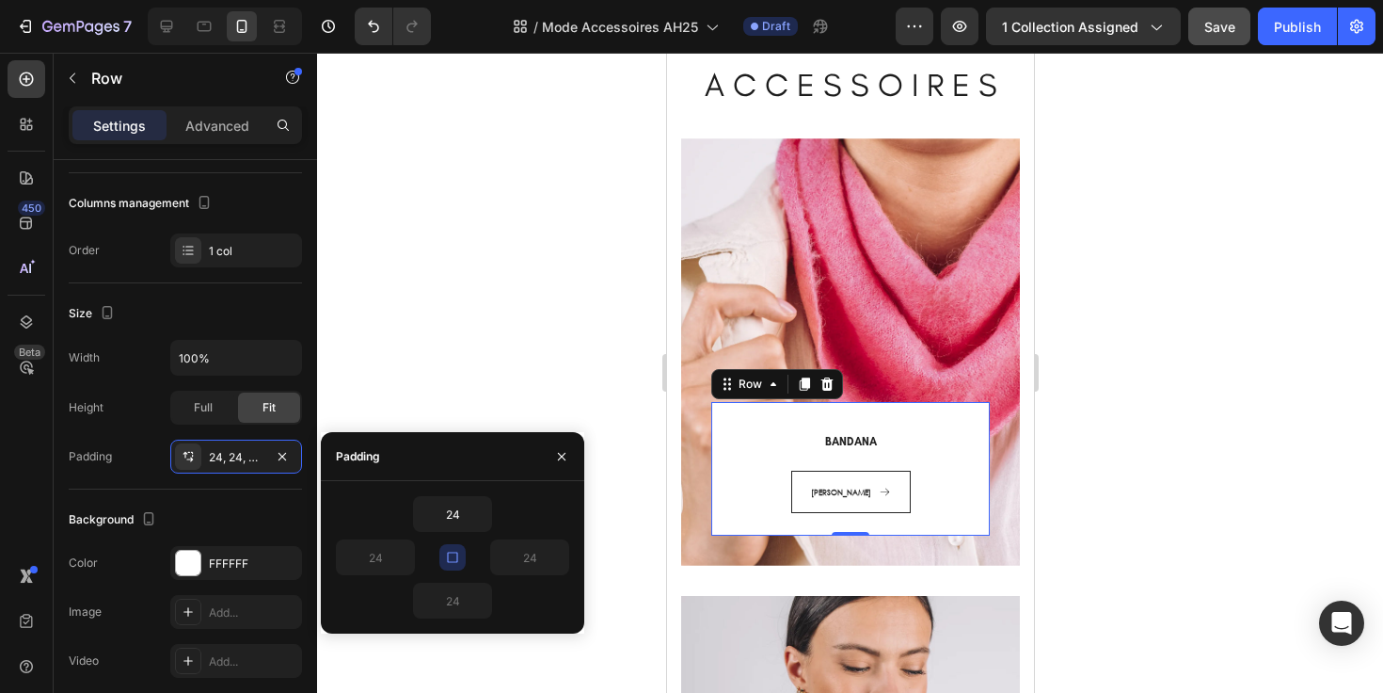
click at [457, 557] on icon "button" at bounding box center [452, 556] width 15 height 15
click at [563, 554] on icon "button" at bounding box center [558, 556] width 15 height 15
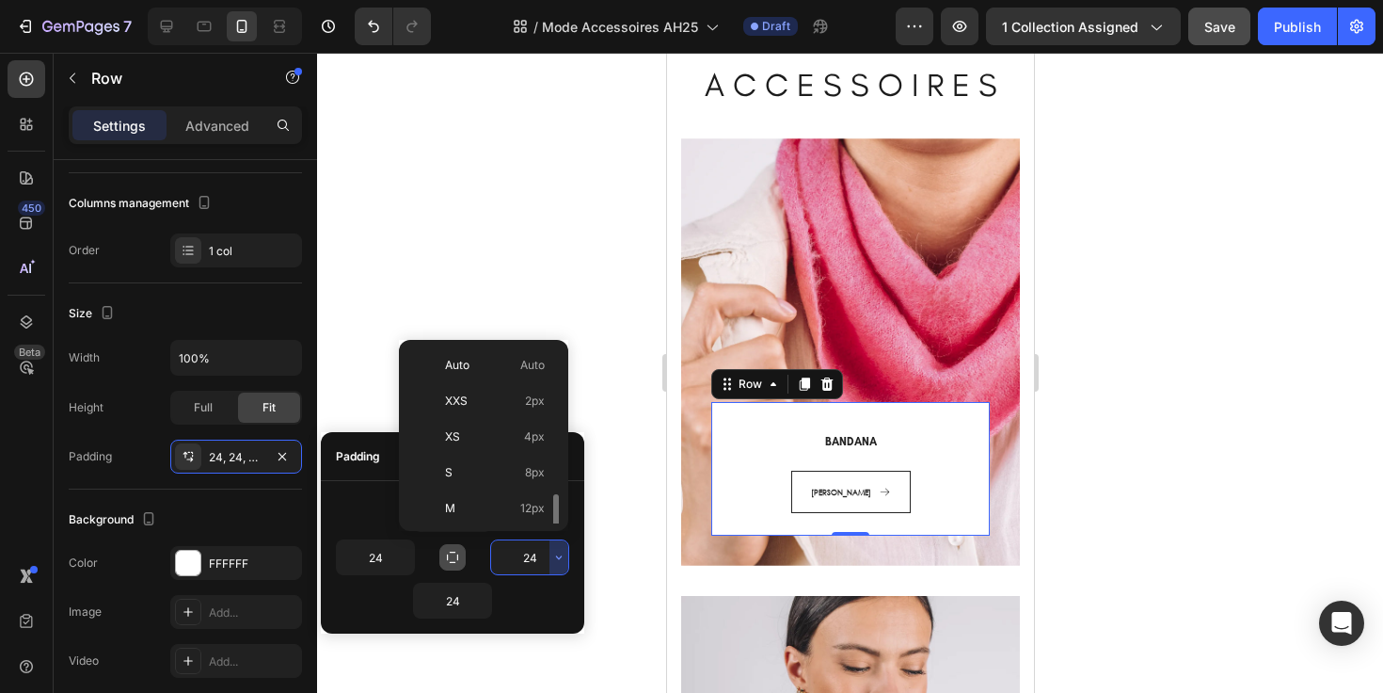
scroll to position [102, 0]
click at [488, 411] on p "M 12px" at bounding box center [495, 406] width 100 height 17
type input "12"
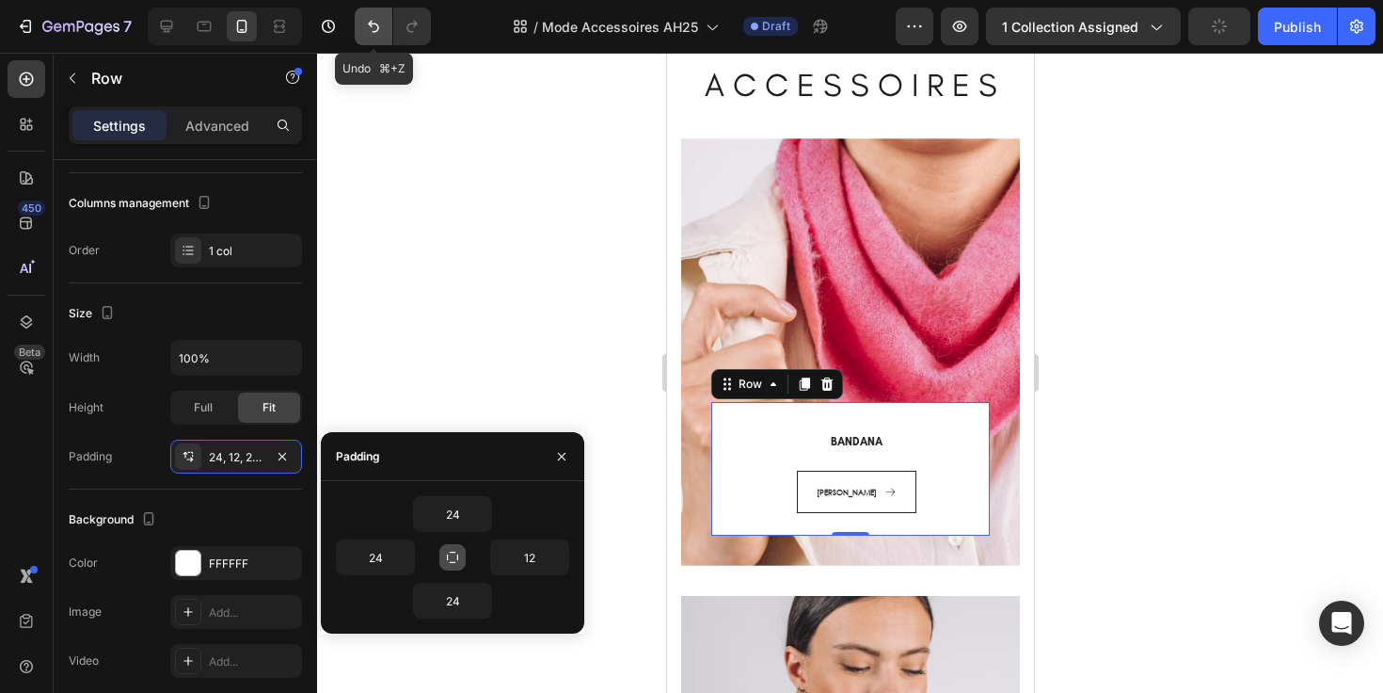
click at [376, 33] on icon "Undo/Redo" at bounding box center [373, 26] width 19 height 19
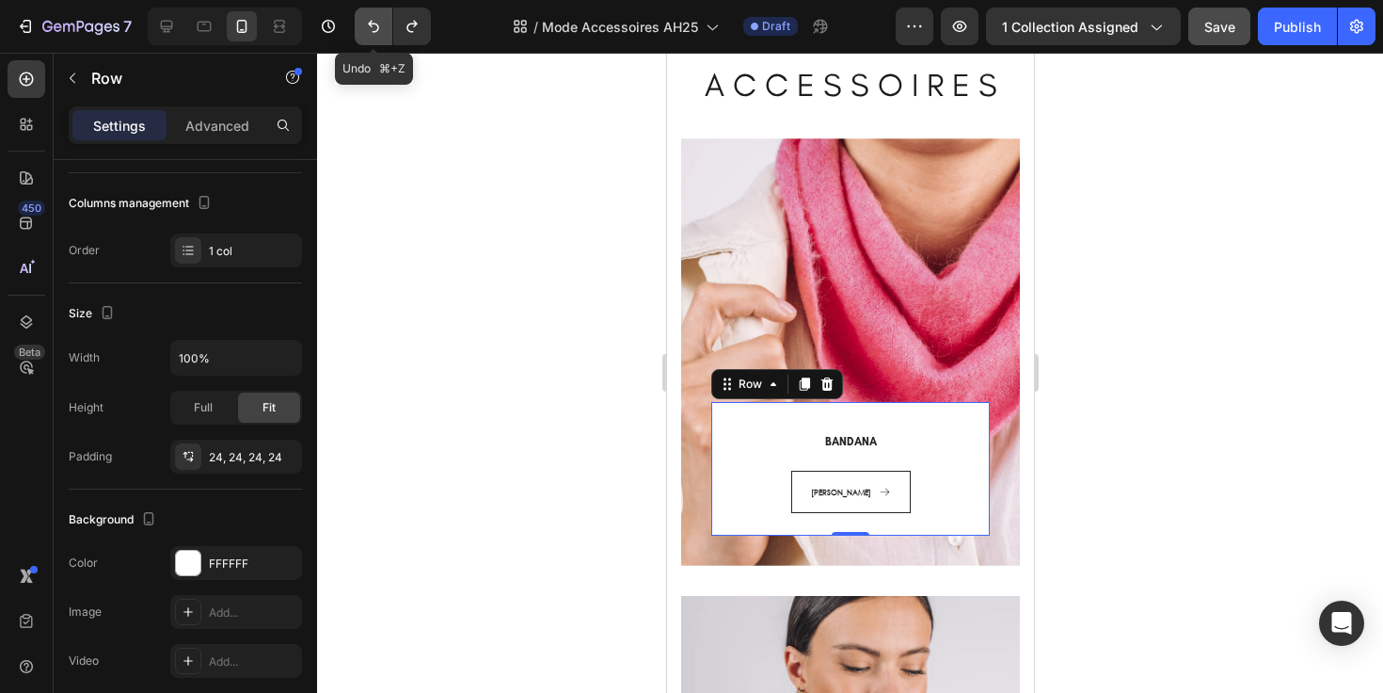
click at [376, 34] on icon "Undo/Redo" at bounding box center [373, 26] width 19 height 19
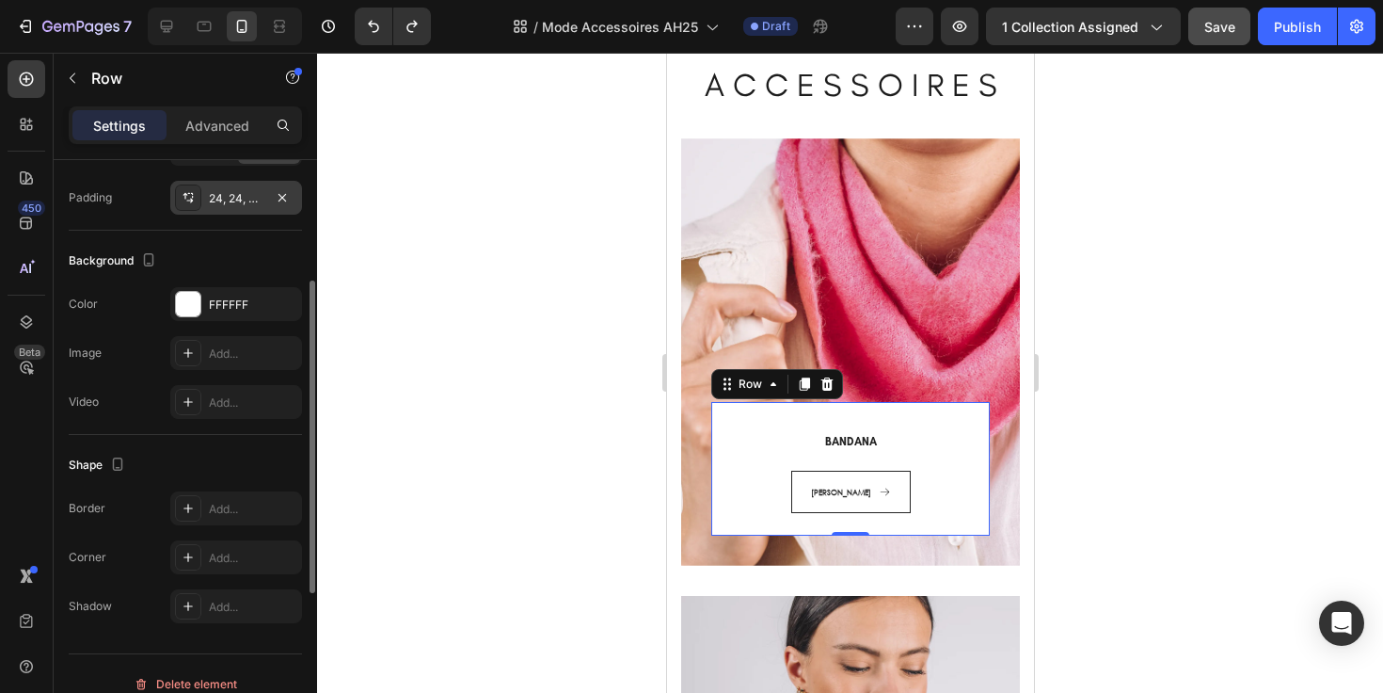
scroll to position [513, 0]
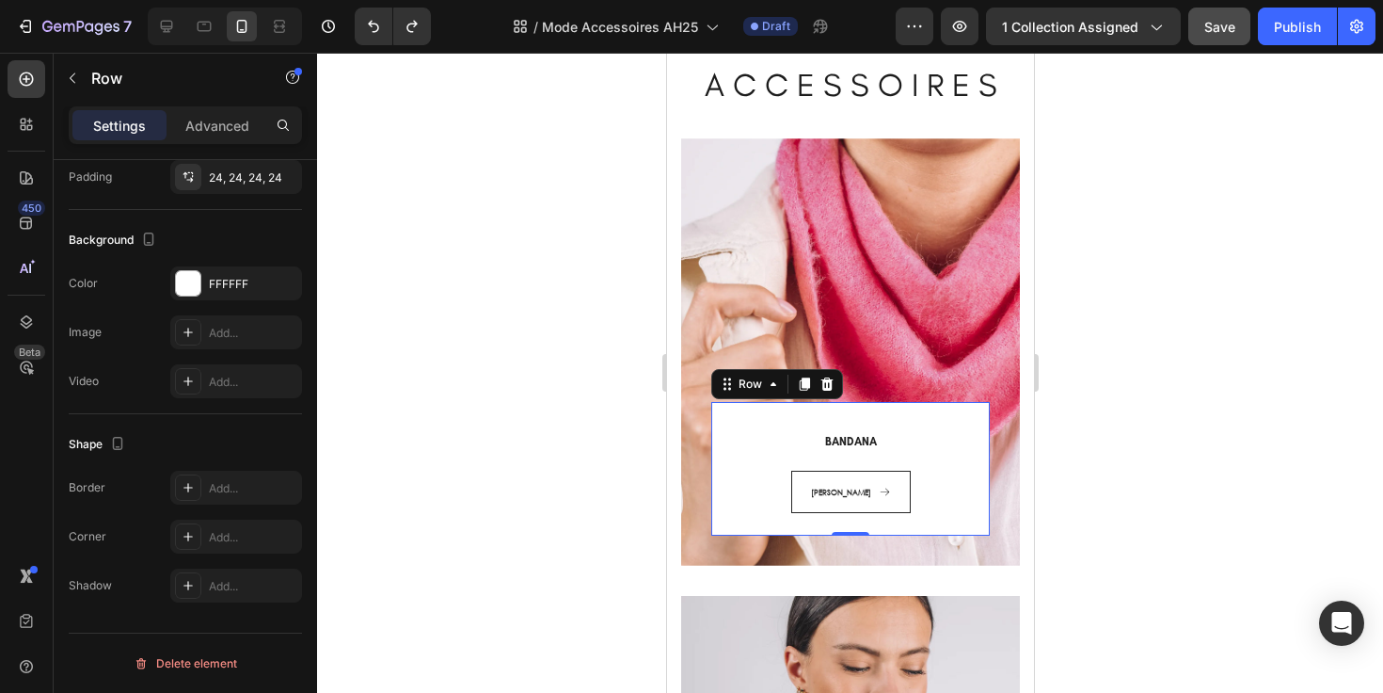
click at [533, 278] on div at bounding box center [850, 373] width 1066 height 640
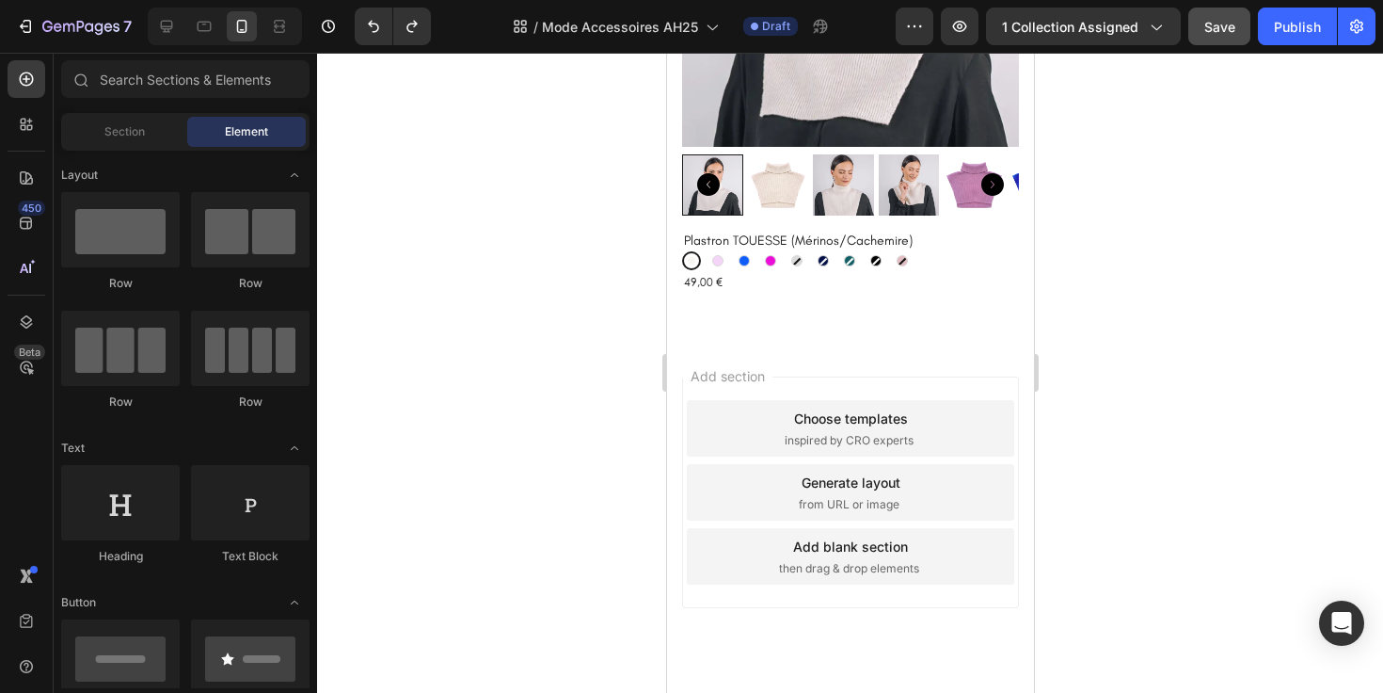
scroll to position [6783, 0]
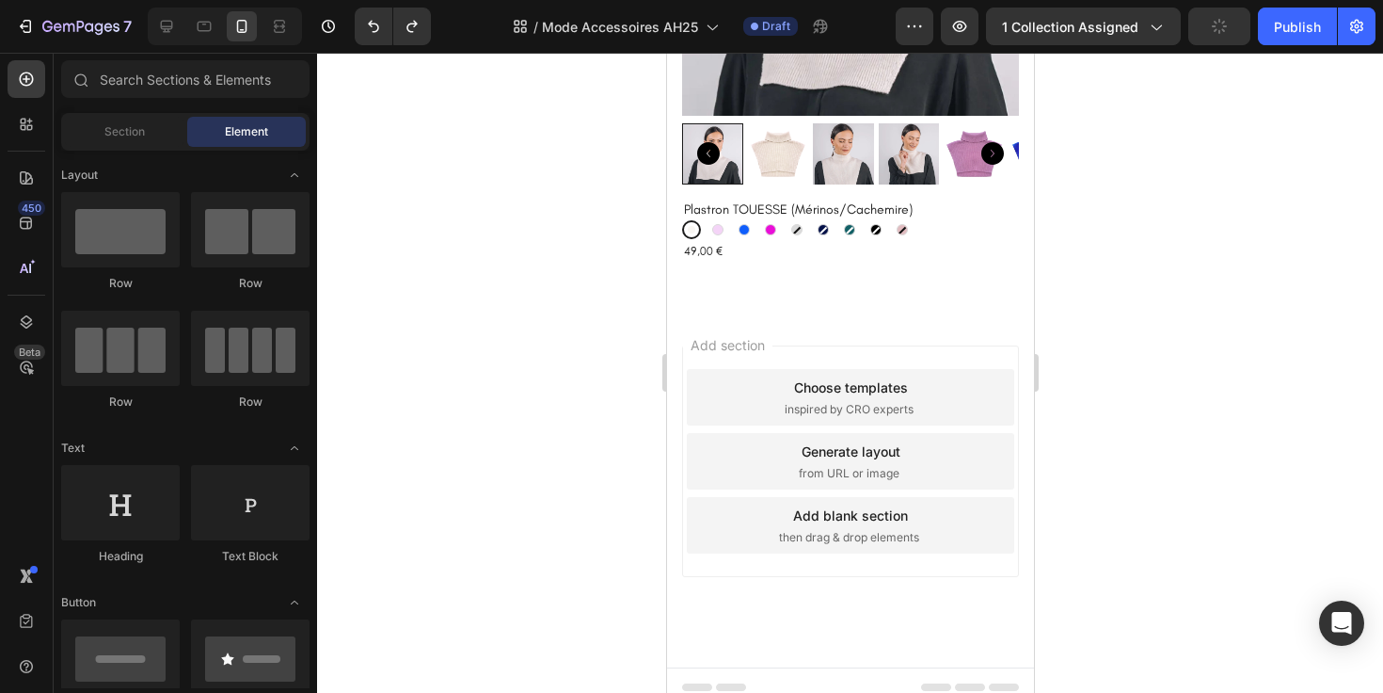
click at [1230, 40] on button "button" at bounding box center [1219, 27] width 62 height 38
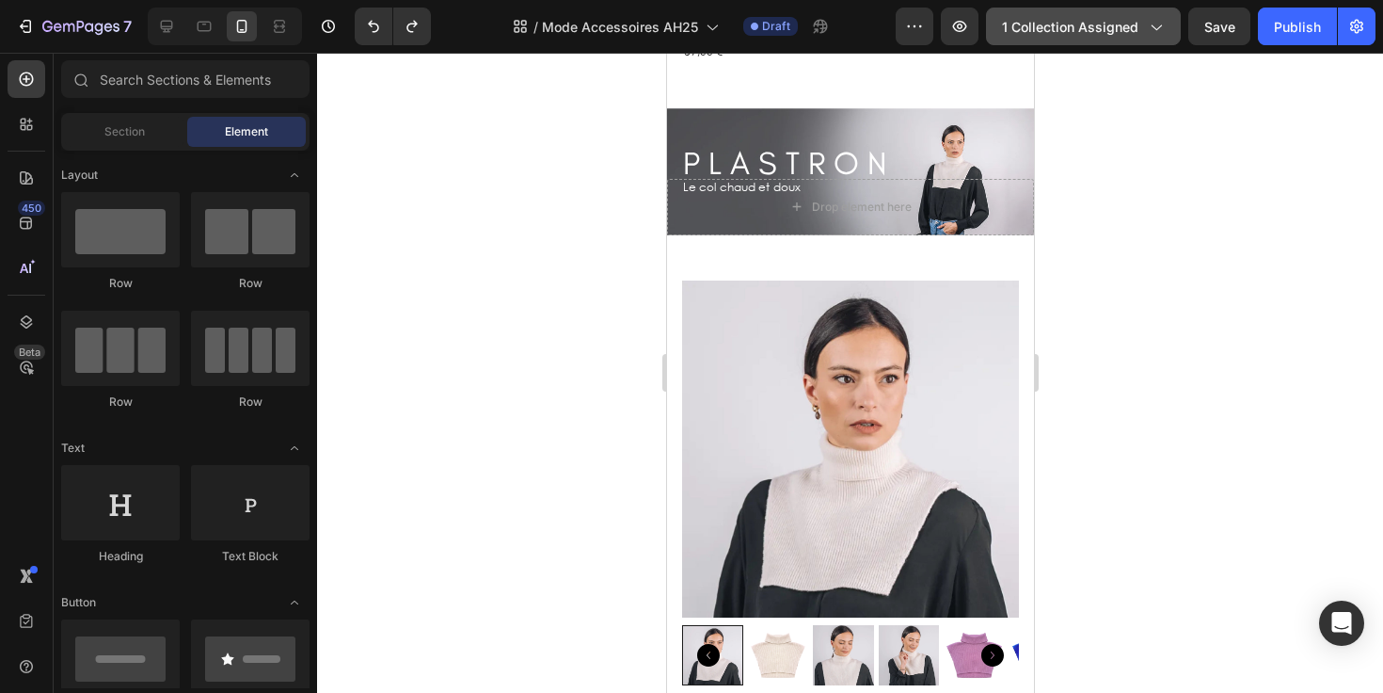
scroll to position [4963, 0]
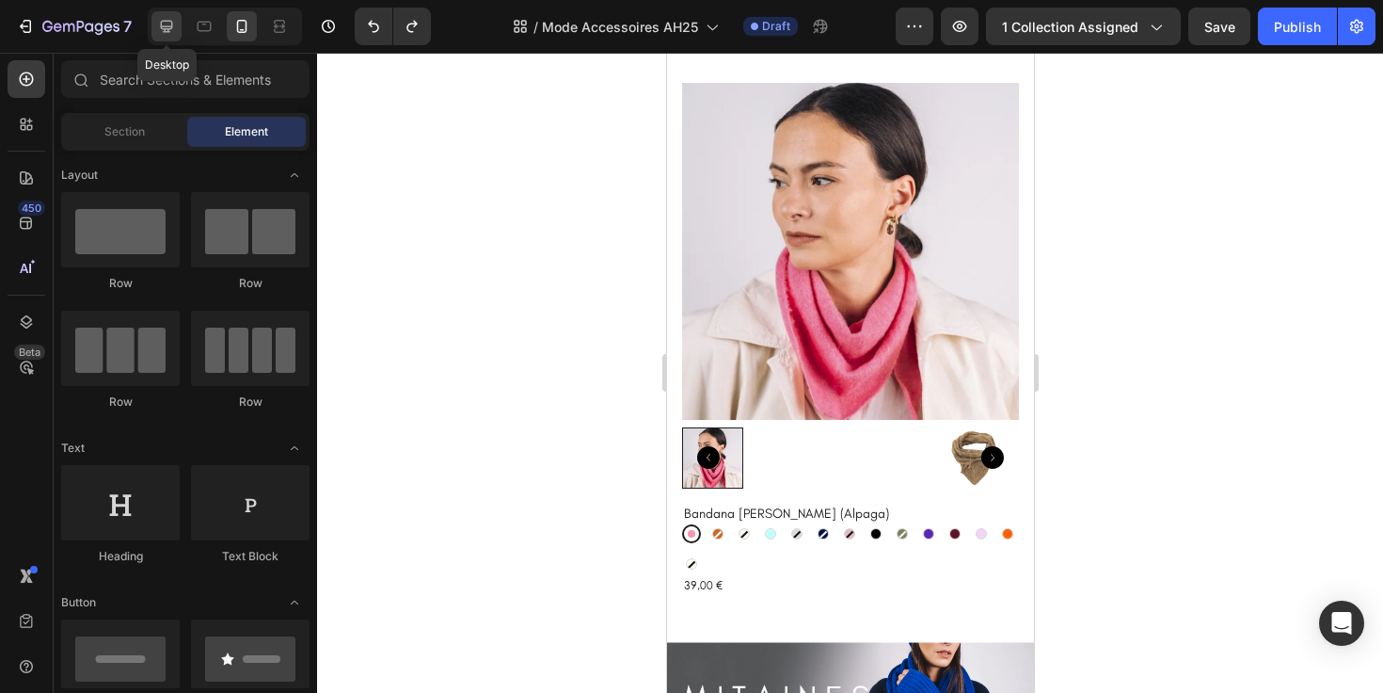
click at [167, 24] on icon at bounding box center [166, 26] width 19 height 19
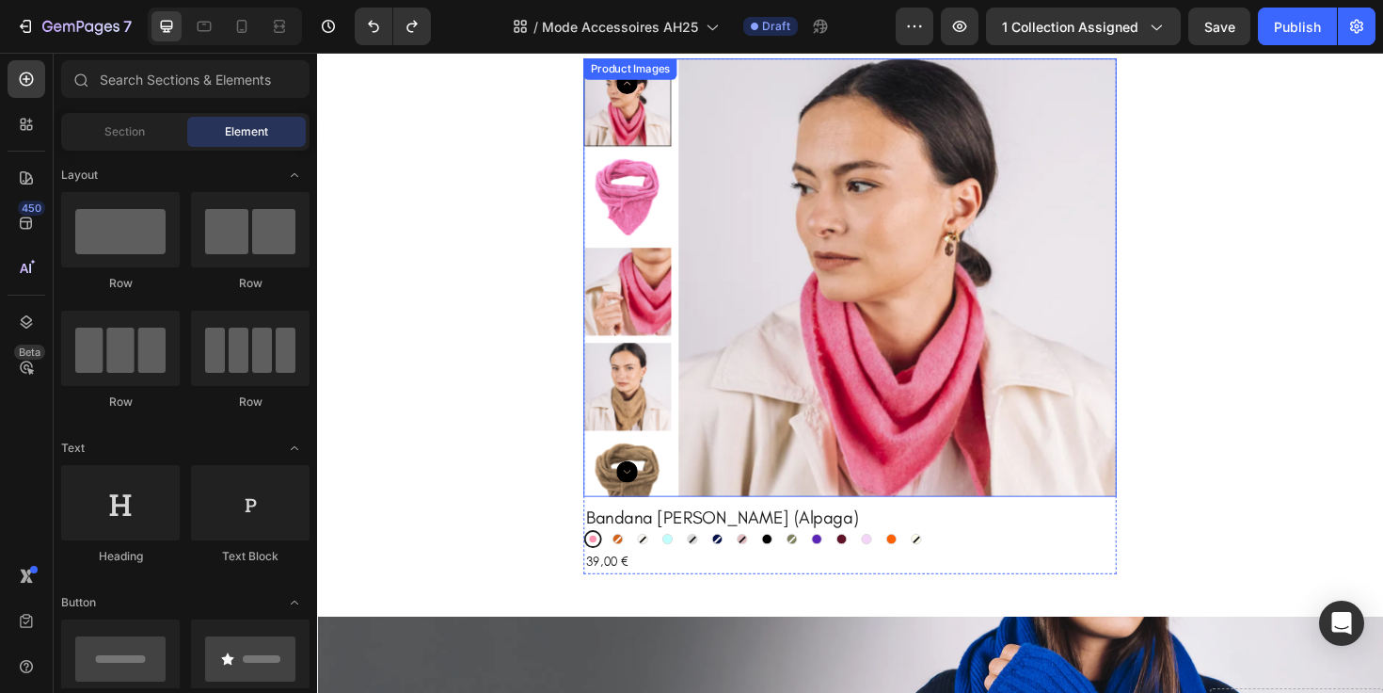
scroll to position [4905, 0]
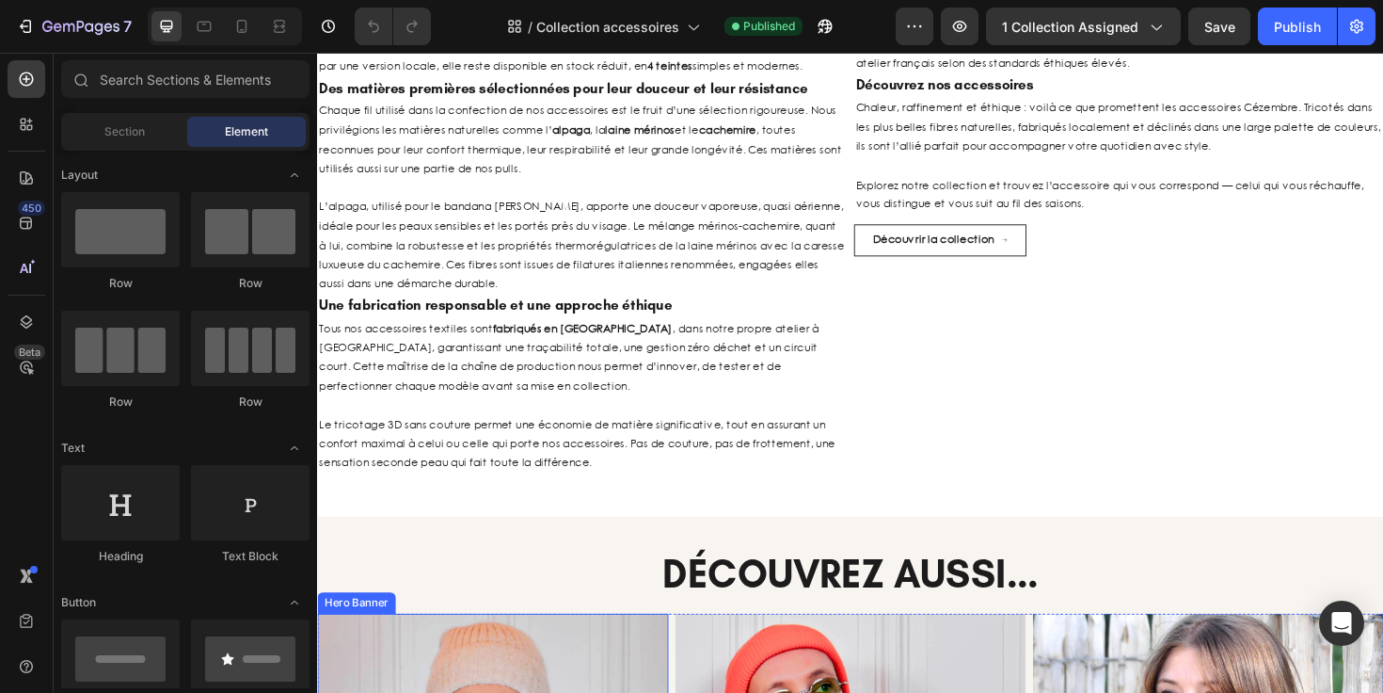
scroll to position [4391, 0]
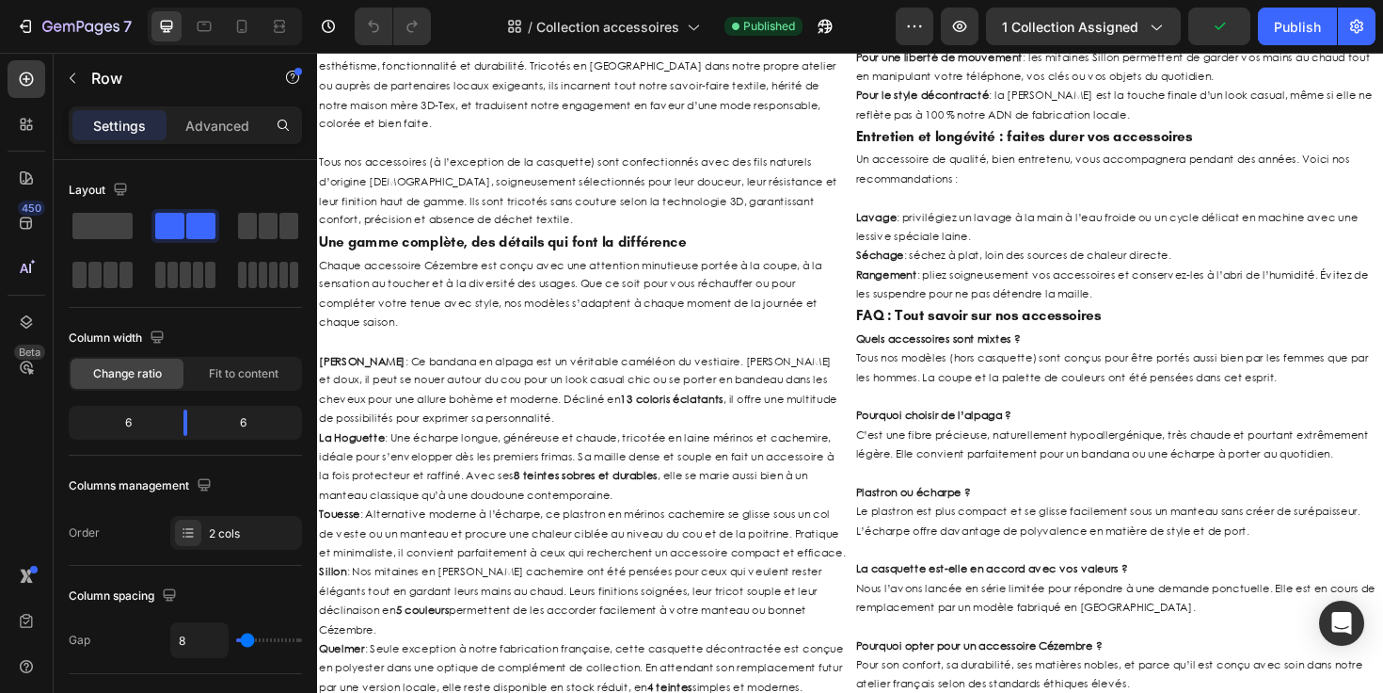
scroll to position [3920, 0]
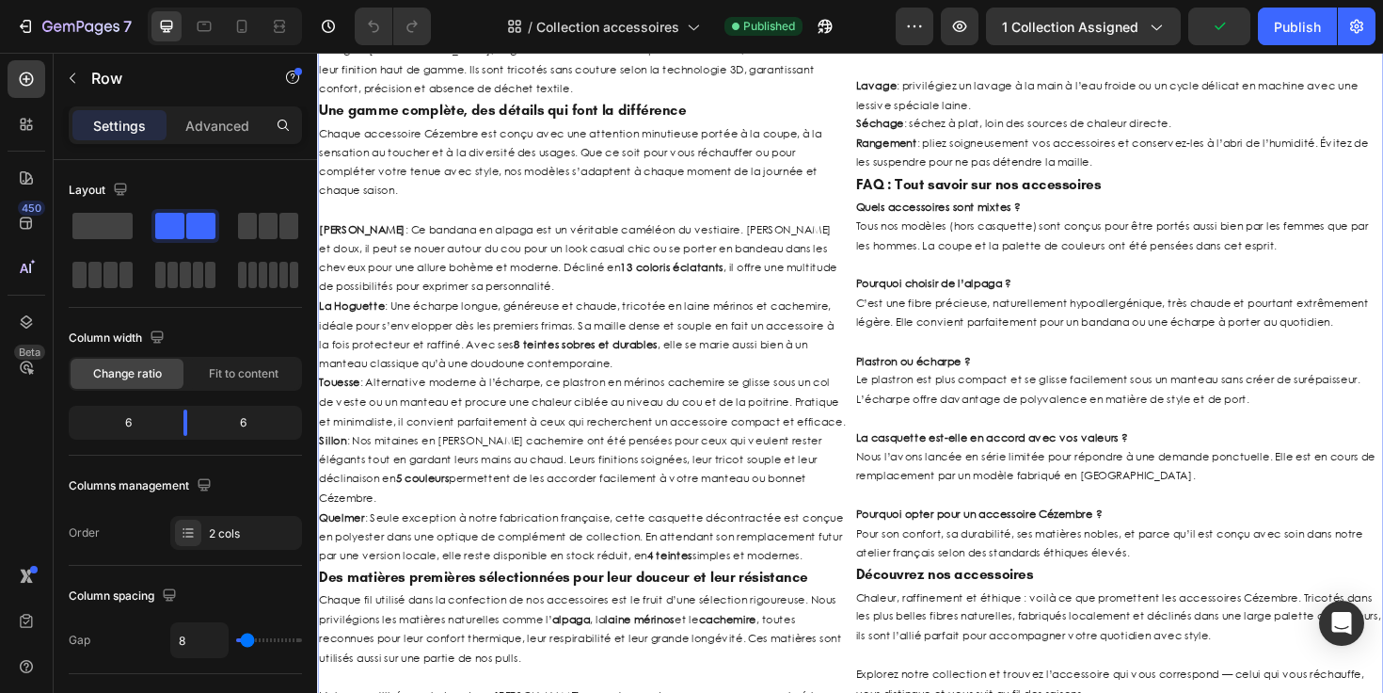
click at [632, 156] on div "Accessoires en Laine et Alpaga Fabriqués en [GEOGRAPHIC_DATA] Heading L’excelle…" at bounding box center [881, 385] width 1129 height 1351
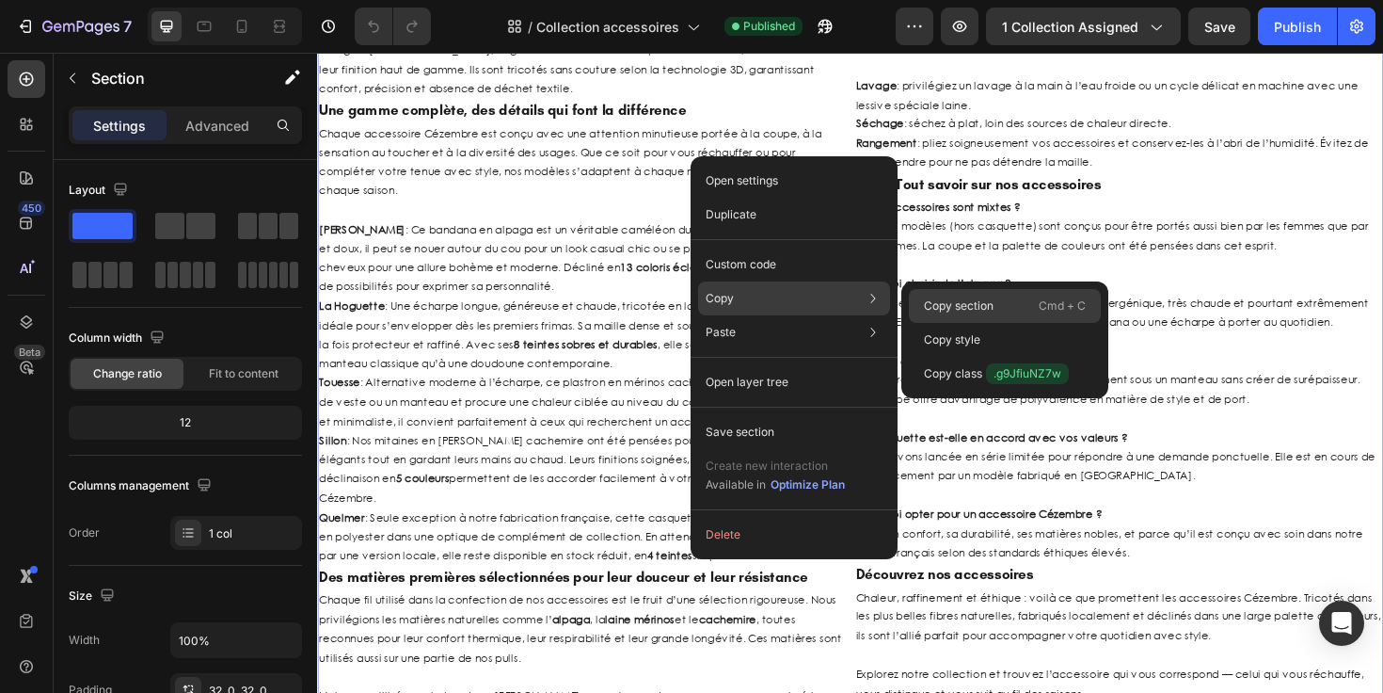
click at [987, 323] on div "Copy section Cmd + C" at bounding box center [1005, 340] width 192 height 34
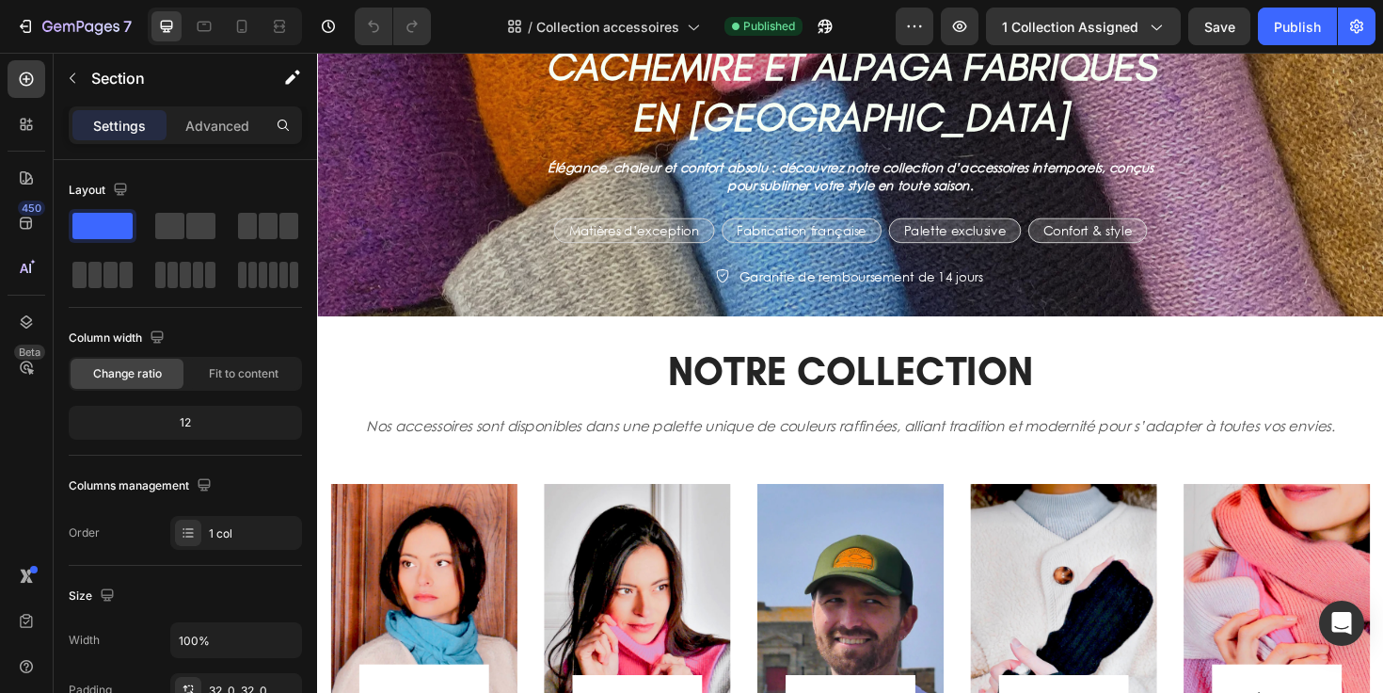
scroll to position [0, 0]
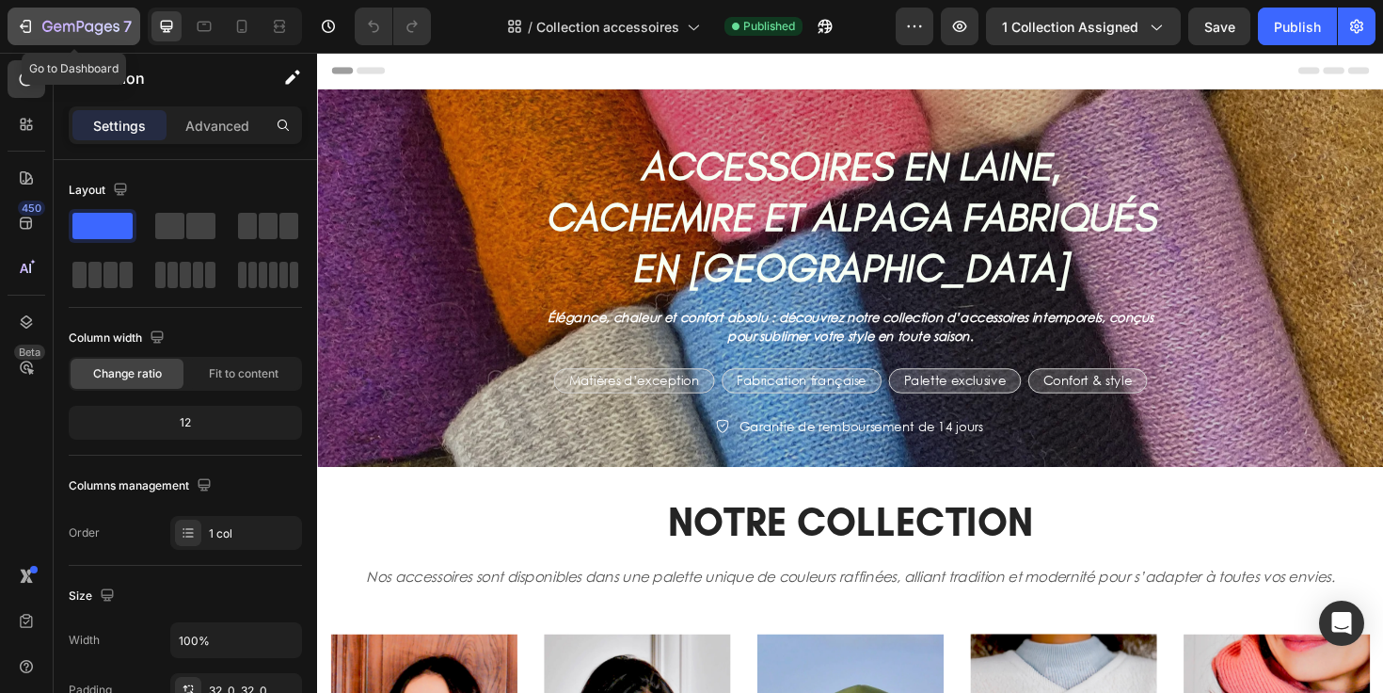
click at [69, 29] on icon "button" at bounding box center [68, 28] width 11 height 8
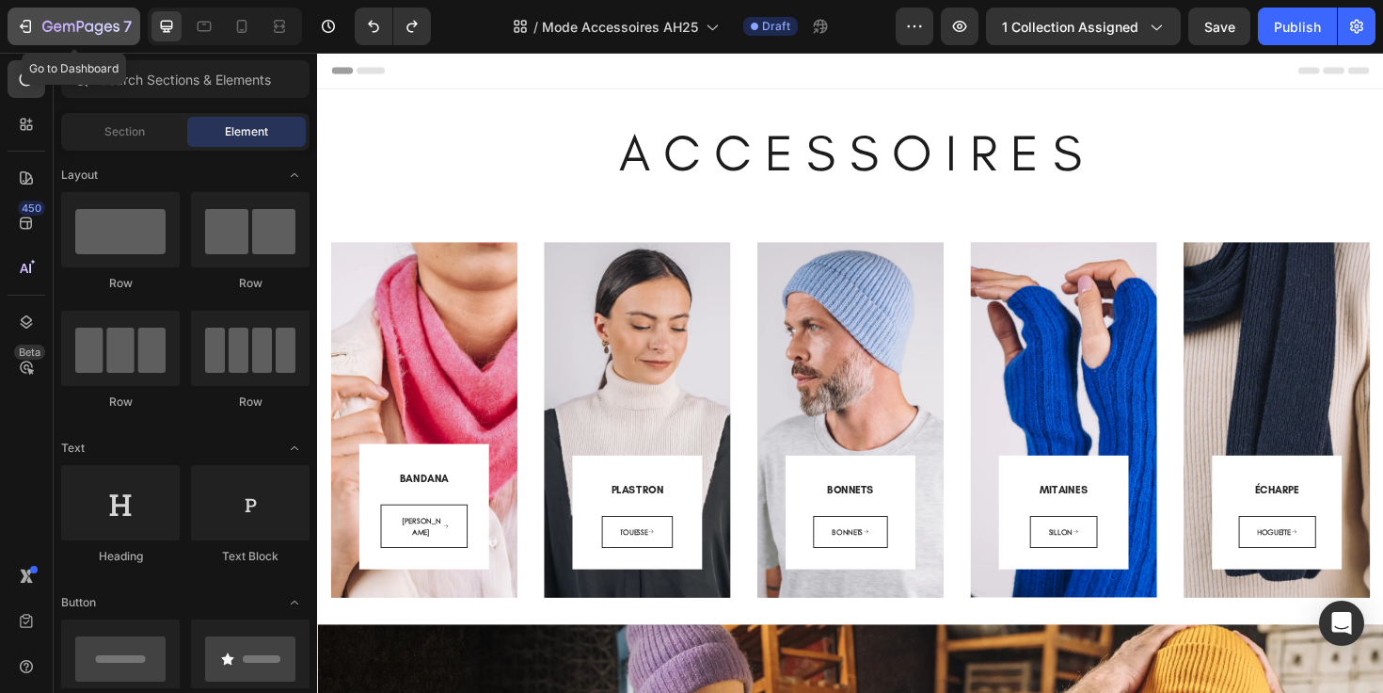
click at [68, 23] on icon "button" at bounding box center [80, 28] width 77 height 16
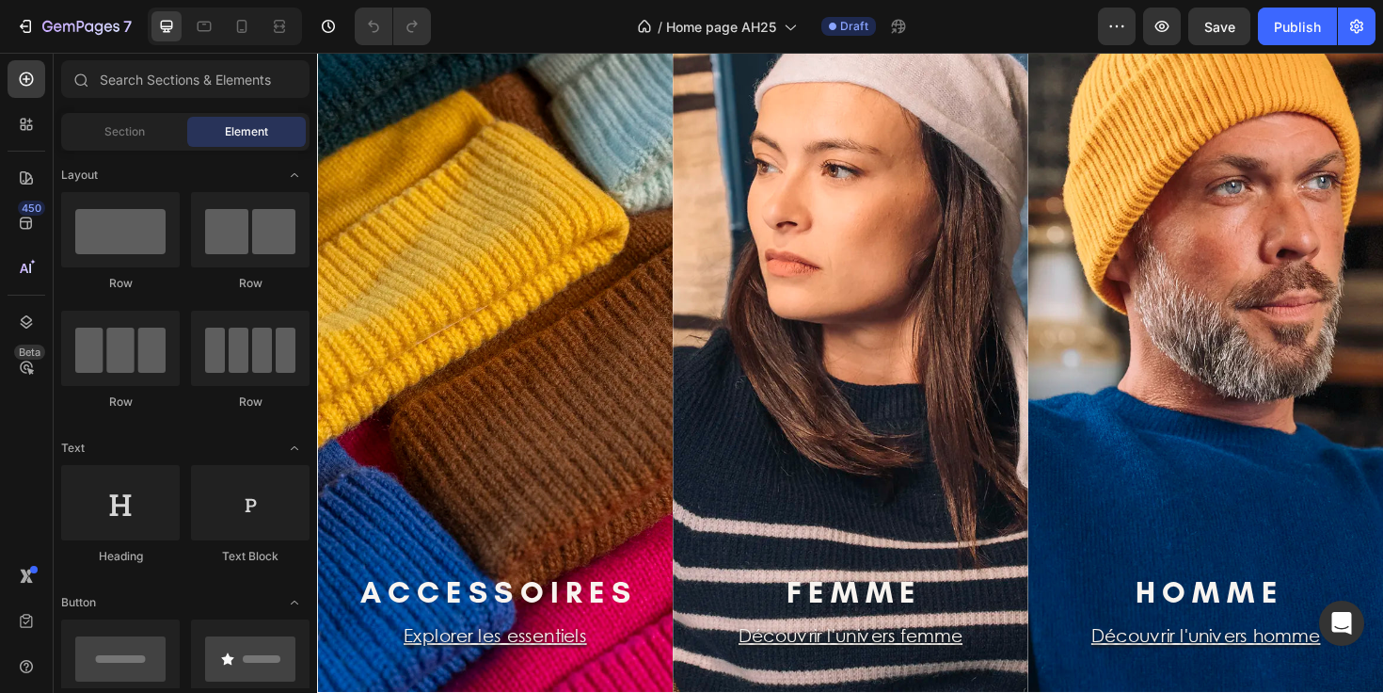
scroll to position [151, 0]
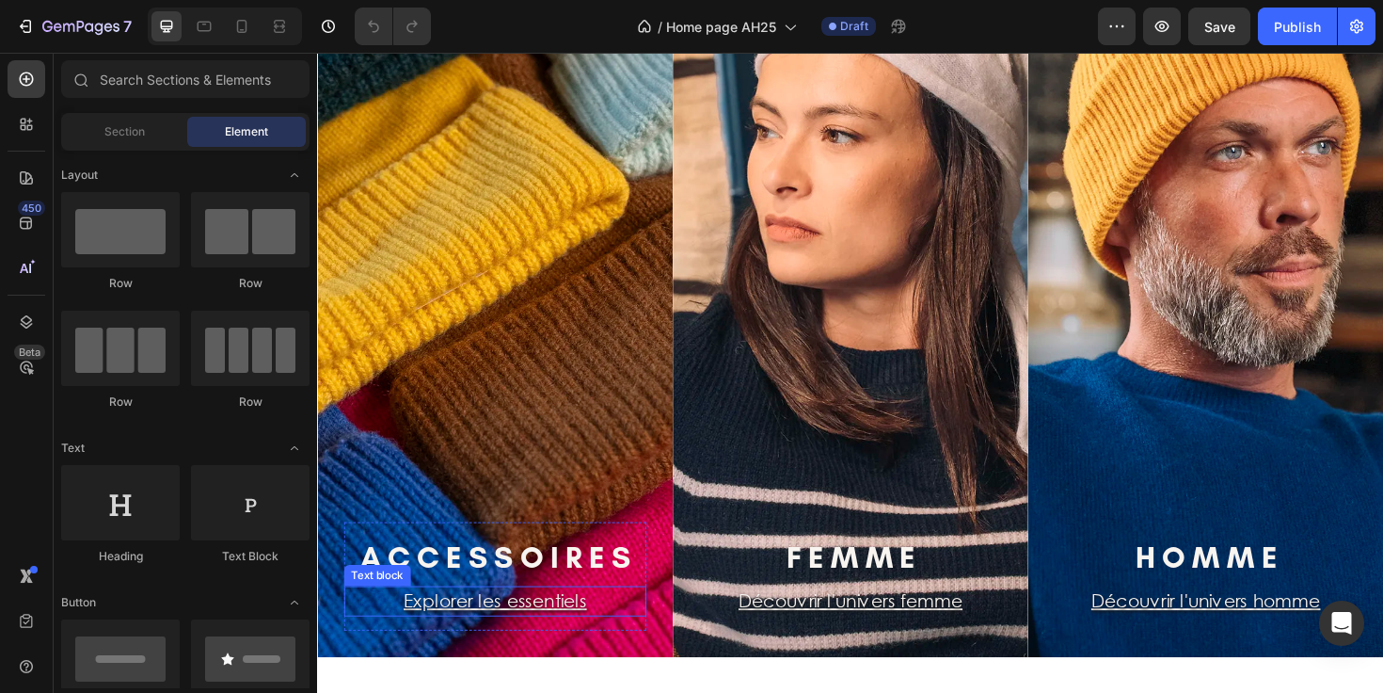
click at [615, 639] on p "Explorer les essentiels" at bounding box center [505, 633] width 316 height 28
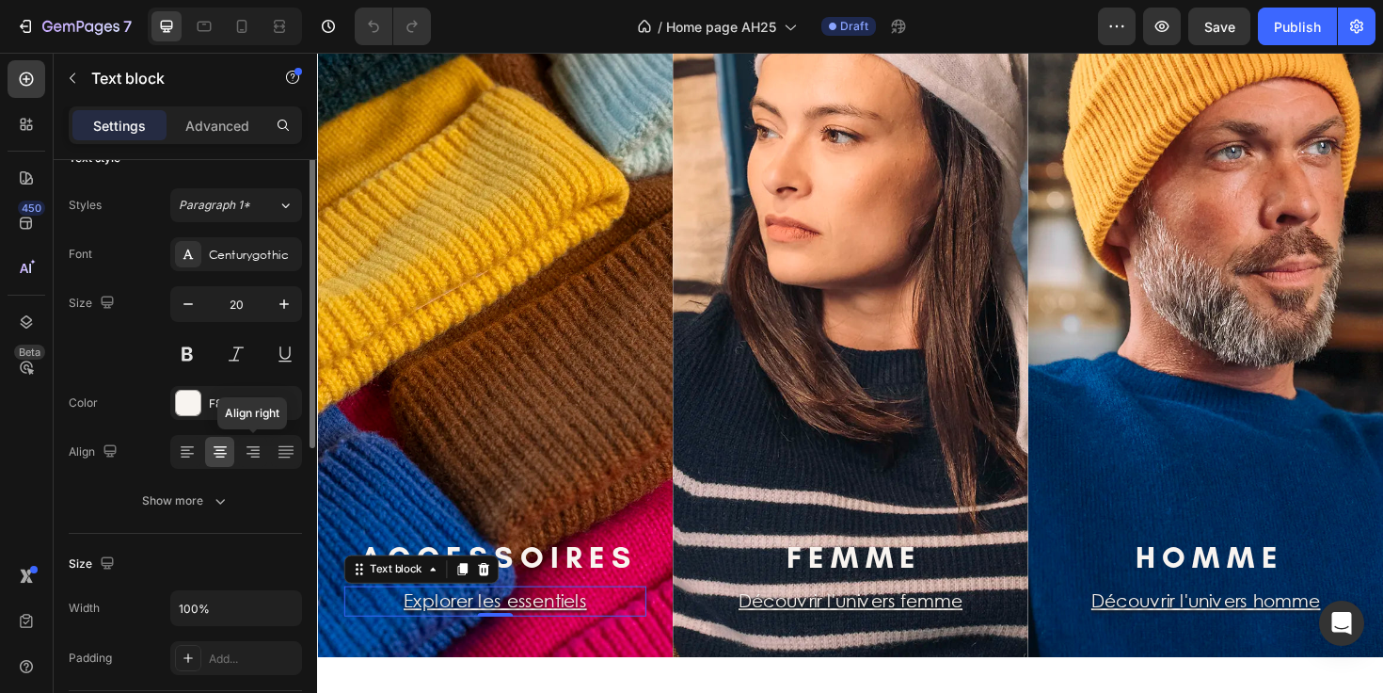
scroll to position [0, 0]
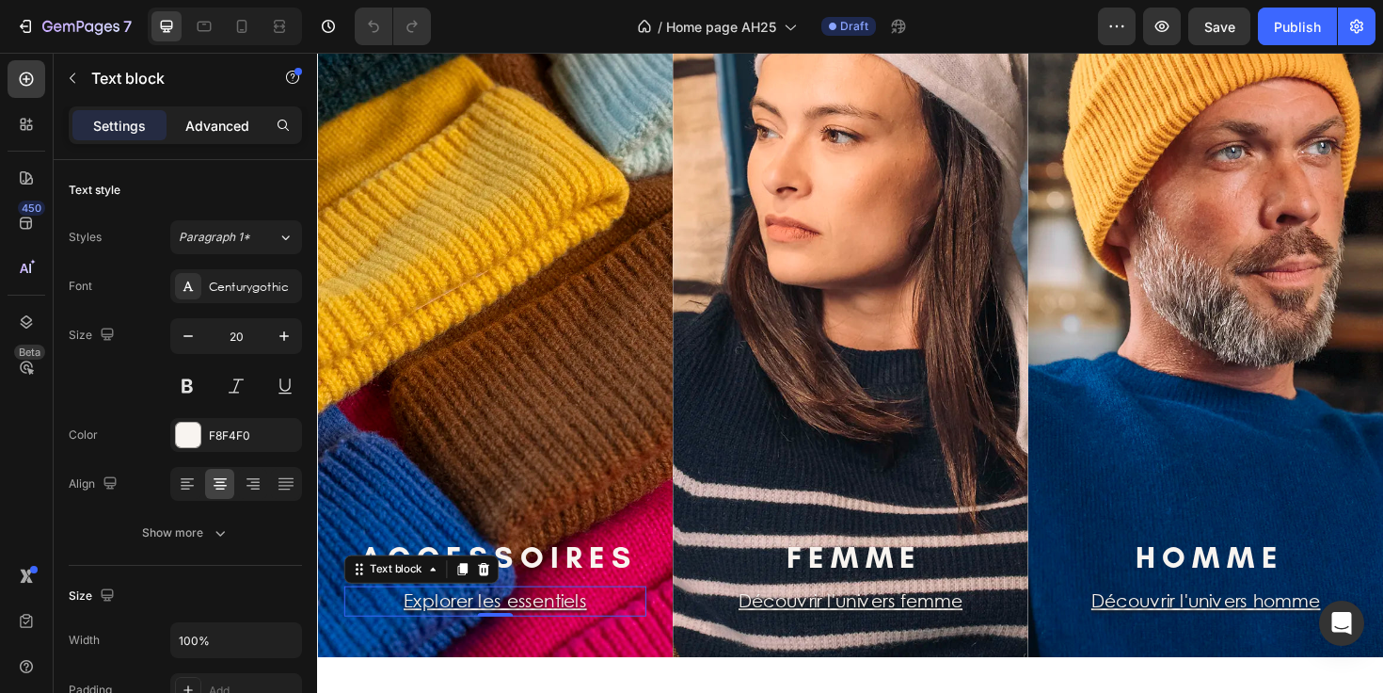
click at [195, 135] on div "Advanced" at bounding box center [217, 125] width 94 height 30
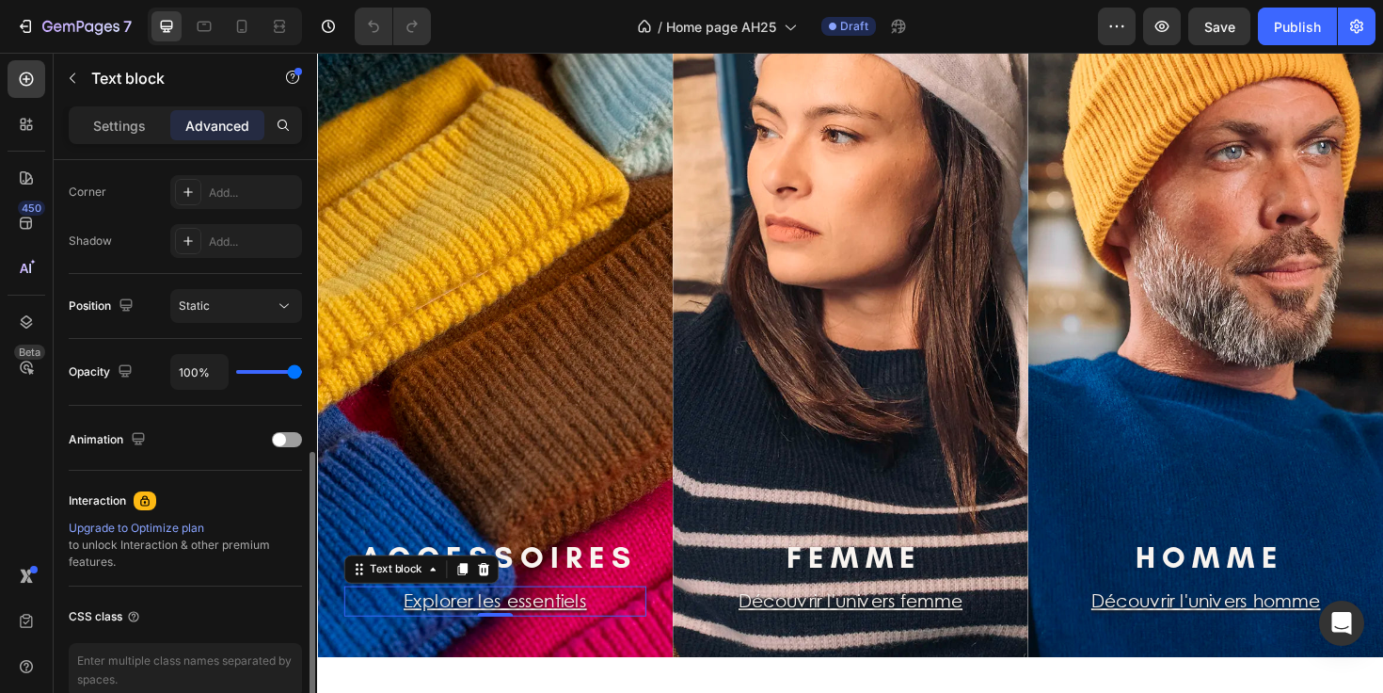
scroll to position [669, 0]
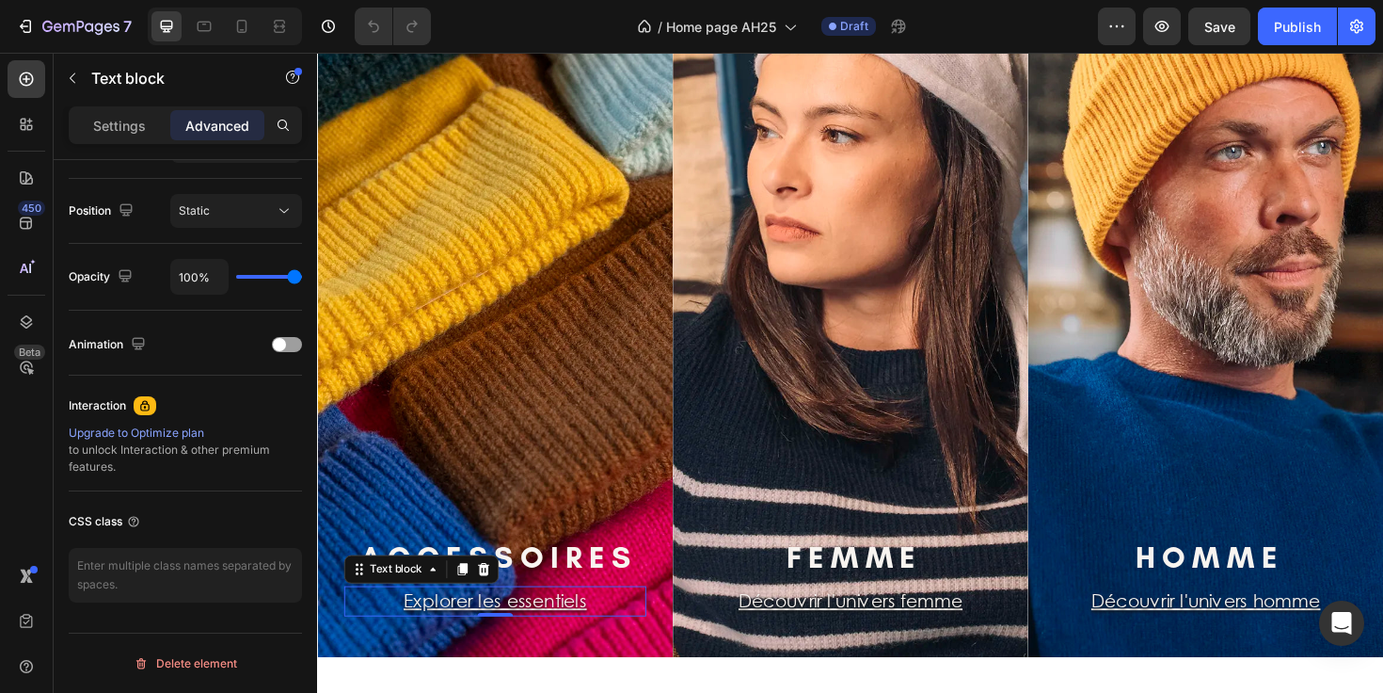
click at [466, 636] on u "Explorer les essentiels" at bounding box center [505, 633] width 194 height 22
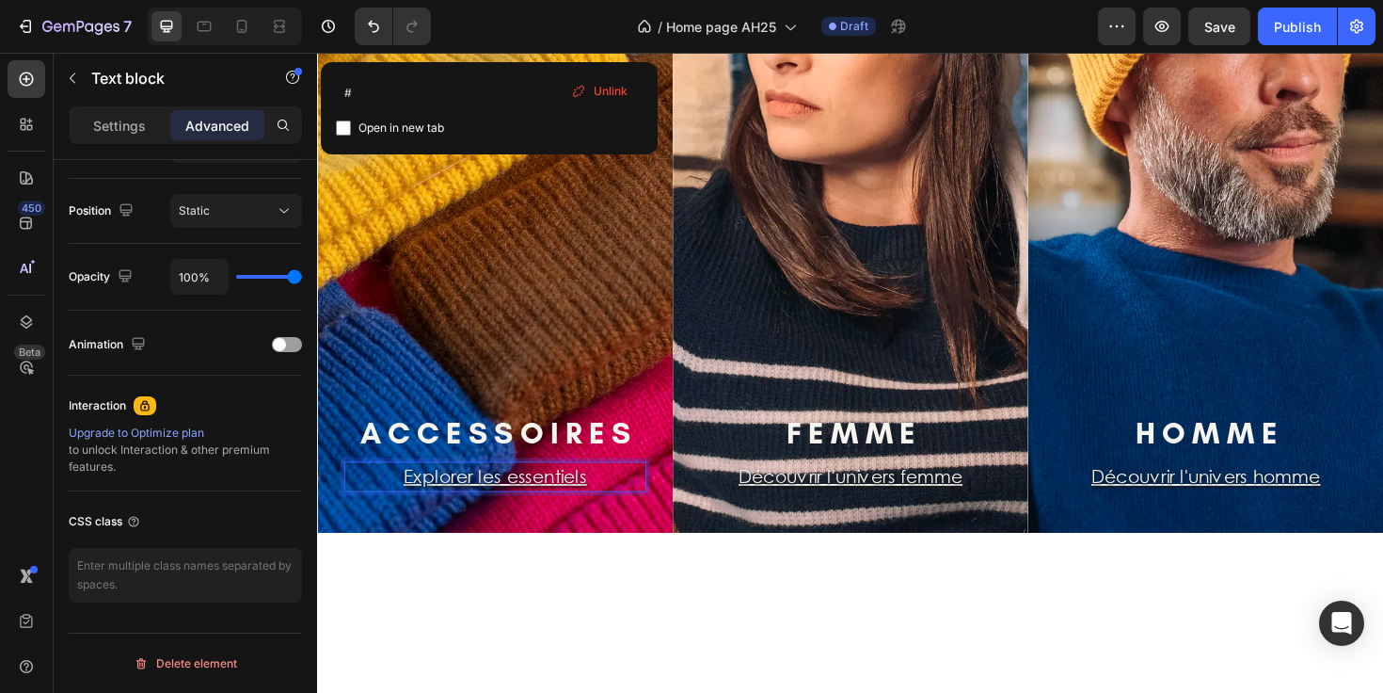
scroll to position [295, 0]
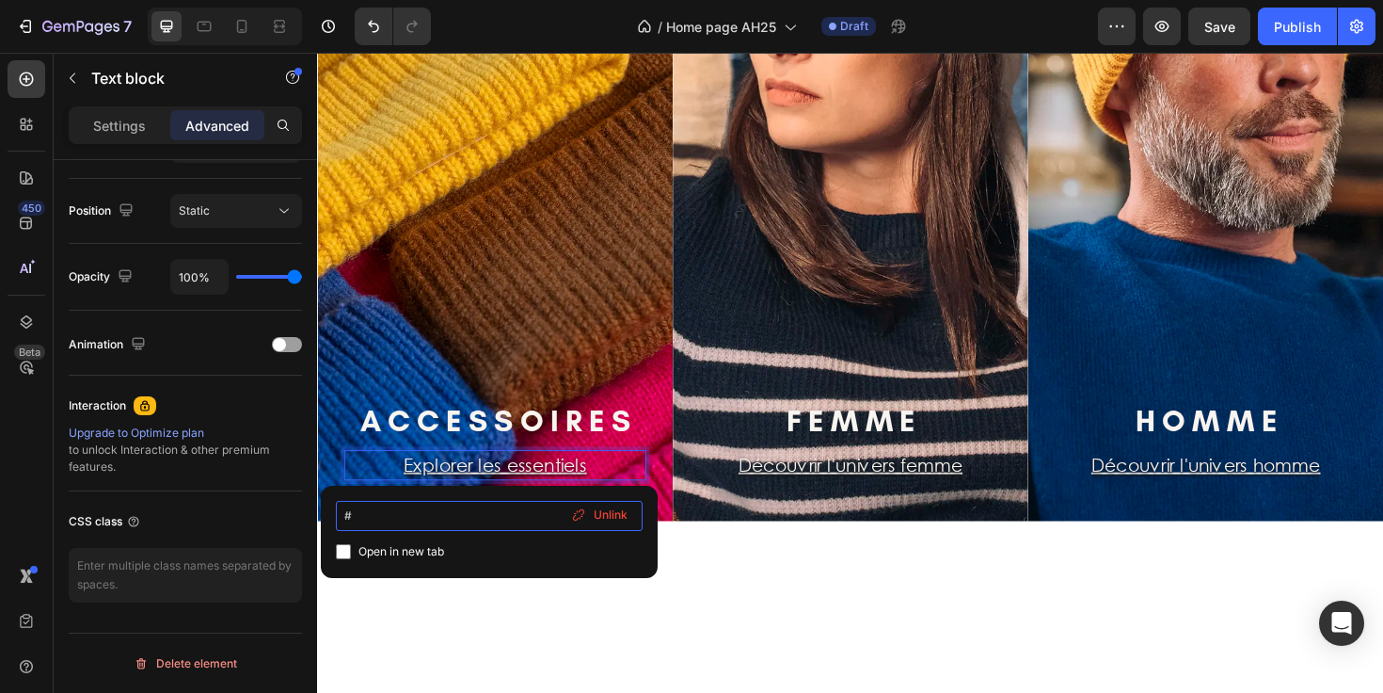
click at [397, 515] on input "#" at bounding box center [489, 516] width 307 height 30
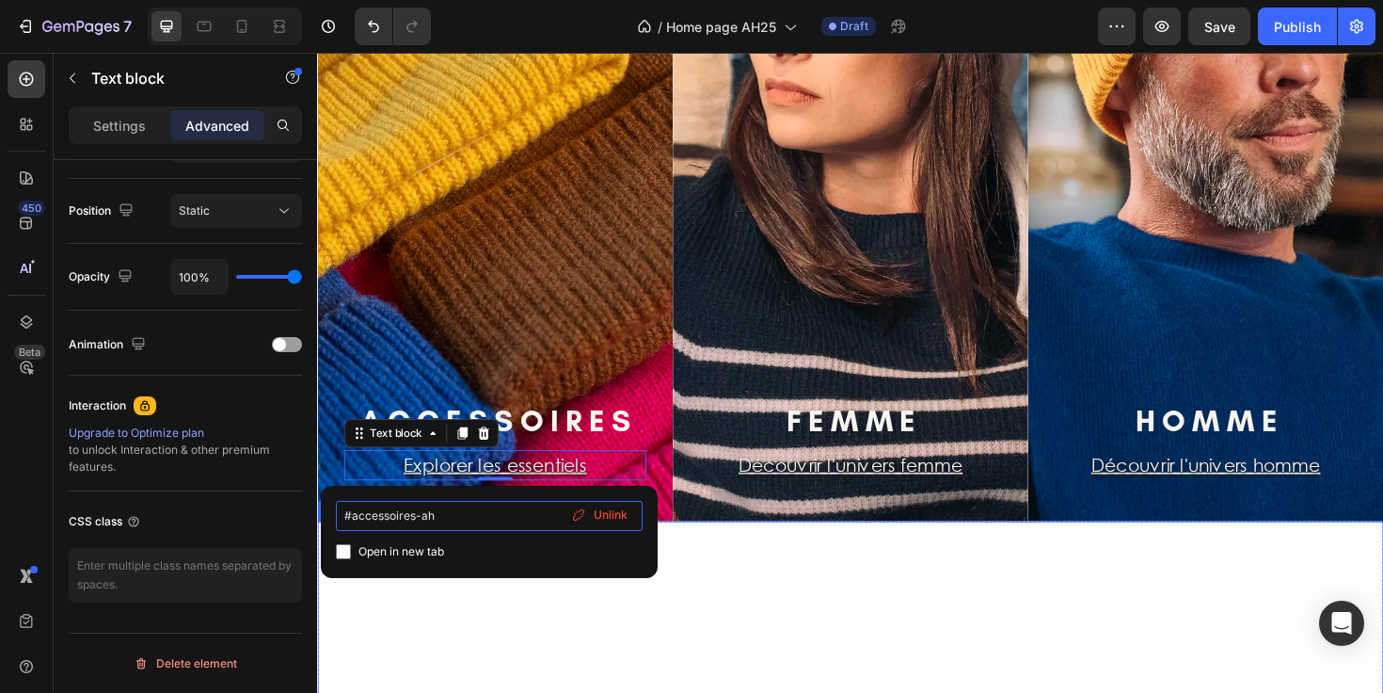
paste input "https://cezembre-store.fr › collections ›"
type input "https://cezembre-store.fr › collections › accessoires-ah"
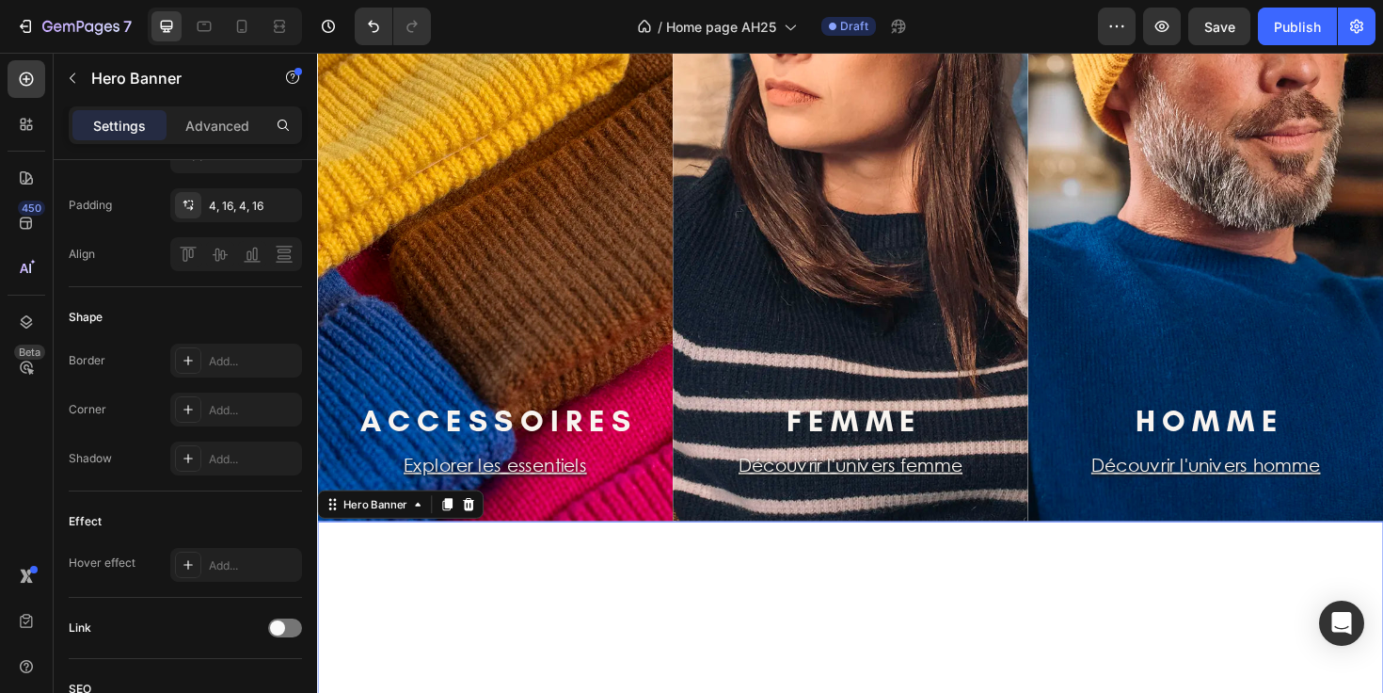
scroll to position [0, 0]
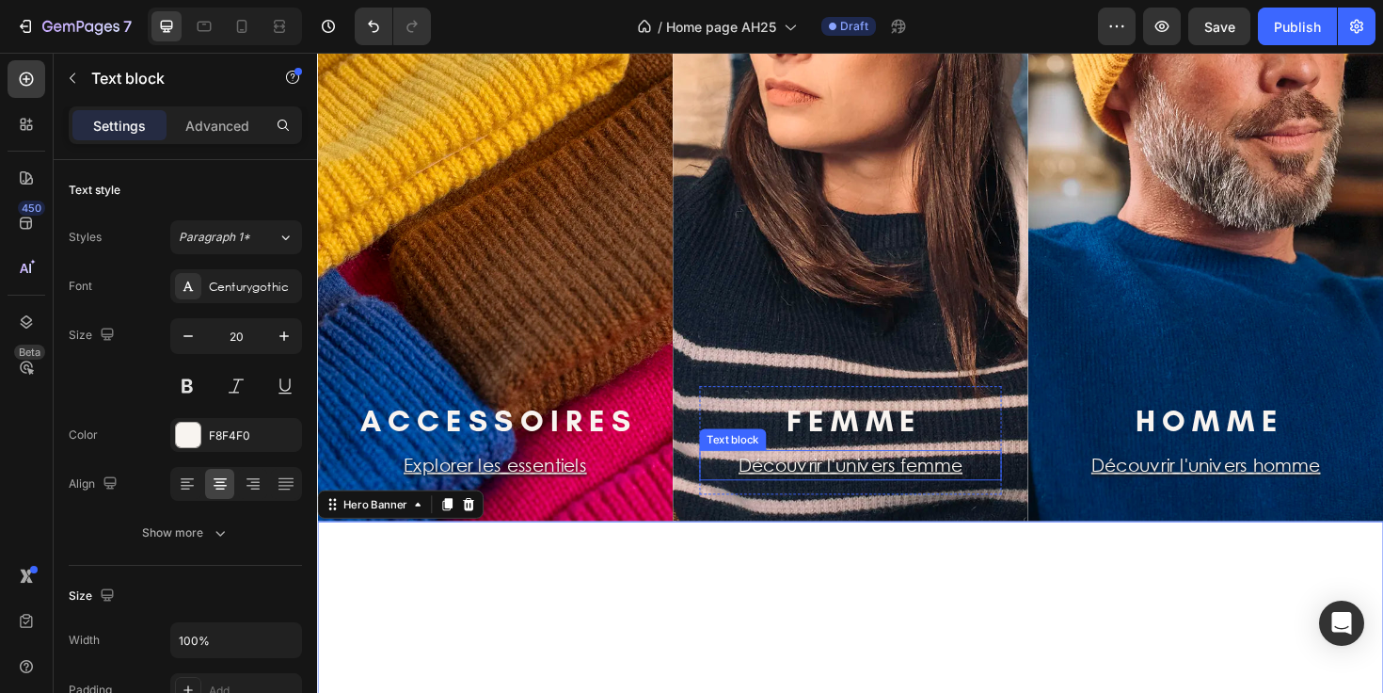
click at [742, 490] on p "Découvrir l'univers femme" at bounding box center [882, 489] width 316 height 28
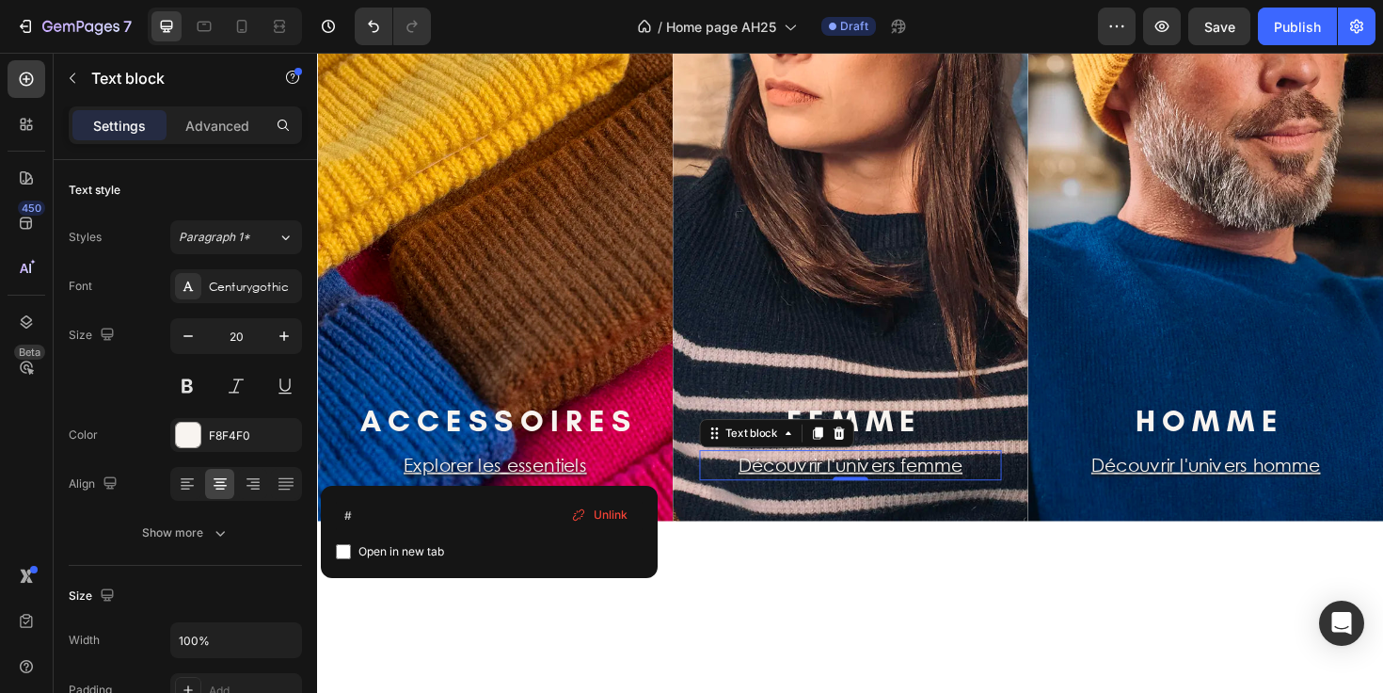
click at [947, 487] on u "Découvrir l'univers femme" at bounding box center [881, 489] width 237 height 22
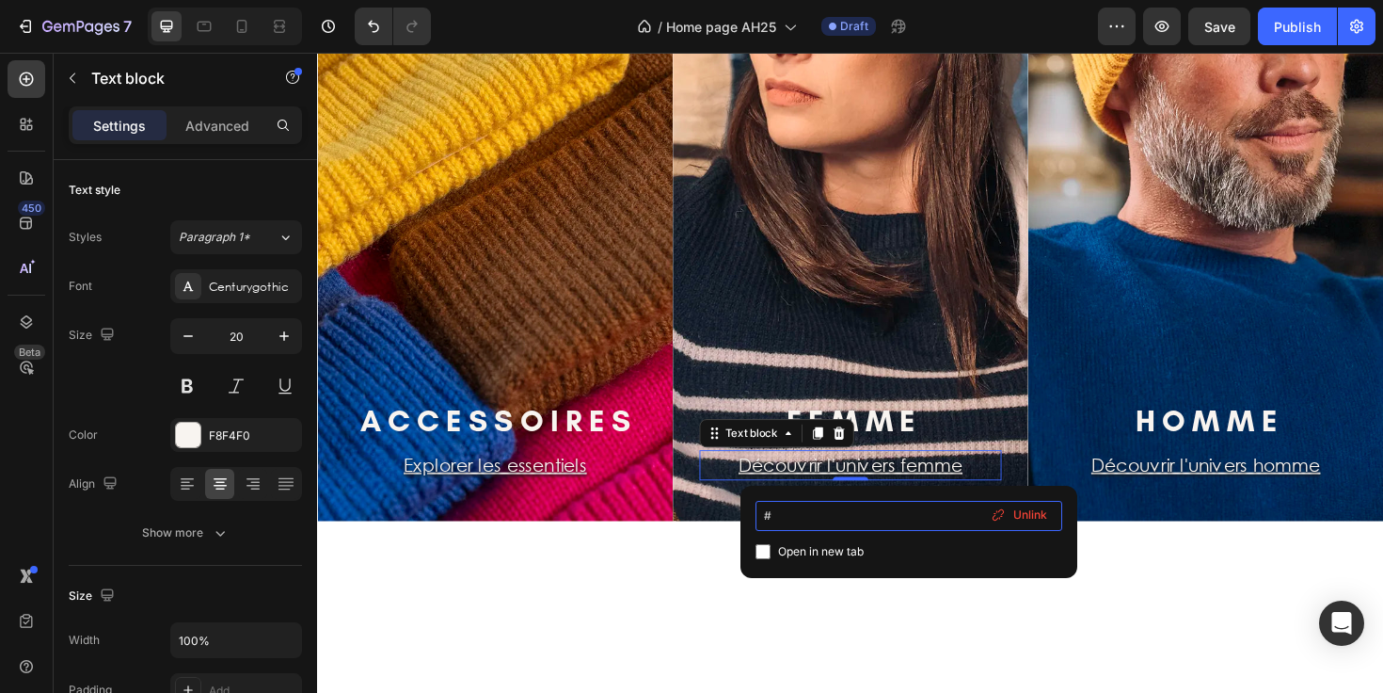
click at [846, 523] on input "#" at bounding box center [909, 516] width 307 height 30
type input "https://cezembre-store.fr › collections › mode-homme"
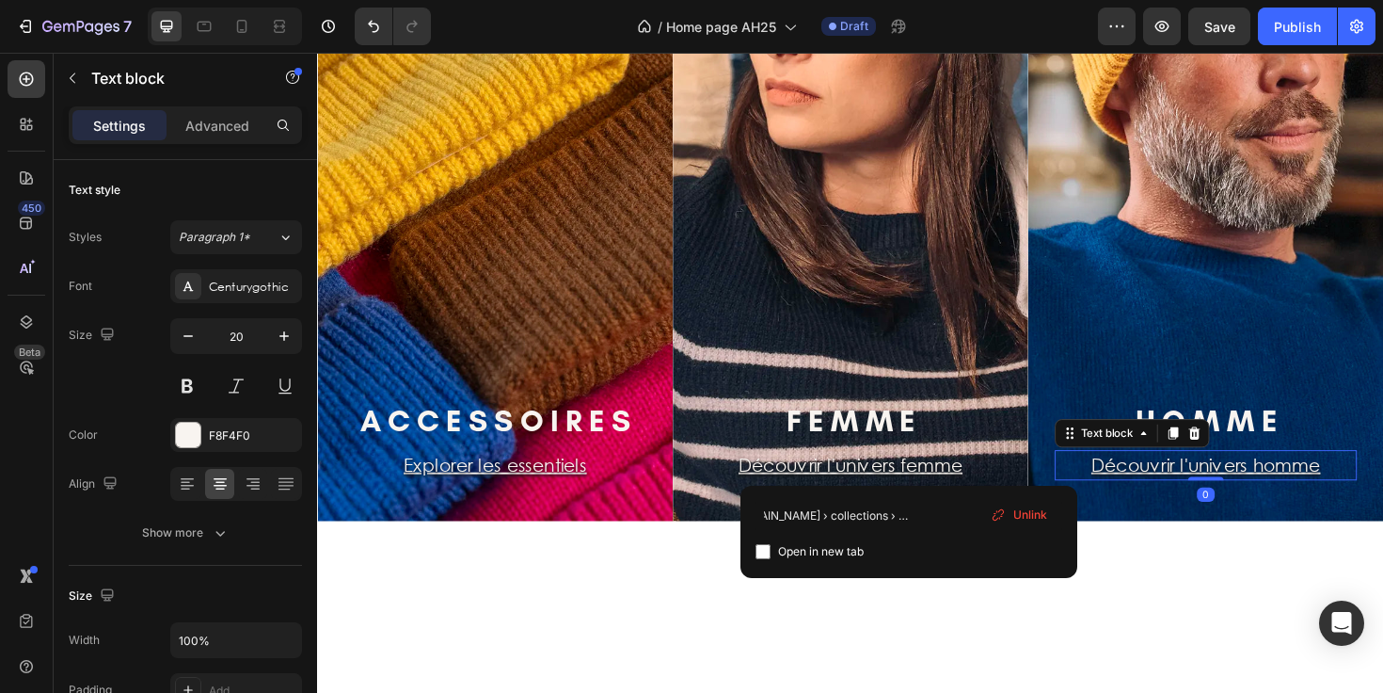
click at [1143, 494] on u "Découvrir l'univers homme" at bounding box center [1258, 489] width 243 height 22
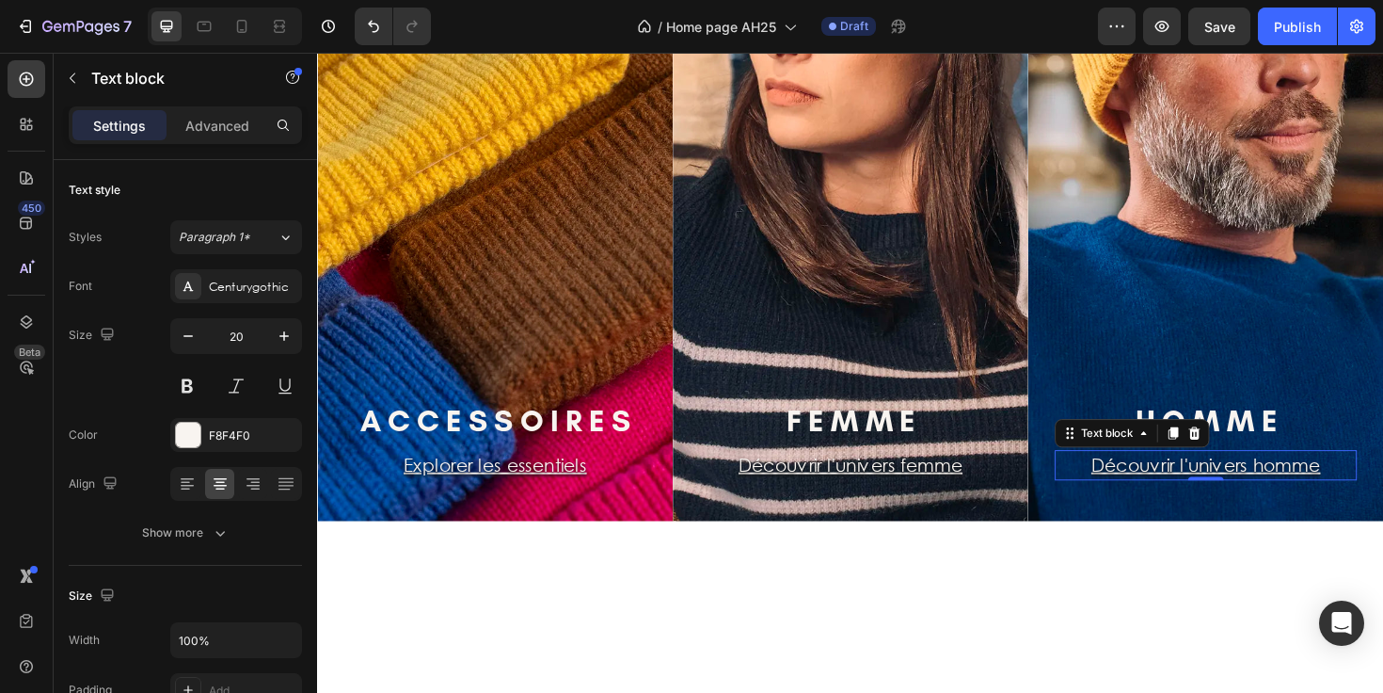
click at [1259, 487] on u "Découvrir l'univers homme" at bounding box center [1258, 489] width 243 height 22
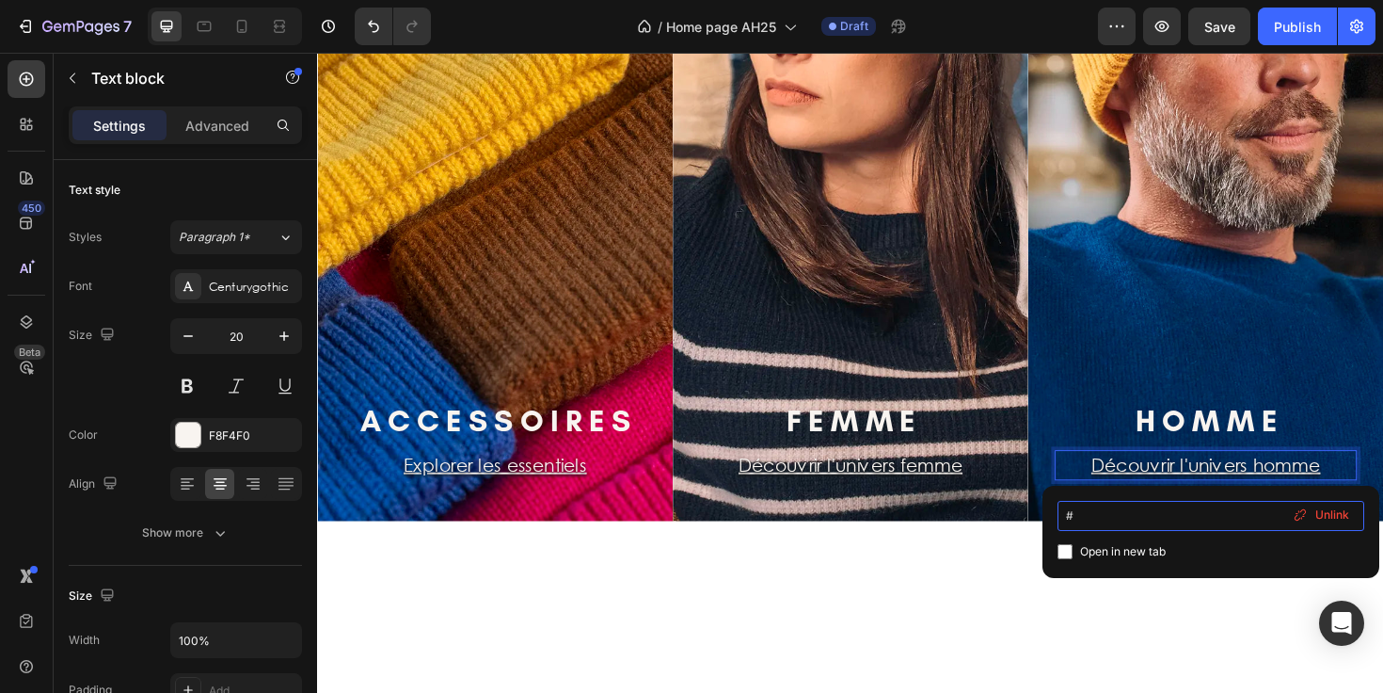
click at [1138, 514] on input "#" at bounding box center [1211, 516] width 307 height 30
type input "https://cezembre-store.fr › collections › mode-homme"
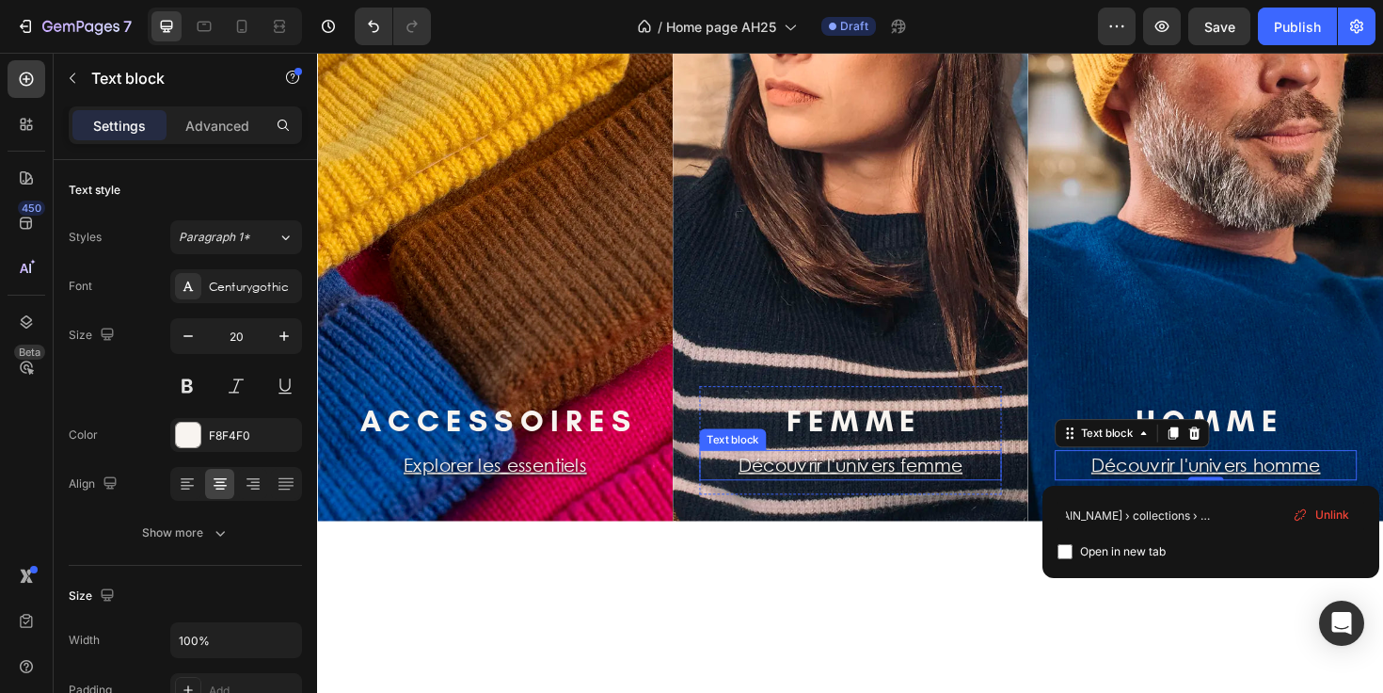
click at [957, 493] on u "Découvrir l'univers femme" at bounding box center [881, 489] width 237 height 22
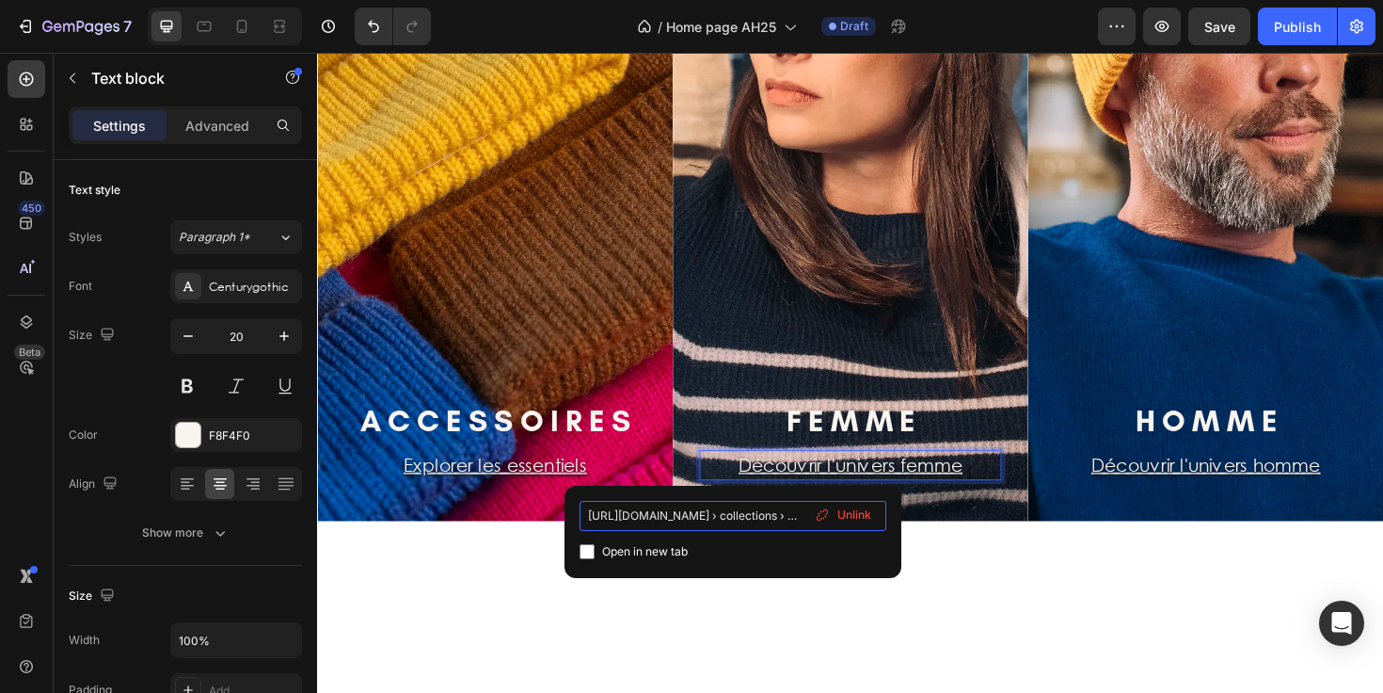
click at [759, 514] on input "https://cezembre-store.fr › collections › mode-homme" at bounding box center [733, 516] width 307 height 30
type input "https://cezembre-store.fr/collections/mode-femme"
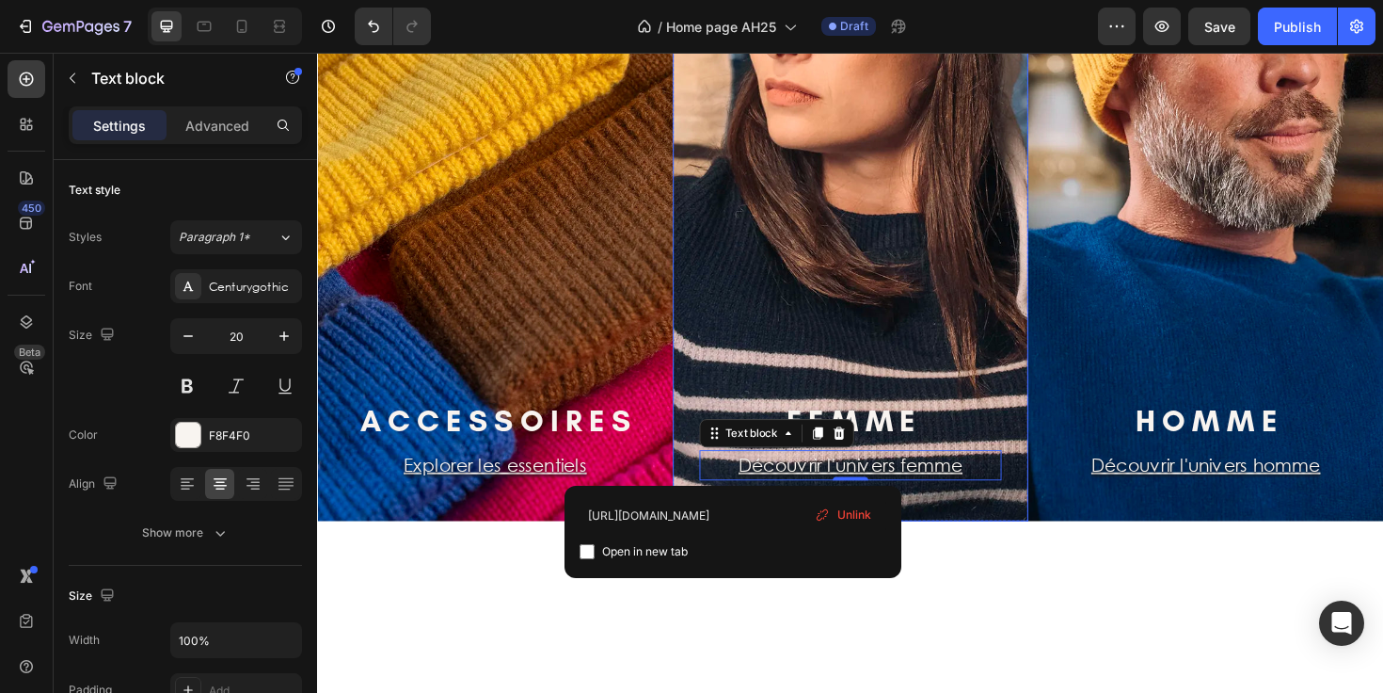
click at [988, 542] on div "F E M M E Heading Découvrir l'univers femme Text block 0 Row Row" at bounding box center [881, 255] width 376 height 585
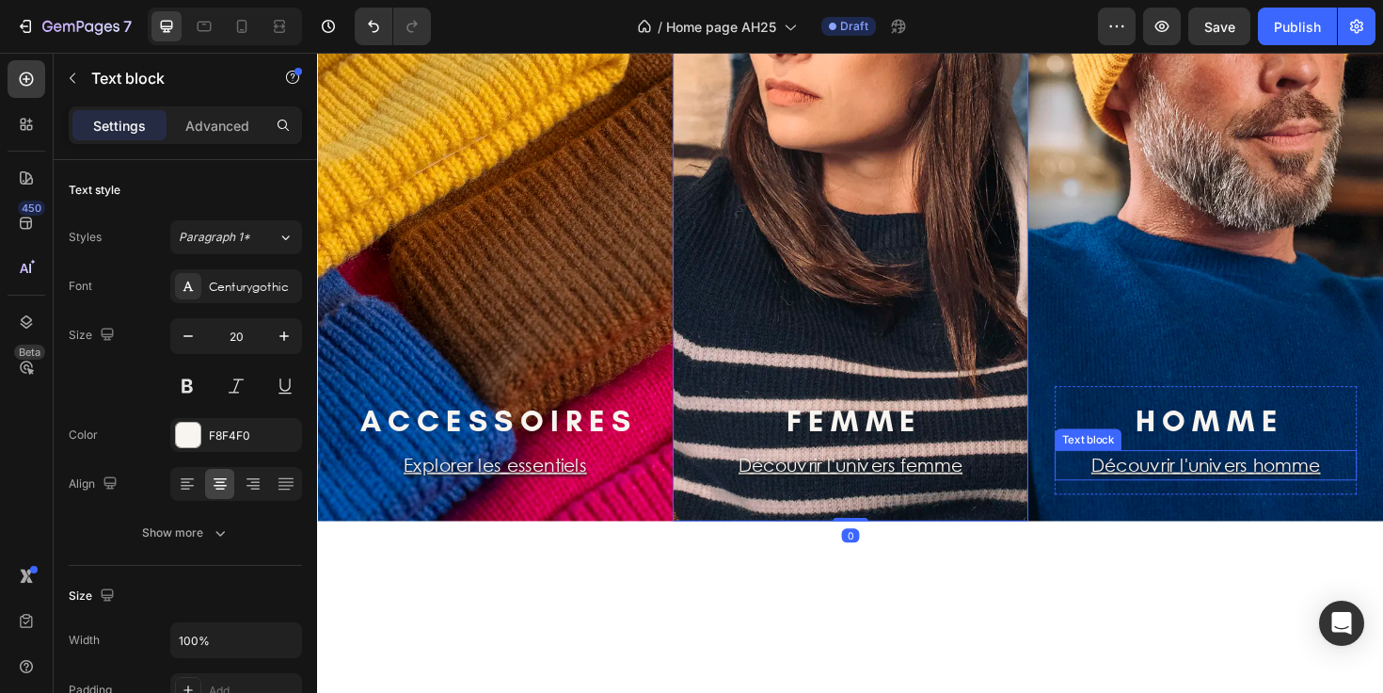
click at [1163, 494] on u "Découvrir l'univers homme" at bounding box center [1258, 489] width 243 height 22
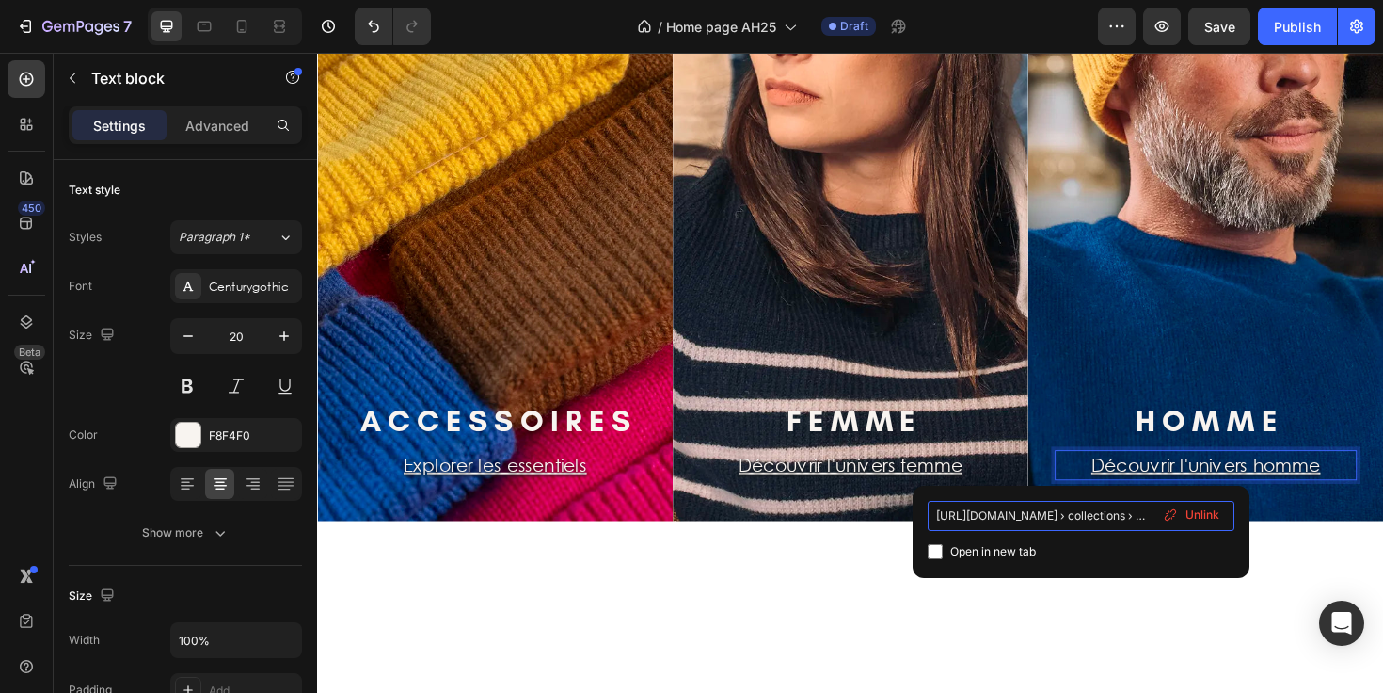
click at [1092, 520] on input "https://cezembre-store.fr › collections › mode-homme" at bounding box center [1081, 516] width 307 height 30
type input "https://cezembre-store.fr/collections/mode-homme"
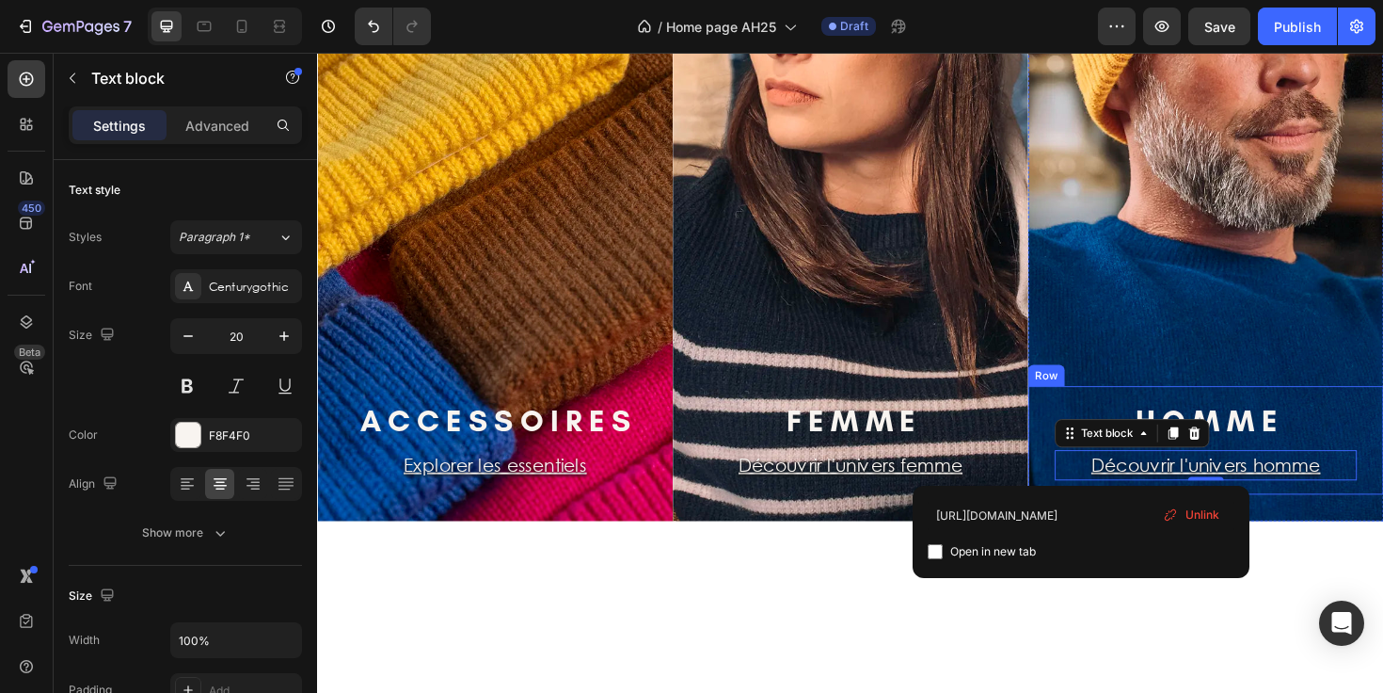
click at [1070, 485] on div "H O M M E Heading Découvrir l'univers homme Text block 0 Row Row" at bounding box center [1258, 463] width 376 height 115
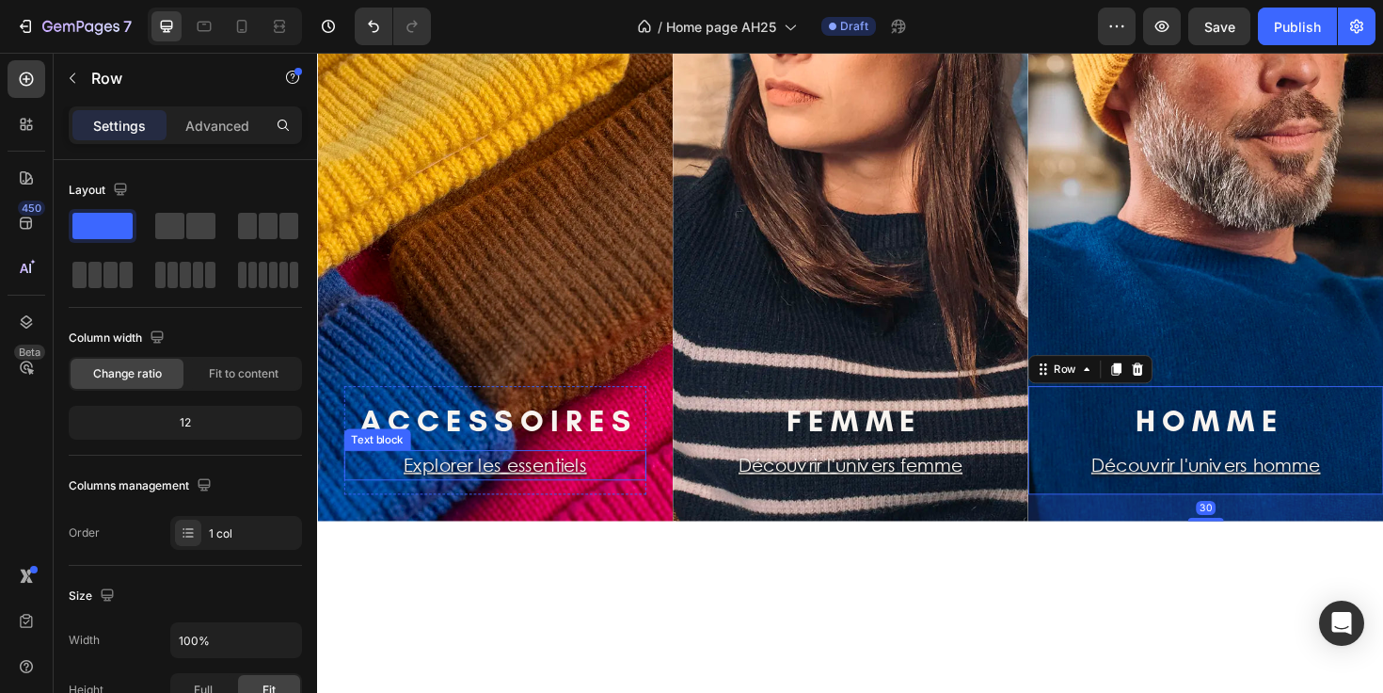
click at [454, 493] on u "Explorer les essentiels" at bounding box center [505, 489] width 194 height 22
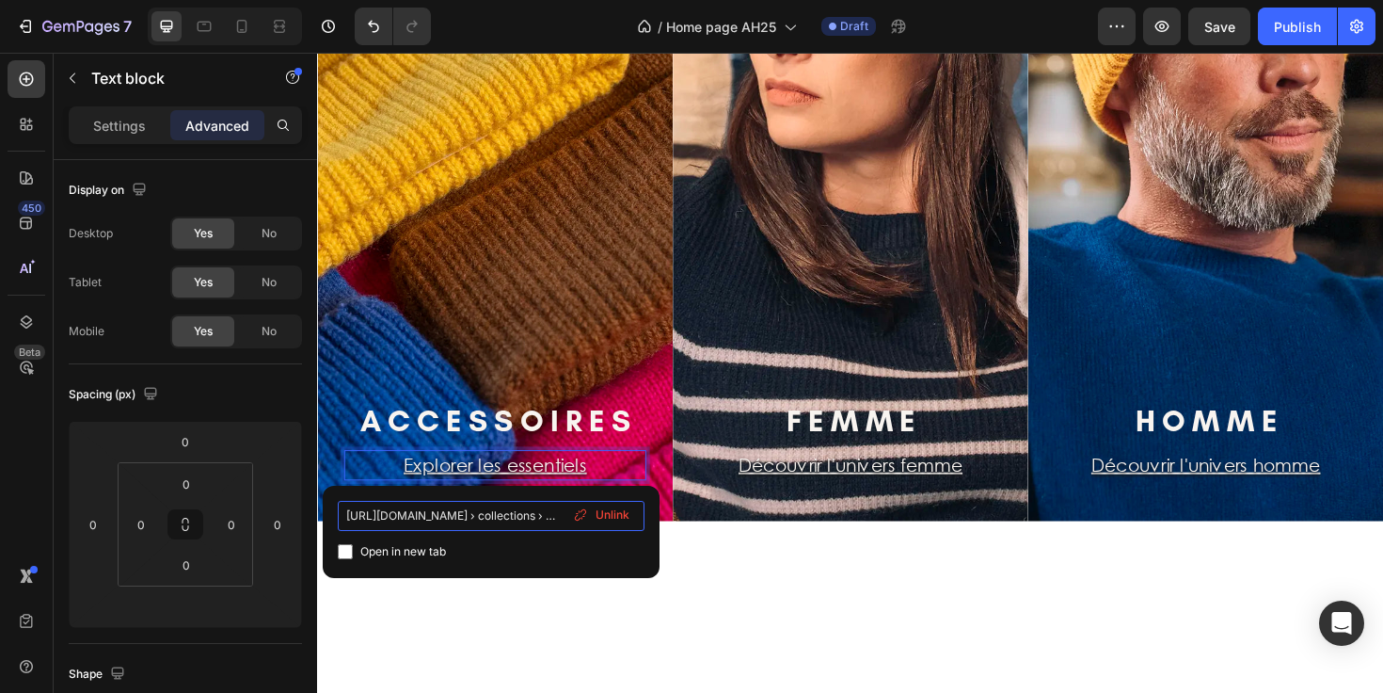
click at [477, 515] on input "https://cezembre-store.fr › collections › accessoires-ah" at bounding box center [491, 516] width 307 height 30
paste input "/collections/"
type input "https://cezembre-store.fr/collections/accessoires-ah"
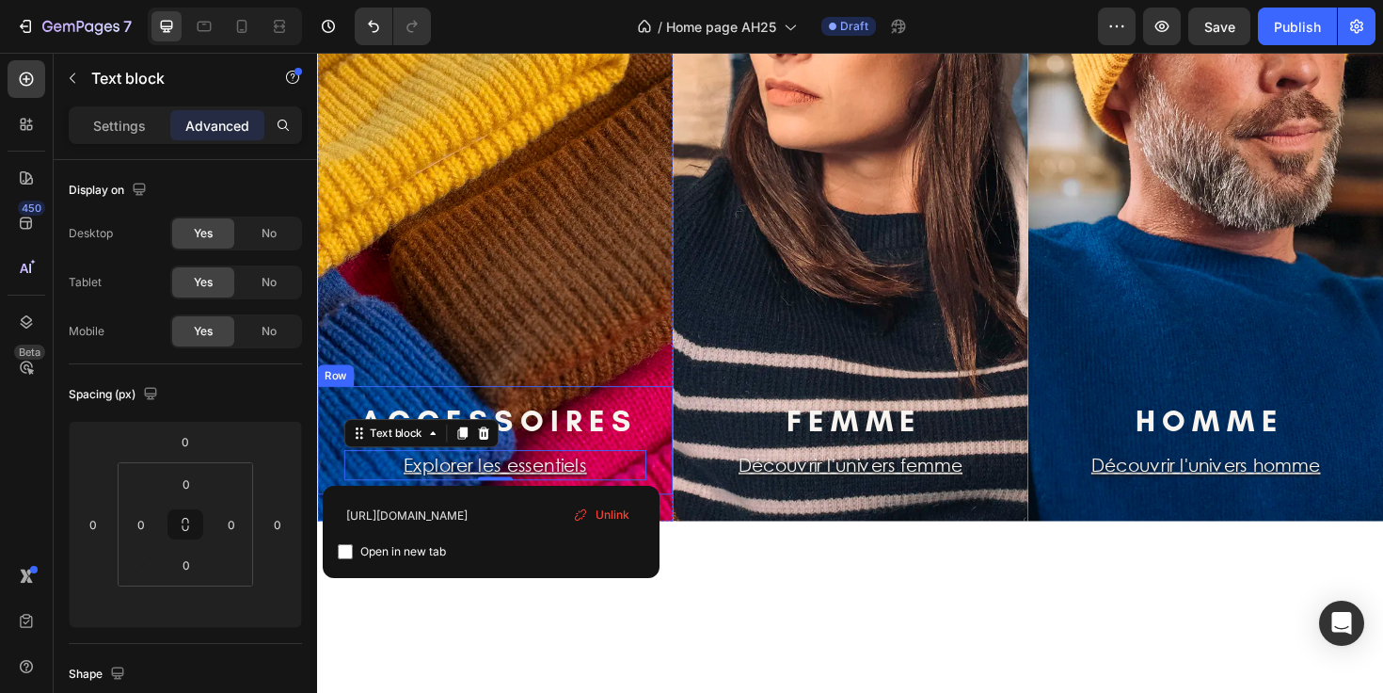
click at [675, 488] on div "A C C E S S O I R E S Heading Explorer les essentiels Text block 0 Row Row" at bounding box center [505, 463] width 376 height 115
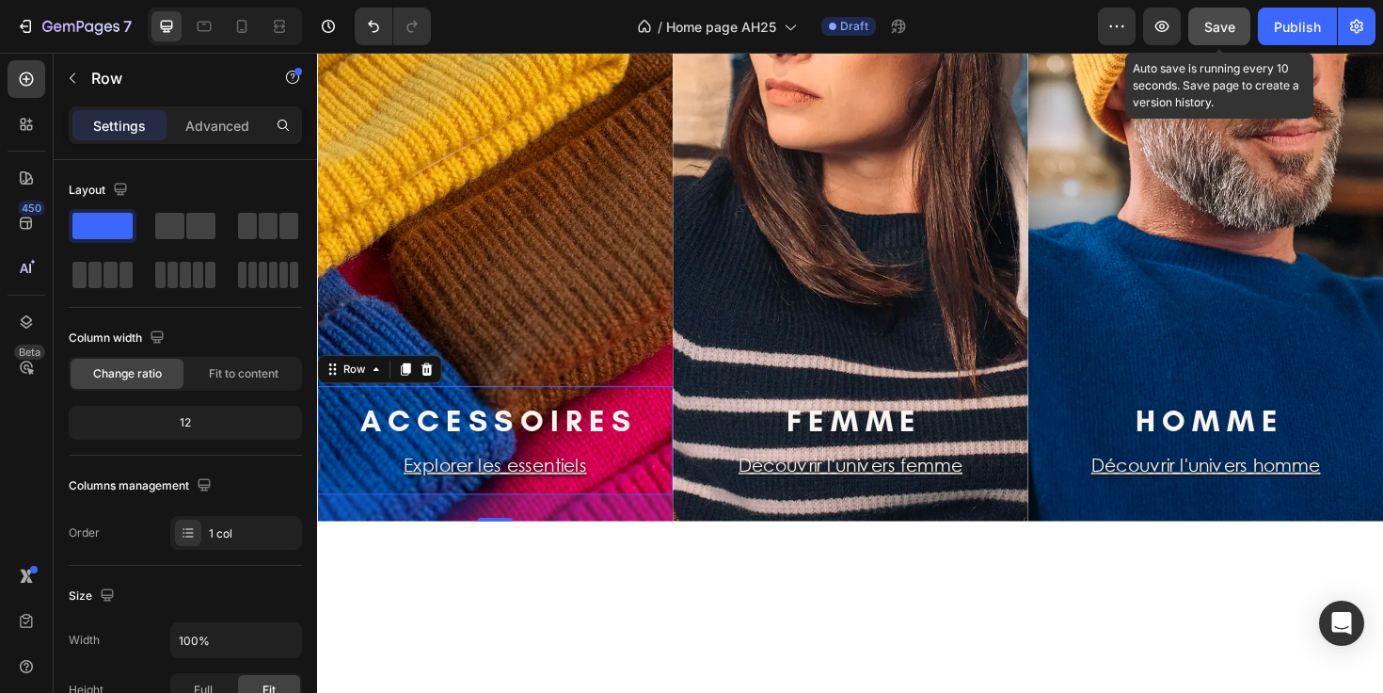
click at [1212, 24] on span "Save" at bounding box center [1219, 27] width 31 height 16
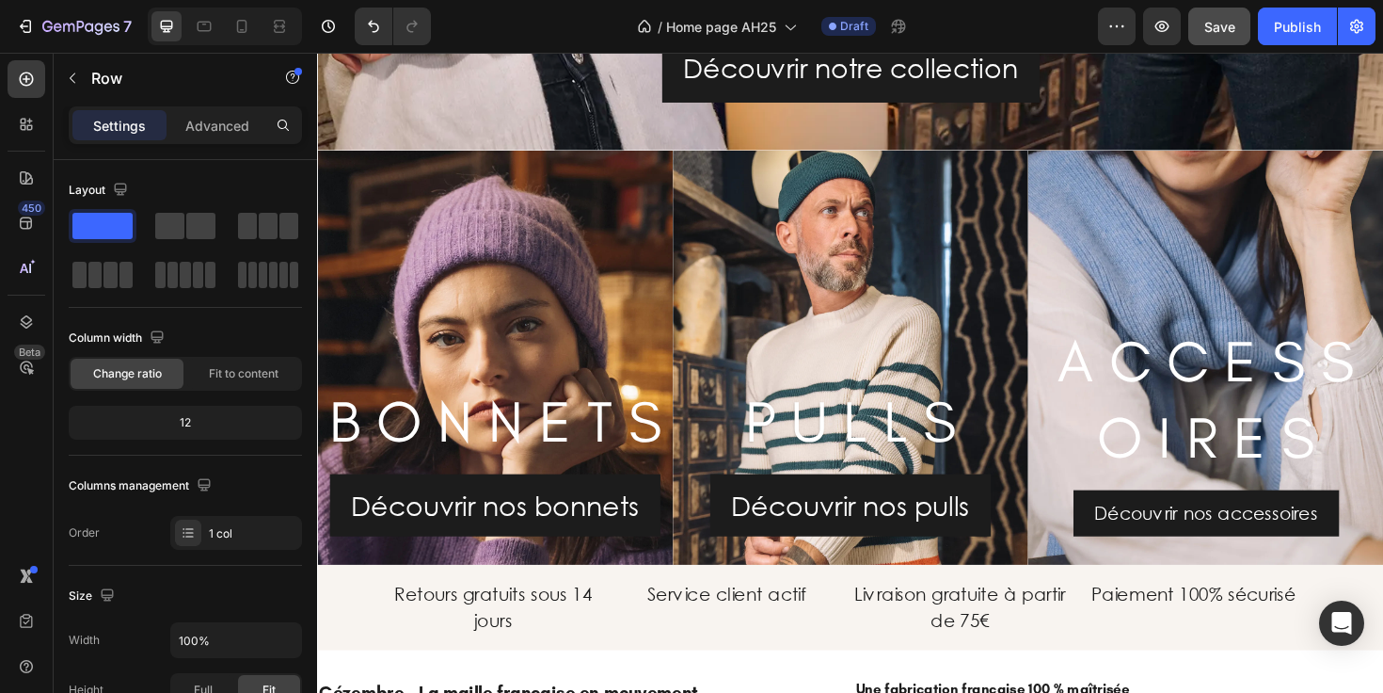
scroll to position [3012, 0]
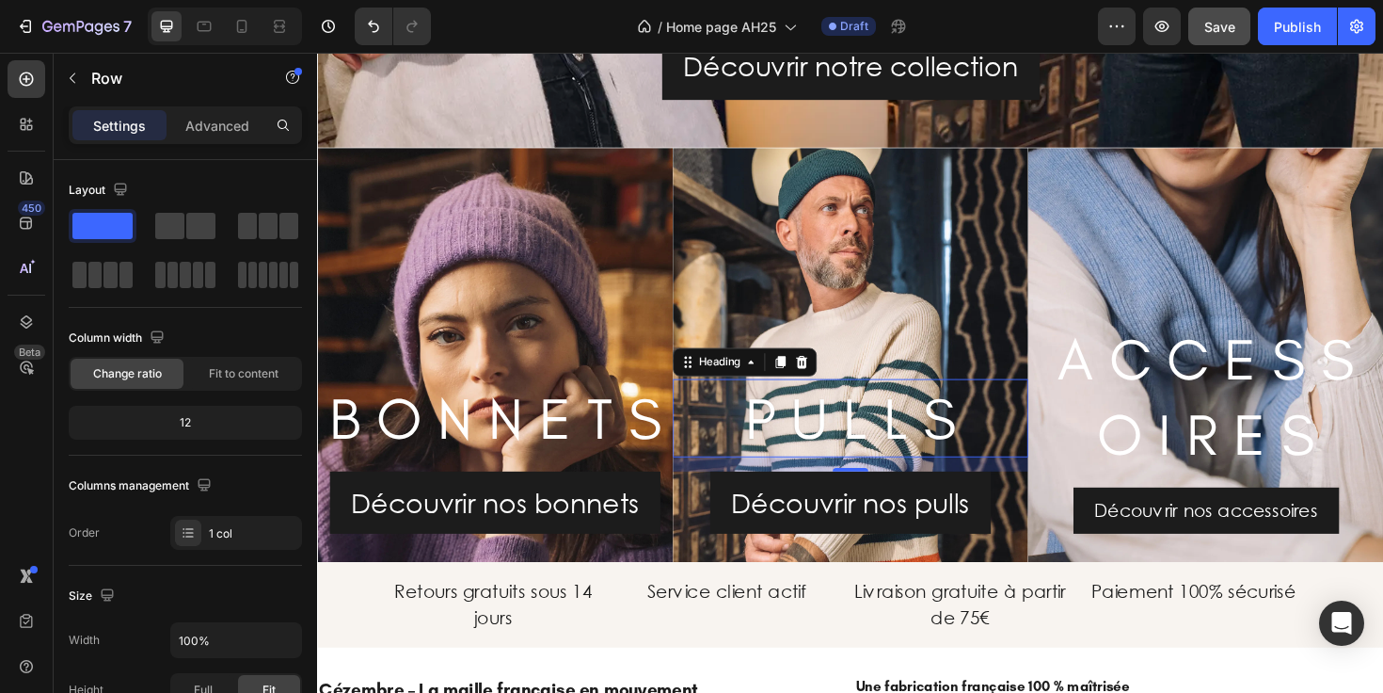
click at [894, 444] on h2 "P U L L S" at bounding box center [881, 440] width 376 height 84
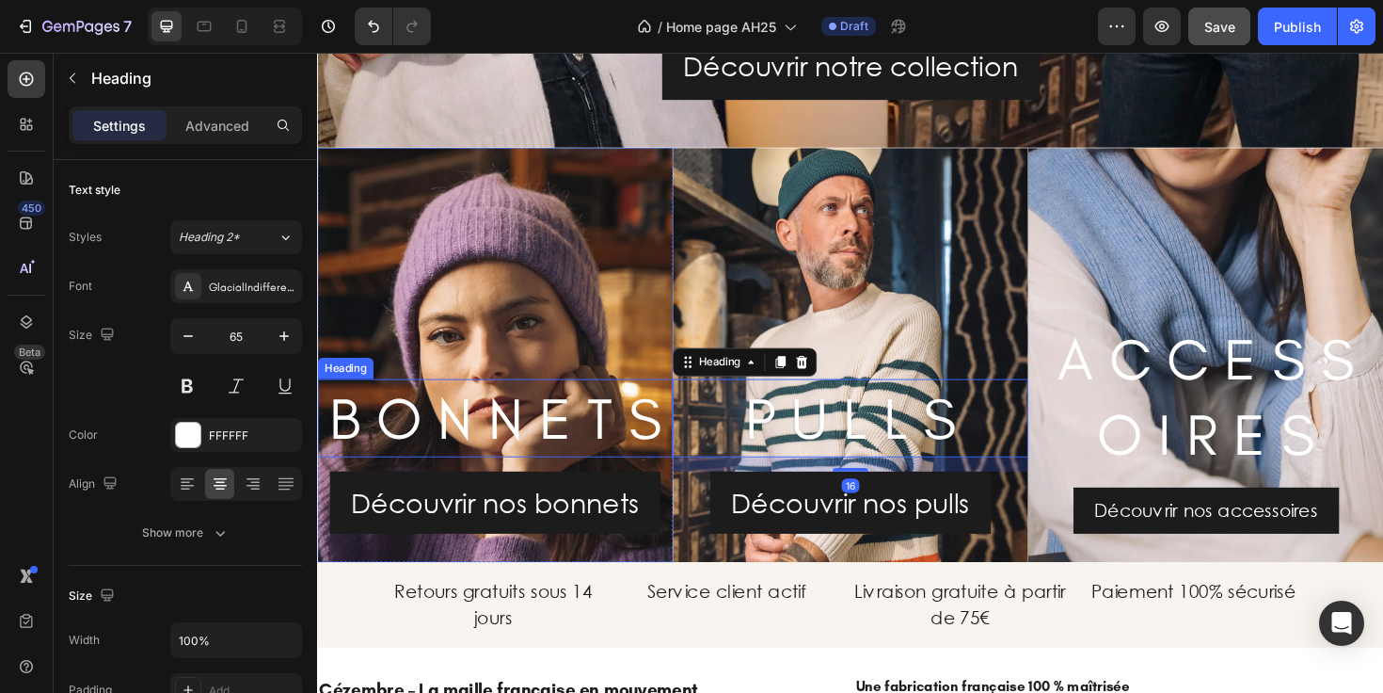
click at [581, 444] on h2 "B O N N E T S" at bounding box center [505, 440] width 376 height 84
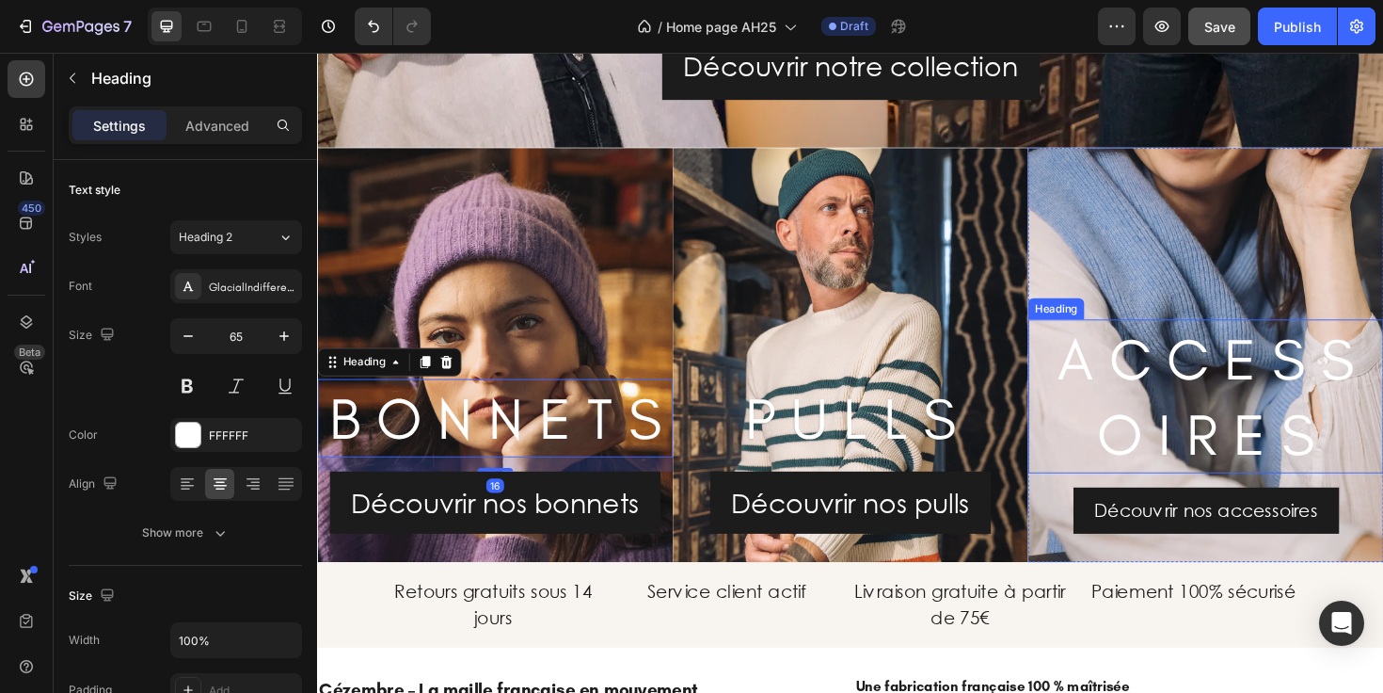
click at [1165, 386] on h2 "A C C E S S O I R E S" at bounding box center [1258, 416] width 376 height 163
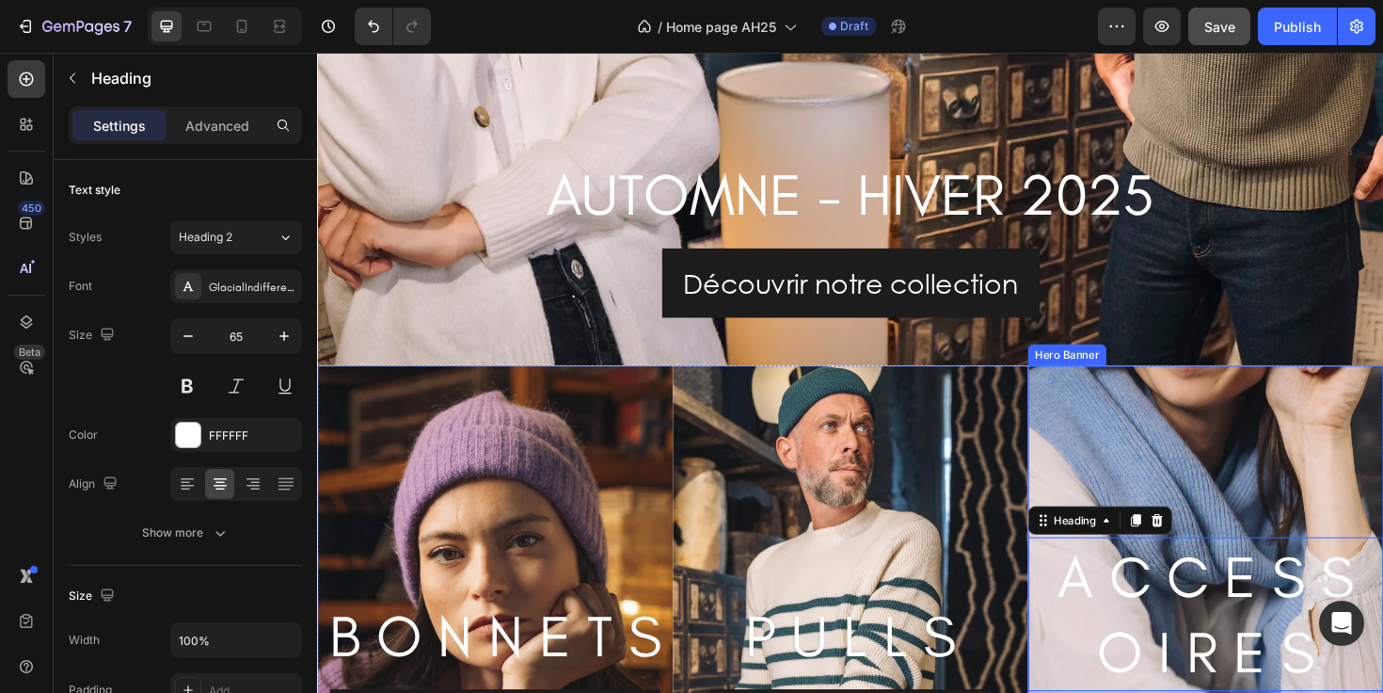
scroll to position [2798, 0]
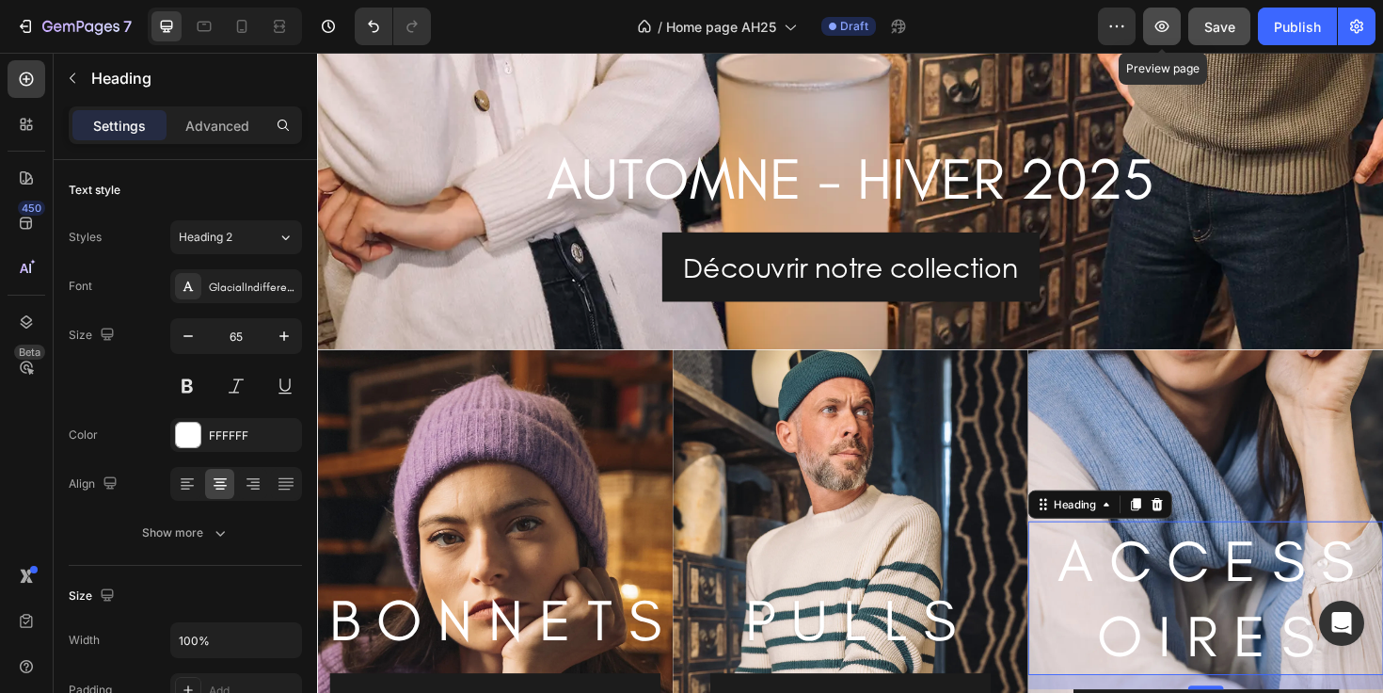
click at [1169, 32] on icon "button" at bounding box center [1162, 26] width 19 height 19
click at [248, 32] on icon at bounding box center [241, 26] width 19 height 19
type input "32"
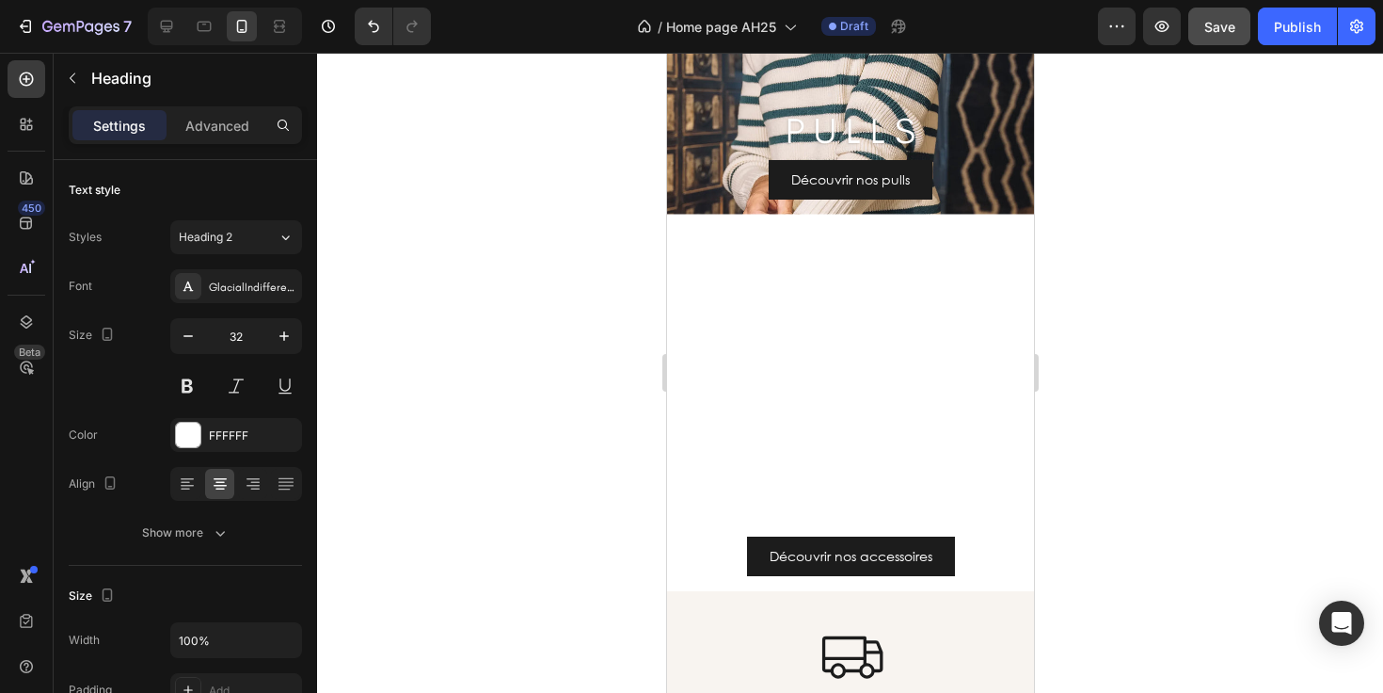
scroll to position [3232, 0]
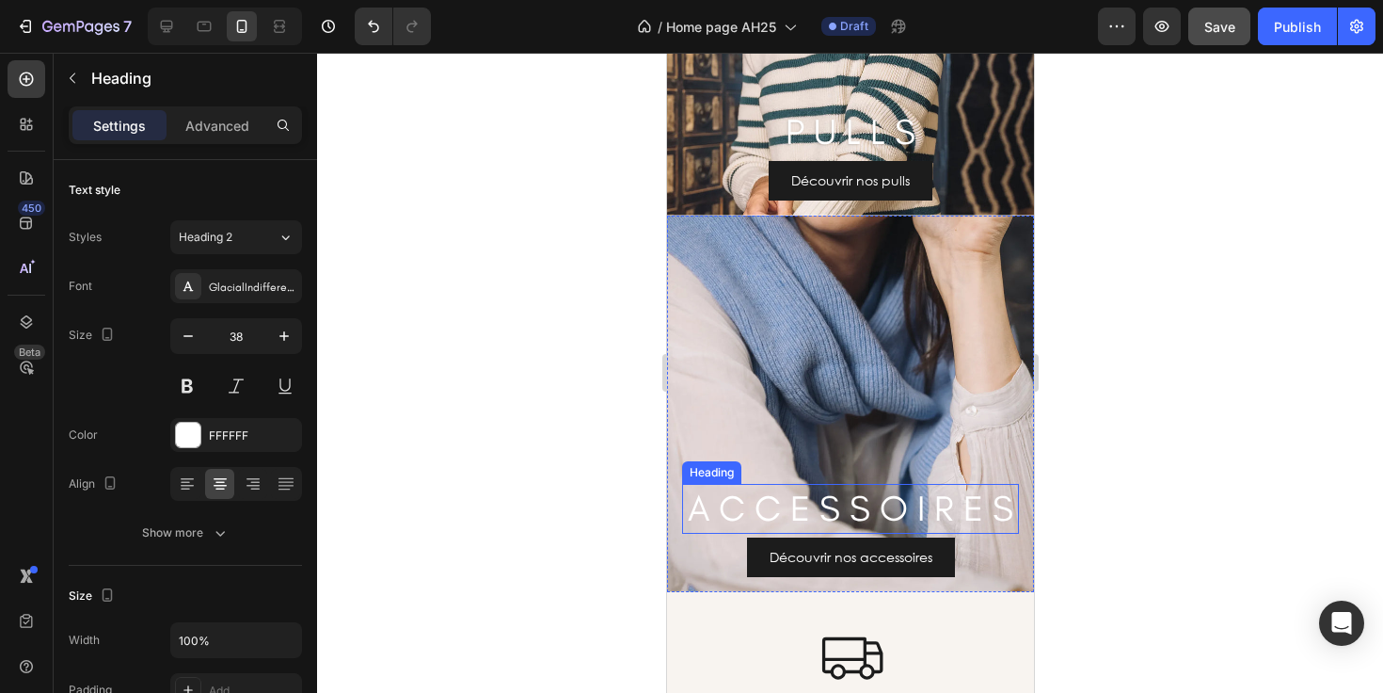
click at [831, 484] on h2 "A C C E S S O I R E S" at bounding box center [849, 509] width 337 height 50
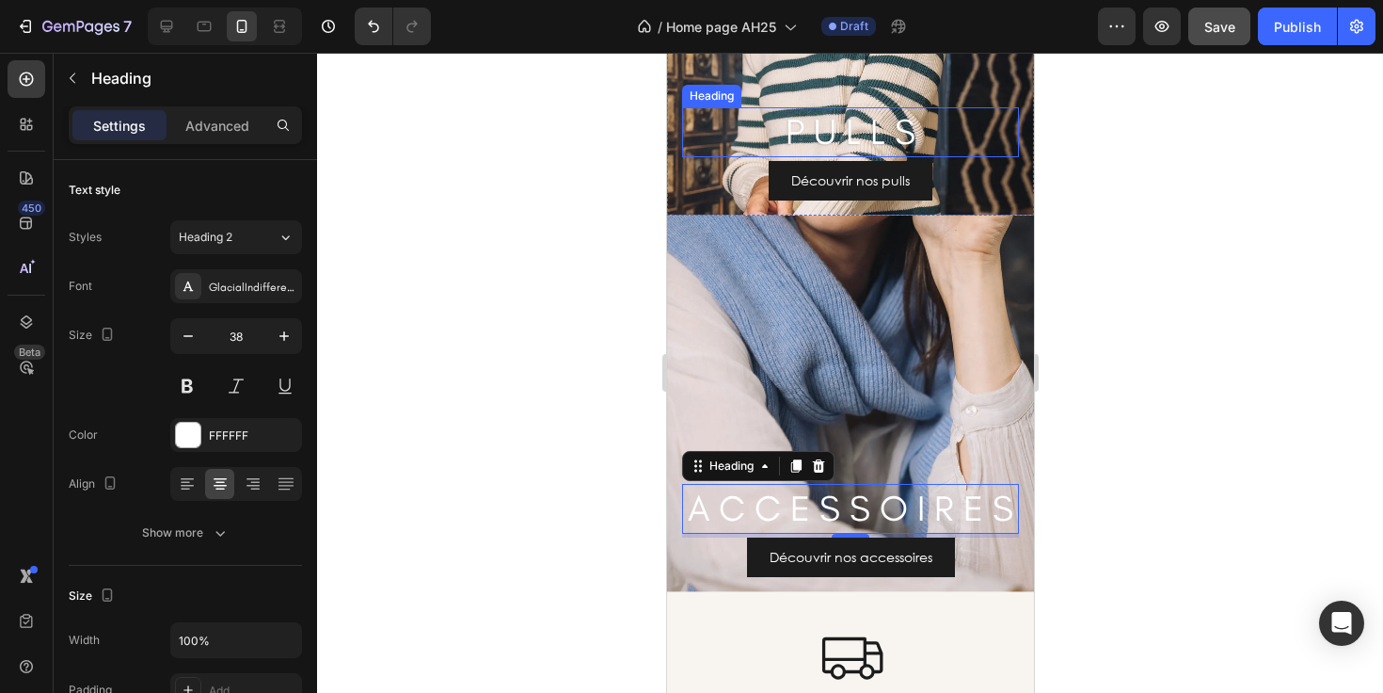
click at [807, 134] on h2 "P U L L S" at bounding box center [849, 132] width 337 height 50
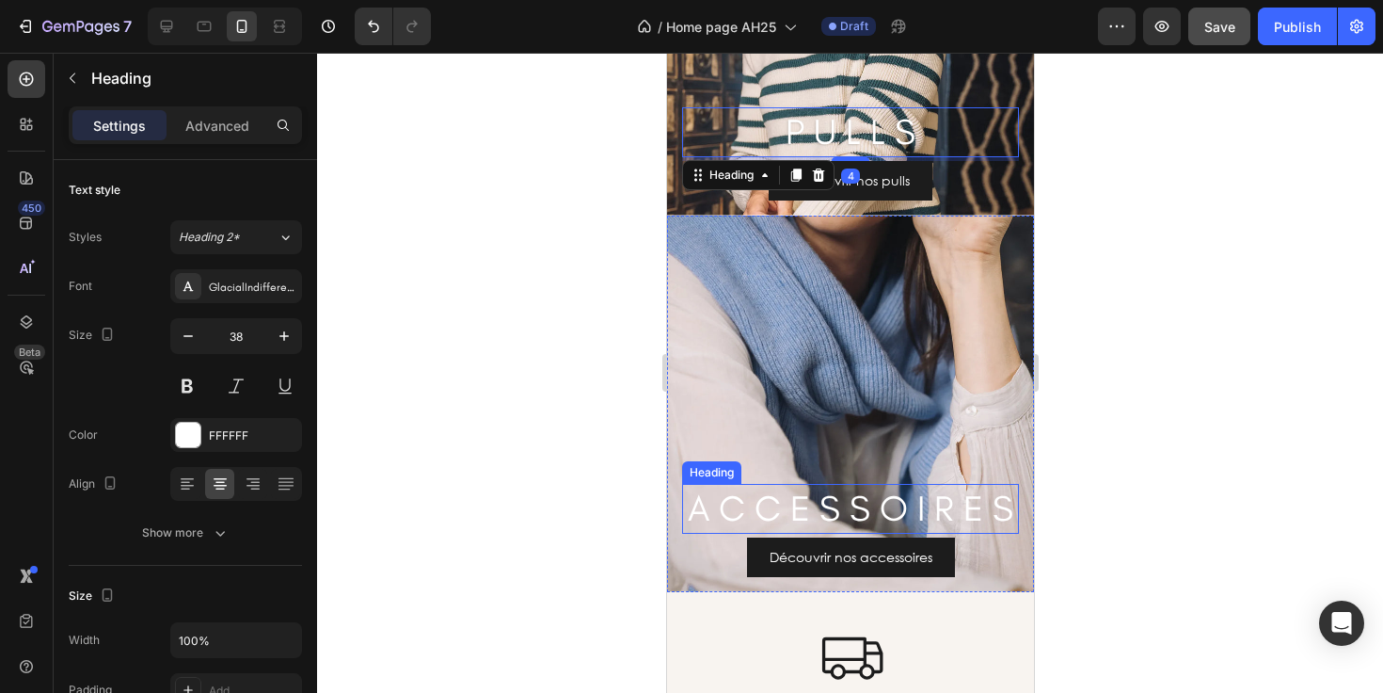
click at [777, 484] on h2 "A C C E S S O I R E S" at bounding box center [849, 509] width 337 height 50
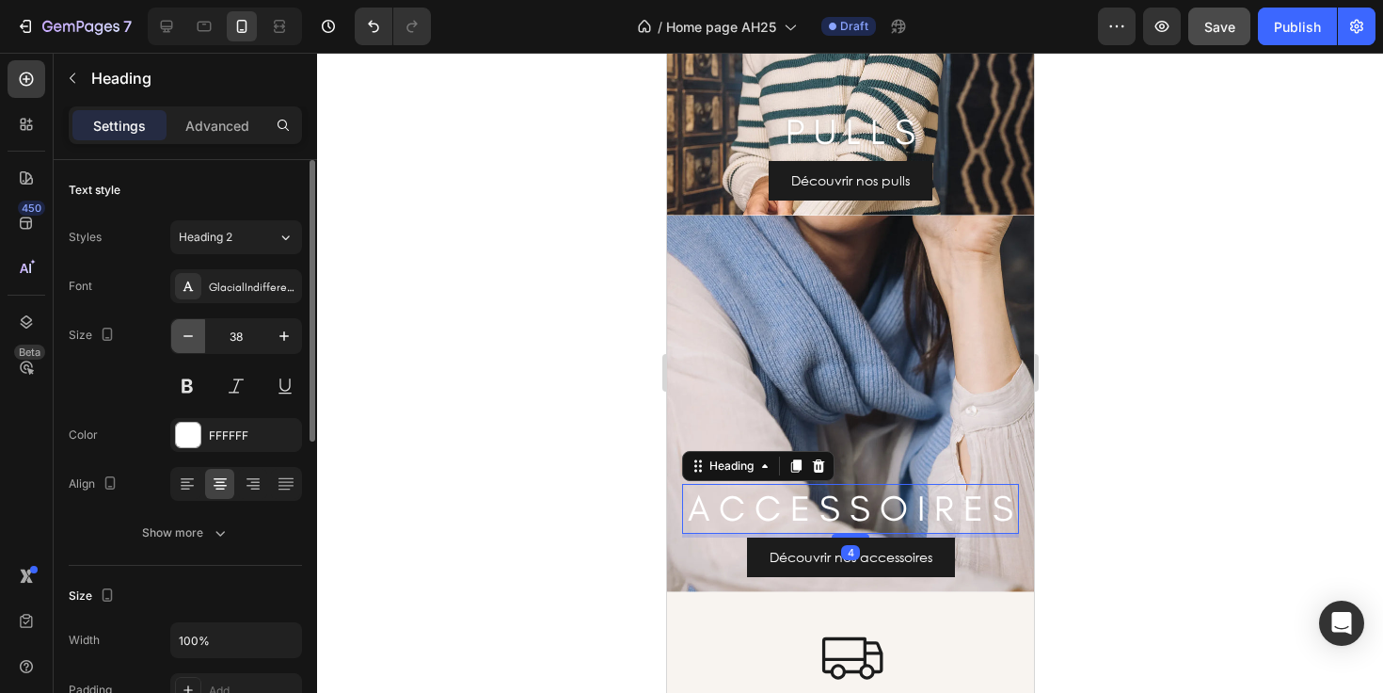
click at [183, 342] on icon "button" at bounding box center [188, 335] width 19 height 19
click at [184, 335] on icon "button" at bounding box center [187, 336] width 9 height 2
type input "36"
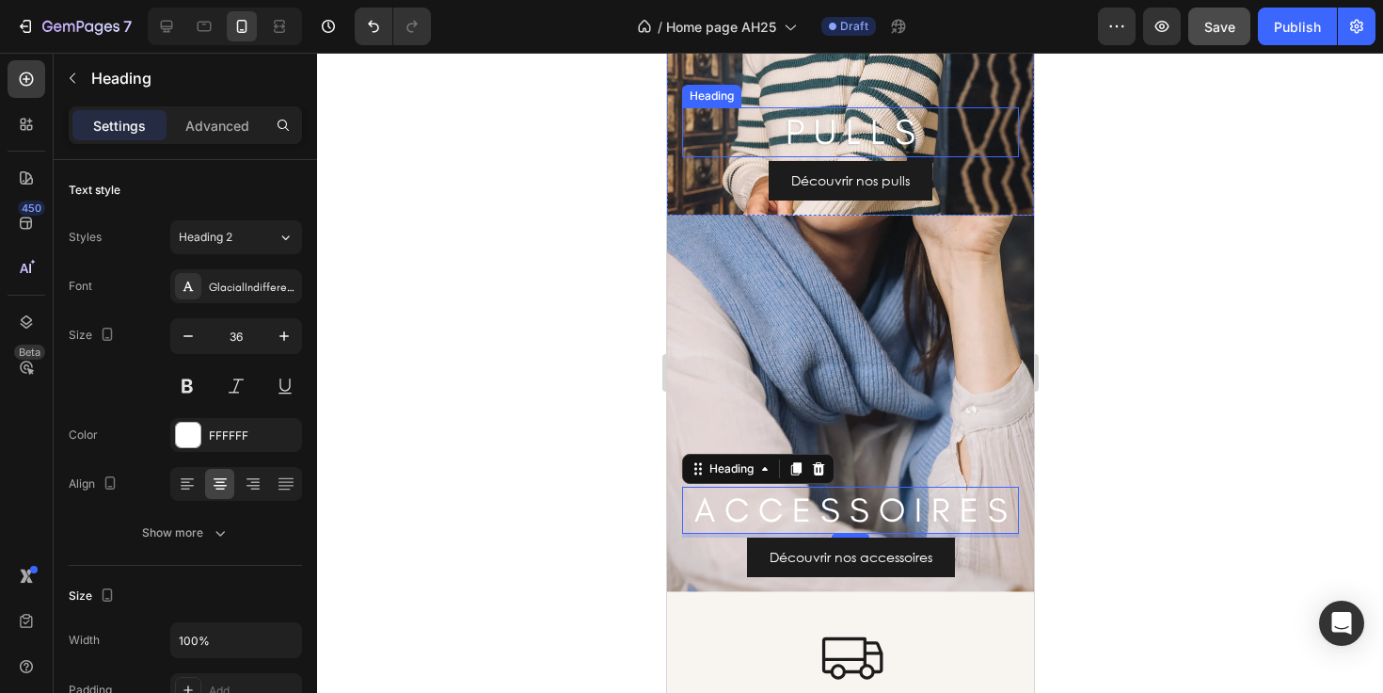
click at [813, 135] on h2 "P U L L S" at bounding box center [849, 132] width 337 height 50
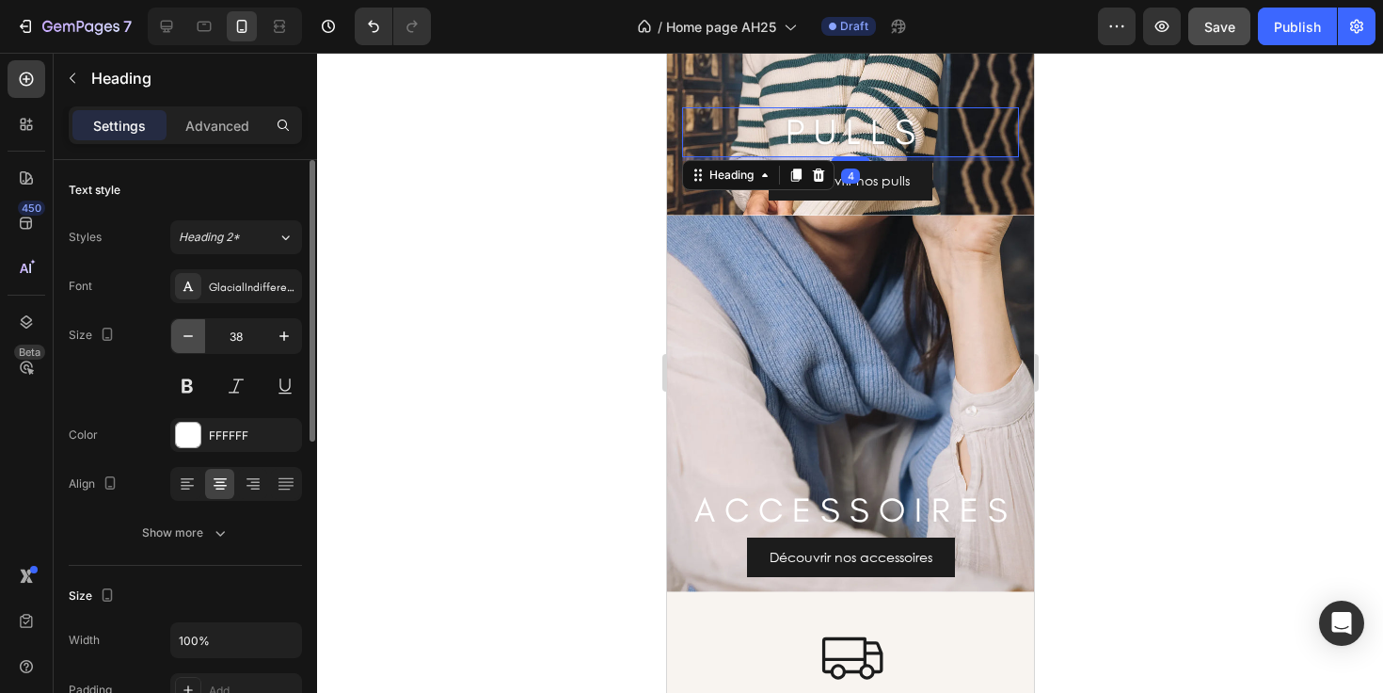
click at [191, 342] on icon "button" at bounding box center [188, 335] width 19 height 19
type input "36"
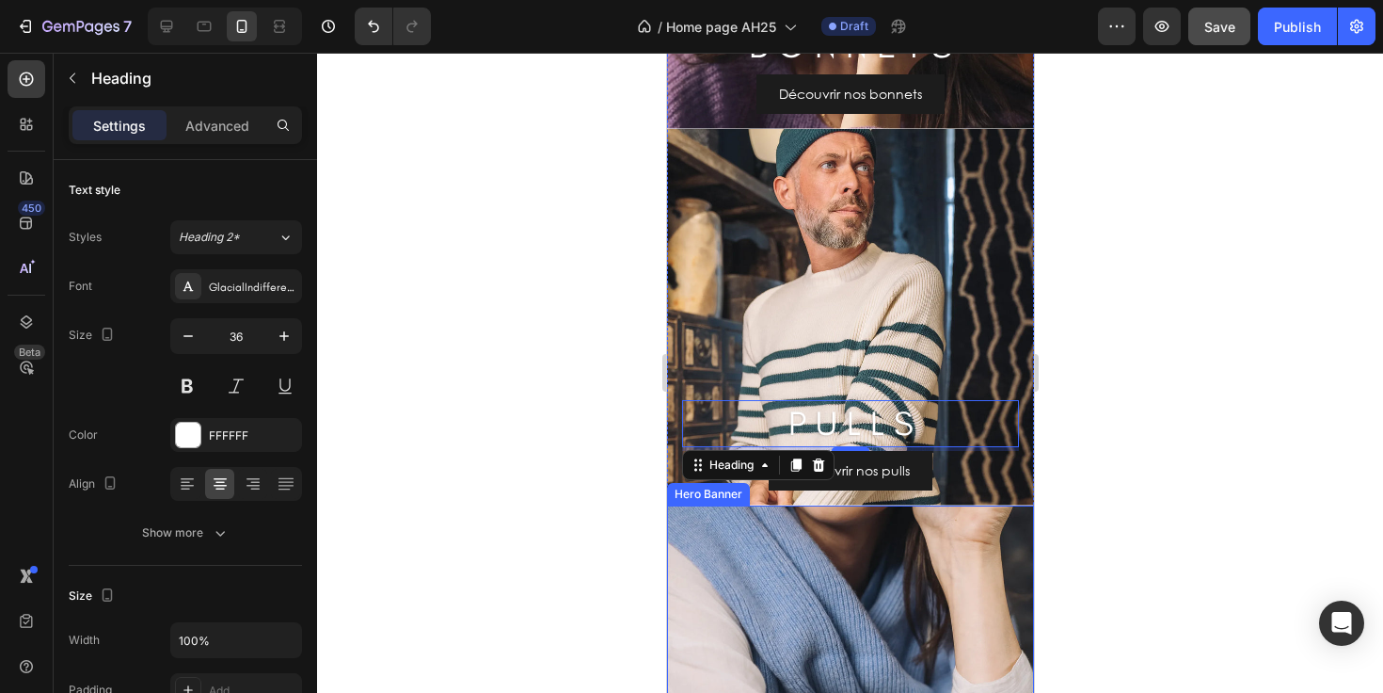
scroll to position [2793, 0]
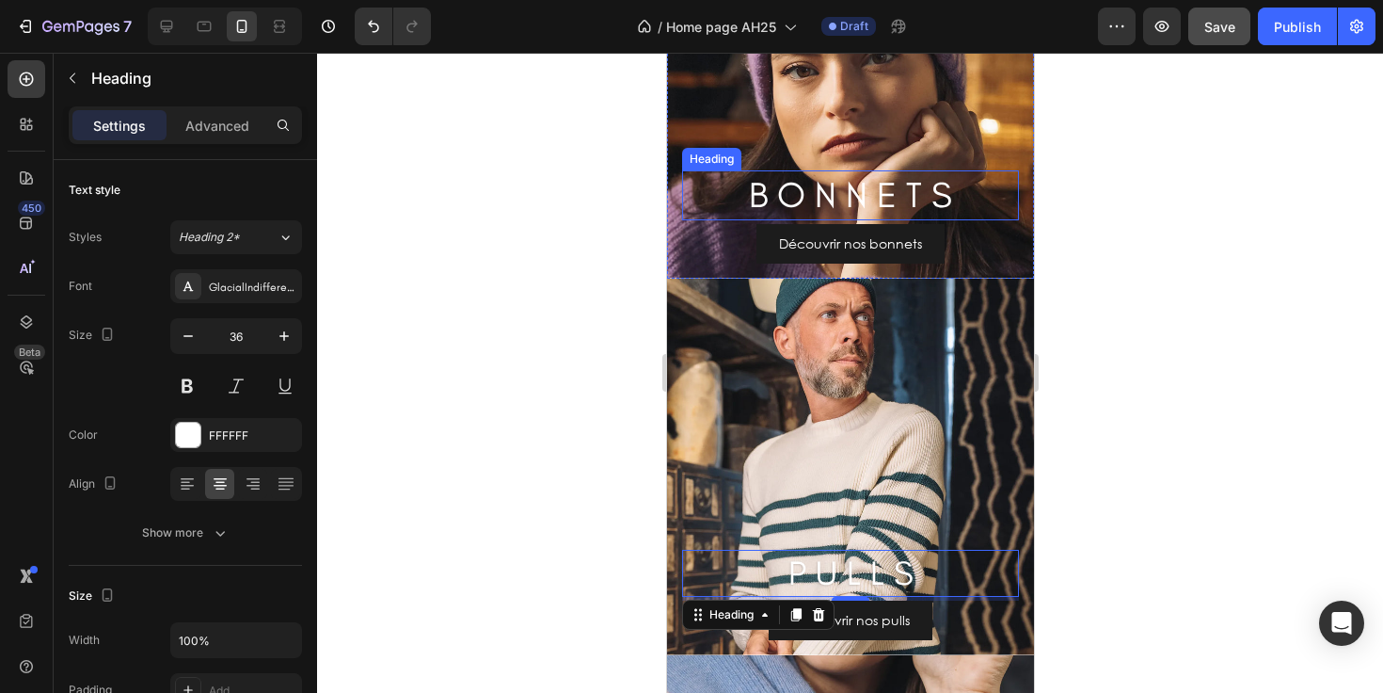
click at [855, 198] on h2 "B O N N E T S" at bounding box center [849, 195] width 337 height 50
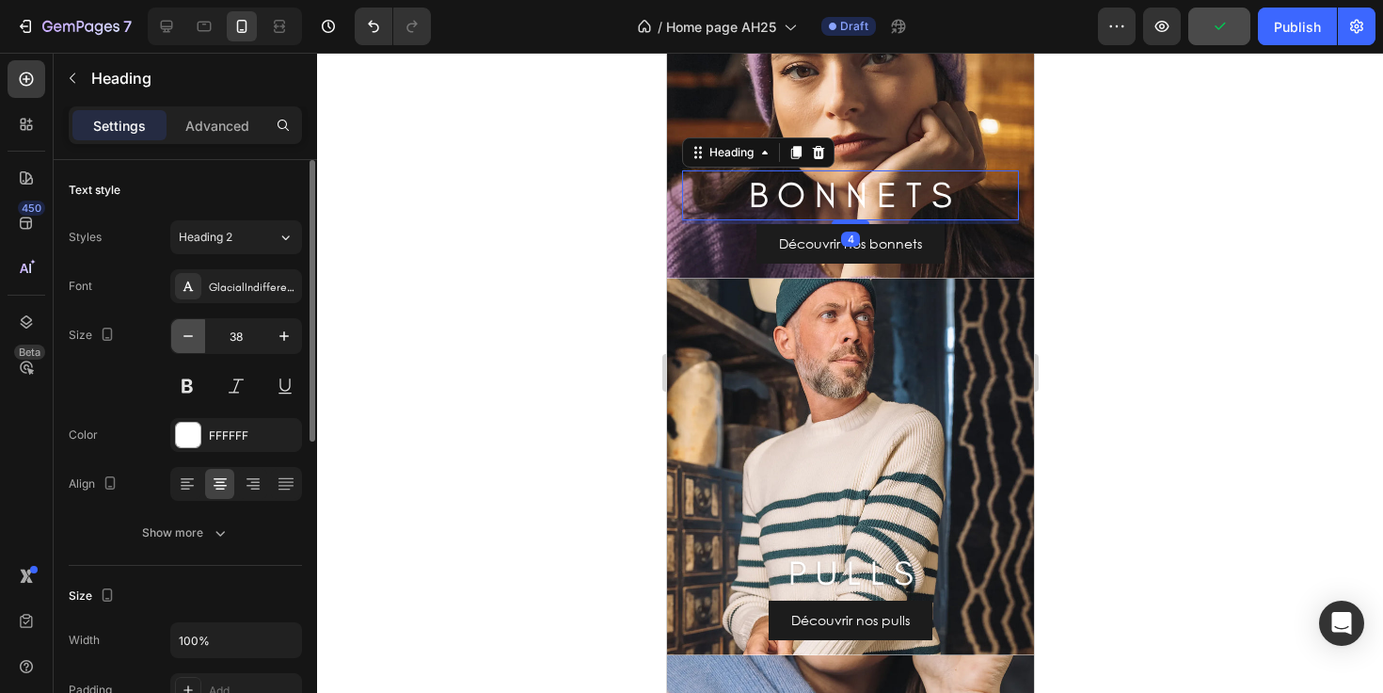
click at [187, 341] on icon "button" at bounding box center [188, 335] width 19 height 19
type input "36"
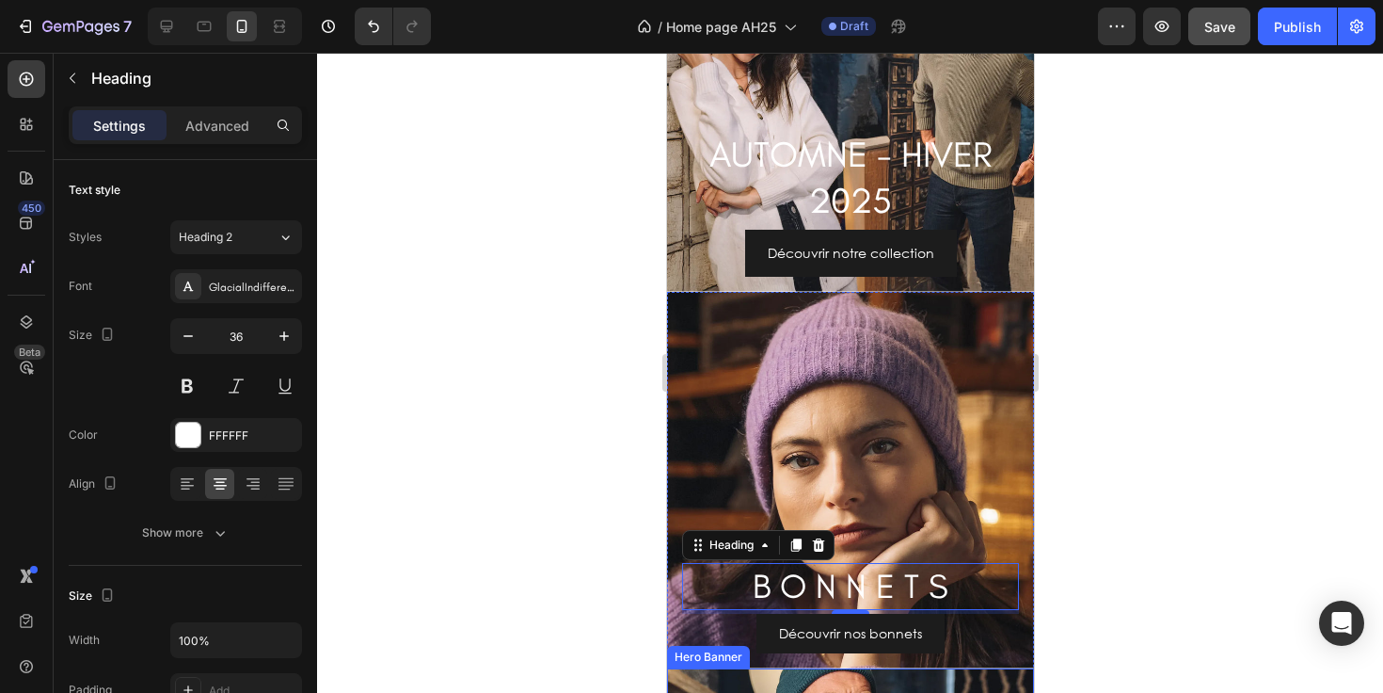
scroll to position [1913, 0]
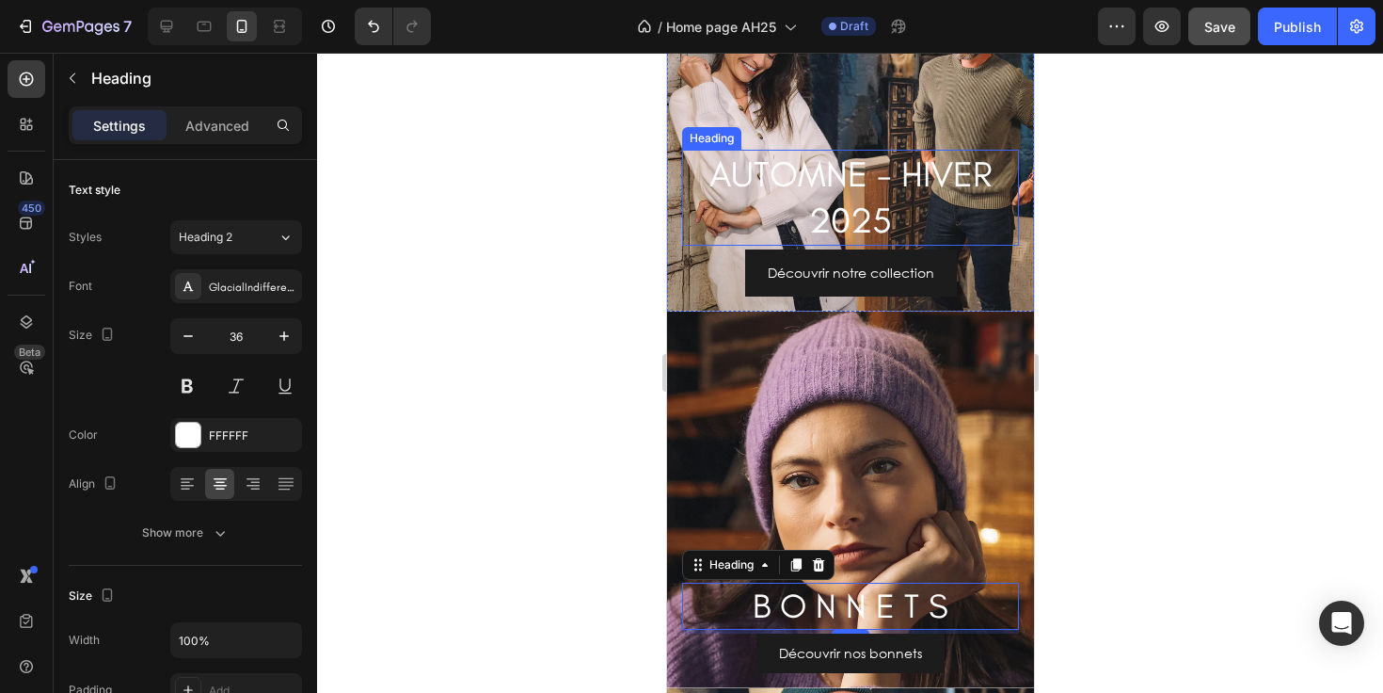
click at [848, 208] on h2 "AUTOMNE - HIVER 2025" at bounding box center [849, 198] width 337 height 97
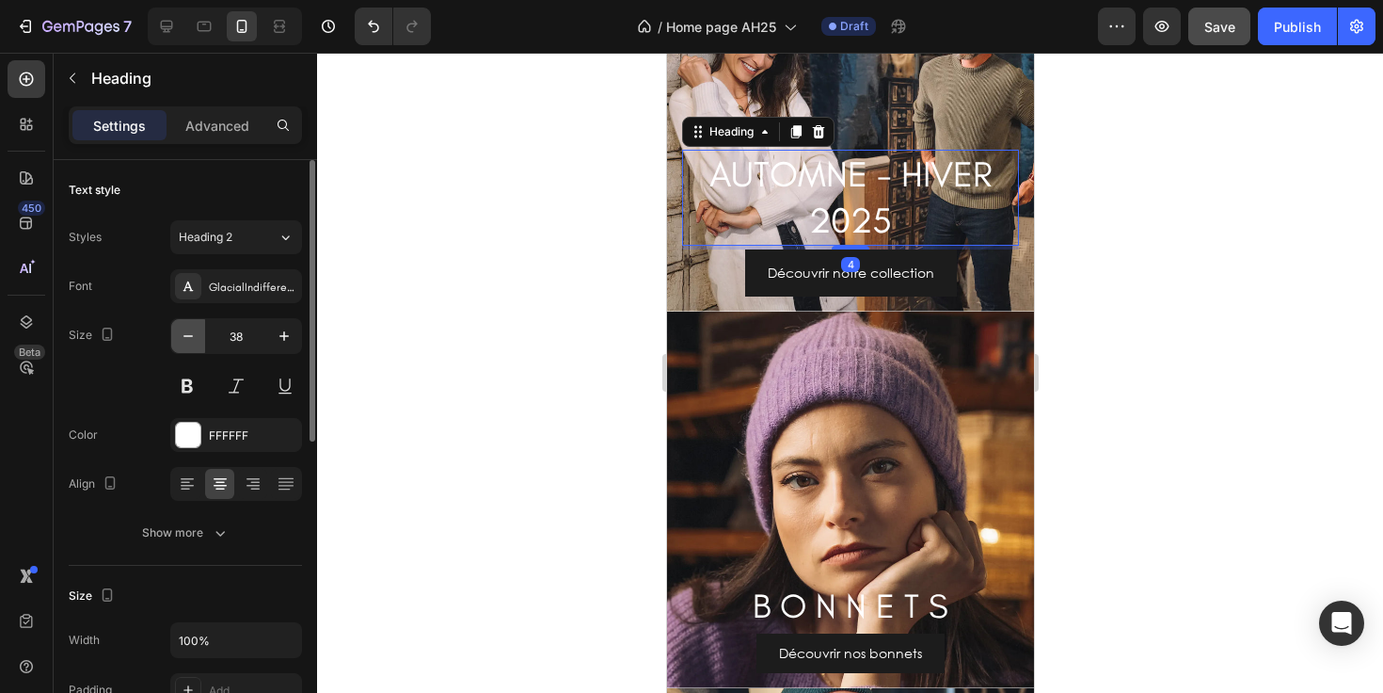
click at [191, 341] on icon "button" at bounding box center [188, 335] width 19 height 19
type input "36"
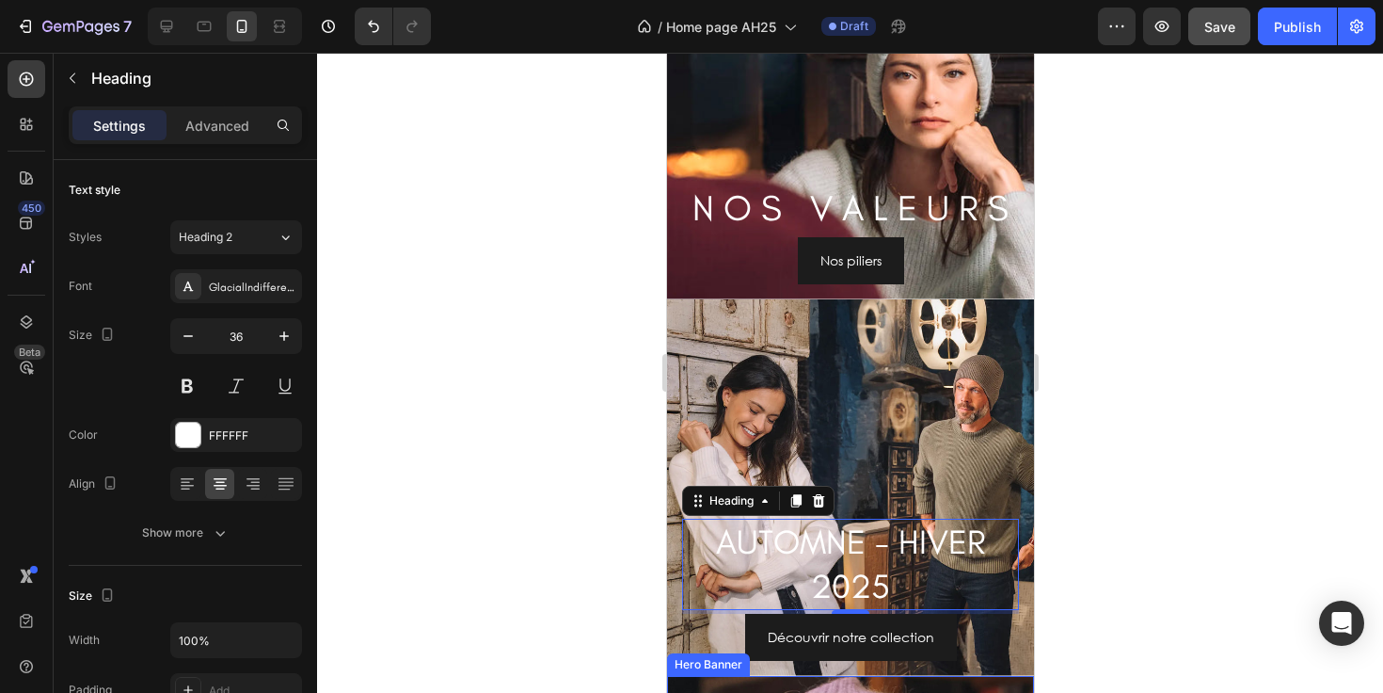
scroll to position [1477, 0]
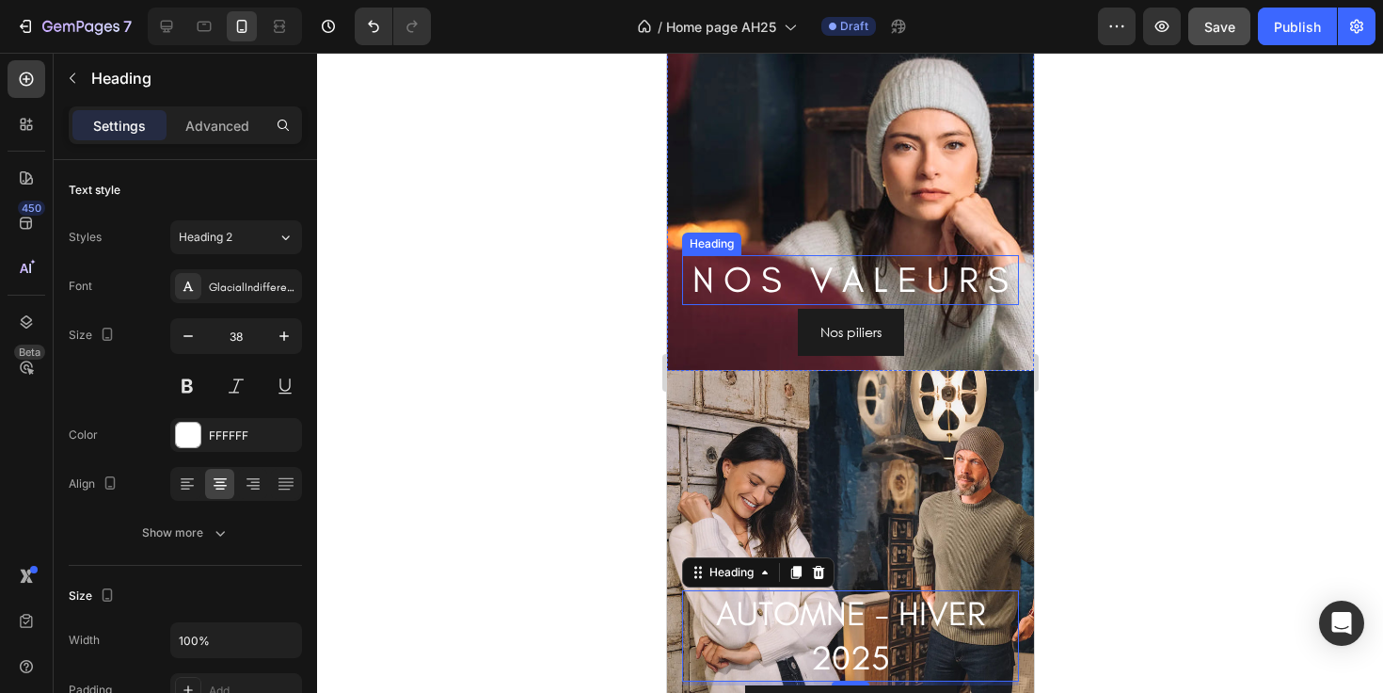
click at [876, 291] on h2 "N O S V A L E U R S" at bounding box center [849, 280] width 337 height 50
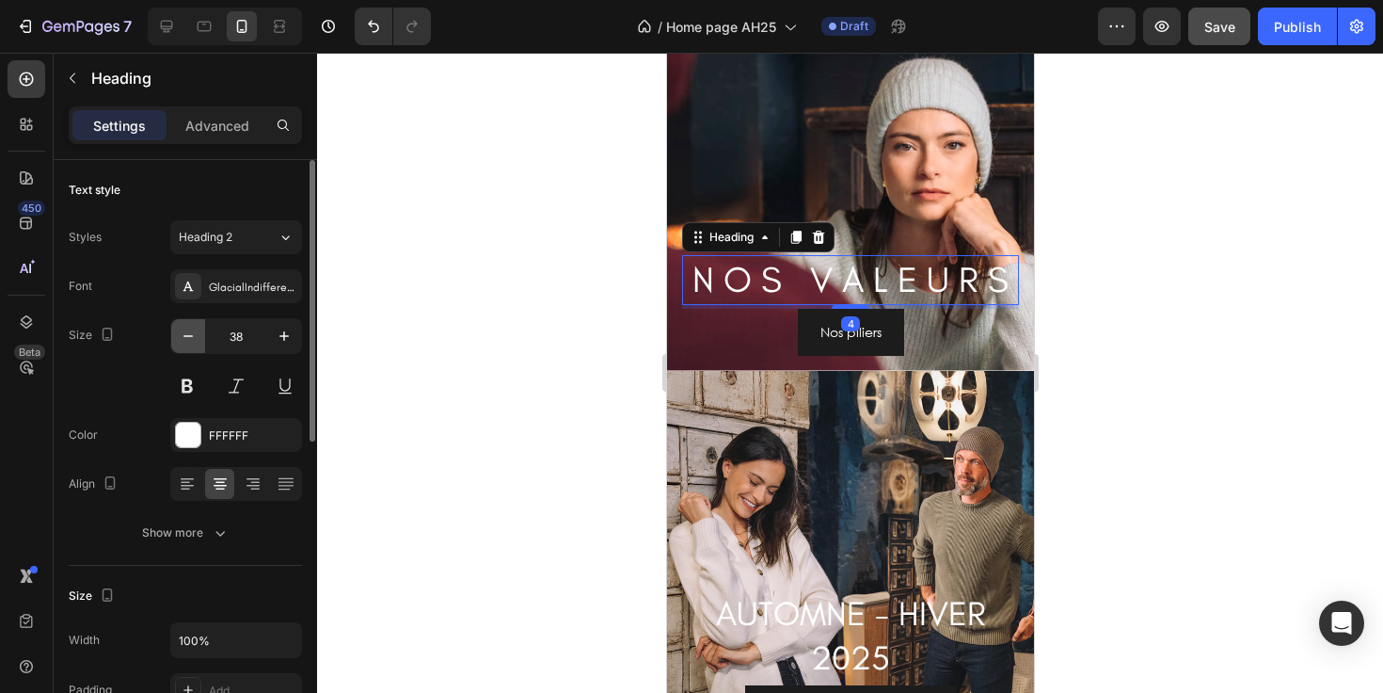
click at [193, 342] on icon "button" at bounding box center [188, 335] width 19 height 19
type input "36"
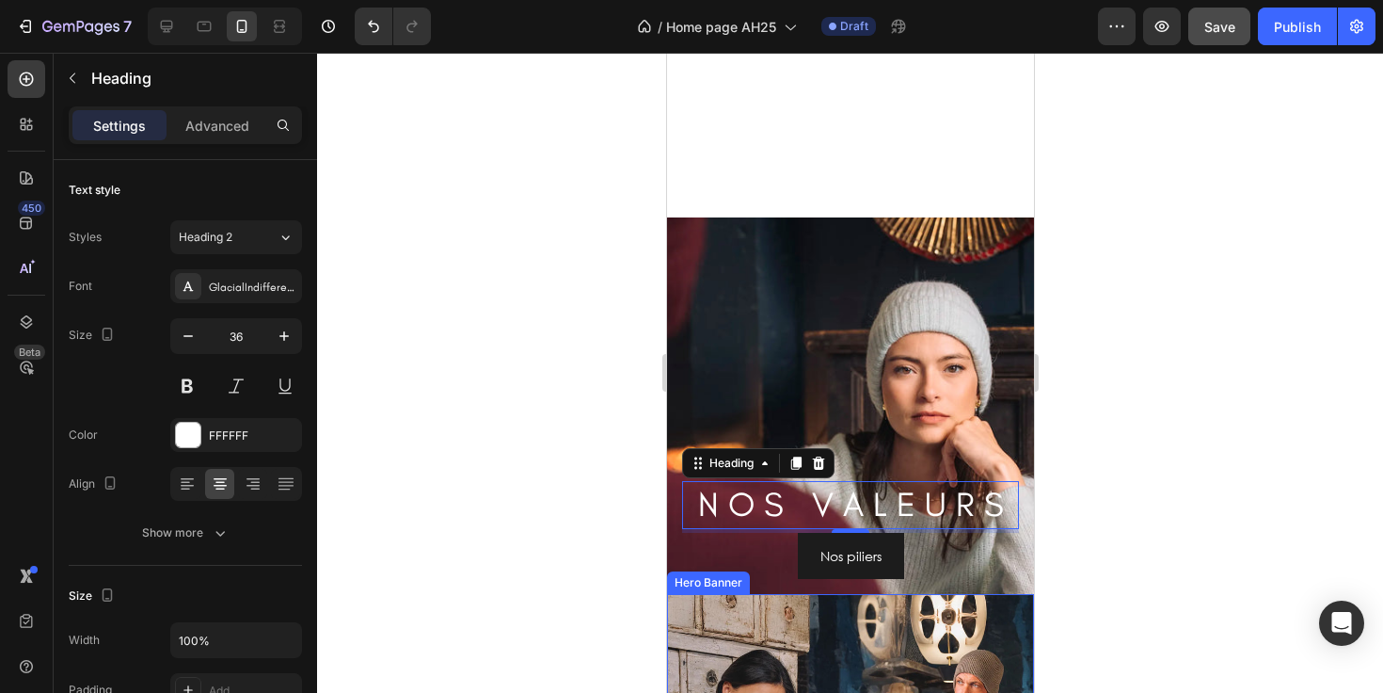
scroll to position [961, 0]
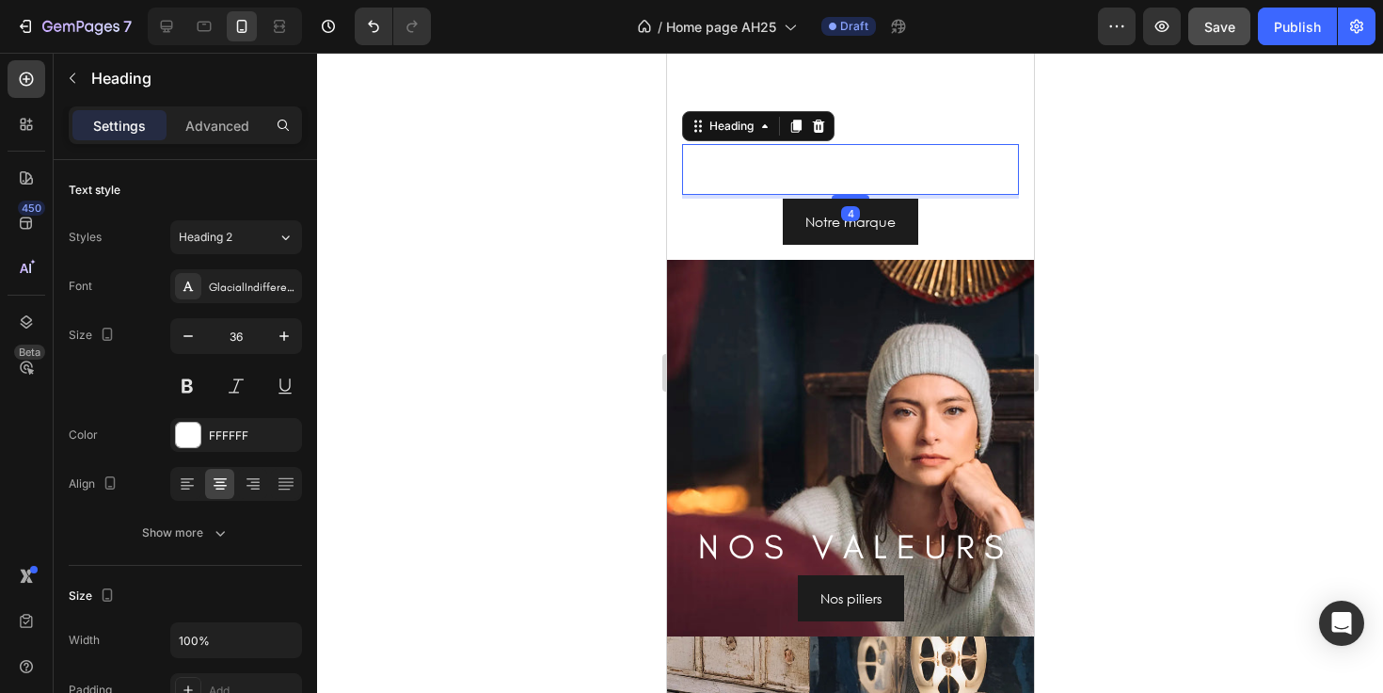
click at [841, 157] on h2 "C É Z E M B R E" at bounding box center [849, 169] width 337 height 50
click at [194, 340] on icon "button" at bounding box center [188, 335] width 19 height 19
type input "36"
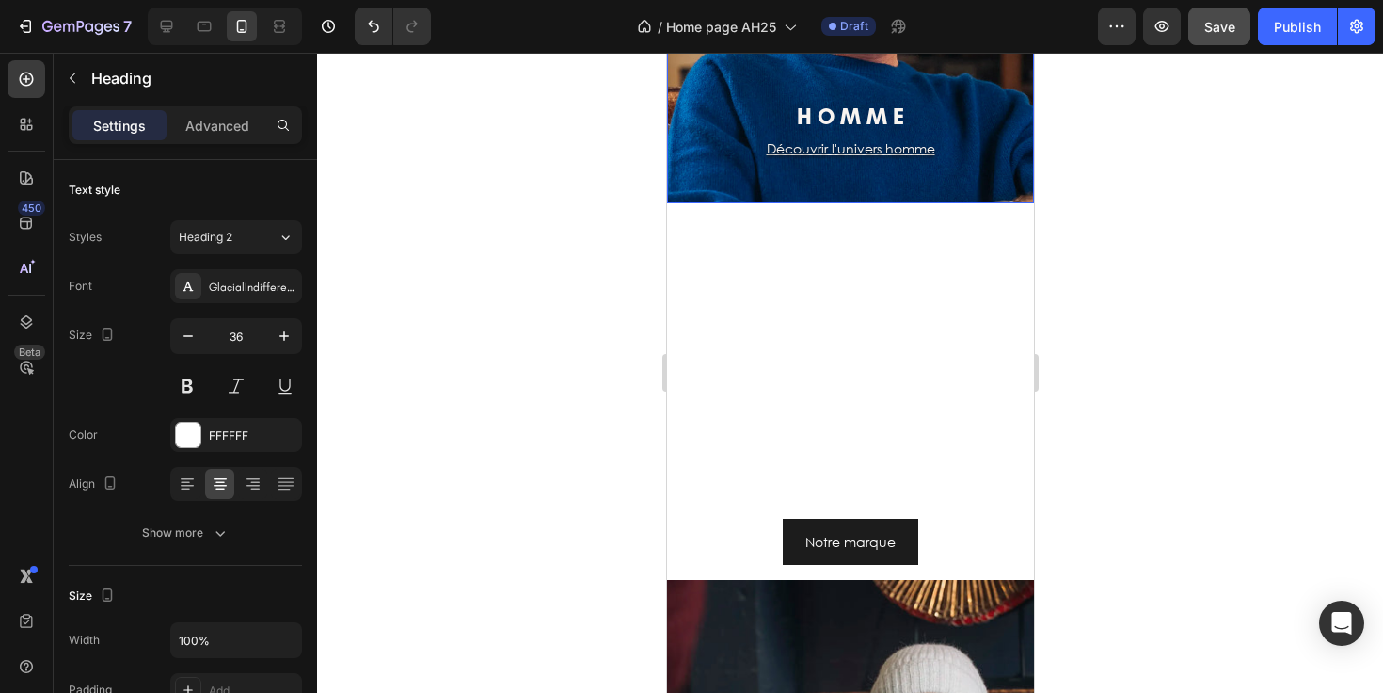
scroll to position [1242, 0]
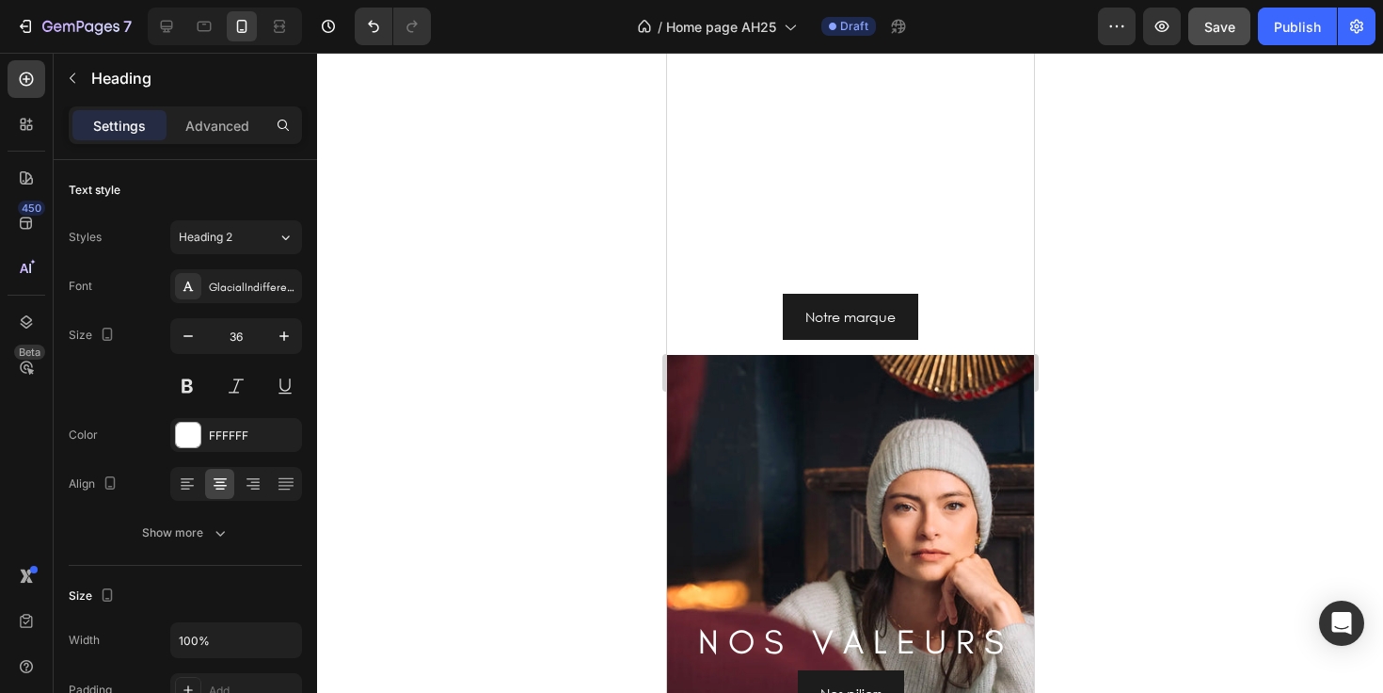
click at [868, 260] on h2 "C É Z E M B R E" at bounding box center [849, 266] width 337 height 48
click at [946, 256] on p "C É Z E M B R E" at bounding box center [849, 266] width 333 height 44
click at [970, 256] on p "C É Z E M B R E" at bounding box center [849, 266] width 333 height 44
click at [923, 651] on h2 "N O S V A L E U R S" at bounding box center [849, 642] width 337 height 48
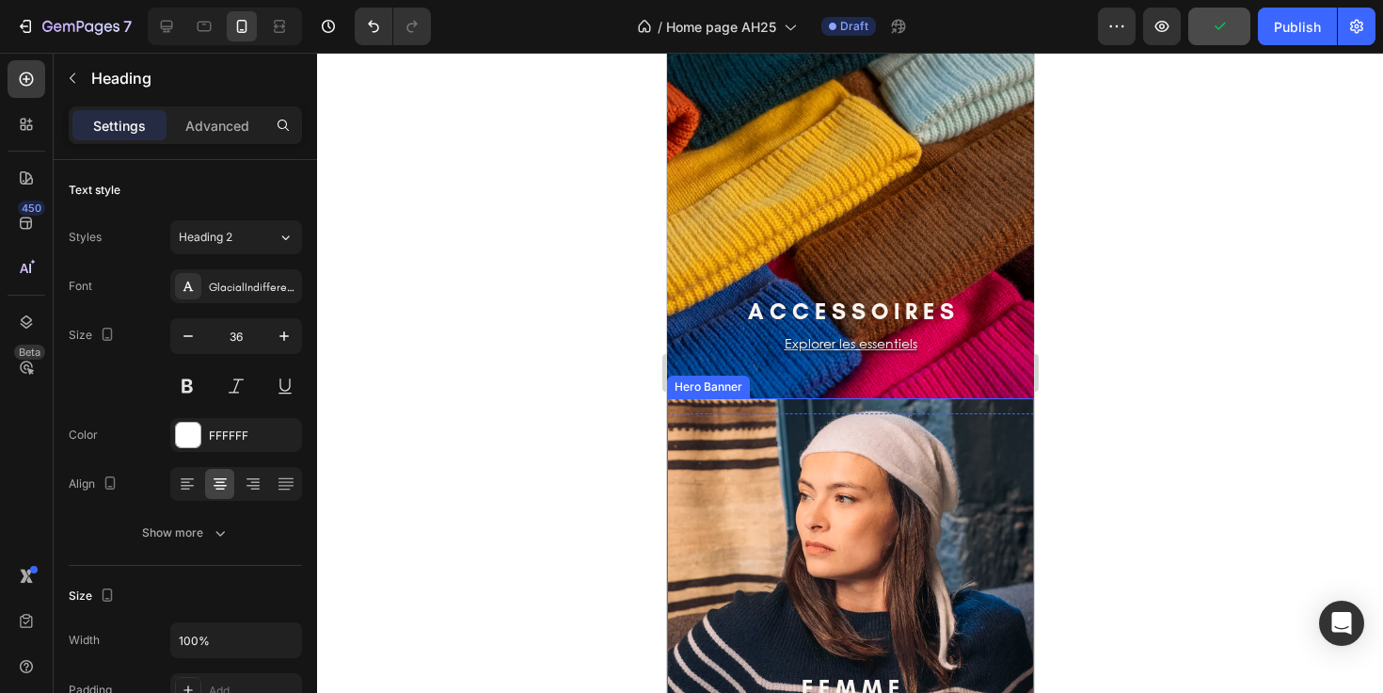
scroll to position [0, 0]
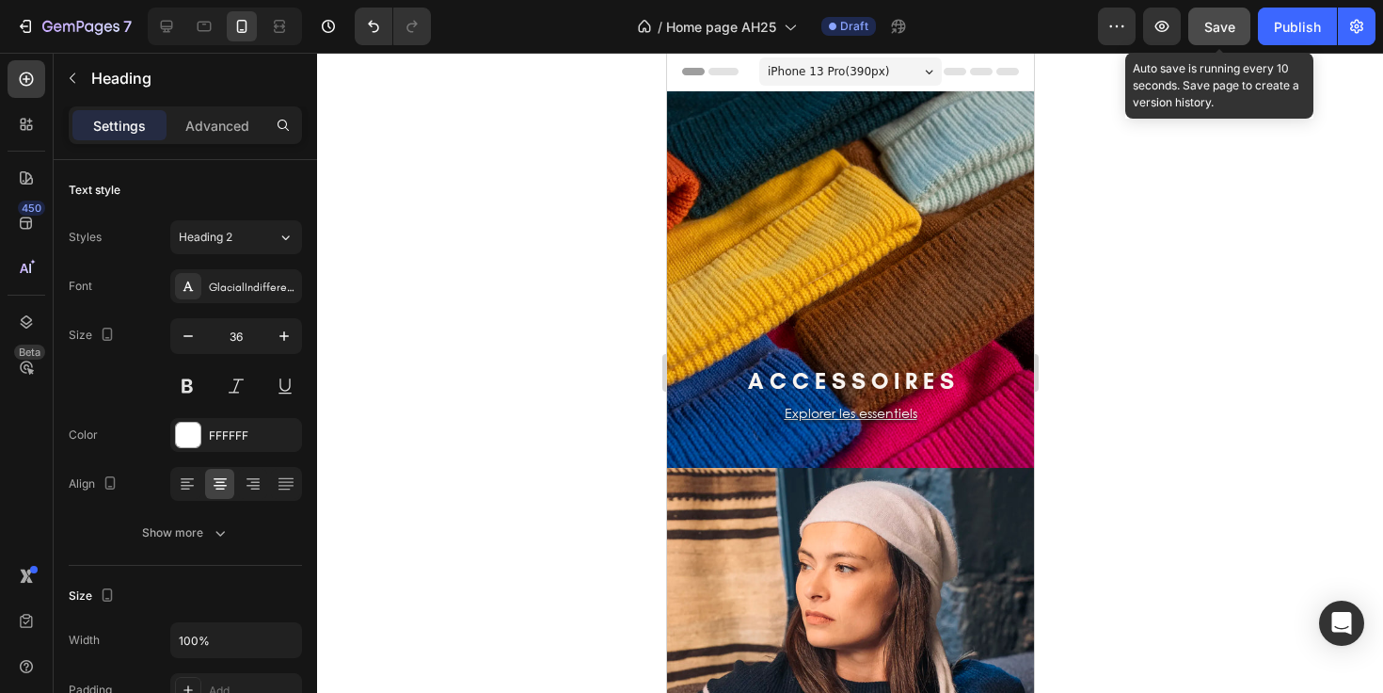
click at [1219, 38] on button "Save" at bounding box center [1219, 27] width 62 height 38
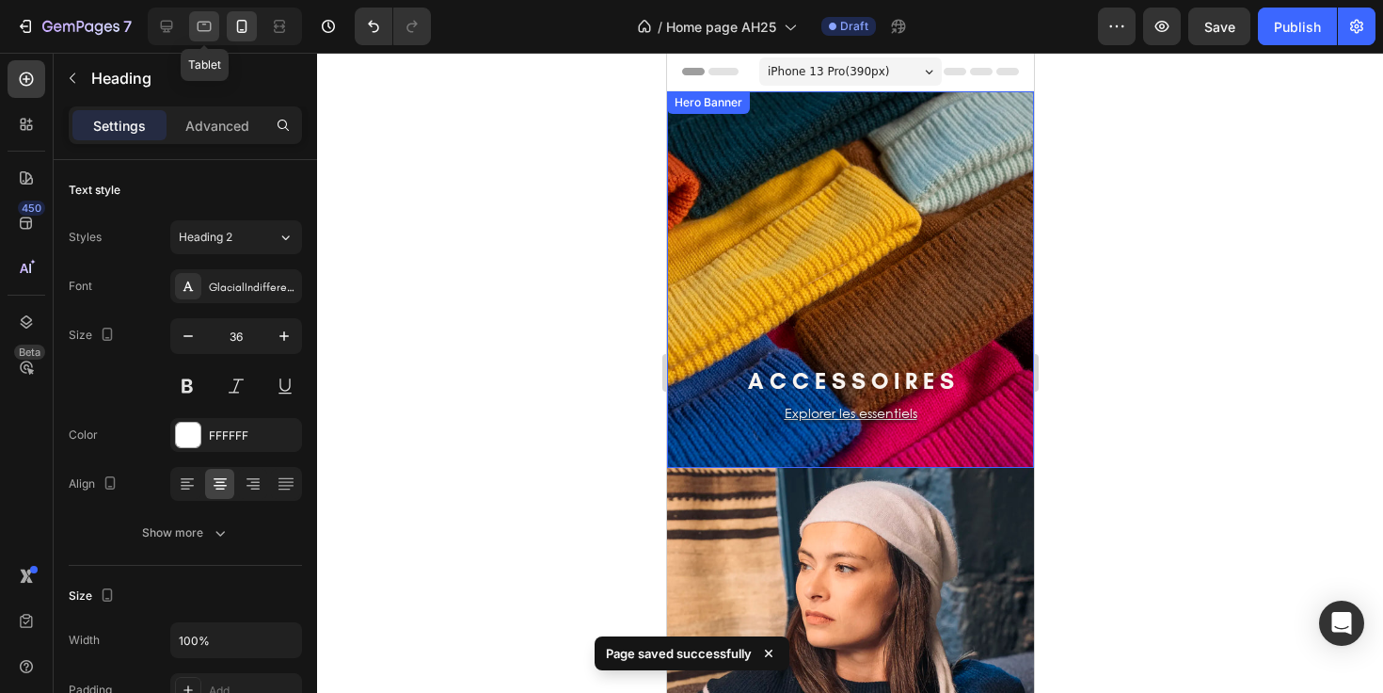
click at [198, 32] on icon at bounding box center [204, 26] width 19 height 19
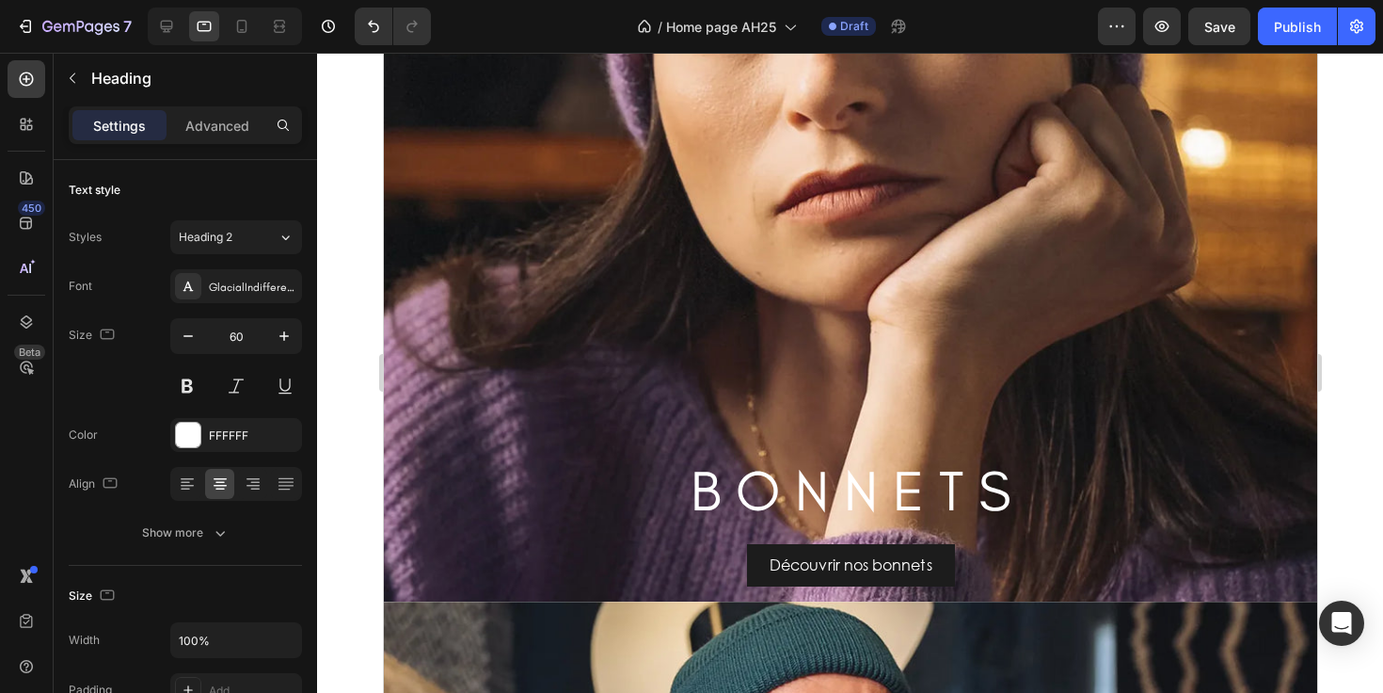
scroll to position [3058, 0]
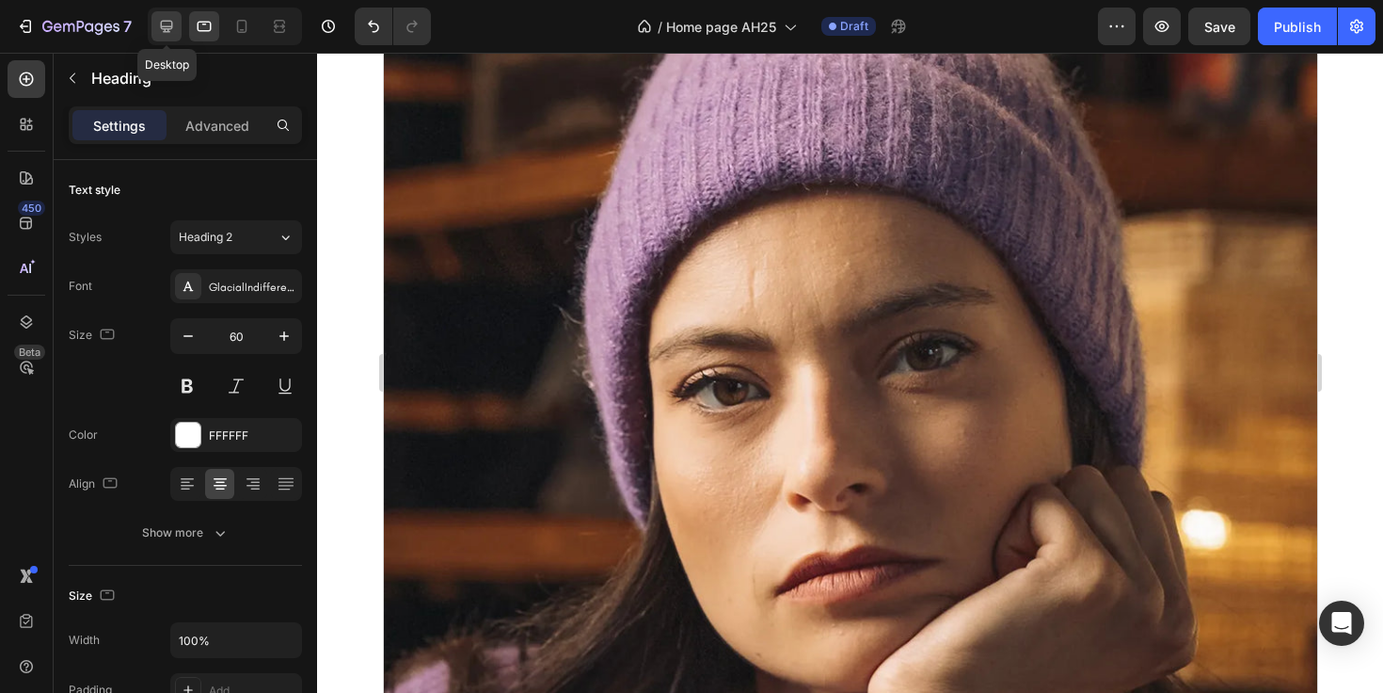
click at [161, 32] on icon at bounding box center [166, 26] width 19 height 19
type input "65"
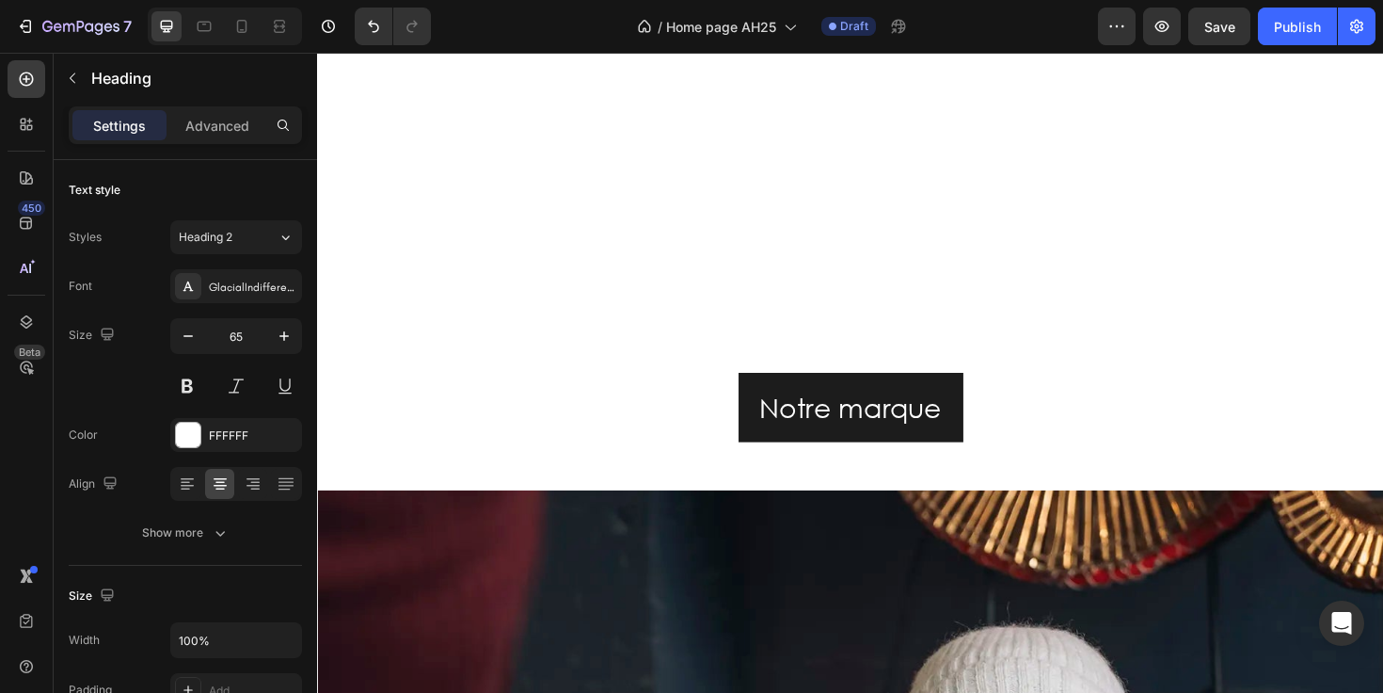
scroll to position [965, 0]
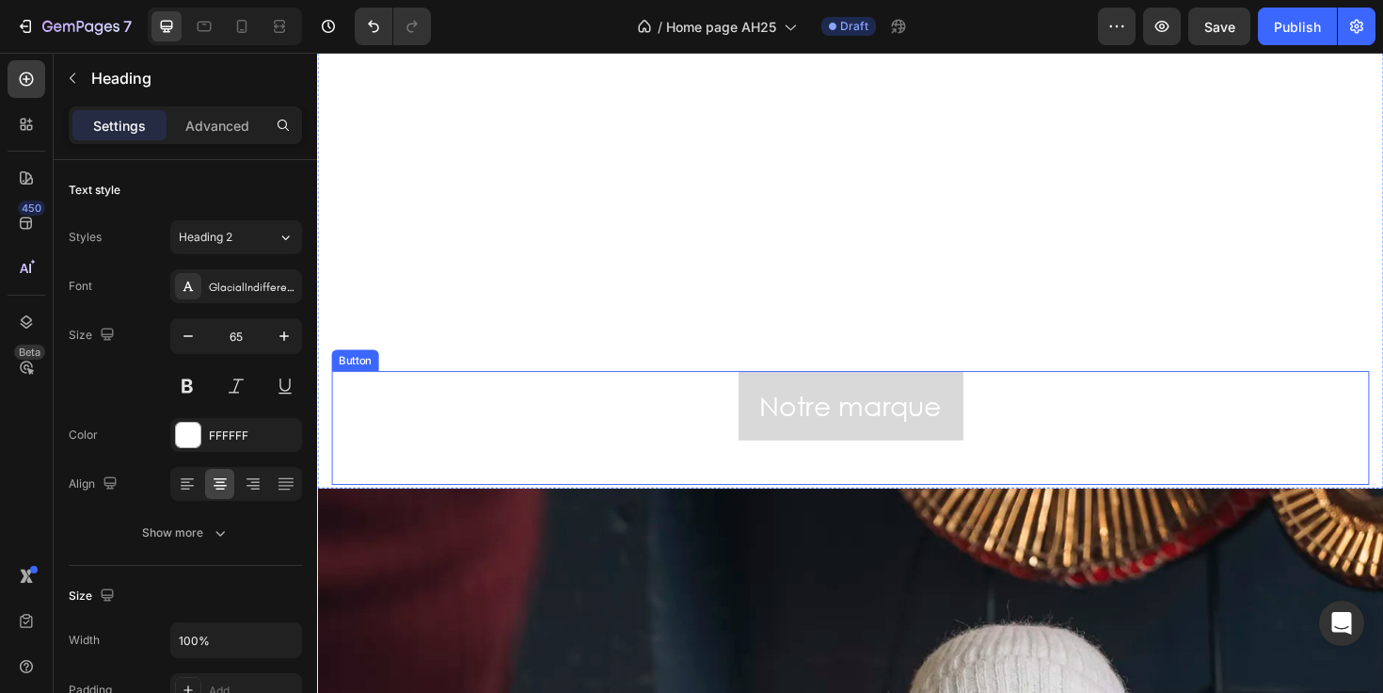
click at [980, 434] on button "Notre marque" at bounding box center [882, 426] width 238 height 73
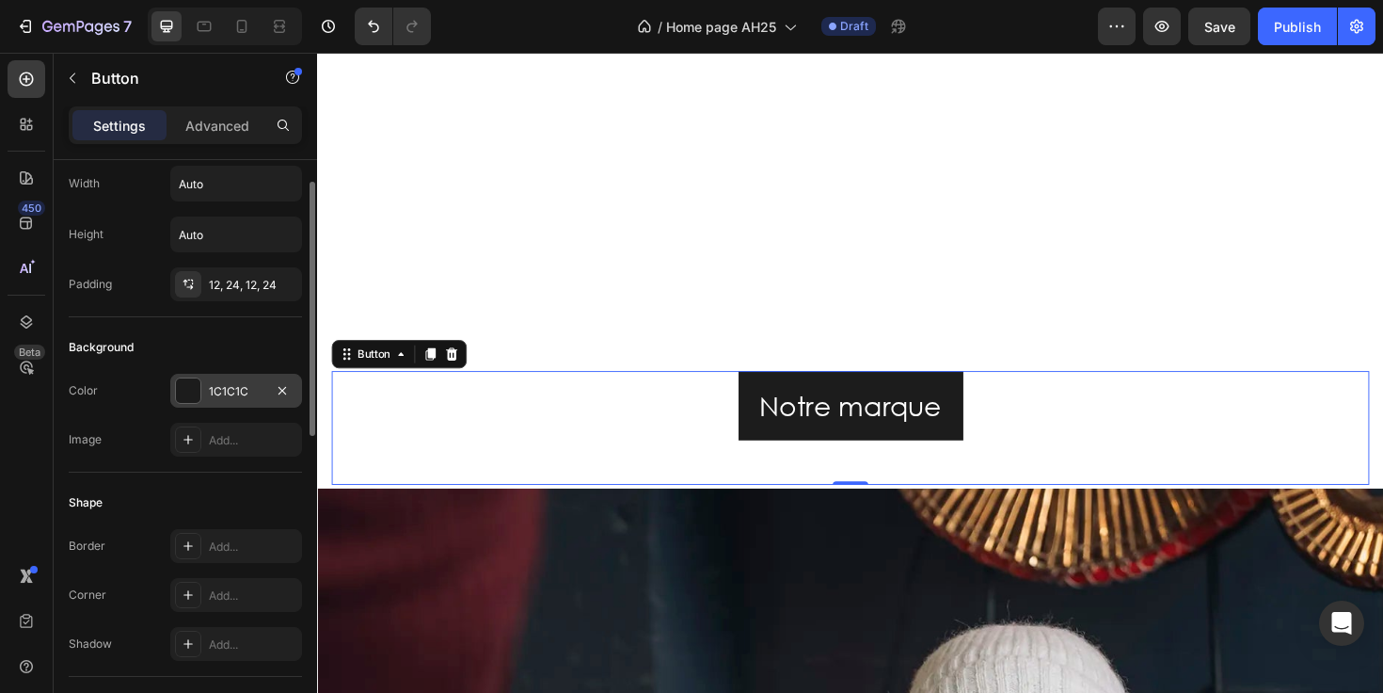
scroll to position [46, 0]
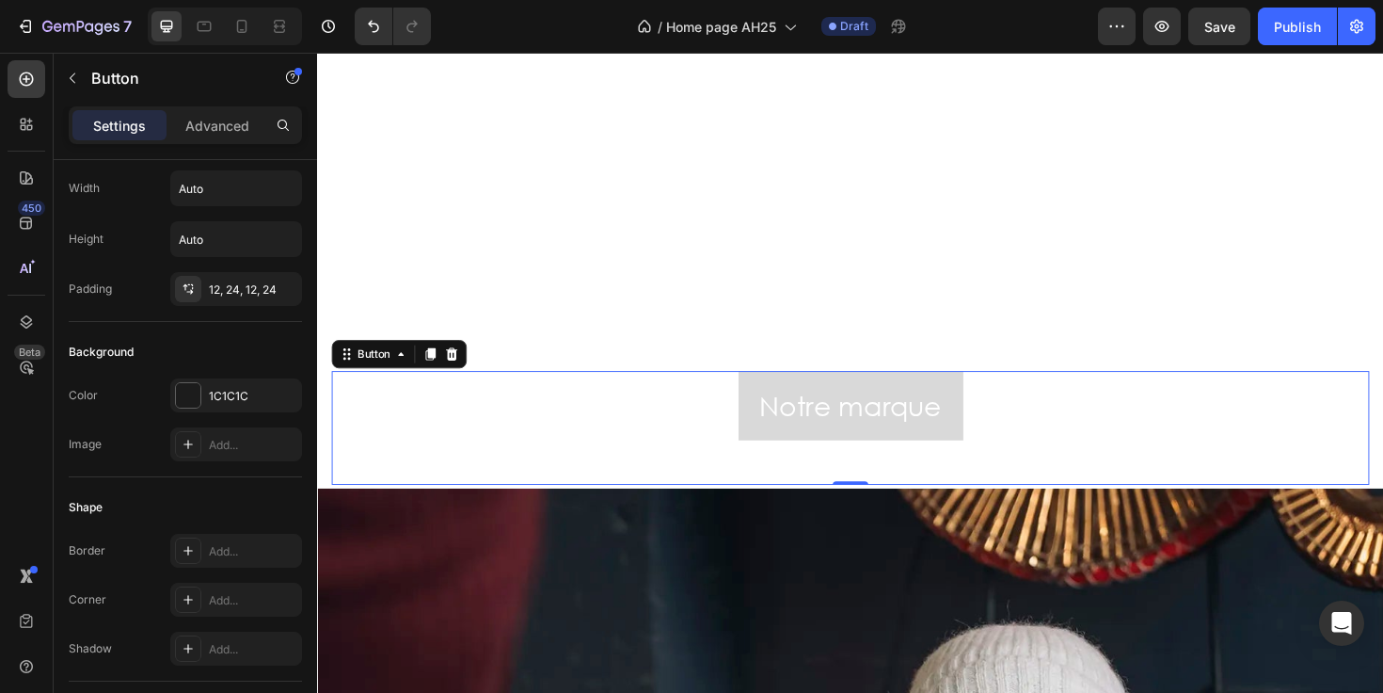
click at [763, 432] on button "Notre marque" at bounding box center [882, 426] width 238 height 73
click at [786, 437] on p "Notre marque" at bounding box center [882, 426] width 193 height 51
click at [769, 438] on button "Notre marque" at bounding box center [882, 426] width 238 height 73
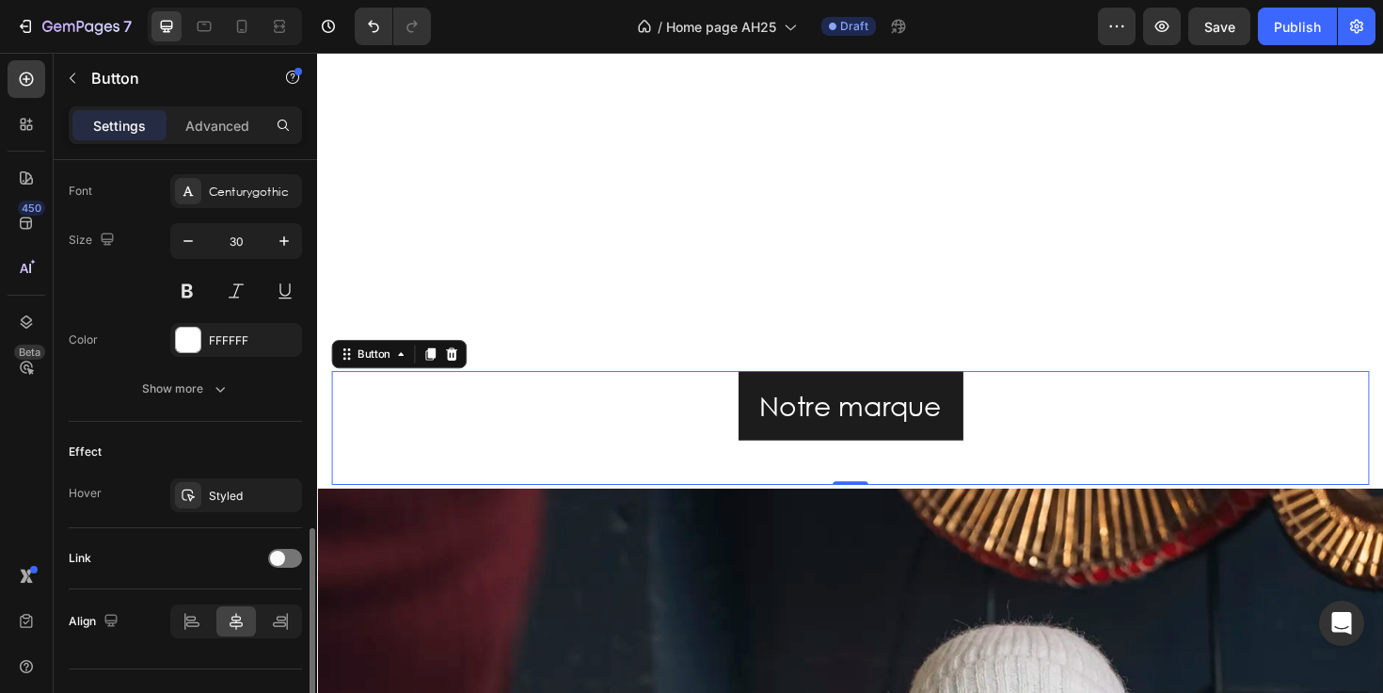
scroll to position [763, 0]
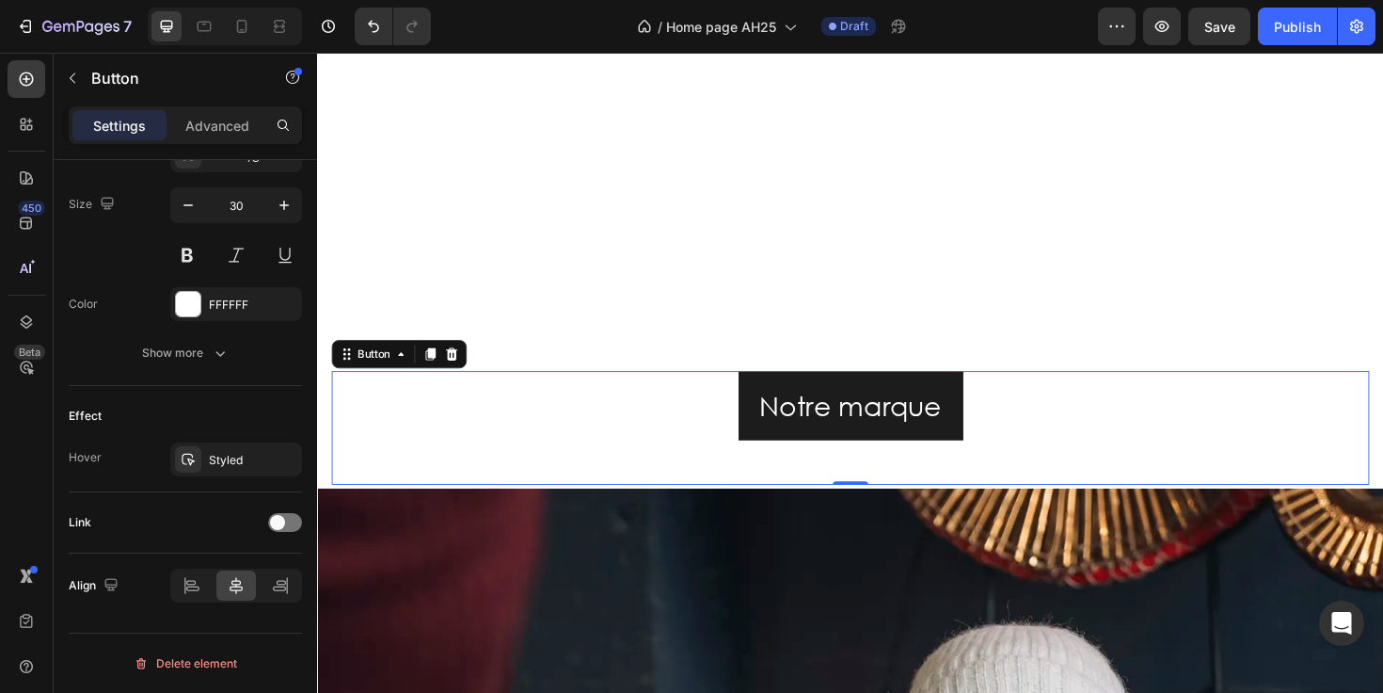
click at [223, 106] on div "Settings Advanced" at bounding box center [185, 125] width 233 height 38
click at [223, 114] on div "Advanced" at bounding box center [217, 125] width 94 height 30
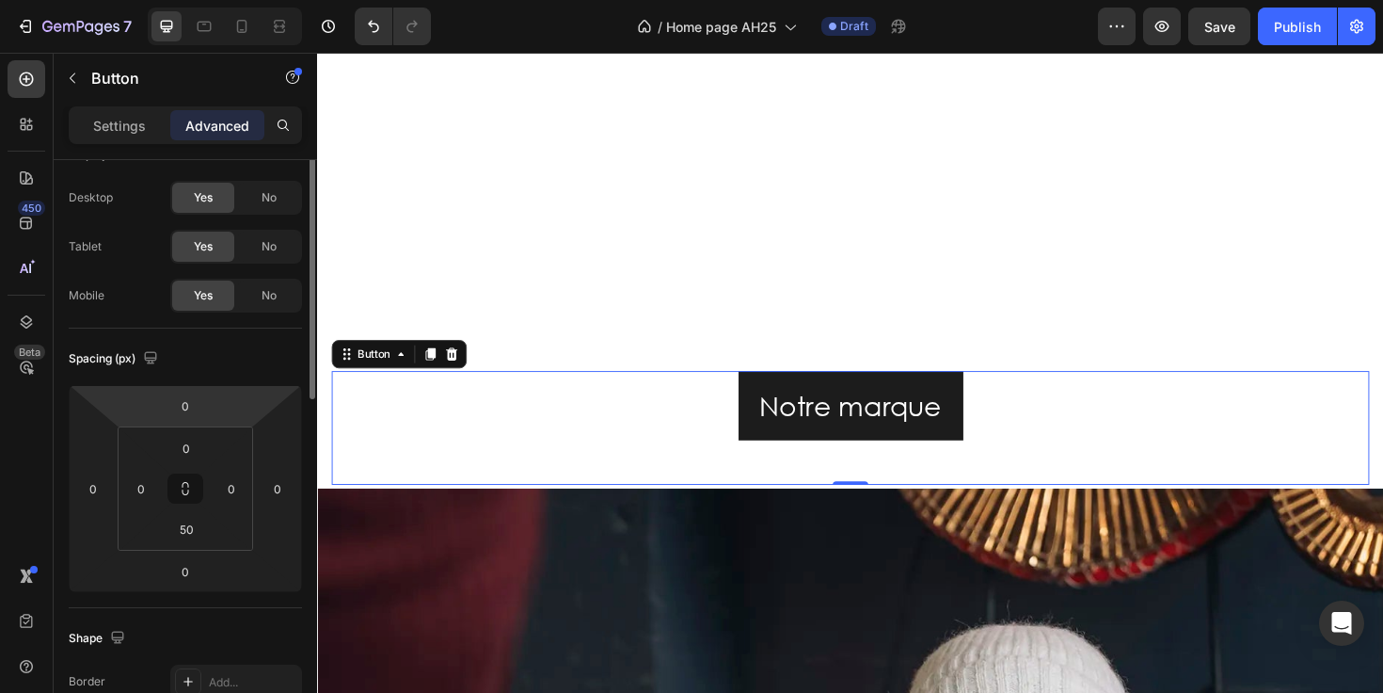
scroll to position [0, 0]
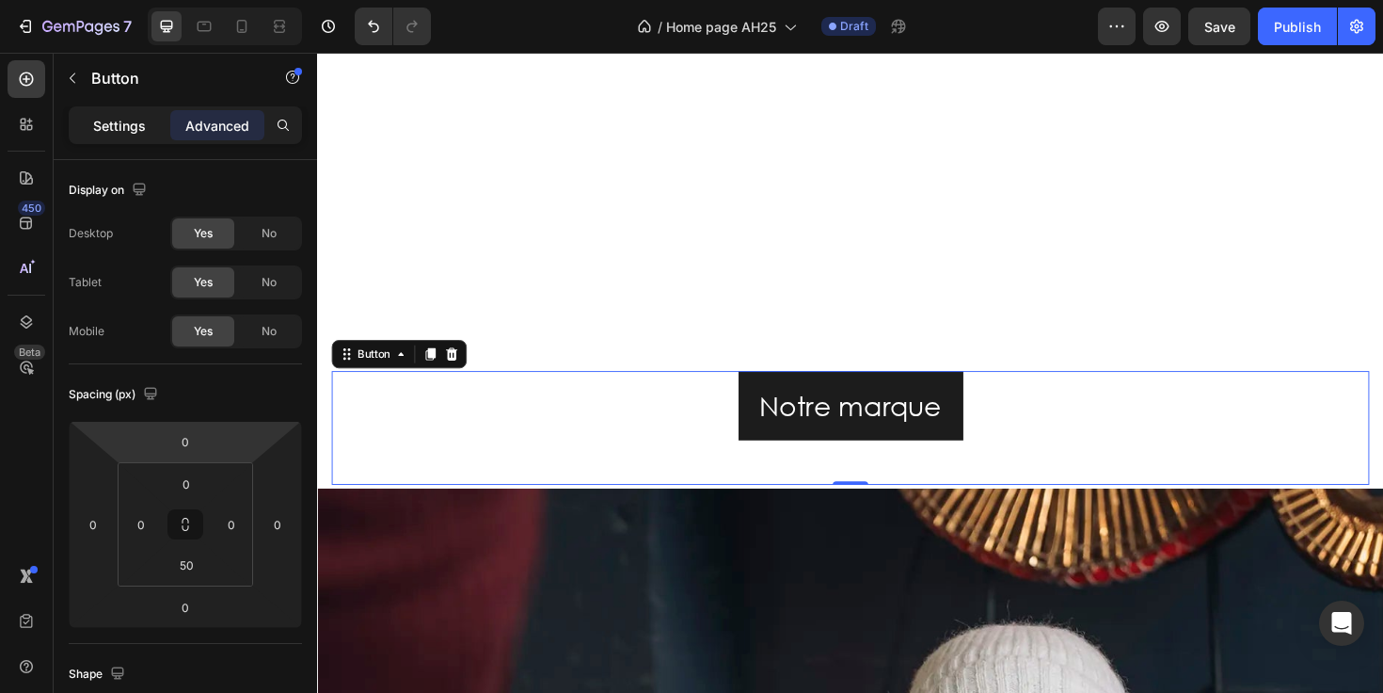
click at [112, 121] on p "Settings" at bounding box center [119, 126] width 53 height 20
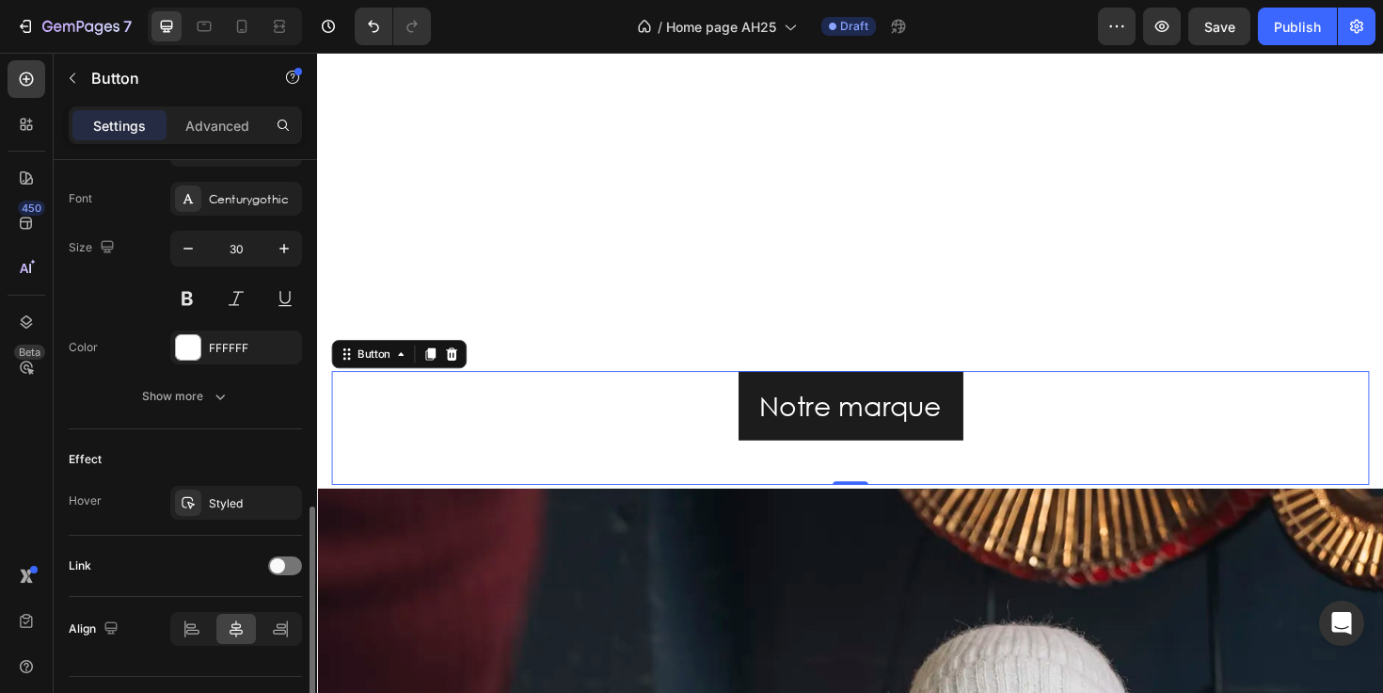
scroll to position [763, 0]
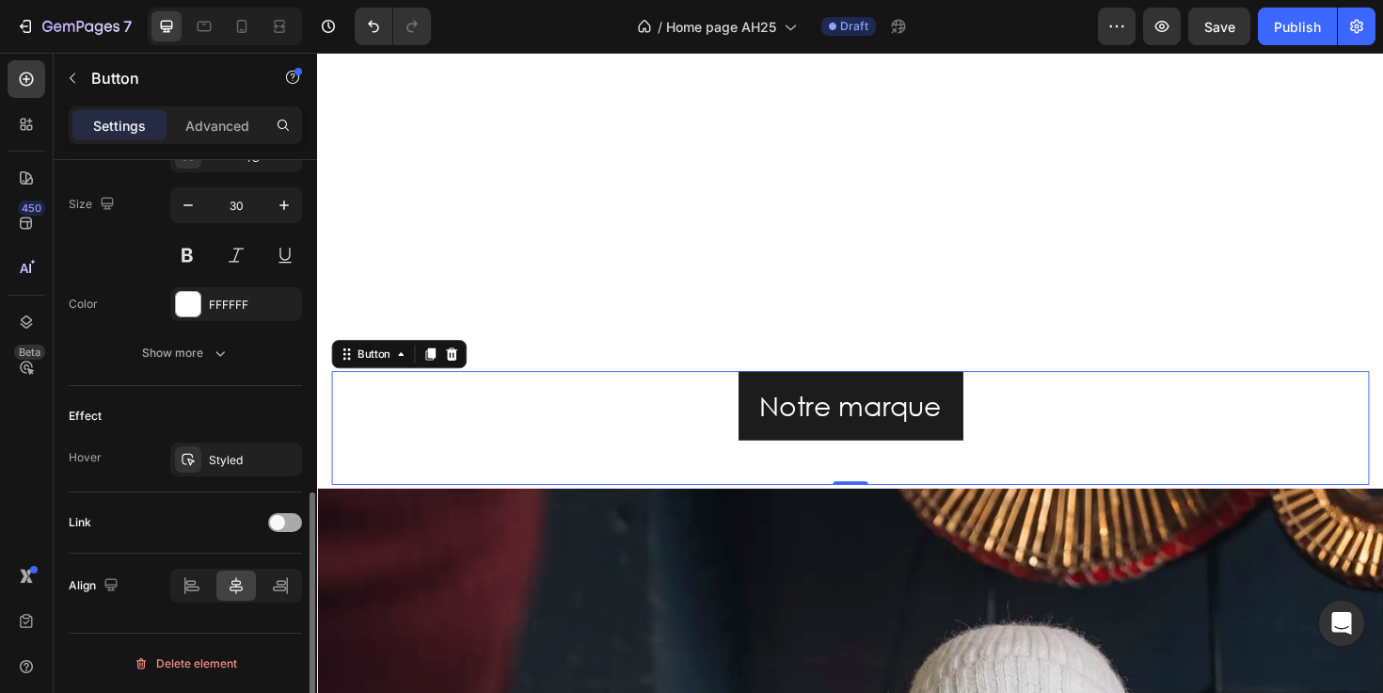
click at [289, 523] on div at bounding box center [285, 522] width 34 height 19
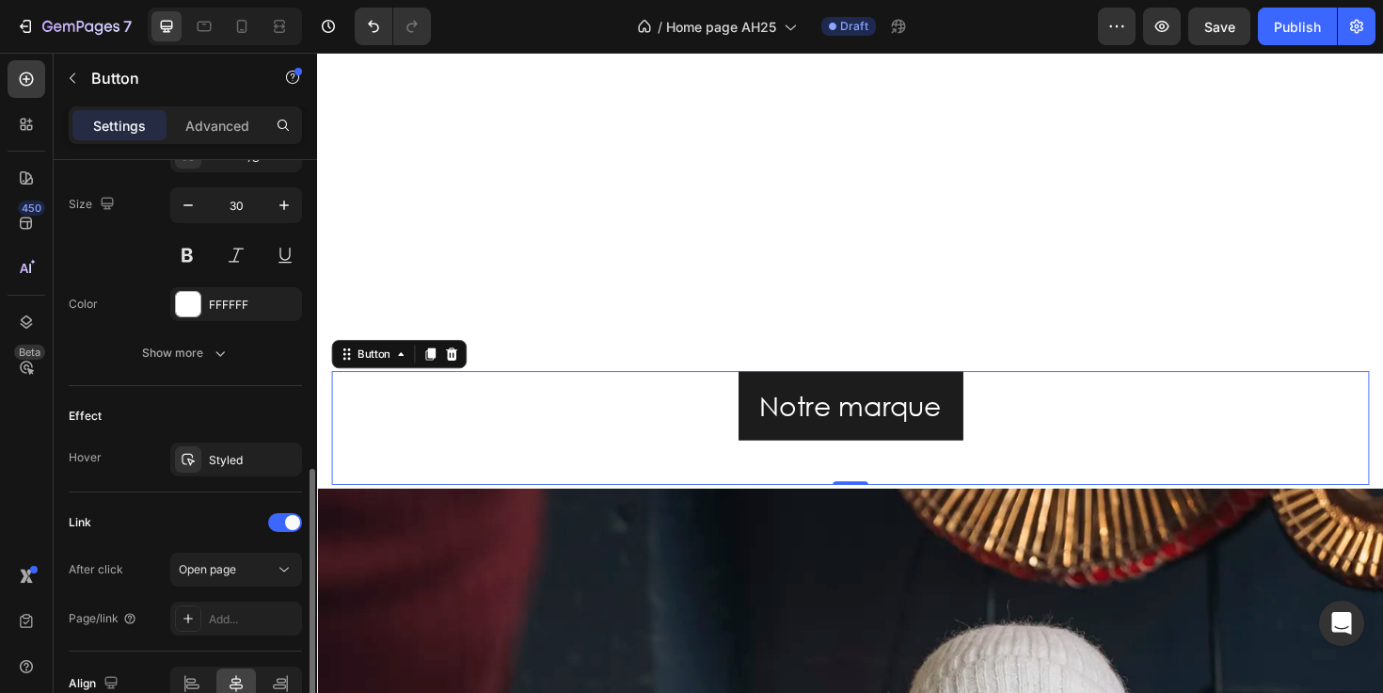
scroll to position [825, 0]
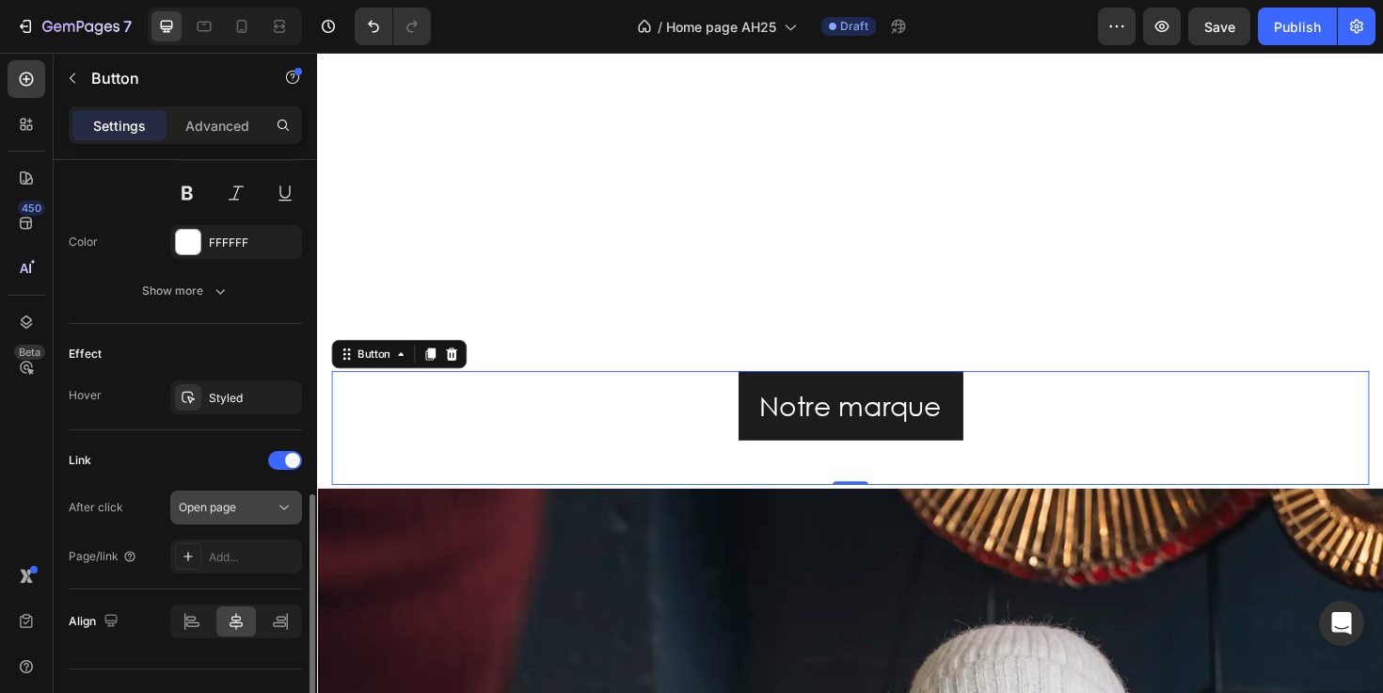
click at [255, 514] on div "Open page" at bounding box center [227, 507] width 96 height 17
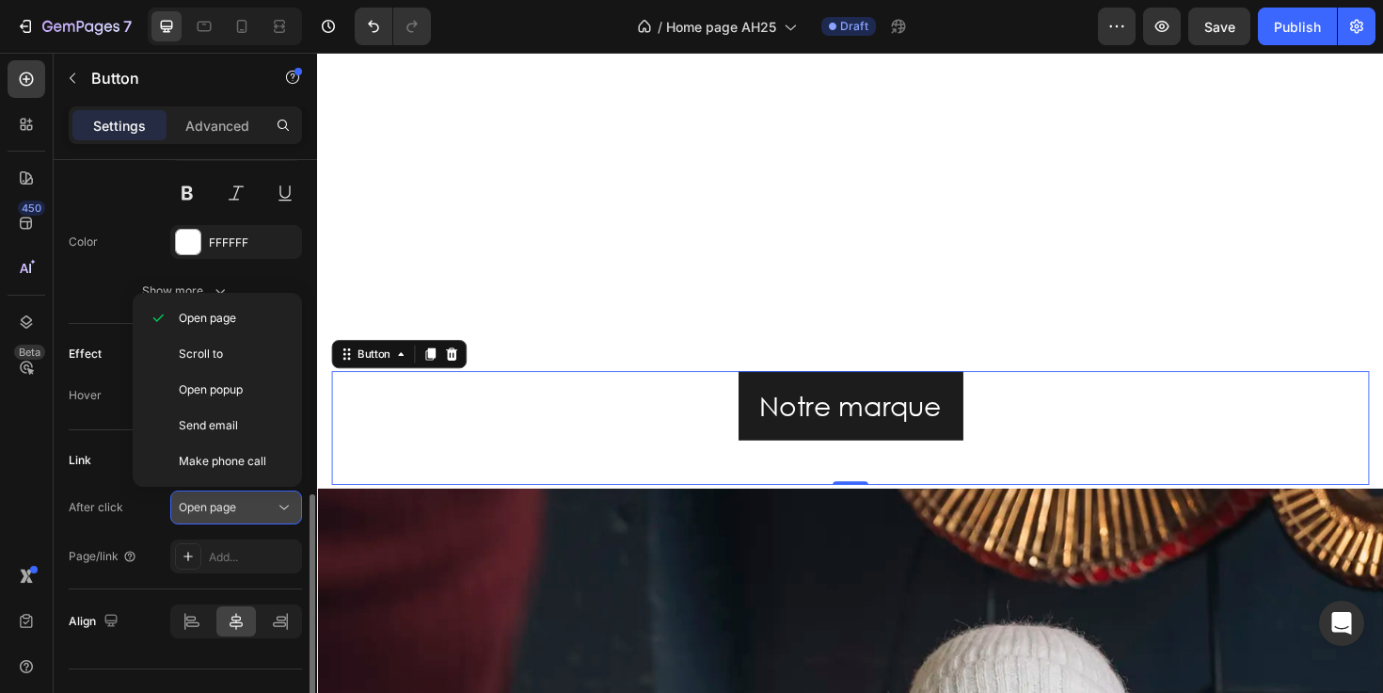
click at [255, 514] on div "Open page" at bounding box center [227, 507] width 96 height 17
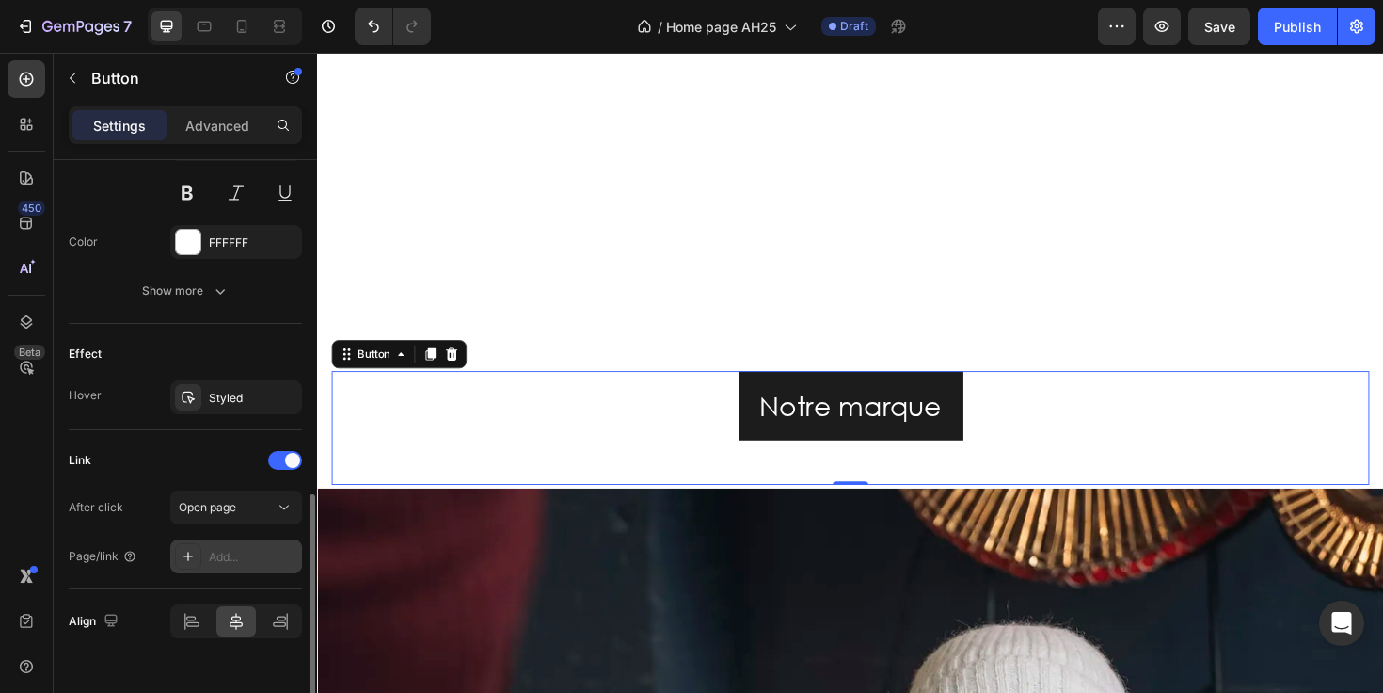
click at [242, 549] on div "Add..." at bounding box center [253, 557] width 88 height 17
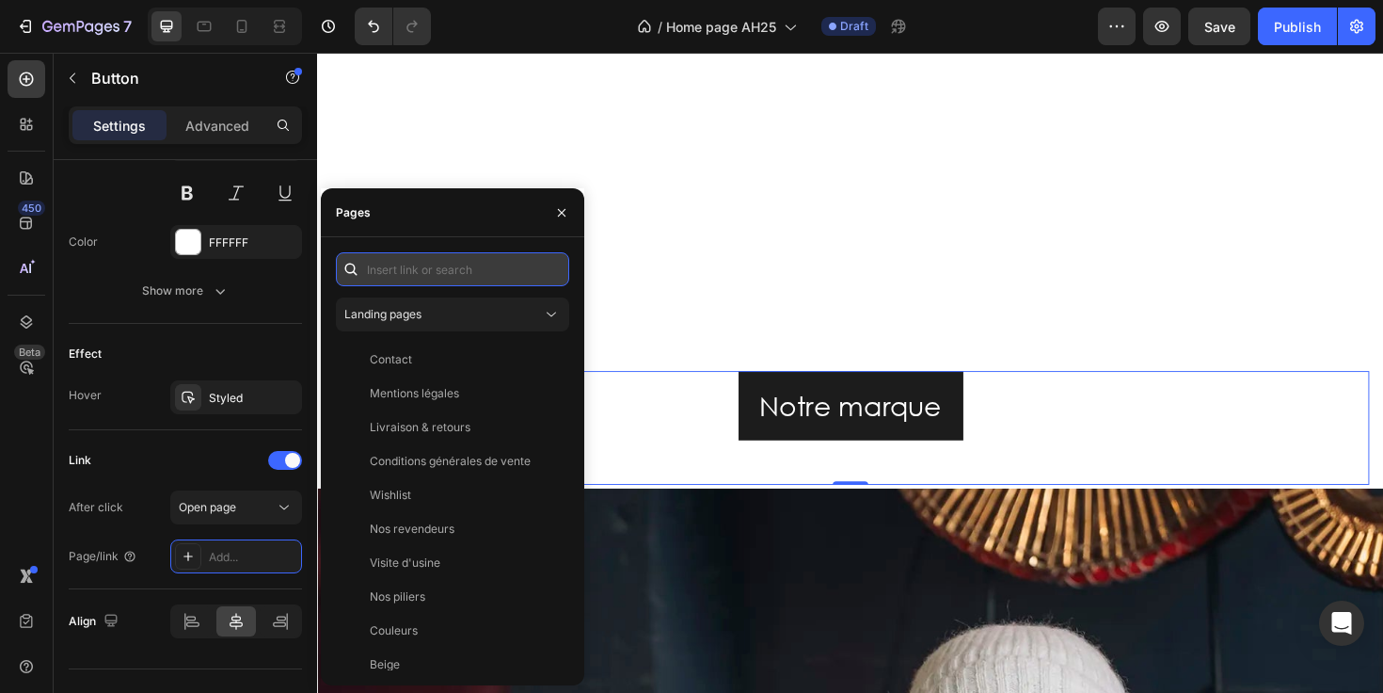
click at [440, 264] on input "text" at bounding box center [452, 269] width 233 height 34
paste input "https://cezembre-store.fr/pages/notre-marque"
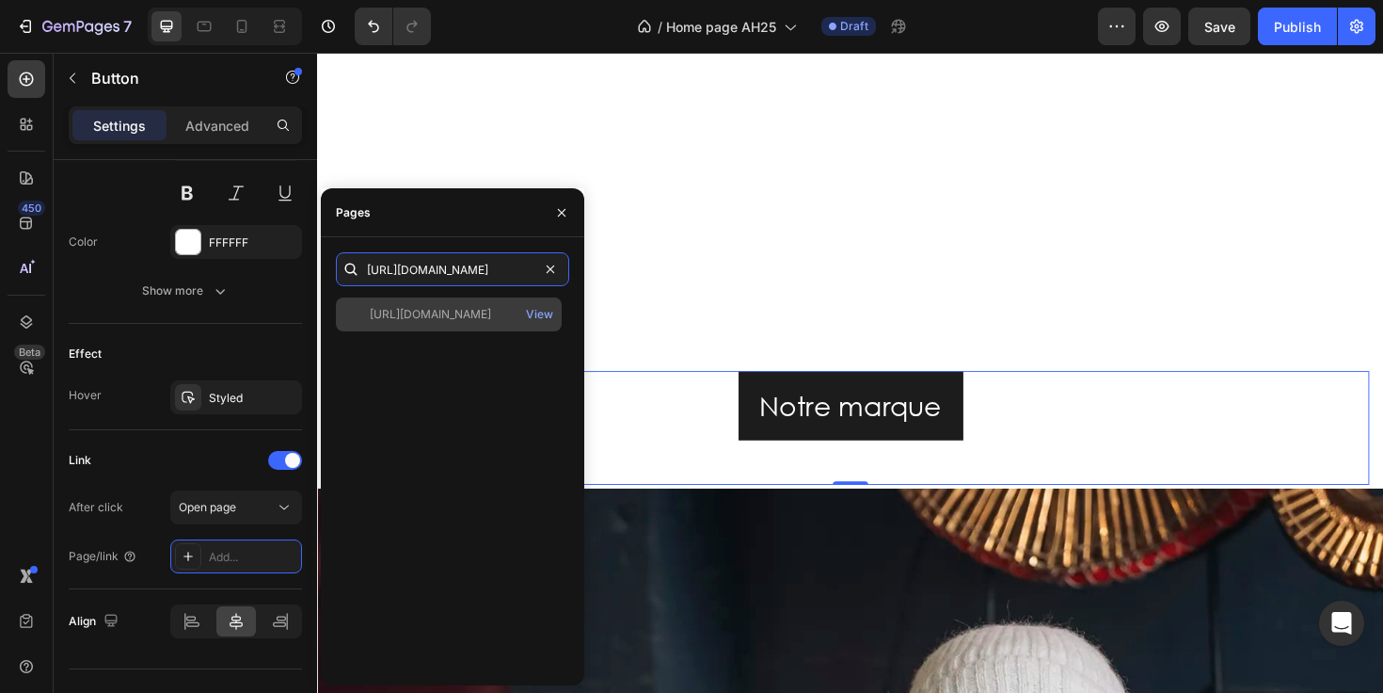
type input "https://cezembre-store.fr/pages/notre-marque"
click at [434, 323] on div "https://cezembre-store.fr/pages/notre-marque View" at bounding box center [449, 314] width 226 height 34
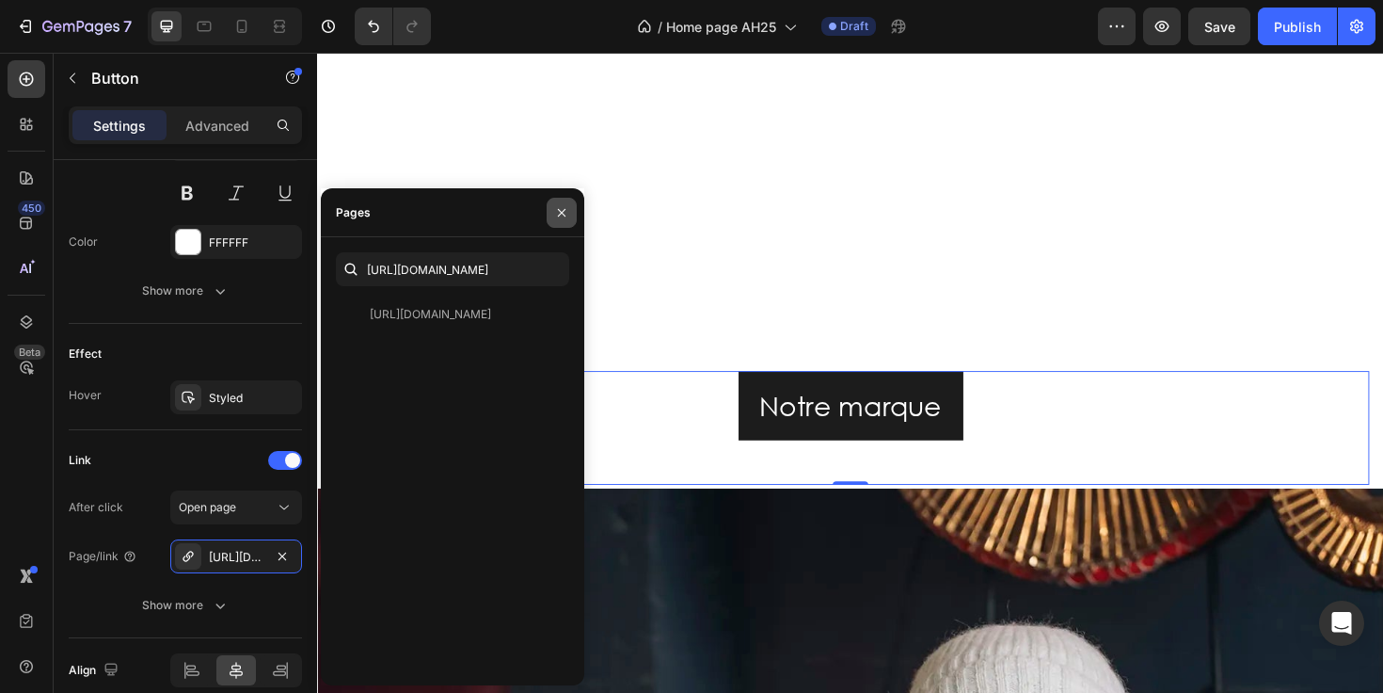
click at [555, 211] on icon "button" at bounding box center [561, 212] width 15 height 15
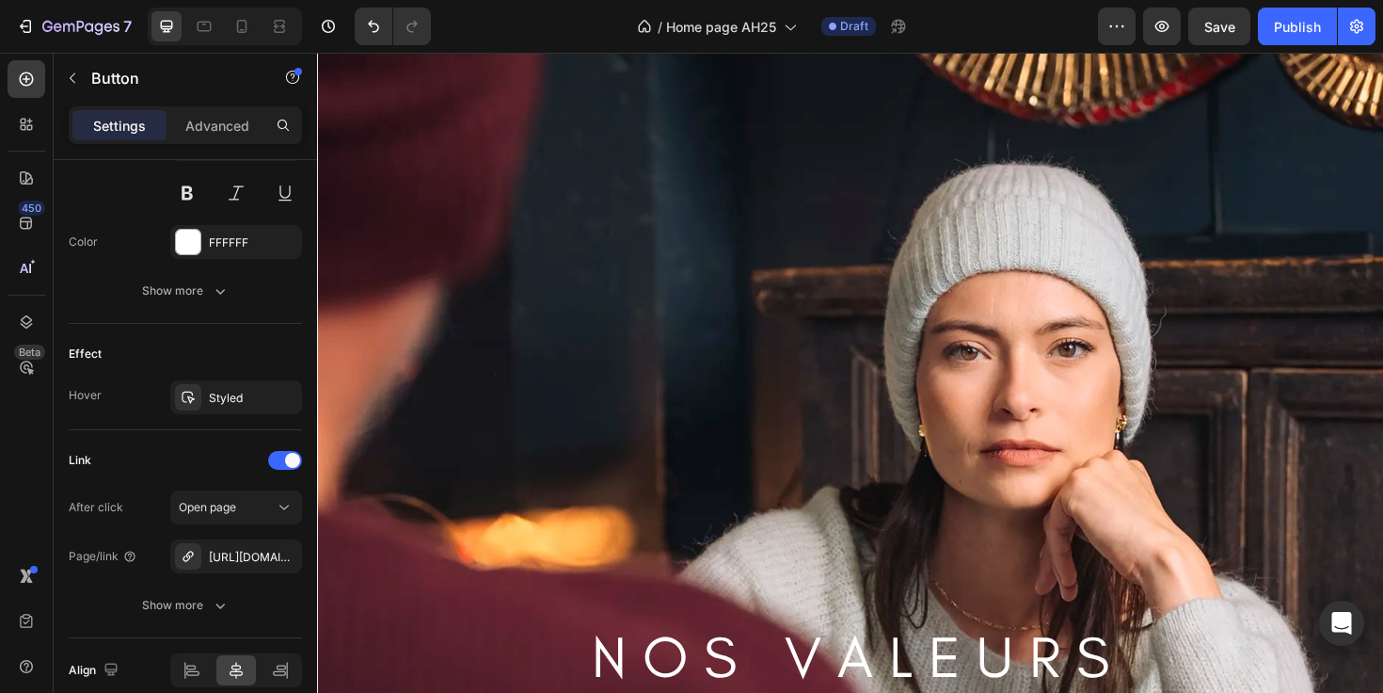
scroll to position [1582, 0]
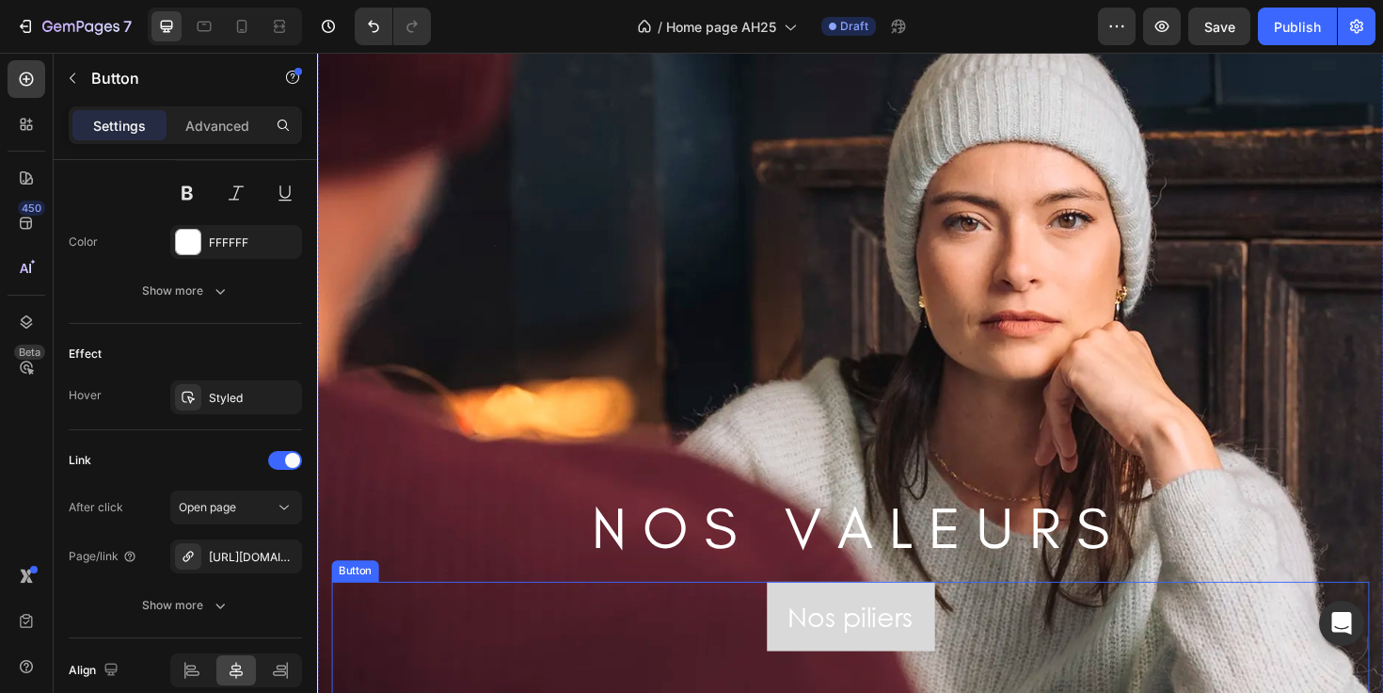
click at [957, 642] on button "Nos piliers" at bounding box center [882, 649] width 178 height 73
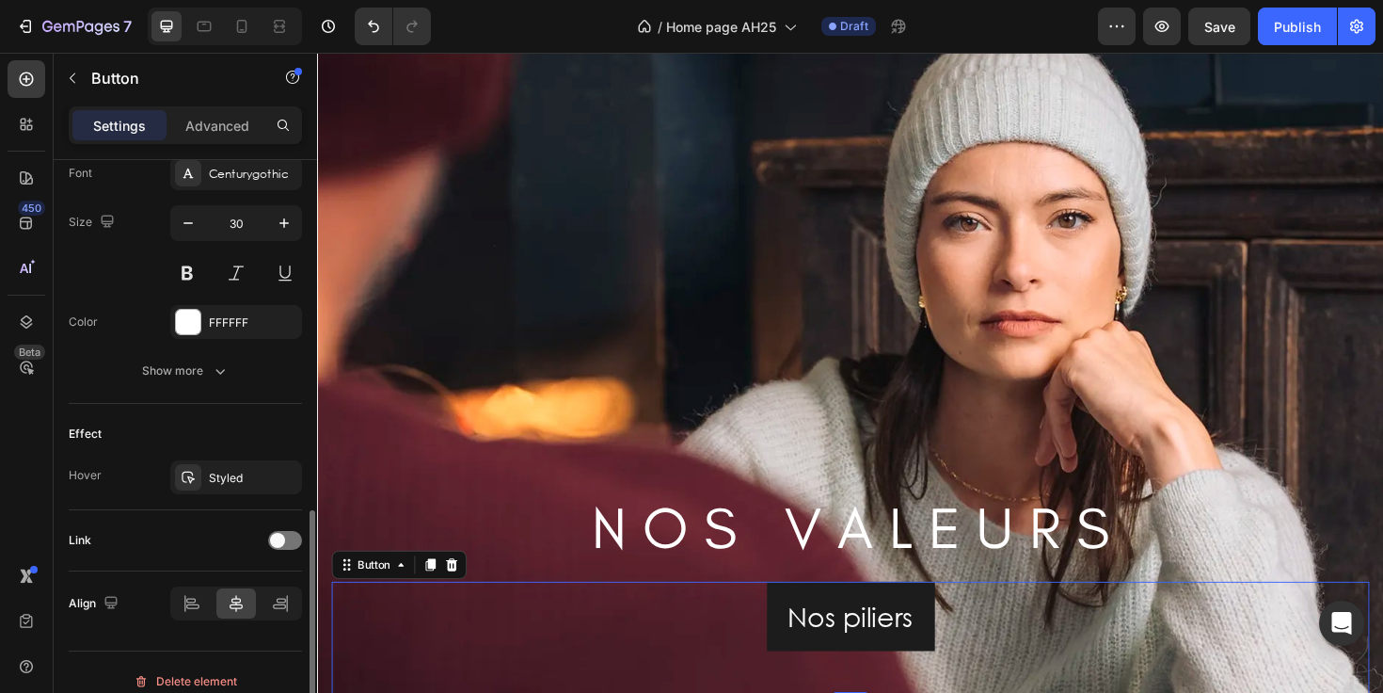
scroll to position [763, 0]
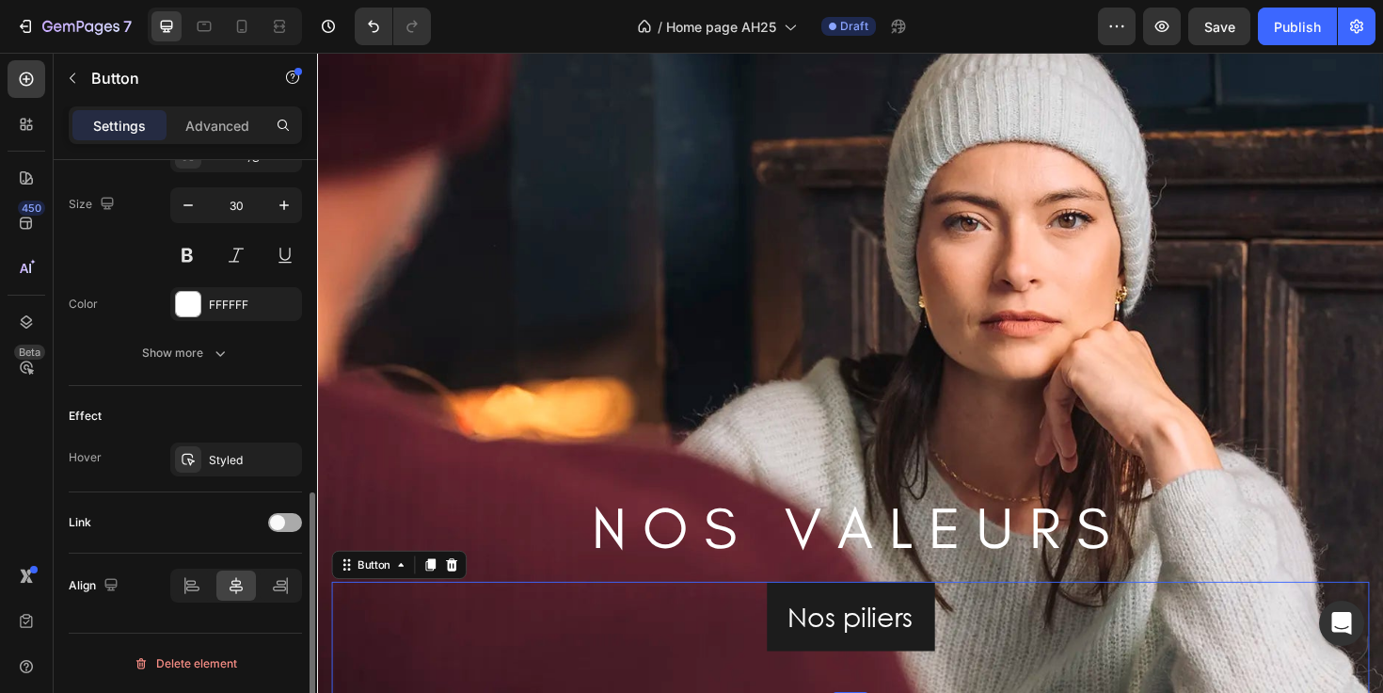
click at [278, 518] on span at bounding box center [277, 522] width 15 height 15
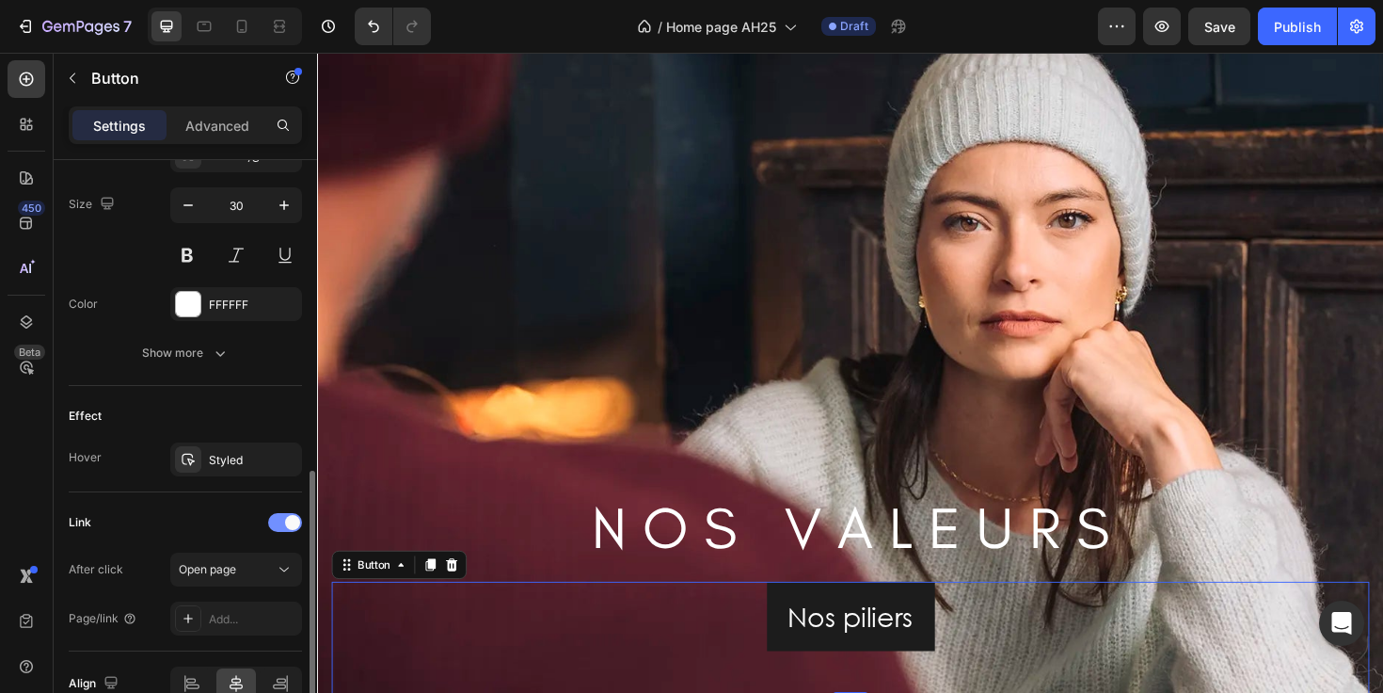
scroll to position [861, 0]
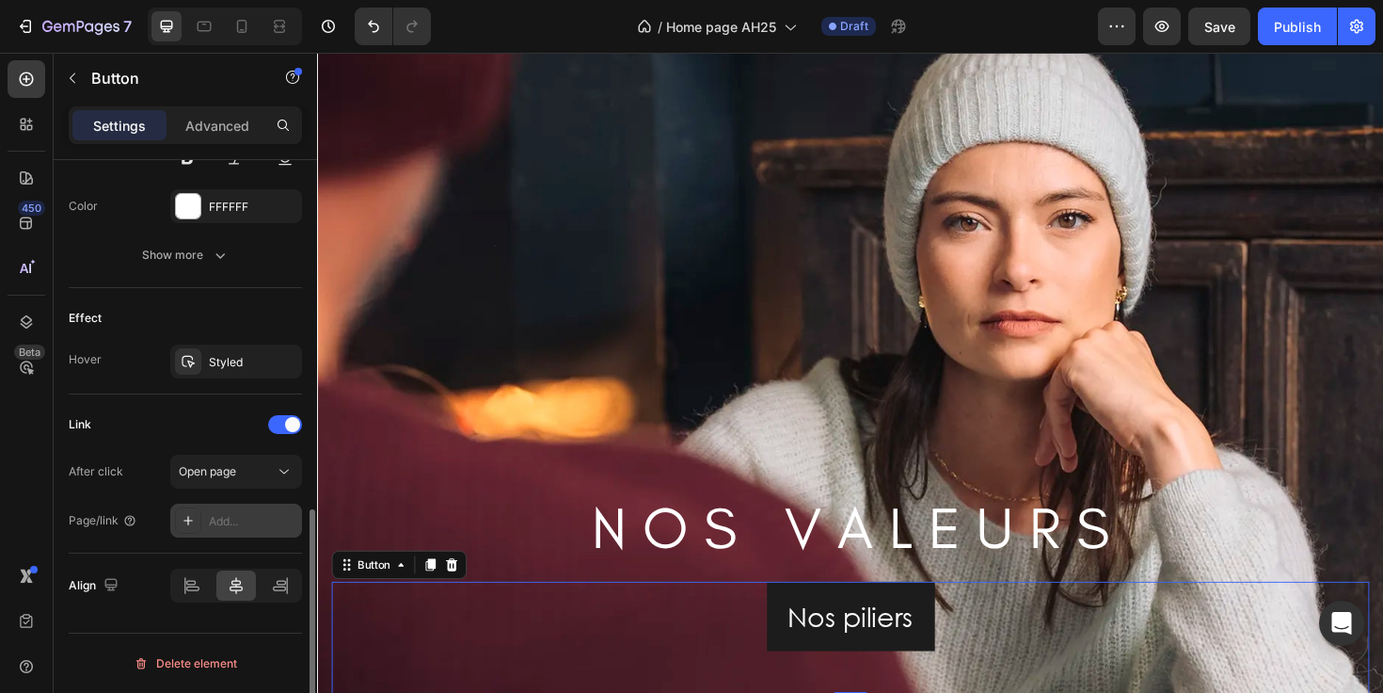
click at [232, 515] on div "Add..." at bounding box center [253, 521] width 88 height 17
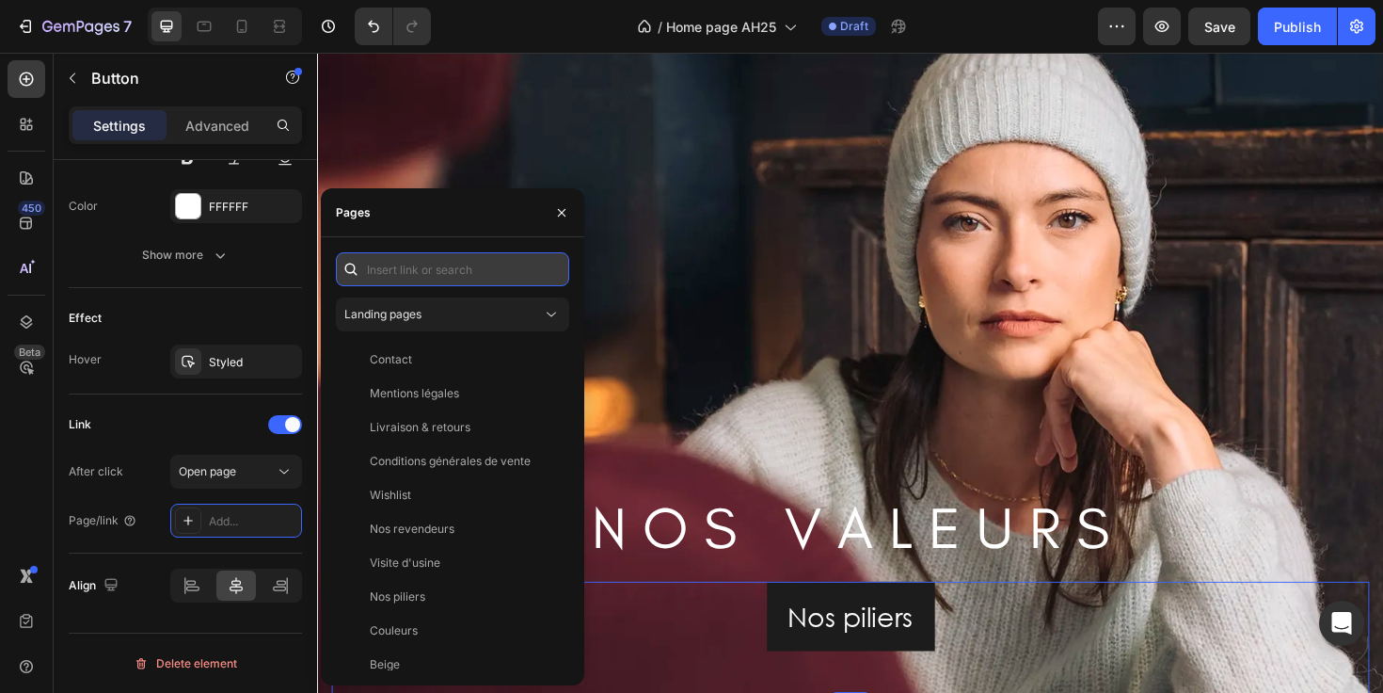
click at [435, 265] on input "text" at bounding box center [452, 269] width 233 height 34
paste input "https://cezembre-store.fr/pages/notre-marque"
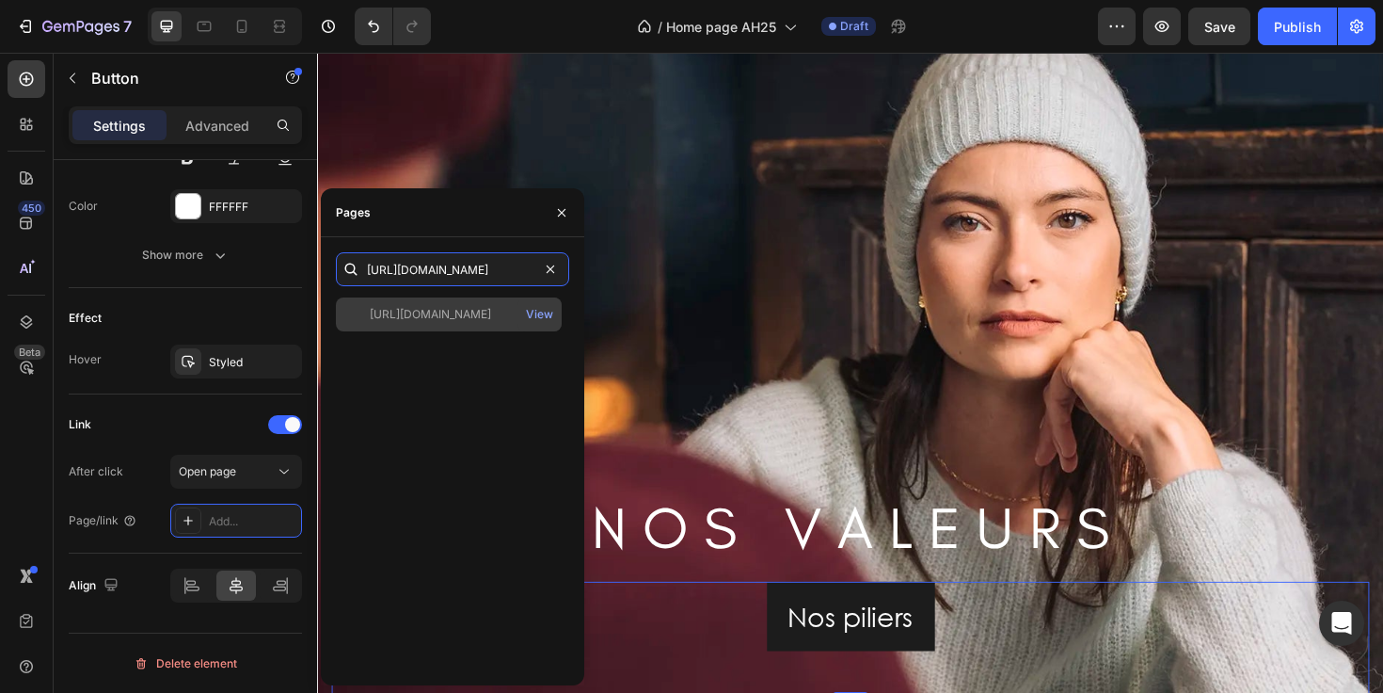
type input "https://cezembre-store.fr/pages/notre-marque"
click at [477, 323] on div "https://cezembre-store.fr/pages/notre-marque View" at bounding box center [449, 314] width 226 height 34
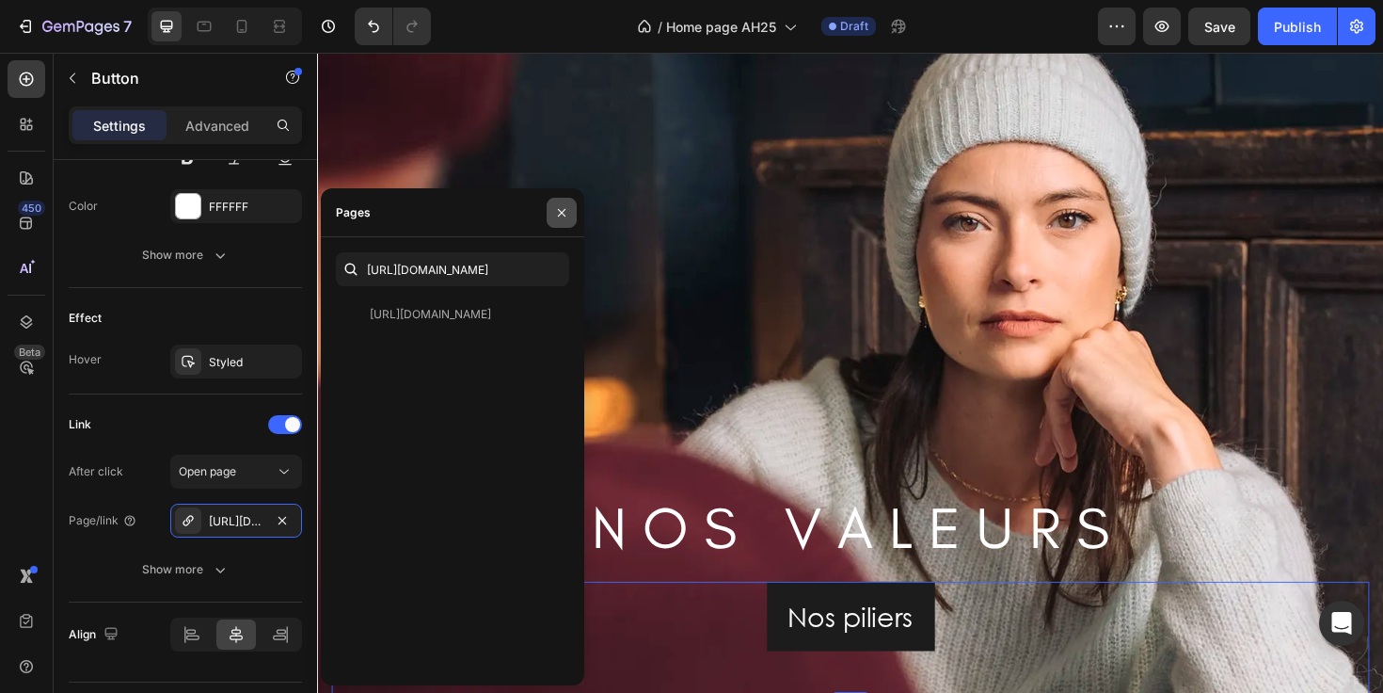
click at [564, 211] on icon "button" at bounding box center [561, 212] width 15 height 15
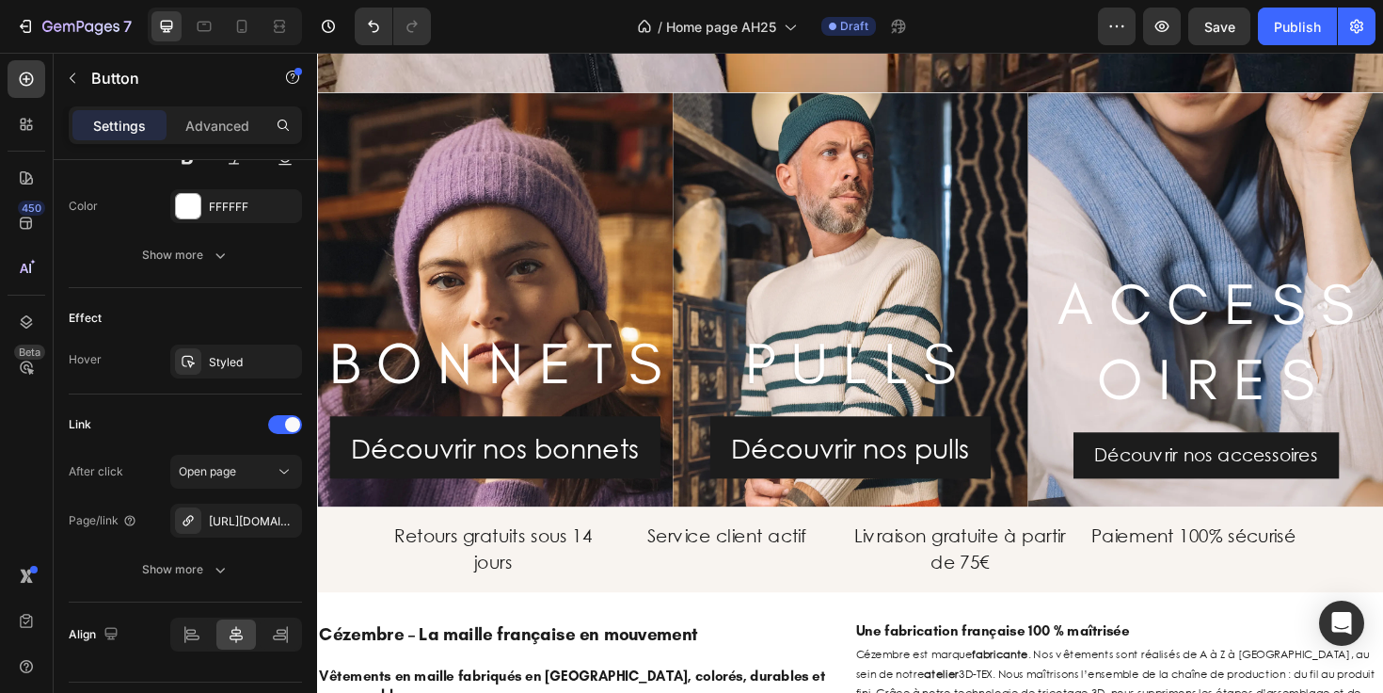
scroll to position [3068, 0]
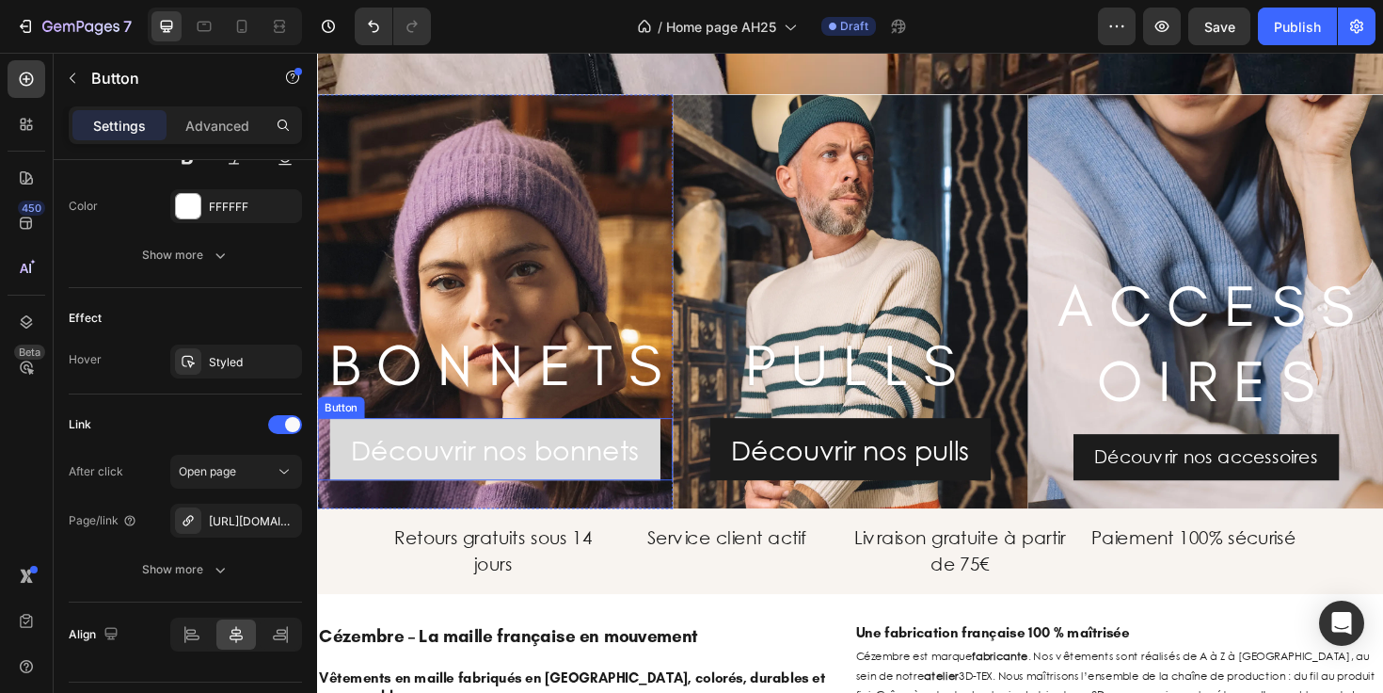
click at [672, 482] on link "Découvrir nos bonnets" at bounding box center [505, 472] width 350 height 66
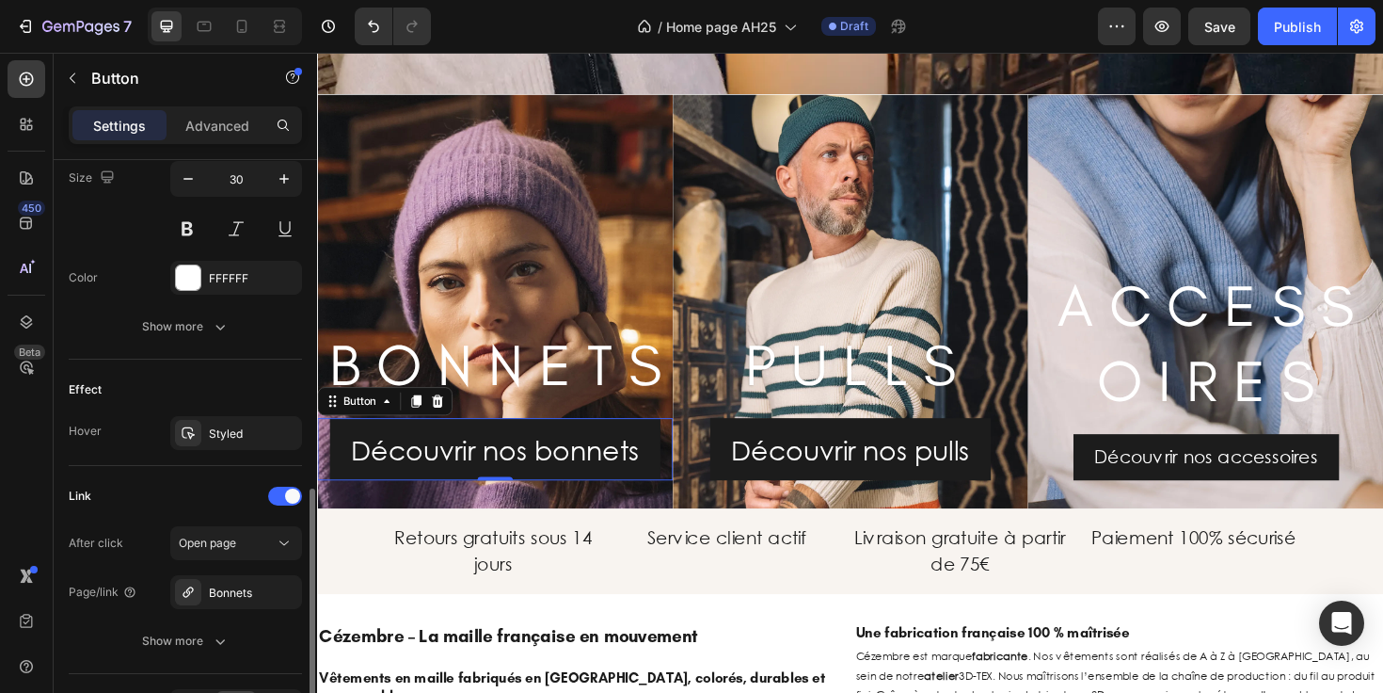
scroll to position [834, 0]
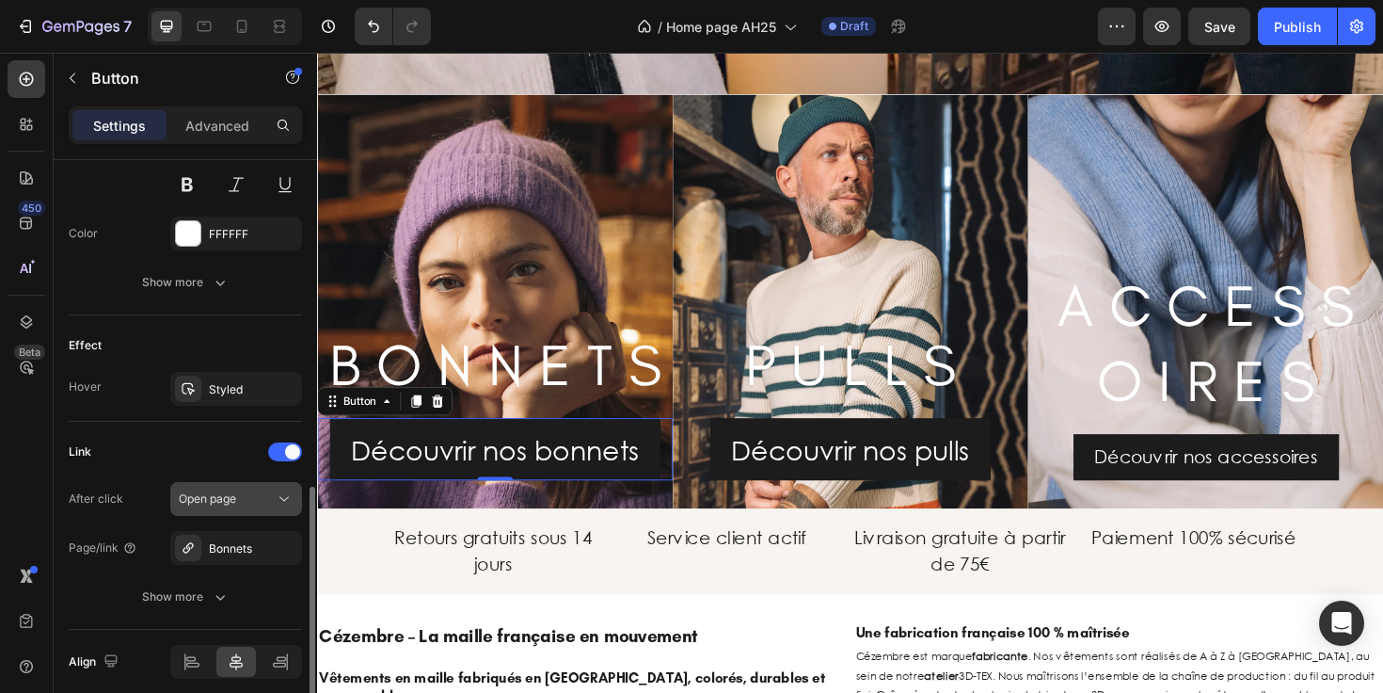
click at [215, 508] on button "Open page" at bounding box center [236, 499] width 132 height 34
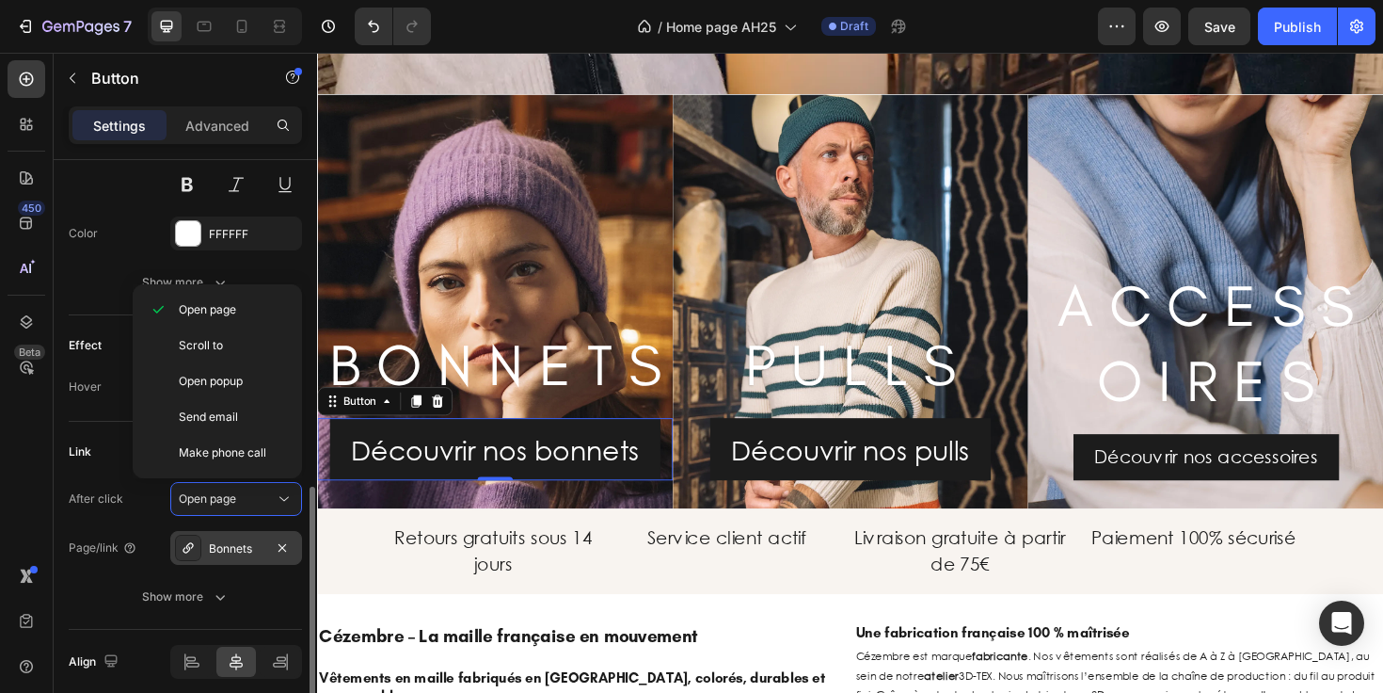
click at [222, 555] on div "Bonnets" at bounding box center [236, 548] width 55 height 17
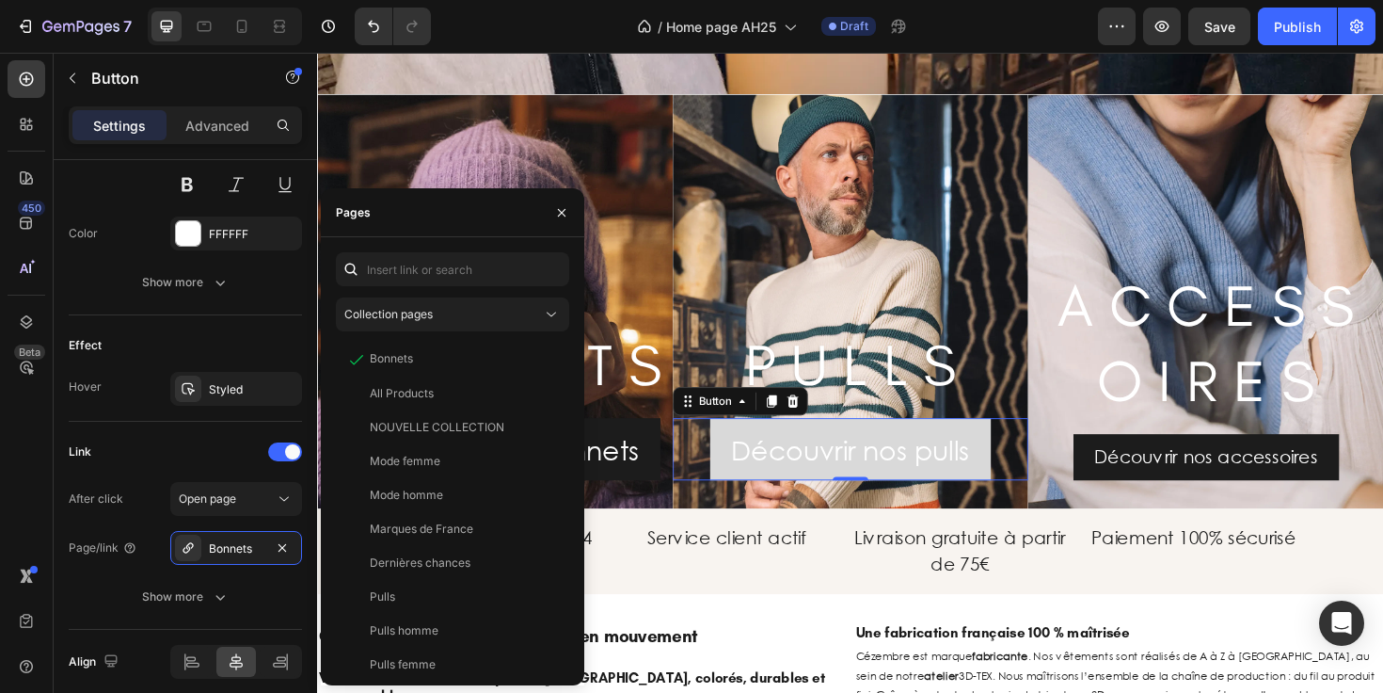
click at [737, 484] on link "Découvrir nos pulls" at bounding box center [881, 472] width 297 height 66
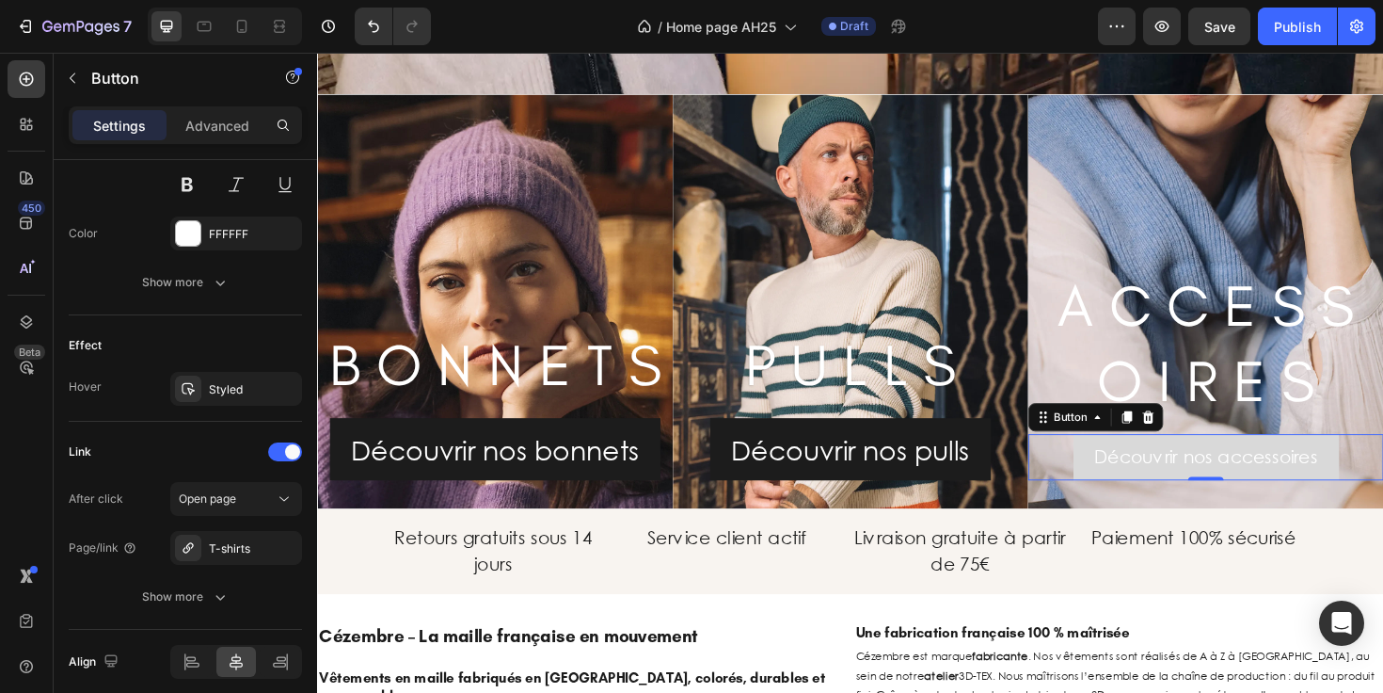
click at [1118, 473] on link "Découvrir nos accessoires" at bounding box center [1258, 480] width 281 height 49
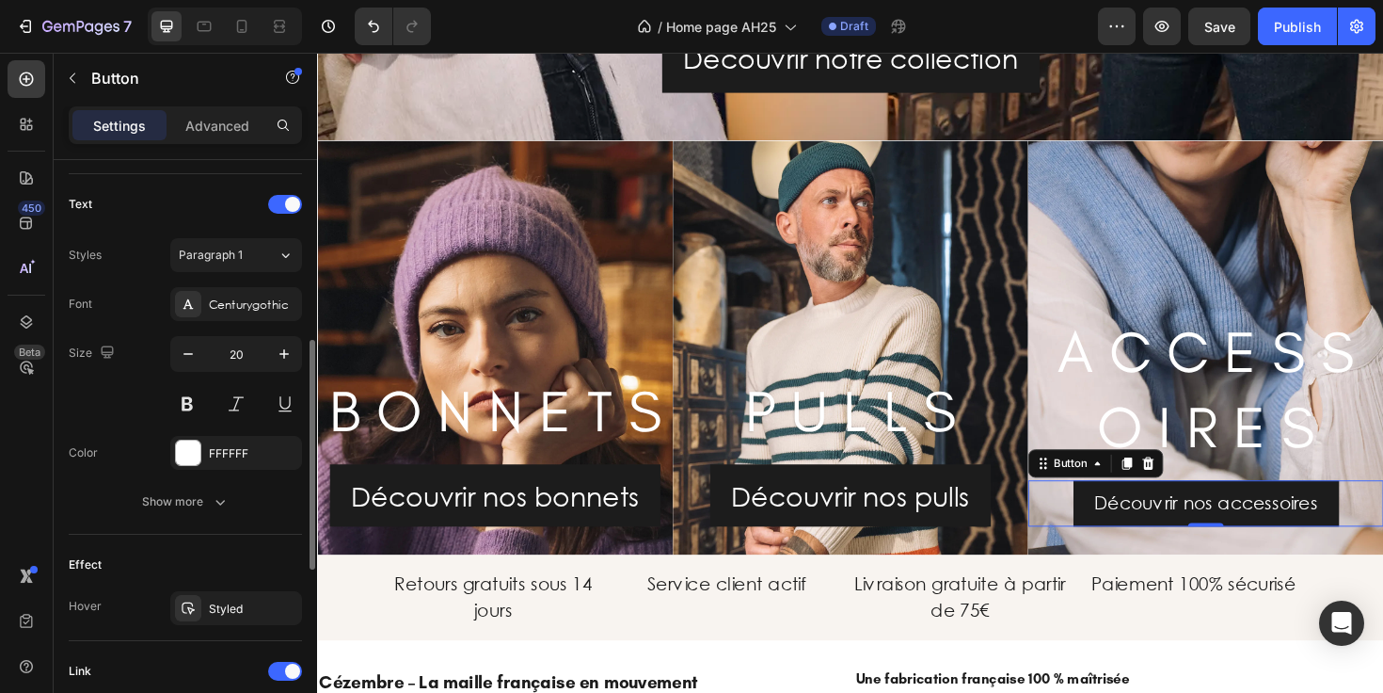
scroll to position [518, 0]
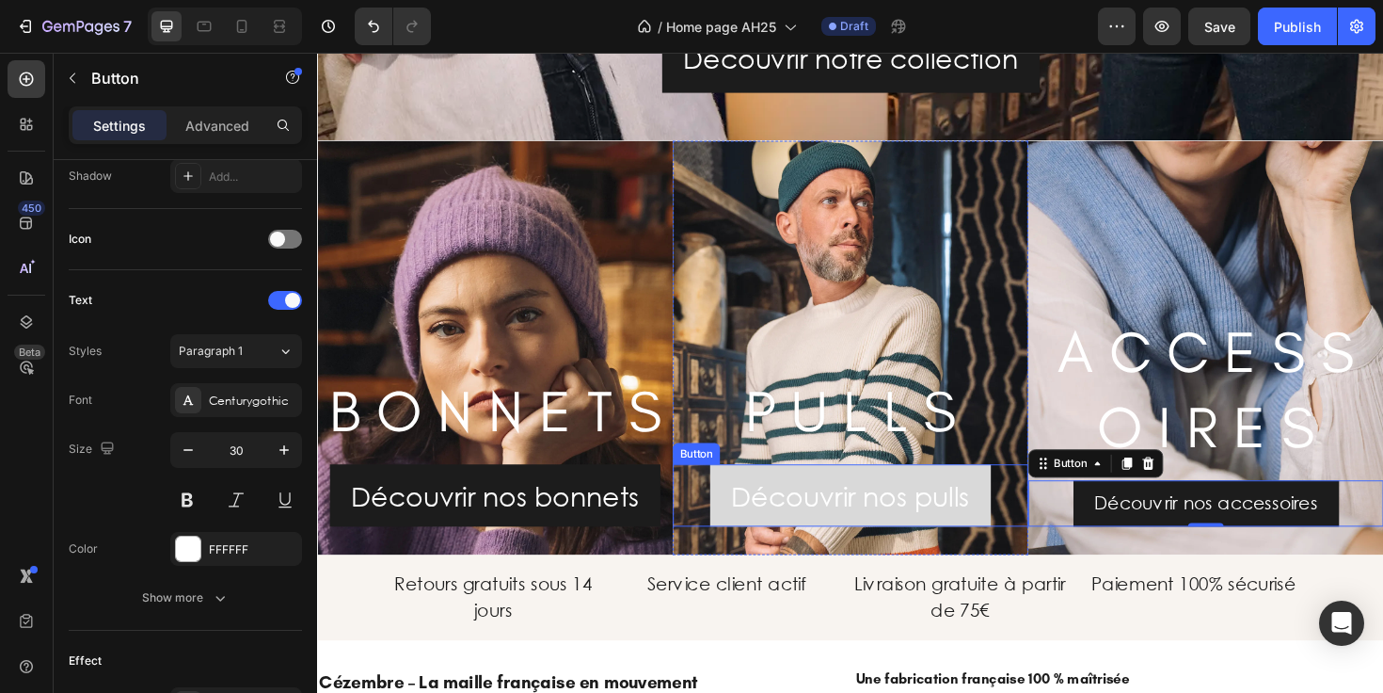
click at [733, 532] on link "Découvrir nos pulls" at bounding box center [881, 521] width 297 height 66
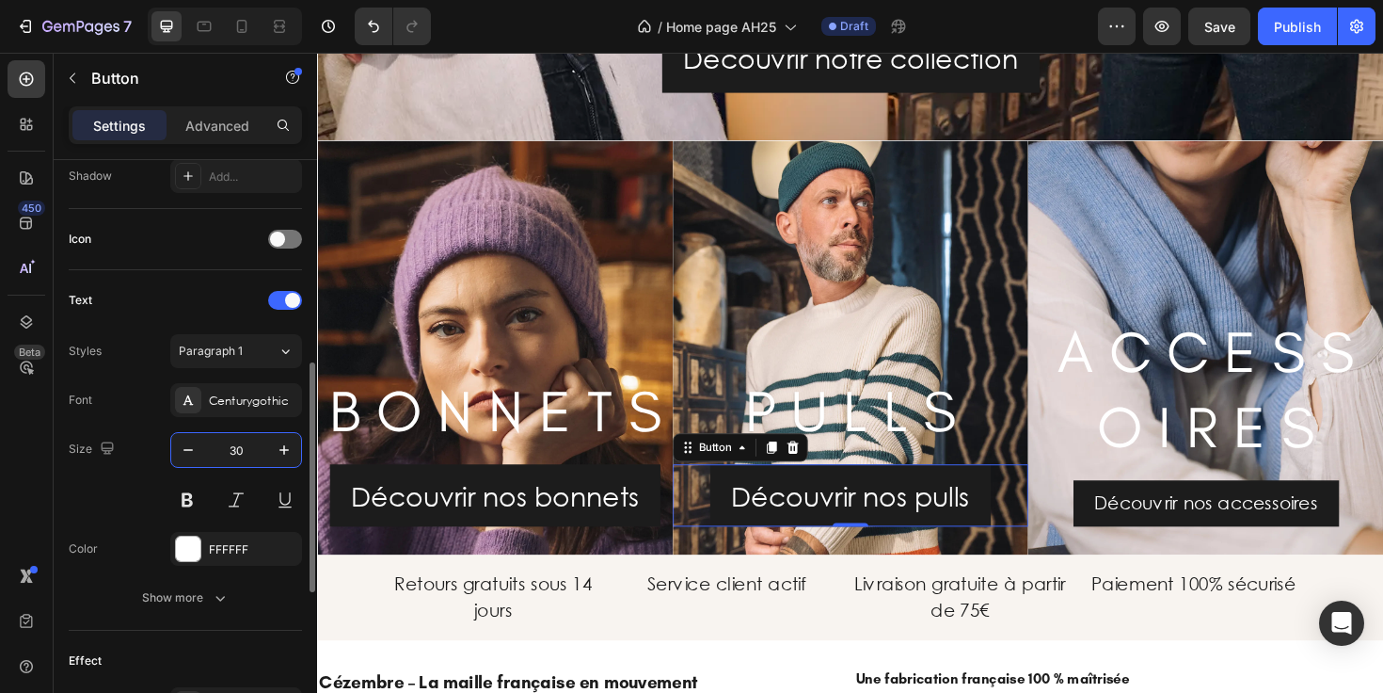
click at [242, 453] on input "30" at bounding box center [236, 450] width 62 height 34
type input "20"
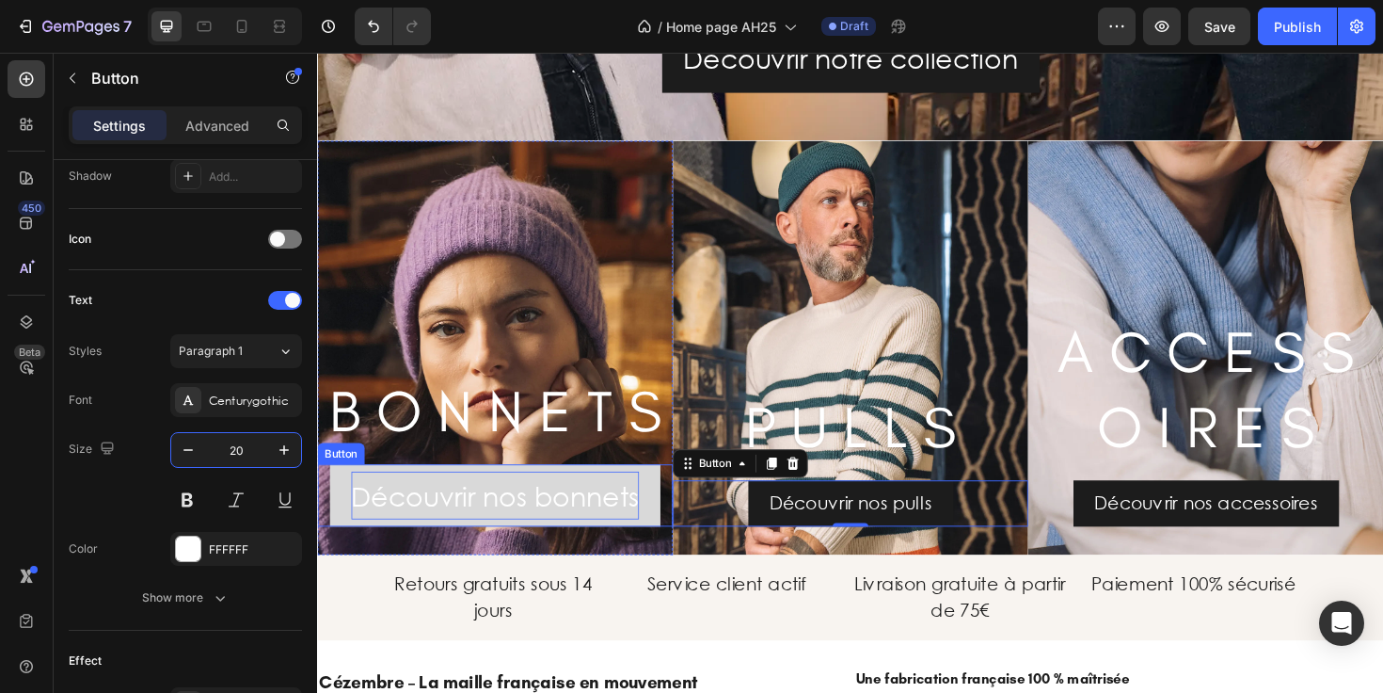
click at [396, 517] on p "Découvrir nos bonnets" at bounding box center [505, 521] width 305 height 51
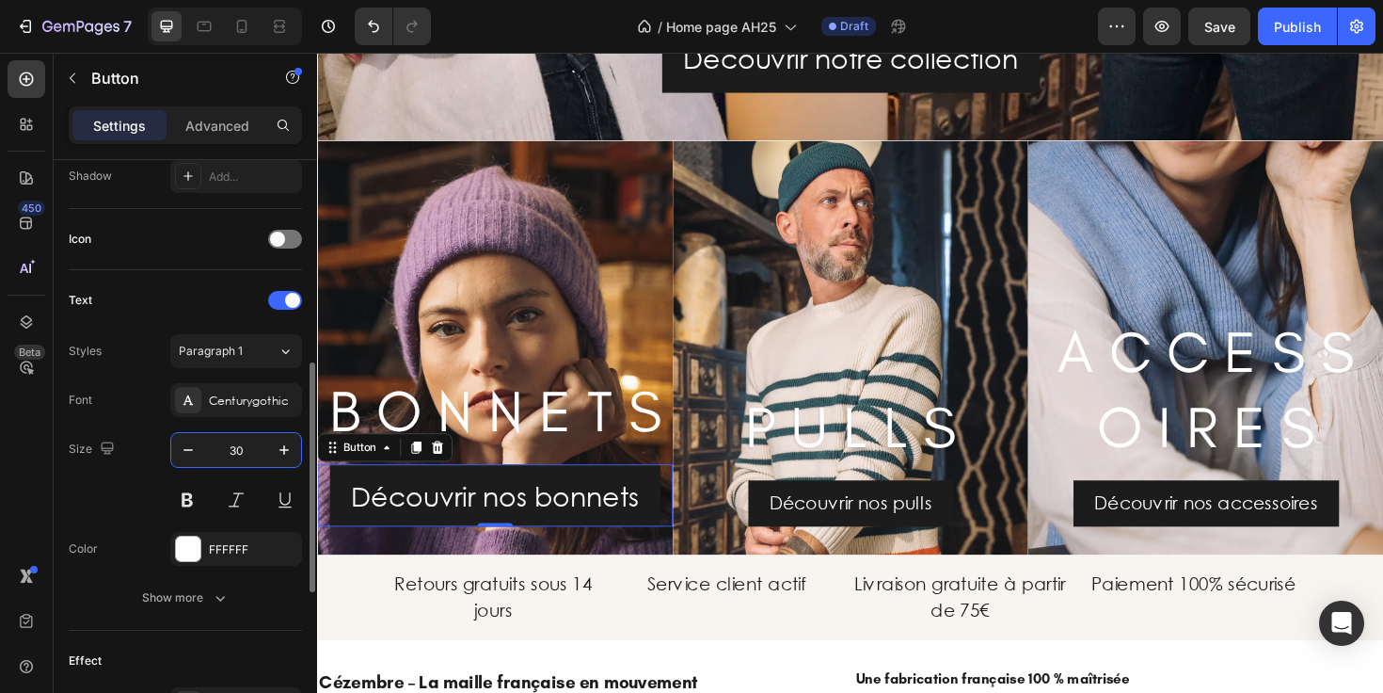
click at [243, 446] on input "30" at bounding box center [236, 450] width 62 height 34
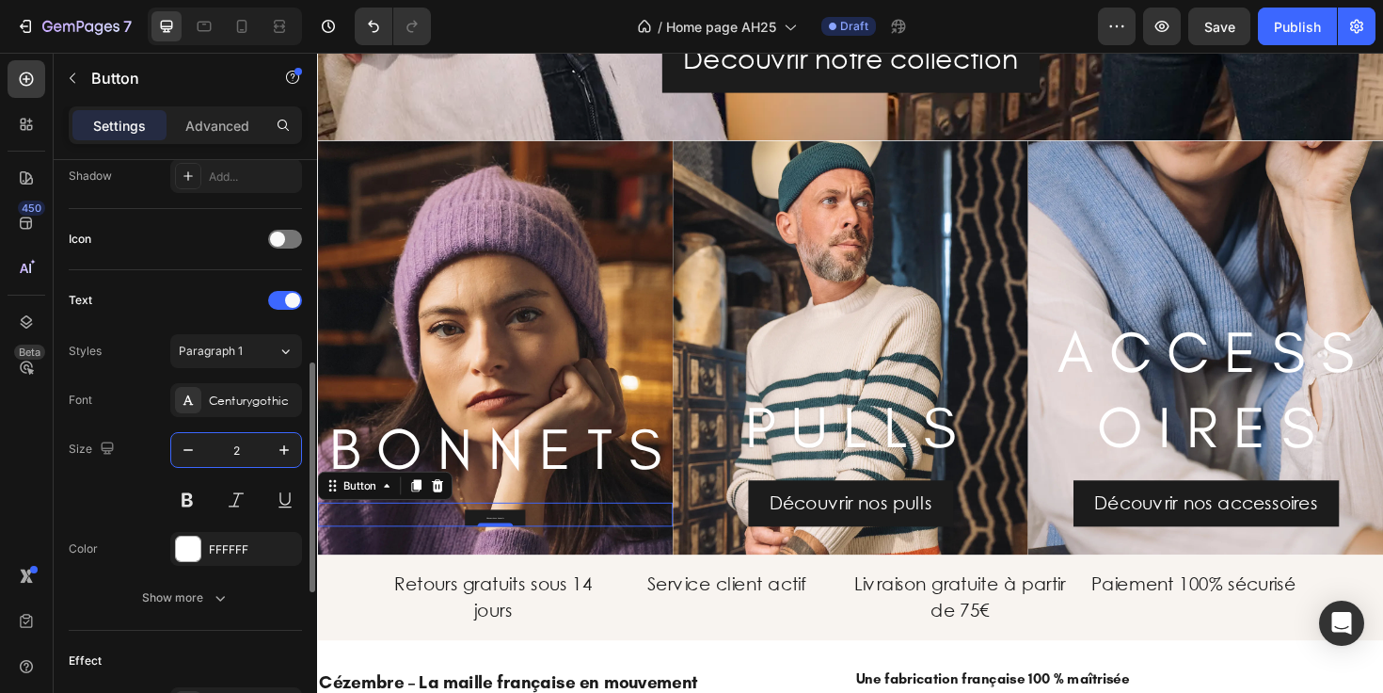
type input "20"
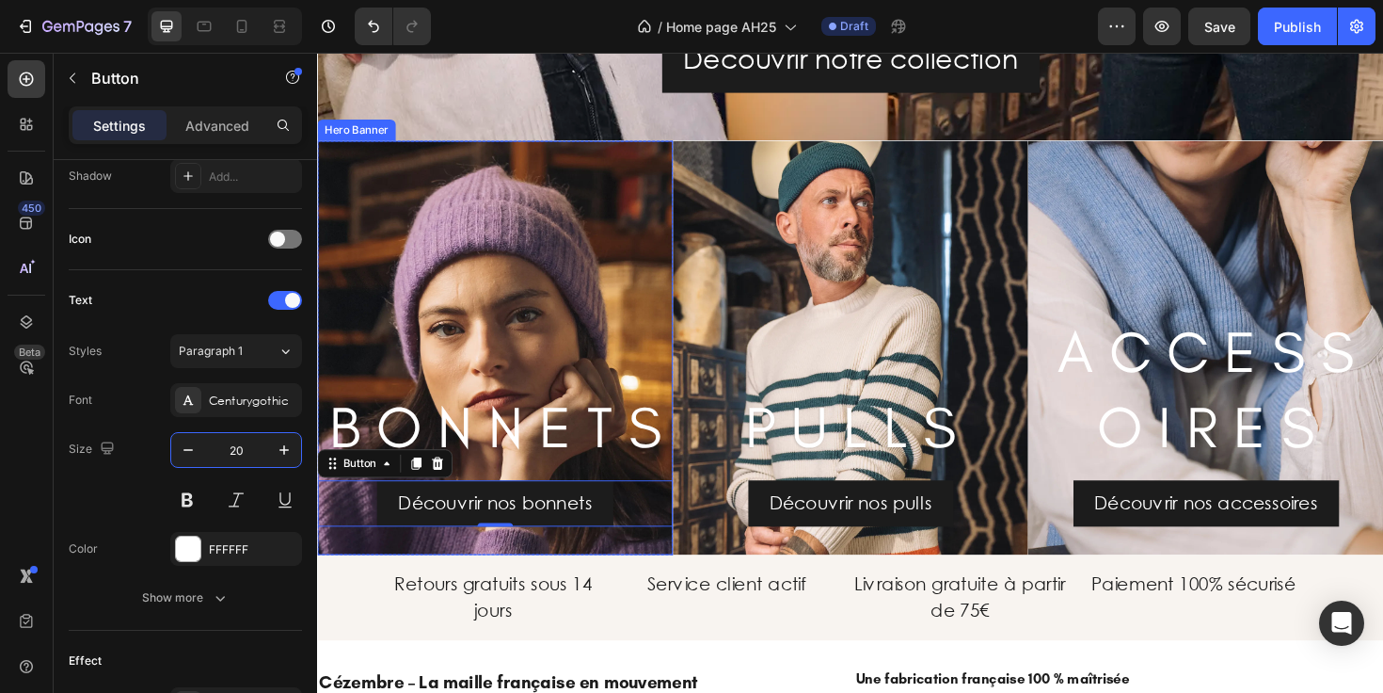
click at [645, 338] on div "Background Image" at bounding box center [505, 365] width 376 height 439
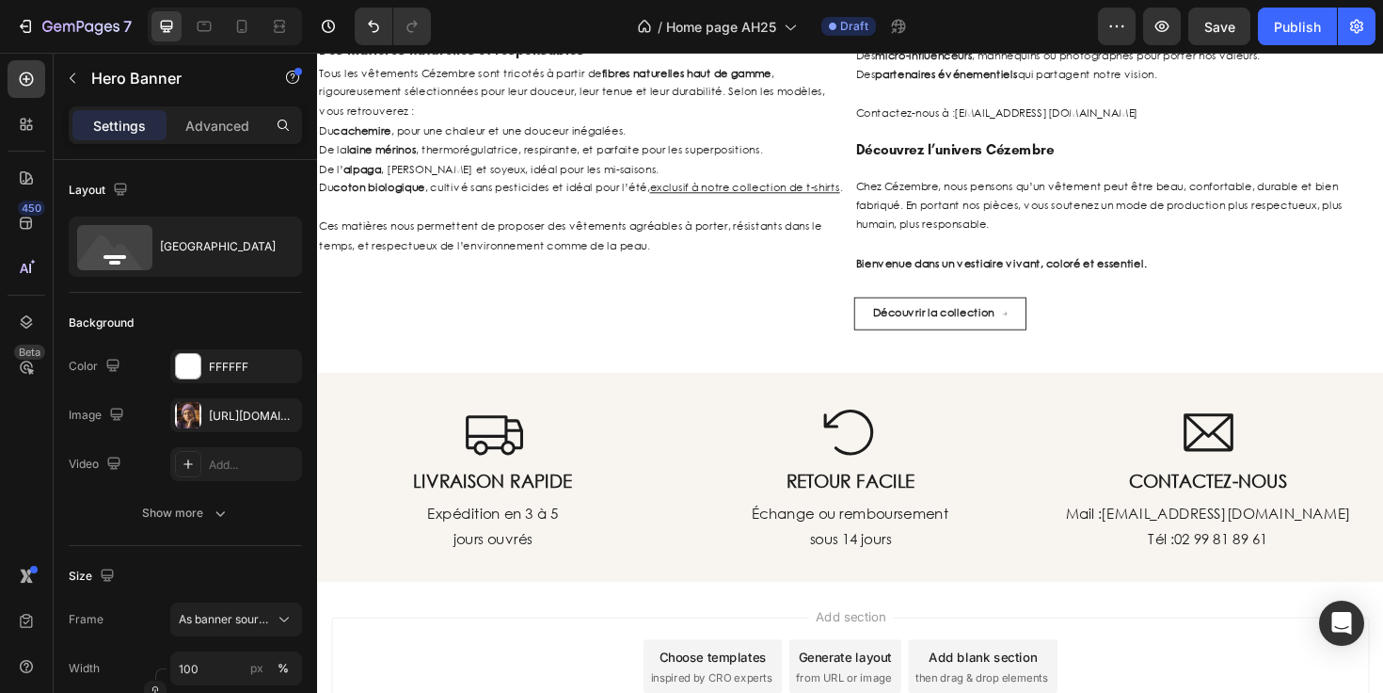
scroll to position [4706, 0]
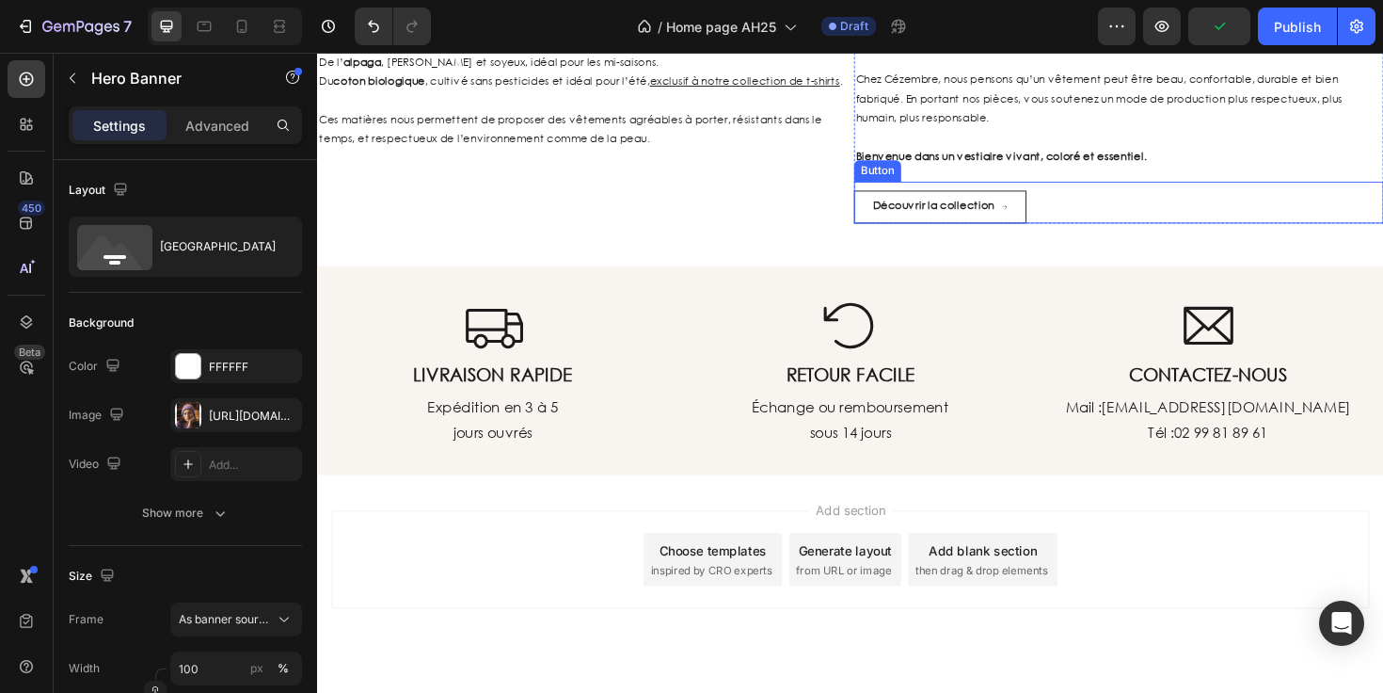
drag, startPoint x: 1538, startPoint y: 79, endPoint x: 1251, endPoint y: 158, distance: 297.7
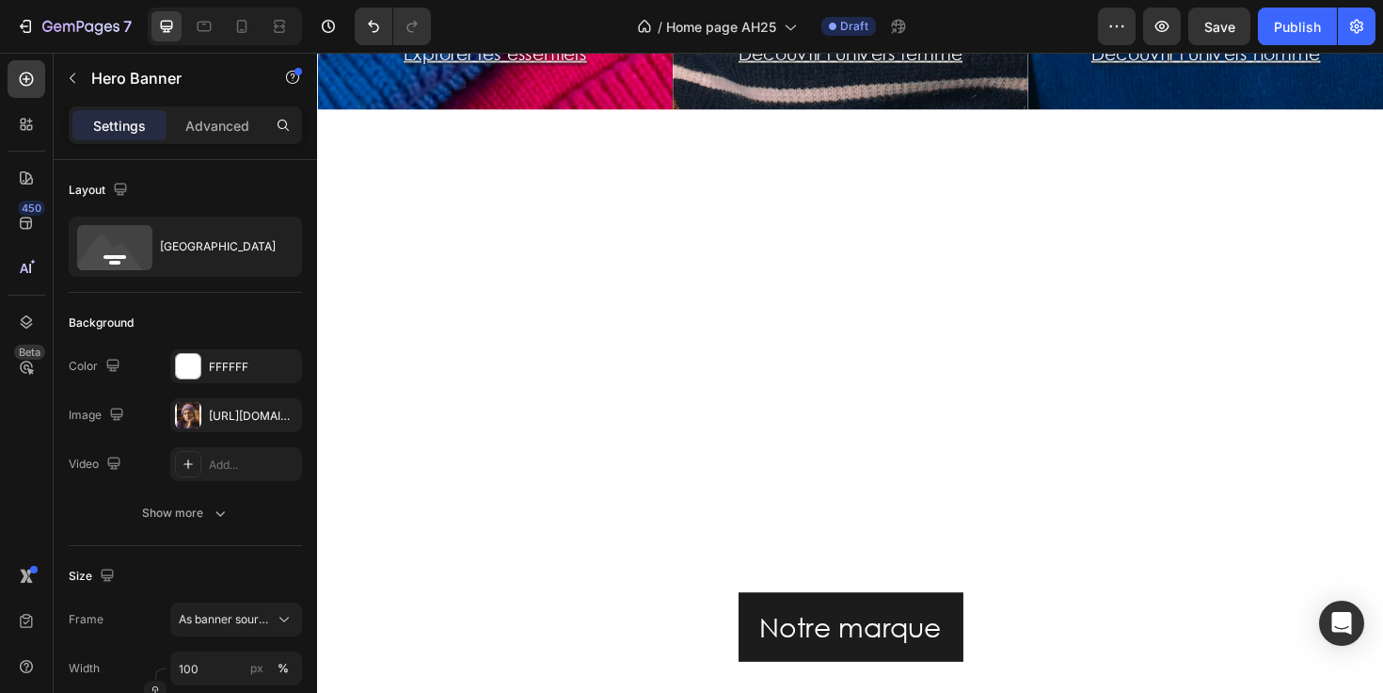
scroll to position [767, 0]
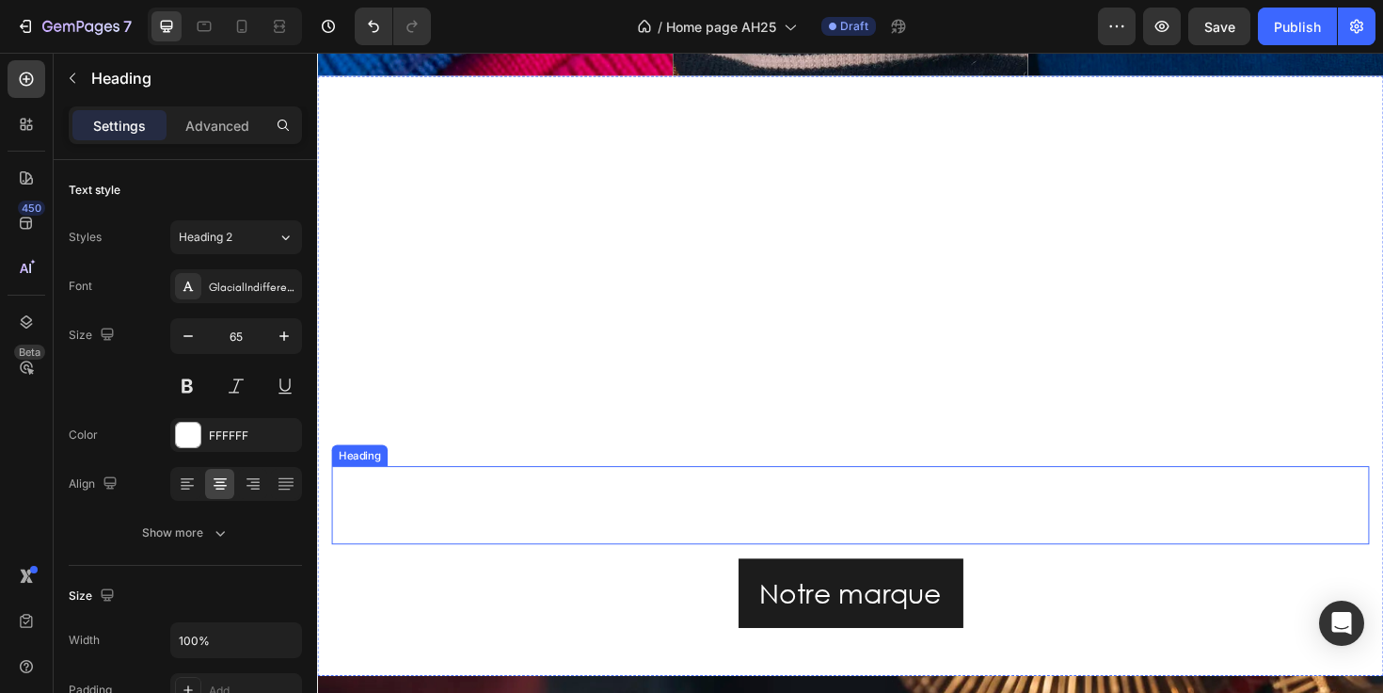
click at [772, 548] on h2 "C É Z E M B R E" at bounding box center [881, 532] width 1099 height 84
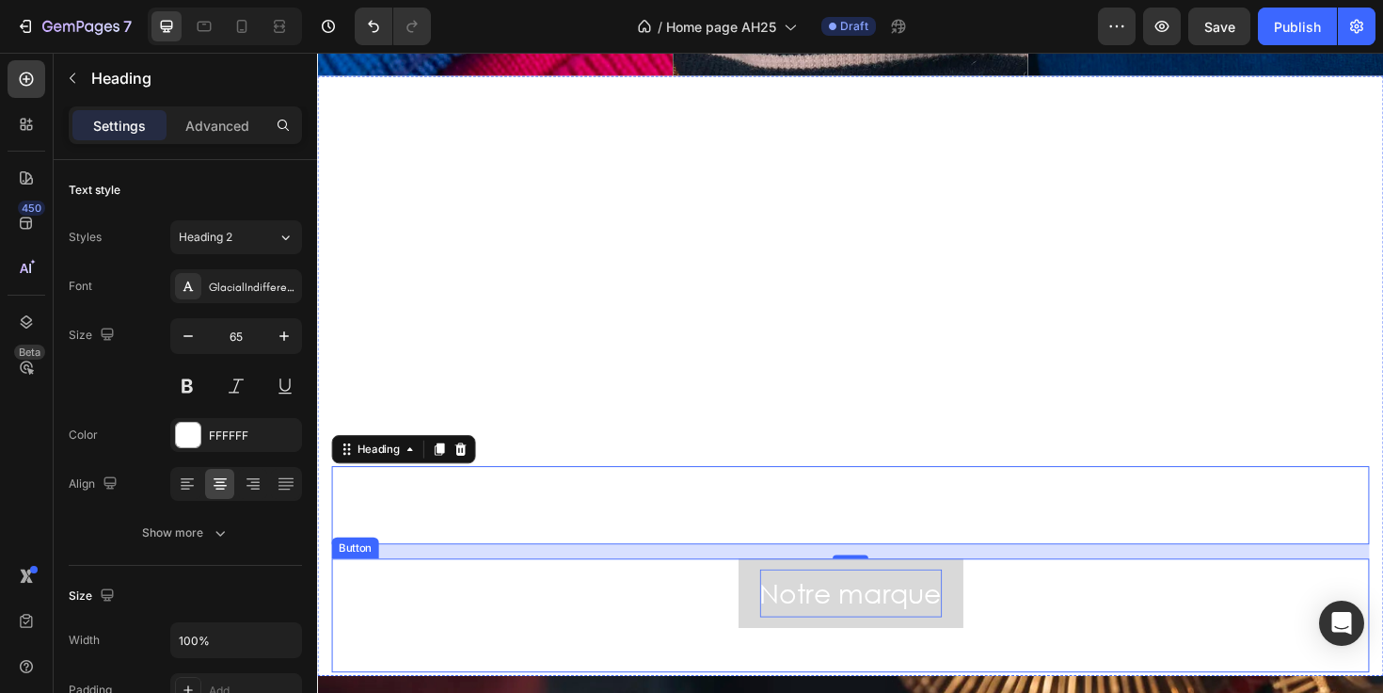
click at [872, 620] on p "Notre marque" at bounding box center [882, 624] width 193 height 51
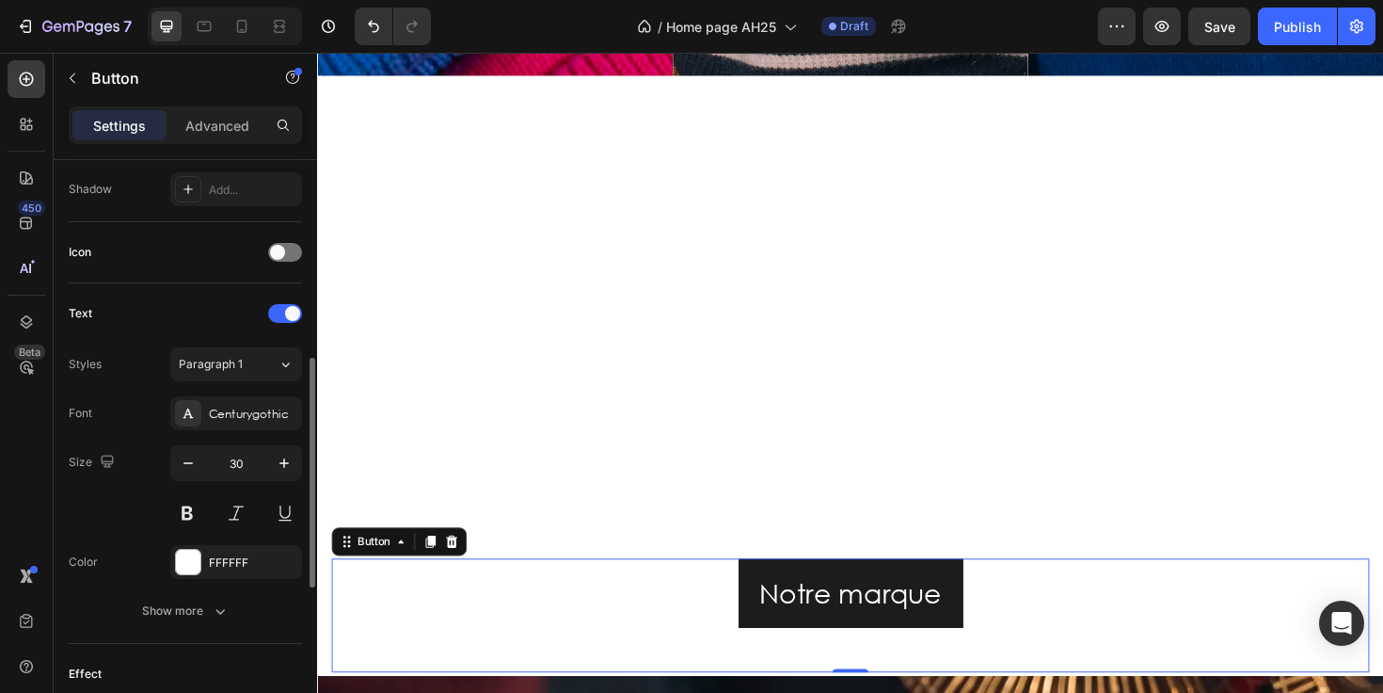
scroll to position [591, 0]
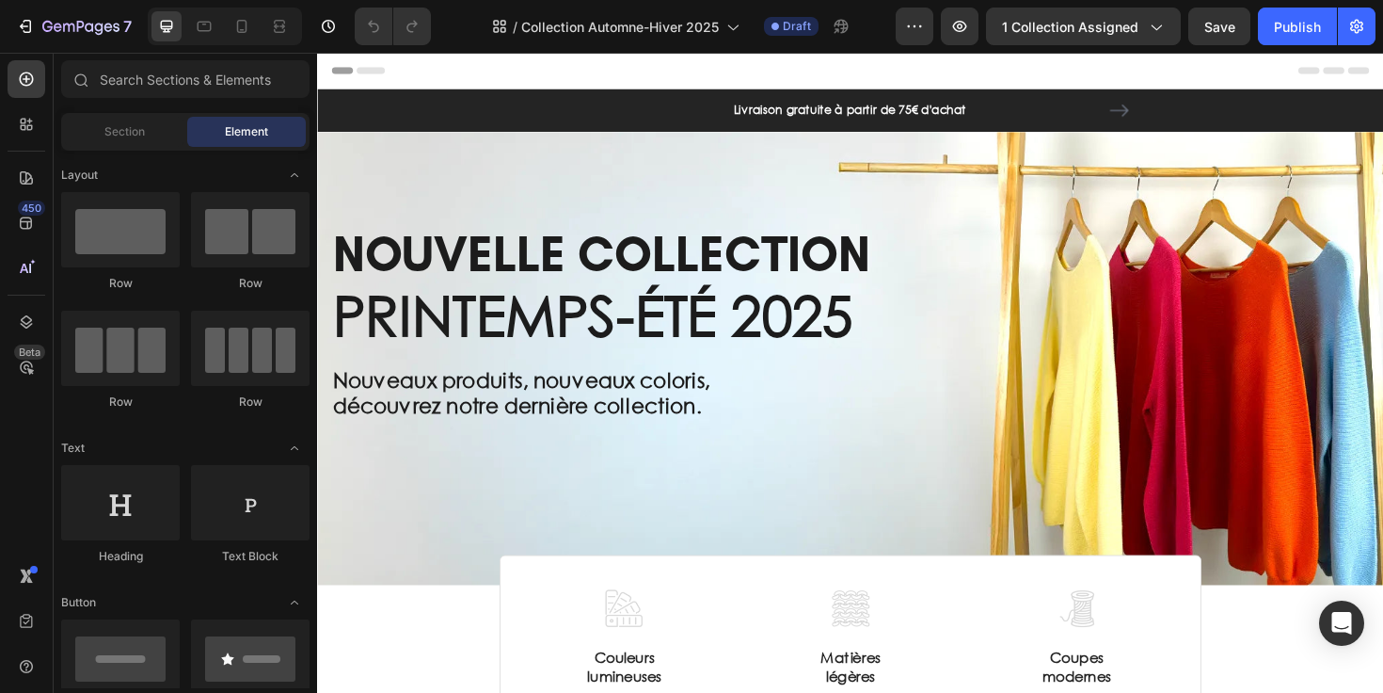
select select "557301417150710571"
select select "557148241486086930"
click at [247, 21] on icon at bounding box center [241, 26] width 19 height 19
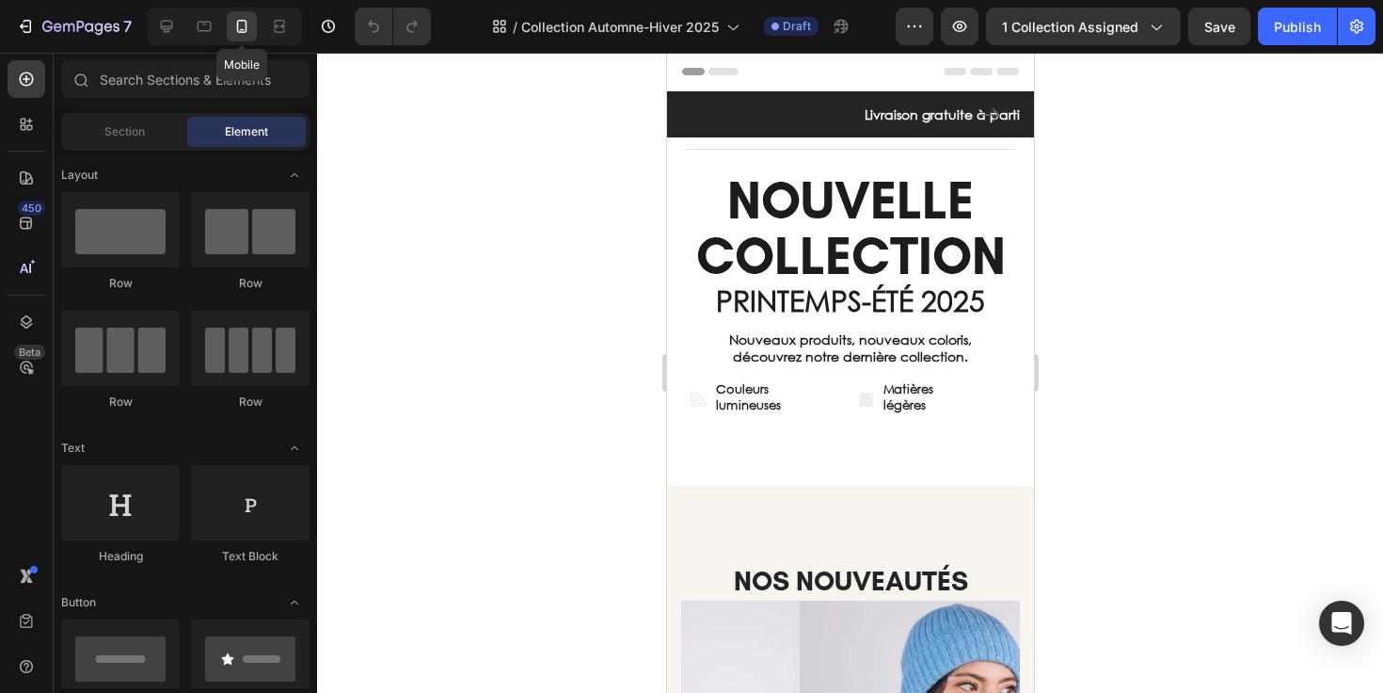
select select "557301417150710571"
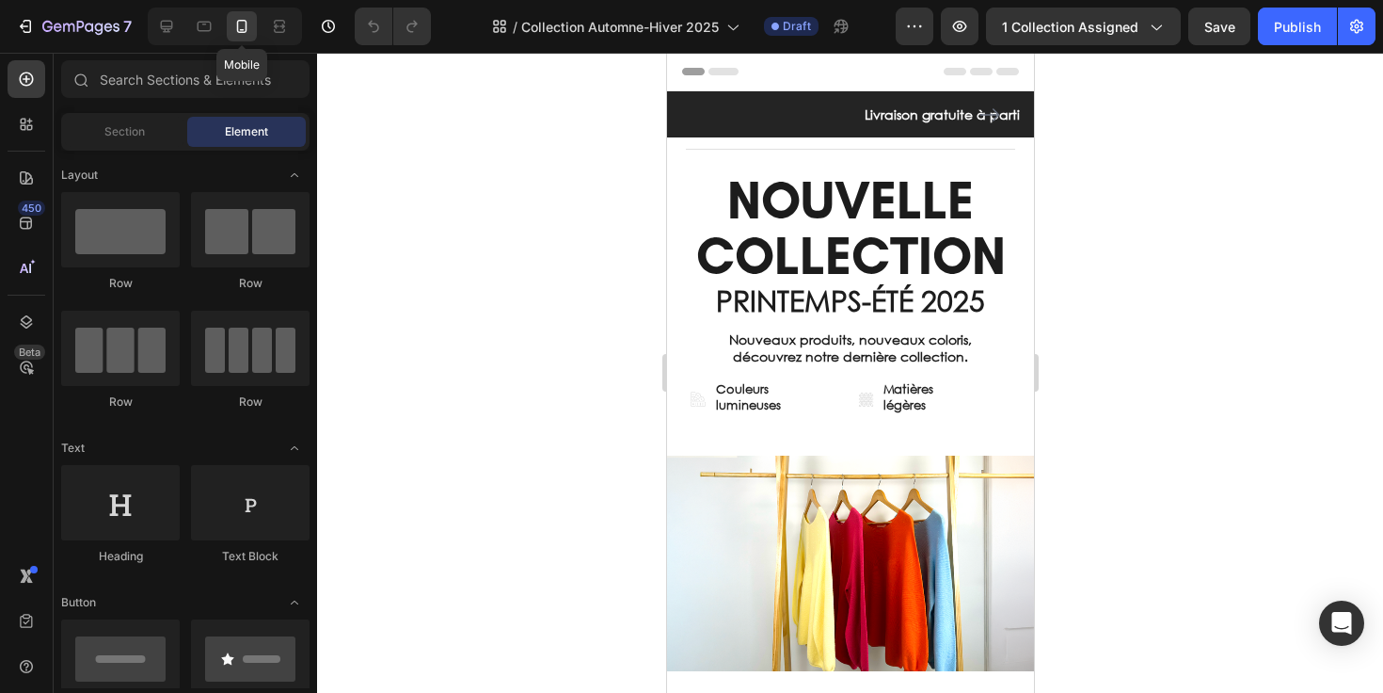
select select "557148241486086930"
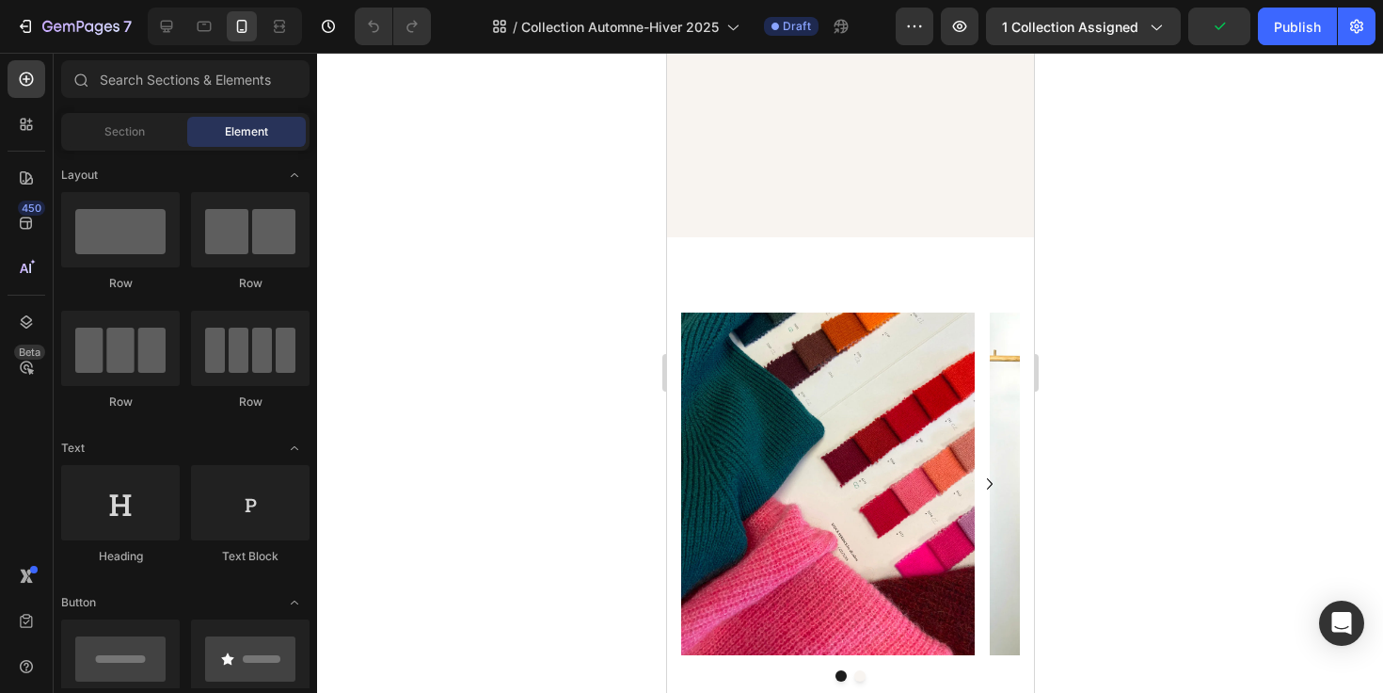
select select "557301417150710571"
select select "557148241486086930"
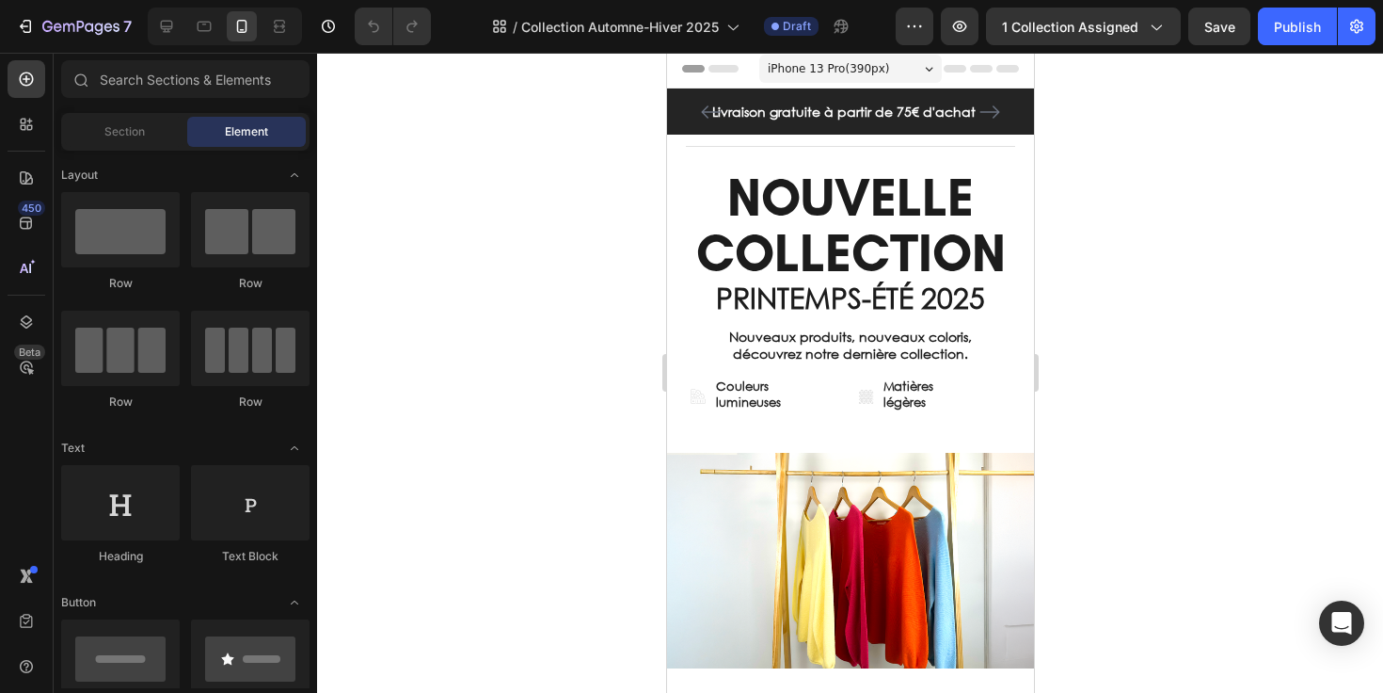
select select "557301417150710571"
select select "557148241486086930"
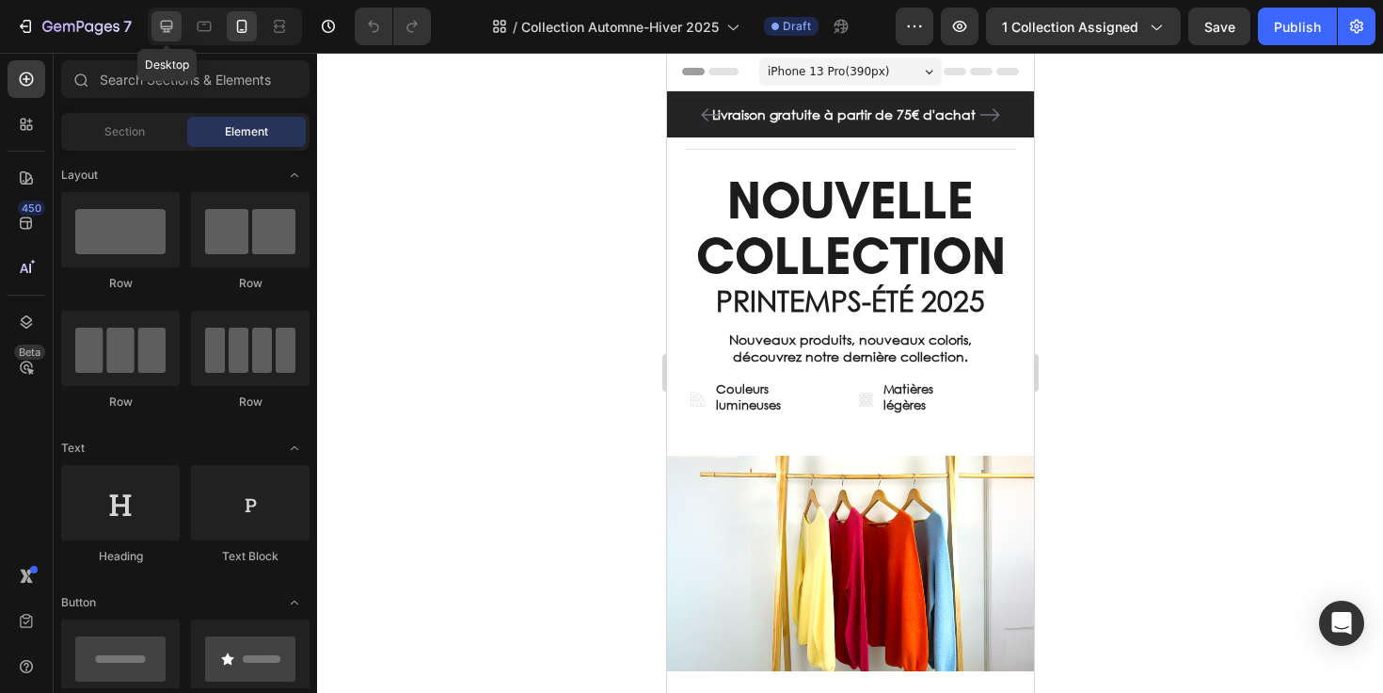
click at [158, 24] on icon at bounding box center [166, 26] width 19 height 19
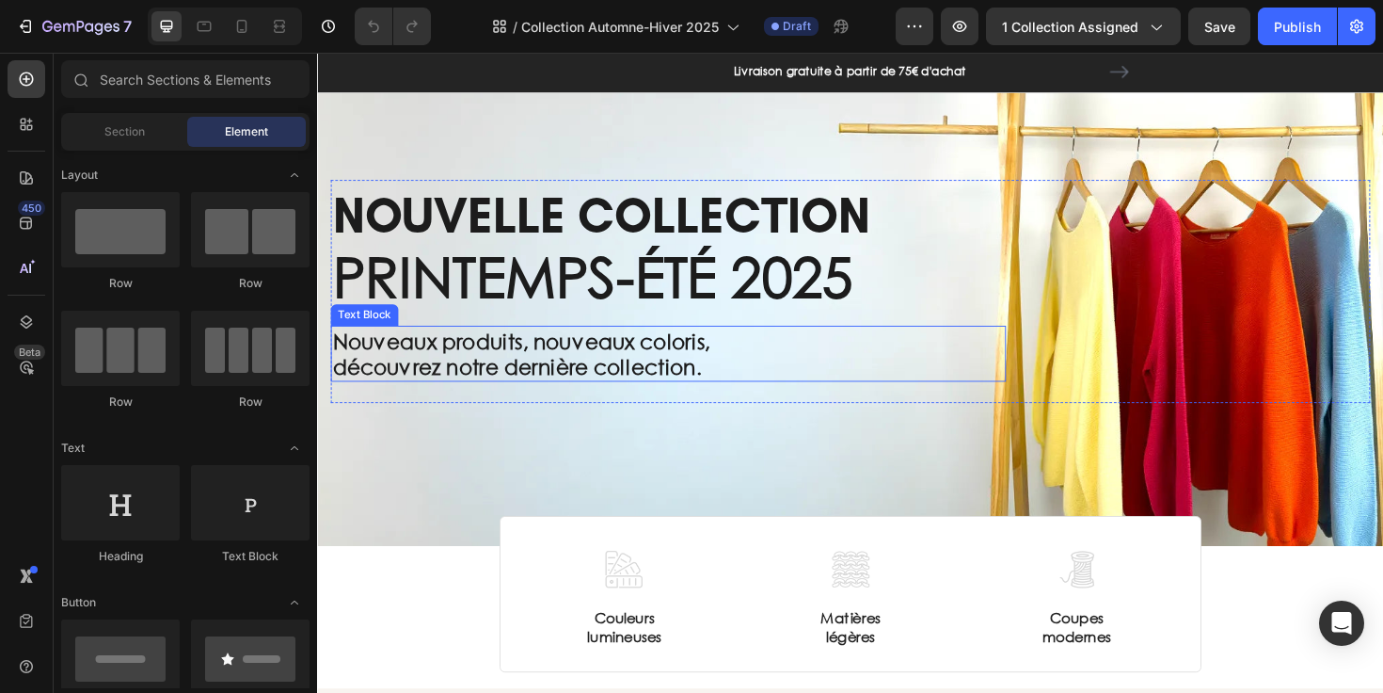
select select "557301417150710571"
select select "557148241486086930"
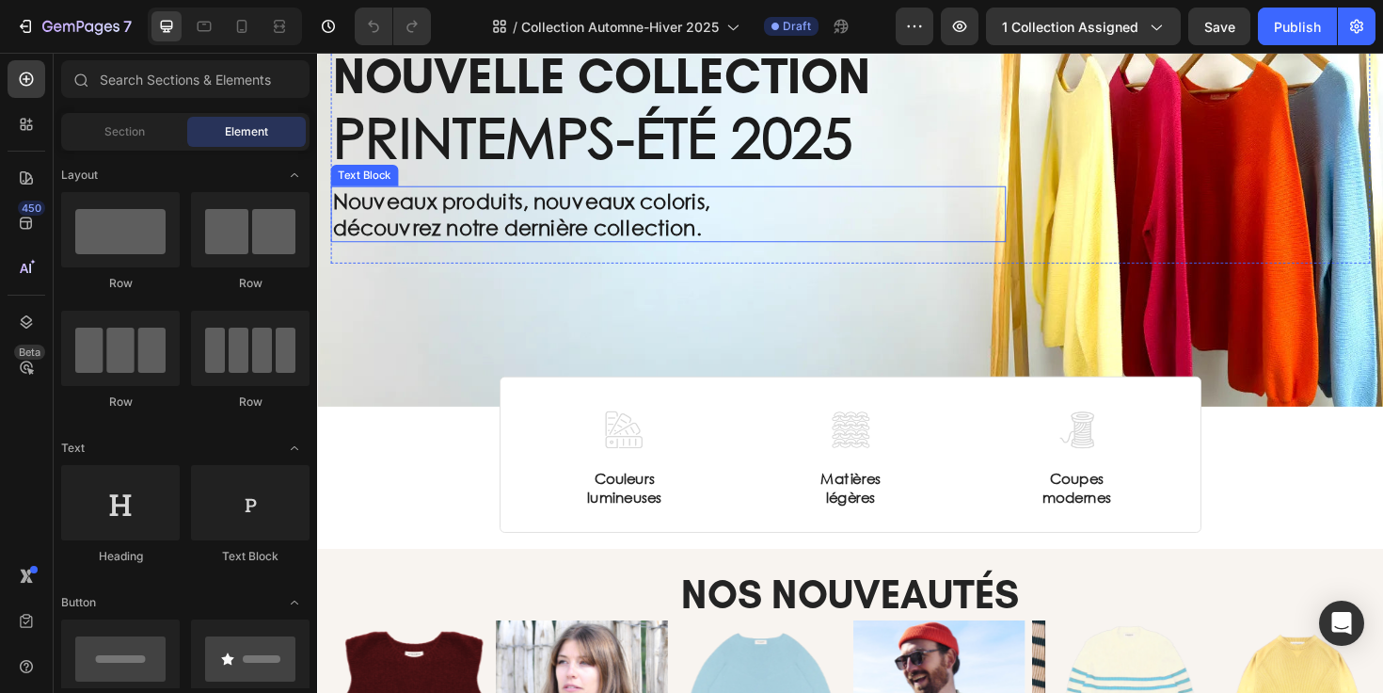
scroll to position [193, 0]
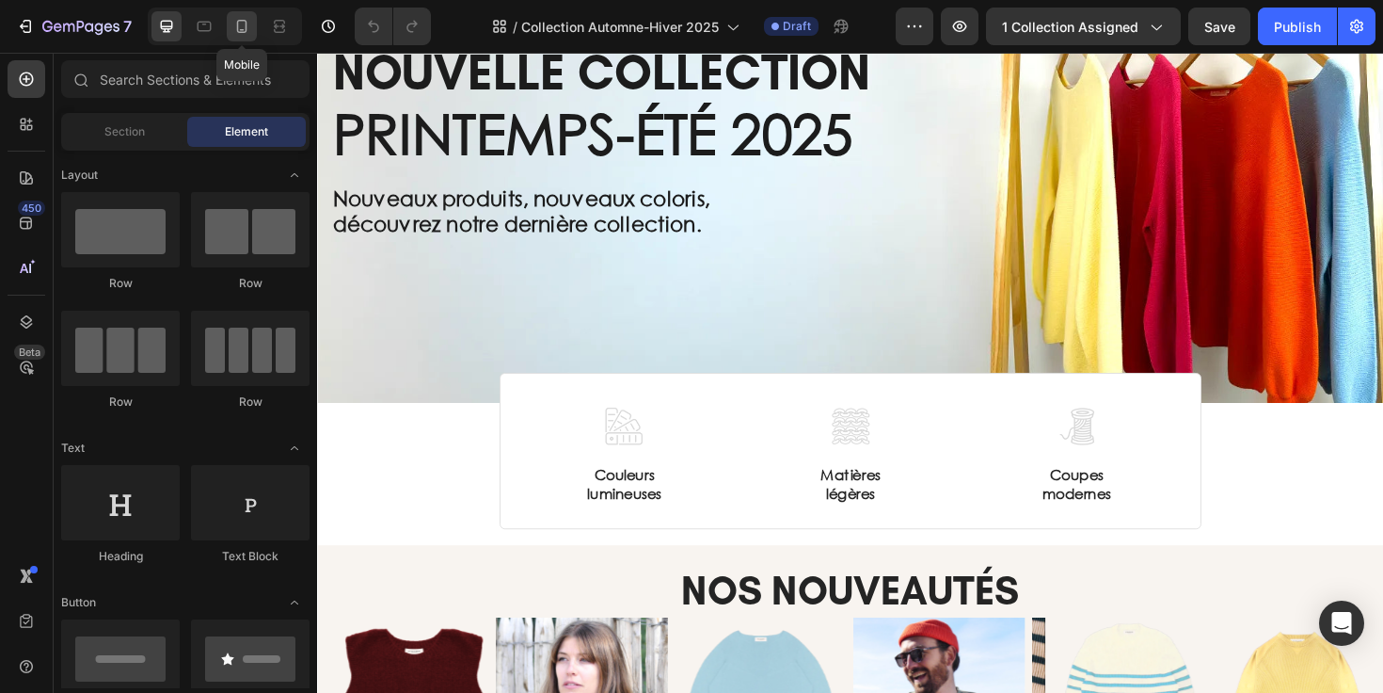
click at [235, 28] on icon at bounding box center [241, 26] width 19 height 19
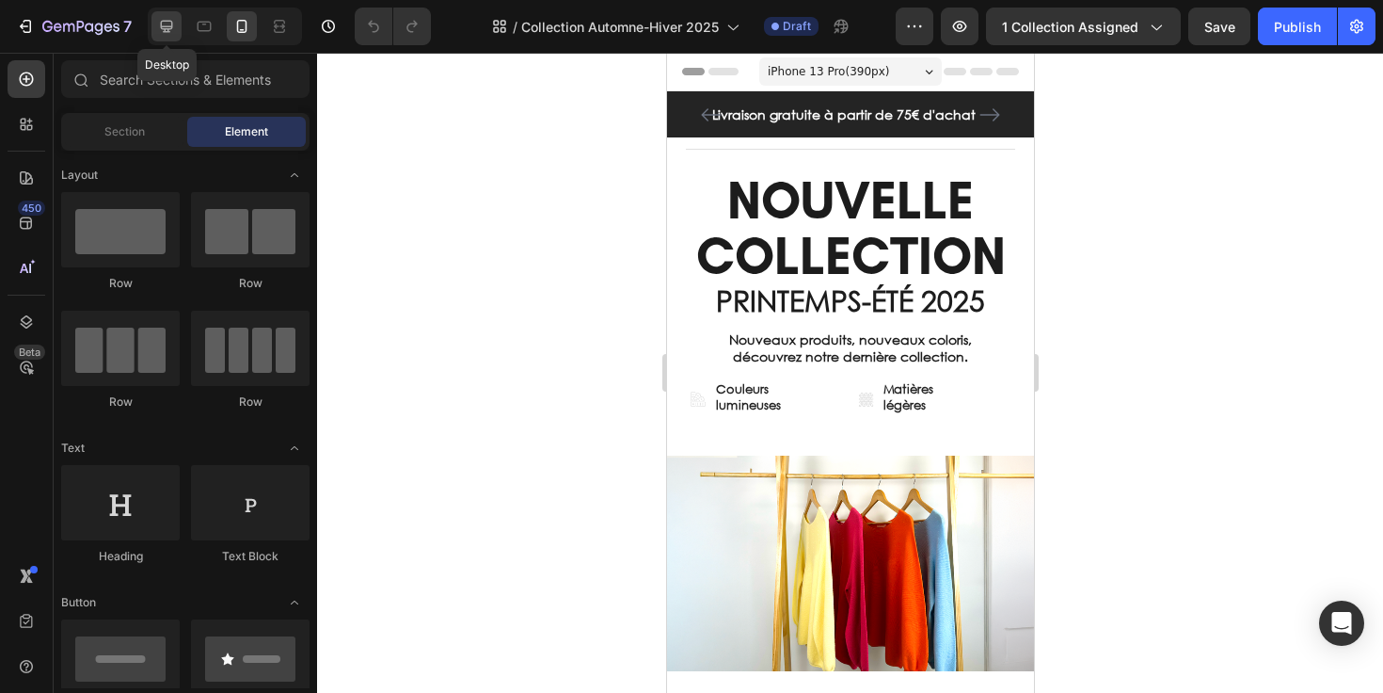
click at [167, 24] on icon at bounding box center [166, 26] width 19 height 19
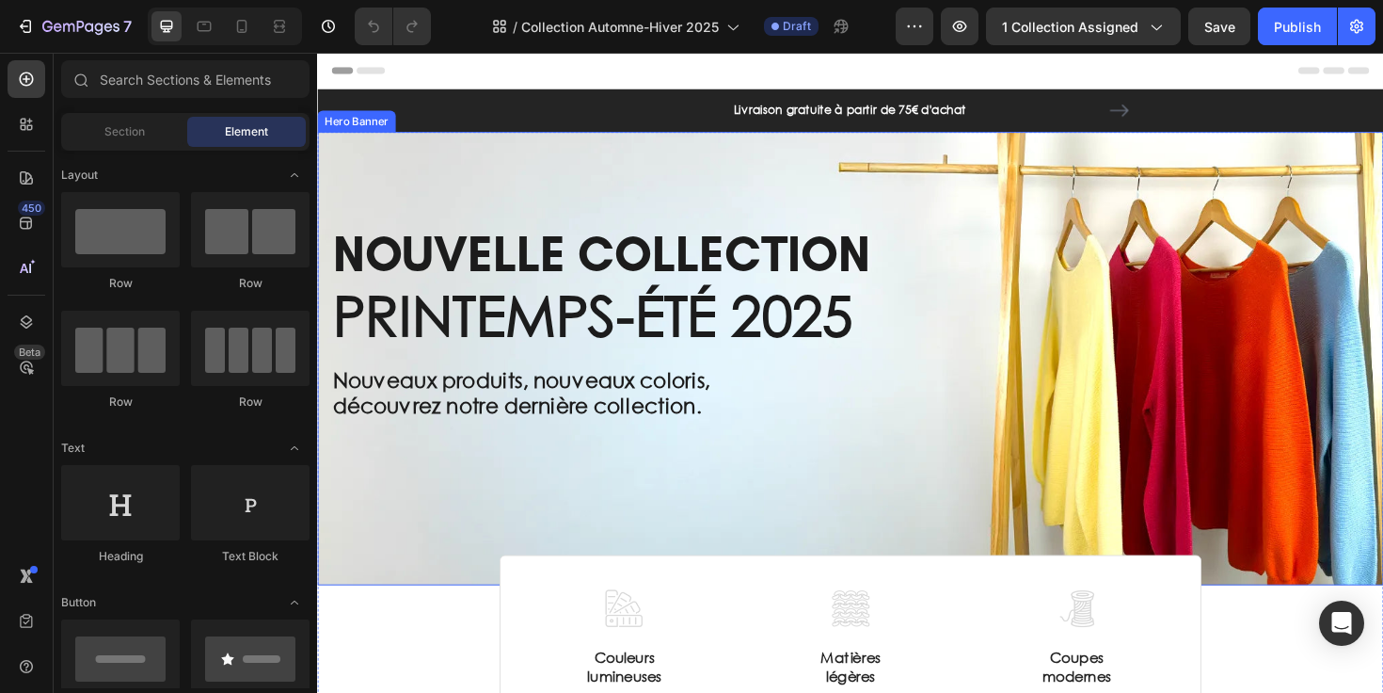
click at [725, 535] on div "Title Line NOUVELLE COLLECTION Heading PRINTEMPS-ÉTÉ 2025 Text Block Nouveaux p…" at bounding box center [881, 376] width 1129 height 481
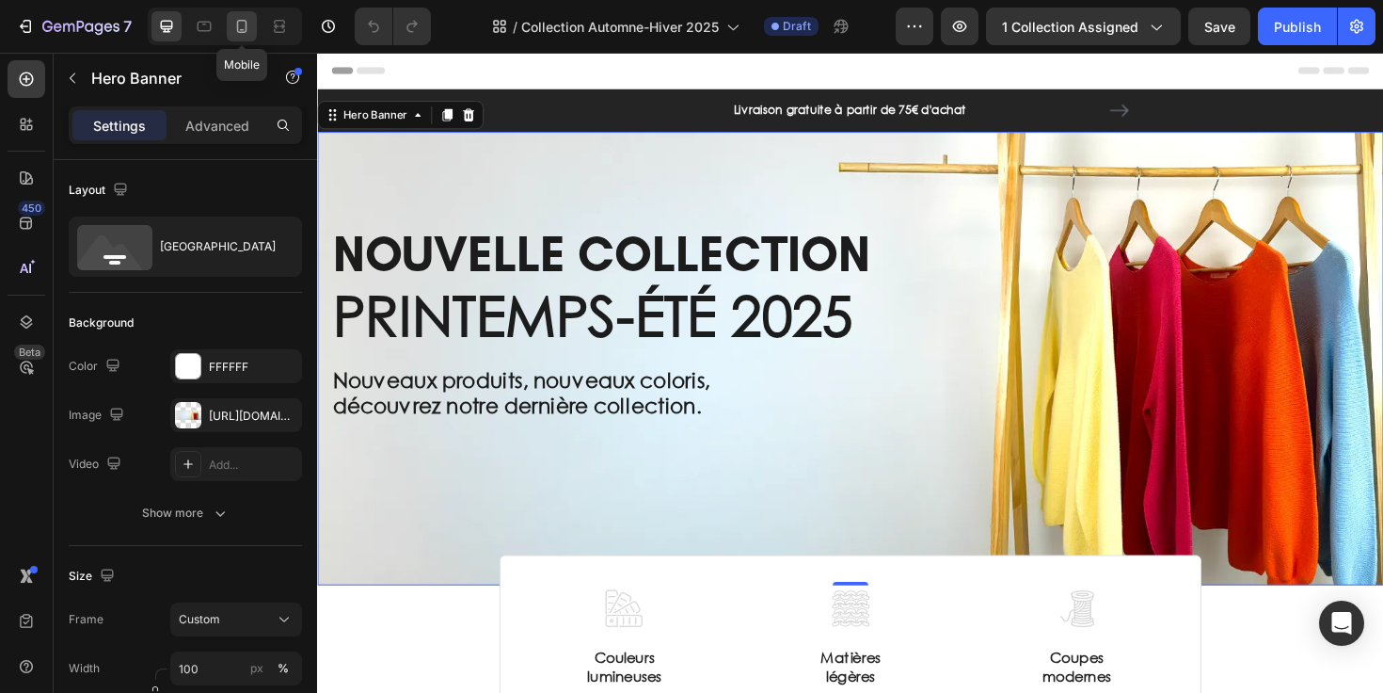
click at [243, 28] on icon at bounding box center [241, 26] width 19 height 19
type input "100%"
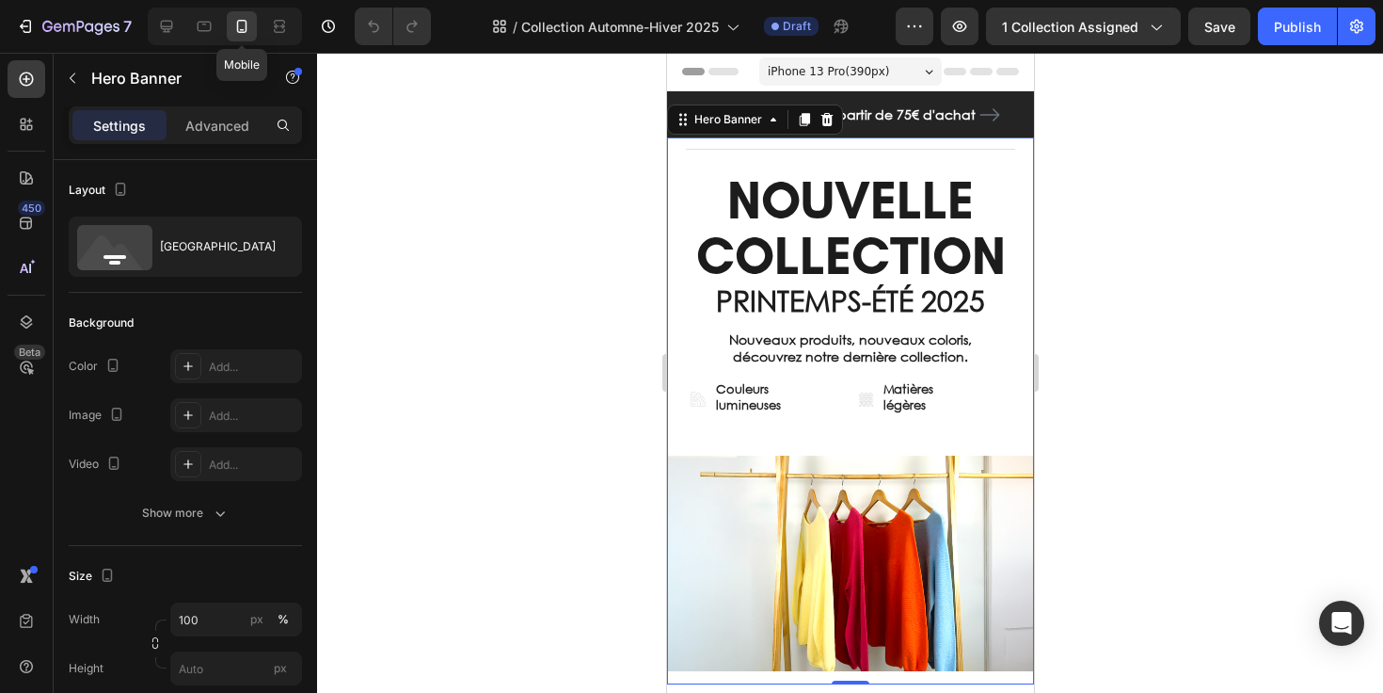
scroll to position [19, 0]
select select "557301417150710571"
select select "557148241486086930"
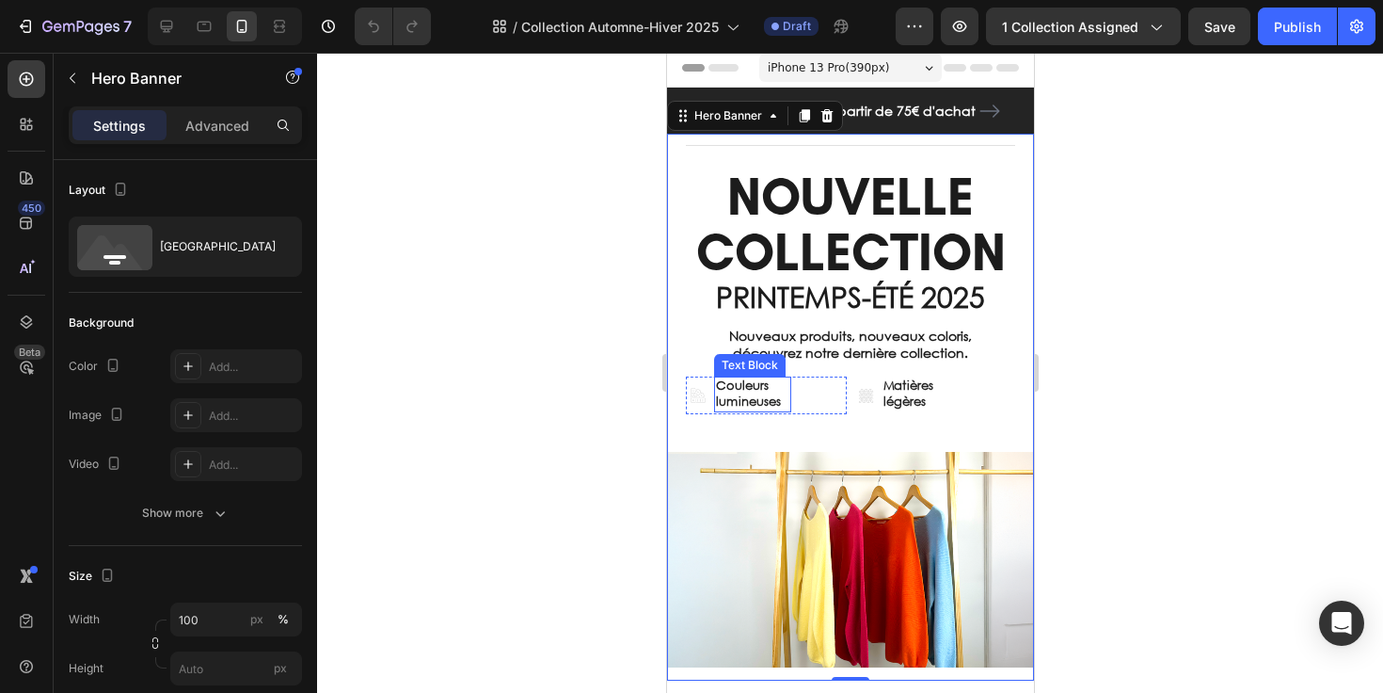
scroll to position [0, 0]
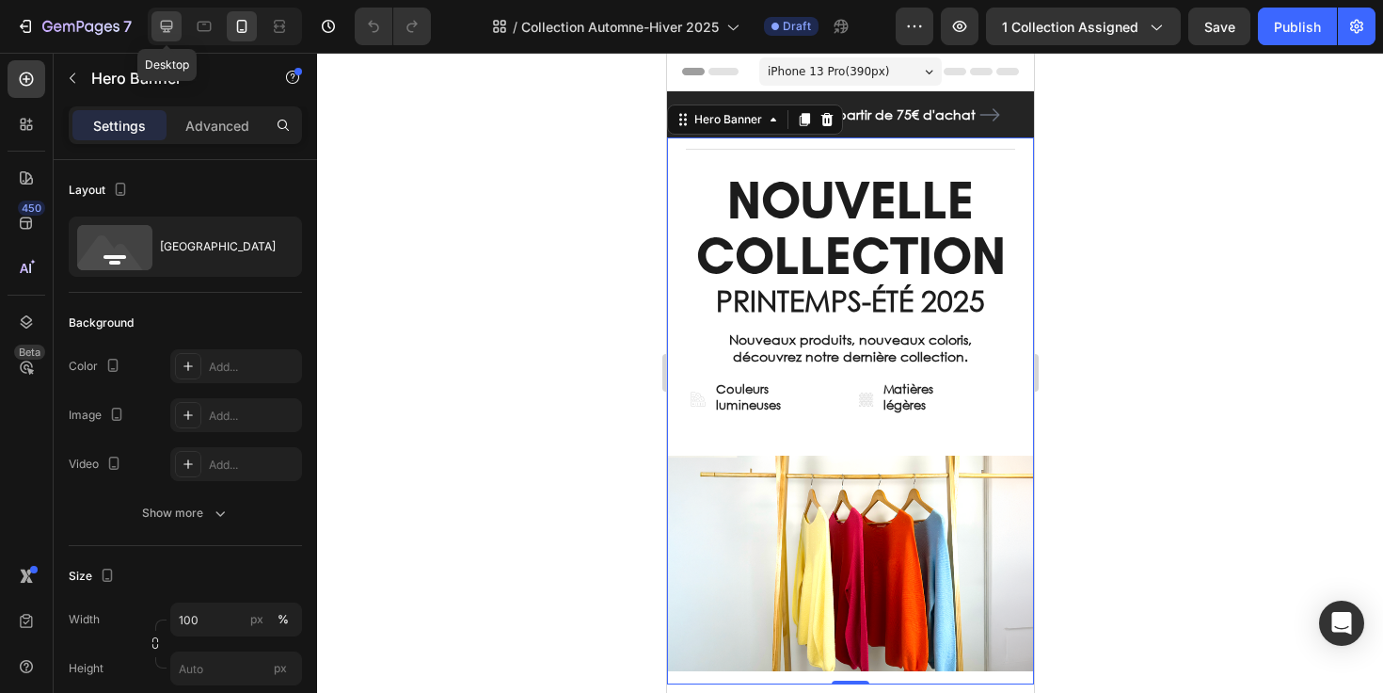
click at [168, 30] on icon at bounding box center [167, 27] width 12 height 12
type input "1200"
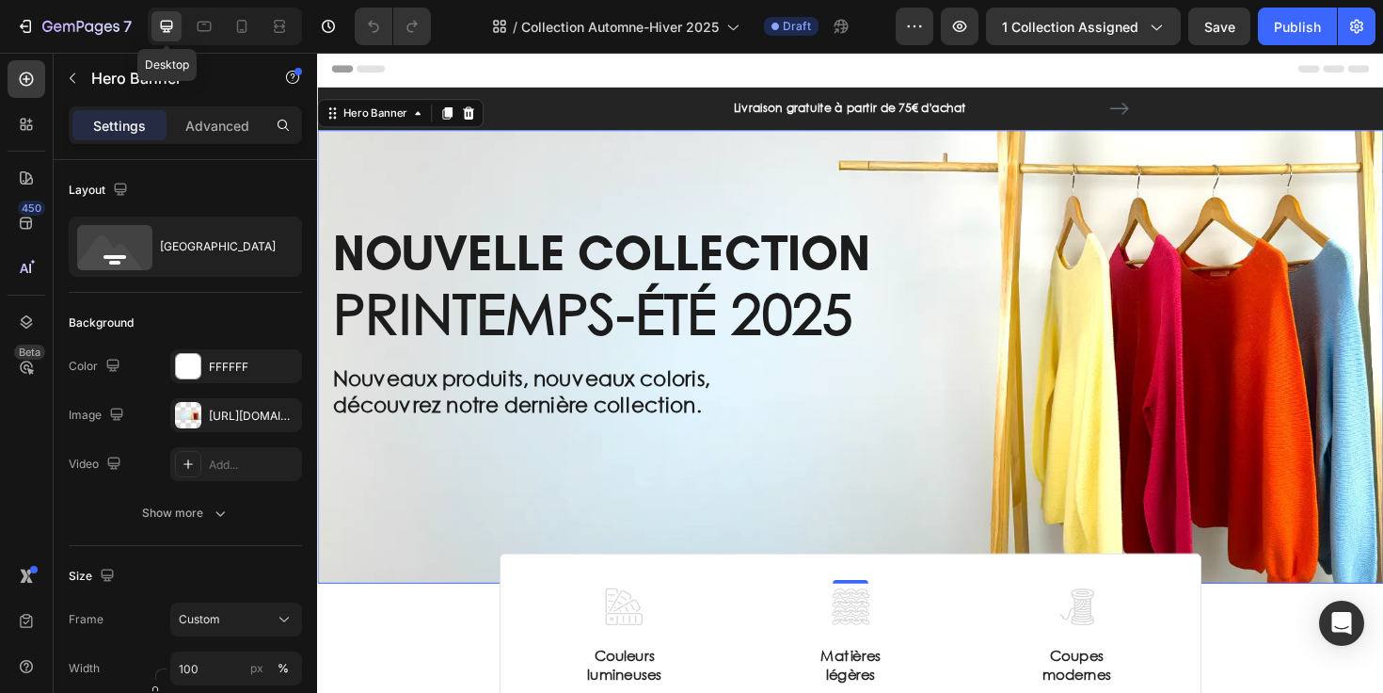
scroll to position [17, 0]
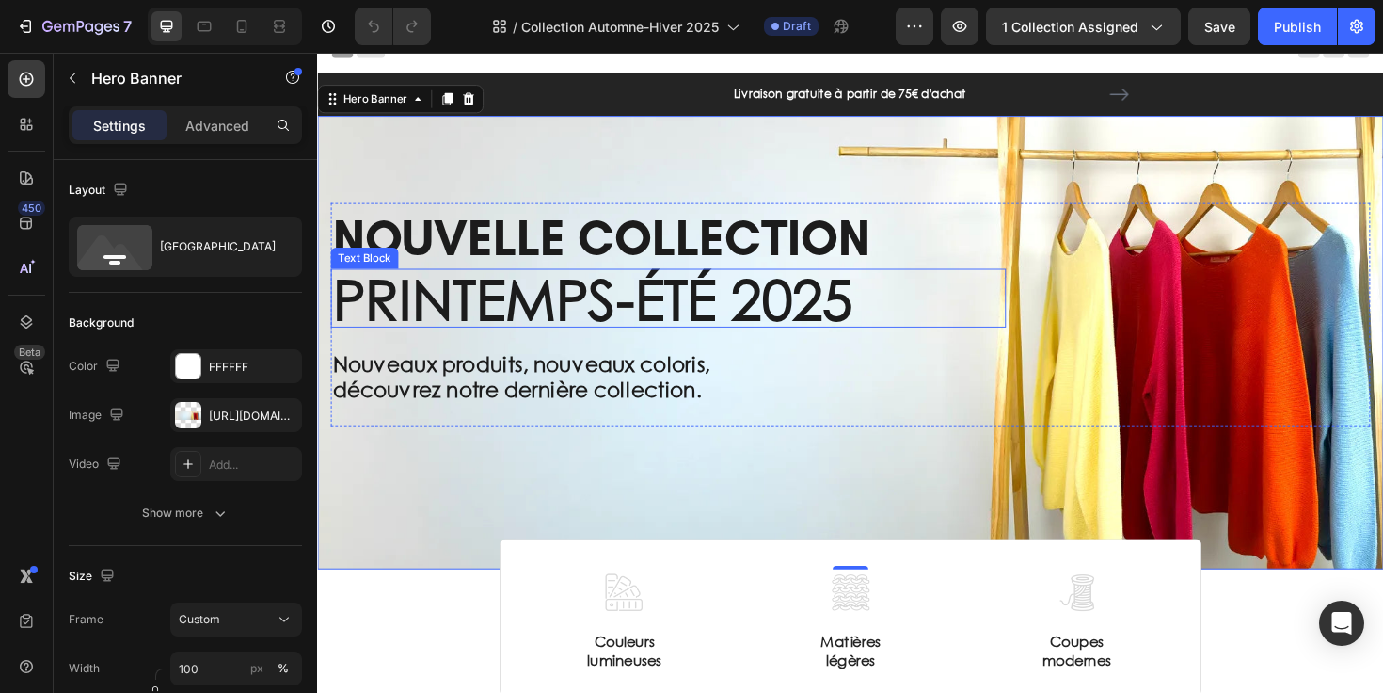
select select "557301417150710571"
select select "557148241486086930"
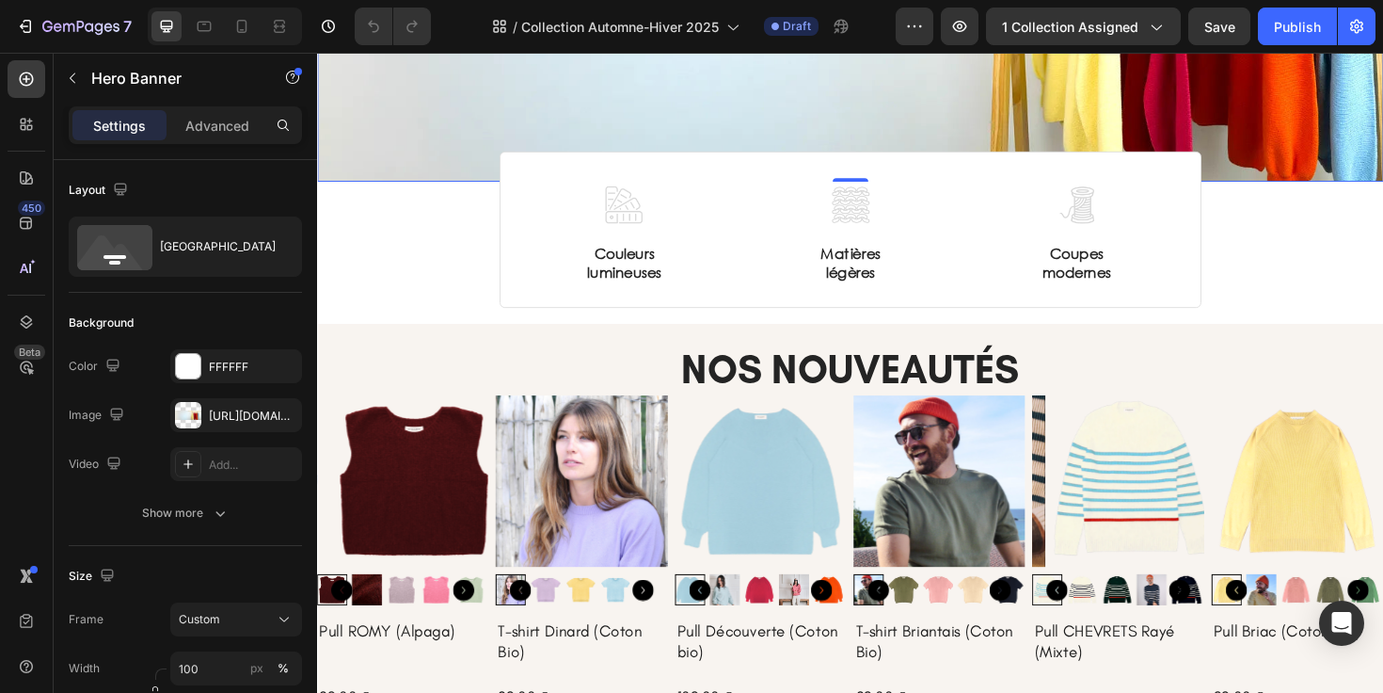
scroll to position [0, 0]
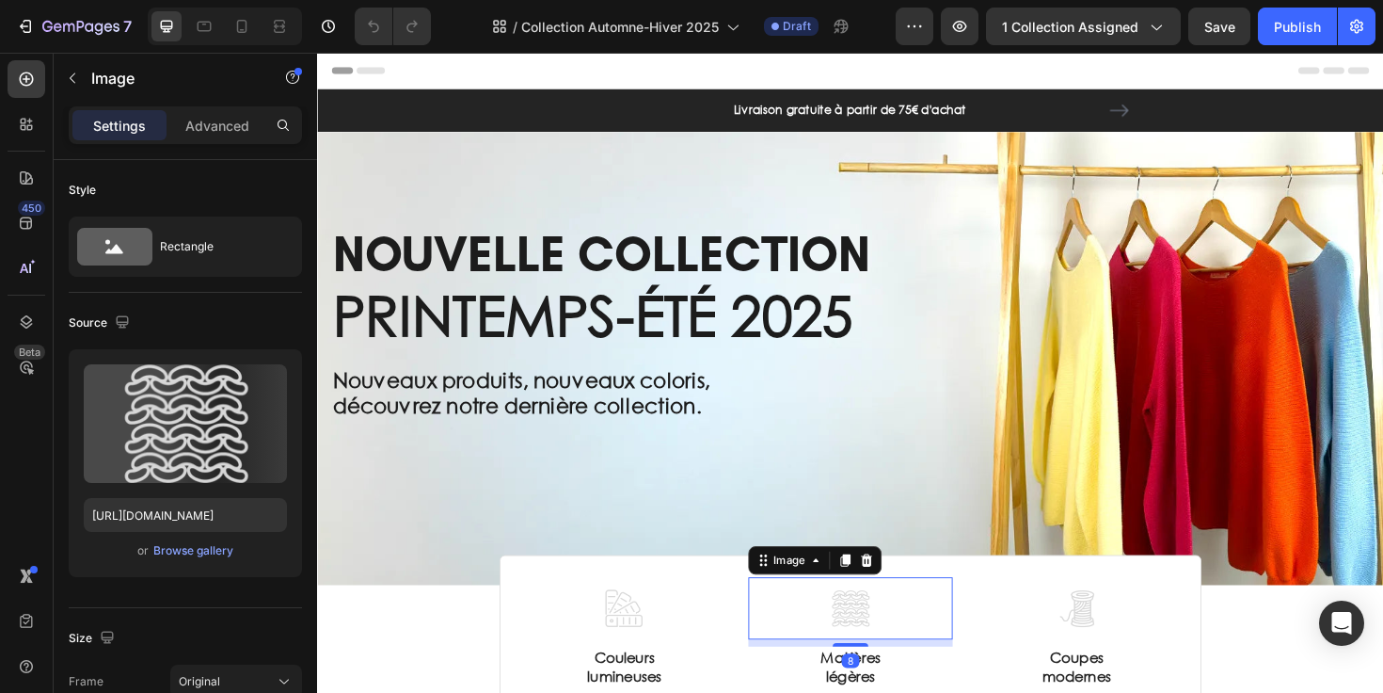
click at [896, 619] on img at bounding box center [882, 641] width 66 height 66
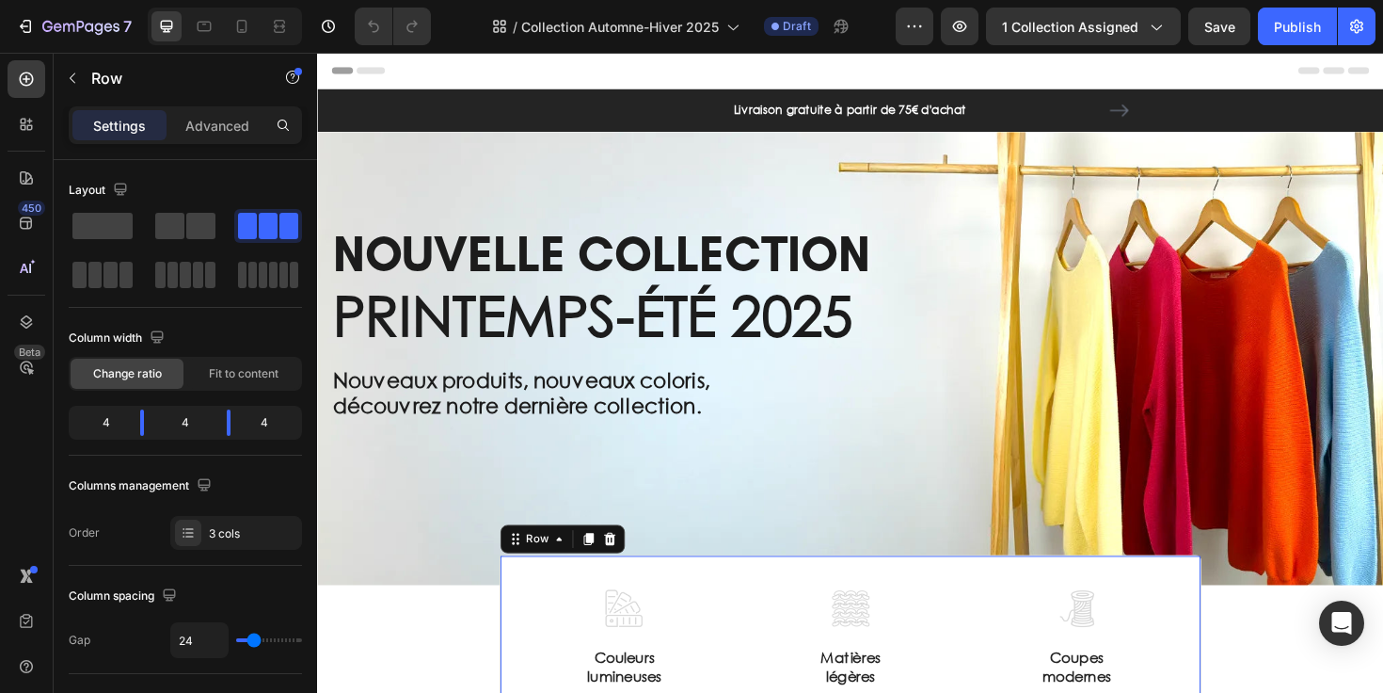
click at [1004, 615] on div "Image Couleurs lumineuses Text Block Image Matières légères Text Block Image Co…" at bounding box center [881, 667] width 743 height 166
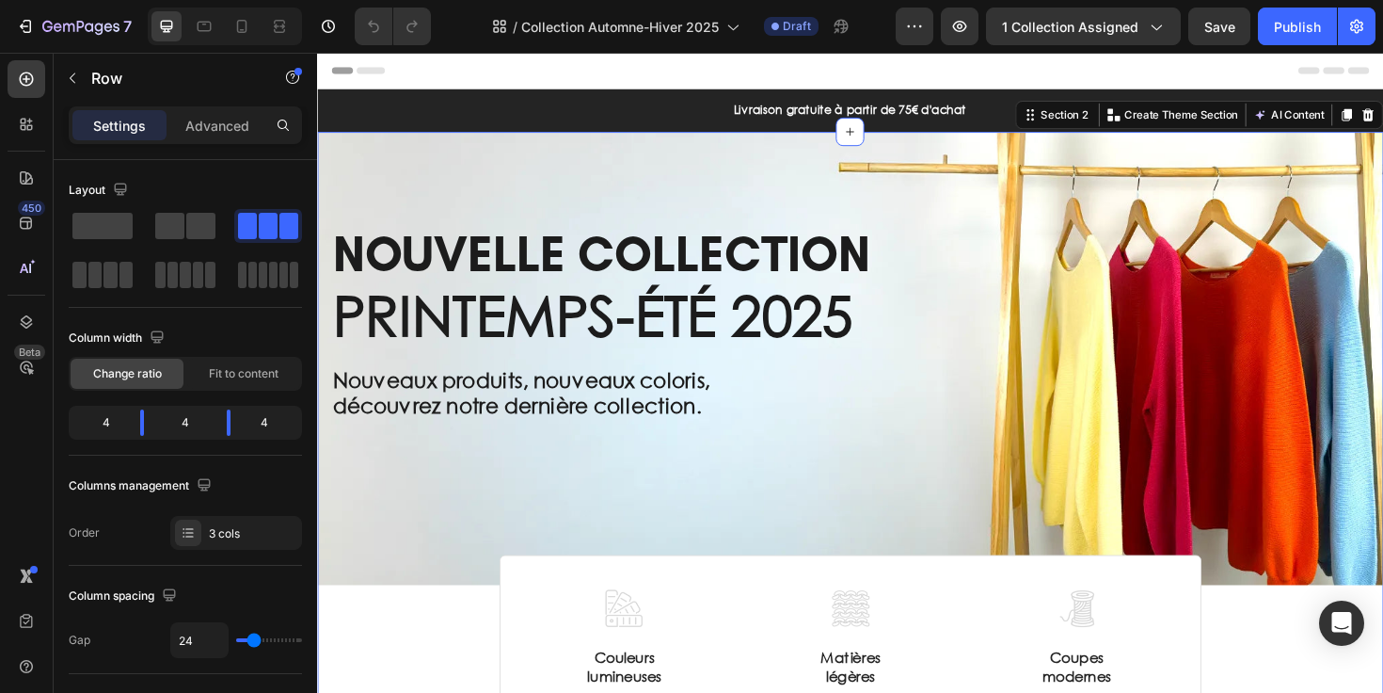
click at [377, 688] on div "Title Line NOUVELLE COLLECTION Heading PRINTEMPS-ÉTÉ 2025 Text Block Nouveaux p…" at bounding box center [881, 442] width 1129 height 613
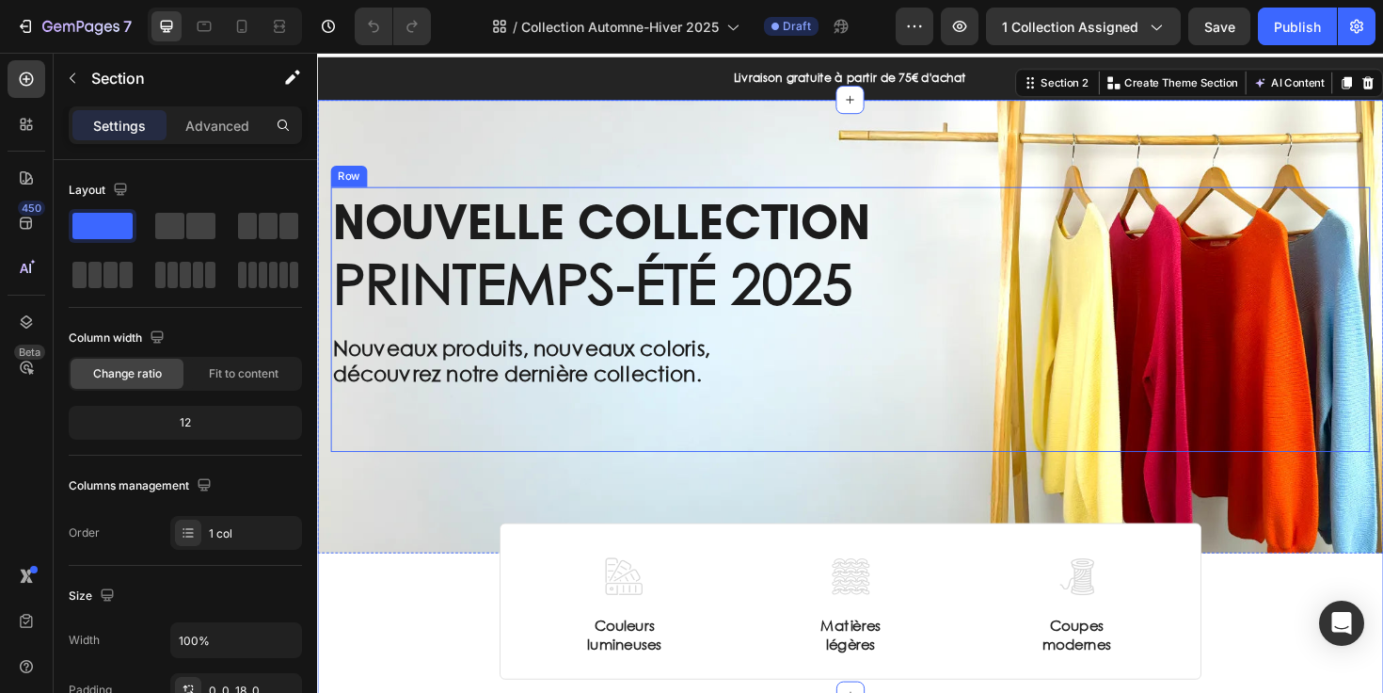
scroll to position [55, 0]
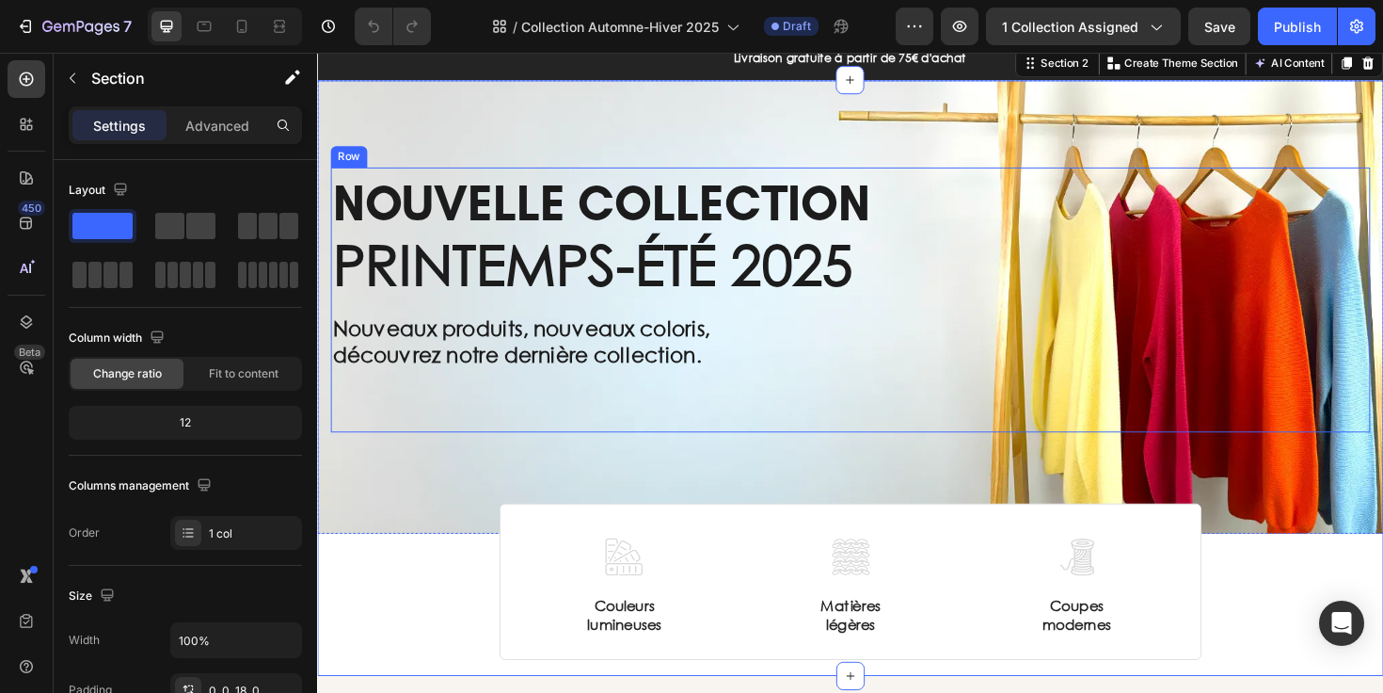
select select "557301417150710571"
select select "557148241486086930"
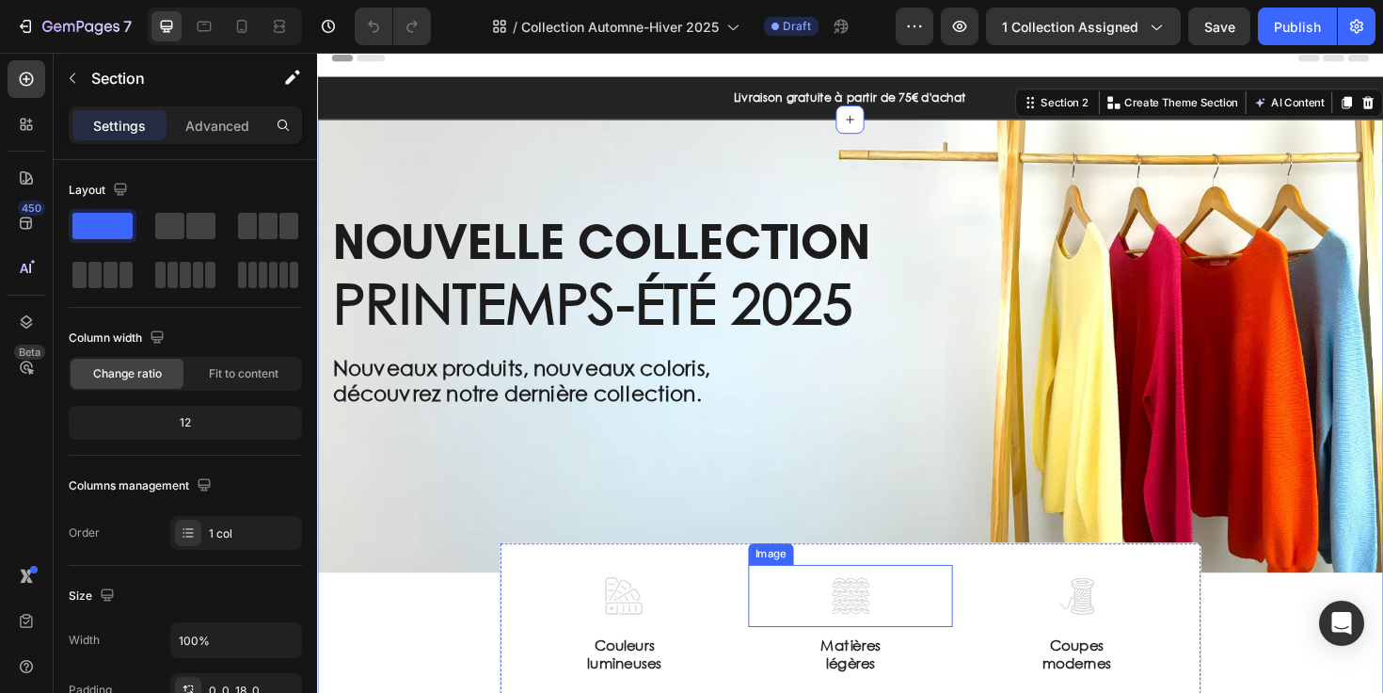
scroll to position [0, 0]
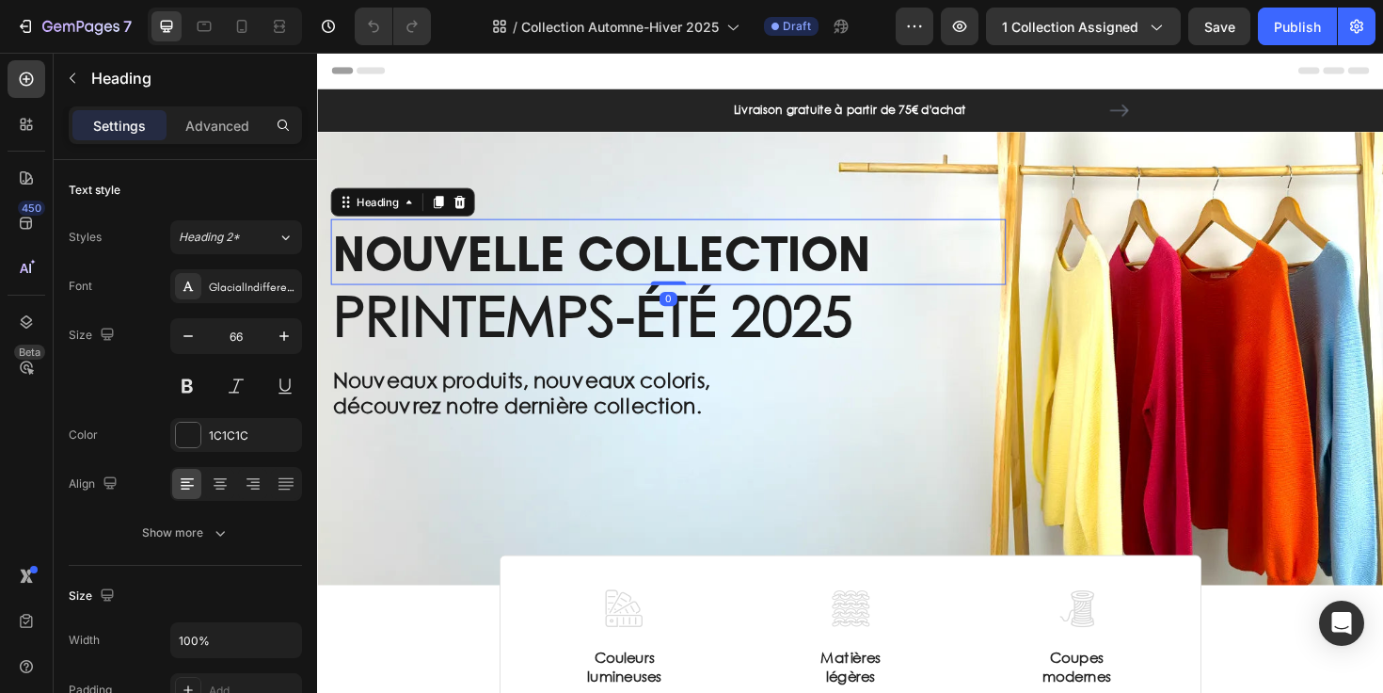
click at [686, 265] on span "NOUVELLE COLLECTION" at bounding box center [617, 265] width 569 height 62
click at [472, 207] on icon at bounding box center [468, 209] width 12 height 13
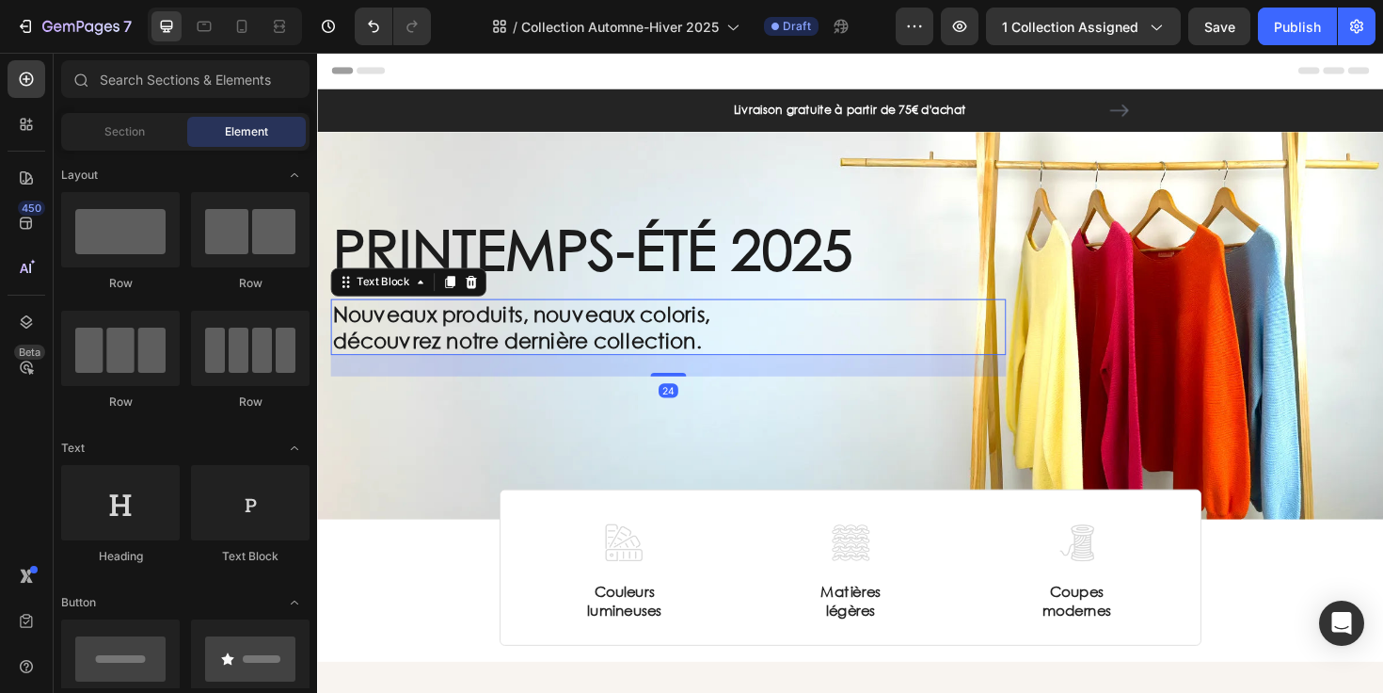
click at [526, 352] on p "découvrez notre dernière collection." at bounding box center [688, 356] width 711 height 28
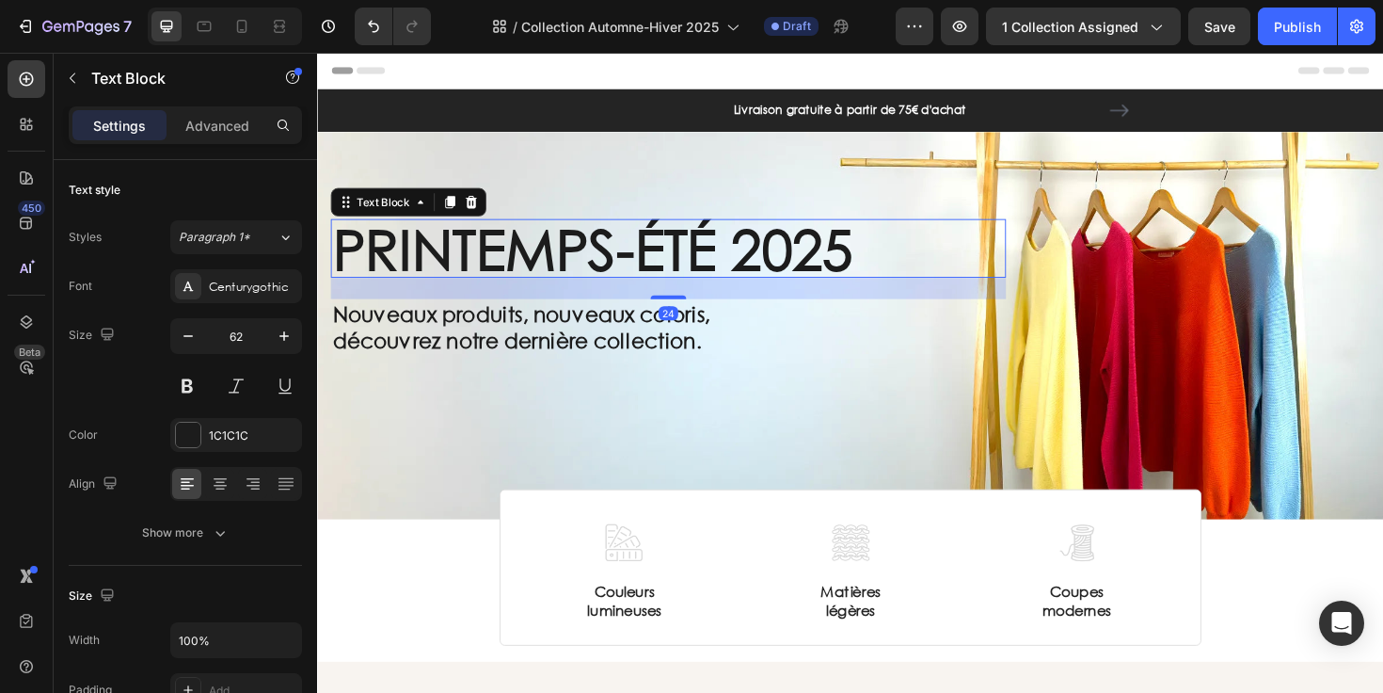
click at [591, 269] on p "PRINTEMPS-ÉTÉ 2025" at bounding box center [688, 260] width 711 height 58
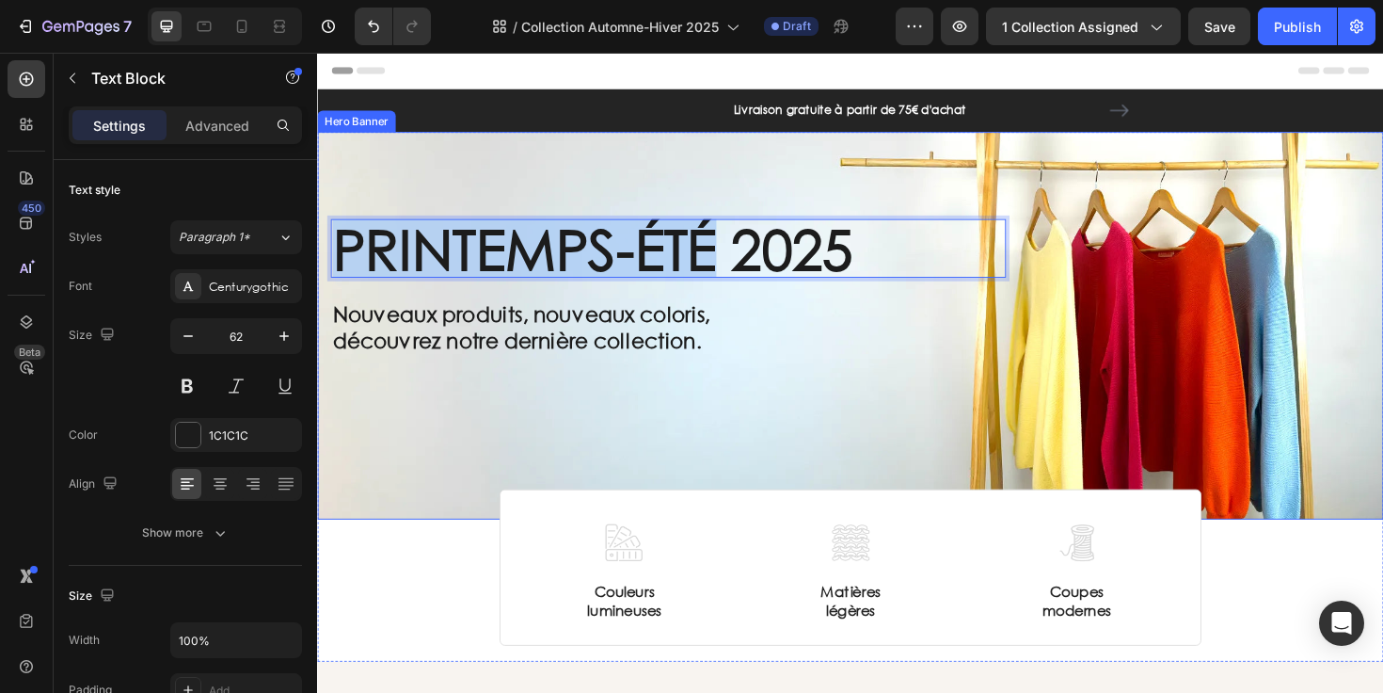
drag, startPoint x: 728, startPoint y: 253, endPoint x: 323, endPoint y: 266, distance: 405.7
click at [323, 267] on div "Title Line PRINTEMPS-ÉTÉ 2025 Text Block 24 Nouveaux produits, nouveaux coloris…" at bounding box center [881, 341] width 1129 height 411
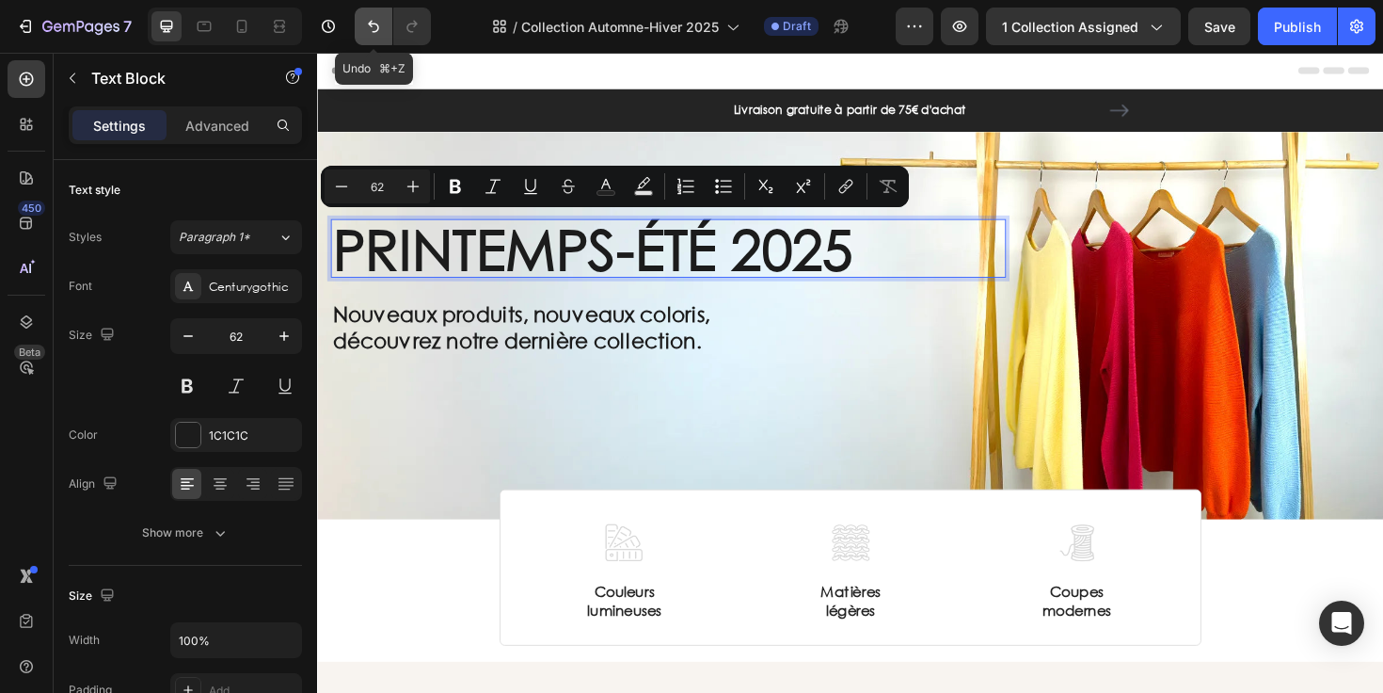
click at [379, 18] on icon "Undo/Redo" at bounding box center [373, 26] width 19 height 19
type input "16"
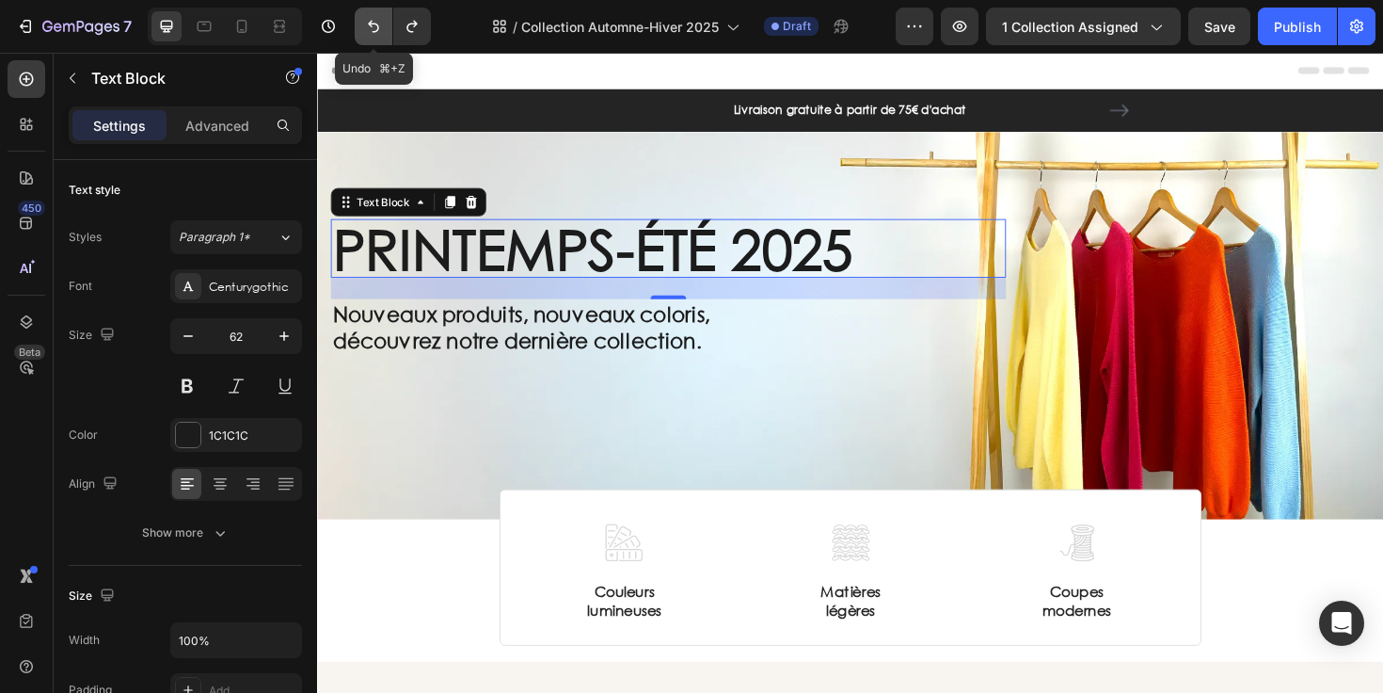
click at [375, 23] on icon "Undo/Redo" at bounding box center [373, 26] width 19 height 19
click at [375, 25] on icon "Undo/Redo" at bounding box center [373, 26] width 19 height 19
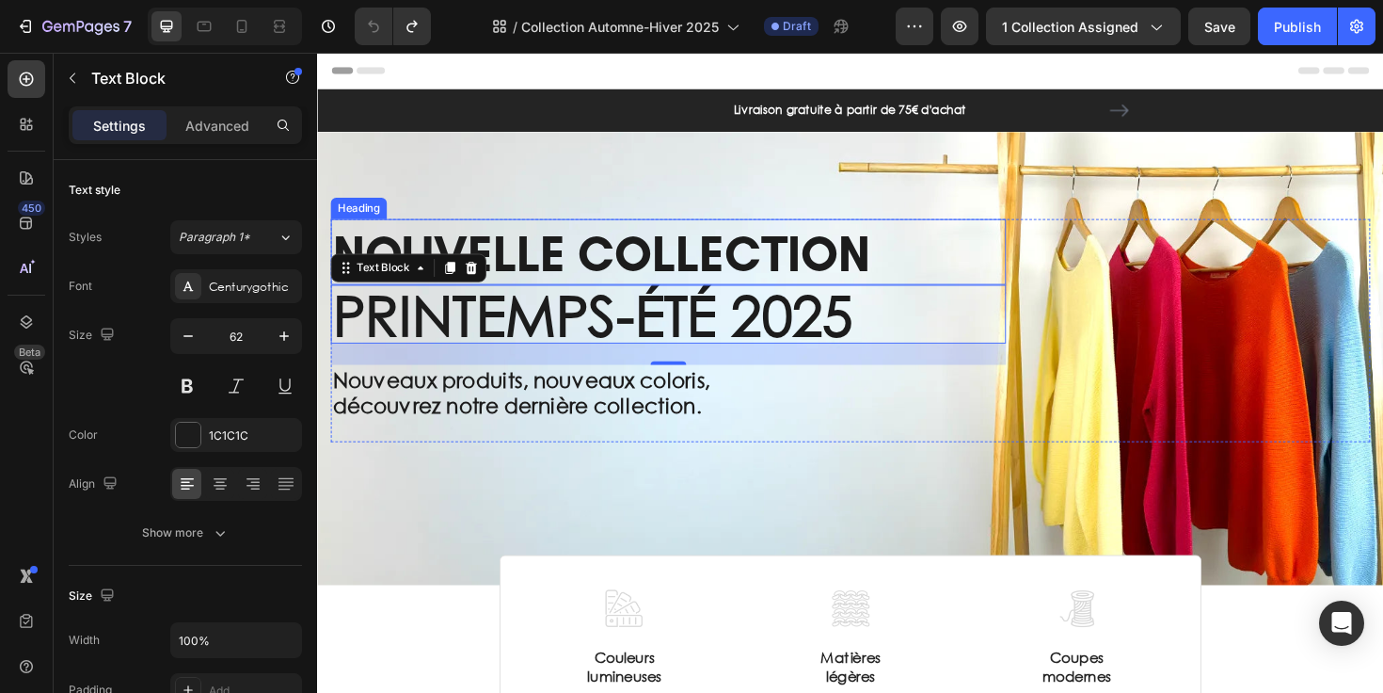
click at [543, 261] on span "NOUVELLE COLLECTION" at bounding box center [617, 265] width 569 height 62
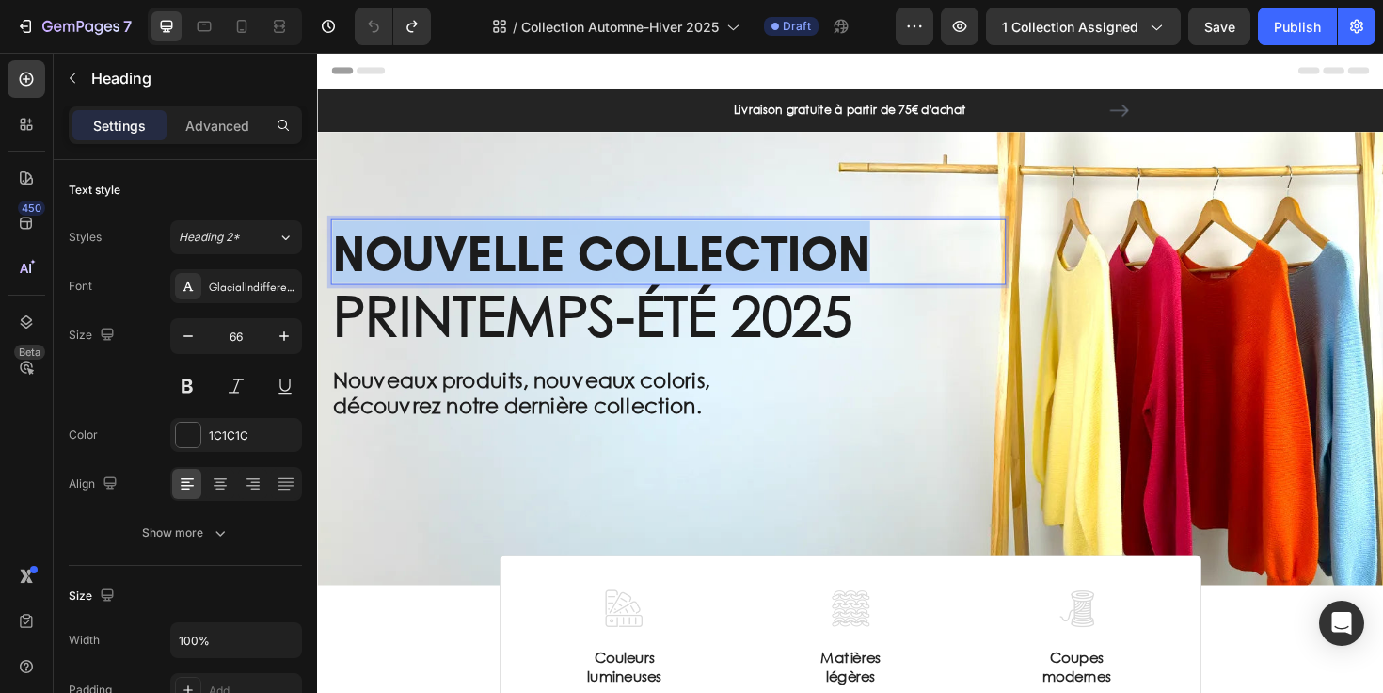
click at [543, 261] on span "NOUVELLE COLLECTION" at bounding box center [617, 265] width 569 height 62
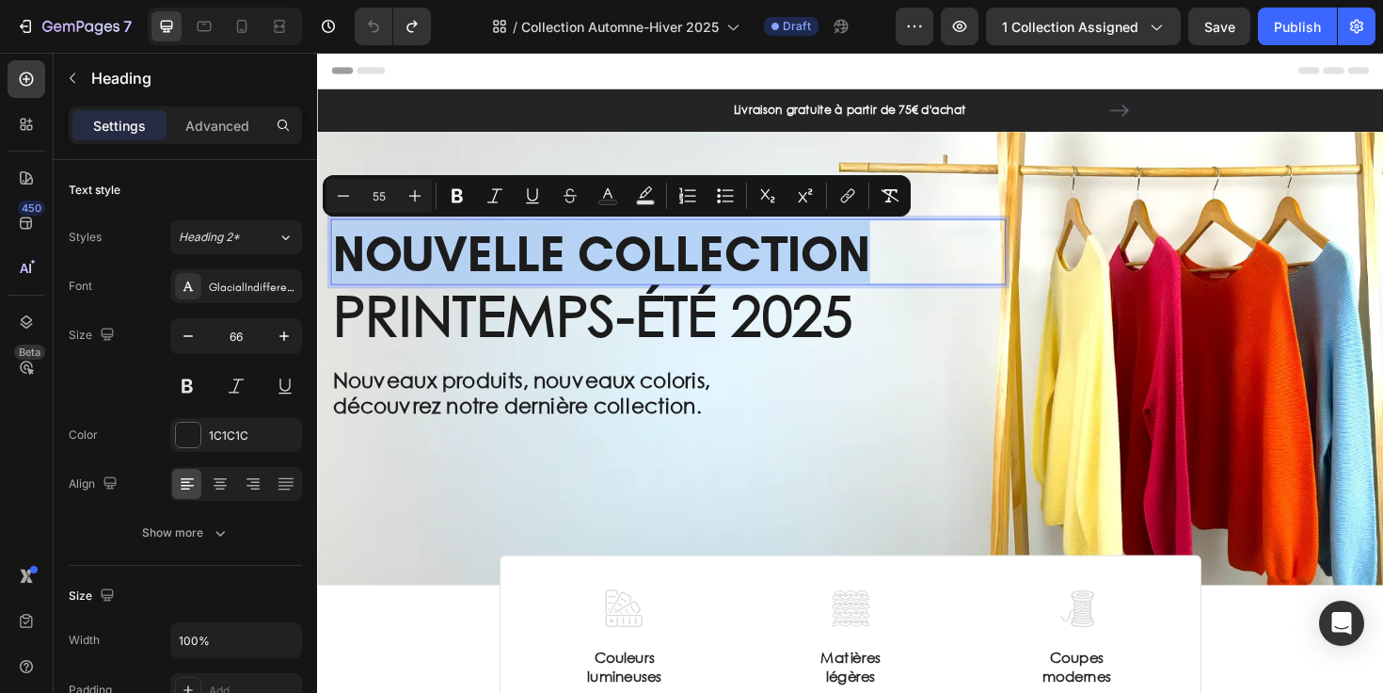
click at [543, 261] on span "NOUVELLE COLLECTION" at bounding box center [617, 265] width 569 height 62
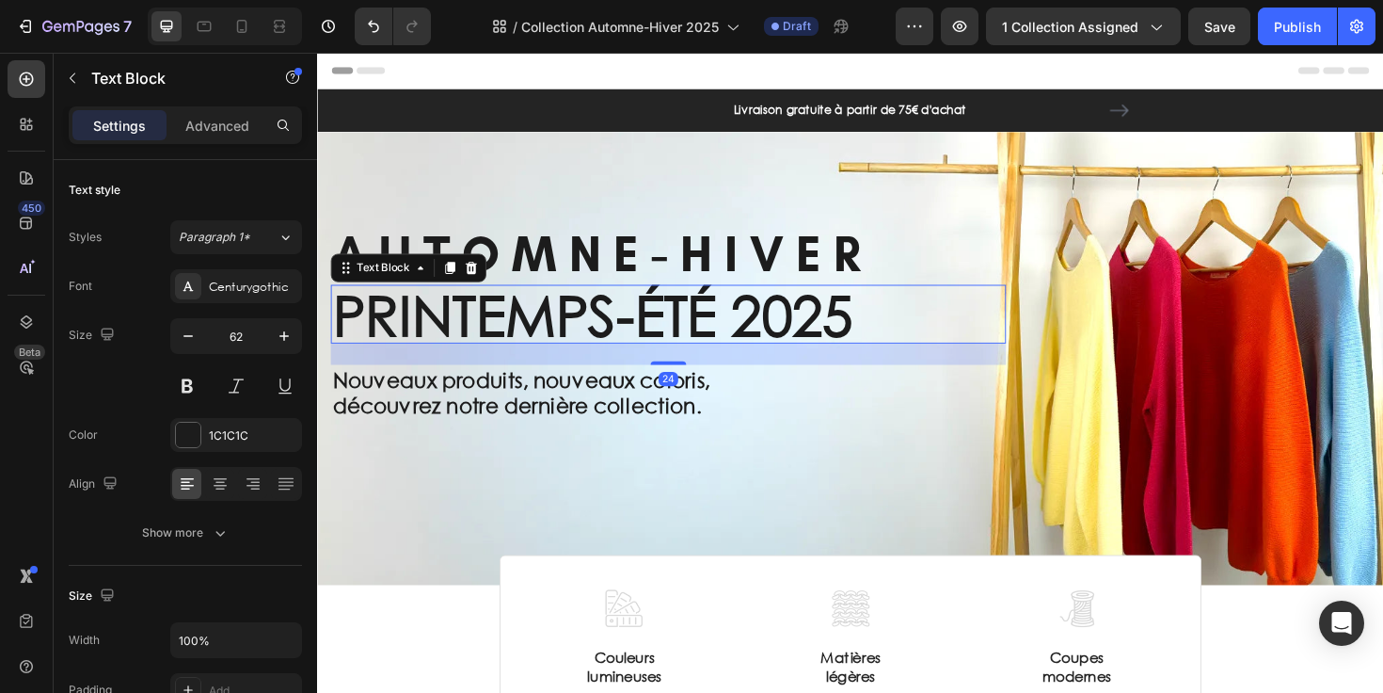
click at [722, 336] on p "PRINTEMPS-ÉTÉ 2025" at bounding box center [688, 329] width 711 height 58
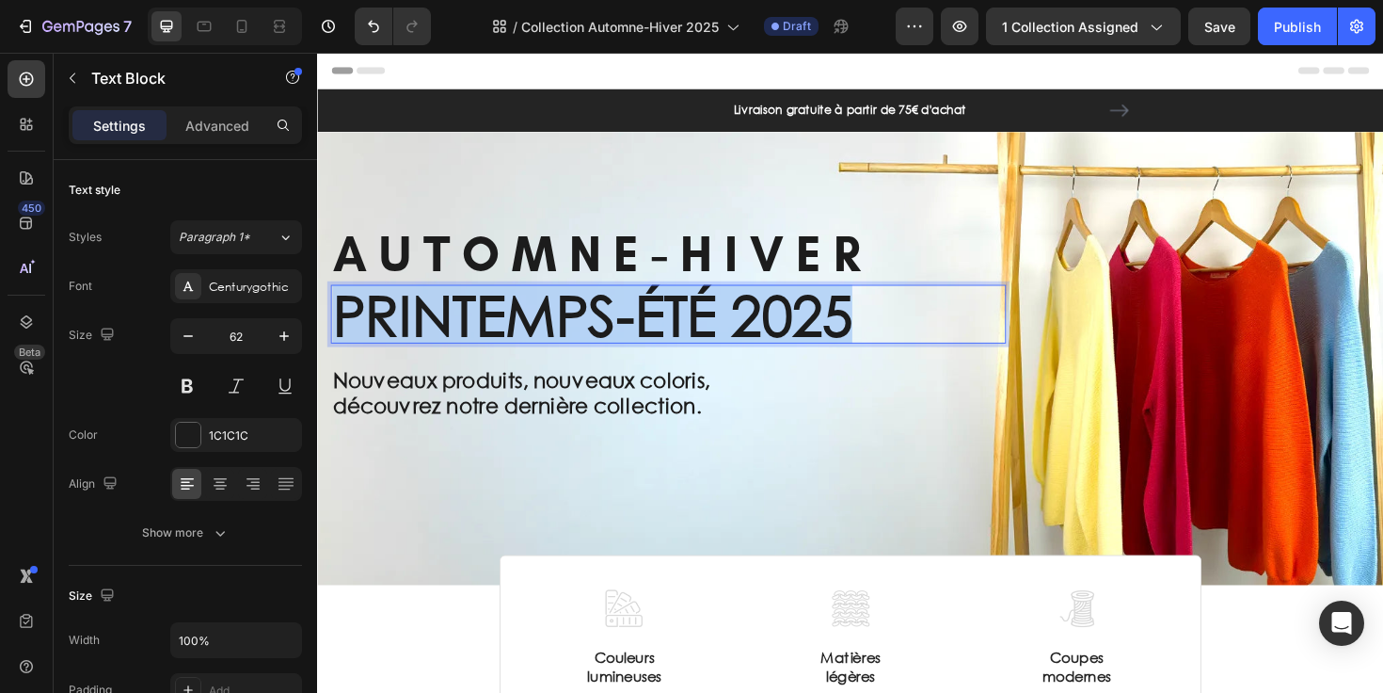
click at [722, 336] on p "PRINTEMPS-ÉTÉ 2025" at bounding box center [688, 329] width 711 height 58
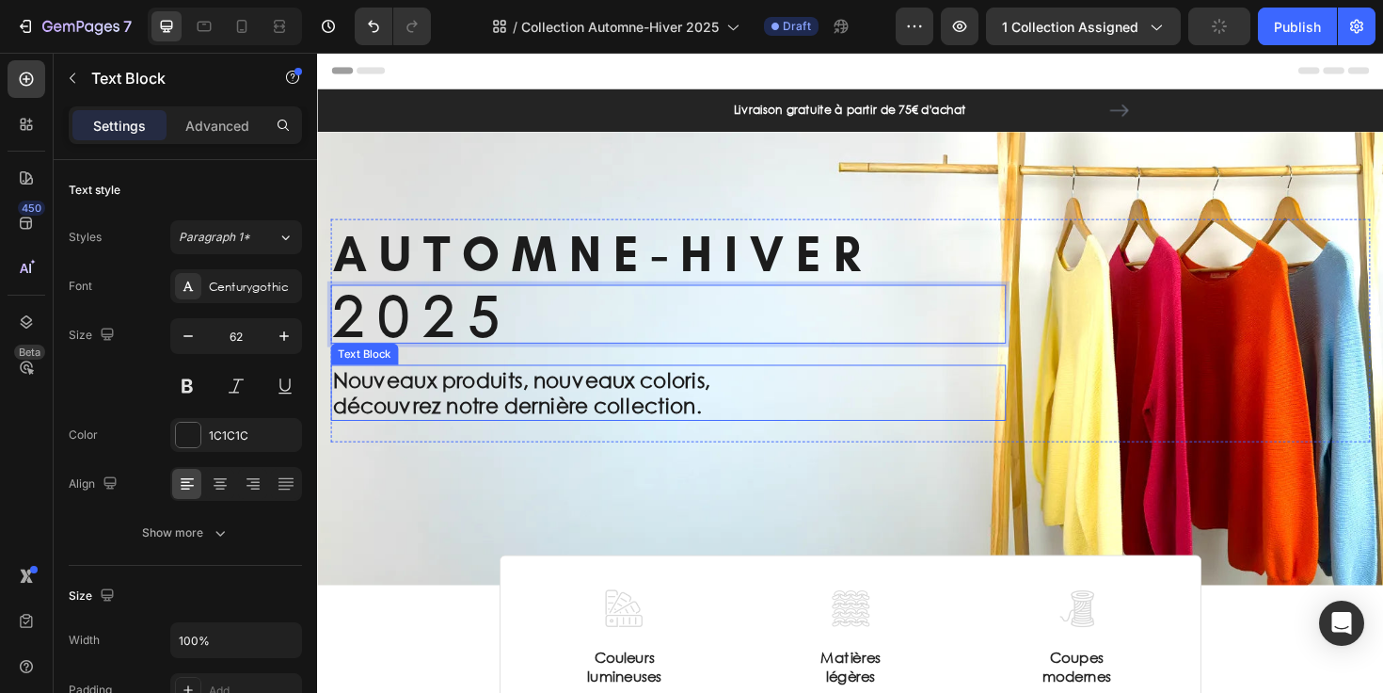
click at [708, 405] on p "Nouveaux produits, nouveaux coloris," at bounding box center [688, 399] width 711 height 28
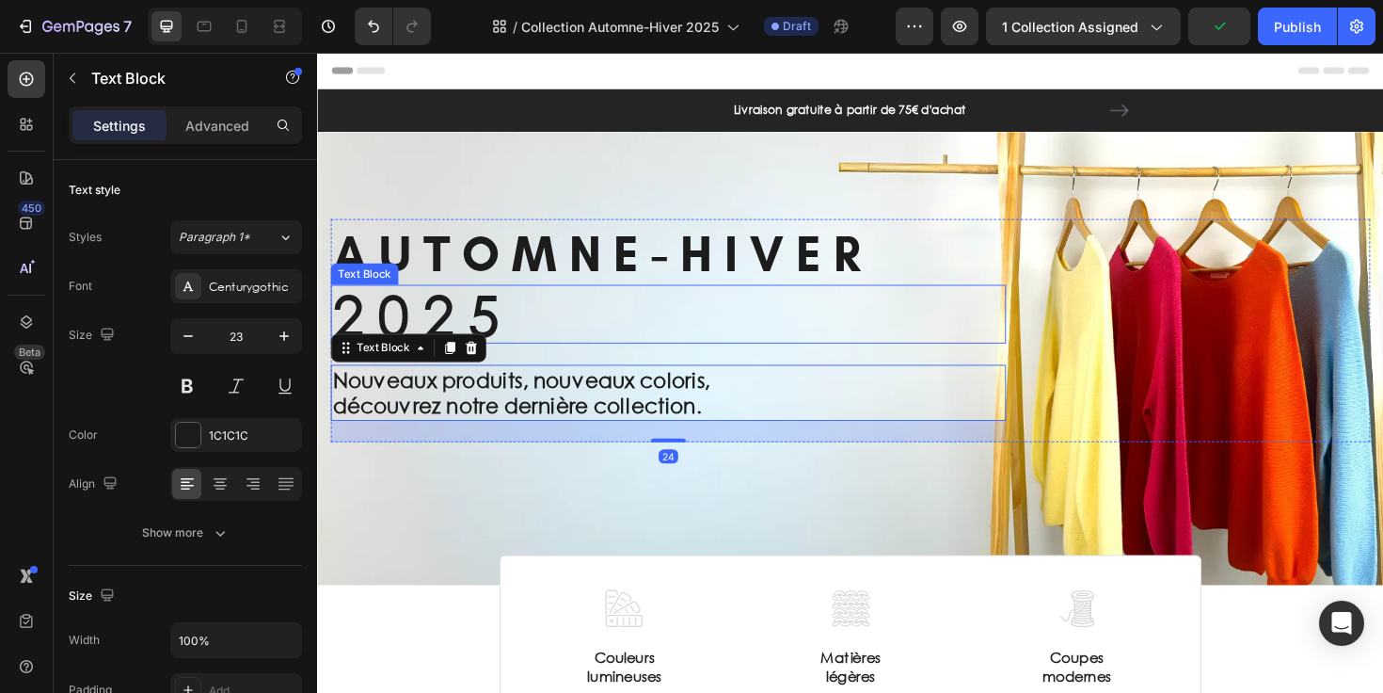
click at [611, 325] on p "2 0 2 5" at bounding box center [688, 329] width 711 height 58
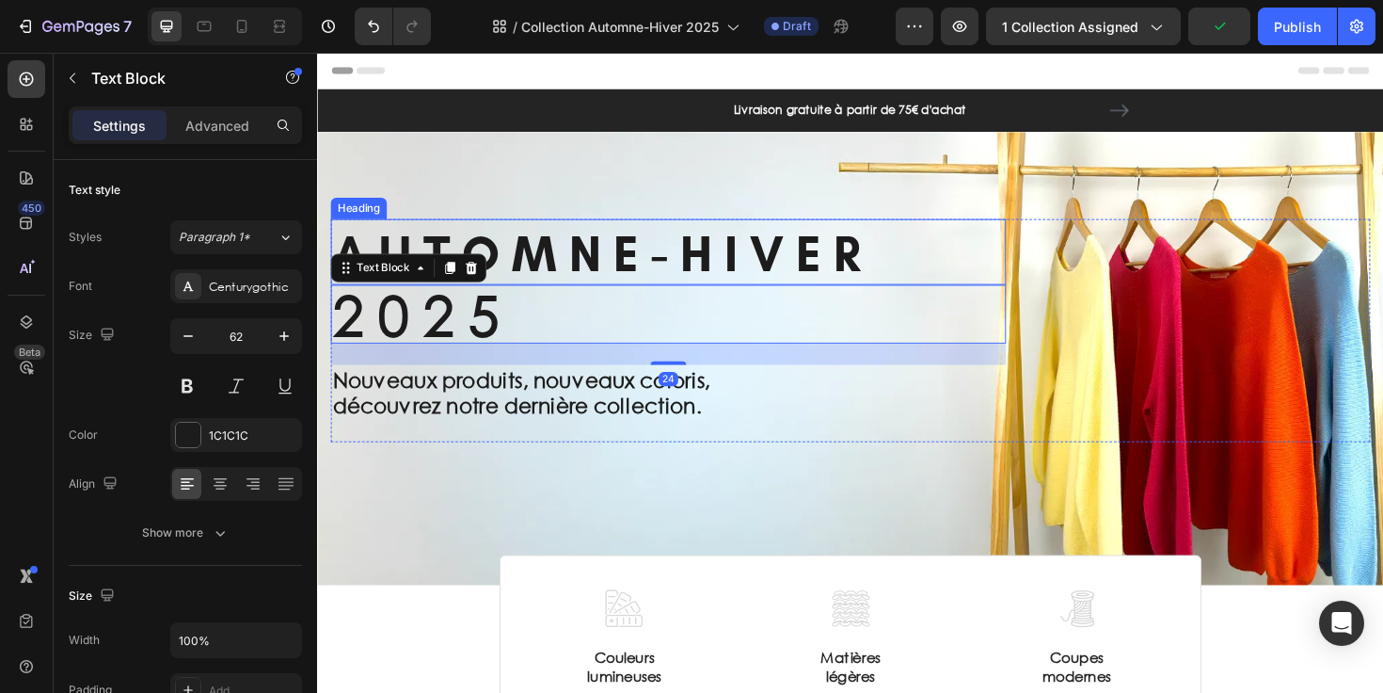
click at [678, 257] on span "A U T O M N E - H I V E R" at bounding box center [612, 265] width 559 height 62
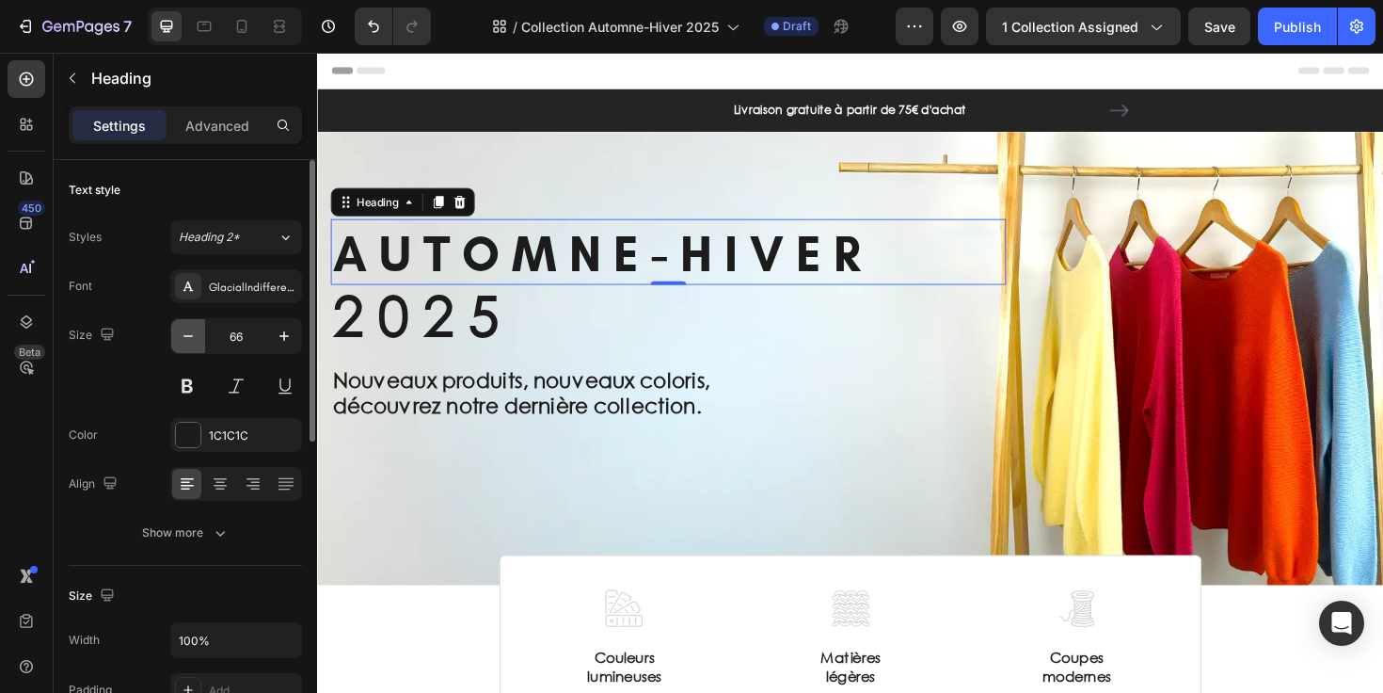
click at [183, 341] on icon "button" at bounding box center [188, 335] width 19 height 19
type input "65"
click at [186, 389] on button at bounding box center [187, 386] width 34 height 34
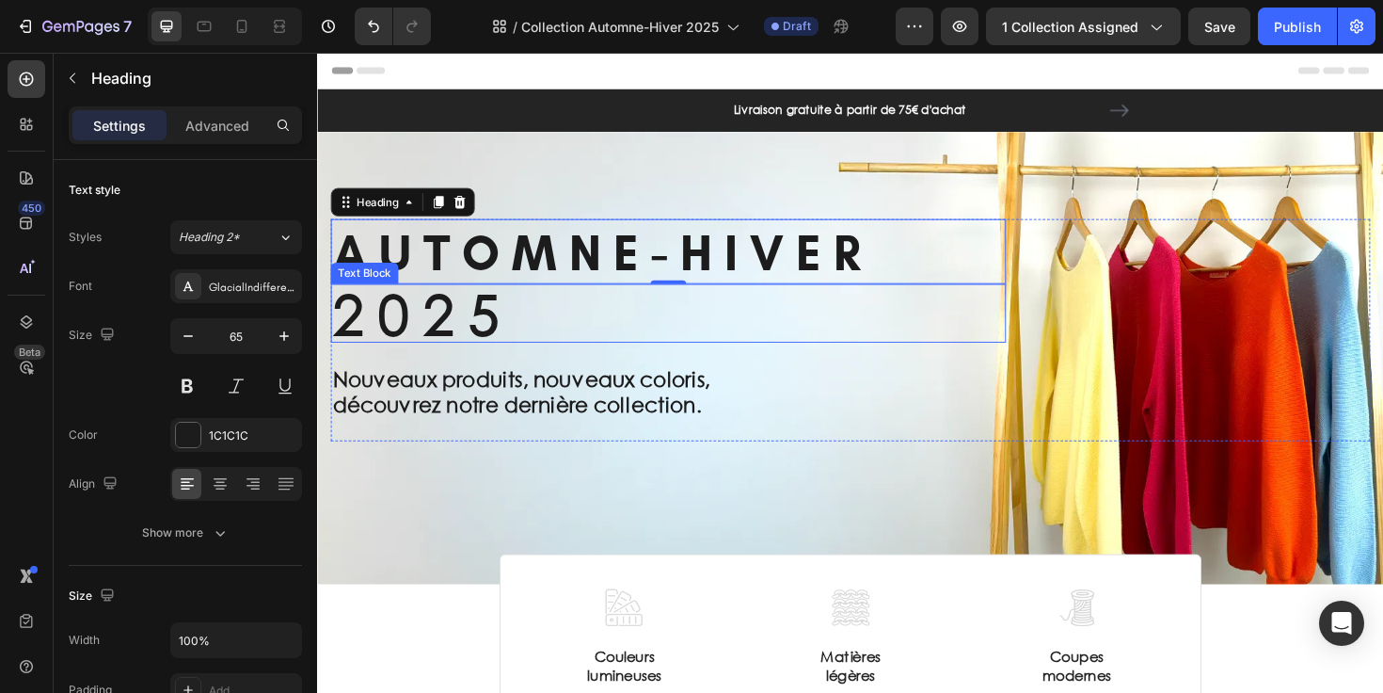
click at [434, 326] on p "2 0 2 5" at bounding box center [688, 328] width 711 height 58
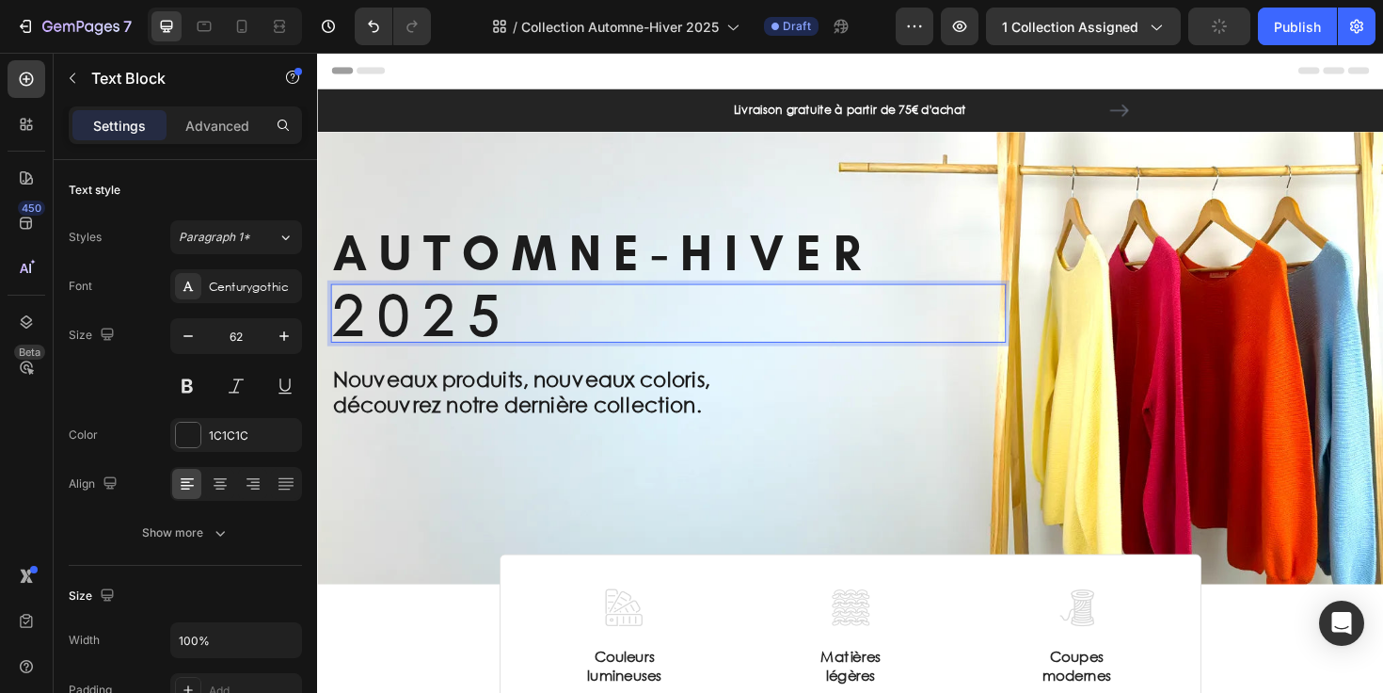
click at [544, 334] on p "2 0 2 5" at bounding box center [688, 328] width 711 height 58
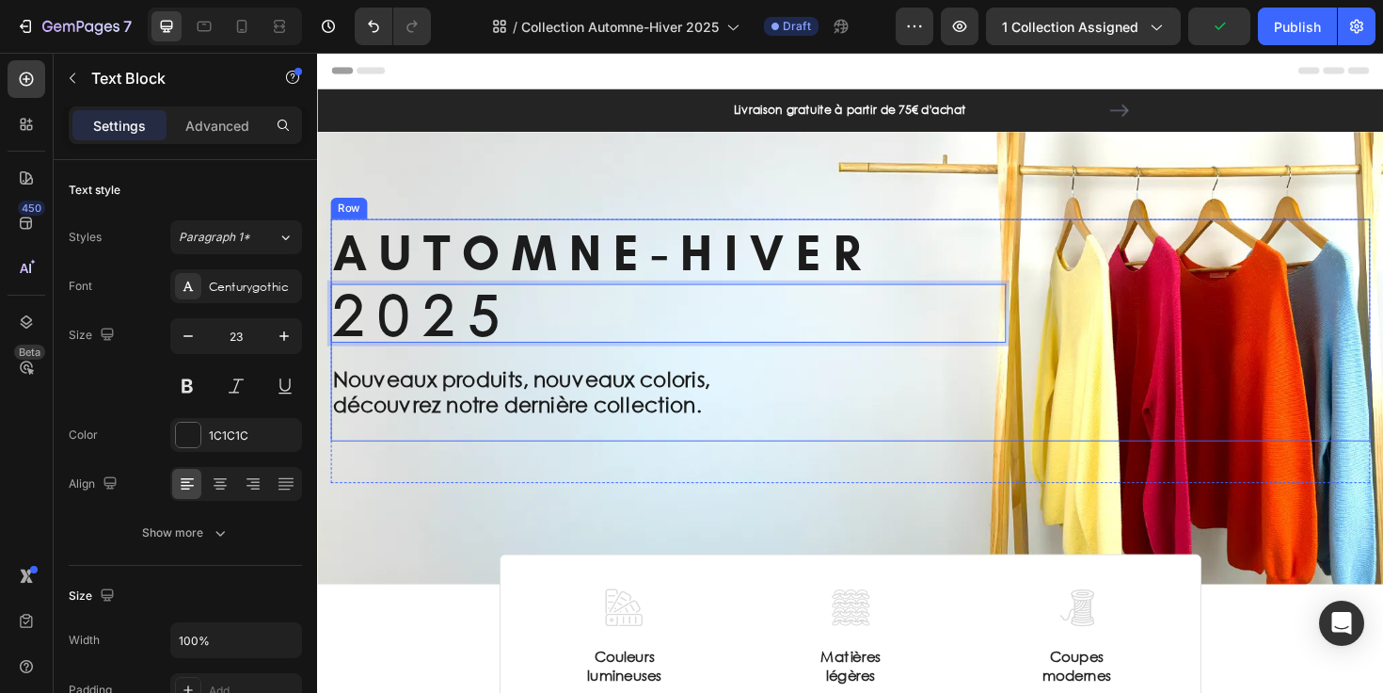
click at [532, 416] on p "découvrez notre dernière collection." at bounding box center [688, 425] width 711 height 28
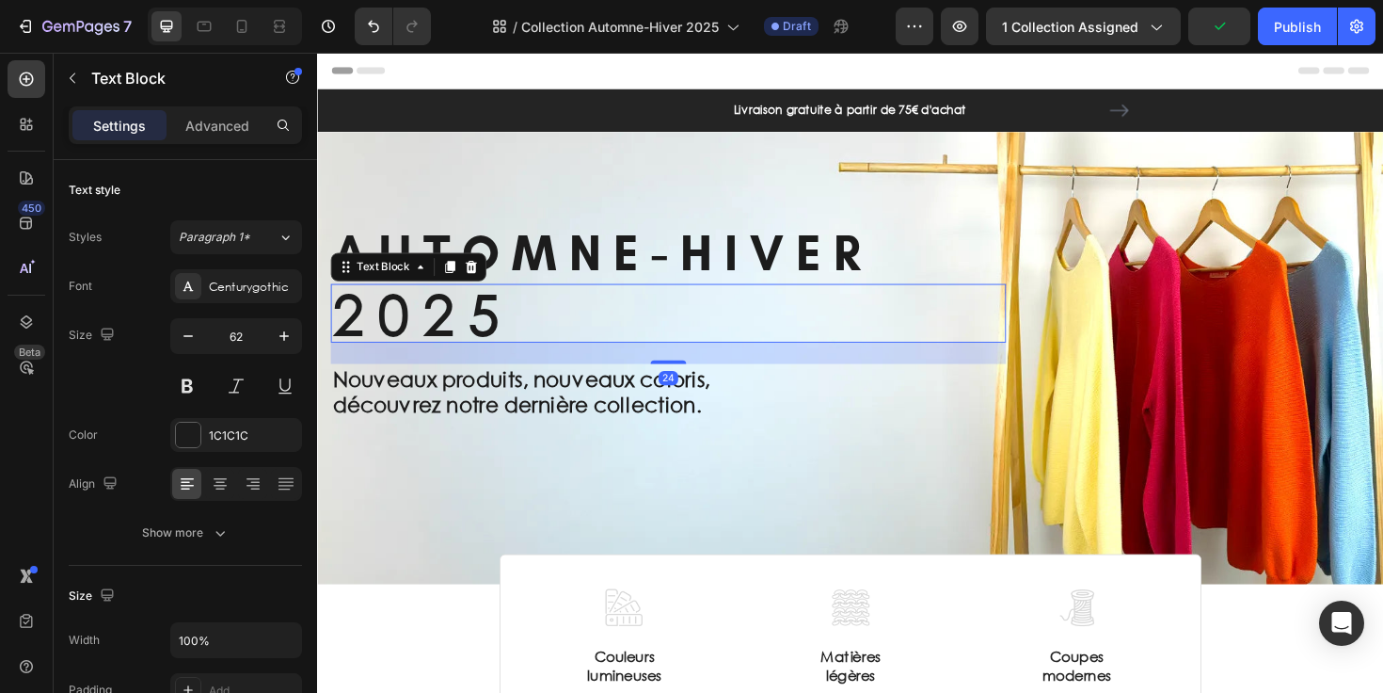
click at [558, 331] on p "2 0 2 5" at bounding box center [688, 328] width 711 height 58
click at [242, 334] on input "62" at bounding box center [236, 336] width 62 height 34
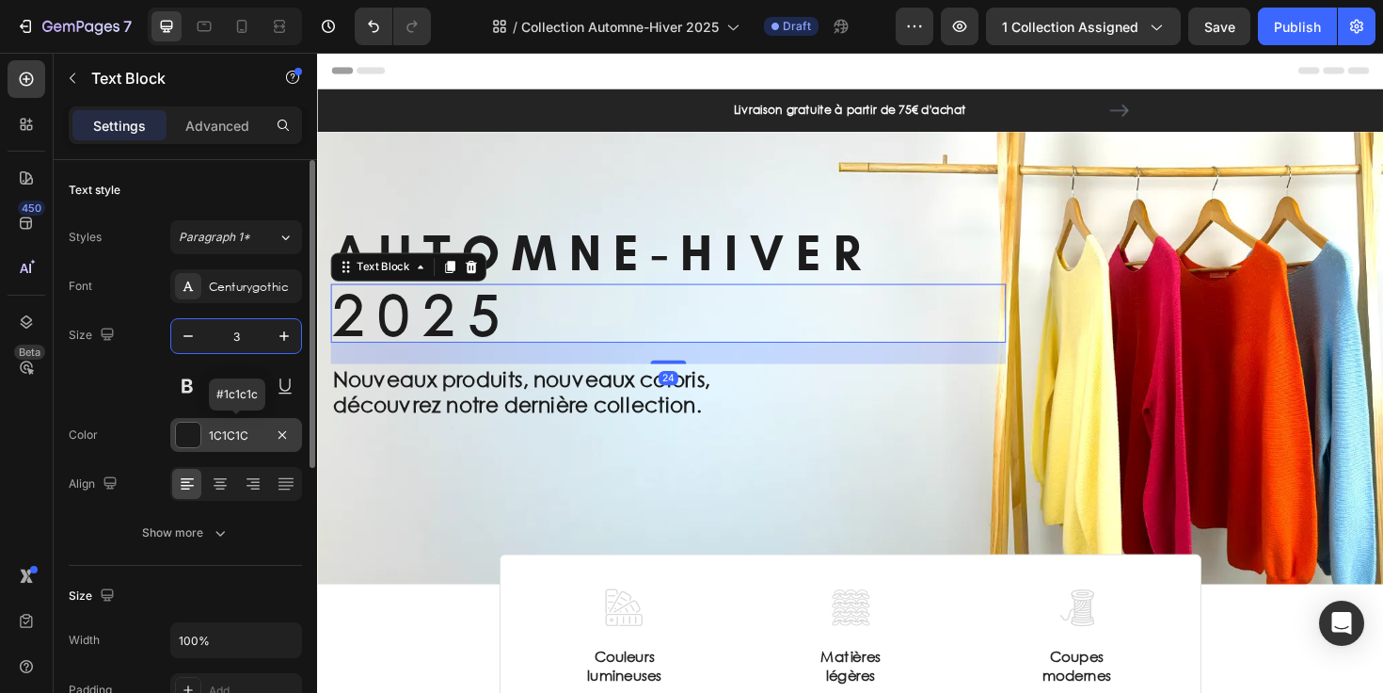
type input "30"
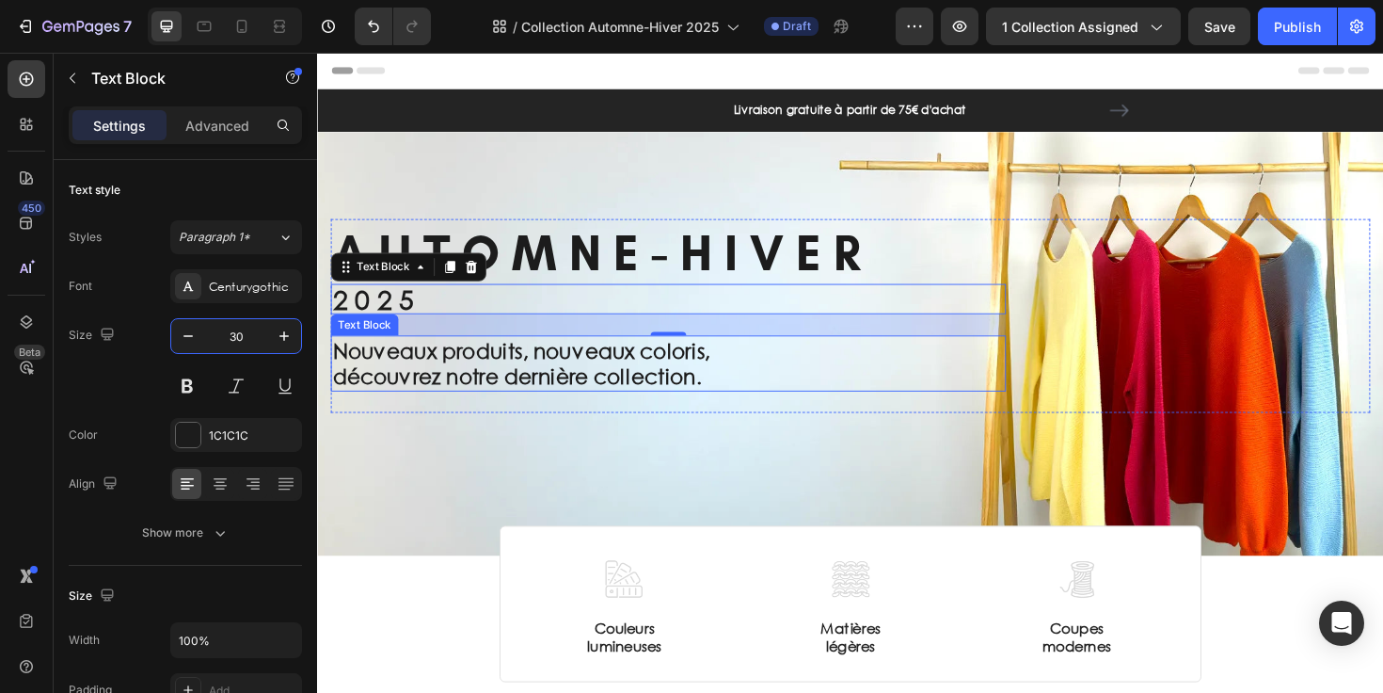
click at [492, 376] on p "Nouveaux produits, nouveaux coloris," at bounding box center [688, 368] width 711 height 28
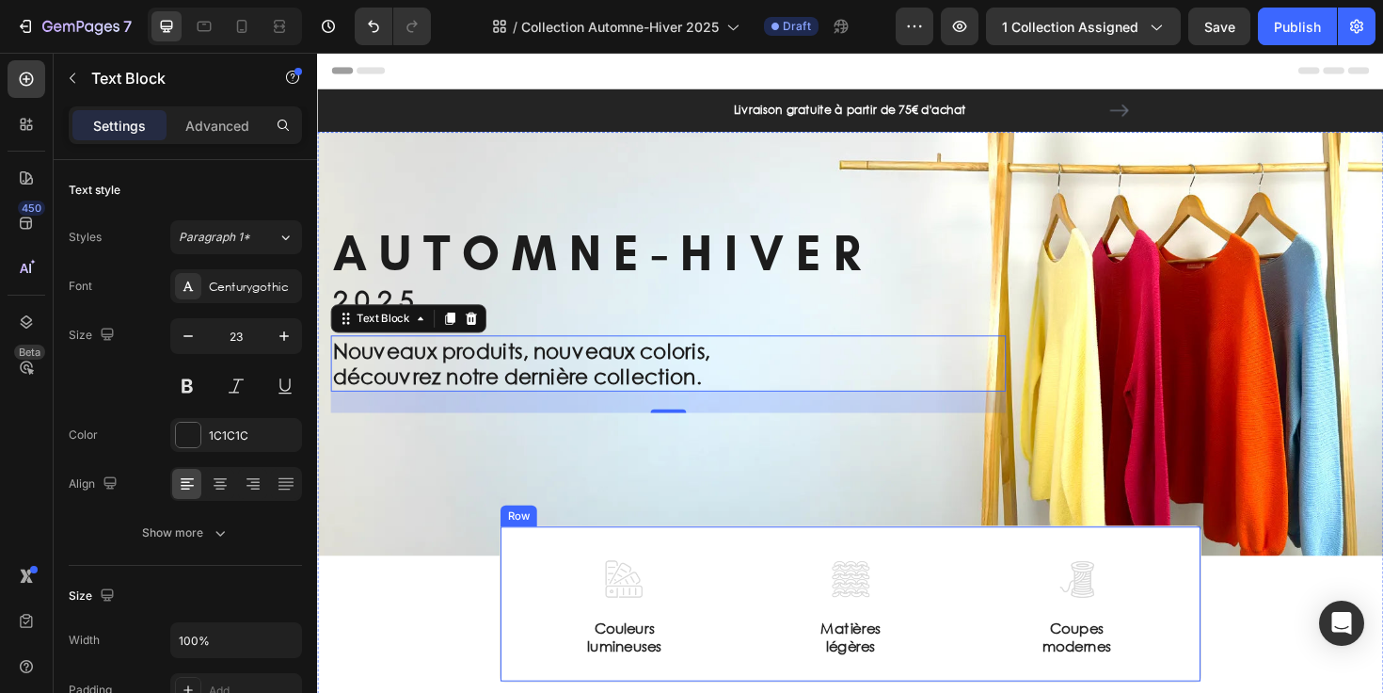
click at [515, 605] on div "Image Couleurs lumineuses Text Block Image Matières légères Text Block Image Co…" at bounding box center [881, 636] width 743 height 166
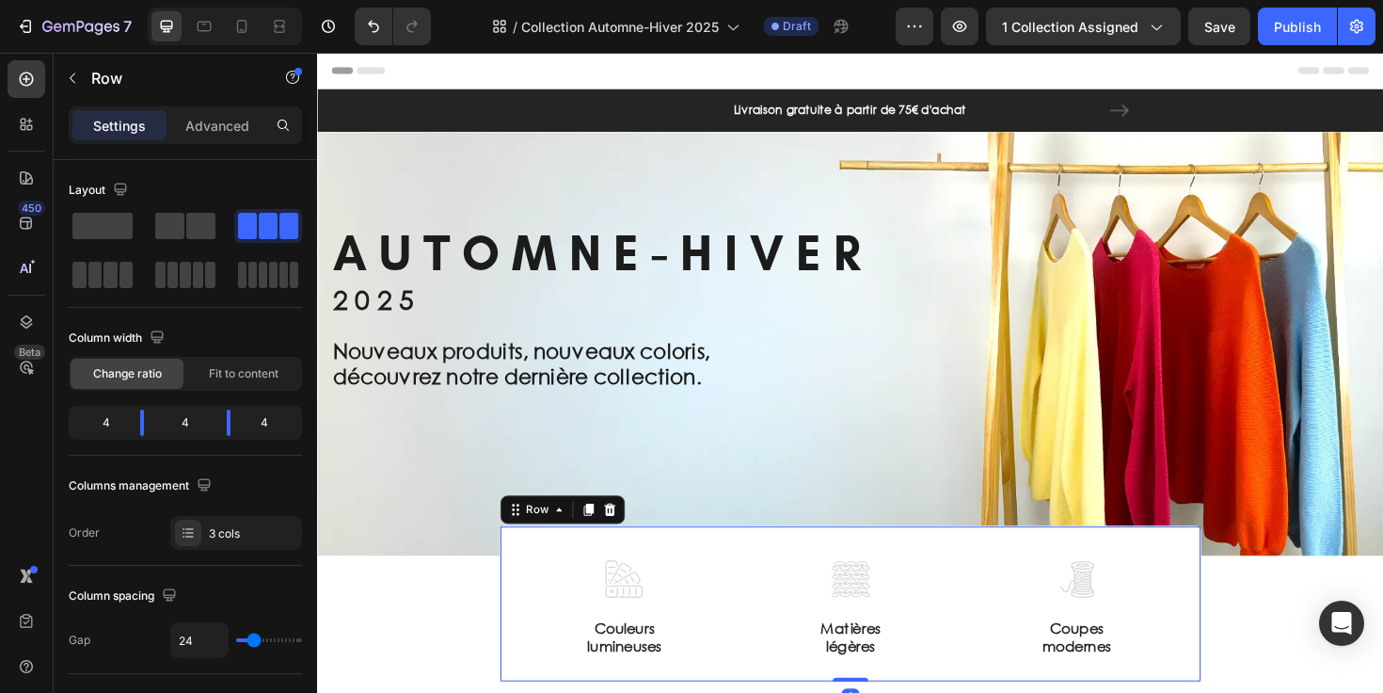
select select "557301417150710571"
select select "557148241486086930"
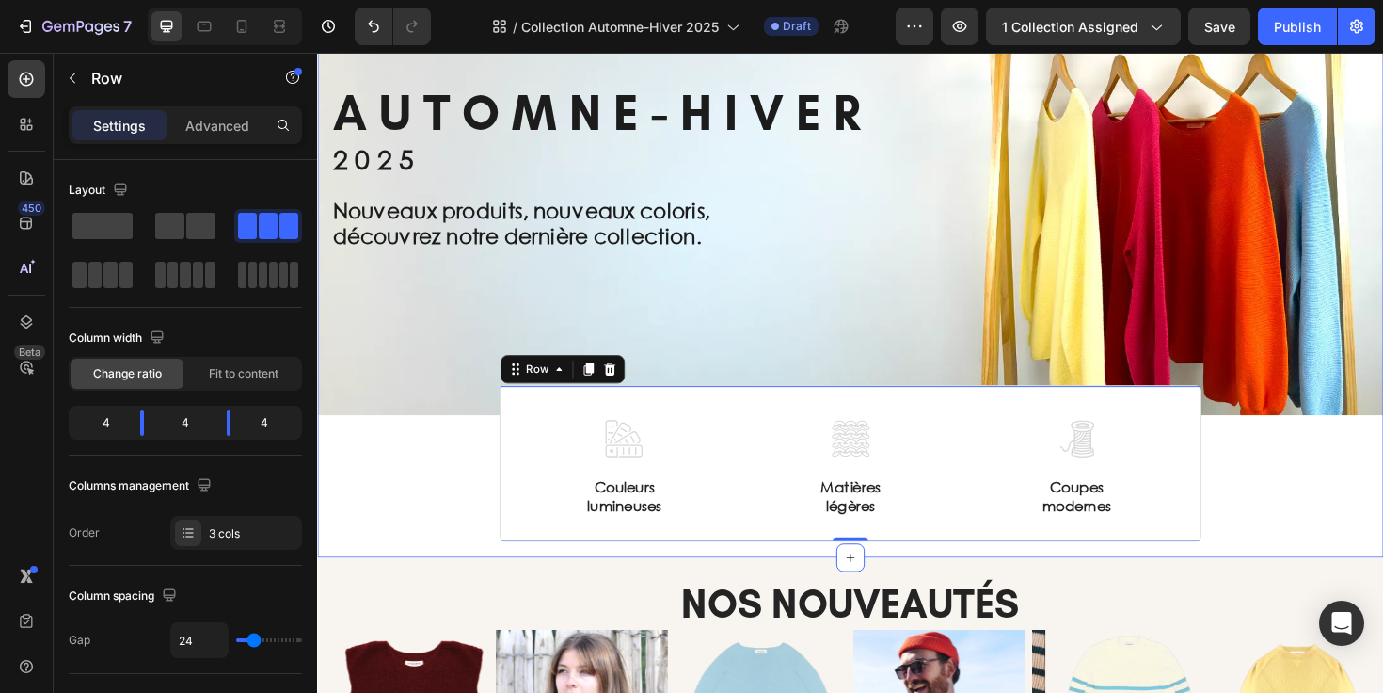
click at [398, 512] on div "Title Line ⁠⁠⁠⁠⁠⁠⁠ A U T O M N E - H I V E R Heading 2 0 2 5 Text Block Nouveau…" at bounding box center [881, 279] width 1129 height 582
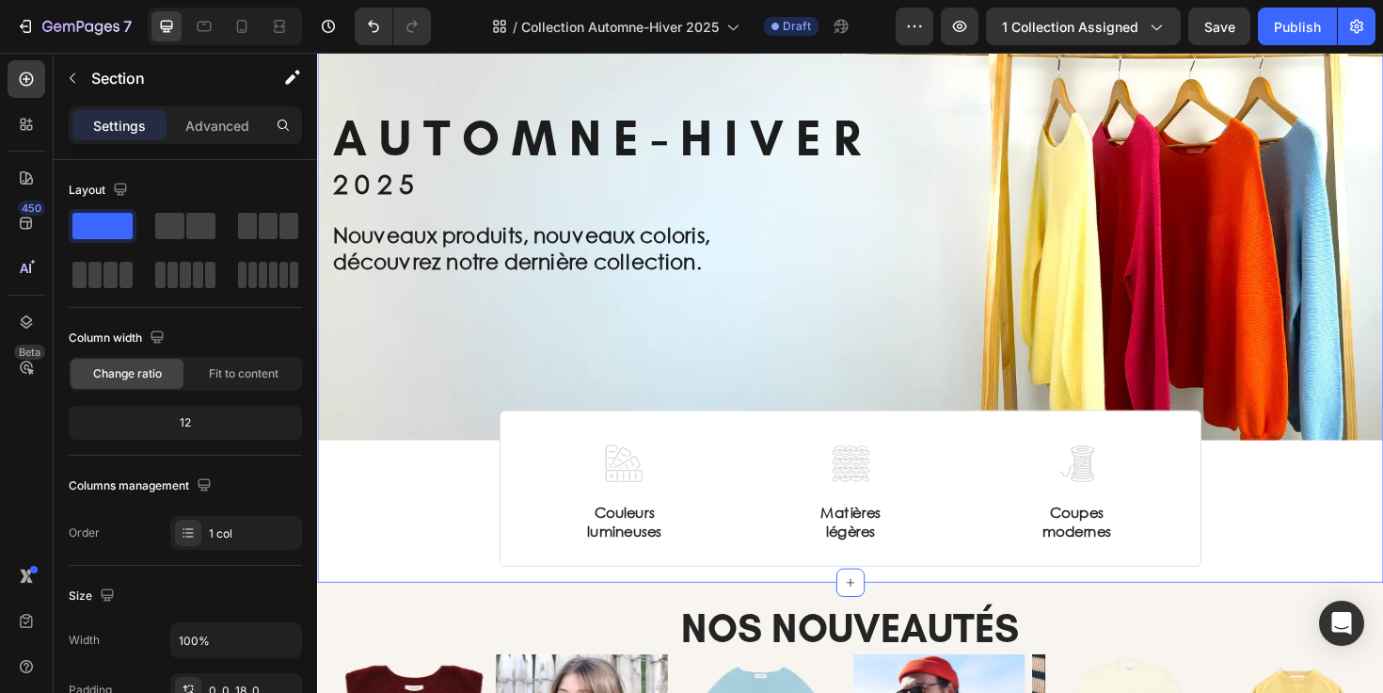
scroll to position [117, 0]
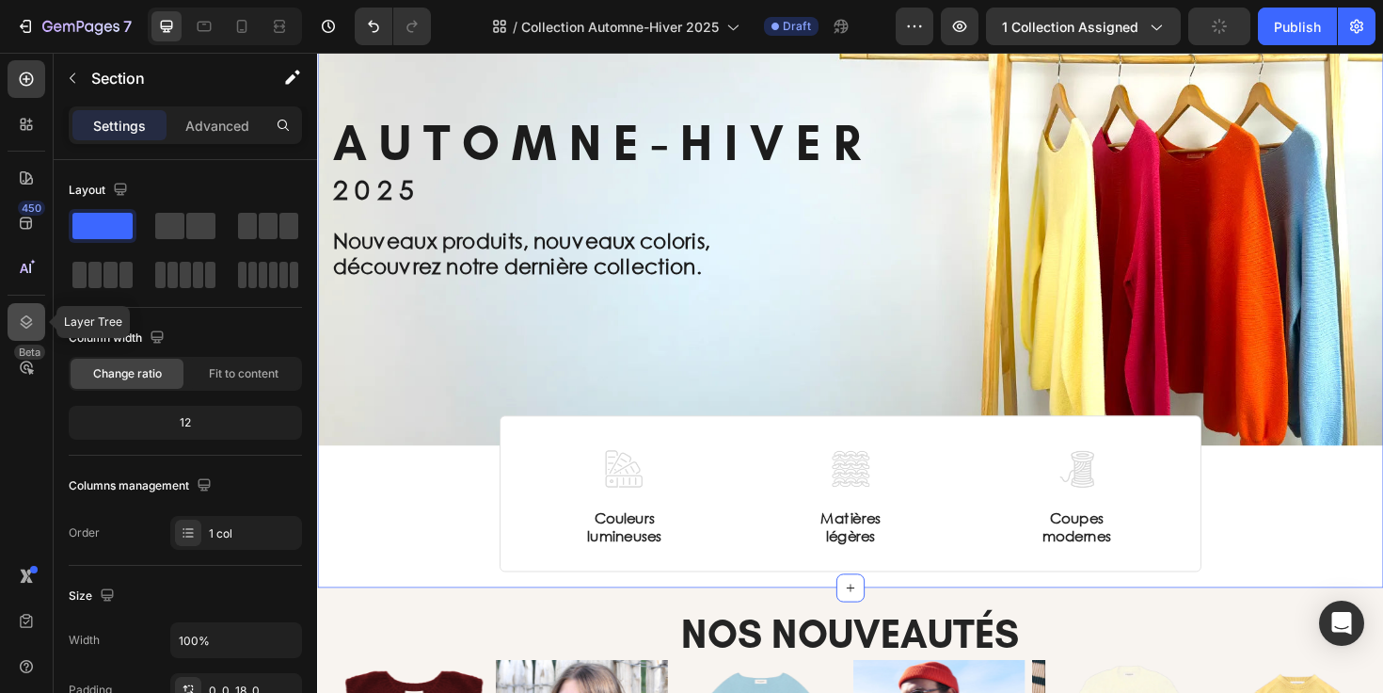
click at [28, 315] on icon at bounding box center [26, 321] width 19 height 19
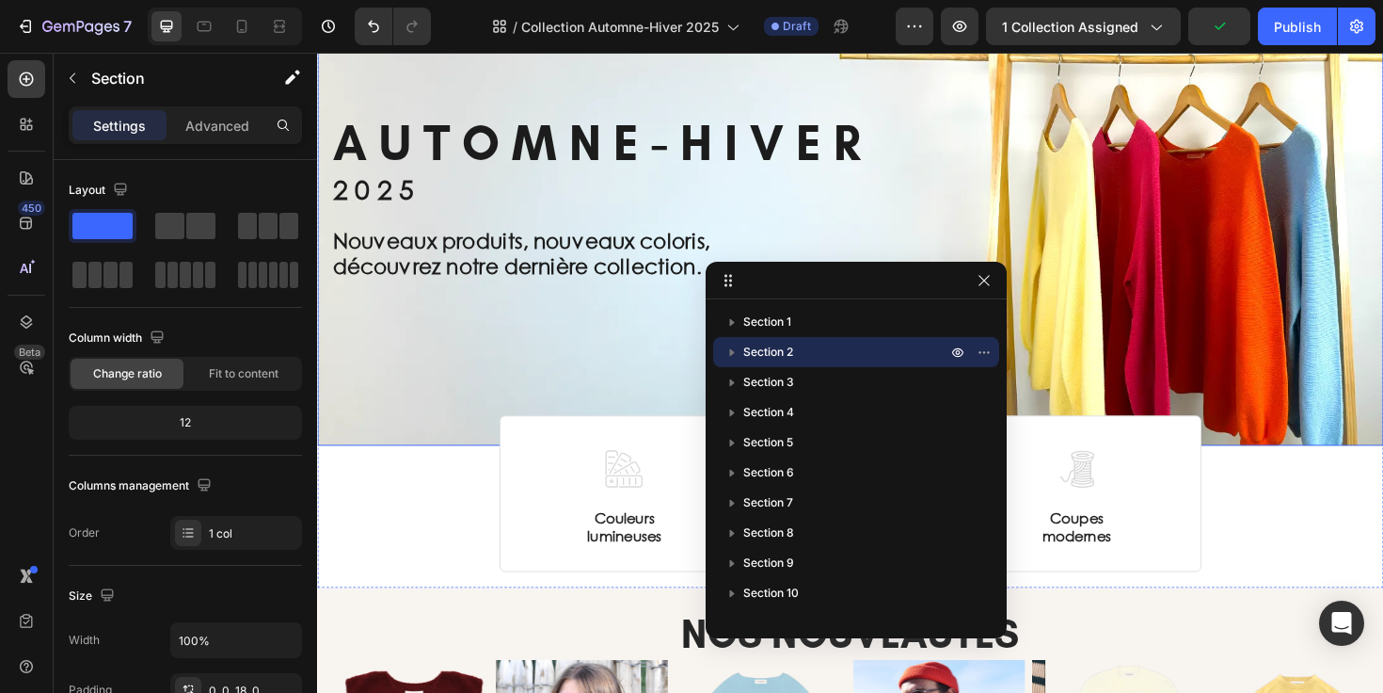
scroll to position [0, 0]
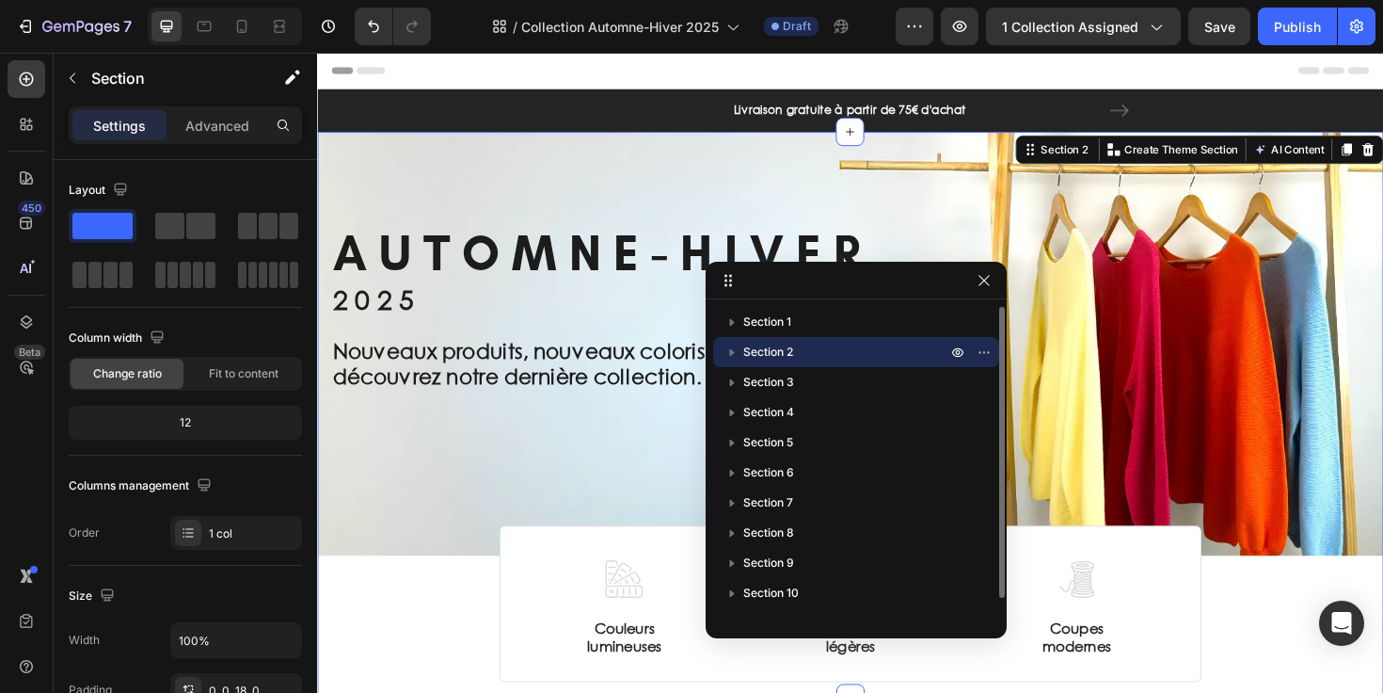
click at [734, 353] on icon "button" at bounding box center [732, 351] width 19 height 19
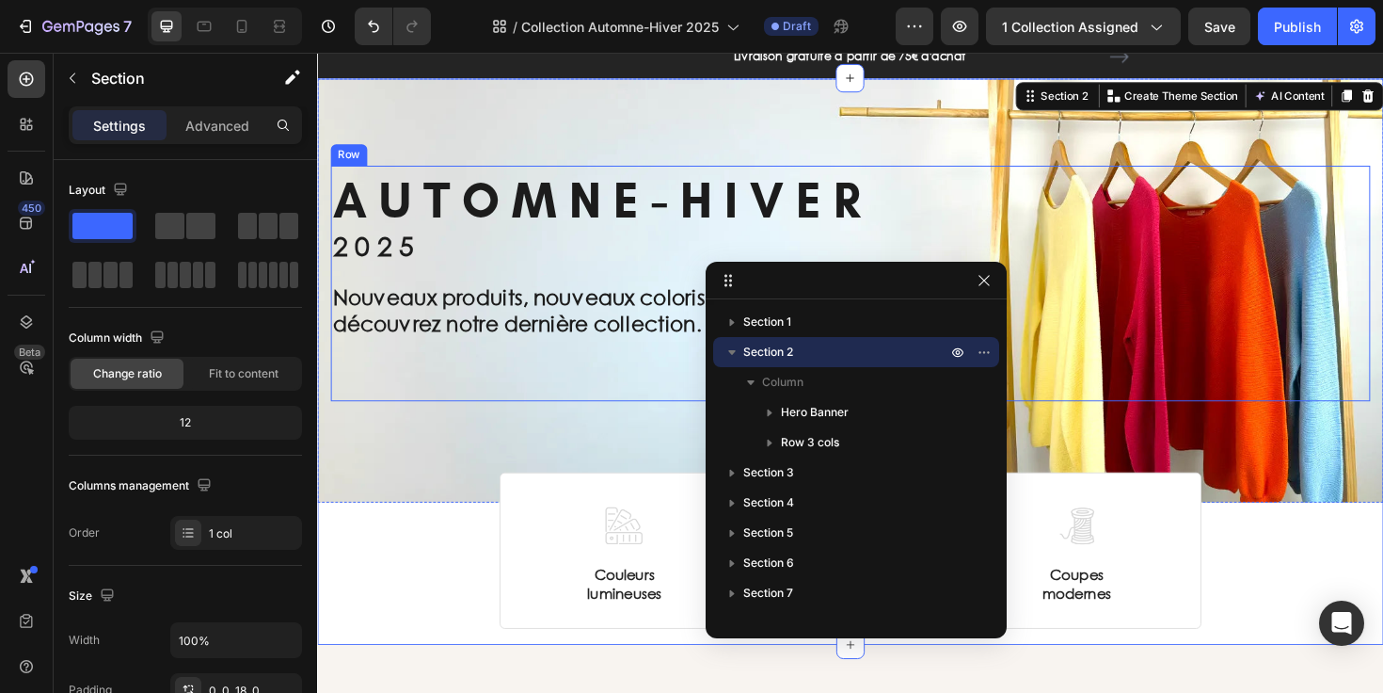
select select "557301417150710571"
select select "557148241486086930"
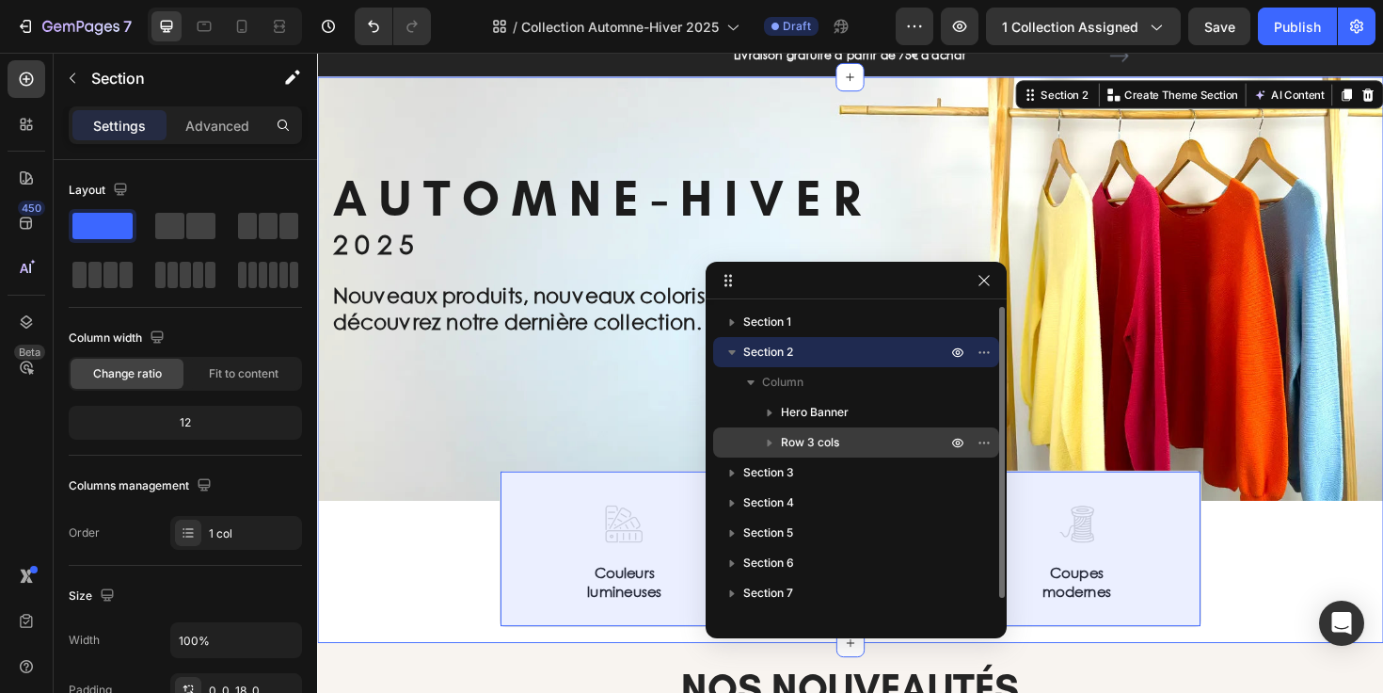
click at [766, 442] on icon "button" at bounding box center [769, 442] width 19 height 19
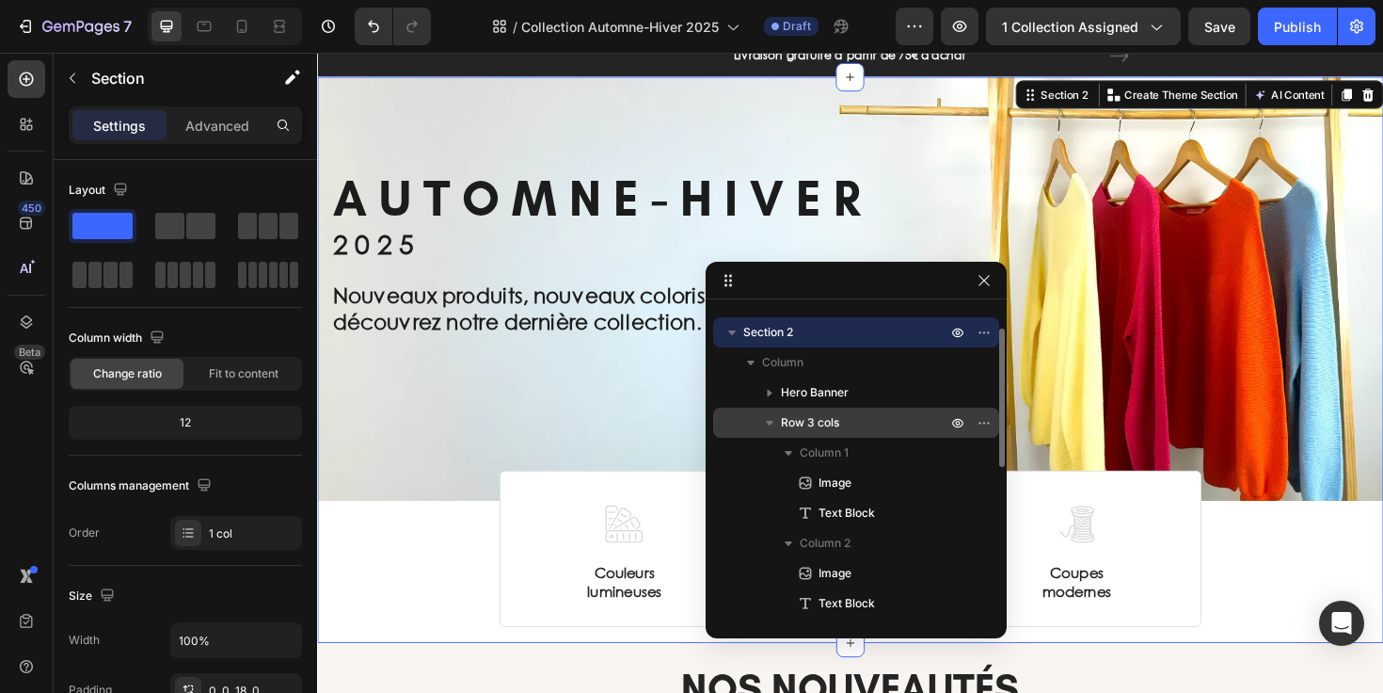
scroll to position [0, 0]
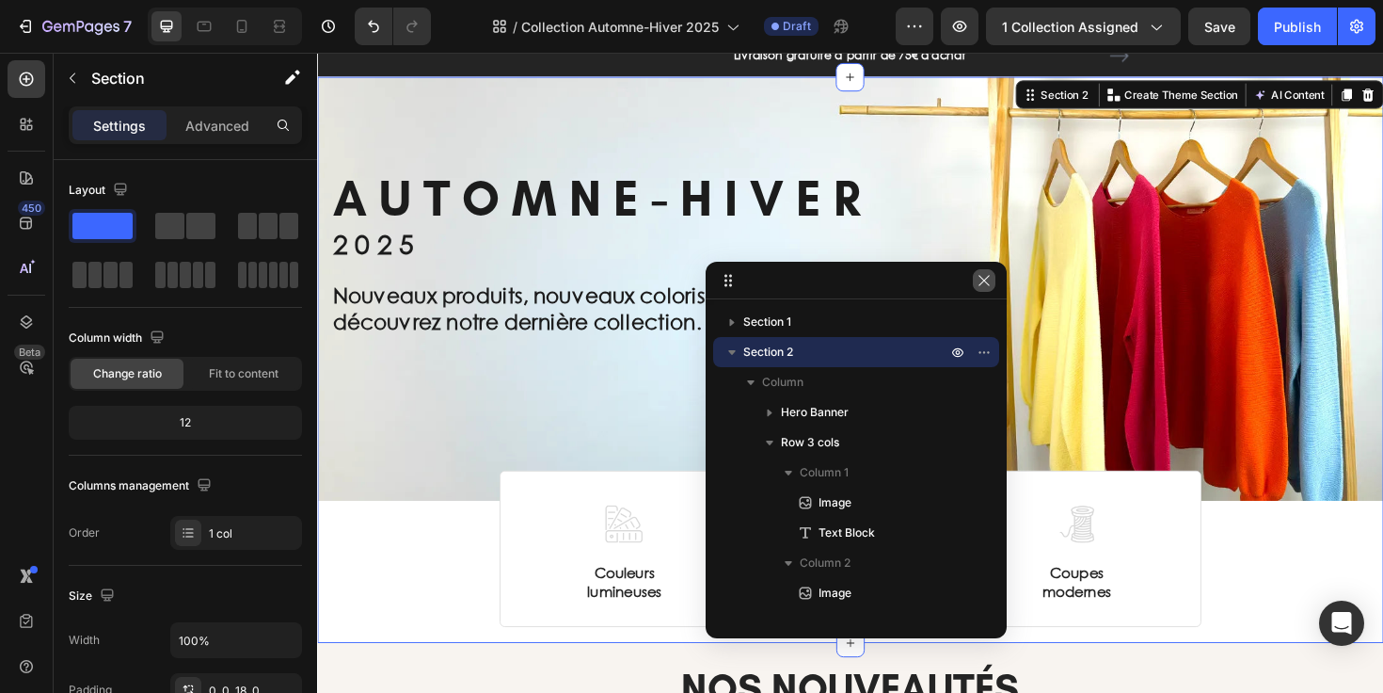
click at [983, 277] on icon "button" at bounding box center [984, 280] width 15 height 15
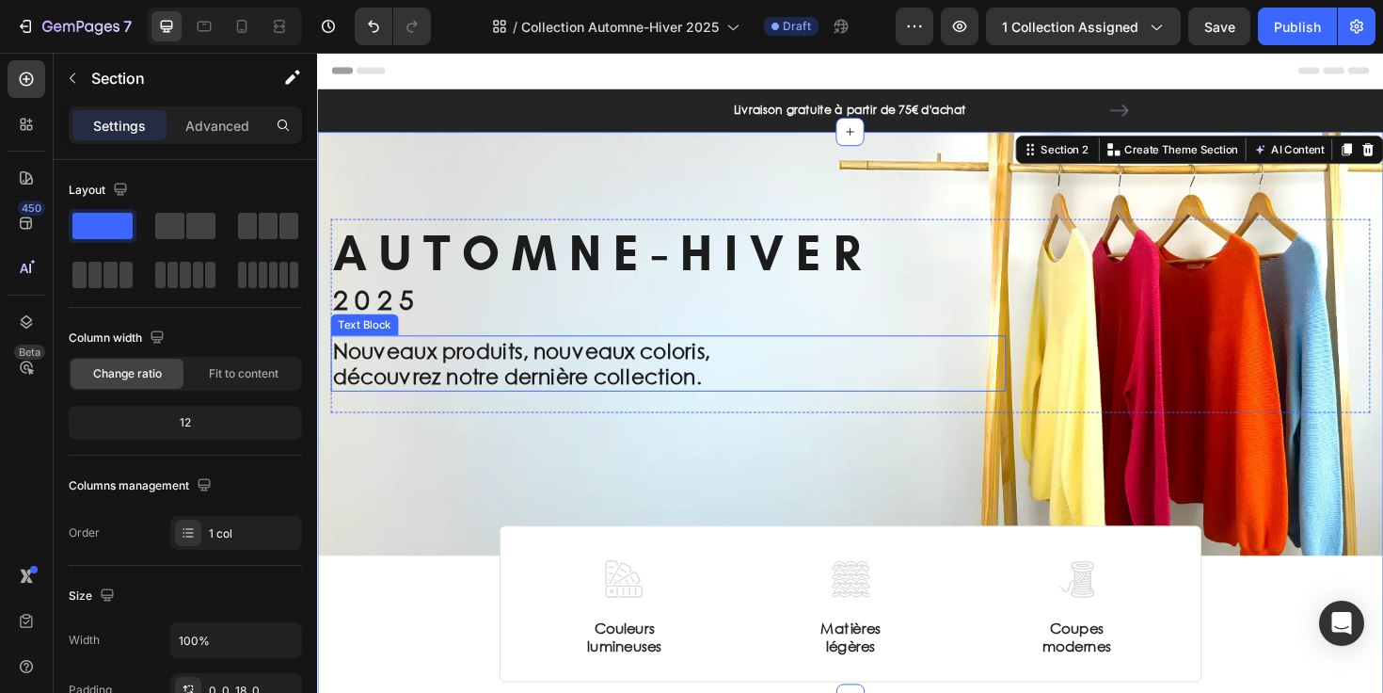
click at [564, 390] on p "découvrez notre dernière collection." at bounding box center [688, 395] width 711 height 28
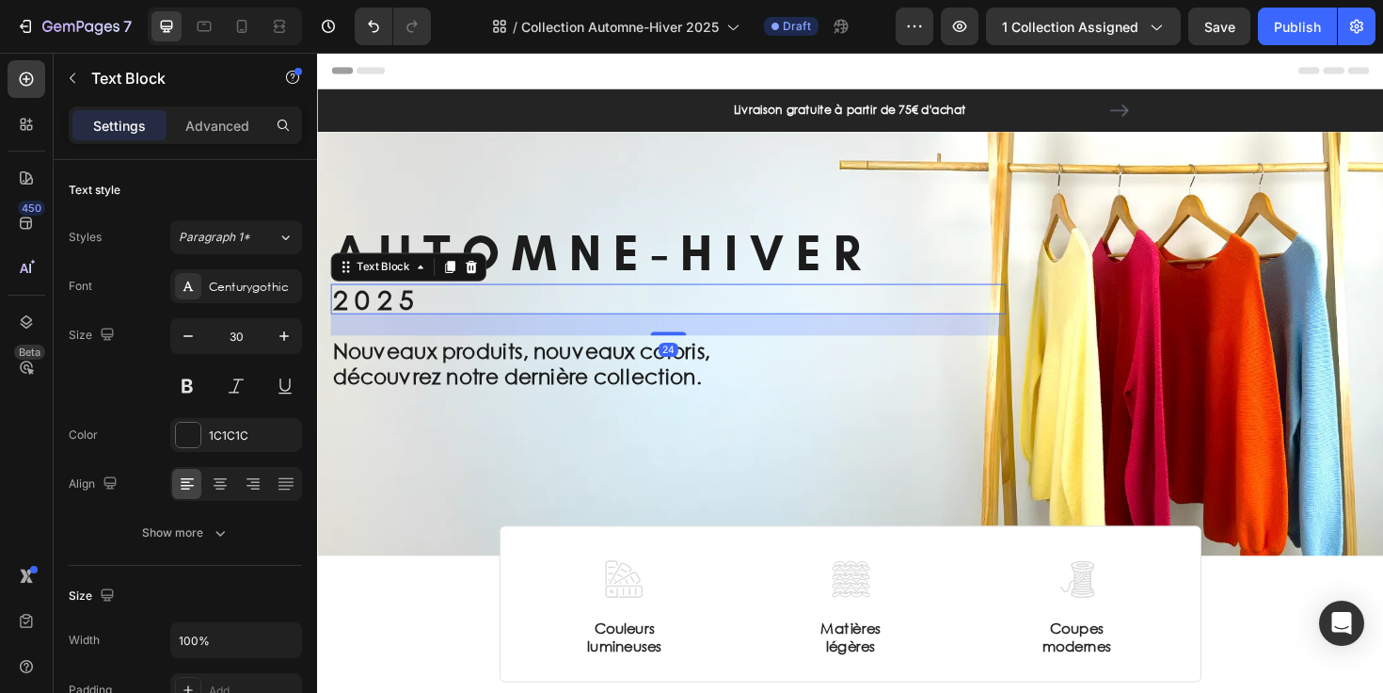
click at [458, 307] on p "2 0 2 5" at bounding box center [688, 313] width 711 height 28
click at [536, 376] on p "Nouveaux produits, nouveaux coloris," at bounding box center [688, 368] width 711 height 28
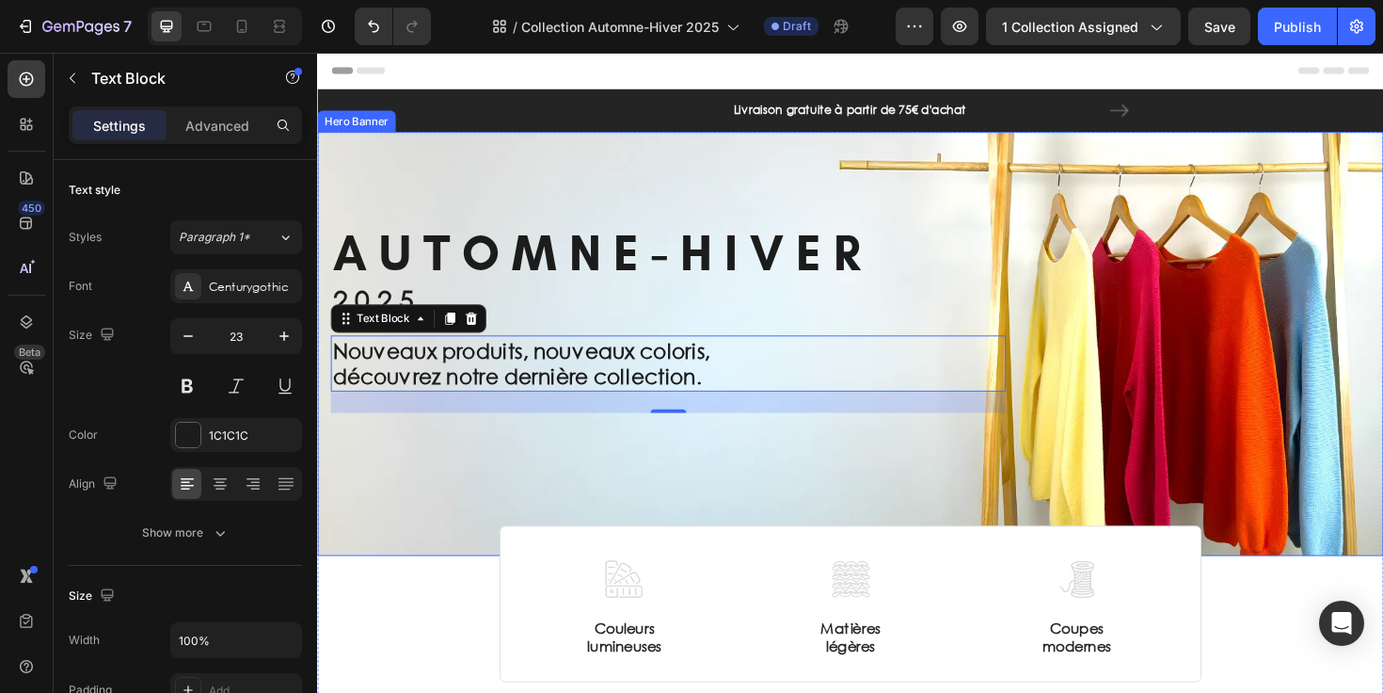
click at [474, 176] on div "Title Line ⁠⁠⁠⁠⁠⁠⁠ A U T O M N E - H I V E R Heading 2 0 2 5 Text Block Nouveau…" at bounding box center [881, 361] width 1129 height 450
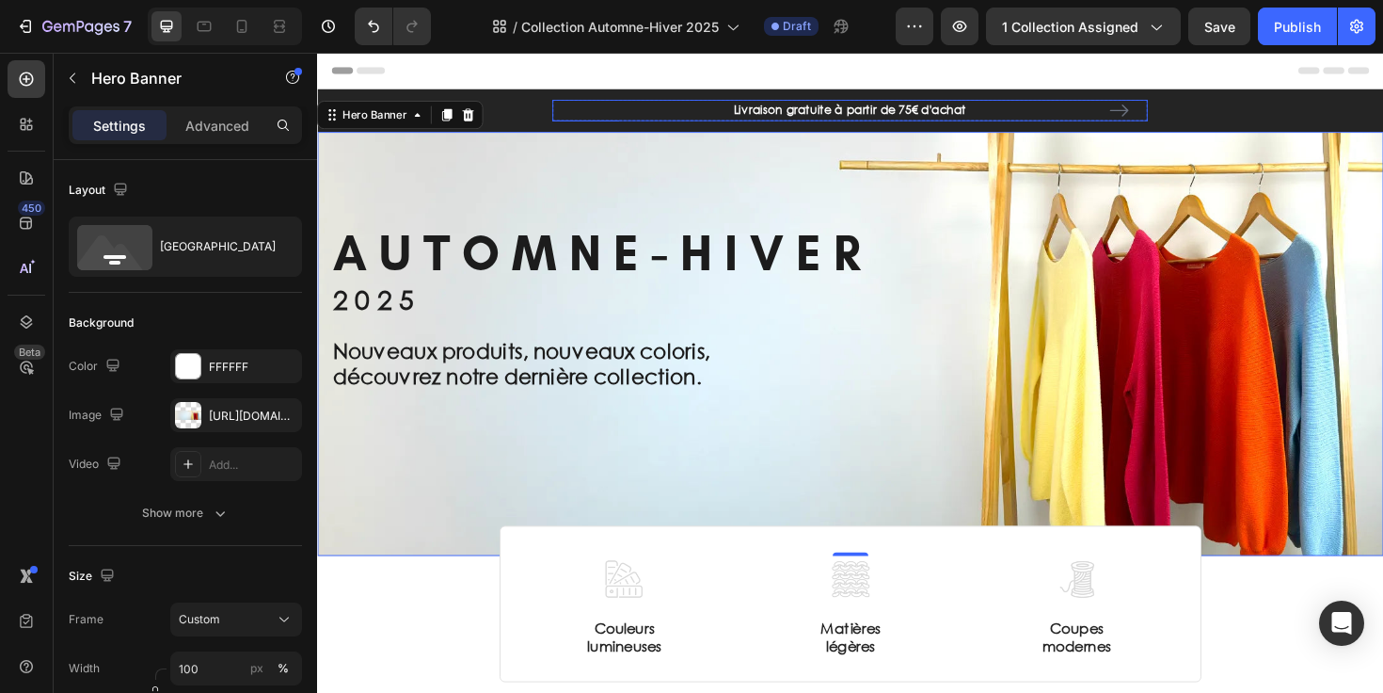
click at [568, 121] on p "Livraison gratuite à partir de 75€ d'achat" at bounding box center [881, 113] width 627 height 19
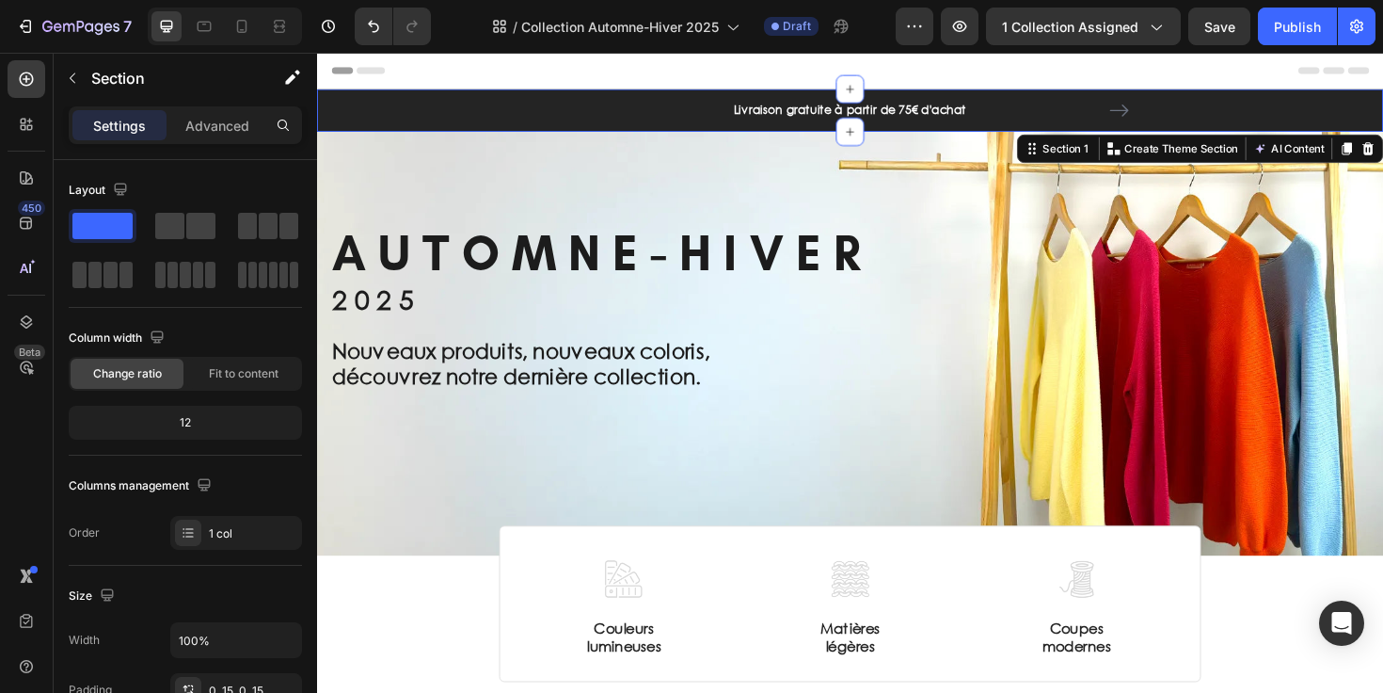
click at [534, 115] on div "Livraison gratuite à partir de 75€ d'achat Text block Livraison sous 5 à 7 jour…" at bounding box center [881, 113] width 1101 height 45
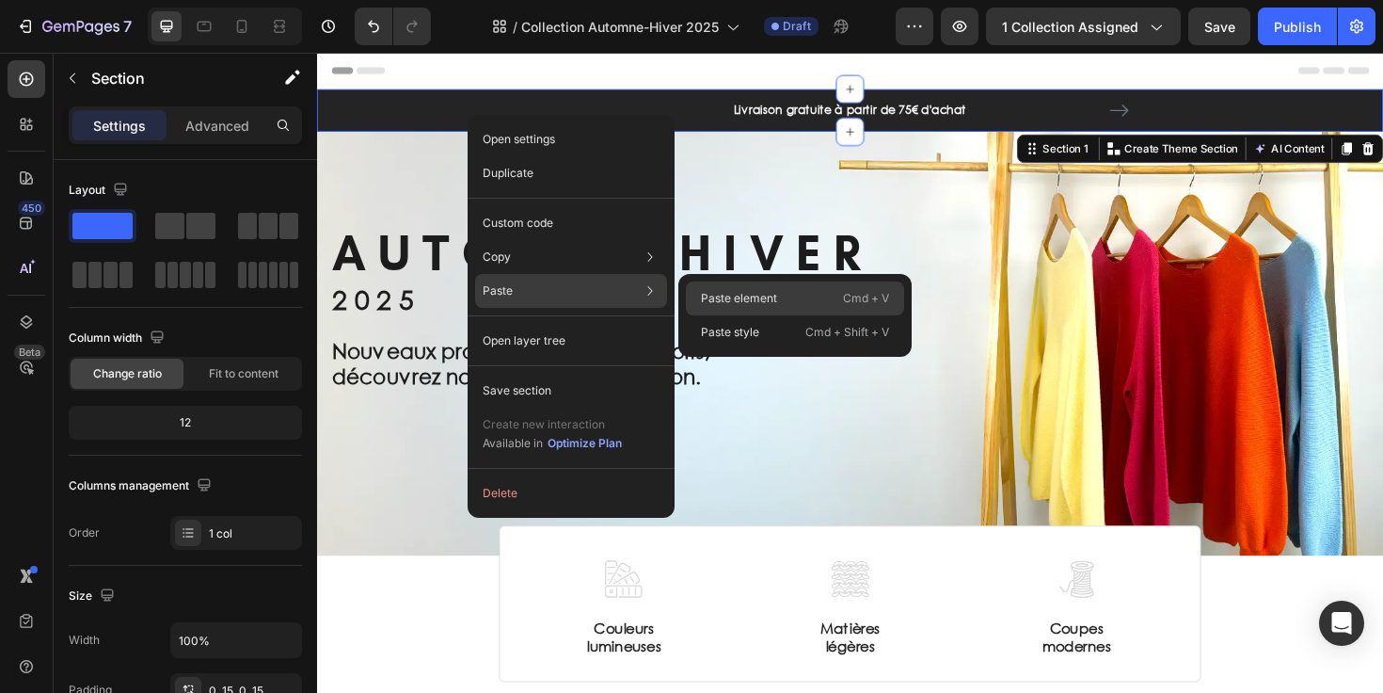
click at [772, 301] on p "Paste element" at bounding box center [739, 298] width 76 height 17
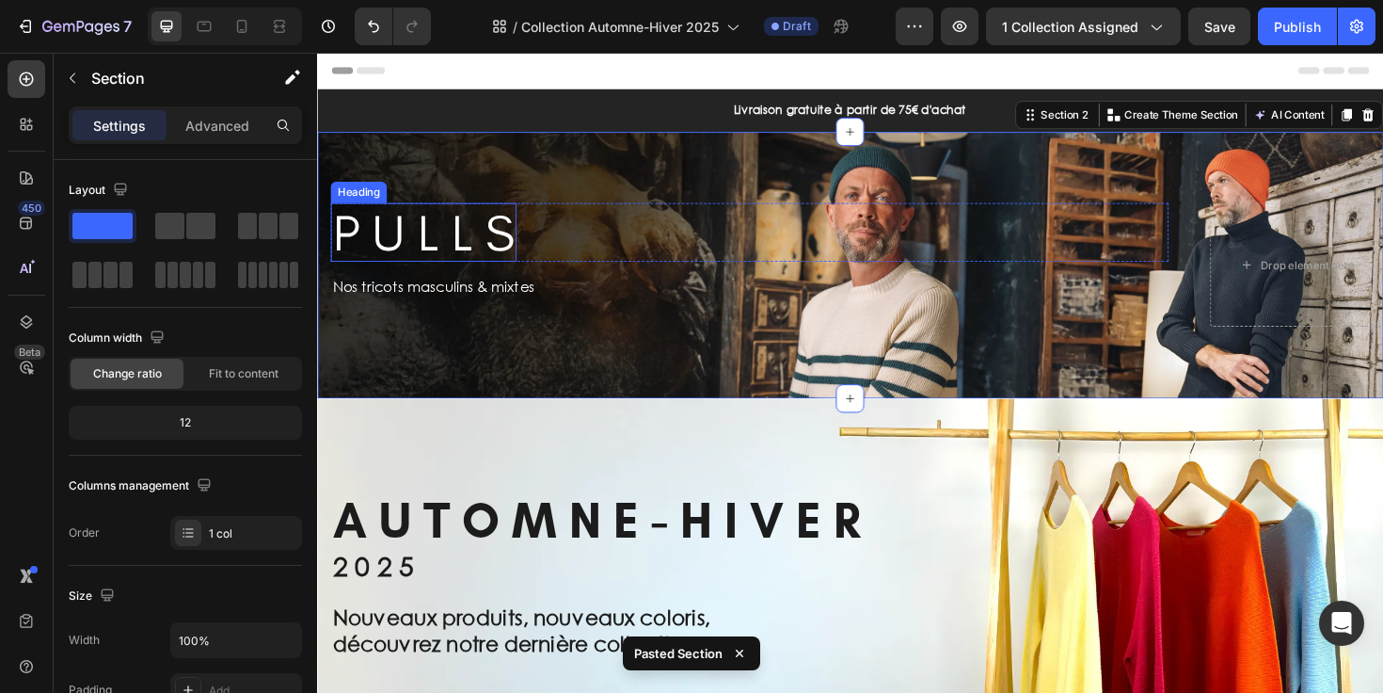
click at [517, 257] on h2 "P U L L S" at bounding box center [429, 243] width 197 height 63
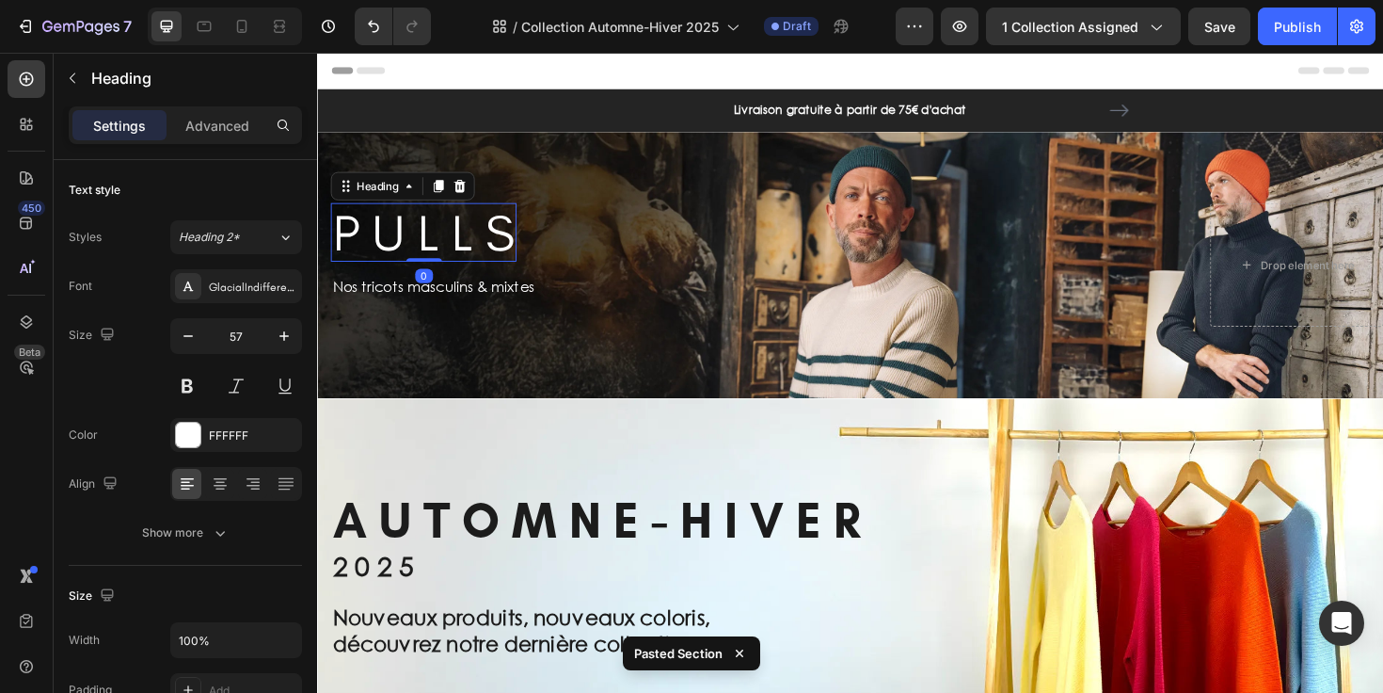
click at [517, 257] on h2 "P U L L S" at bounding box center [429, 243] width 197 height 63
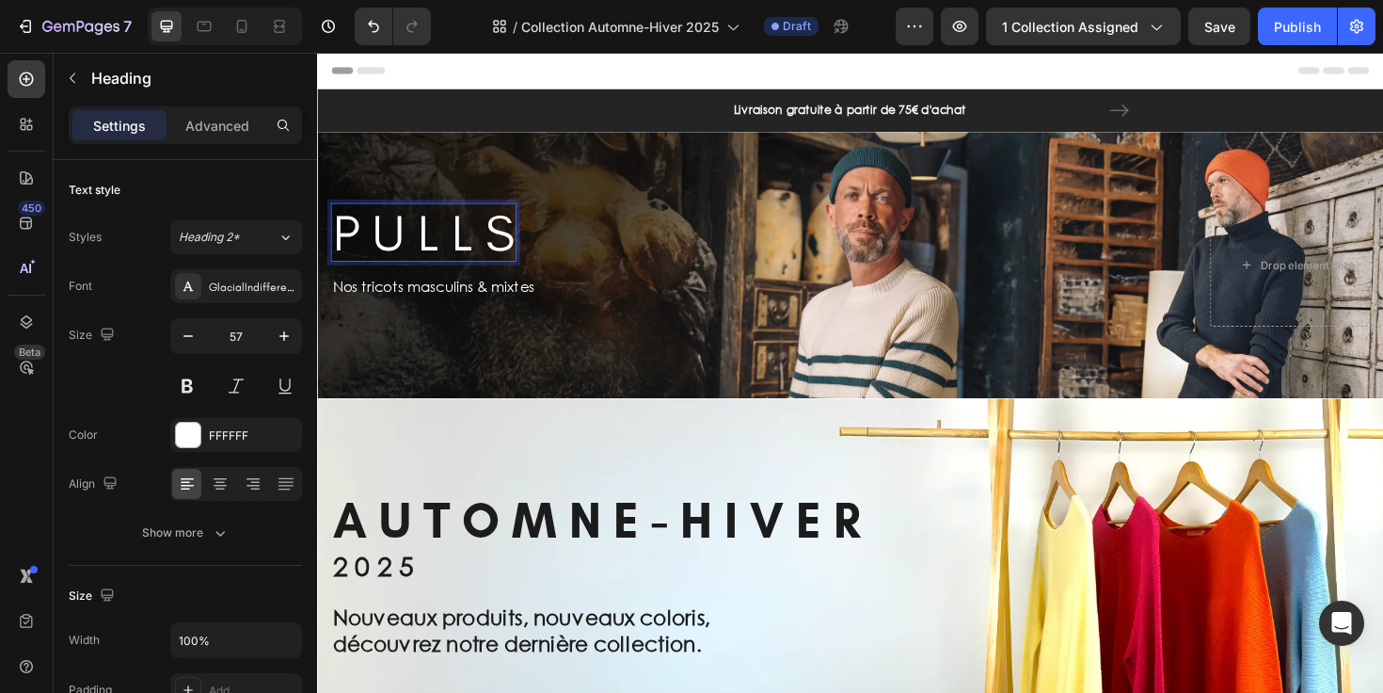
click at [517, 257] on p "P U L L S" at bounding box center [429, 243] width 193 height 59
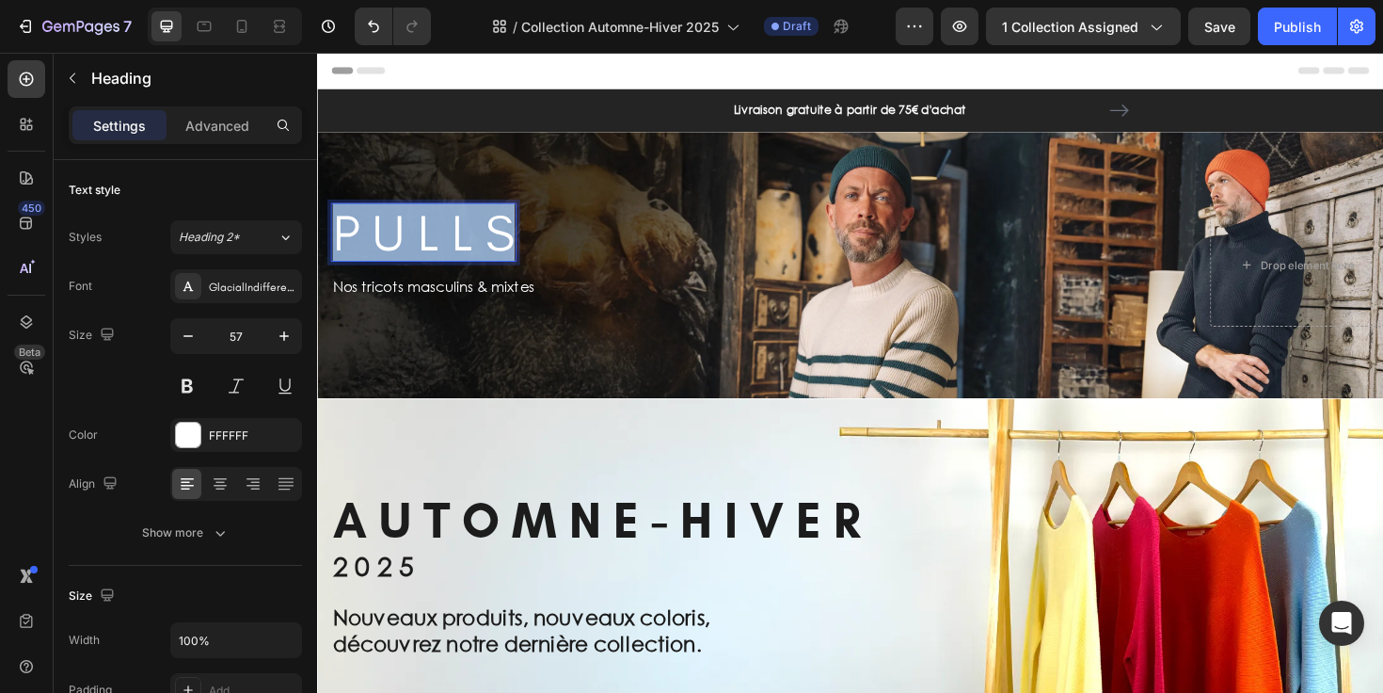
click at [517, 257] on p "P U L L S" at bounding box center [429, 243] width 193 height 59
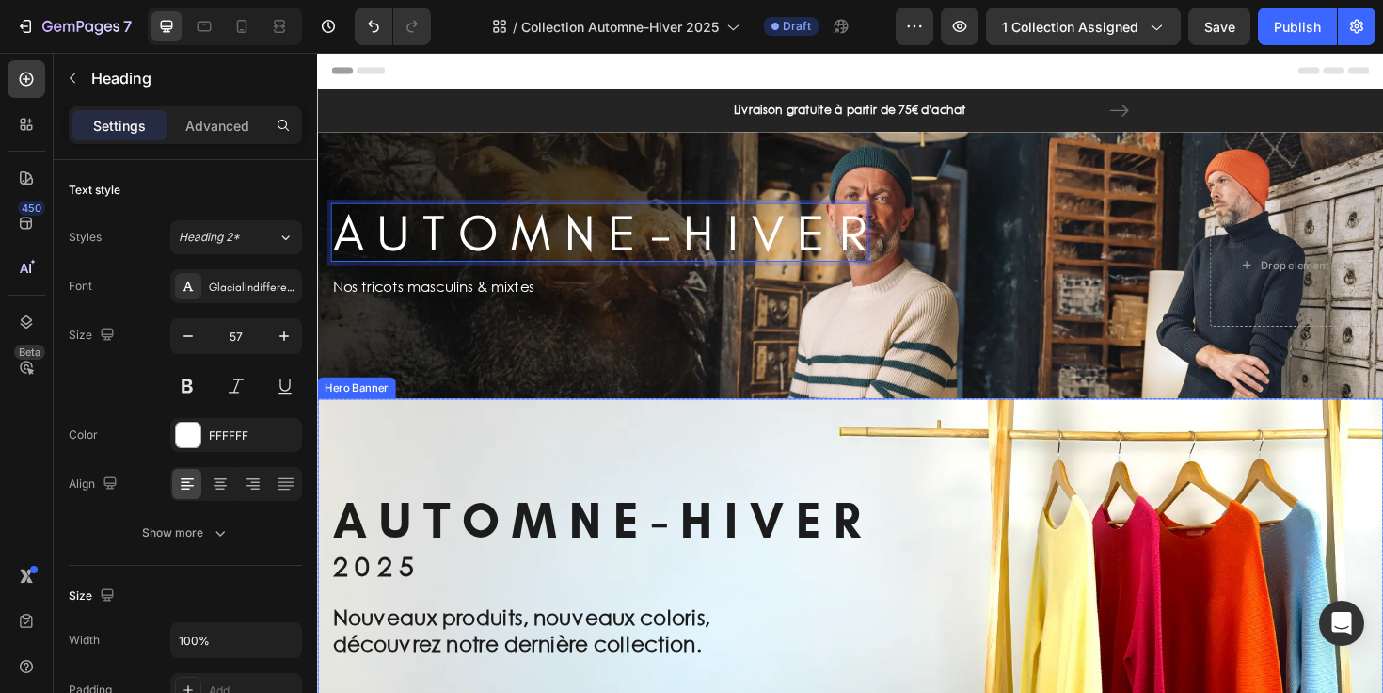
click at [614, 358] on div "A U T O M N E - H I V E R Heading 0 Row Nos tricots masculins & mixtes Text Blo…" at bounding box center [881, 278] width 1129 height 192
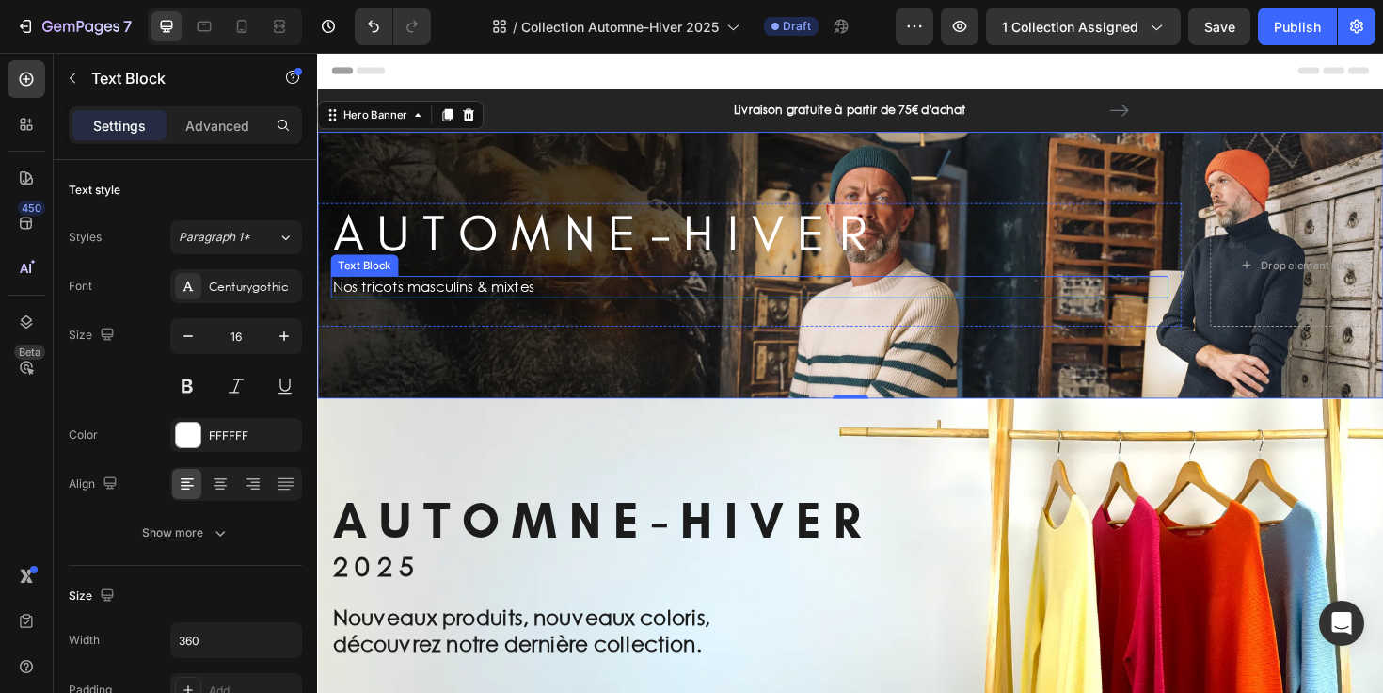
click at [513, 296] on p "Nos tricots masculins & mixtes" at bounding box center [500, 301] width 335 height 20
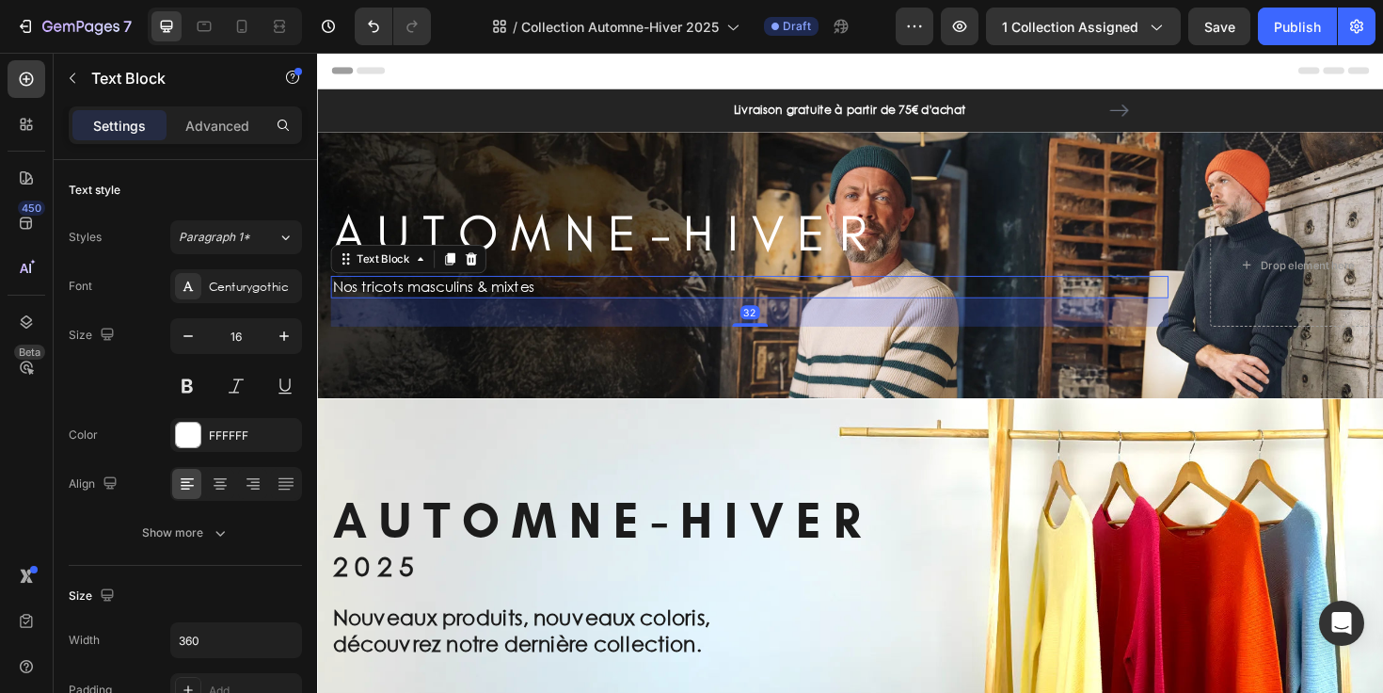
click at [513, 296] on p "Nos tricots masculins & mixtes" at bounding box center [500, 301] width 335 height 20
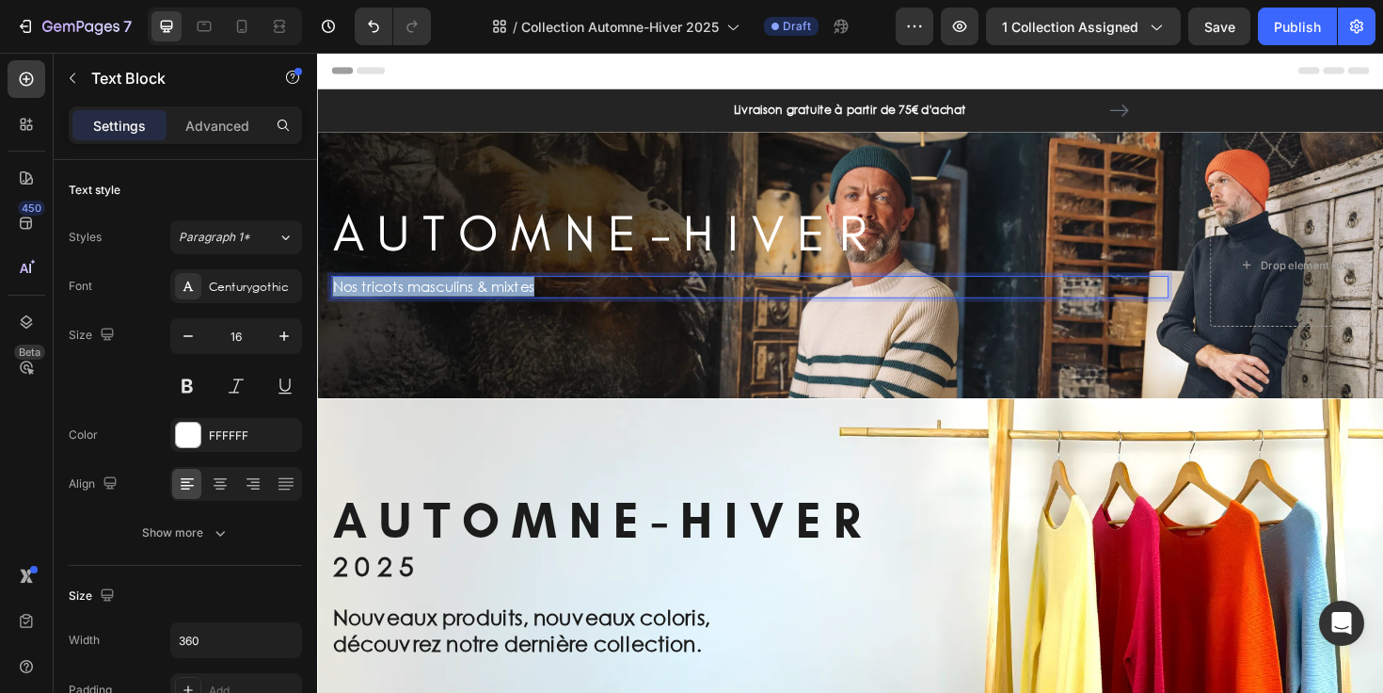
click at [513, 296] on p "Nos tricots masculins & mixtes" at bounding box center [500, 301] width 335 height 20
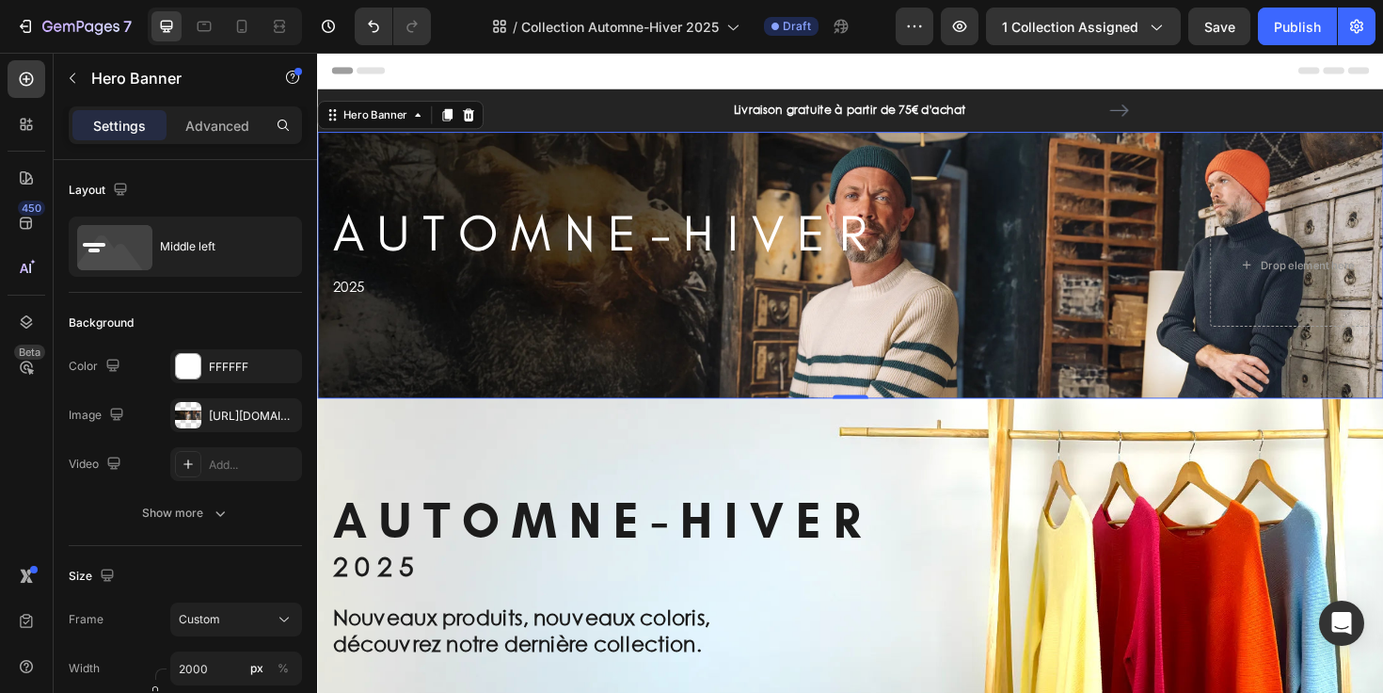
click at [603, 369] on div "A U T O M N E - H I V E R Heading Row 2025 Text Block Row Drop element here" at bounding box center [881, 278] width 1129 height 192
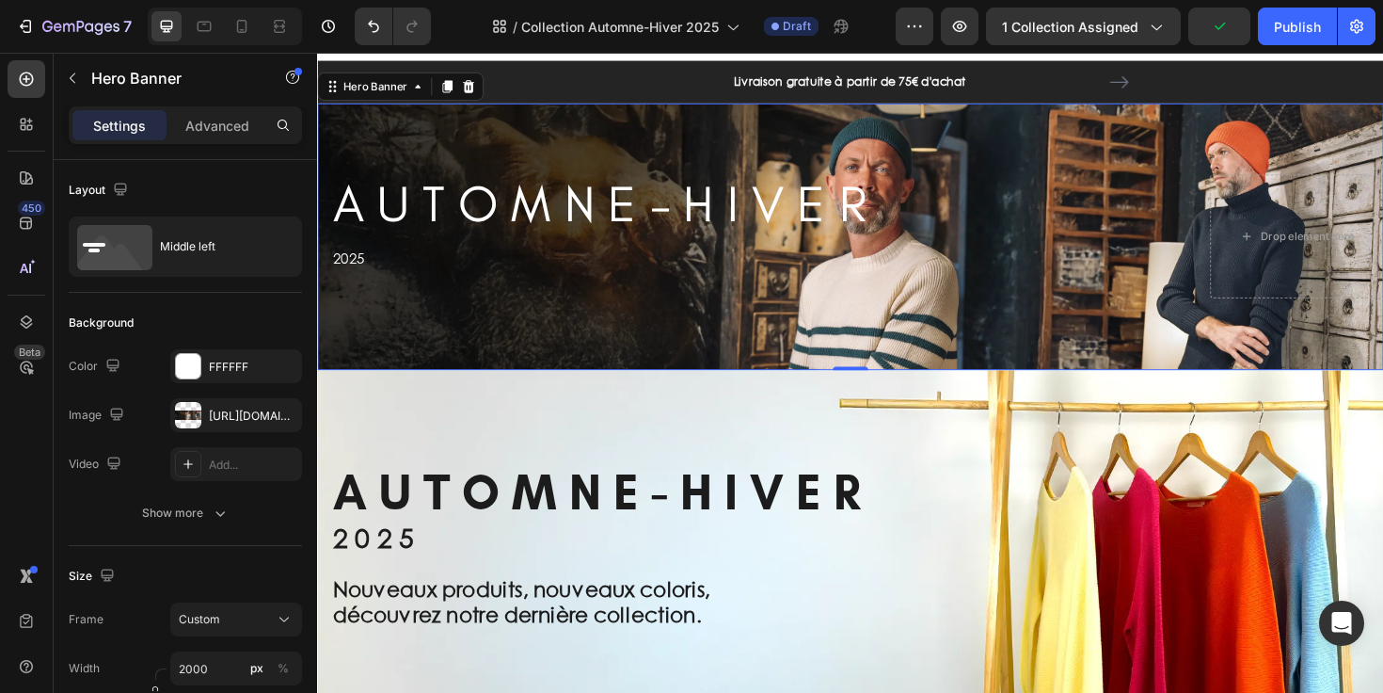
scroll to position [29, 0]
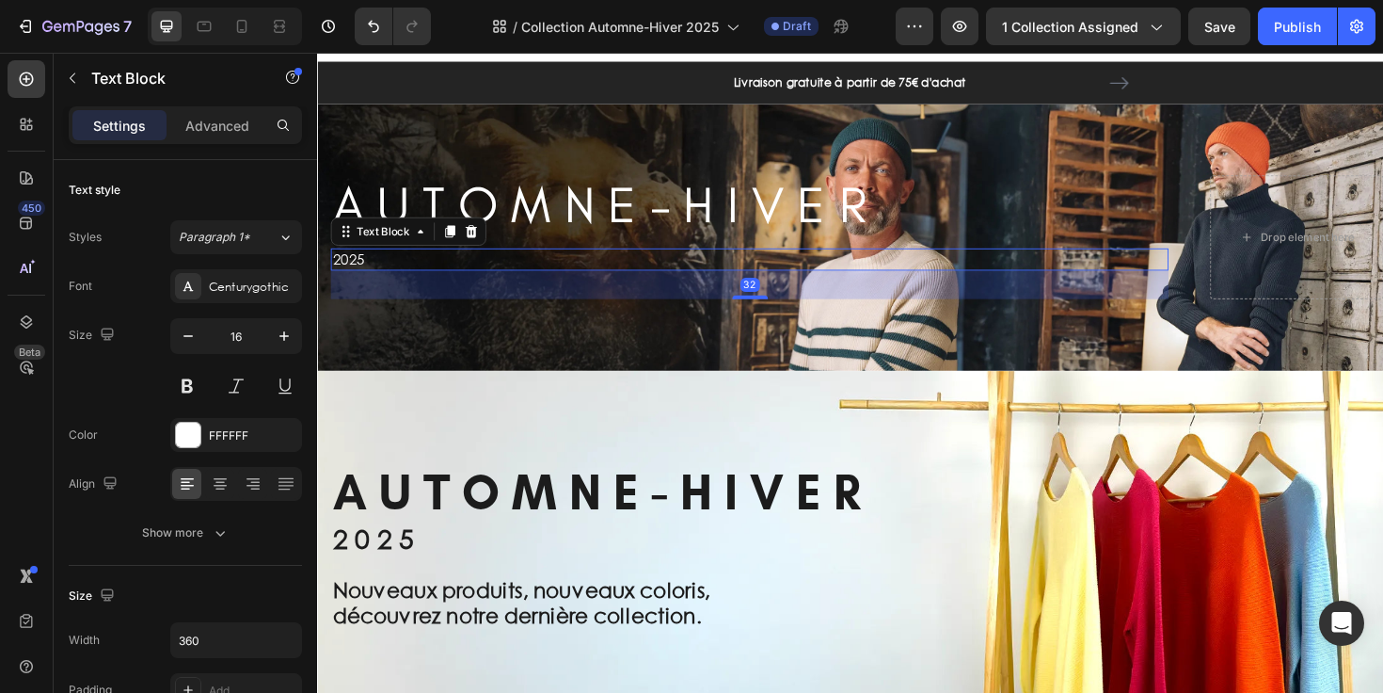
click at [357, 277] on p "2025" at bounding box center [500, 272] width 335 height 20
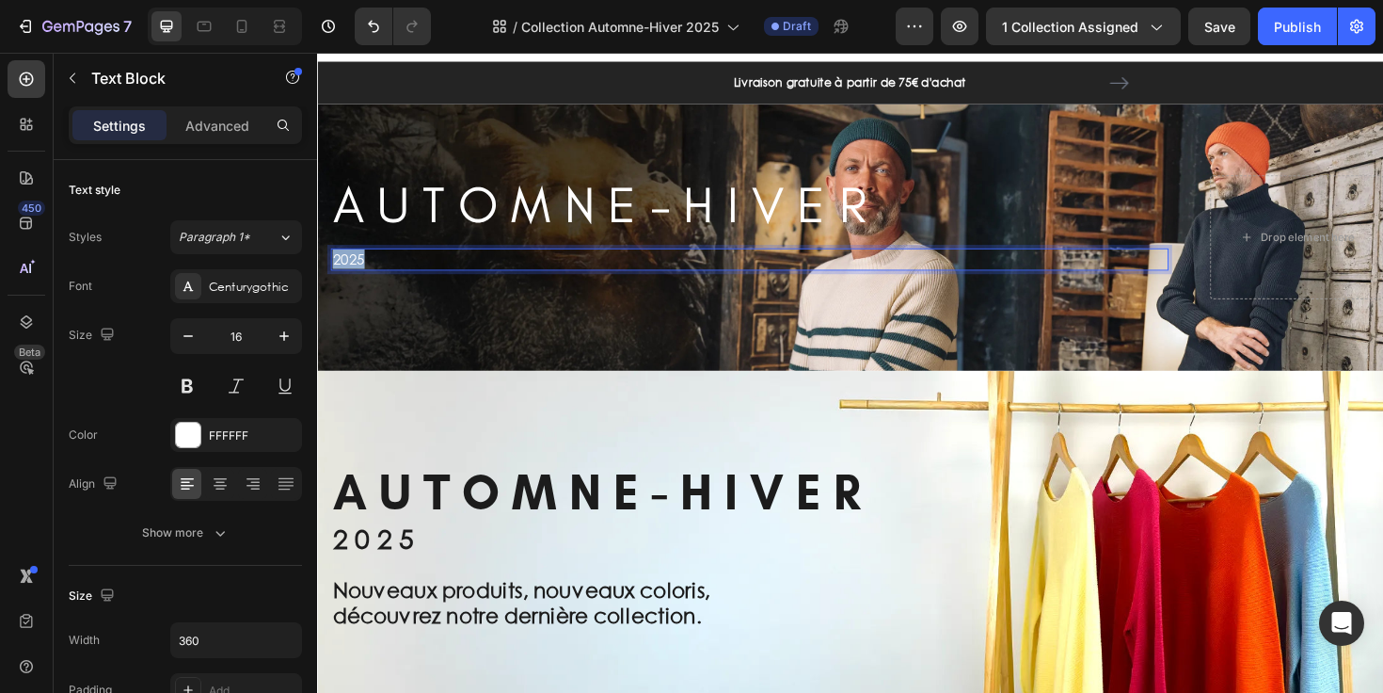
click at [357, 277] on p "2025" at bounding box center [500, 272] width 335 height 20
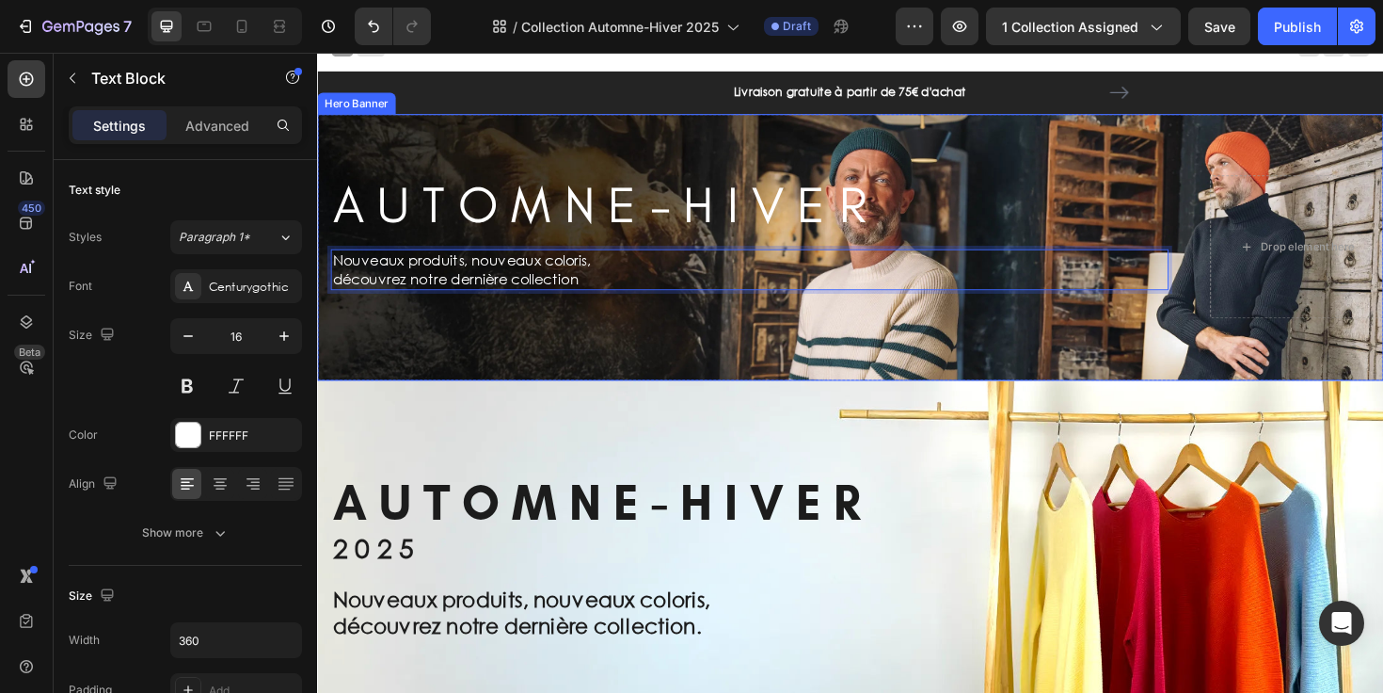
click at [463, 342] on div "A U T O M N E - H I V E R Heading Row Nouveaux produits, nouveaux coloris, déco…" at bounding box center [881, 257] width 1129 height 211
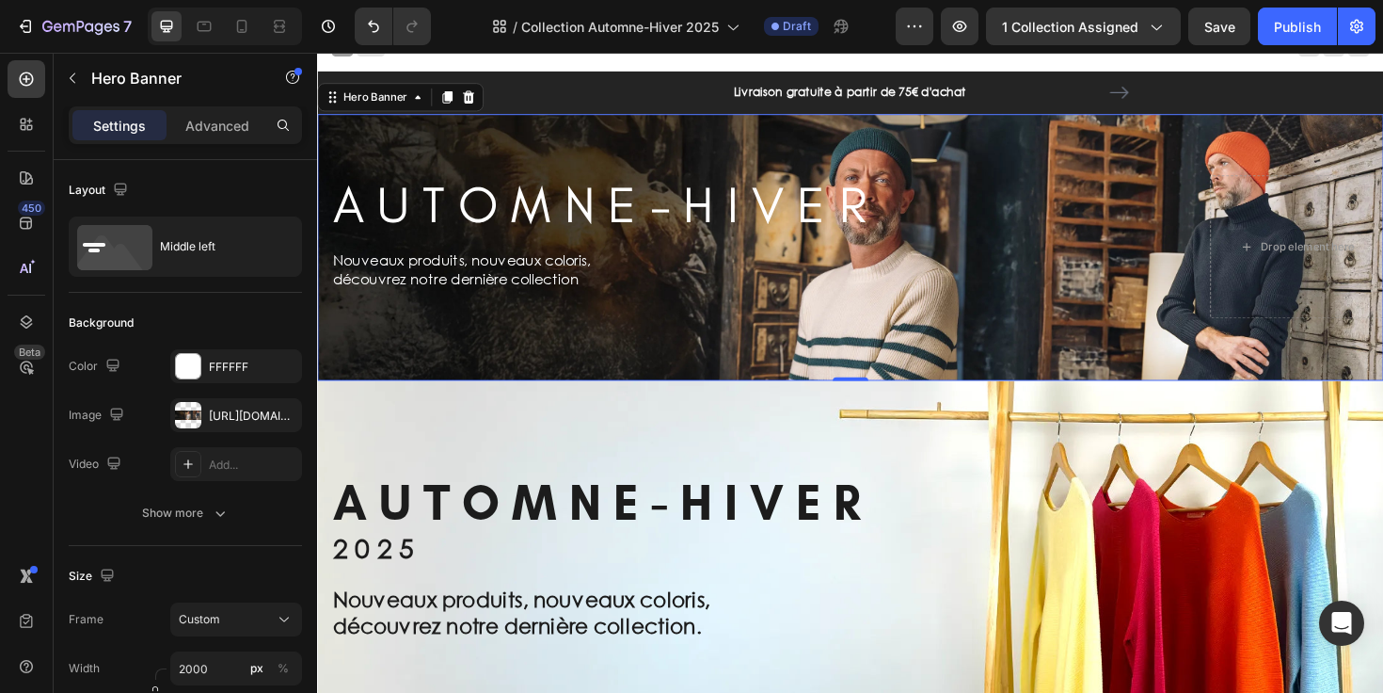
click at [571, 372] on div "Background Image" at bounding box center [881, 259] width 1129 height 282
click at [215, 409] on div "[URL][DOMAIN_NAME]" at bounding box center [236, 415] width 55 height 17
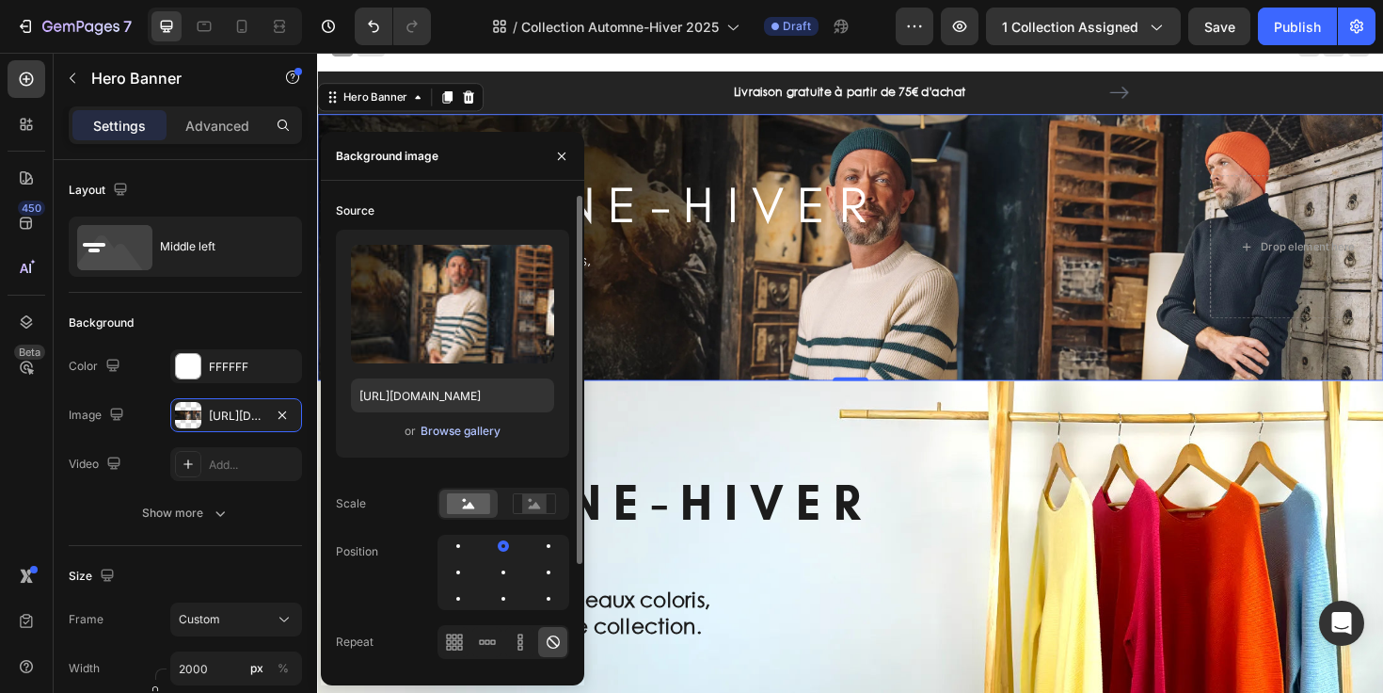
click at [438, 433] on div "Browse gallery" at bounding box center [461, 430] width 80 height 17
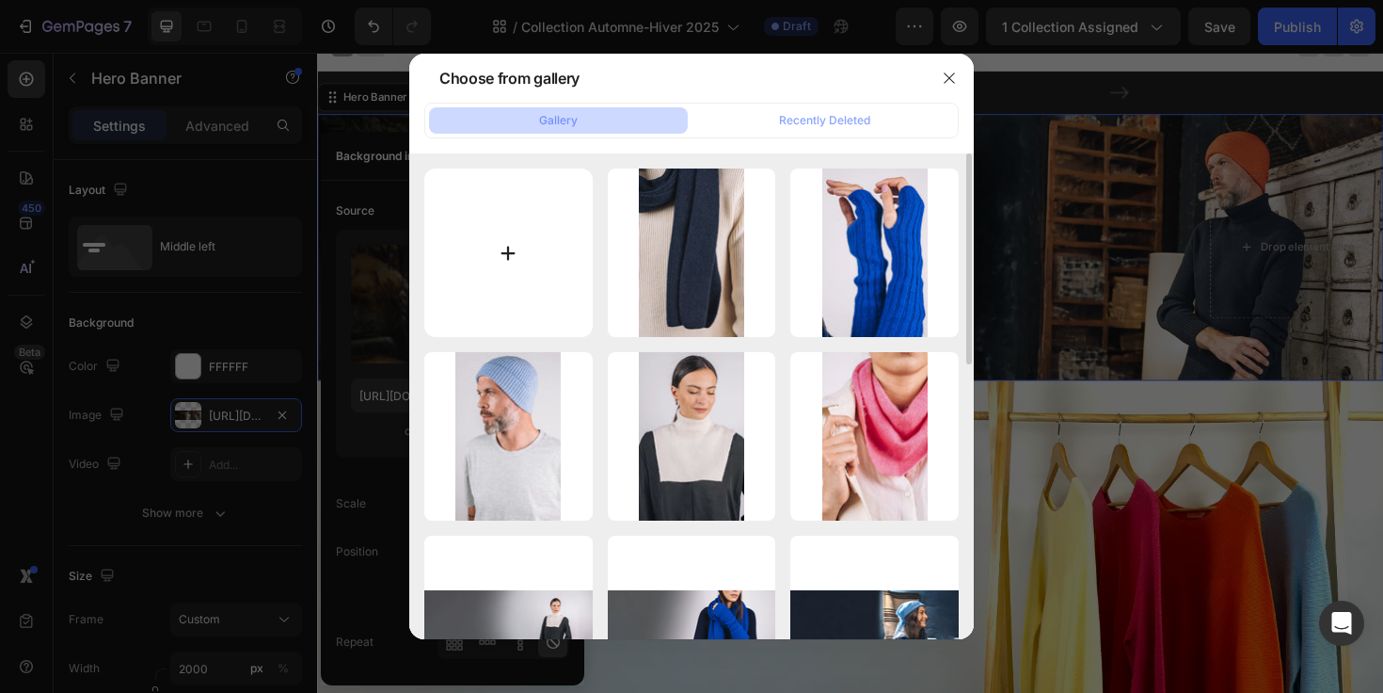
type input "C:\fakepath\Automne-hiver.webp"
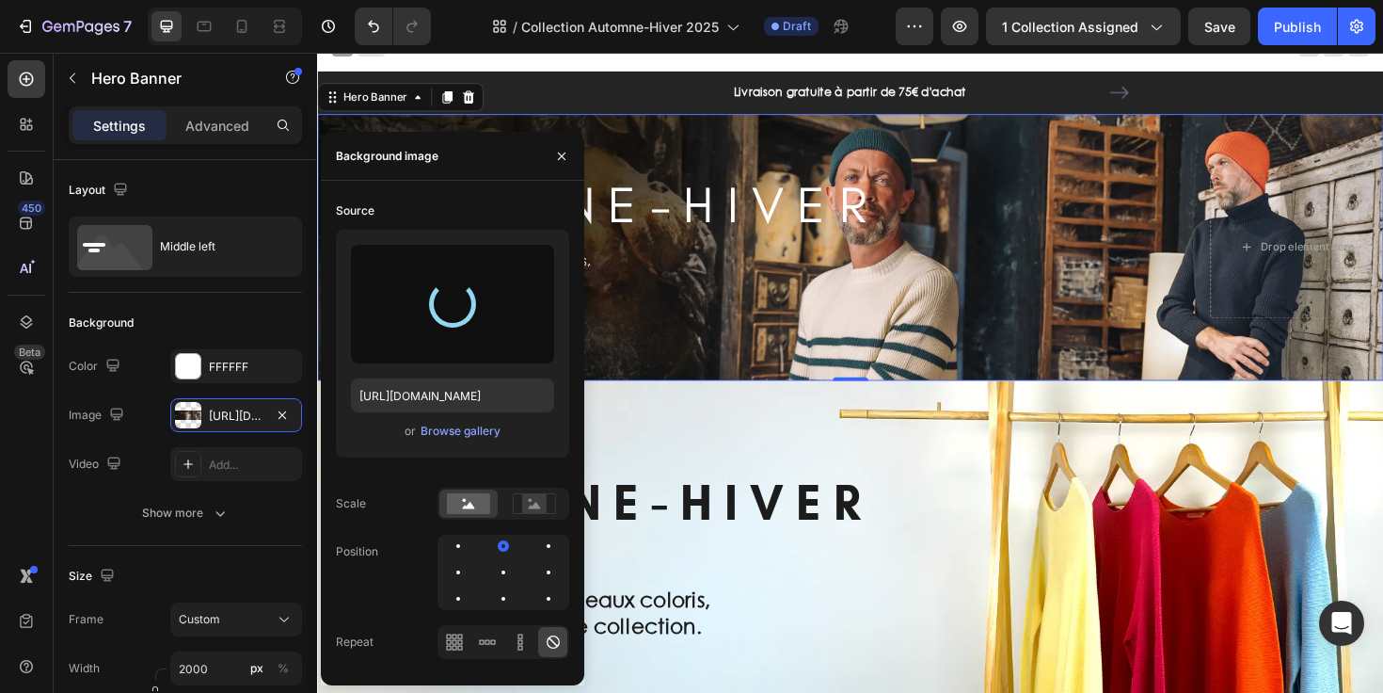
type input "[URL][DOMAIN_NAME]"
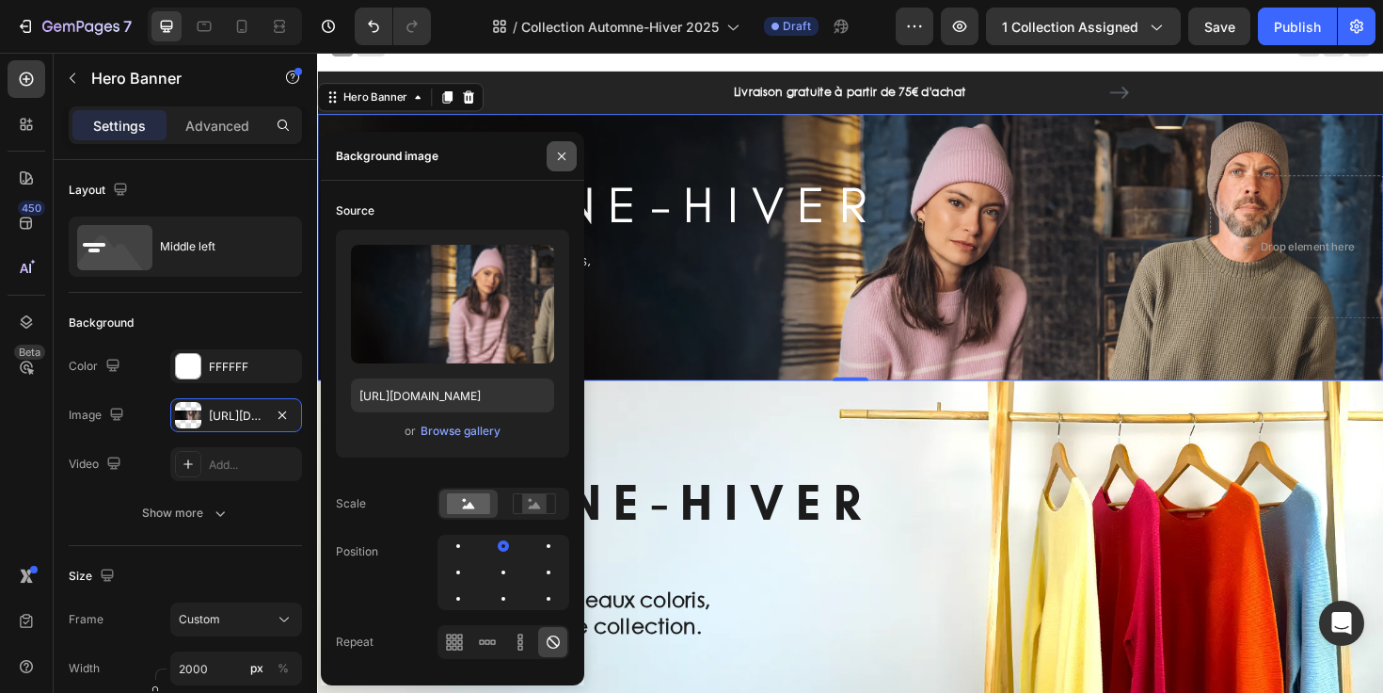
click at [562, 146] on button "button" at bounding box center [562, 156] width 30 height 30
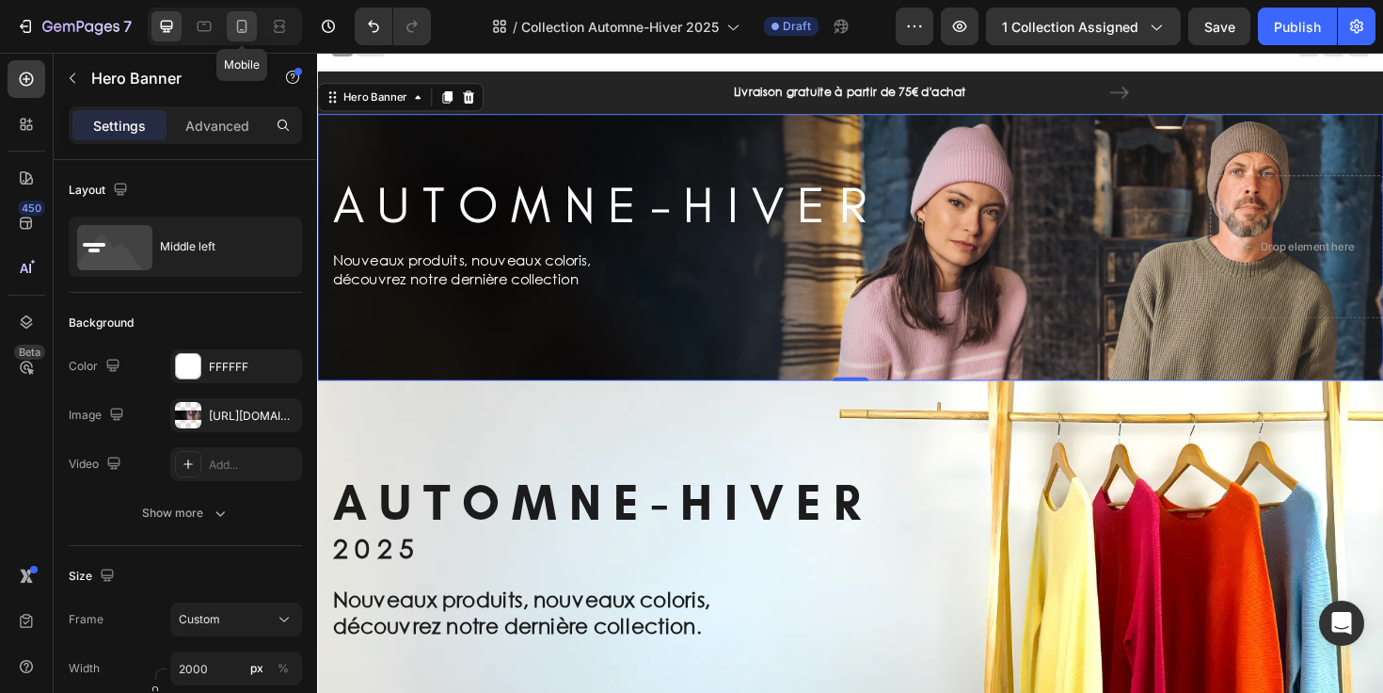
click at [230, 33] on div at bounding box center [242, 26] width 30 height 30
type input "100"
type input "100%"
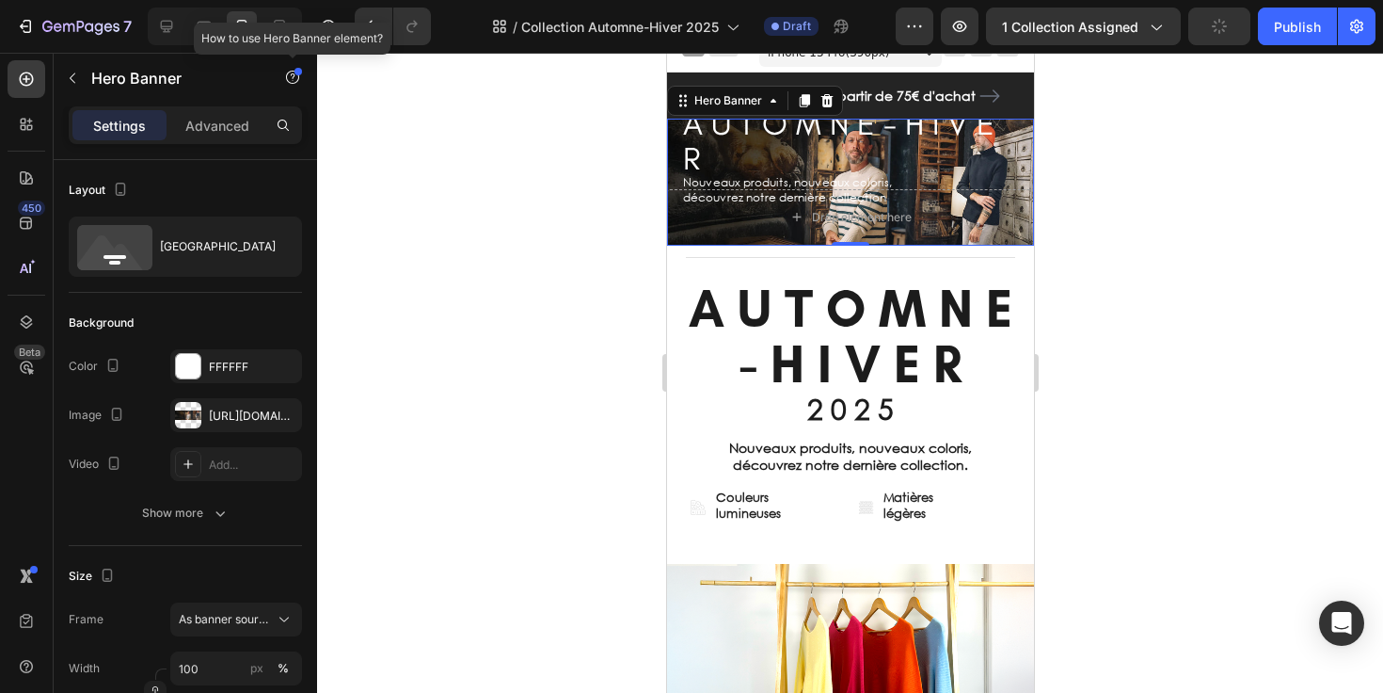
scroll to position [19, 0]
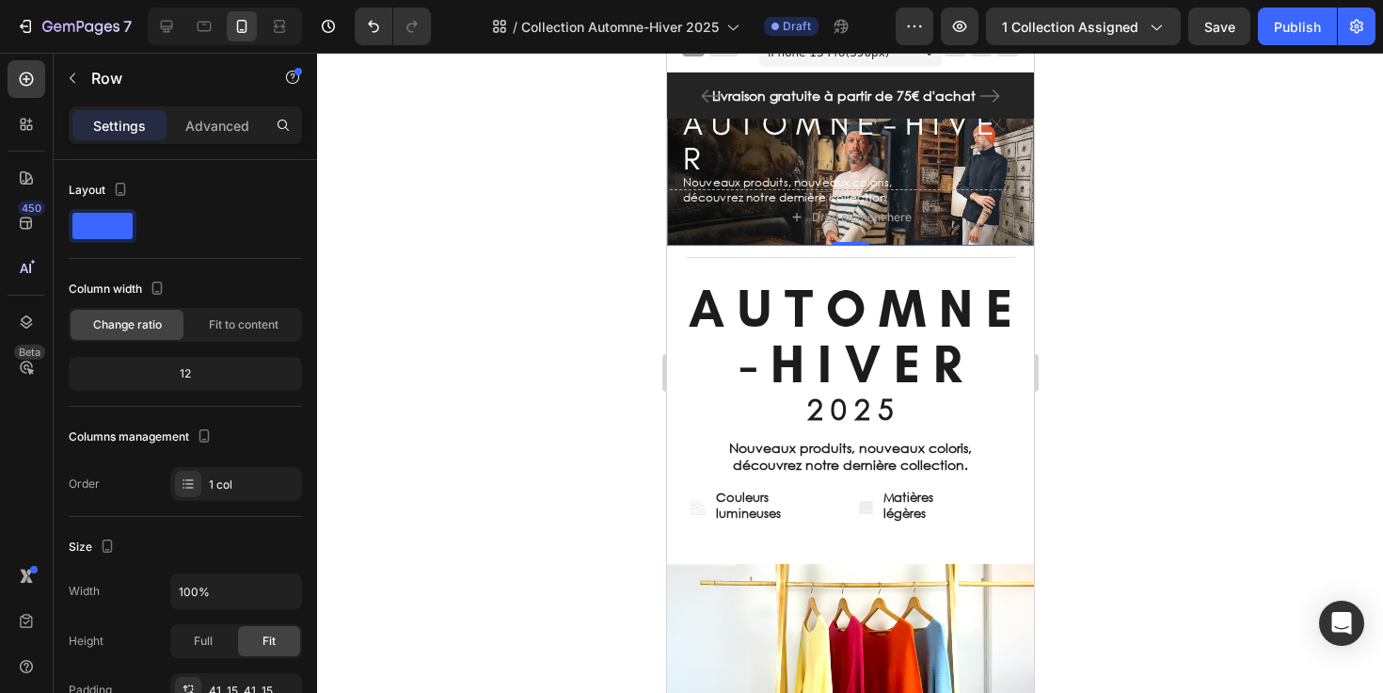
click at [1011, 157] on div "A U T O M N E - H I V E R Heading Row Nouveaux produits, nouveaux coloris, déco…" at bounding box center [849, 156] width 367 height 180
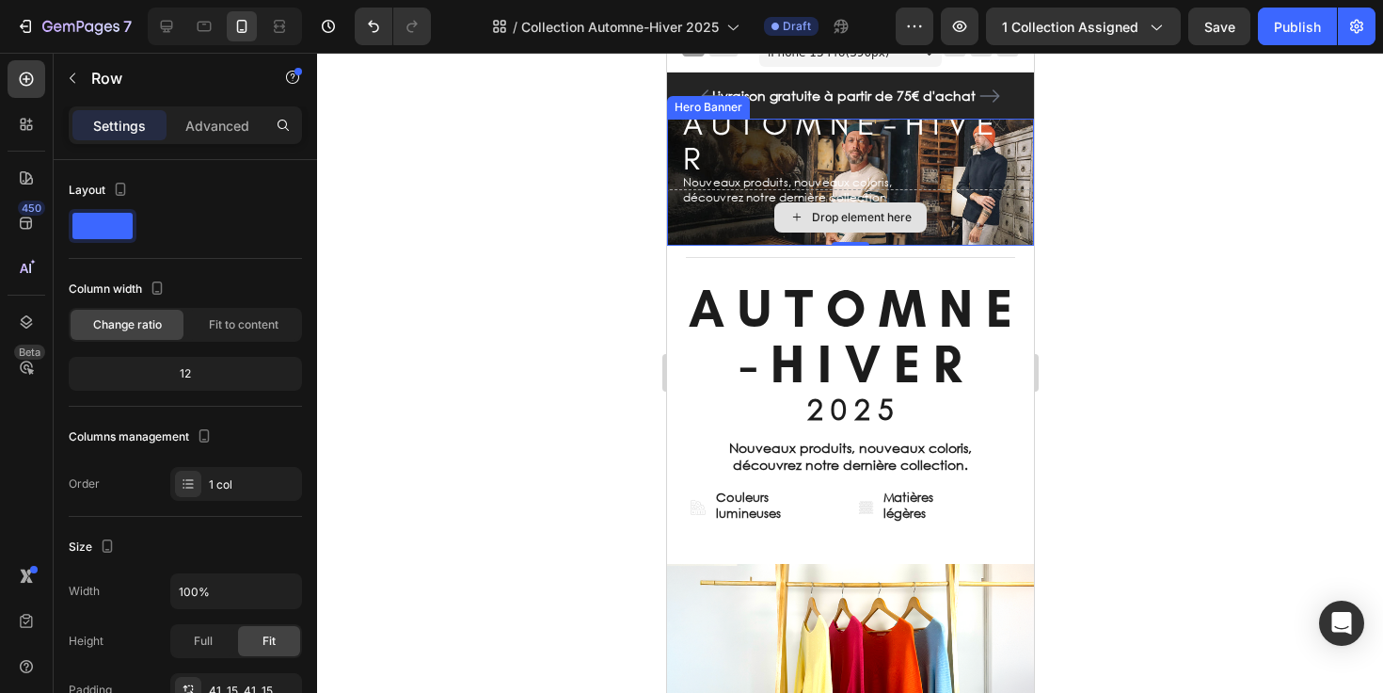
click at [1007, 230] on div "Drop element here" at bounding box center [849, 217] width 367 height 56
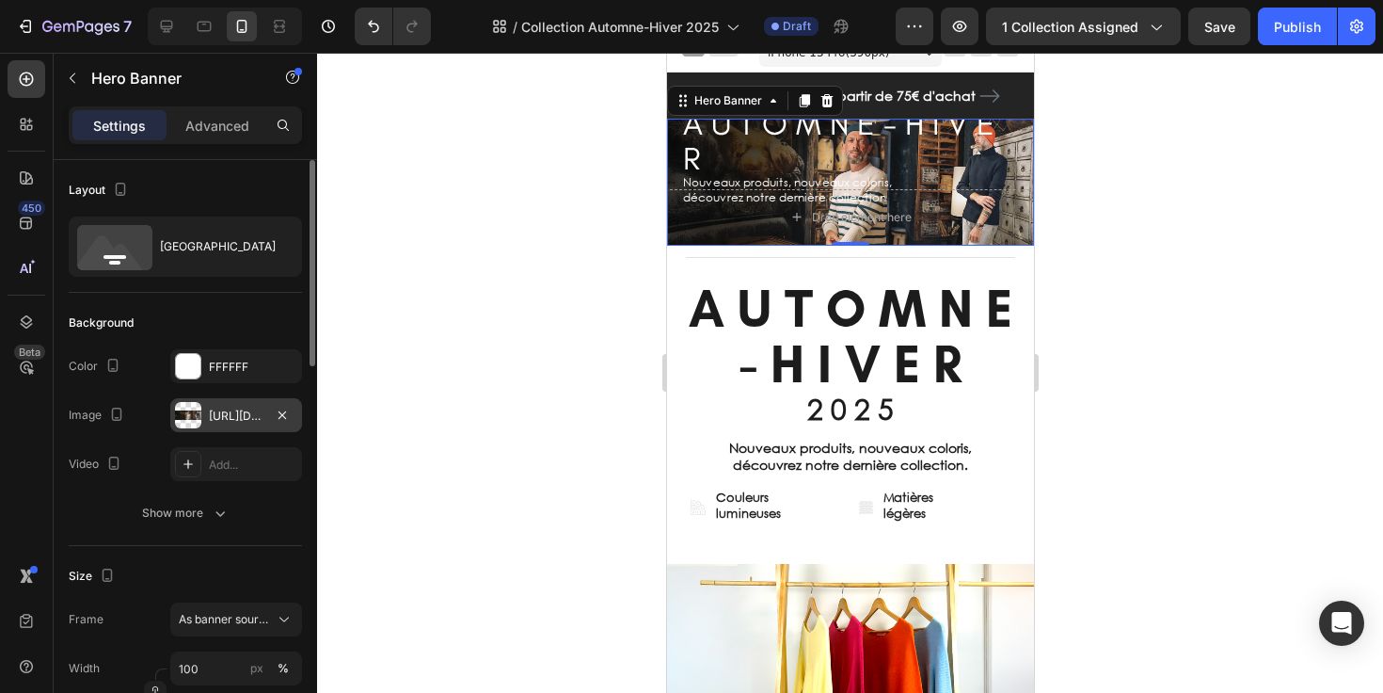
click at [249, 414] on div "[URL][DOMAIN_NAME]" at bounding box center [236, 415] width 55 height 17
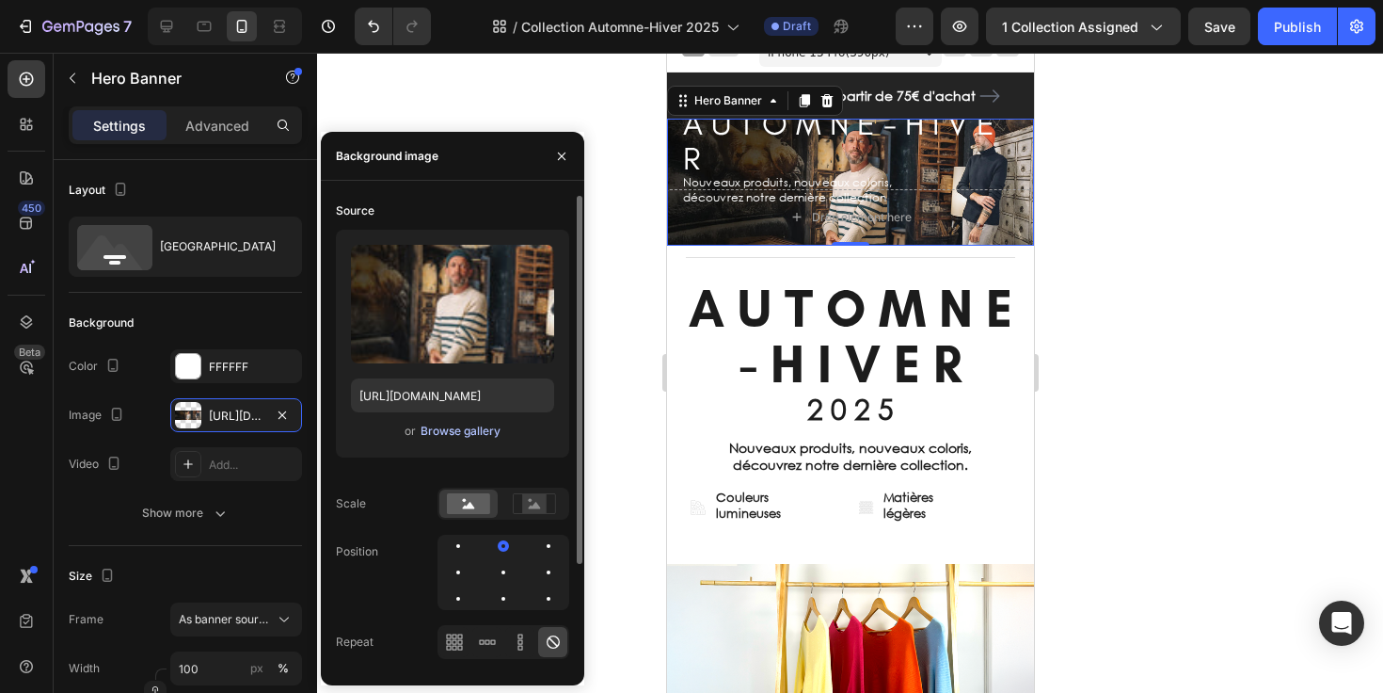
click at [432, 430] on div "Browse gallery" at bounding box center [461, 430] width 80 height 17
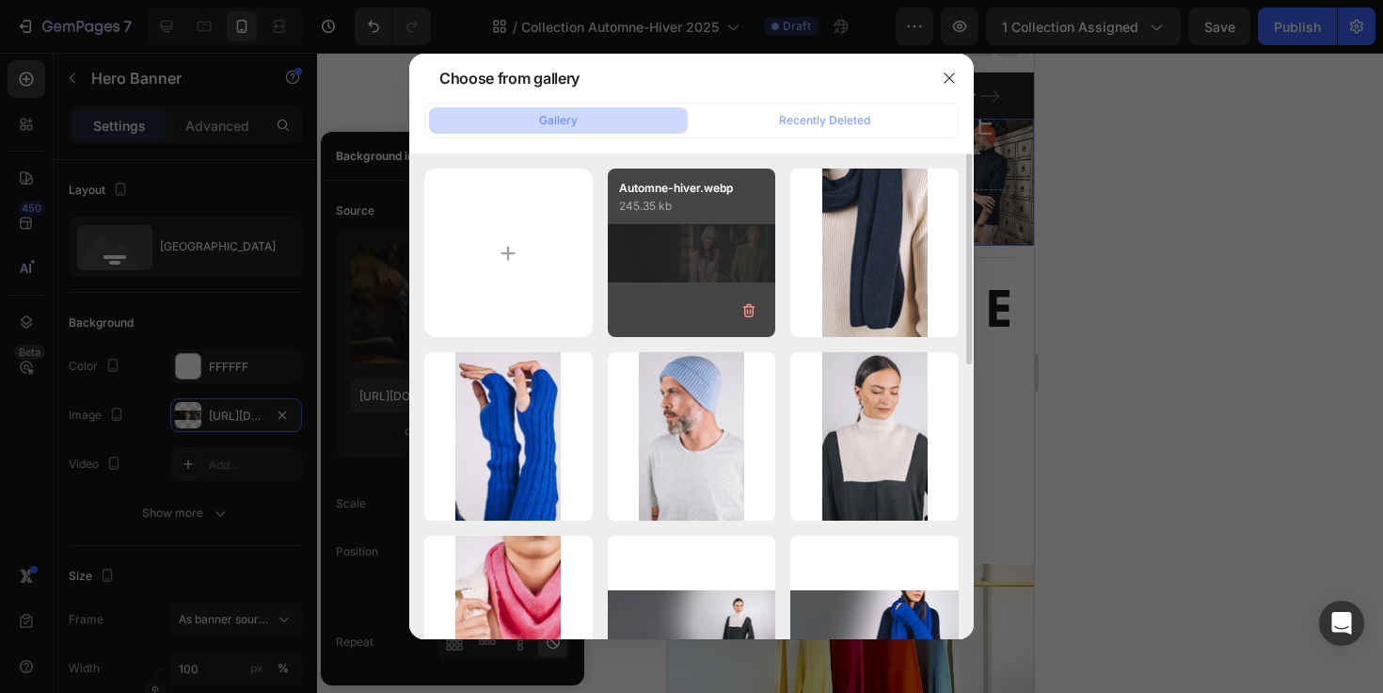
click at [655, 269] on div "Automne-hiver.webp 245.35 kb" at bounding box center [692, 252] width 168 height 168
type input "[URL][DOMAIN_NAME]"
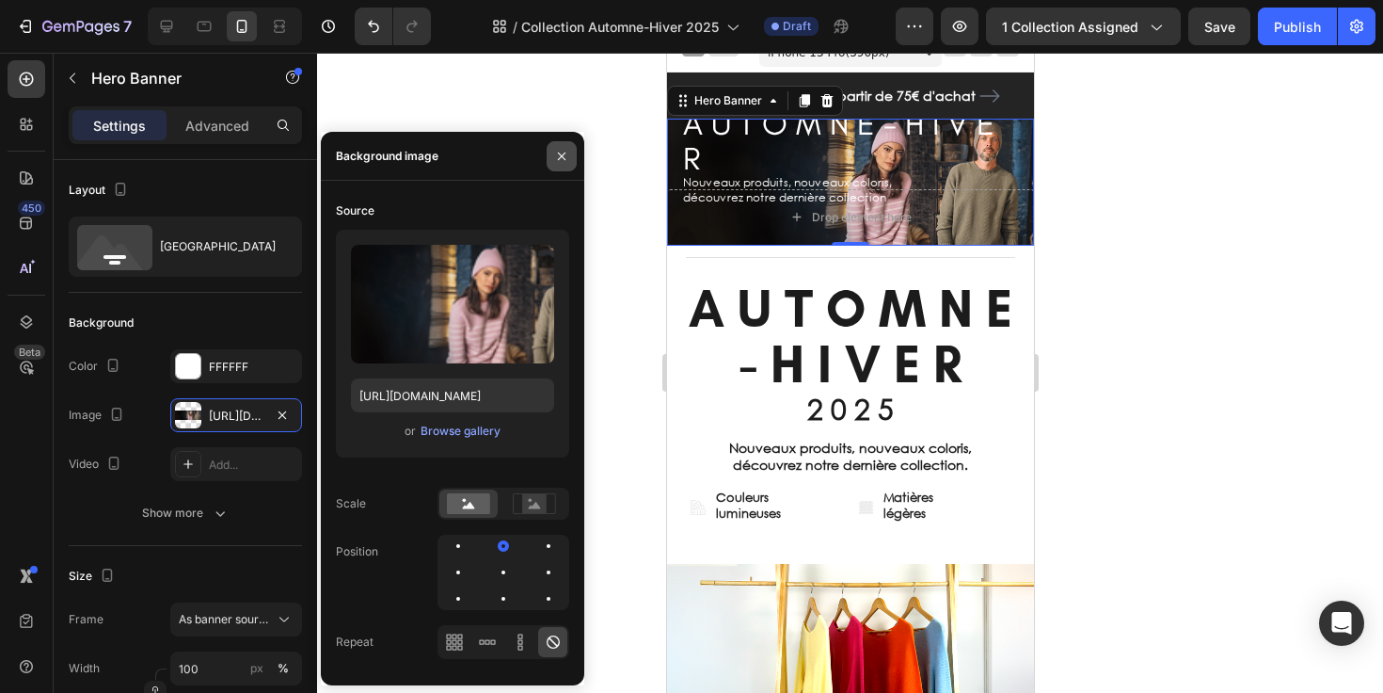
click at [554, 155] on icon "button" at bounding box center [561, 156] width 15 height 15
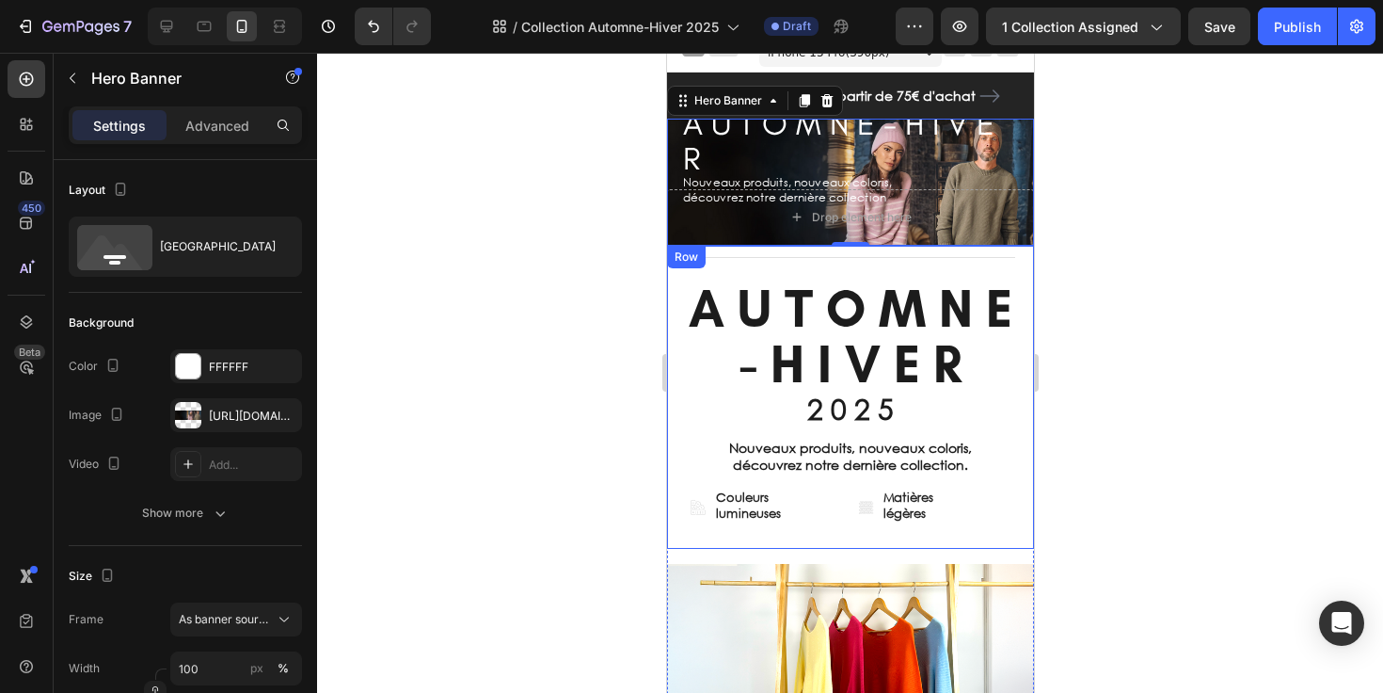
scroll to position [0, 0]
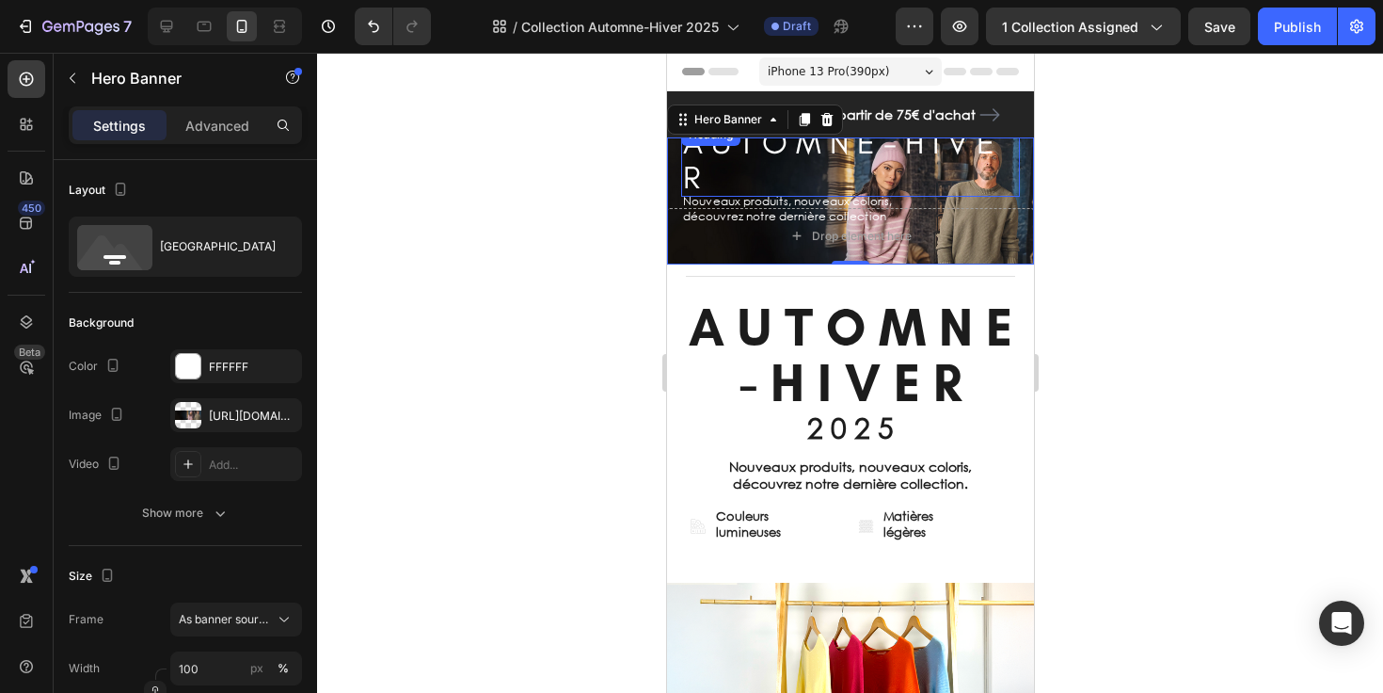
click at [701, 151] on p "A U T O M N E - H I V E R" at bounding box center [849, 160] width 335 height 71
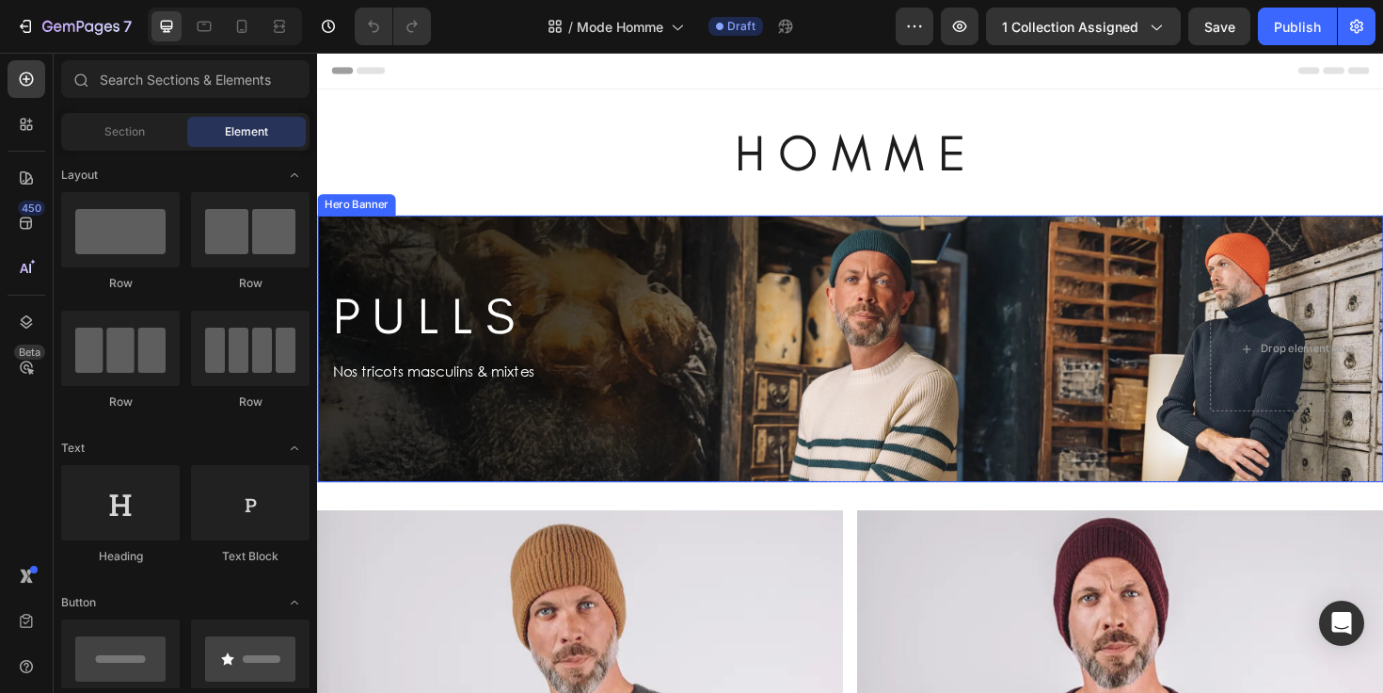
click at [1344, 494] on div "Background Image" at bounding box center [881, 366] width 1129 height 282
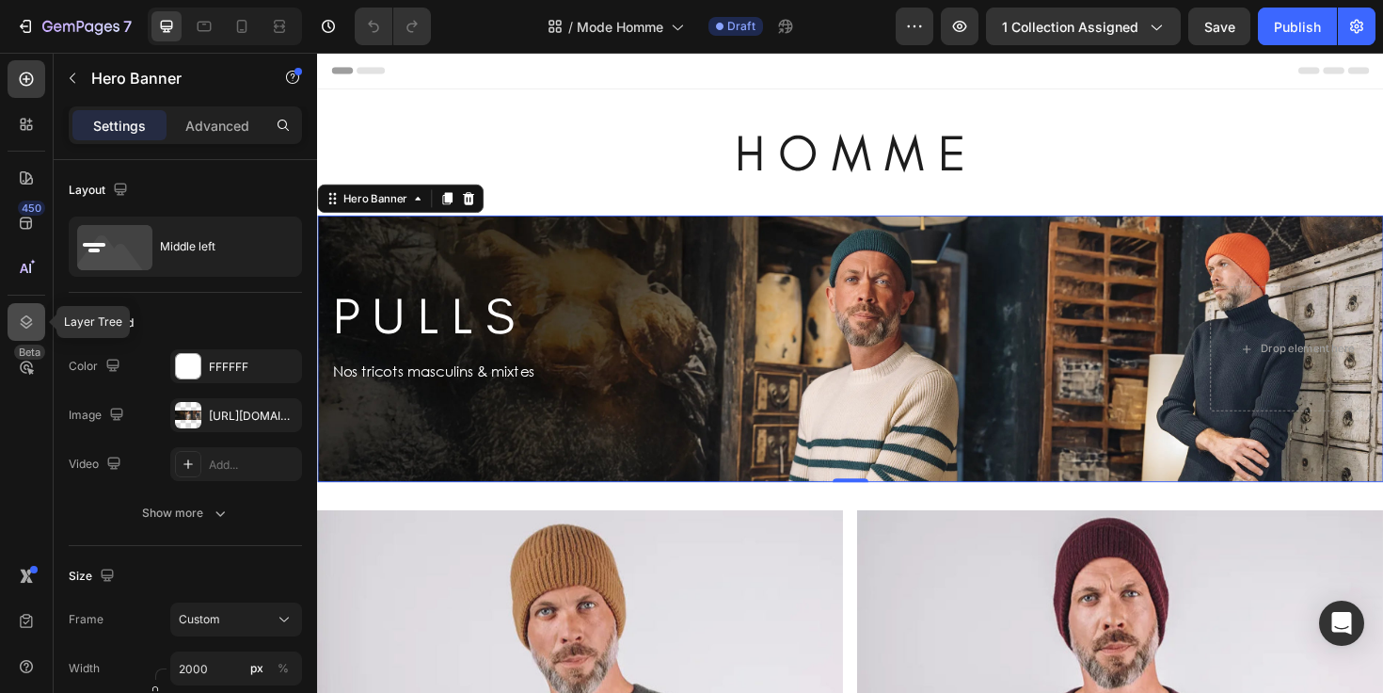
click at [24, 324] on icon at bounding box center [26, 321] width 19 height 19
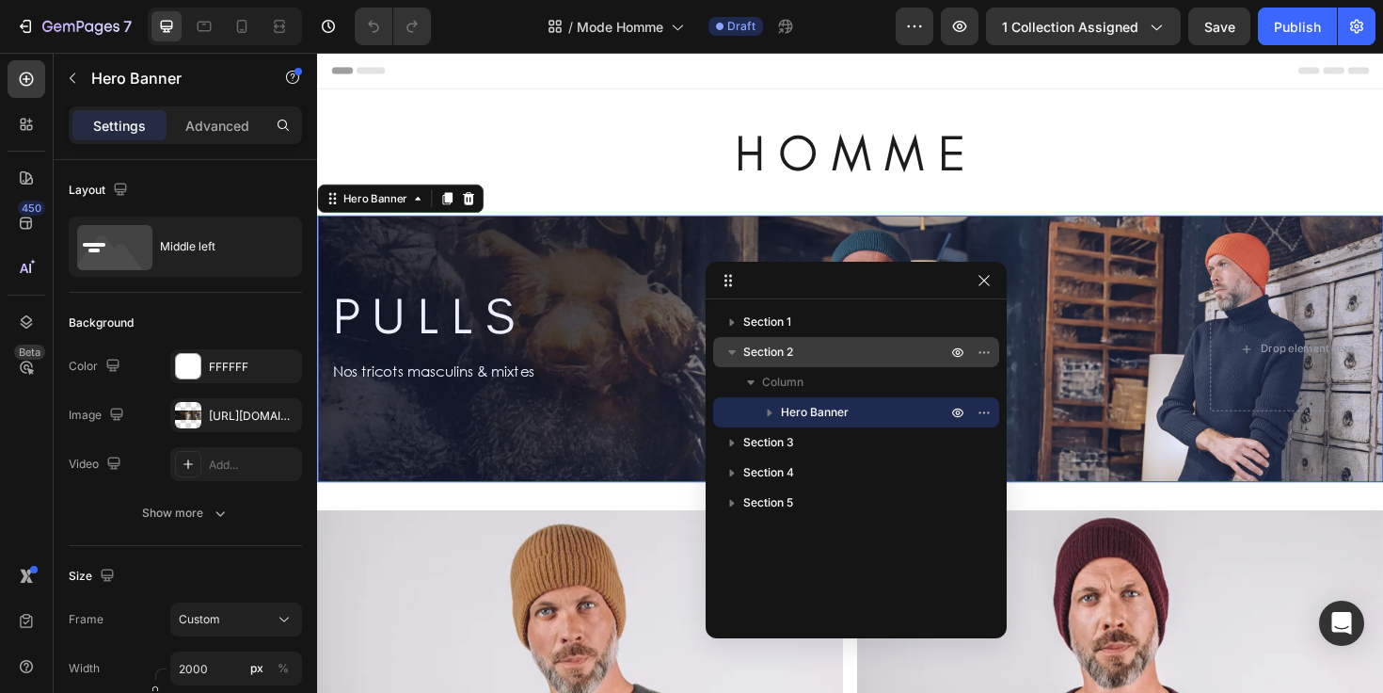
click at [793, 356] on span "Section 2" at bounding box center [768, 351] width 50 height 19
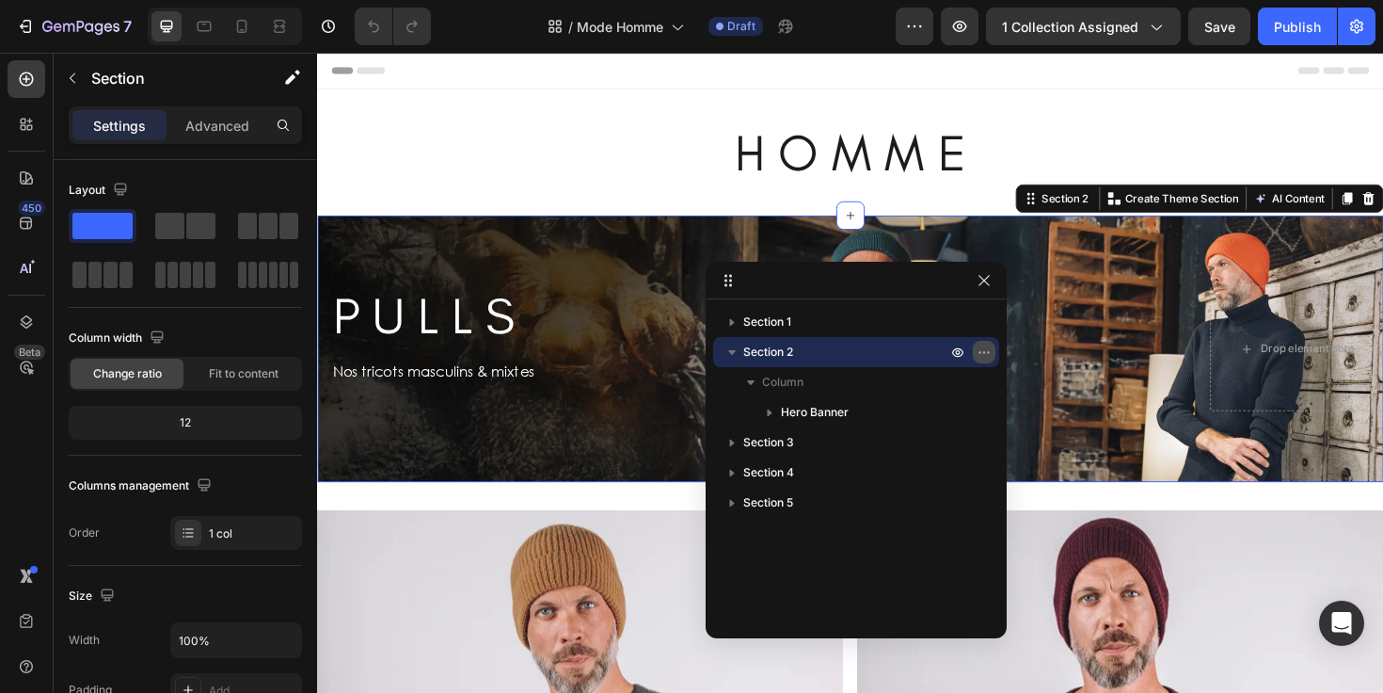
click at [986, 357] on icon "button" at bounding box center [984, 351] width 15 height 15
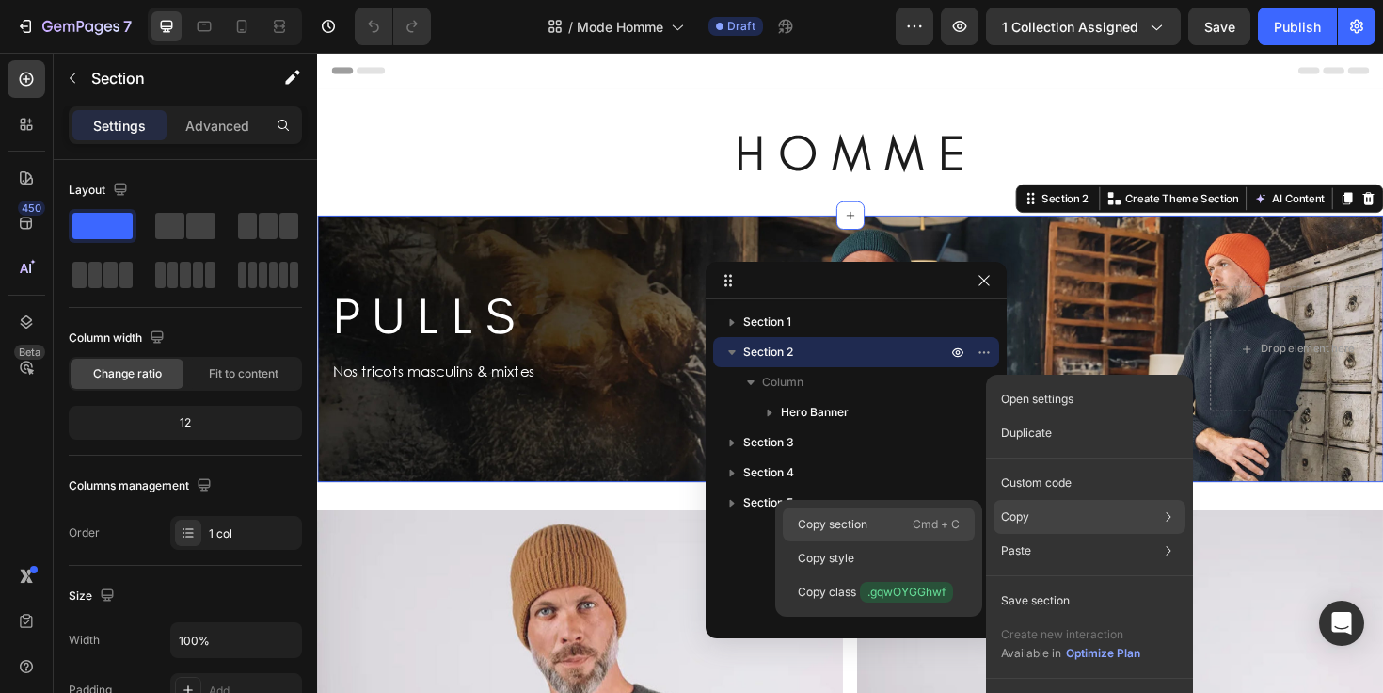
click at [878, 541] on div "Copy section Cmd + C" at bounding box center [879, 558] width 192 height 34
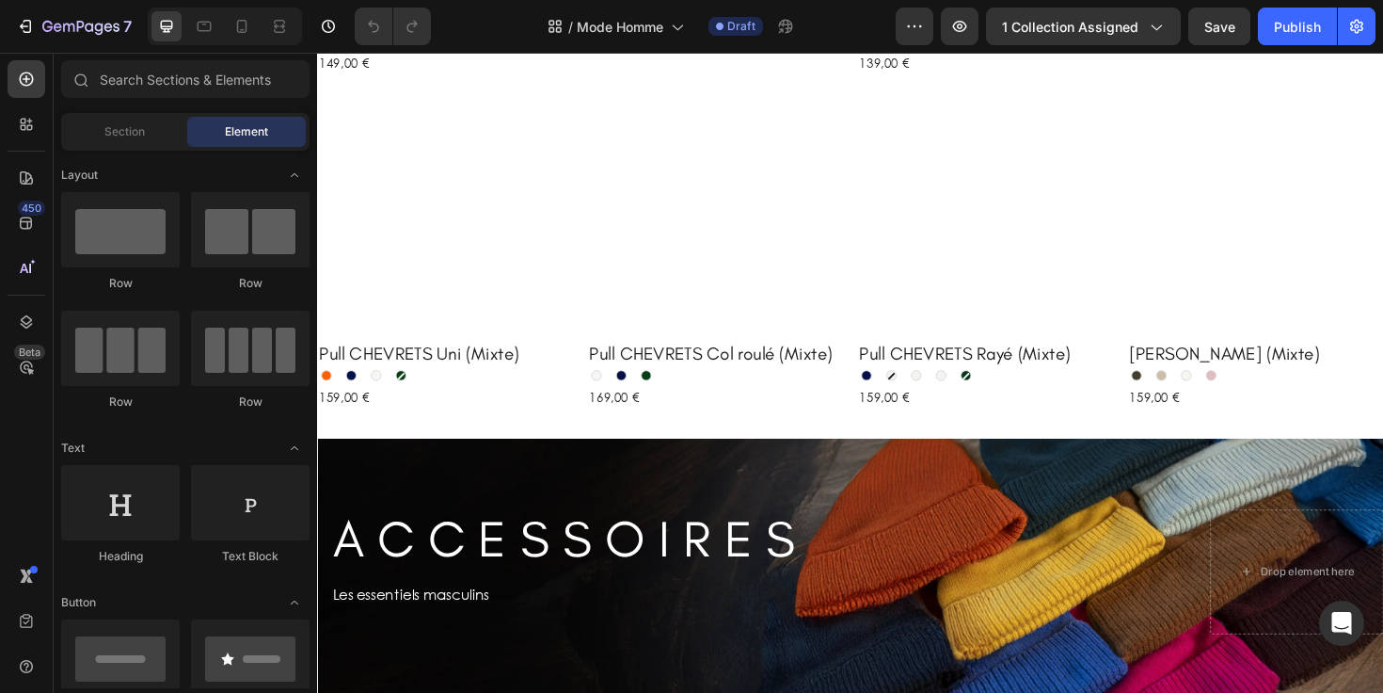
scroll to position [1102, 0]
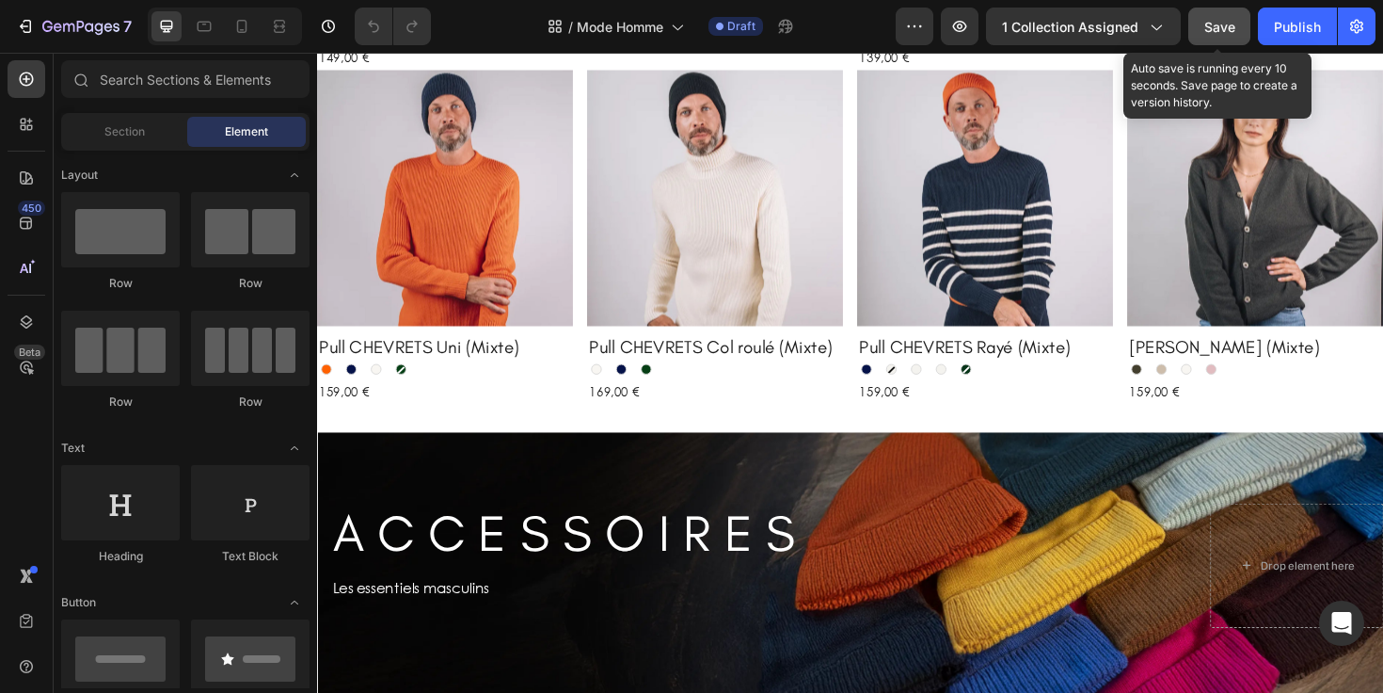
click at [1218, 40] on button "Save" at bounding box center [1219, 27] width 62 height 38
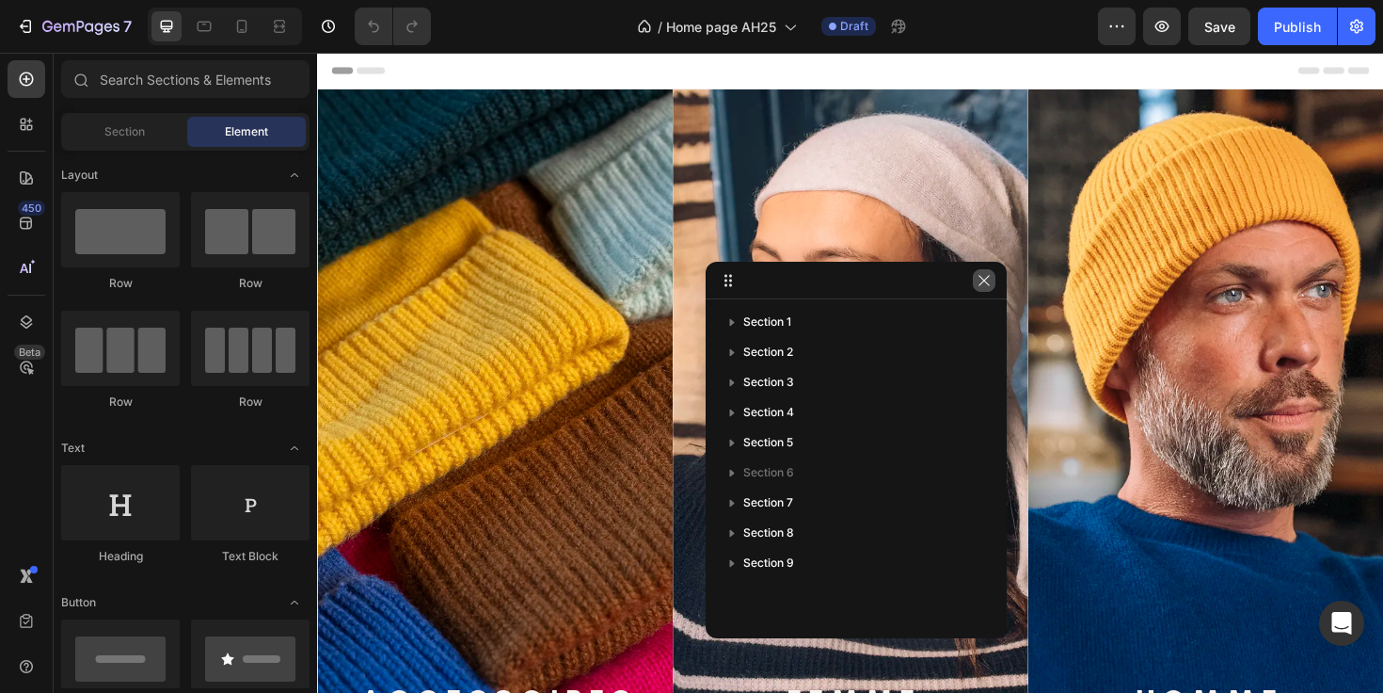
click at [989, 289] on button "button" at bounding box center [984, 280] width 23 height 23
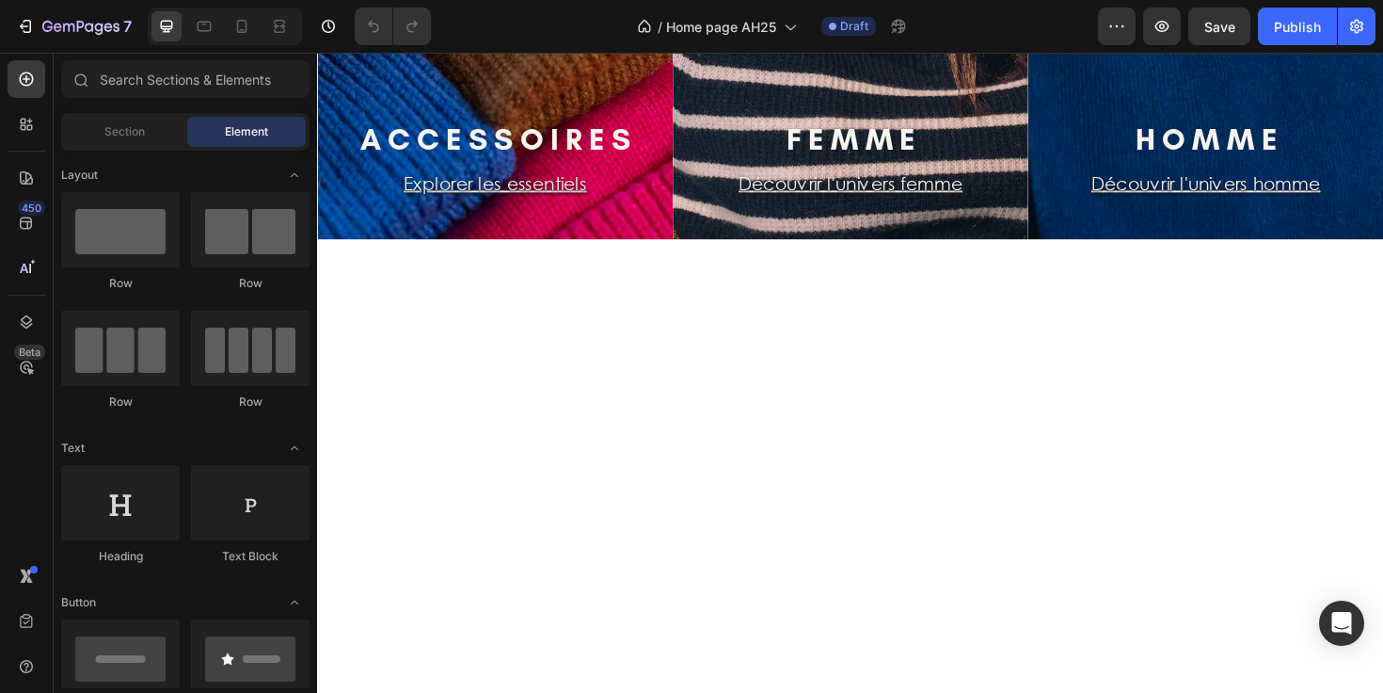
scroll to position [420, 0]
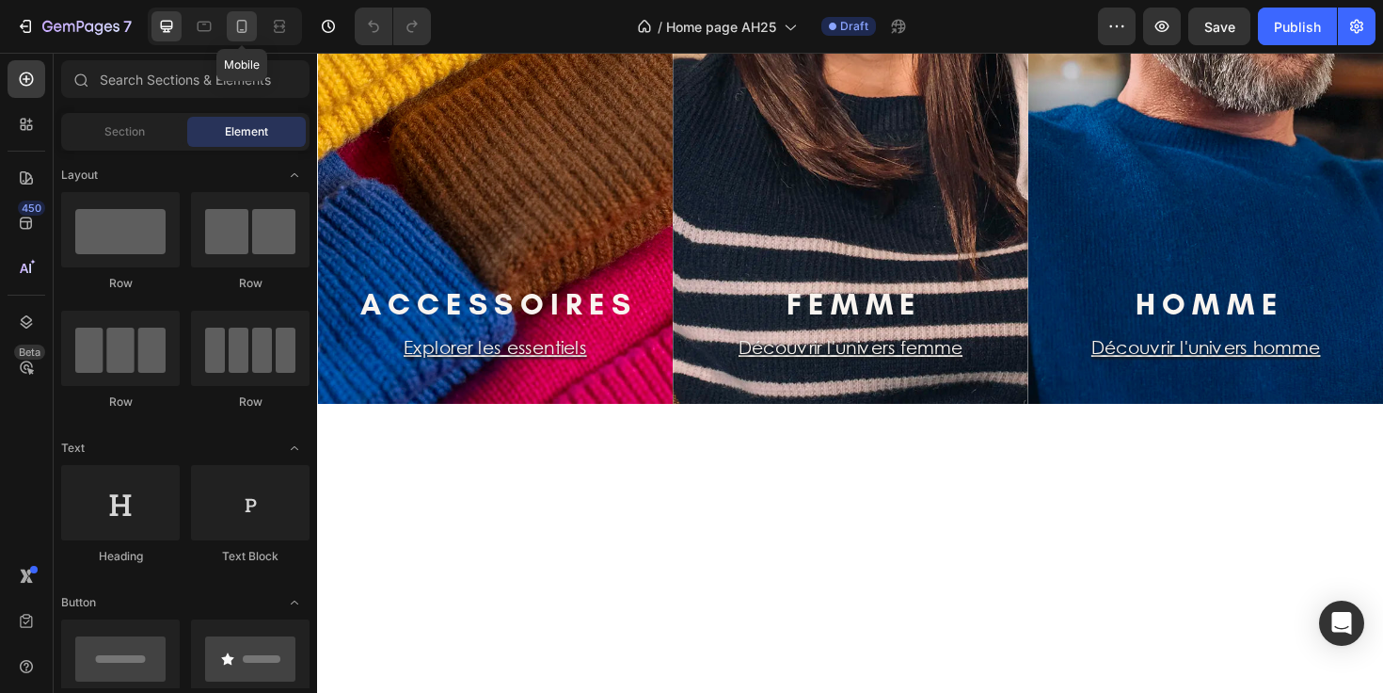
click at [246, 23] on icon at bounding box center [242, 26] width 10 height 13
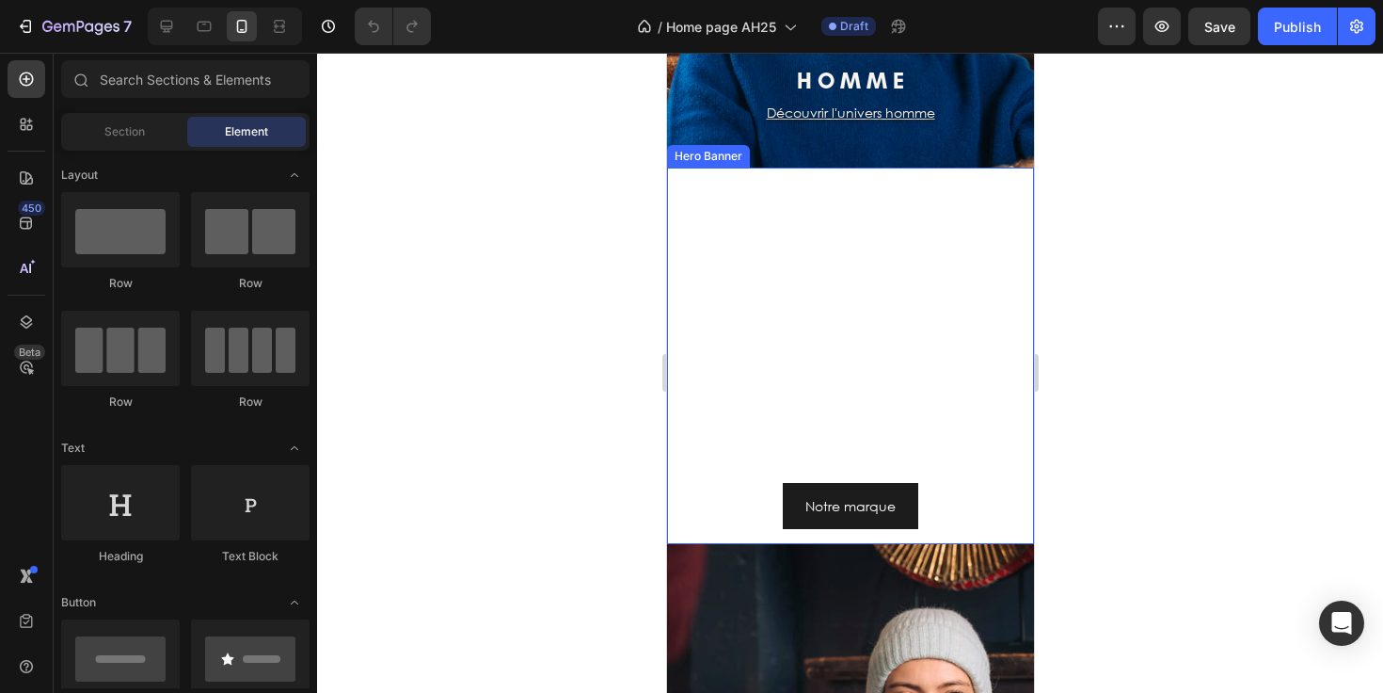
scroll to position [1057, 0]
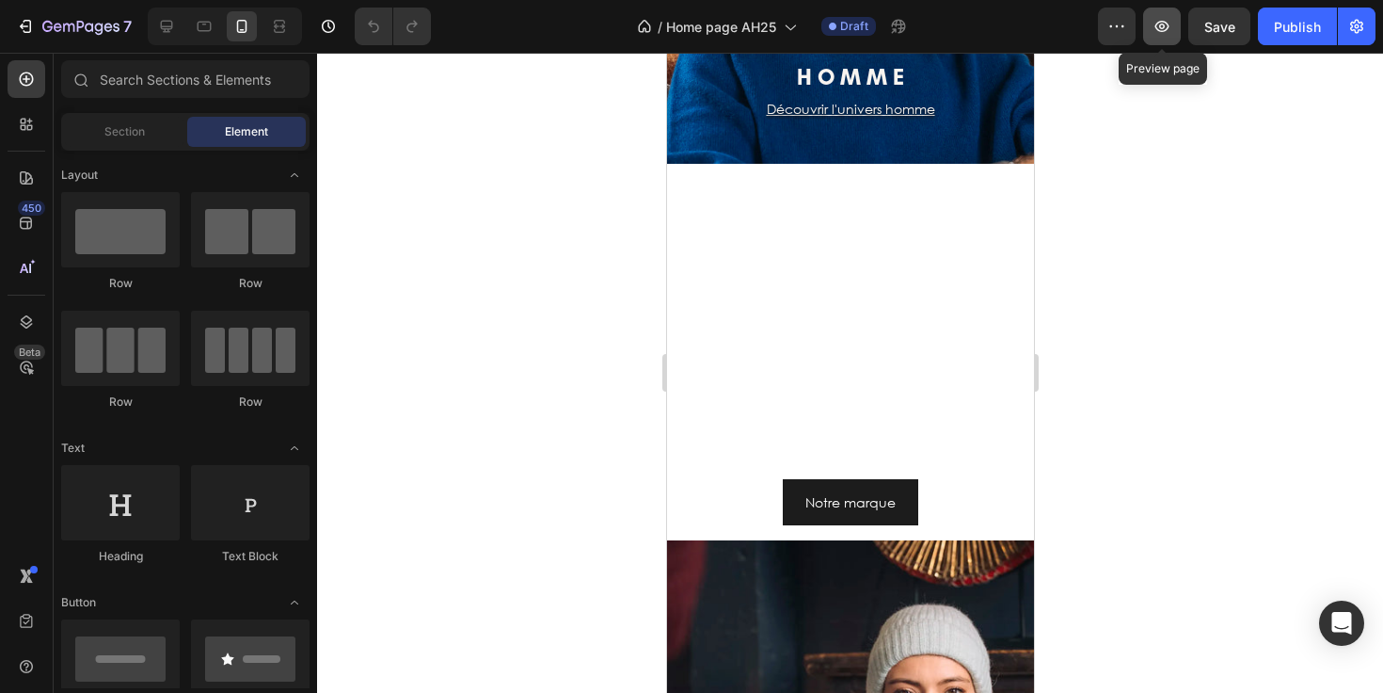
click at [1171, 39] on button "button" at bounding box center [1162, 27] width 38 height 38
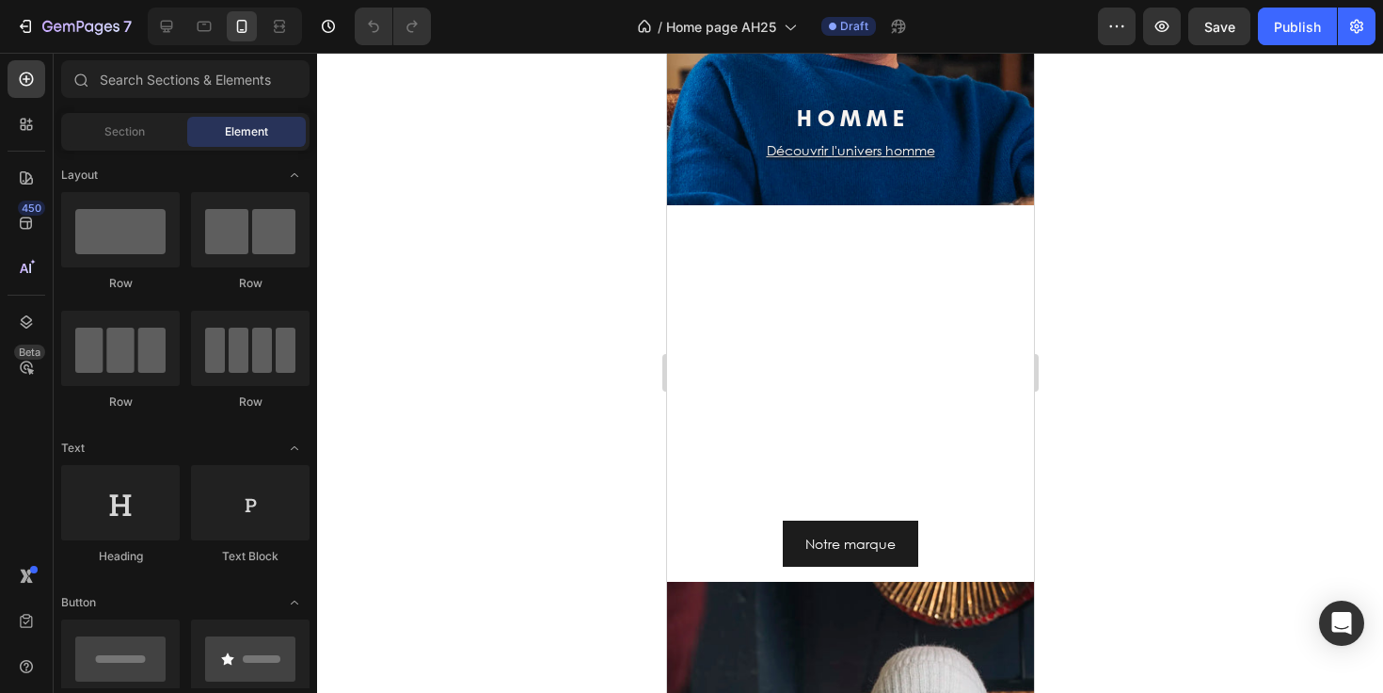
scroll to position [1013, 0]
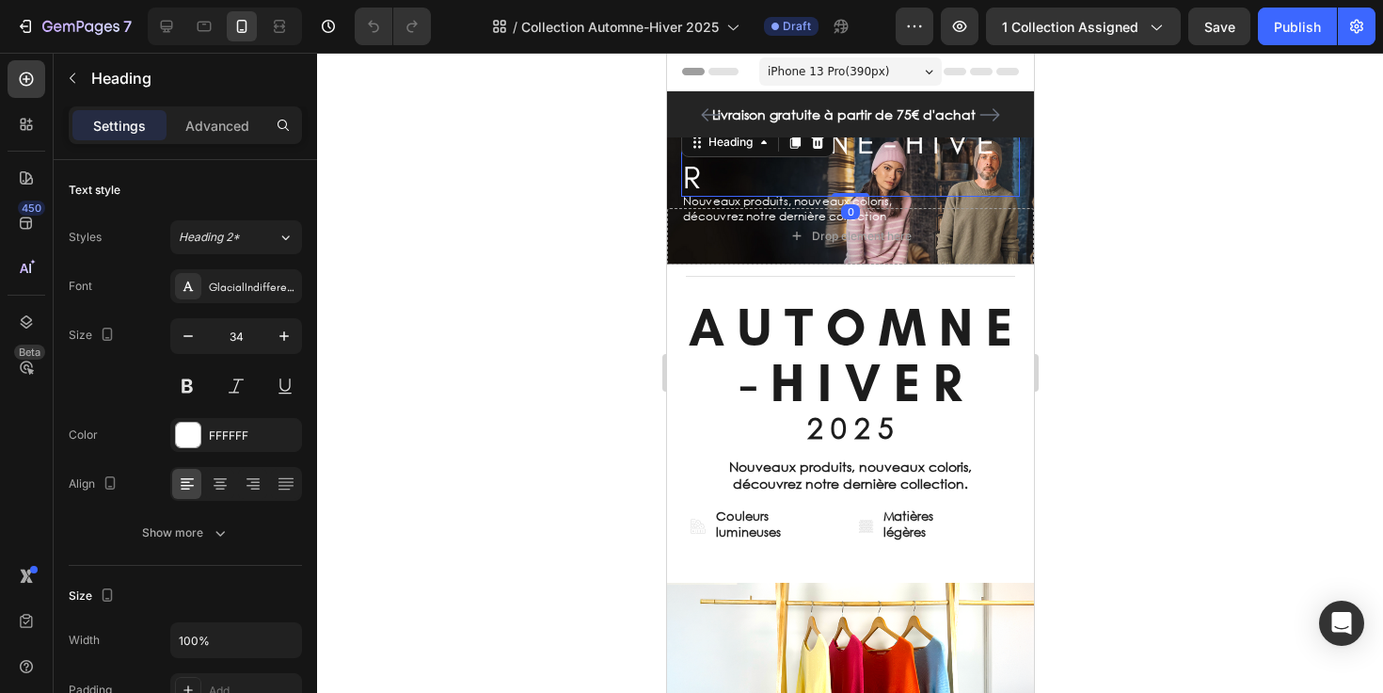
click at [753, 174] on h2 "A U T O M N E - H I V E R" at bounding box center [849, 160] width 339 height 74
click at [191, 344] on icon "button" at bounding box center [188, 335] width 19 height 19
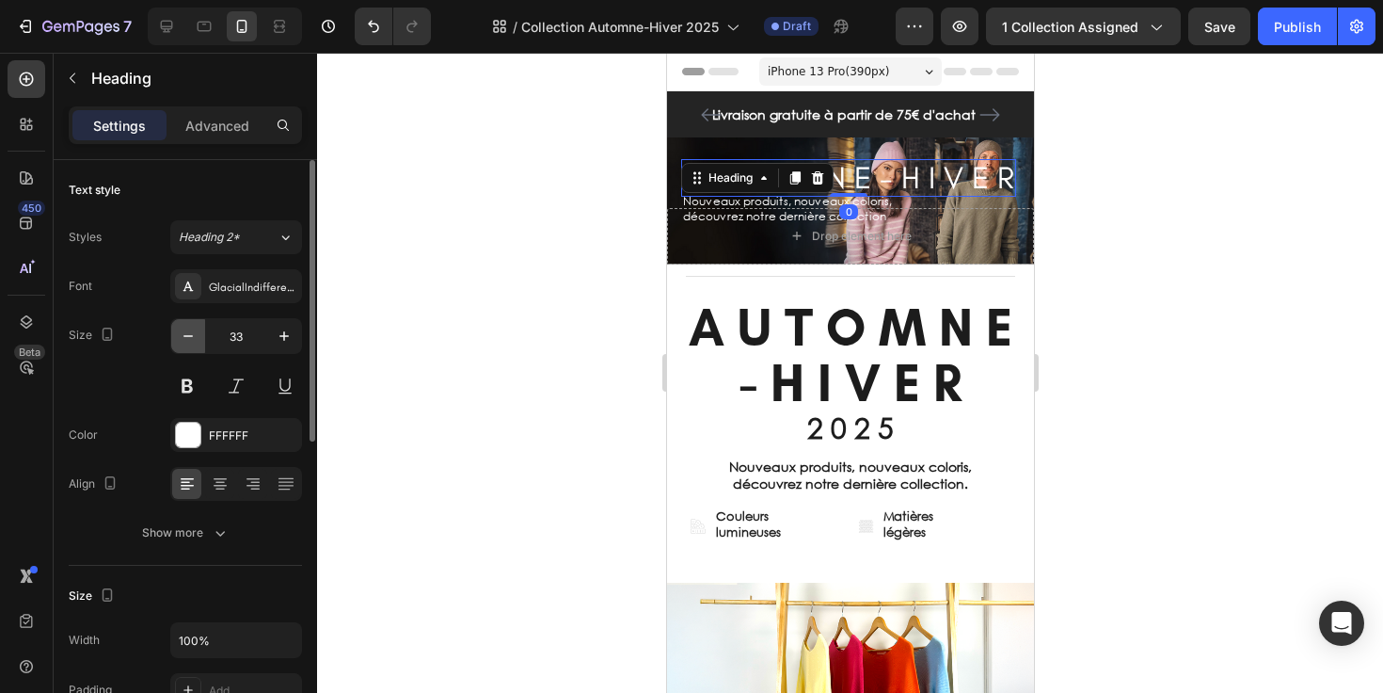
click at [191, 344] on icon "button" at bounding box center [188, 335] width 19 height 19
type input "31"
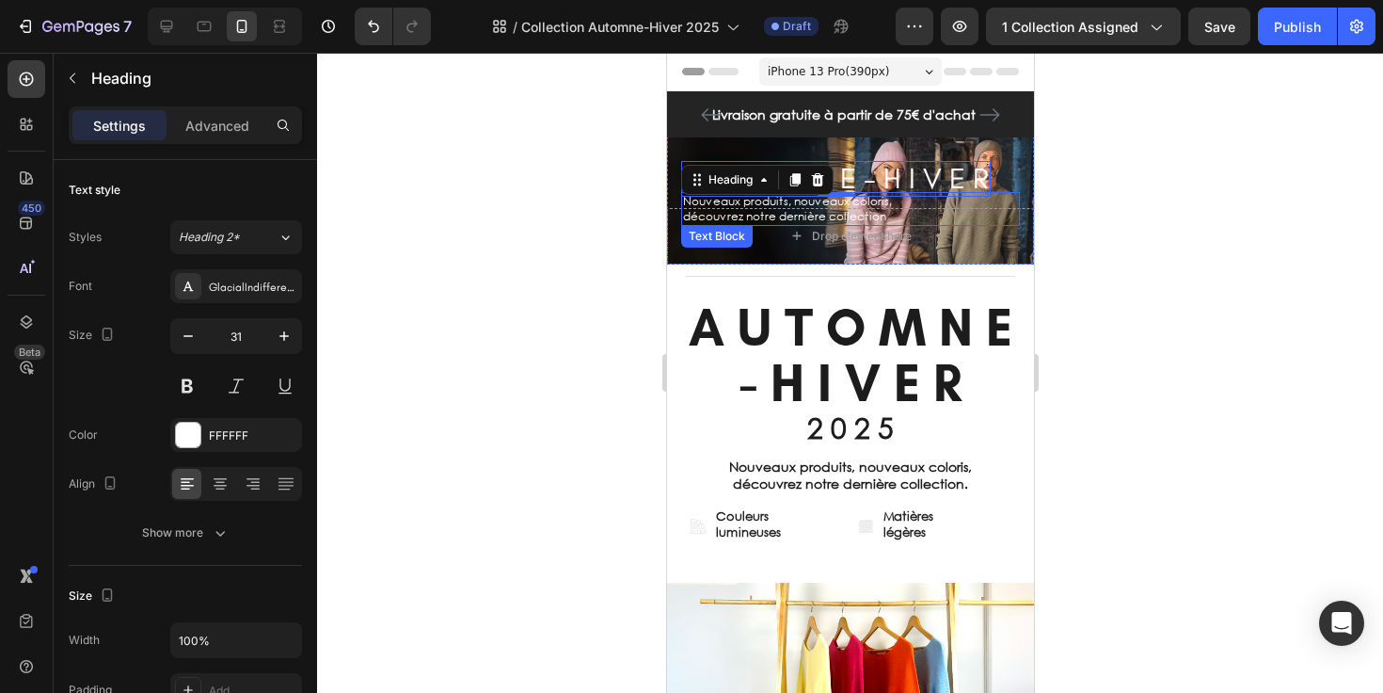
click at [874, 199] on p "Nouveaux produits, nouveaux coloris," at bounding box center [849, 201] width 335 height 15
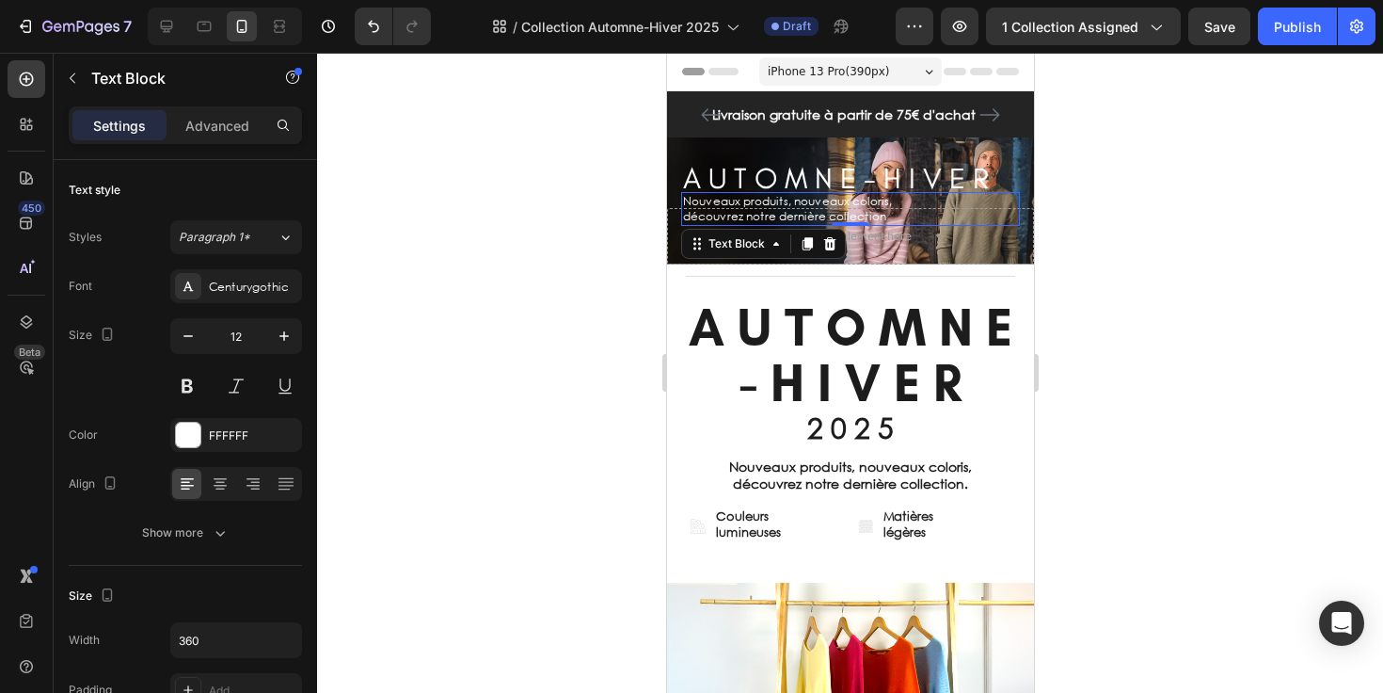
click at [1078, 231] on div at bounding box center [850, 373] width 1066 height 640
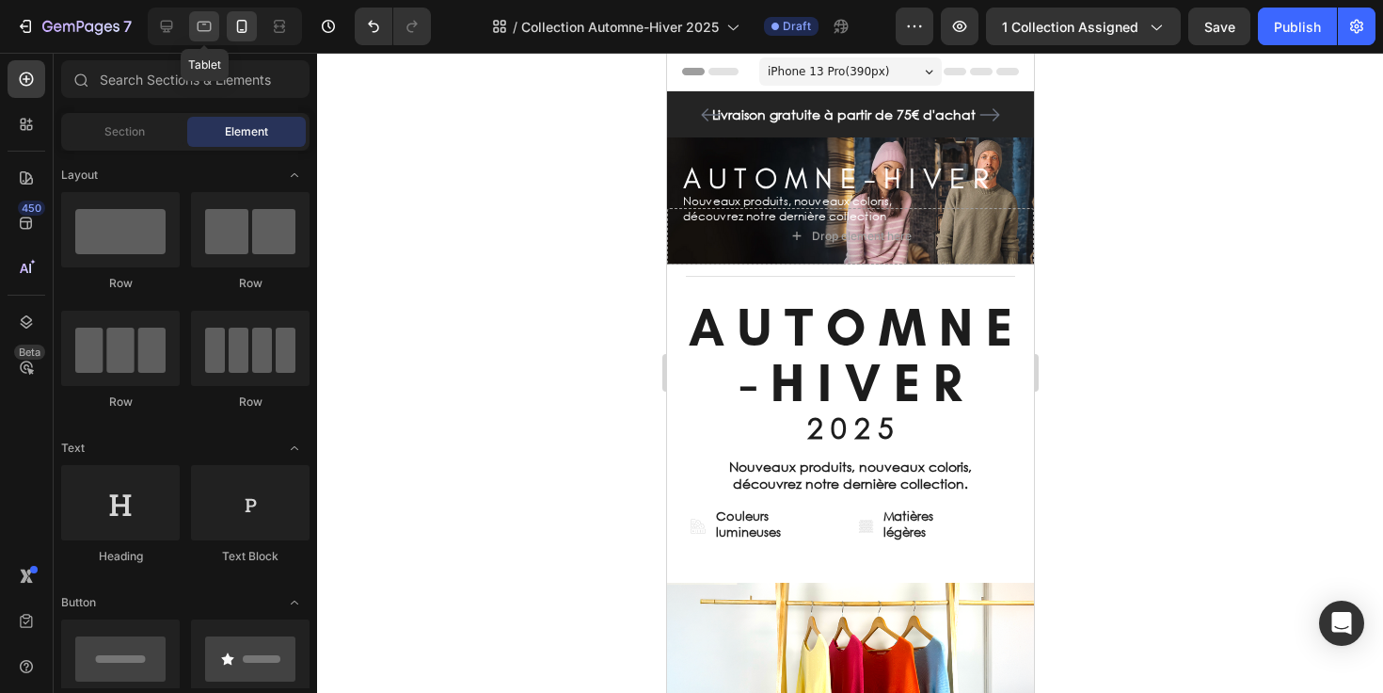
click at [210, 25] on icon at bounding box center [205, 27] width 14 height 10
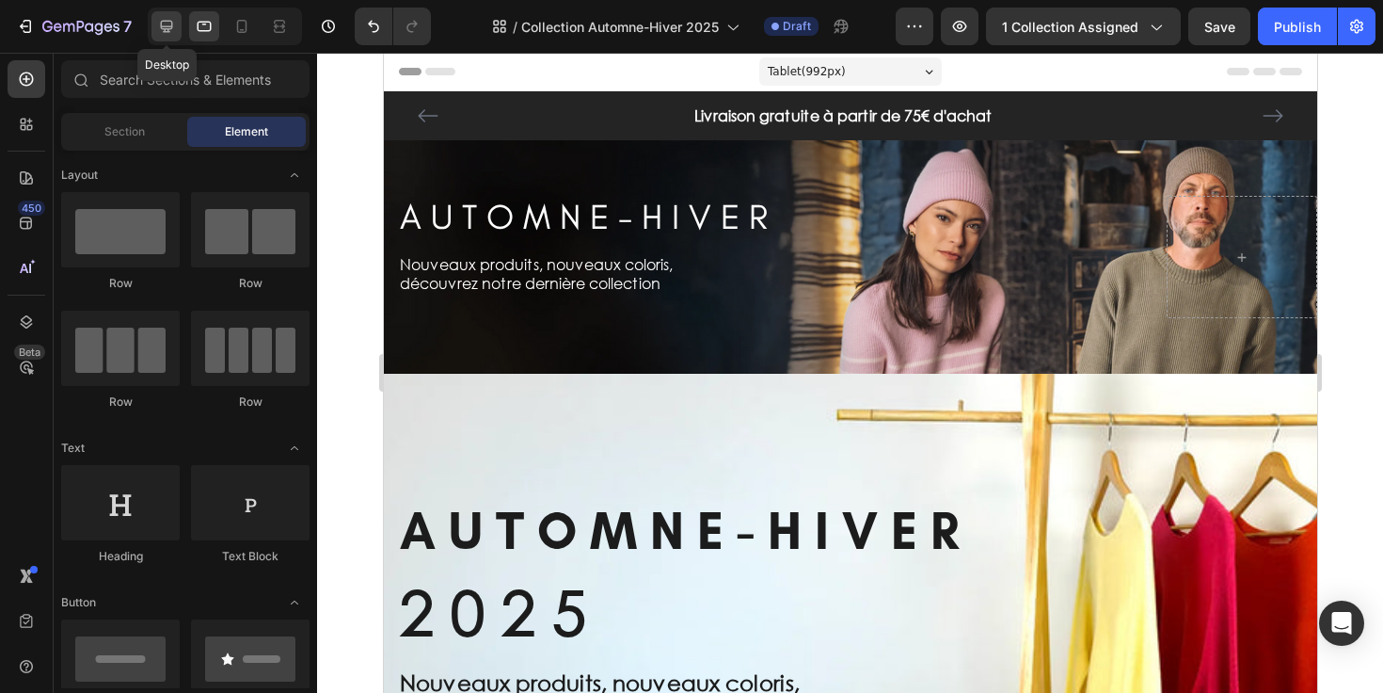
click at [172, 31] on icon at bounding box center [166, 26] width 19 height 19
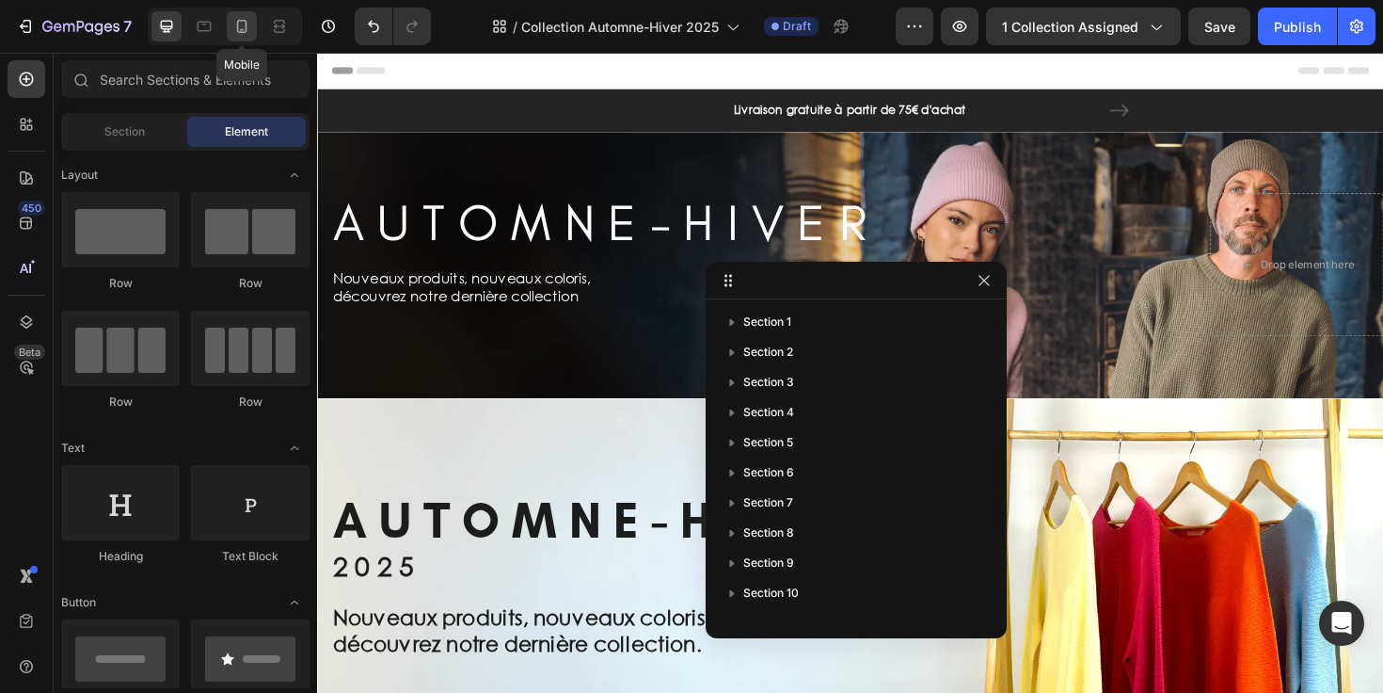
click at [241, 30] on icon at bounding box center [241, 26] width 19 height 19
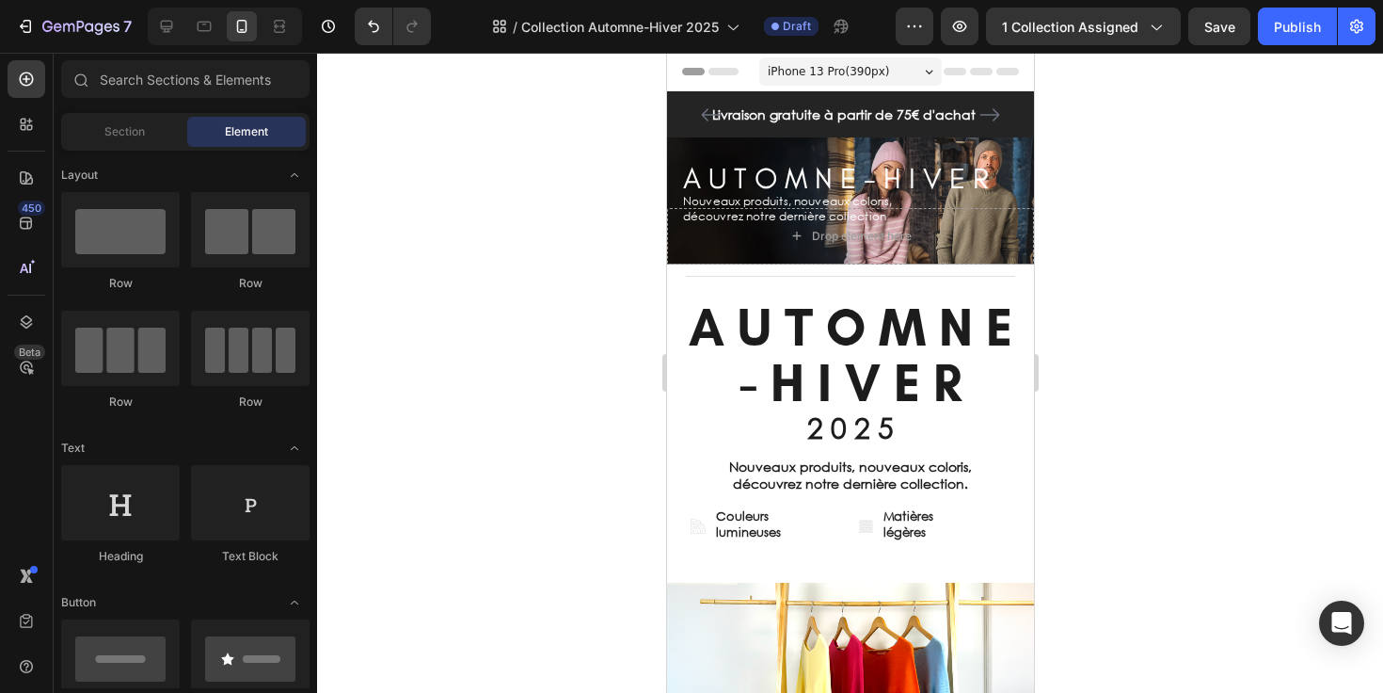
click at [1130, 262] on div at bounding box center [850, 373] width 1066 height 640
click at [166, 31] on icon at bounding box center [167, 27] width 12 height 12
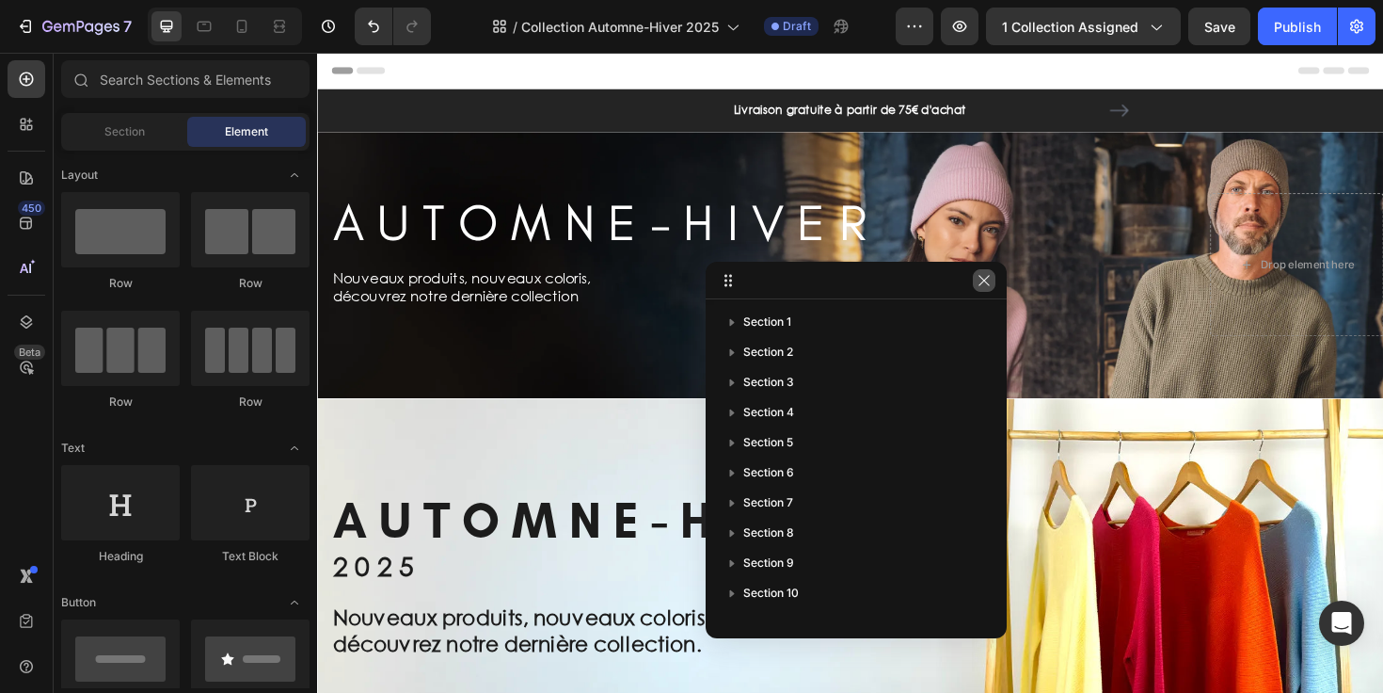
click at [988, 275] on icon "button" at bounding box center [984, 280] width 10 height 10
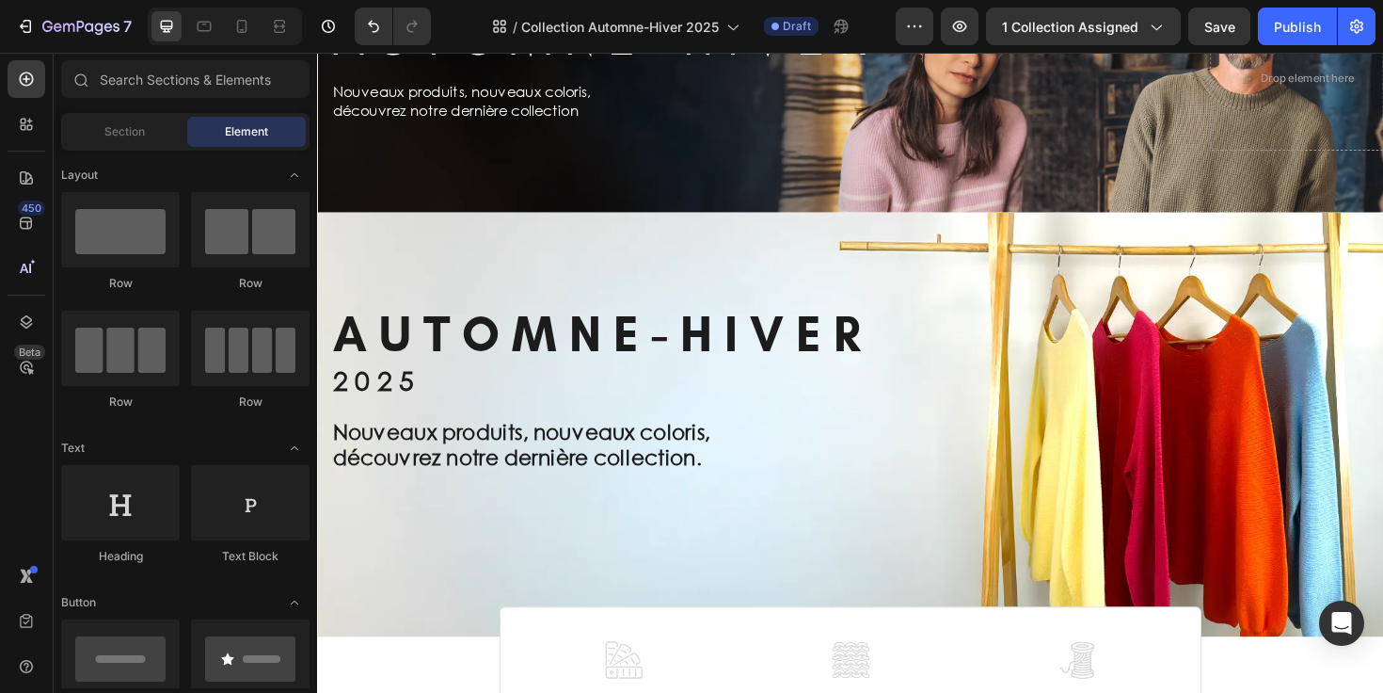
select select "557301417150710571"
select select "557148241486086930"
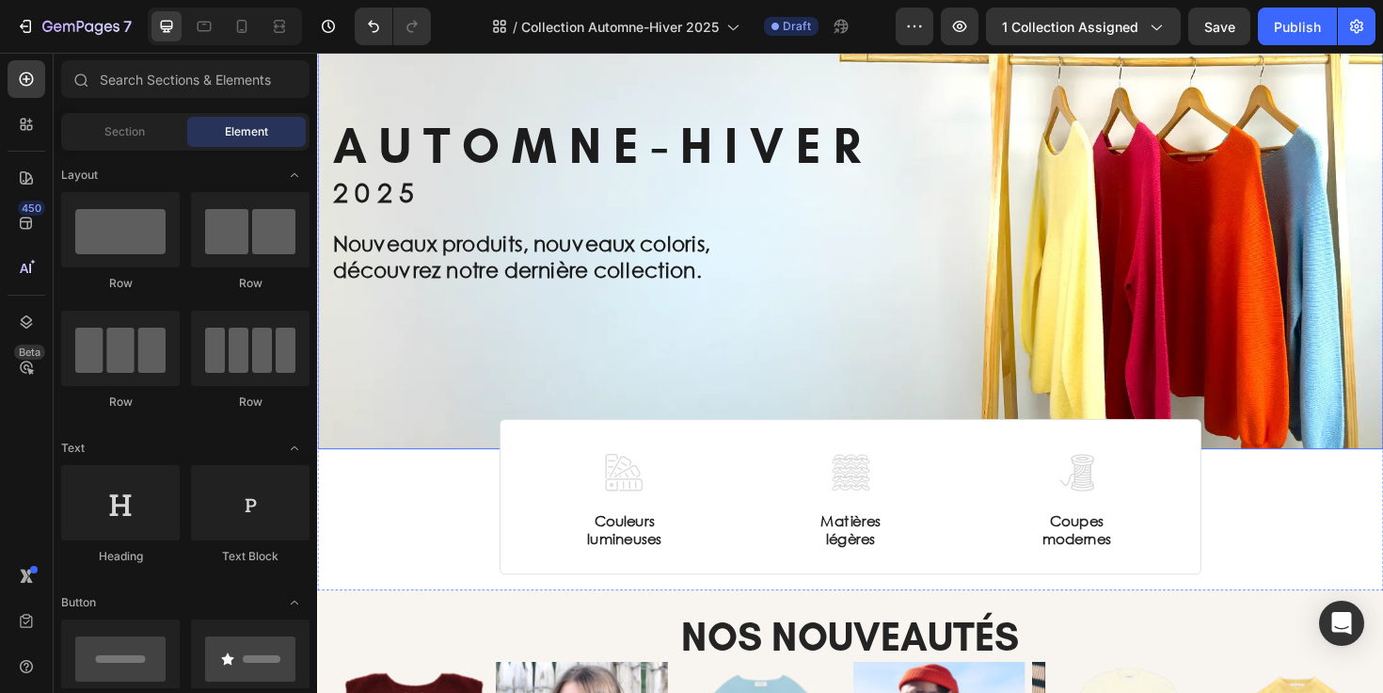
click at [933, 367] on div "Title Line A U T O M N E - H I V E R Heading 2 0 2 5 Text Block Nouveaux produi…" at bounding box center [881, 247] width 1101 height 265
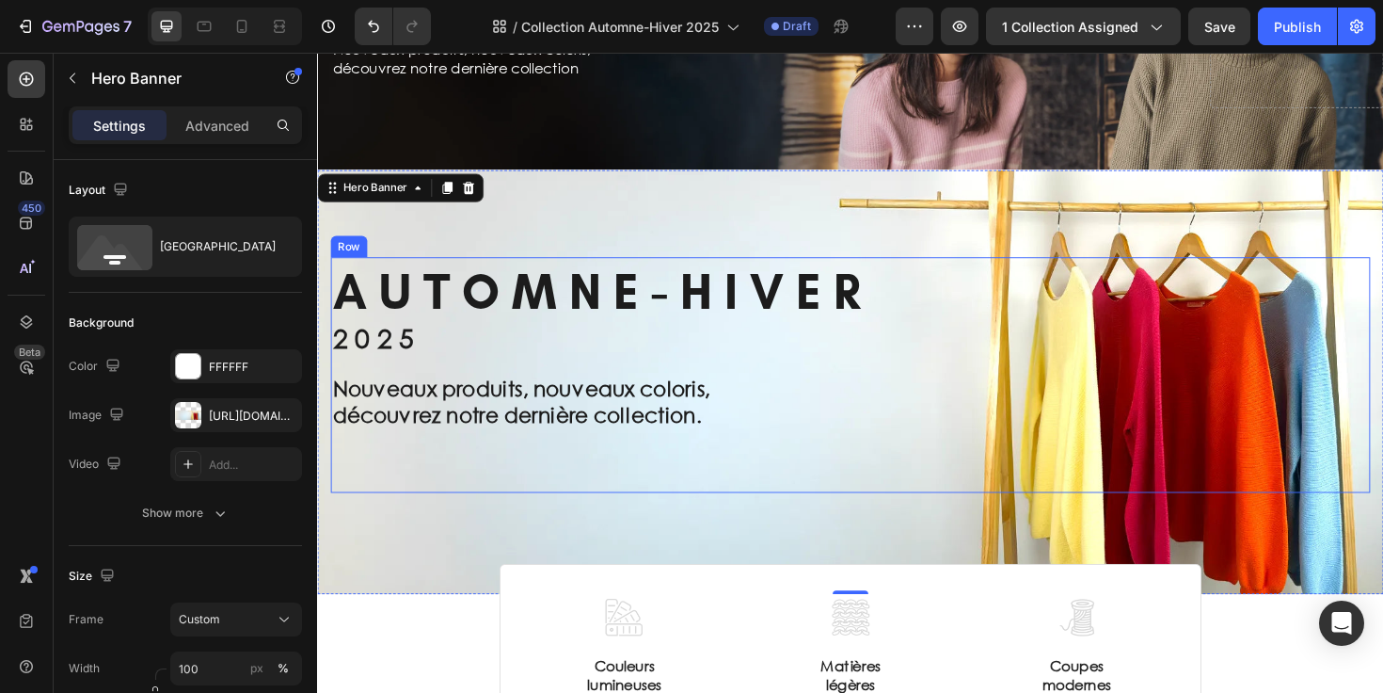
scroll to position [232, 0]
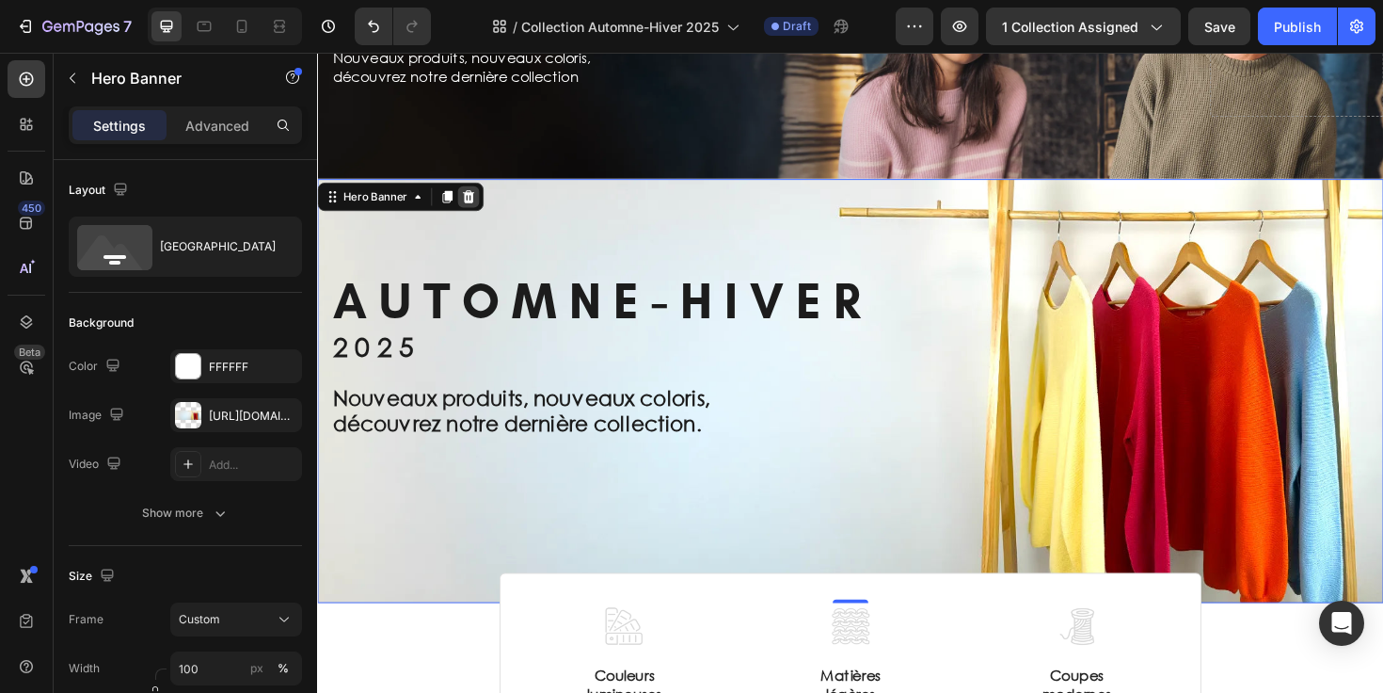
click at [475, 203] on icon at bounding box center [477, 204] width 12 height 13
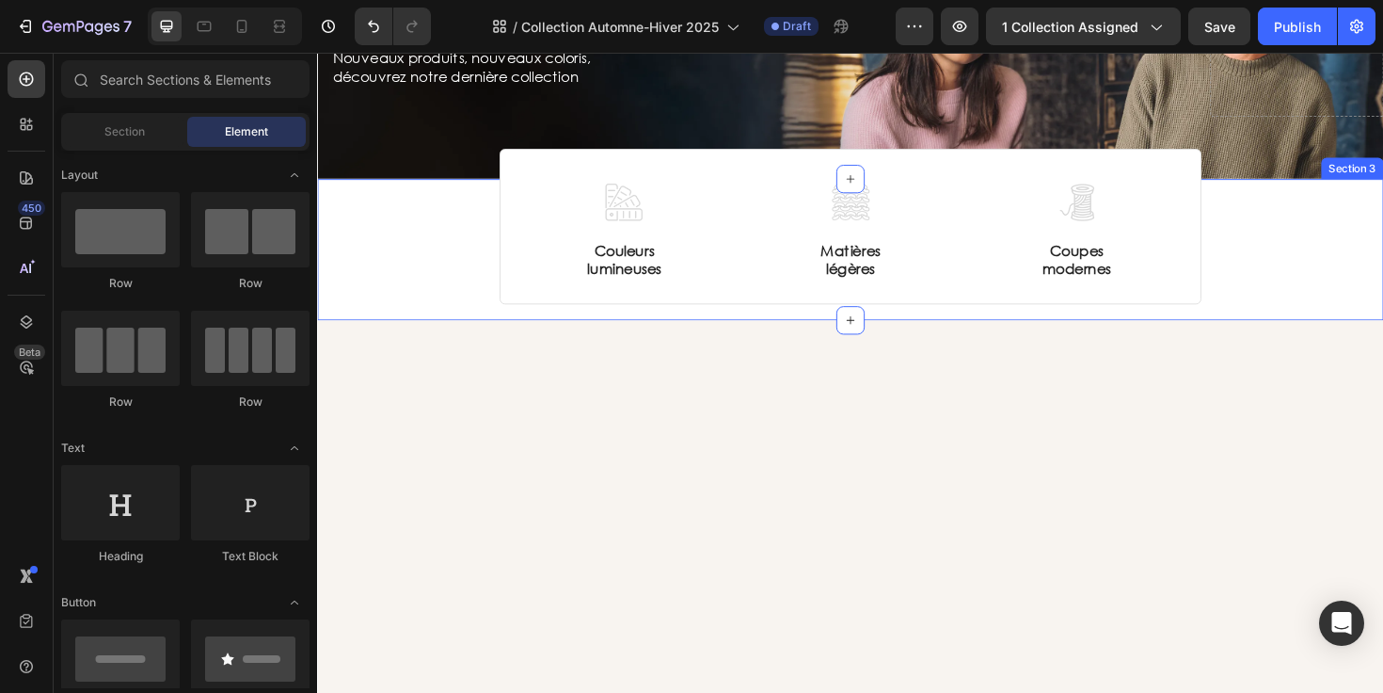
select select "557301417150710571"
select select "557148241486086930"
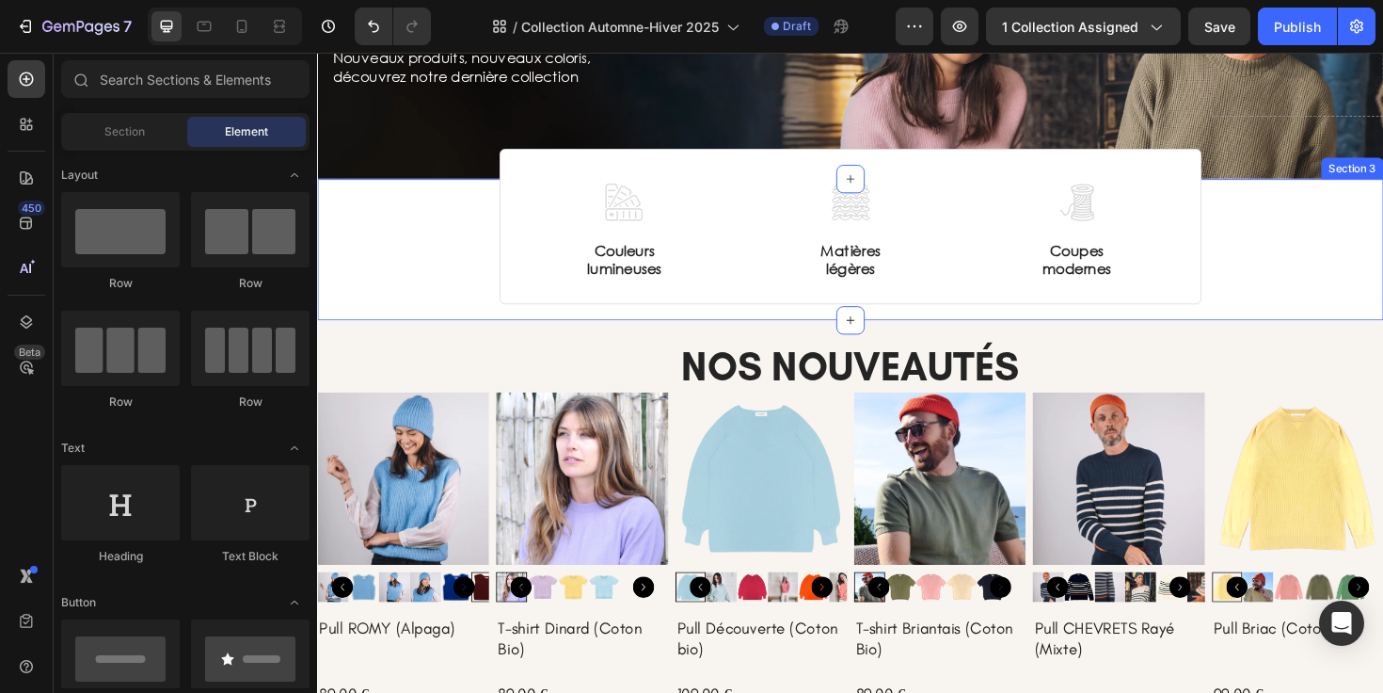
scroll to position [31, 0]
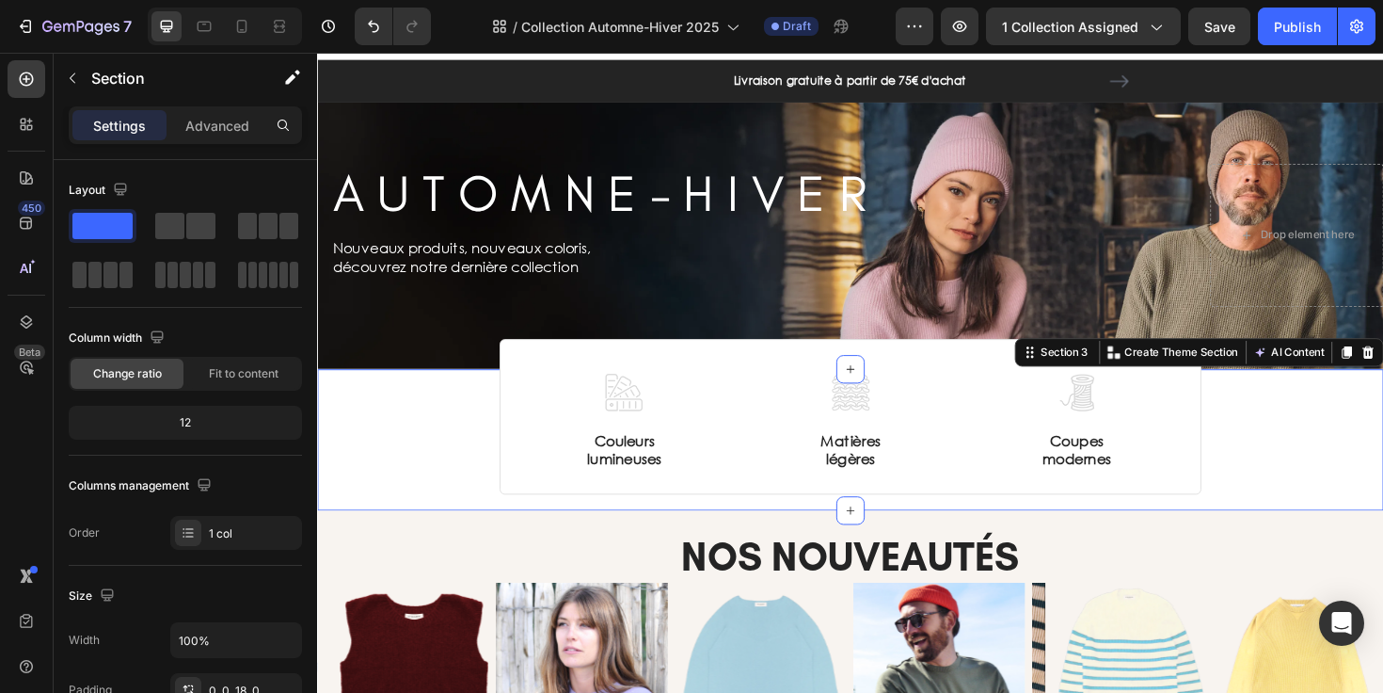
click at [468, 424] on div "Image Couleurs lumineuses Text Block Image Matières légères Text Block Image Co…" at bounding box center [881, 455] width 1129 height 134
click at [247, 31] on icon at bounding box center [241, 26] width 19 height 19
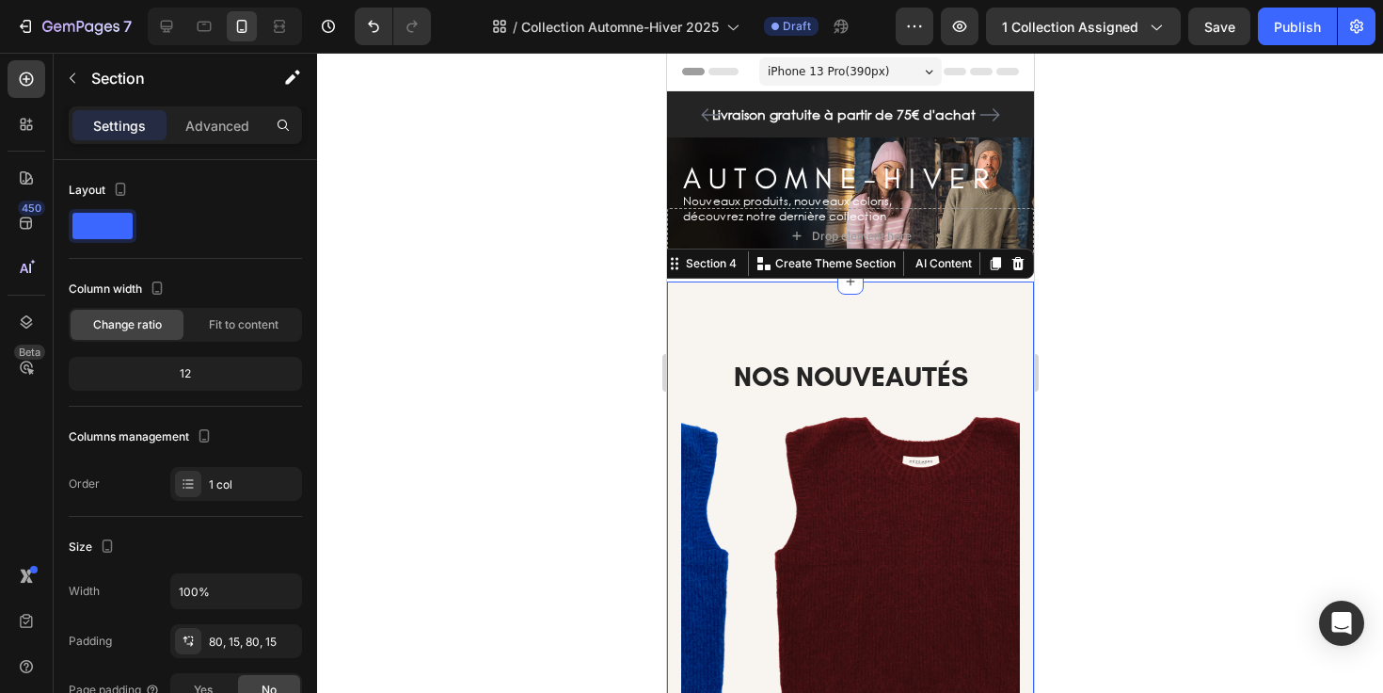
click at [1120, 301] on div at bounding box center [850, 373] width 1066 height 640
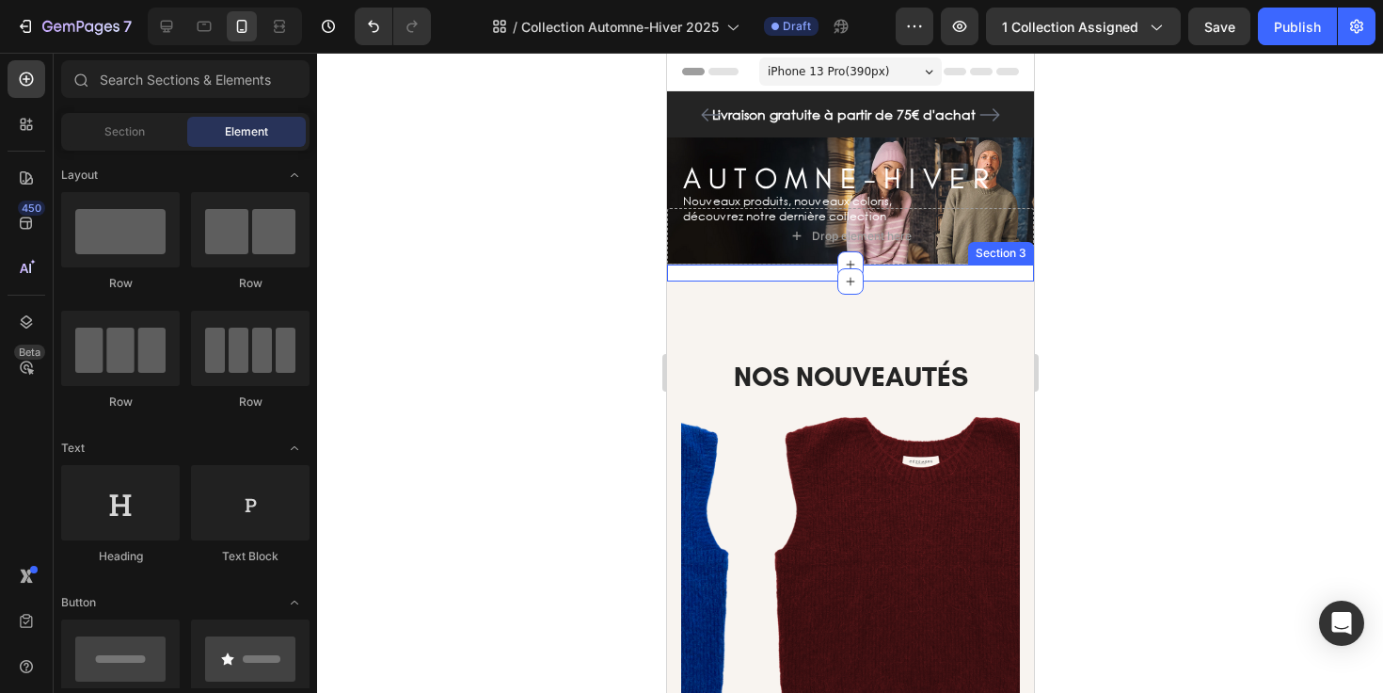
click at [906, 270] on div "Image Couleurs lumineuses Text Block Image Matières légères Text Block Image Co…" at bounding box center [849, 272] width 367 height 17
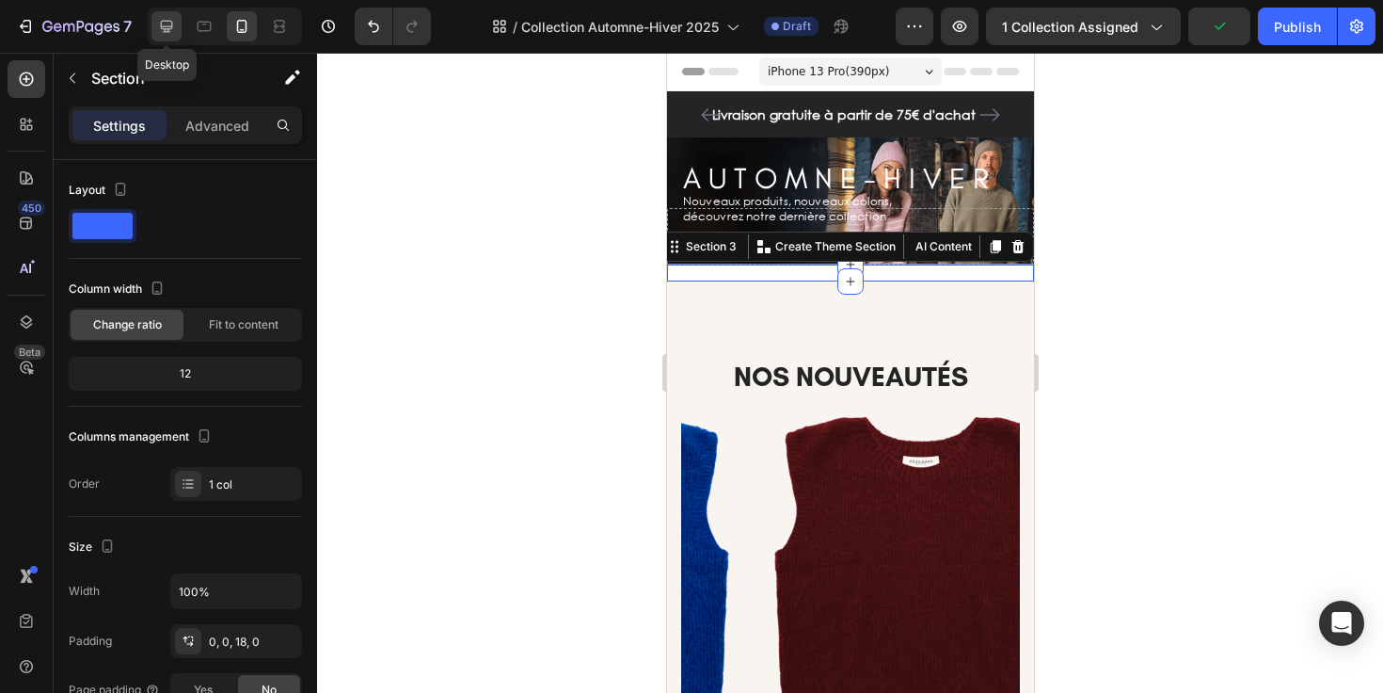
click at [158, 26] on icon at bounding box center [166, 26] width 19 height 19
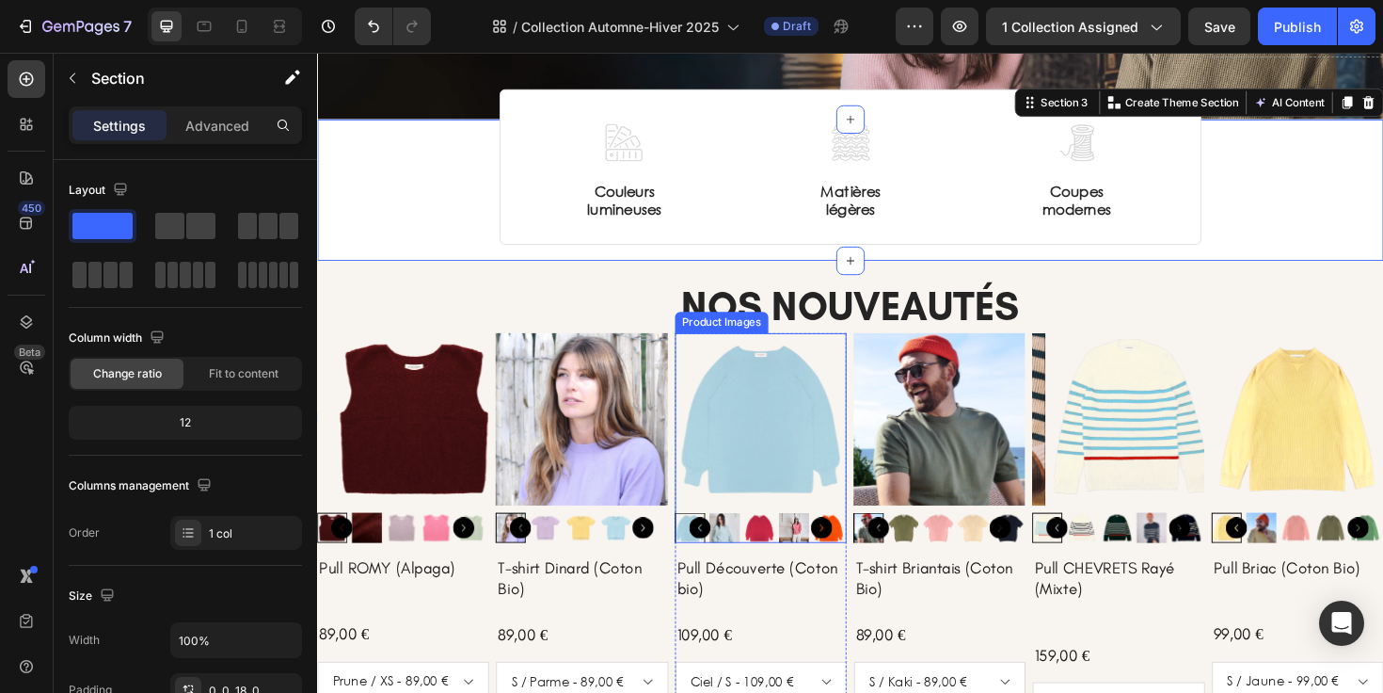
scroll to position [296, 0]
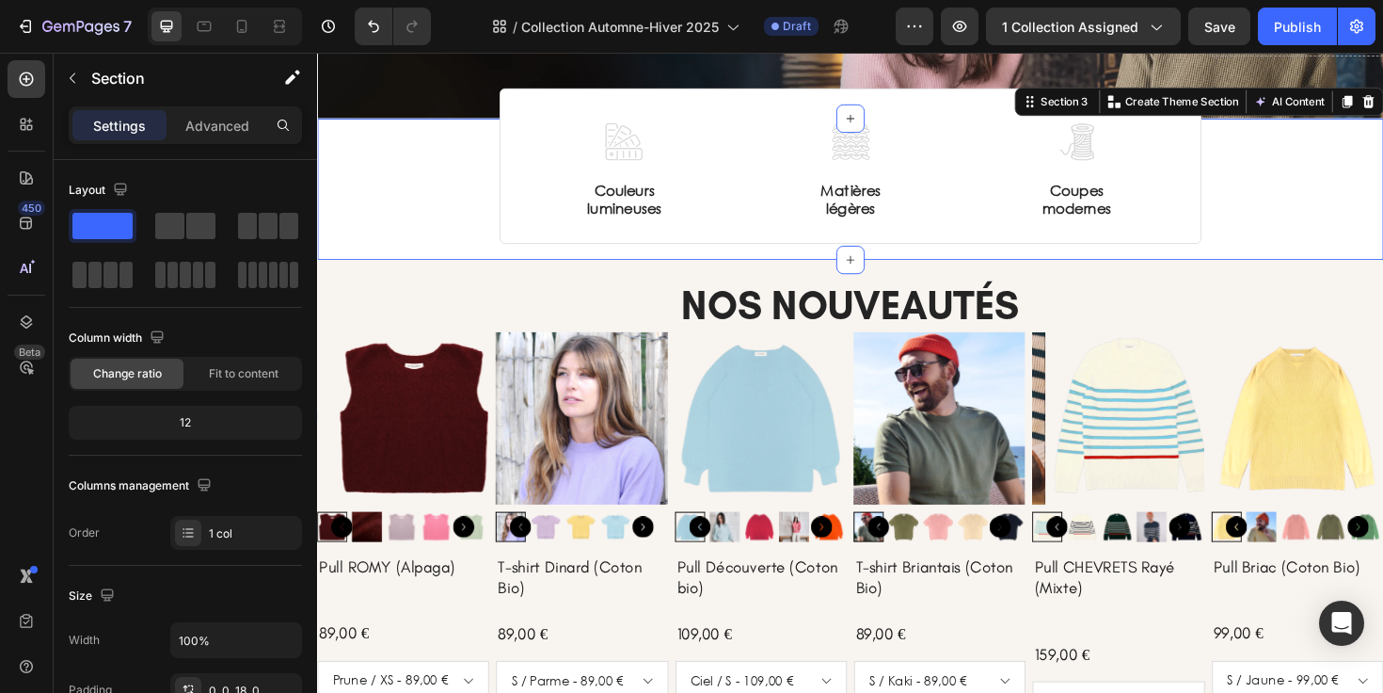
click at [484, 189] on div "Image Couleurs lumineuses Text Block Image Matières légères Text Block Image Co…" at bounding box center [881, 189] width 1129 height 134
click at [500, 191] on div "Image Couleurs lumineuses Text Block Image Matières légères Text Block Image Co…" at bounding box center [881, 189] width 1129 height 134
click at [243, 20] on icon at bounding box center [242, 26] width 10 height 13
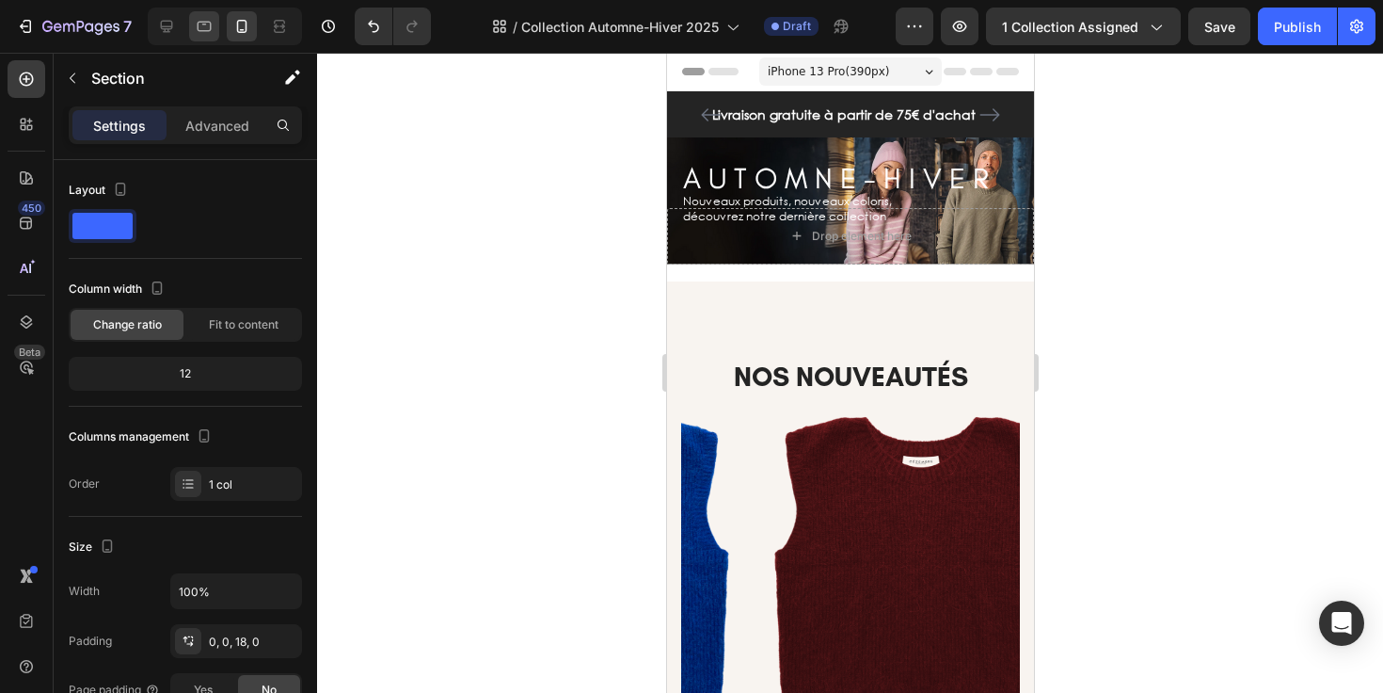
click at [209, 22] on icon at bounding box center [205, 27] width 14 height 10
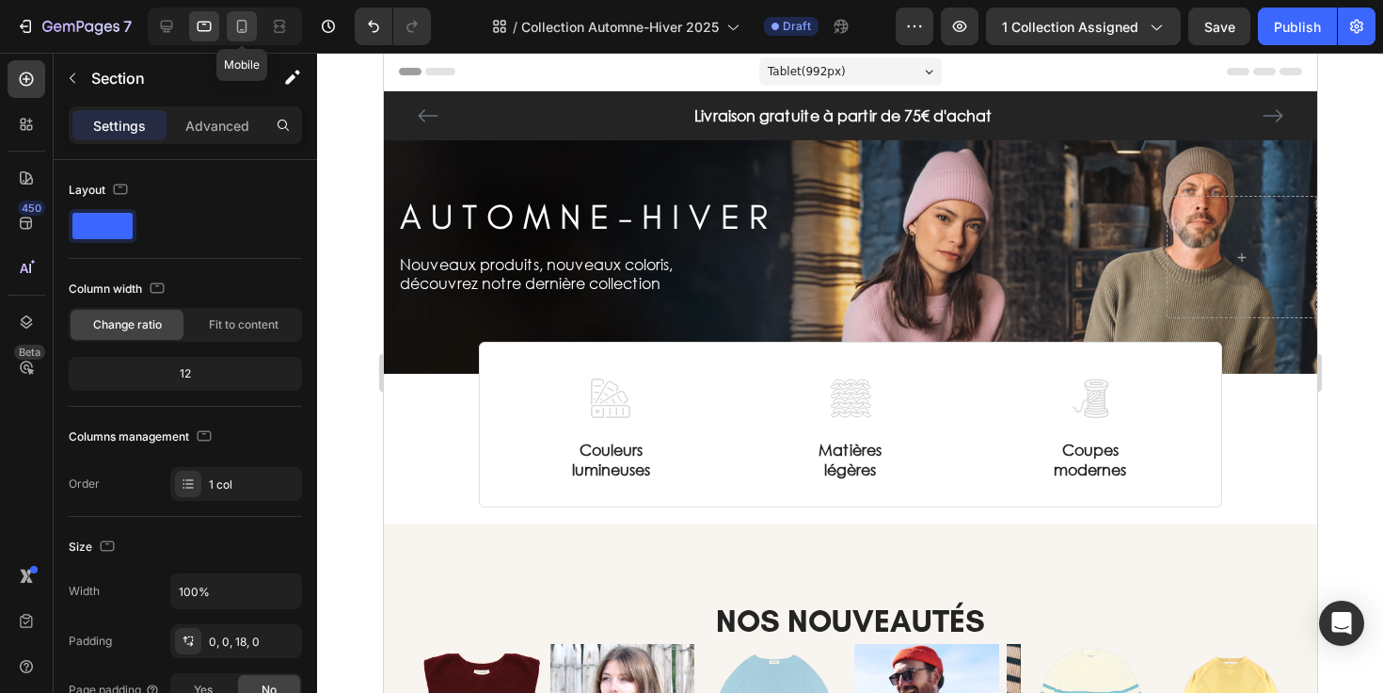
click at [233, 22] on icon at bounding box center [241, 26] width 19 height 19
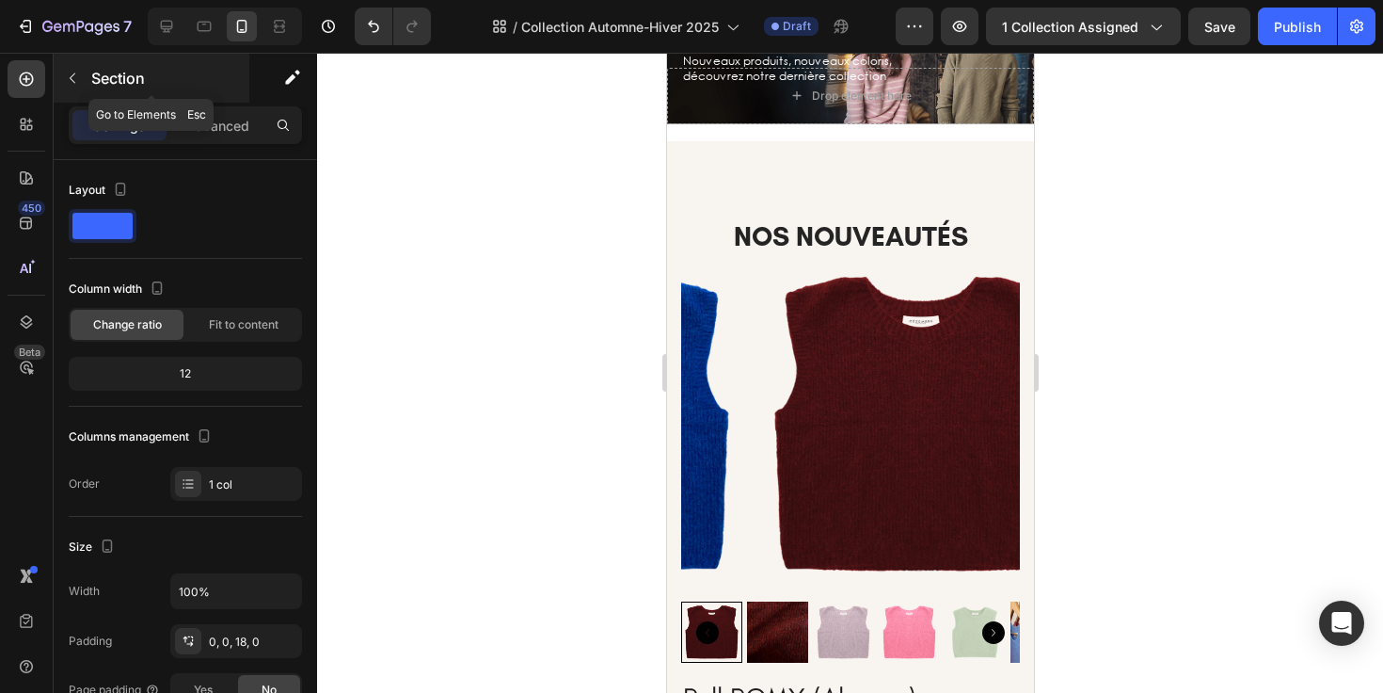
scroll to position [140, 0]
click at [162, 25] on icon at bounding box center [167, 27] width 12 height 12
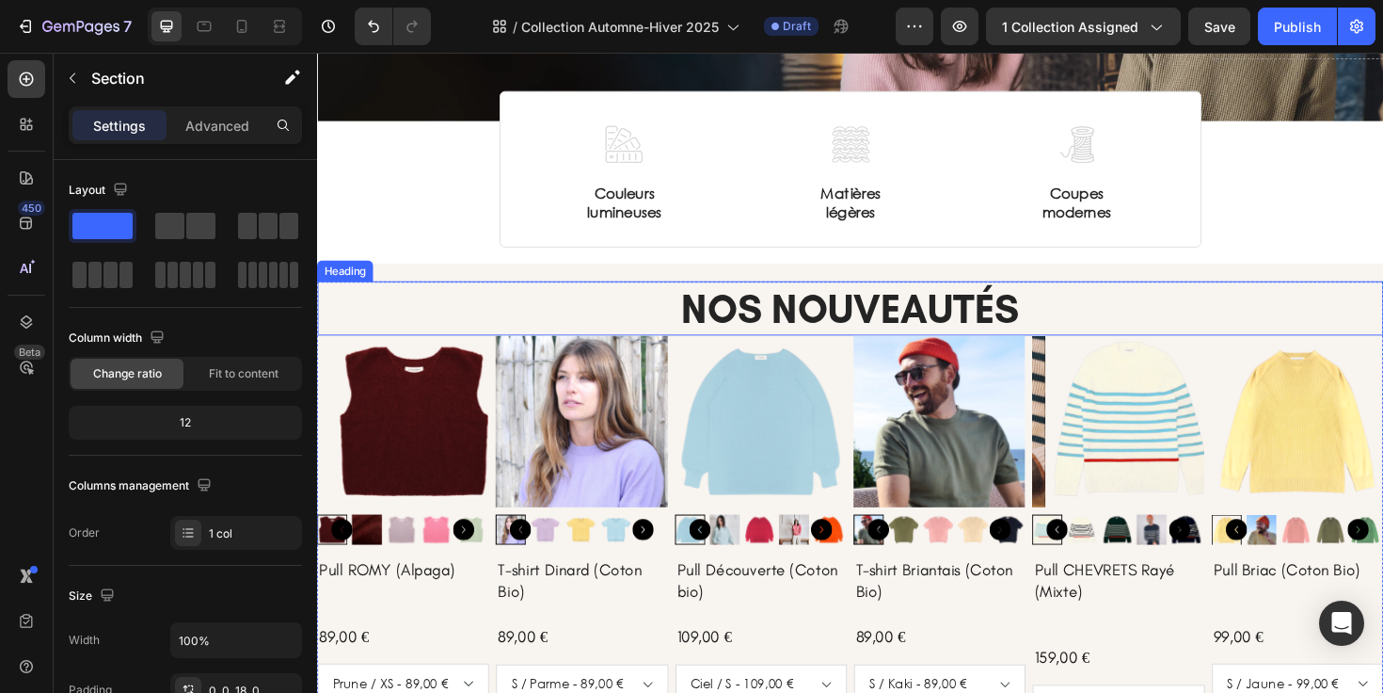
scroll to position [297, 0]
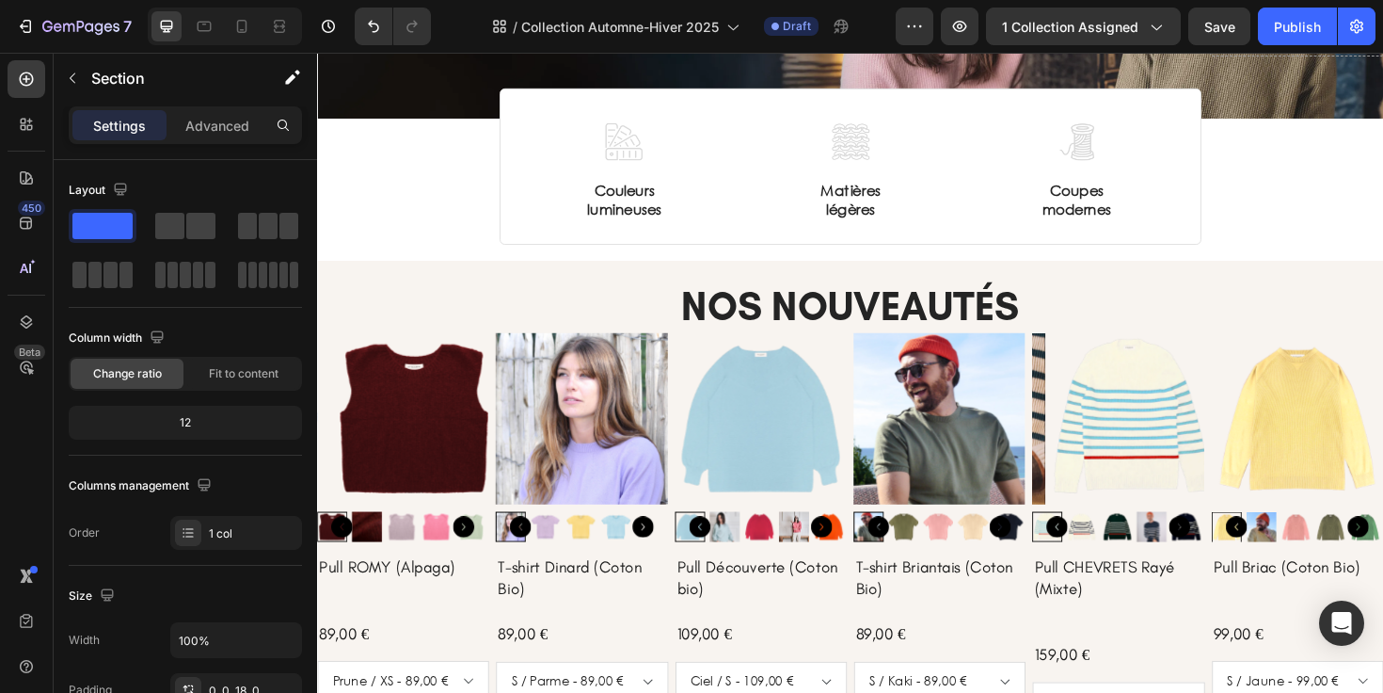
click at [493, 146] on div "Image Couleurs lumineuses Text Block Image Matières légères Text Block Image Co…" at bounding box center [881, 189] width 1129 height 134
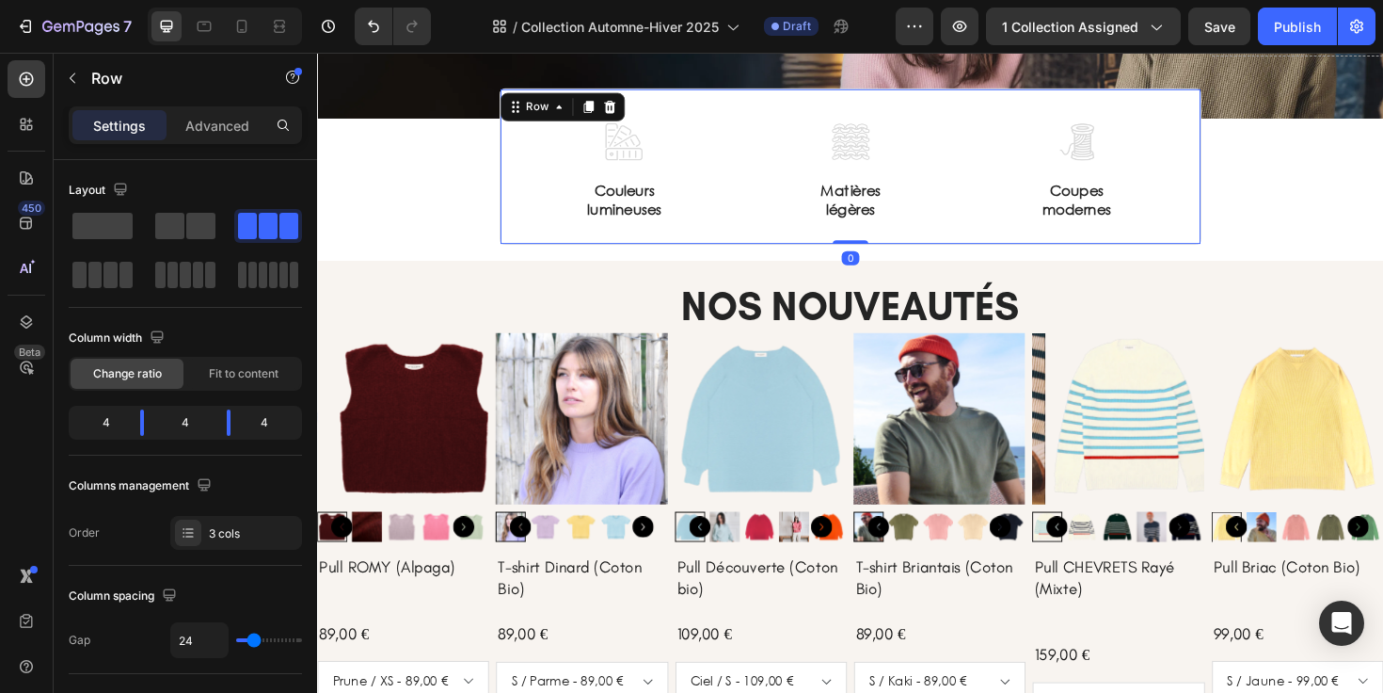
click at [516, 146] on div "Image Couleurs lumineuses Text Block Image Matières légères Text Block Image Co…" at bounding box center [881, 173] width 743 height 166
click at [454, 182] on div "Image Couleurs lumineuses Text Block Image Matières légères Text Block Image Co…" at bounding box center [881, 189] width 1129 height 134
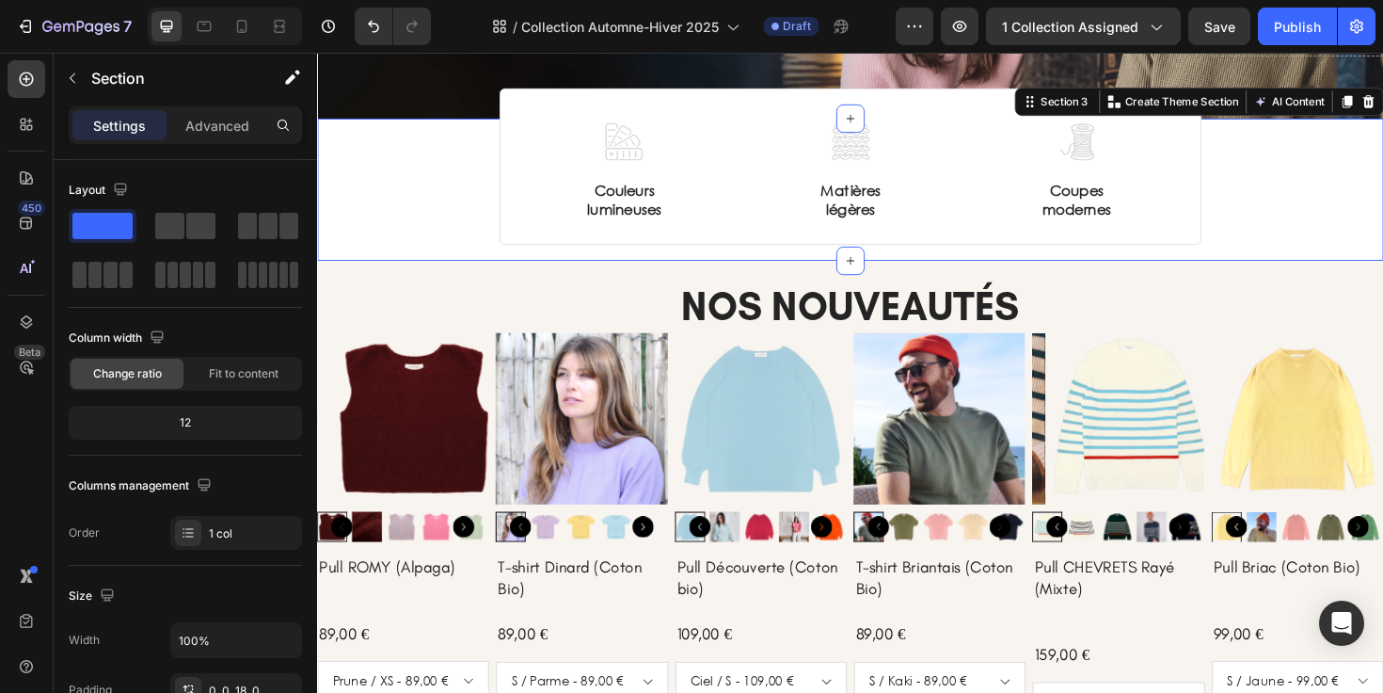
scroll to position [0, 0]
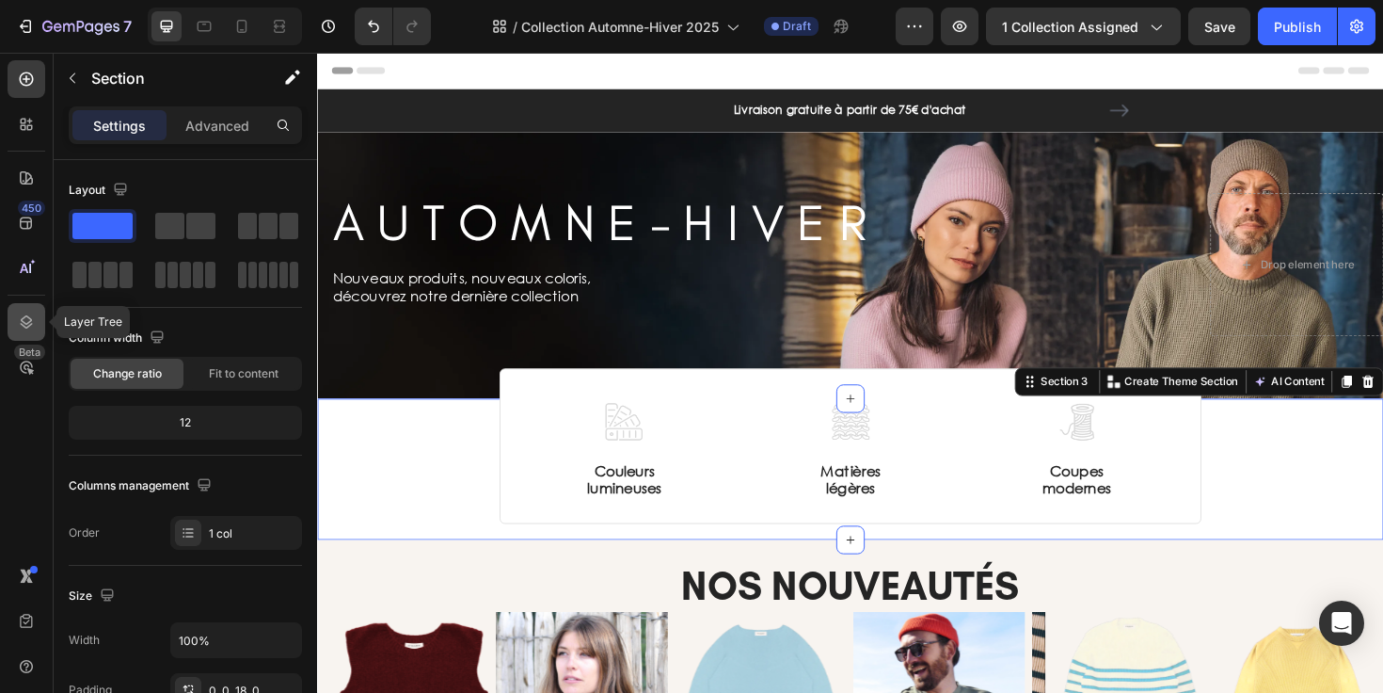
click at [38, 326] on div at bounding box center [27, 322] width 38 height 38
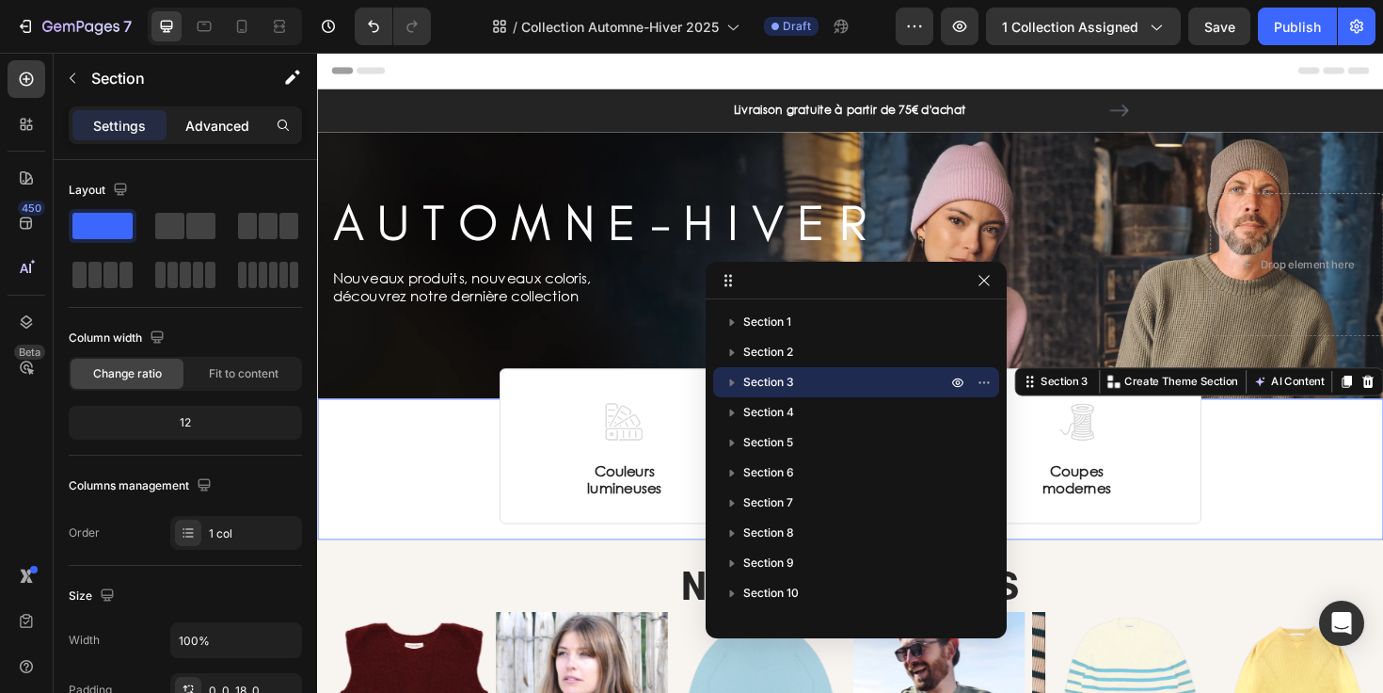
click at [204, 131] on p "Advanced" at bounding box center [217, 126] width 64 height 20
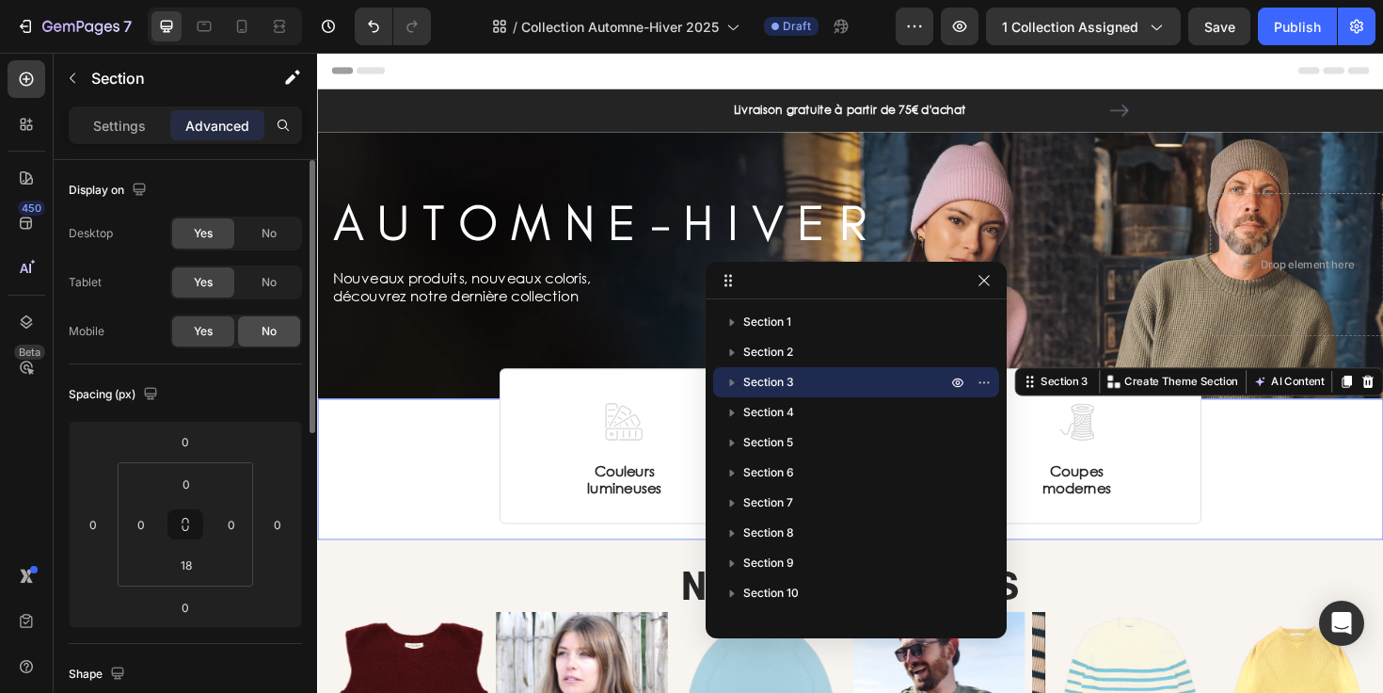
click at [262, 323] on span "No" at bounding box center [269, 331] width 15 height 17
click at [242, 37] on div at bounding box center [242, 26] width 30 height 30
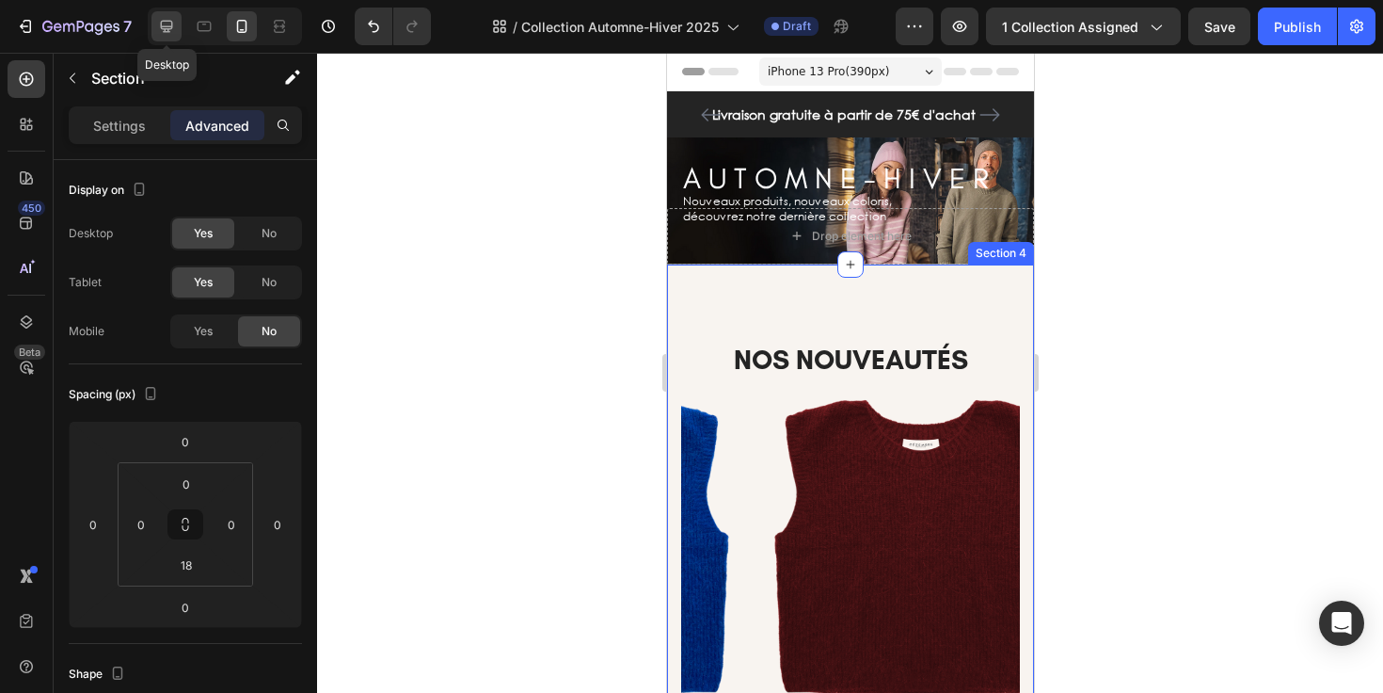
click at [168, 35] on icon at bounding box center [166, 26] width 19 height 19
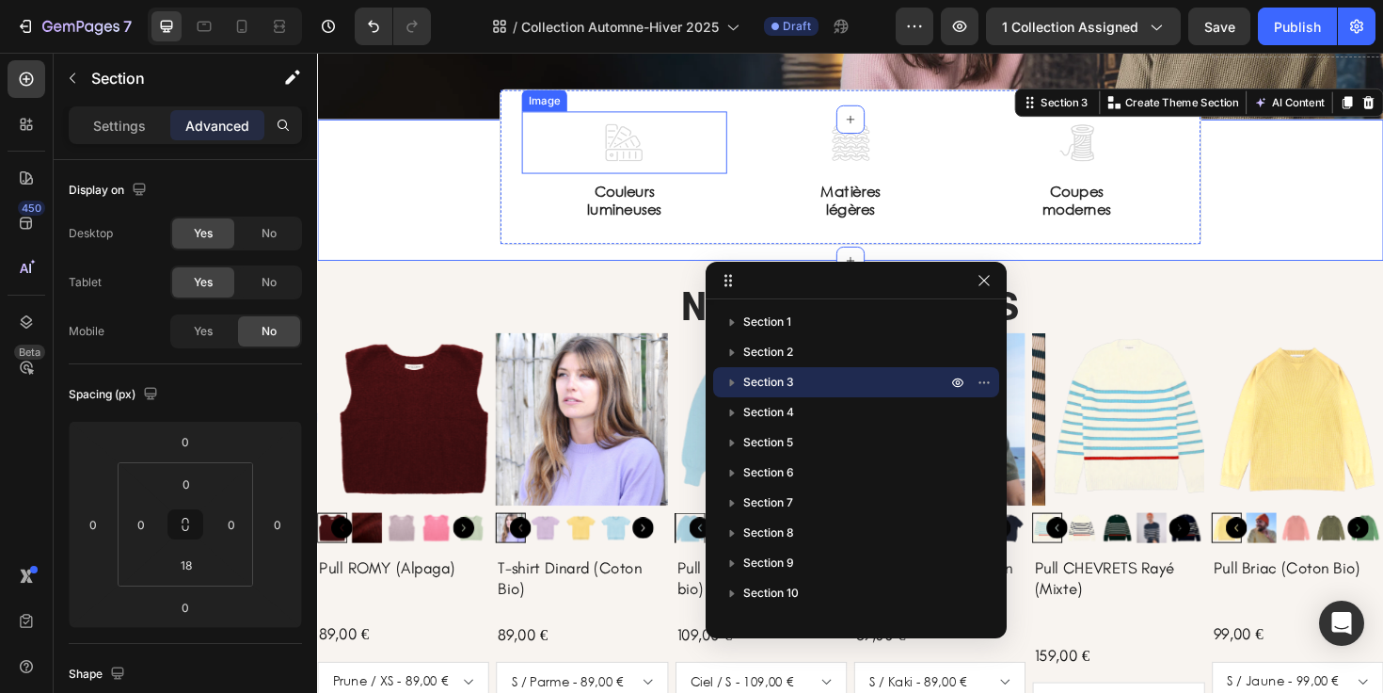
scroll to position [296, 0]
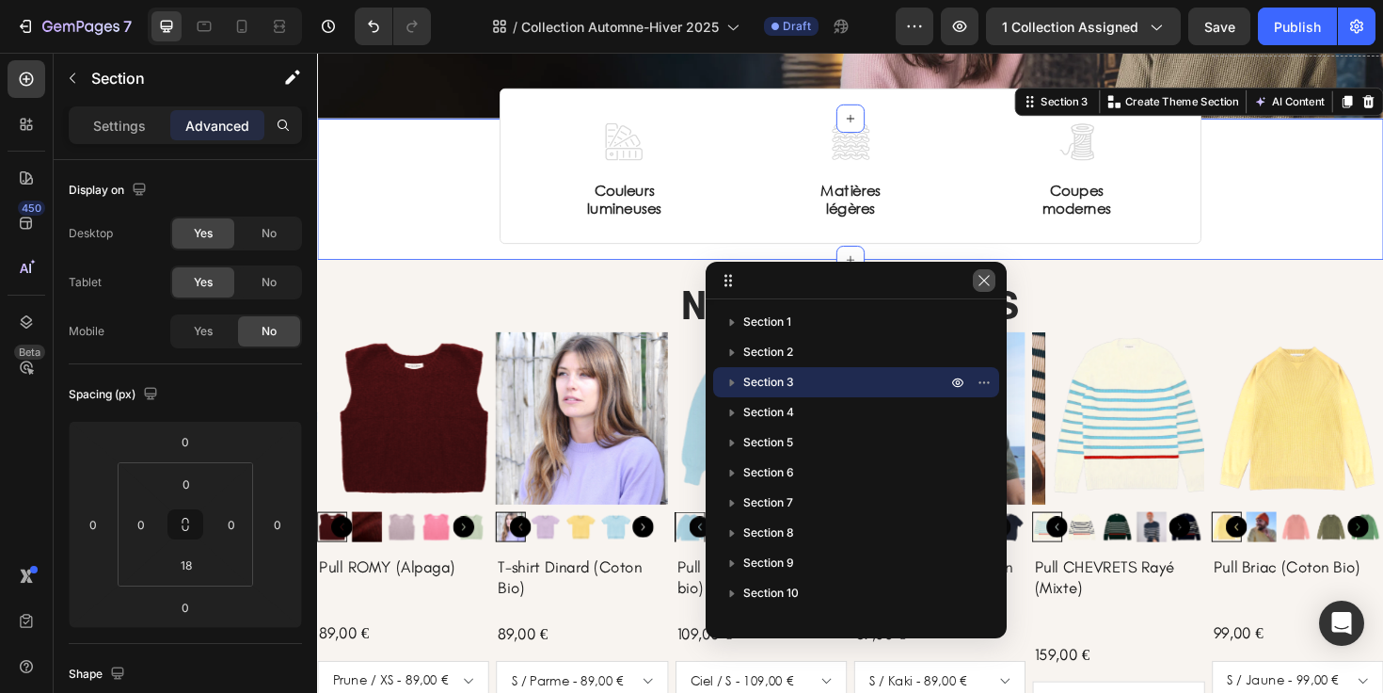
click at [985, 285] on icon "button" at bounding box center [984, 280] width 15 height 15
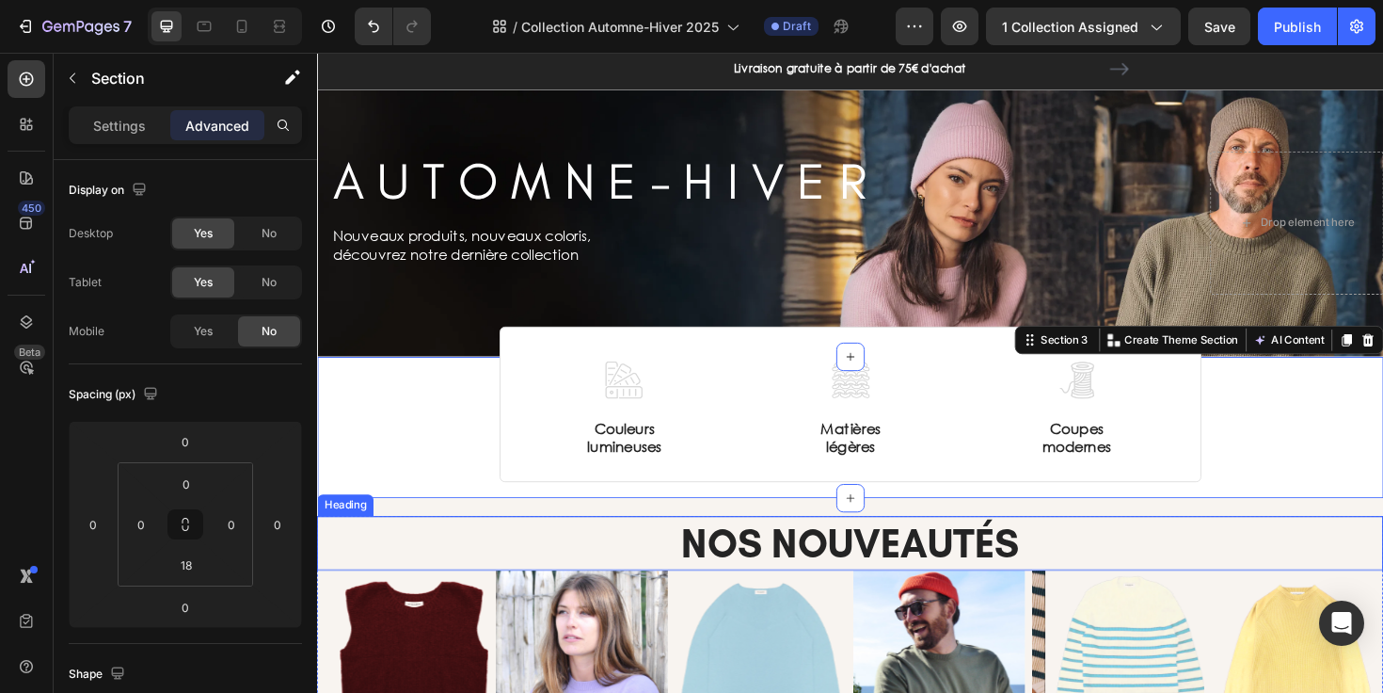
scroll to position [0, 0]
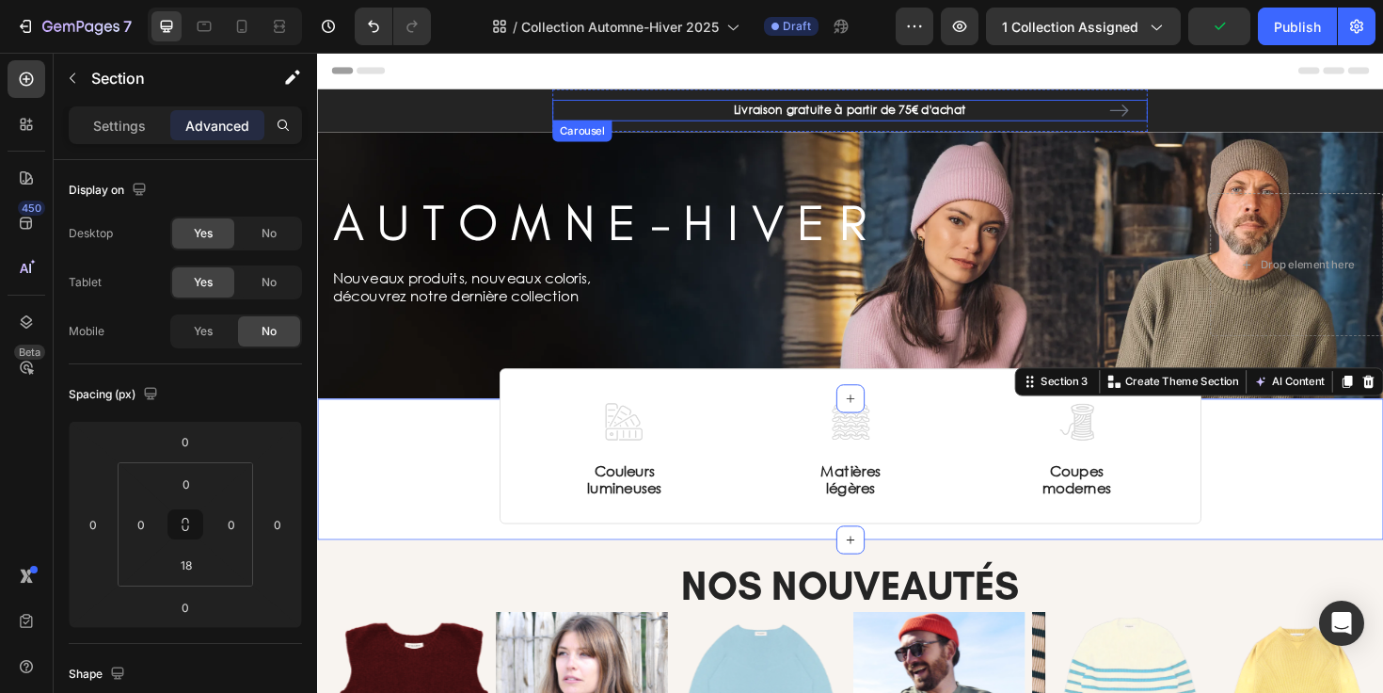
click at [1158, 113] on icon "Carousel Next Arrow" at bounding box center [1167, 113] width 20 height 13
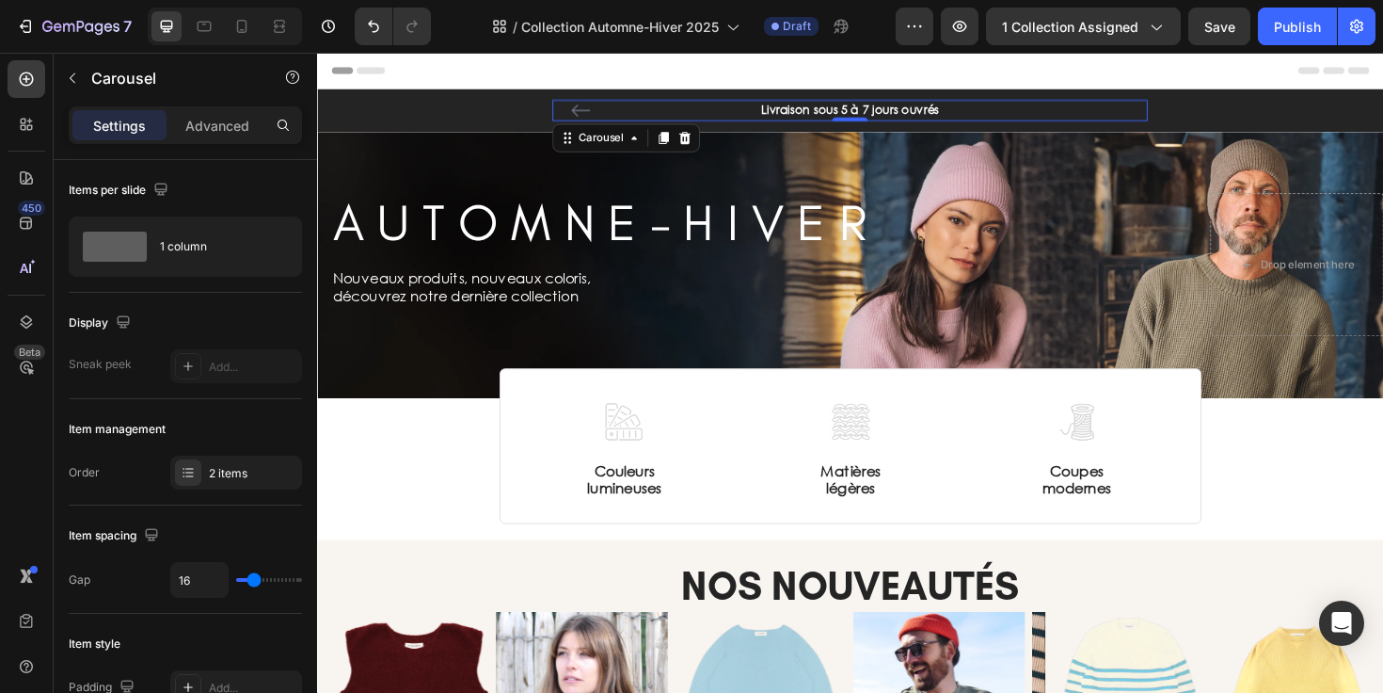
click at [586, 113] on icon "Carousel Back Arrow" at bounding box center [596, 113] width 20 height 13
click at [422, 506] on div "Image Couleurs lumineuses Text Block Image Matières légères Text Block Image Co…" at bounding box center [881, 486] width 1129 height 134
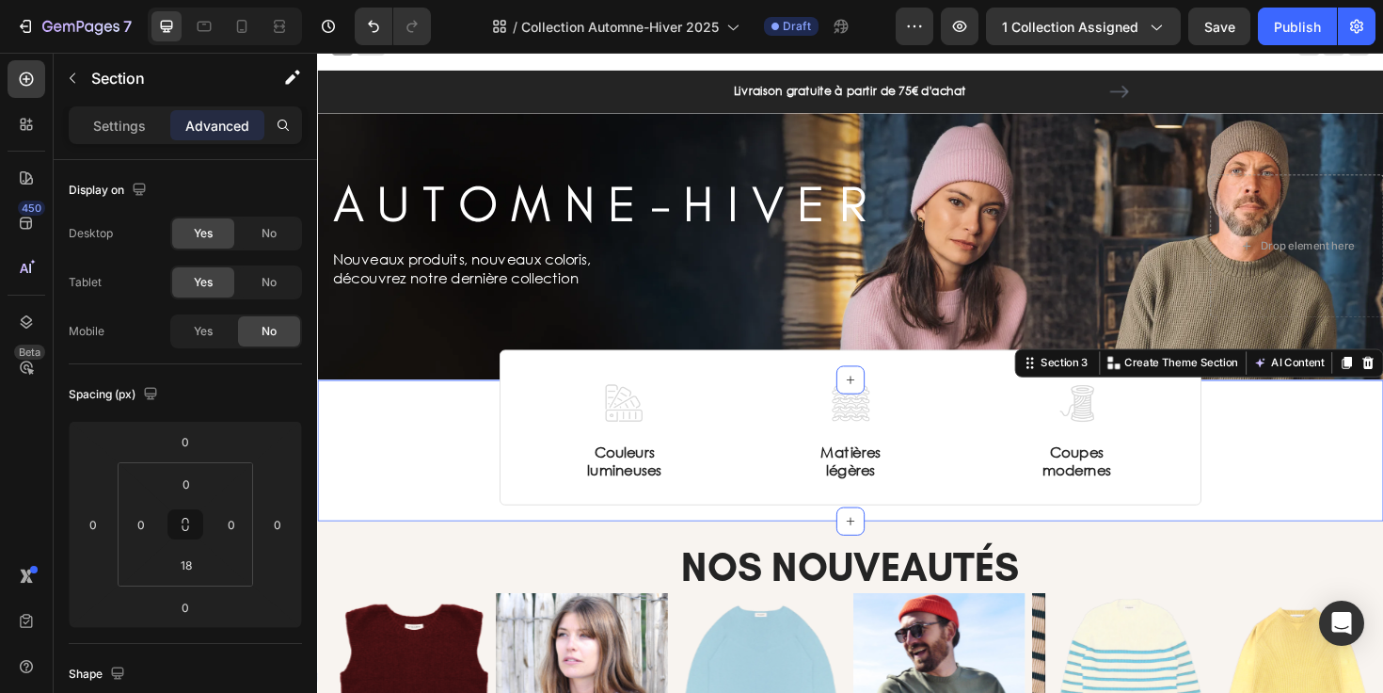
scroll to position [39, 0]
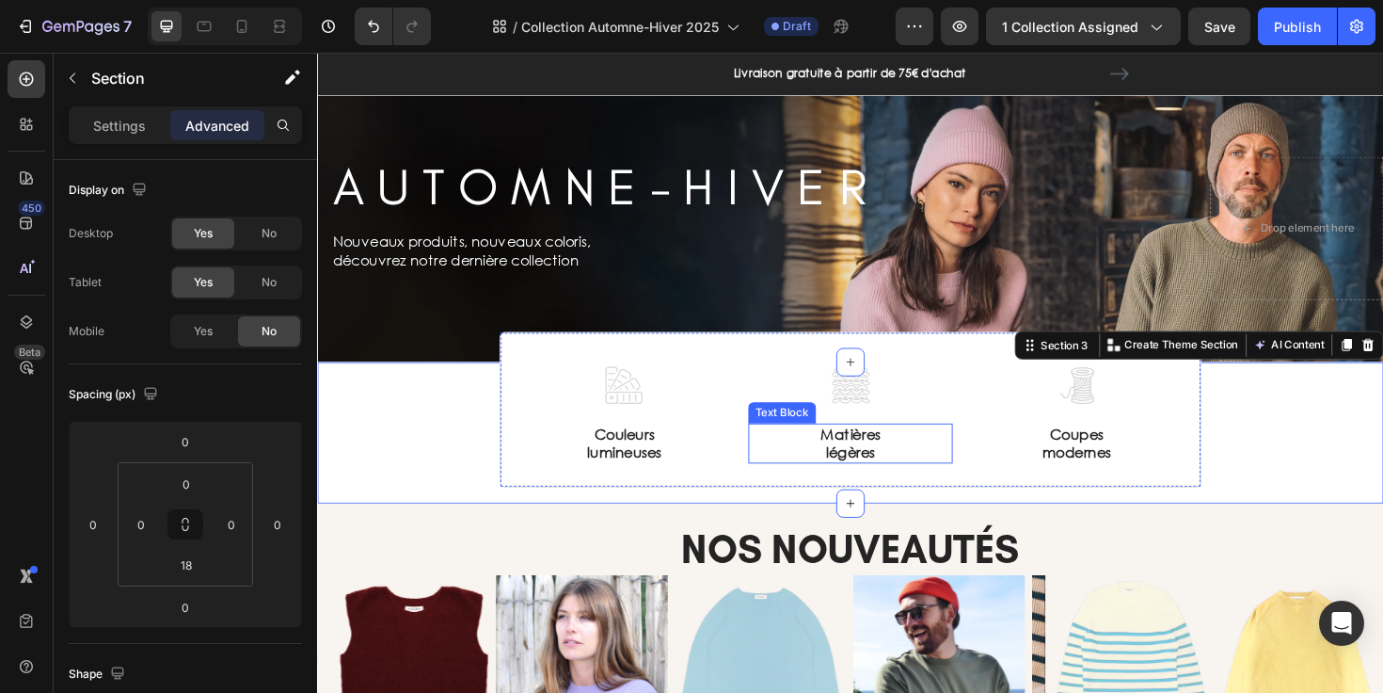
click at [891, 468] on p "légères" at bounding box center [882, 476] width 214 height 20
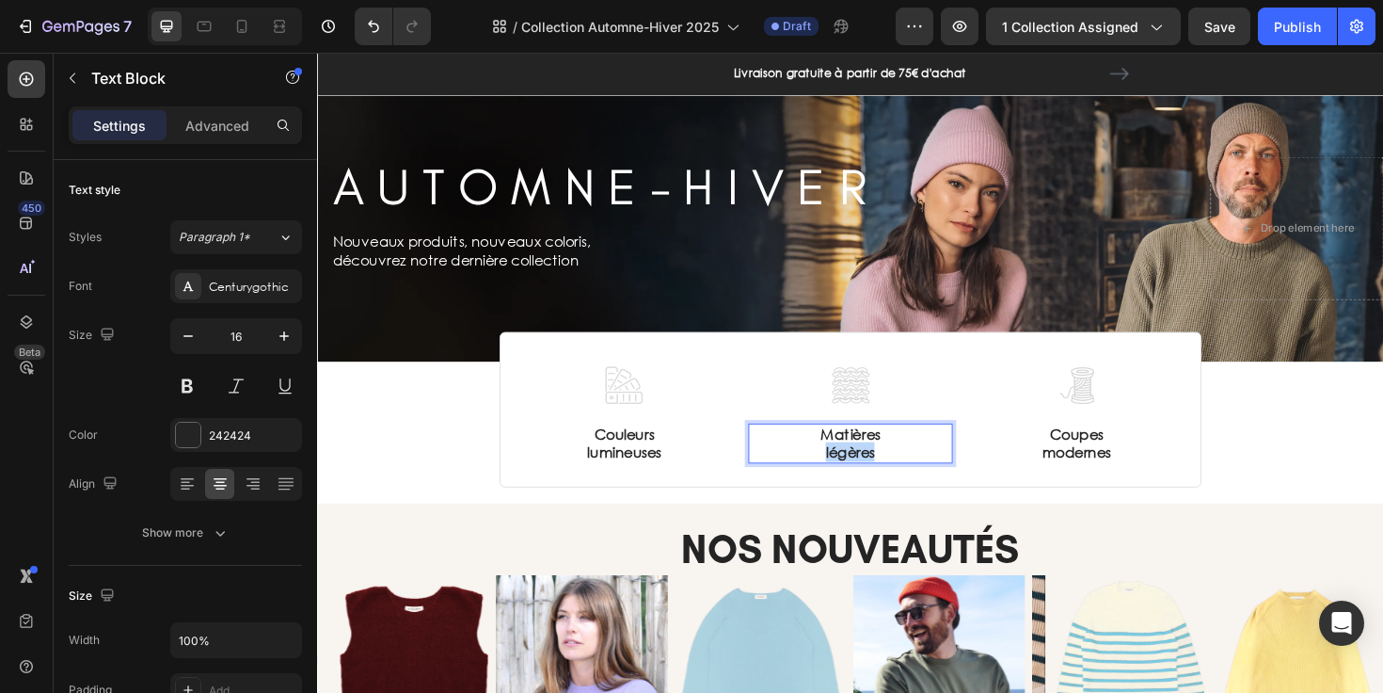
click at [891, 468] on p "légères" at bounding box center [882, 476] width 214 height 20
click at [406, 413] on div "Image Couleurs lumineuses Text Block Image Matières nobles Text Block 2 Image C…" at bounding box center [881, 447] width 1129 height 134
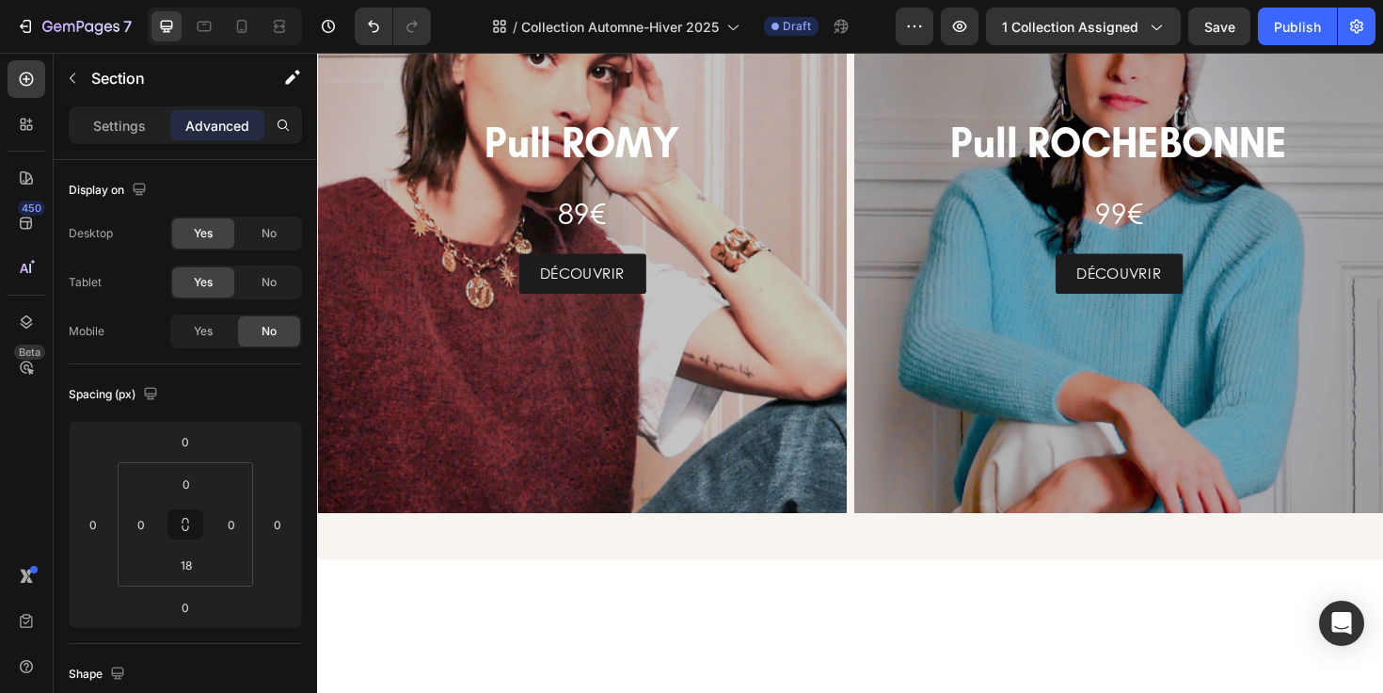
scroll to position [1310, 0]
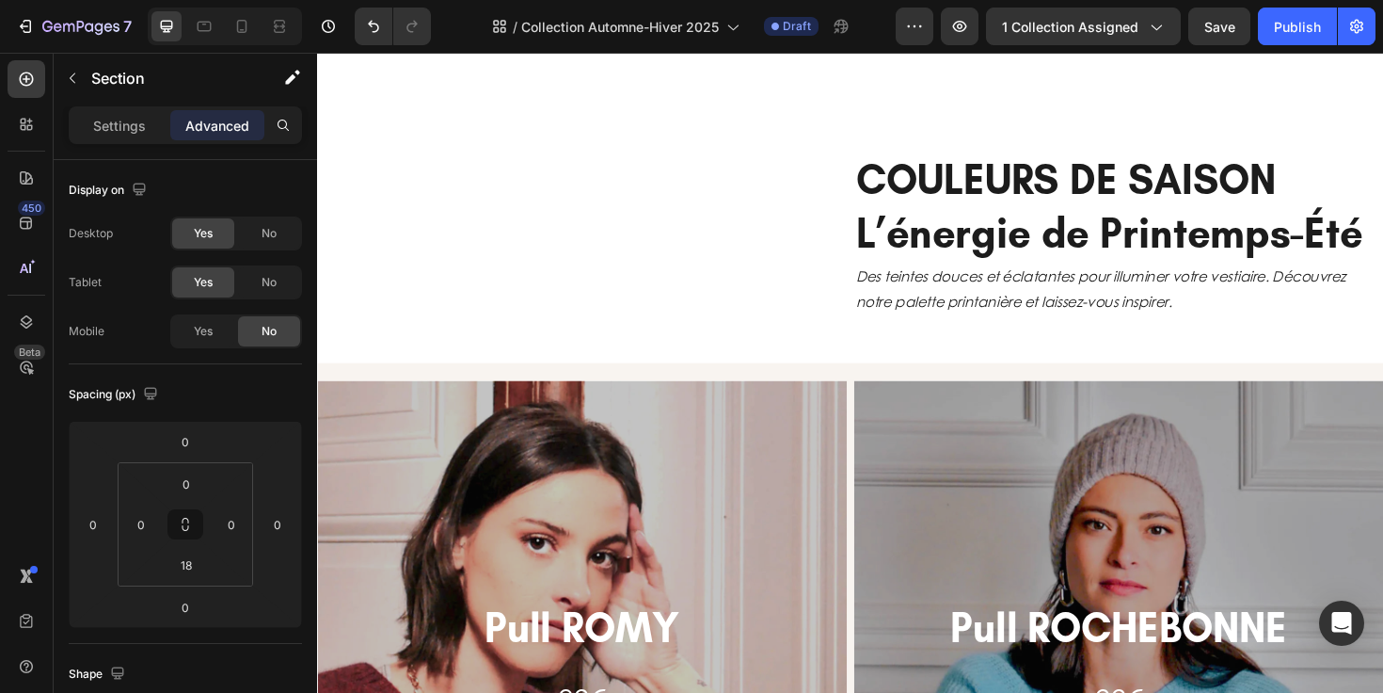
select select "557301417150710571"
select select "557148241486086930"
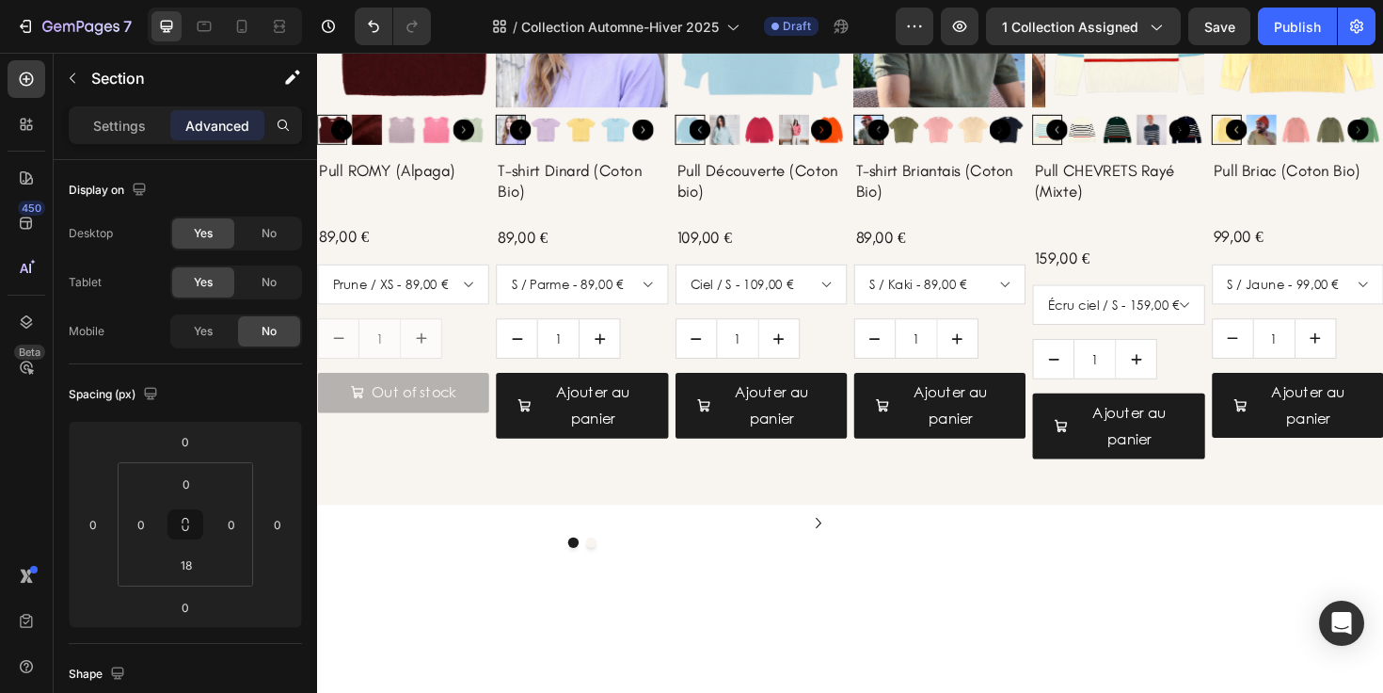
scroll to position [715, 0]
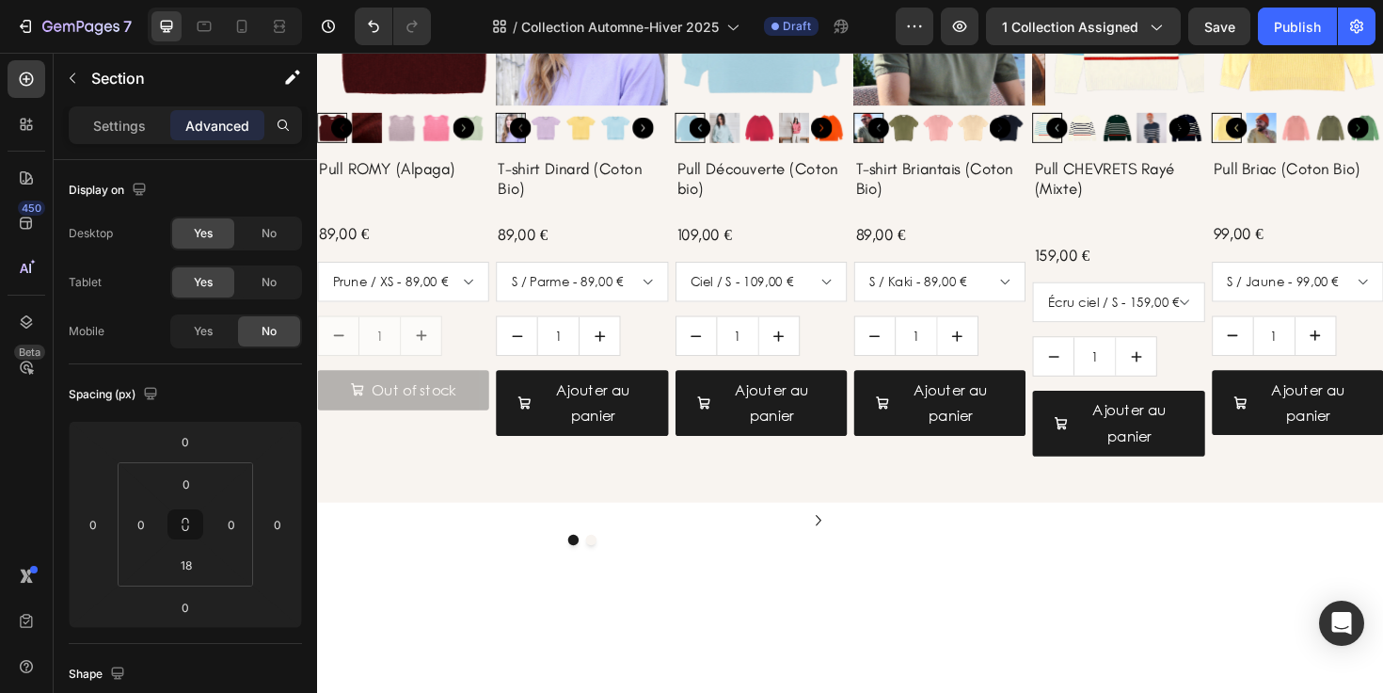
click at [1160, 268] on div "159,00 € Product Price Product Price Row" at bounding box center [1166, 267] width 182 height 25
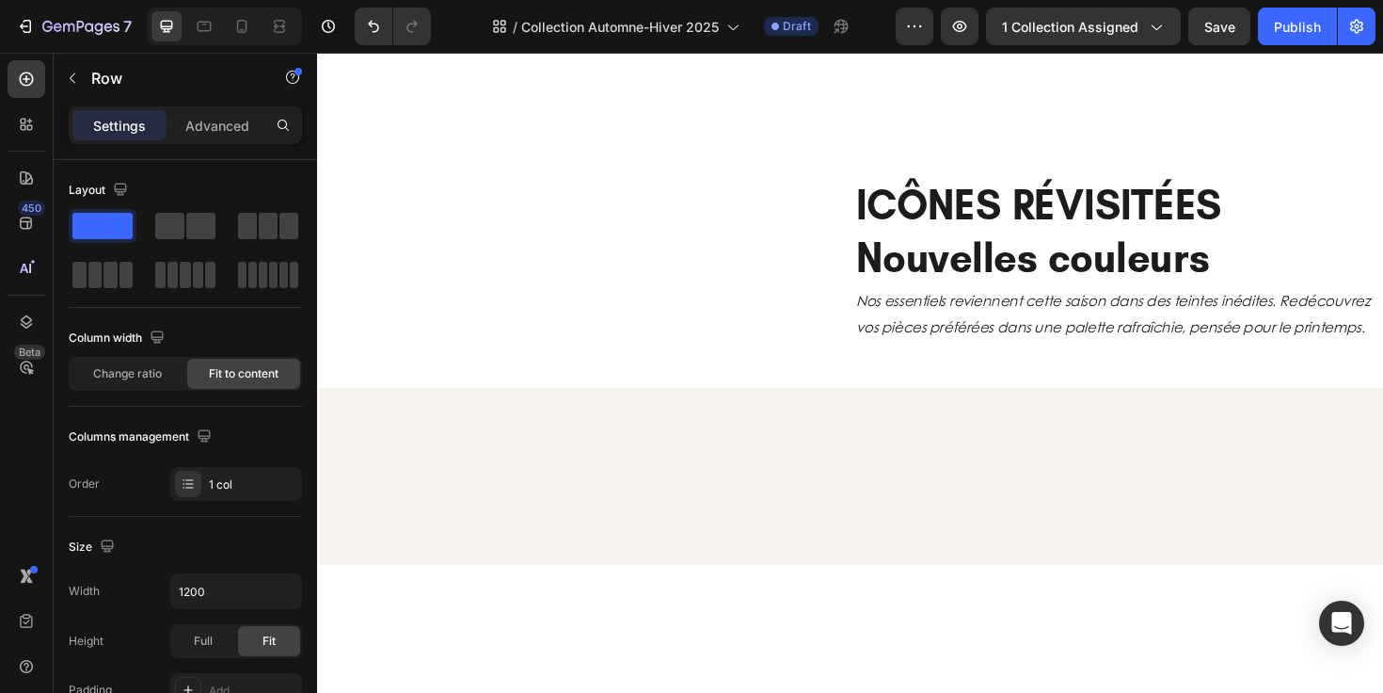
select select "556550912580977451"
select select "556550912572654379"
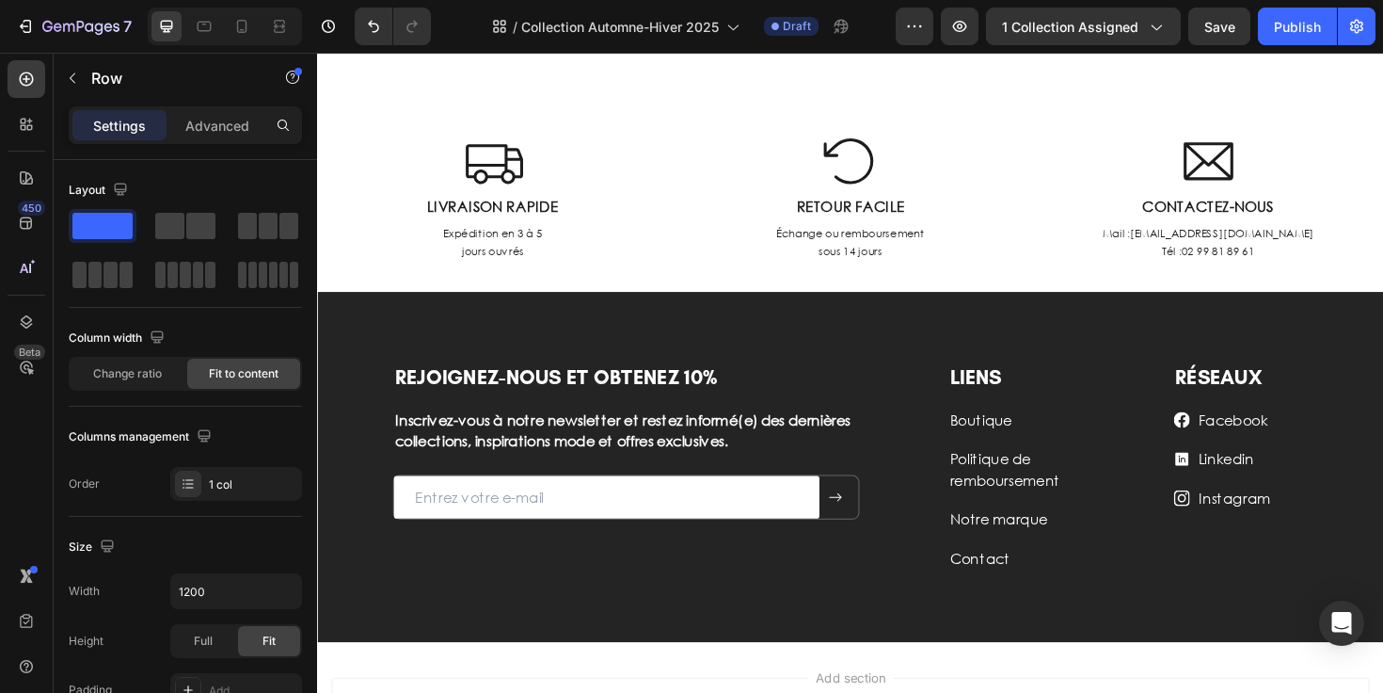
scroll to position [5213, 0]
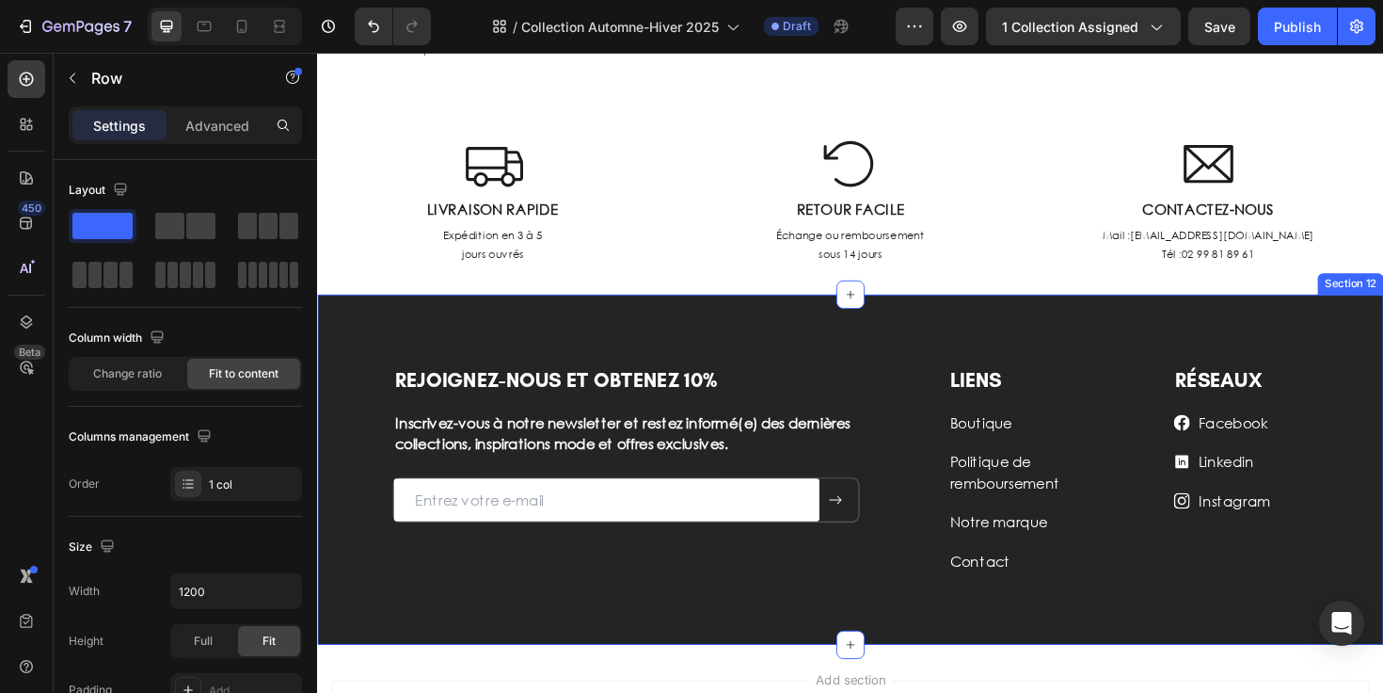
click at [1287, 345] on div "REJOIGNEZ-NOUS ET OBTENEZ 10% Heading Inscrivez-vous à notre newsletter et rest…" at bounding box center [881, 494] width 1129 height 371
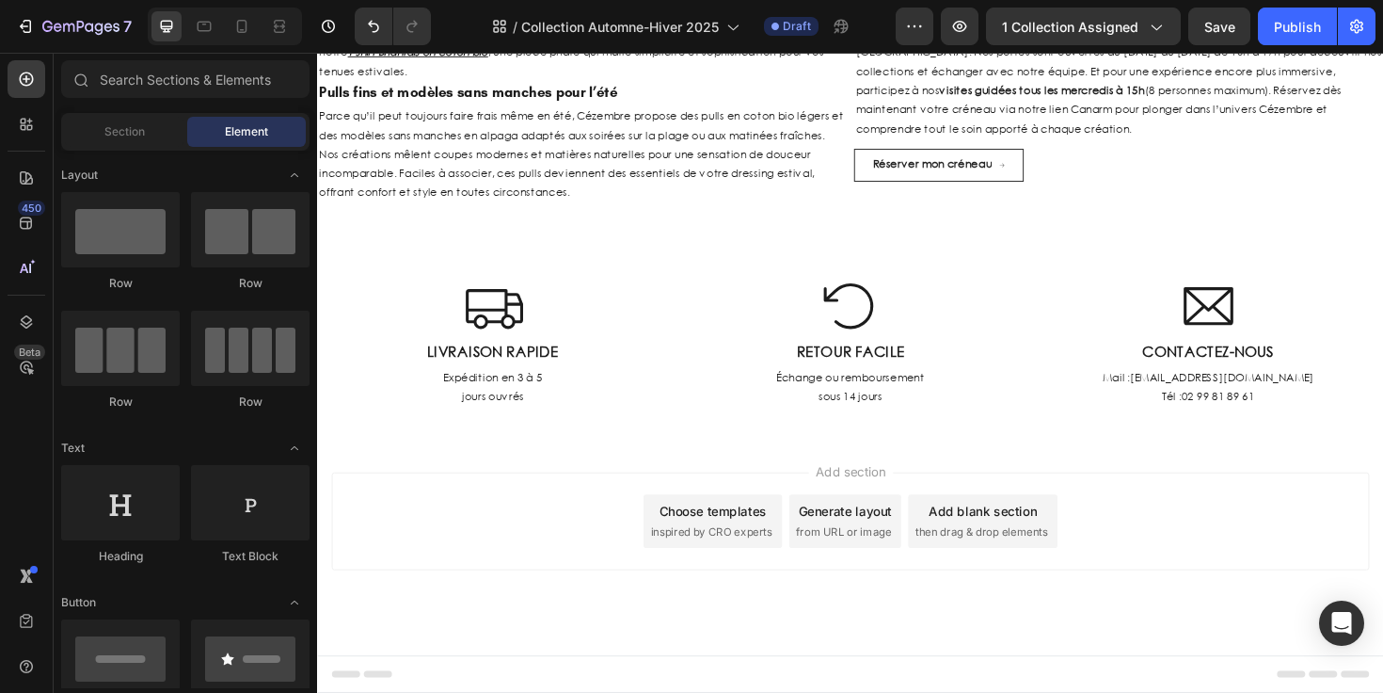
scroll to position [5062, 0]
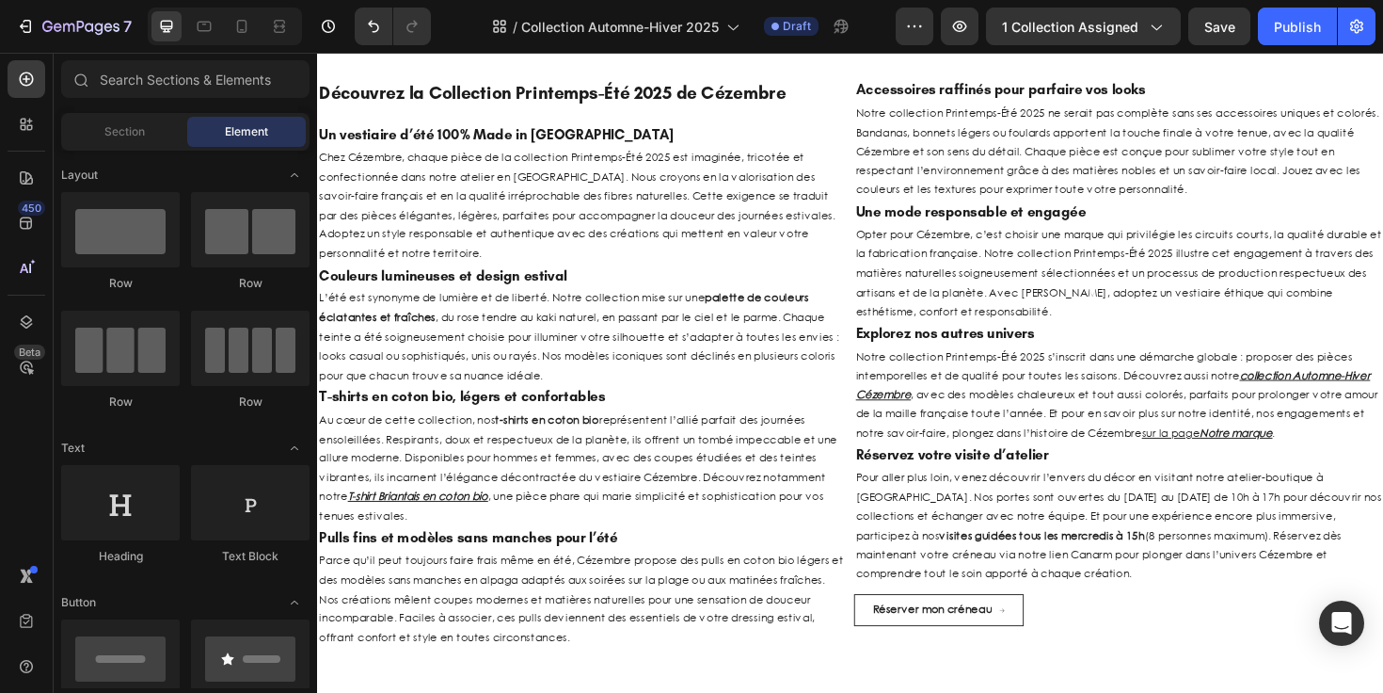
select select "556550912580977451"
select select "556550912572654379"
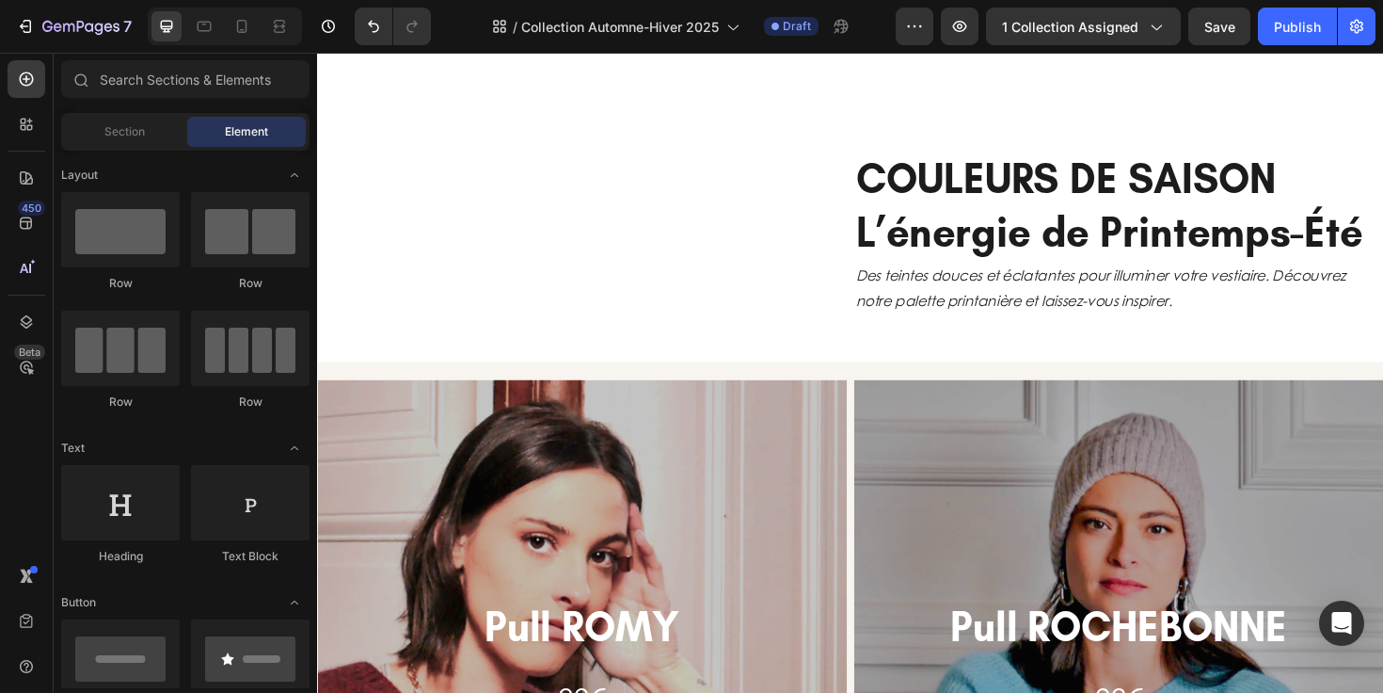
select select "557301417150710571"
select select "557148241486086930"
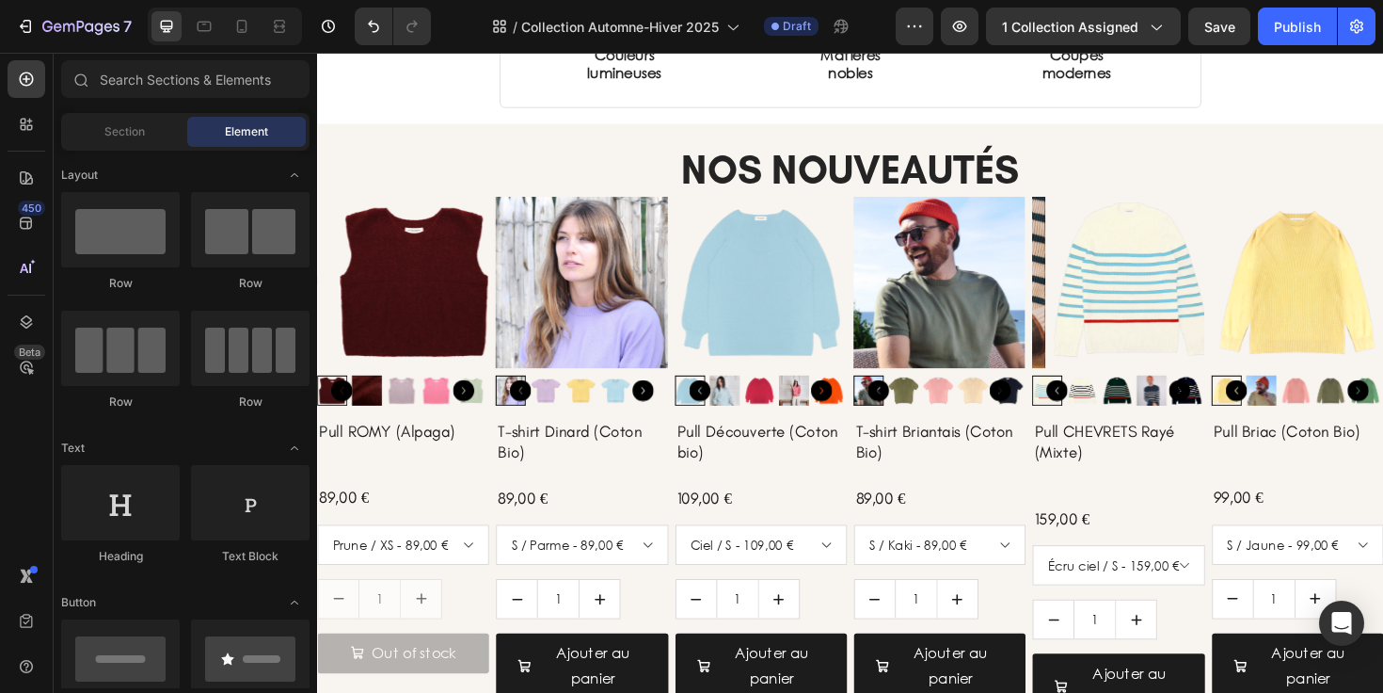
scroll to position [438, 0]
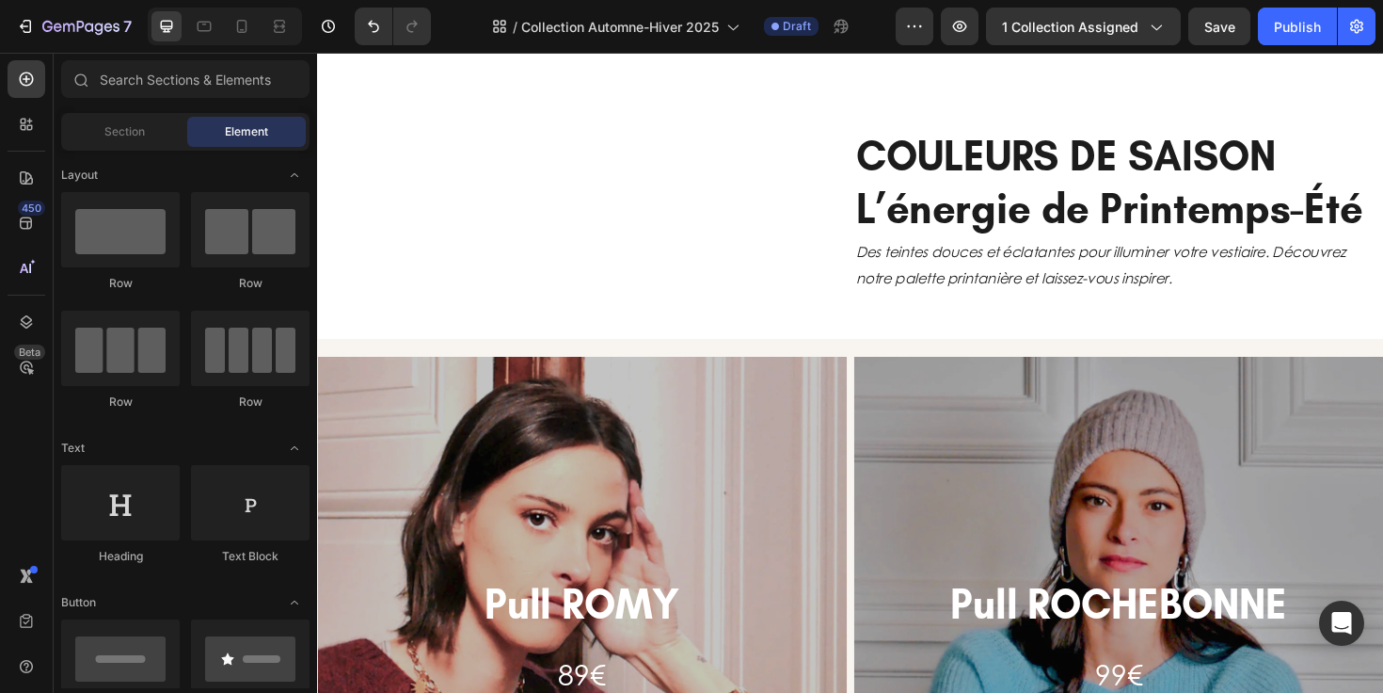
select select "557301417150710571"
select select "557148241486086930"
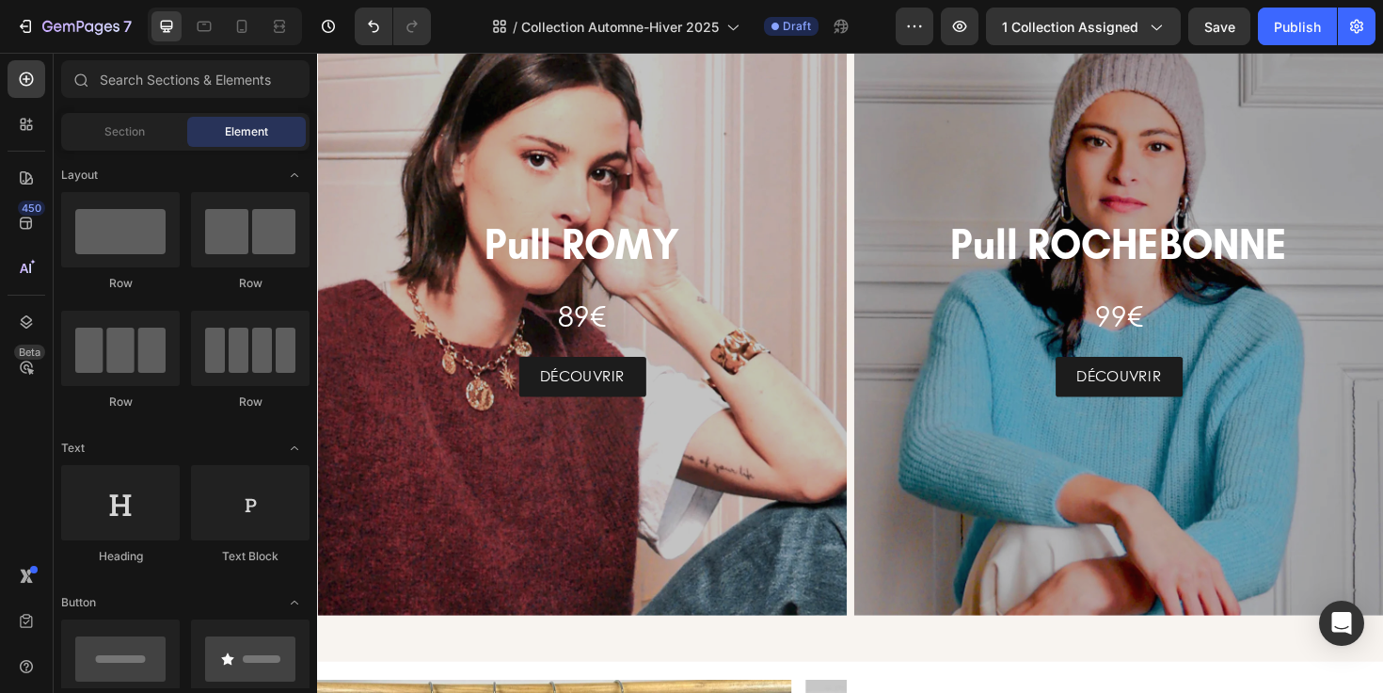
scroll to position [1496, 0]
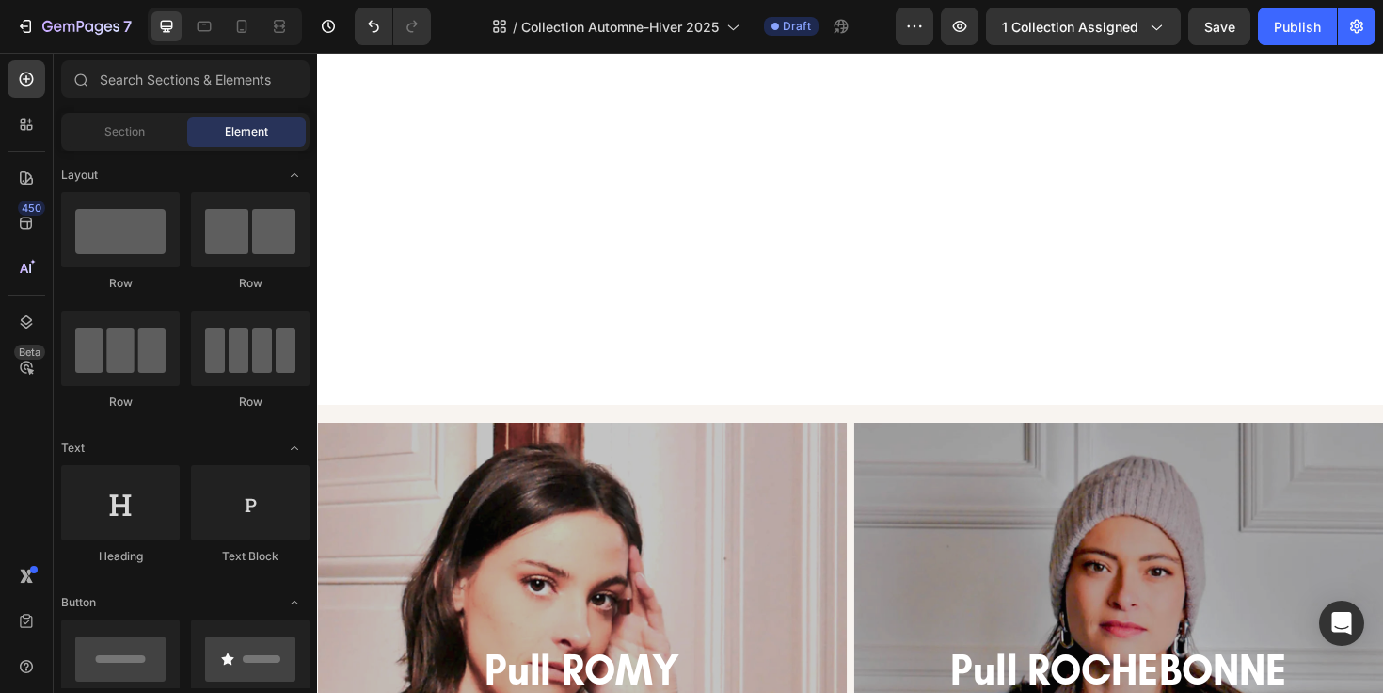
select select "557301417150710571"
select select "557148241486086930"
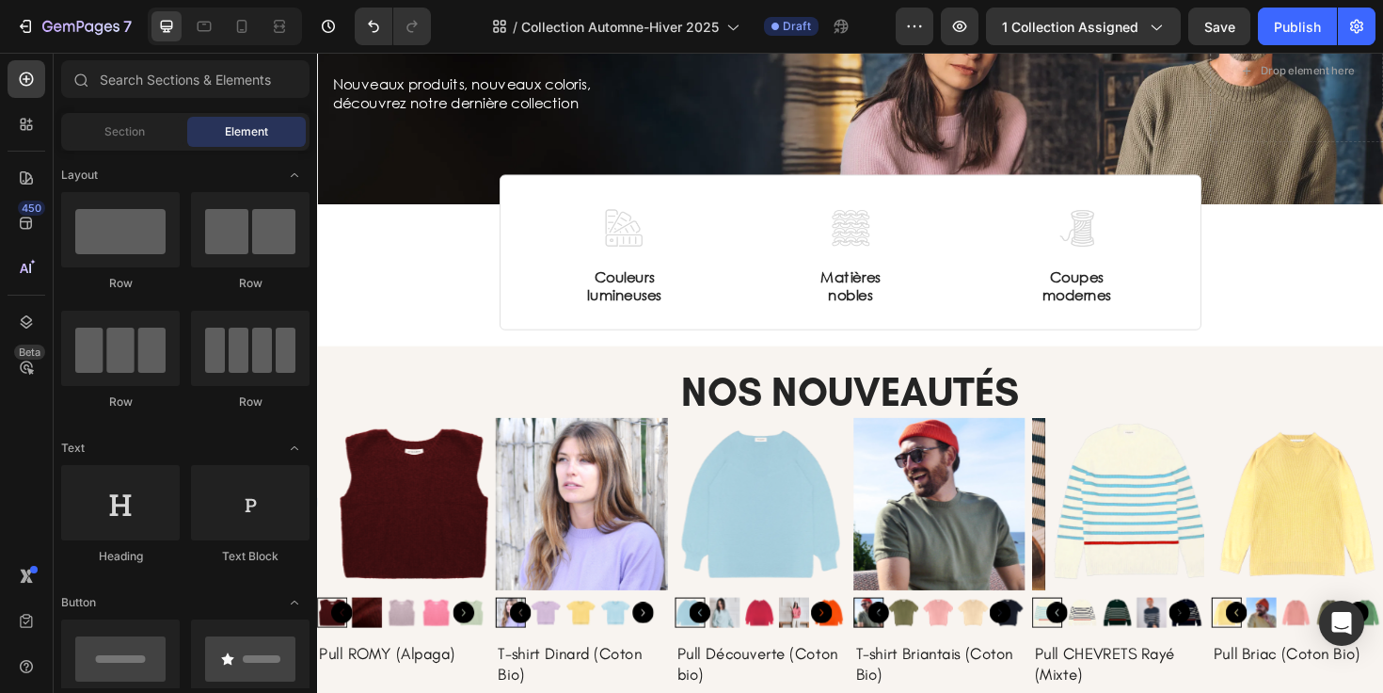
scroll to position [247, 0]
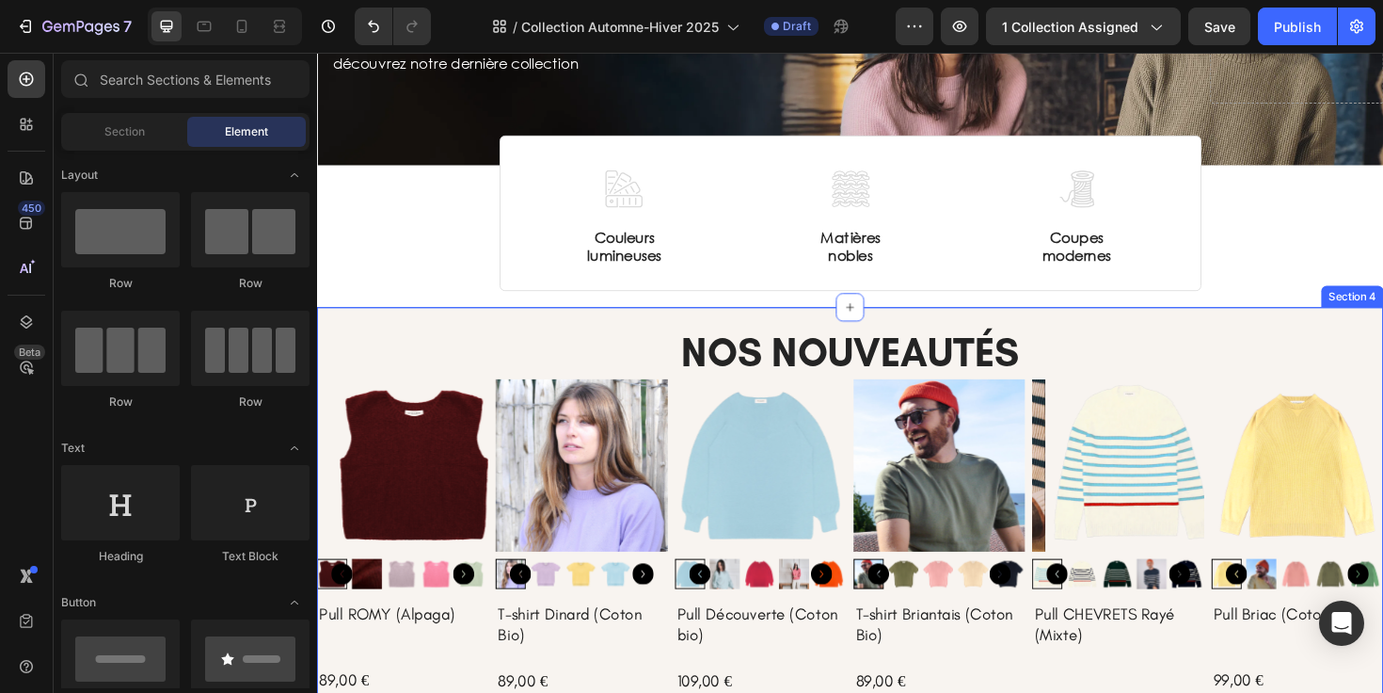
click at [1154, 328] on div "NOS NOUVEAUTÉS Heading Product Images Pull ROMY (Alpaga) Product Title 89,00 € …" at bounding box center [881, 661] width 1129 height 679
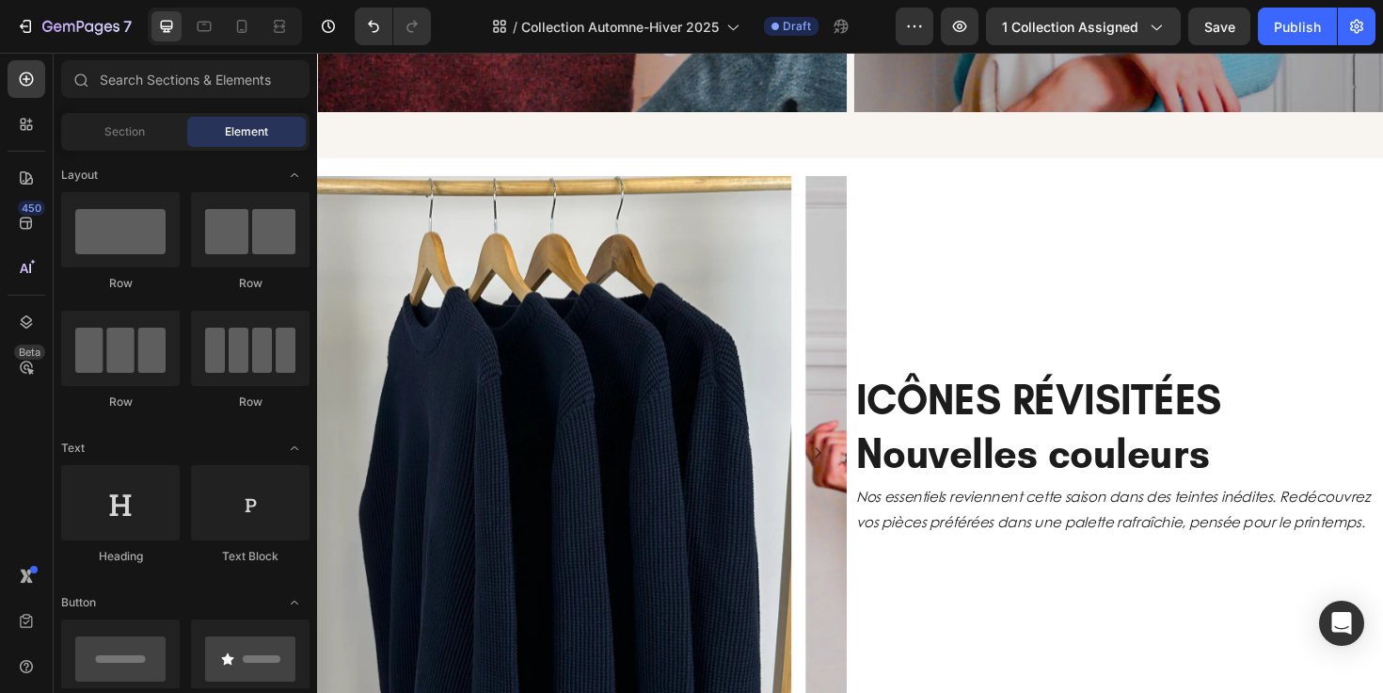
select select "556550912580977451"
select select "556550912572654379"
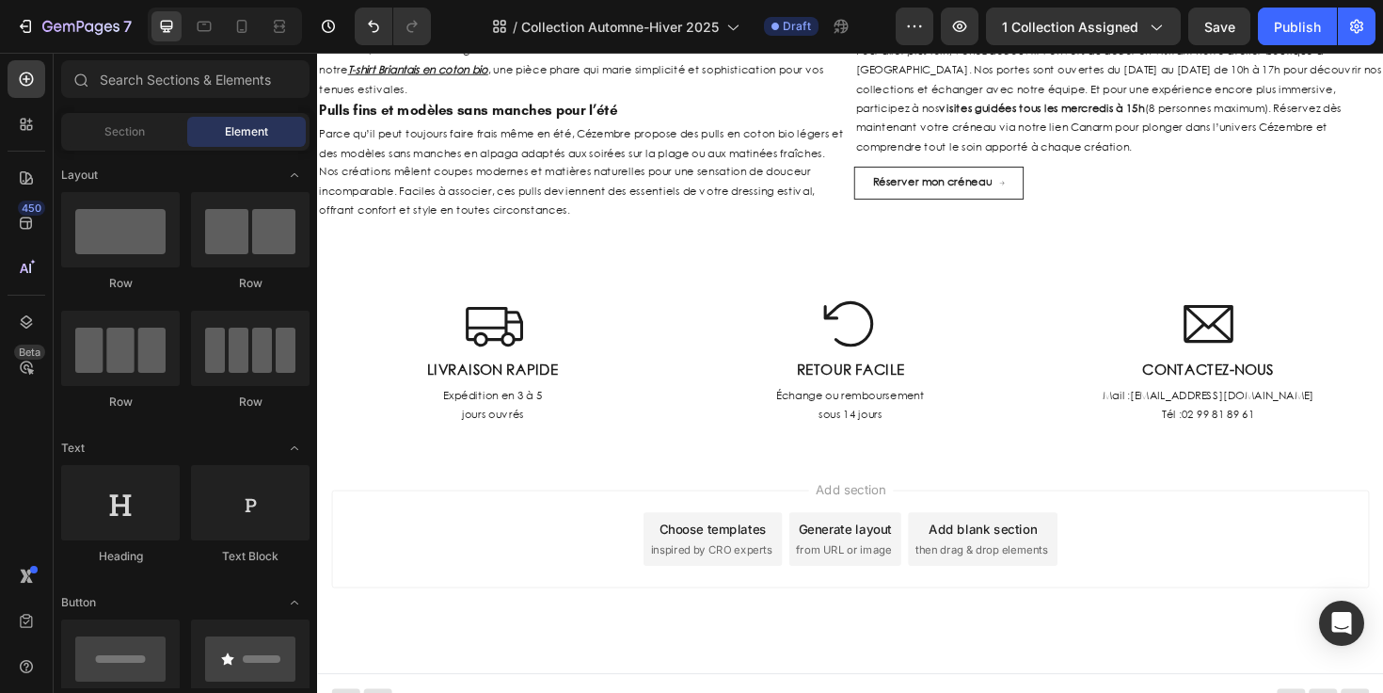
scroll to position [4386, 0]
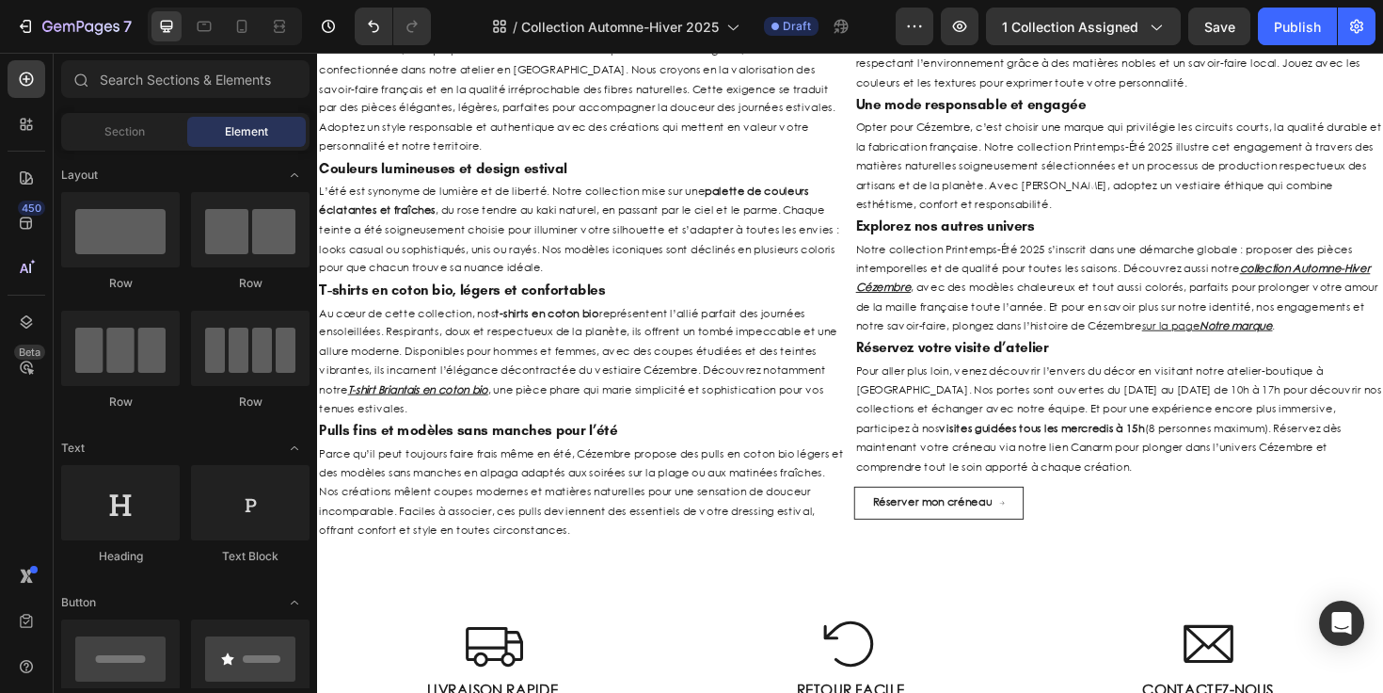
select select "556550912580977451"
select select "556550912572654379"
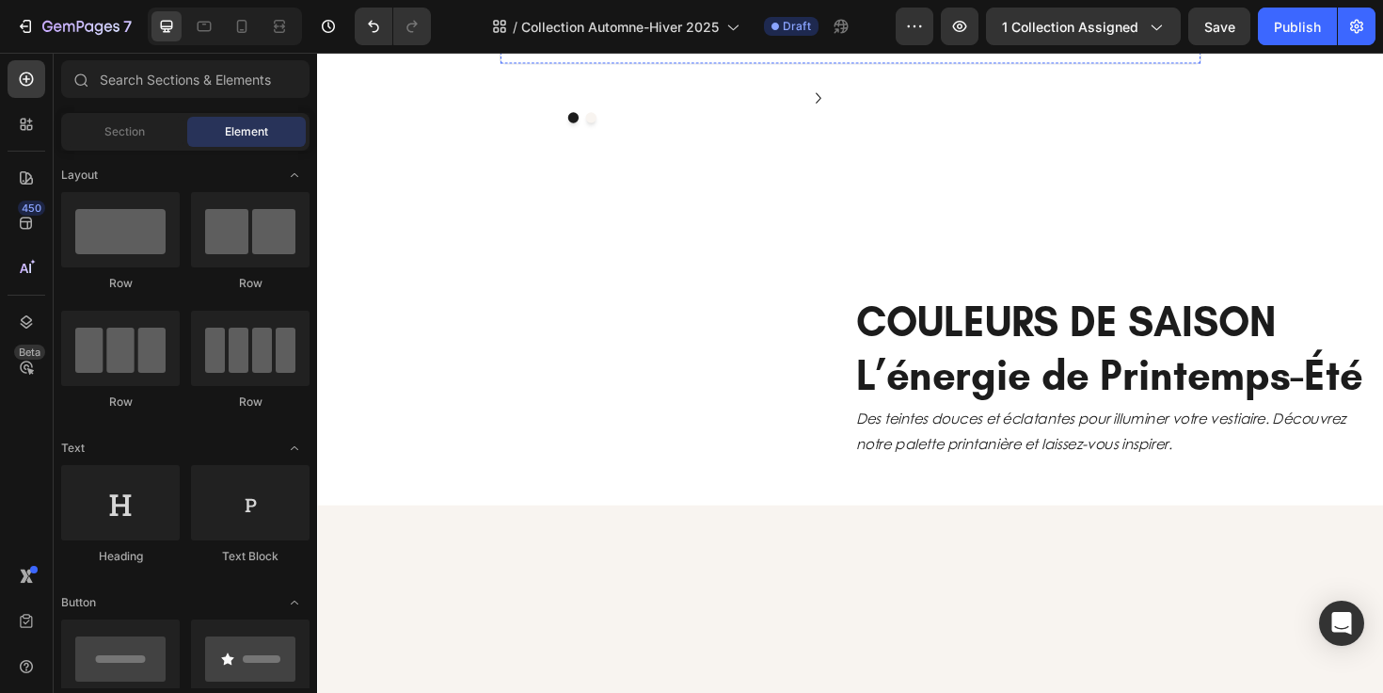
scroll to position [488, 0]
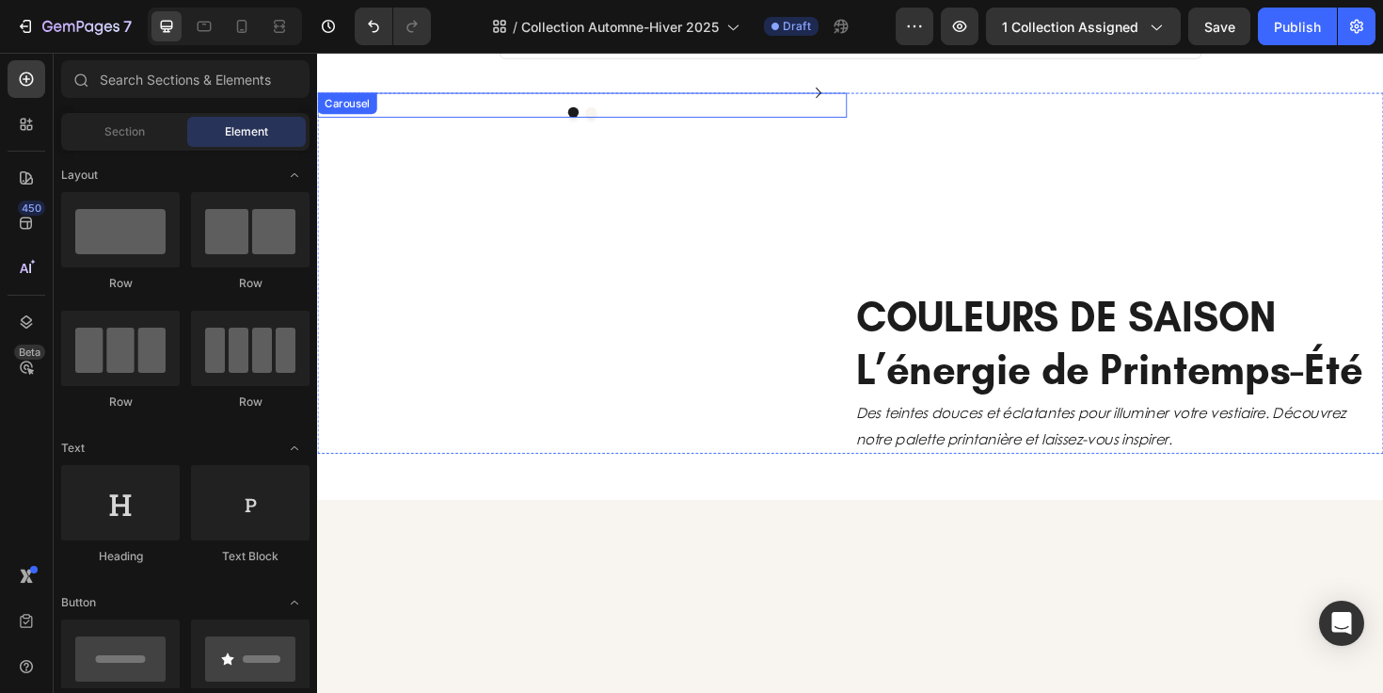
click at [827, 95] on div "Image Image" at bounding box center [597, 95] width 561 height 0
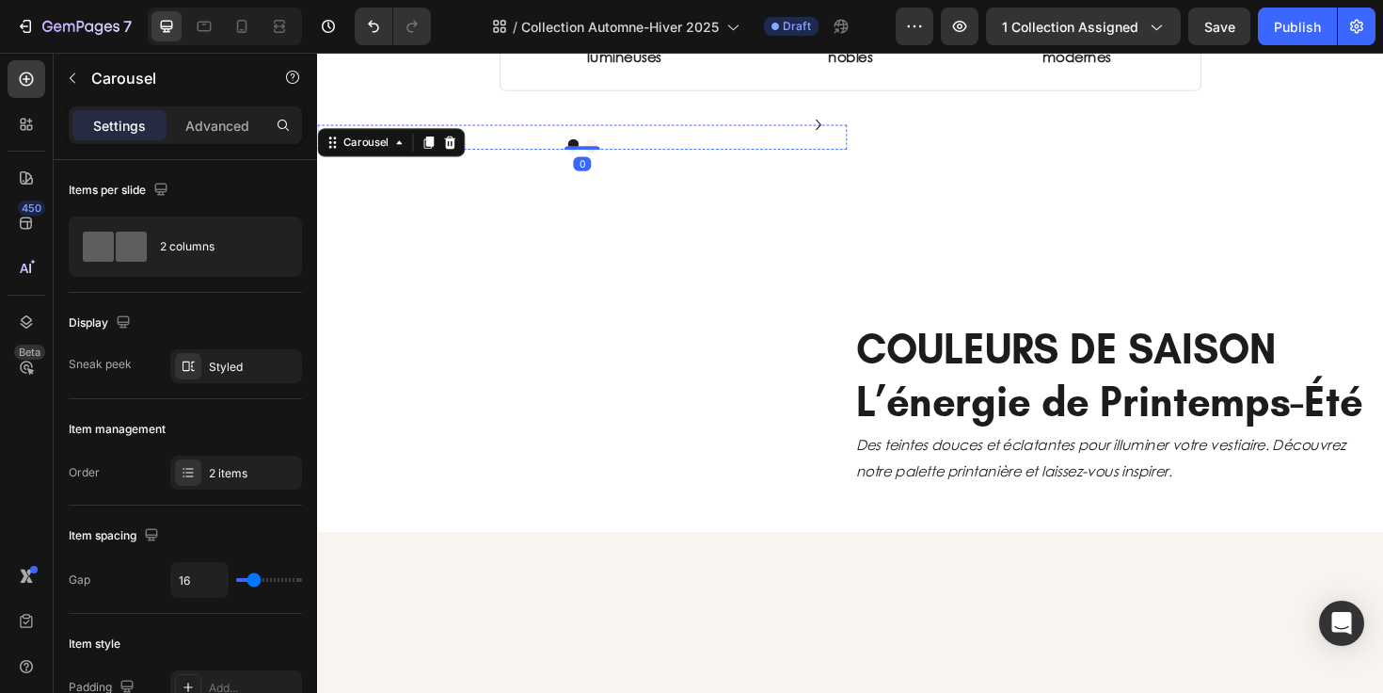
scroll to position [428, 0]
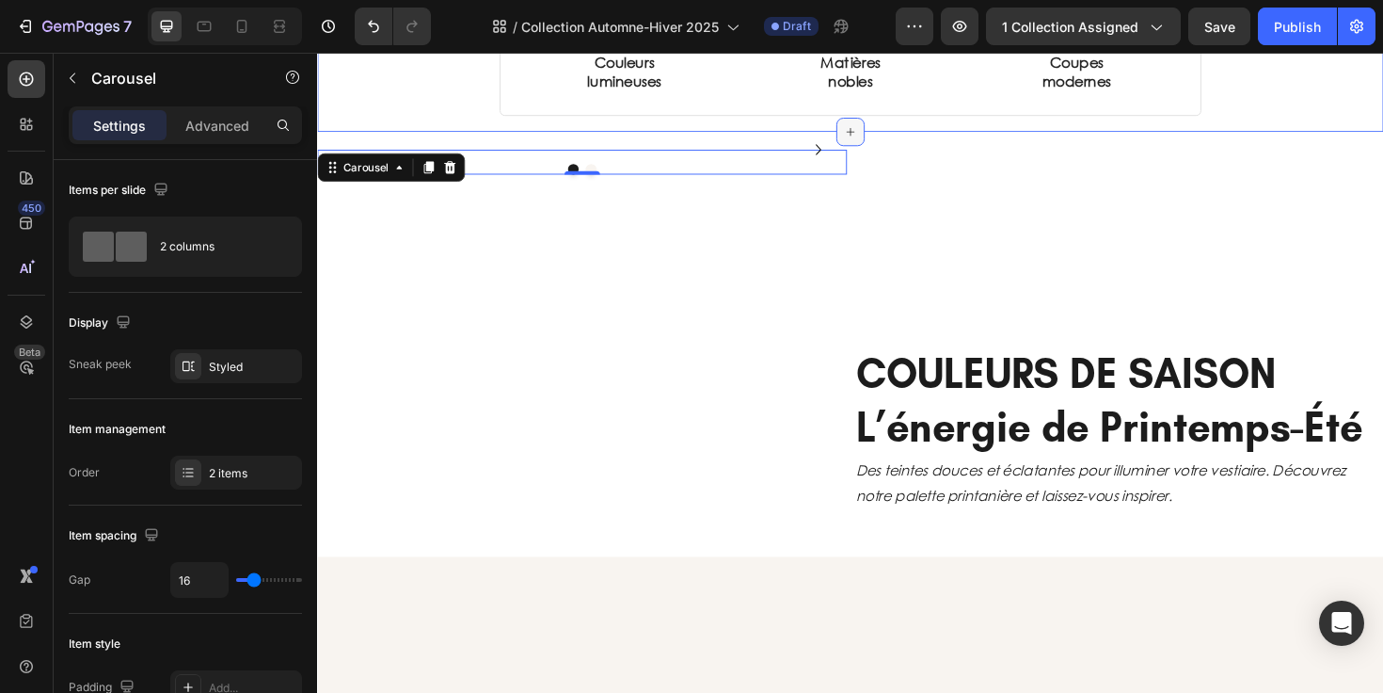
click at [878, 131] on icon at bounding box center [881, 136] width 15 height 15
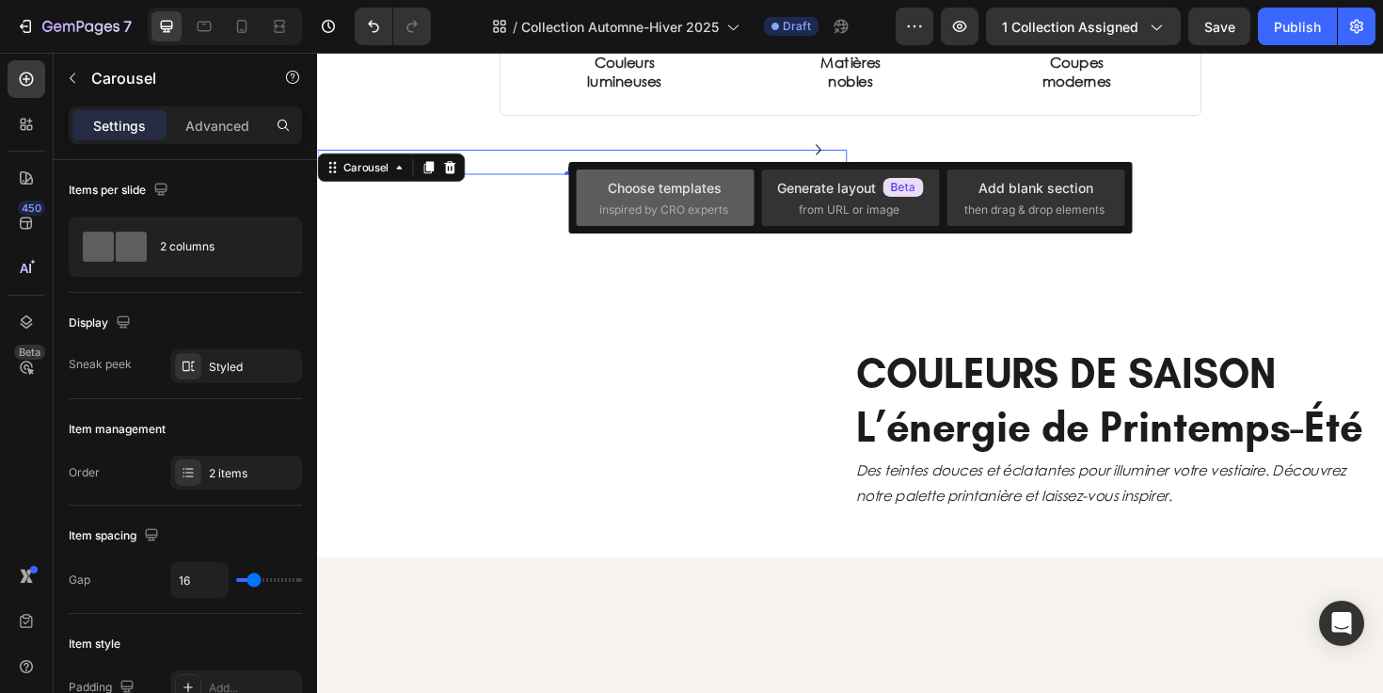
click at [728, 208] on div "inspired by CRO experts" at bounding box center [665, 209] width 132 height 17
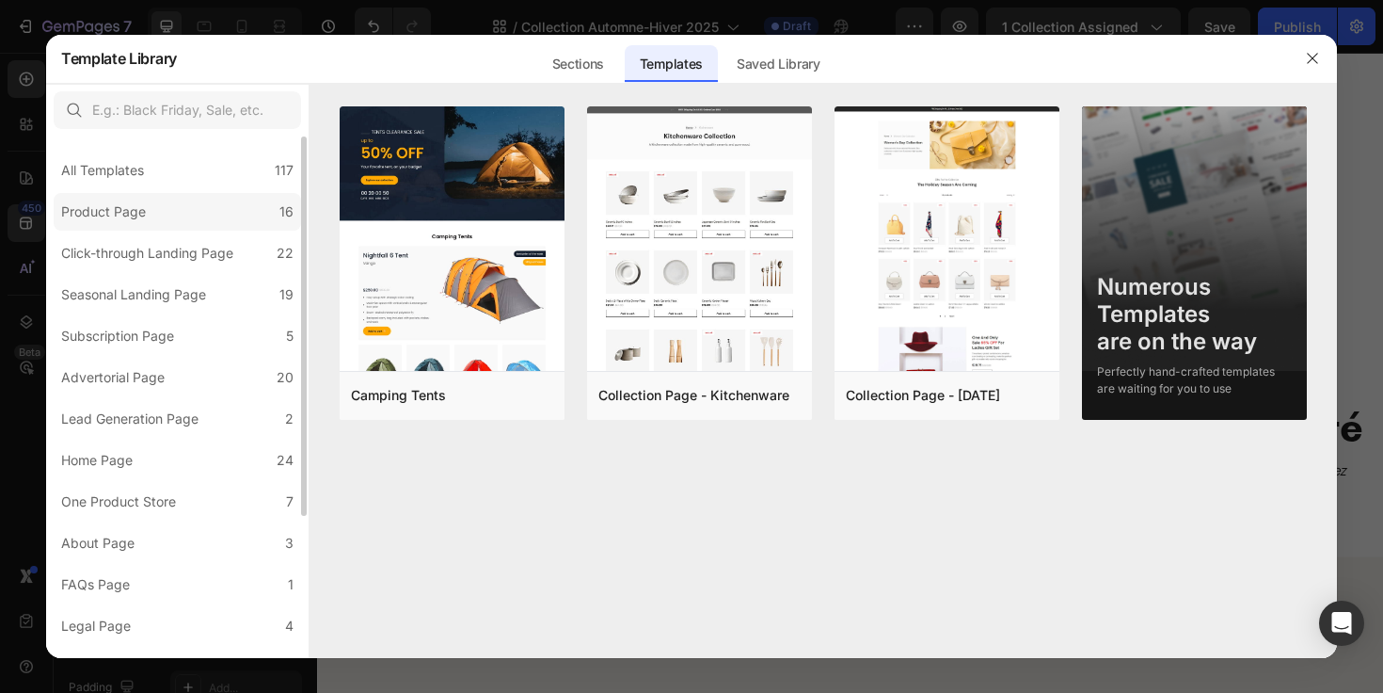
click at [150, 226] on label "Product Page 16" at bounding box center [177, 212] width 247 height 38
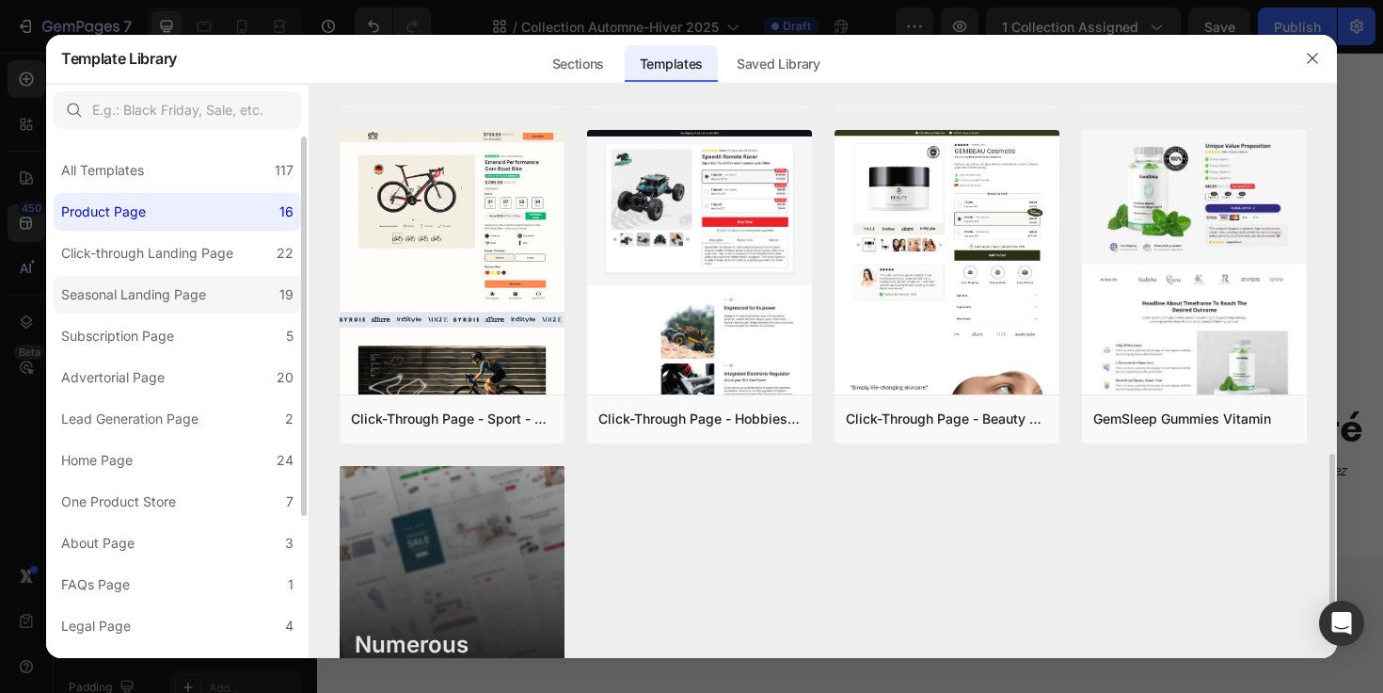
scroll to position [1002, 0]
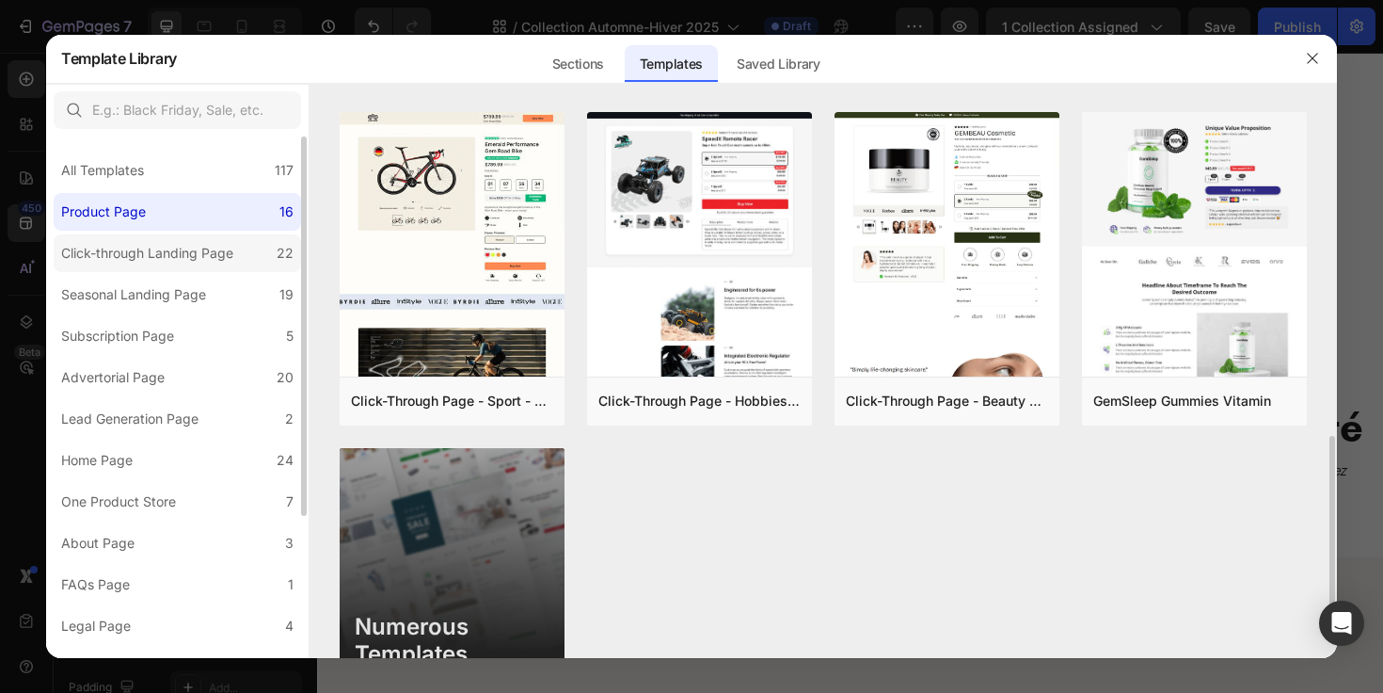
click at [184, 255] on div "Click-through Landing Page" at bounding box center [147, 253] width 172 height 23
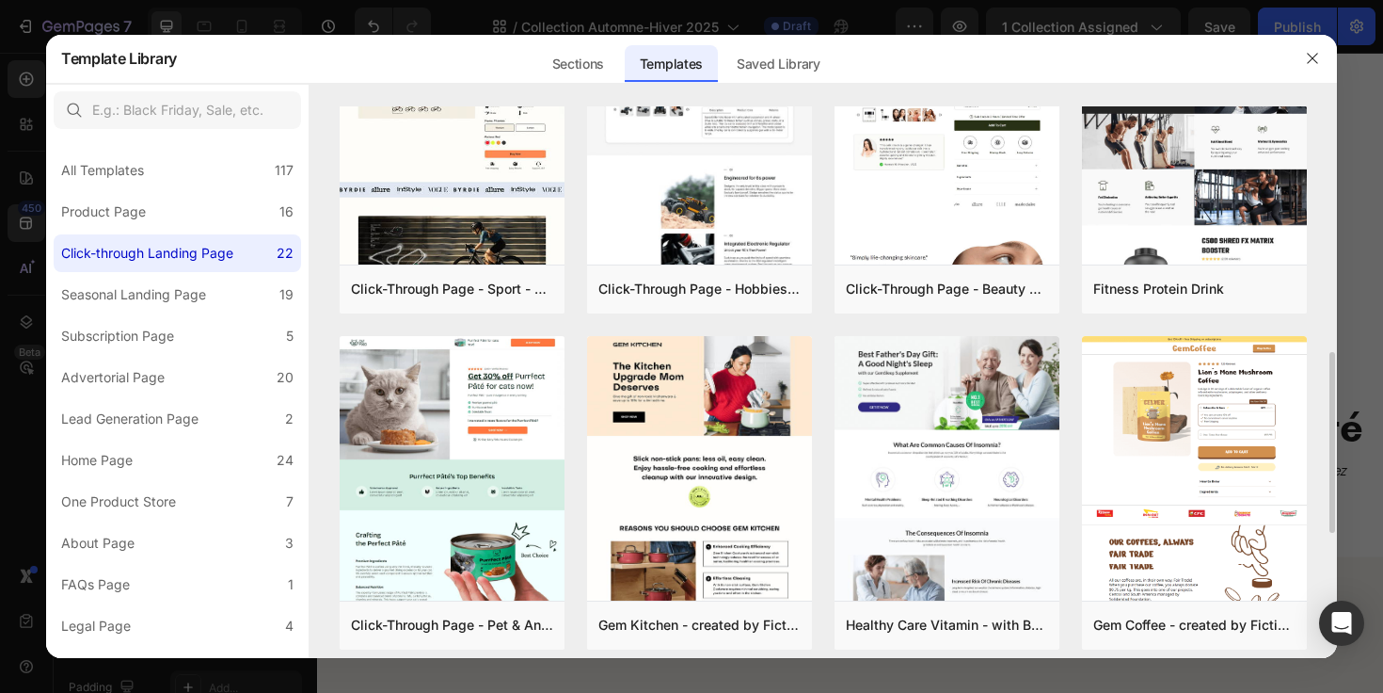
scroll to position [791, 0]
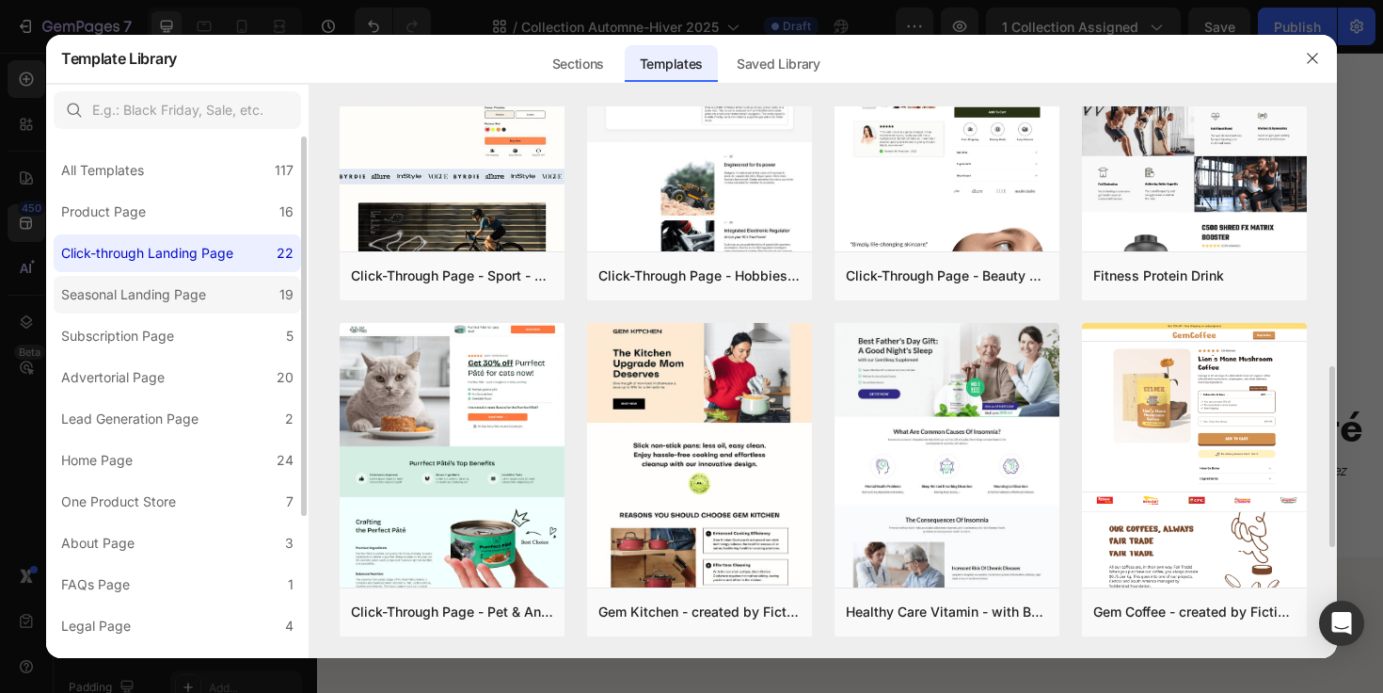
click at [205, 303] on div "Seasonal Landing Page" at bounding box center [133, 294] width 145 height 23
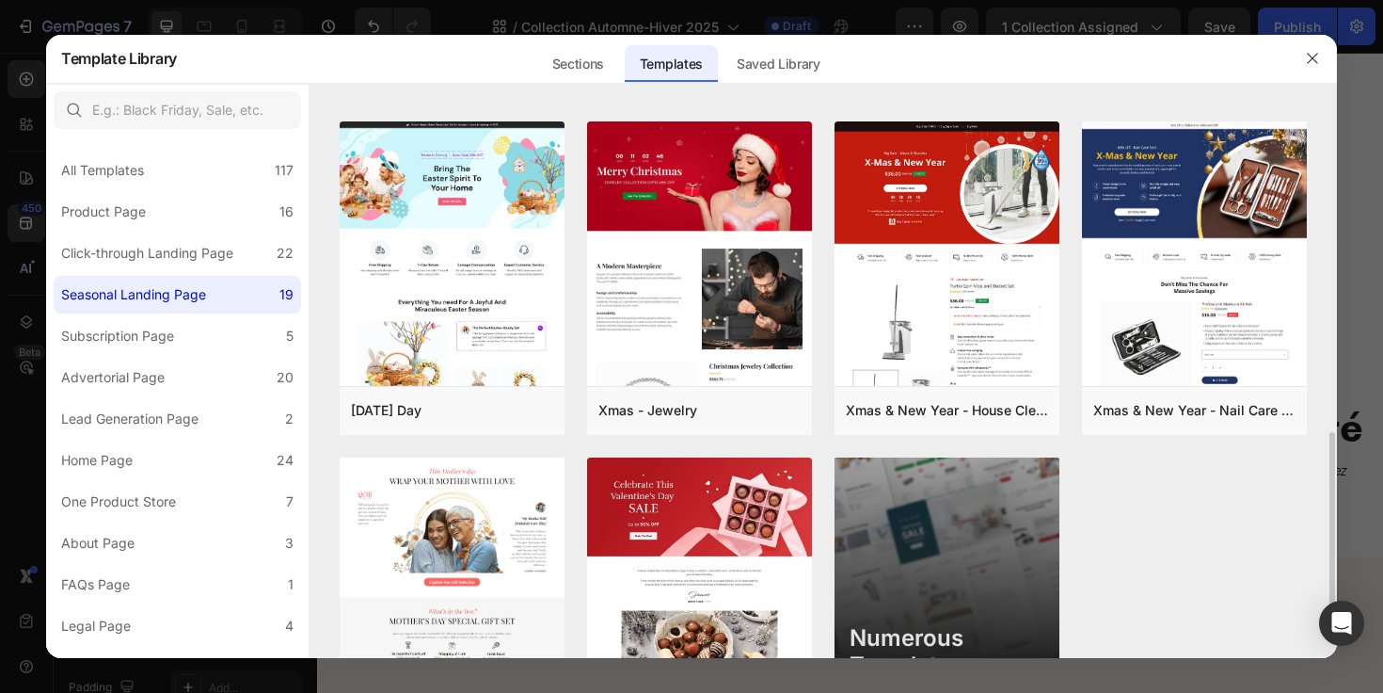
scroll to position [1127, 0]
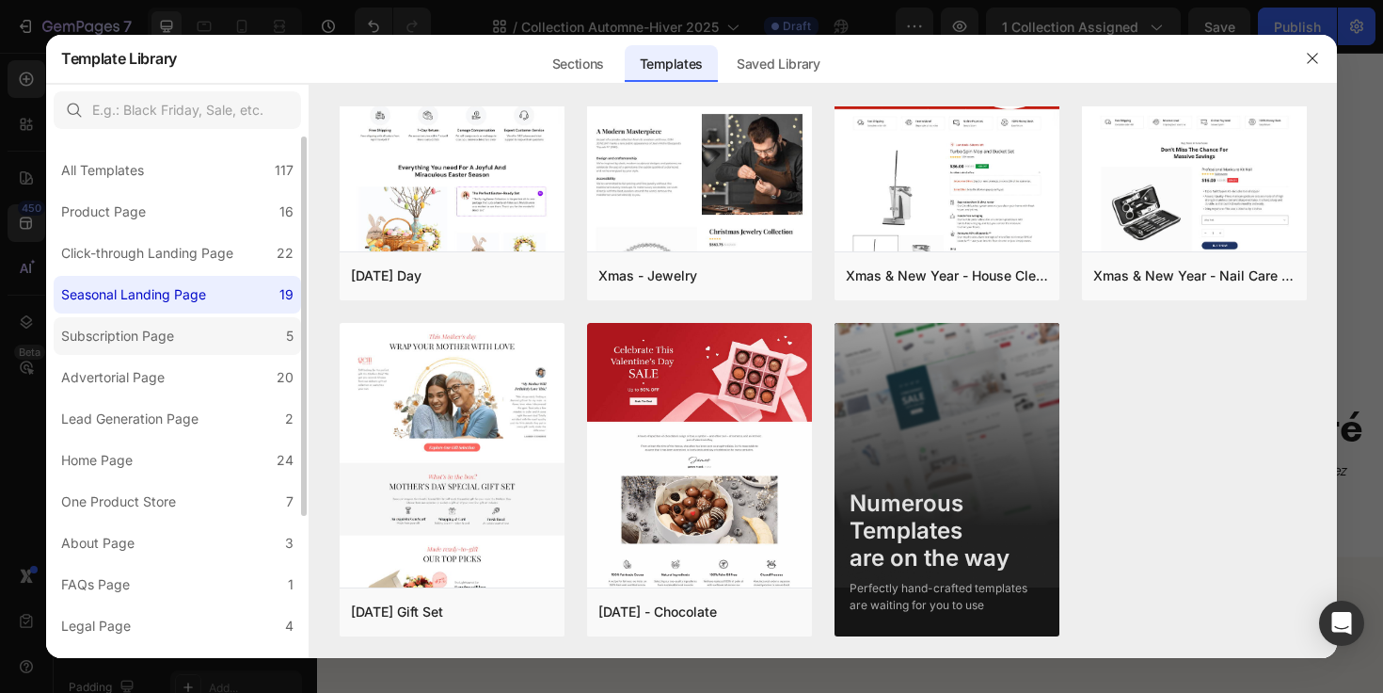
click at [70, 345] on div "Subscription Page" at bounding box center [117, 336] width 113 height 23
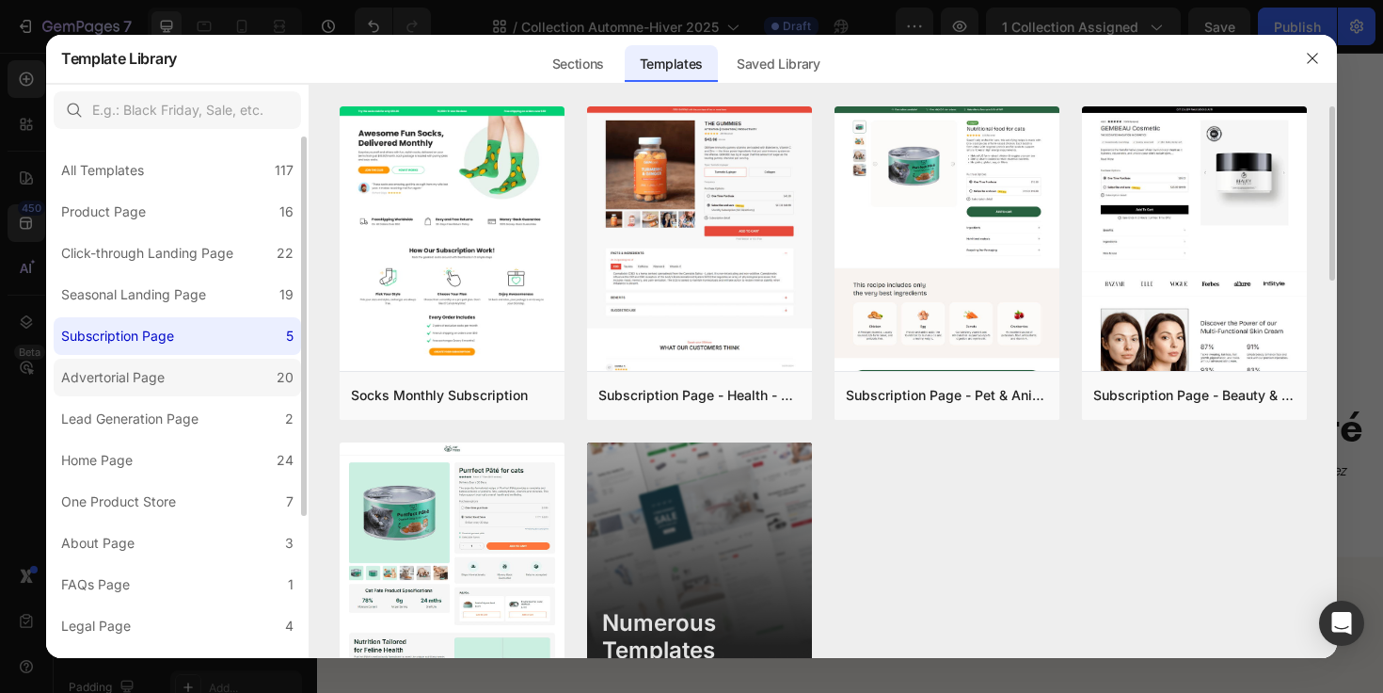
click at [98, 370] on div "Advertorial Page" at bounding box center [112, 377] width 103 height 23
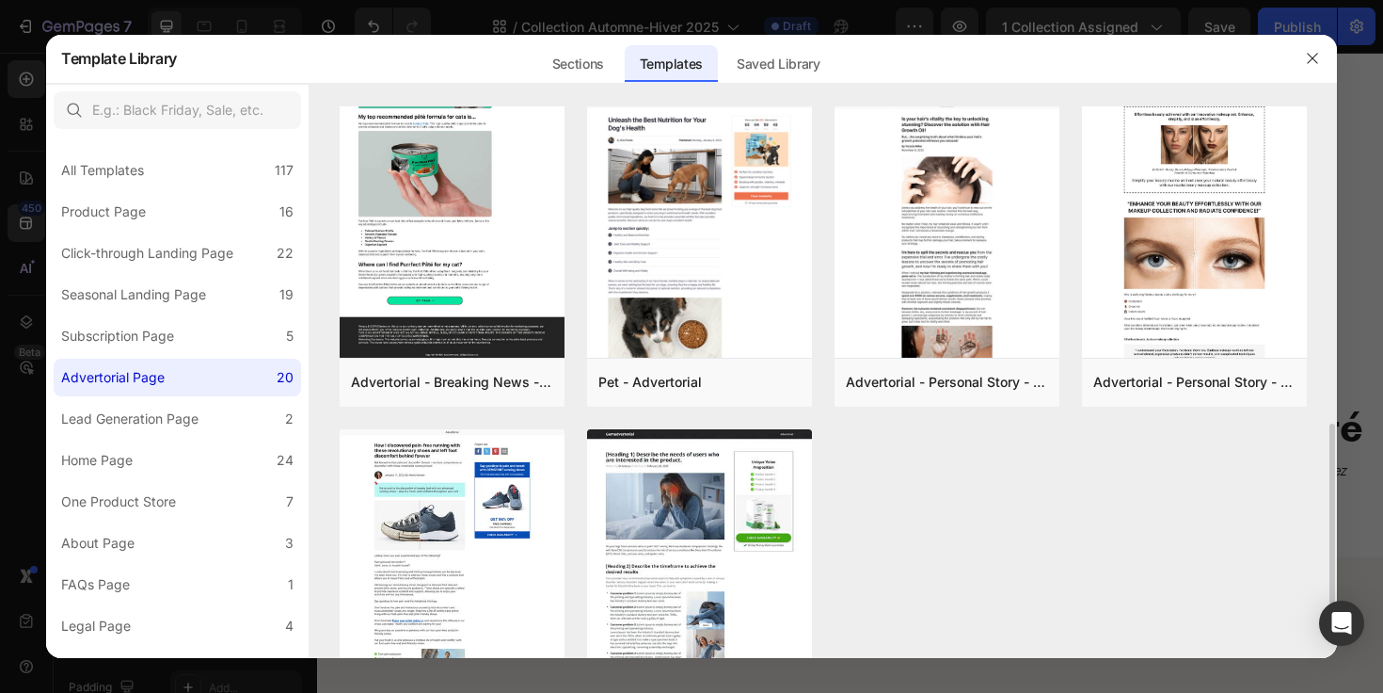
scroll to position [1090, 0]
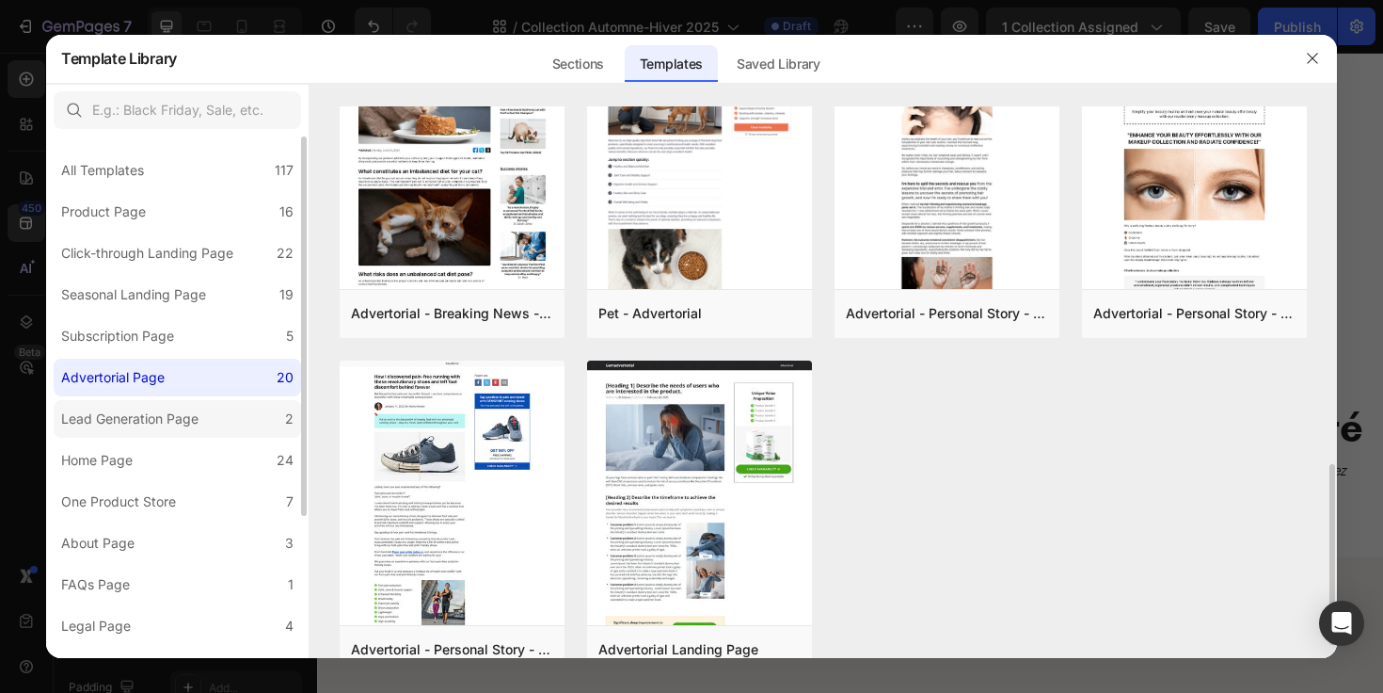
click at [137, 428] on div "Lead Generation Page" at bounding box center [129, 418] width 137 height 23
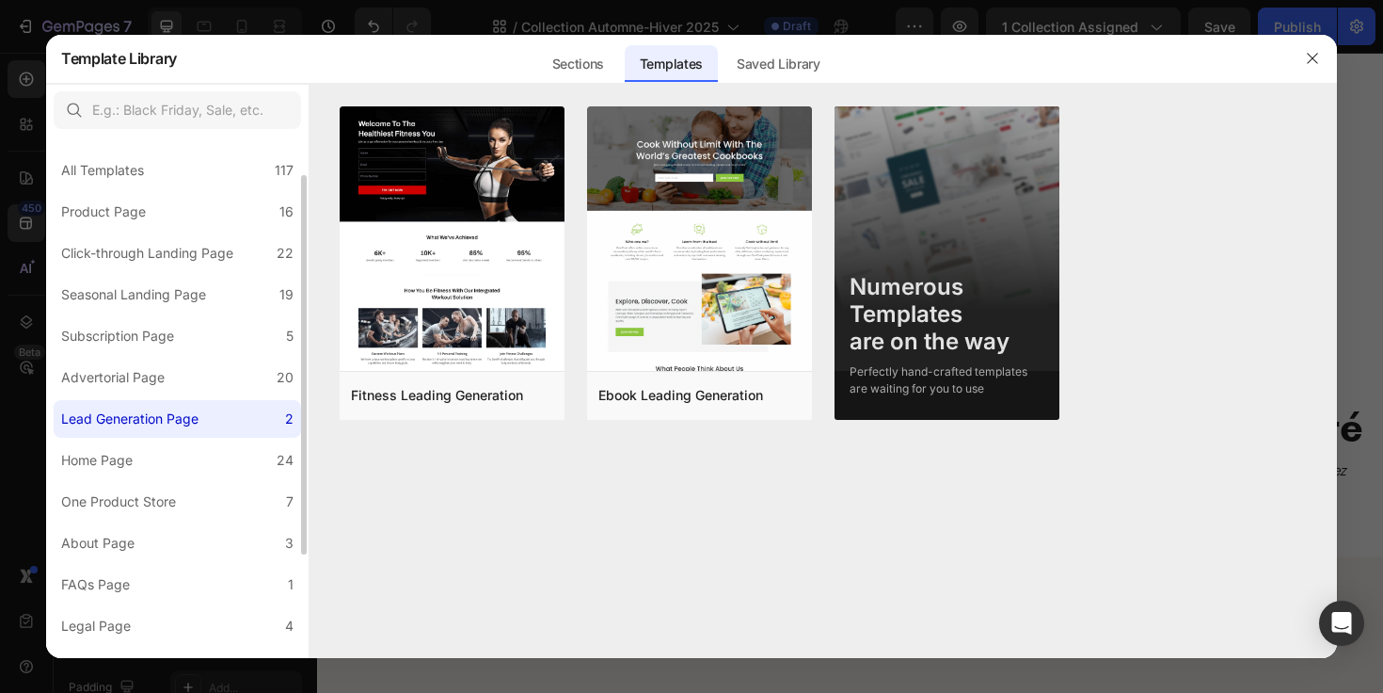
scroll to position [40, 0]
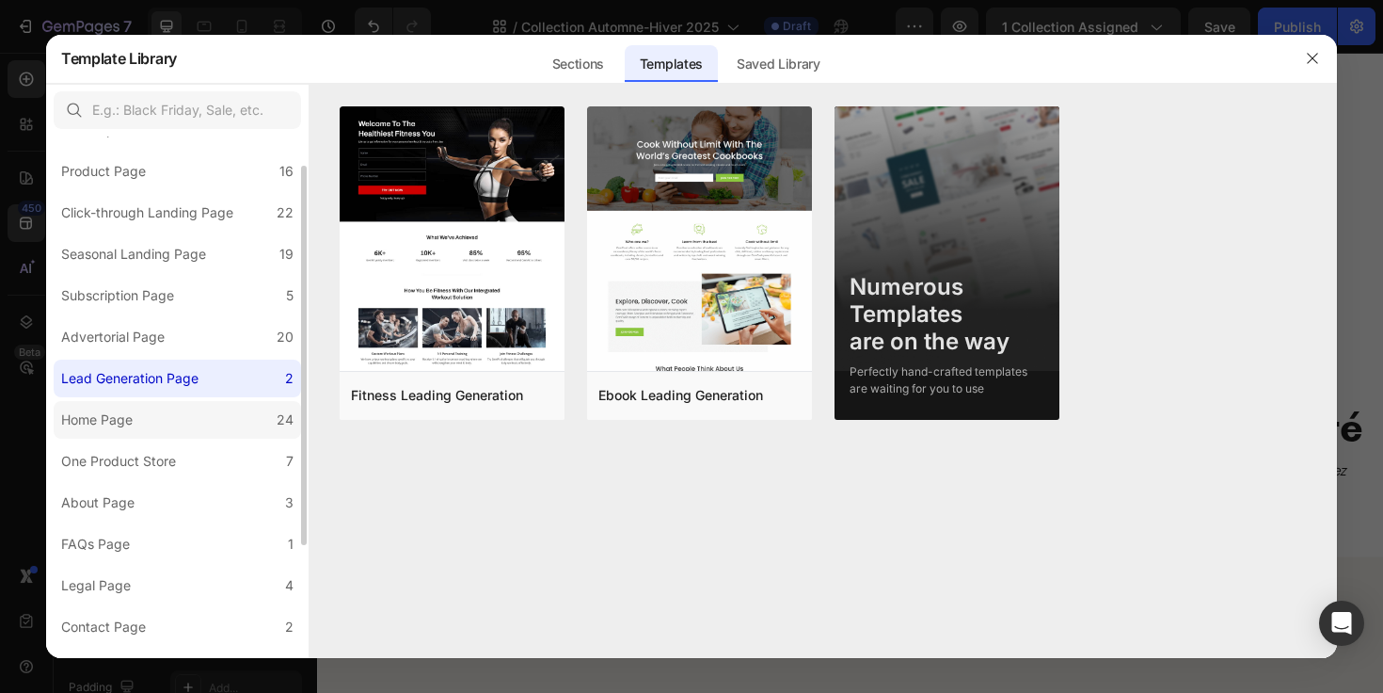
click at [158, 426] on label "Home Page 24" at bounding box center [177, 420] width 247 height 38
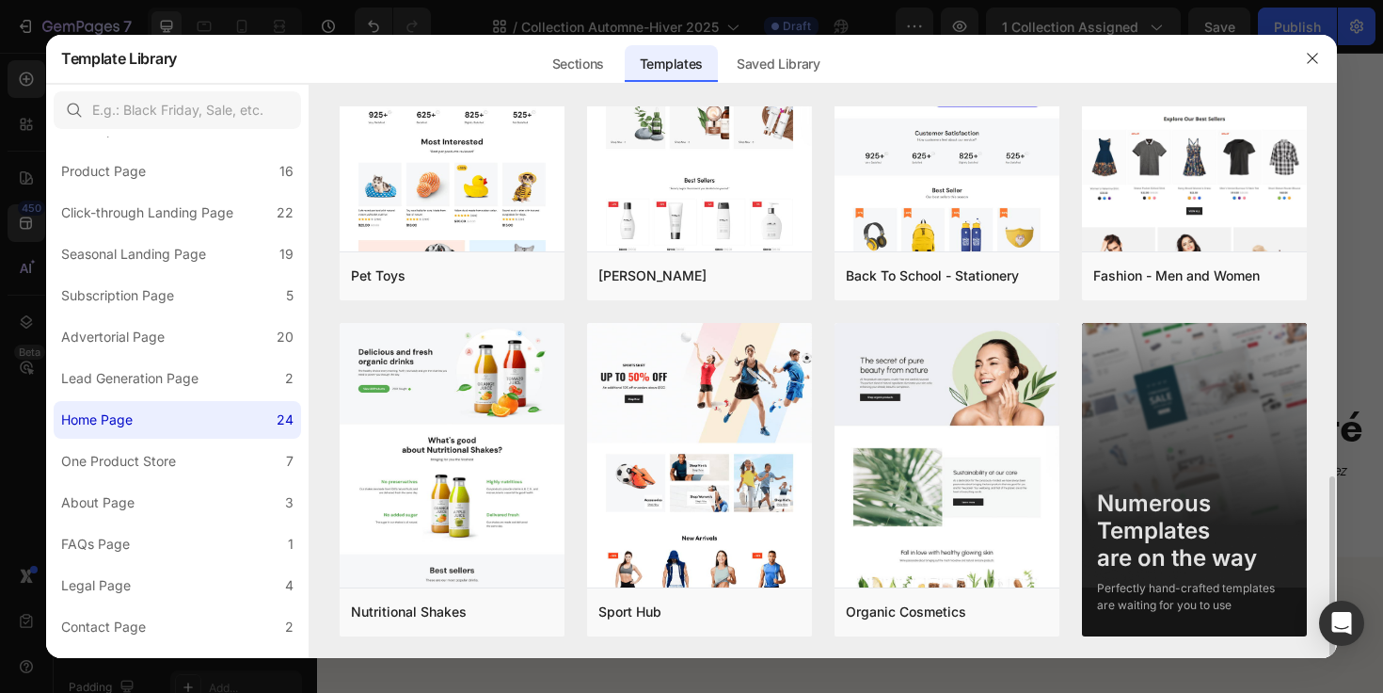
scroll to position [1123, 0]
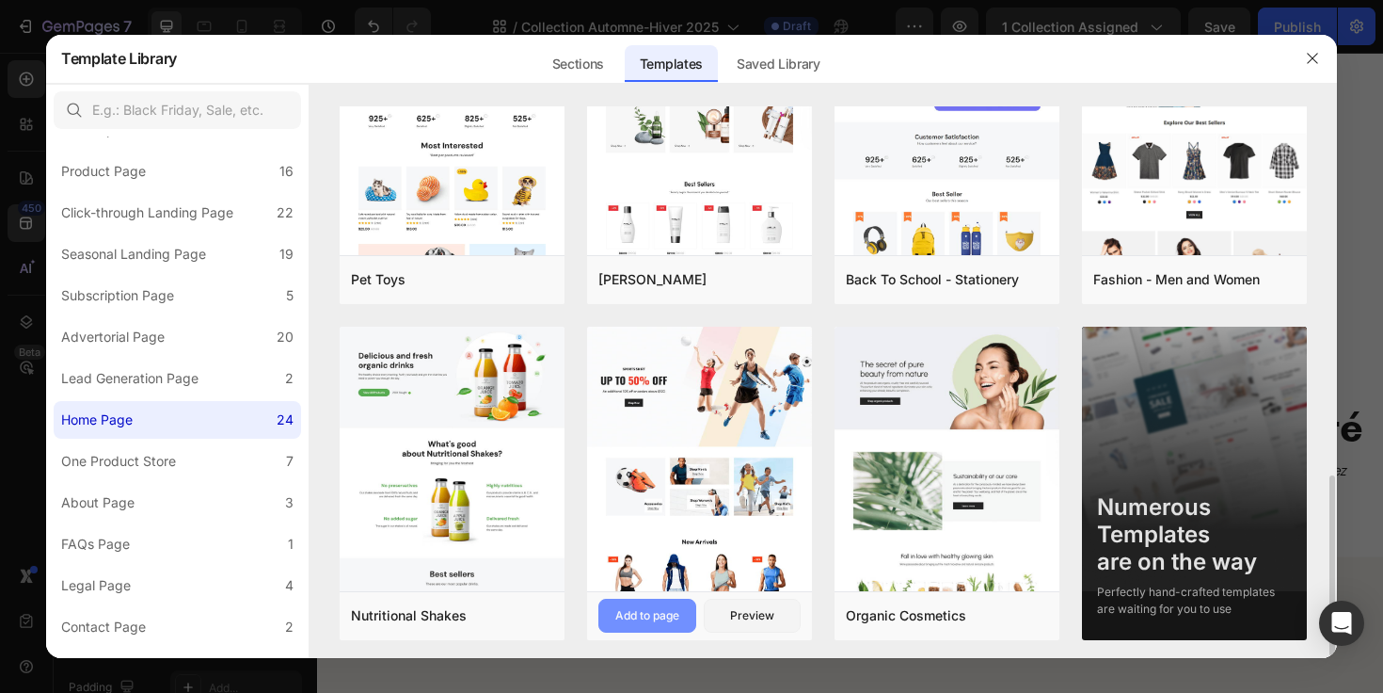
click at [628, 613] on div "Add to page" at bounding box center [647, 615] width 64 height 17
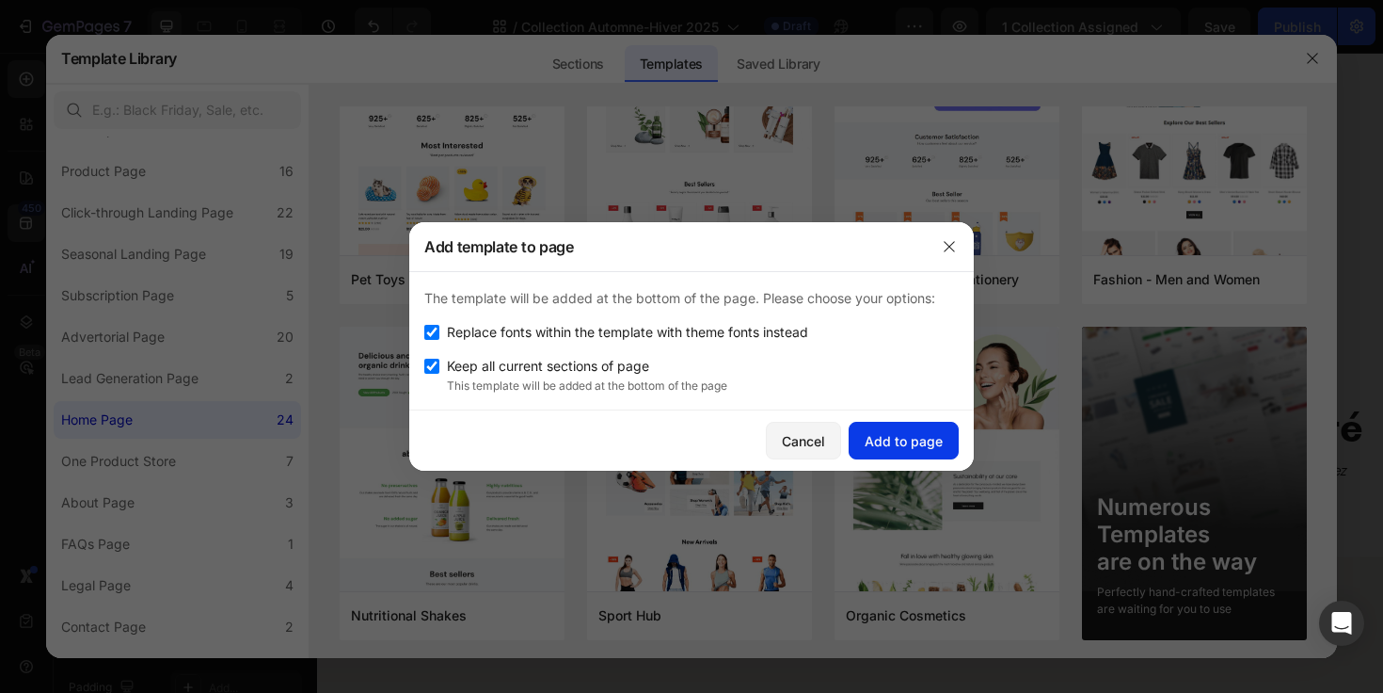
click at [884, 449] on div "Add to page" at bounding box center [904, 441] width 78 height 20
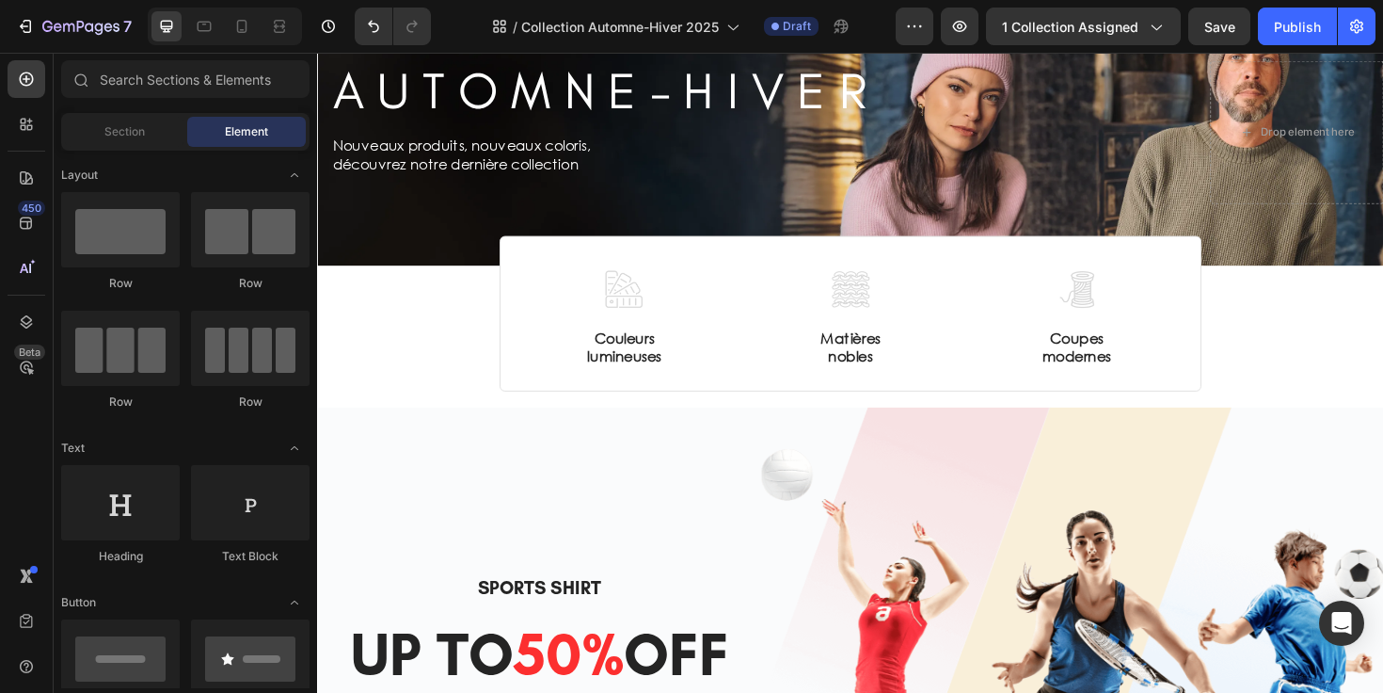
scroll to position [0, 0]
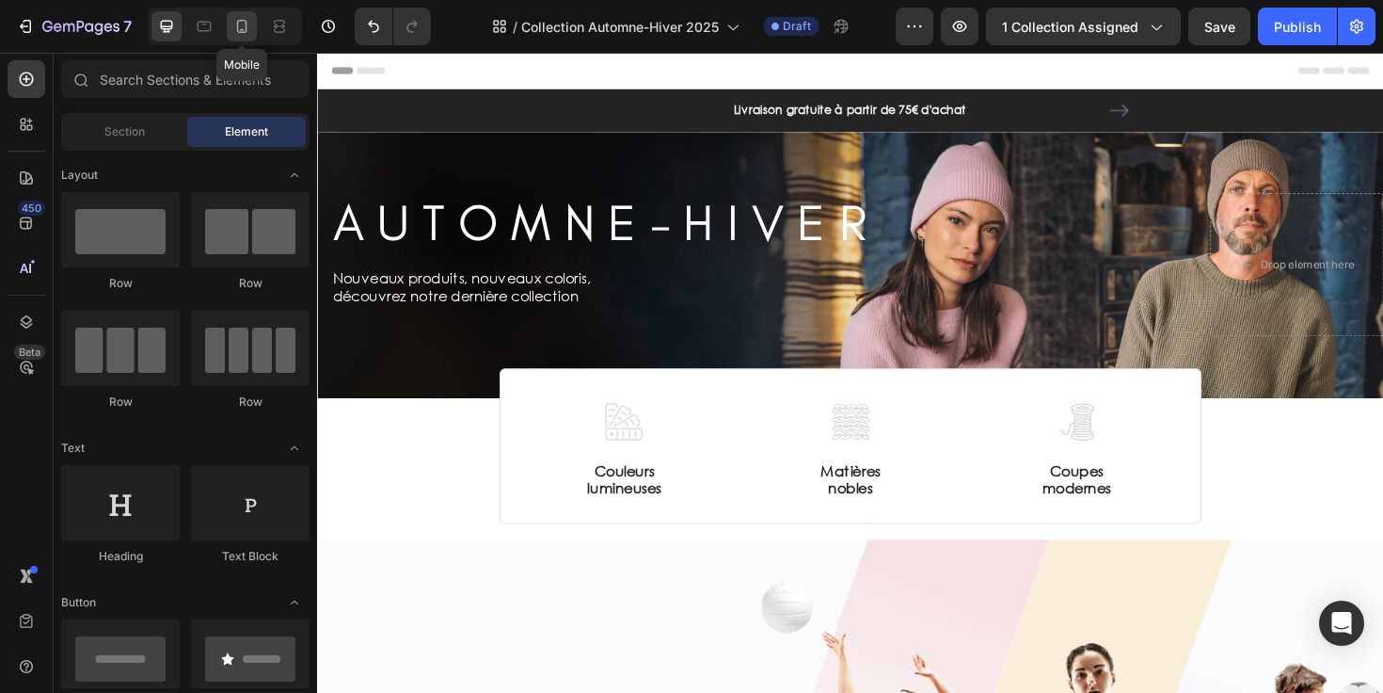
click at [234, 22] on icon at bounding box center [241, 26] width 19 height 19
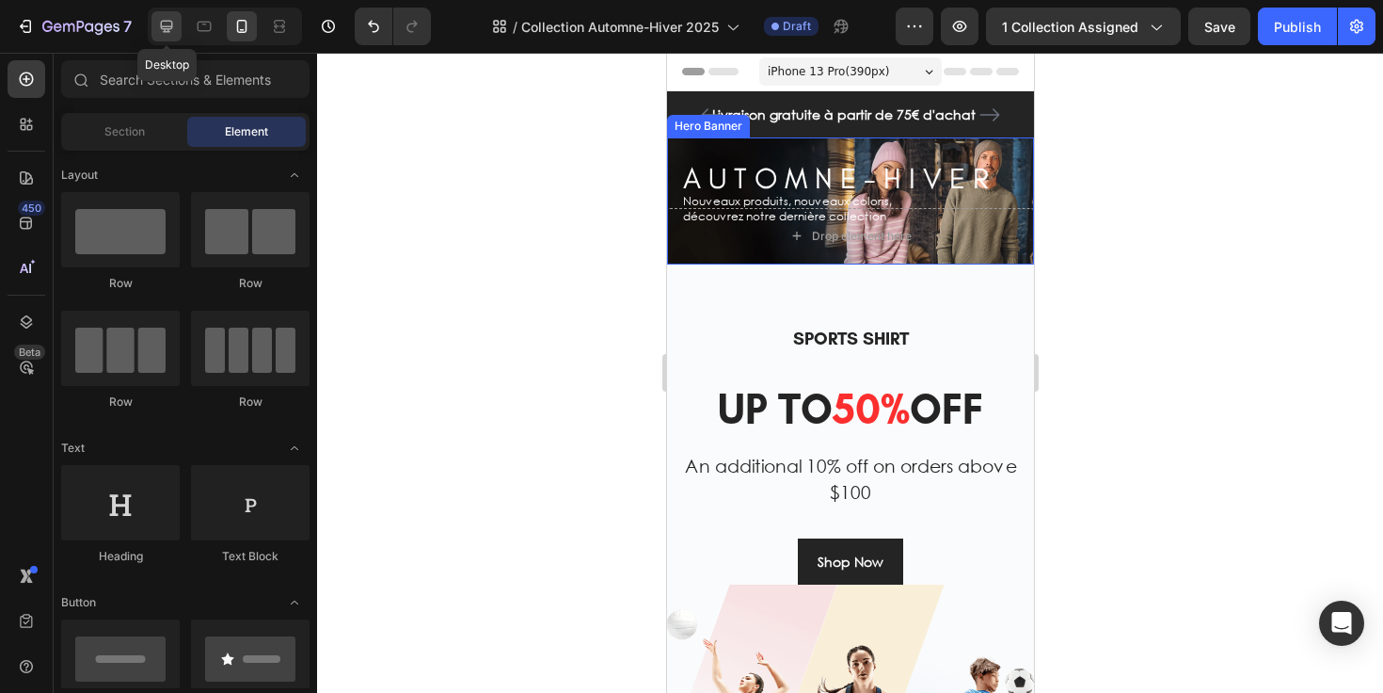
click at [163, 22] on icon at bounding box center [166, 26] width 19 height 19
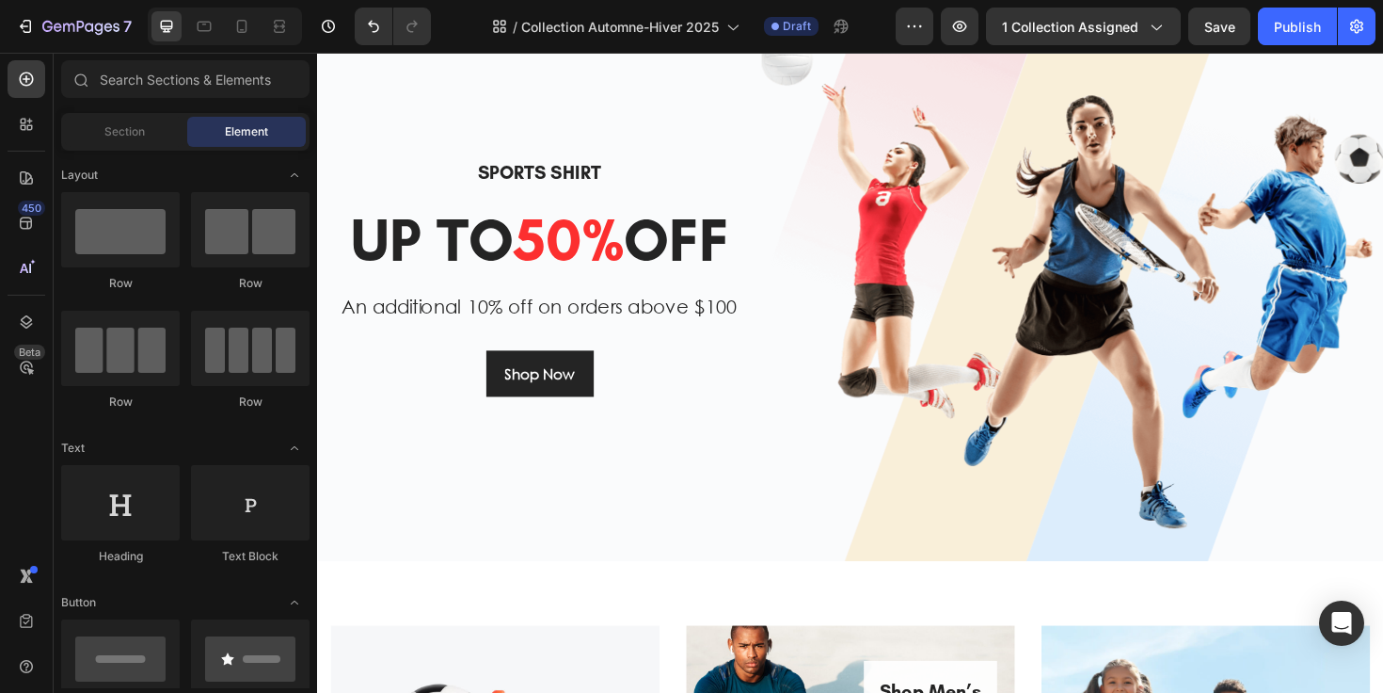
scroll to position [590, 0]
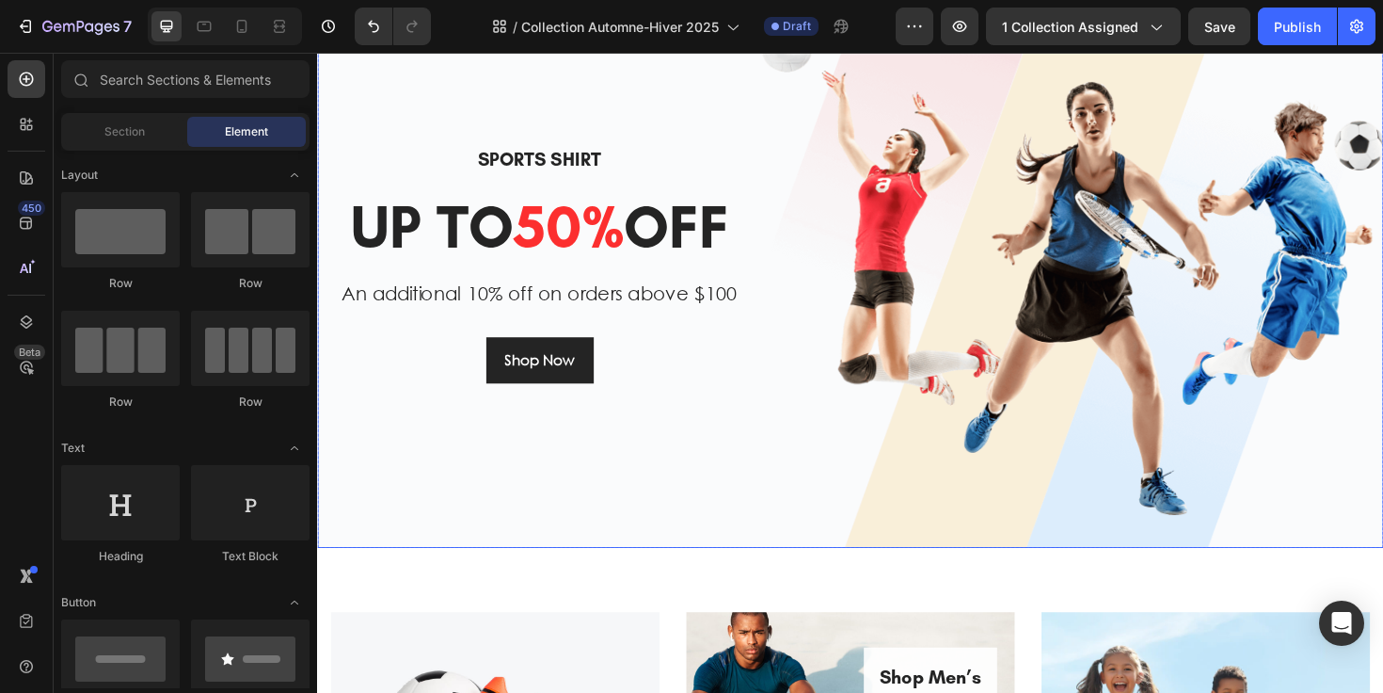
click at [418, 534] on div "Sports Shirt Heading up to 50% off Heading An additional 10% off on orders abov…" at bounding box center [552, 276] width 470 height 602
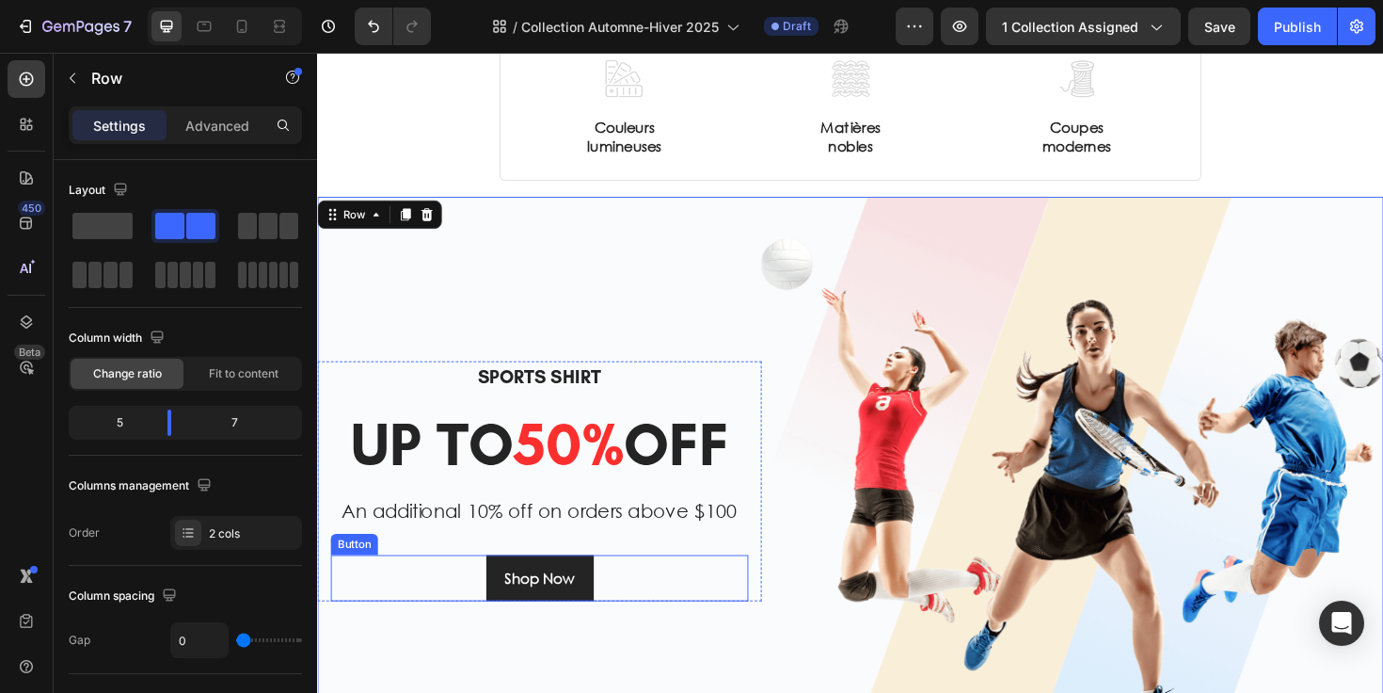
scroll to position [339, 0]
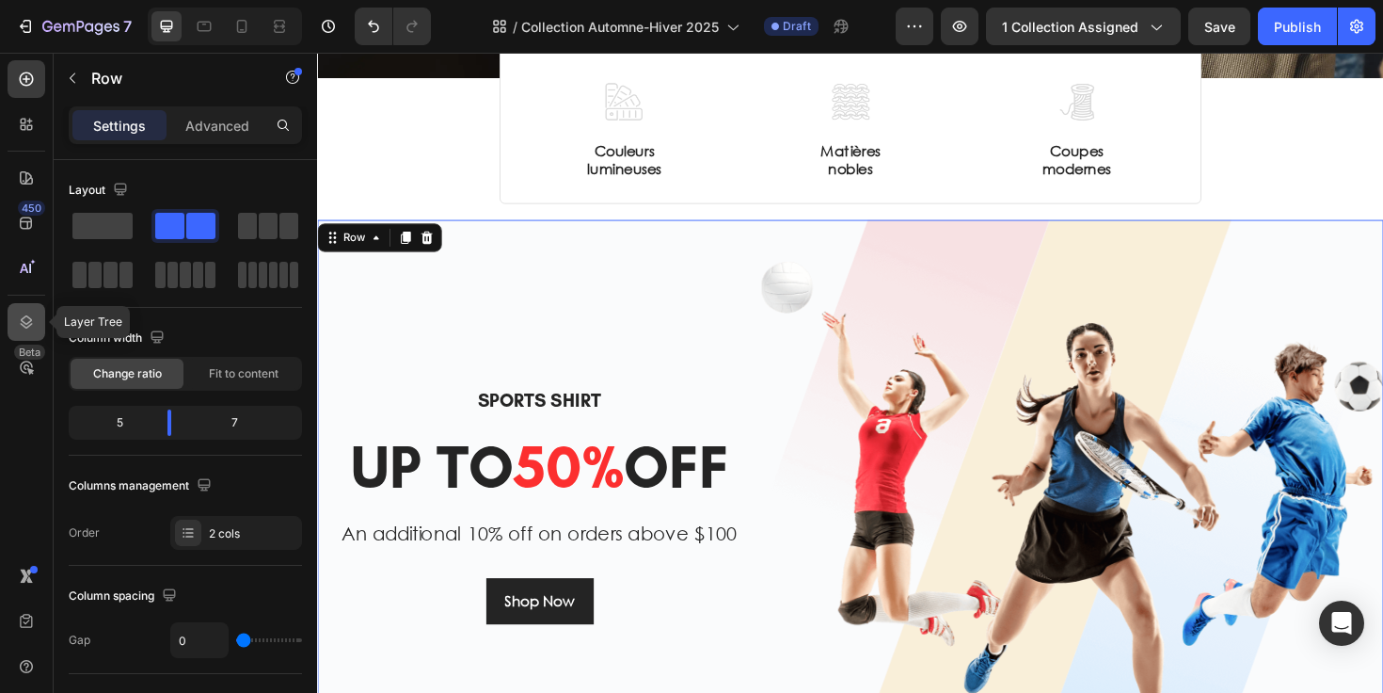
click at [21, 324] on icon at bounding box center [27, 321] width 12 height 13
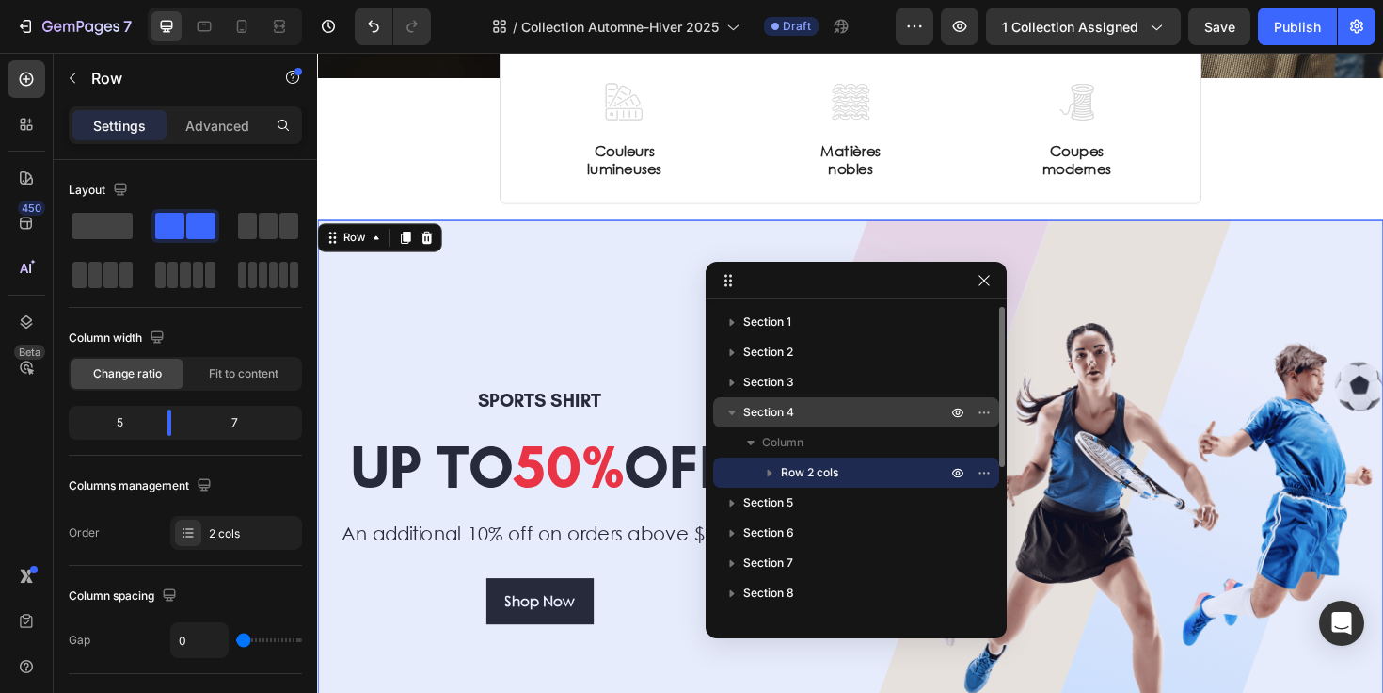
click at [786, 418] on span "Section 4" at bounding box center [768, 412] width 51 height 19
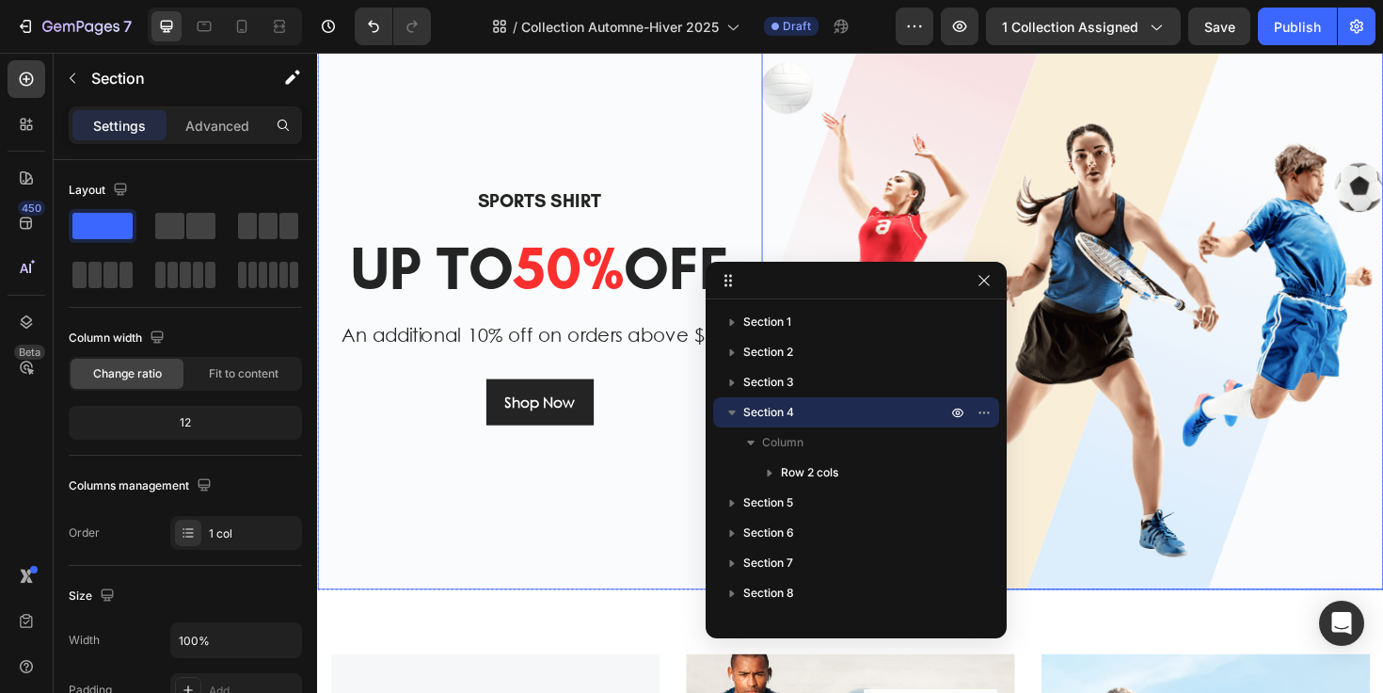
scroll to position [440, 0]
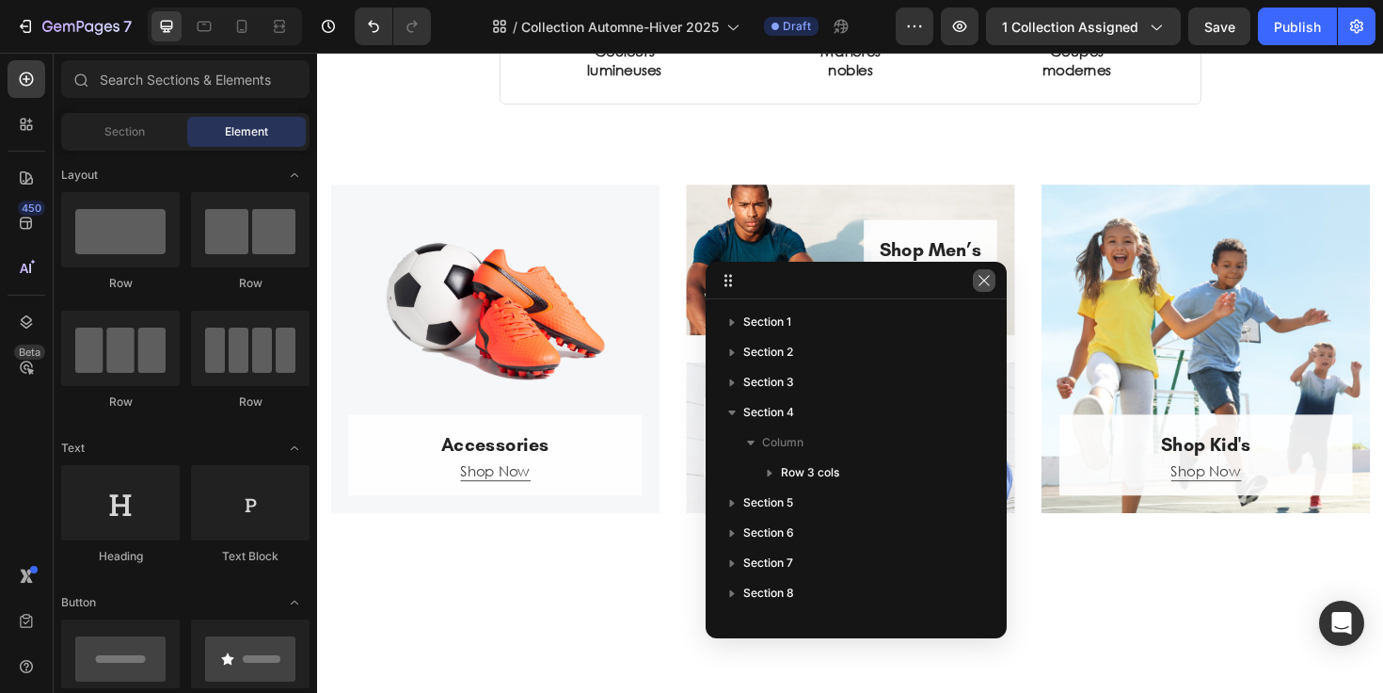
click at [988, 279] on icon "button" at bounding box center [984, 280] width 15 height 15
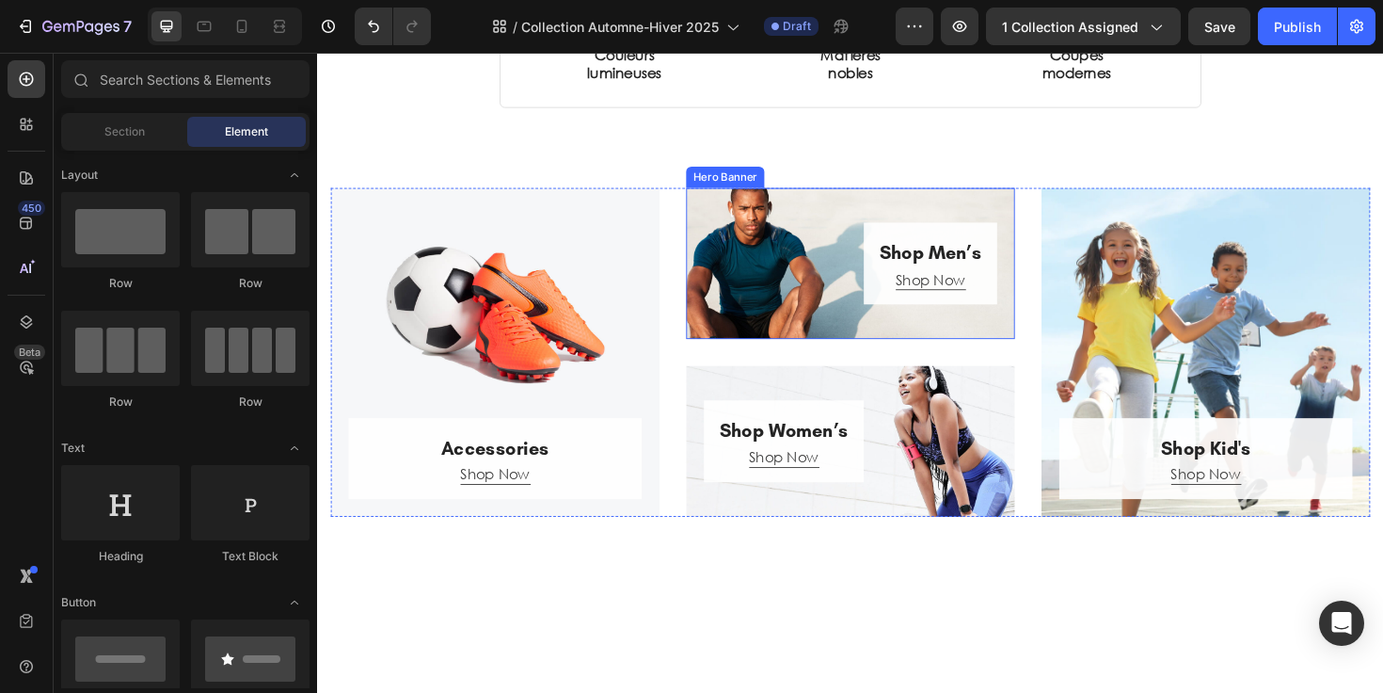
scroll to position [184, 0]
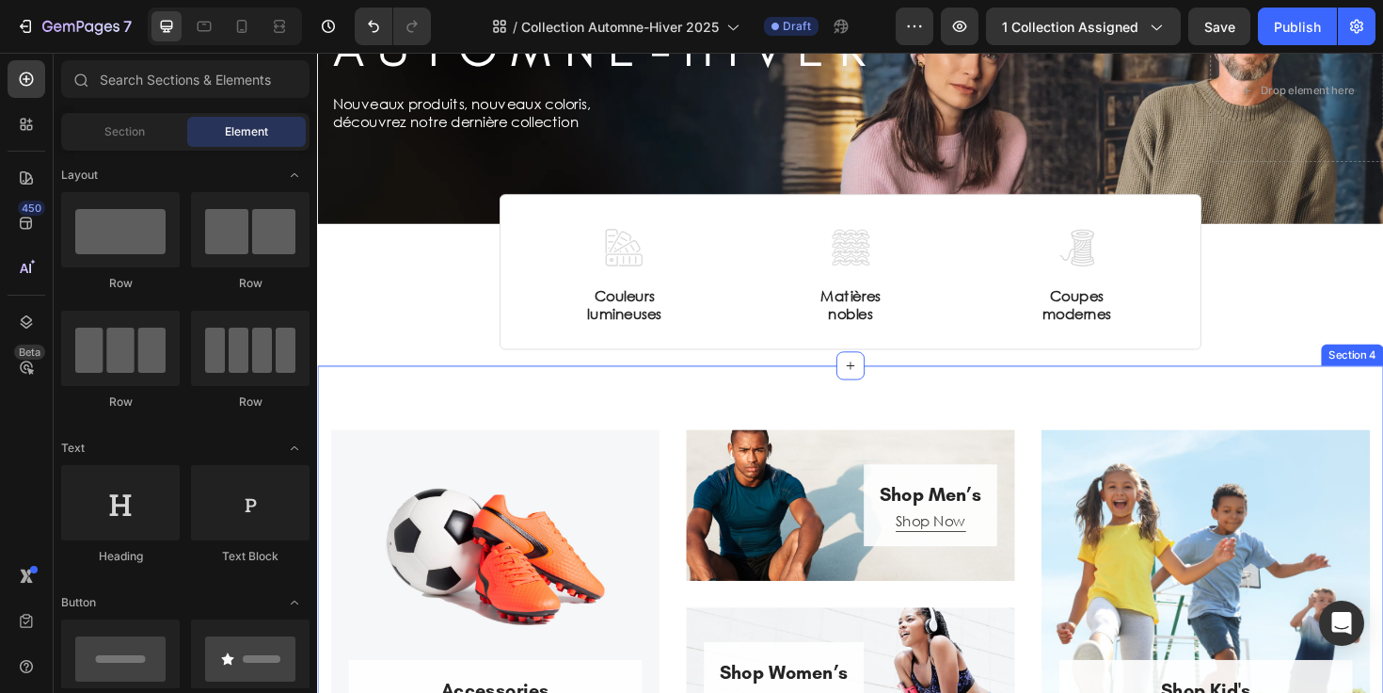
click at [997, 398] on div "Accessories Heading Shop Now Button Row Hero Banner Shop Men’s Heading Shop Now…" at bounding box center [881, 626] width 1129 height 484
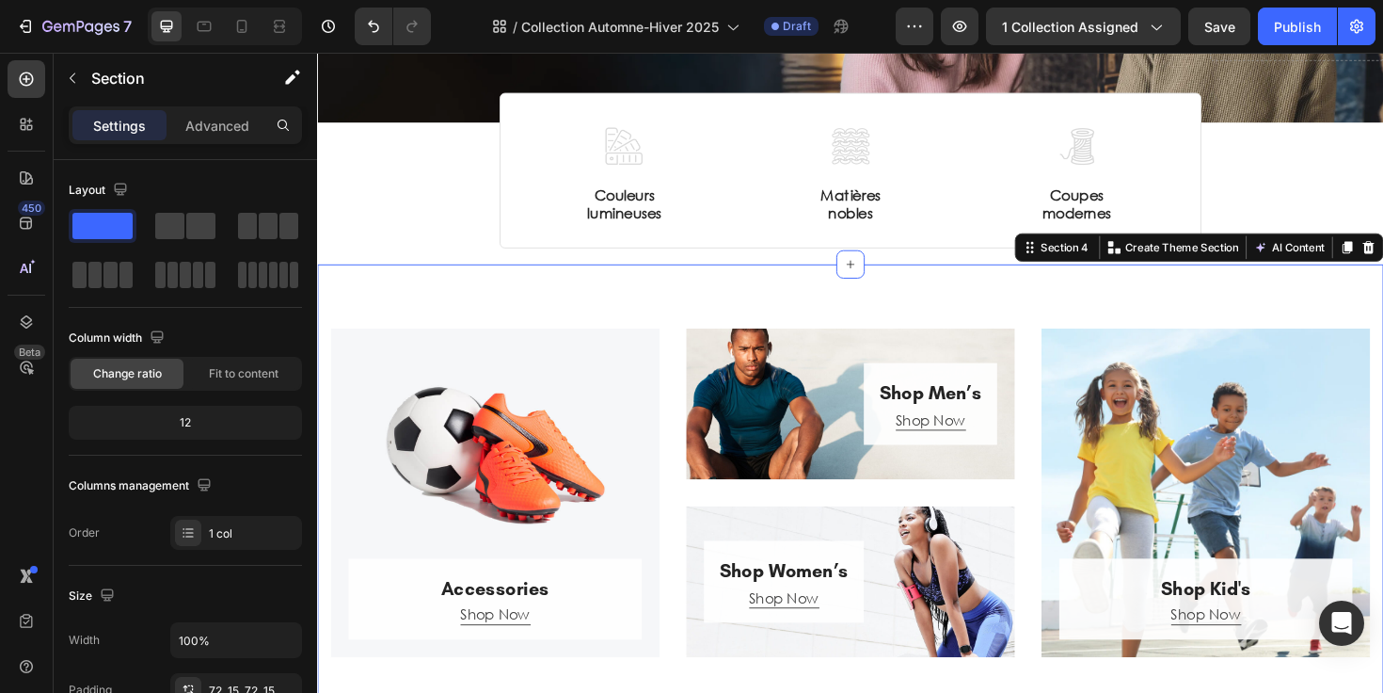
scroll to position [364, 0]
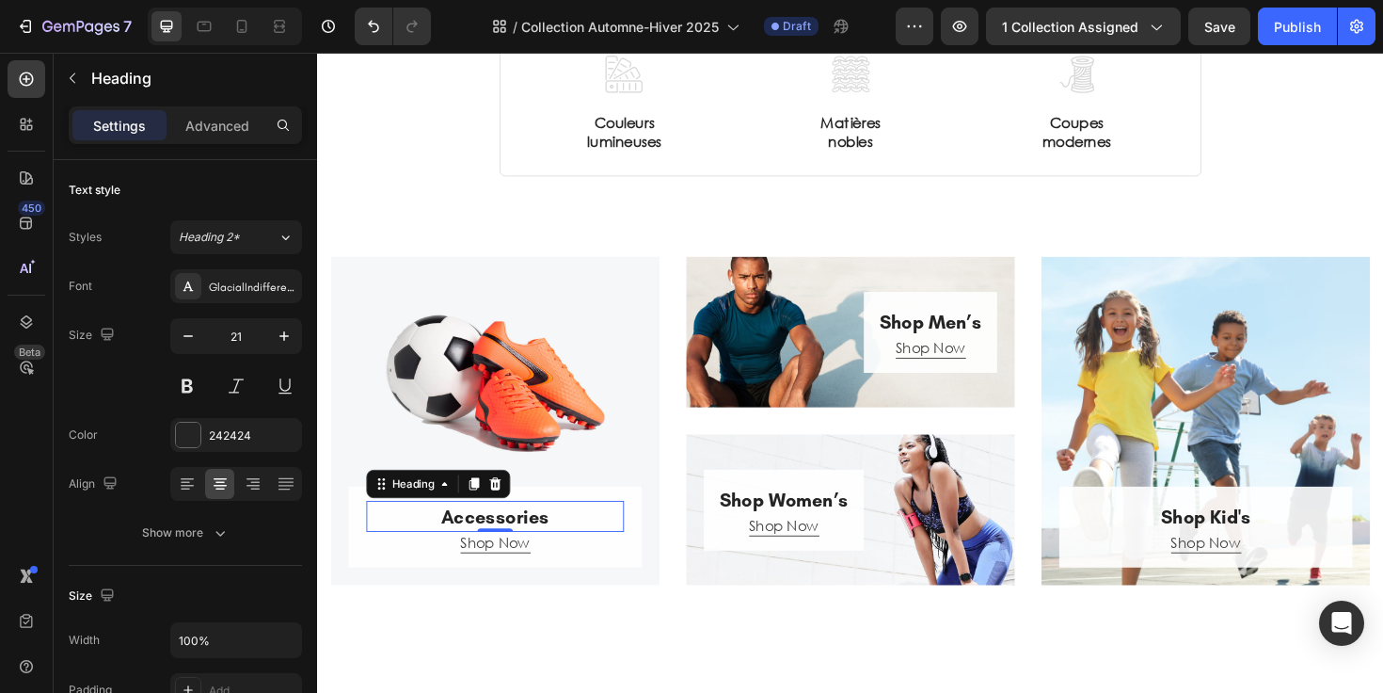
click at [543, 539] on p "Accessories" at bounding box center [505, 544] width 269 height 30
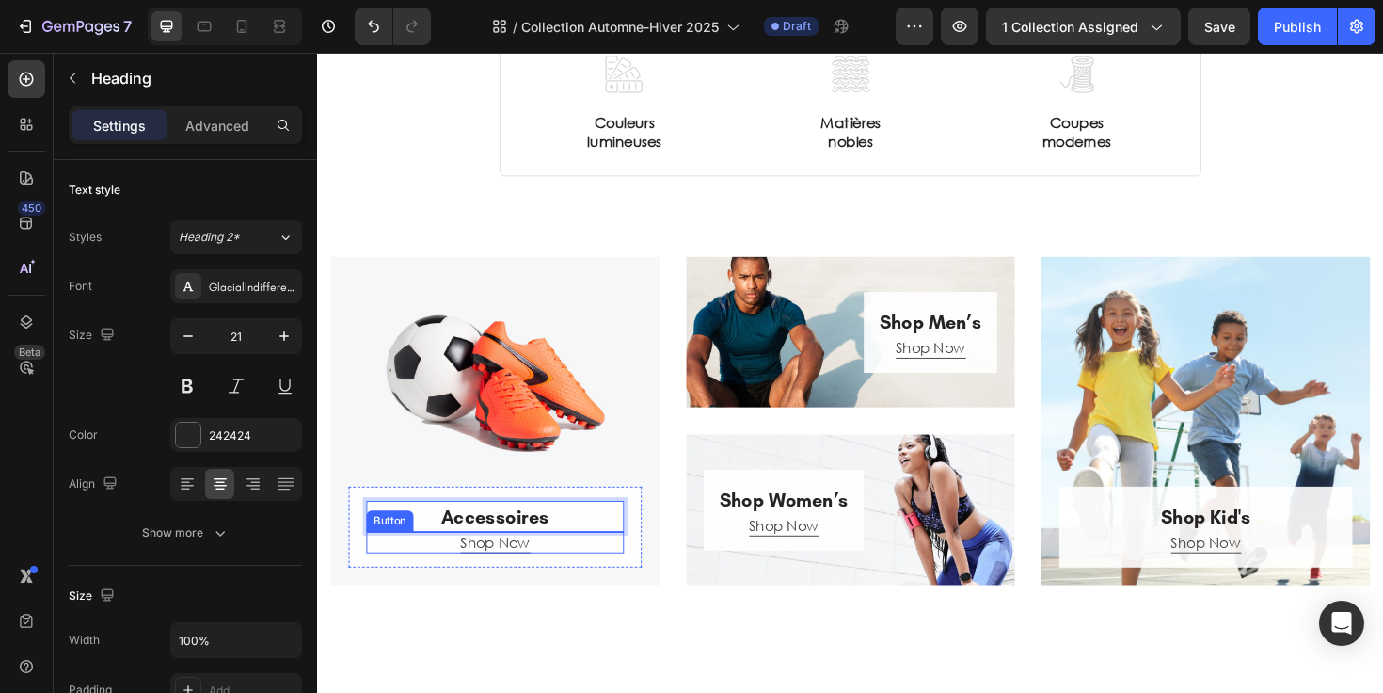
click at [542, 569] on div "Shop Now Button" at bounding box center [505, 571] width 273 height 23
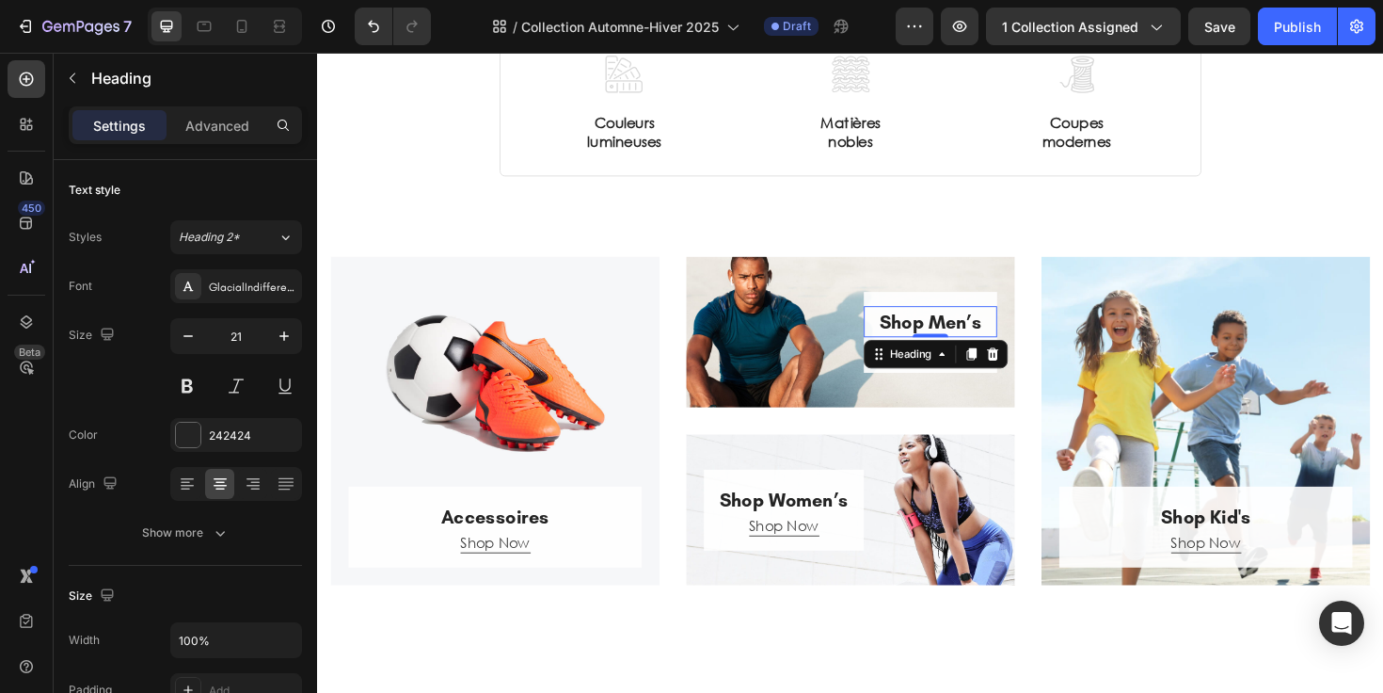
click at [944, 333] on p "Shop Men’s" at bounding box center [966, 338] width 137 height 30
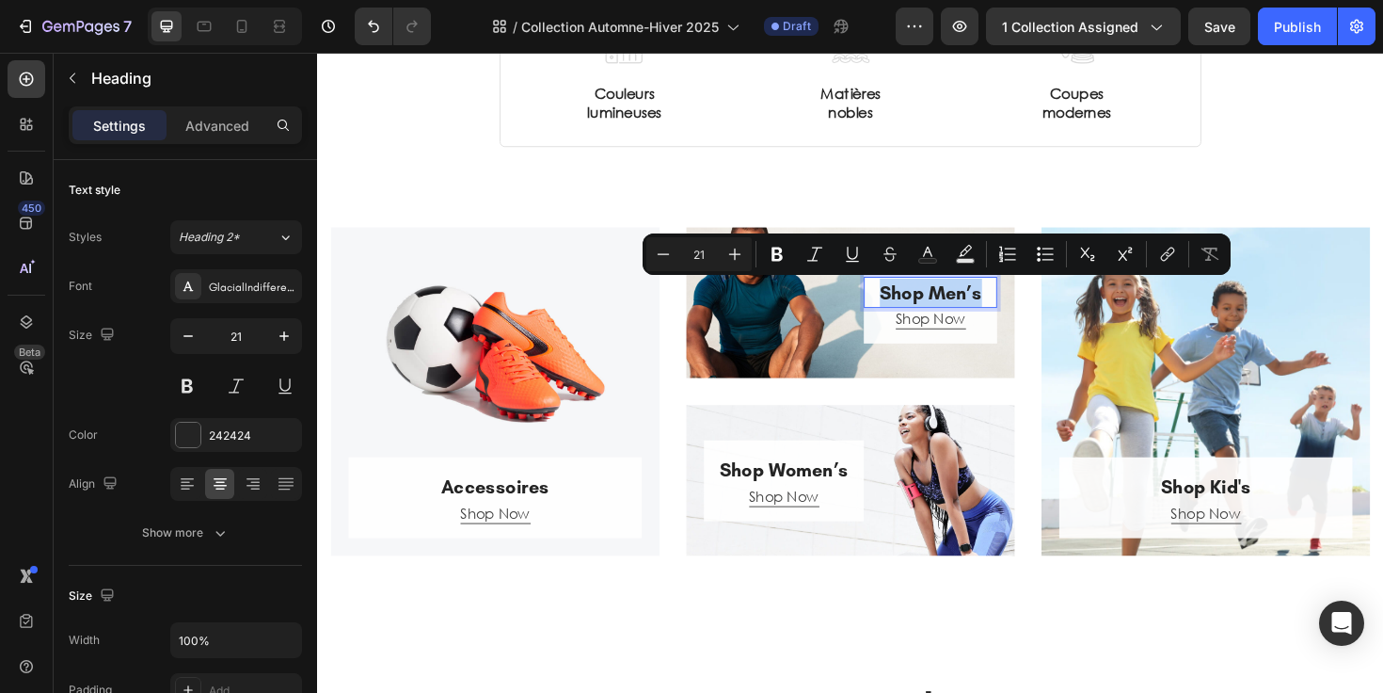
scroll to position [400, 0]
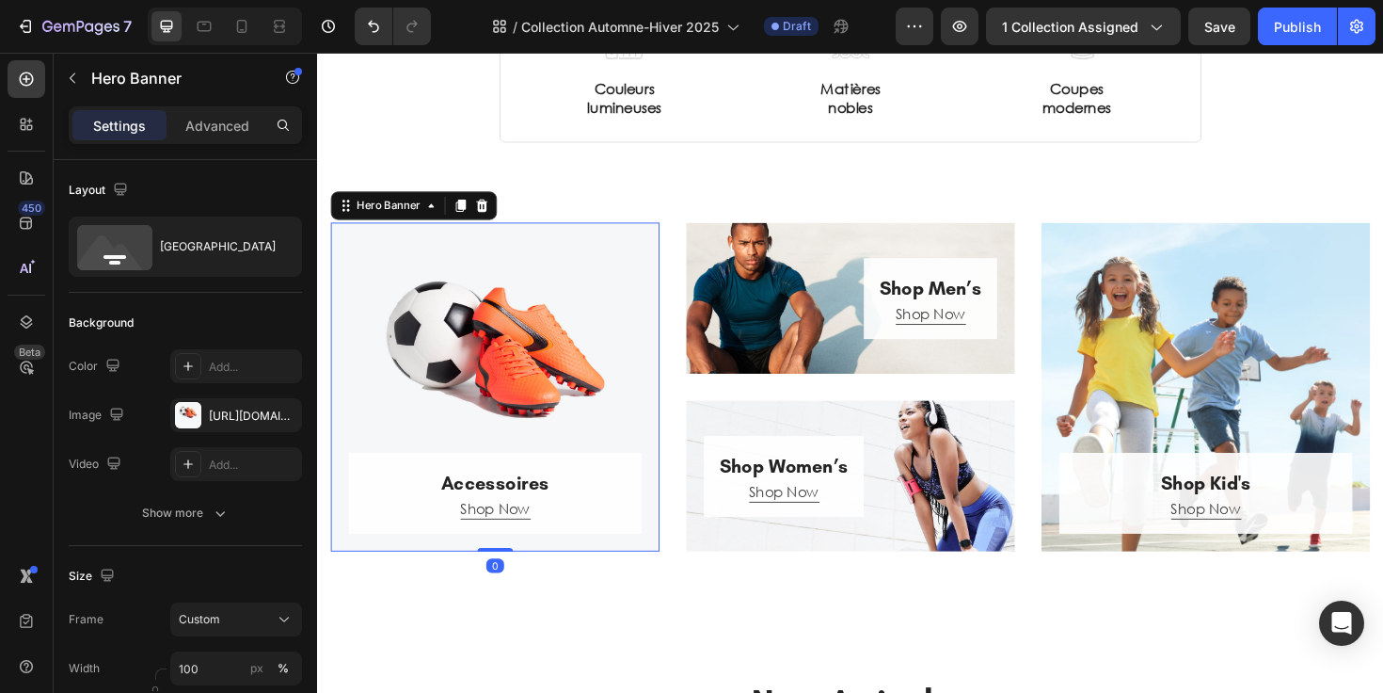
click at [574, 360] on div "Overlay" at bounding box center [505, 406] width 348 height 348
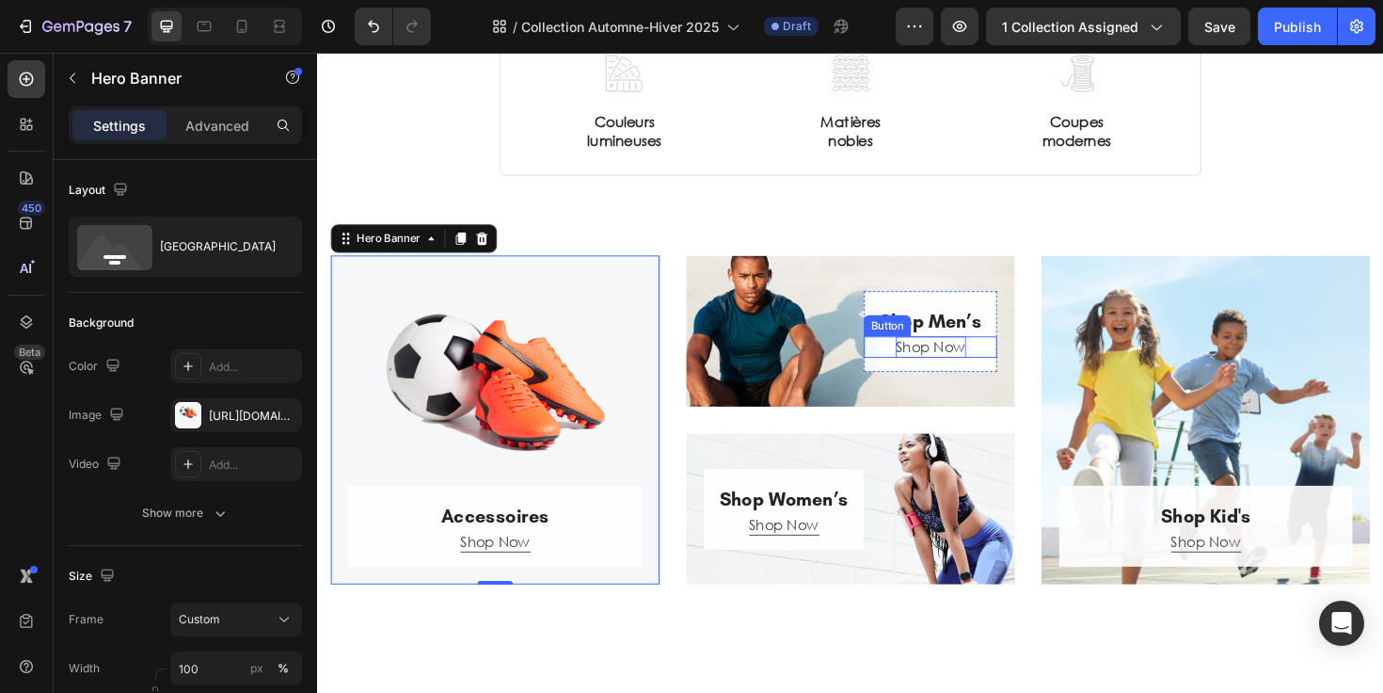
scroll to position [363, 0]
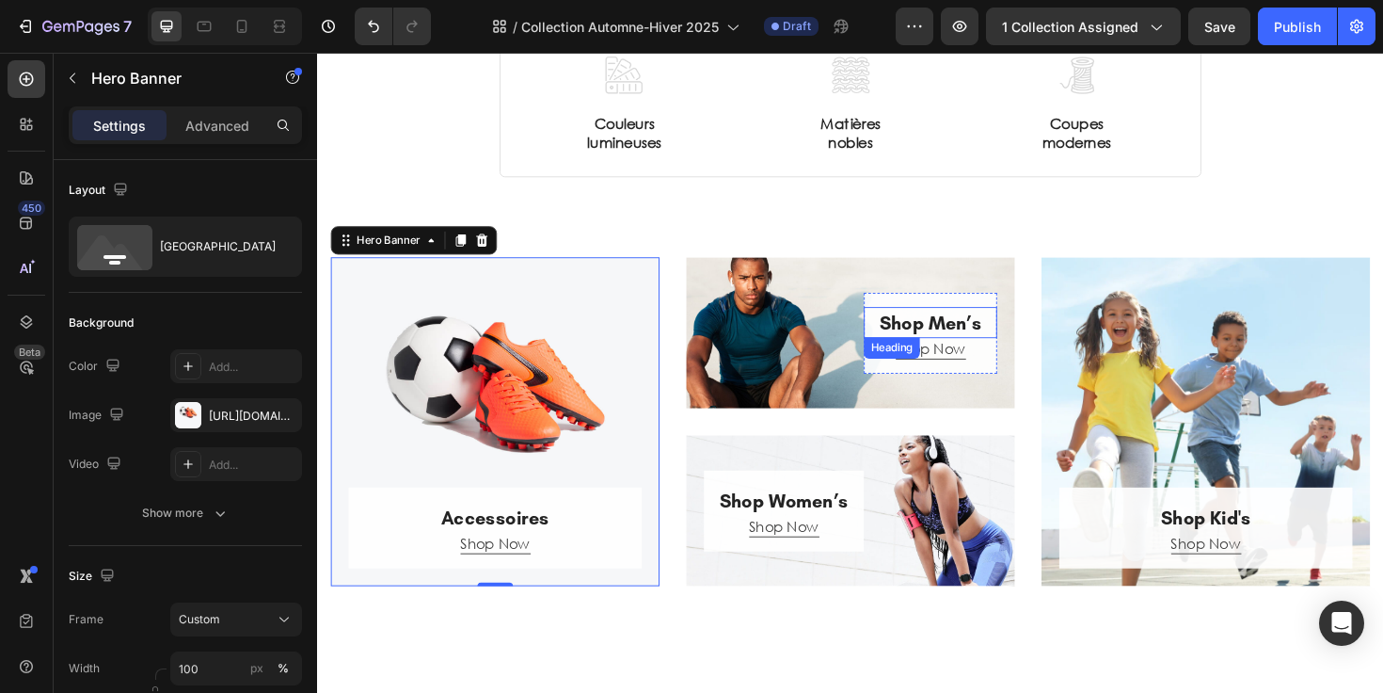
click at [984, 338] on p "Shop Men’s" at bounding box center [966, 339] width 137 height 30
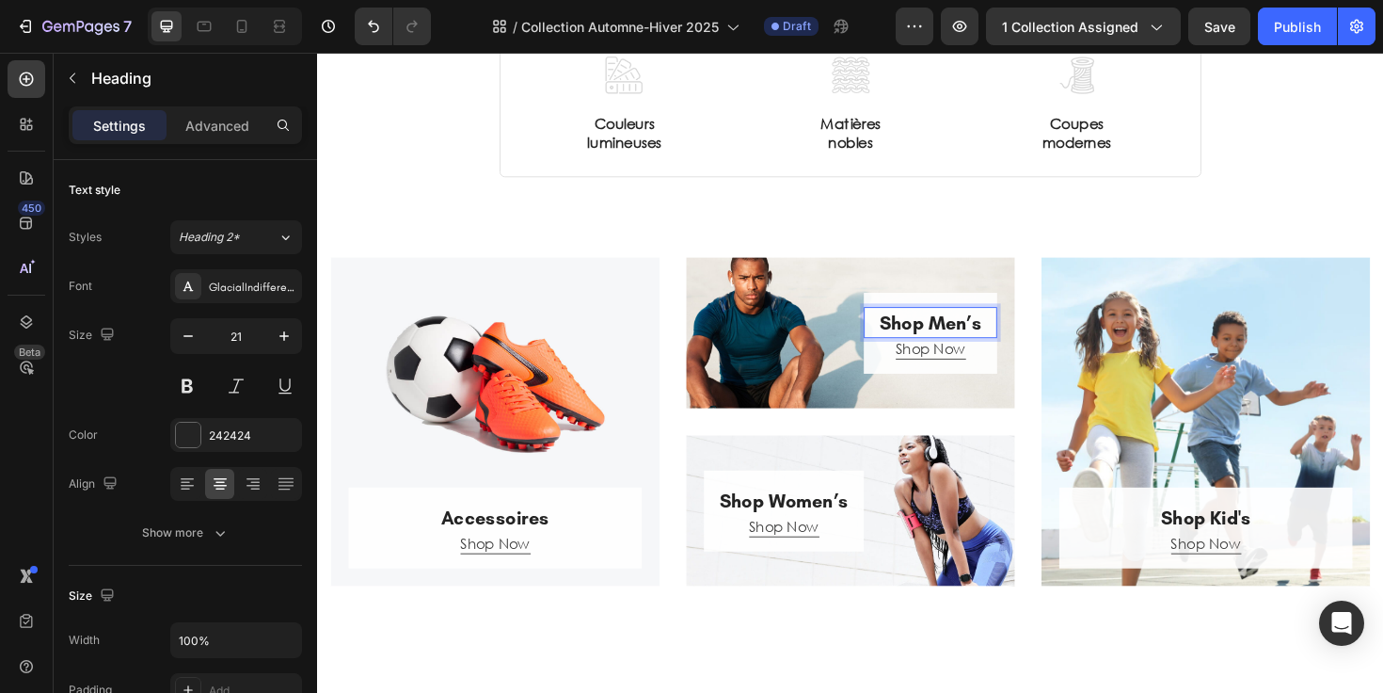
click at [984, 338] on p "Shop Men’s" at bounding box center [966, 339] width 137 height 30
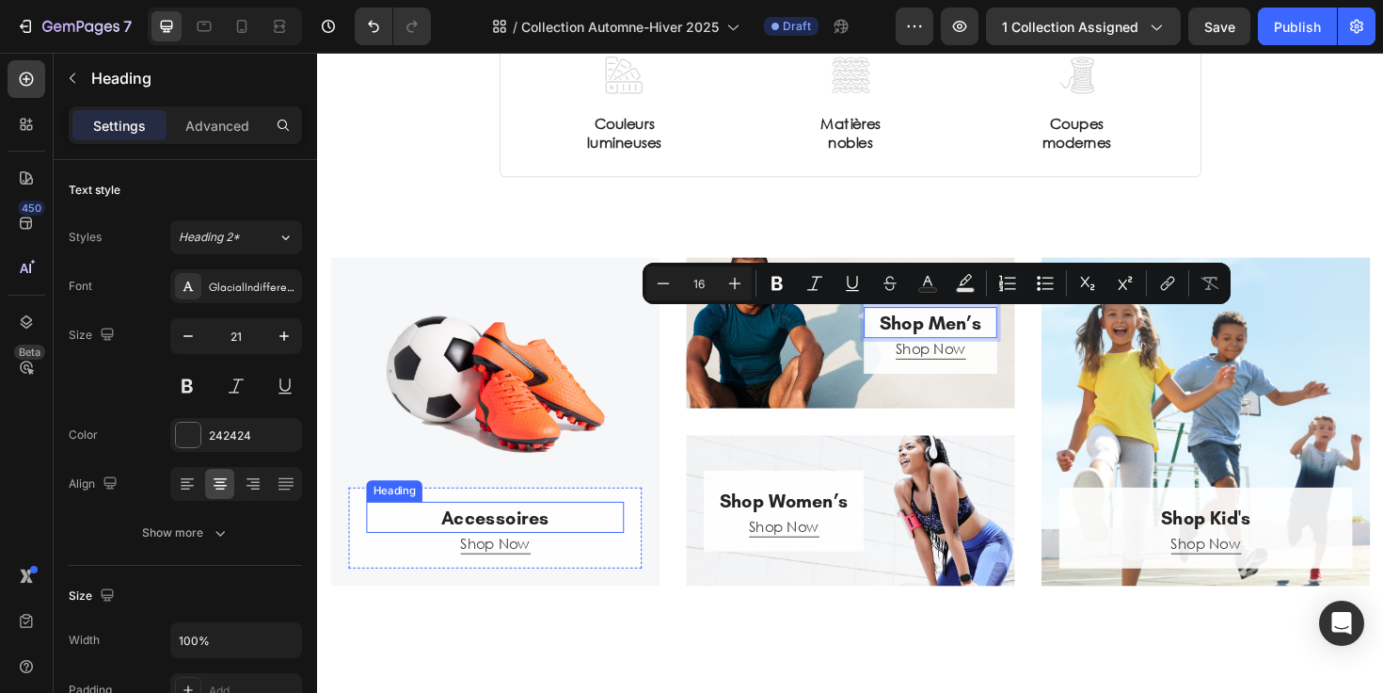
click at [535, 545] on p "Accessoires" at bounding box center [505, 545] width 269 height 30
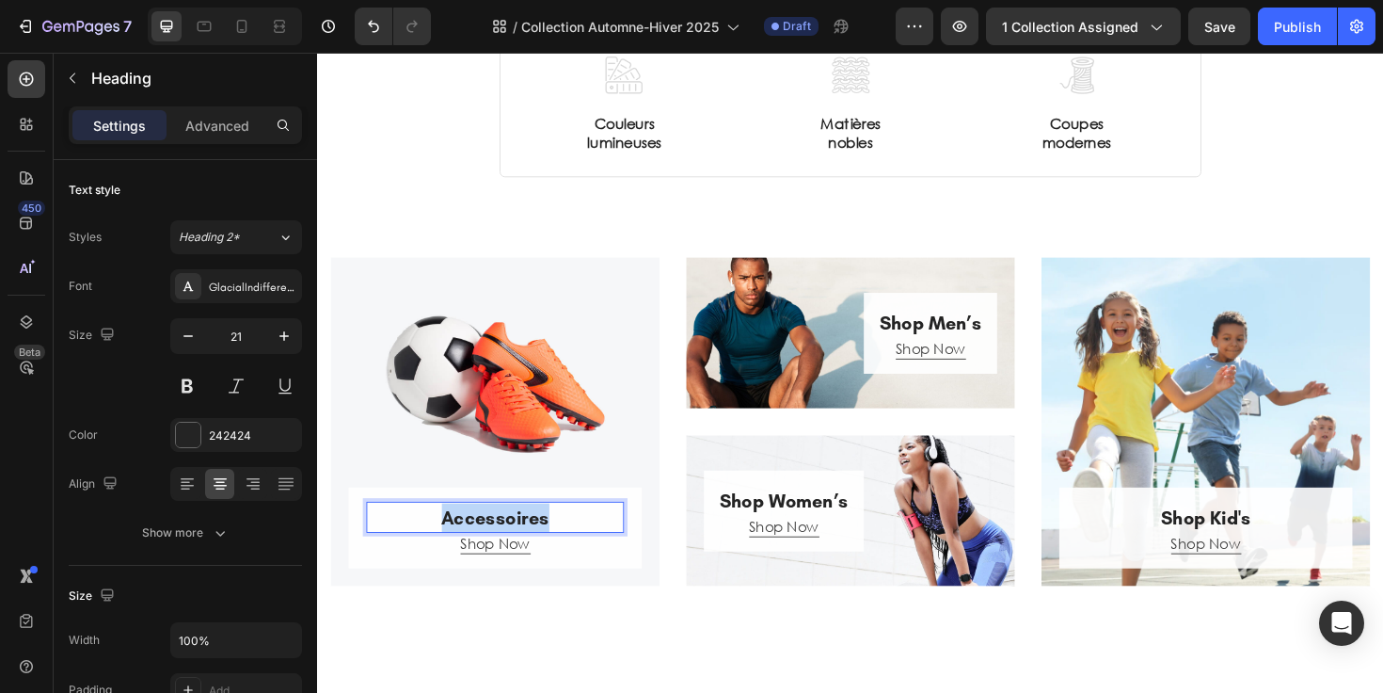
click at [535, 545] on p "Accessoires" at bounding box center [505, 545] width 269 height 30
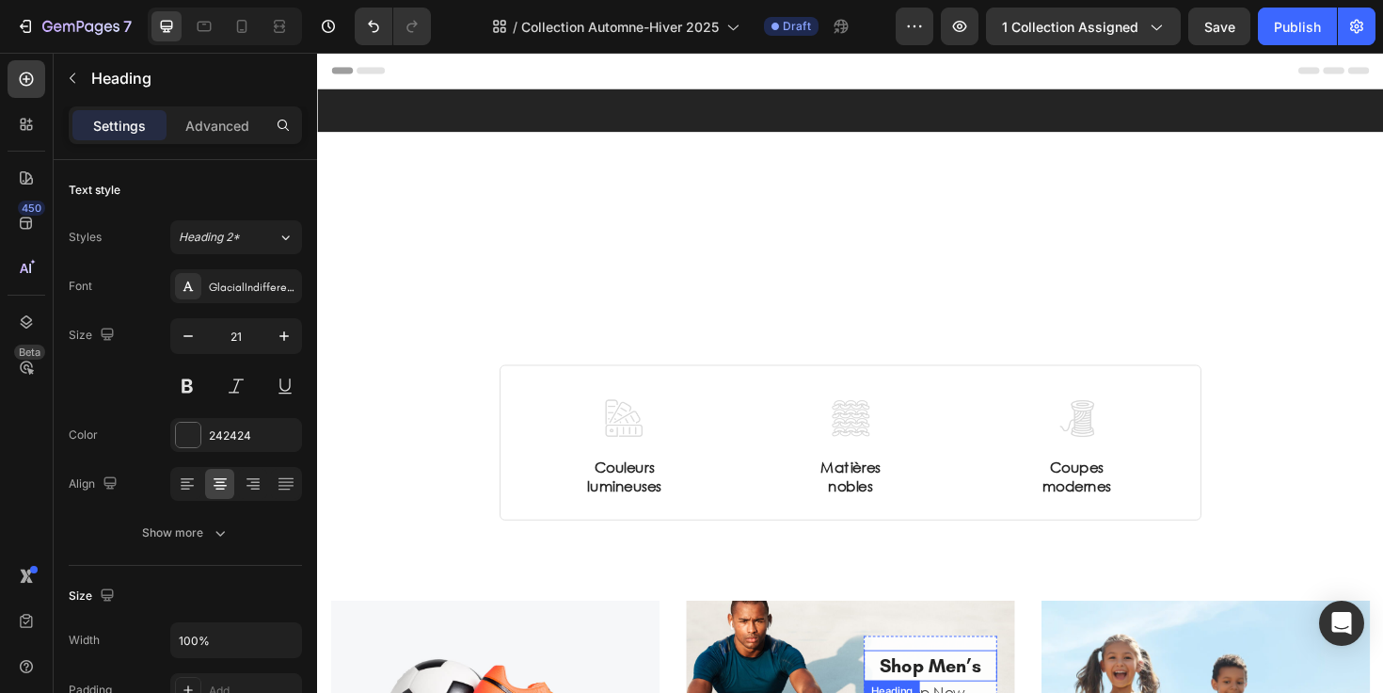
scroll to position [363, 0]
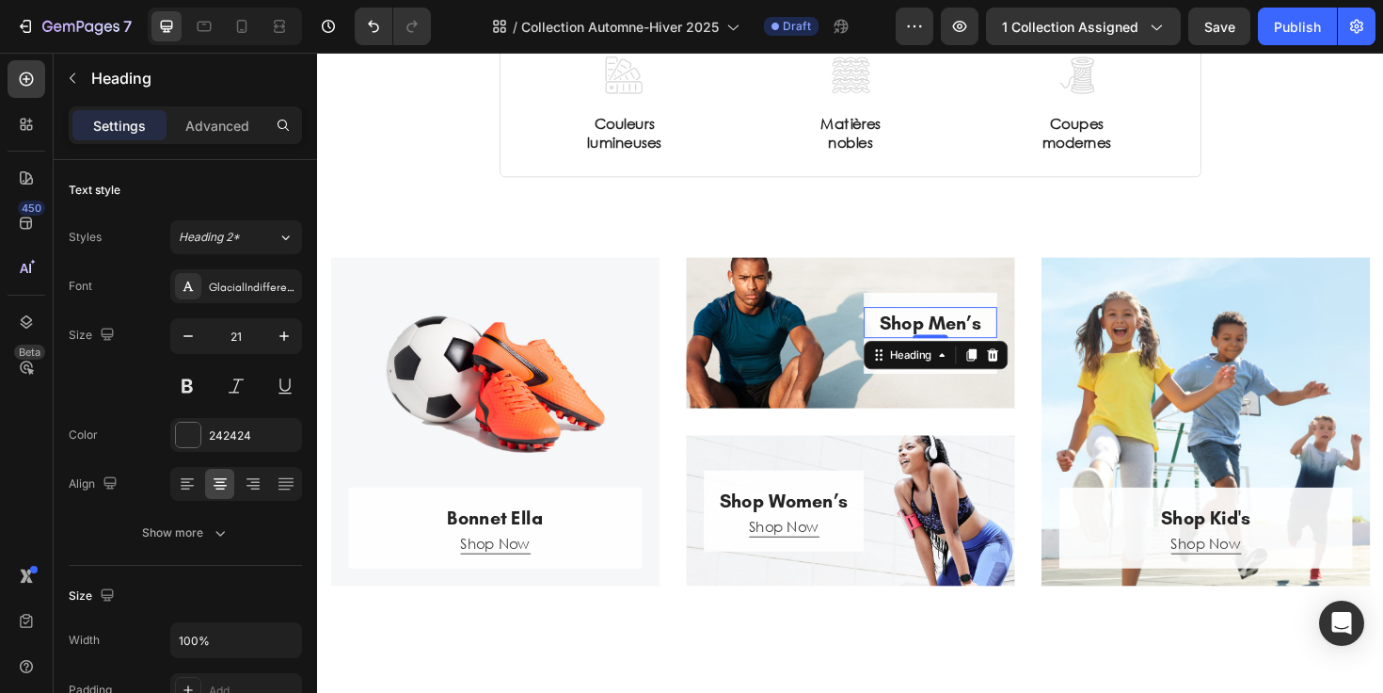
click at [983, 341] on p "Shop Men’s" at bounding box center [966, 339] width 137 height 30
click at [525, 544] on p "Bonnet Ella" at bounding box center [505, 545] width 269 height 30
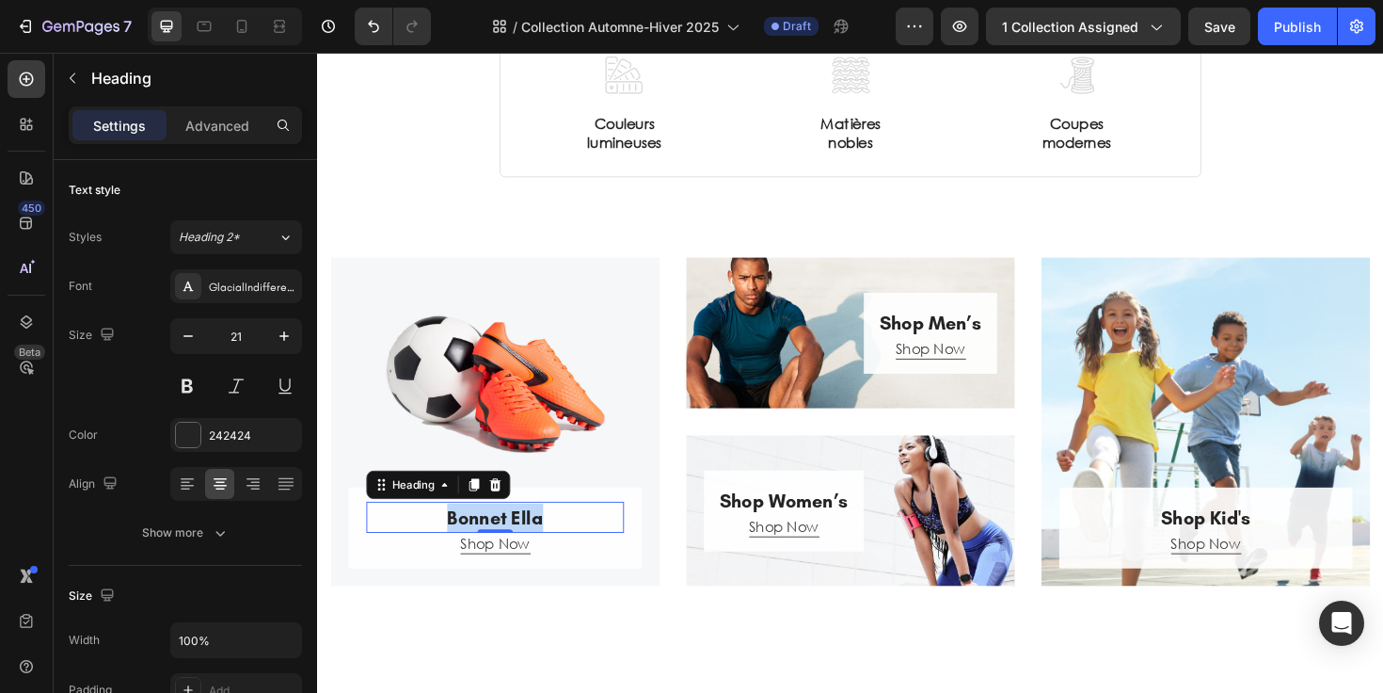
click at [525, 544] on p "Bonnet Ella" at bounding box center [505, 545] width 269 height 30
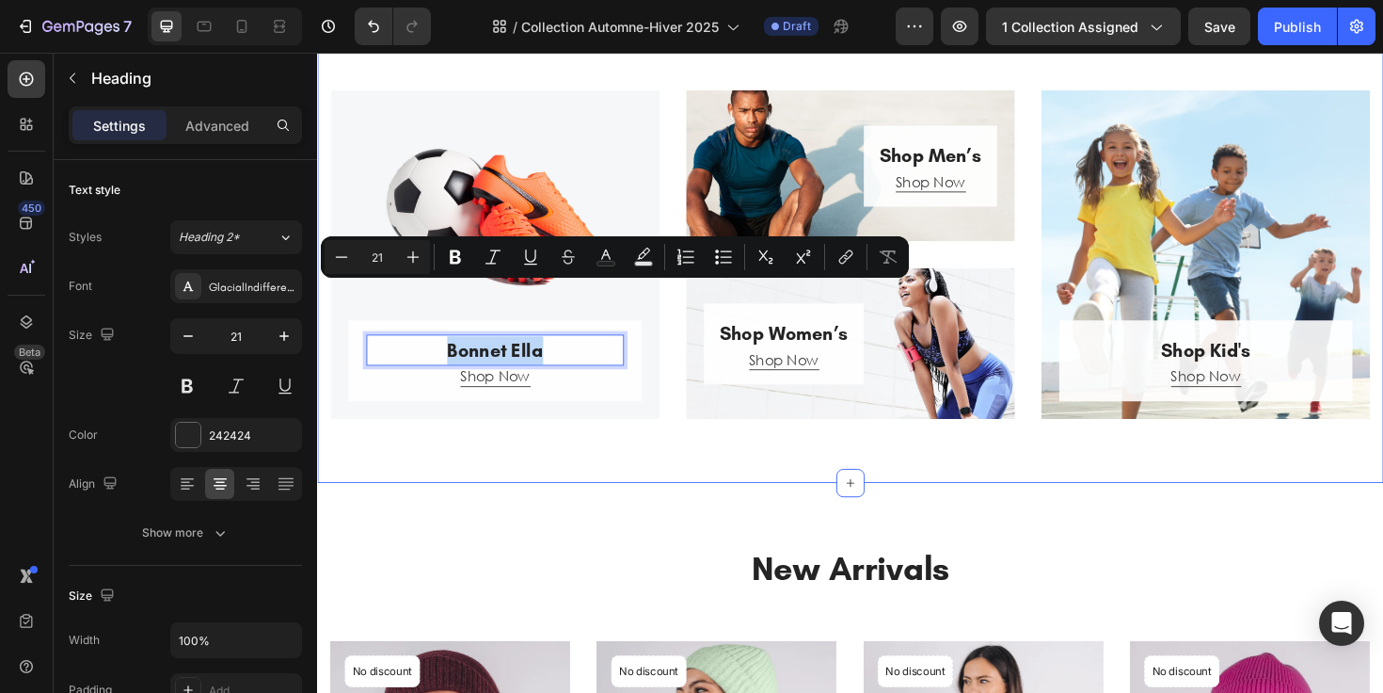
scroll to position [524, 0]
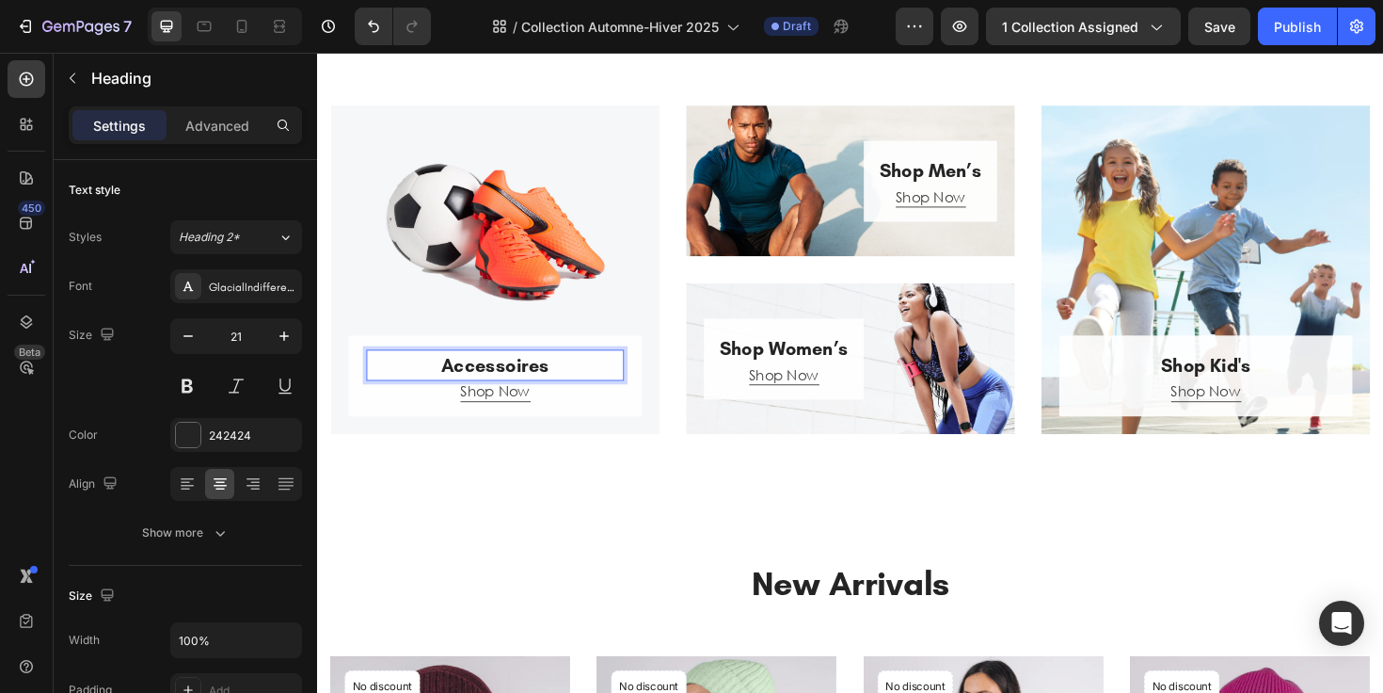
click at [526, 379] on p "Accessoires" at bounding box center [505, 384] width 269 height 30
click at [978, 178] on p "Shop Men’s" at bounding box center [966, 178] width 137 height 30
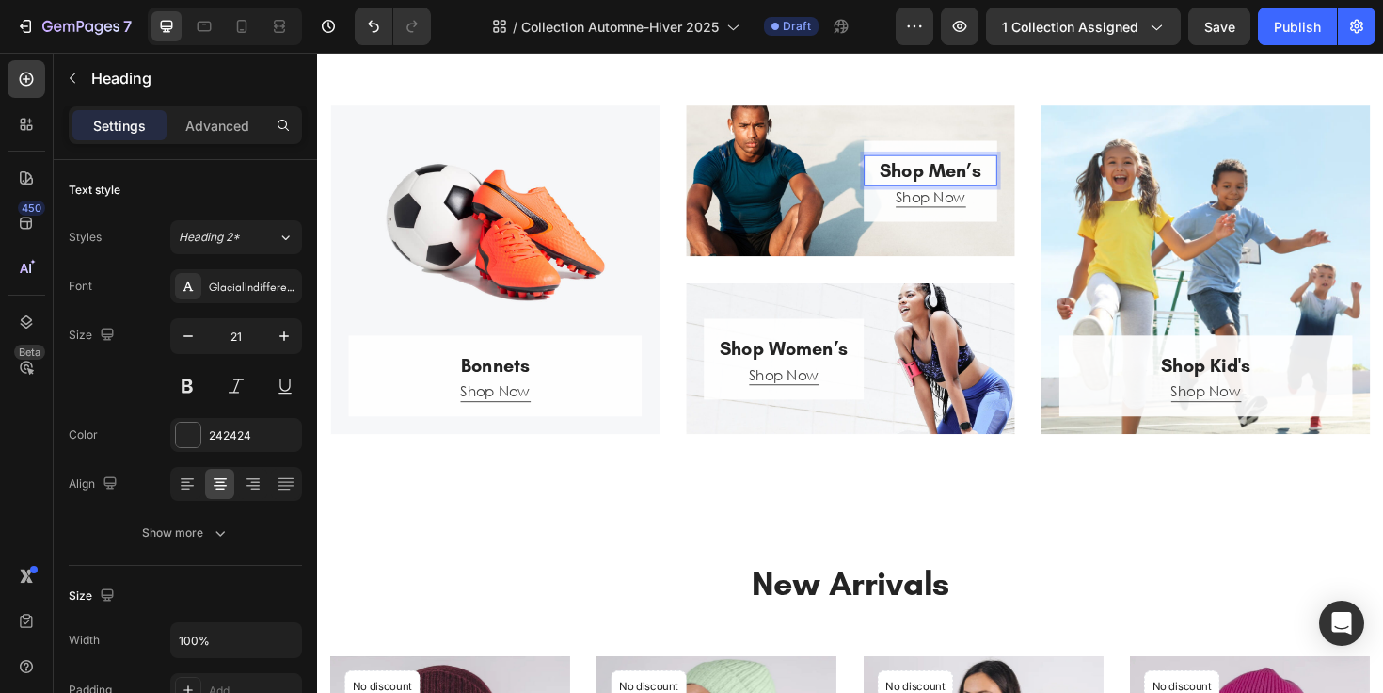
click at [978, 178] on p "Shop Men’s" at bounding box center [966, 178] width 137 height 30
click at [832, 371] on h2 "Shop Women’s" at bounding box center [810, 366] width 169 height 34
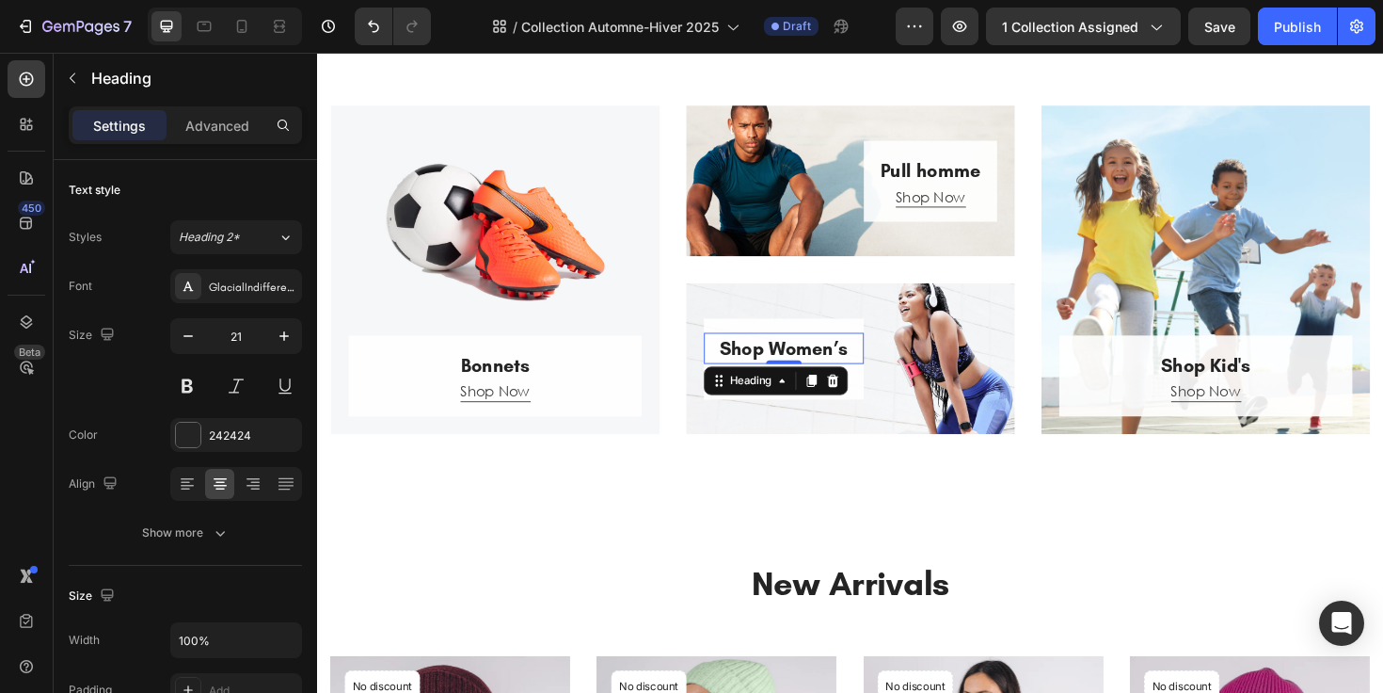
click at [832, 371] on h2 "Shop Women’s" at bounding box center [810, 366] width 169 height 34
click at [832, 371] on p "Shop Women’s" at bounding box center [811, 366] width 166 height 30
click at [789, 367] on p "Pull femme" at bounding box center [811, 366] width 166 height 30
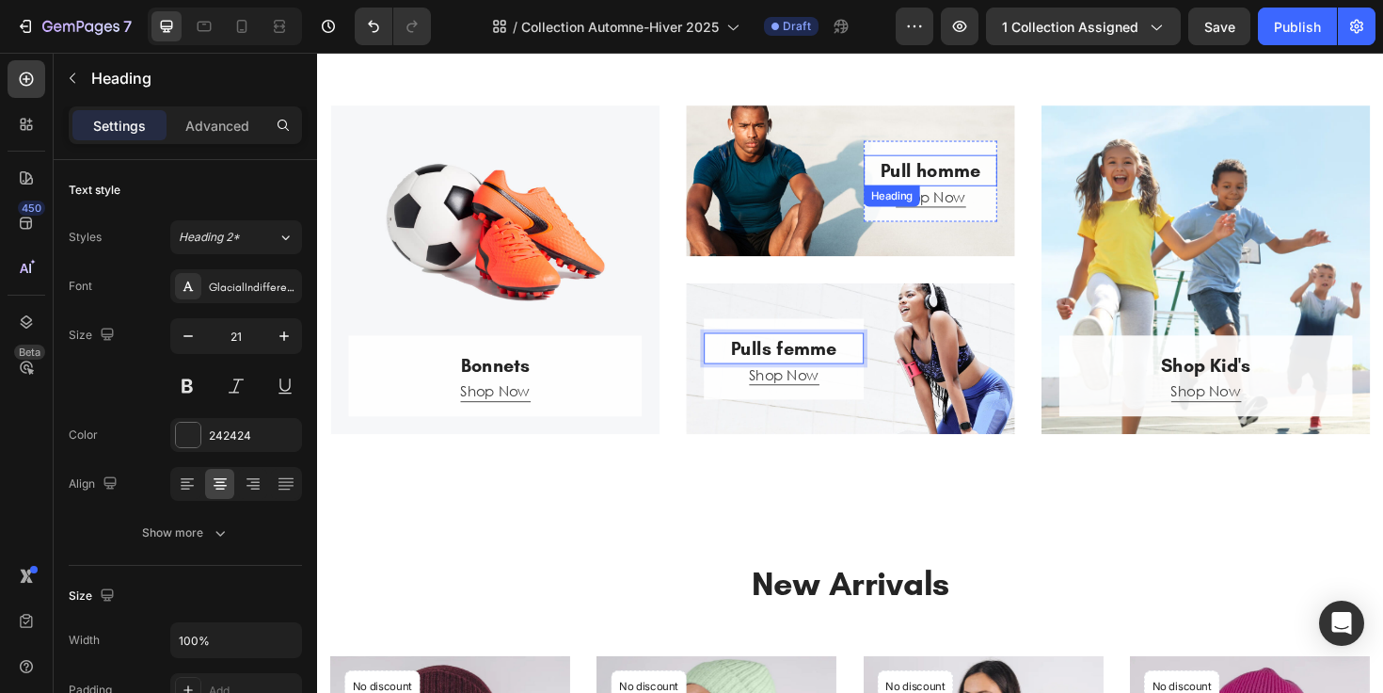
click at [938, 173] on p "Pull homme" at bounding box center [966, 178] width 137 height 30
click at [936, 174] on p "Pull homme" at bounding box center [966, 178] width 137 height 30
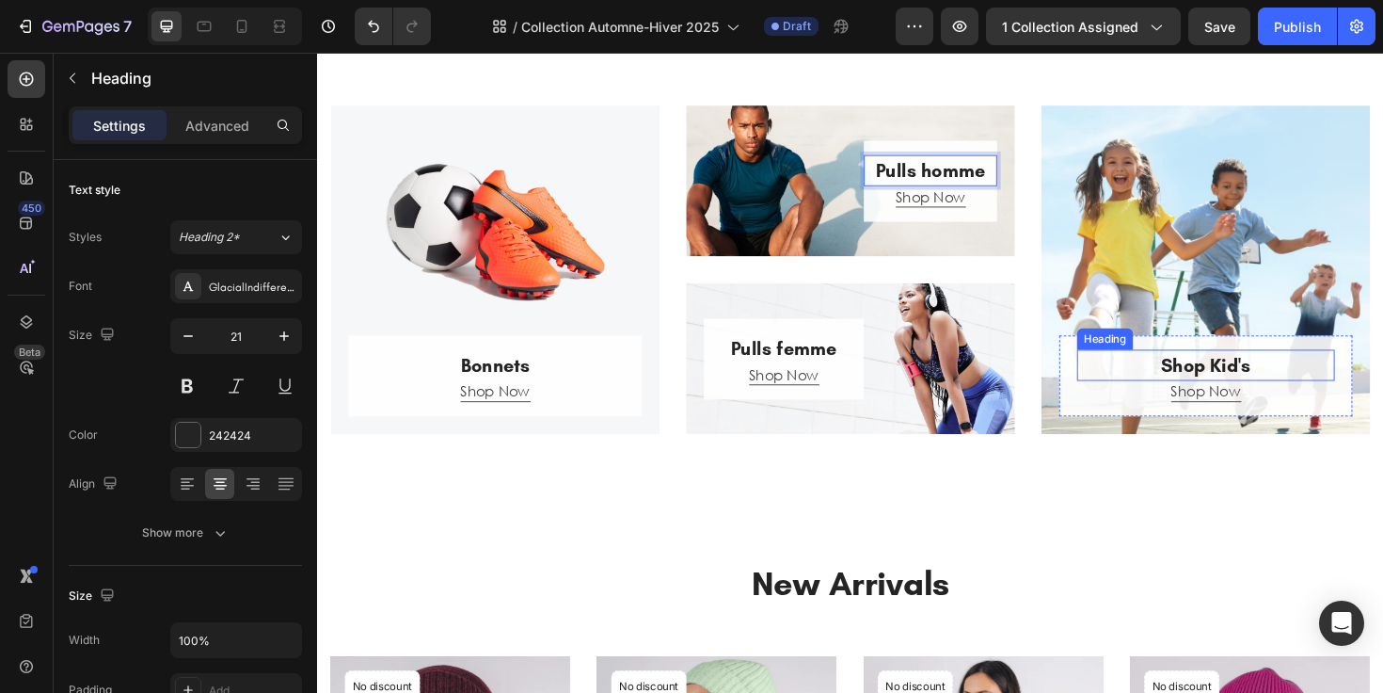
click at [1218, 388] on h2 "Shop Kid's" at bounding box center [1258, 384] width 273 height 34
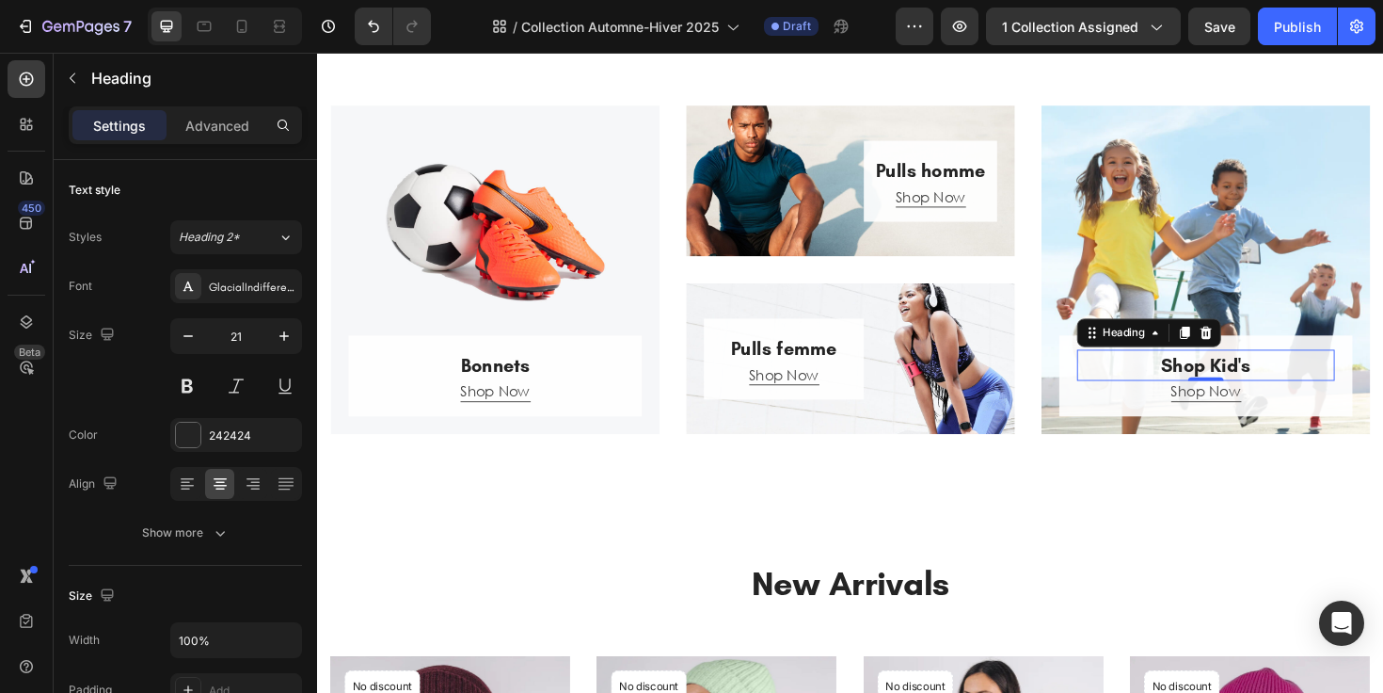
click at [1218, 388] on h2 "Shop Kid's" at bounding box center [1258, 384] width 273 height 34
click at [1218, 388] on p "Shop Kid's" at bounding box center [1257, 384] width 269 height 30
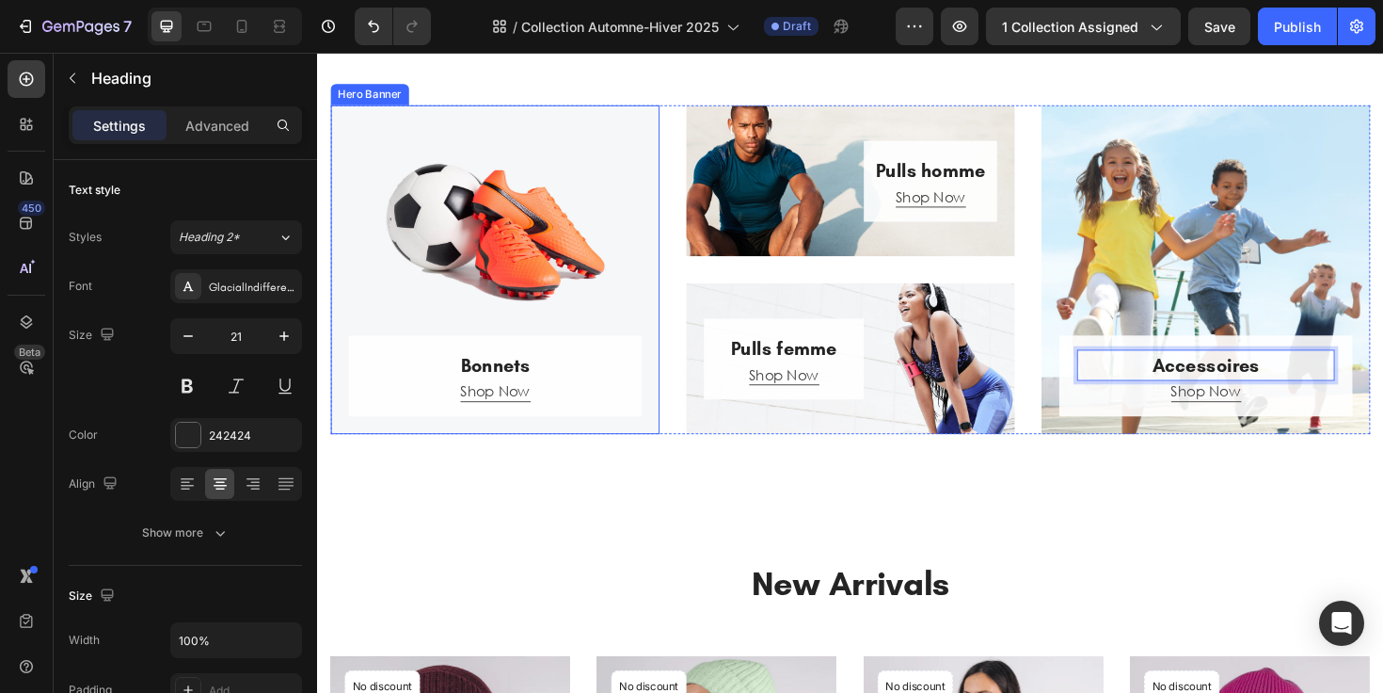
click at [662, 245] on div "Overlay" at bounding box center [505, 282] width 348 height 348
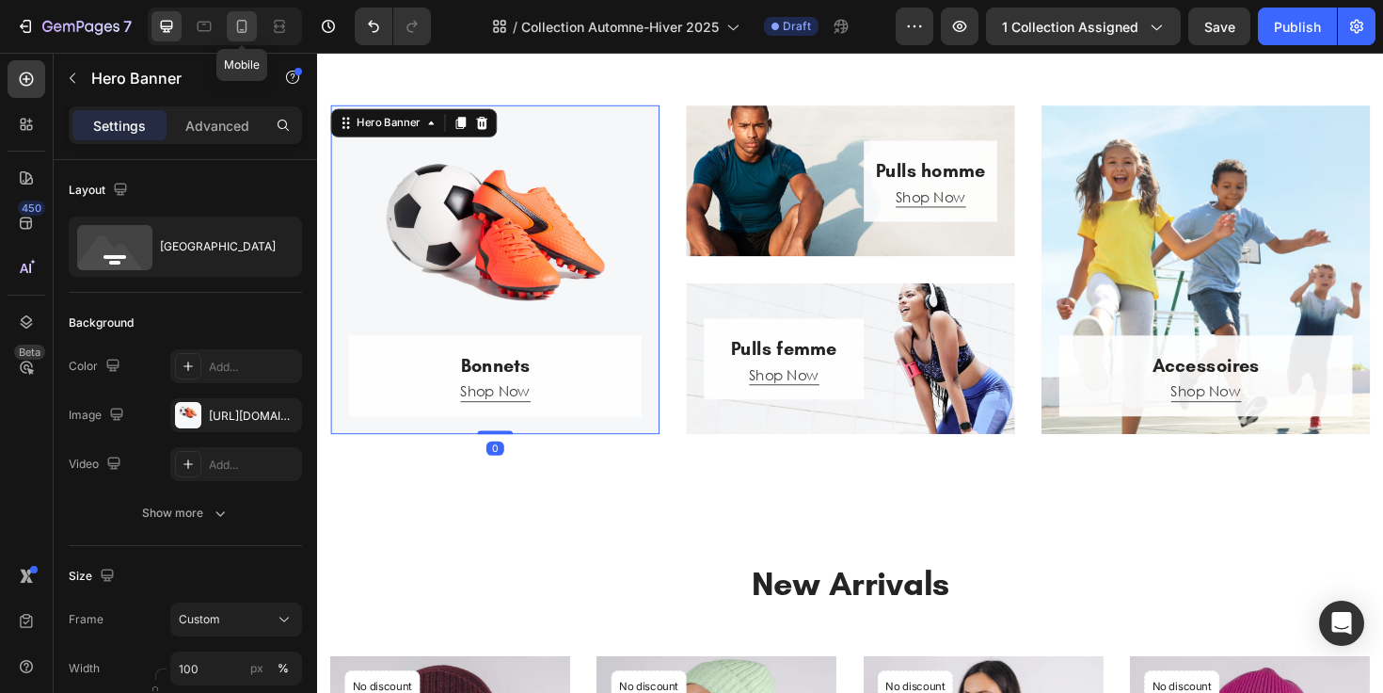
click at [247, 29] on icon at bounding box center [241, 26] width 19 height 19
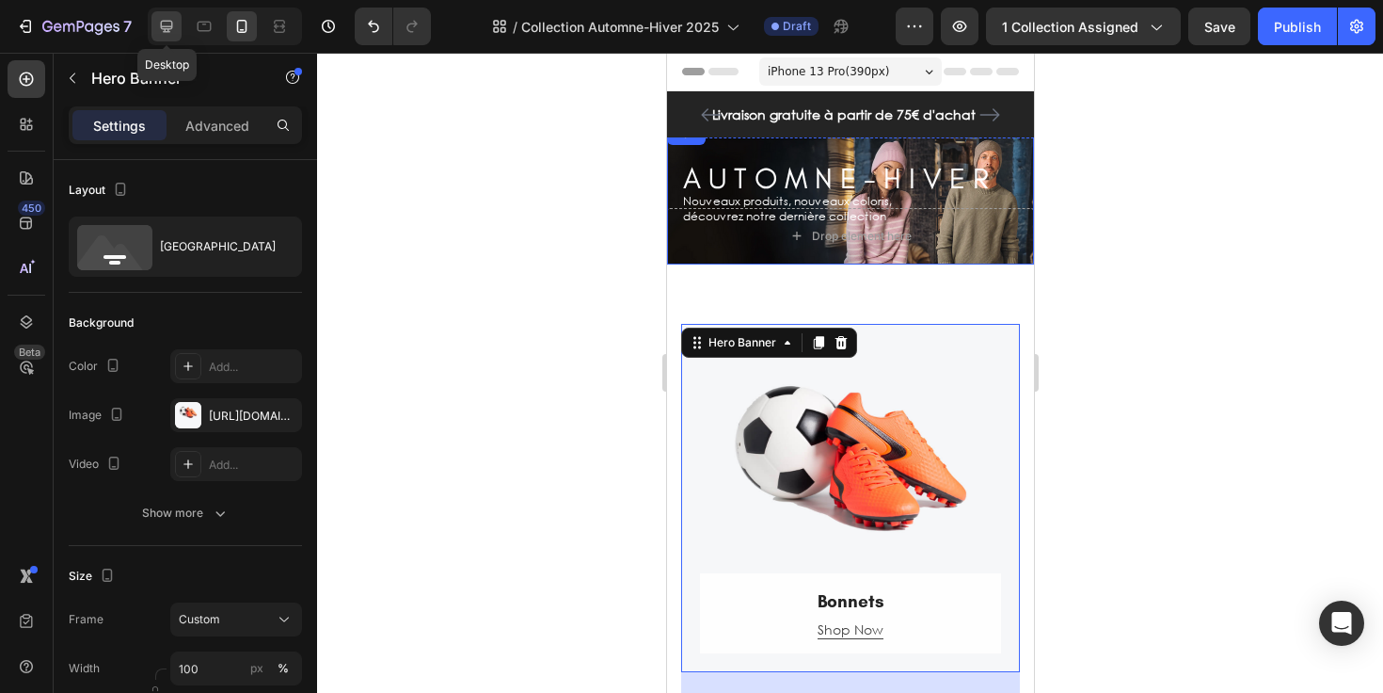
click at [167, 27] on icon at bounding box center [166, 26] width 19 height 19
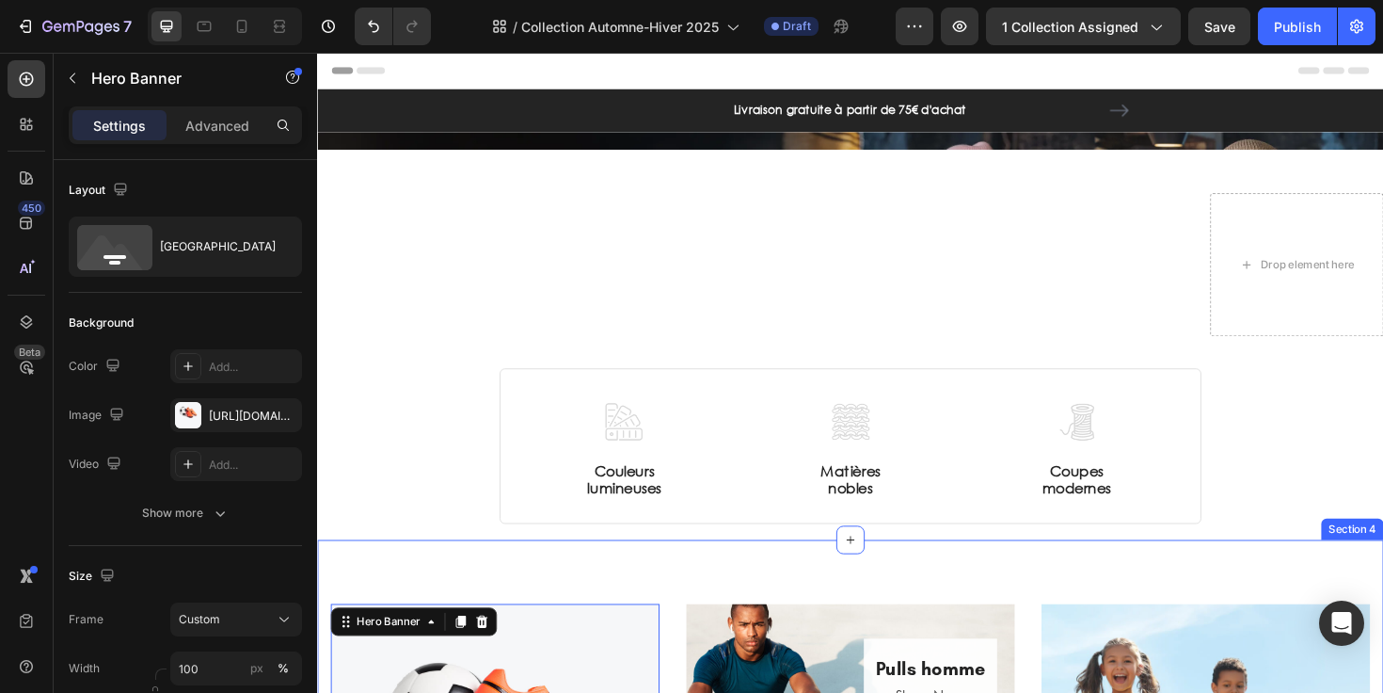
scroll to position [6, 0]
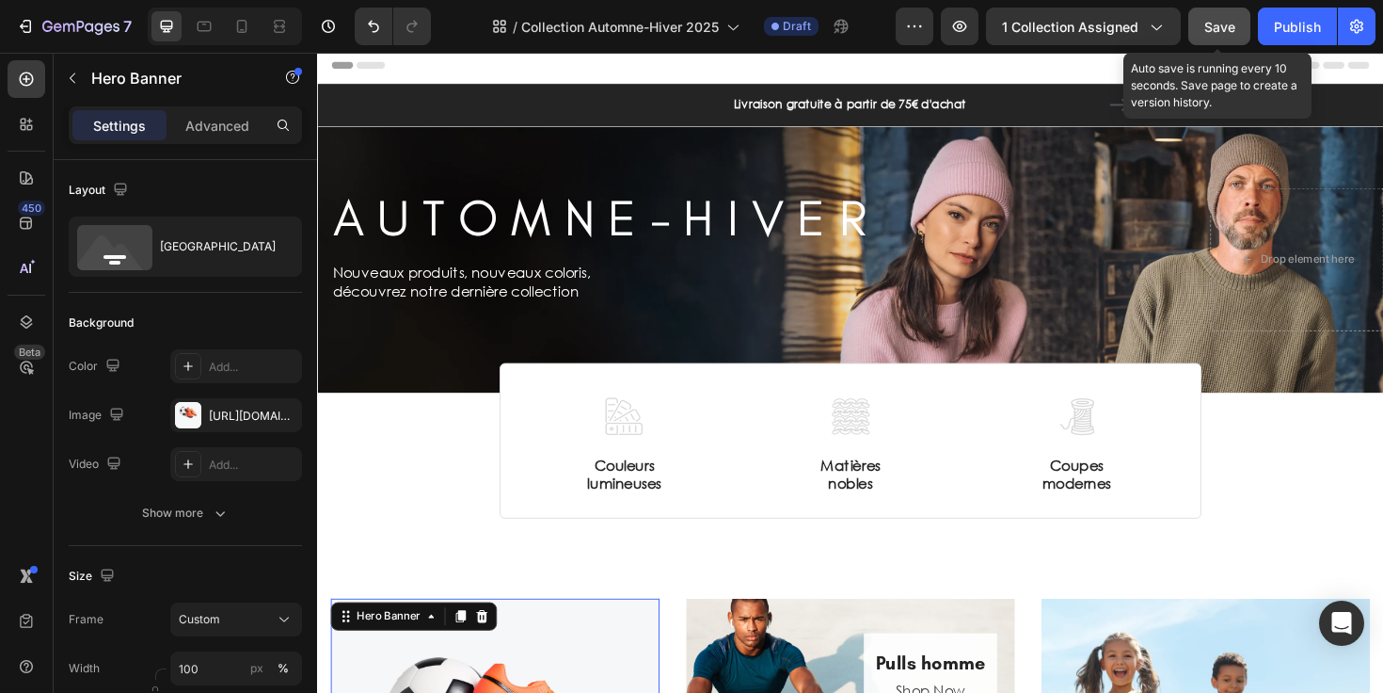
click at [1232, 24] on span "Save" at bounding box center [1219, 27] width 31 height 16
